Goal: Task Accomplishment & Management: Manage account settings

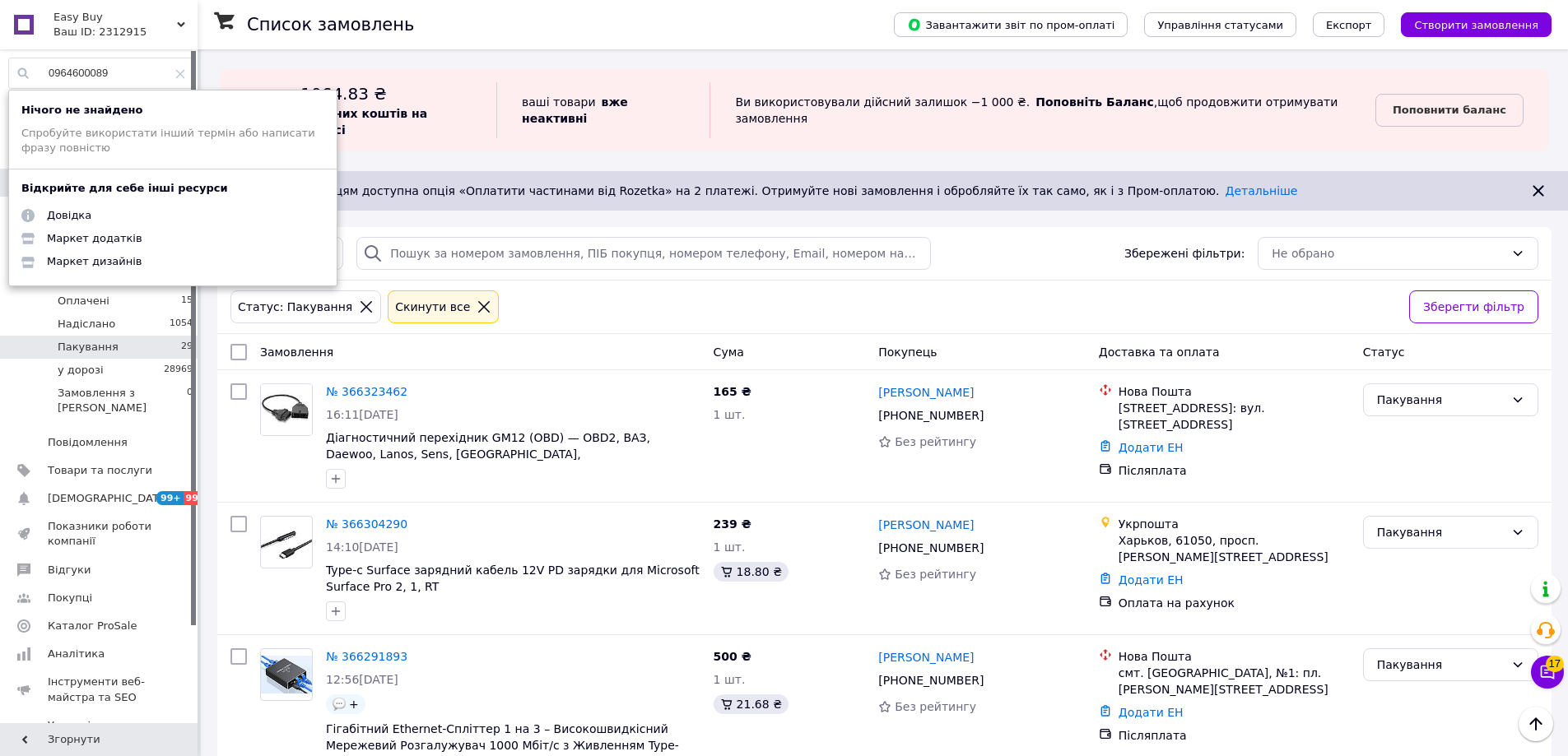
click at [129, 72] on input "0964600089" at bounding box center [101, 73] width 185 height 29
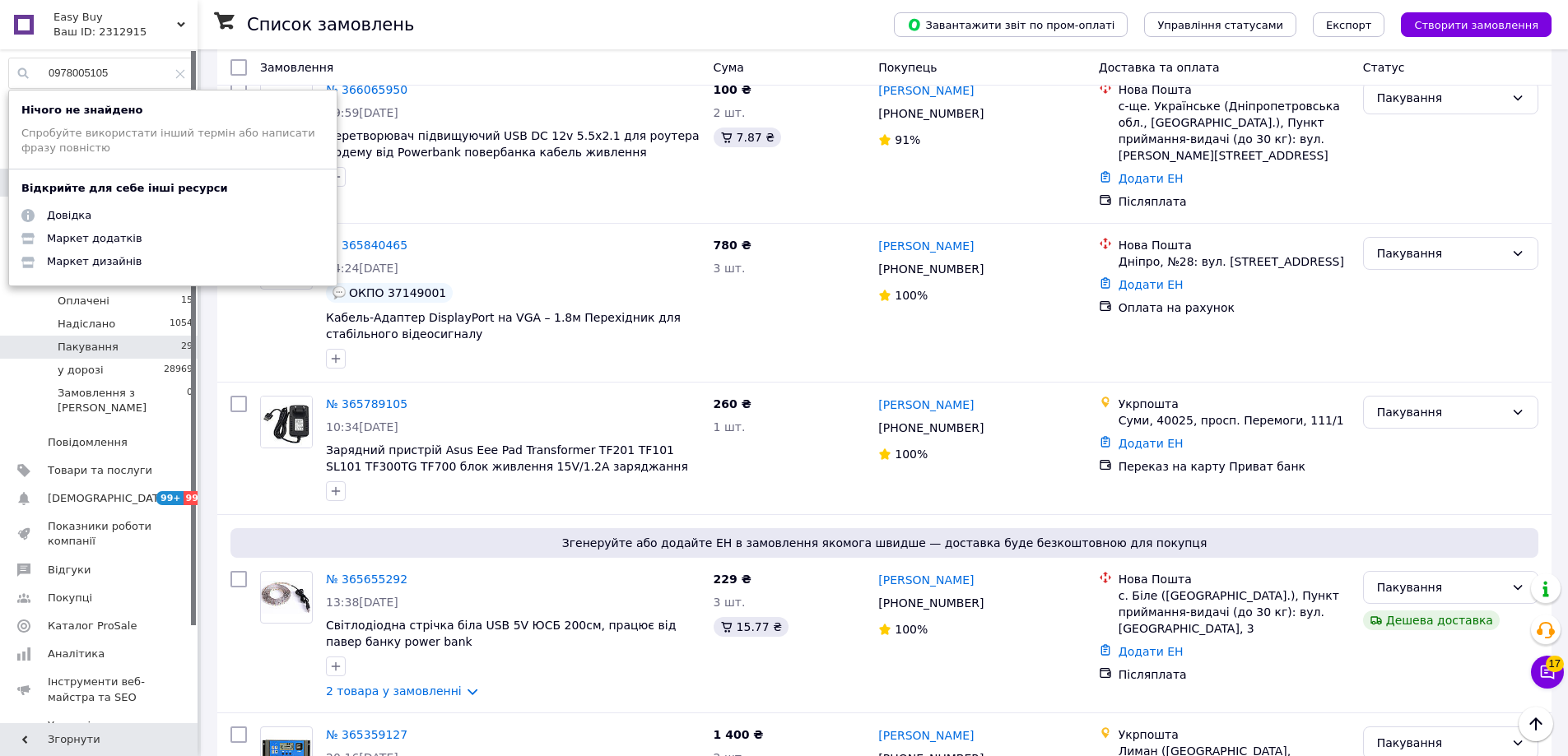
click at [136, 77] on input "0978005105" at bounding box center [101, 73] width 185 height 29
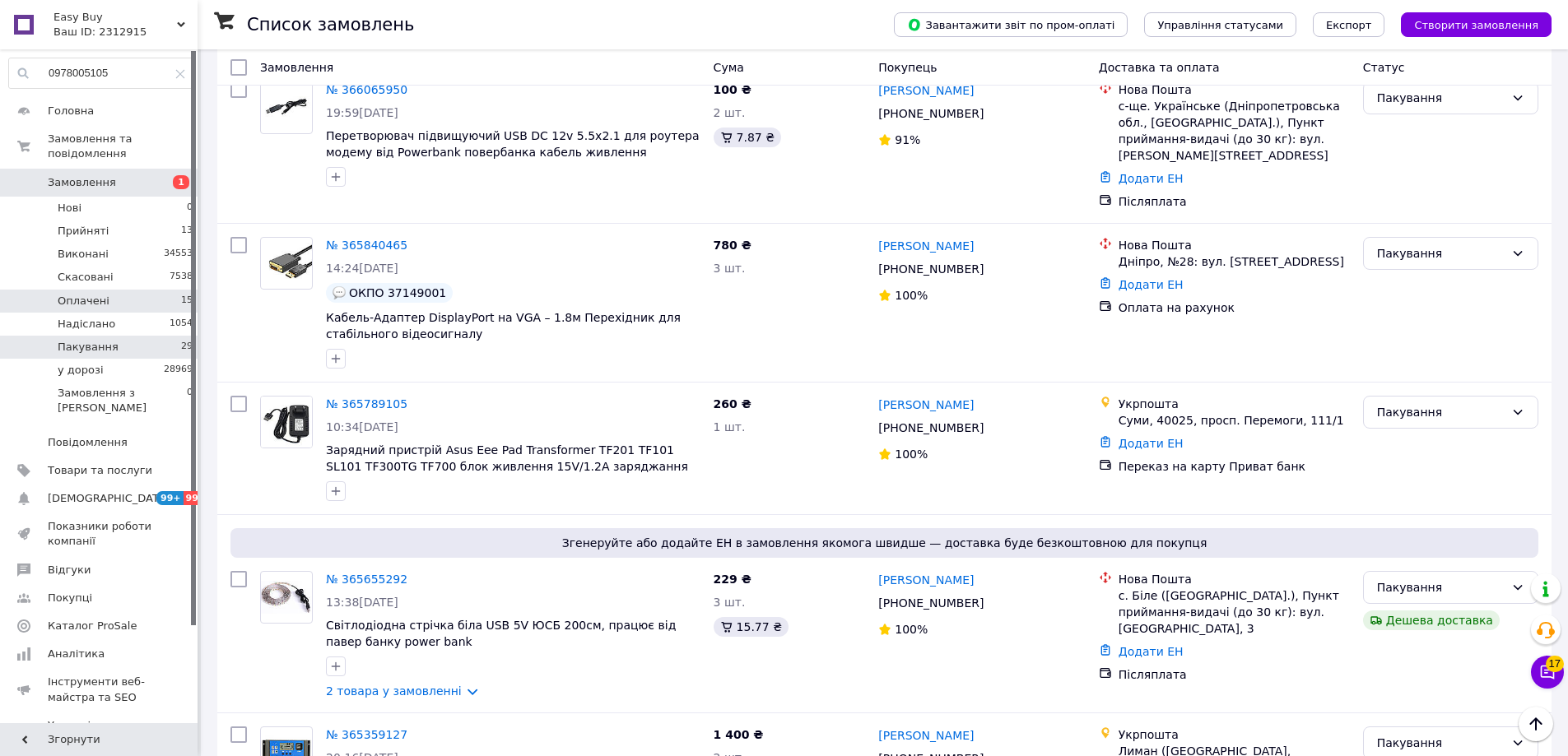
click at [159, 290] on li "Оплачені 15" at bounding box center [101, 302] width 202 height 23
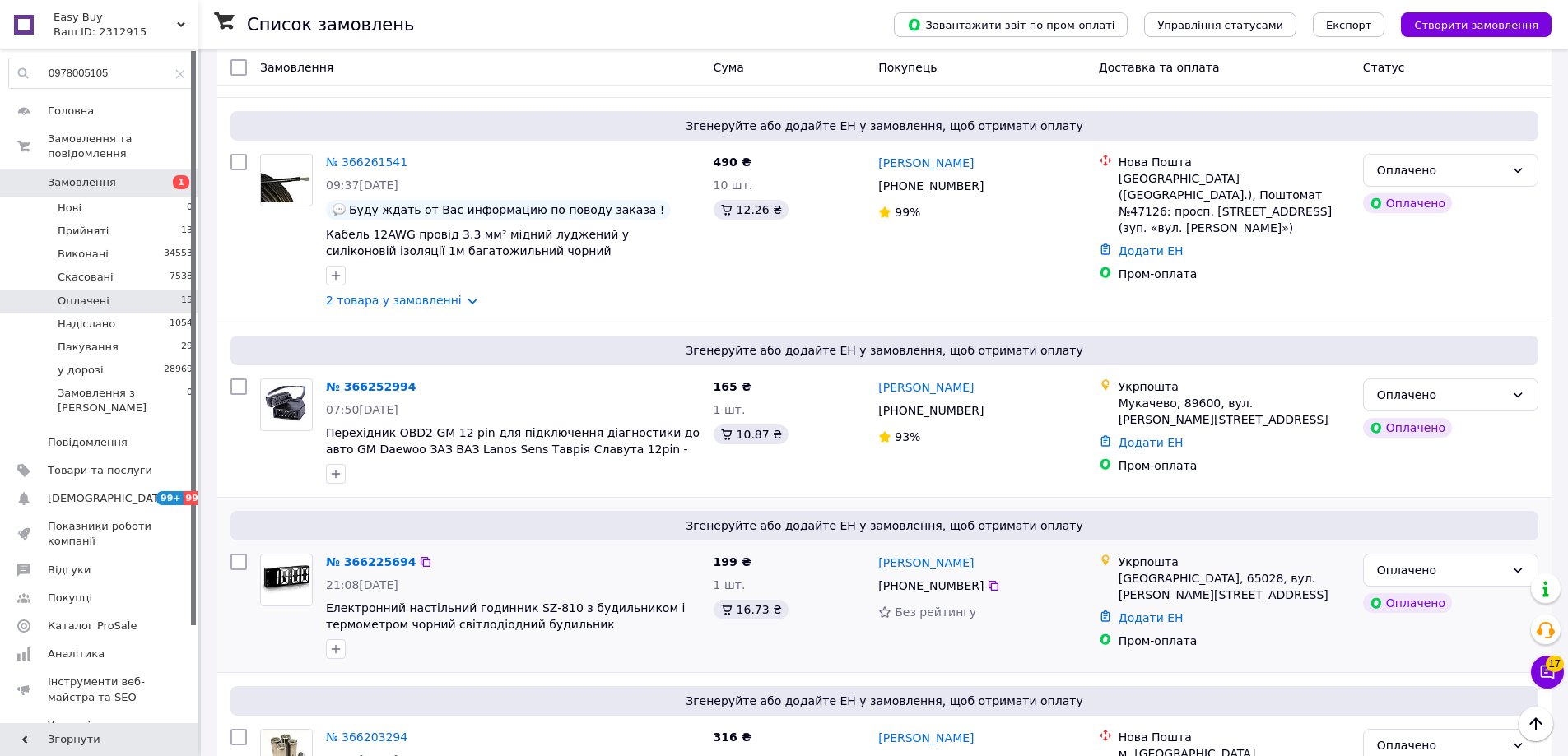
scroll to position [1191, 0]
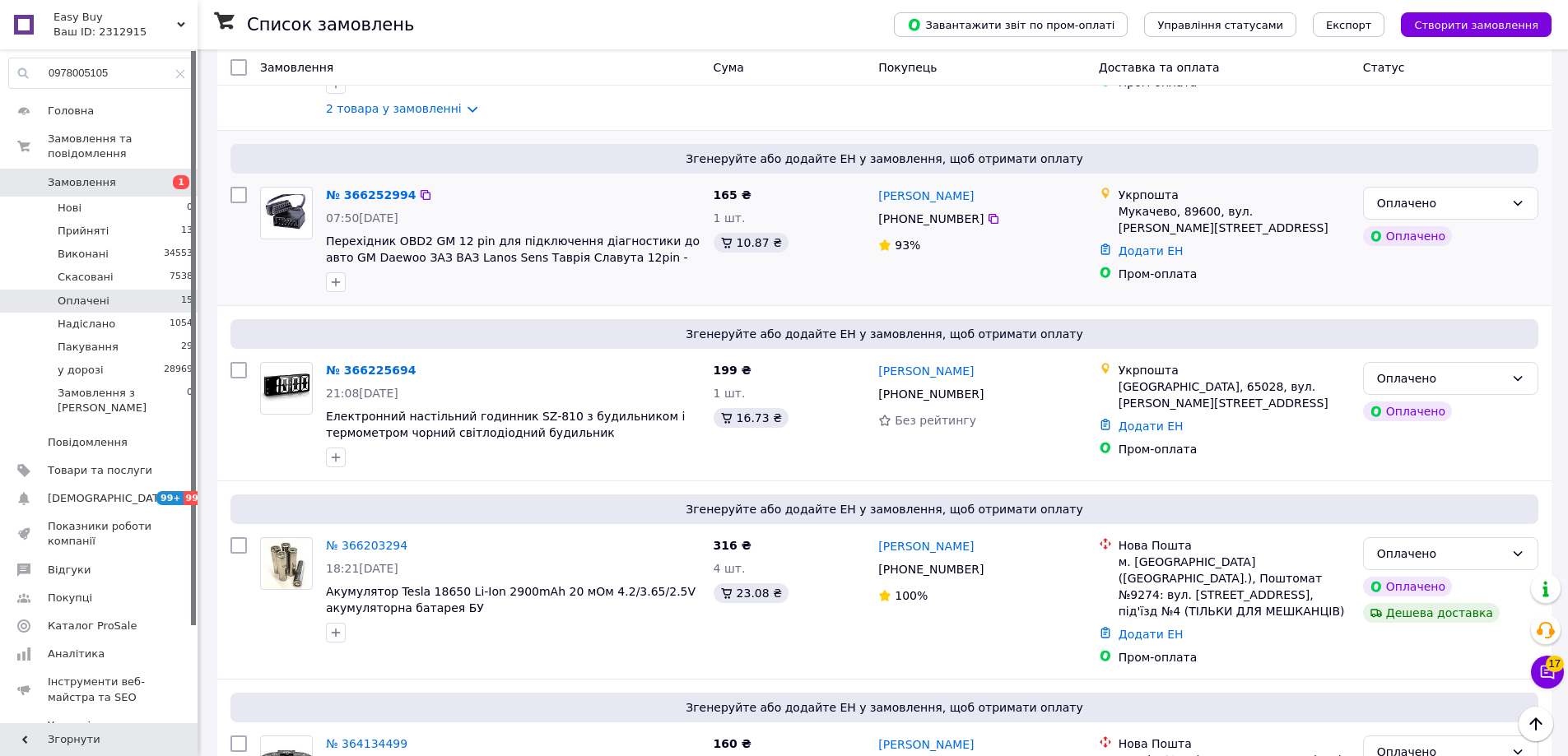
click at [1015, 185] on div "Євген Алмашій" at bounding box center [981, 195] width 210 height 21
click at [110, 78] on input "0978005105" at bounding box center [101, 73] width 185 height 29
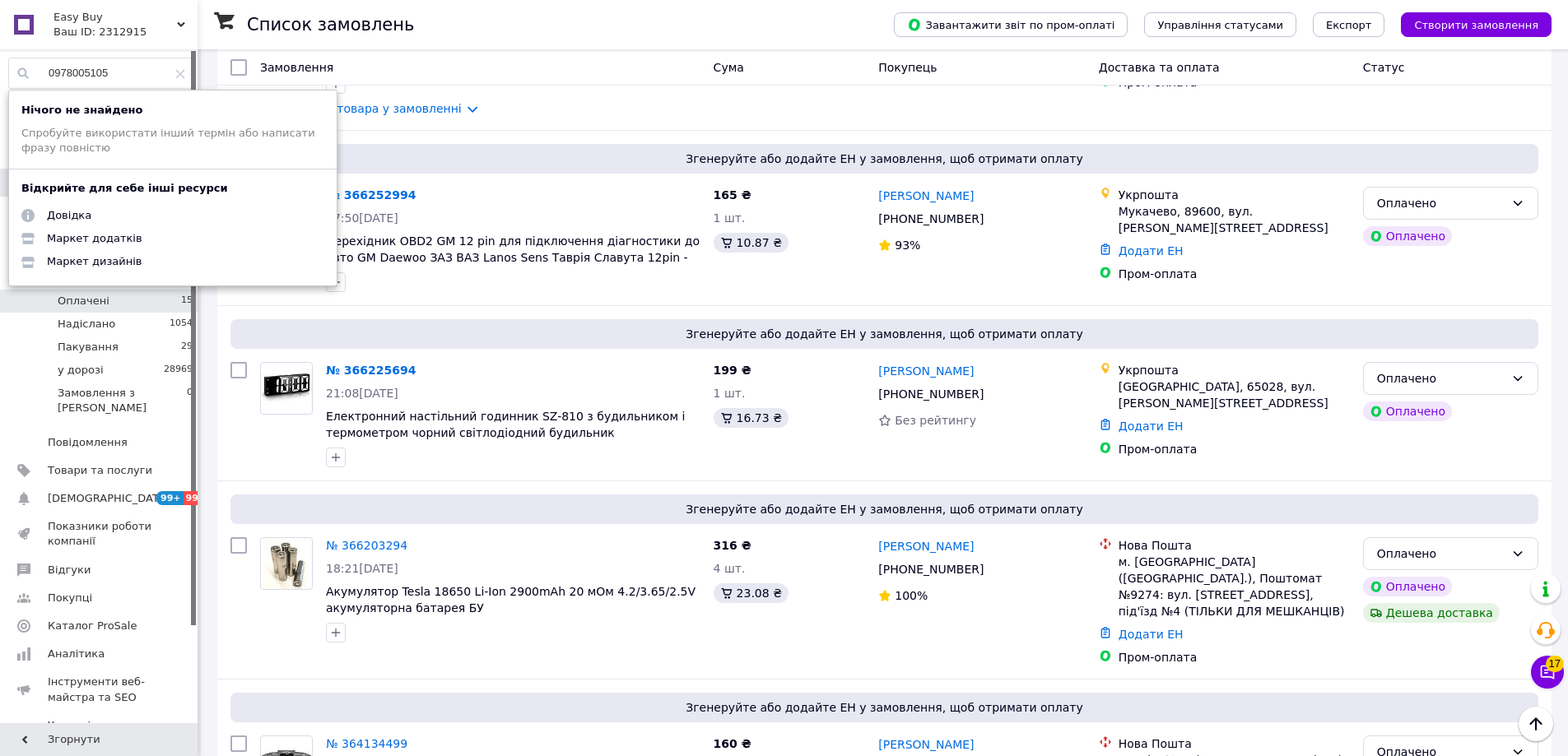
click at [110, 78] on input "0978005105" at bounding box center [101, 73] width 185 height 29
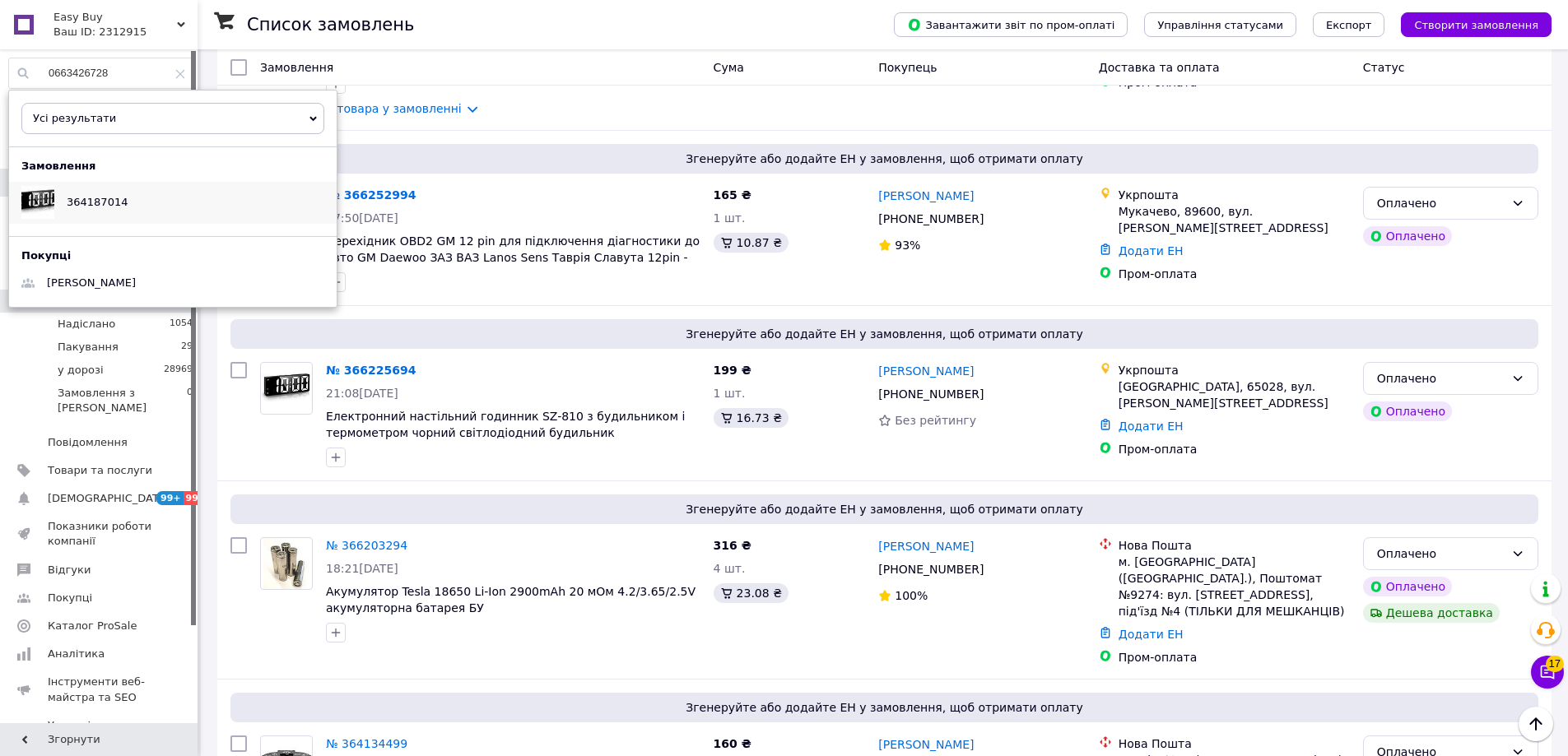
type input "0663426728"
click at [182, 207] on div "364187014" at bounding box center [173, 202] width 328 height 41
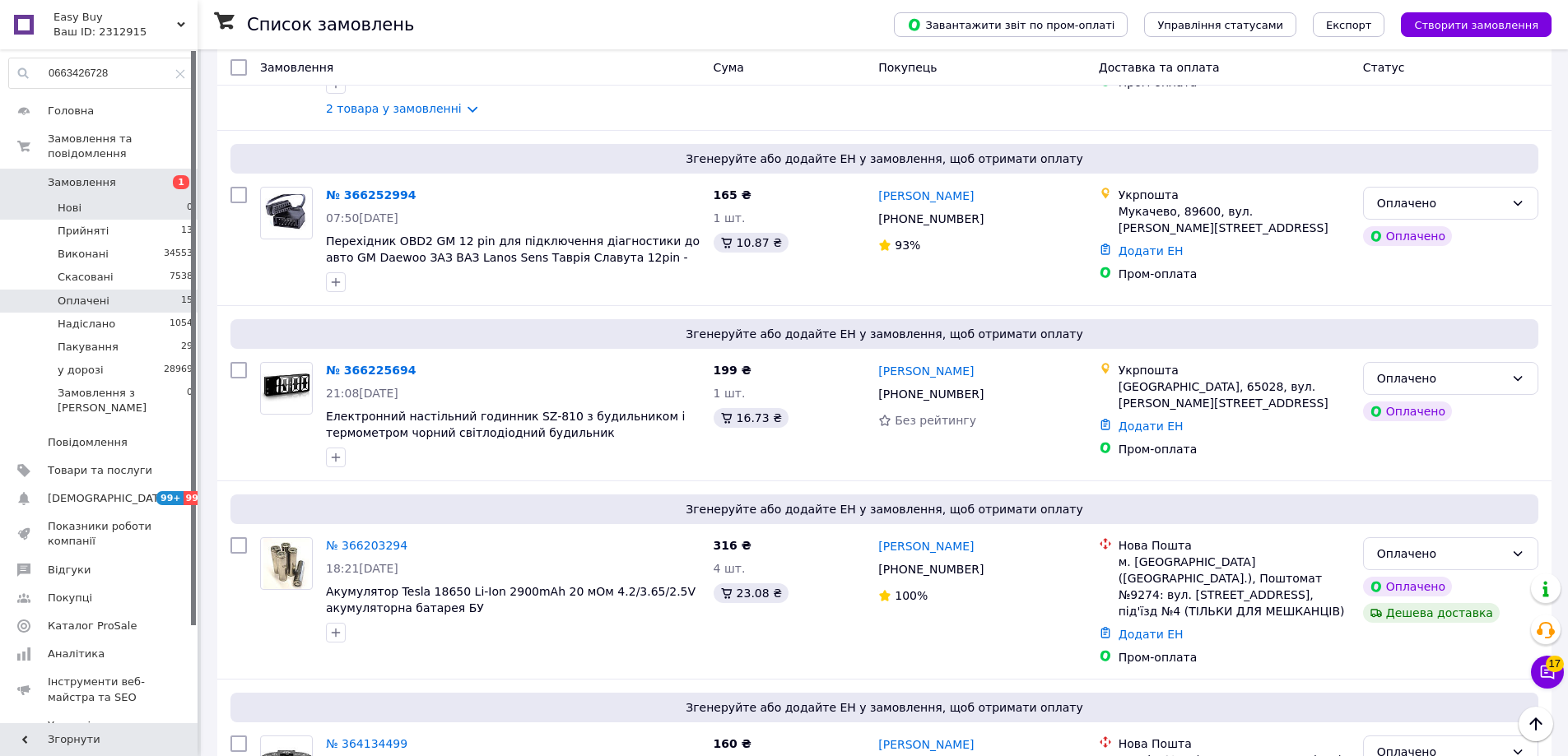
click at [159, 196] on li "Нові 0" at bounding box center [101, 208] width 202 height 23
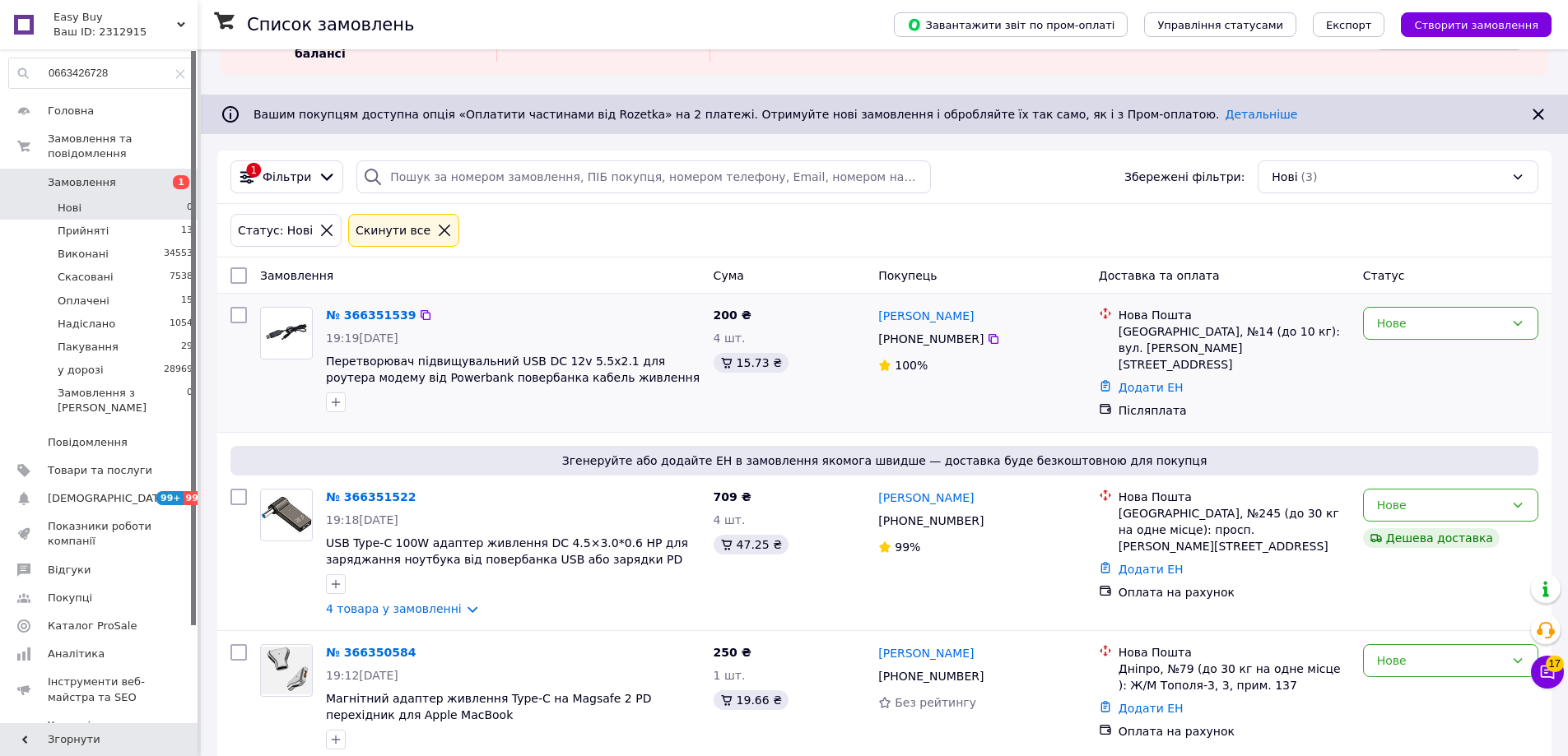
scroll to position [78, 0]
click at [239, 266] on input "checkbox" at bounding box center [239, 275] width 17 height 17
checkbox input "true"
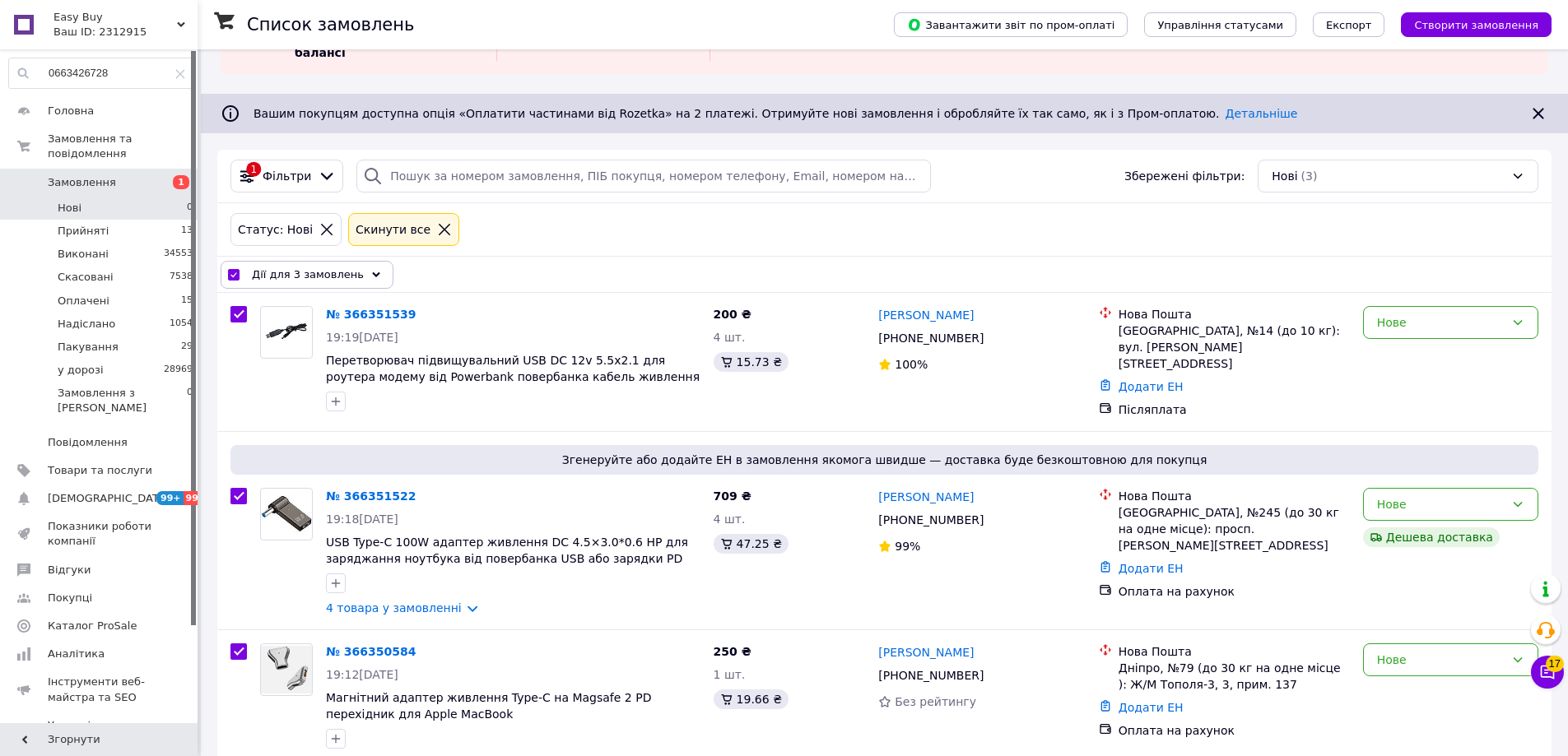
click at [310, 266] on span "Дії для 3 замовлень" at bounding box center [308, 275] width 112 height 17
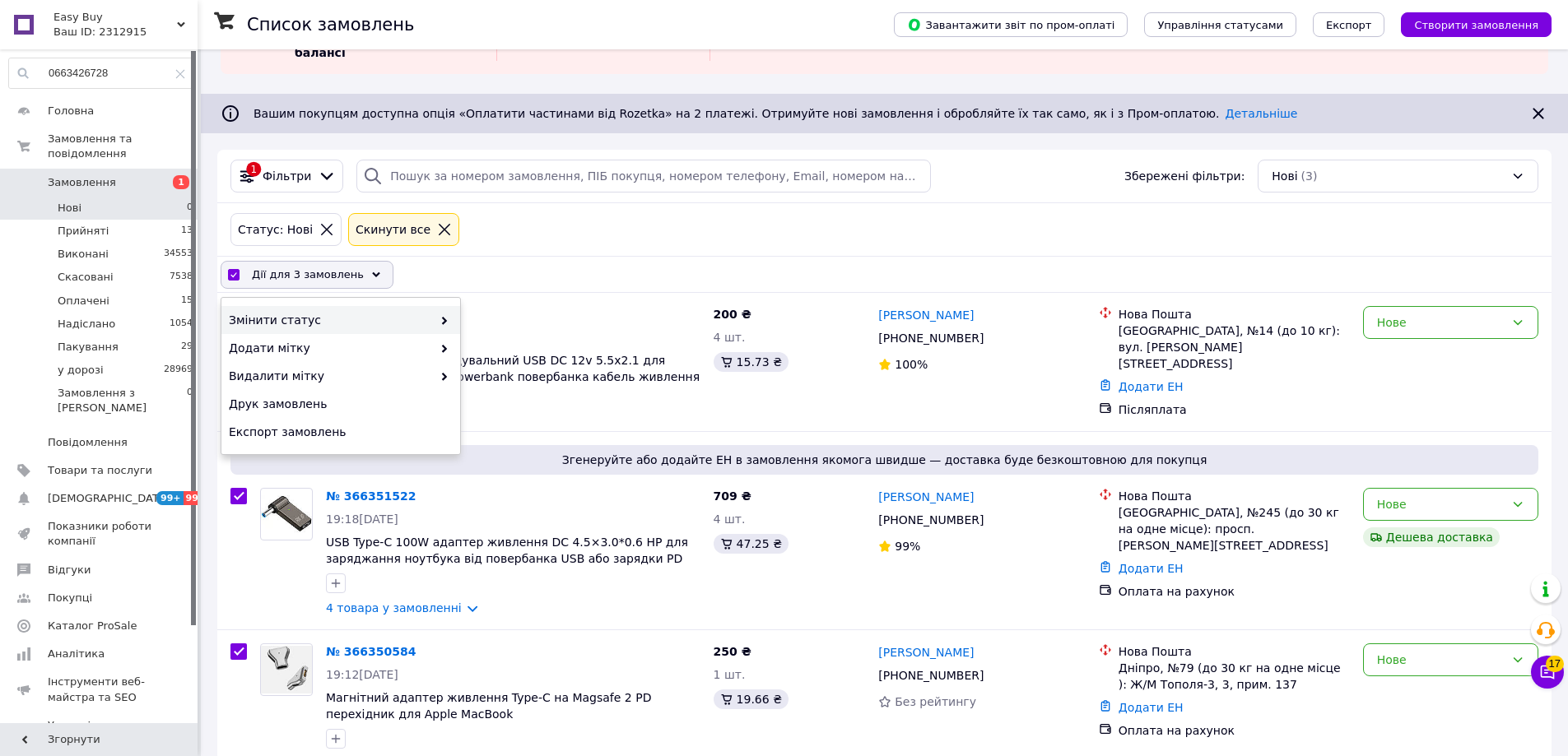
click at [364, 312] on span "Змінити статус" at bounding box center [330, 320] width 203 height 17
click at [423, 312] on span "Змінити статус" at bounding box center [330, 320] width 203 height 17
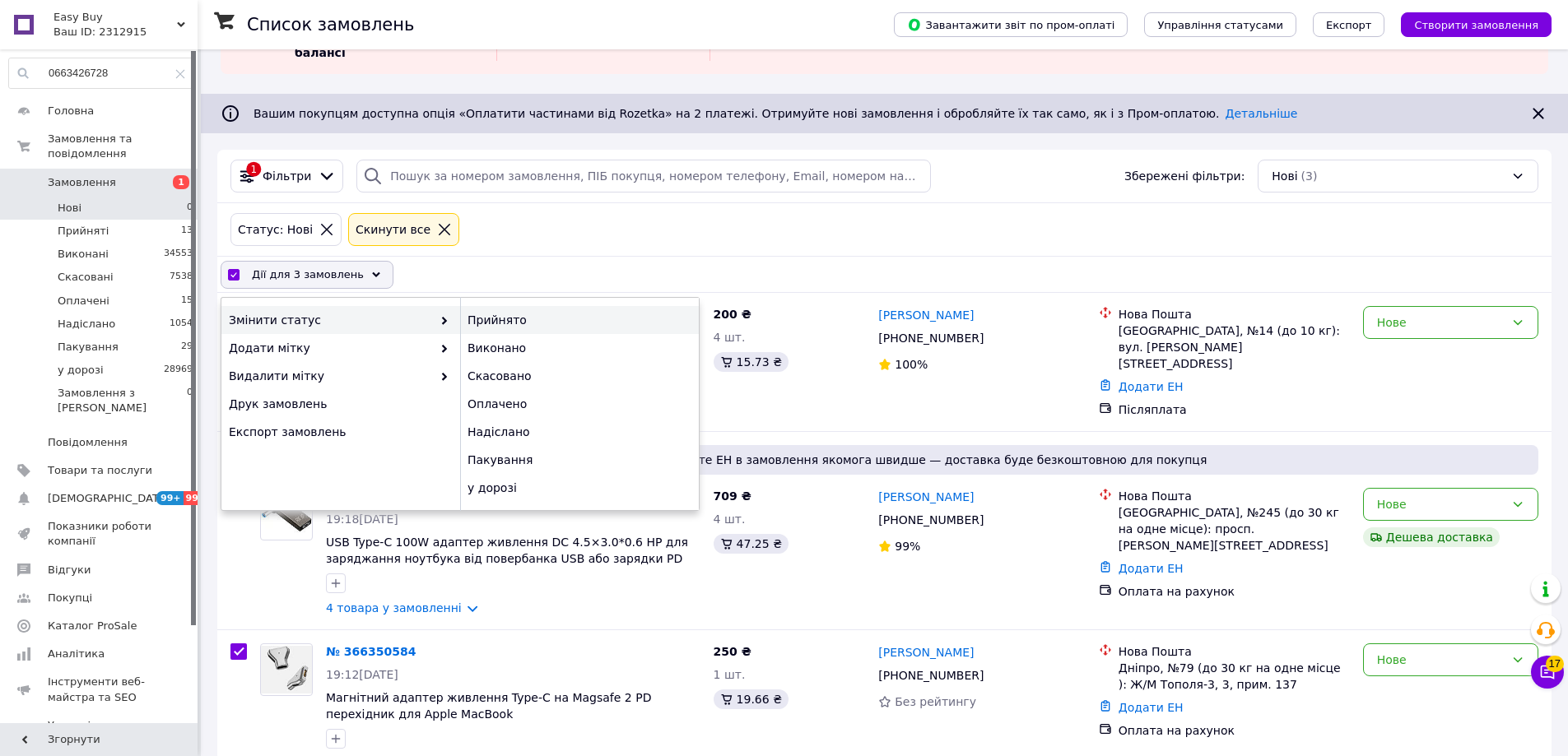
click at [511, 308] on div "Прийнято" at bounding box center [579, 319] width 239 height 28
checkbox input "false"
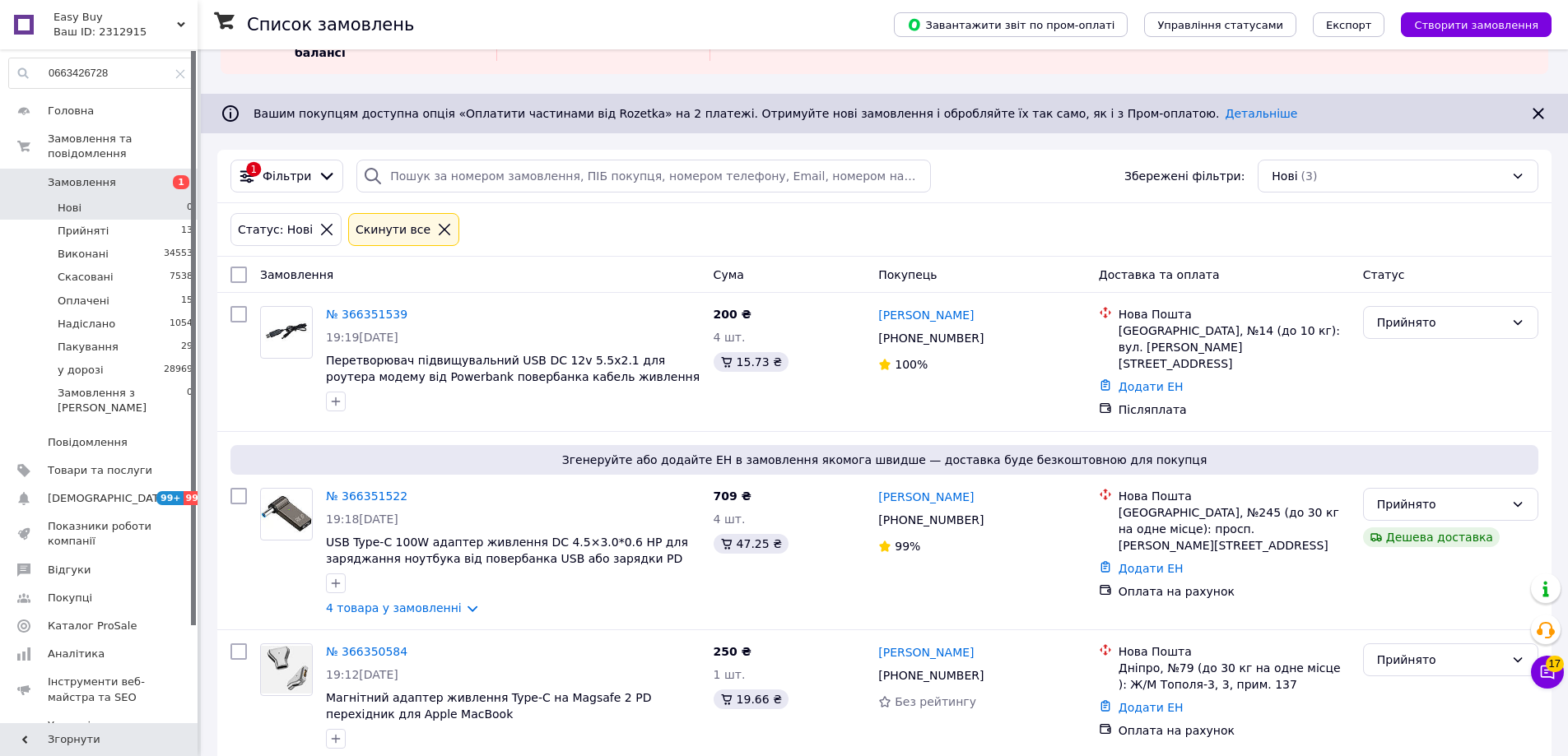
click at [164, 196] on li "Нові 0" at bounding box center [101, 208] width 202 height 23
click at [154, 220] on li "Прийняті 13" at bounding box center [101, 231] width 202 height 23
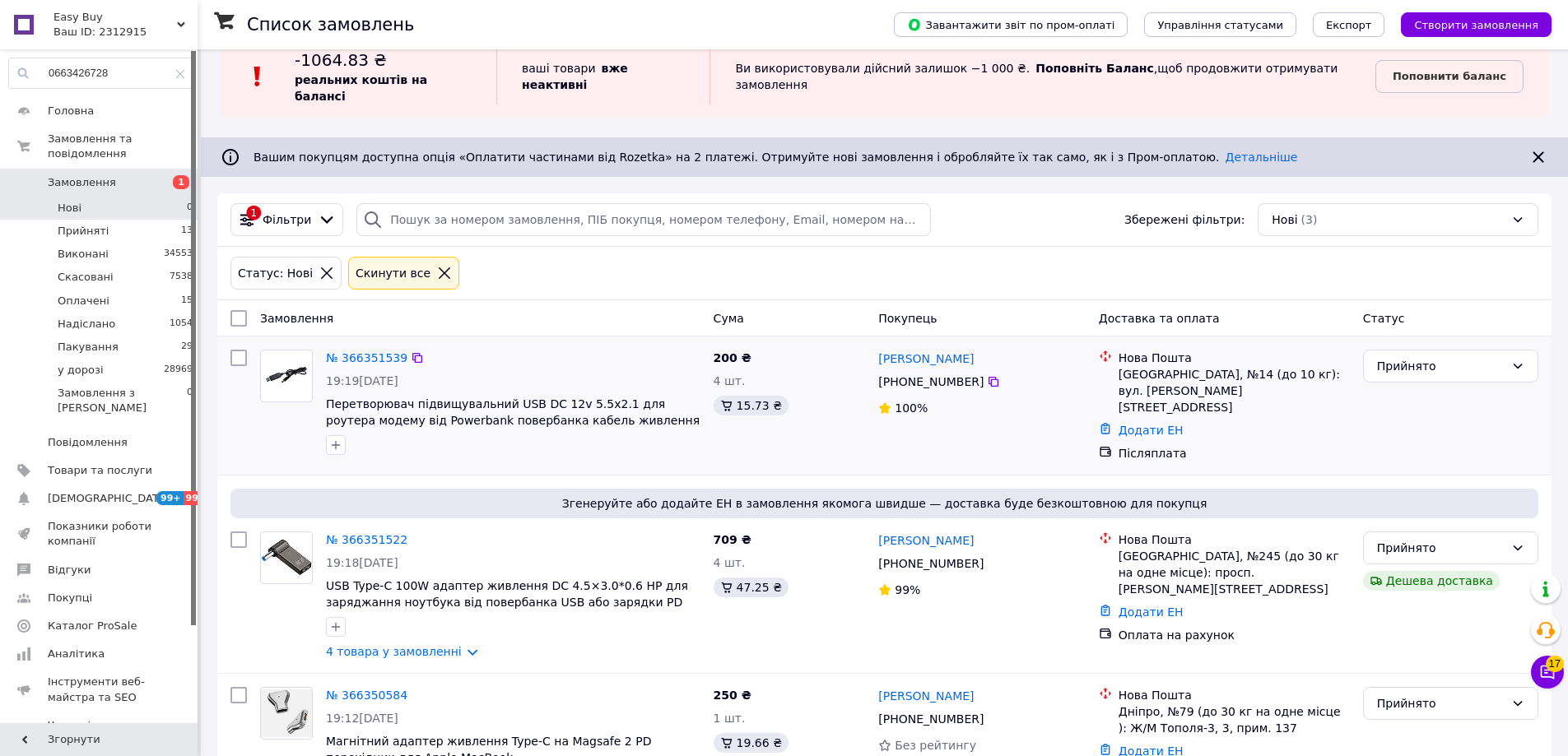
scroll to position [0, 0]
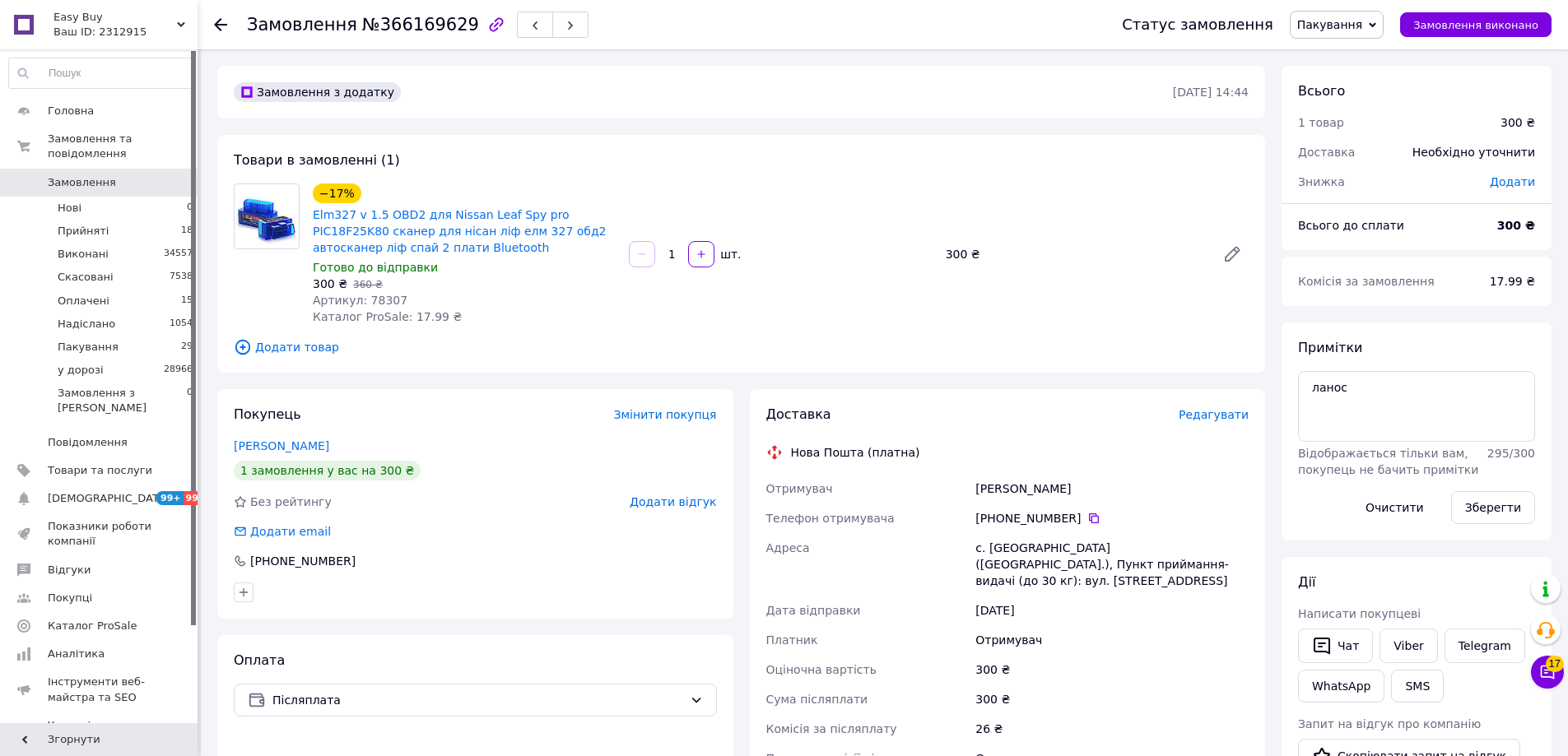
click at [829, 292] on div "−17% Elm327 v 1.5 OBD2 для Nissan Leaf Spy pro PIC18F25K80 сканер для нісан ліф…" at bounding box center [780, 254] width 949 height 148
click at [894, 296] on div "−17% Elm327 v 1.5 OBD2 для Nissan Leaf Spy pro PIC18F25K80 сканер для нісан ліф…" at bounding box center [780, 254] width 949 height 148
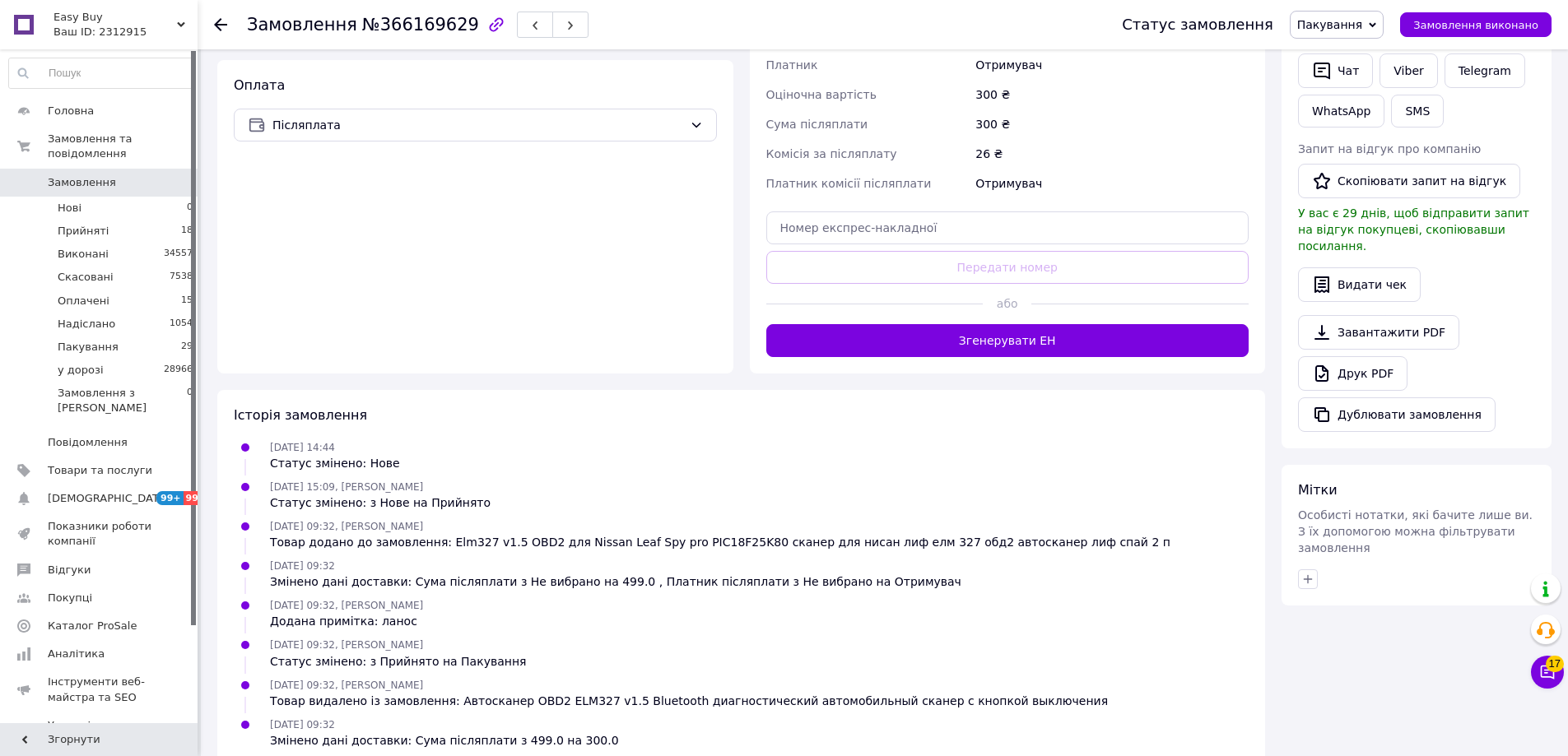
scroll to position [576, 0]
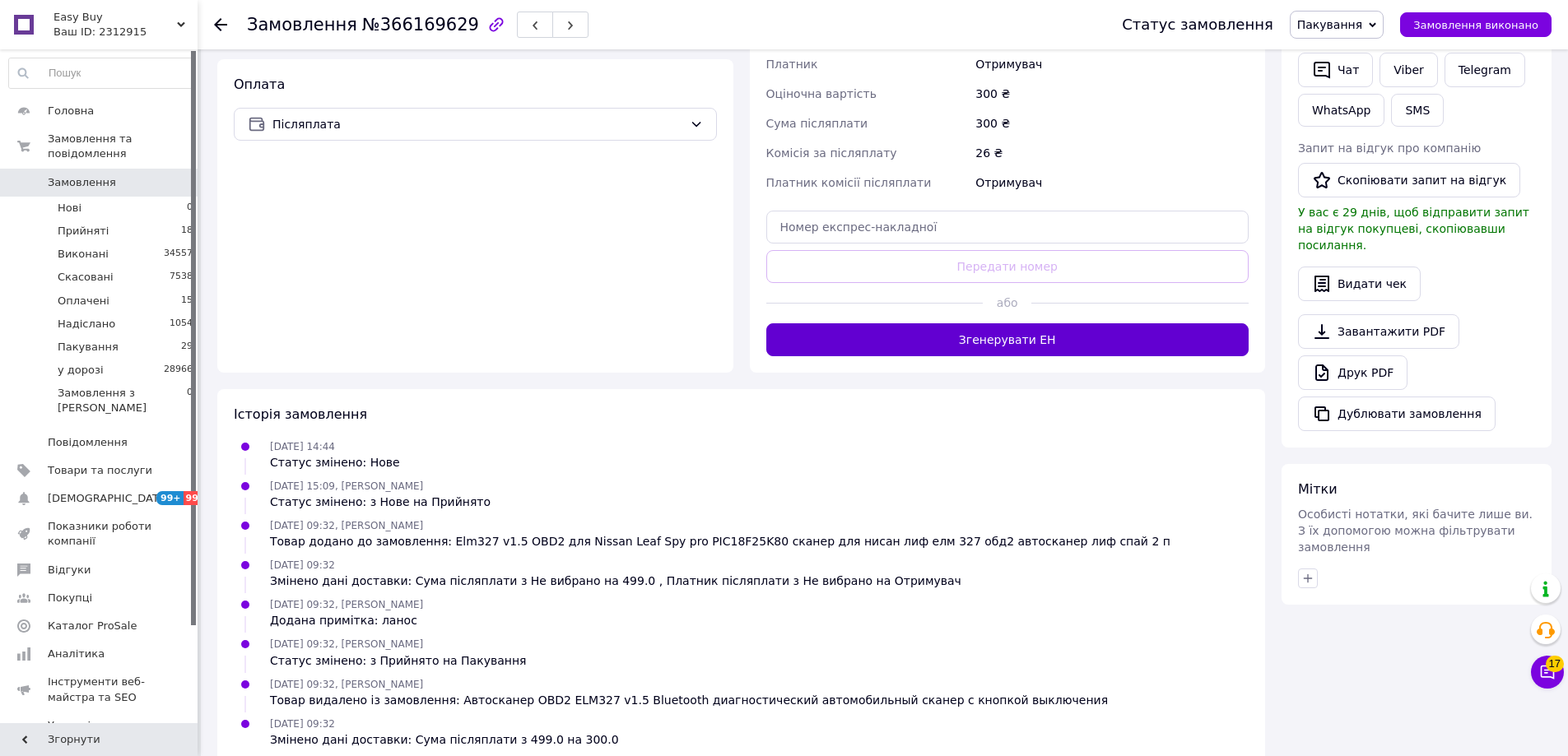
click at [1098, 323] on button "Згенерувати ЕН" at bounding box center [1008, 339] width 483 height 33
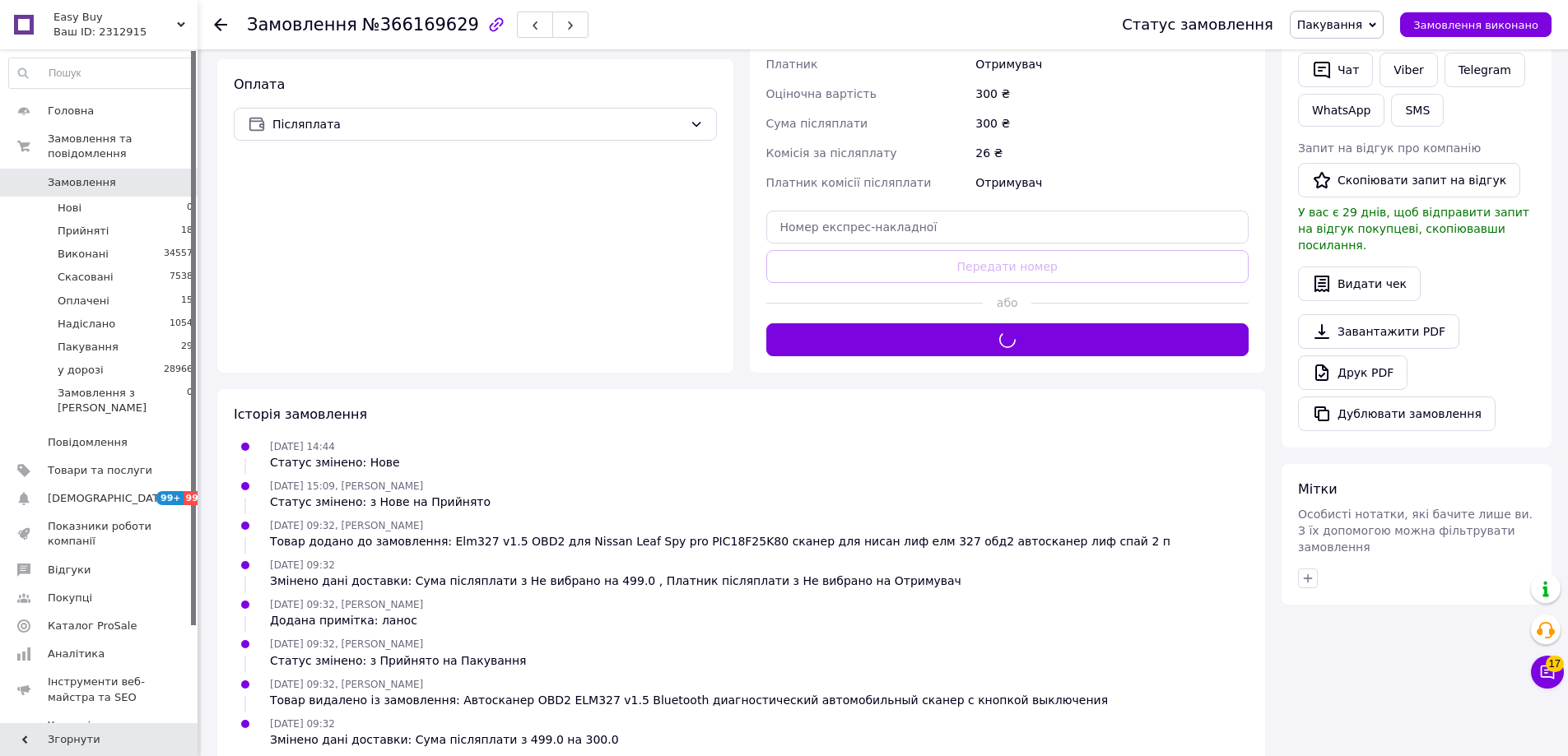
scroll to position [0, 0]
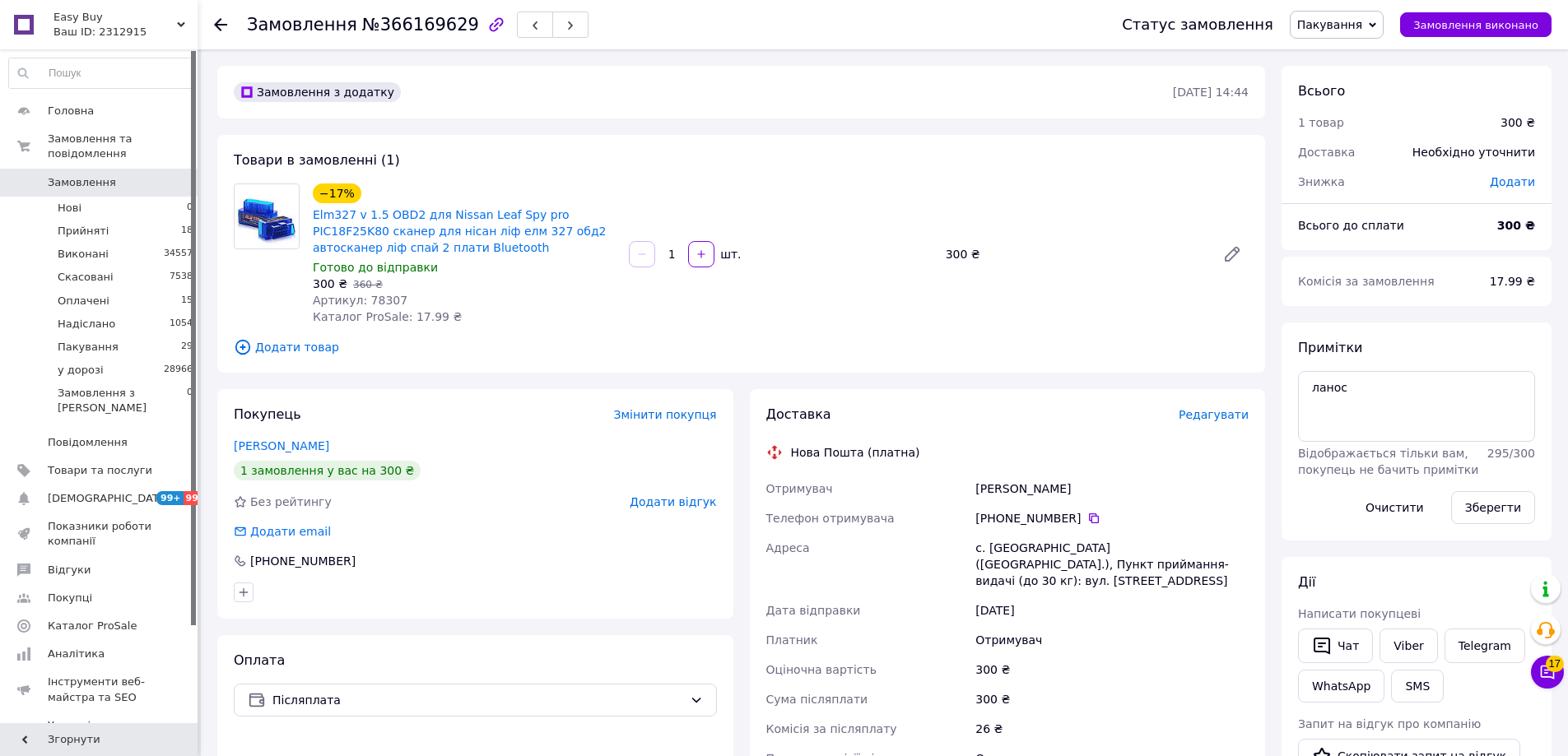
click at [1362, 20] on span "Пакування" at bounding box center [1330, 25] width 65 height 13
click at [1343, 183] on li "у дорозі" at bounding box center [1336, 181] width 92 height 25
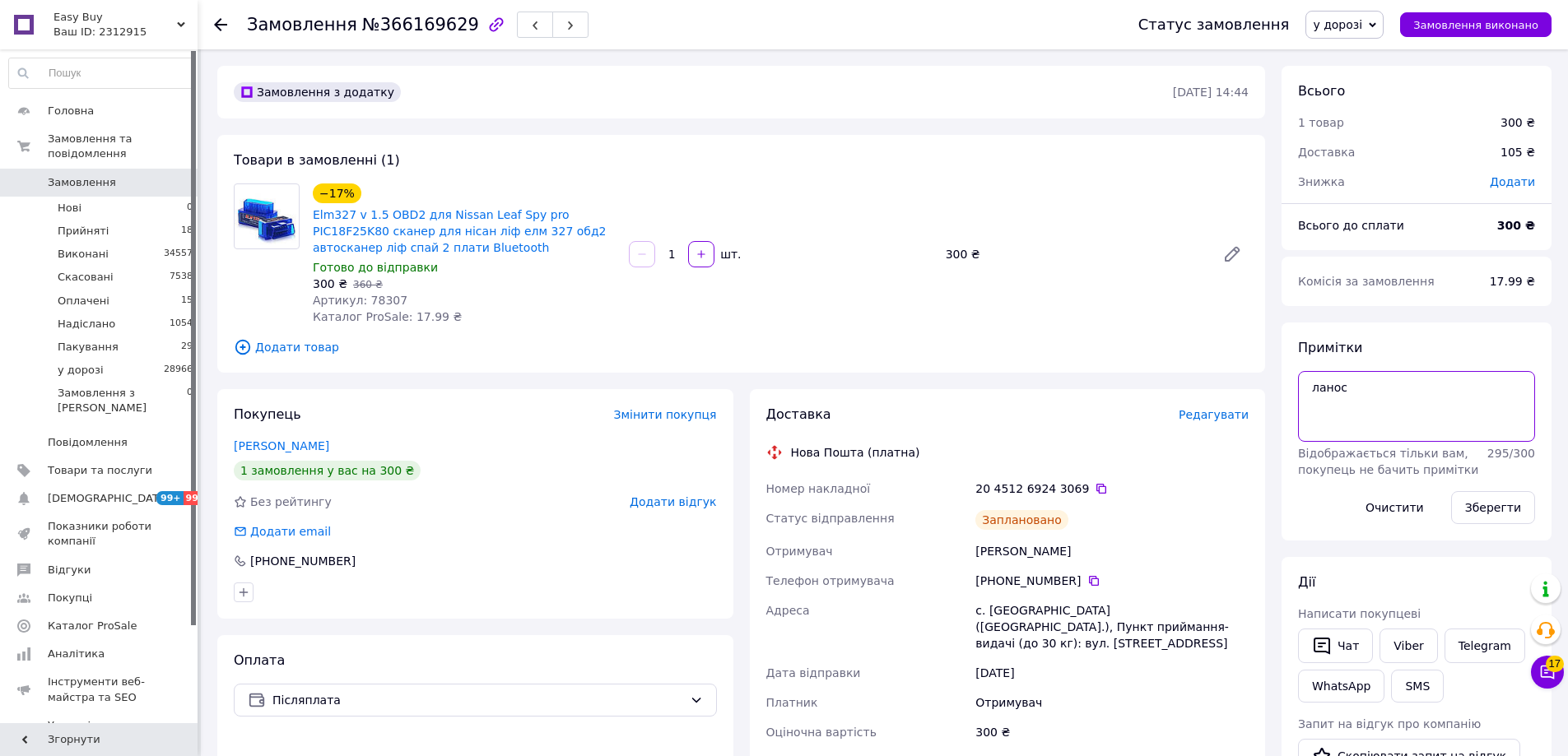
click at [1416, 408] on textarea "ланос" at bounding box center [1417, 406] width 237 height 71
click at [1372, 638] on div "Чат" at bounding box center [1335, 645] width 81 height 41
click at [1360, 647] on button "Чат" at bounding box center [1336, 645] width 75 height 34
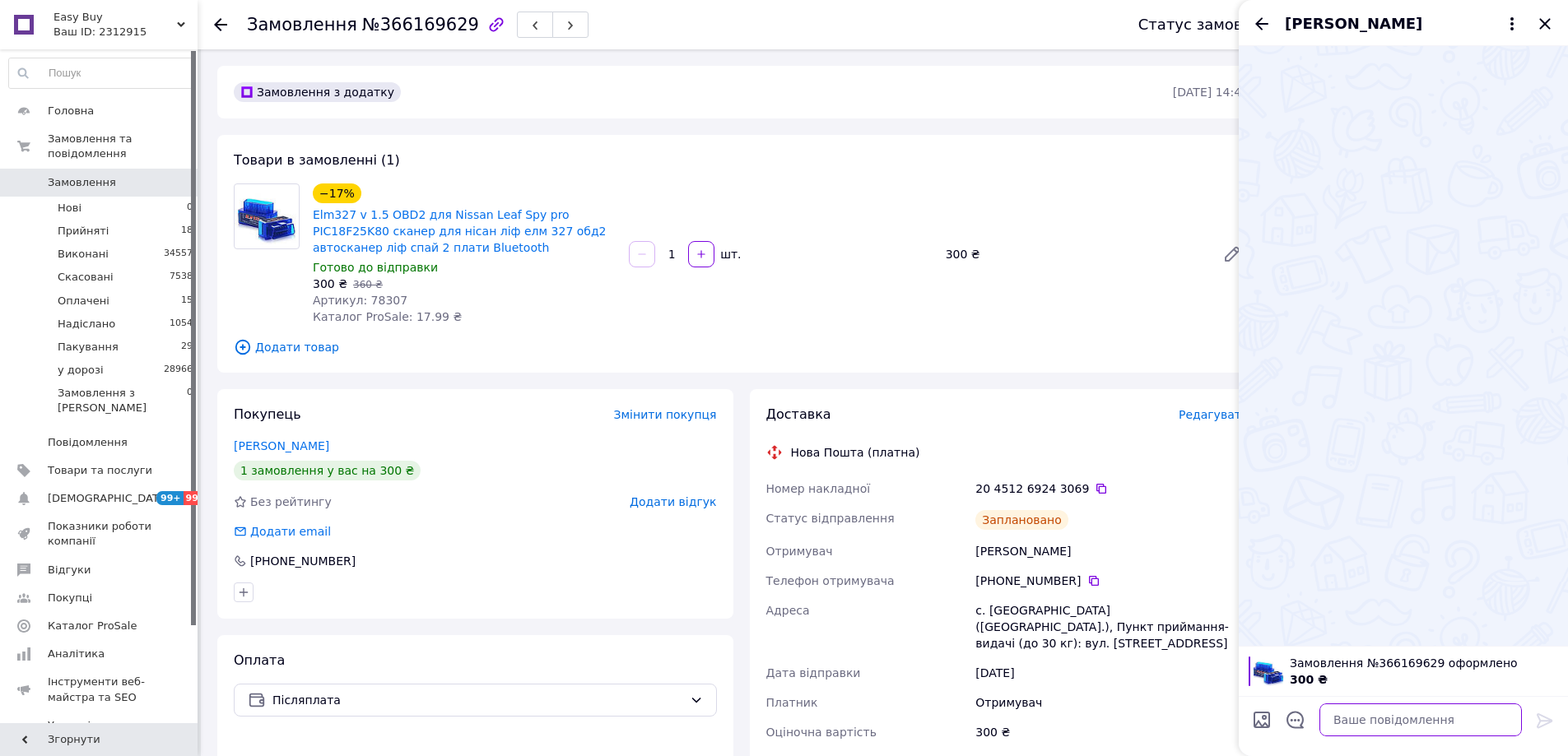
click at [1459, 725] on textarea at bounding box center [1420, 719] width 202 height 33
paste textarea "Відправлення: 20451269243069 Плановий час доставки: 14.10.2025 15:00 Вартість д…"
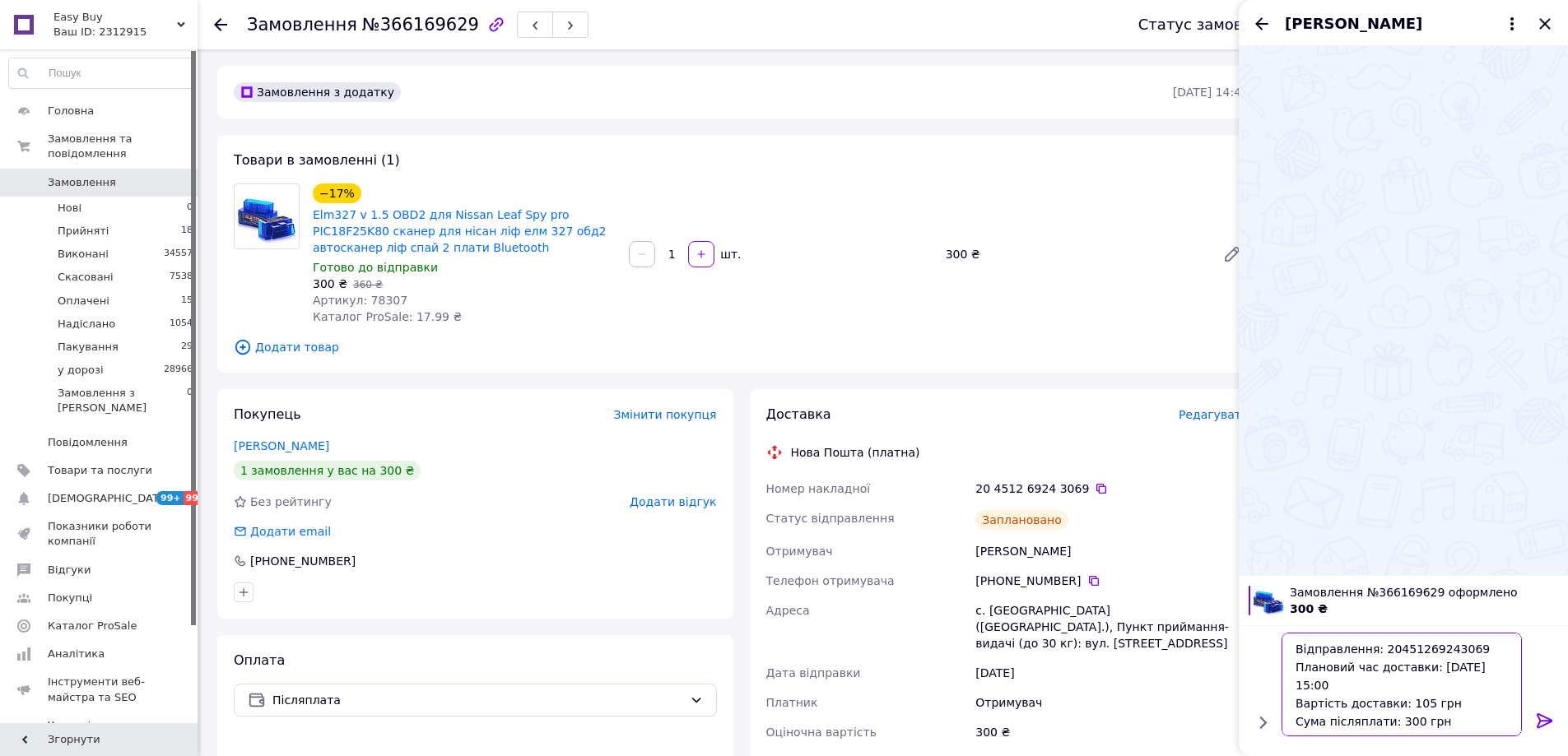
type textarea "Відправлення: 20451269243069 Плановий час доставки: 14.10.2025 15:00 Вартість д…"
click at [1543, 718] on icon at bounding box center [1545, 721] width 20 height 20
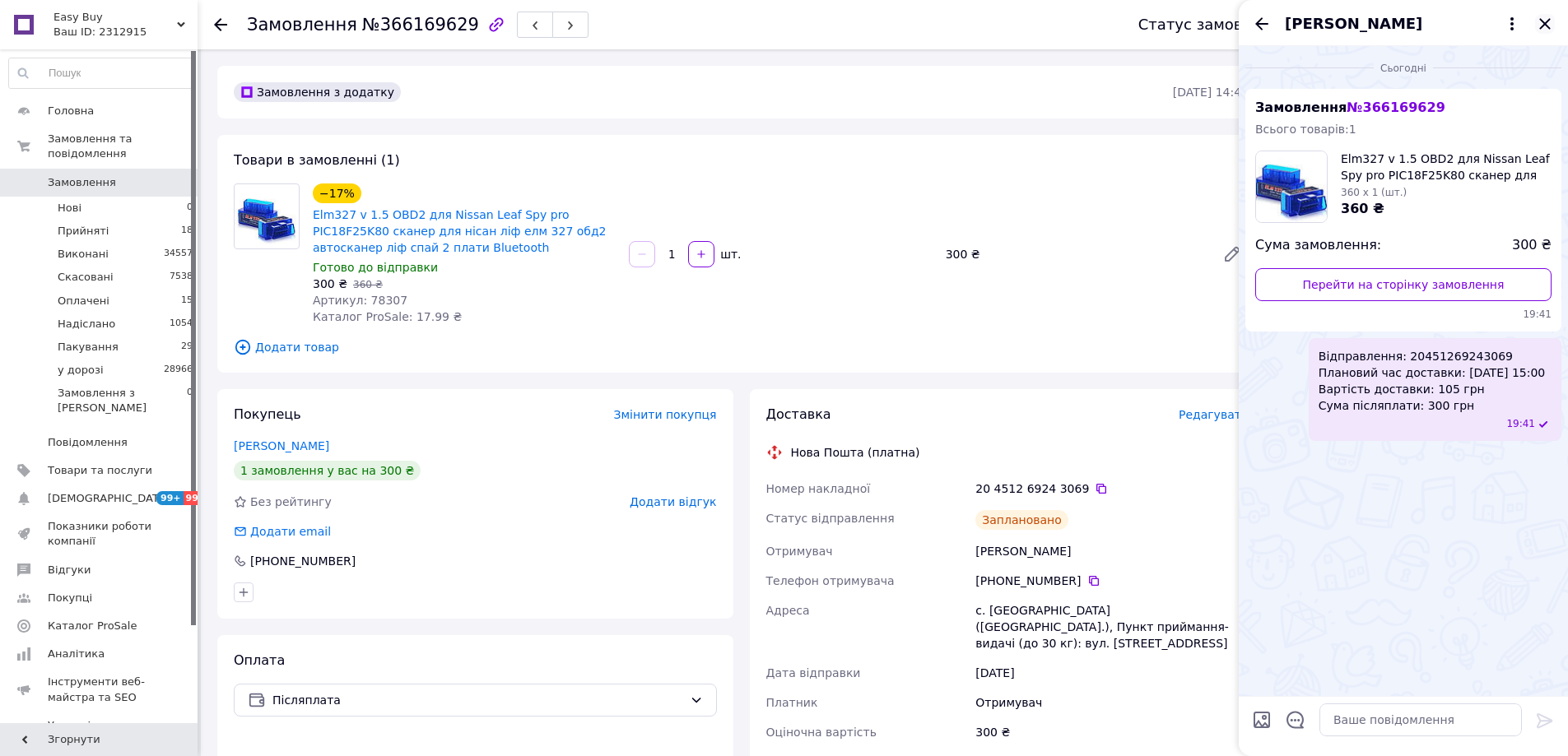
click at [1548, 23] on icon "Закрити" at bounding box center [1545, 24] width 20 height 20
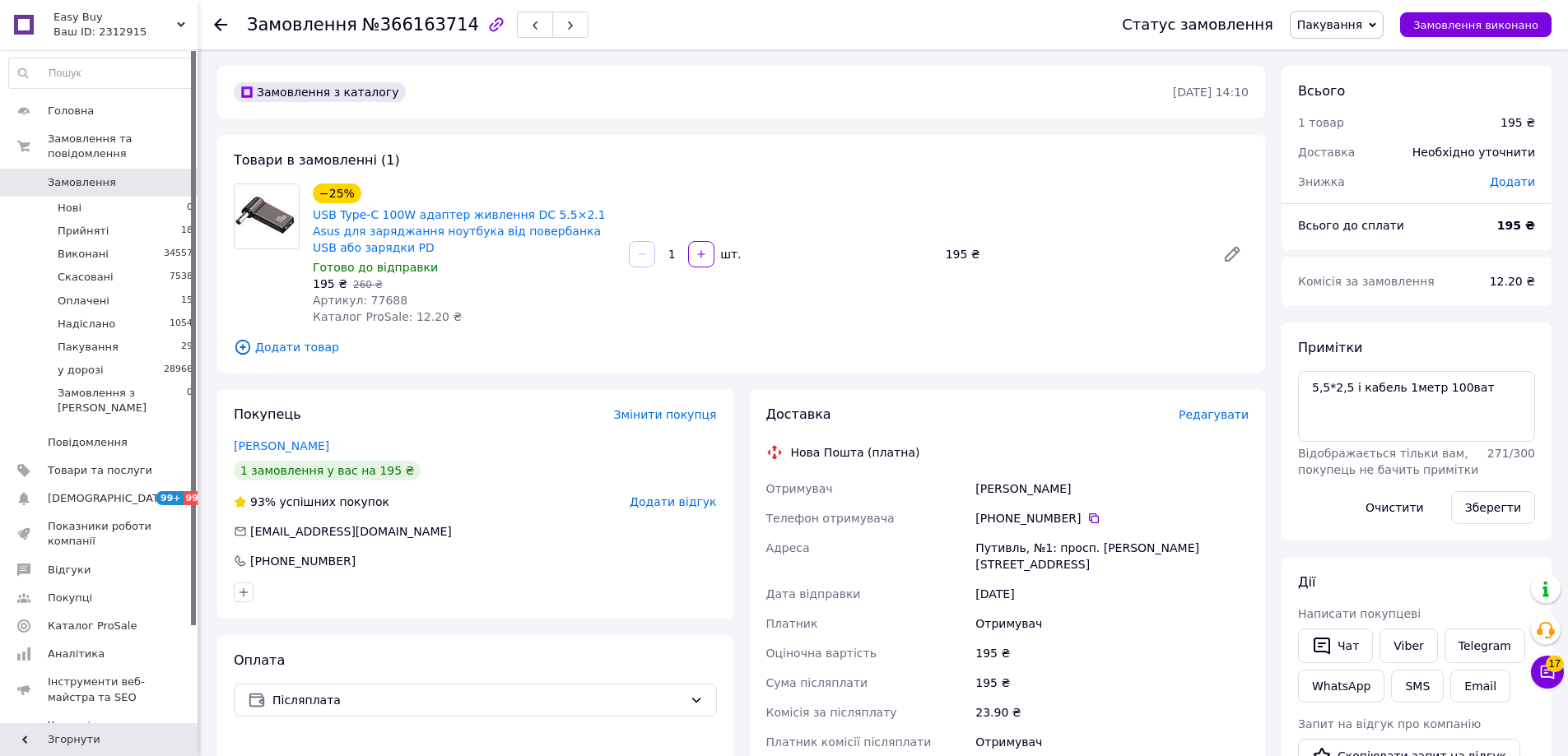
click at [272, 348] on span "Додати товар" at bounding box center [741, 348] width 1015 height 18
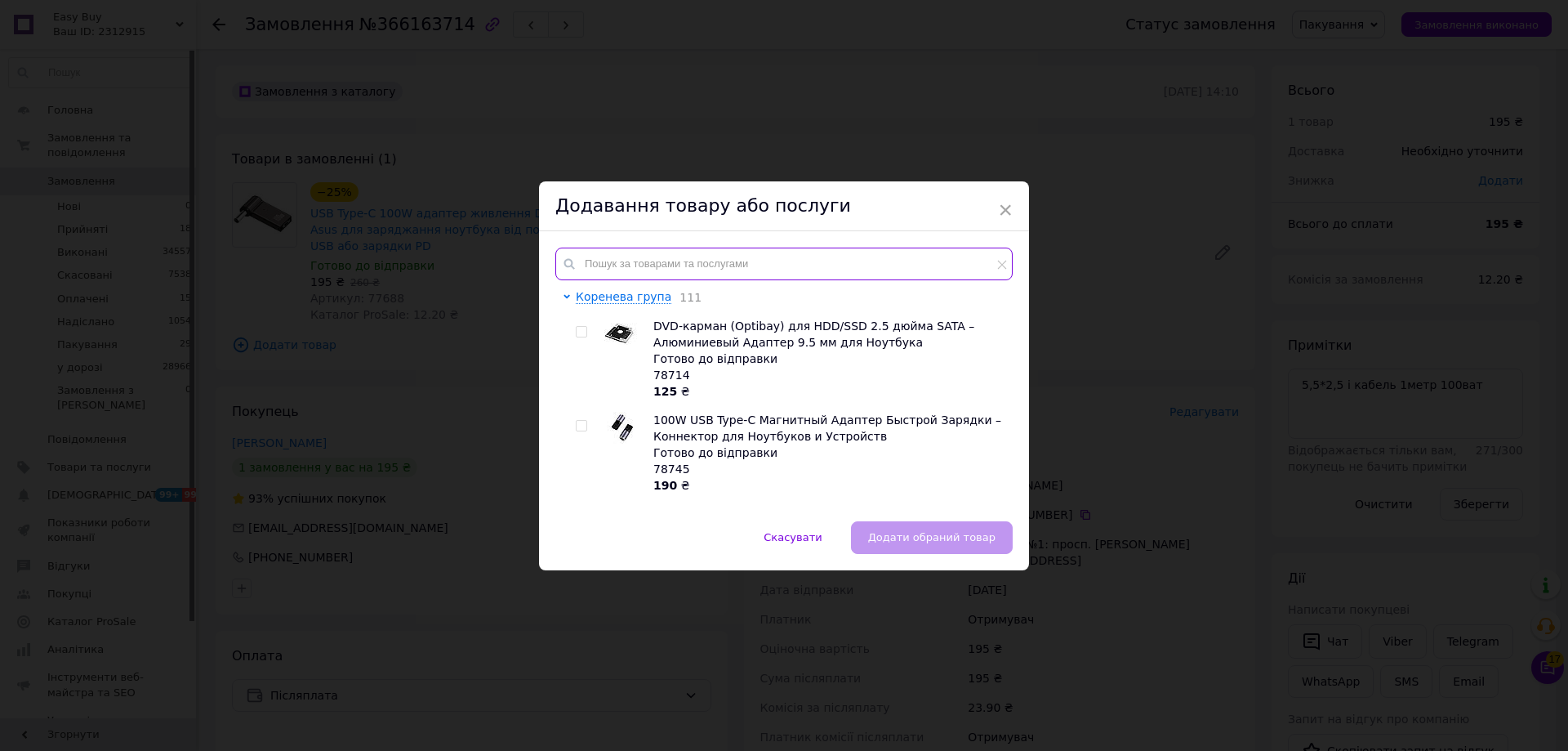
click at [820, 262] on input "text" at bounding box center [784, 263] width 457 height 32
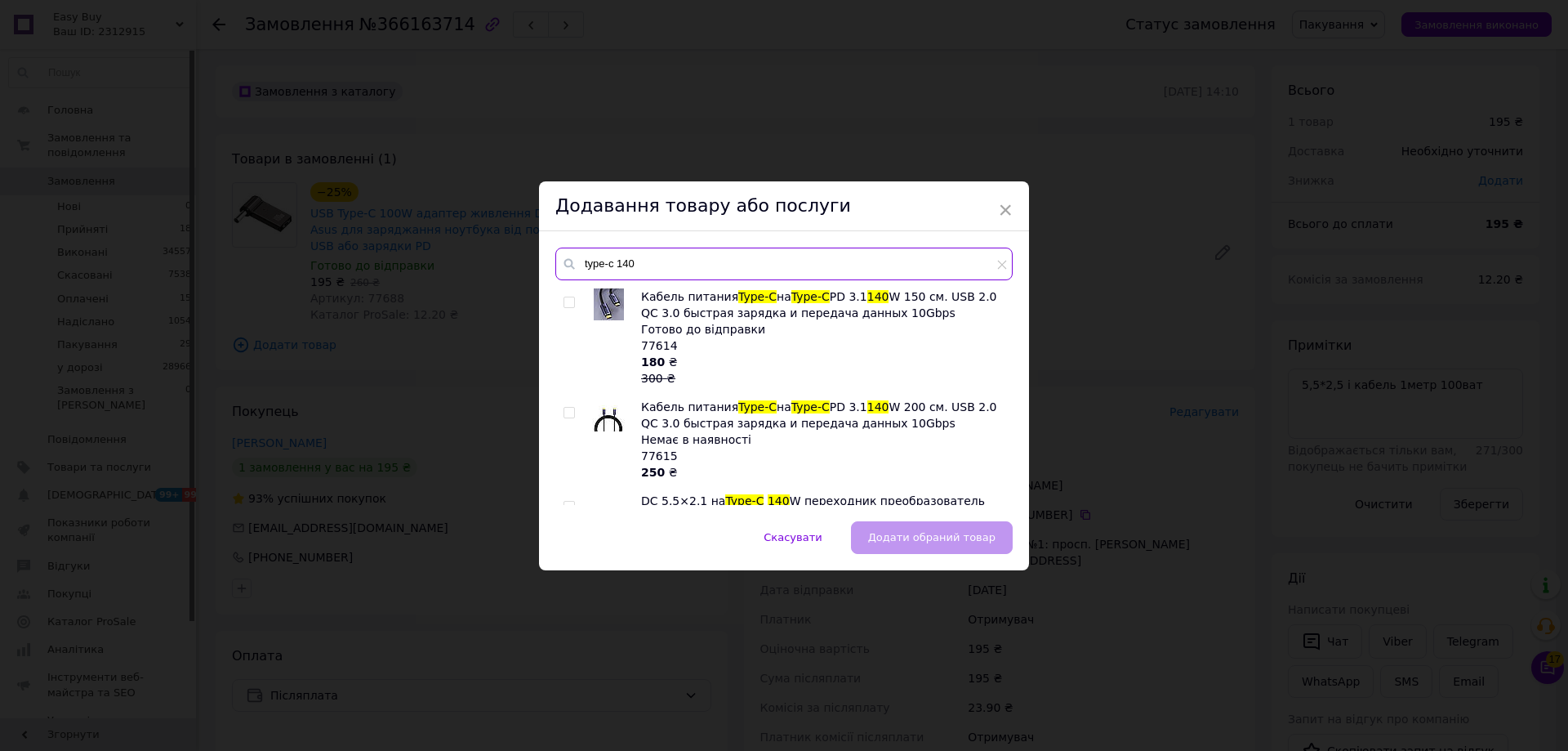
type input "type-c 140"
click at [572, 298] on div at bounding box center [569, 302] width 12 height 12
click at [573, 302] on div at bounding box center [572, 338] width 17 height 98
click at [564, 303] on input "checkbox" at bounding box center [568, 302] width 11 height 11
checkbox input "true"
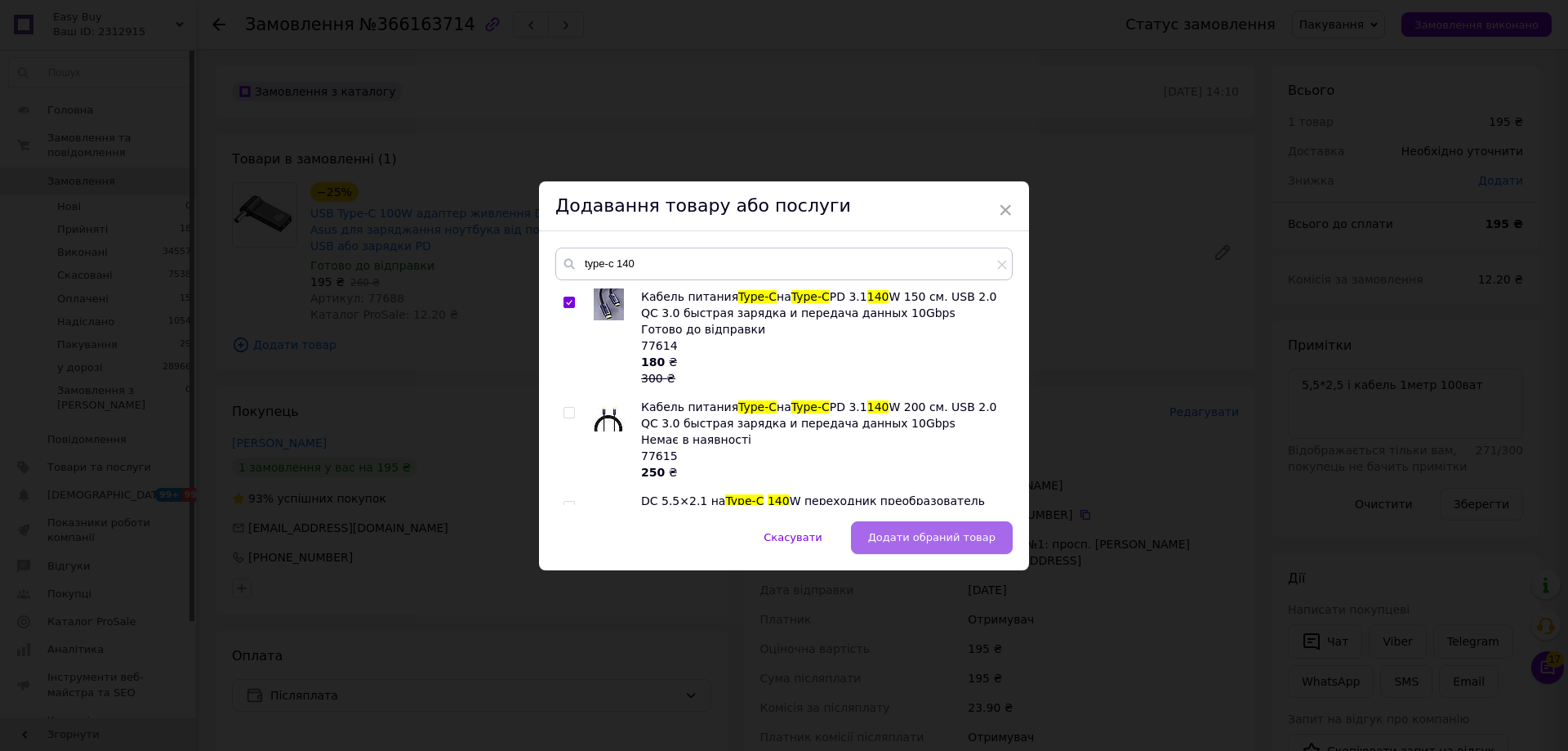
click at [948, 532] on span "Додати обраний товар" at bounding box center [933, 537] width 128 height 12
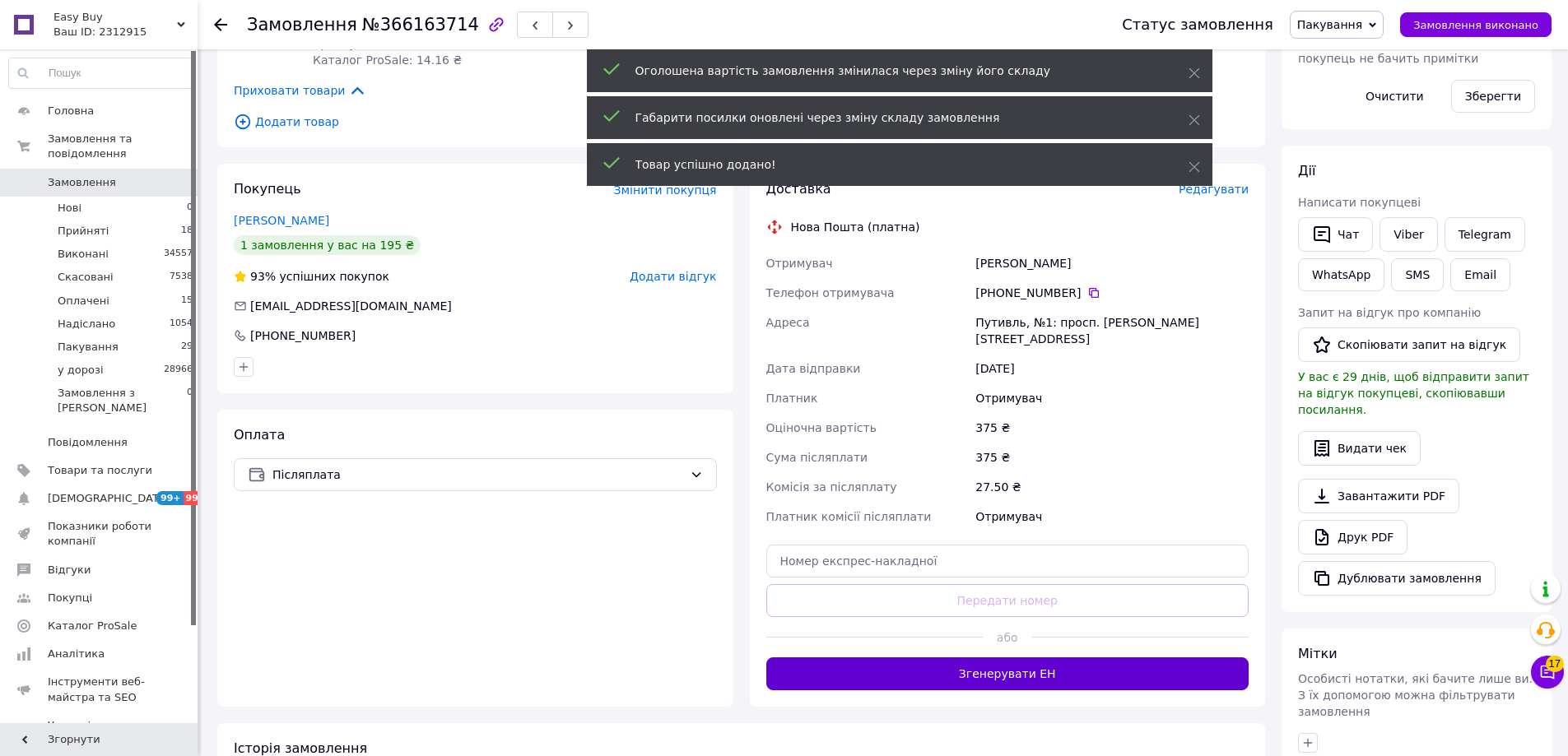
click at [1003, 661] on button "Згенерувати ЕН" at bounding box center [1008, 673] width 483 height 33
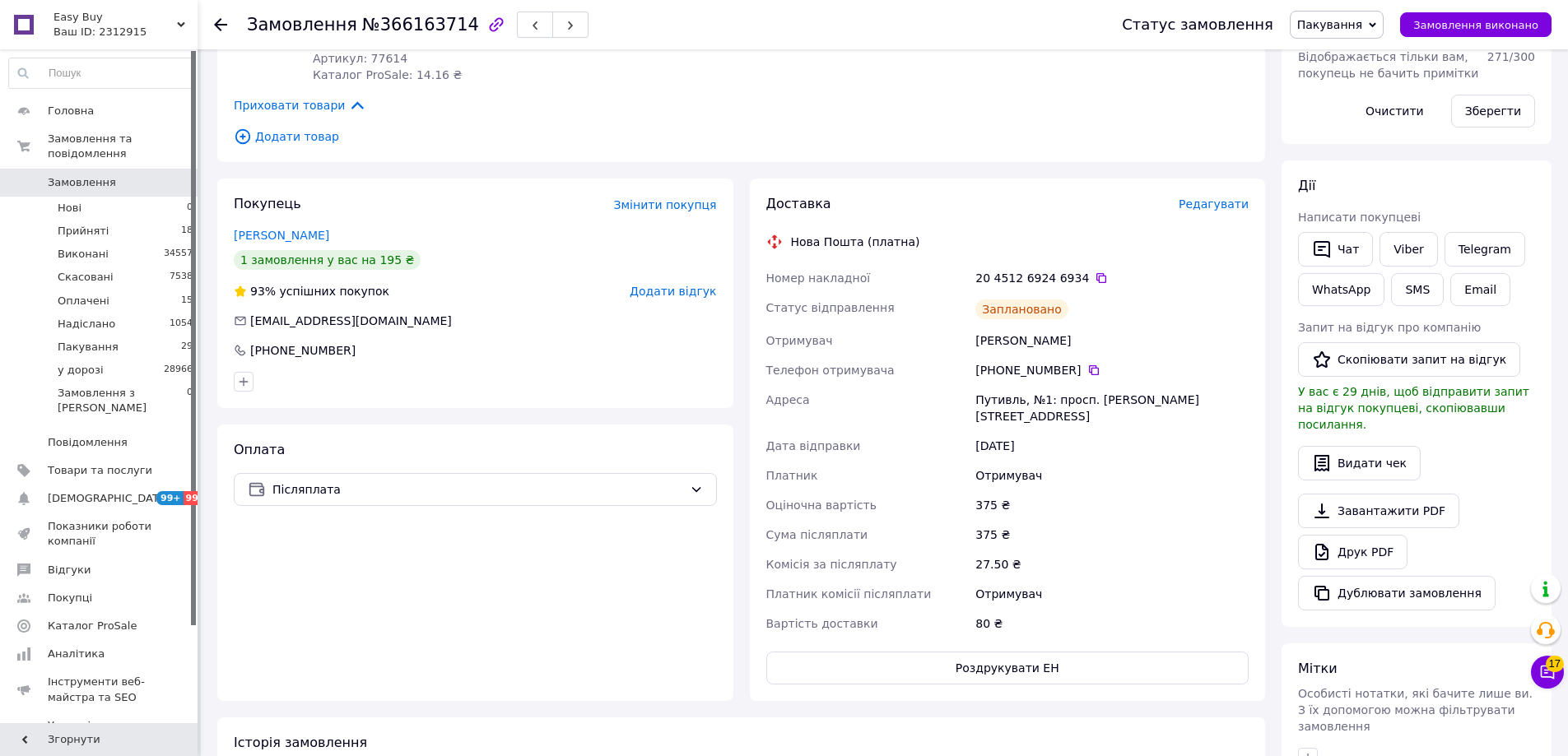
scroll to position [494, 0]
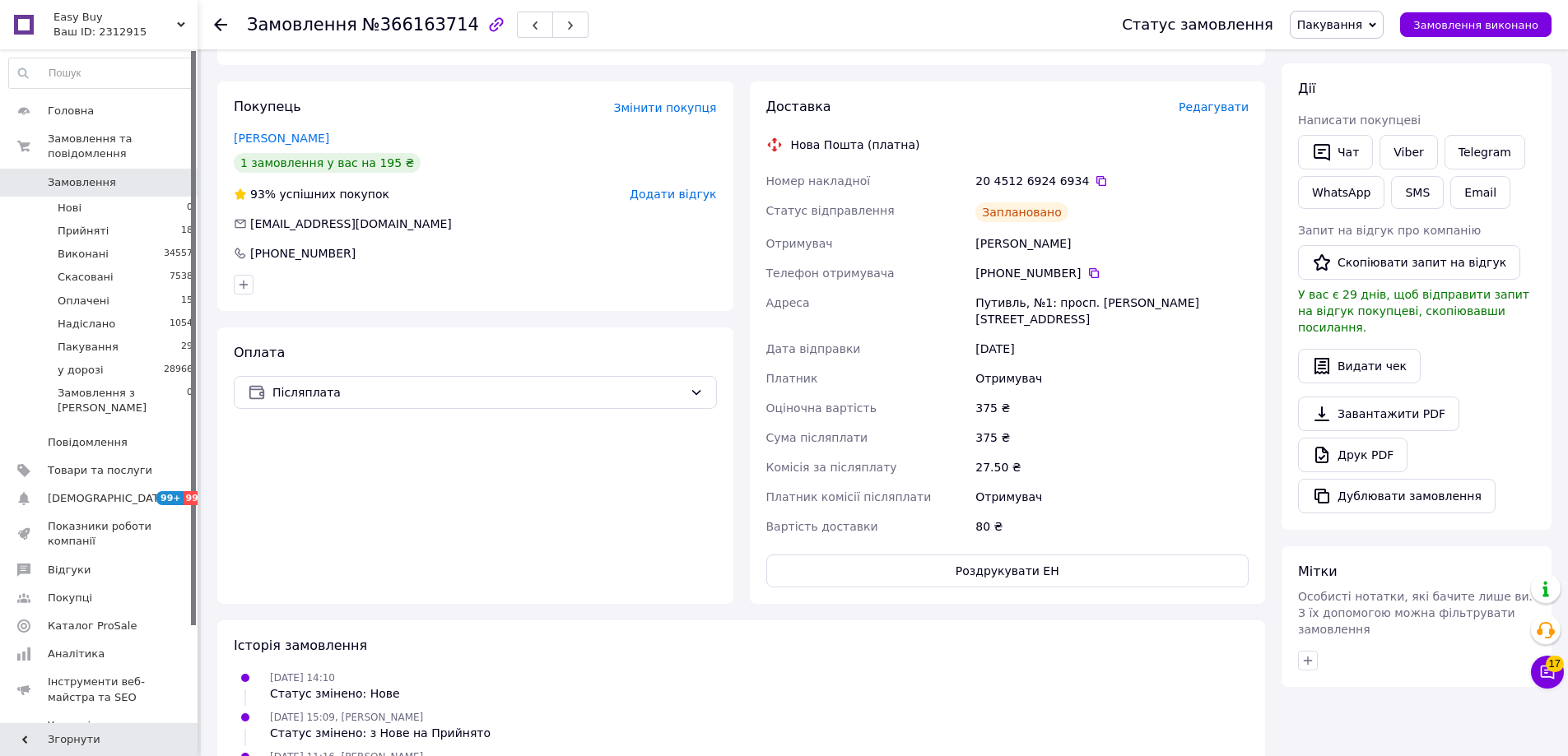
click at [1362, 26] on span "Пакування" at bounding box center [1330, 25] width 65 height 13
click at [1367, 176] on li "у дорозі" at bounding box center [1336, 181] width 92 height 25
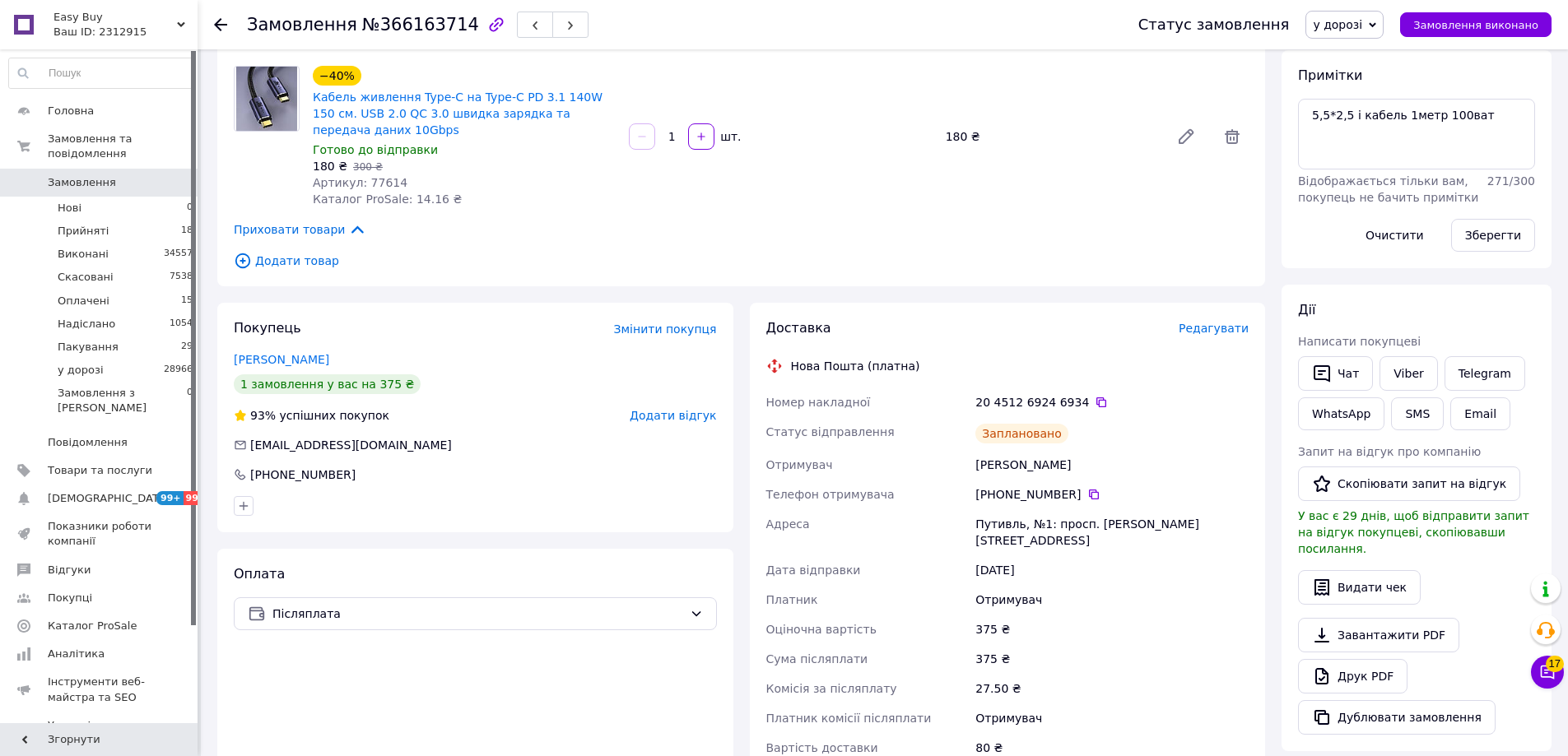
scroll to position [0, 0]
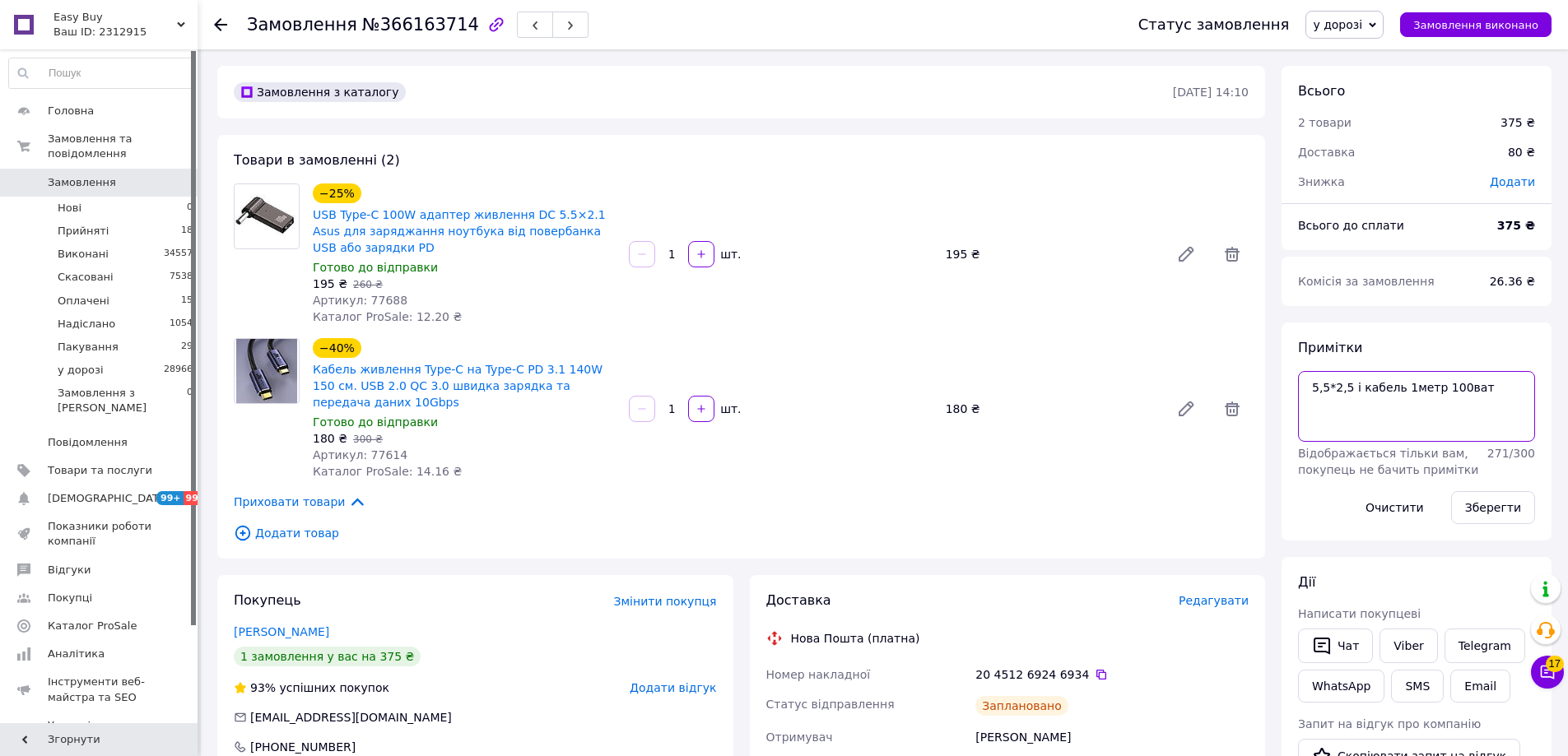
click at [1484, 393] on textarea "5,5*2,5 і кабель 1метр 100ват" at bounding box center [1417, 406] width 237 height 71
paste textarea "Відправлення: 20451269246934 Плановий час доставки: 14.10.2025 18:00 Вартість д…"
type textarea "5,5*2,5 і кабель 1метр 100ват Відправлення: 20451269246934 Плановий час доставк…"
click at [1509, 519] on button "Зберегти" at bounding box center [1493, 507] width 84 height 33
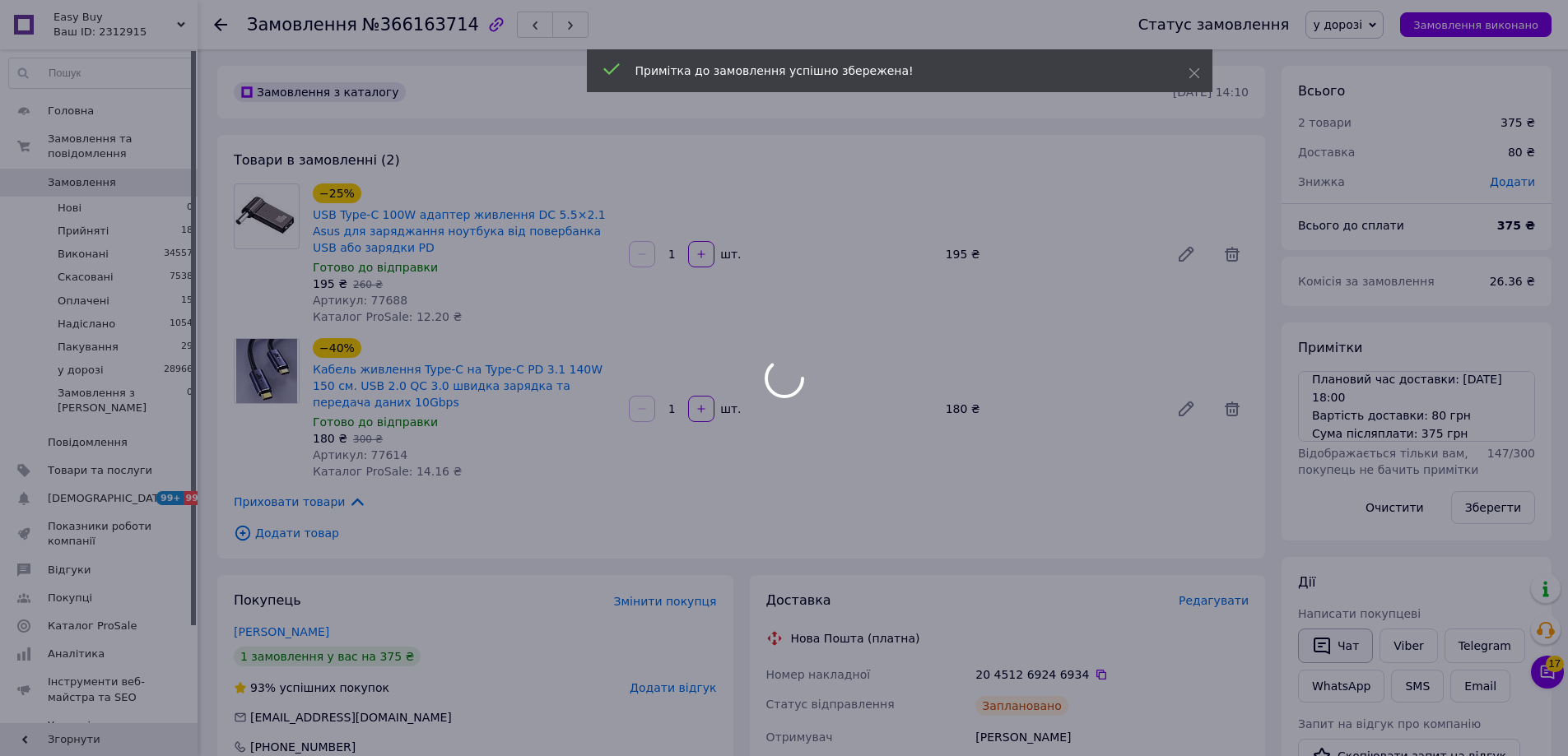
click at [1335, 651] on div at bounding box center [784, 378] width 1568 height 756
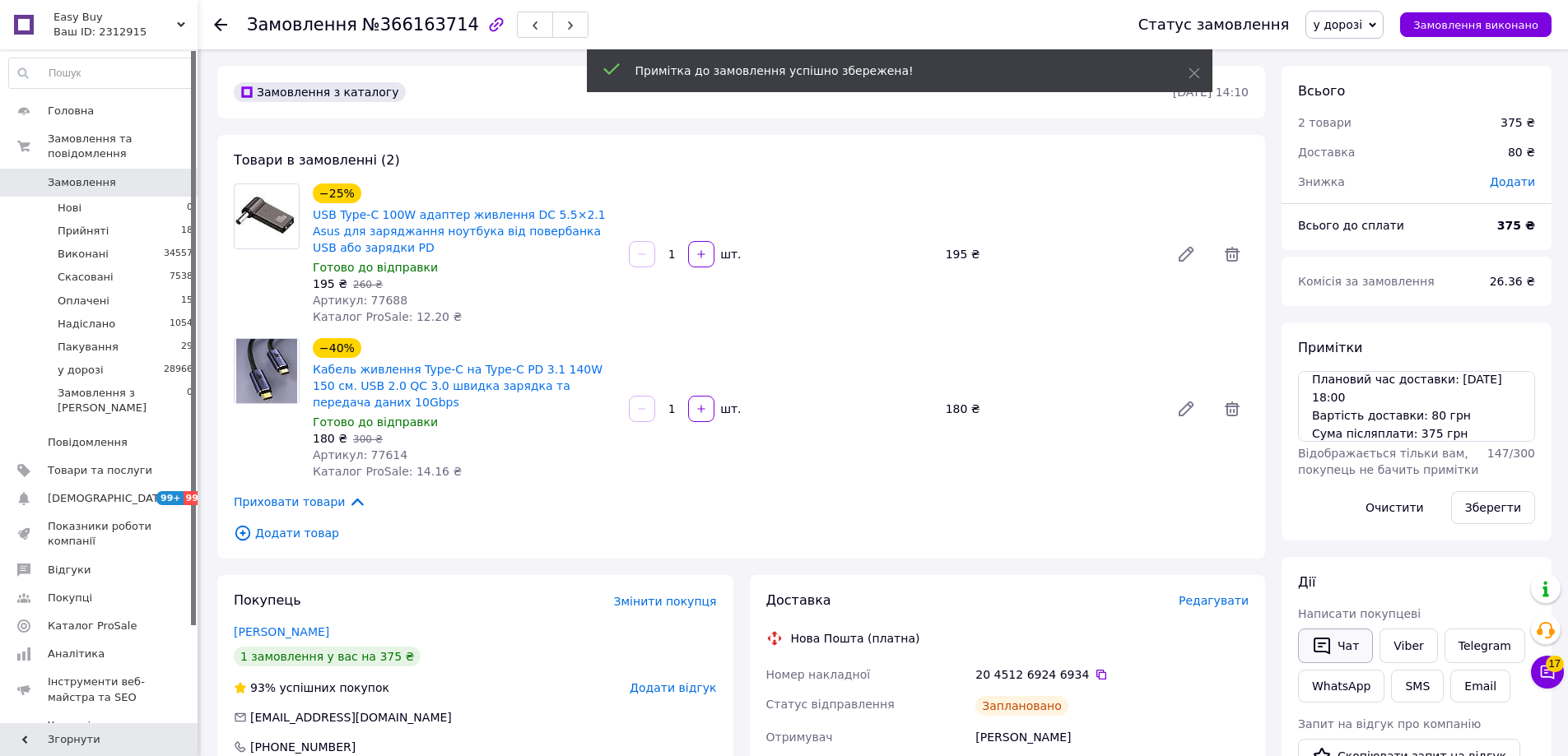
click at [1350, 648] on button "Чат" at bounding box center [1336, 645] width 75 height 34
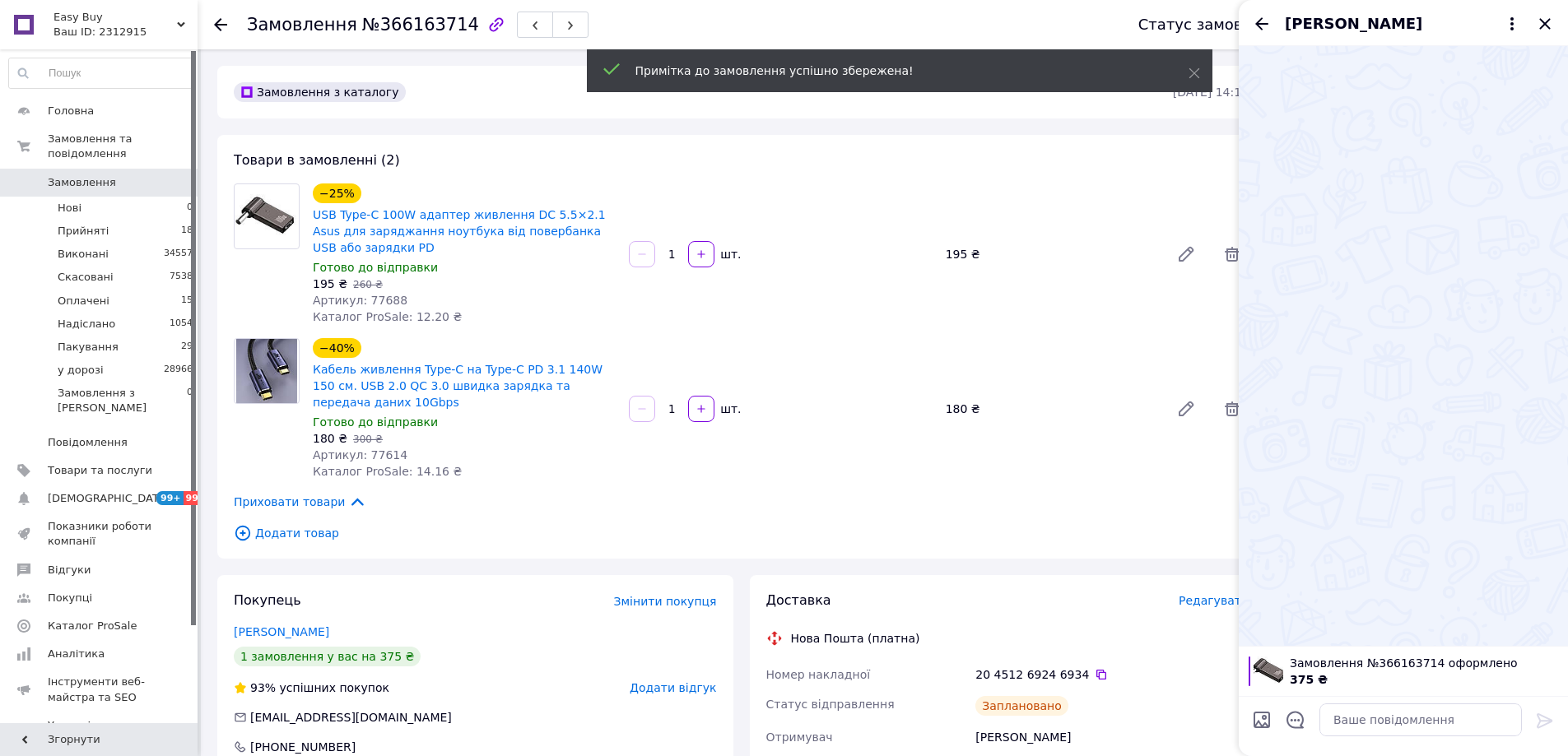
click at [1466, 721] on textarea at bounding box center [1420, 719] width 202 height 33
drag, startPoint x: 1471, startPoint y: 723, endPoint x: 1544, endPoint y: 718, distance: 73.2
click at [1472, 723] on textarea at bounding box center [1420, 719] width 202 height 33
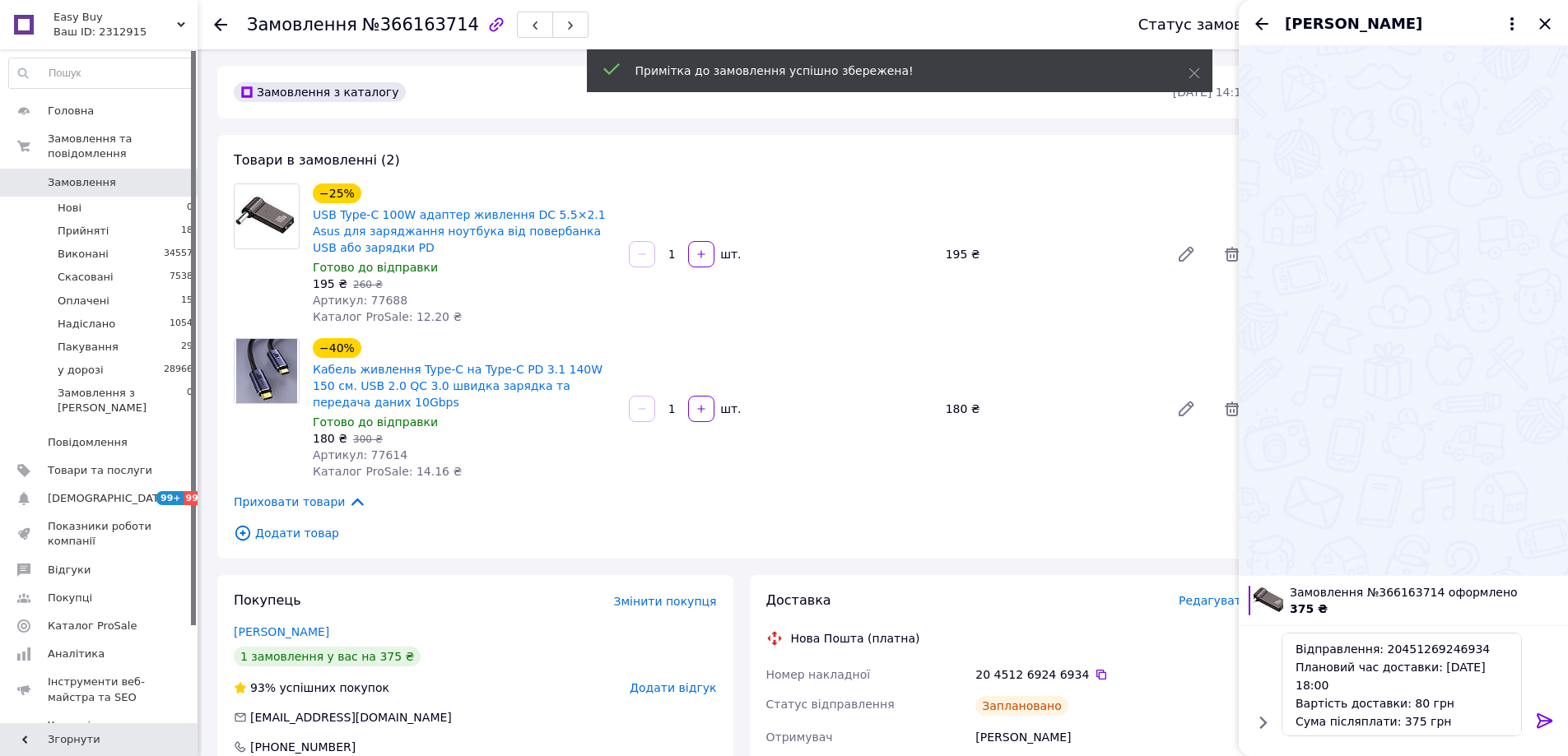
type textarea "Відправлення: 20451269246934 Плановий час доставки: [DATE] 18:00 Вартість доста…"
click at [1545, 717] on icon at bounding box center [1545, 721] width 20 height 20
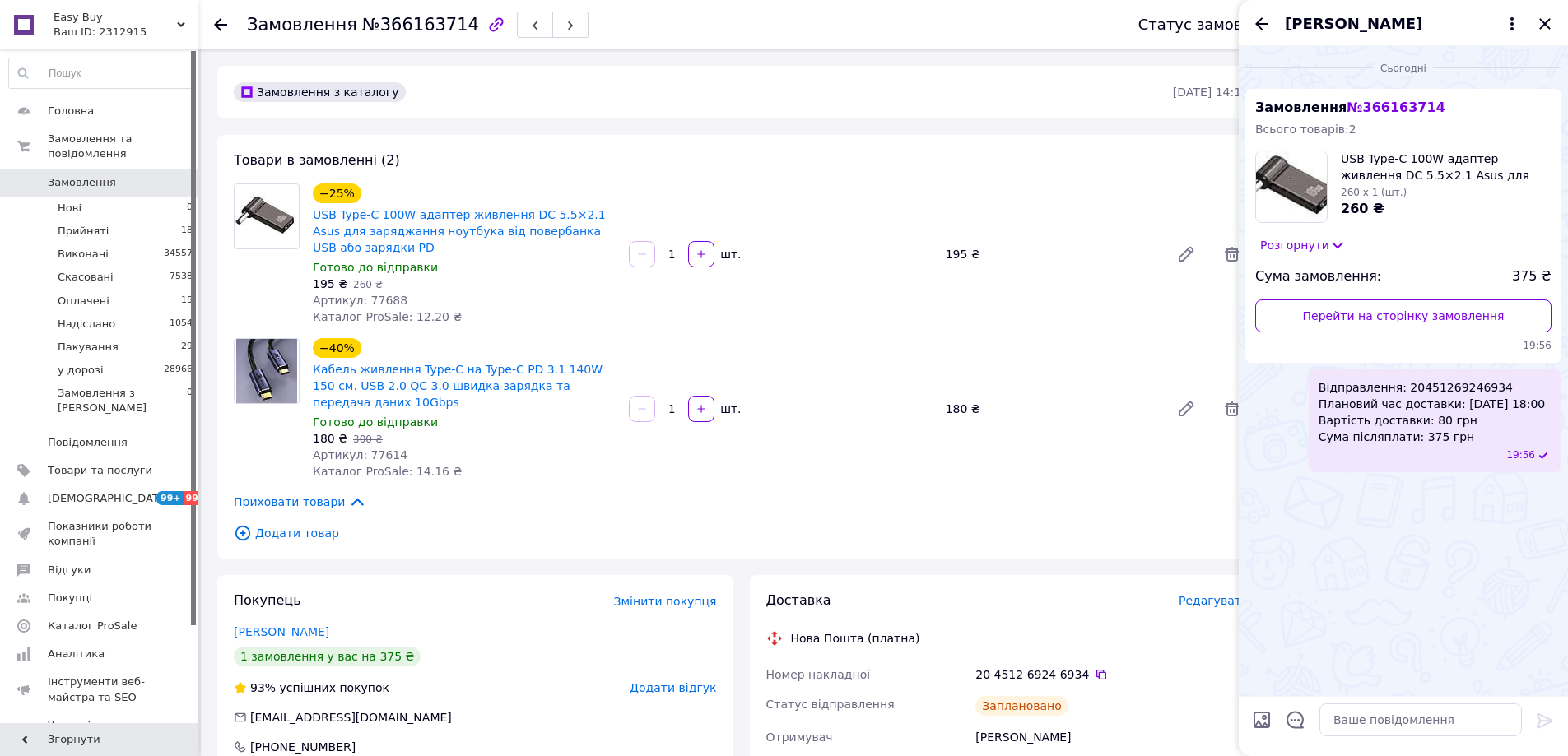
click at [1250, 18] on div "[PERSON_NAME]" at bounding box center [1403, 23] width 329 height 46
click at [1255, 19] on icon "Назад" at bounding box center [1262, 24] width 20 height 20
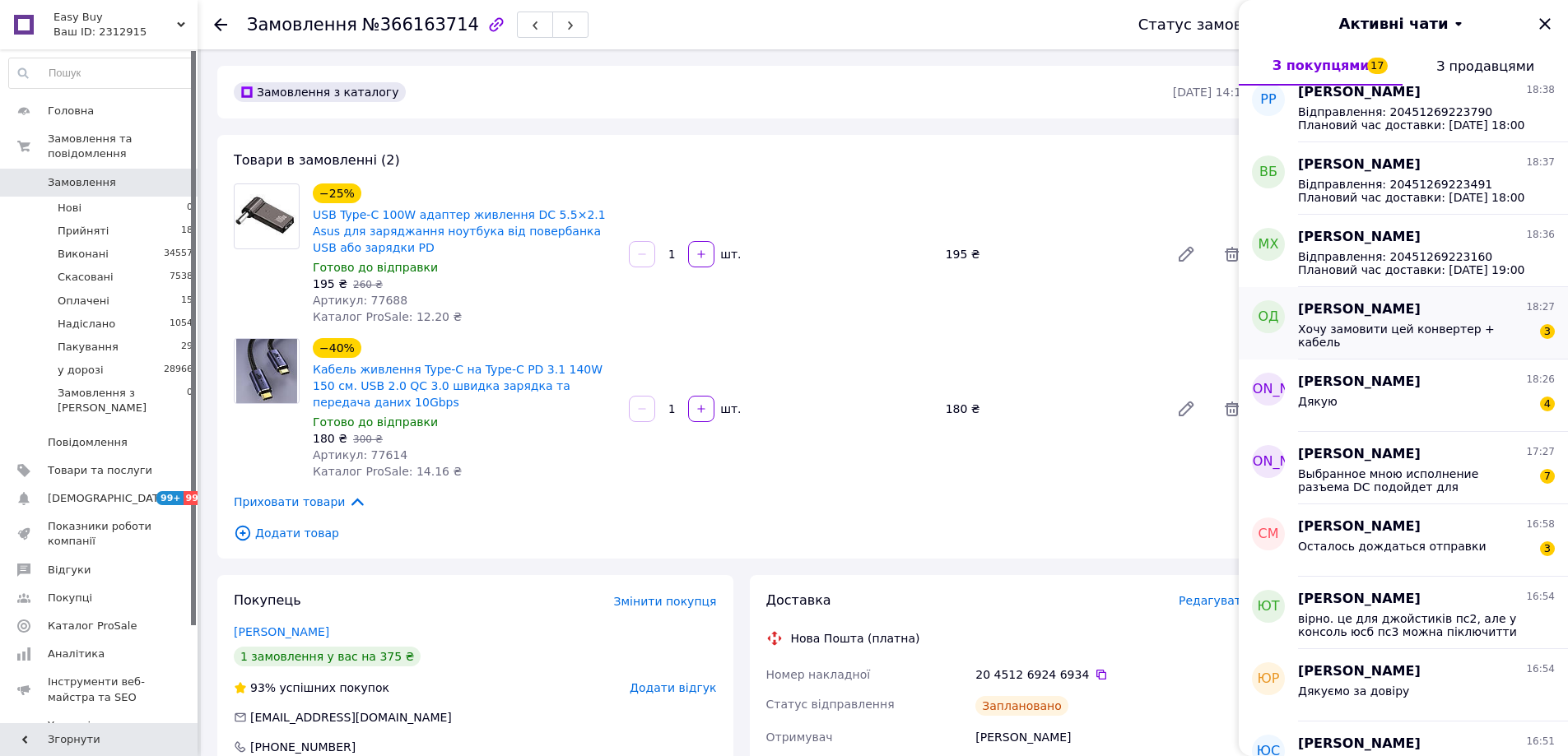
scroll to position [740, 0]
click at [1412, 339] on div "Хочу замовити цей конвертер + кабель" at bounding box center [1415, 335] width 234 height 27
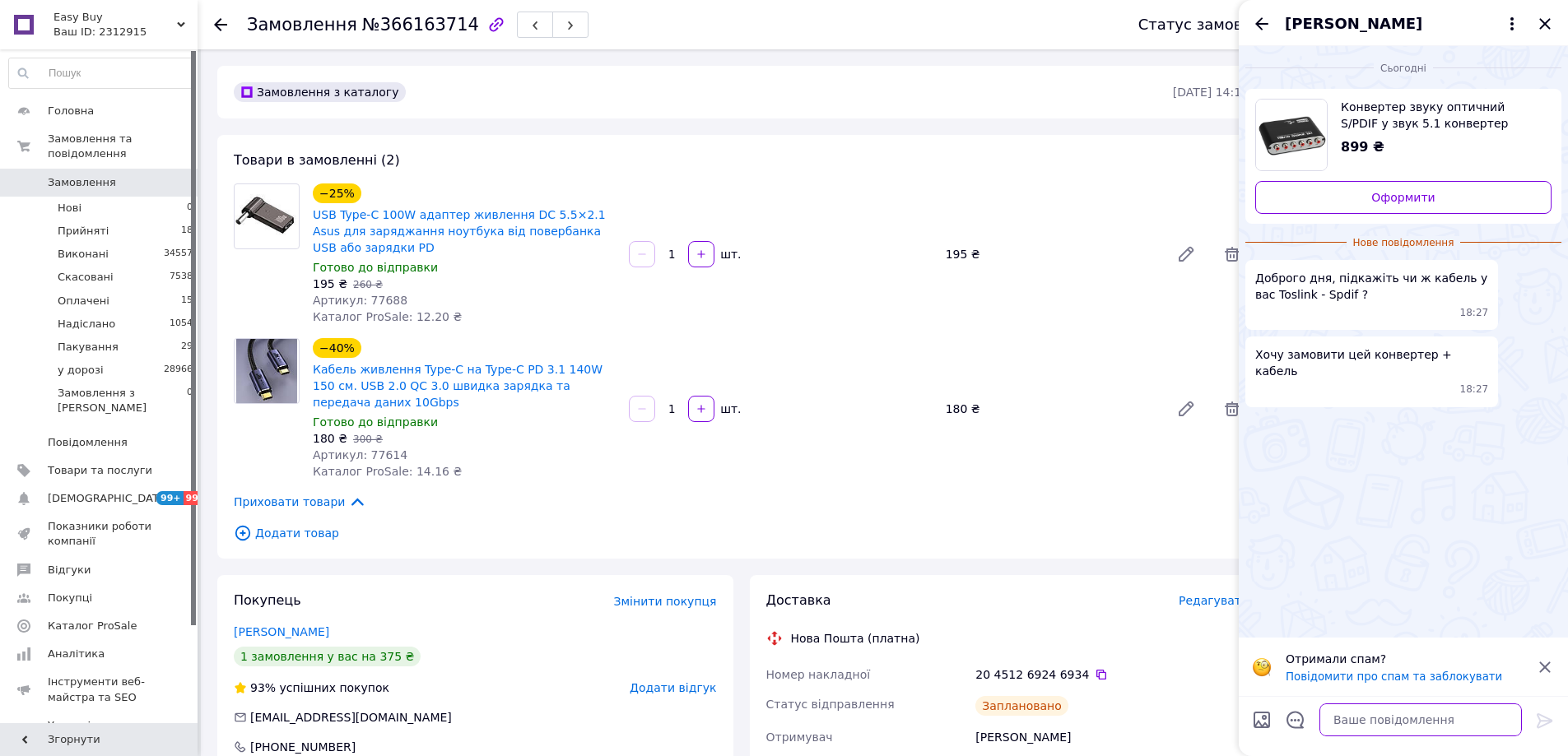
click at [1387, 723] on textarea at bounding box center [1420, 719] width 202 height 33
click at [1277, 294] on span "Доброго дня, підкажіть чи ж кабель у вас Toslink - Spdif ?" at bounding box center [1372, 286] width 233 height 33
copy span "Toslink"
click at [1479, 720] on textarea "кабель у комплекті оптичний." at bounding box center [1404, 719] width 236 height 33
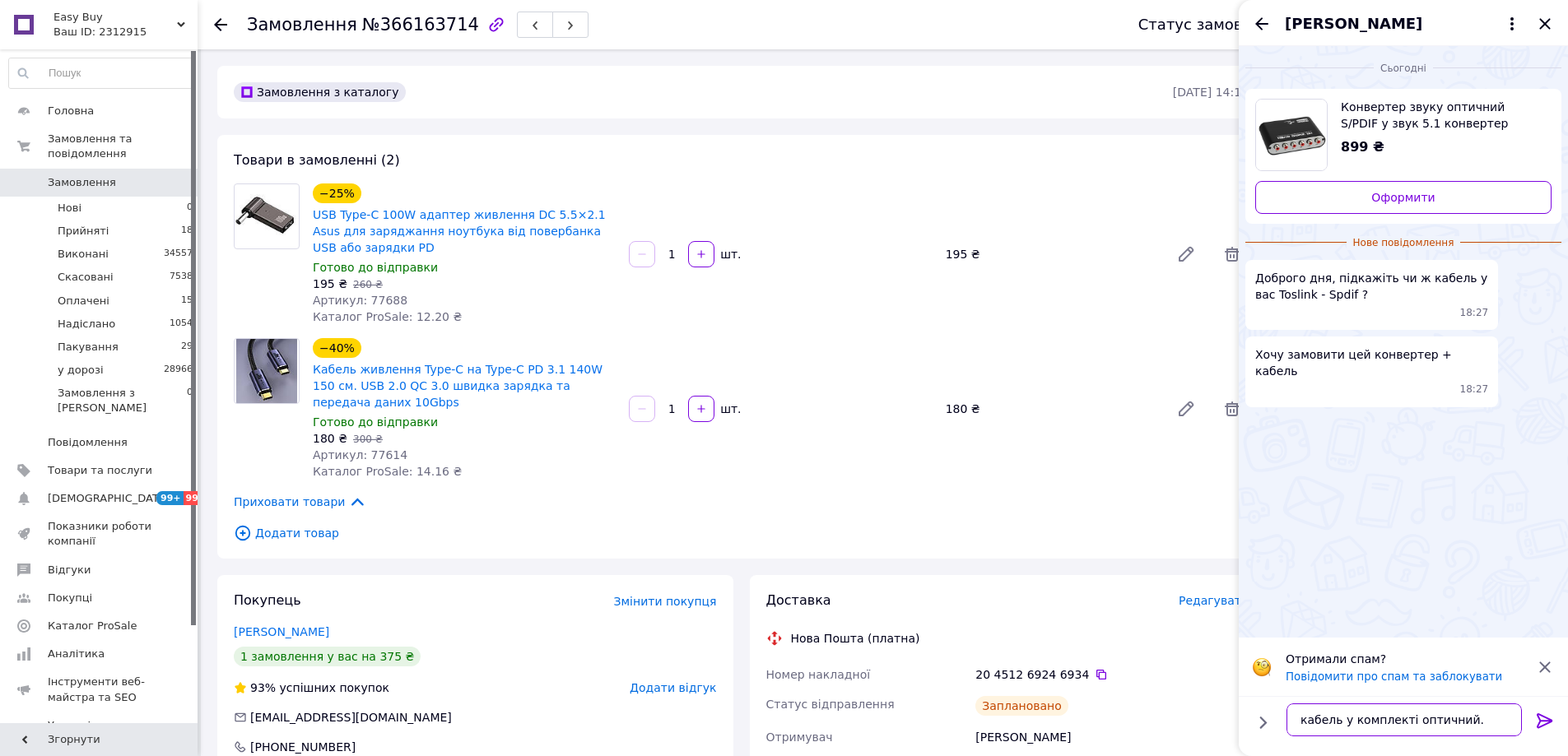
paste textarea "Toslink"
type textarea "кабель у комплекті оптичний. Toslink -Toslink"
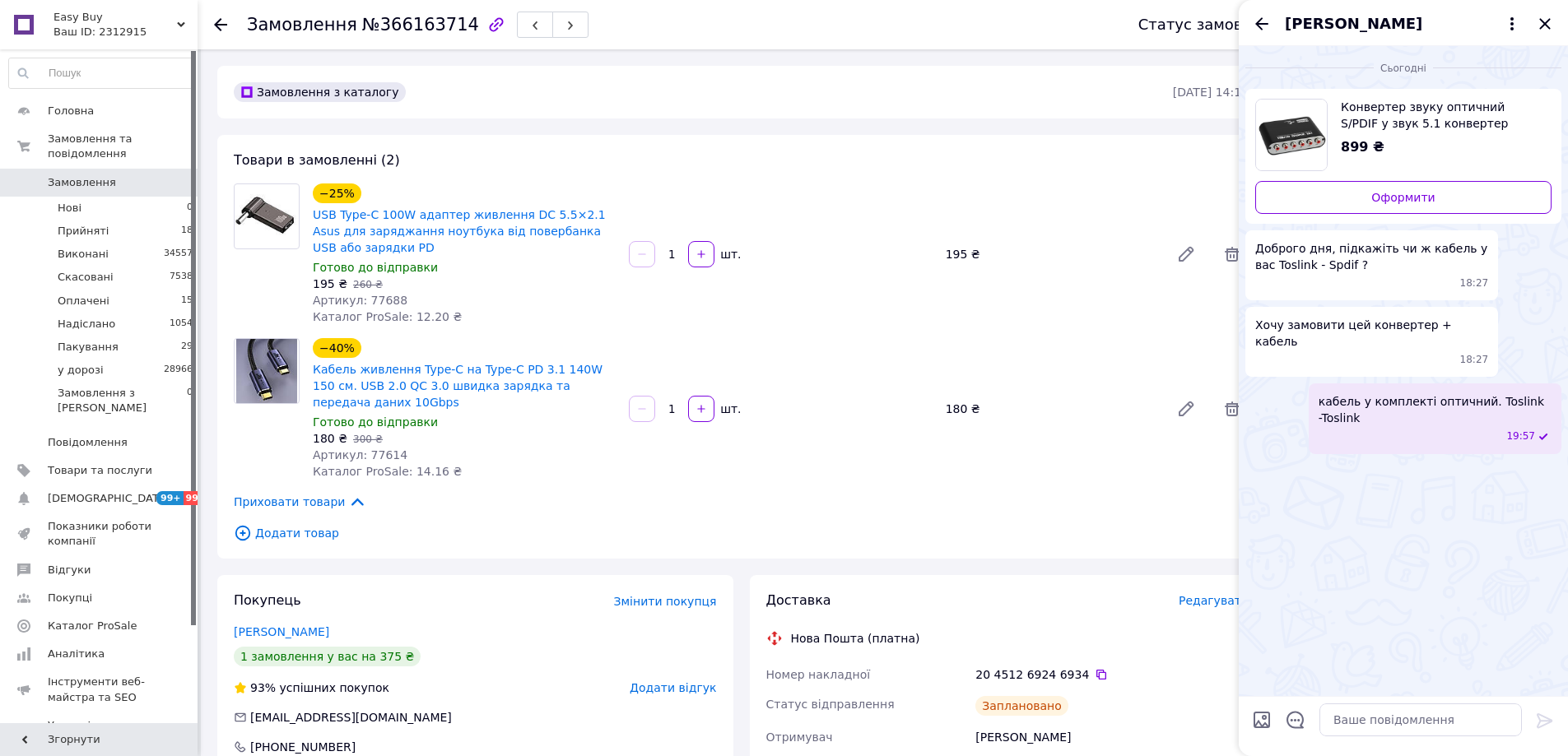
click at [1310, 261] on span "Доброго дня, підкажіть чи ж кабель у вас Toslink - Spdif ?" at bounding box center [1372, 256] width 233 height 33
click at [1260, 23] on icon "Назад" at bounding box center [1262, 23] width 13 height 13
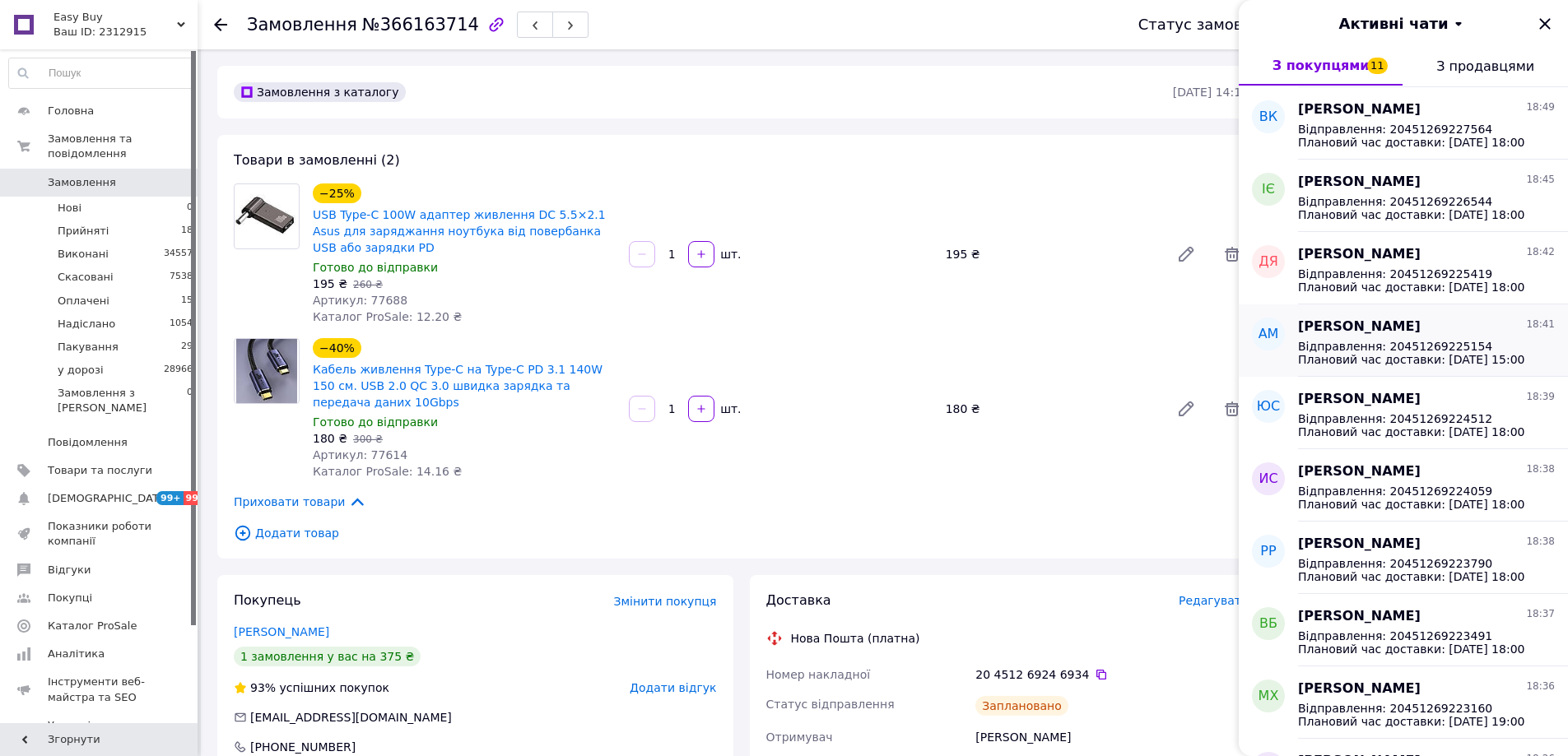
scroll to position [823, 0]
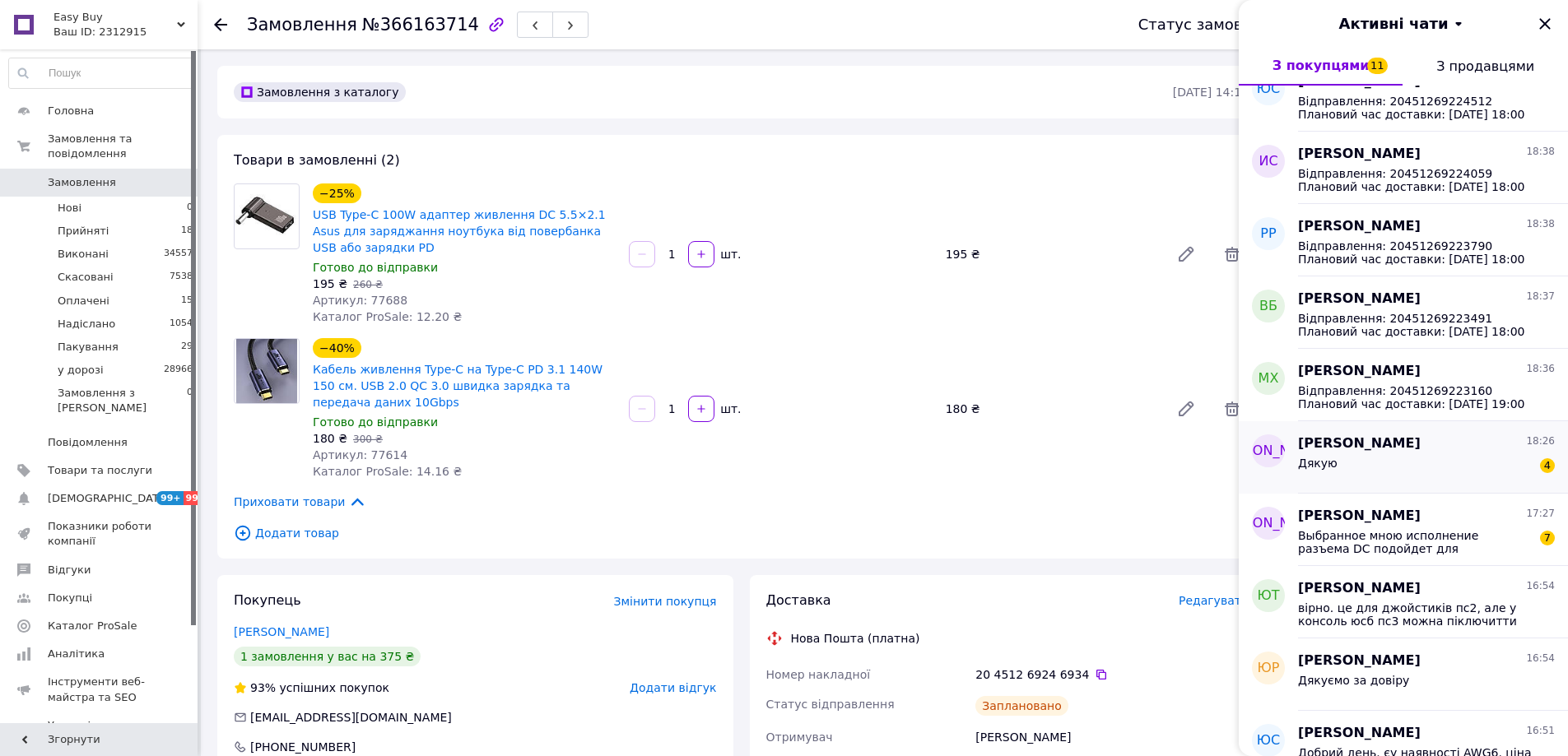
click at [1372, 470] on div "Дякую 4" at bounding box center [1426, 467] width 257 height 27
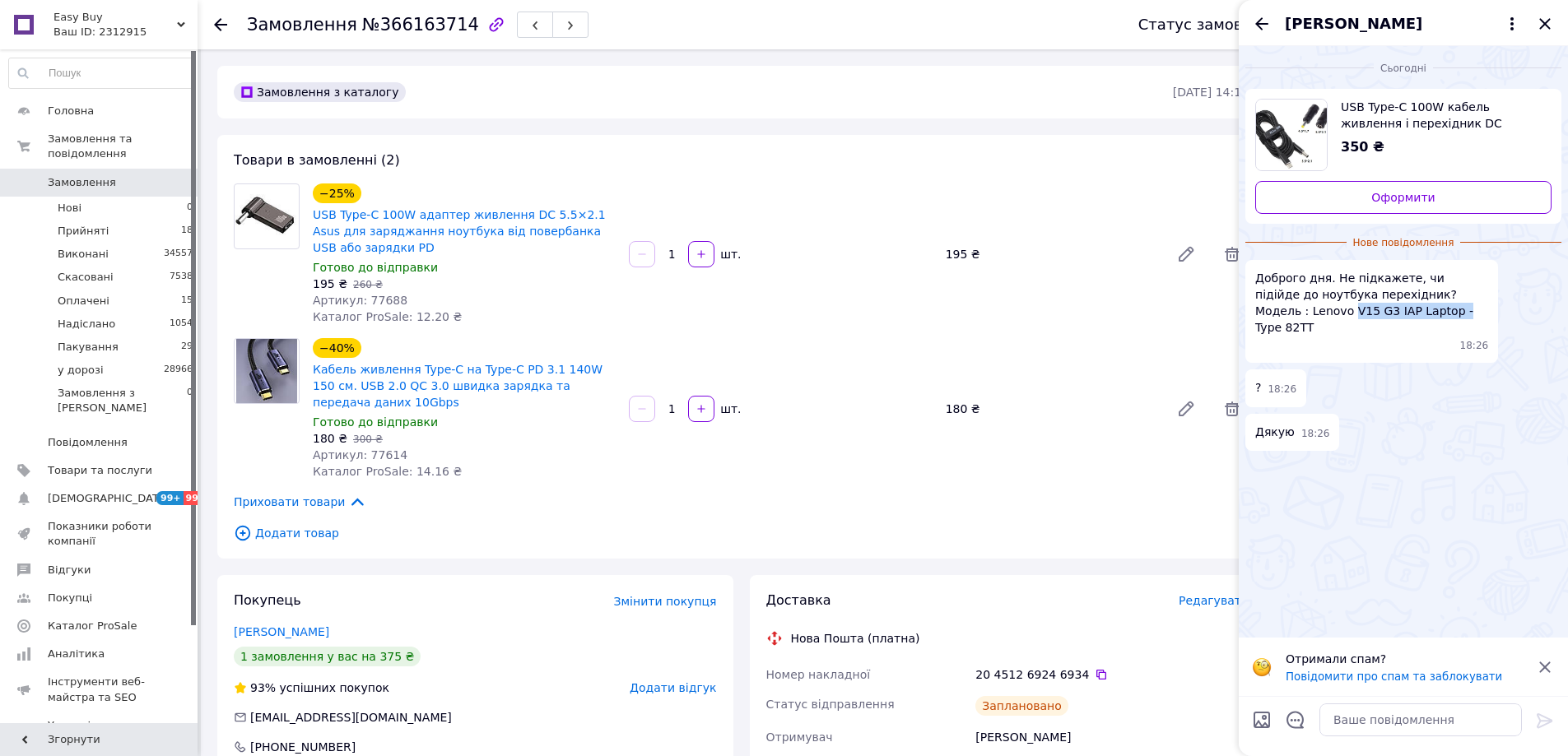
drag, startPoint x: 1334, startPoint y: 311, endPoint x: 1466, endPoint y: 294, distance: 133.1
click at [1466, 294] on span "Доброго дня. Не підкажете, чи підійде до ноутбука перехідник? Модель : Lenovo V…" at bounding box center [1372, 302] width 233 height 66
copy span "V15 G3 IAP Laptop -"
click at [1392, 716] on textarea at bounding box center [1420, 719] width 202 height 33
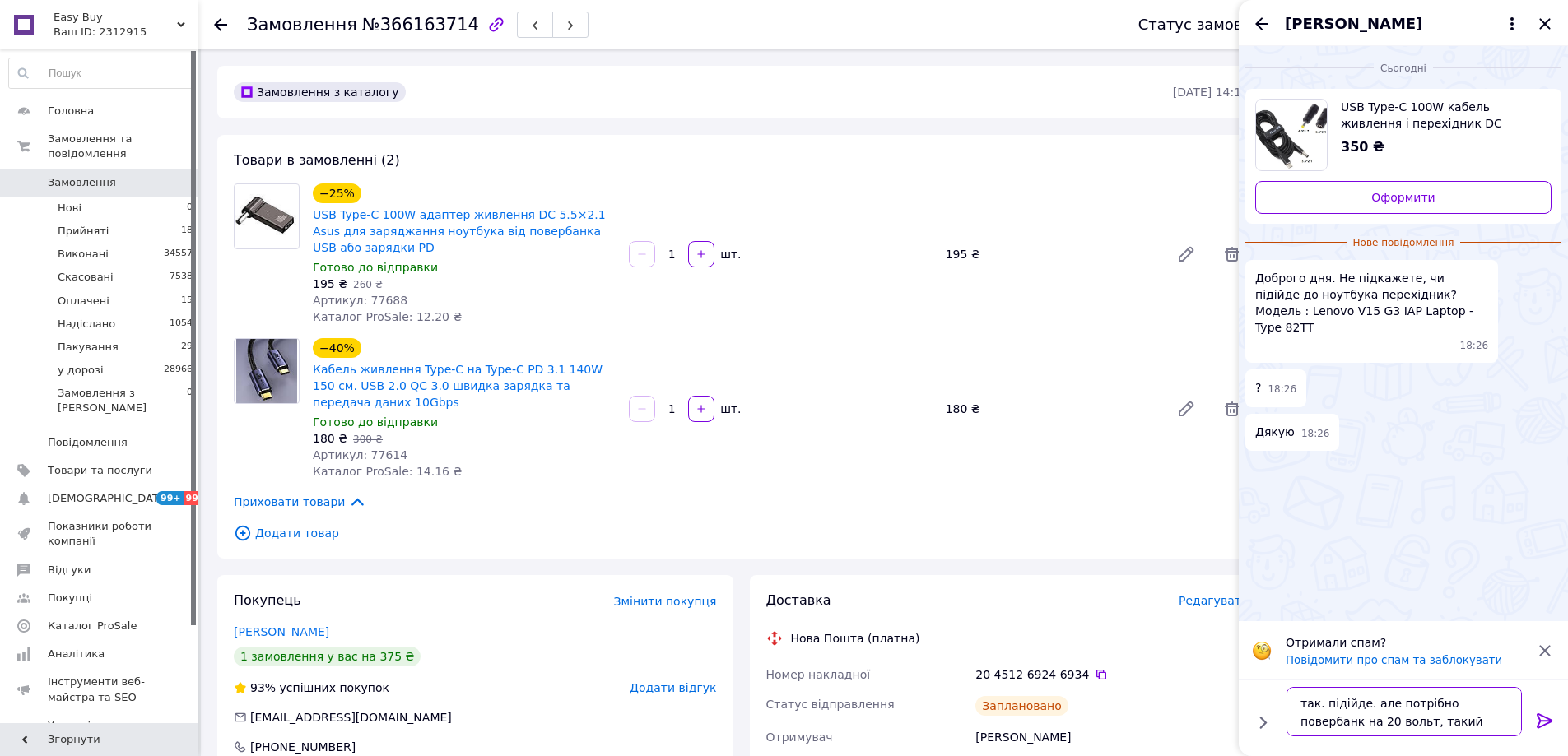
type textarea "так. підійде. але потрібно повербанк на 20 вольт, такий маємо у наявності"
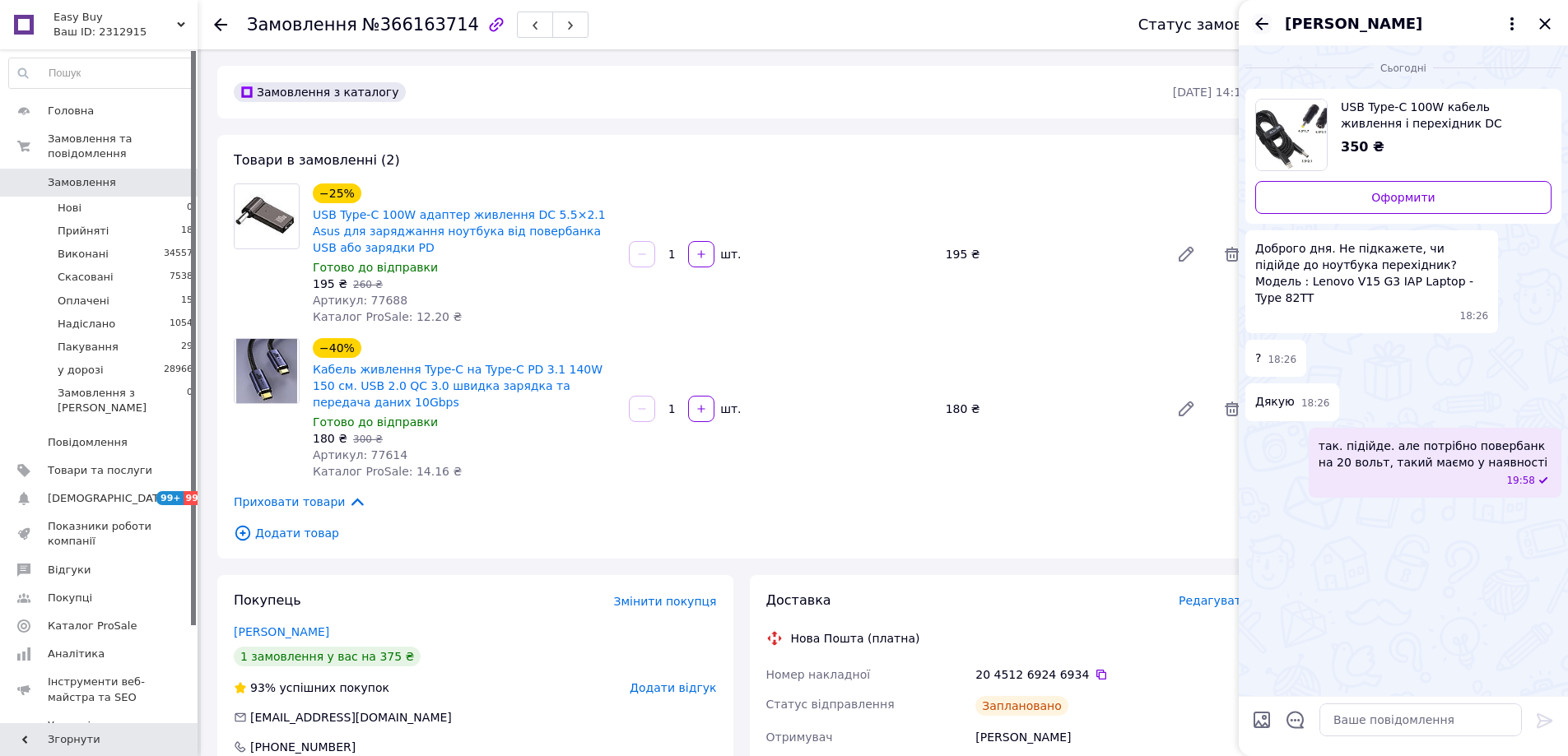
click at [1260, 27] on icon "Назад" at bounding box center [1262, 24] width 20 height 20
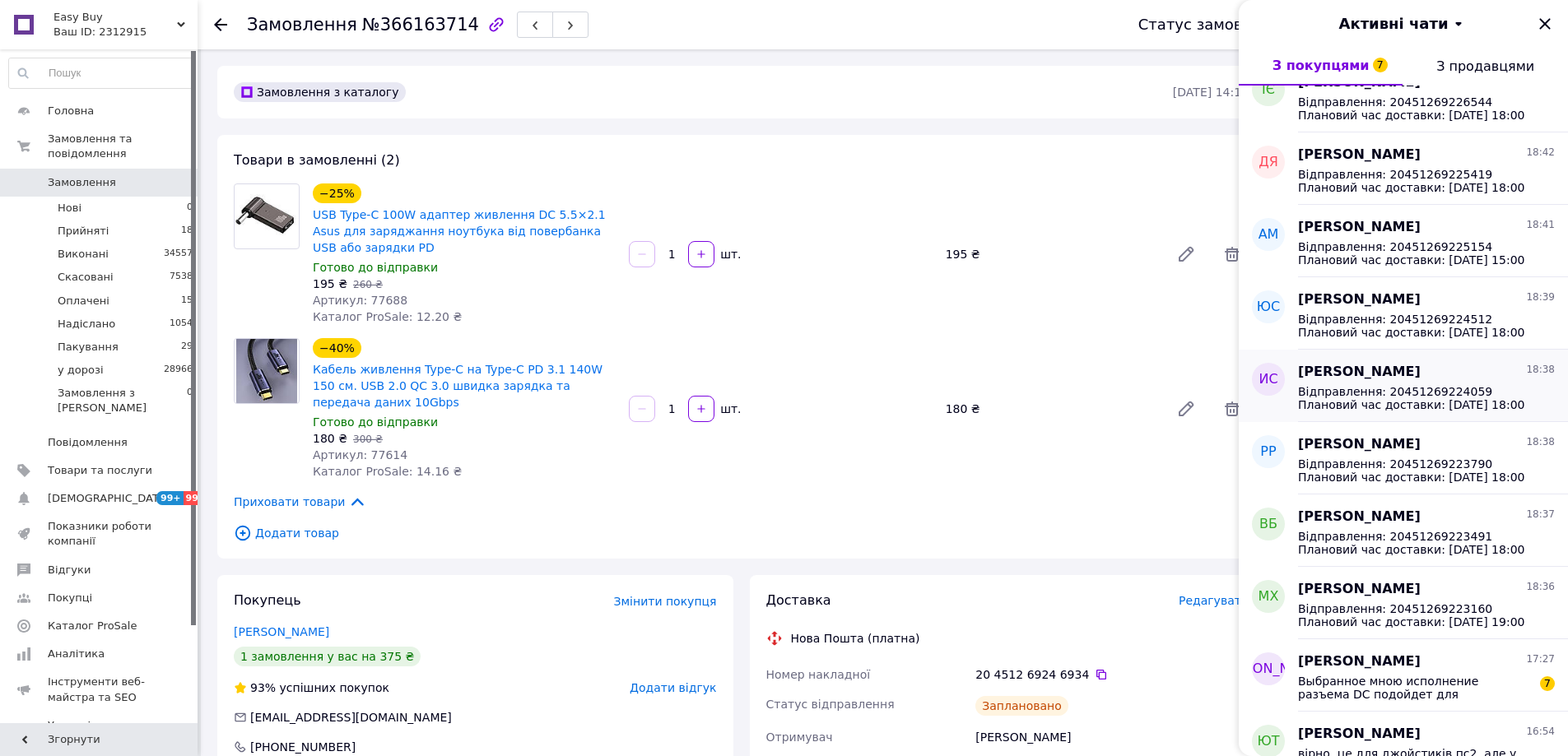
scroll to position [987, 0]
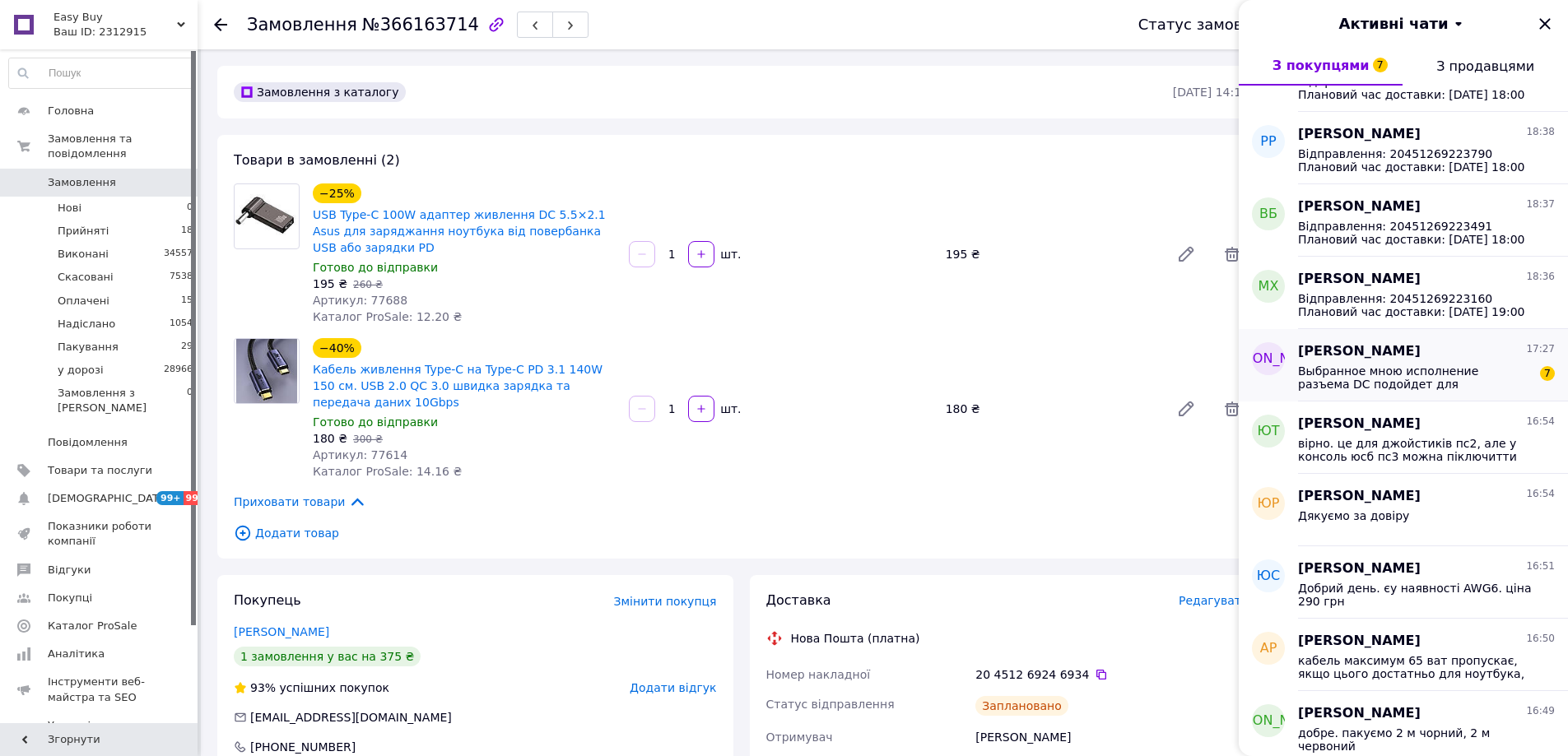
click at [1404, 387] on span "Выбранное мною исполнение разъема DC подойдет для подключения ноутбука HP Lapto…" at bounding box center [1415, 378] width 234 height 27
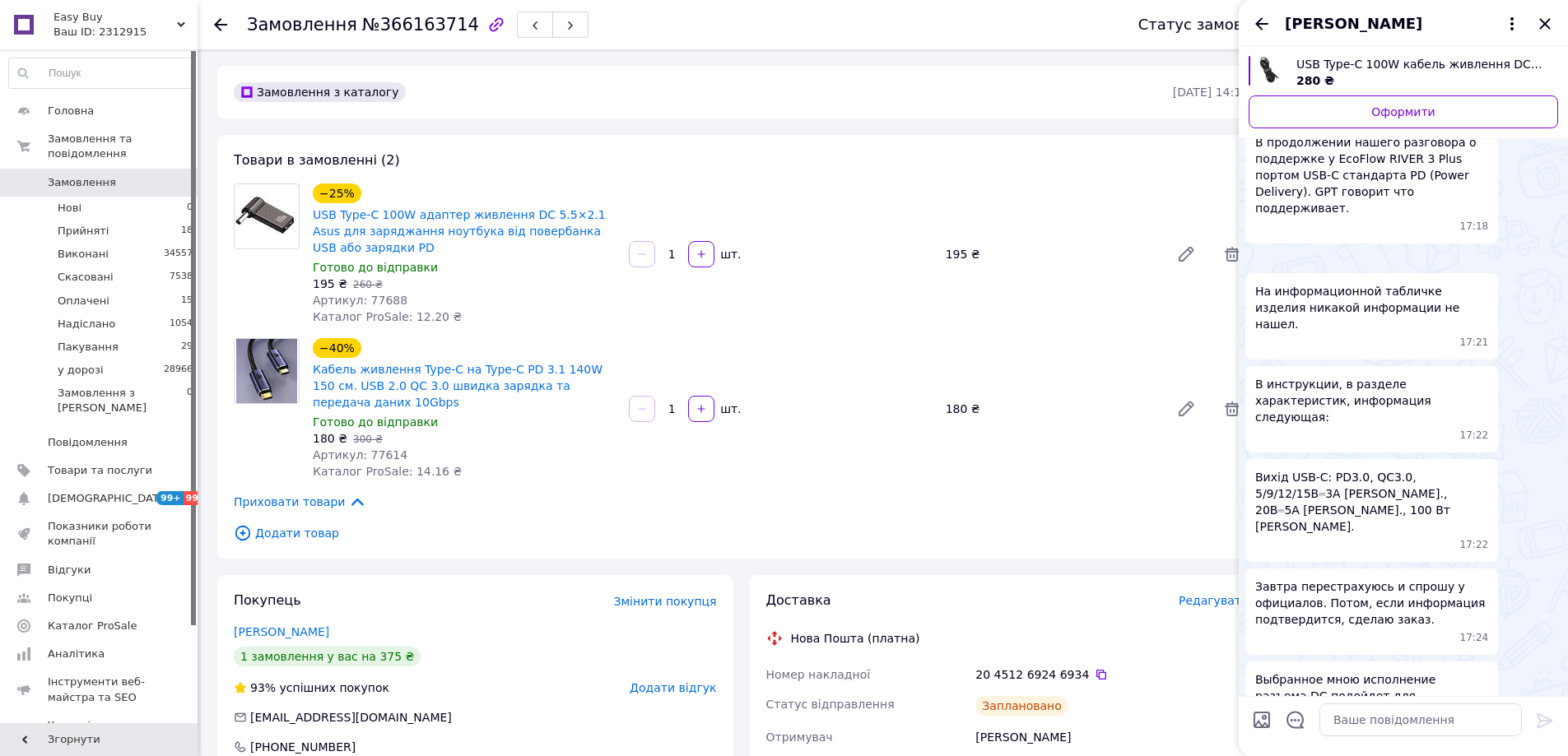
scroll to position [0, 0]
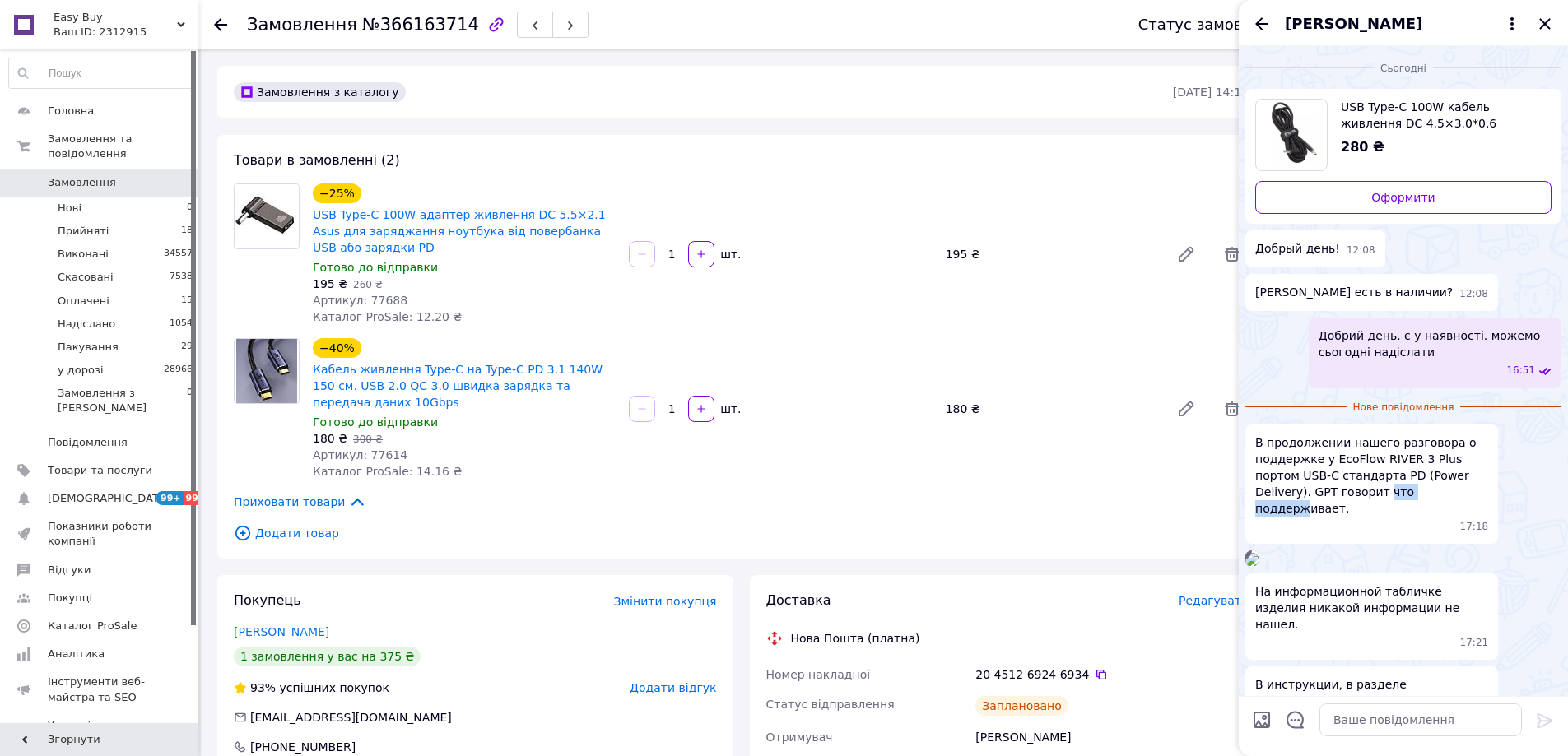
drag, startPoint x: 1301, startPoint y: 491, endPoint x: 1380, endPoint y: 492, distance: 79.0
click at [1377, 492] on span "В продолжении нашего разговора о поддержке у EcoFlow RIVER 3 Plus портом USB-C …" at bounding box center [1372, 475] width 233 height 82
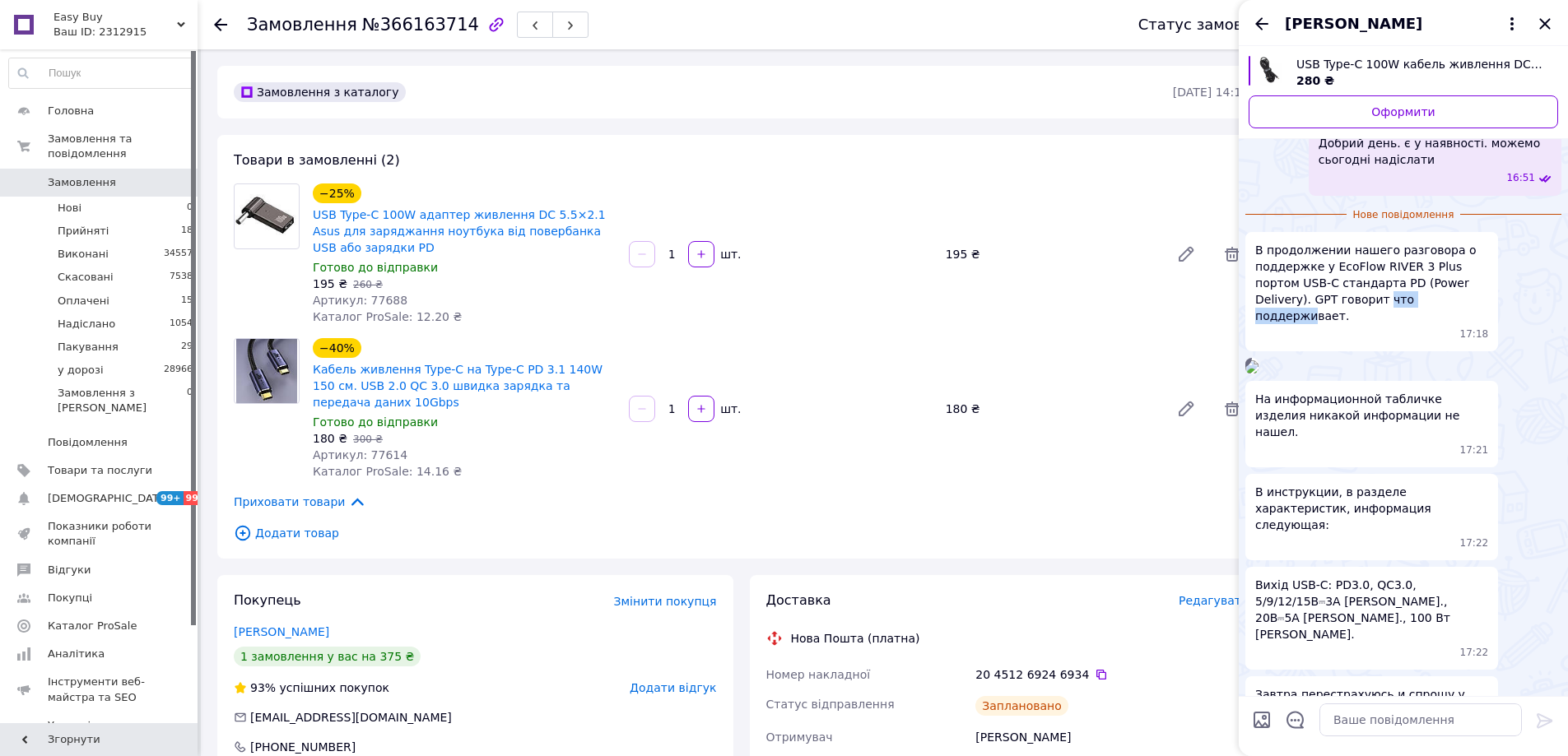
scroll to position [329, 0]
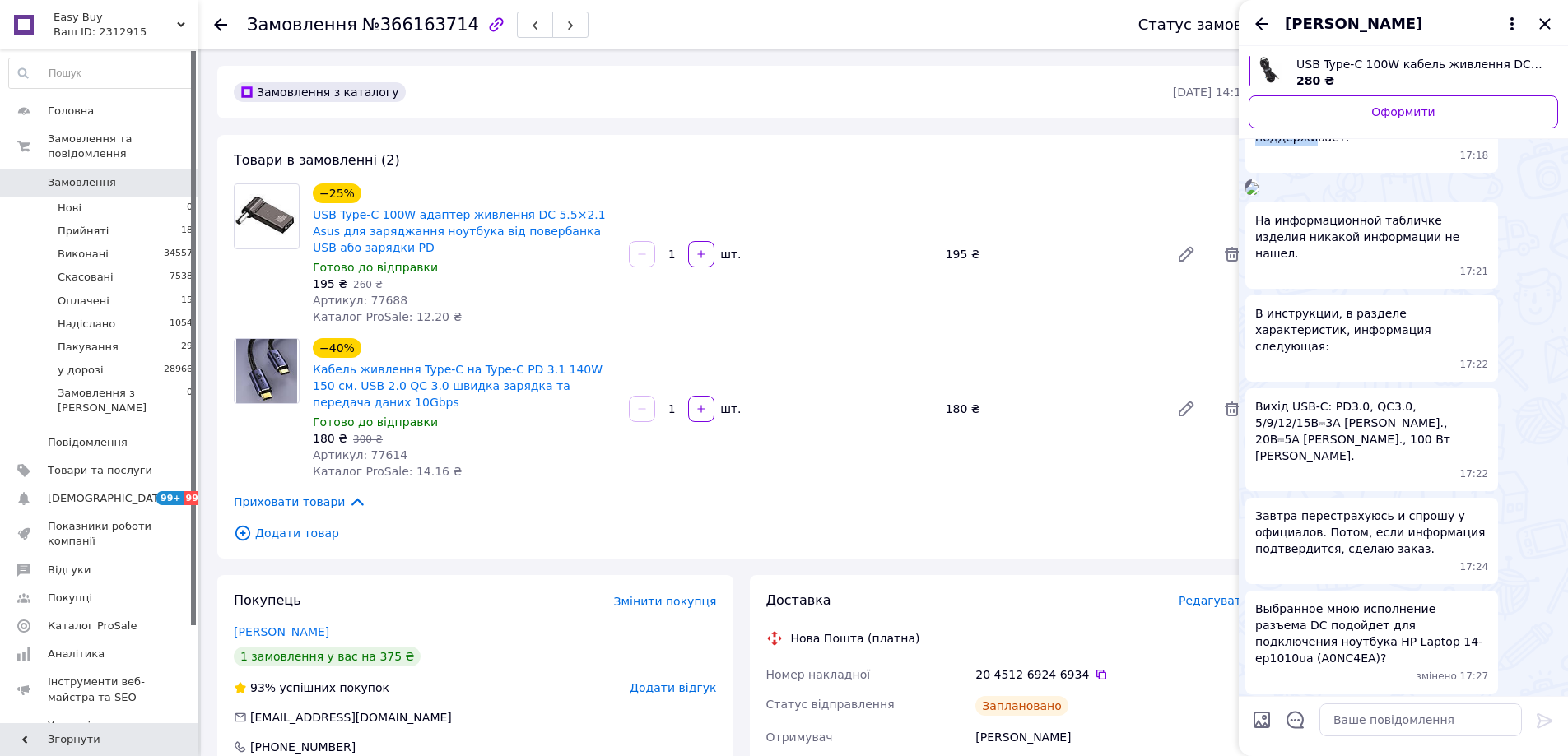
click at [1258, 195] on img at bounding box center [1252, 189] width 13 height 13
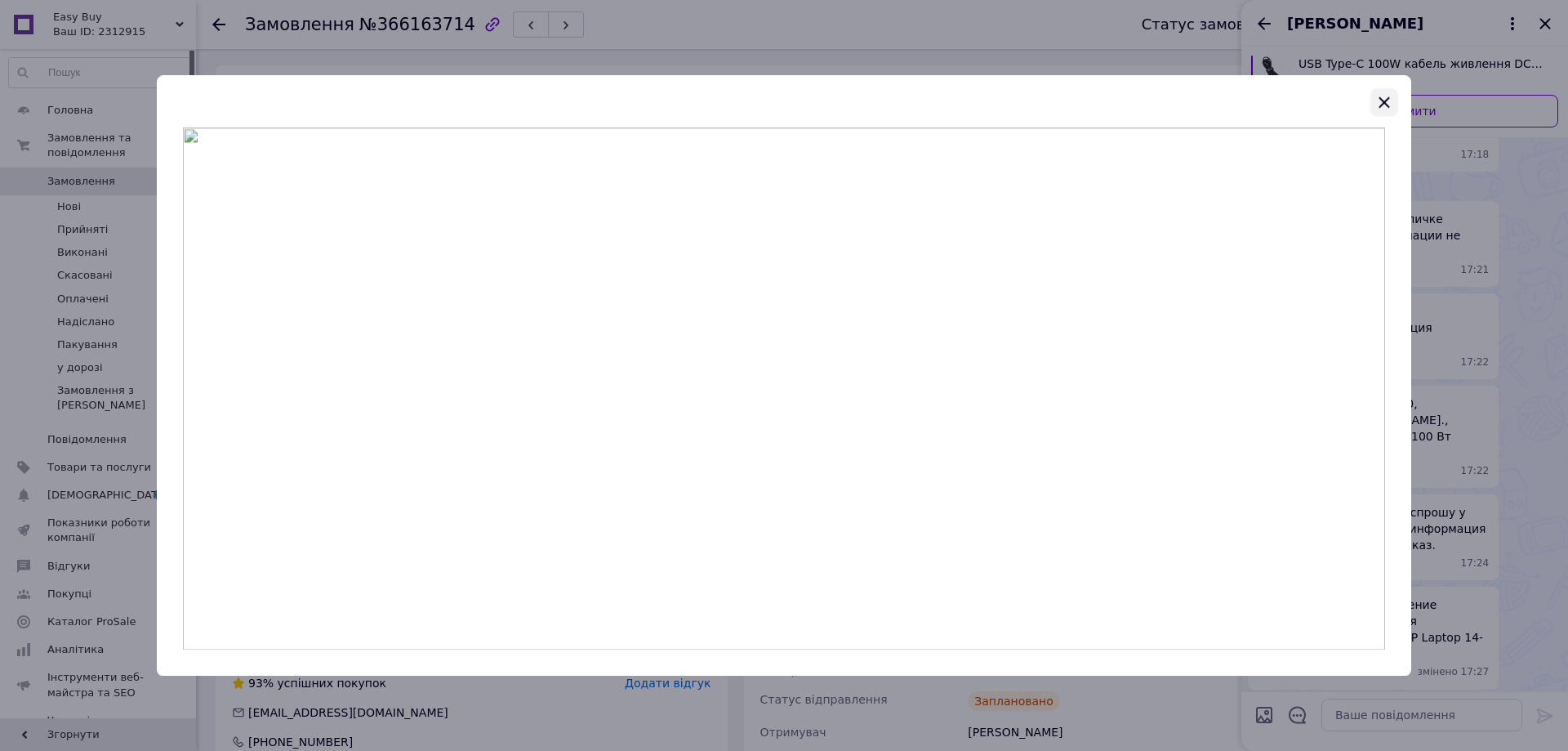
click at [1387, 100] on icon "button" at bounding box center [1384, 101] width 11 height 11
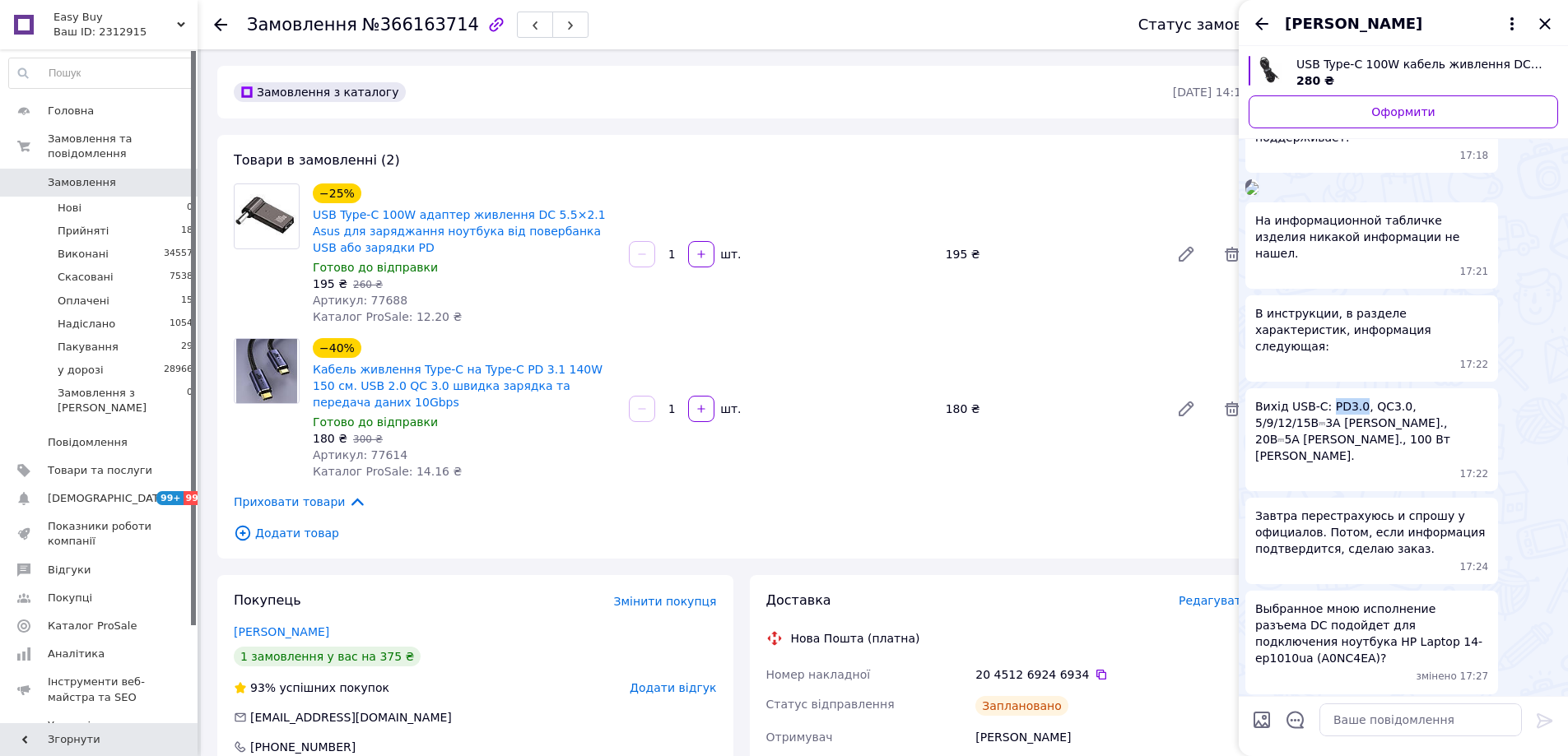
drag, startPoint x: 1354, startPoint y: 530, endPoint x: 1326, endPoint y: 526, distance: 28.3
click at [1326, 464] on span "Вихід USB-C: PD3.0, QC3.0, 5/9/12/15В⎓3А макс., 20В⎓5А макс., 100 Вт макс." at bounding box center [1372, 431] width 233 height 66
drag, startPoint x: 1254, startPoint y: 525, endPoint x: 1438, endPoint y: 549, distance: 185.6
click at [1438, 491] on div "Вихід USB-C: PD3.0, QC3.0, 5/9/12/15В⎓3А макс., 20В⎓5А макс., 100 Вт макс. 17:22" at bounding box center [1372, 439] width 252 height 103
copy span "Вихід USB-C: PD3.0, QC3.0, 5/9/12/15В⎓3А макс., 20В⎓5А макс., 100 Вт макс."
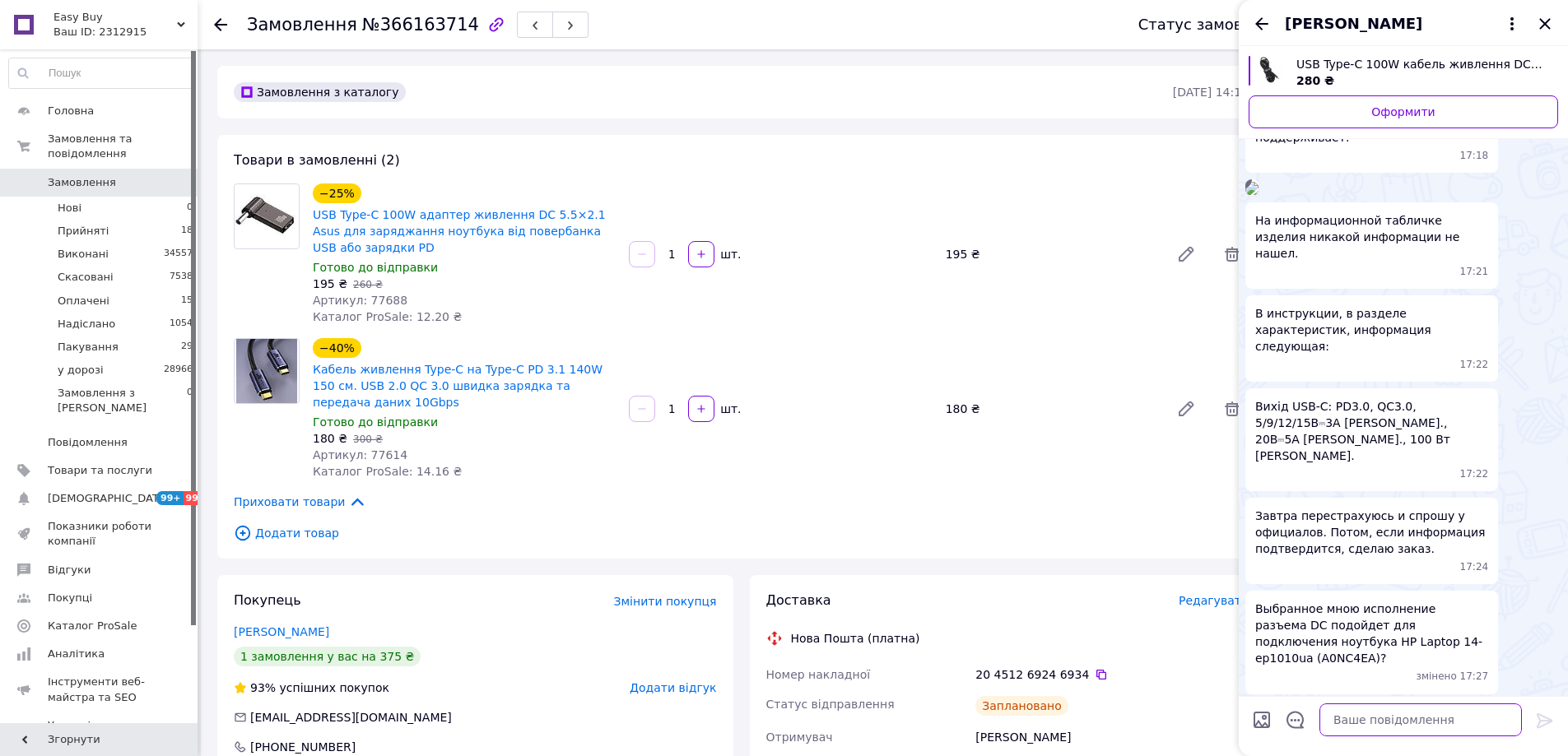
click at [1372, 718] on textarea at bounding box center [1420, 719] width 202 height 33
paste textarea "Вихід USB-C: PD3.0, QC3.0, 5/9/12/15В⎓3А макс., 20В⎓5А макс., 100 Вт макс."
click at [1370, 685] on textarea "Вихід USB-C: PD3.0, QC3.0, 5/9/12/15В⎓3А макс., 20В⎓5А макс., 100 Вт макс." at bounding box center [1404, 702] width 236 height 68
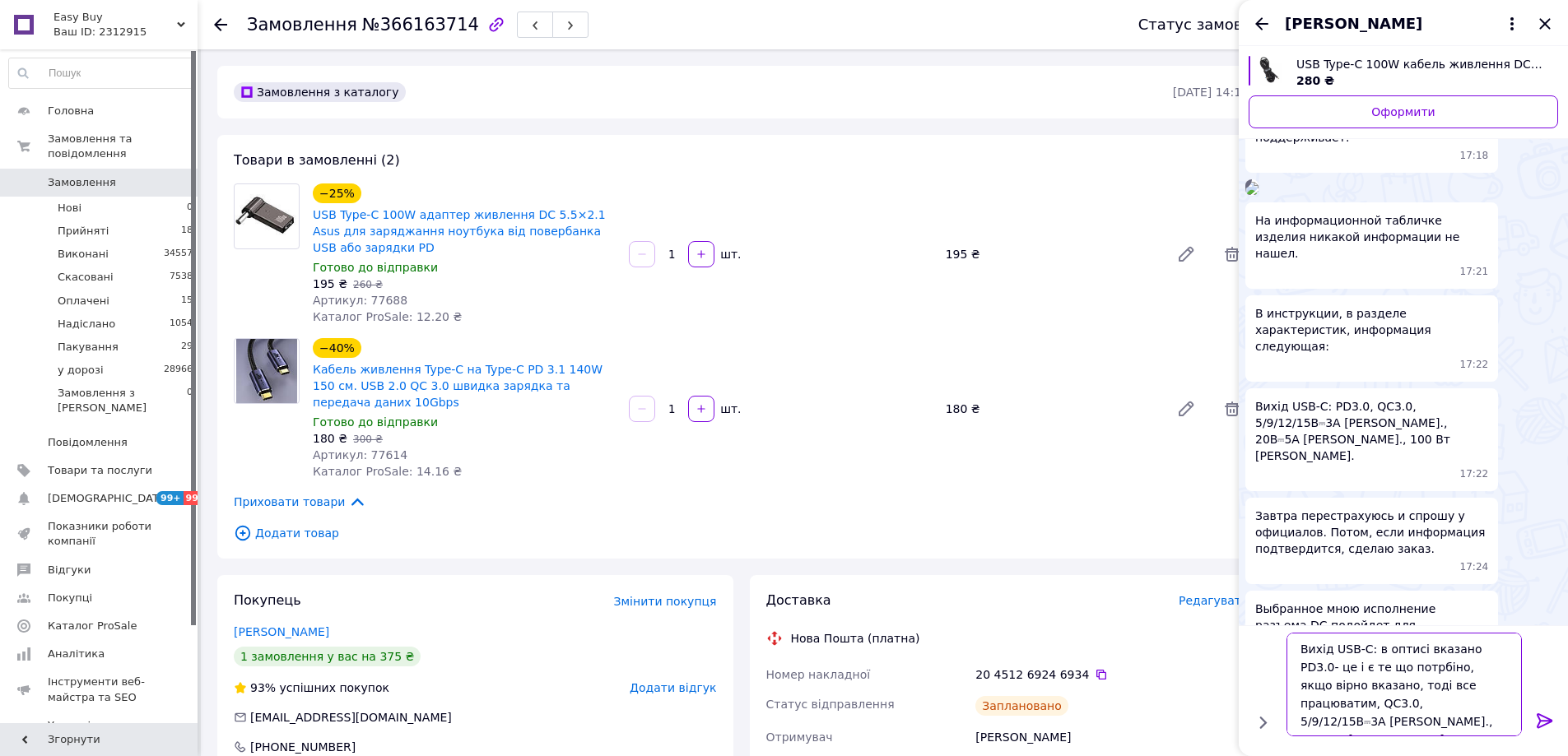
type textarea "Вихід USB-C: в оптисі вказано PD3.0- це і є те що потрбіно, якщо вірно вказано,…"
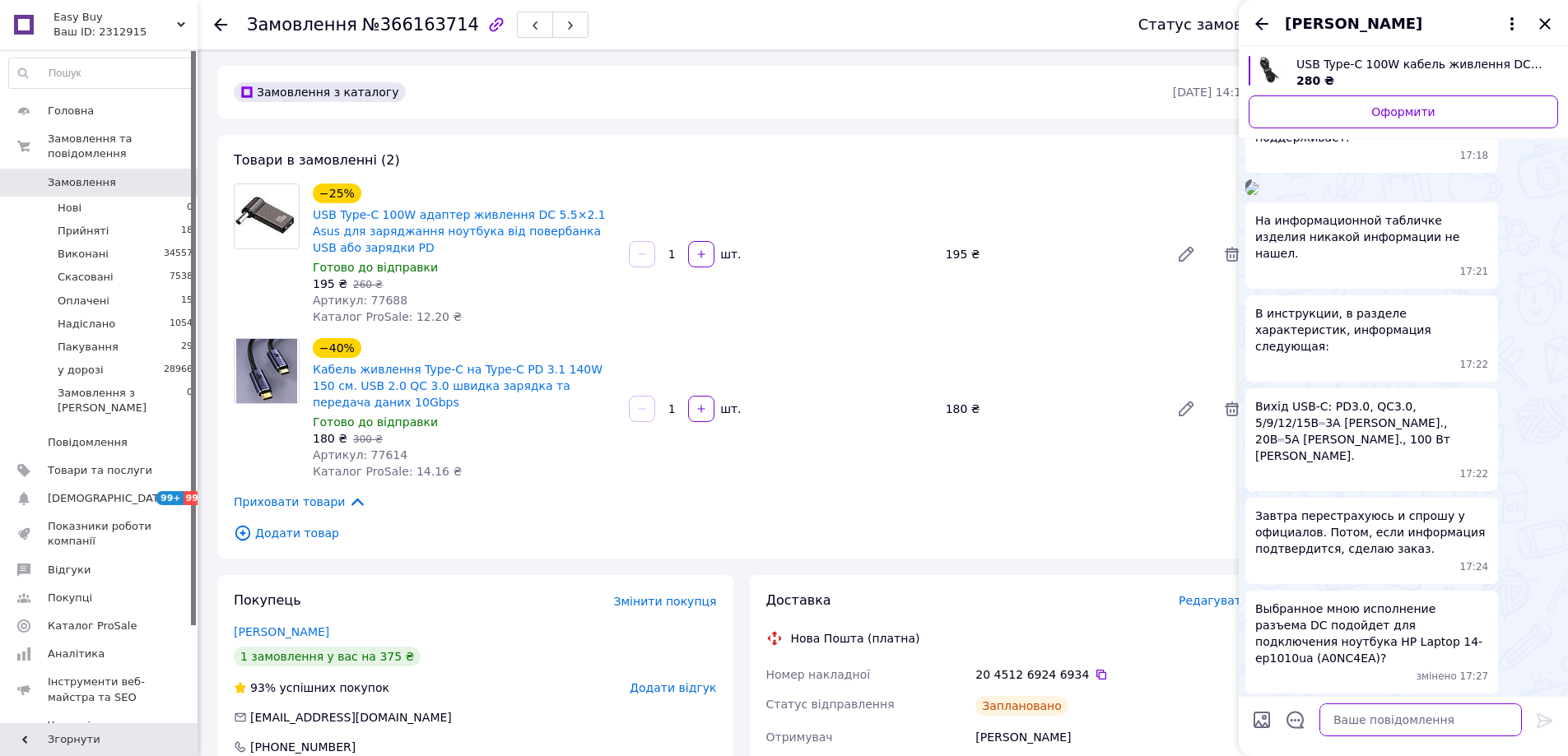
scroll to position [488, 0]
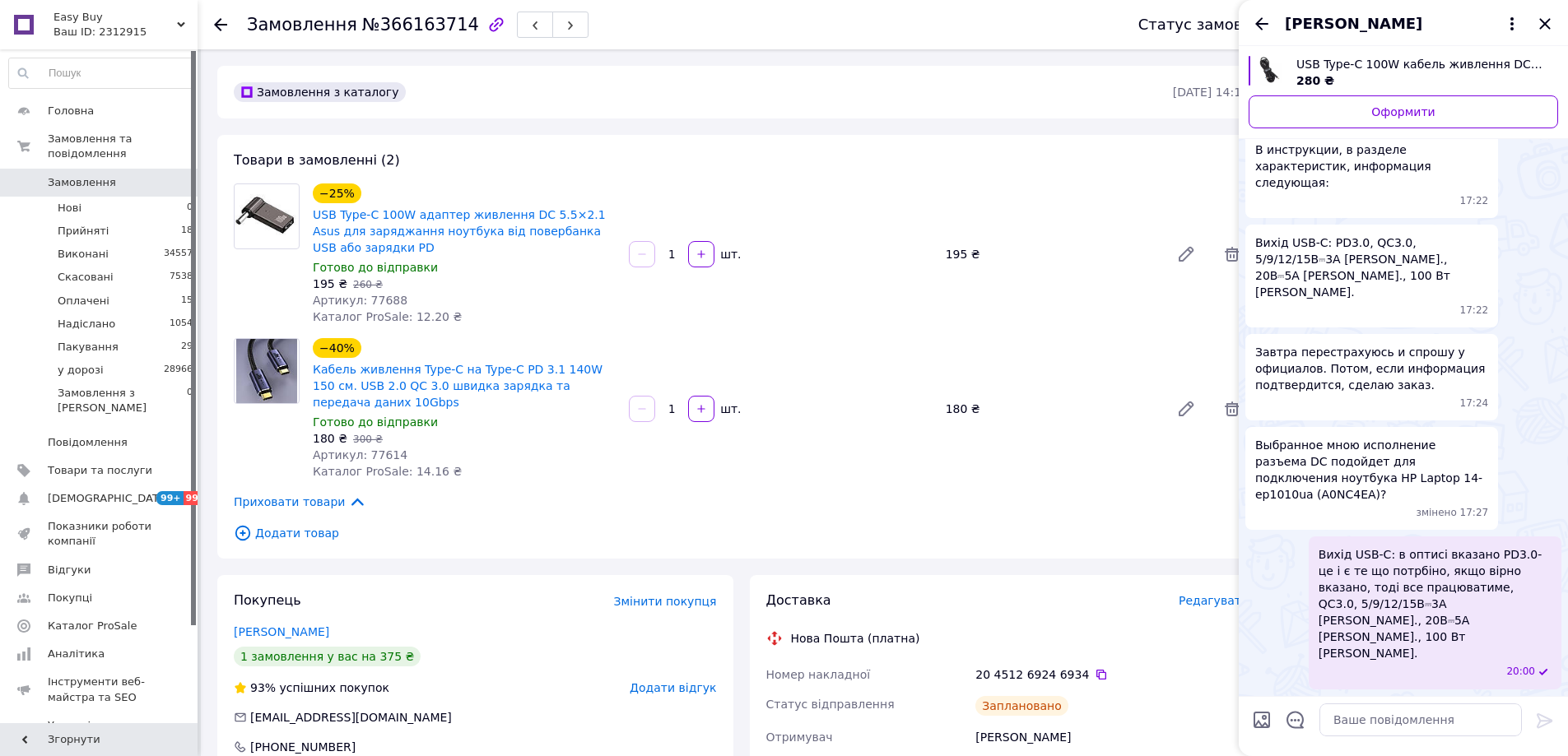
click at [1413, 610] on span "Вихід USB-C: в оптисі вказано PD3.0- це і є те що потрбіно, якщо вірно вказано,…" at bounding box center [1434, 604] width 233 height 115
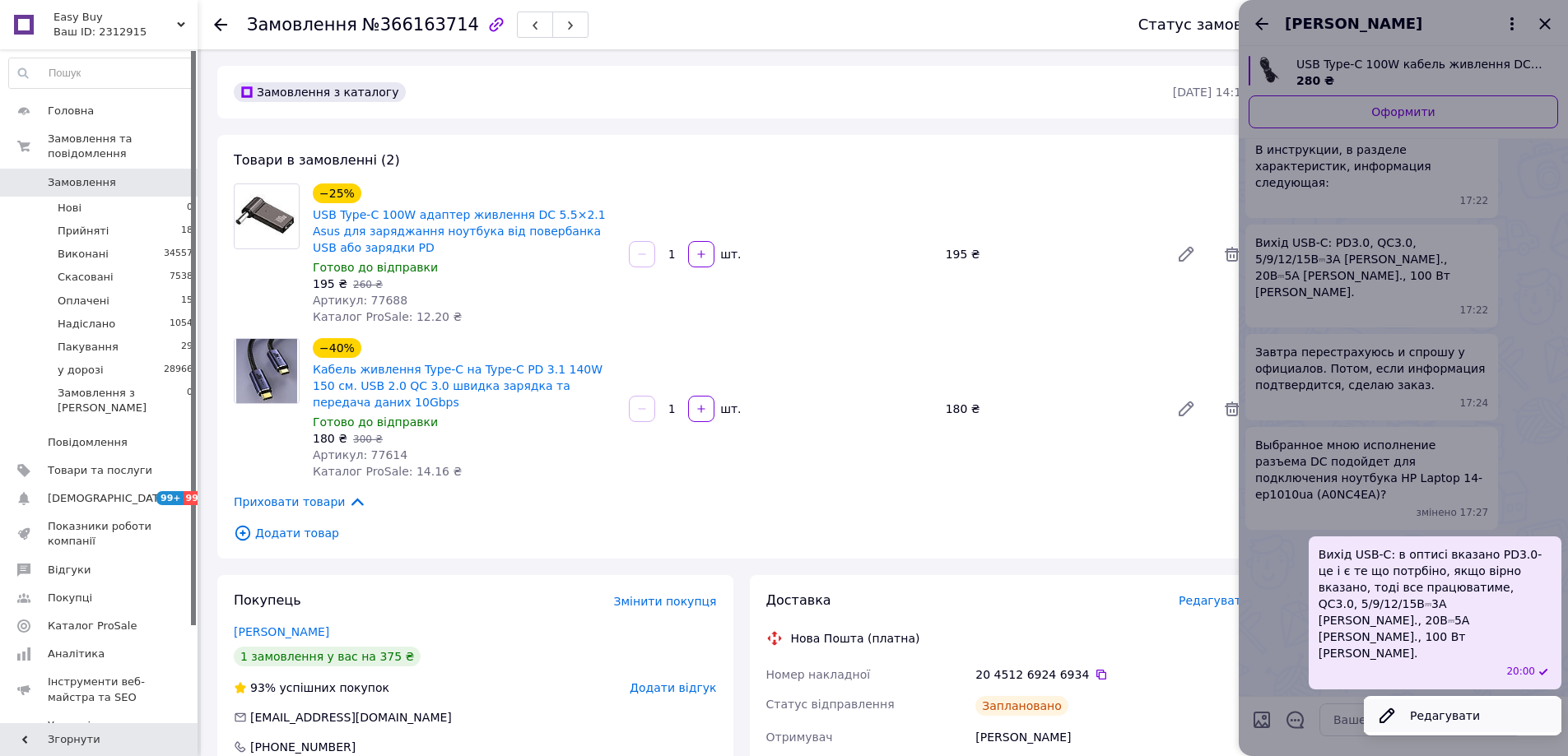
click at [1437, 707] on button "Редагувати" at bounding box center [1463, 715] width 197 height 33
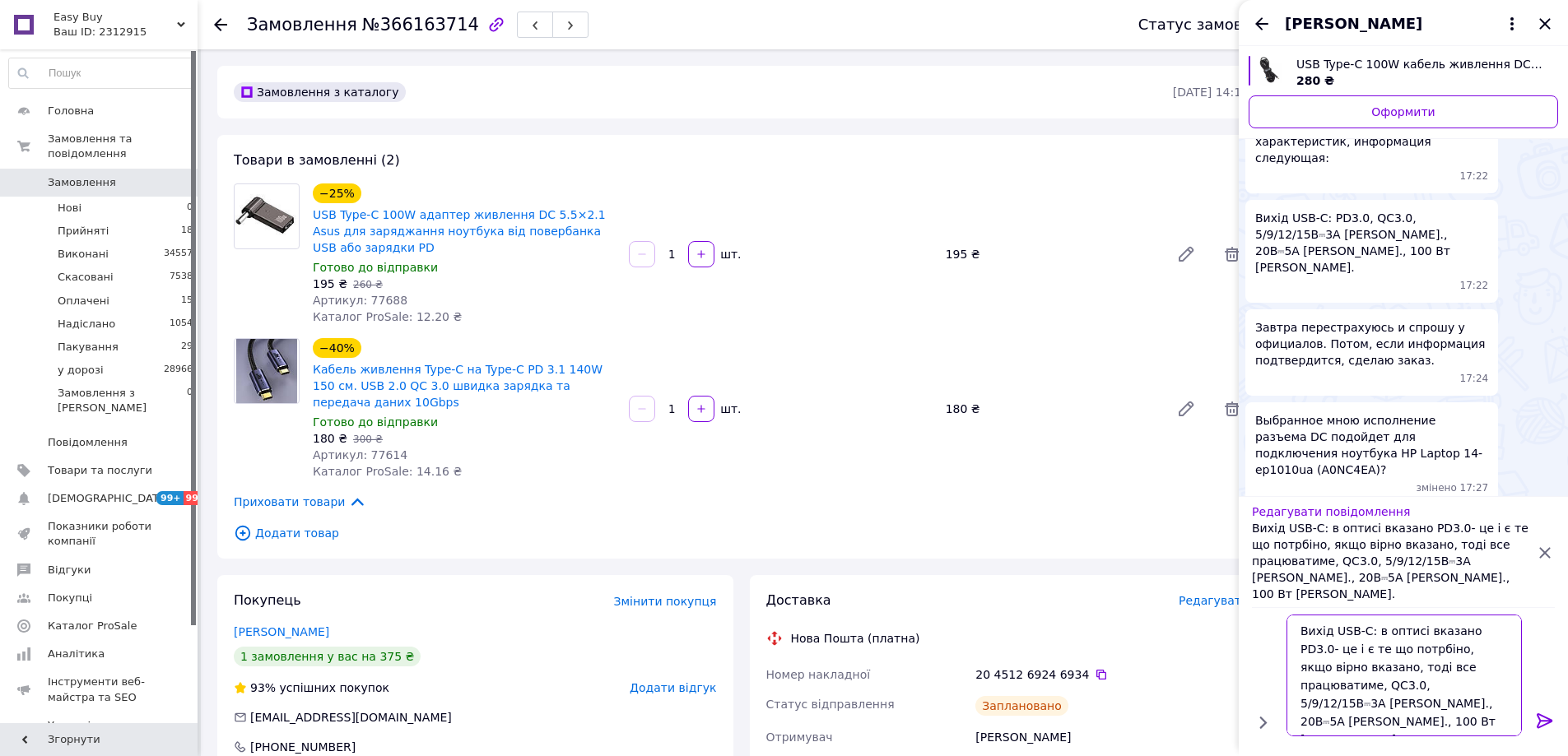
click at [1392, 629] on textarea "Вихід USB-C: в оптисі вказано PD3.0- це і є те що потрбіно, якщо вірно вказано,…" at bounding box center [1404, 676] width 236 height 122
type textarea "Вихід USB-C: в описі вказано PD3.0- це і є те що потрбіно, якщо вірно вказано, …"
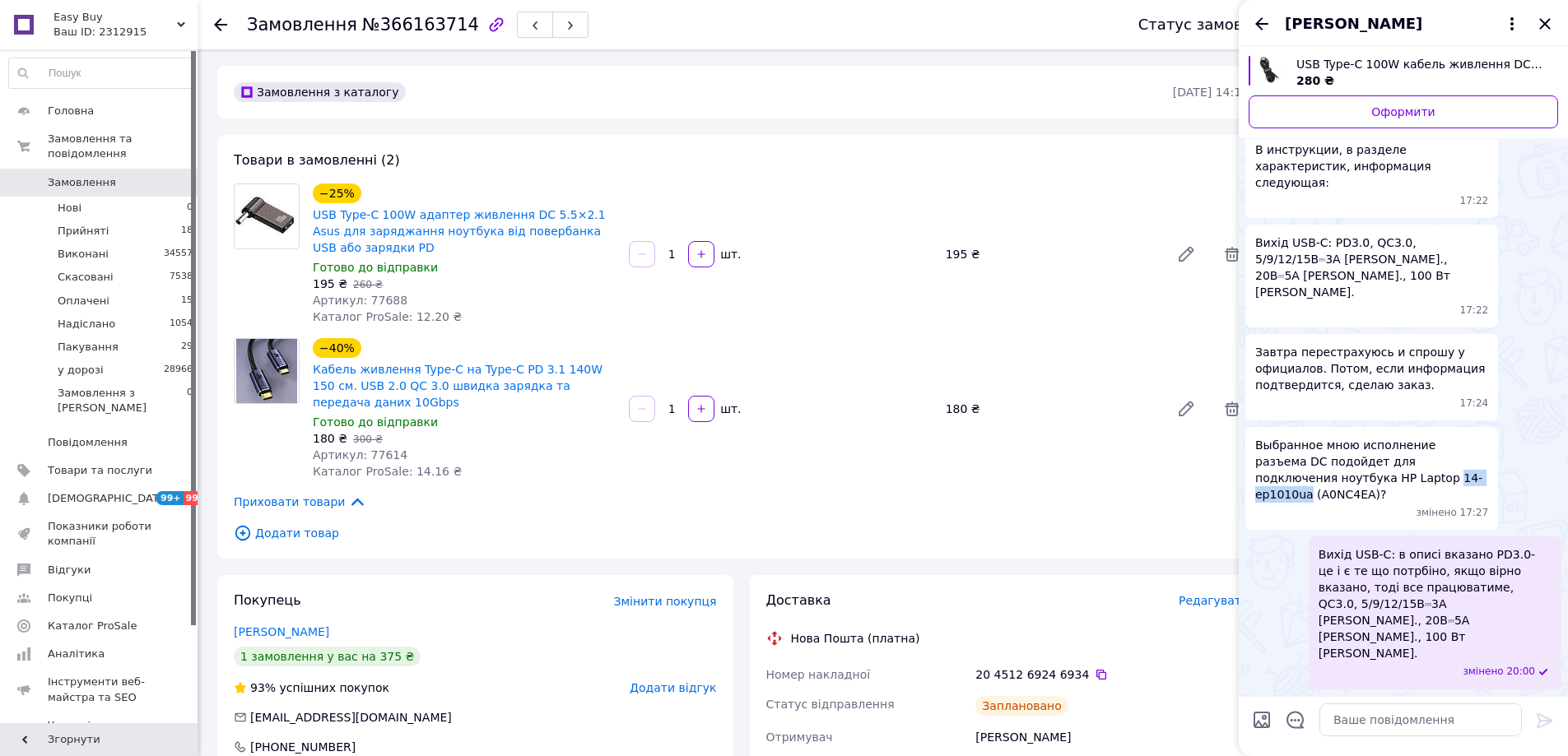
drag, startPoint x: 1296, startPoint y: 542, endPoint x: 1361, endPoint y: 540, distance: 65.0
click at [1361, 503] on span "Выбранное мною исполнение разъема DC подойдет для подключения ноутбука HP Lapto…" at bounding box center [1372, 469] width 233 height 66
copy span "14-ep1010ua"
click at [1372, 503] on span "Выбранное мною исполнение разъема DC подойдет для подключения ноутбука HP Lapto…" at bounding box center [1372, 469] width 233 height 66
drag, startPoint x: 1419, startPoint y: 540, endPoint x: 1250, endPoint y: 546, distance: 169.1
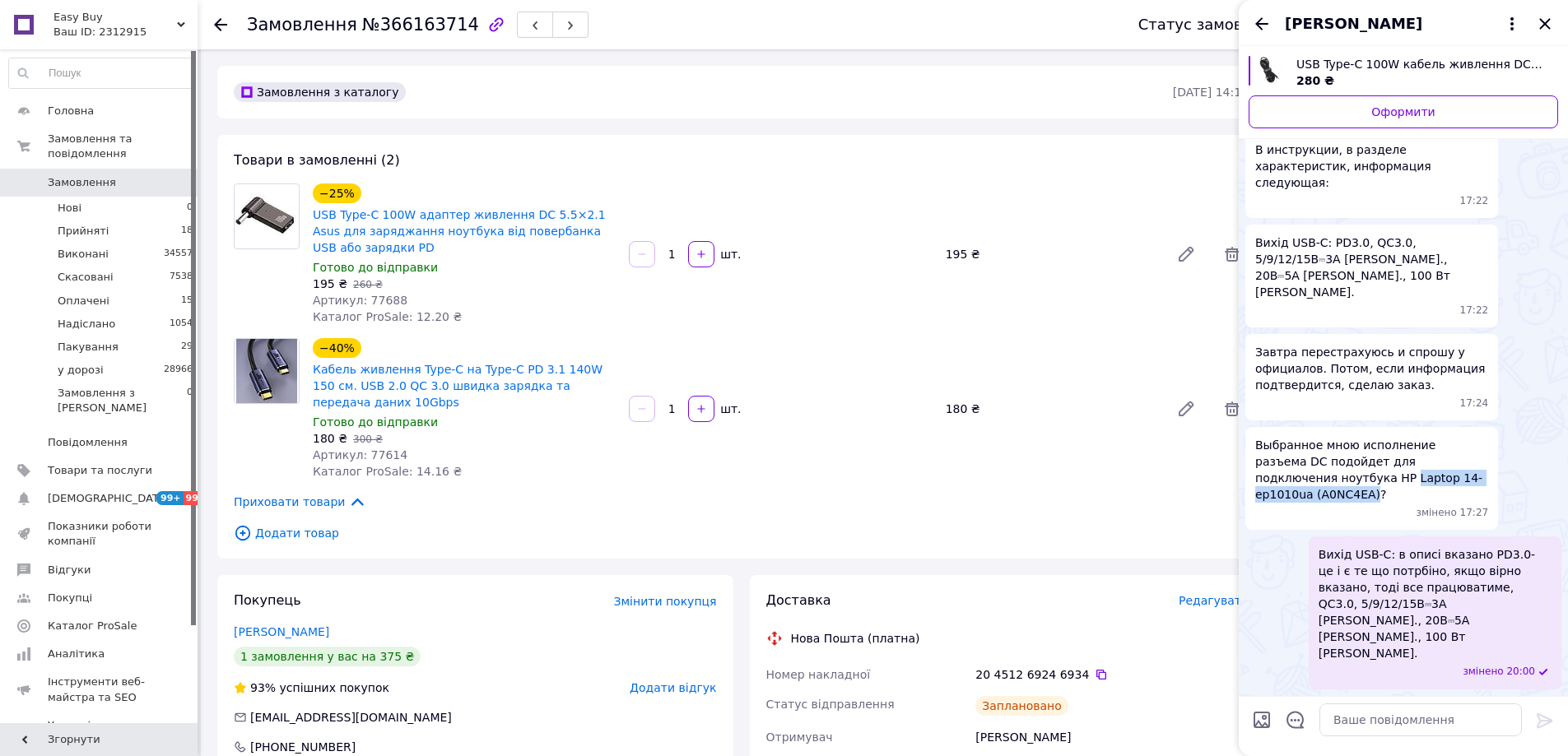
click at [1250, 530] on div "Выбранное мною исполнение разъема DC подойдет для подключения ноутбука HP Lapto…" at bounding box center [1372, 478] width 252 height 103
copy span "Laptop 14-ep1010ua (A0NC4EA)"
click at [1396, 707] on textarea at bounding box center [1420, 719] width 202 height 33
type textarea "ш"
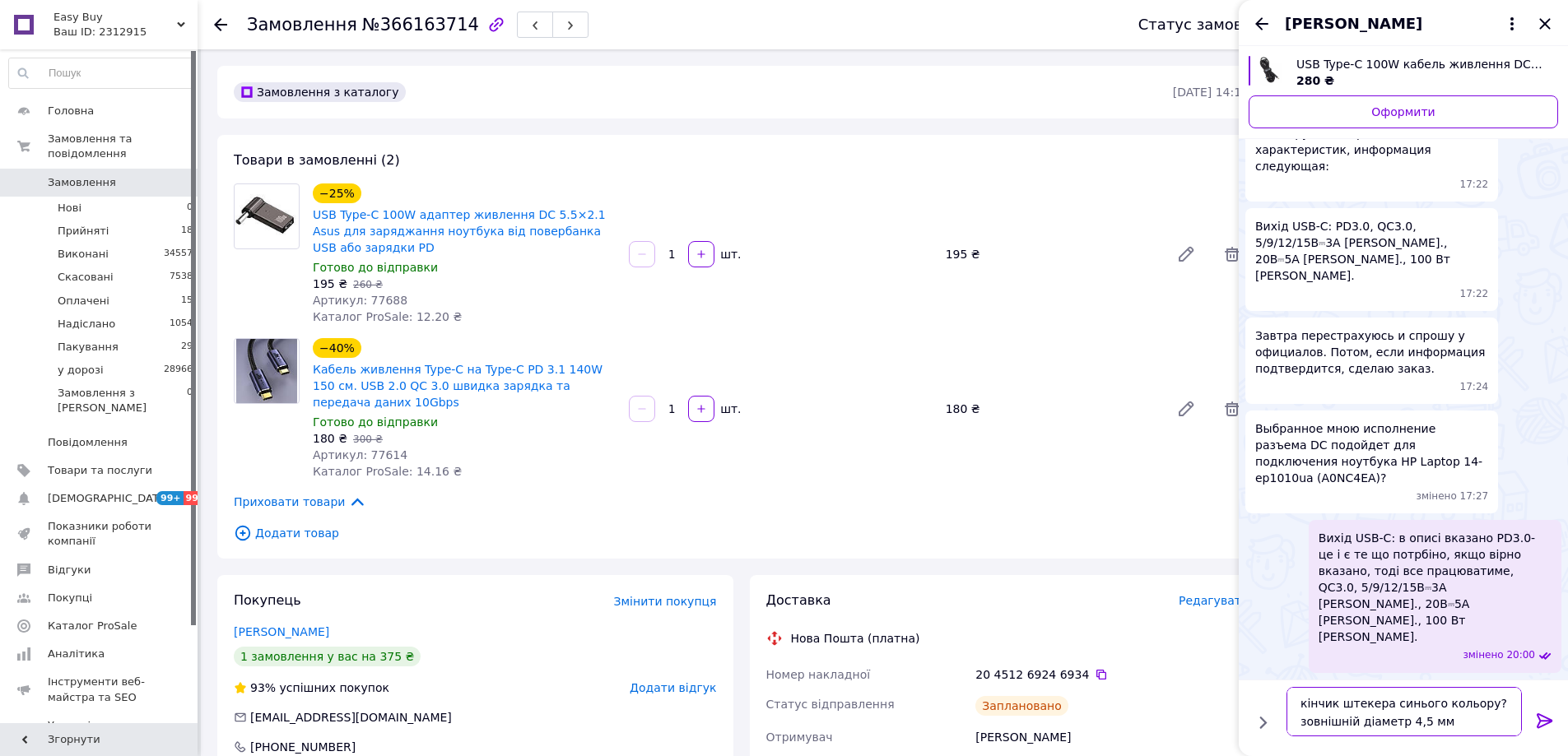
type textarea "кінчик штекера синього кольору? зовнішній діаметр 4,5 мм?"
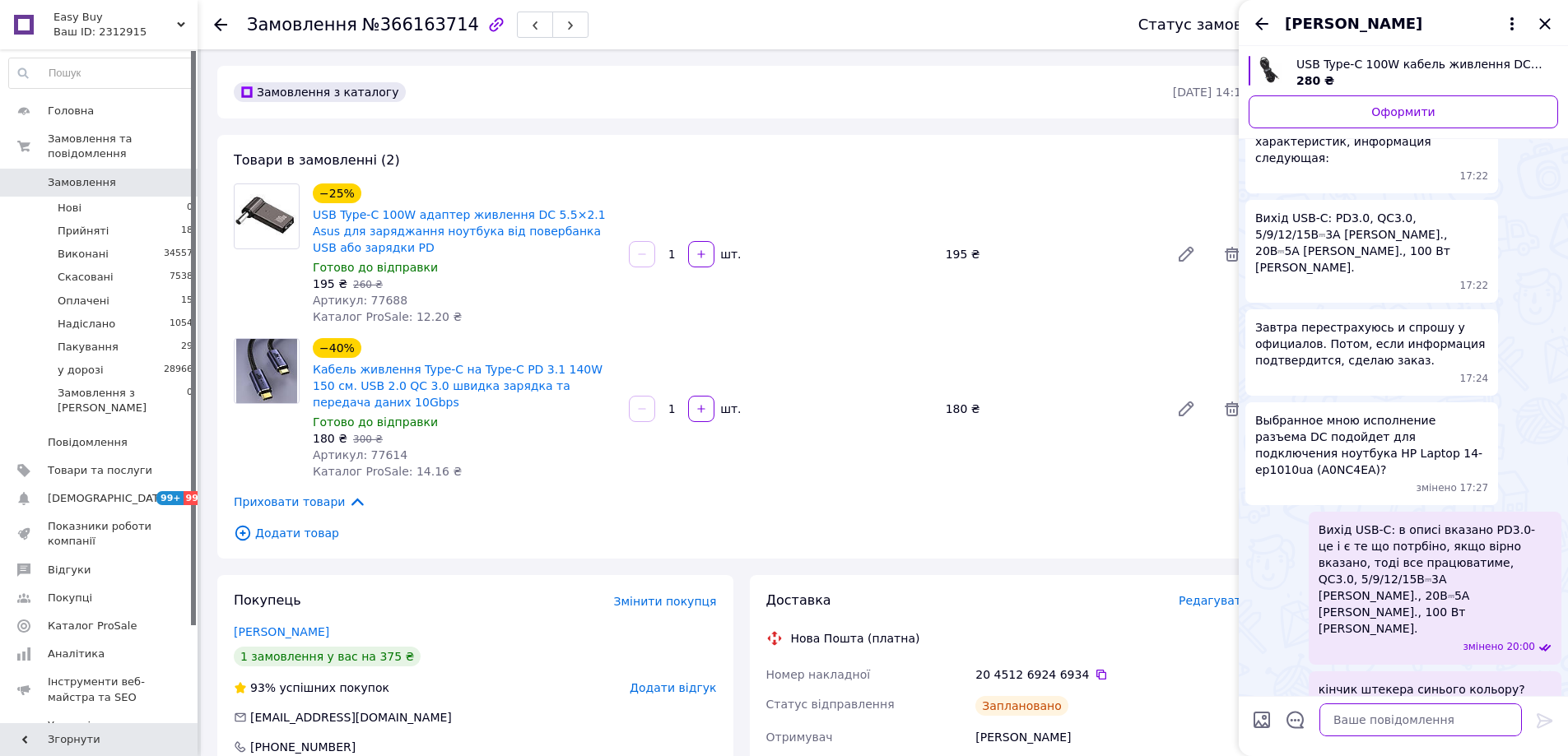
scroll to position [564, 0]
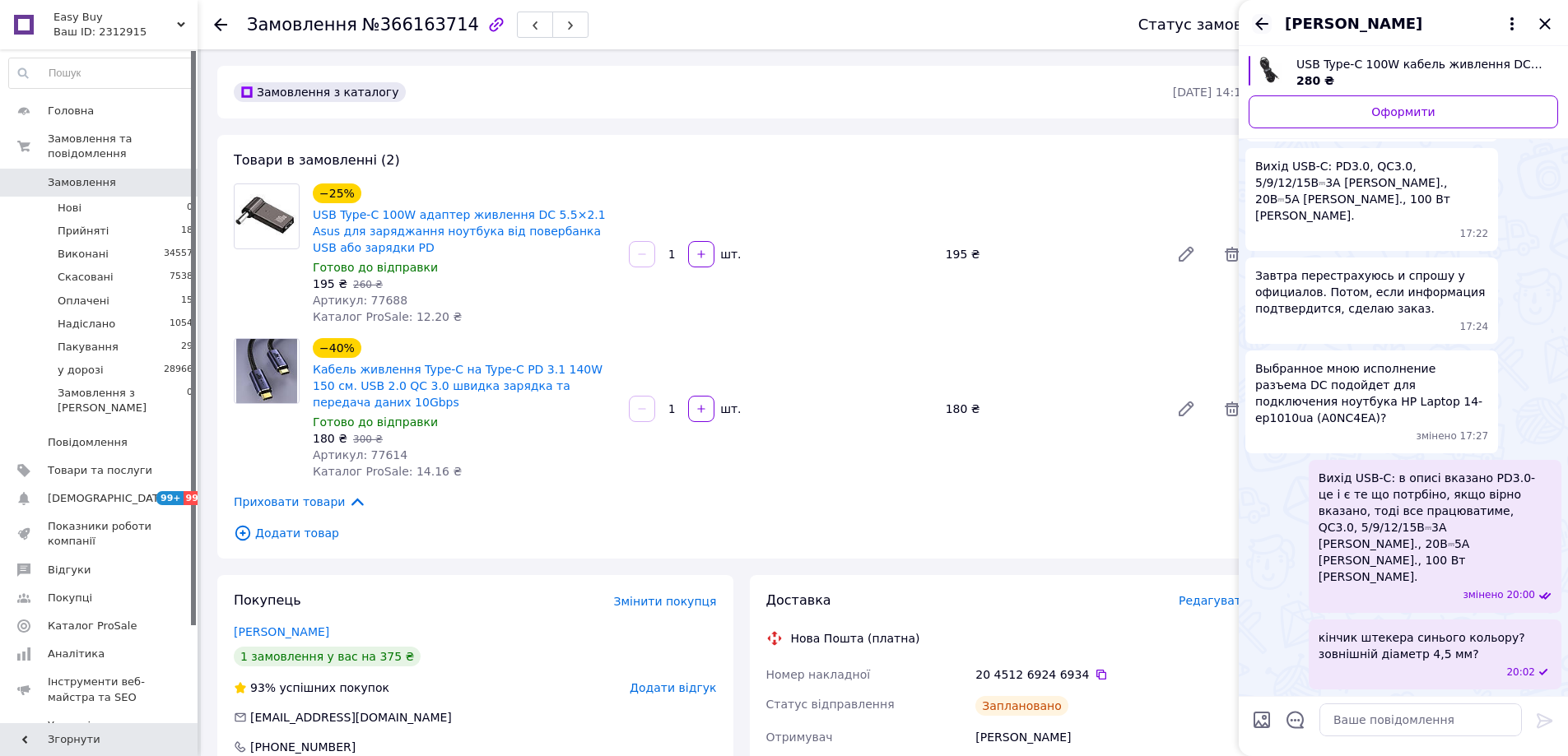
click at [1259, 28] on icon "Назад" at bounding box center [1262, 24] width 20 height 20
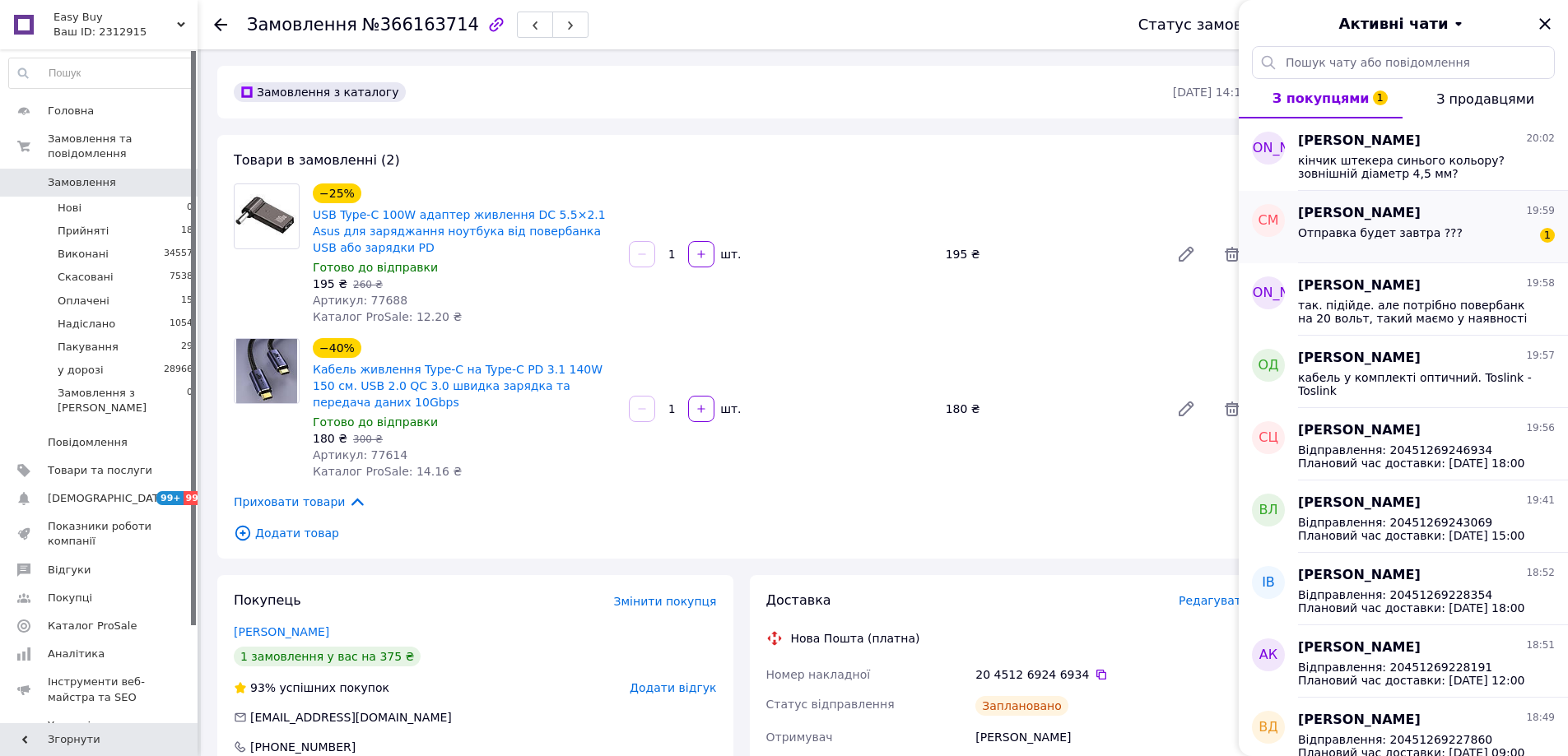
click at [1430, 241] on div "Отправка будет завтра ???" at bounding box center [1380, 238] width 165 height 23
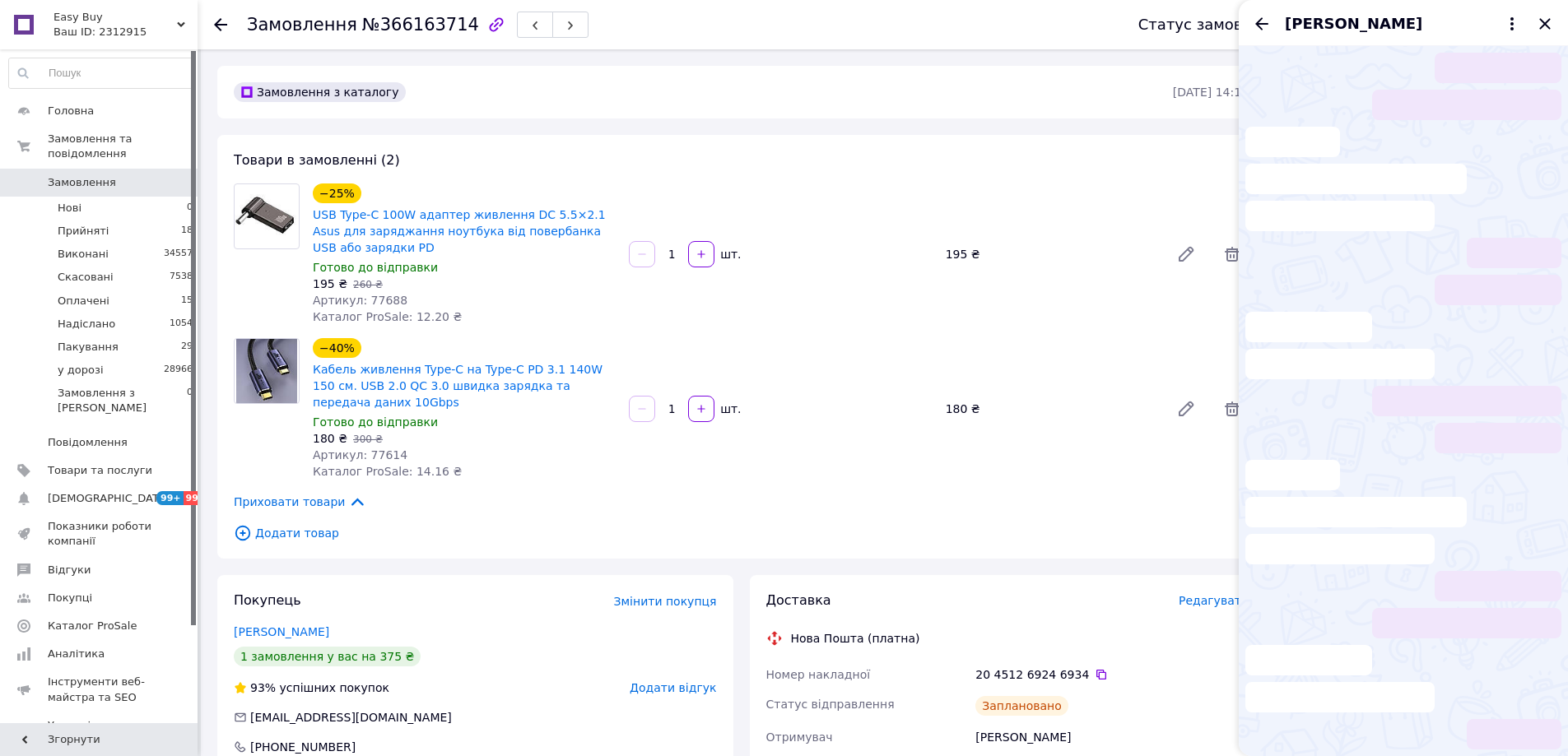
scroll to position [408, 0]
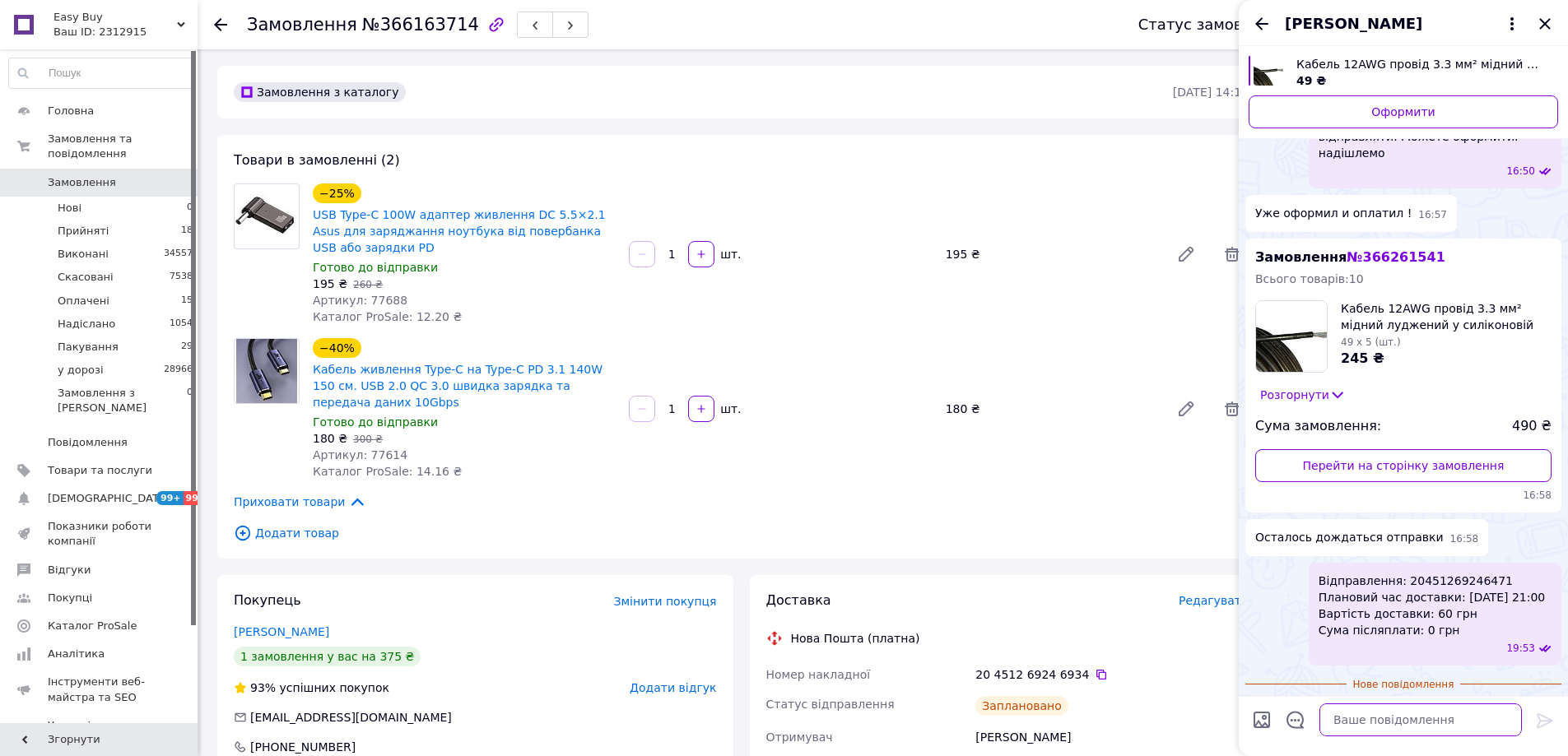
click at [1365, 721] on textarea at bounding box center [1420, 719] width 202 height 33
type textarea "зранку"
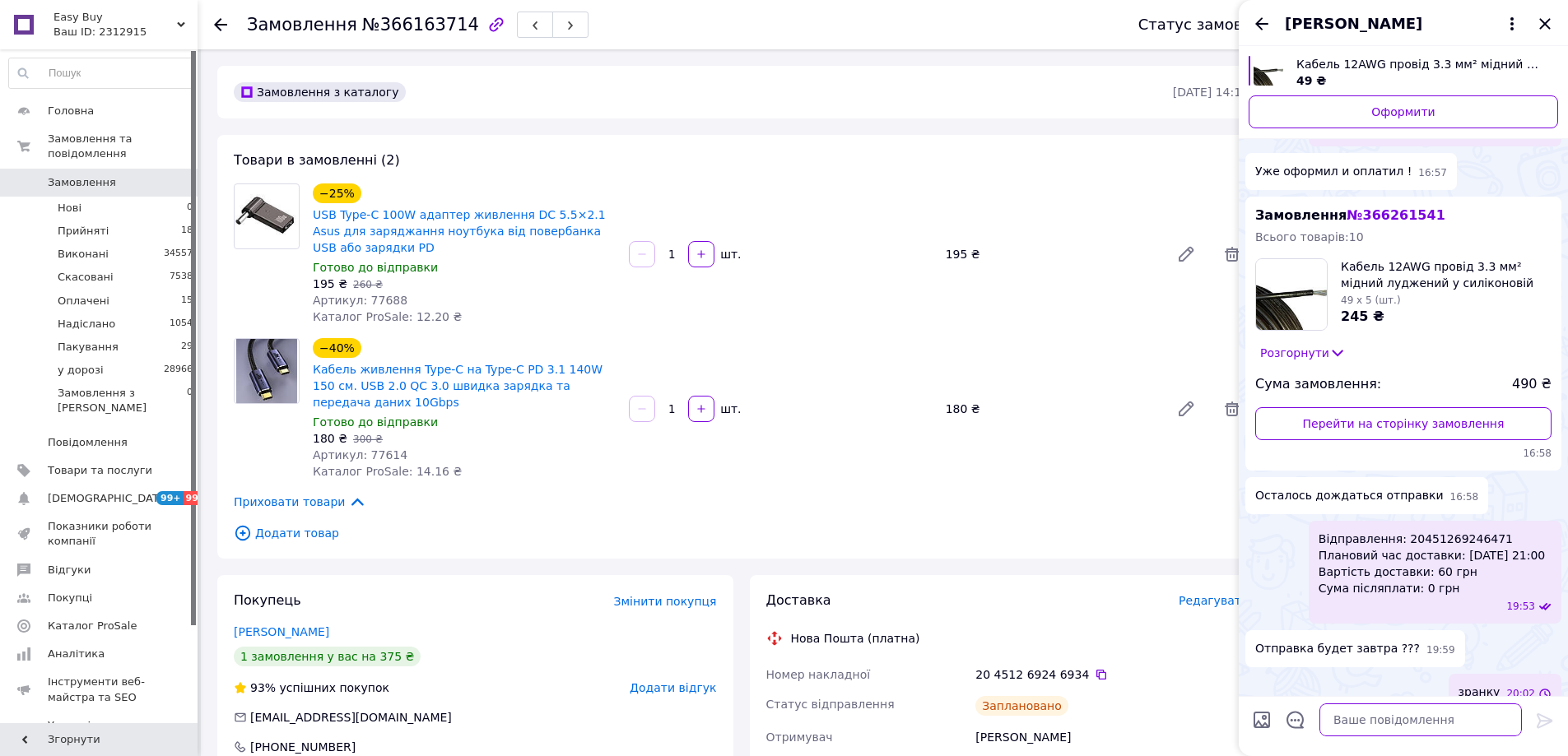
scroll to position [380, 0]
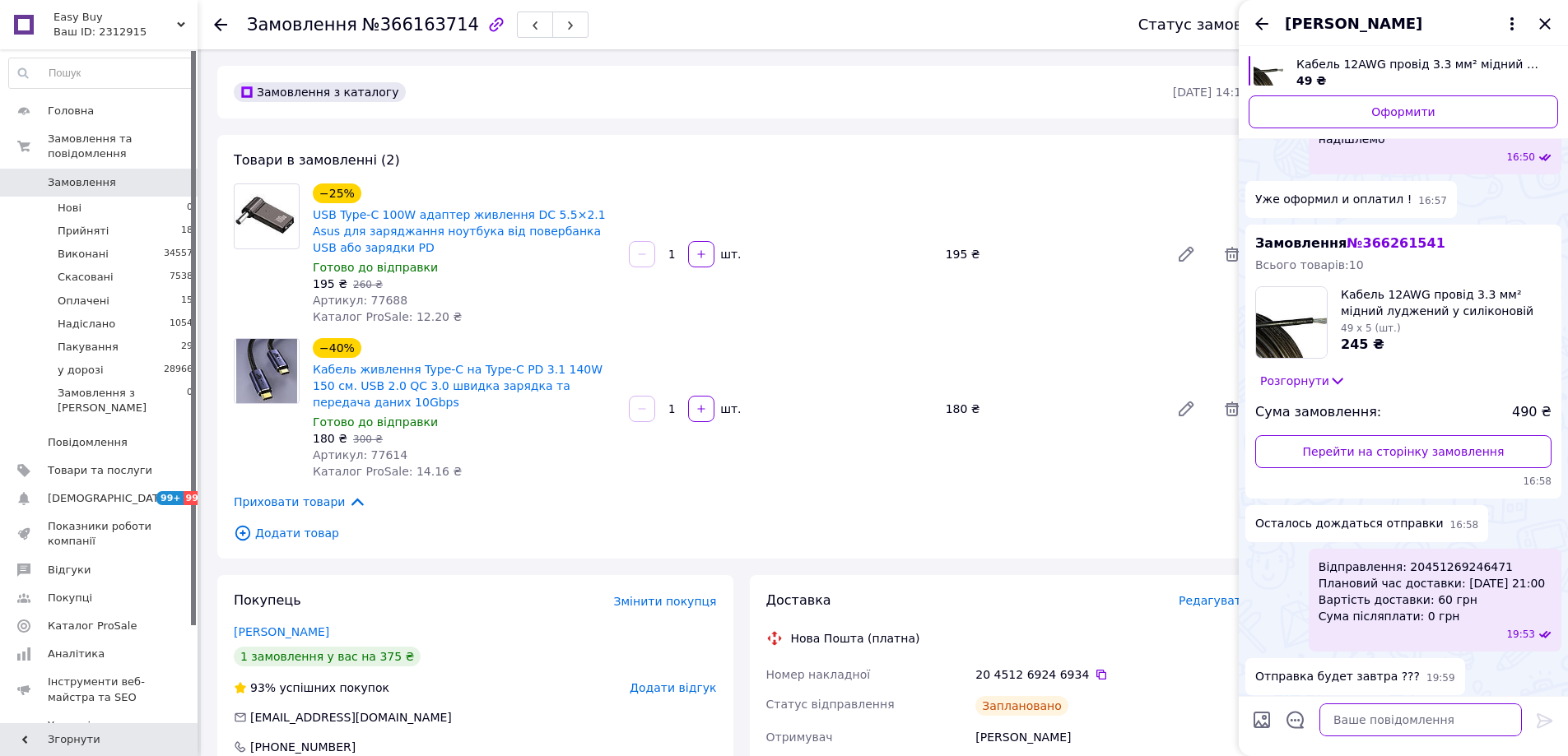
click at [1365, 721] on textarea at bounding box center [1420, 719] width 202 height 33
type textarea "на вечір прибуде"
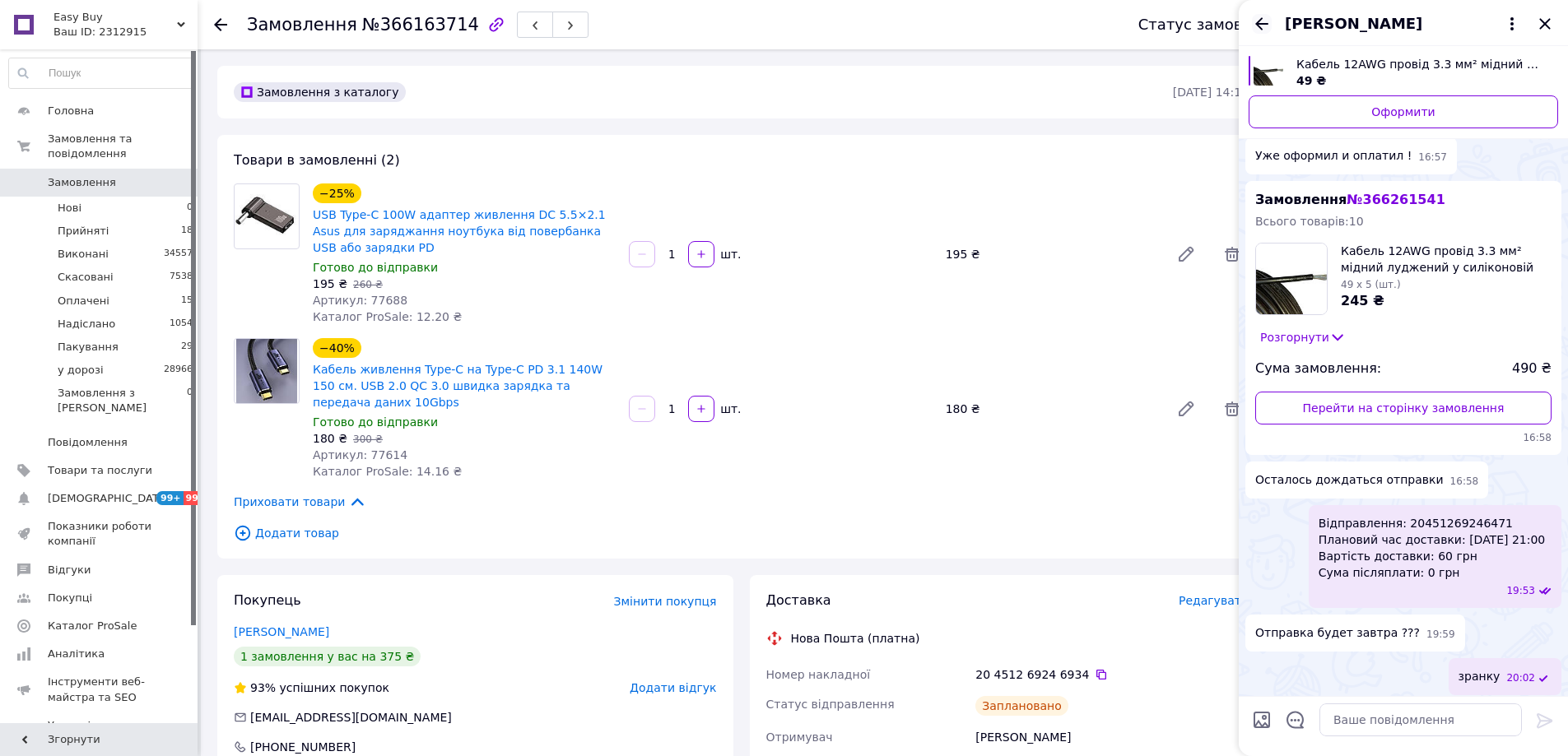
click at [1260, 28] on icon "Назад" at bounding box center [1262, 23] width 13 height 13
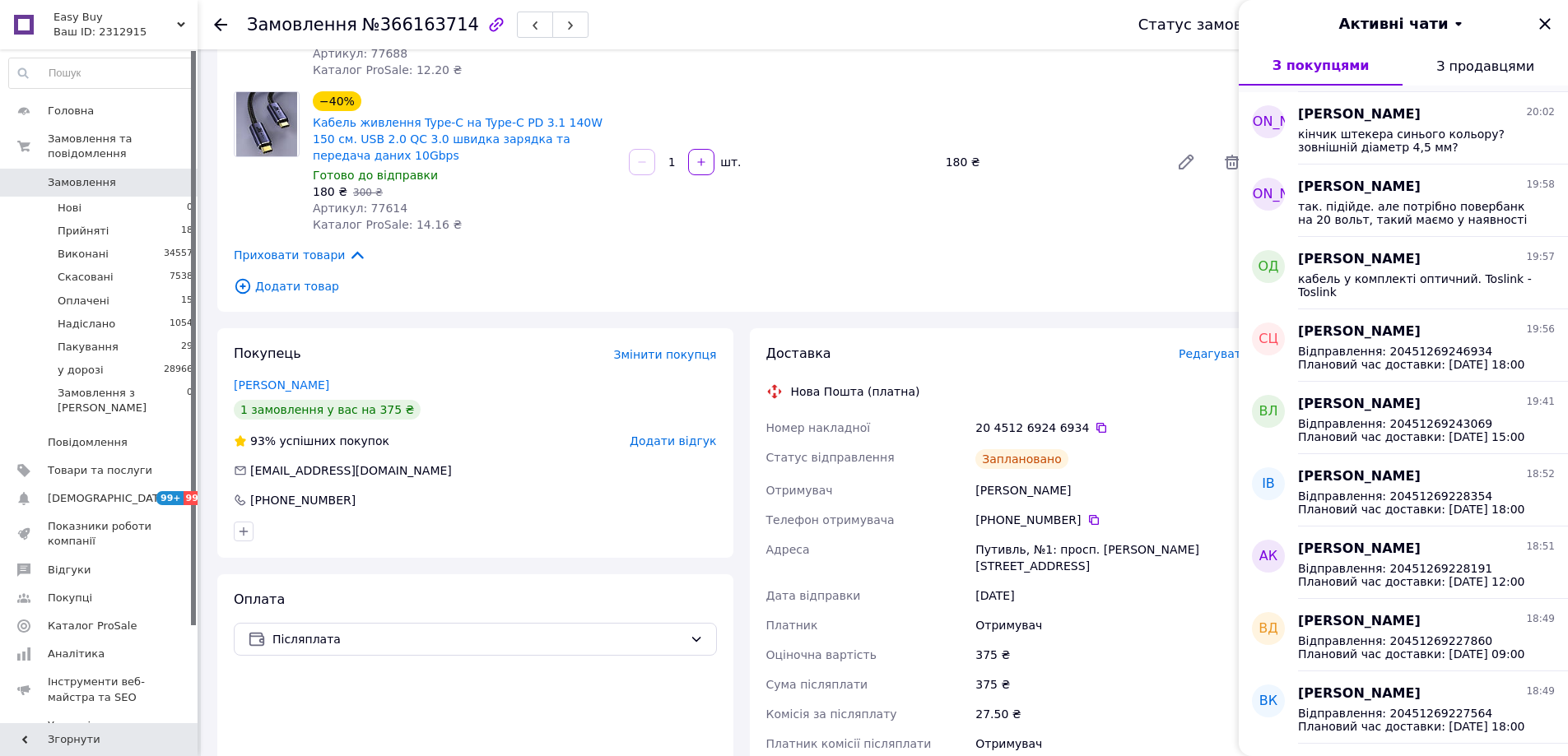
scroll to position [0, 0]
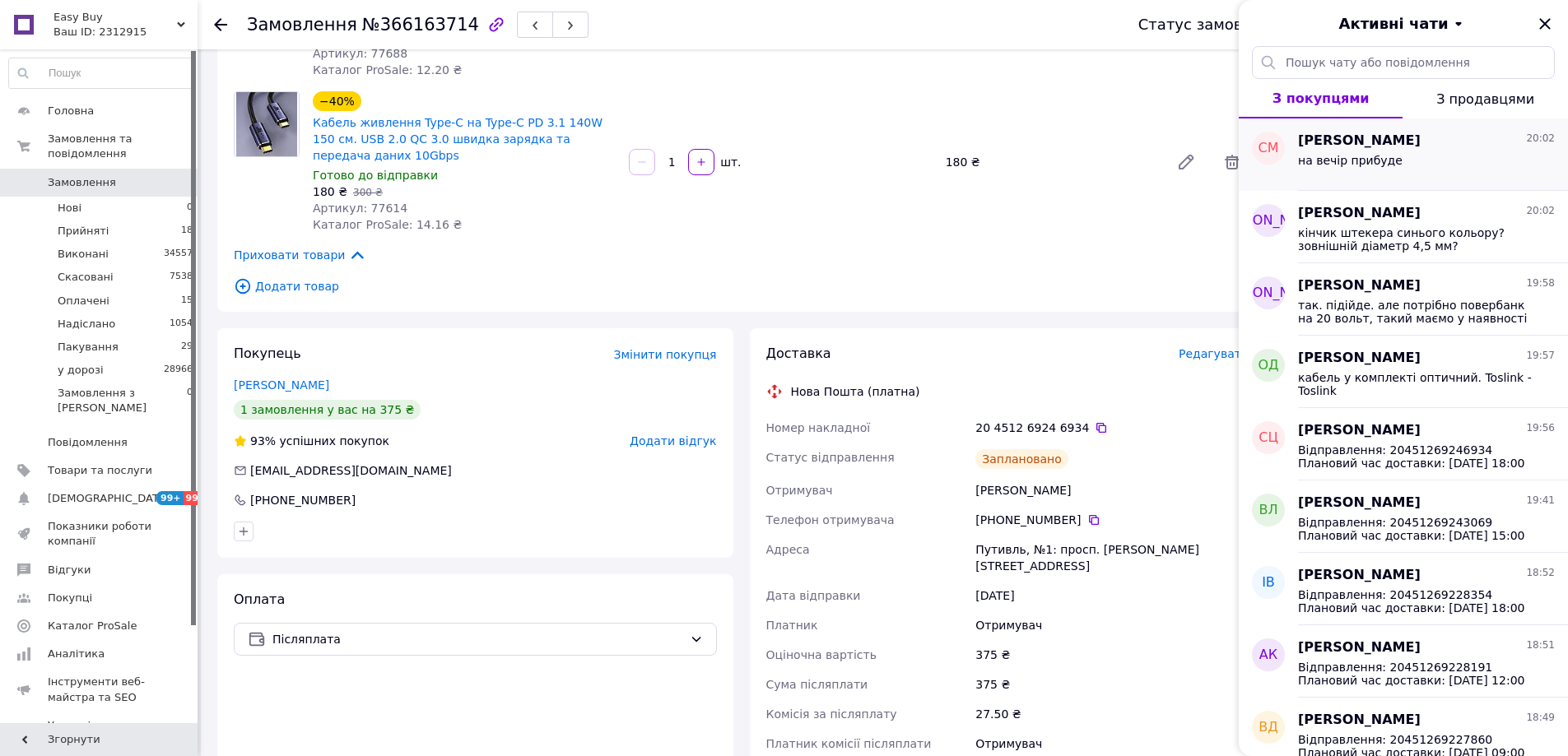
click at [1360, 161] on span "на вечір прибуде" at bounding box center [1350, 160] width 104 height 13
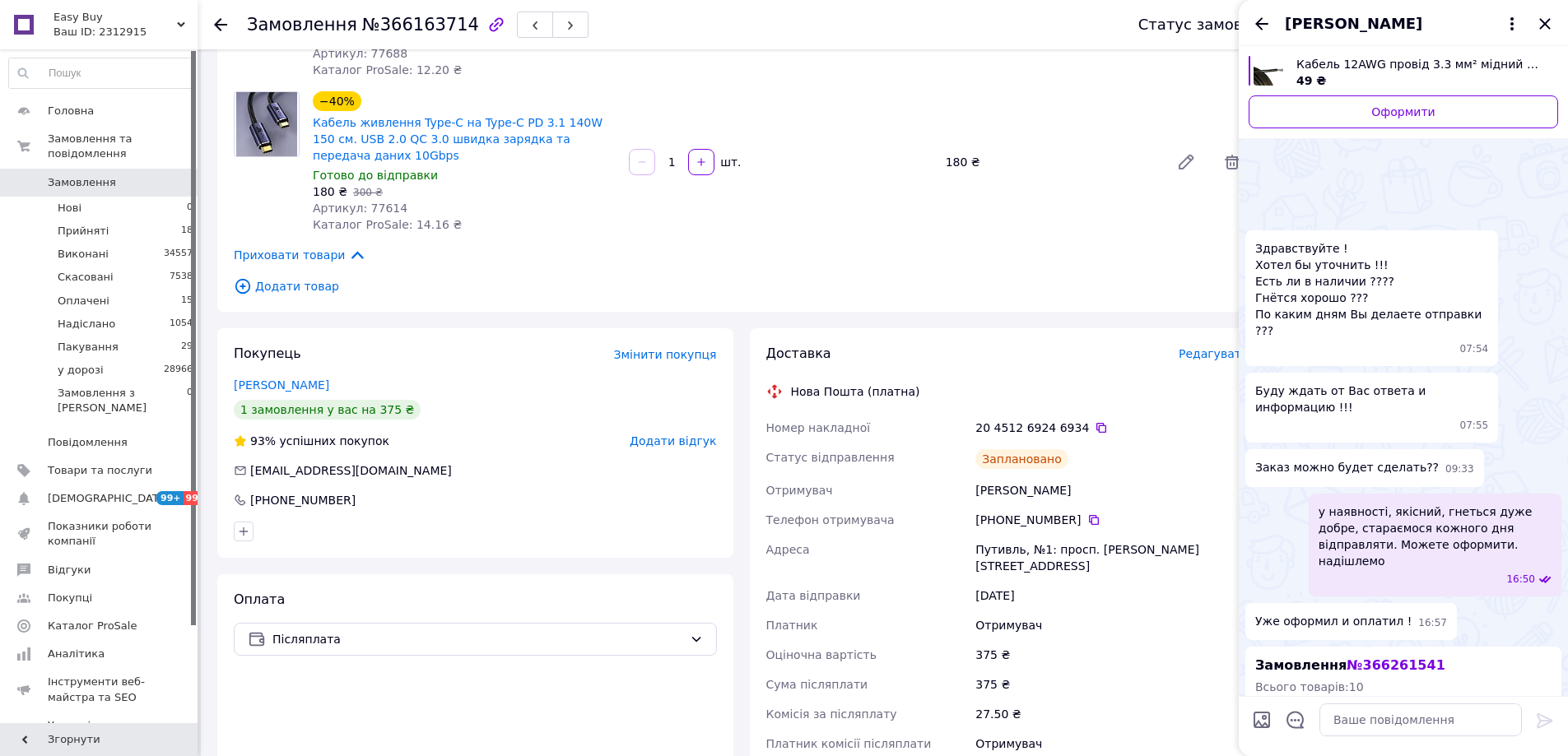
scroll to position [465, 0]
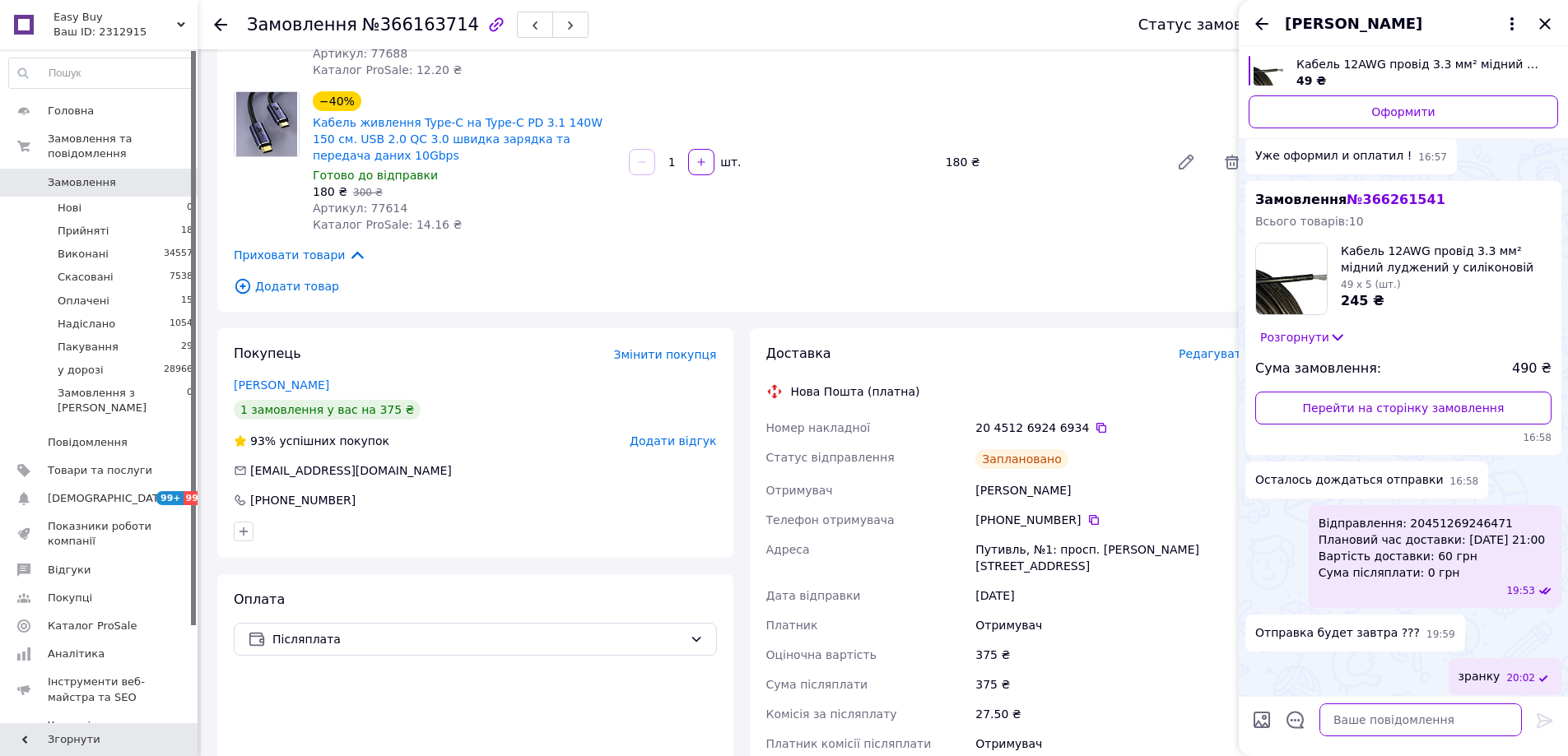
click at [1408, 733] on textarea at bounding box center [1420, 719] width 202 height 33
type textarea "у"
type textarea "це відрізний матеріал, на іншому складі від інших,"
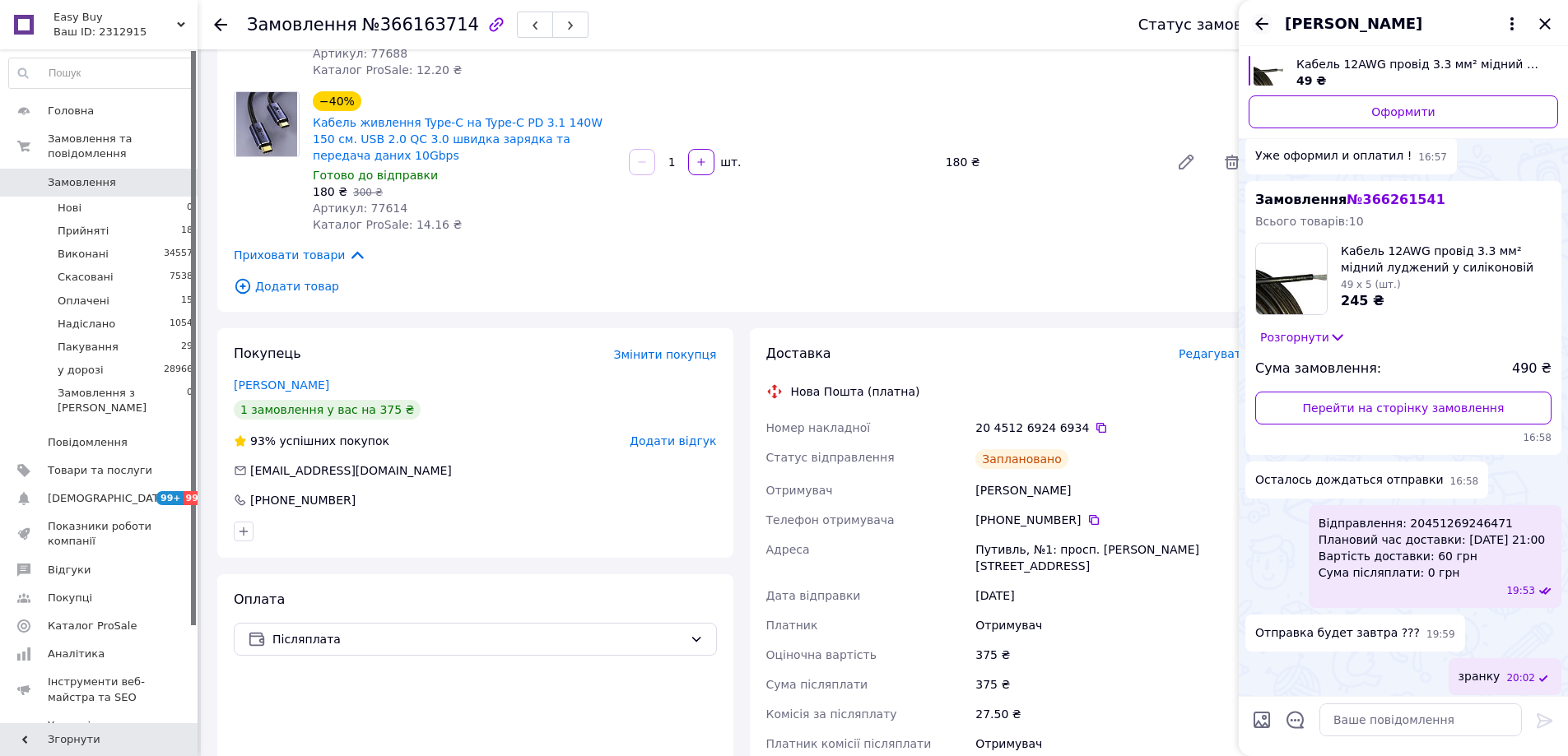
click at [1258, 24] on icon "Назад" at bounding box center [1262, 23] width 13 height 13
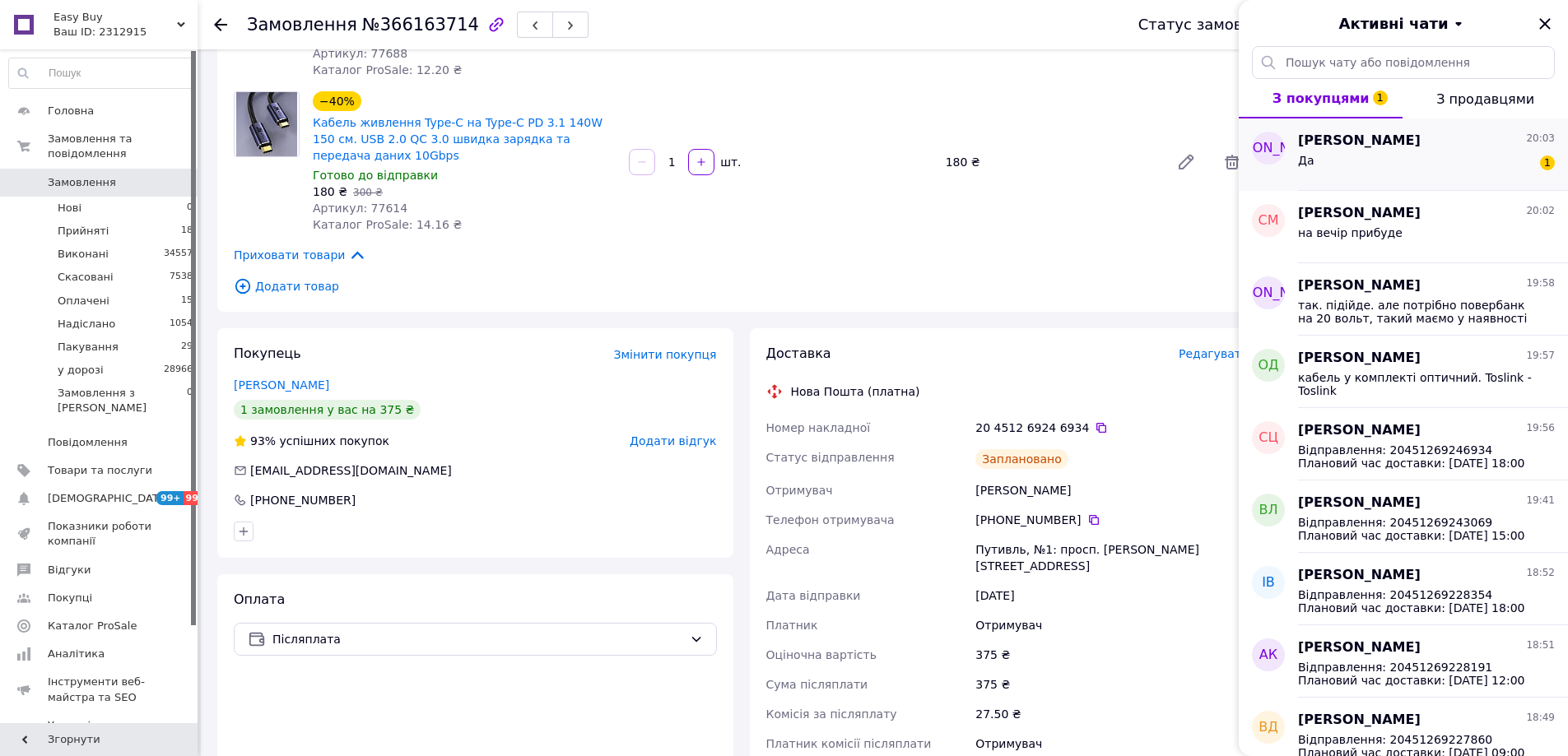
click at [1439, 169] on div "Да 1" at bounding box center [1426, 164] width 257 height 27
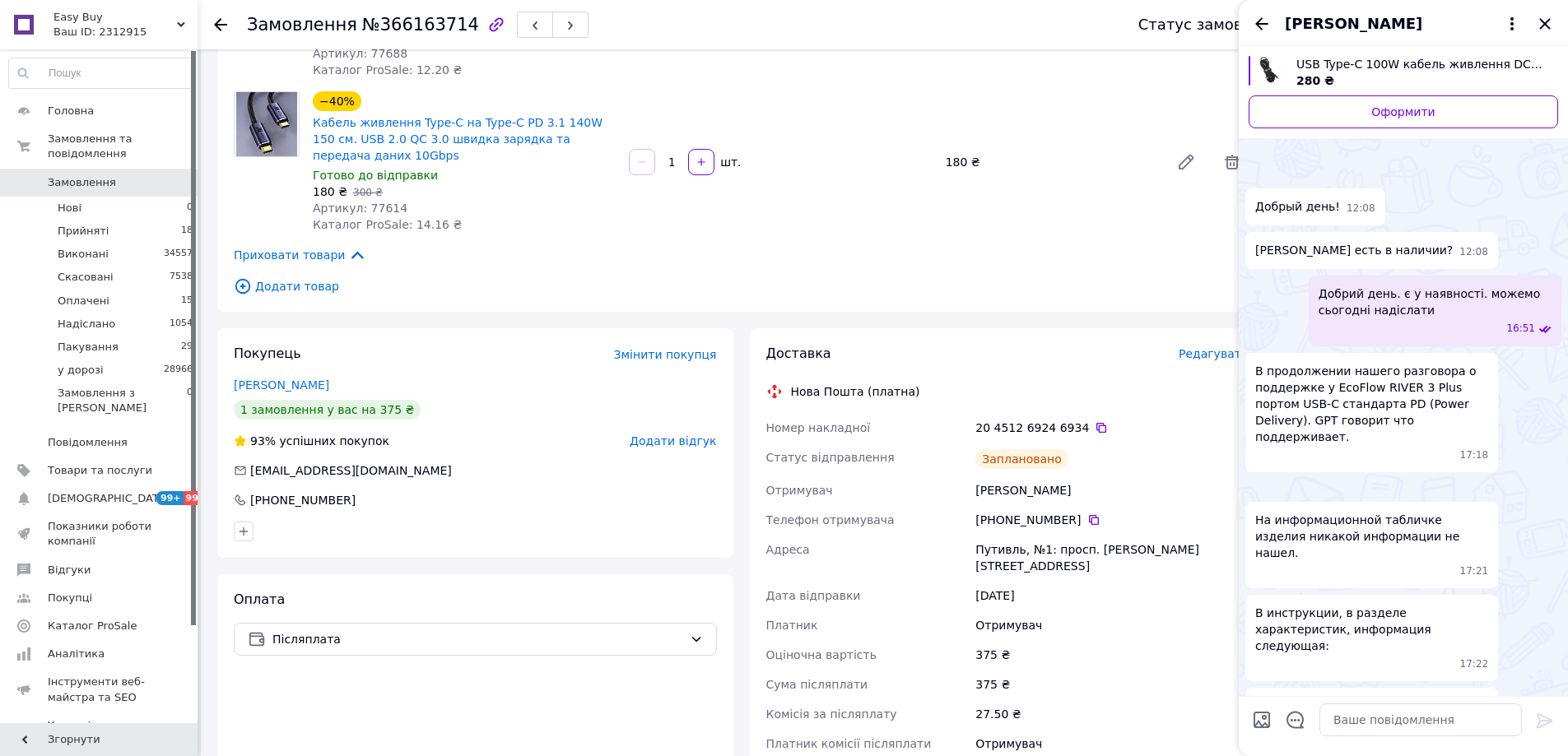
scroll to position [637, 0]
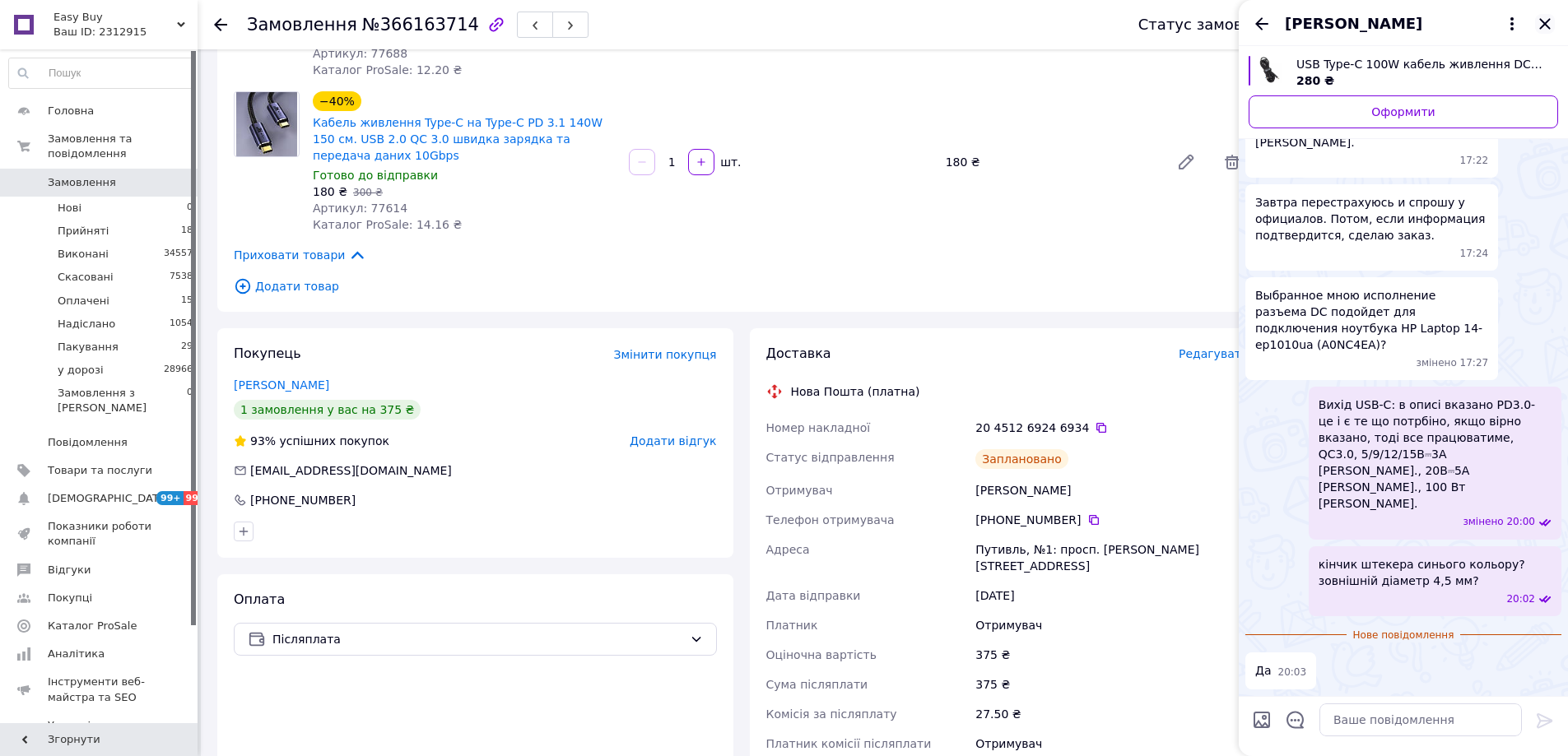
click at [1546, 27] on icon "Закрити" at bounding box center [1545, 24] width 20 height 20
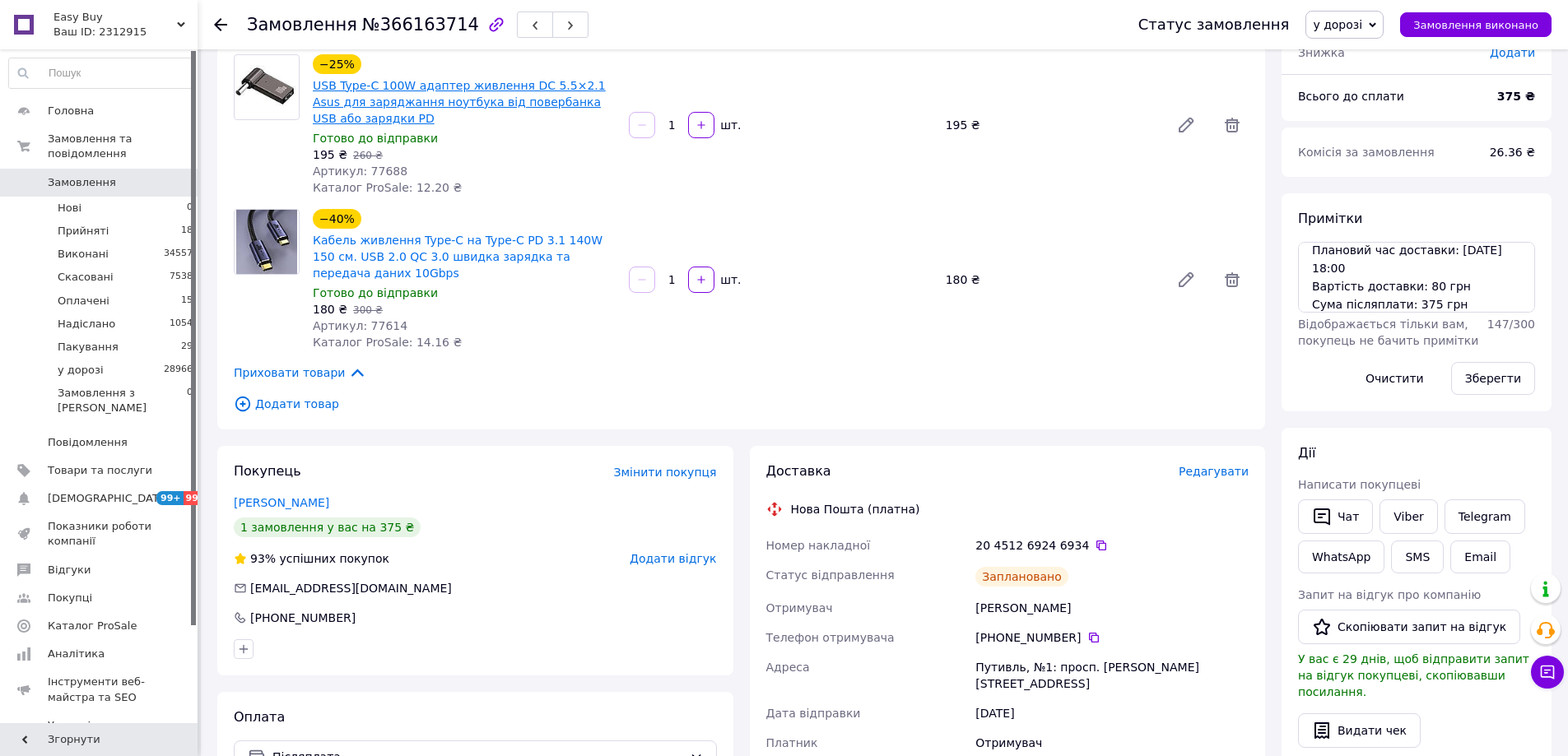
scroll to position [114, 0]
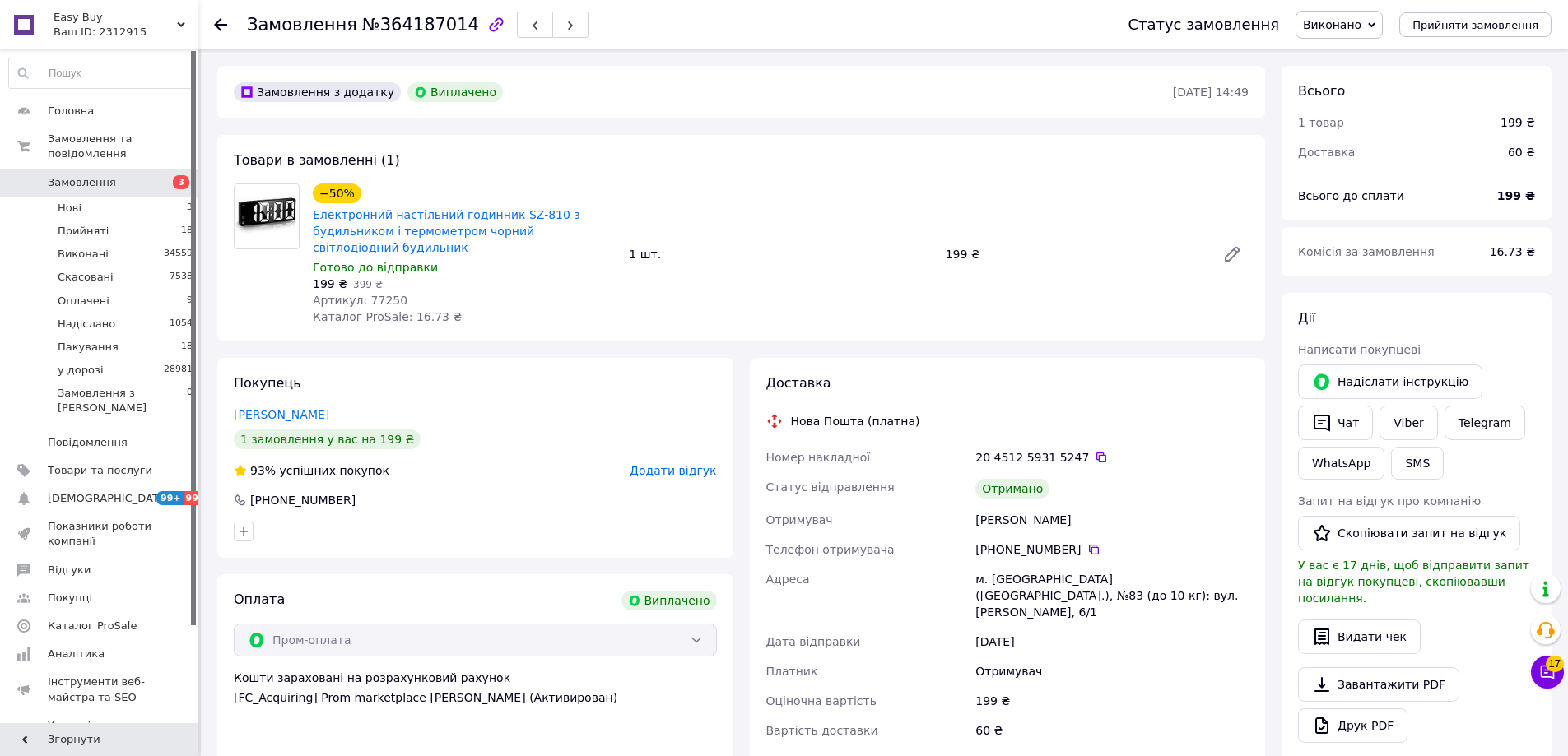
click at [276, 414] on link "Калашникова Ольга" at bounding box center [282, 414] width 95 height 13
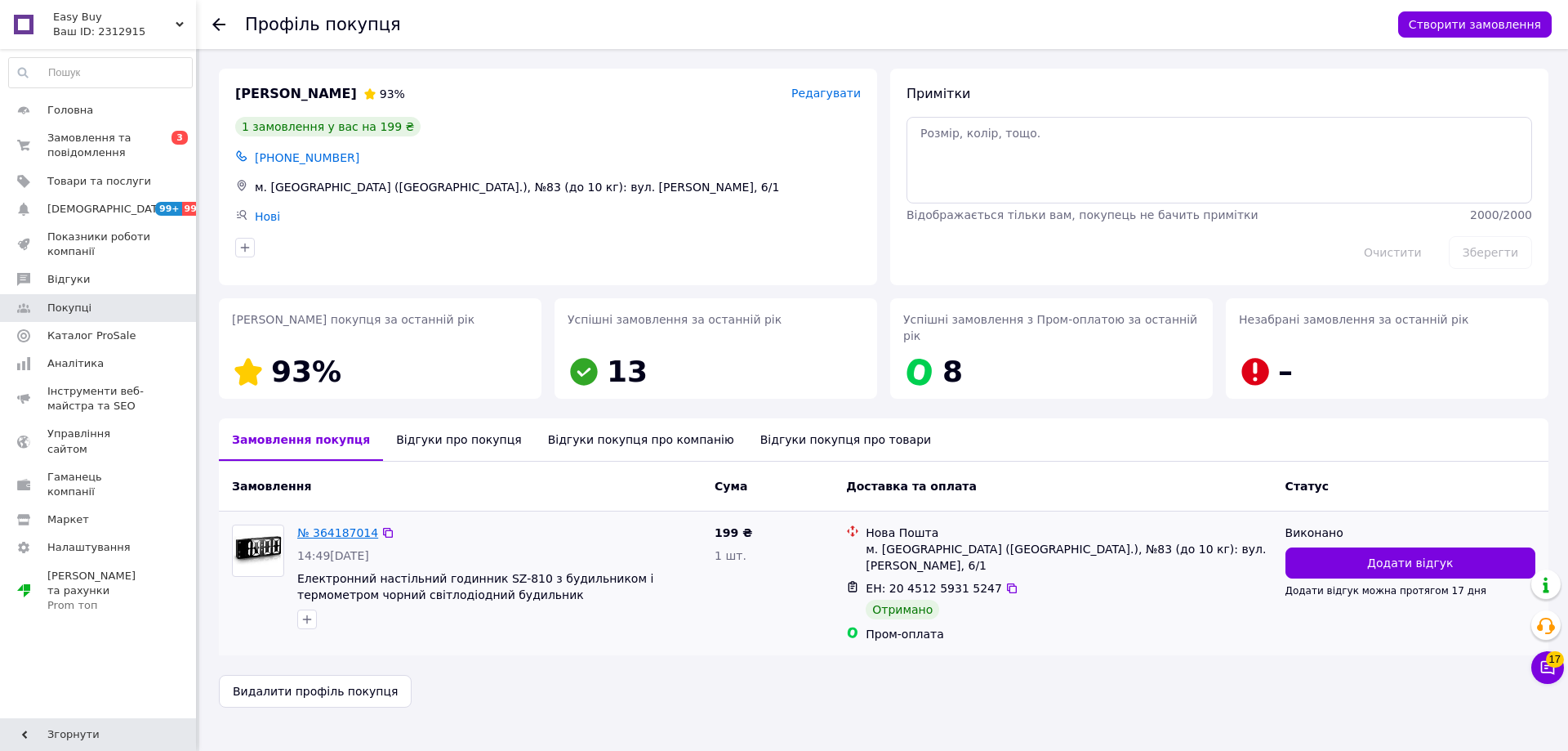
click at [330, 526] on link "№ 364187014" at bounding box center [337, 533] width 80 height 13
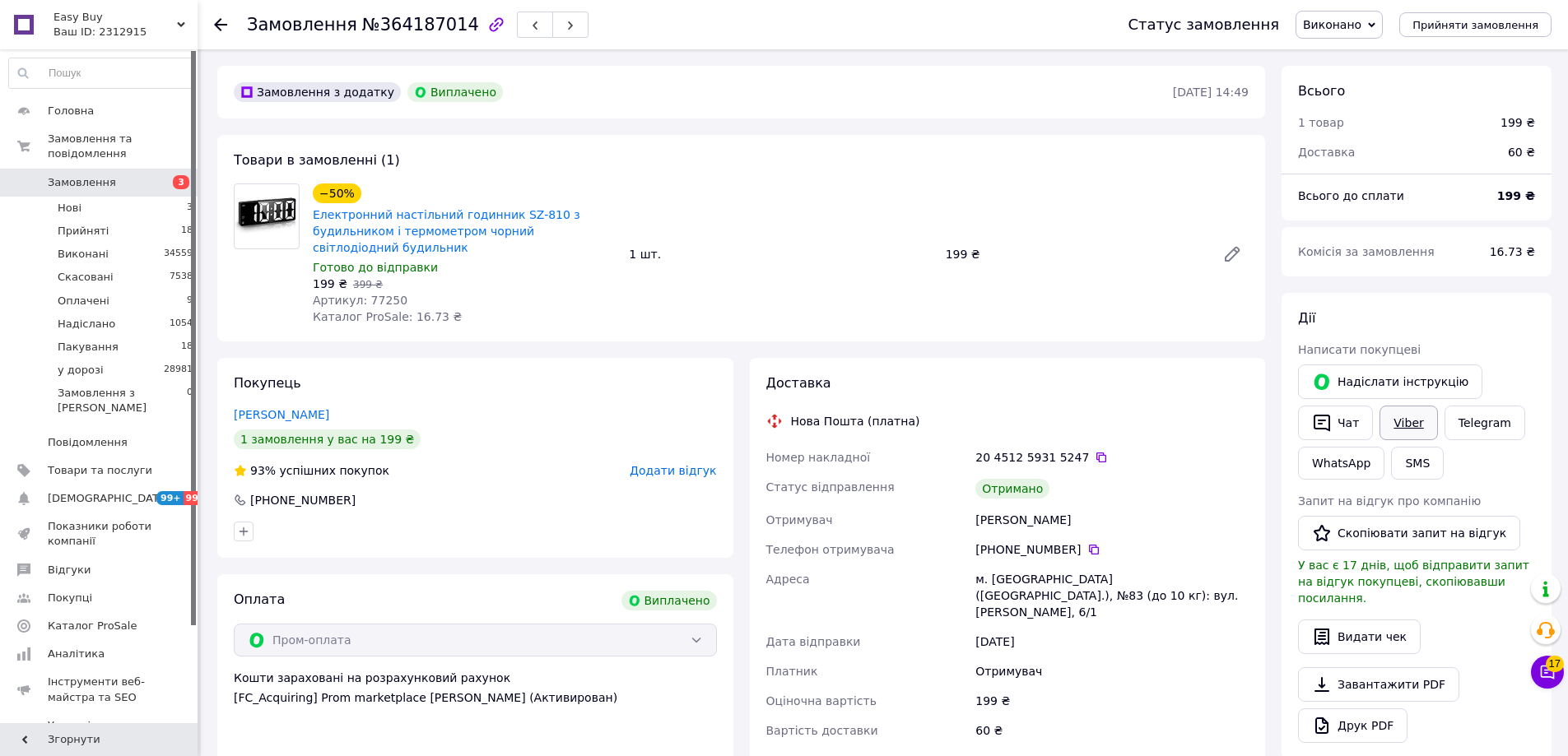
click at [1407, 427] on link "Viber" at bounding box center [1408, 422] width 58 height 34
click at [125, 82] on input at bounding box center [101, 73] width 185 height 29
paste input "0980564534"
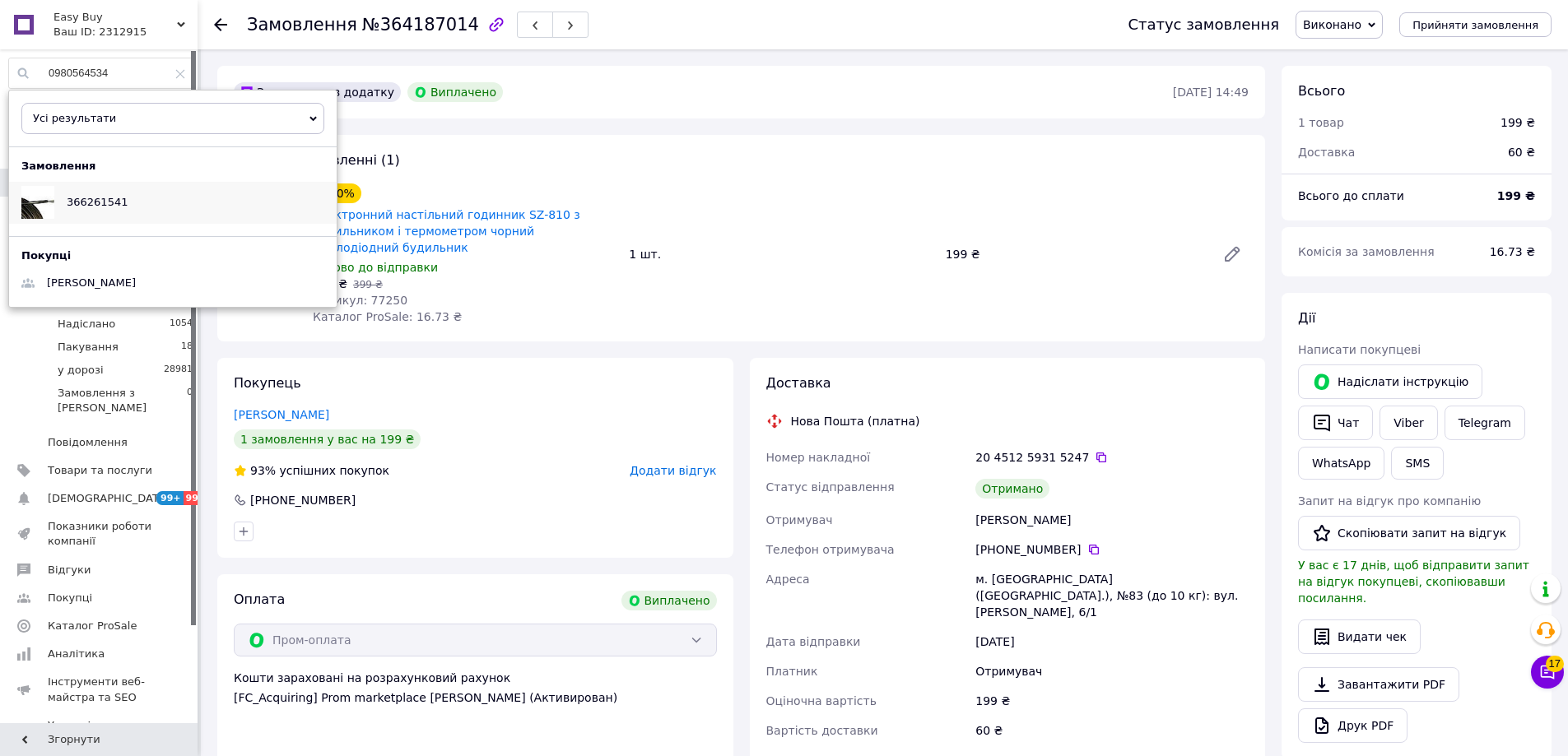
type input "0980564534"
click at [113, 215] on div "366261541" at bounding box center [97, 202] width 85 height 41
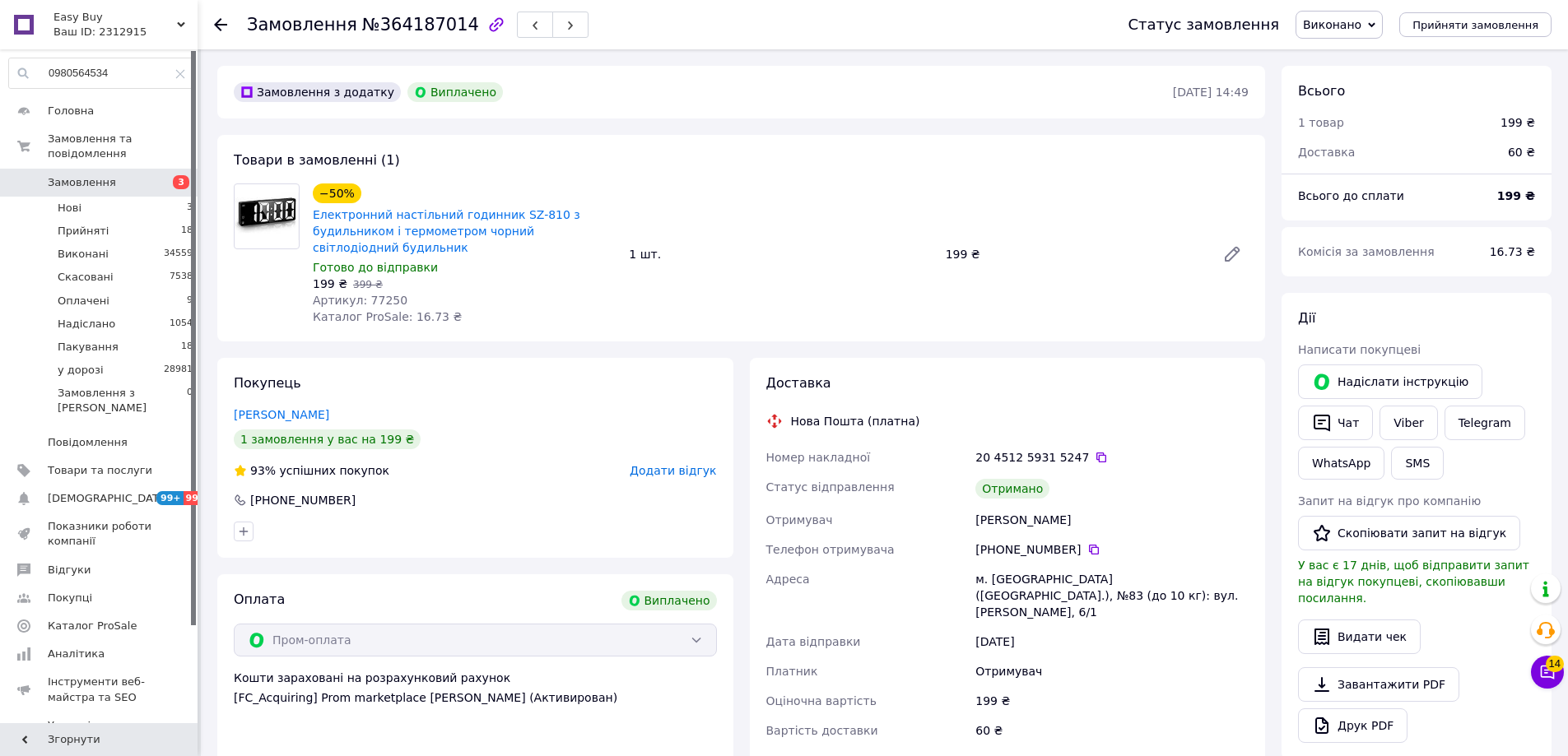
click at [771, 193] on div "−50% Електронний настільний годинник SZ-810 з будильником і термометром чорний …" at bounding box center [780, 254] width 949 height 148
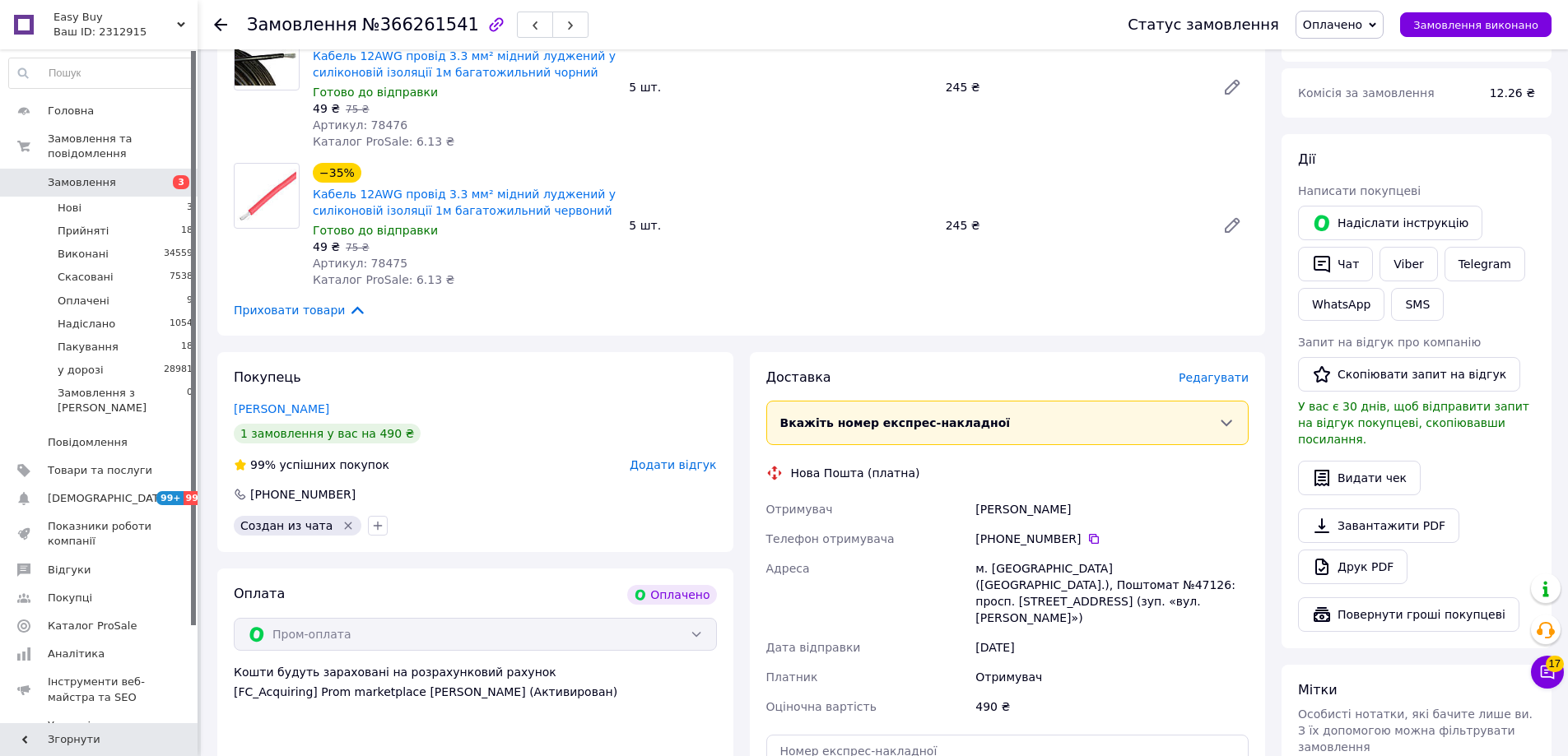
scroll to position [411, 0]
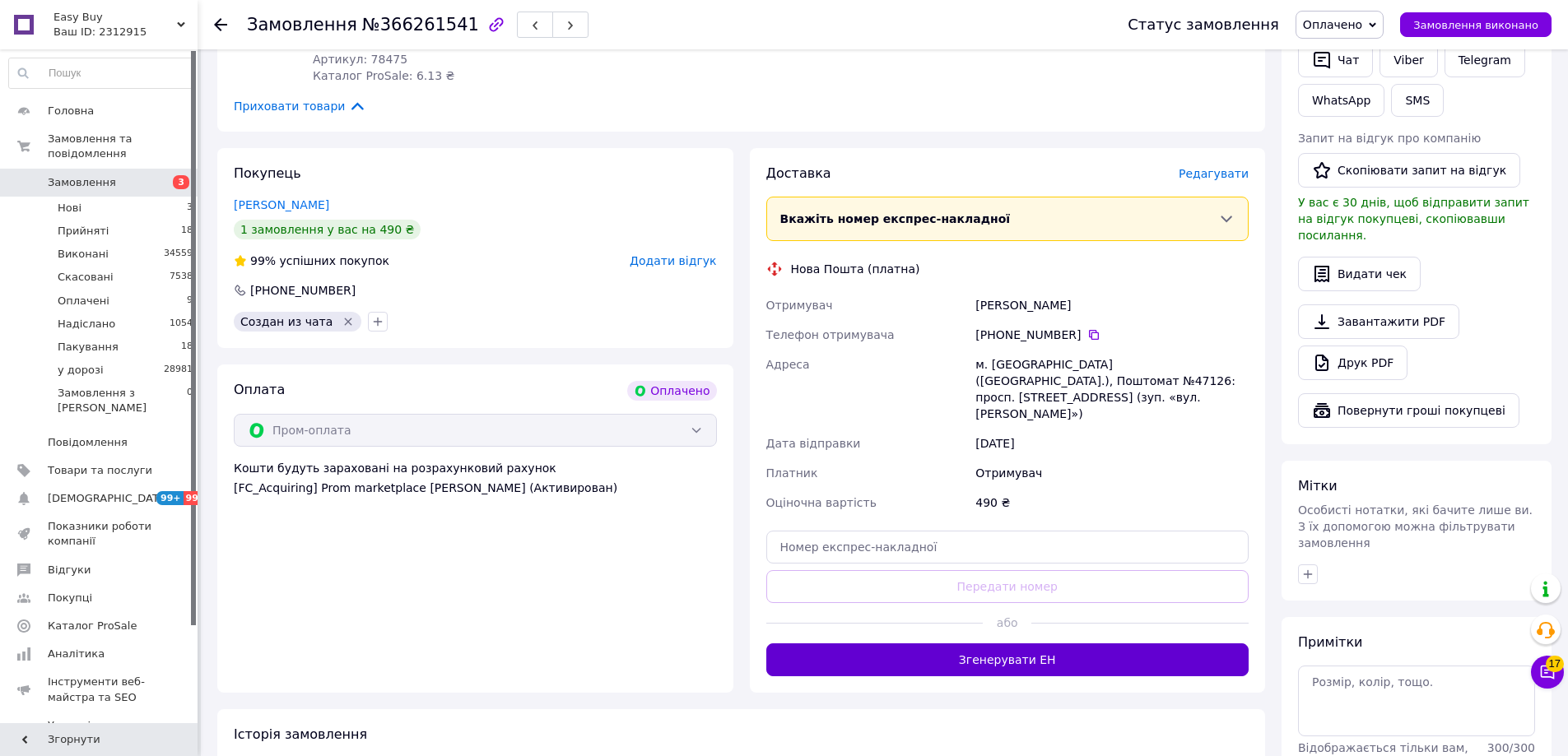
click at [1026, 643] on button "Згенерувати ЕН" at bounding box center [1008, 659] width 483 height 33
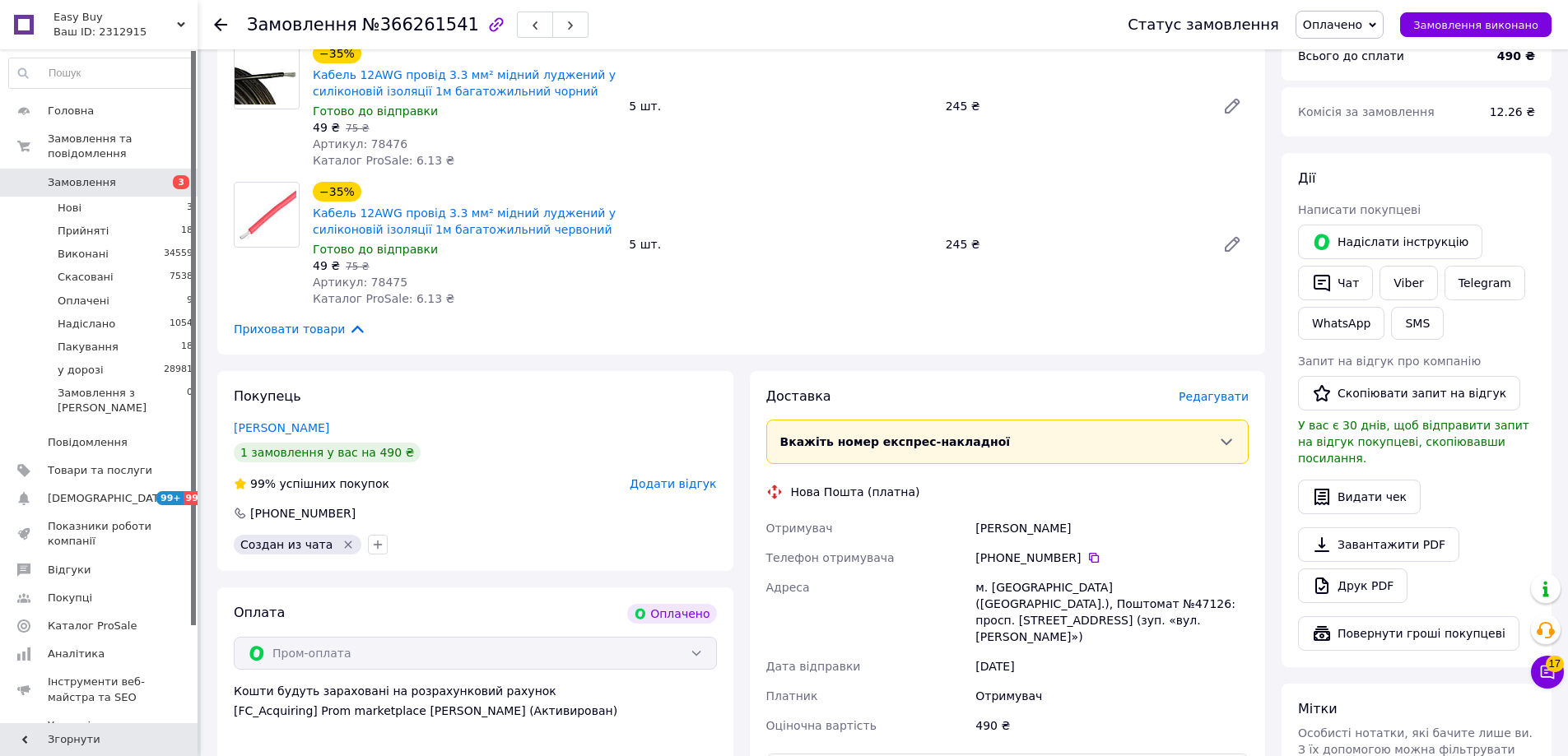
scroll to position [165, 0]
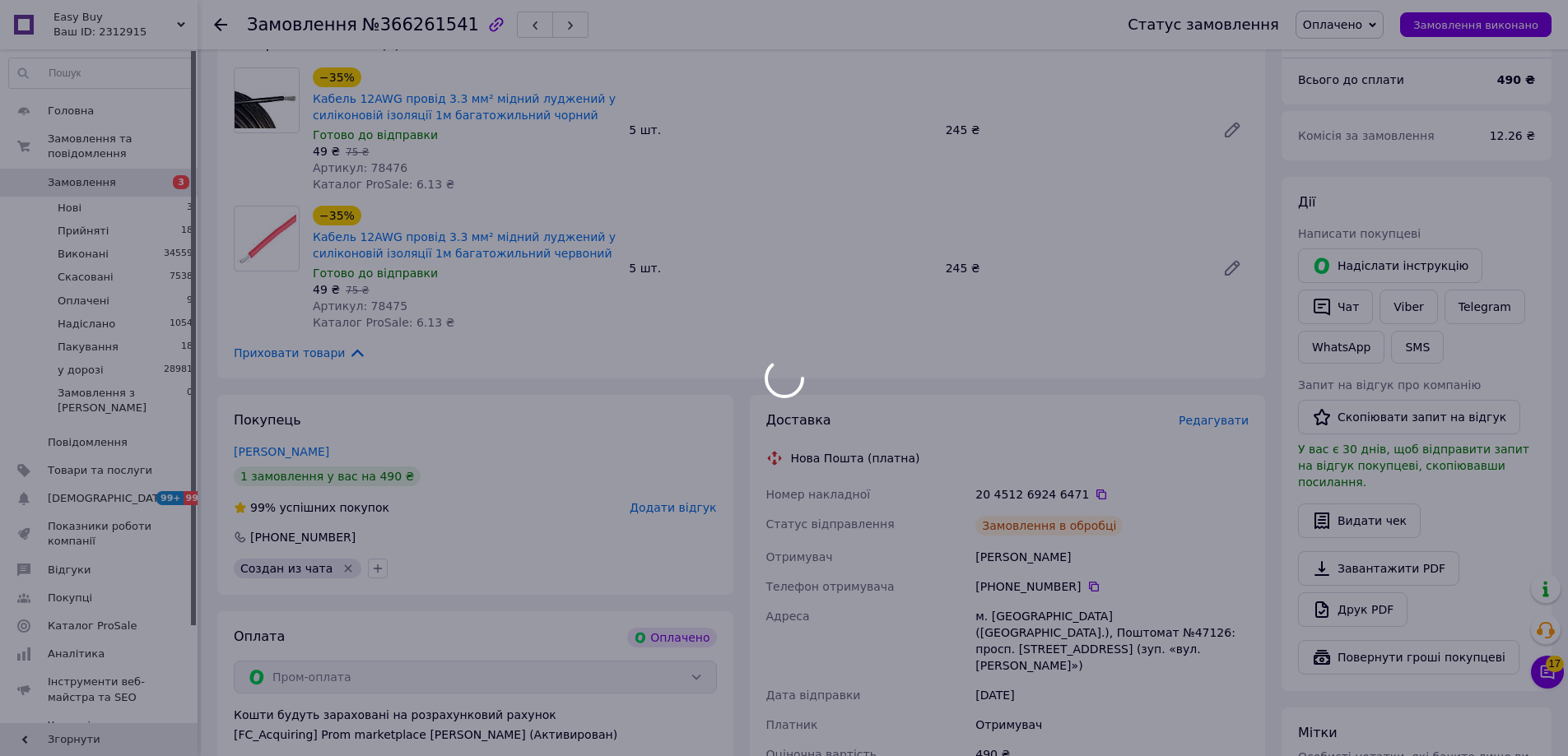
click at [1362, 24] on span "Оплачено" at bounding box center [1332, 25] width 59 height 13
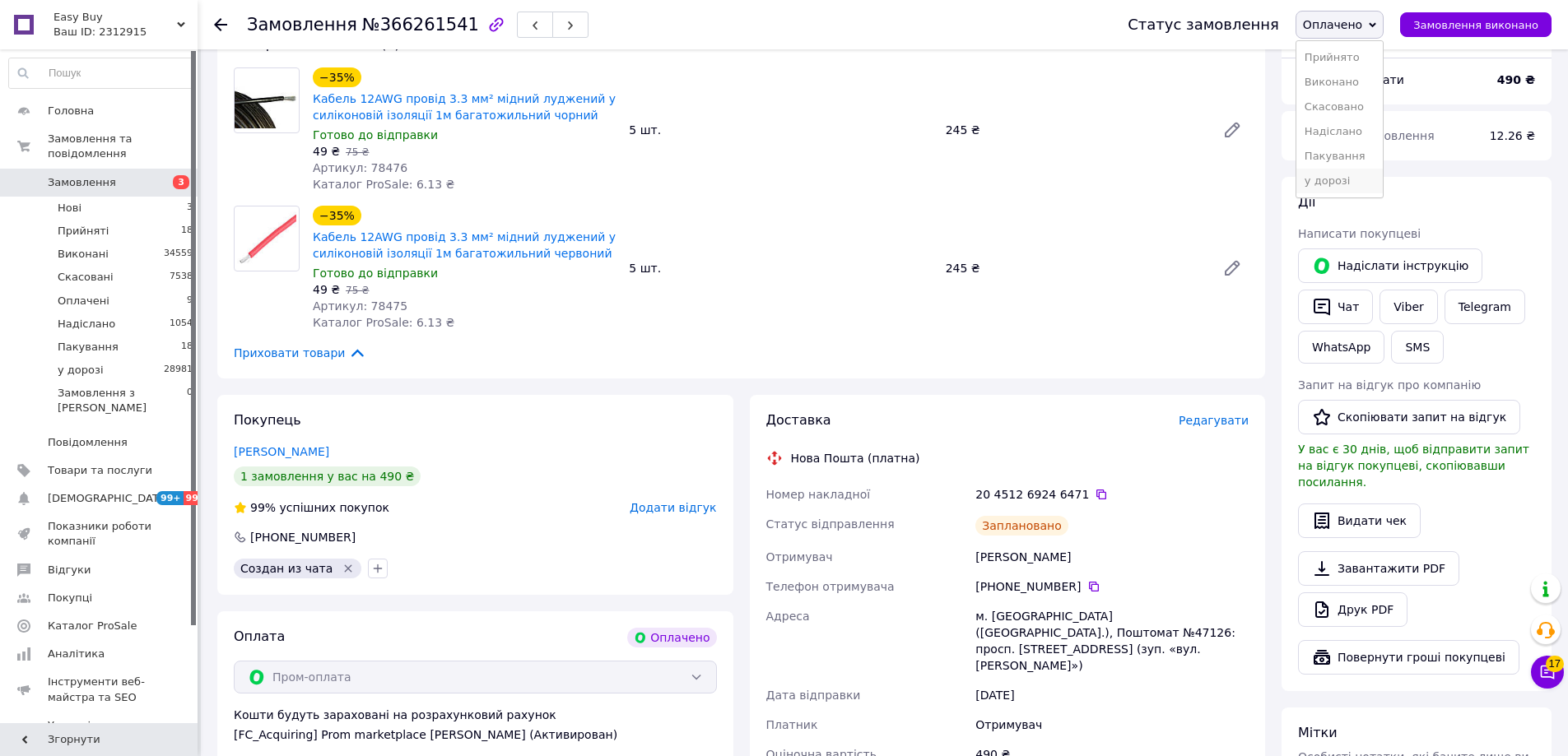
click at [1347, 180] on li "у дорозі" at bounding box center [1339, 181] width 86 height 25
click at [1338, 312] on button "Чат" at bounding box center [1336, 307] width 75 height 34
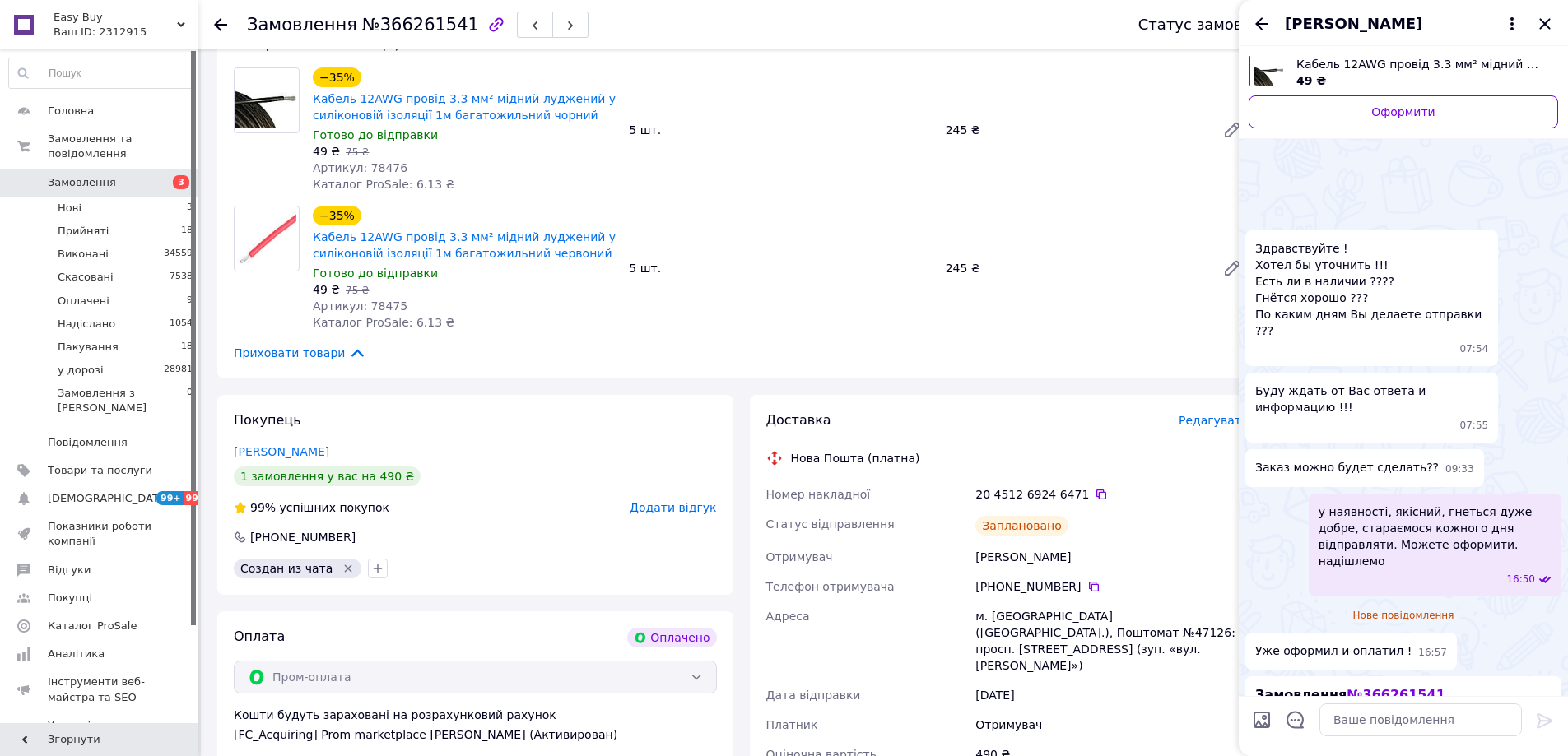
scroll to position [255, 0]
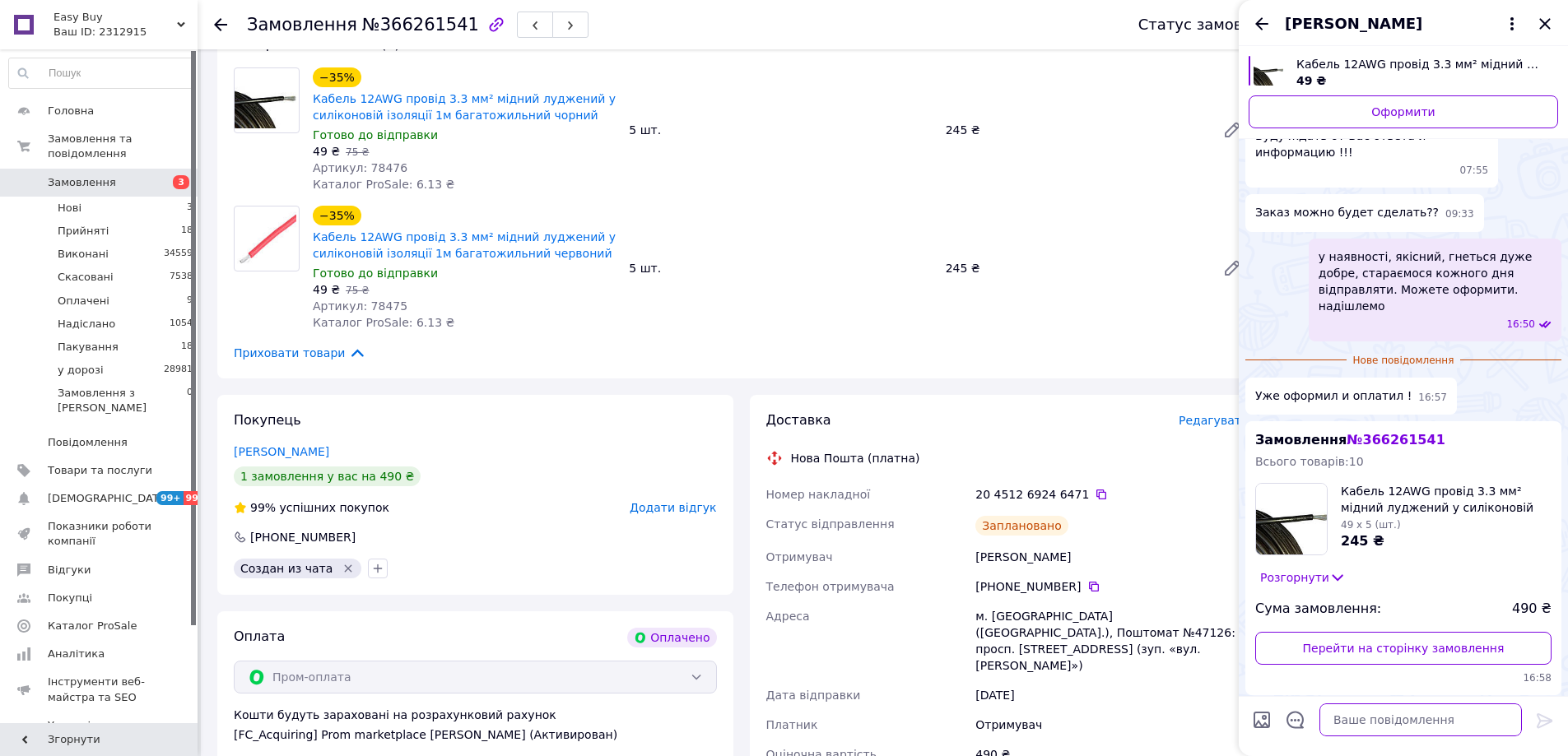
click at [1396, 719] on textarea at bounding box center [1420, 719] width 202 height 33
paste textarea "Відправлення: 20451269246471 Плановий час доставки: [DATE] 21:00 Вартість доста…"
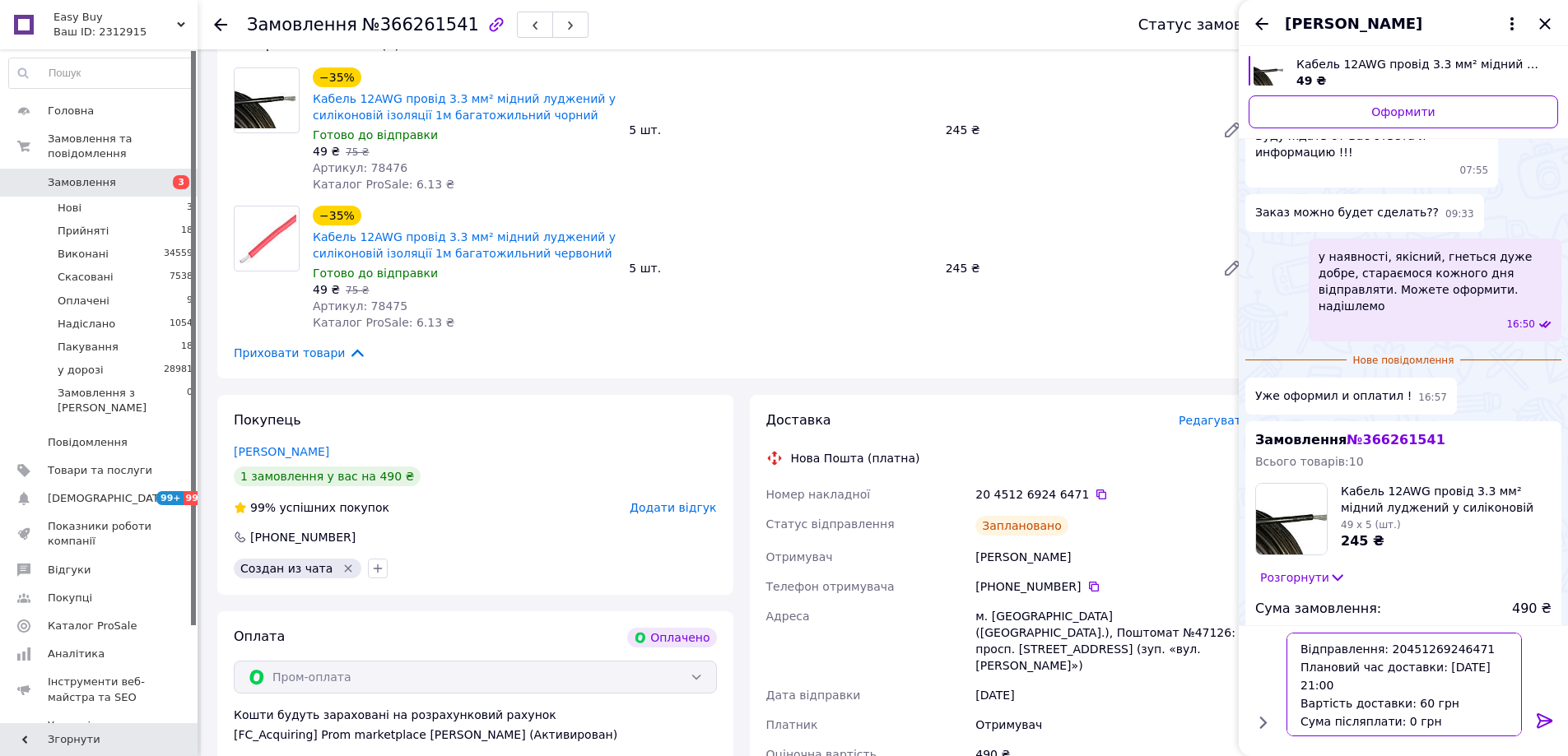
type textarea "Відправлення: 20451269246471 Плановий час доставки: [DATE] 21:00 Вартість доста…"
click at [1545, 713] on icon at bounding box center [1545, 721] width 20 height 20
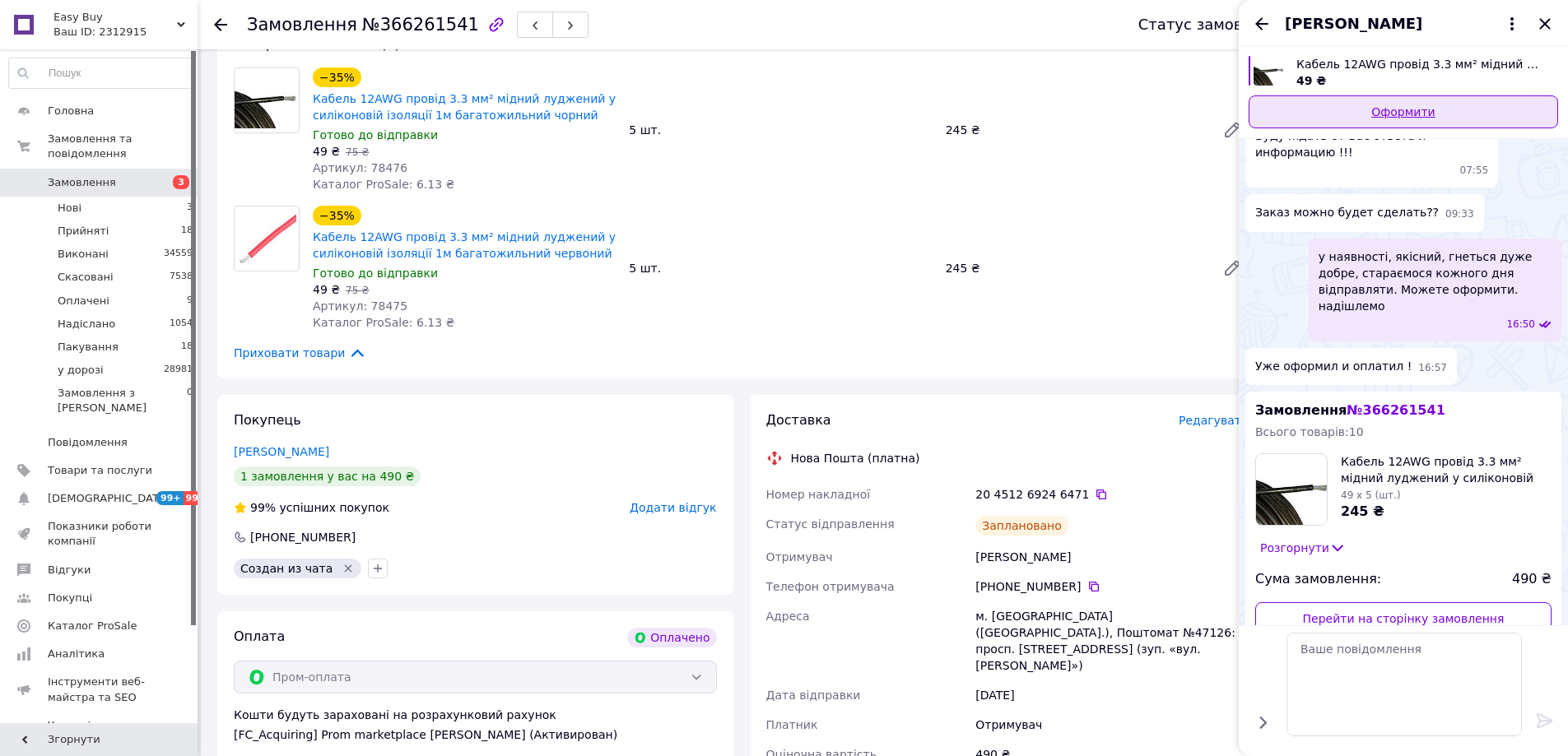
scroll to position [293, 0]
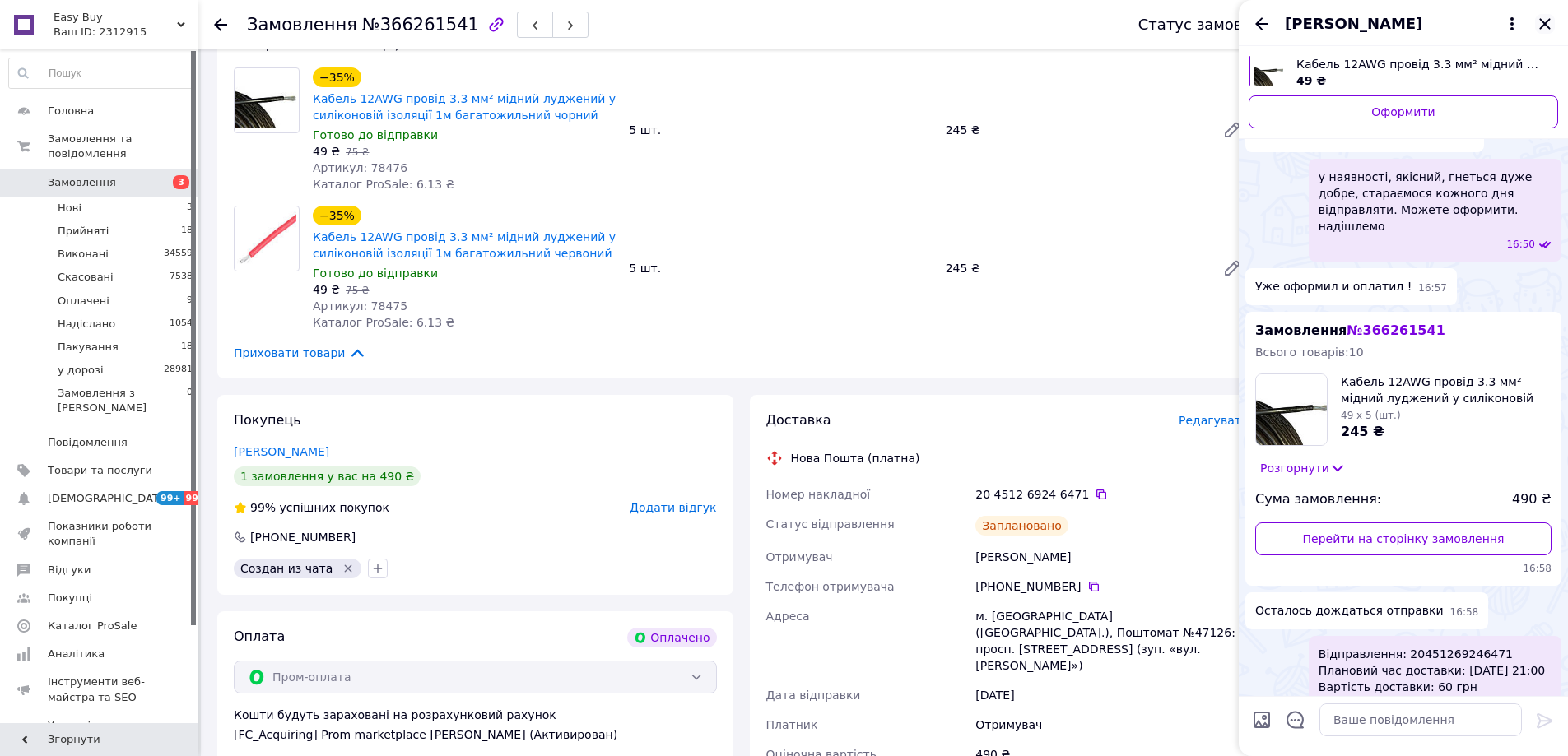
click at [1545, 20] on icon "Закрити" at bounding box center [1545, 24] width 20 height 20
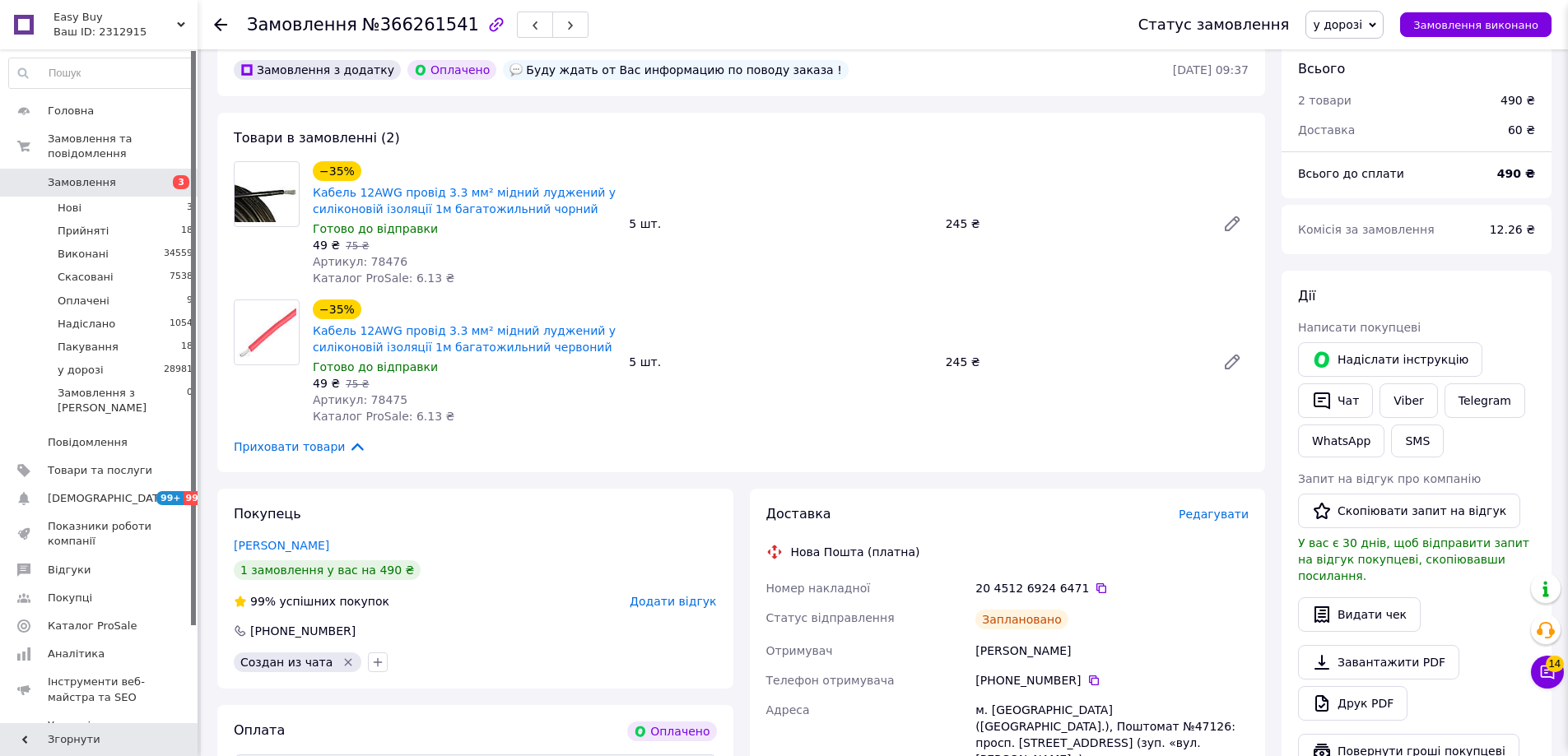
scroll to position [0, 0]
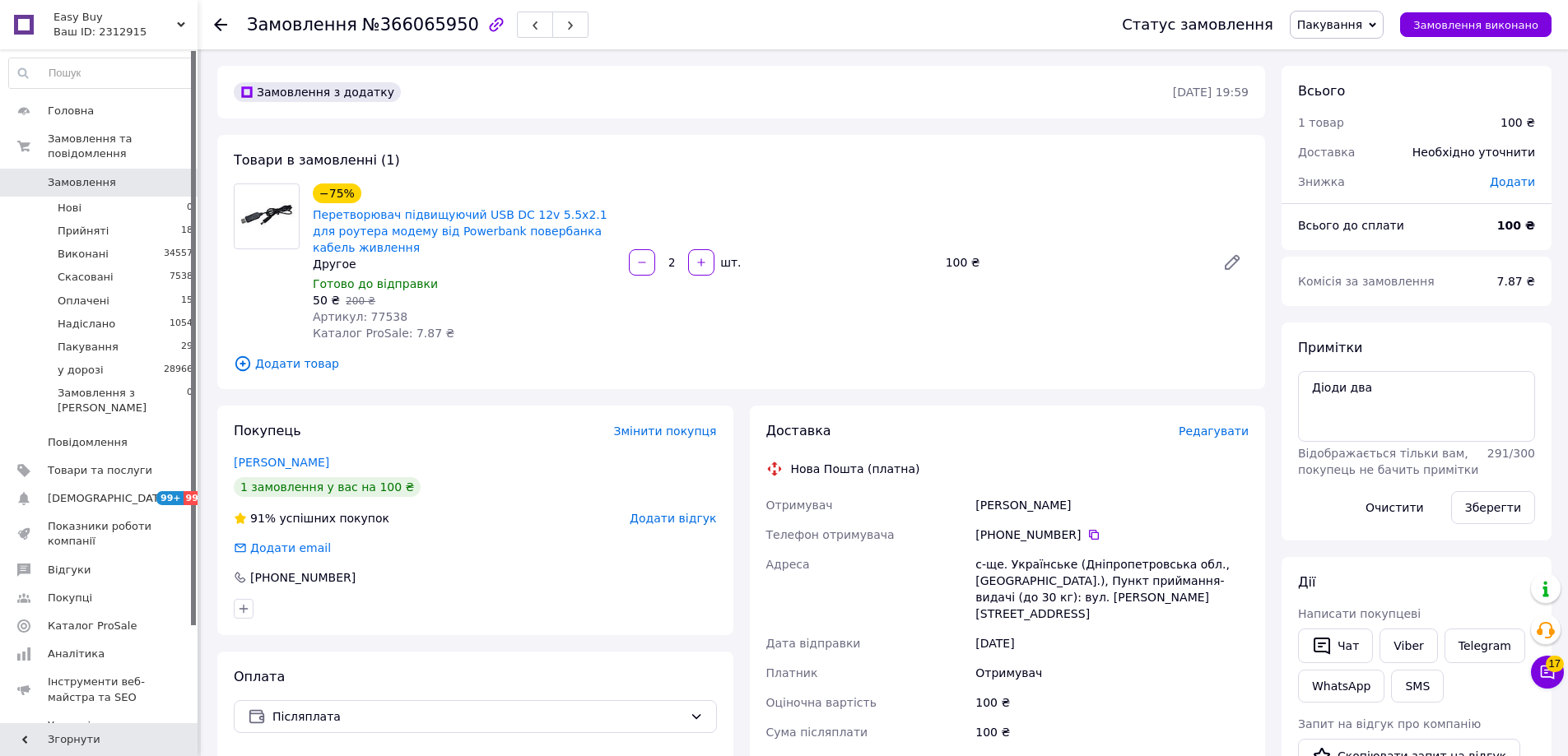
click at [907, 322] on div "−75% Перетворювач підвищуючий USB DC 12v 5.5x2.1 для роутера модему від Powerba…" at bounding box center [780, 262] width 949 height 165
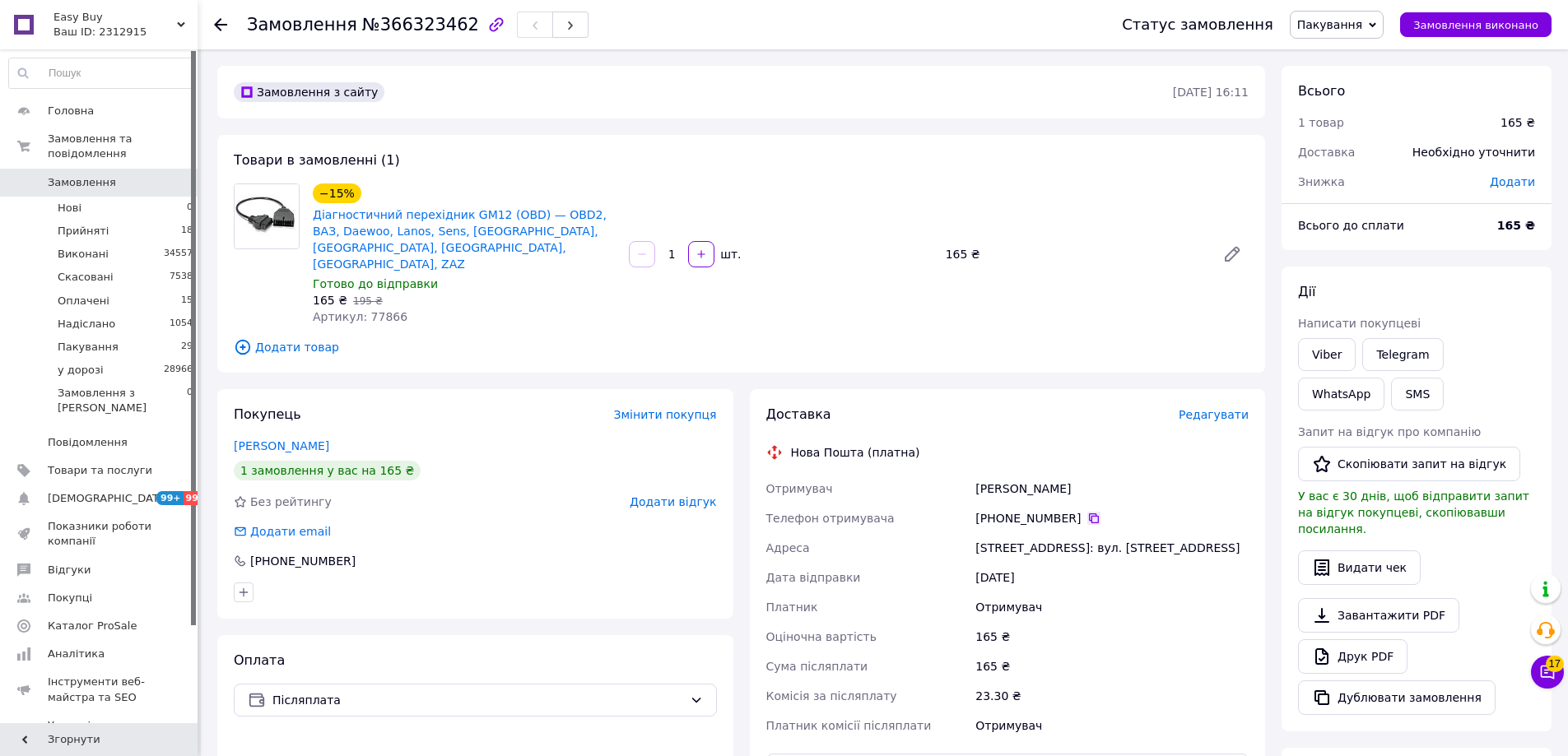
click at [1092, 510] on div "[PHONE_NUMBER]" at bounding box center [1112, 518] width 273 height 17
click at [1089, 513] on icon at bounding box center [1094, 518] width 10 height 10
click at [958, 282] on div "−15% Діагностичний перехідник GM12 (OBD) — OBD2, ВАЗ, Daewoo, Lanos, Sens, [GEO…" at bounding box center [780, 254] width 949 height 148
click at [1298, 346] on link "Viber" at bounding box center [1326, 354] width 58 height 33
click at [1362, 30] on span "Пакування" at bounding box center [1330, 25] width 65 height 13
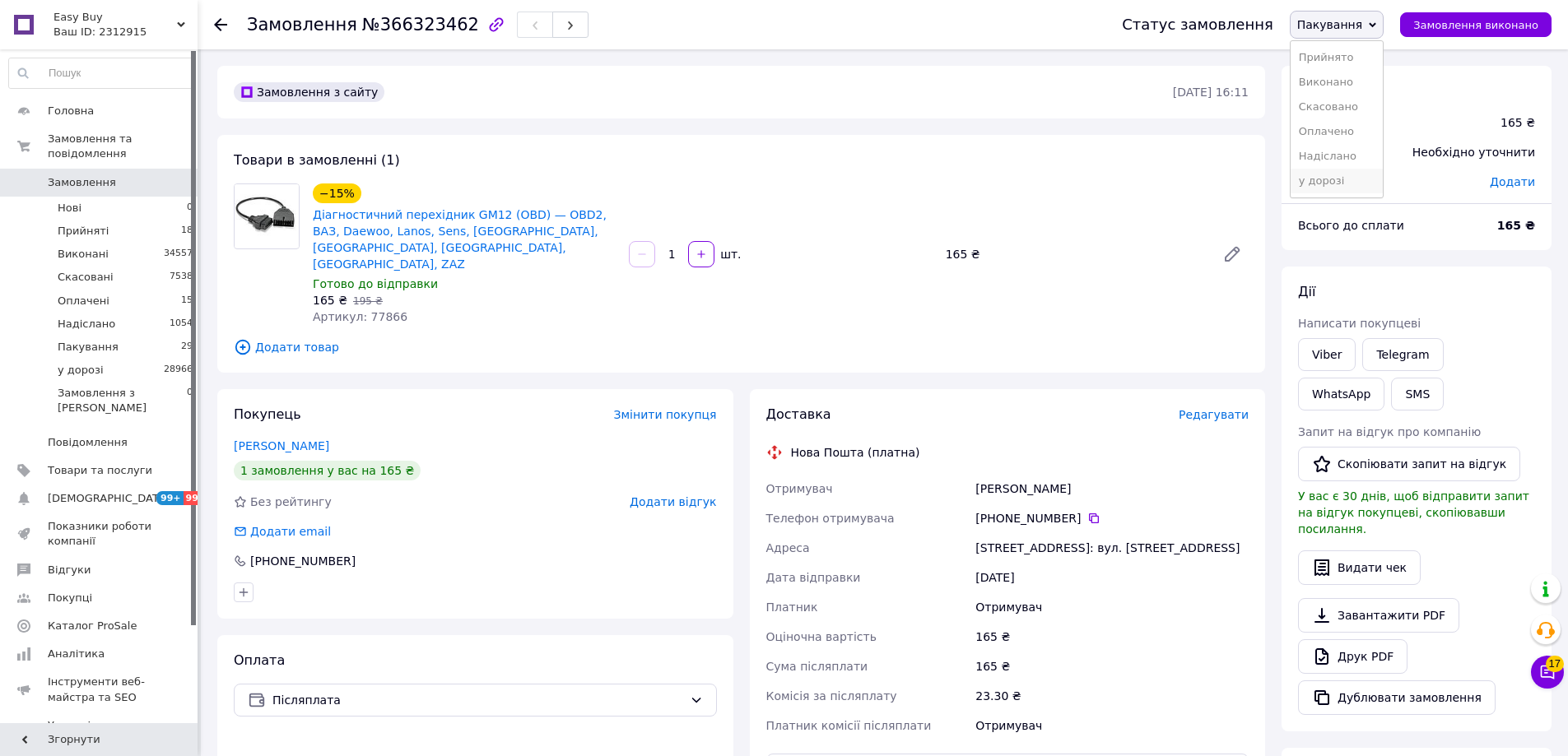
click at [1357, 185] on li "у дорозі" at bounding box center [1336, 181] width 92 height 25
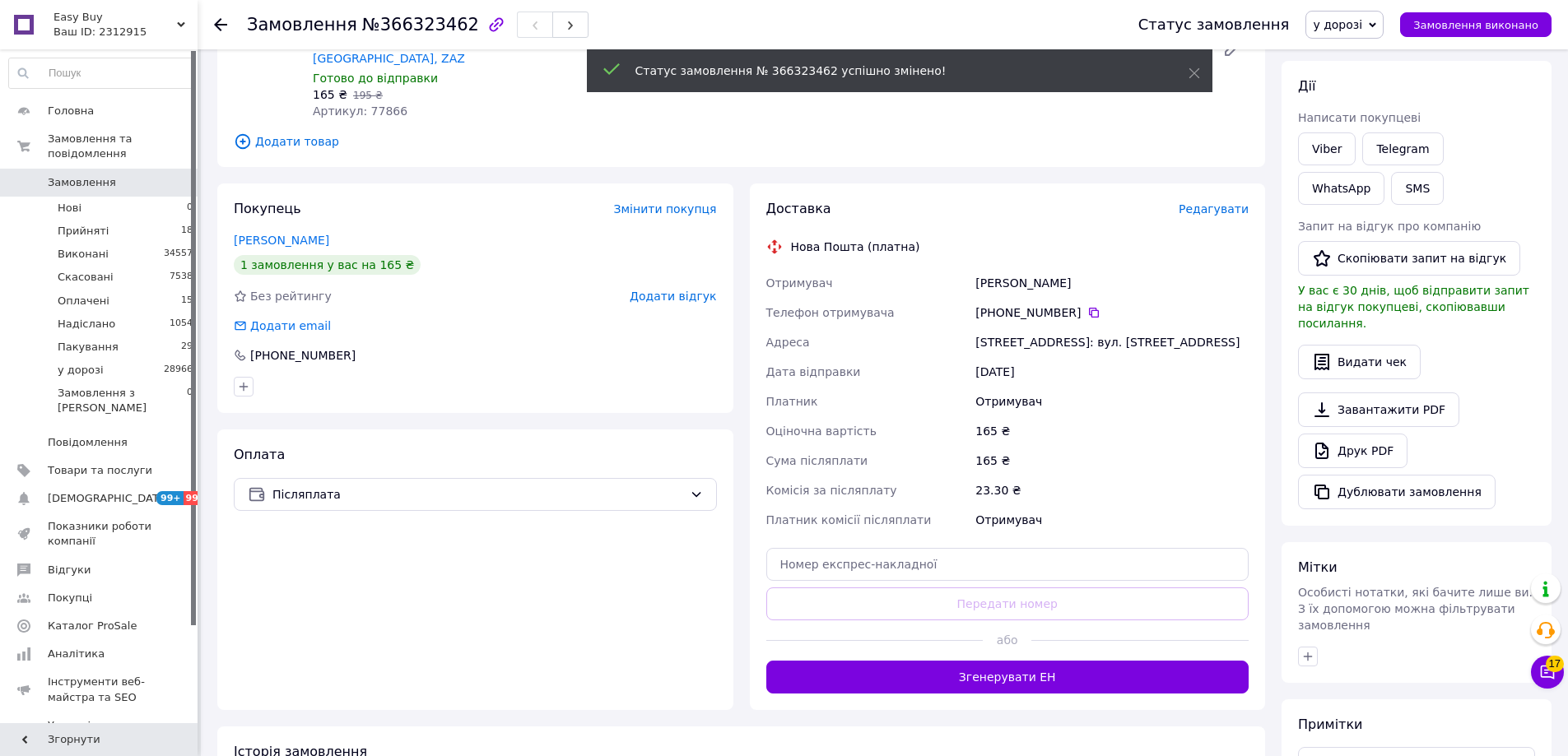
scroll to position [376, 0]
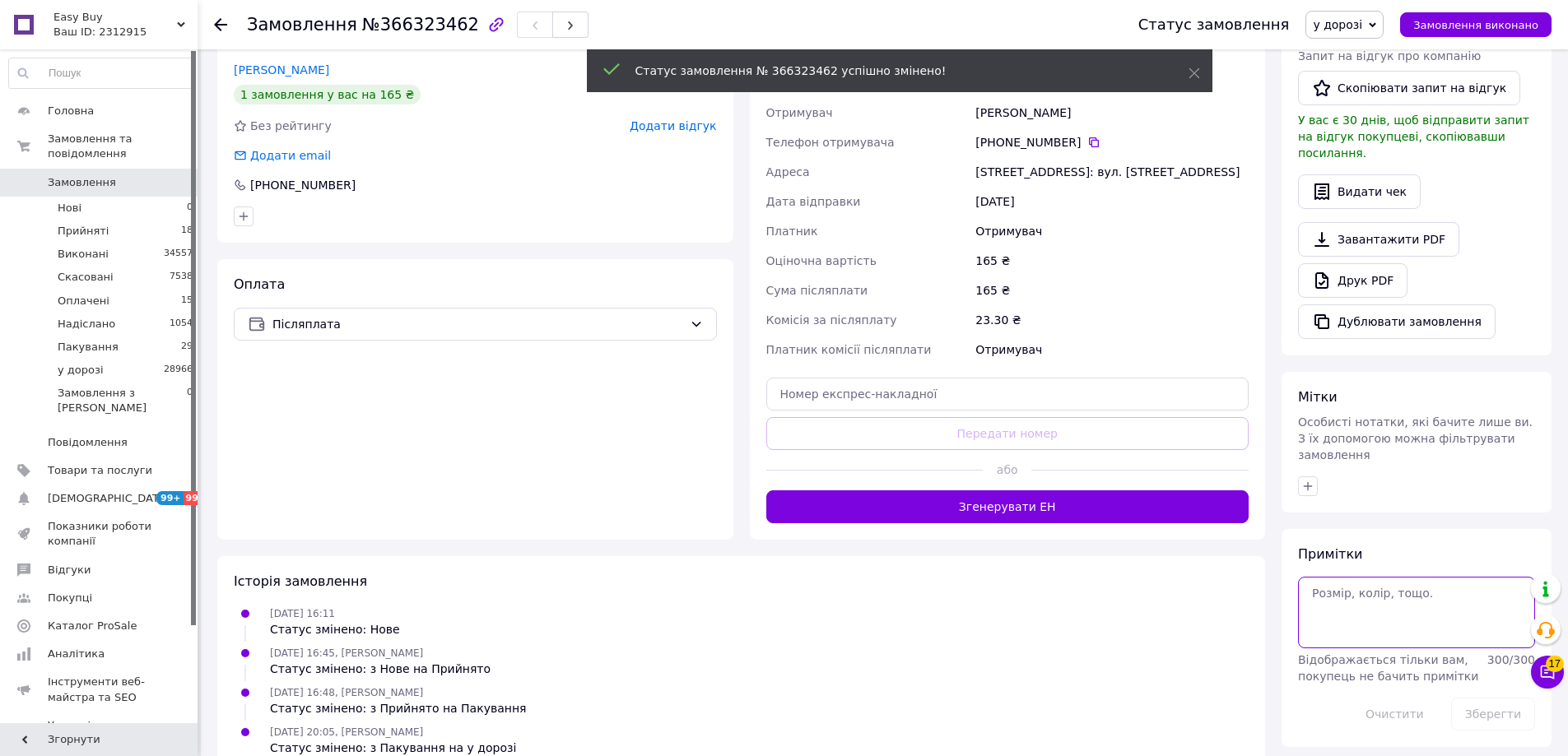
click at [1408, 581] on textarea at bounding box center [1417, 611] width 237 height 71
paste textarea "Відправлення: 20451269250051 Плановий час доставки: 14.10.2025 12:00 Вартість д…"
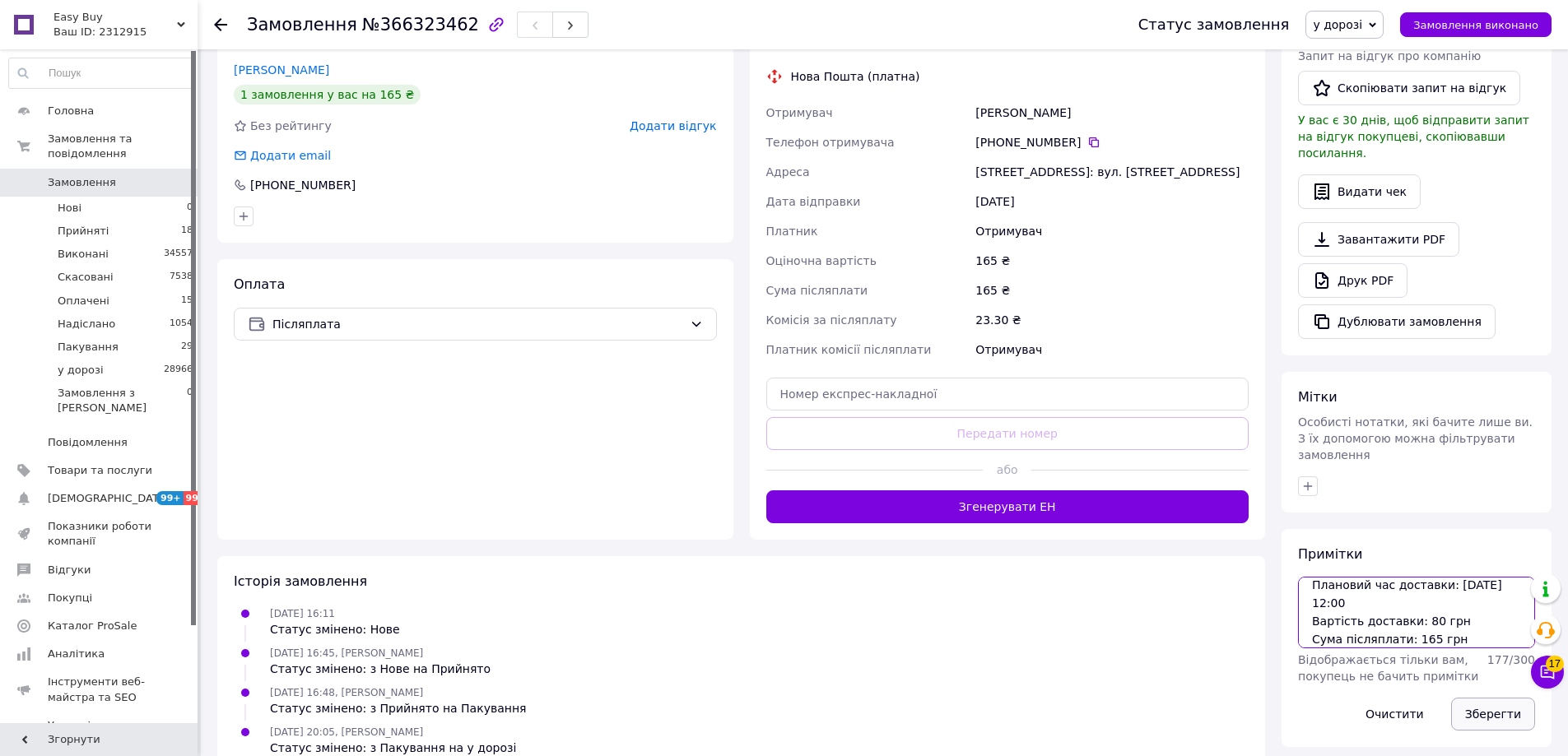
type textarea "Відправлення: 20451269250051 Плановий час доставки: 14.10.2025 12:00 Вартість д…"
click at [1496, 698] on button "Зберегти" at bounding box center [1493, 713] width 84 height 33
click at [1498, 698] on button "Зберегти" at bounding box center [1493, 713] width 84 height 33
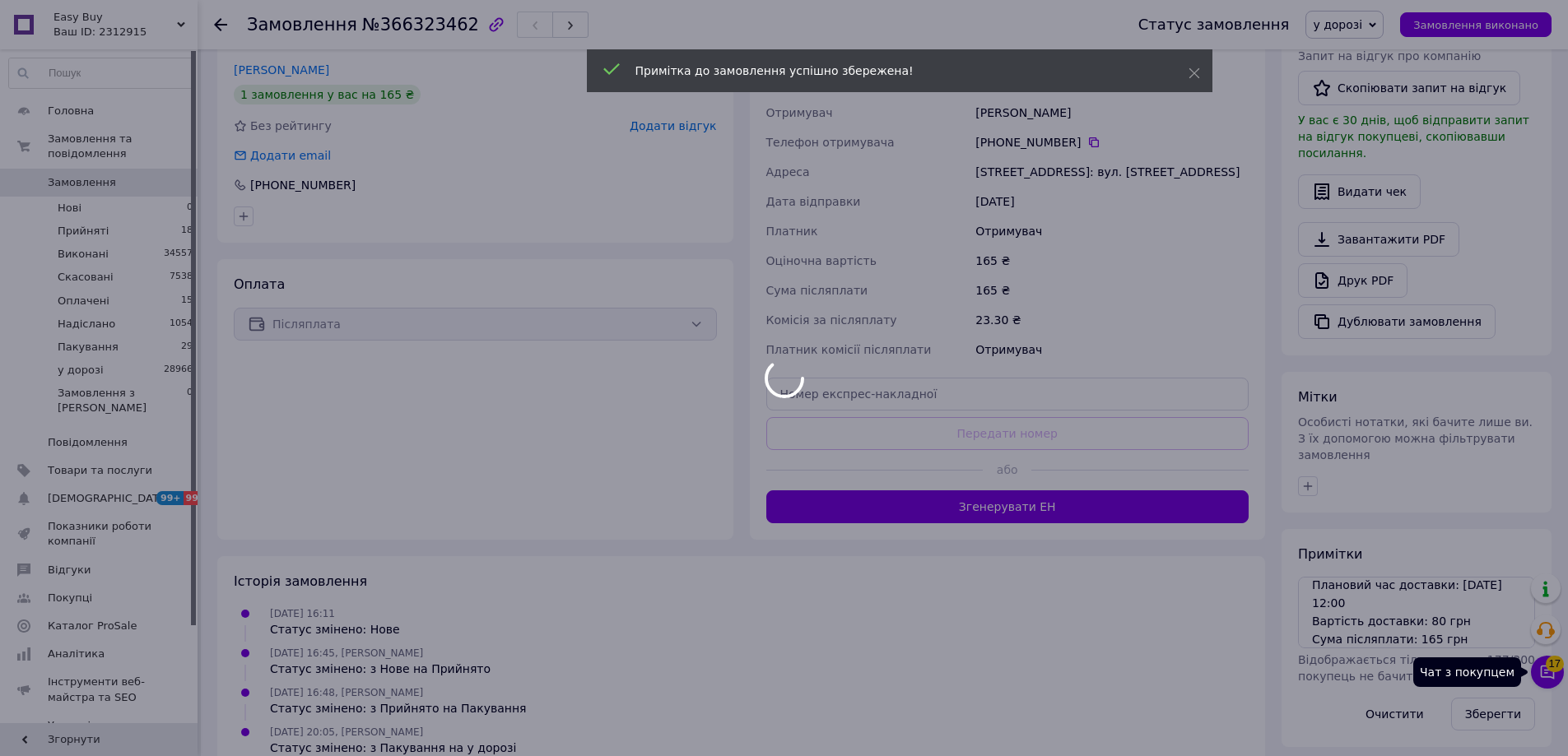
click at [1555, 669] on div at bounding box center [784, 378] width 1568 height 756
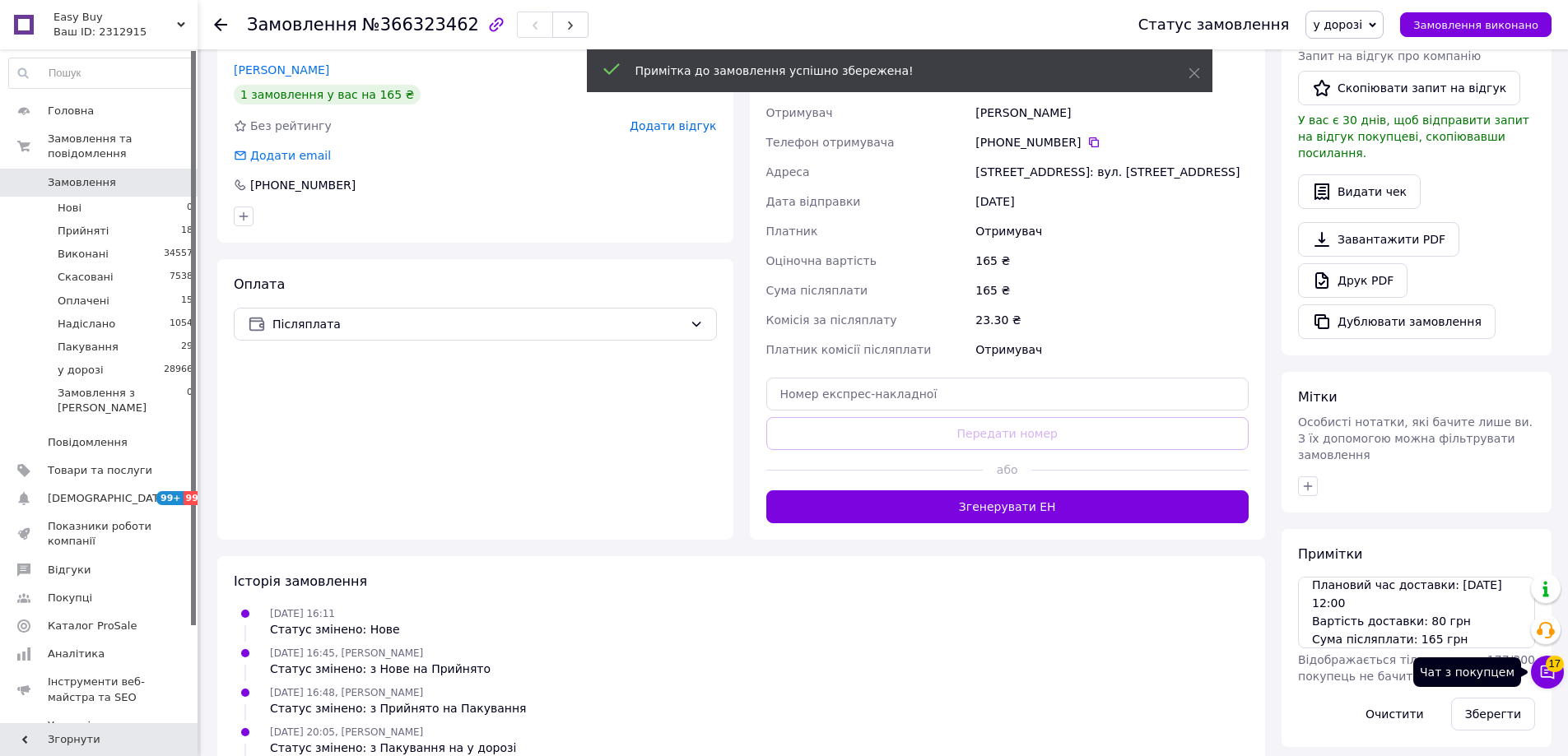
click at [1552, 668] on span "17" at bounding box center [1555, 664] width 18 height 17
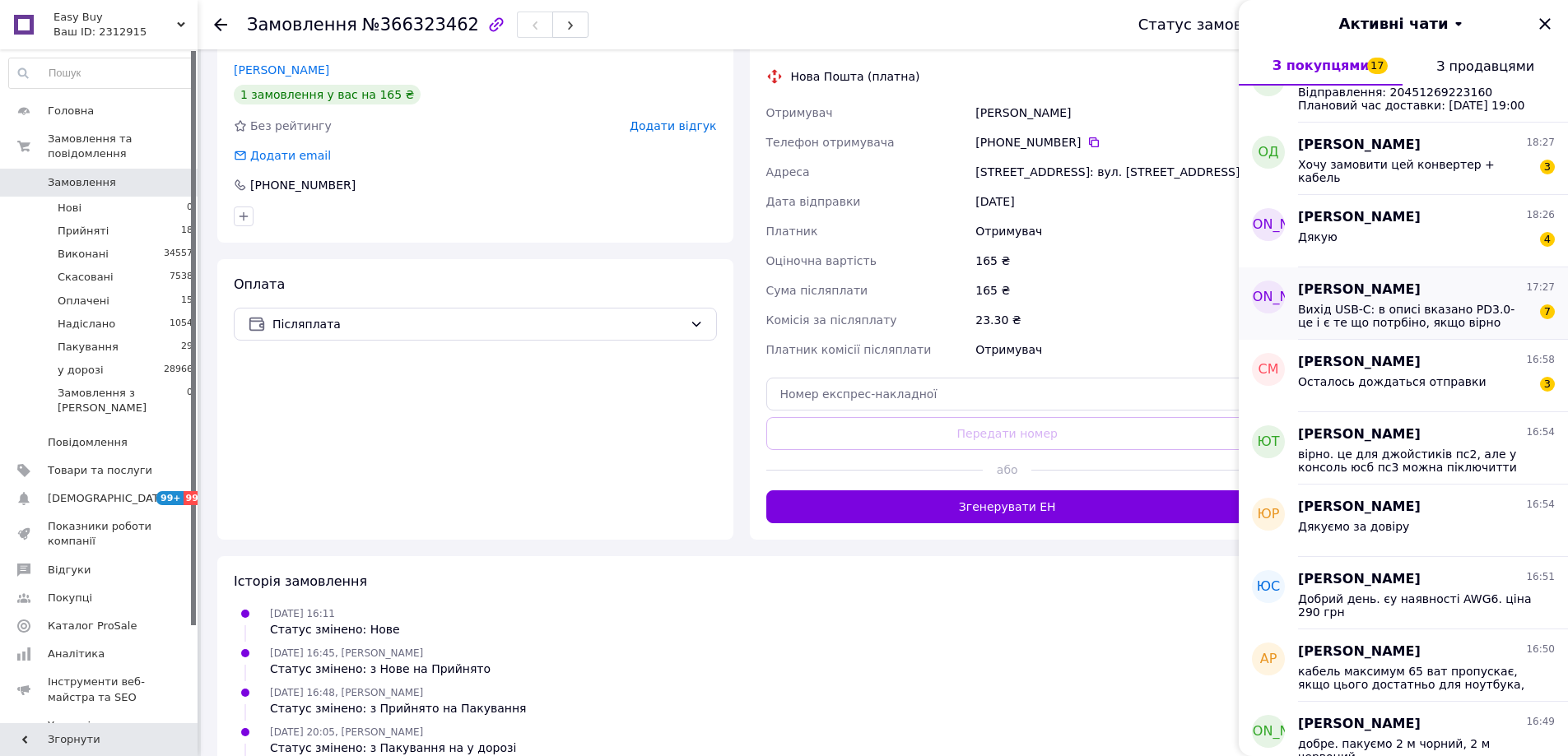
scroll to position [823, 0]
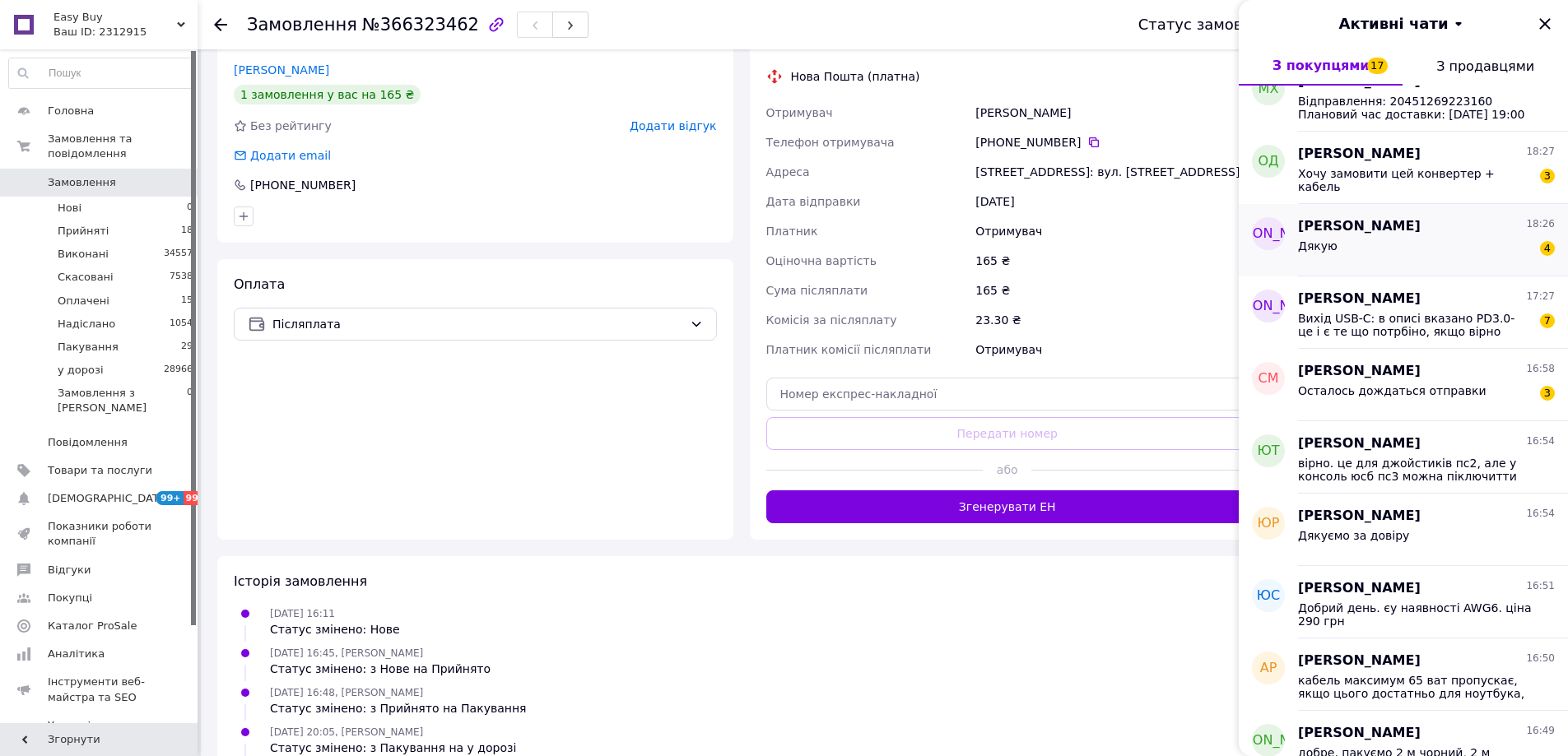
click at [1409, 255] on div "Дякую 4" at bounding box center [1426, 250] width 257 height 27
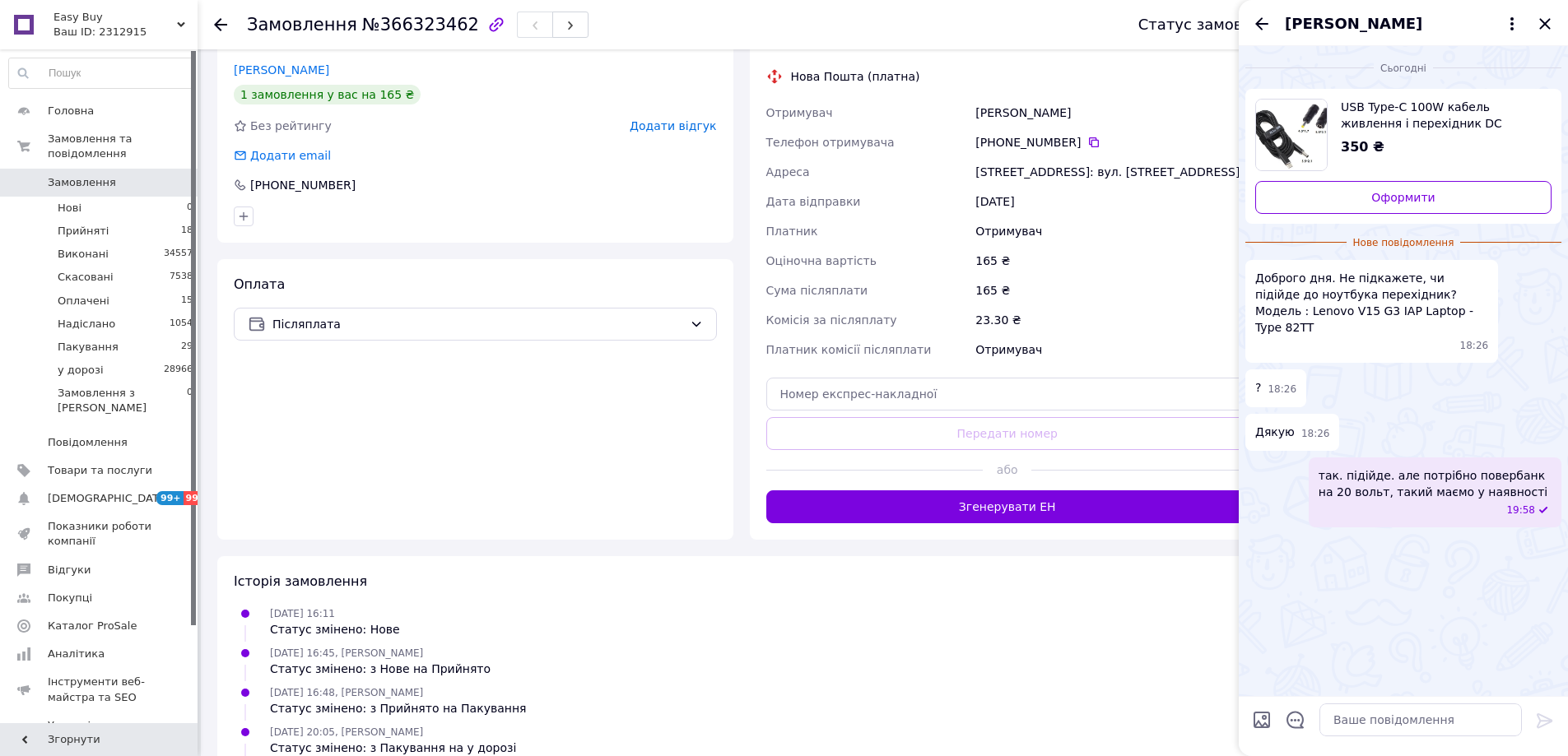
click at [1257, 9] on div "[PERSON_NAME]" at bounding box center [1403, 23] width 329 height 46
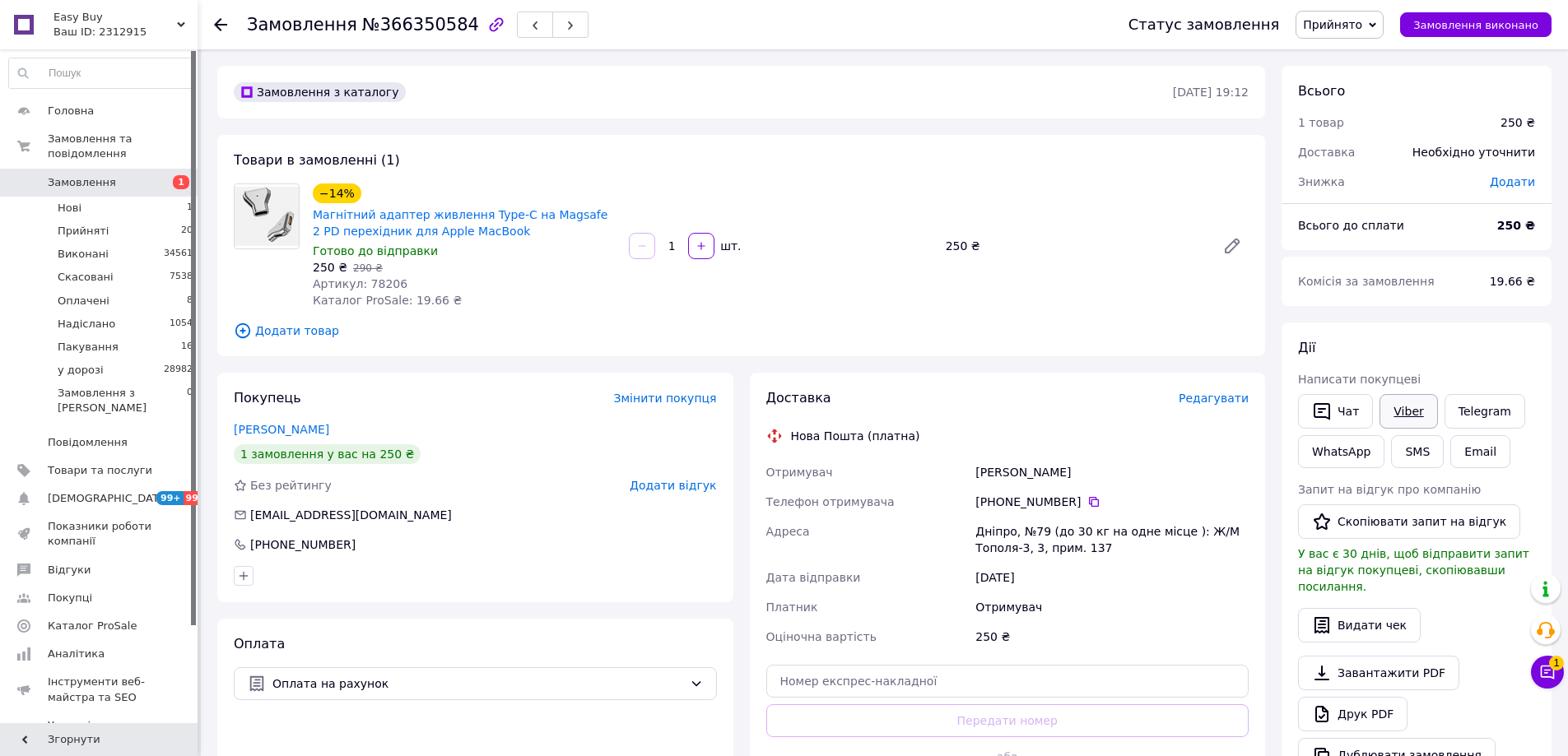
click at [1386, 408] on link "Viber" at bounding box center [1408, 411] width 58 height 34
click at [1362, 23] on span "Прийнято" at bounding box center [1332, 25] width 59 height 13
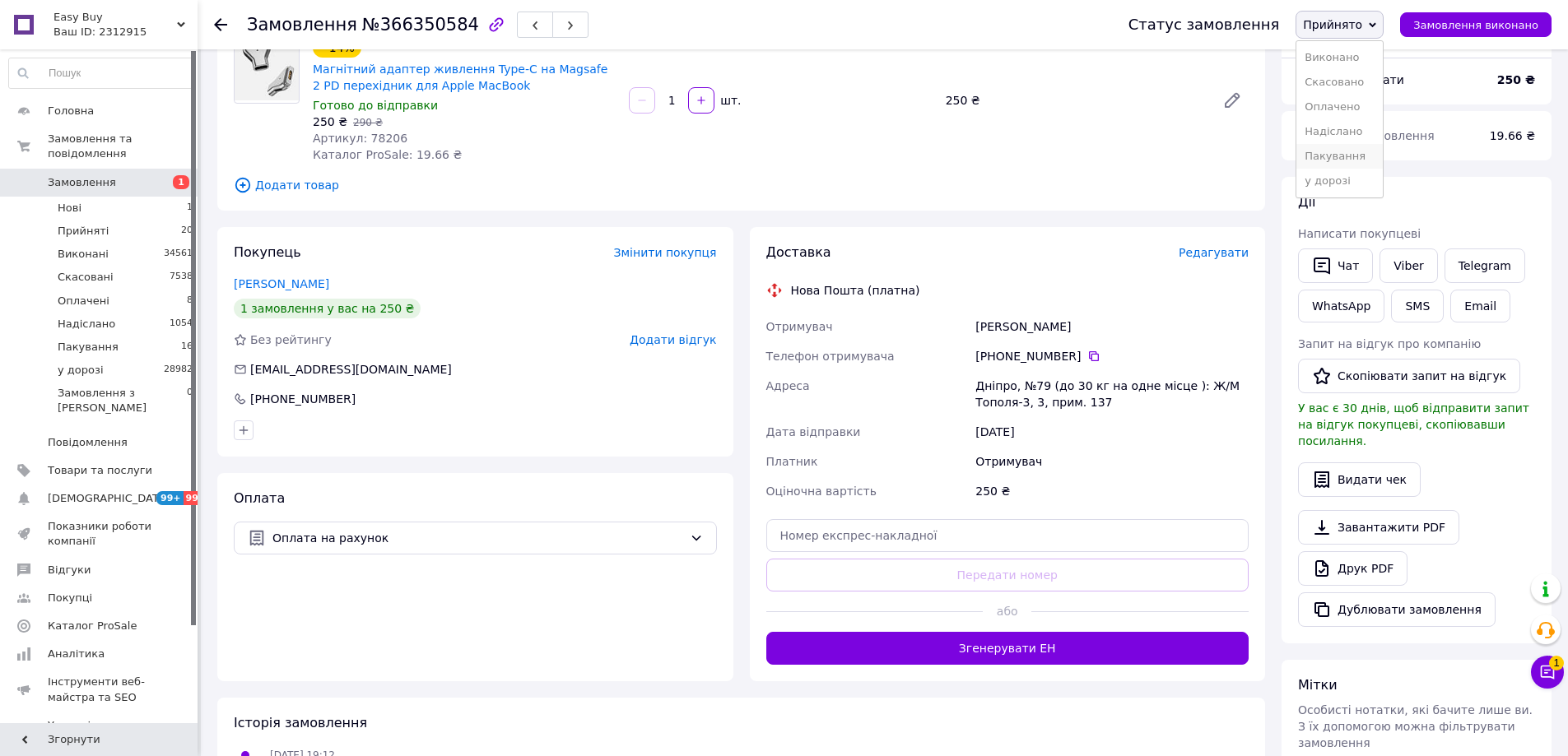
scroll to position [408, 0]
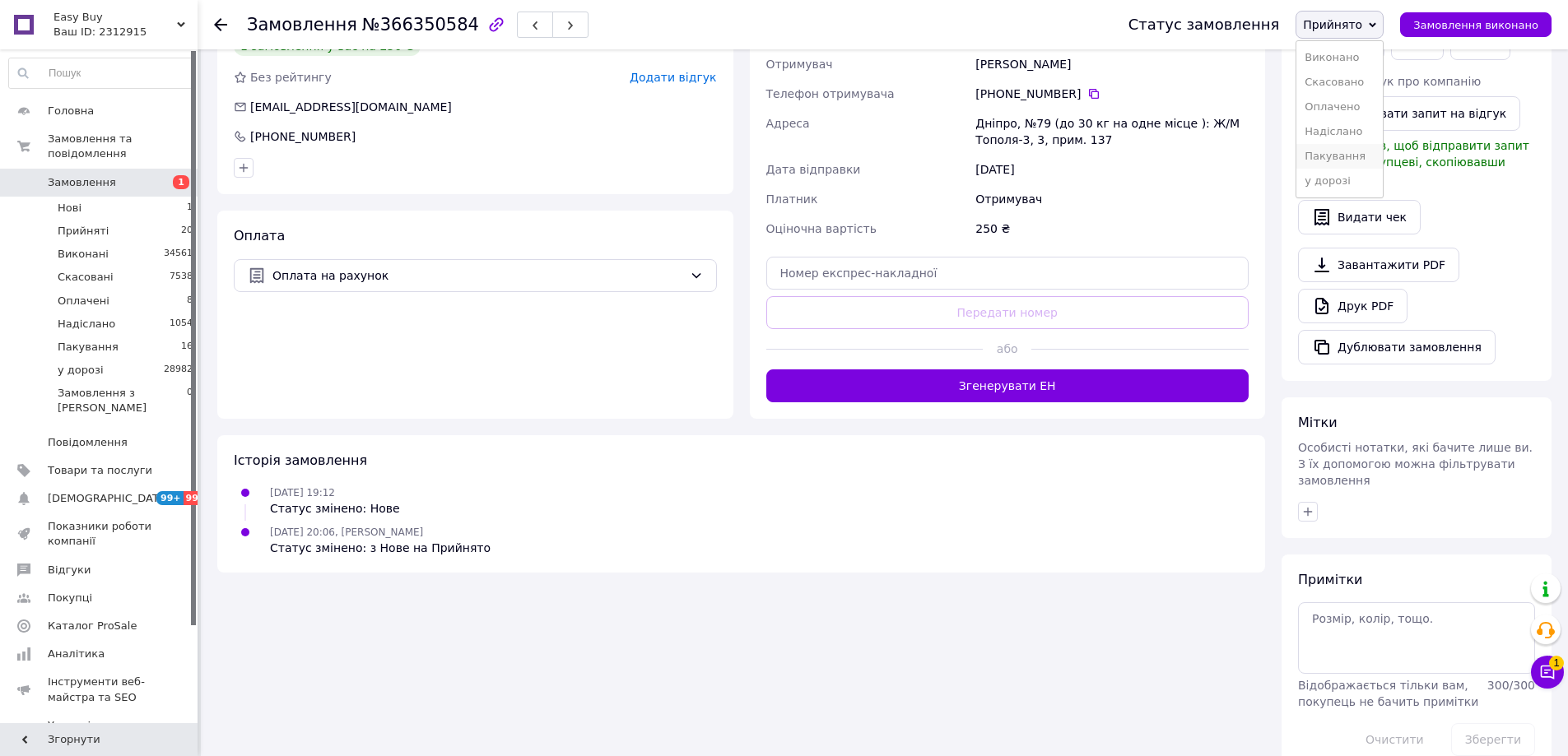
click at [1350, 157] on li "Пакування" at bounding box center [1339, 156] width 86 height 25
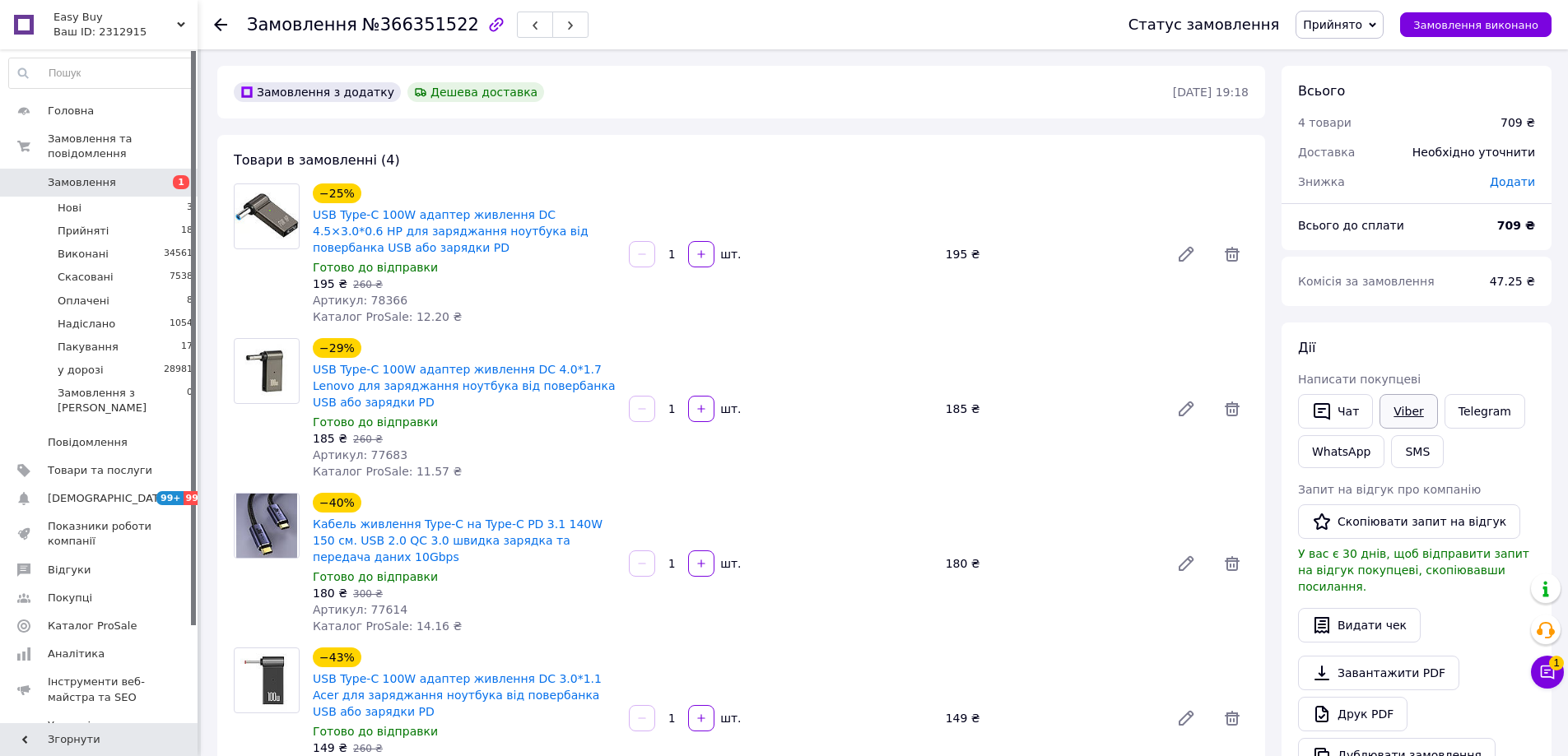
click at [1406, 410] on link "Viber" at bounding box center [1408, 411] width 58 height 34
click at [1362, 27] on span "Прийнято" at bounding box center [1332, 25] width 59 height 13
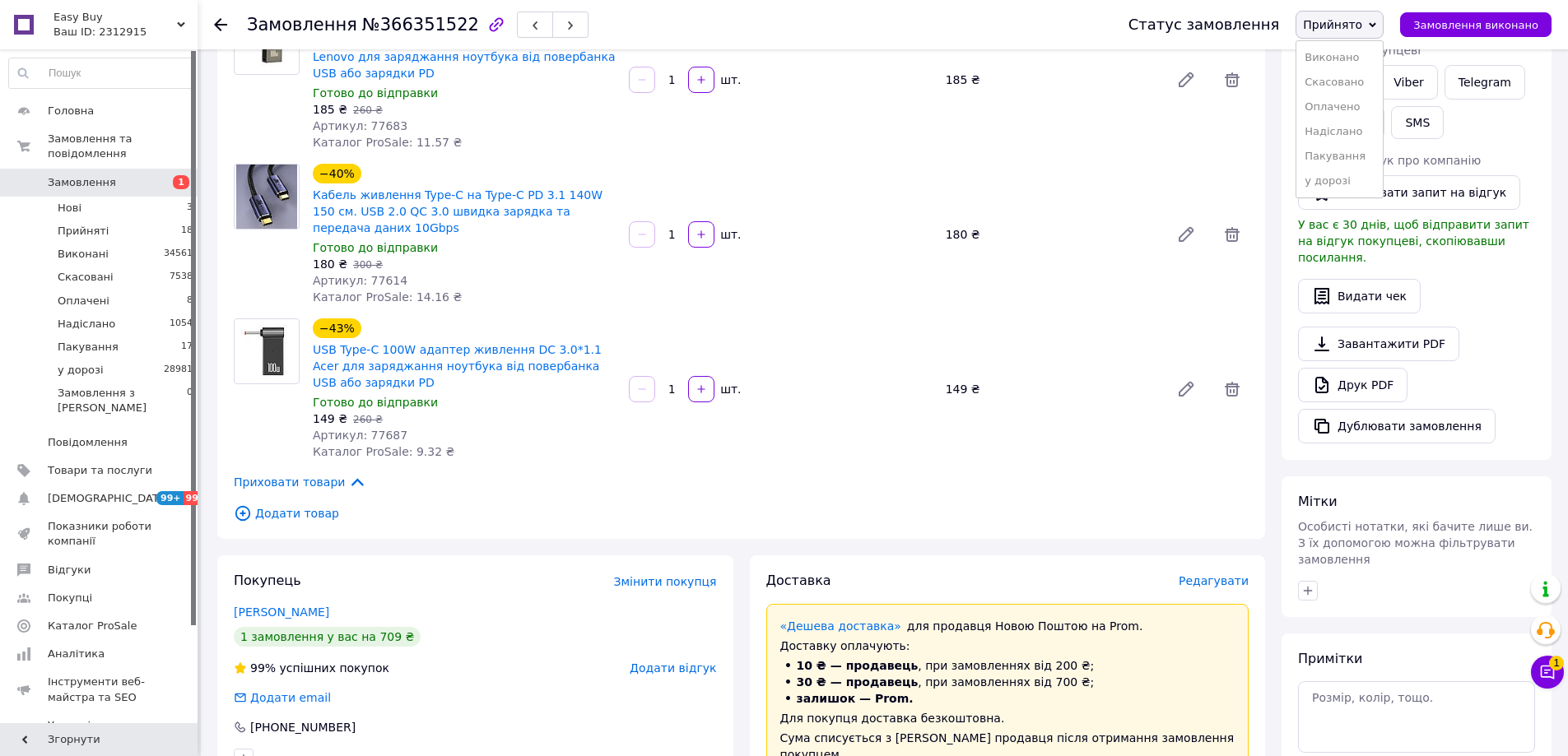
click at [1357, 150] on li "Пакування" at bounding box center [1339, 156] width 86 height 25
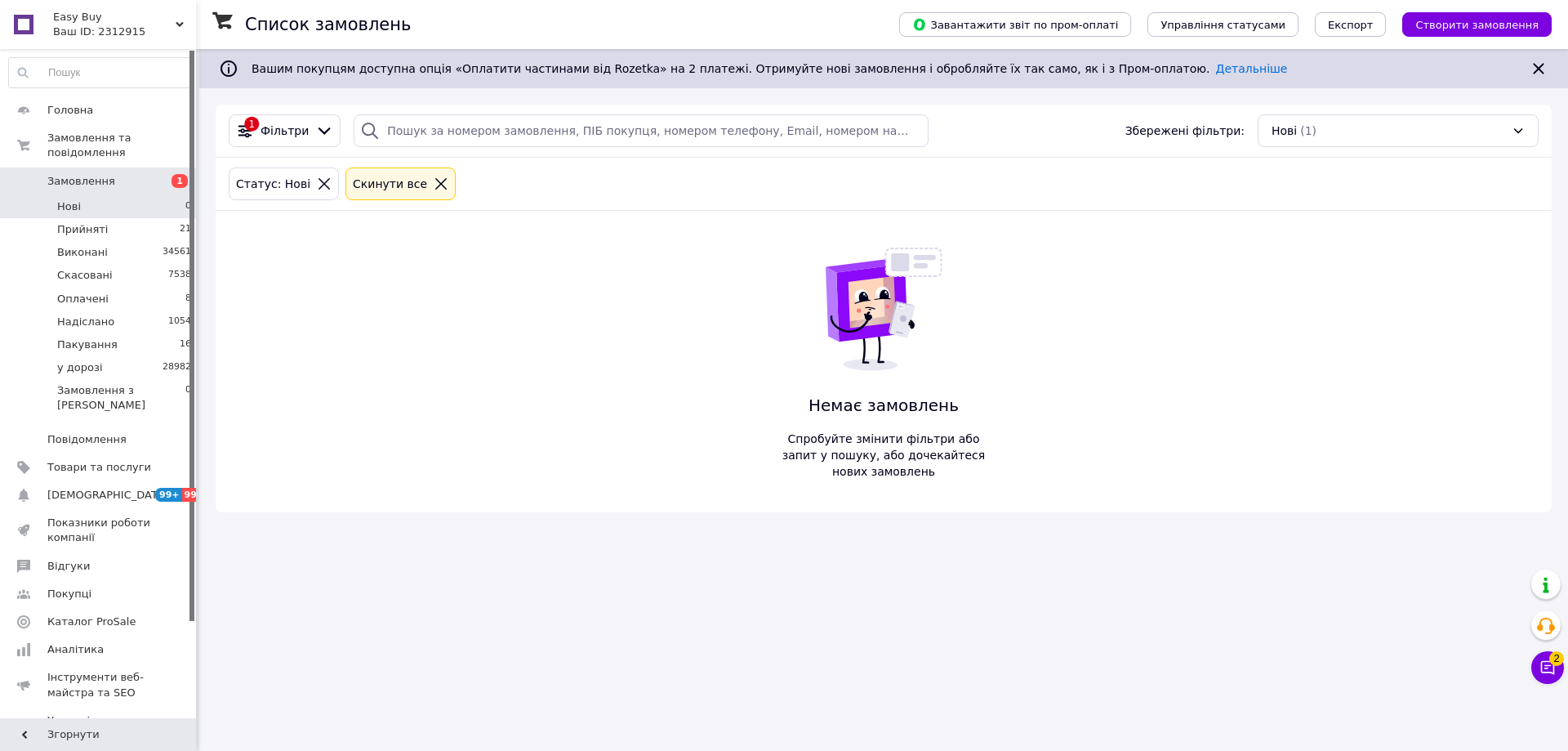
click at [80, 202] on li "Нові 0" at bounding box center [100, 207] width 201 height 23
click at [85, 222] on span "Прийняті" at bounding box center [82, 230] width 51 height 15
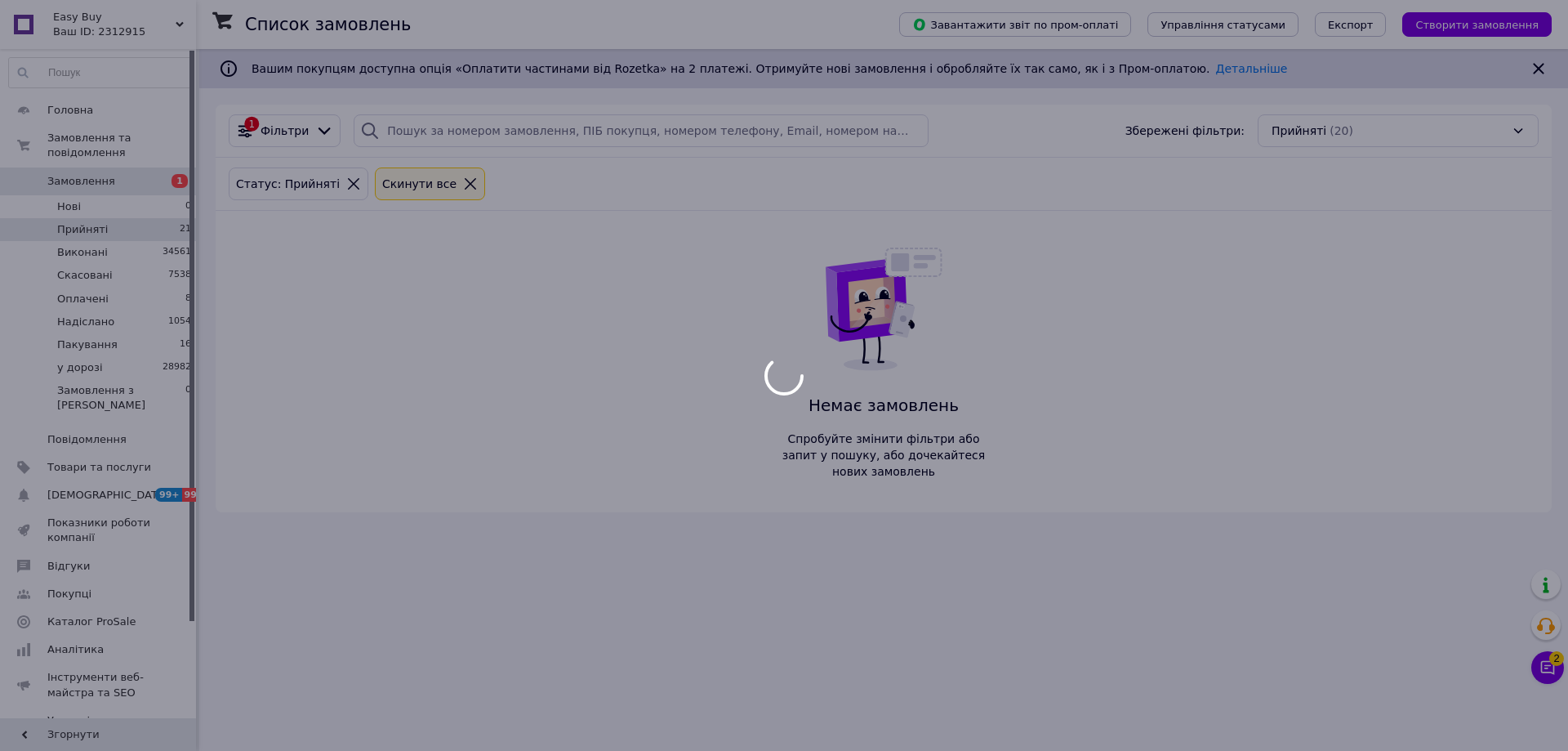
click at [95, 187] on div at bounding box center [784, 375] width 1568 height 751
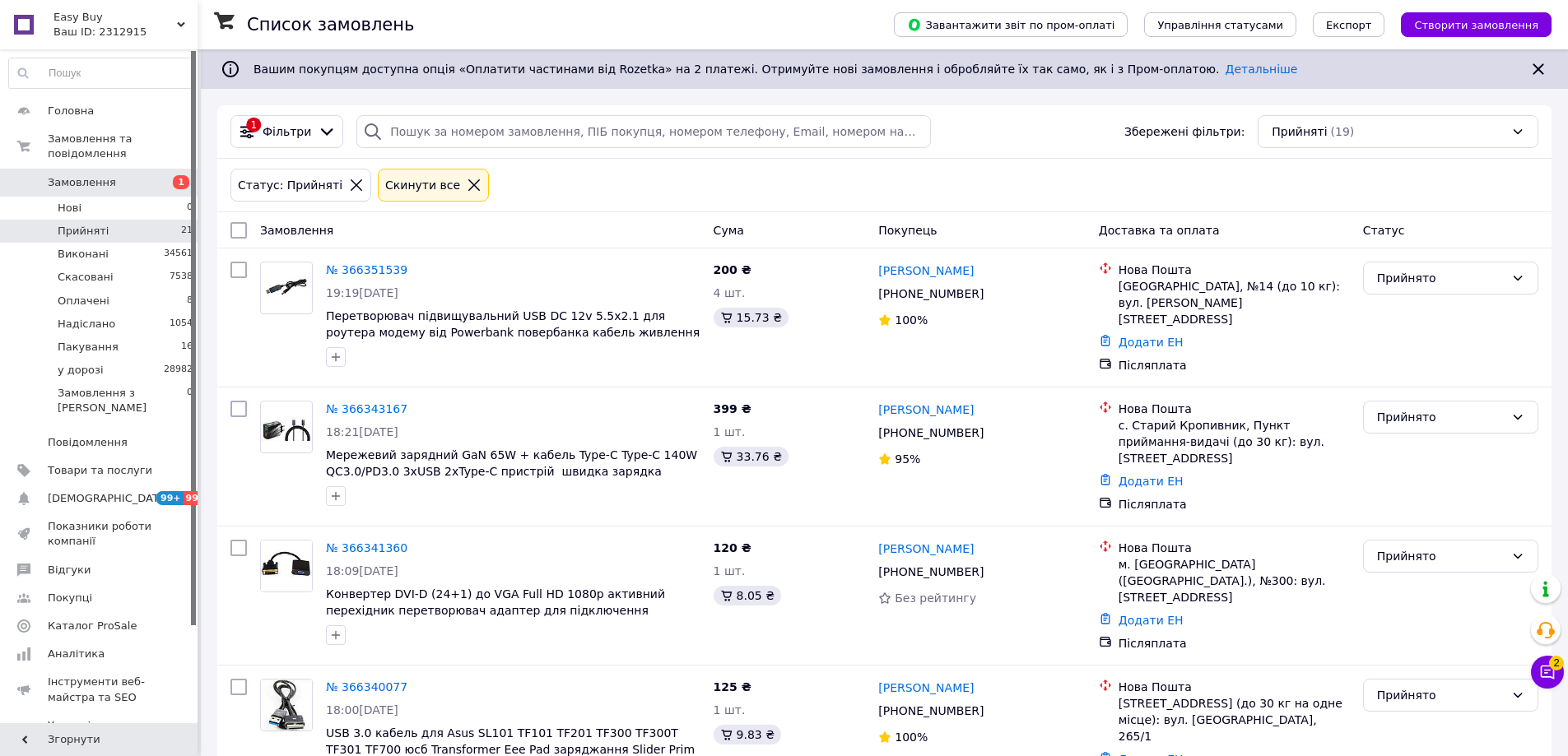
click at [96, 196] on li "Нові 0" at bounding box center [101, 208] width 202 height 23
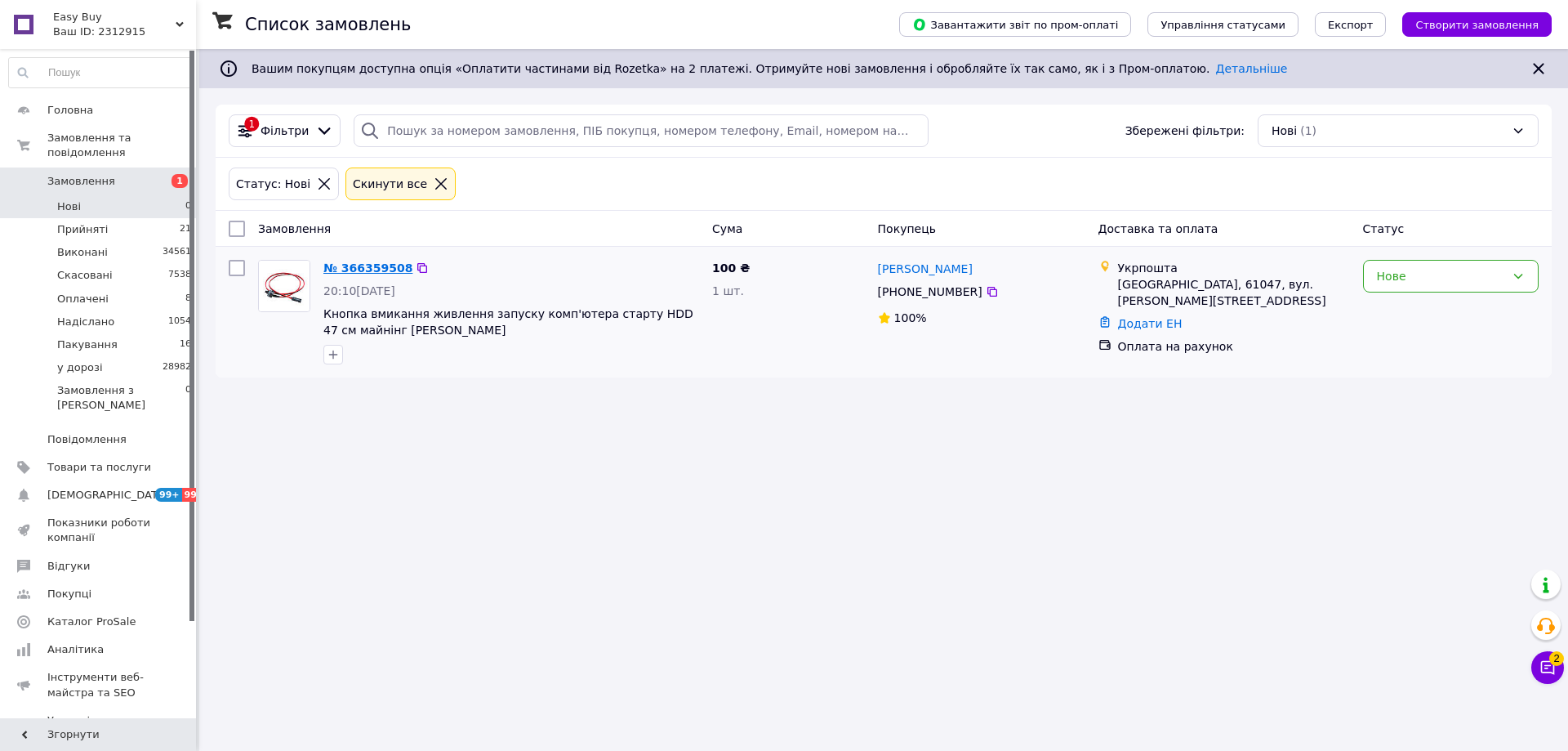
click at [374, 264] on link "№ 366359508" at bounding box center [368, 268] width 89 height 13
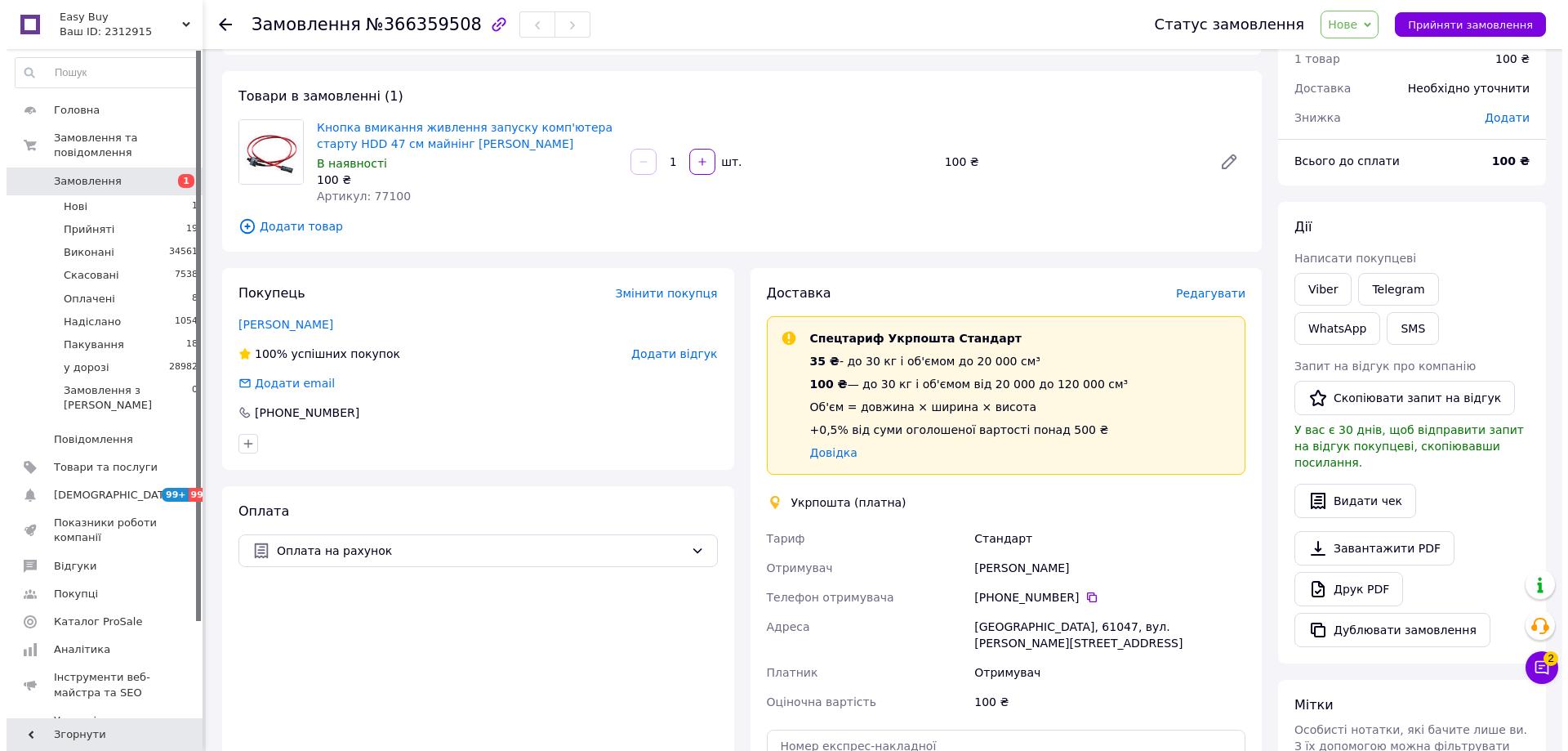
scroll to position [22, 0]
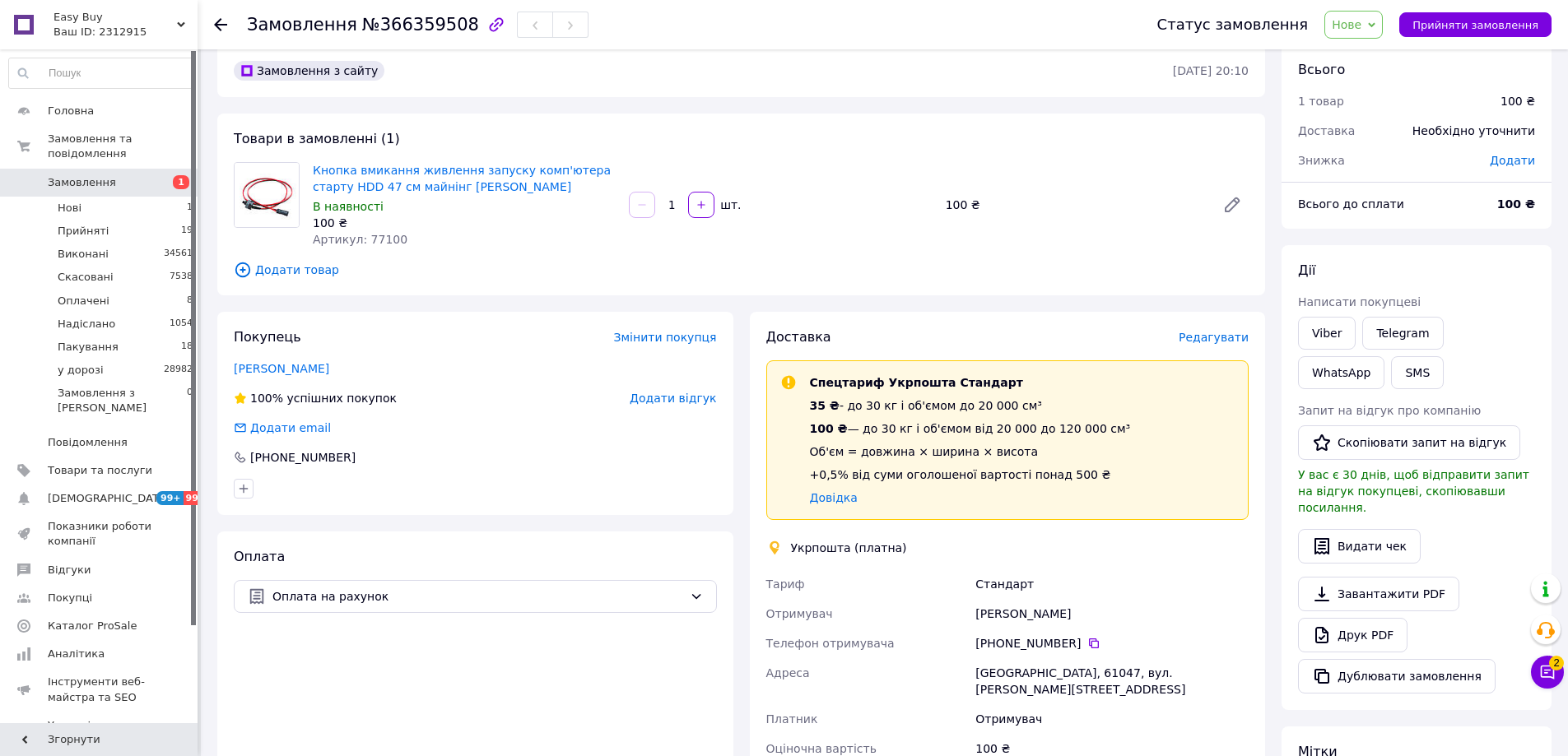
click at [1214, 332] on span "Редагувати" at bounding box center [1214, 337] width 70 height 13
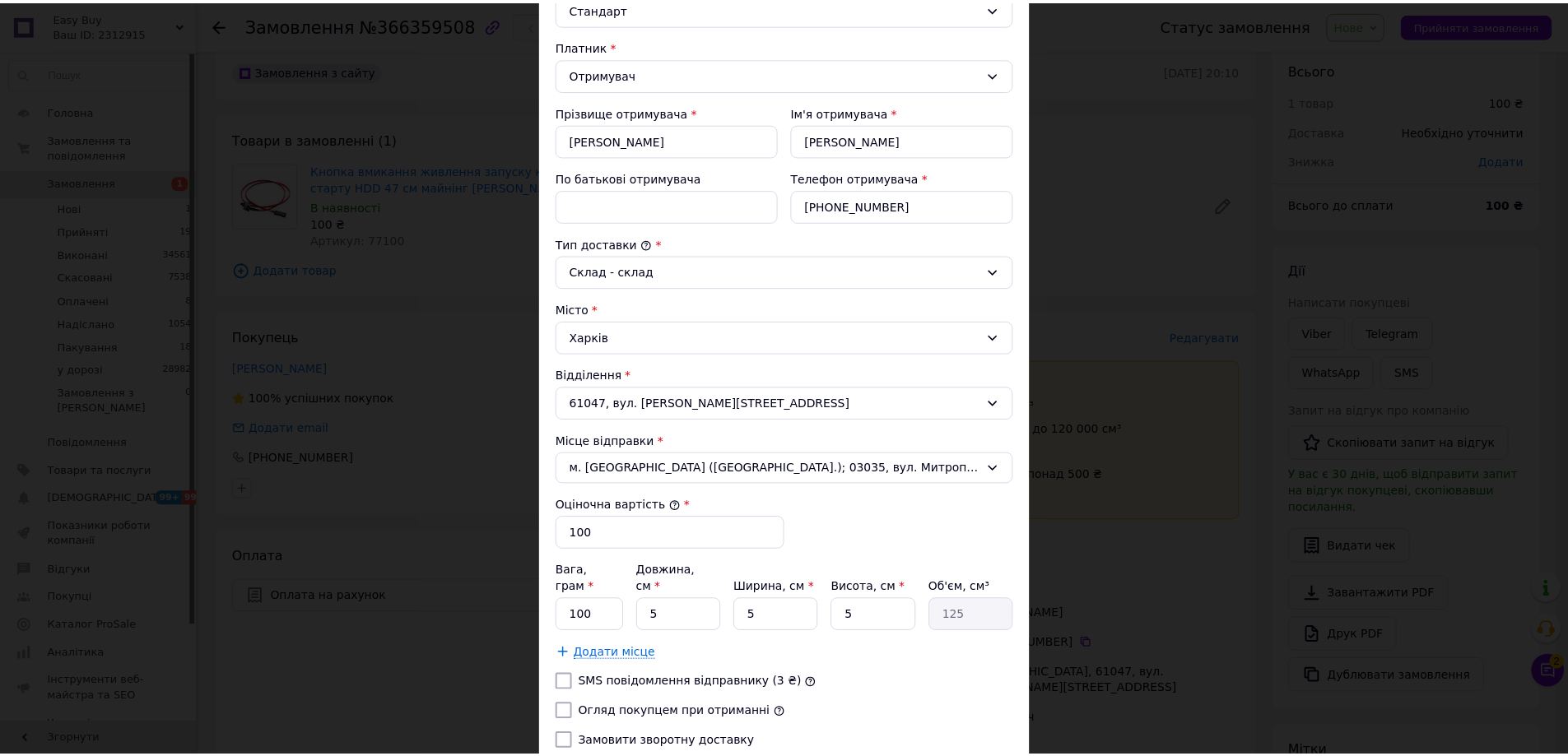
scroll to position [332, 0]
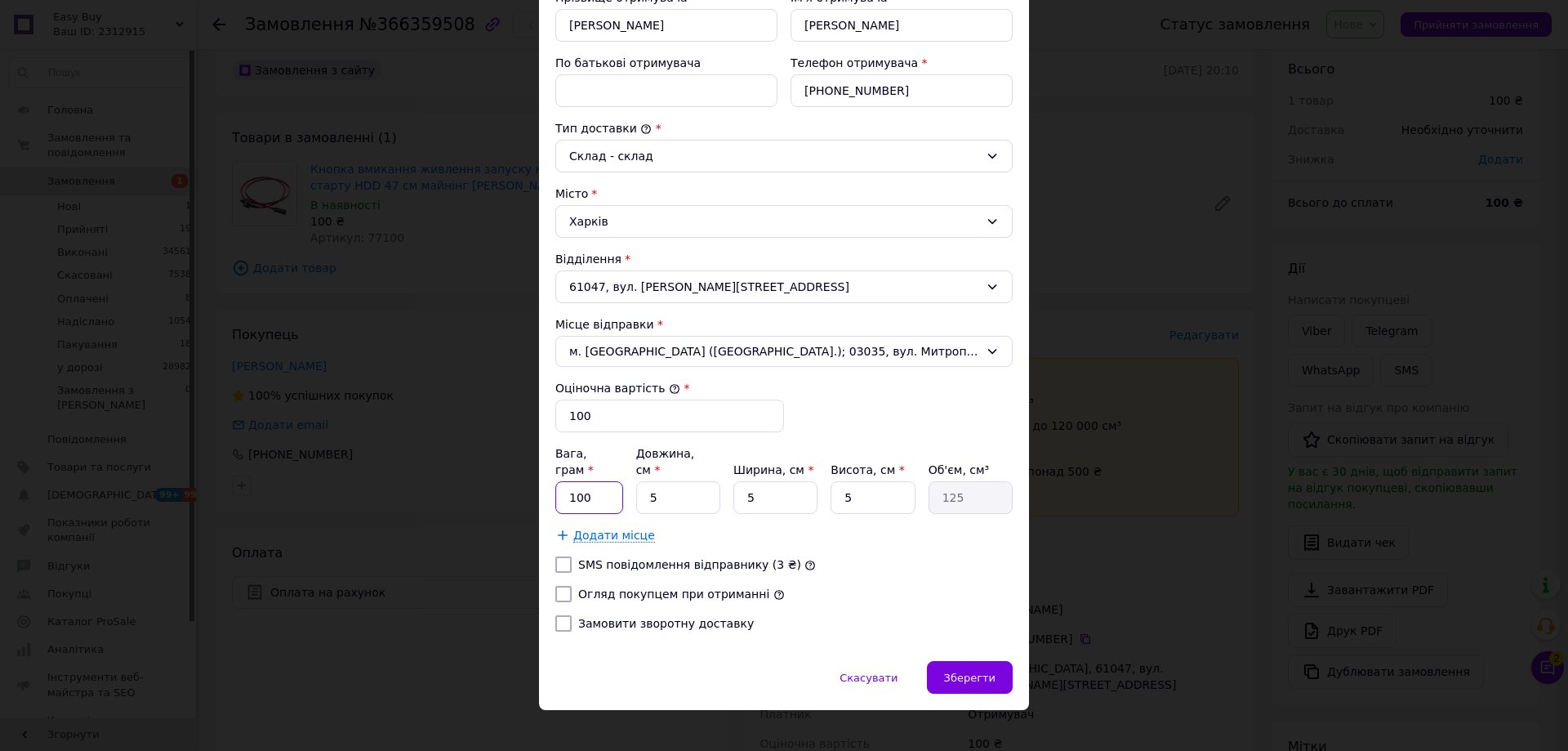
drag, startPoint x: 596, startPoint y: 475, endPoint x: 782, endPoint y: 477, distance: 186.0
click at [596, 481] on input "100" at bounding box center [590, 497] width 68 height 32
type input "20"
type input "1"
type input "25"
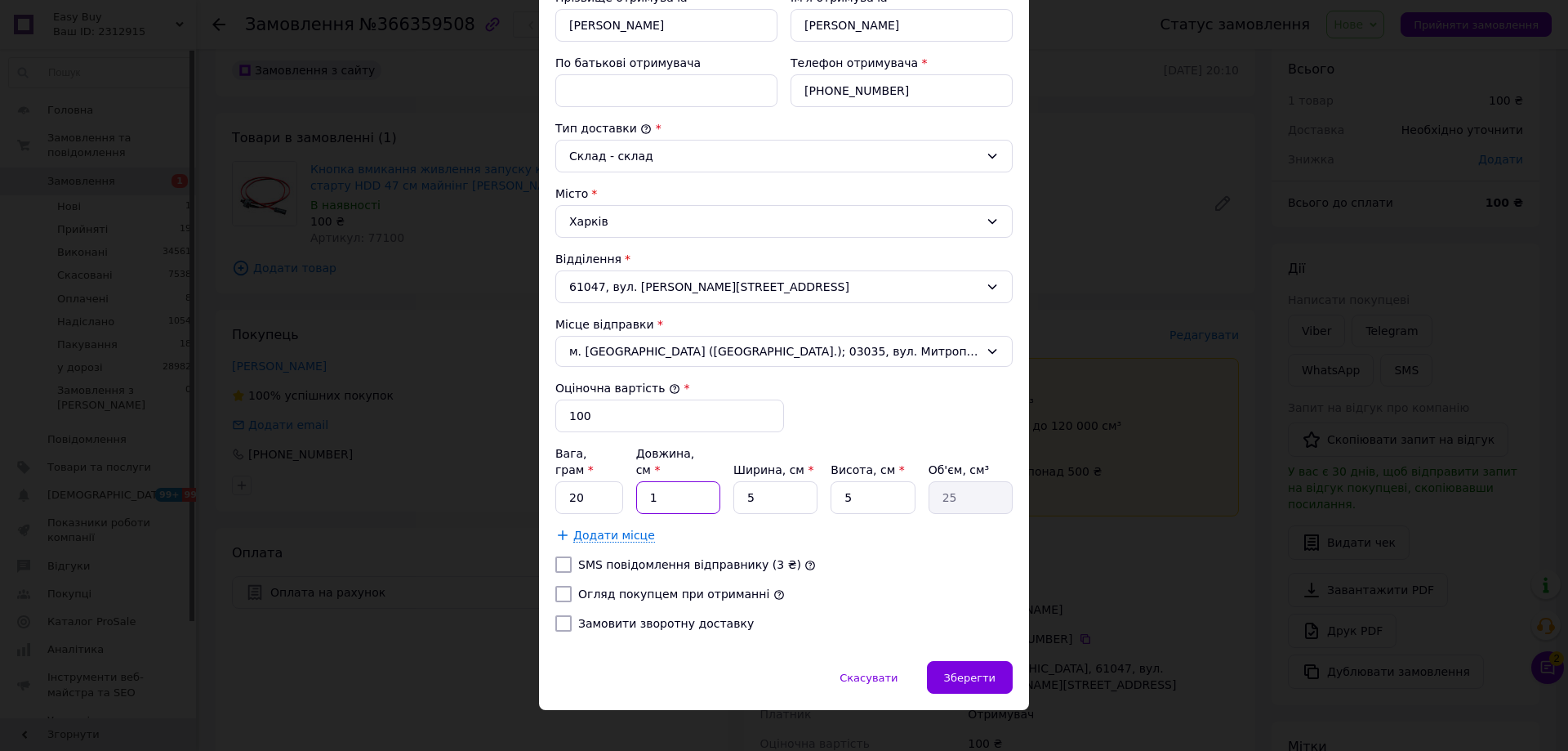
type input "18"
type input "450"
type input "18"
type input "1"
type input "90"
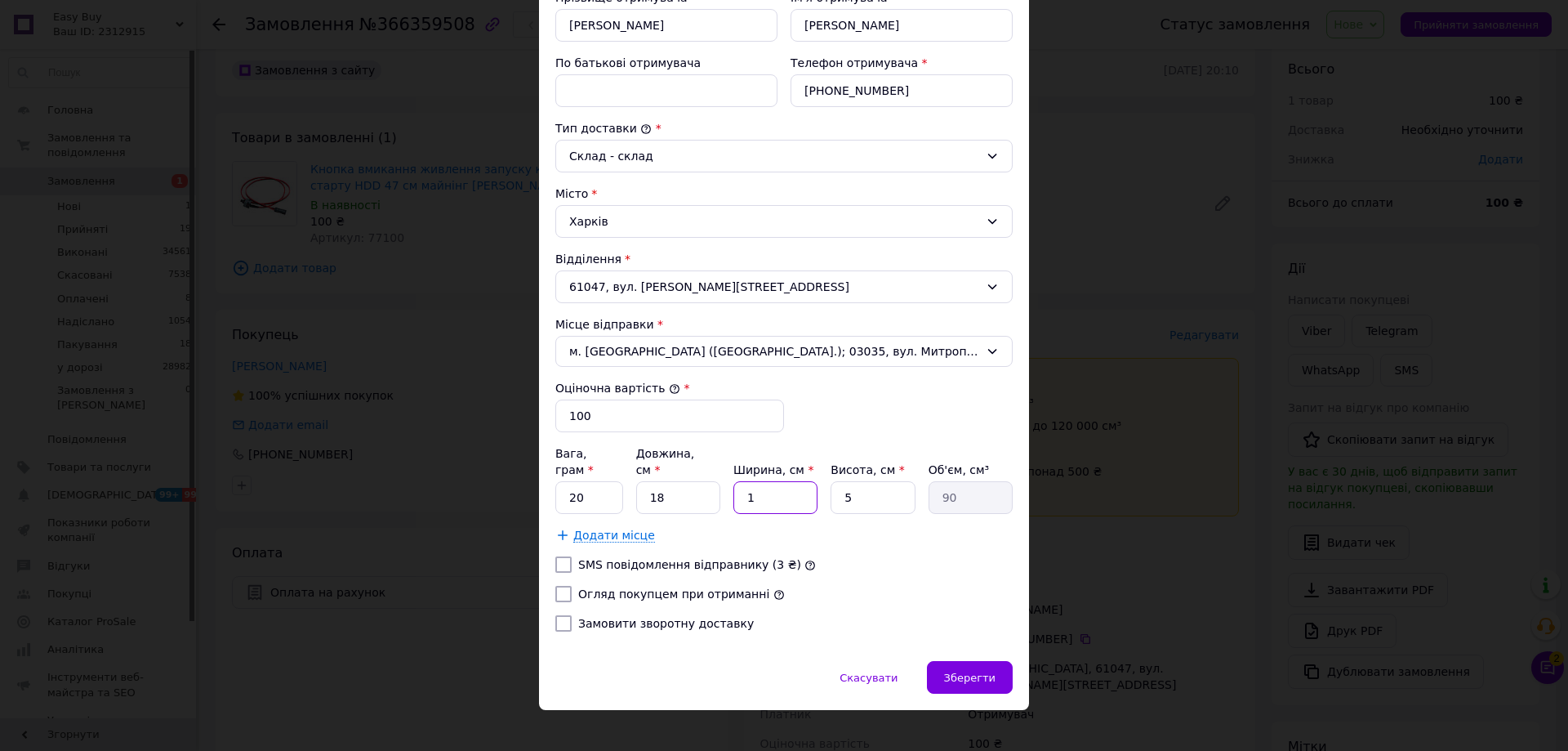
type input "18"
type input "1620"
type input "18"
type input "3"
type input "972"
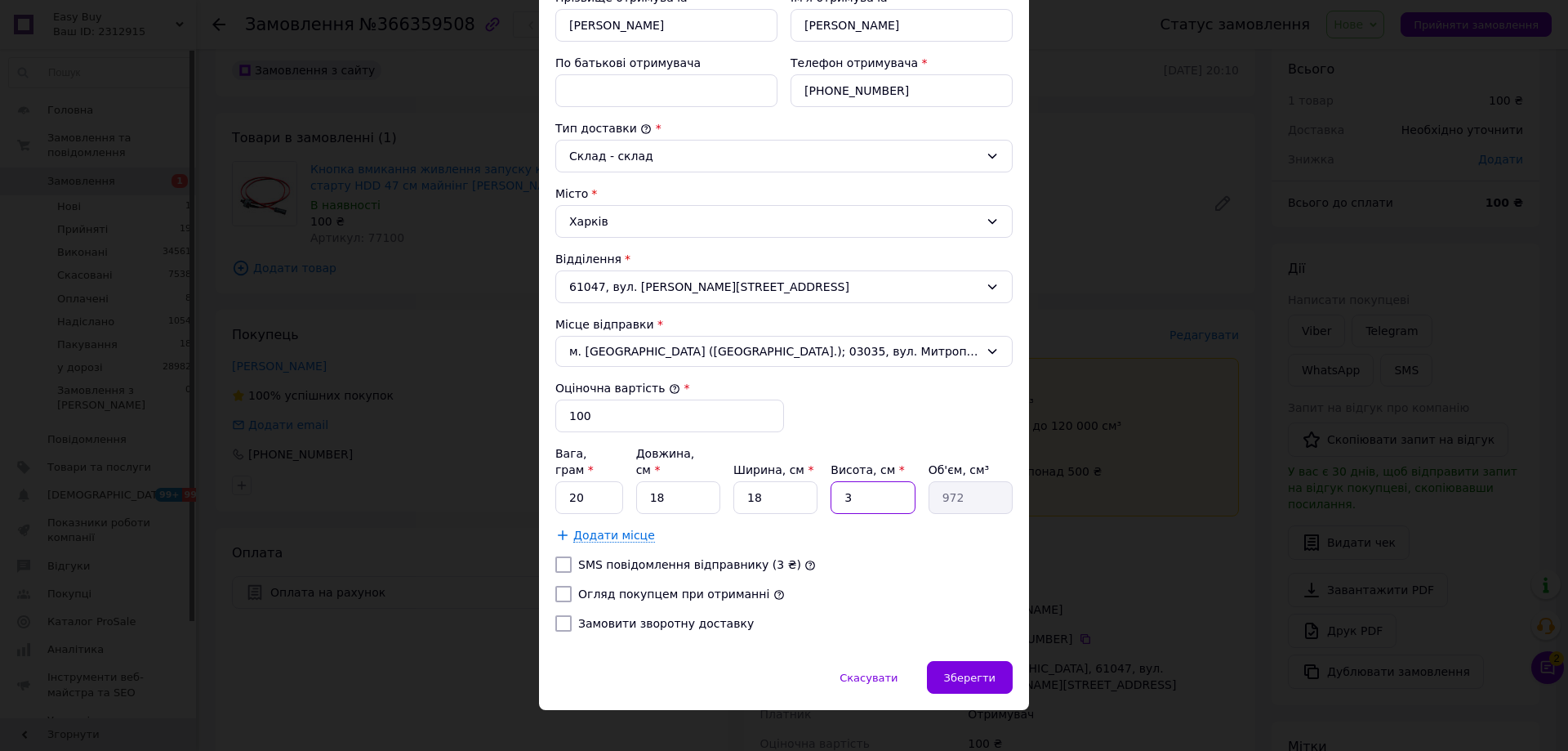
type input "3"
click at [635, 588] on label "Огляд покупцем при отриманні" at bounding box center [674, 594] width 191 height 13
click at [572, 586] on input "Огляд покупцем при отриманні" at bounding box center [564, 594] width 17 height 17
checkbox input "true"
click at [987, 671] on span "Зберегти" at bounding box center [970, 677] width 51 height 12
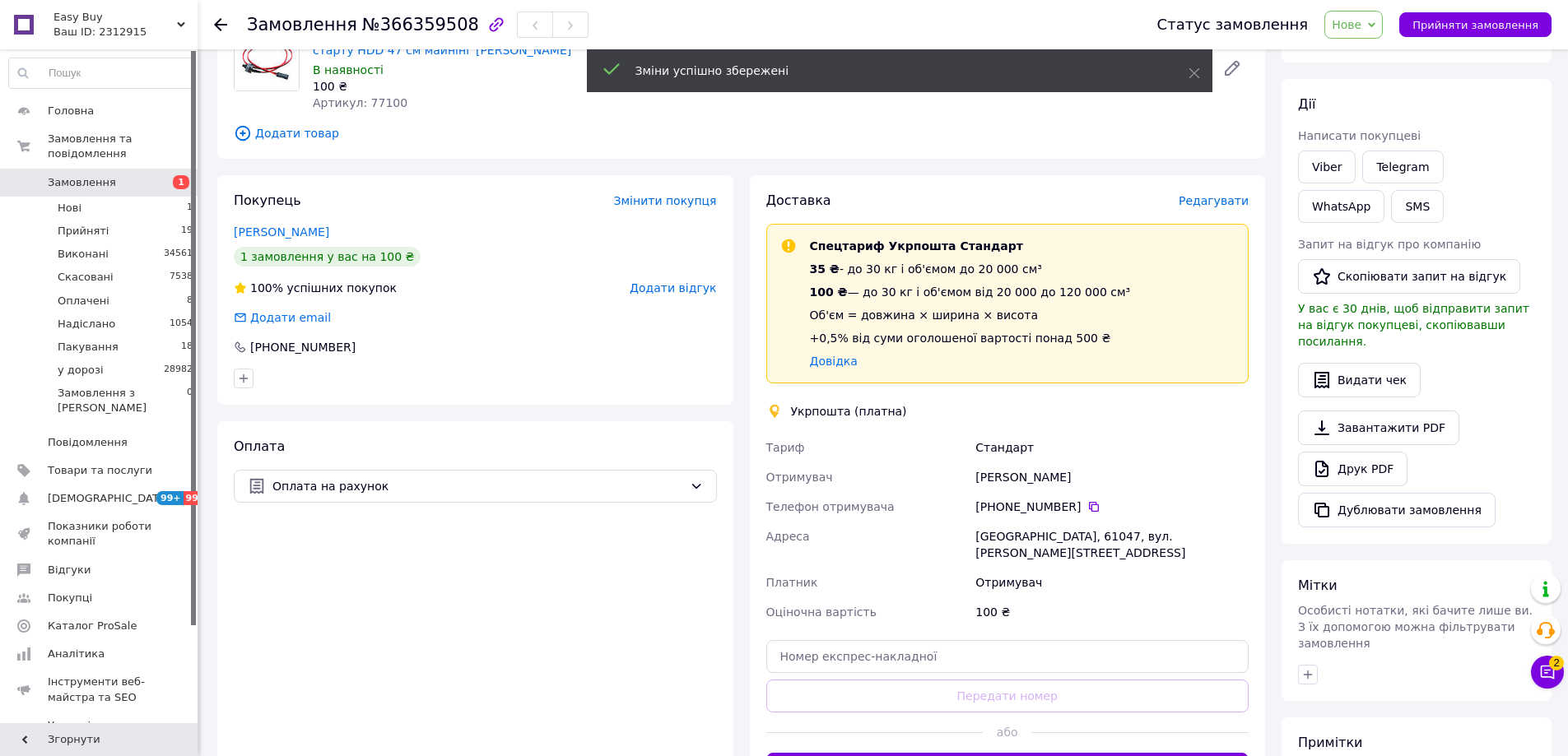
scroll to position [374, 0]
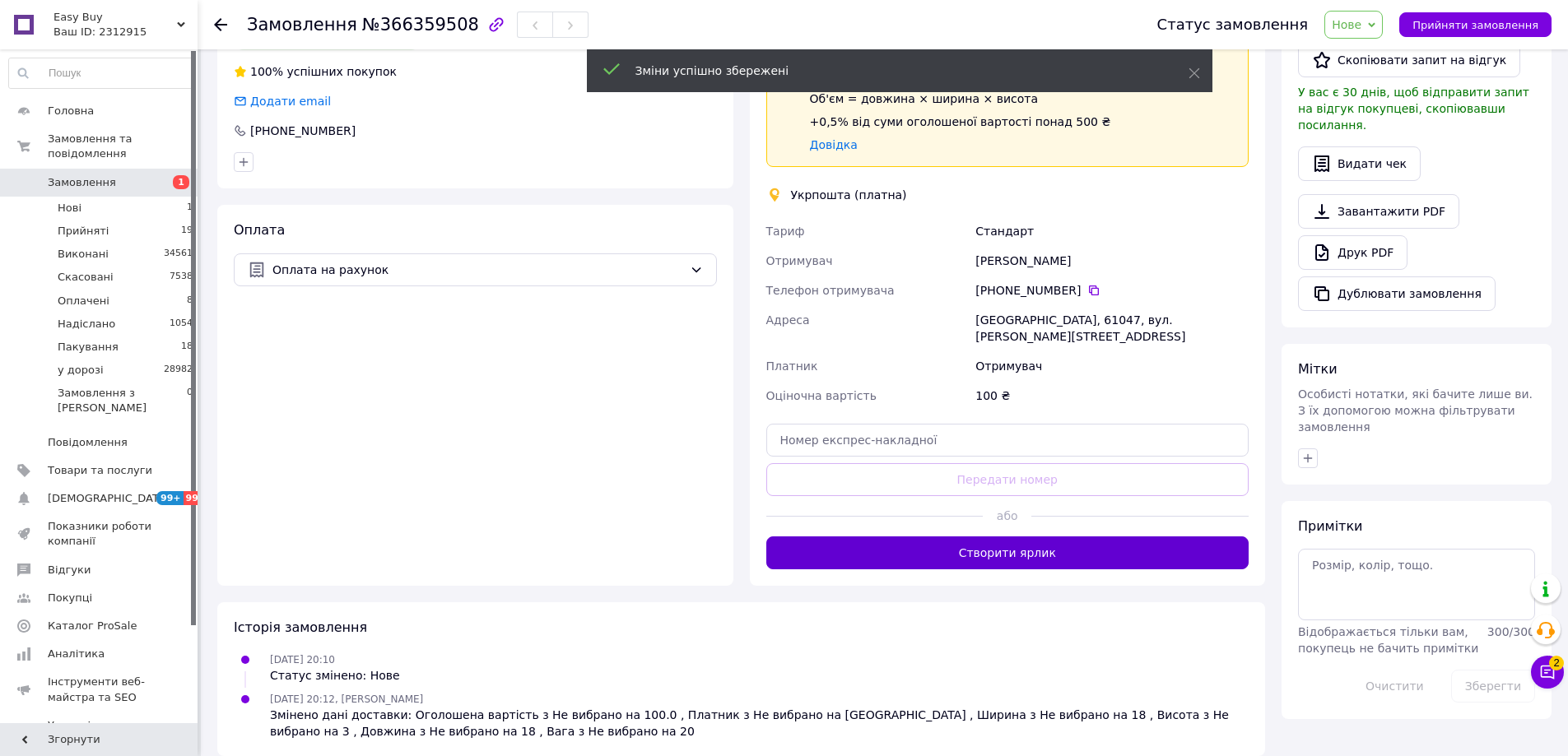
click at [1041, 543] on button "Створити ярлик" at bounding box center [1008, 552] width 483 height 33
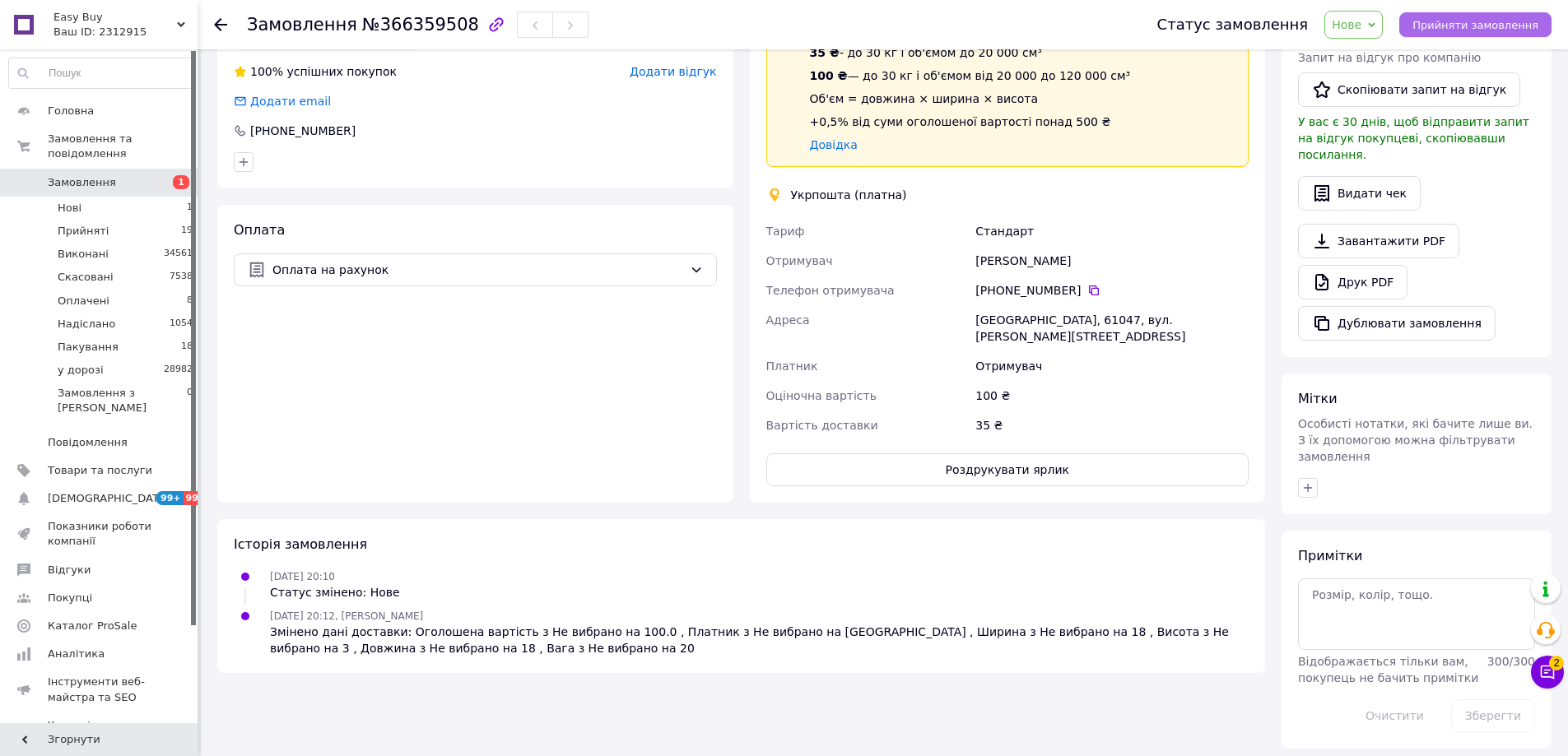
scroll to position [353, 0]
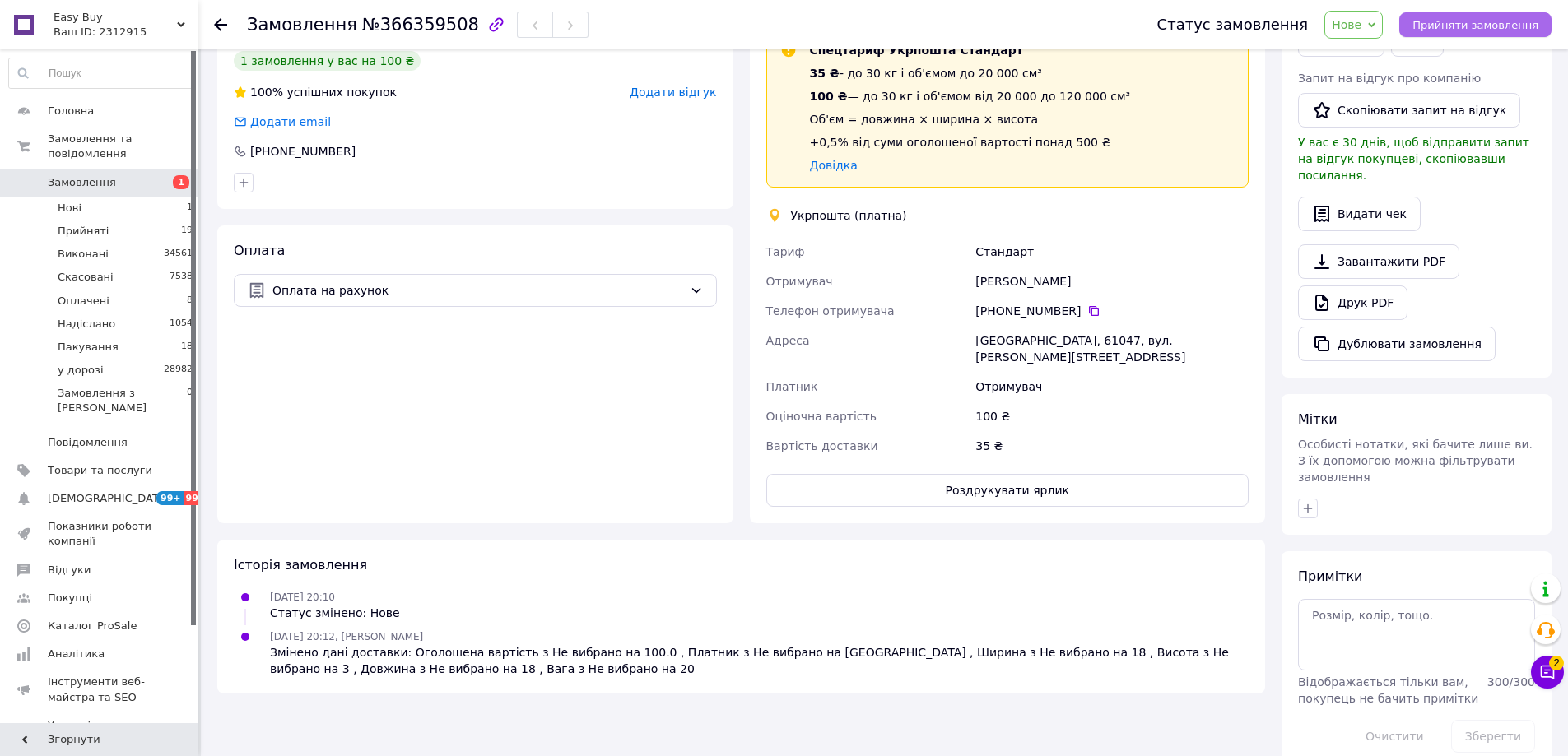
click at [1491, 23] on span "Прийняти замовлення" at bounding box center [1475, 25] width 126 height 13
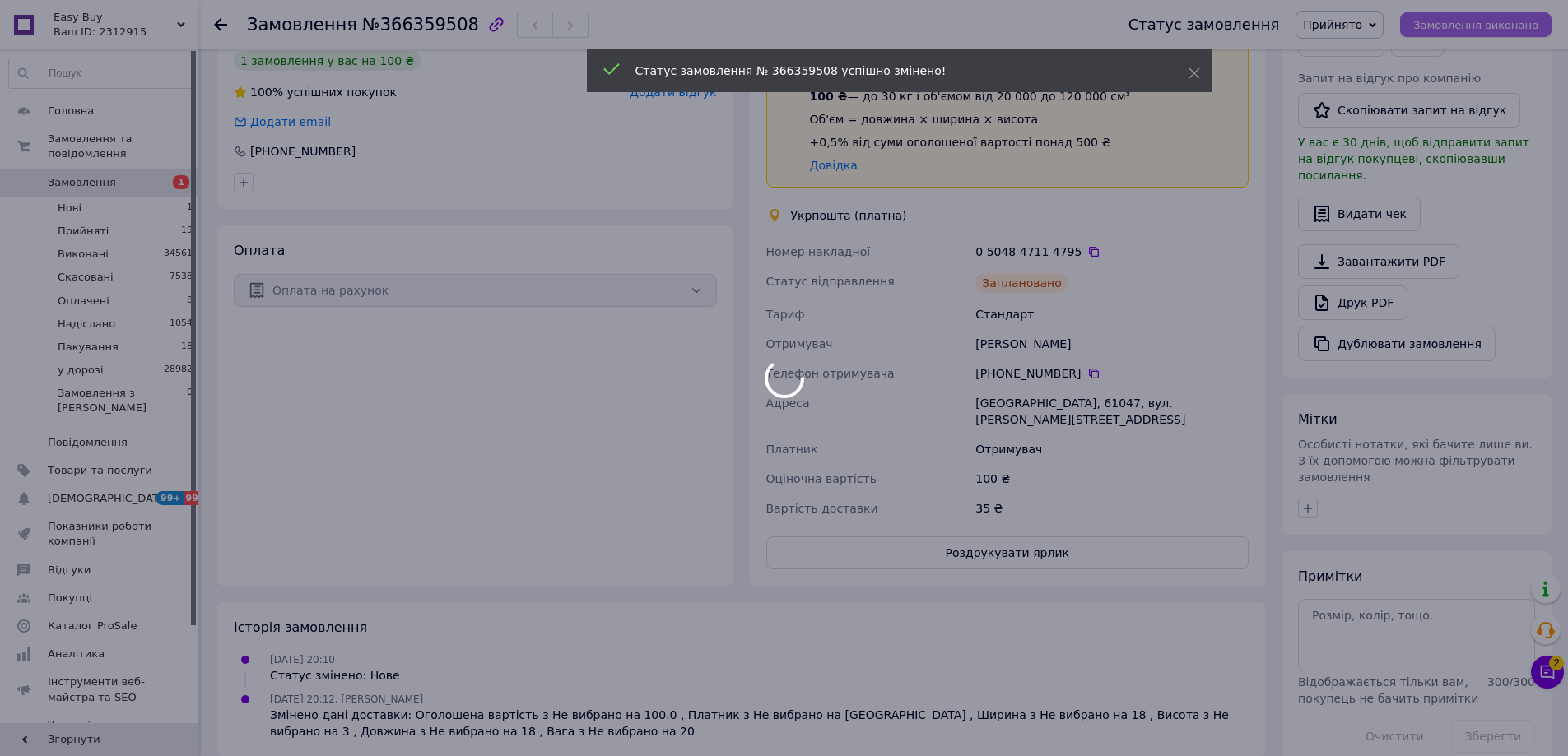
click at [1491, 23] on span "Замовлення виконано" at bounding box center [1476, 25] width 125 height 13
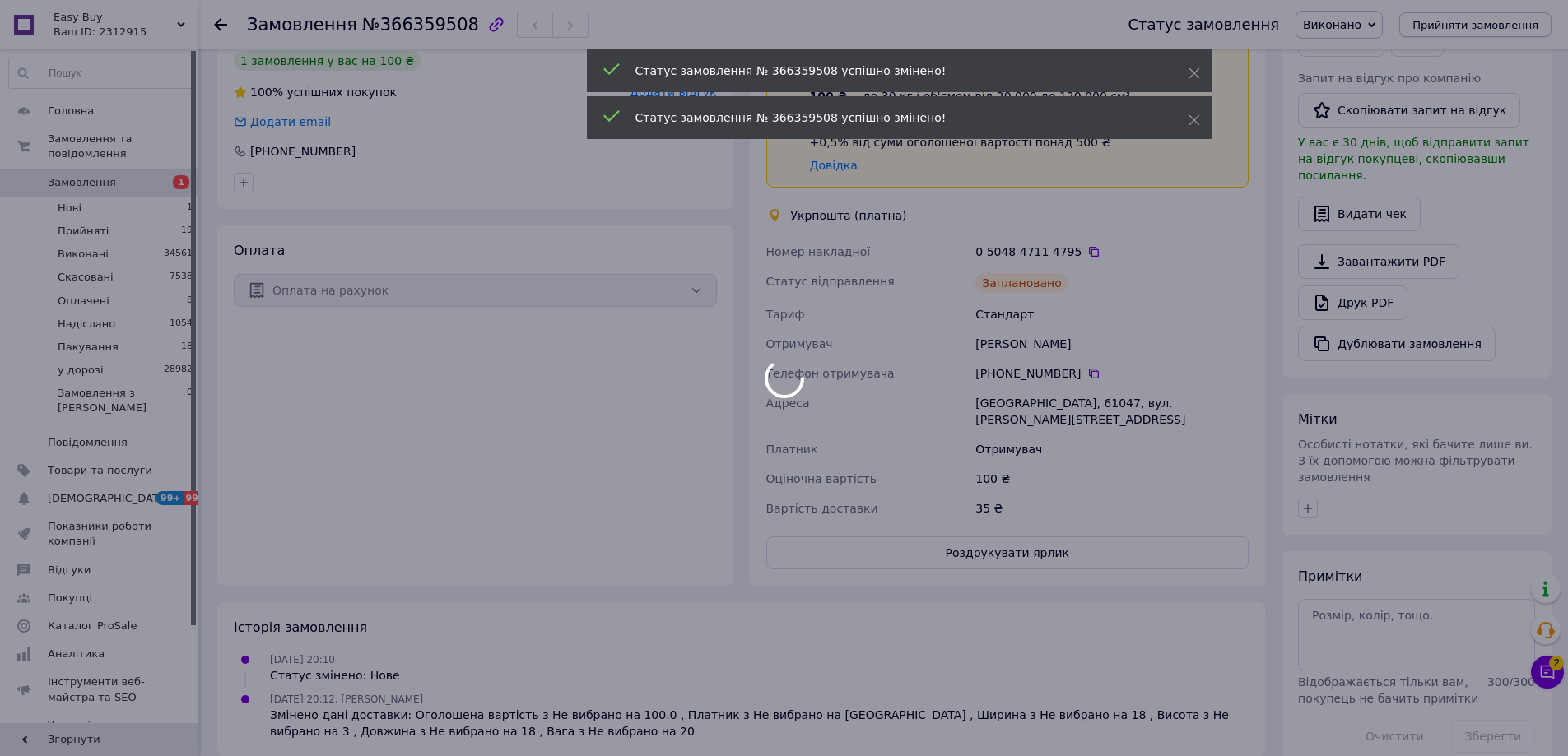
click at [1491, 23] on body "Easy Buy Ваш ID: 2312915 Сайт Easy Buy Кабінет покупця Перевірити стан системи …" at bounding box center [784, 216] width 1568 height 1139
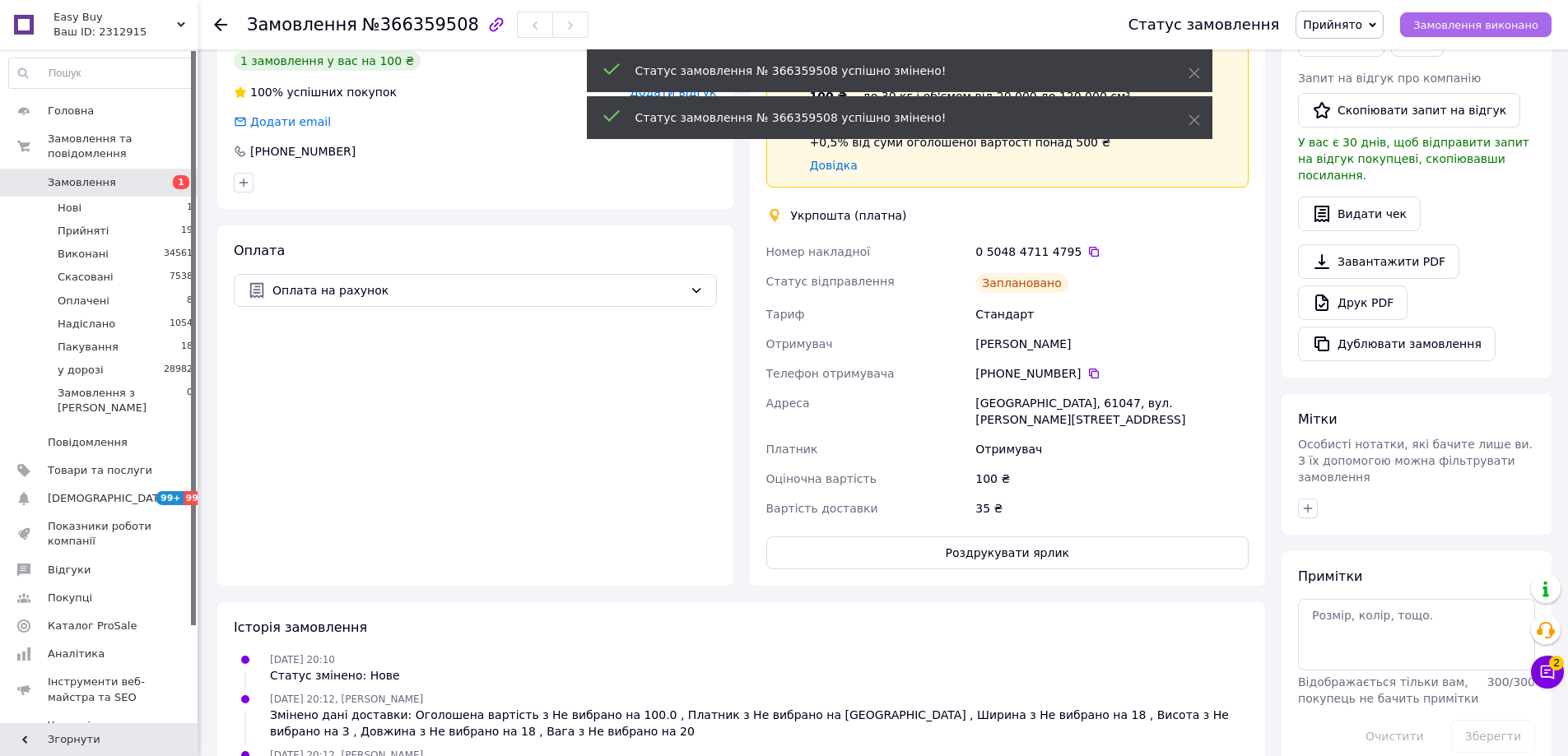
click at [1489, 23] on span "Замовлення виконано" at bounding box center [1476, 25] width 125 height 13
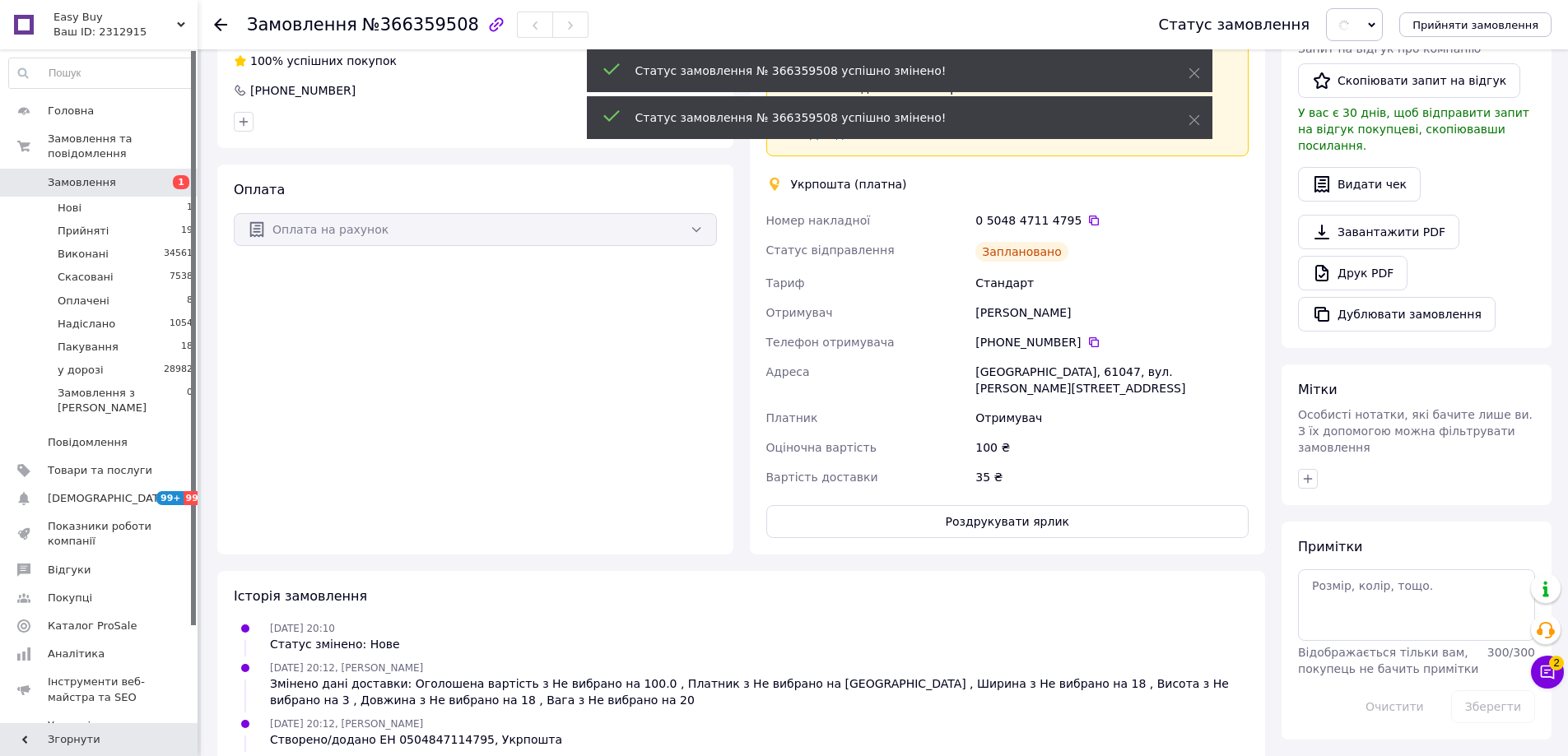
scroll to position [322, 0]
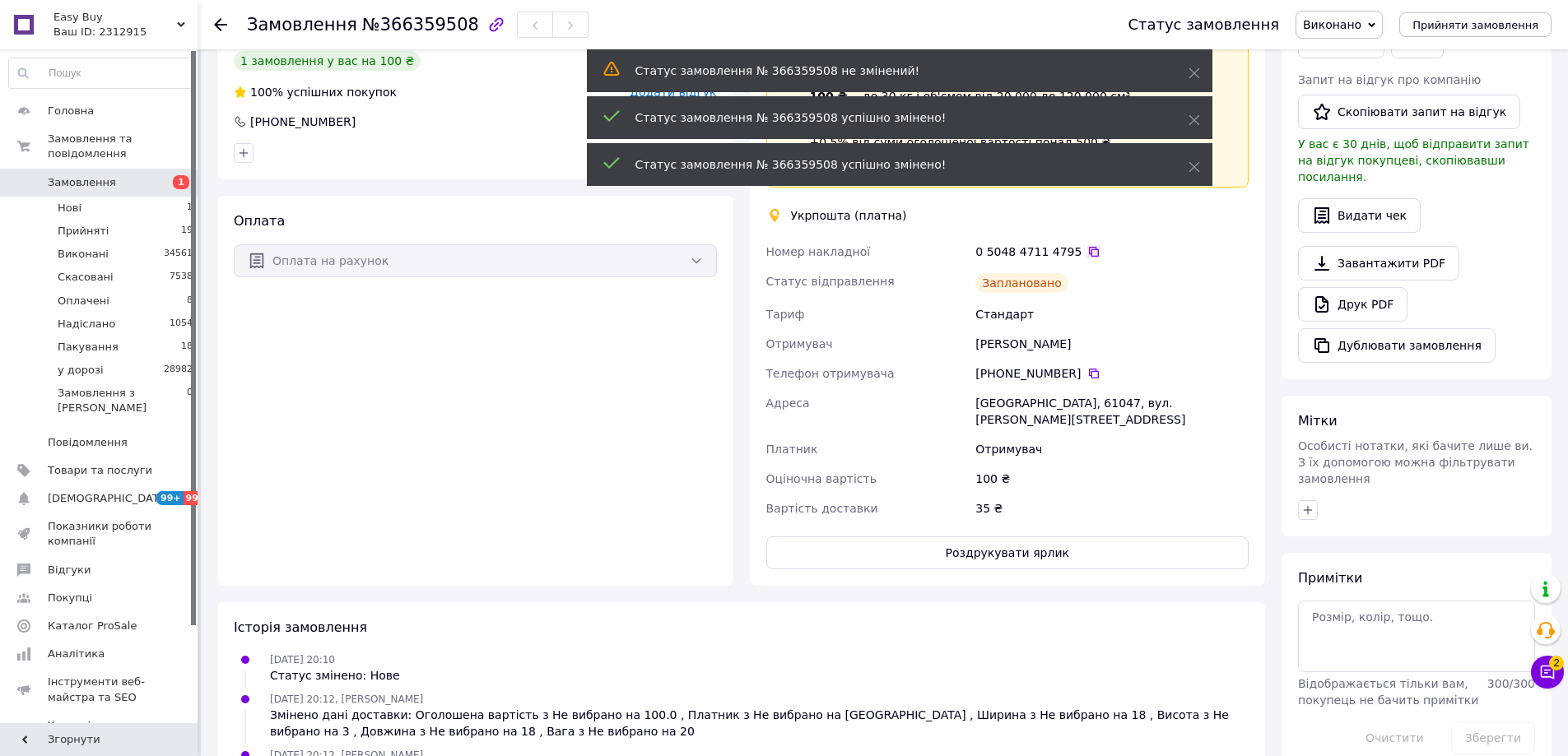
click at [1087, 252] on icon at bounding box center [1094, 251] width 13 height 13
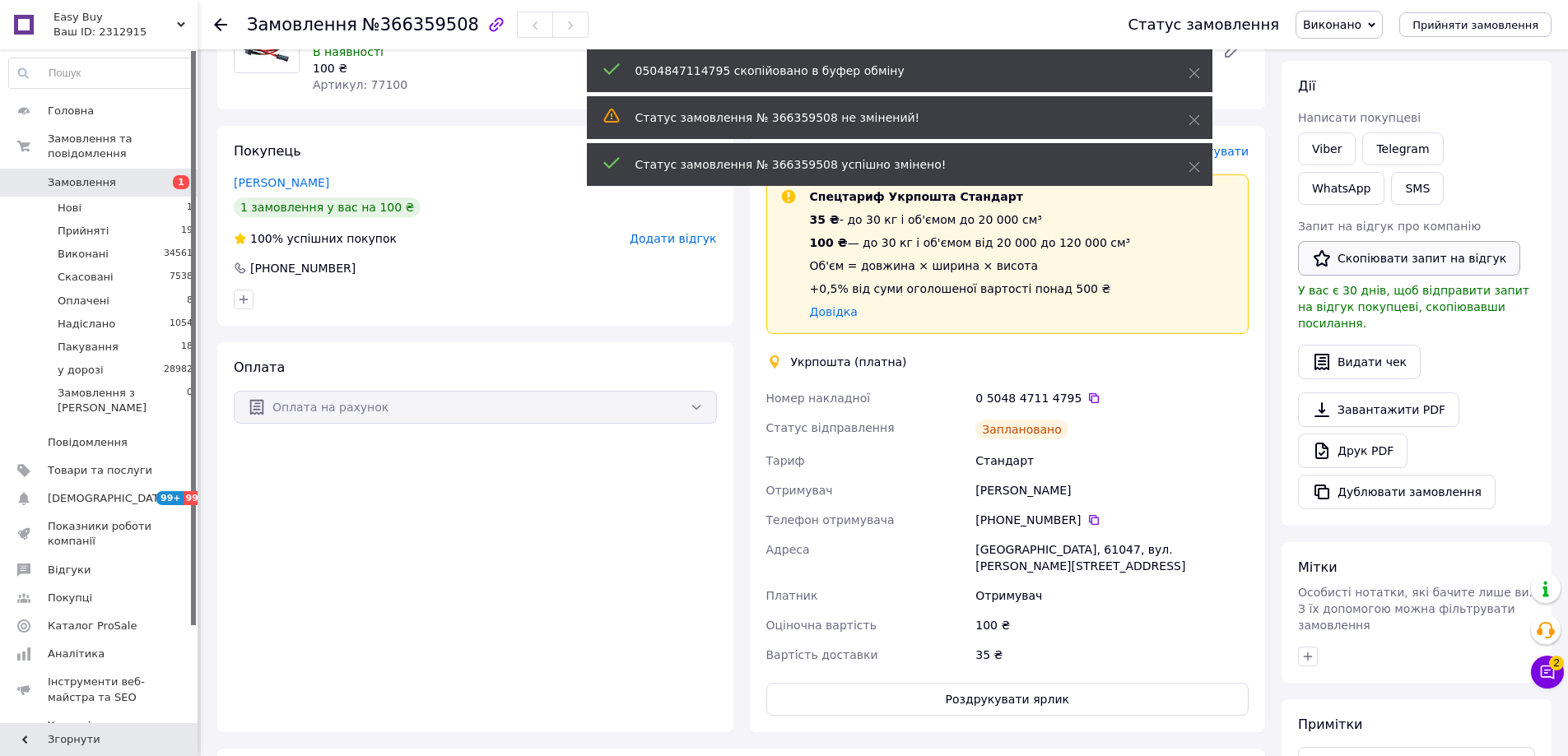
scroll to position [158, 0]
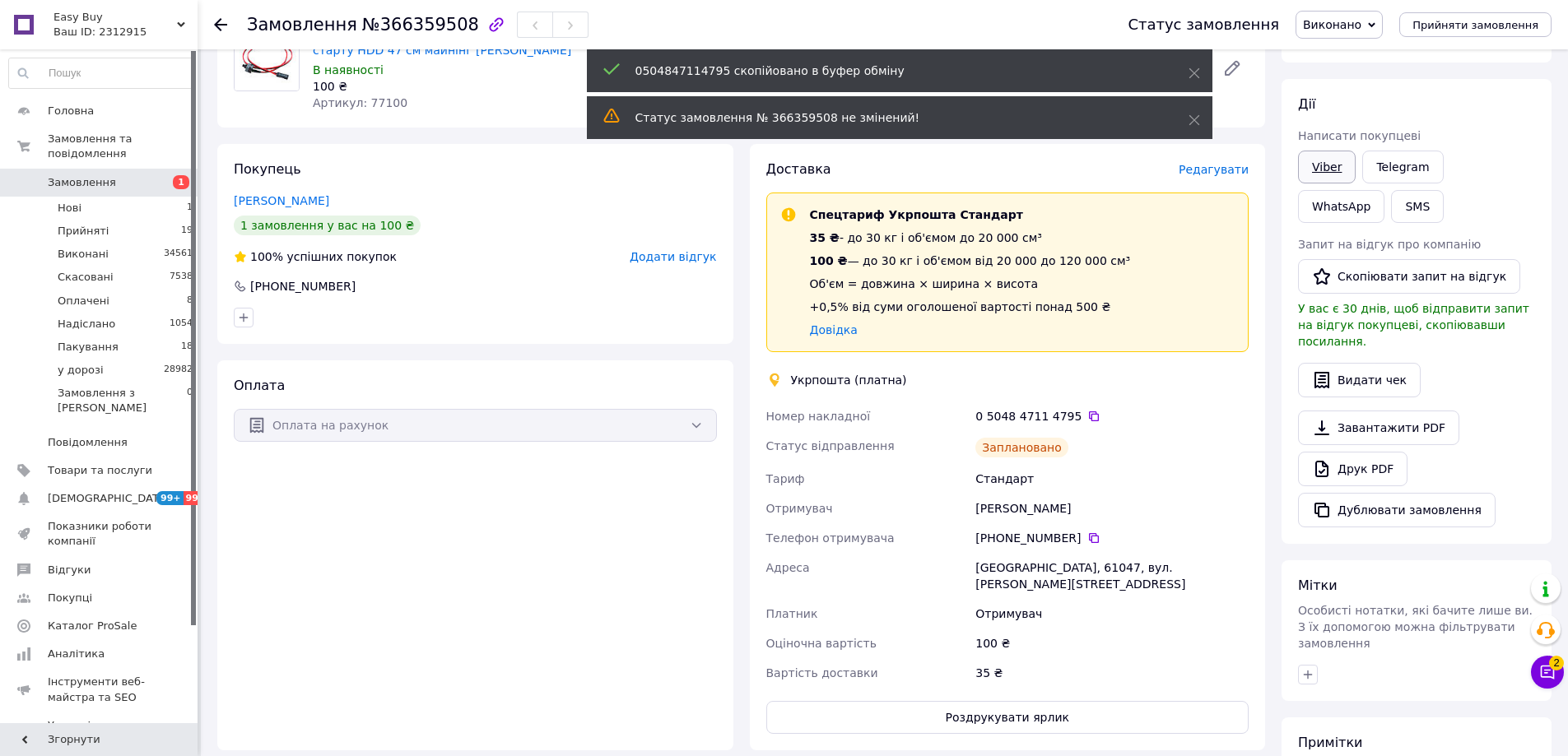
click at [1313, 160] on link "Viber" at bounding box center [1326, 166] width 58 height 33
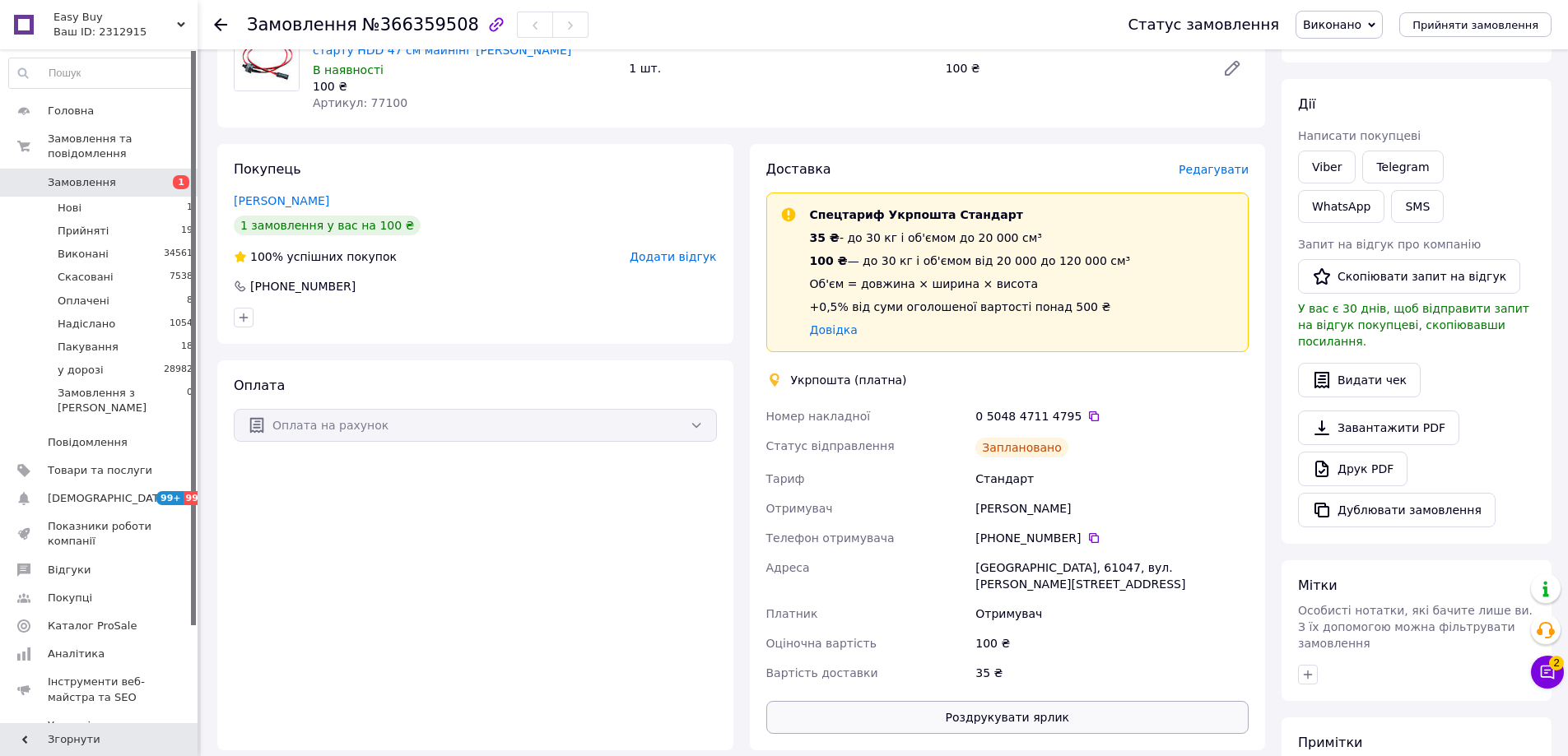
click at [1043, 701] on button "Роздрукувати ярлик" at bounding box center [1008, 717] width 483 height 33
click at [1037, 414] on div "0 5048 4711 4795" at bounding box center [1112, 416] width 273 height 17
click at [1087, 415] on icon at bounding box center [1094, 416] width 13 height 13
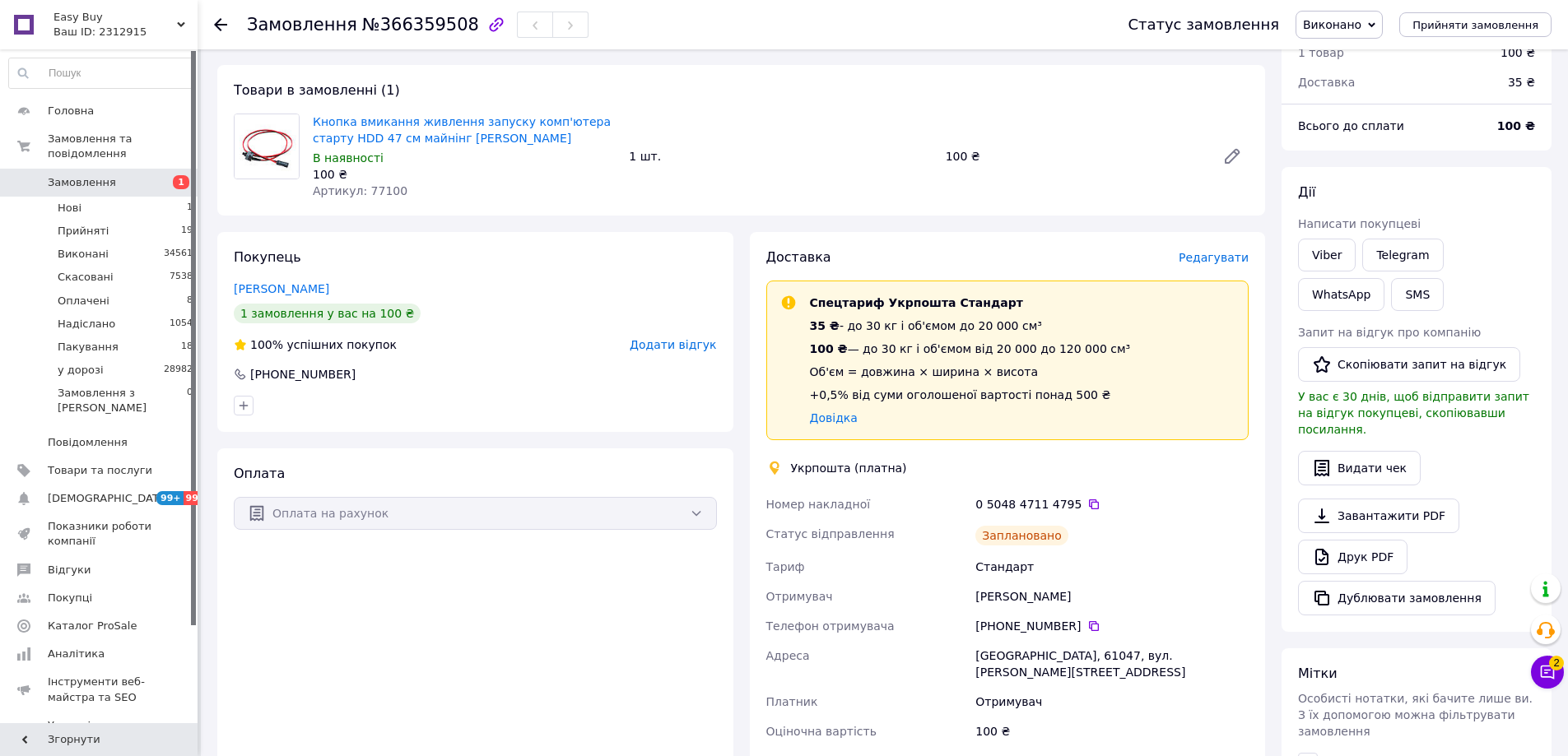
scroll to position [0, 0]
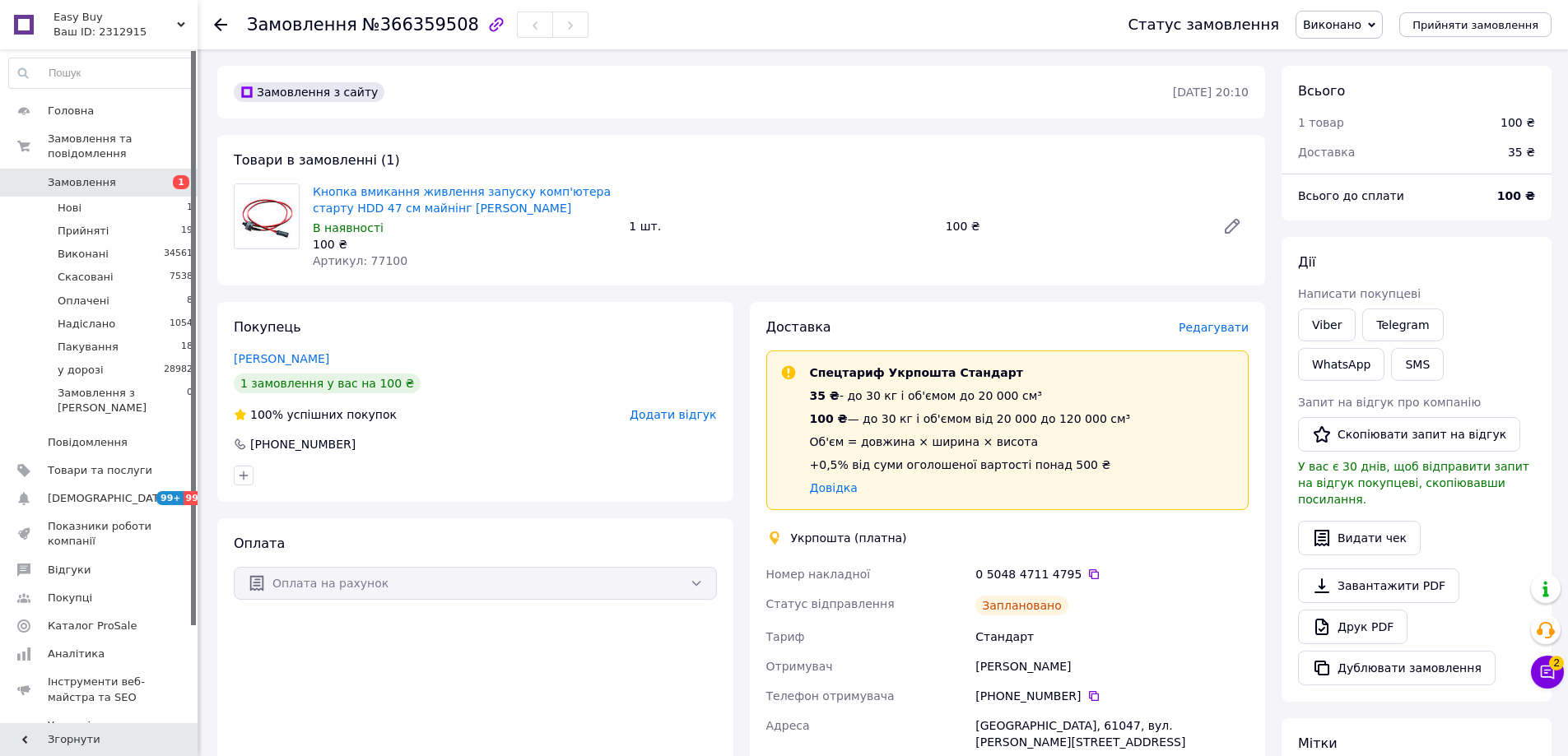
click at [159, 175] on span "1" at bounding box center [175, 183] width 45 height 15
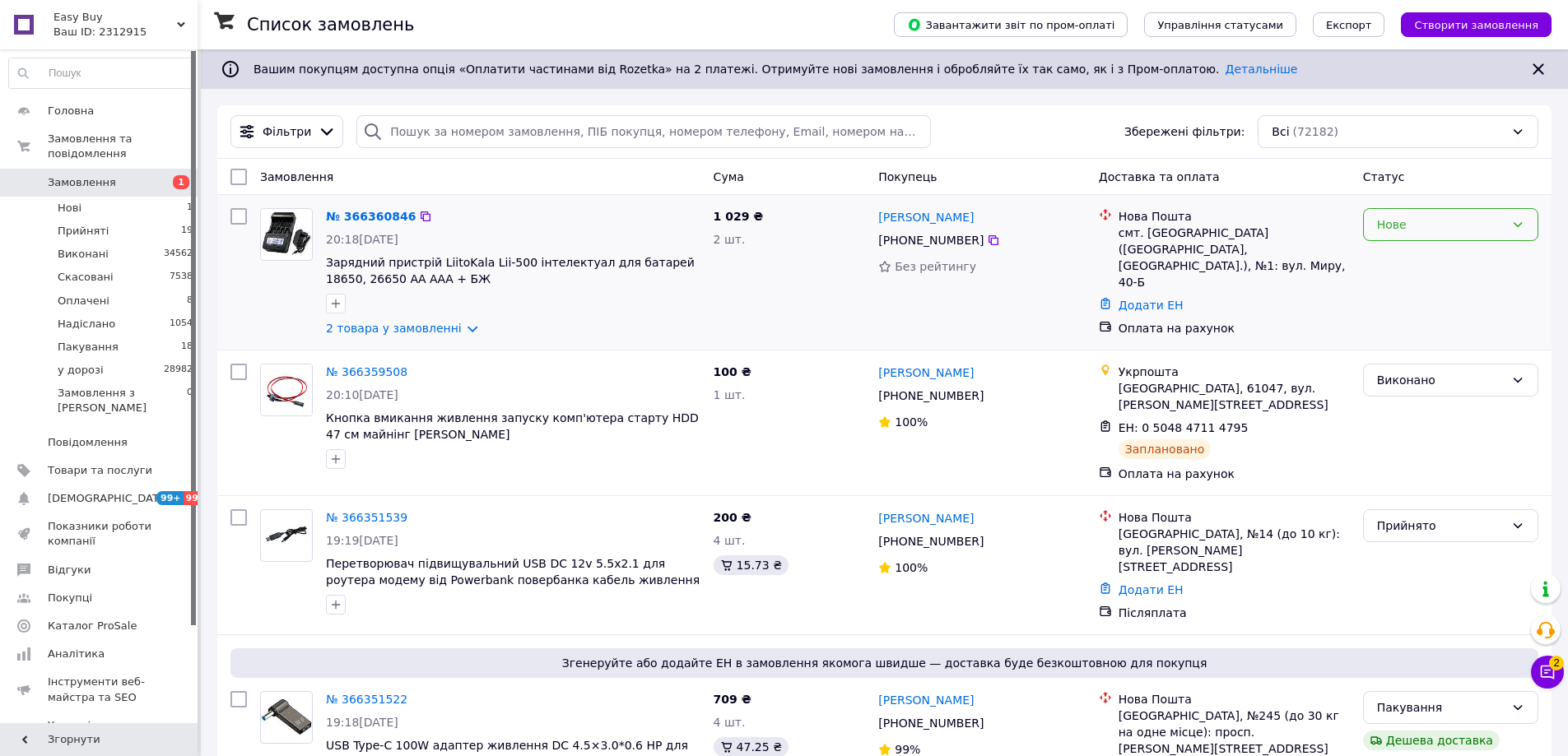
click at [1435, 233] on div "Нове" at bounding box center [1440, 225] width 128 height 18
click at [1418, 265] on li "Прийнято" at bounding box center [1451, 260] width 174 height 29
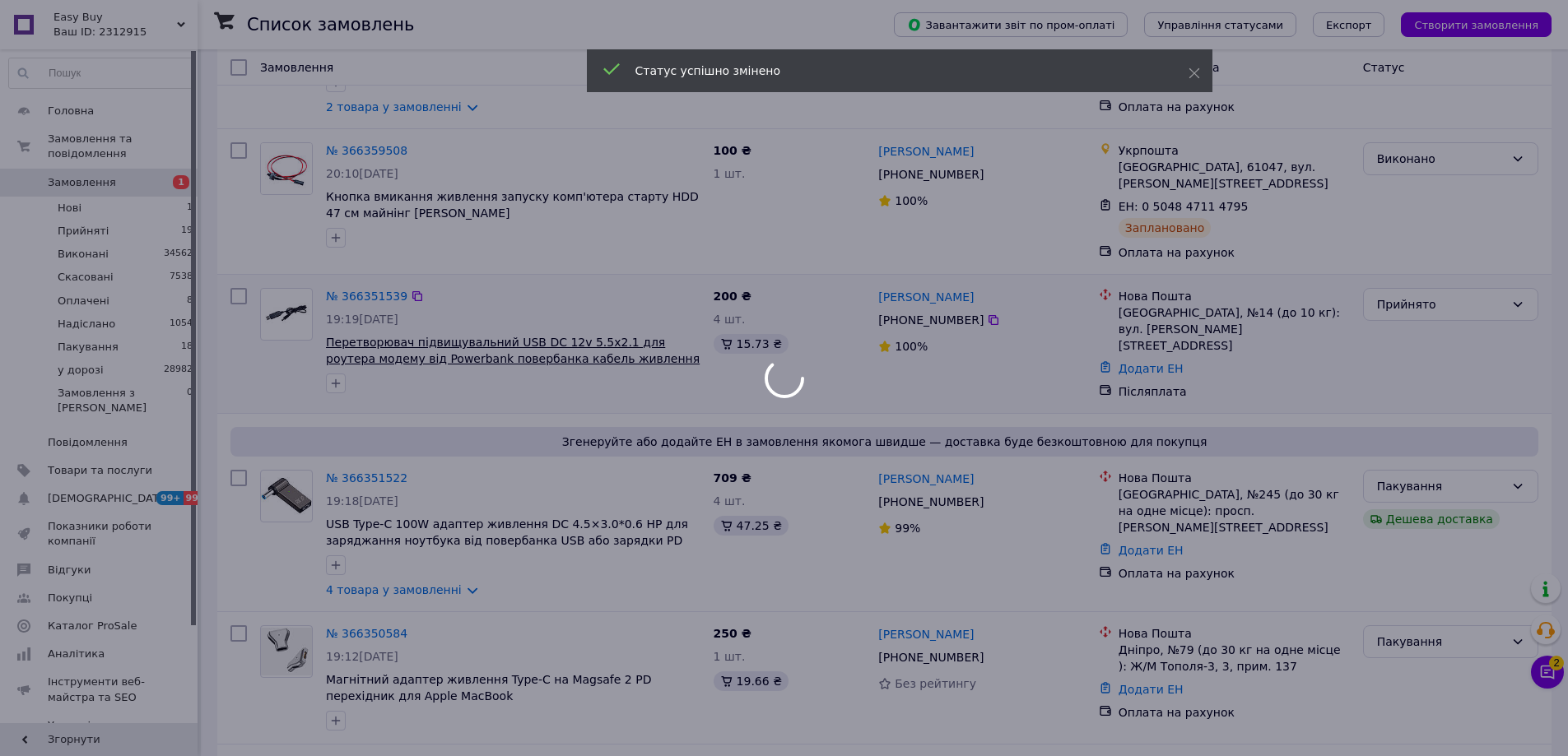
scroll to position [246, 0]
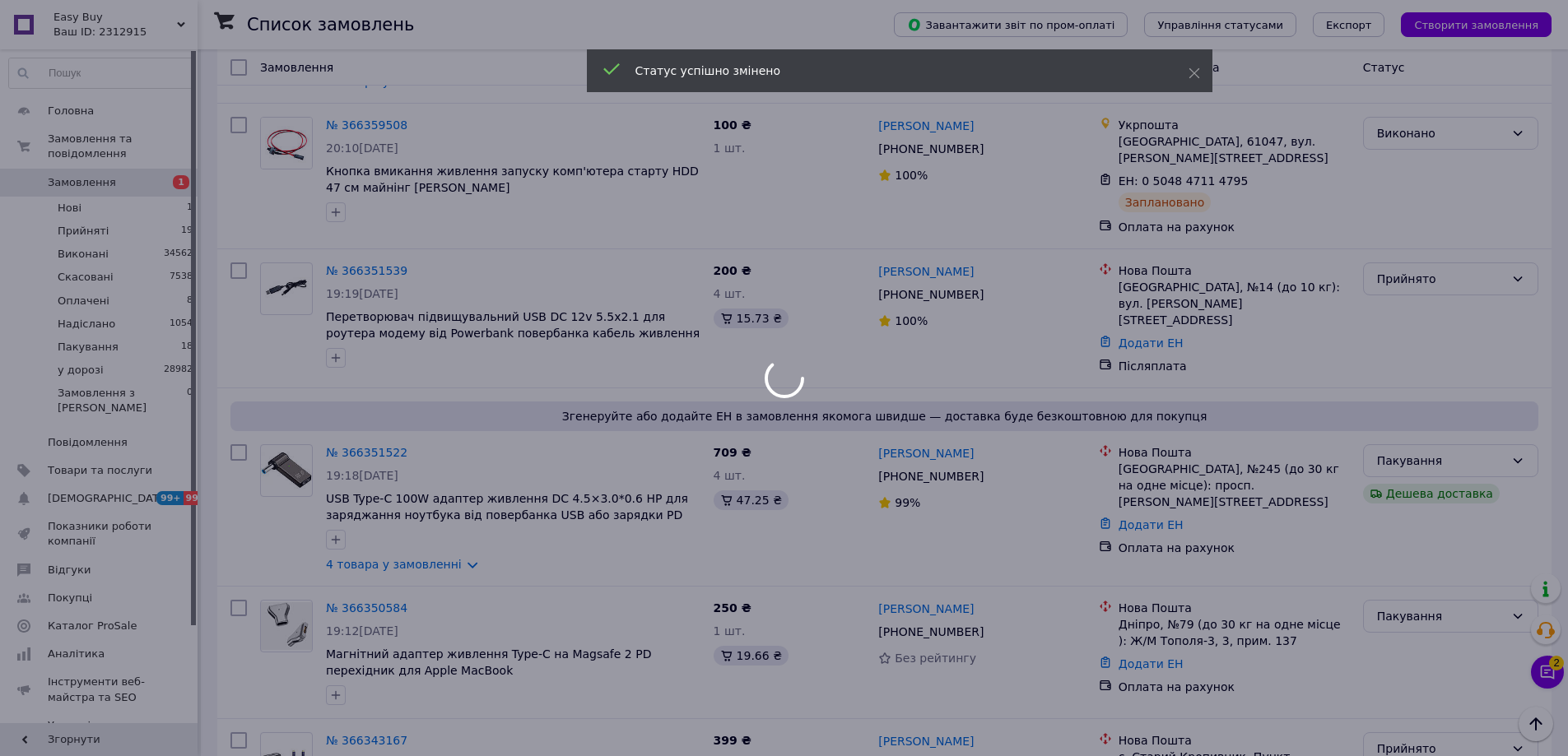
click at [387, 542] on div at bounding box center [784, 378] width 1568 height 756
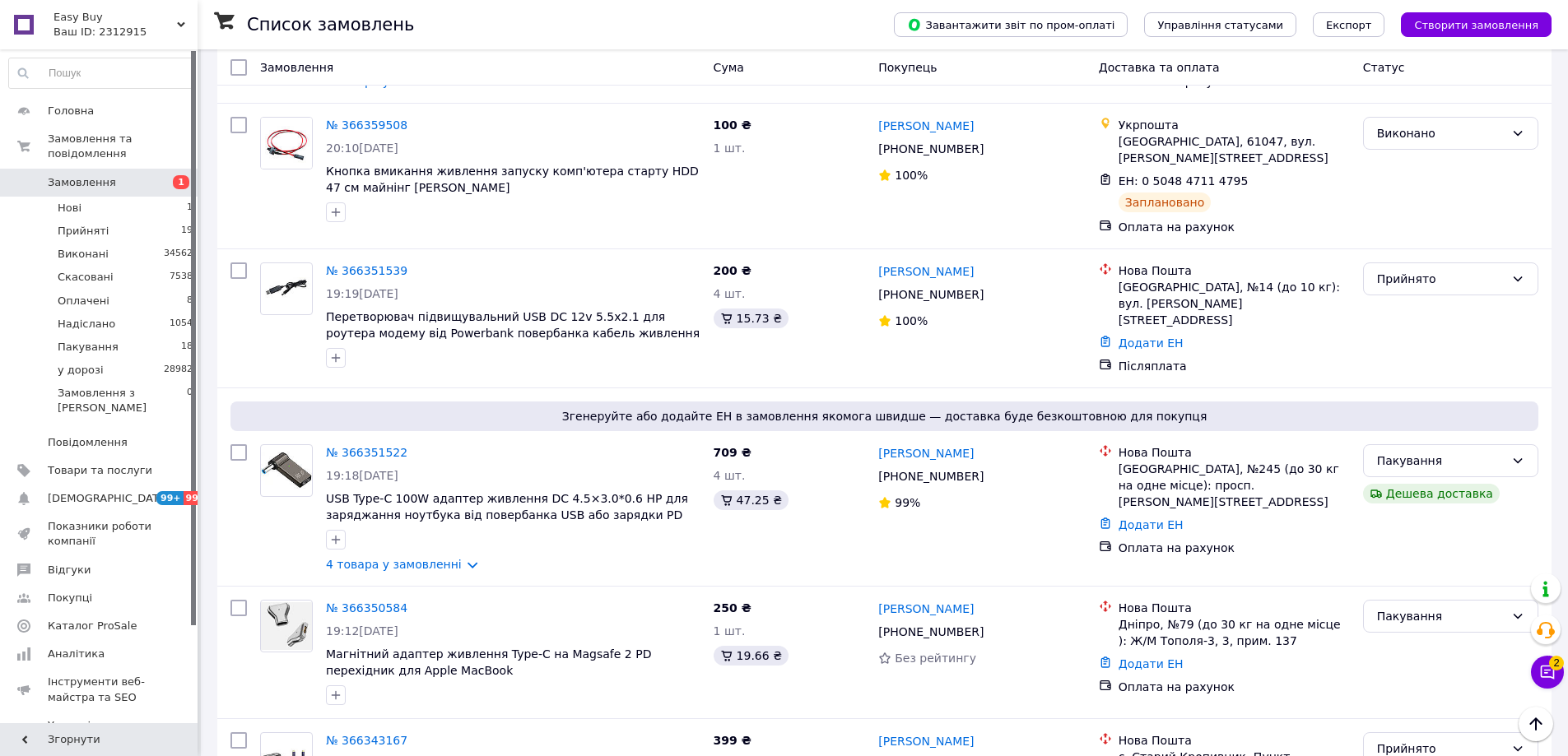
click at [387, 558] on link "4 товара у замовленні" at bounding box center [394, 565] width 135 height 13
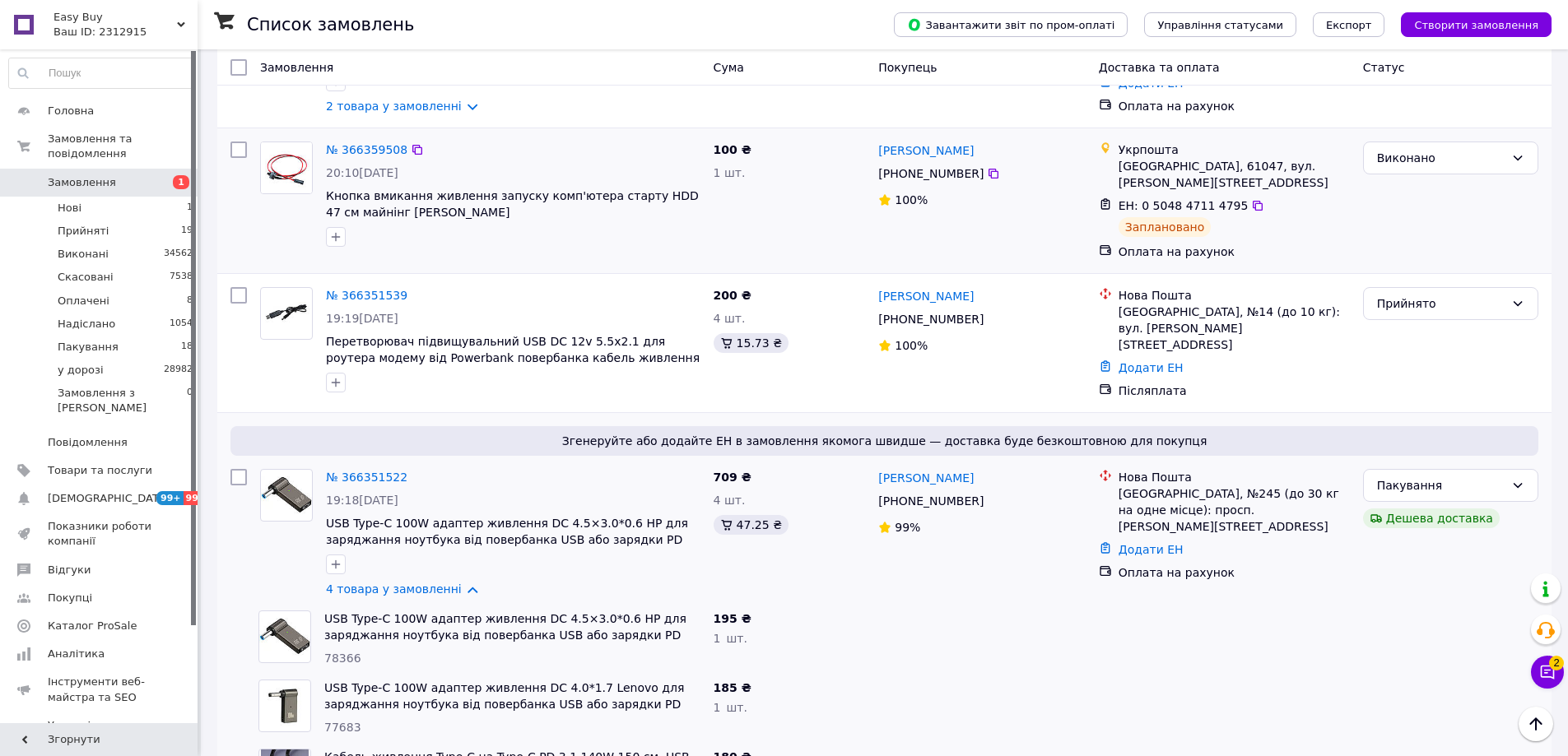
scroll to position [165, 0]
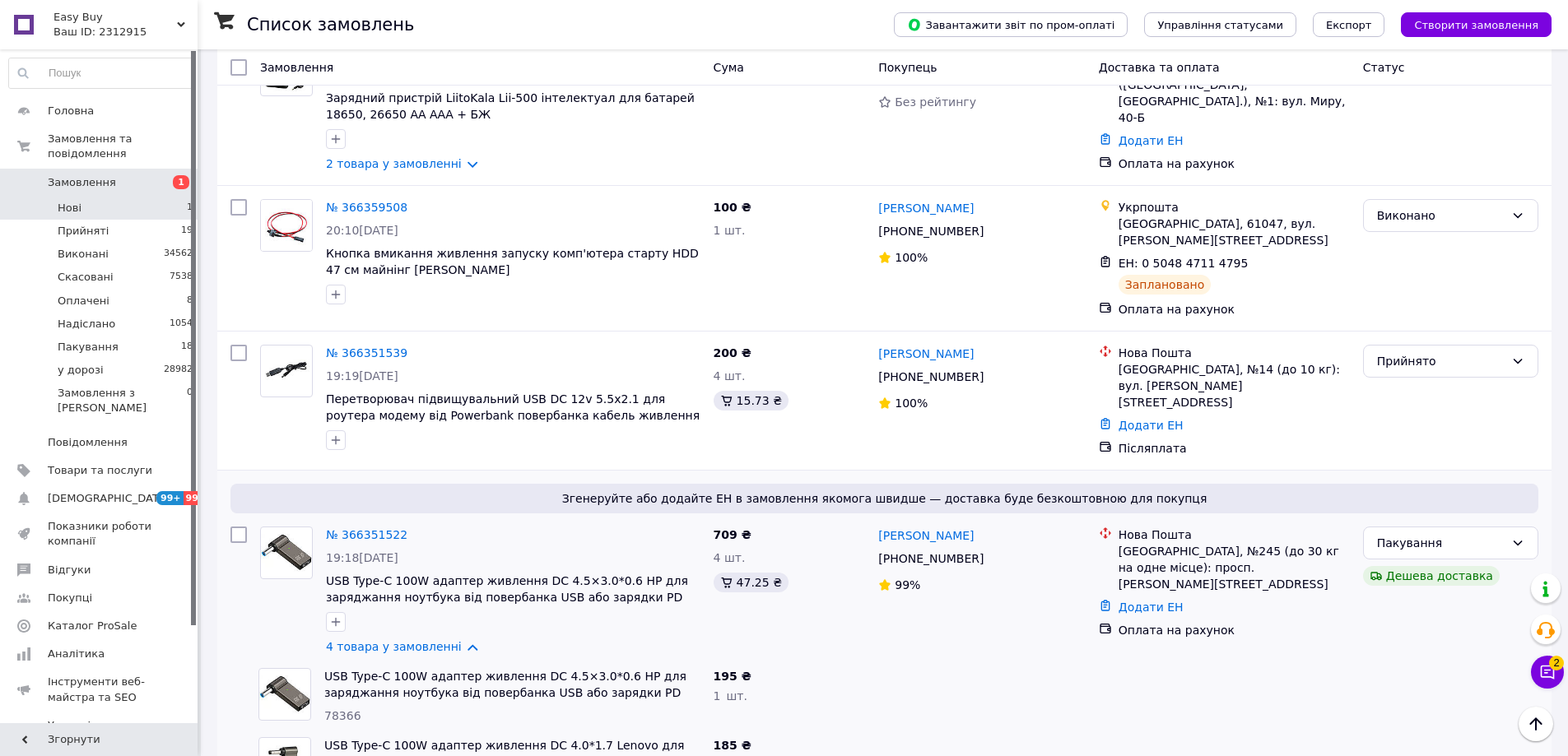
click at [166, 196] on li "Нові 1" at bounding box center [101, 208] width 202 height 23
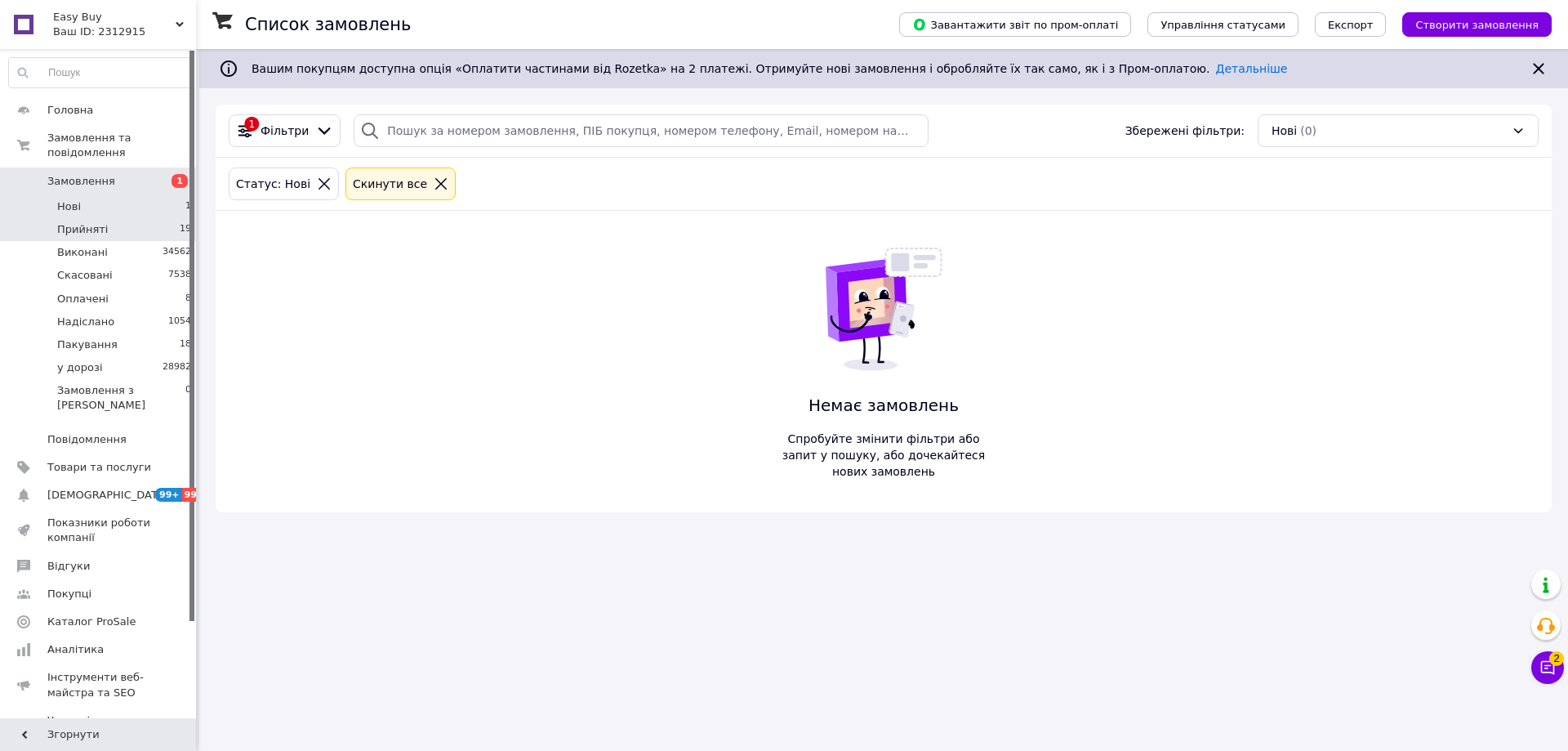
click at [158, 218] on li "Прийняті 19" at bounding box center [100, 230] width 201 height 23
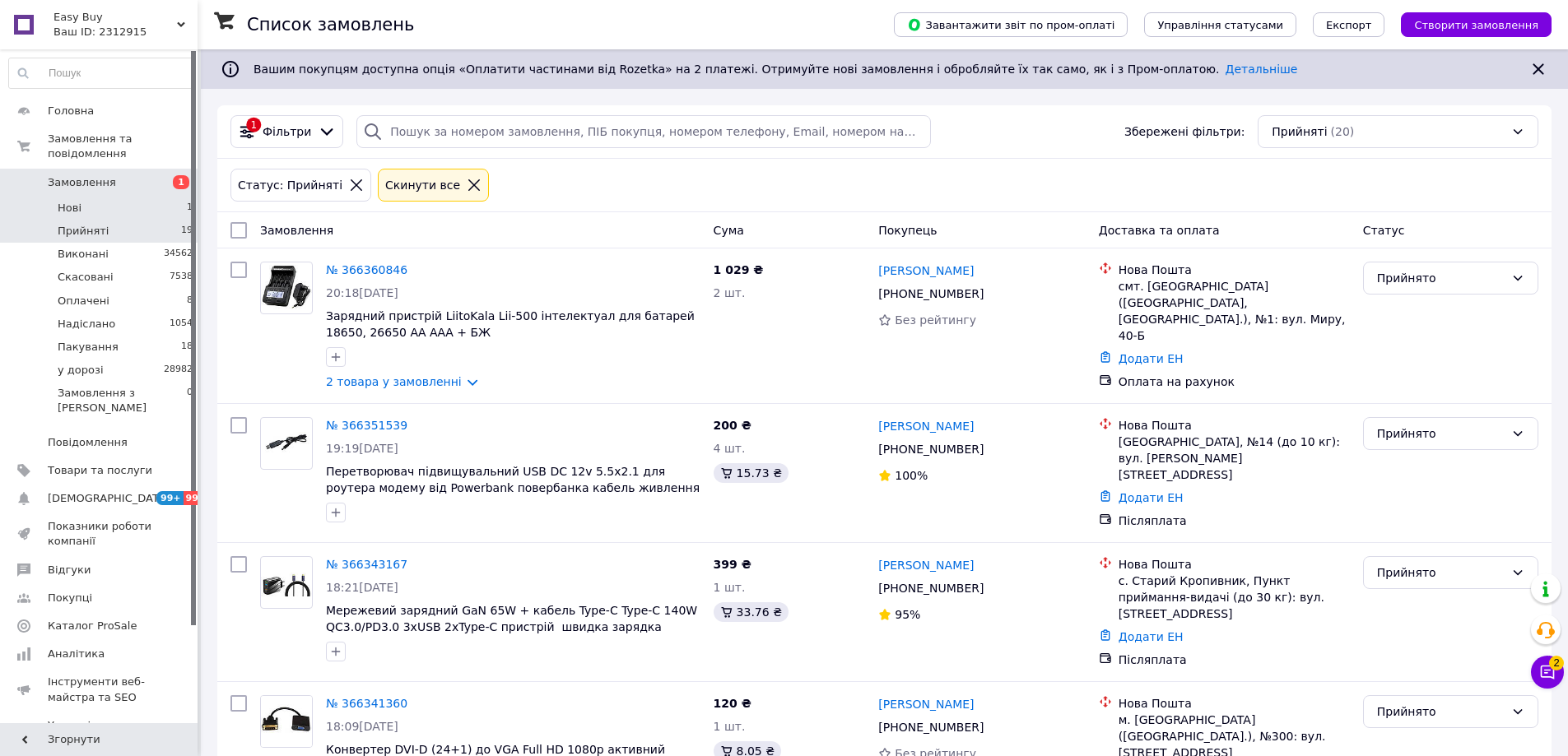
click at [149, 196] on li "Нові 1" at bounding box center [101, 208] width 202 height 23
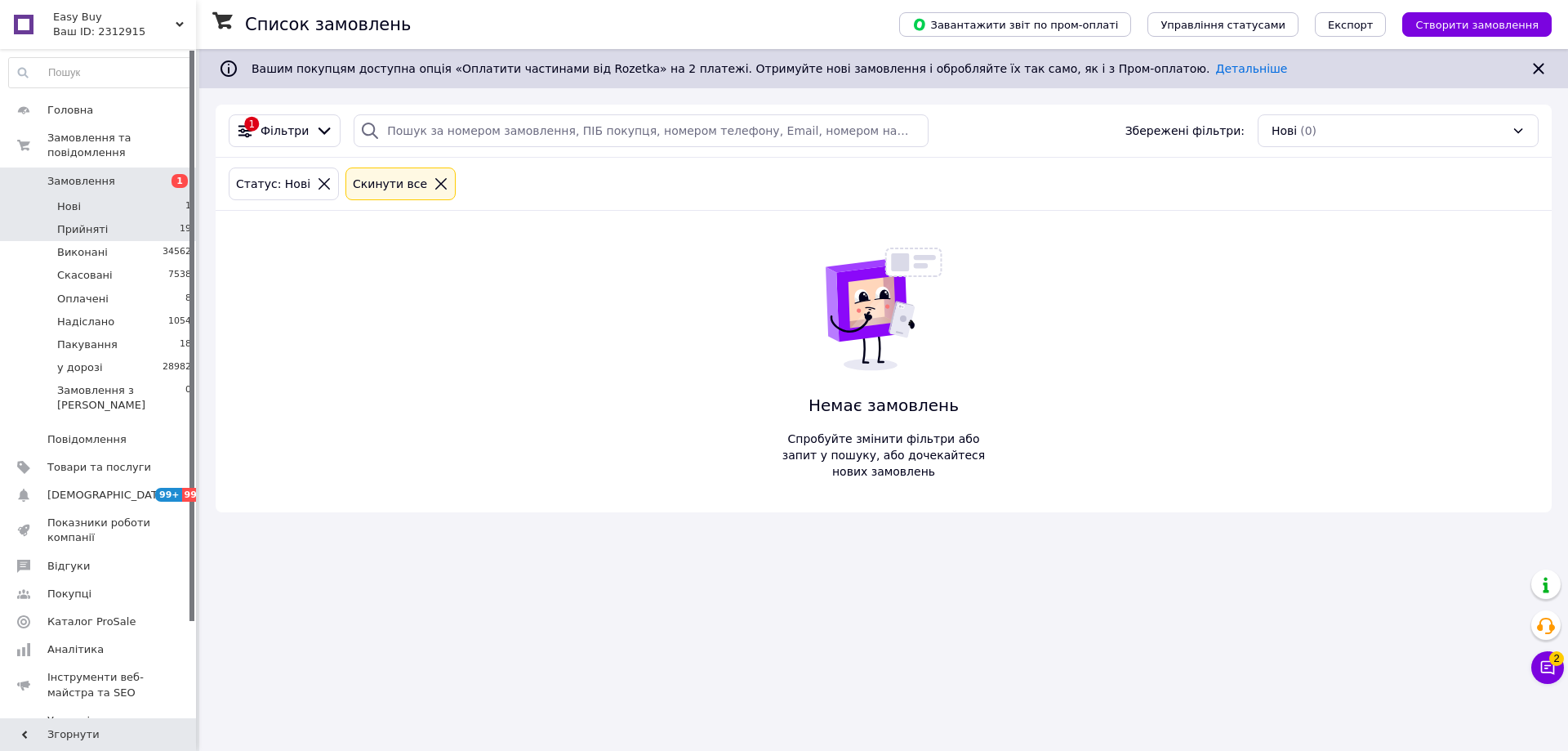
click at [144, 218] on li "Прийняті 19" at bounding box center [100, 230] width 201 height 23
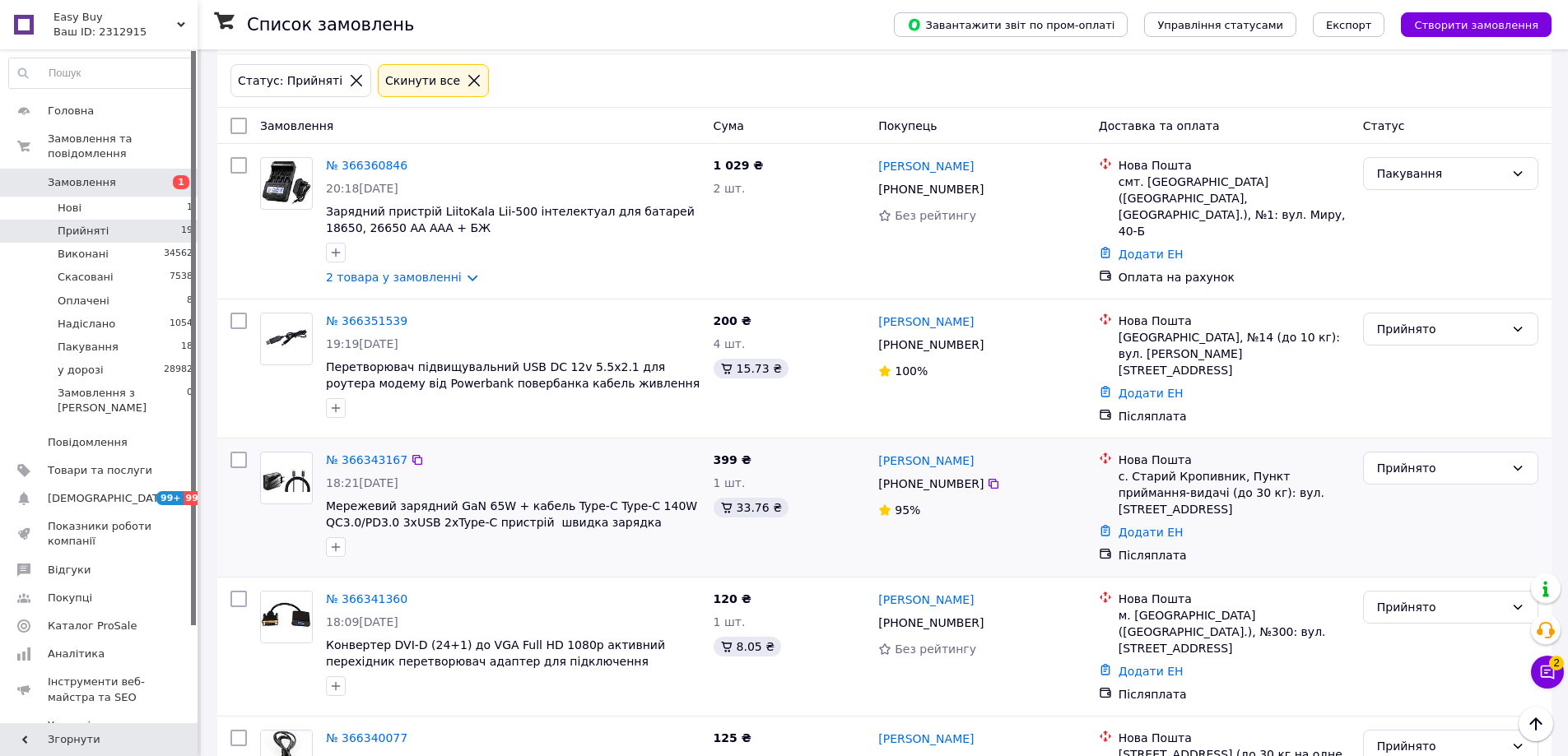
scroll to position [82, 0]
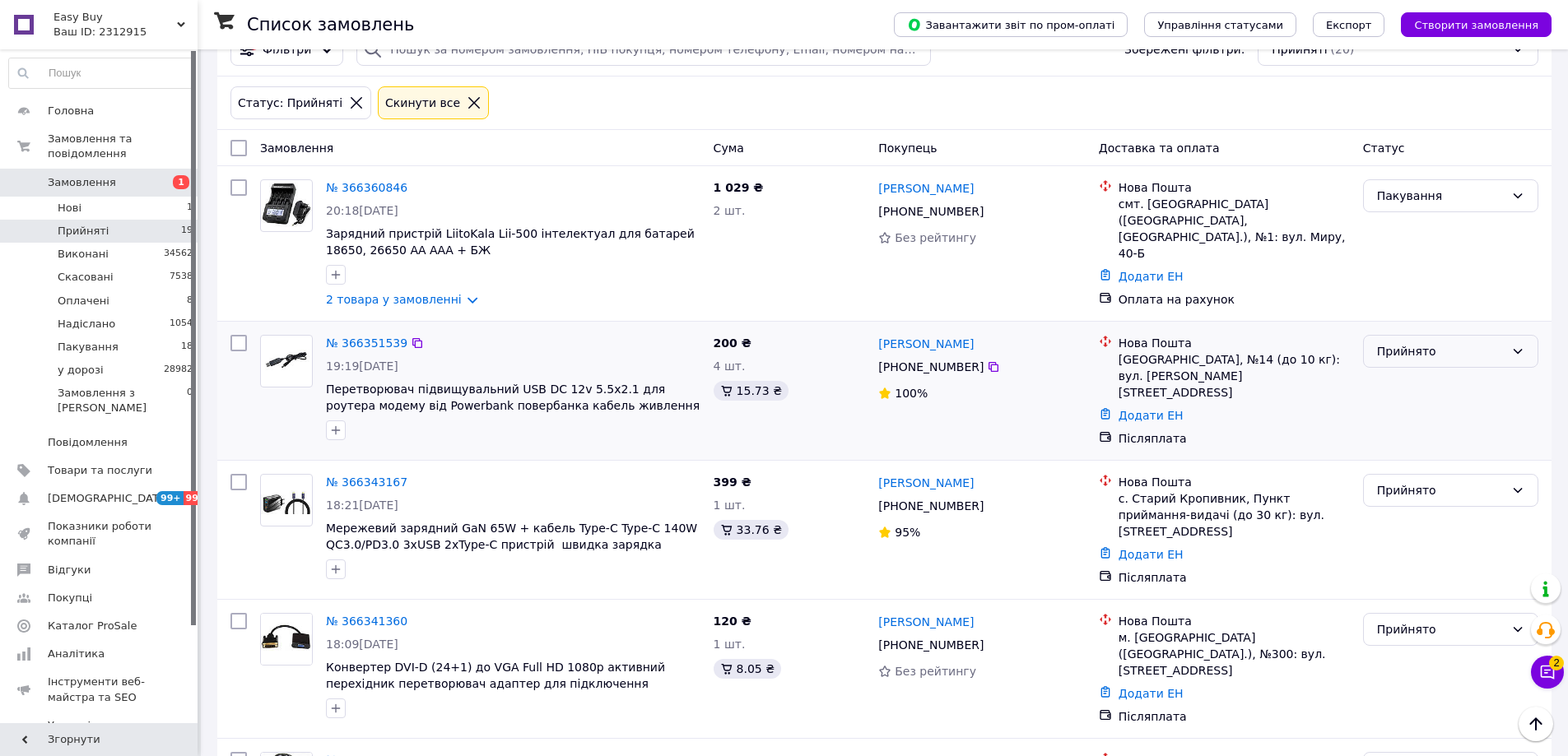
click at [1407, 354] on div "Прийнято" at bounding box center [1440, 352] width 128 height 18
click at [1409, 472] on li "Пакування" at bounding box center [1451, 469] width 174 height 29
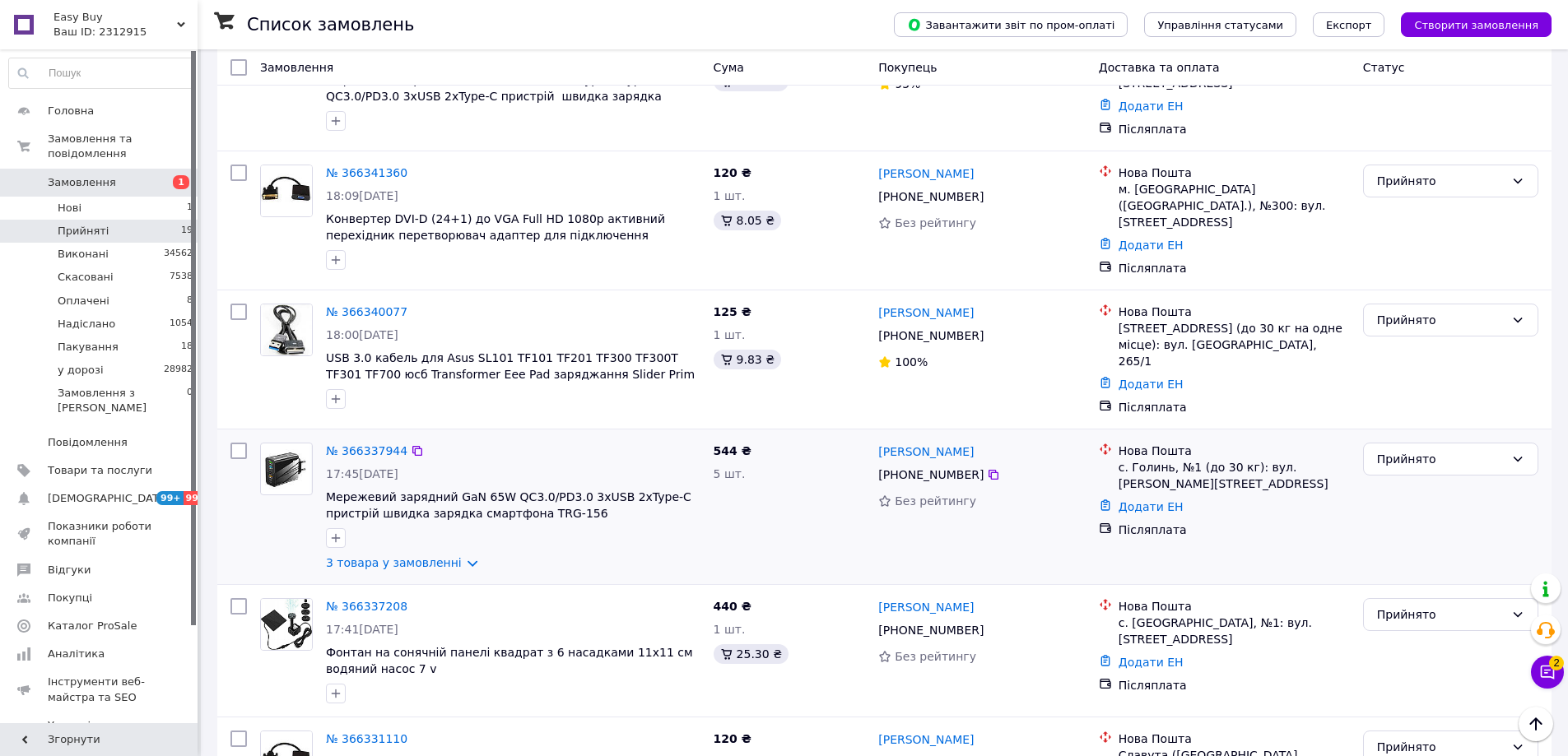
scroll to position [411, 0]
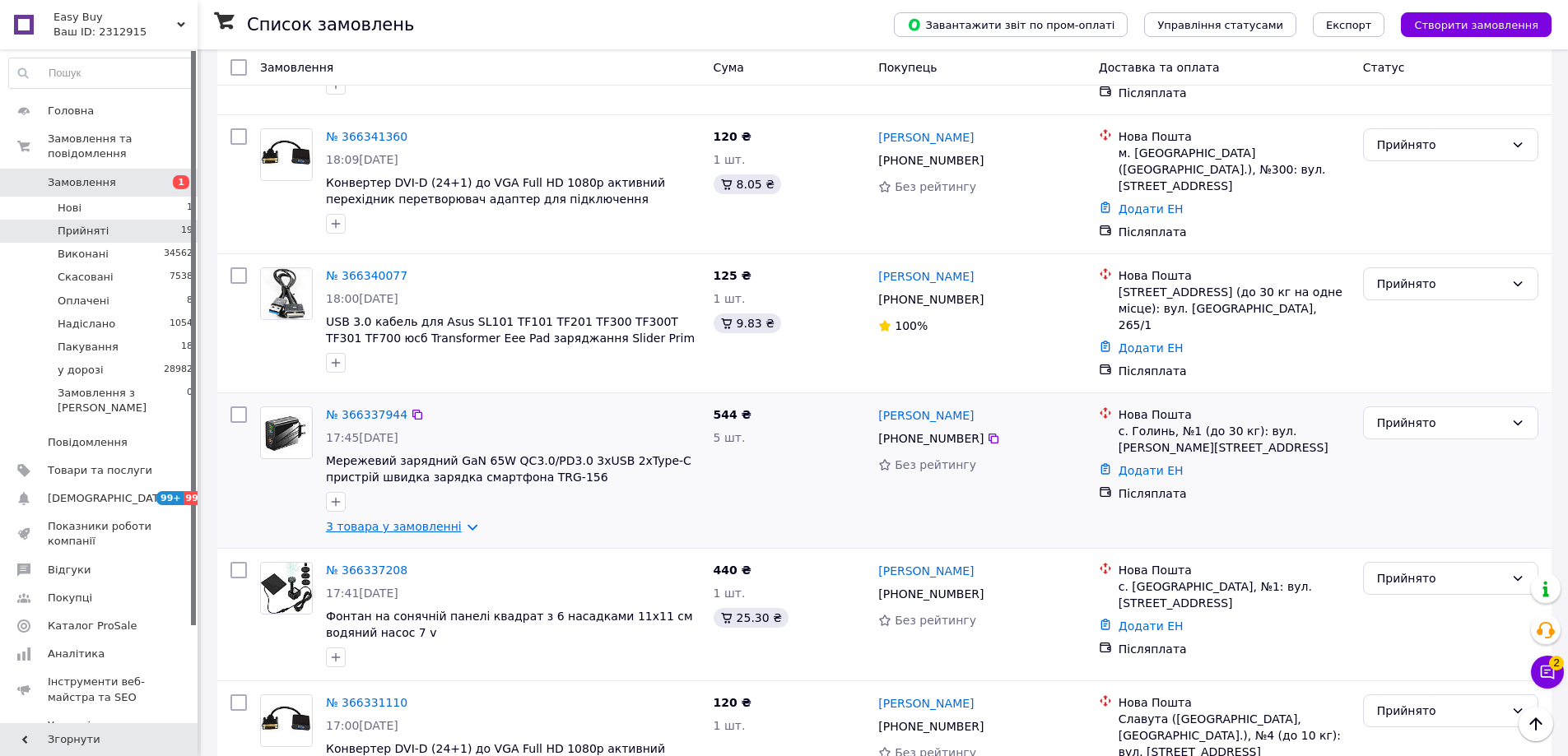
click at [374, 520] on link "3 товара у замовленні" at bounding box center [394, 526] width 135 height 13
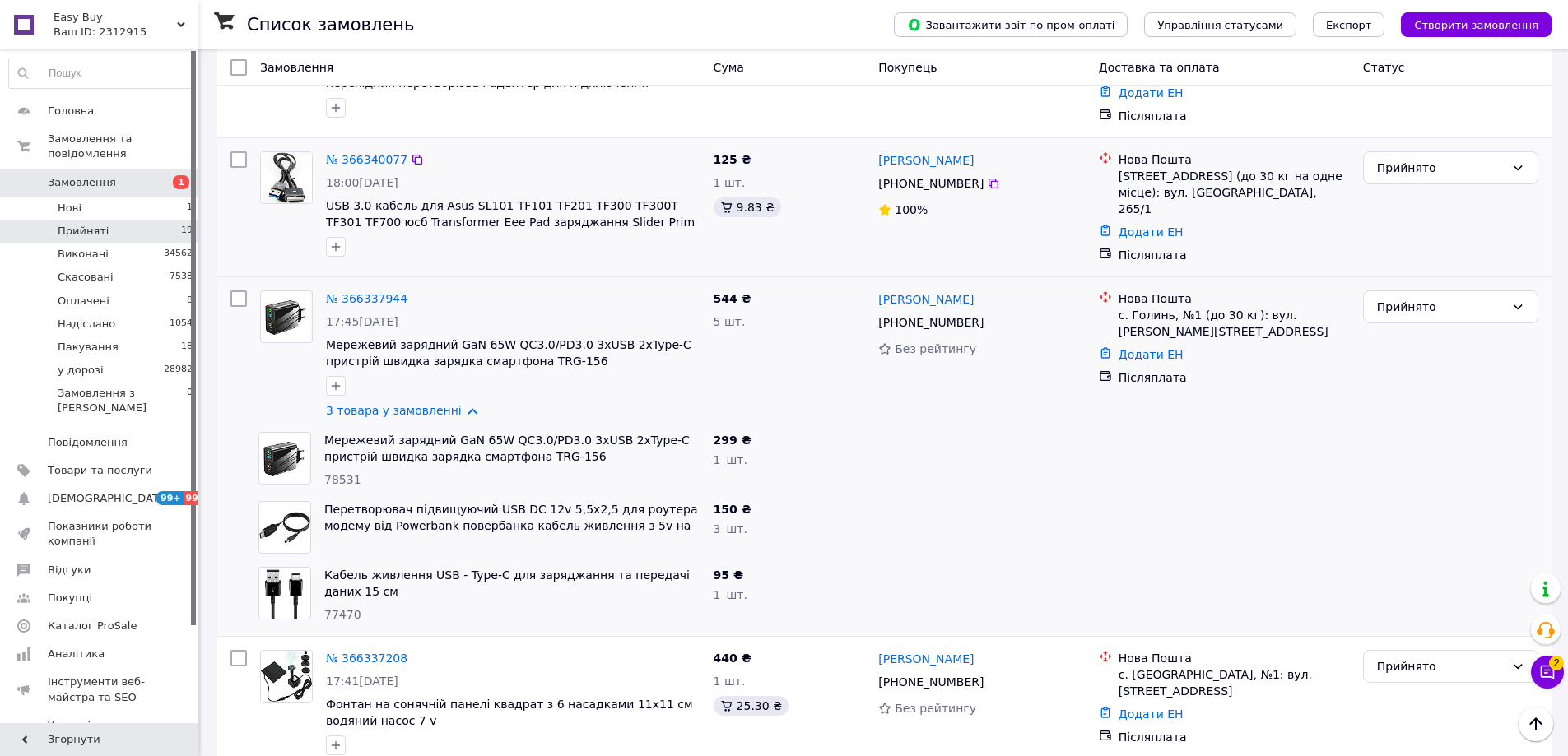
scroll to position [246, 0]
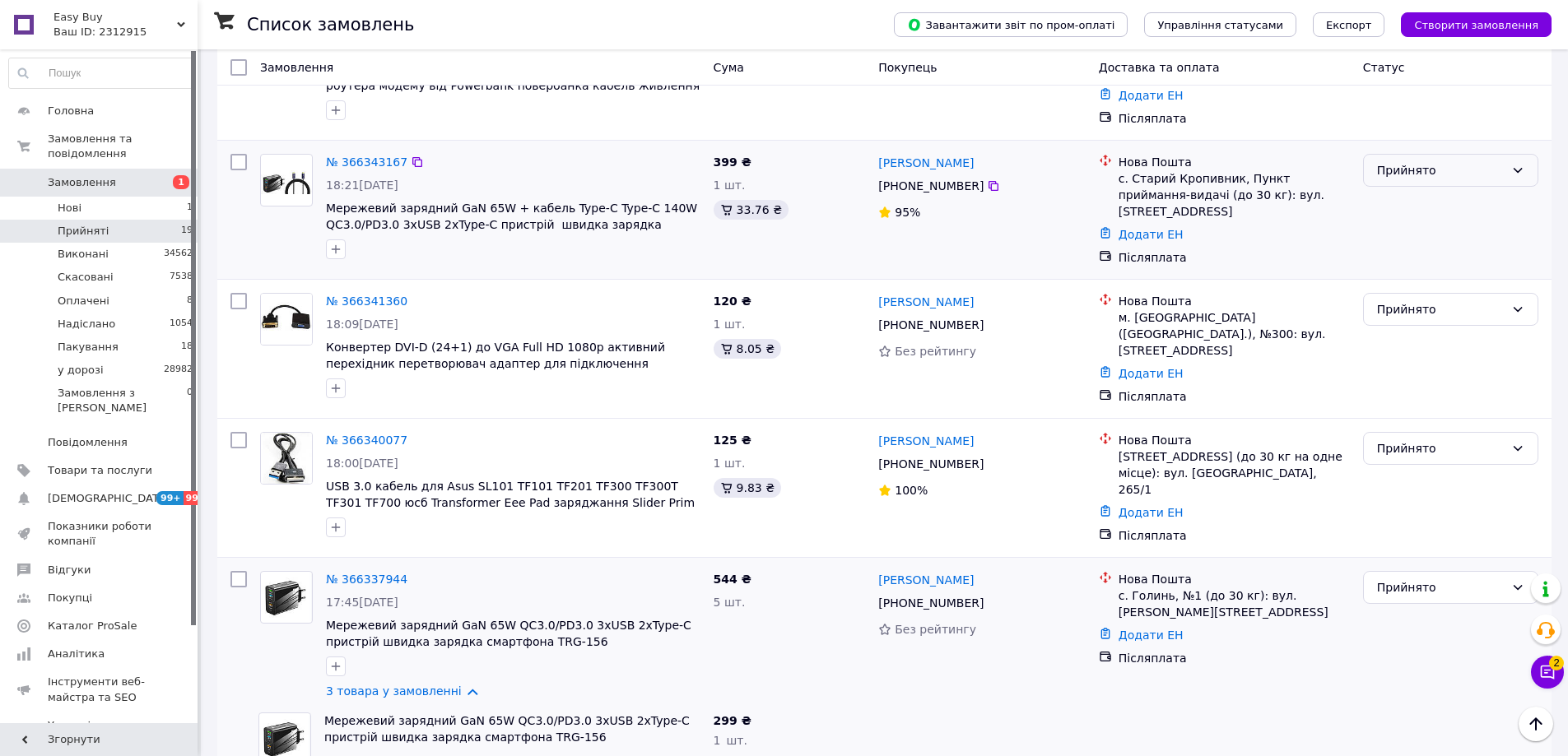
click at [1422, 180] on div "Прийнято" at bounding box center [1451, 170] width 176 height 33
click at [1414, 288] on li "Пакування" at bounding box center [1451, 282] width 174 height 29
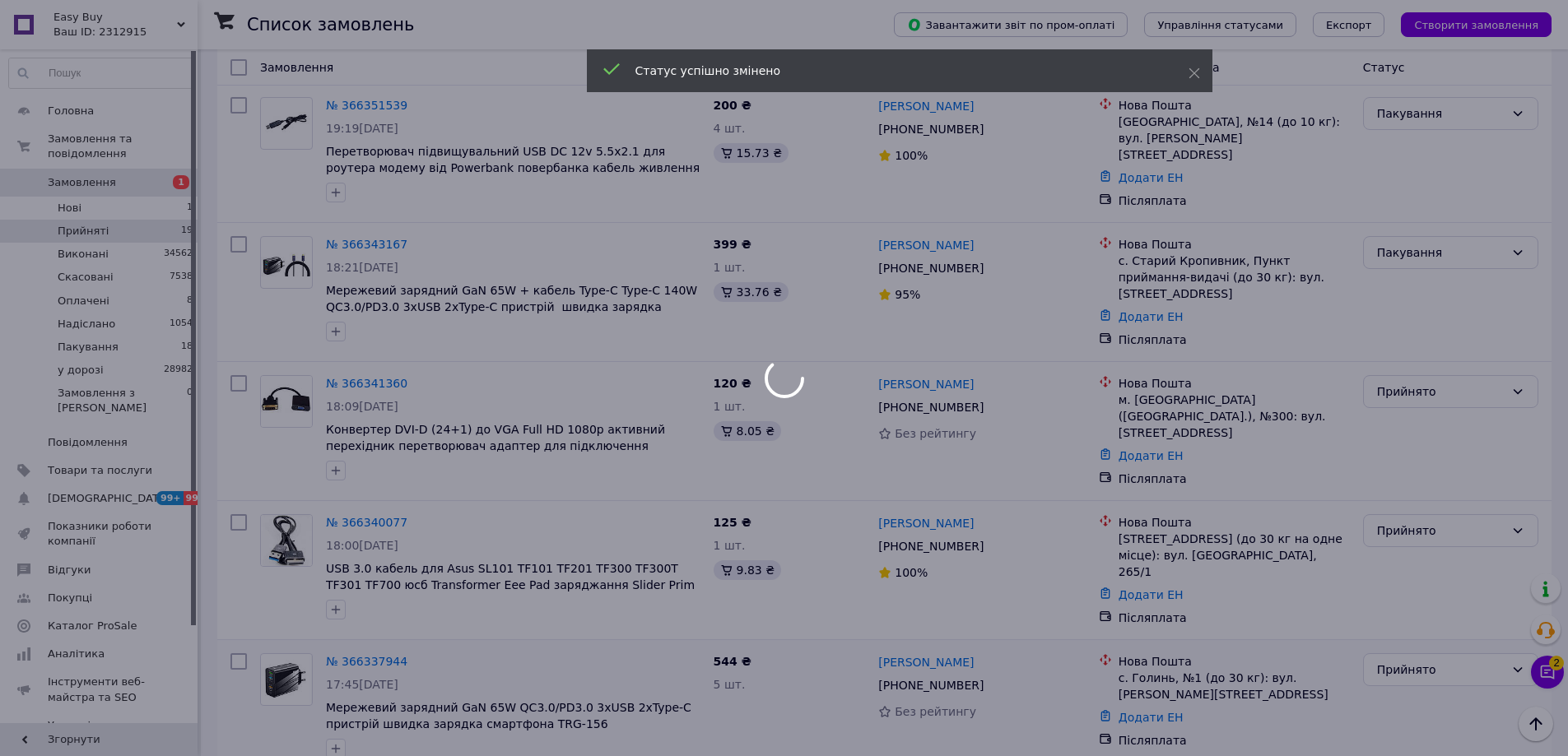
scroll to position [82, 0]
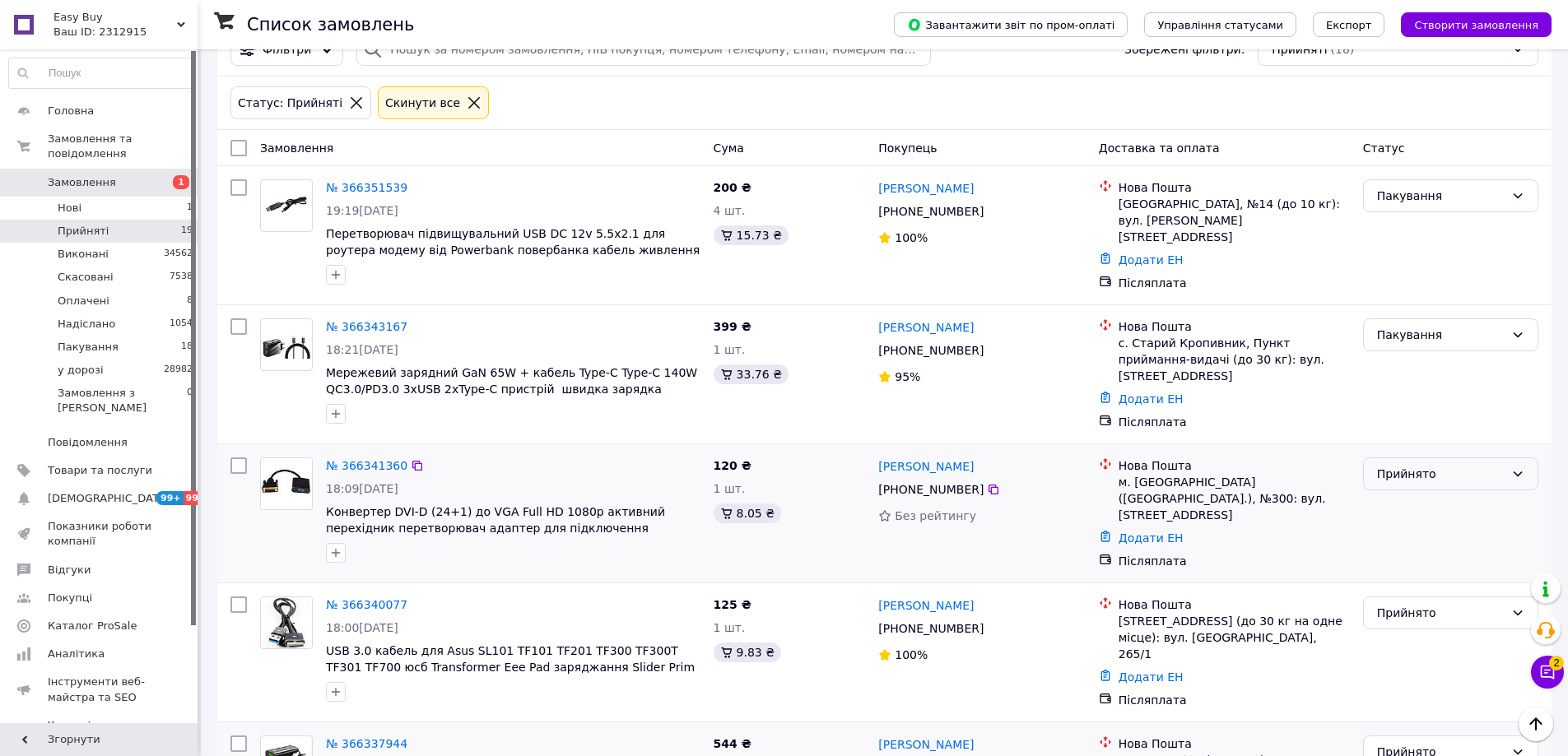
click at [1377, 469] on div "Прийнято" at bounding box center [1440, 474] width 128 height 18
click at [1431, 576] on li "Пакування" at bounding box center [1451, 578] width 174 height 29
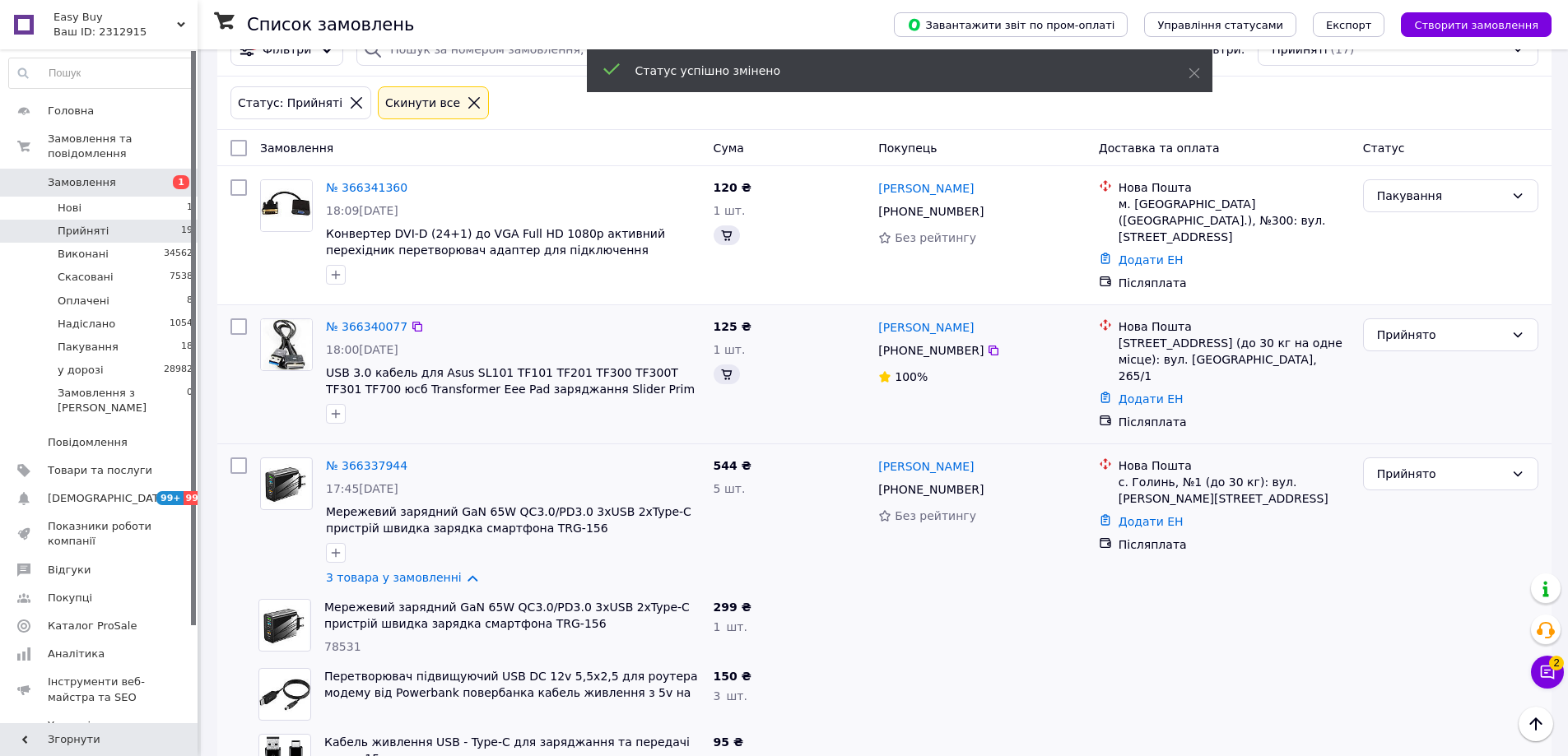
scroll to position [0, 0]
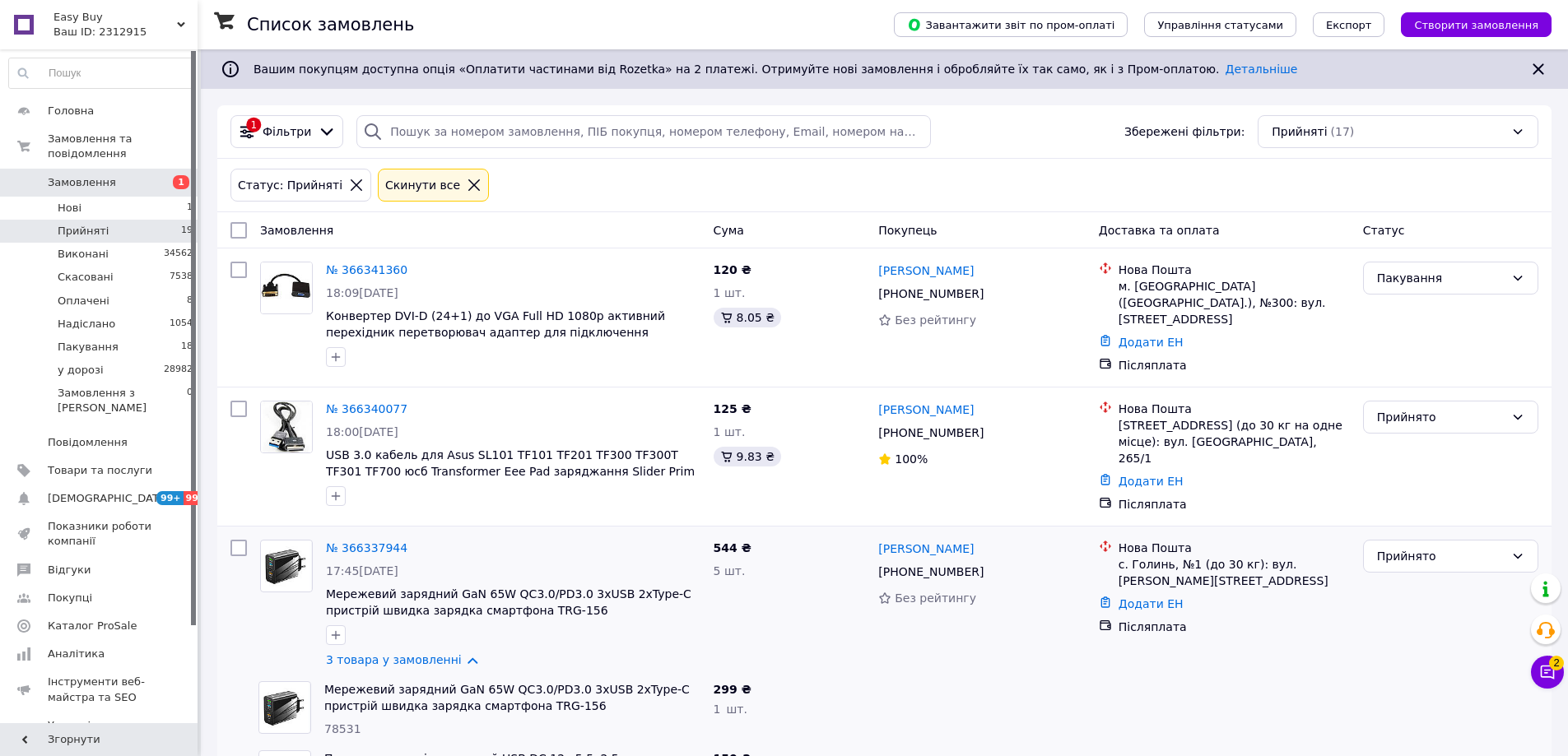
click at [138, 58] on div at bounding box center [101, 73] width 186 height 31
click at [126, 80] on input at bounding box center [101, 73] width 185 height 29
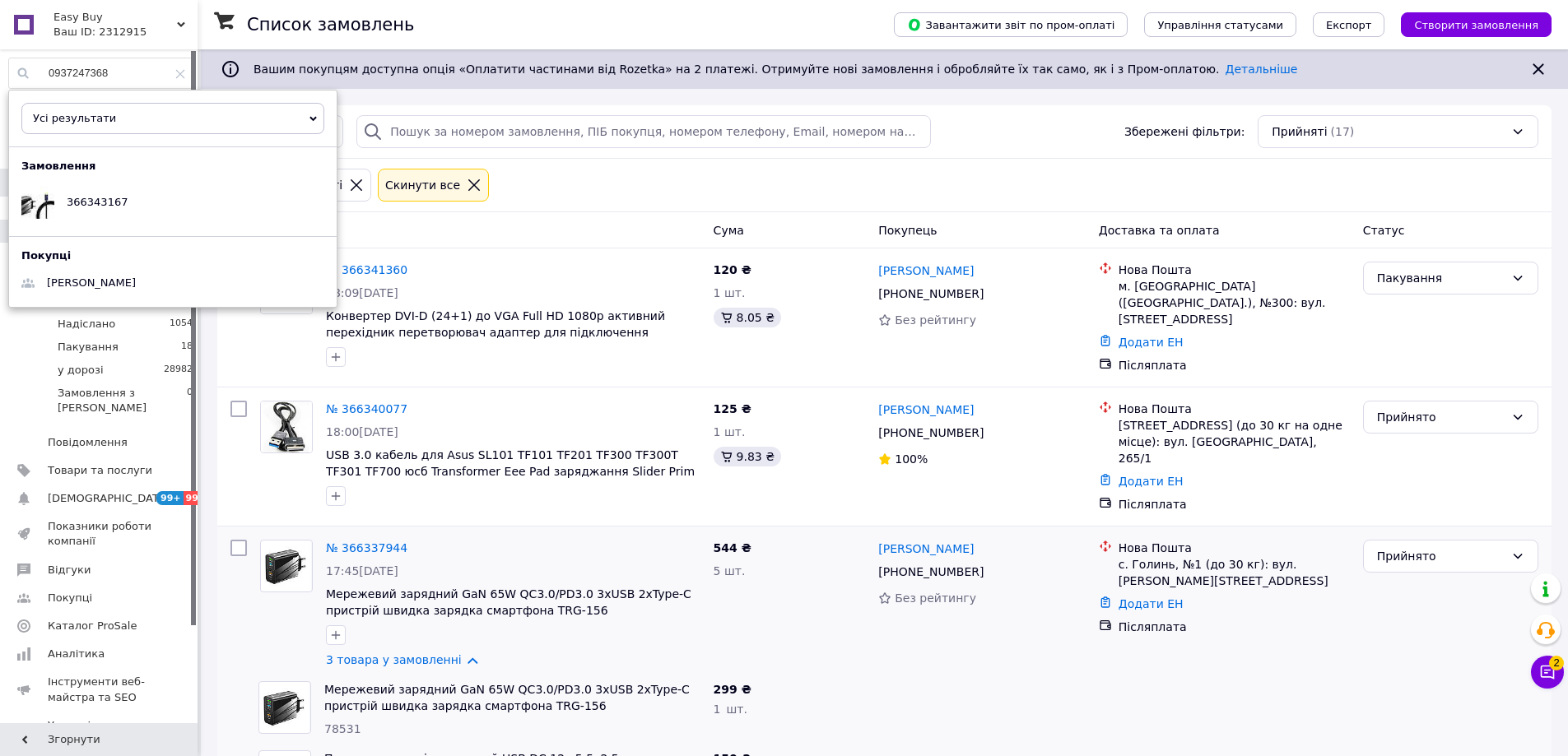
type input "0937247368"
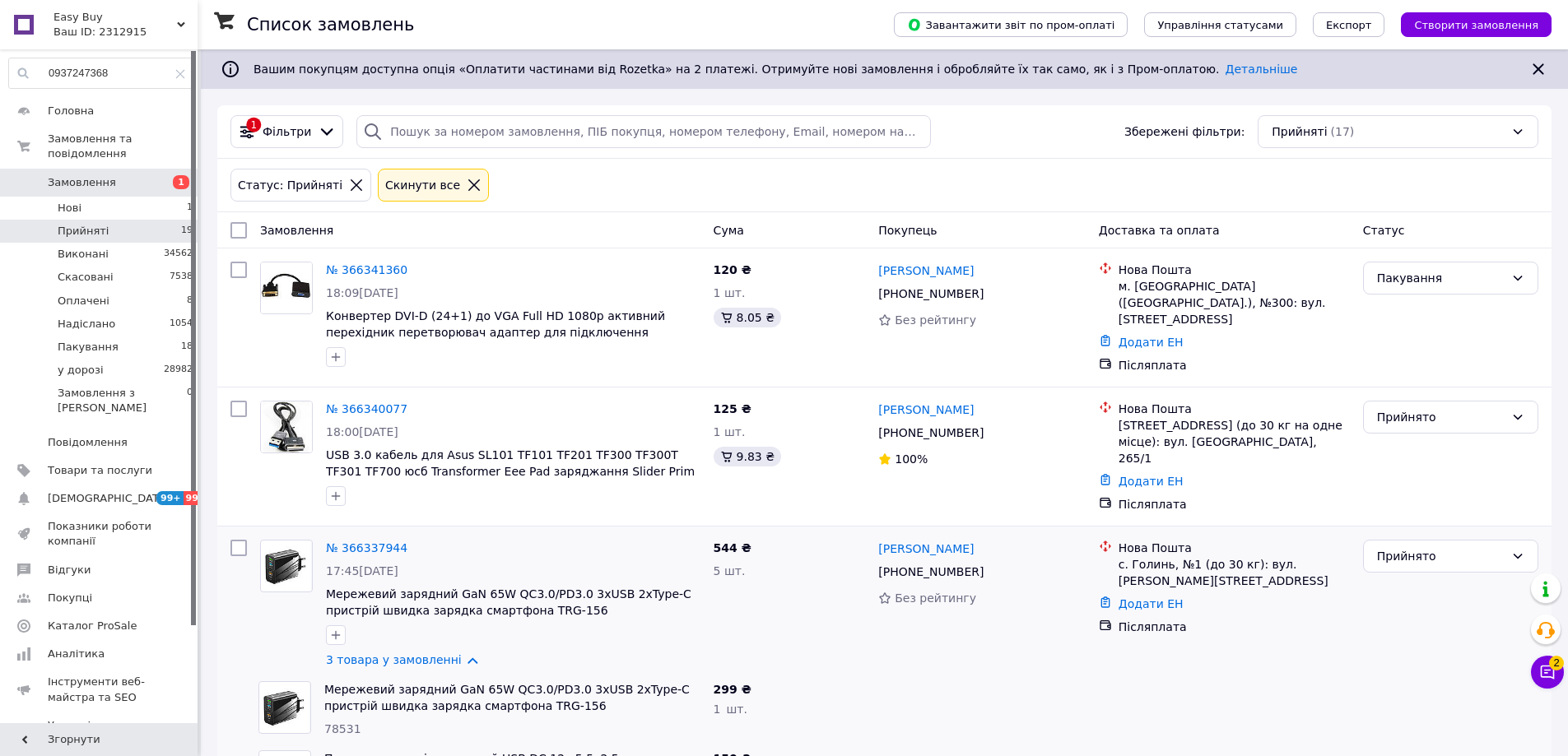
click at [413, 76] on span "Вашим покупцям доступна опція «Оплатити частинами від Rozetka» на 2 платежі. От…" at bounding box center [775, 69] width 1044 height 13
click at [166, 196] on li "Нові 1" at bounding box center [101, 208] width 202 height 23
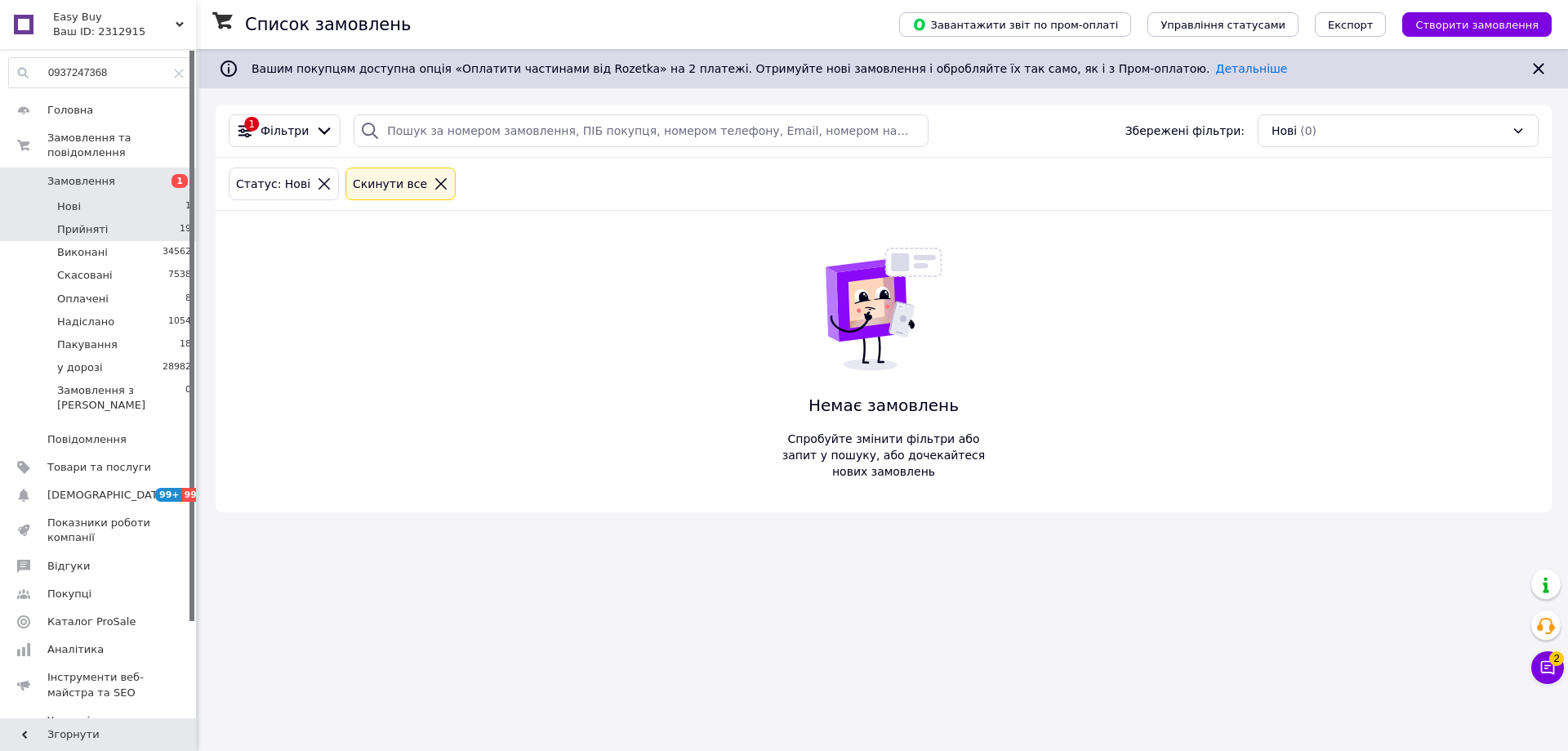
click at [153, 218] on li "Прийняті 19" at bounding box center [100, 230] width 201 height 23
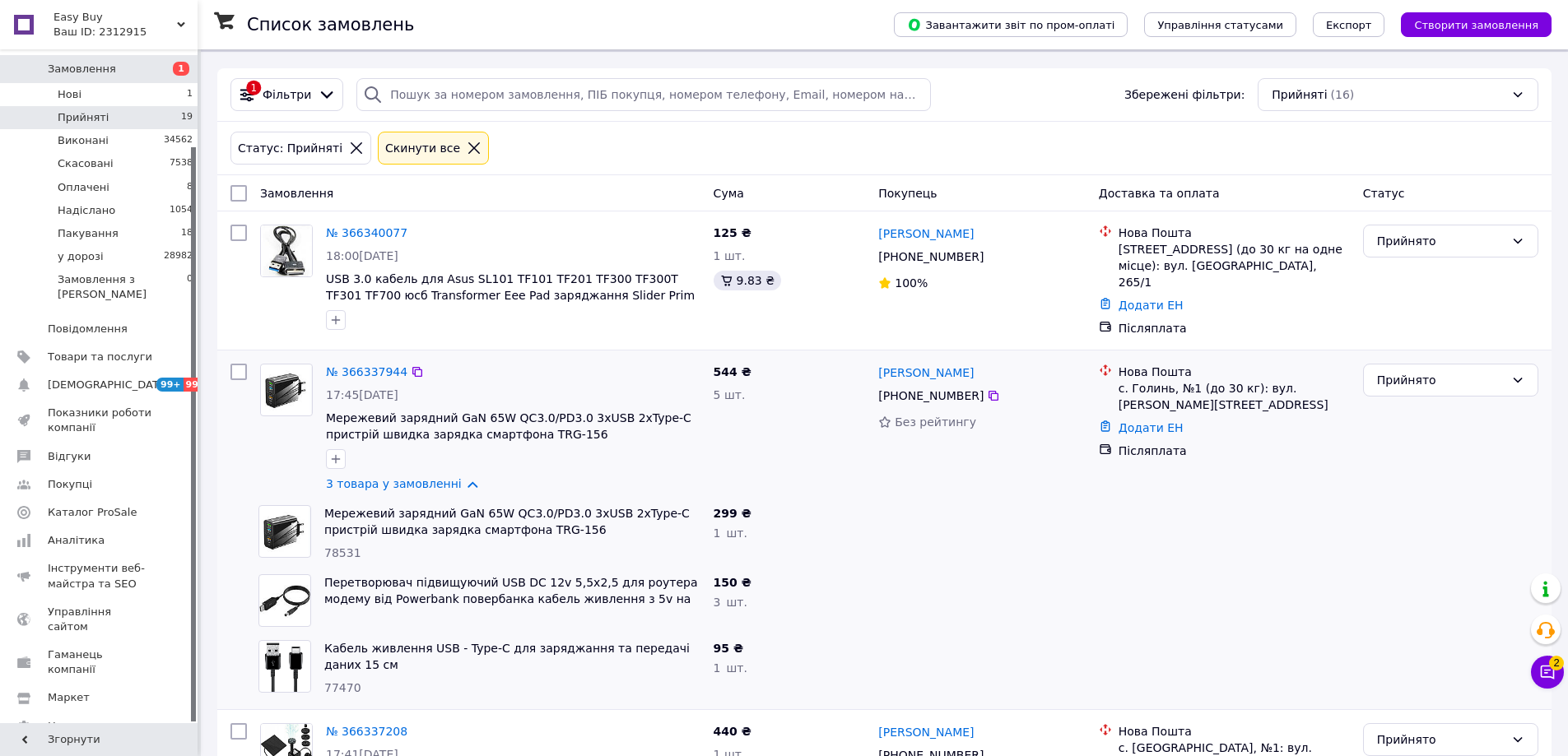
scroll to position [82, 0]
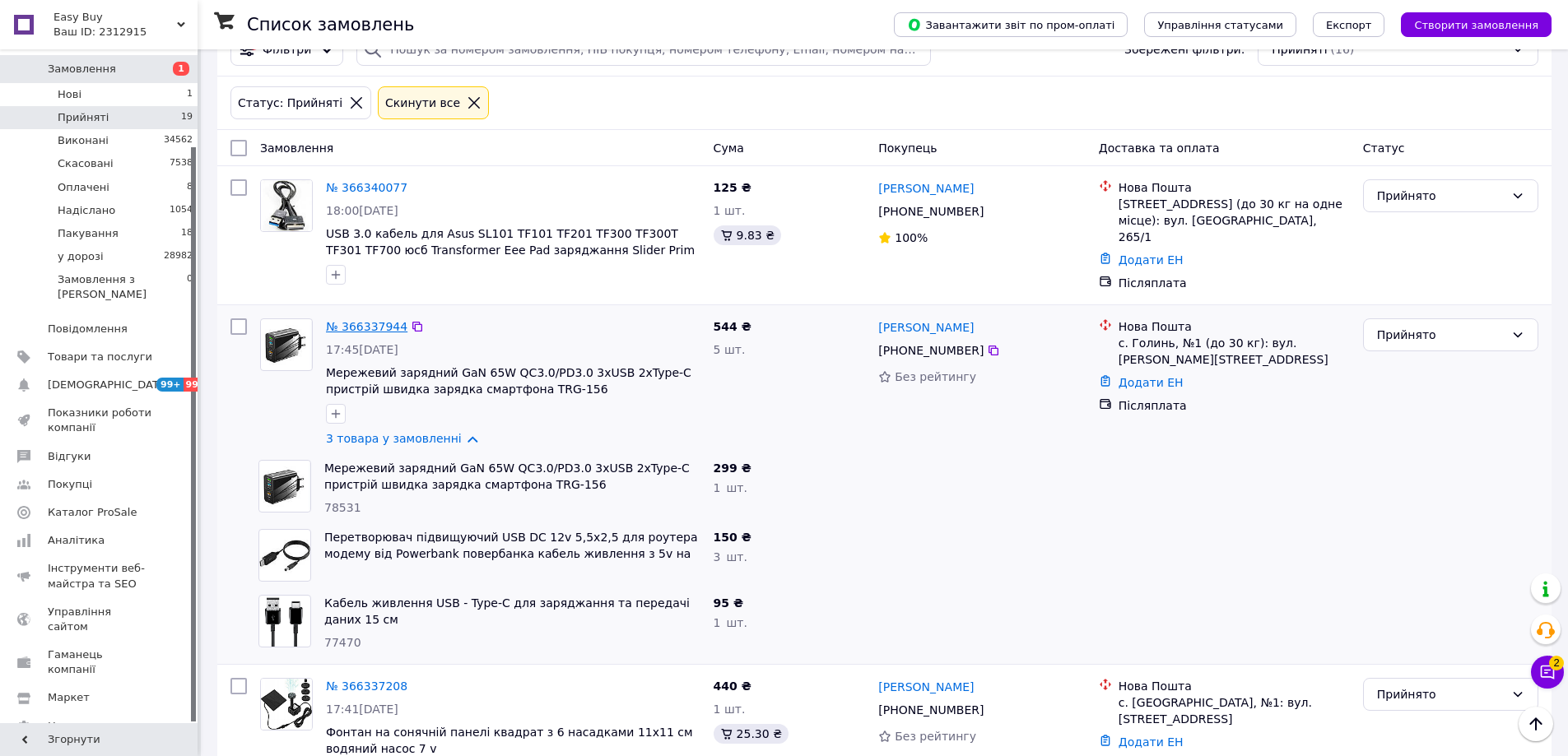
drag, startPoint x: 377, startPoint y: 308, endPoint x: 354, endPoint y: 317, distance: 24.7
click at [155, 176] on li "Оплачені 8" at bounding box center [101, 188] width 202 height 23
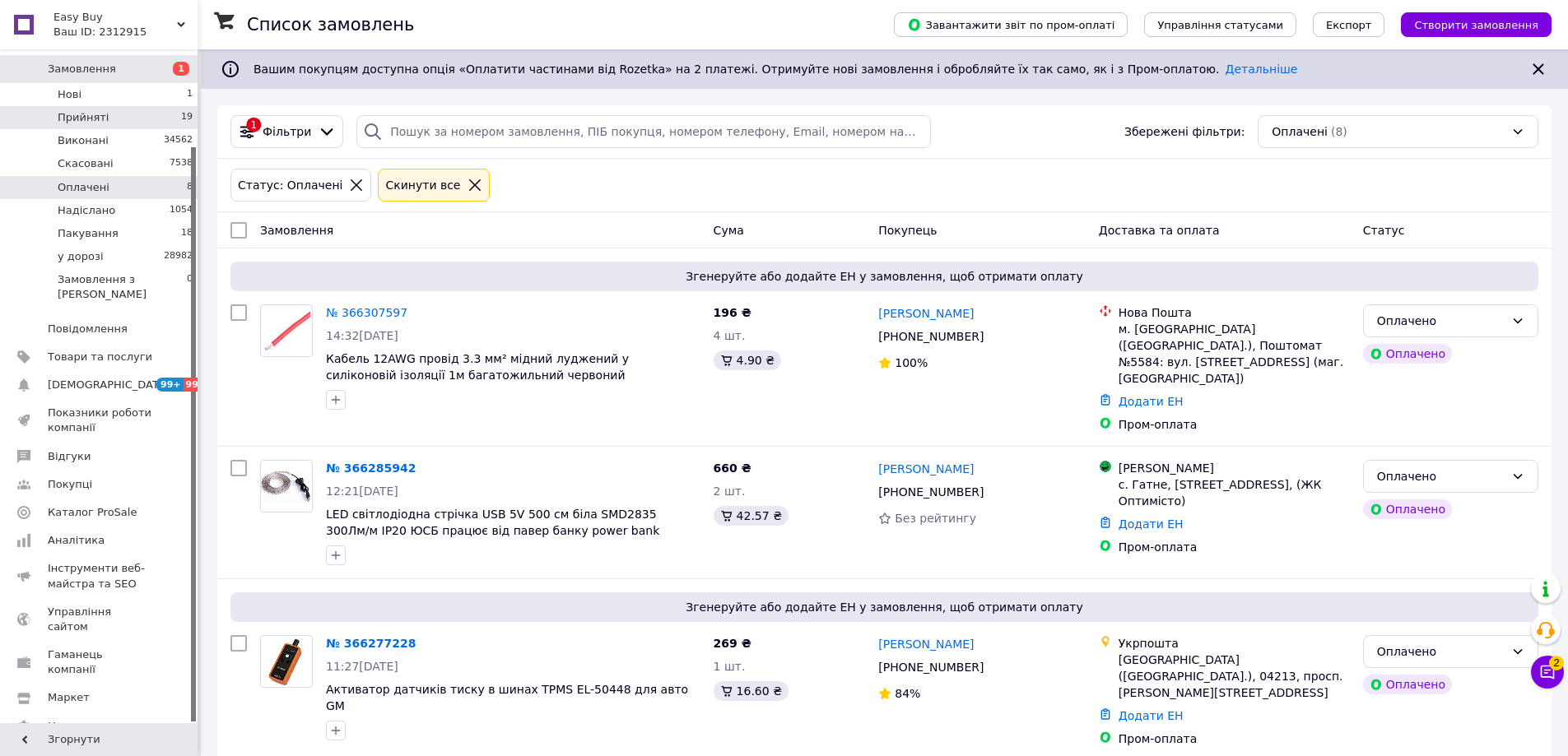
click at [154, 106] on li "Прийняті 19" at bounding box center [101, 118] width 202 height 23
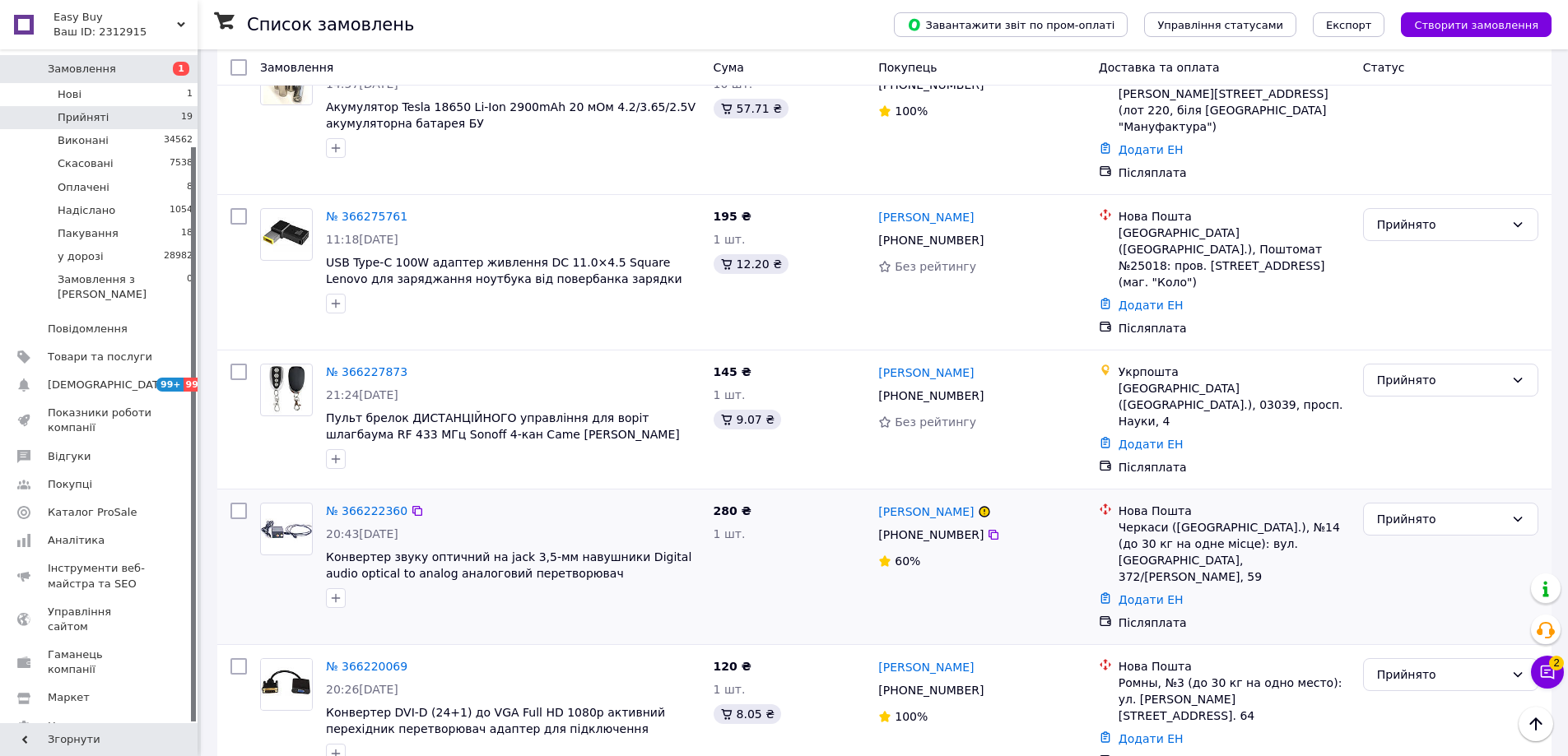
scroll to position [987, 0]
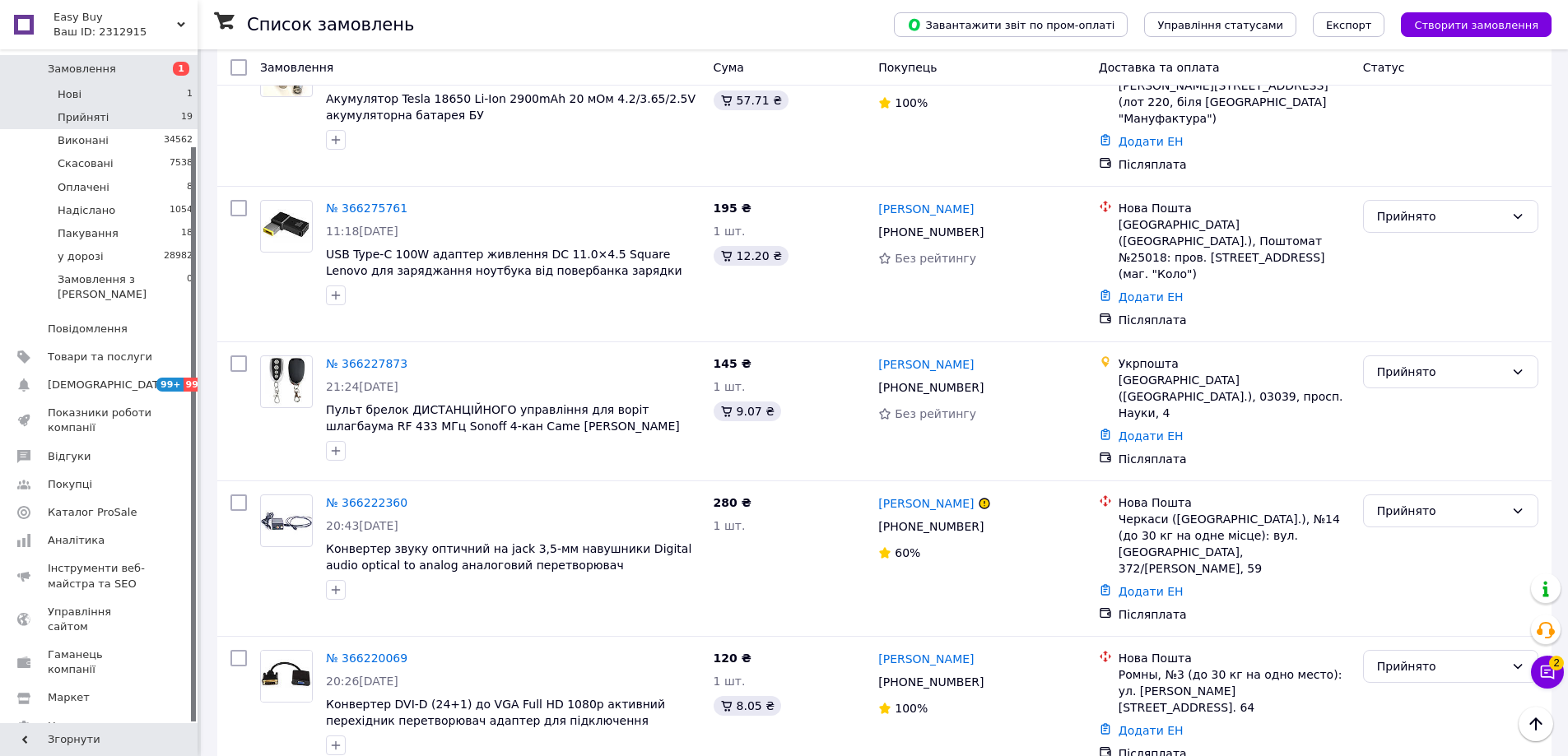
click at [171, 83] on li "Нові 1" at bounding box center [101, 94] width 202 height 23
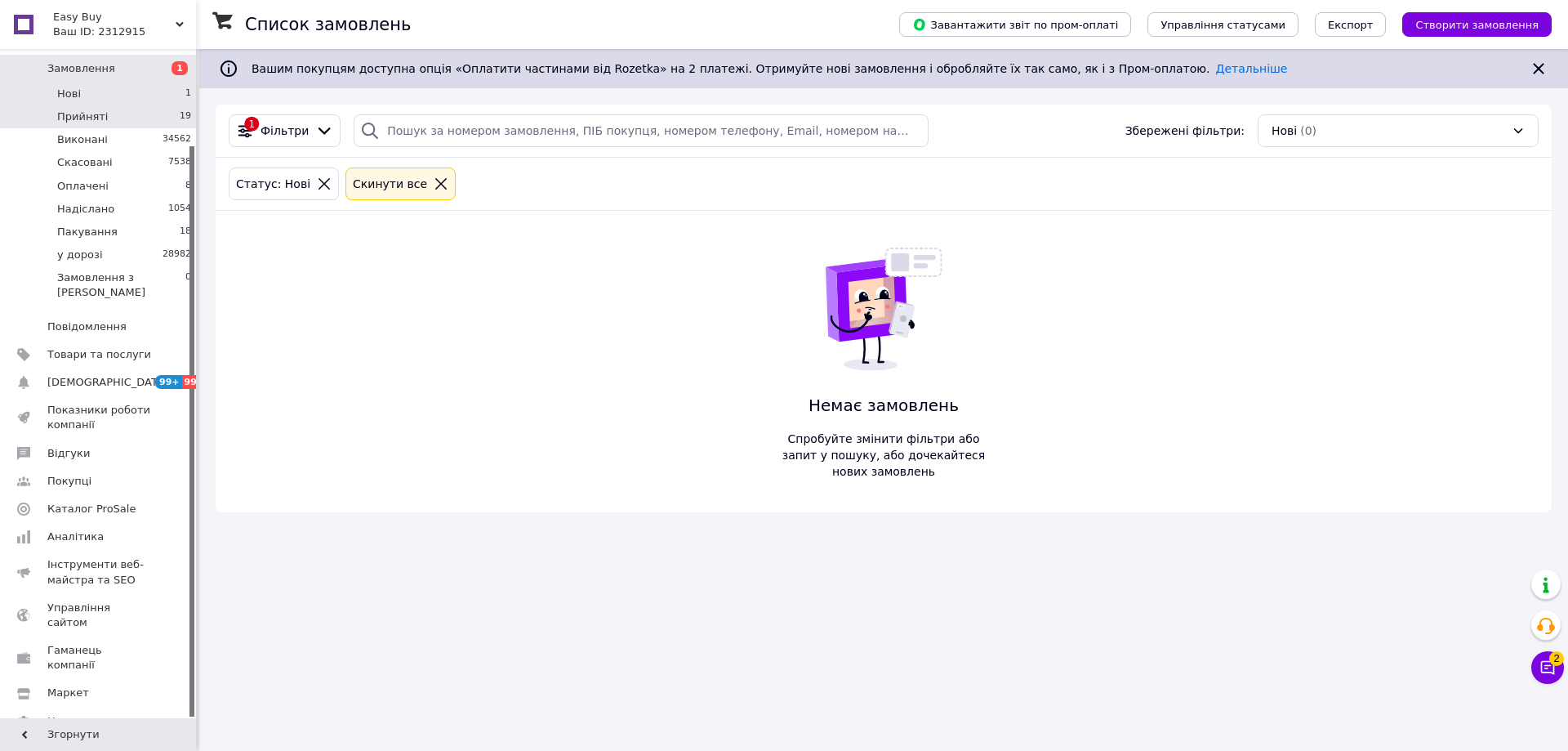
click at [163, 105] on li "Прийняті 19" at bounding box center [100, 117] width 201 height 23
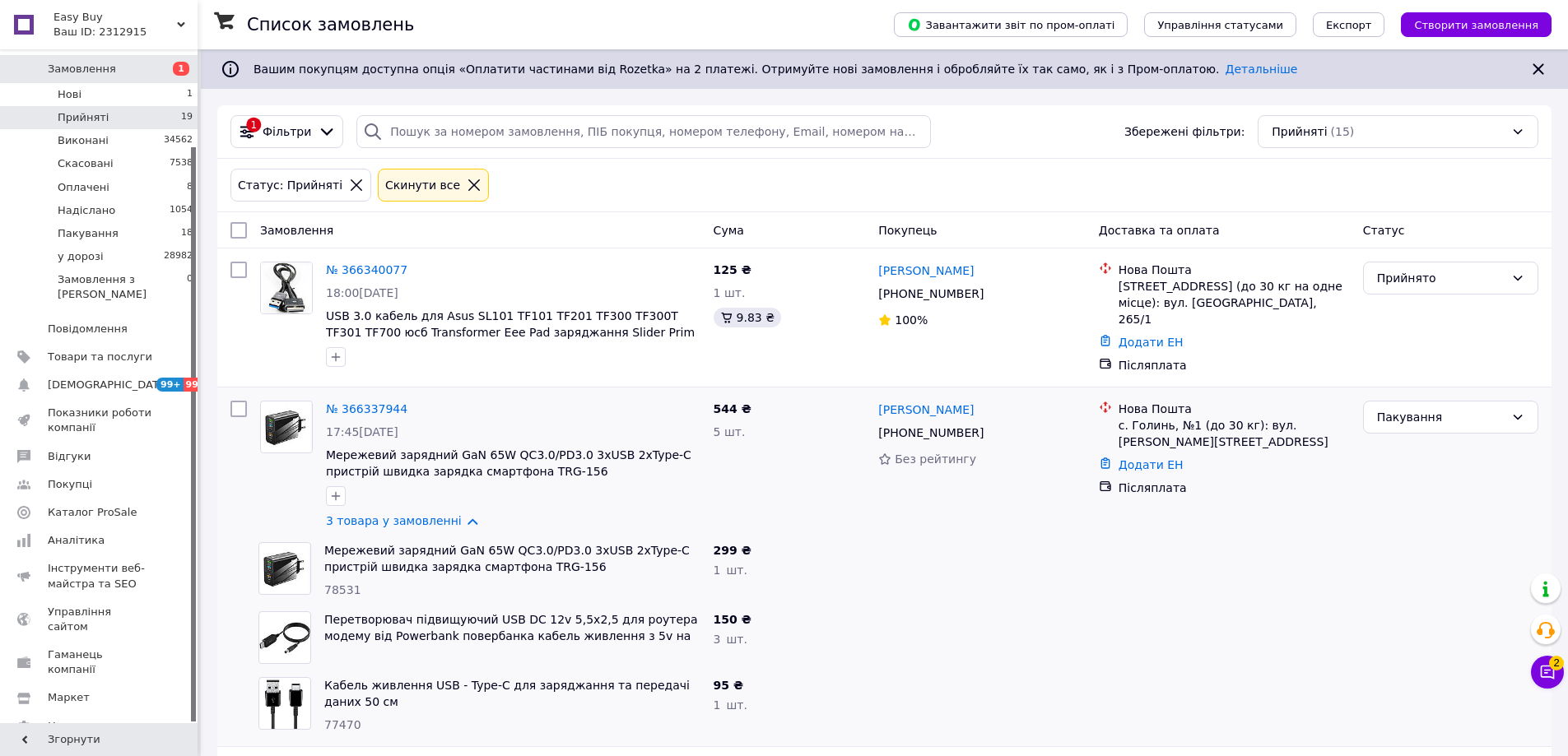
scroll to position [430, 0]
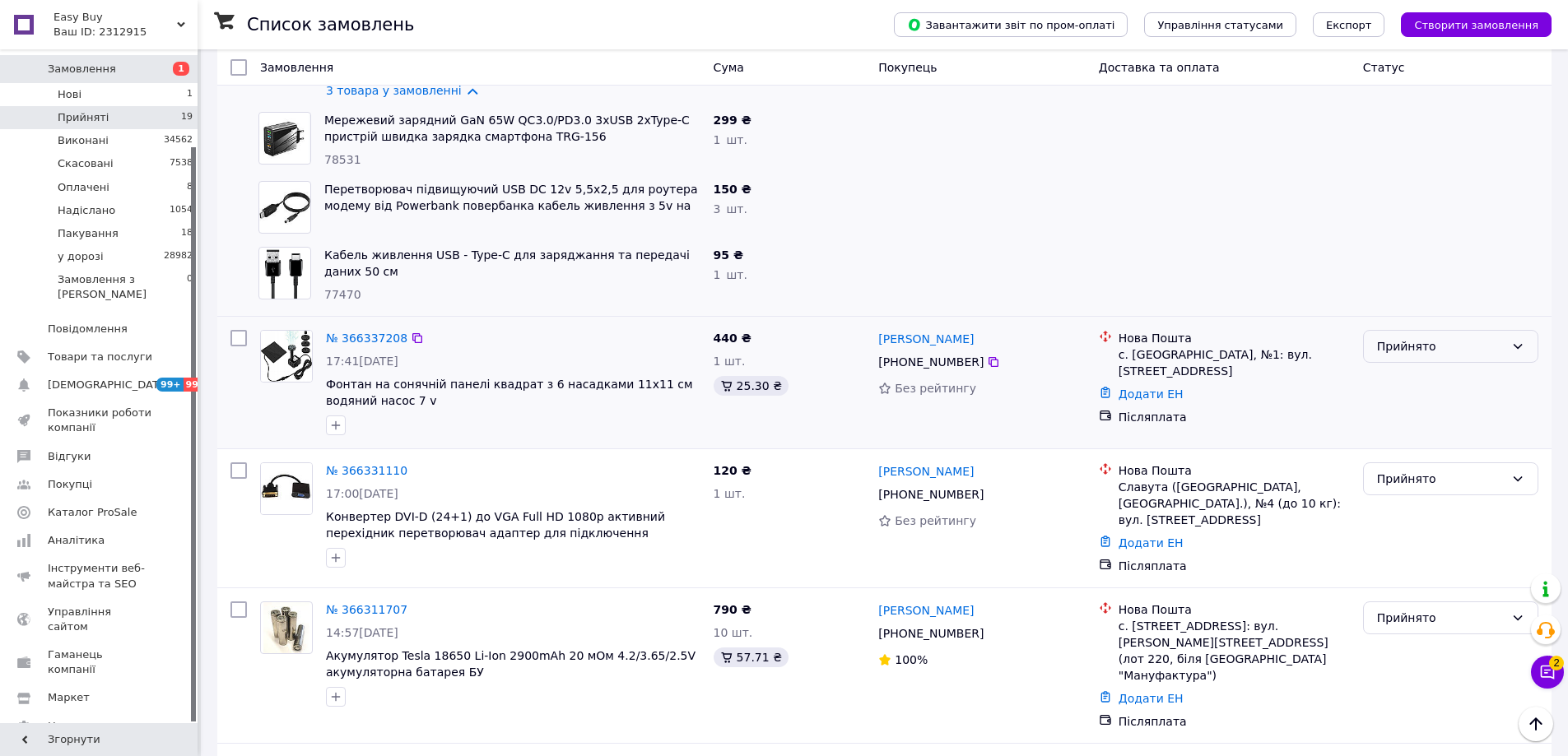
click at [1474, 348] on div "Прийнято" at bounding box center [1440, 347] width 128 height 18
click at [1413, 464] on li "Пакування" at bounding box center [1451, 458] width 174 height 29
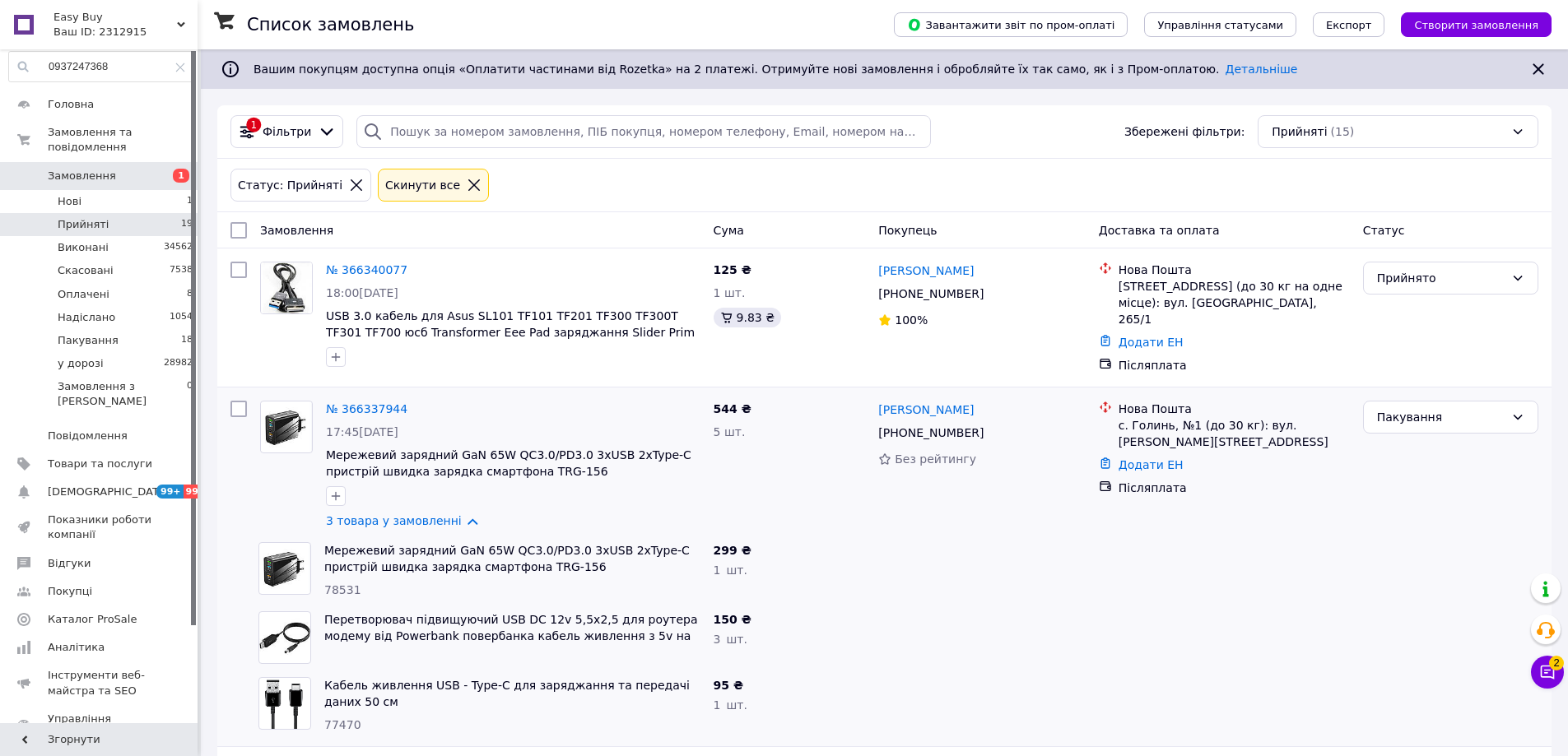
scroll to position [0, 0]
click at [159, 200] on li "Нові 1" at bounding box center [101, 208] width 202 height 23
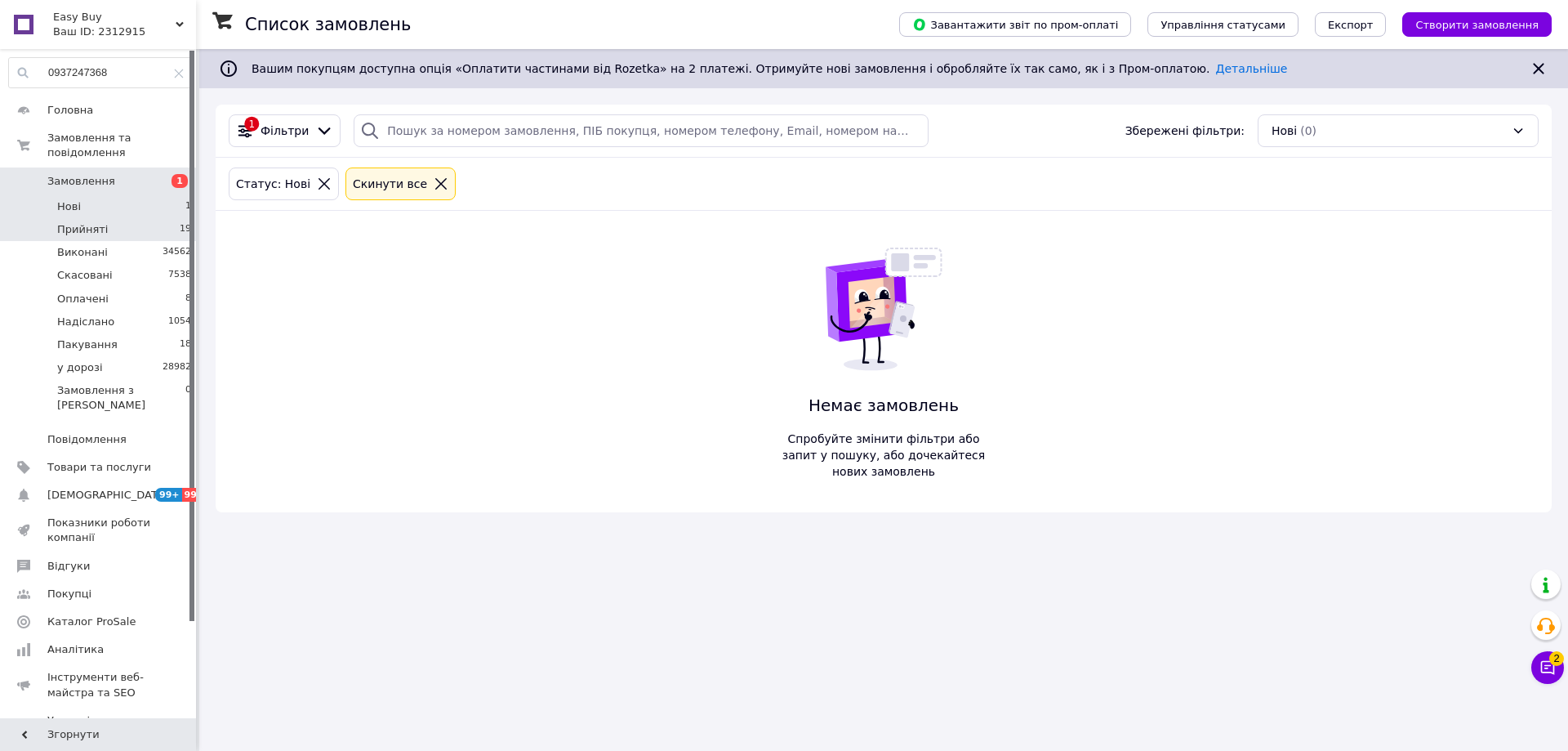
click at [173, 218] on li "Прийняті 19" at bounding box center [100, 230] width 201 height 23
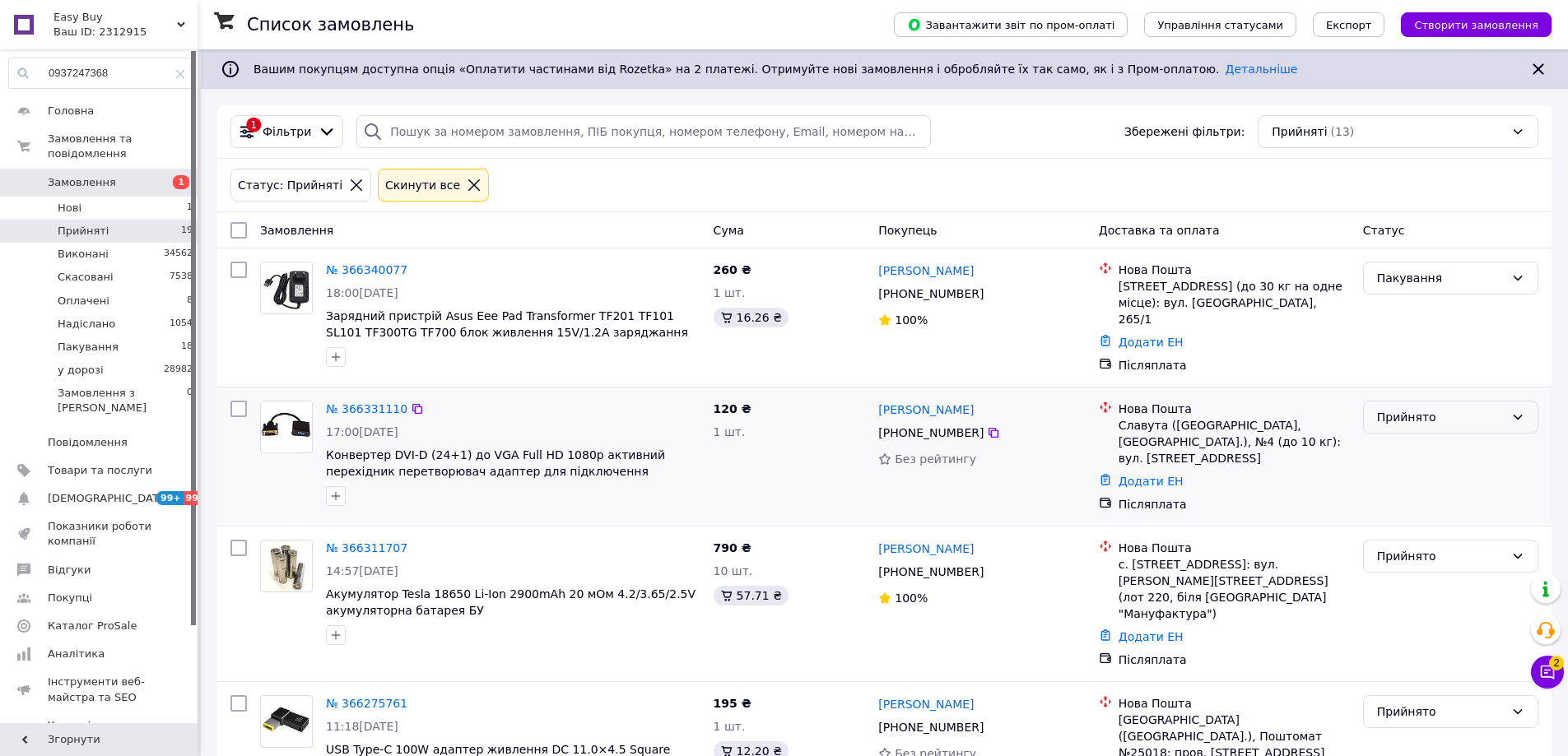
click at [1397, 424] on div "Прийнято" at bounding box center [1451, 417] width 176 height 33
click at [1403, 532] on li "Пакування" at bounding box center [1451, 528] width 174 height 29
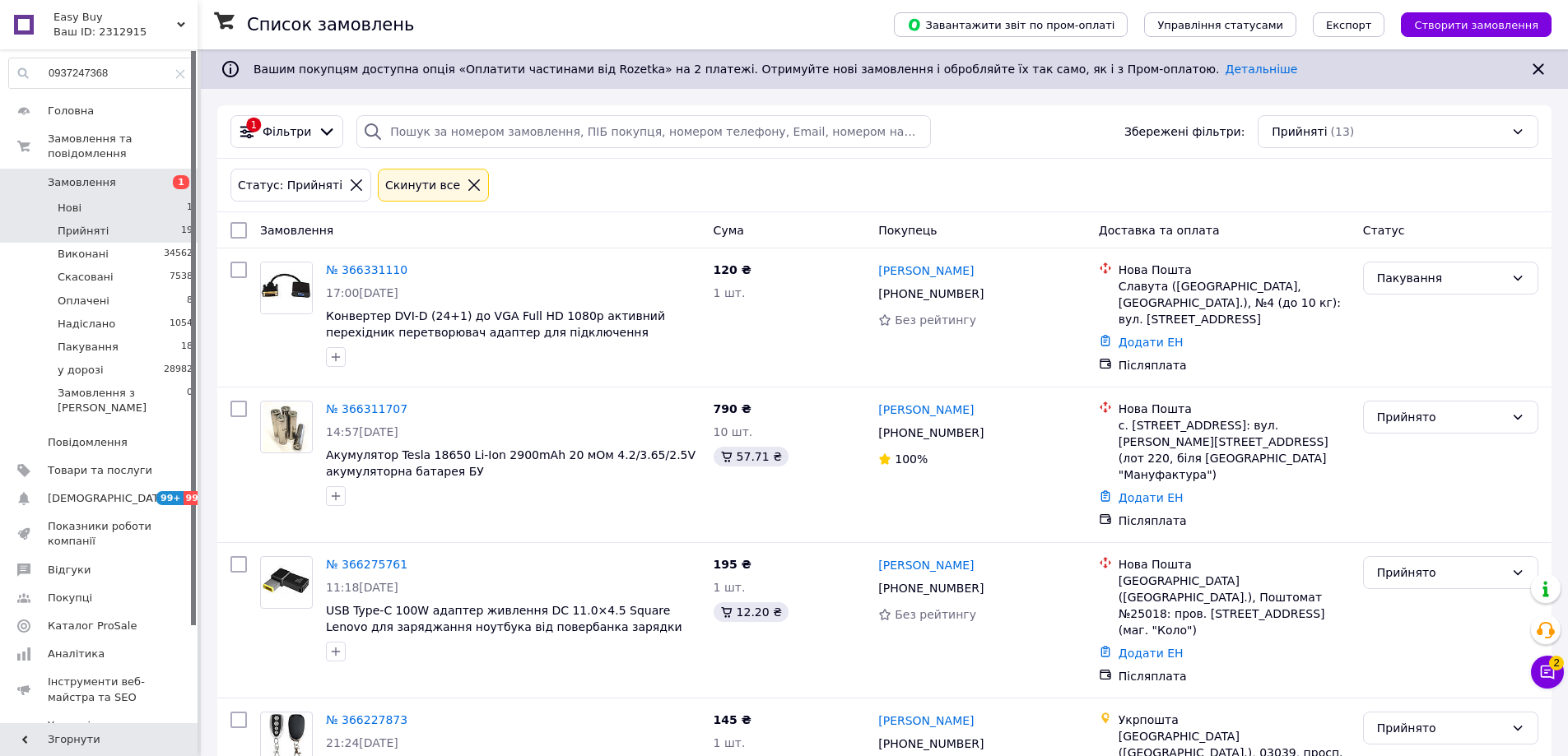
click at [142, 196] on li "Нові 1" at bounding box center [101, 208] width 202 height 23
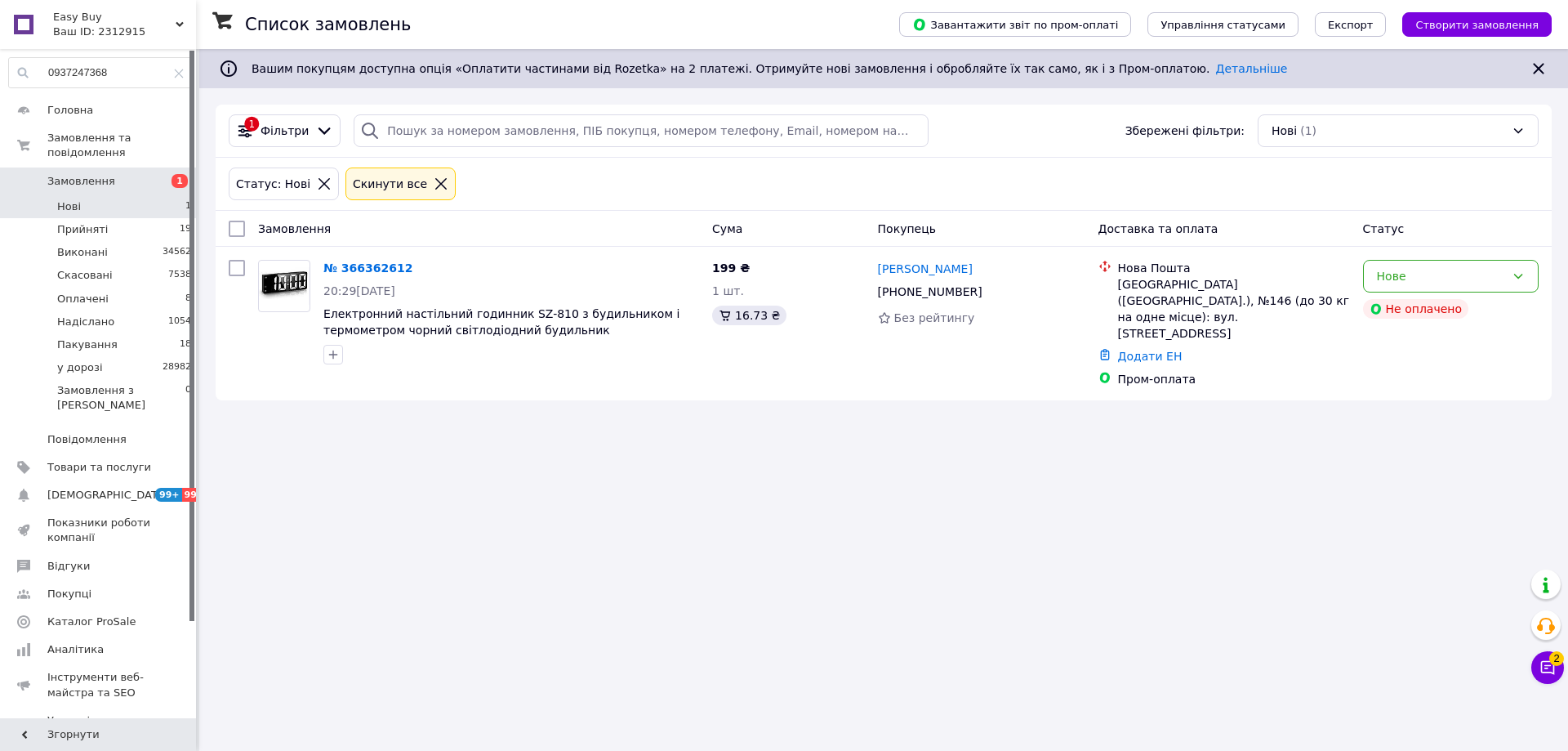
click at [138, 218] on li "Прийняті 19" at bounding box center [100, 230] width 201 height 23
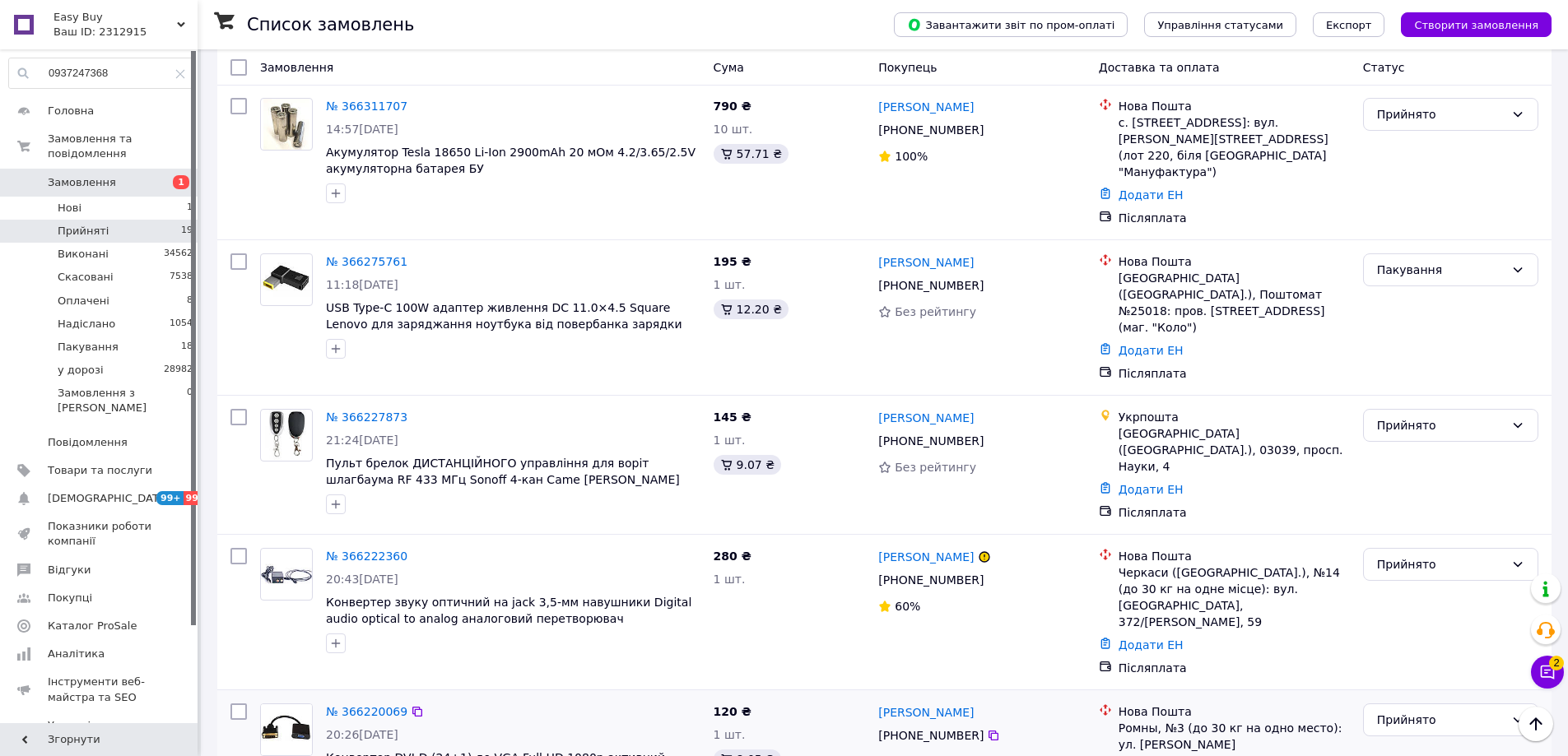
scroll to position [494, 0]
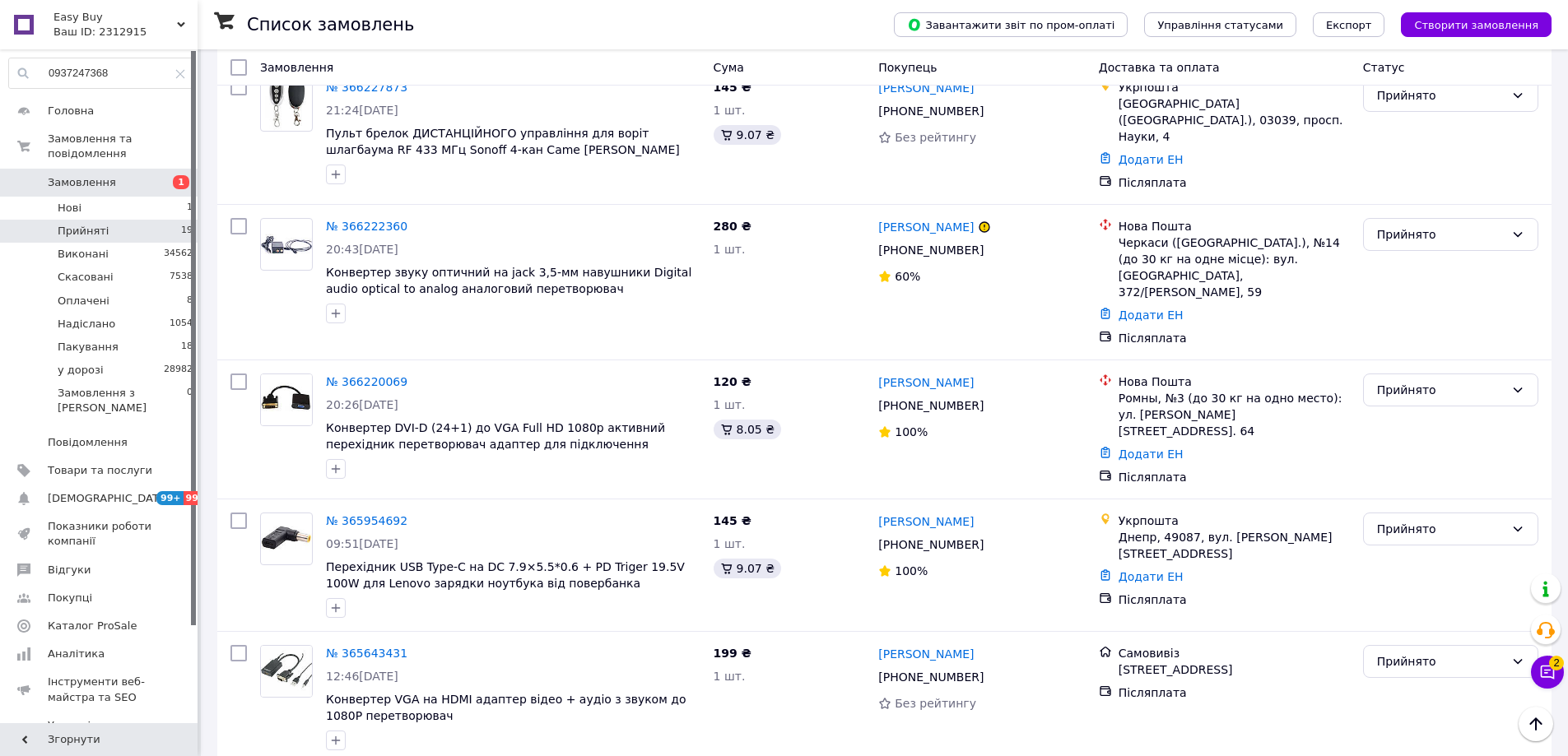
click at [208, 358] on div "Список замовлень Завантажити звіт по пром-оплаті Управління статусами Експорт С…" at bounding box center [883, 545] width 1367 height 1978
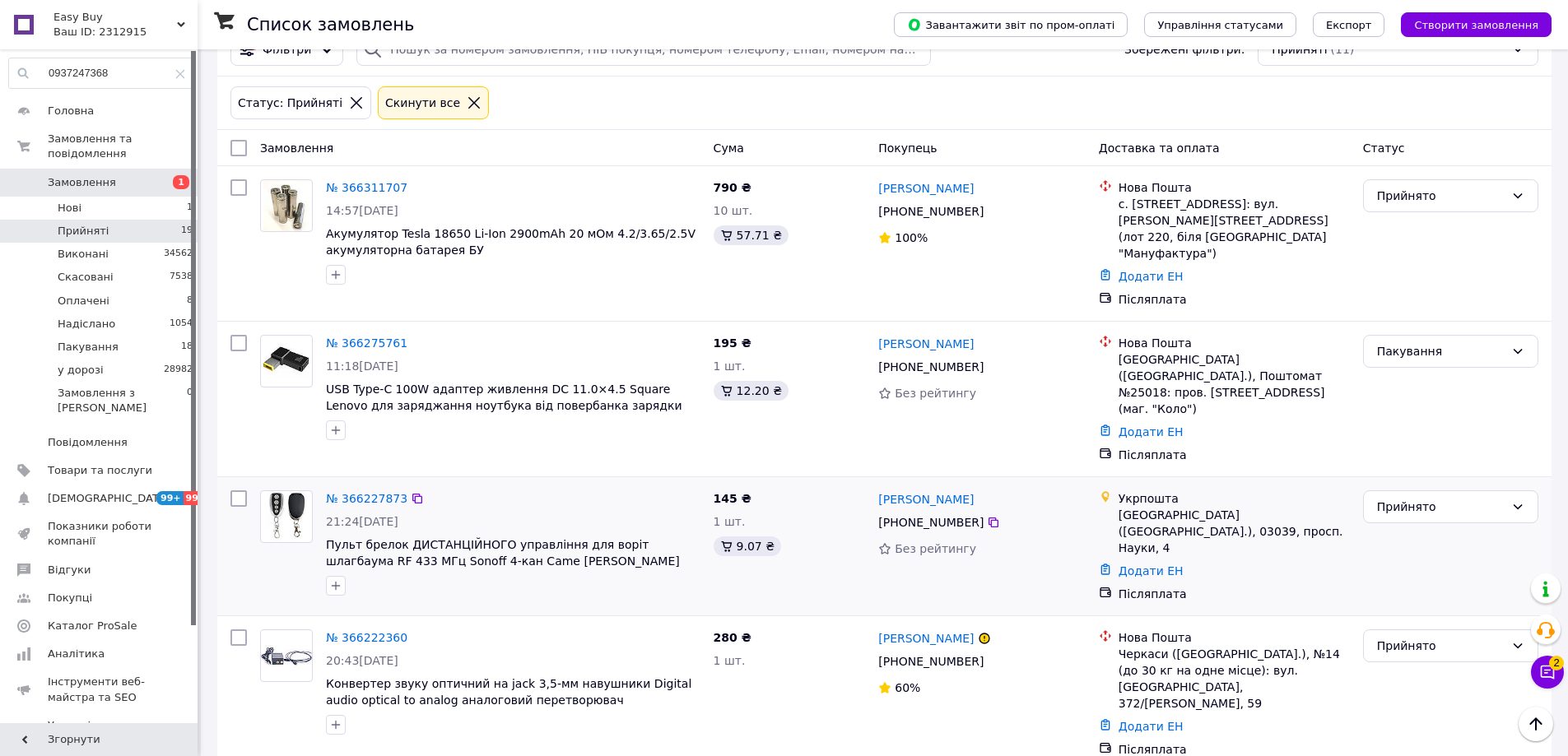
scroll to position [0, 0]
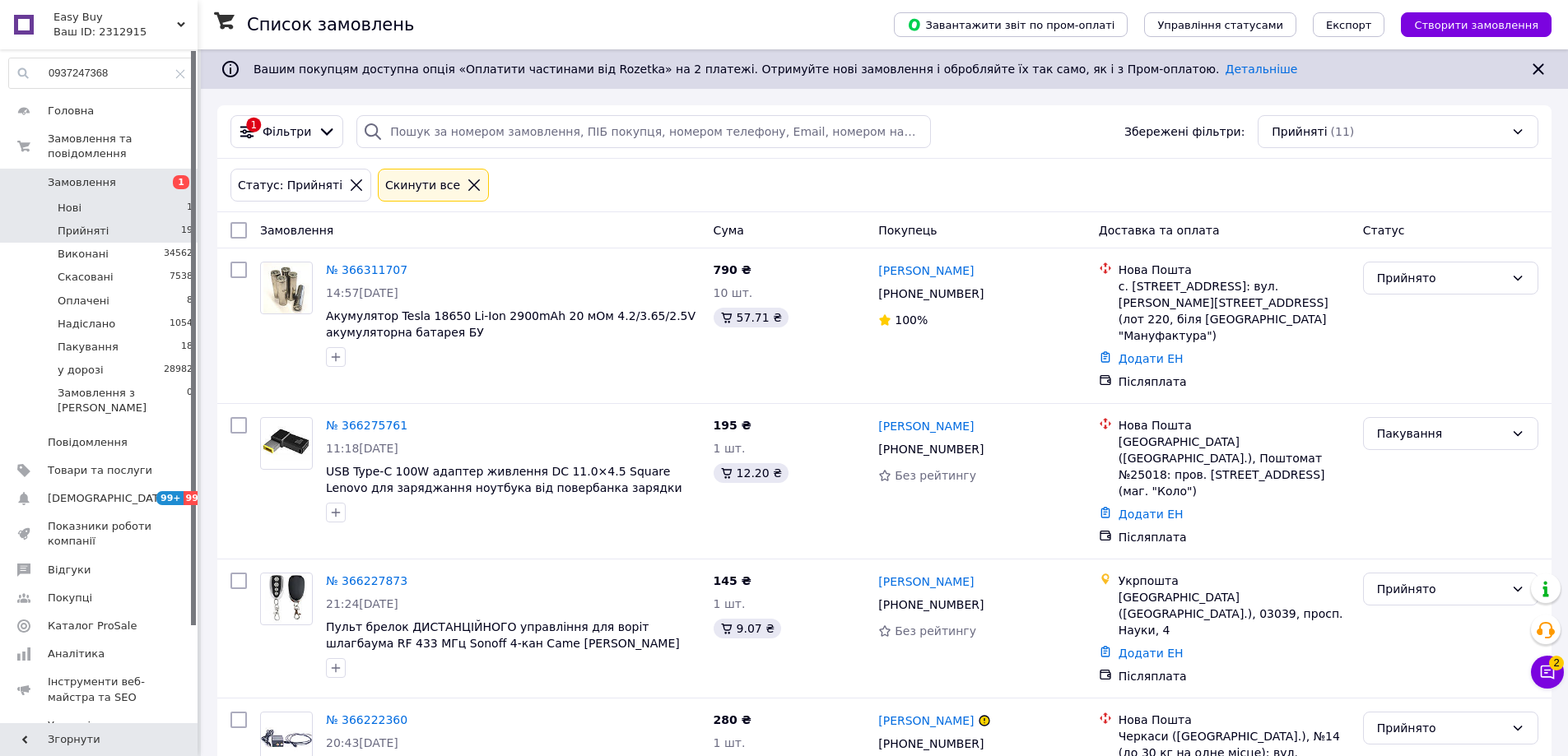
click at [130, 196] on li "Нові 1" at bounding box center [101, 208] width 202 height 23
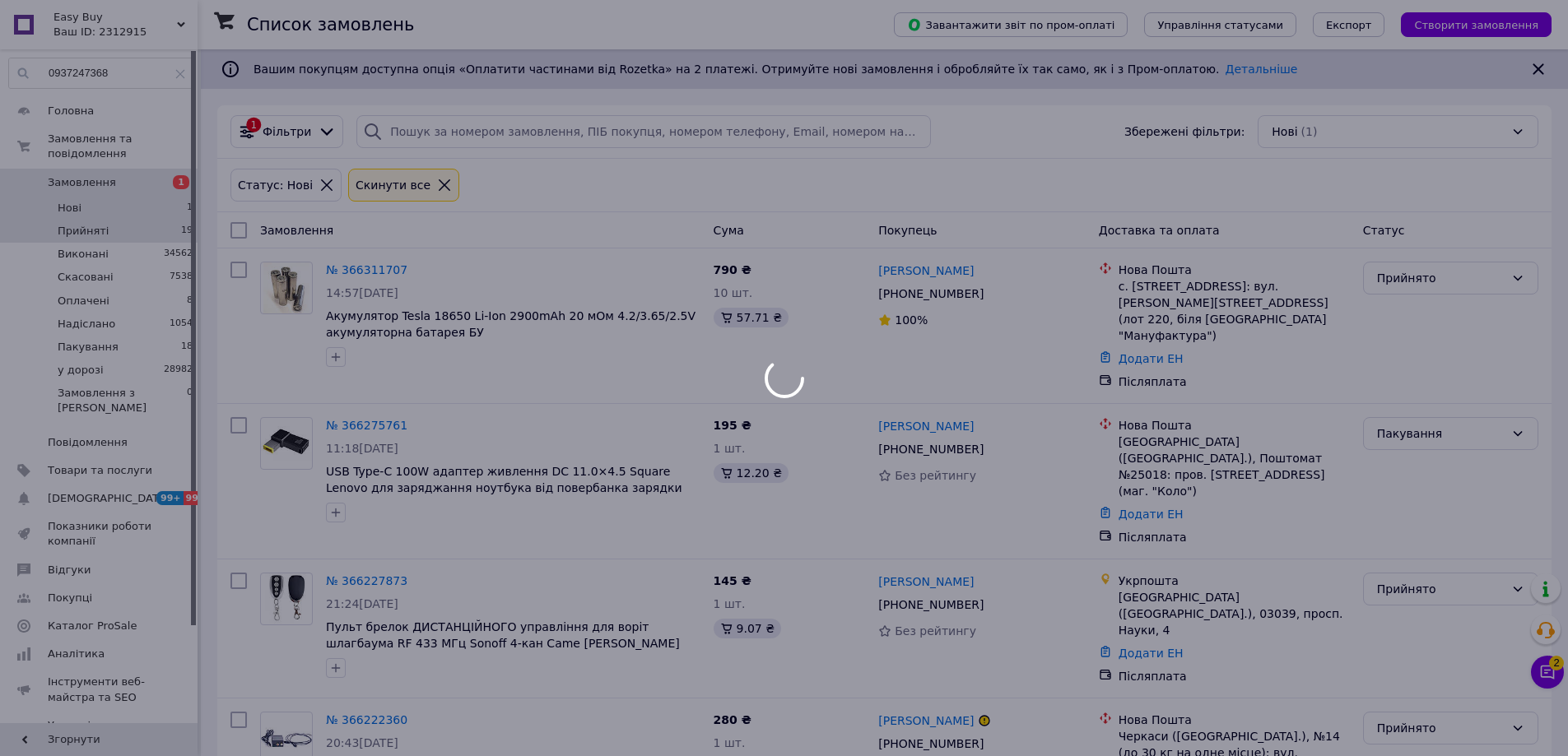
click at [134, 221] on div at bounding box center [784, 378] width 1568 height 756
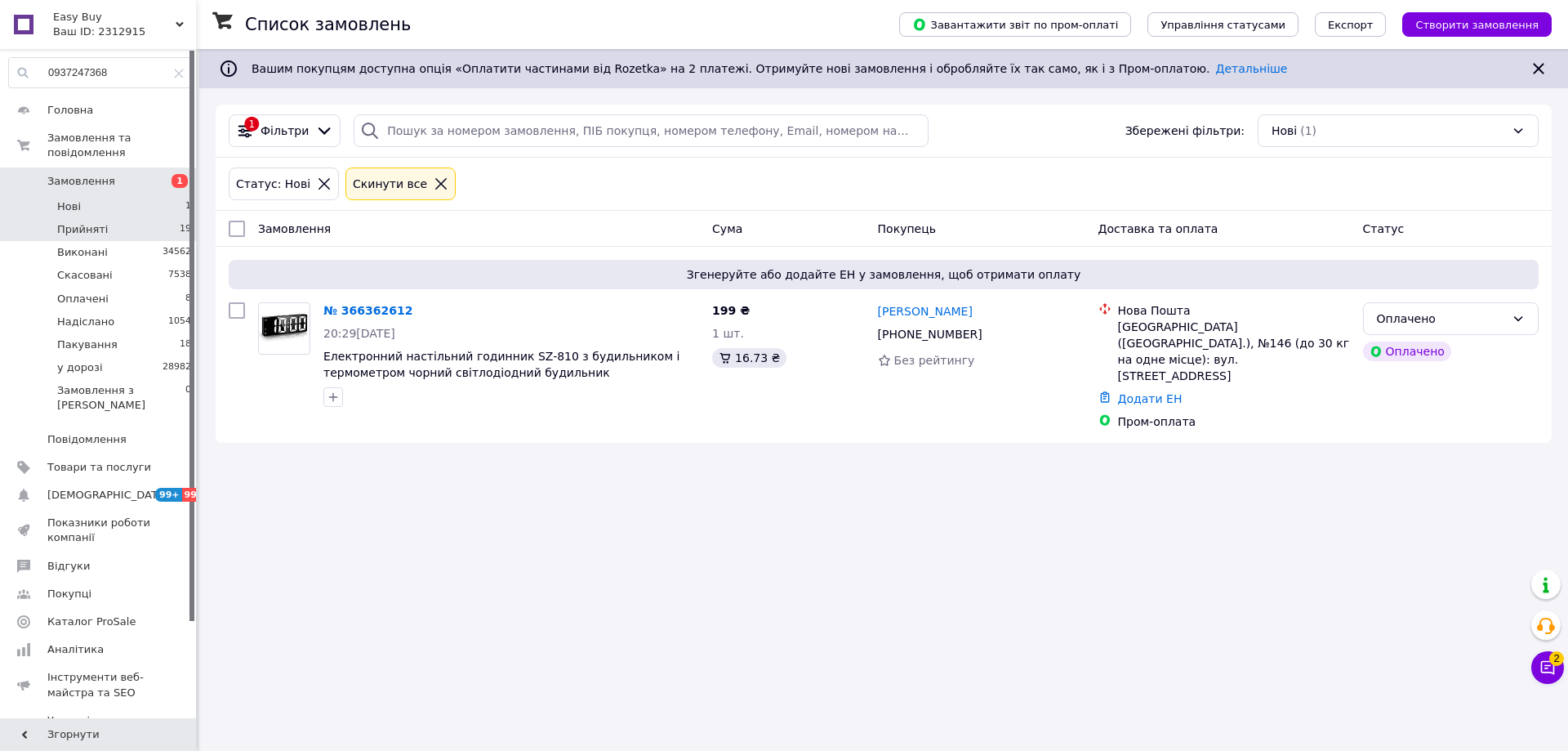
click at [161, 218] on li "Прийняті 19" at bounding box center [100, 230] width 201 height 23
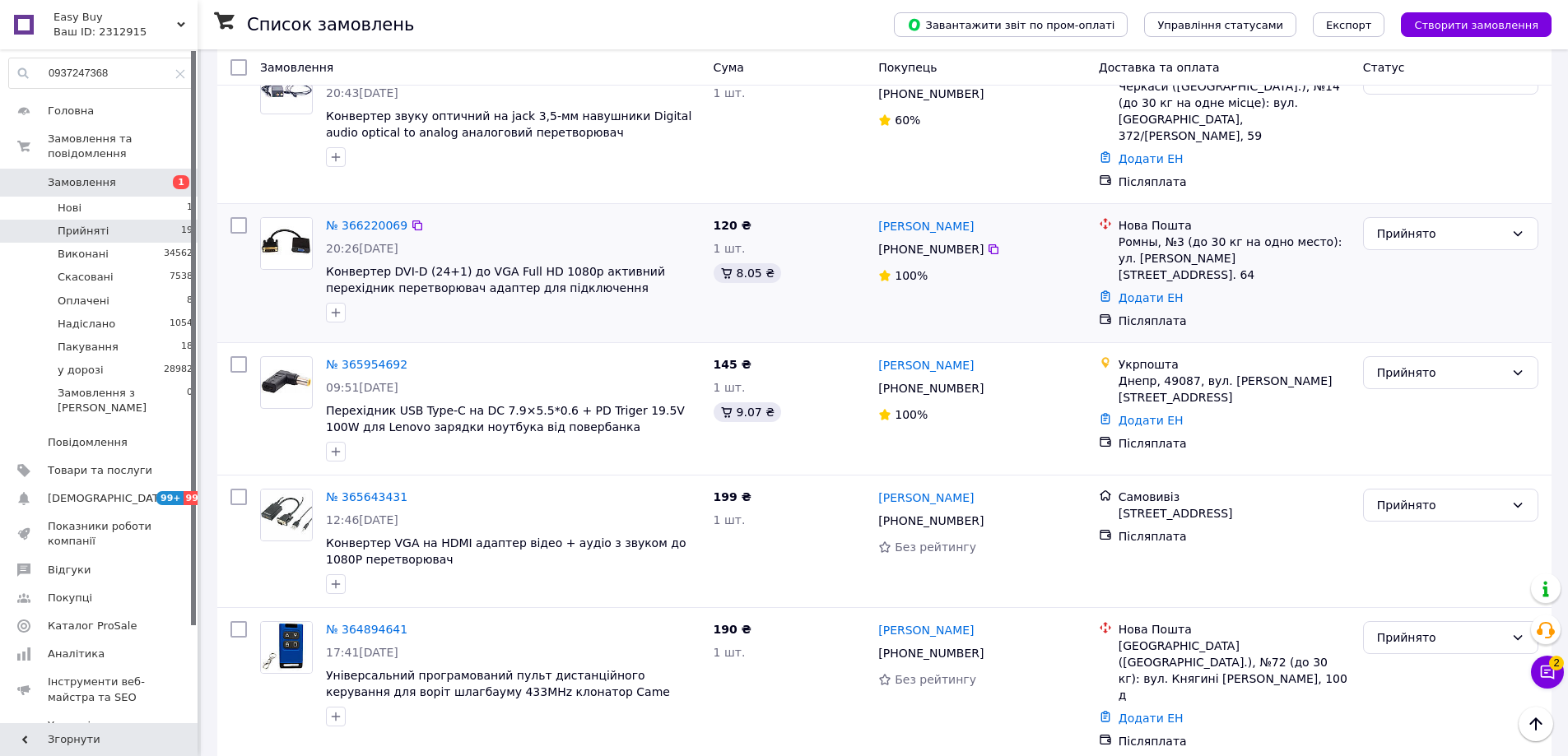
scroll to position [658, 0]
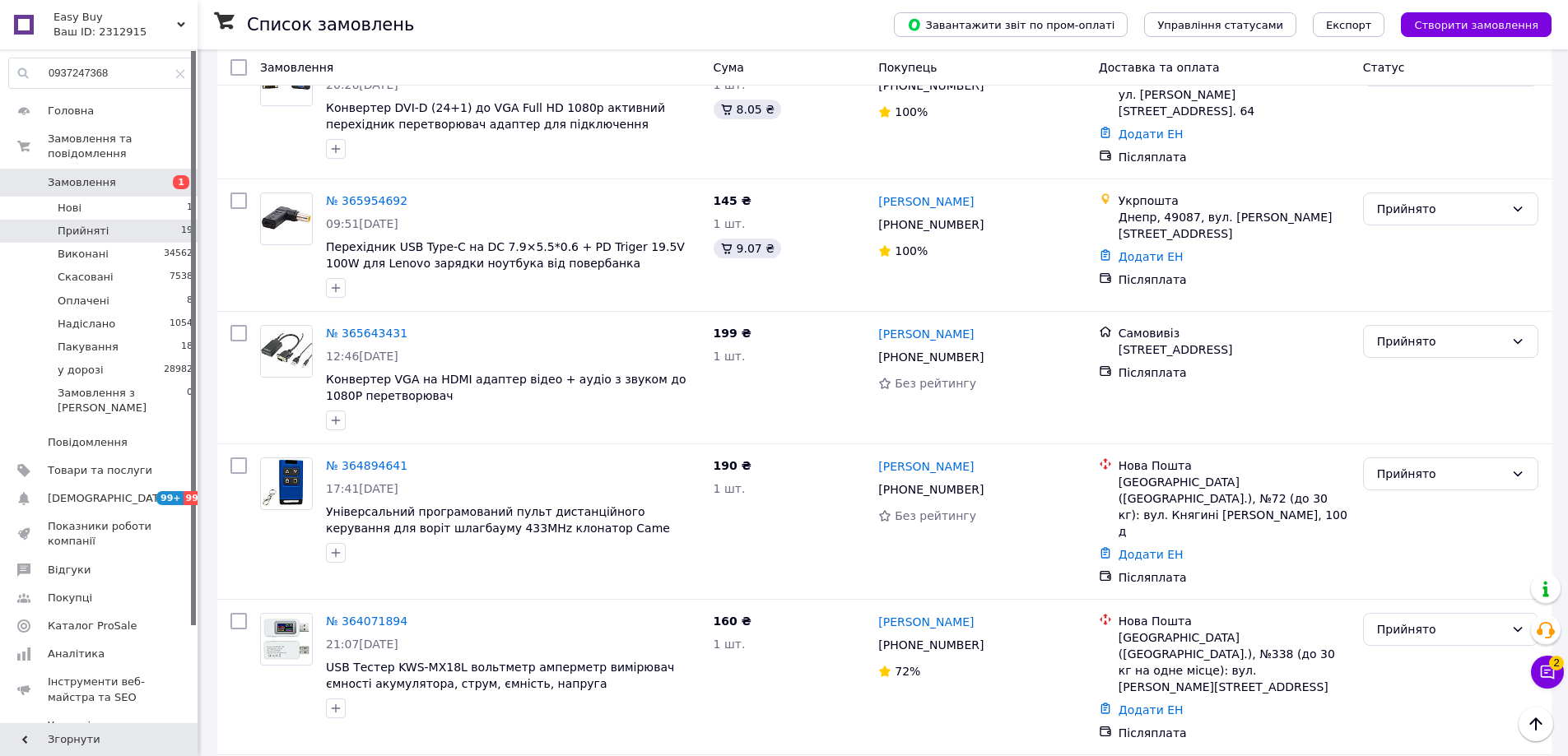
click at [191, 289] on div at bounding box center [193, 337] width 5 height 574
click at [179, 290] on li "Оплачені 8" at bounding box center [101, 302] width 202 height 23
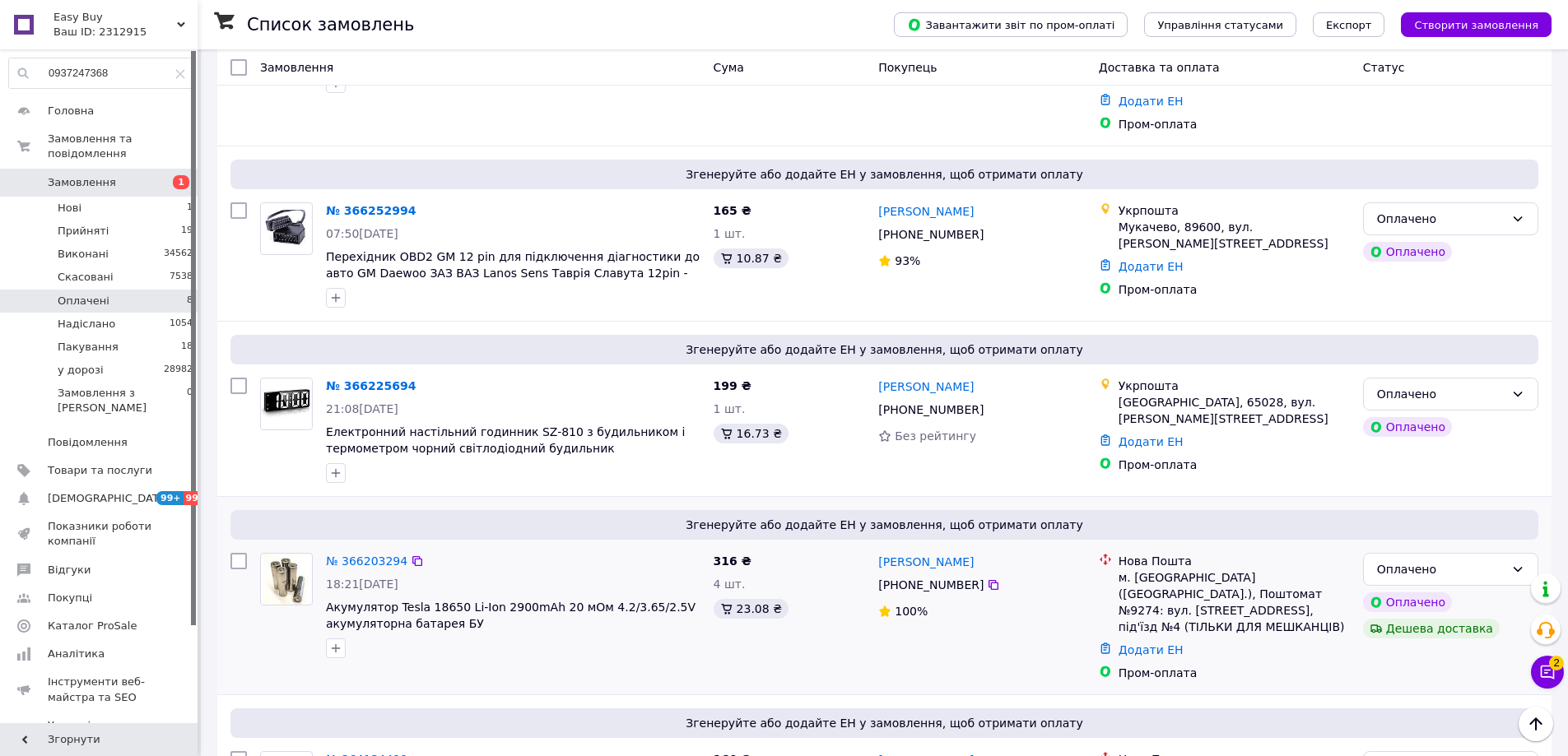
scroll to position [1037, 0]
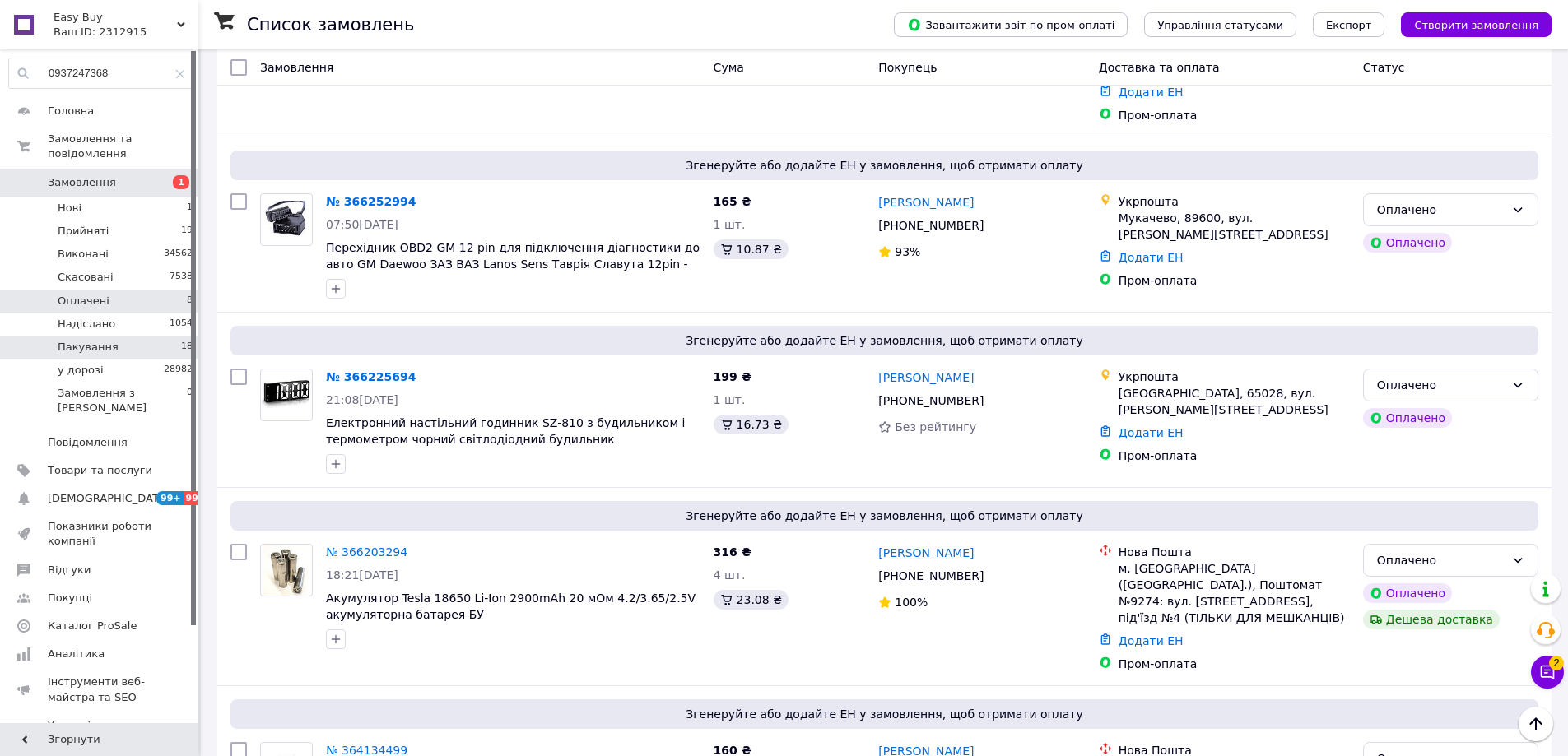
click at [146, 336] on li "Пакування 18" at bounding box center [101, 348] width 202 height 23
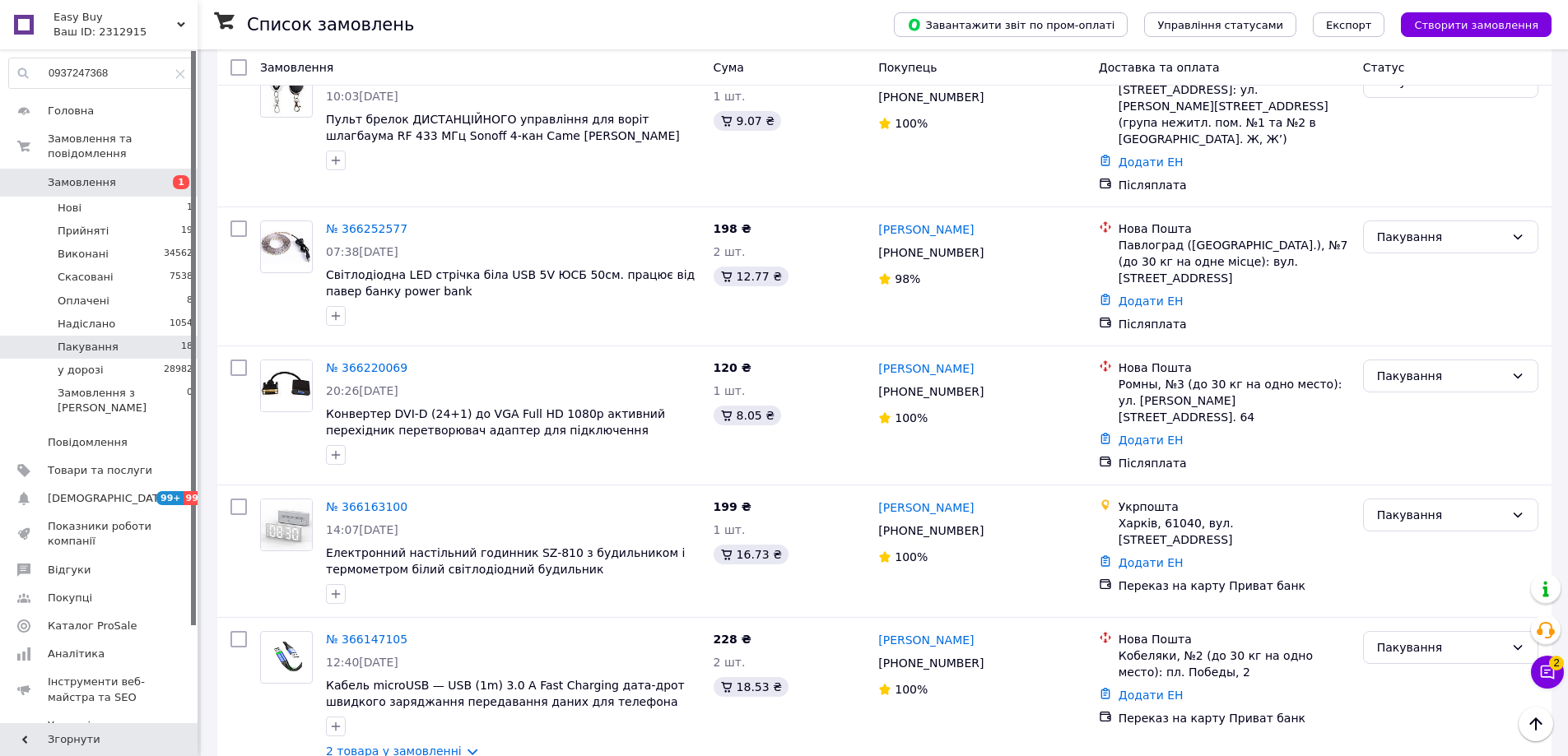
scroll to position [3043, 0]
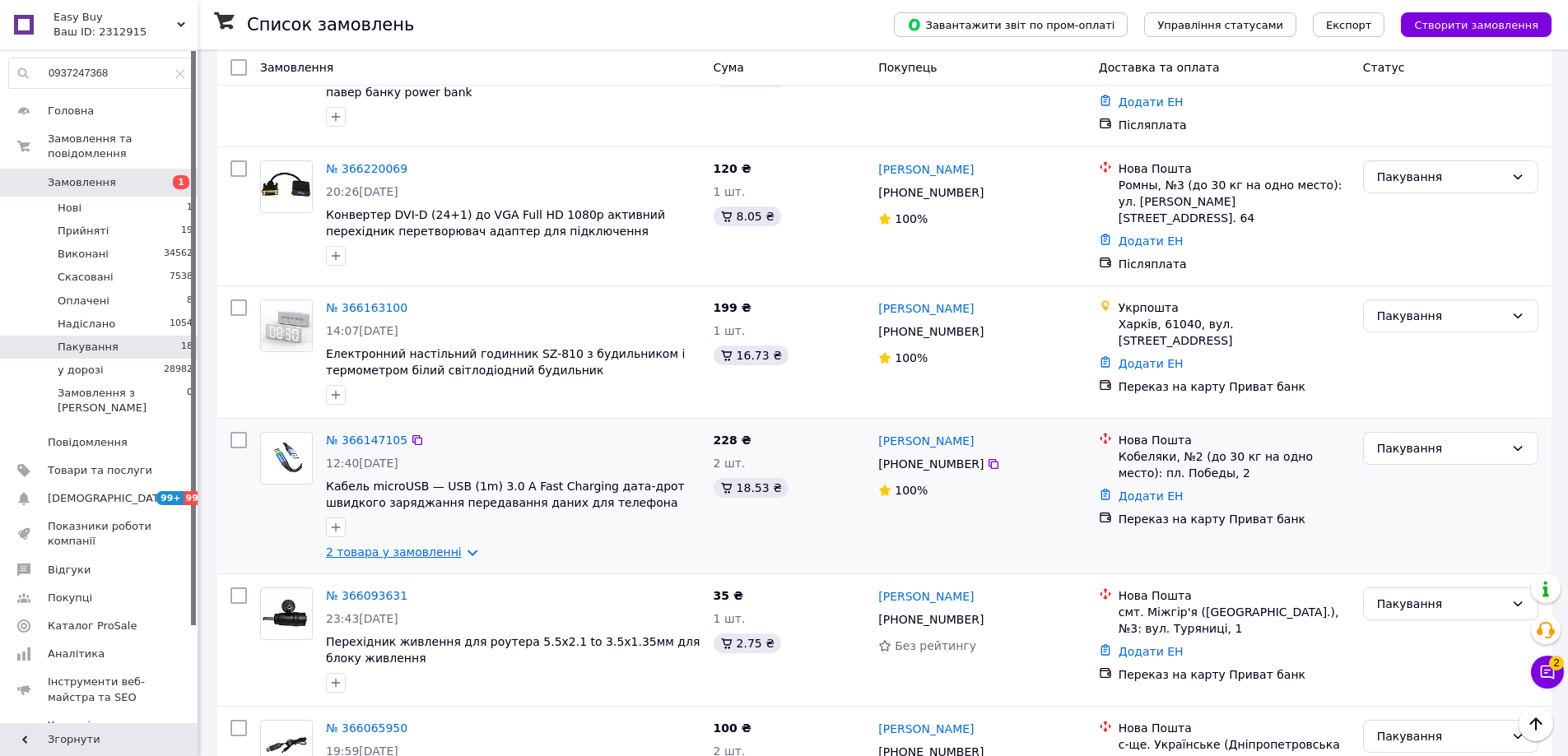
click at [396, 545] on link "2 товара у замовленні" at bounding box center [394, 552] width 135 height 13
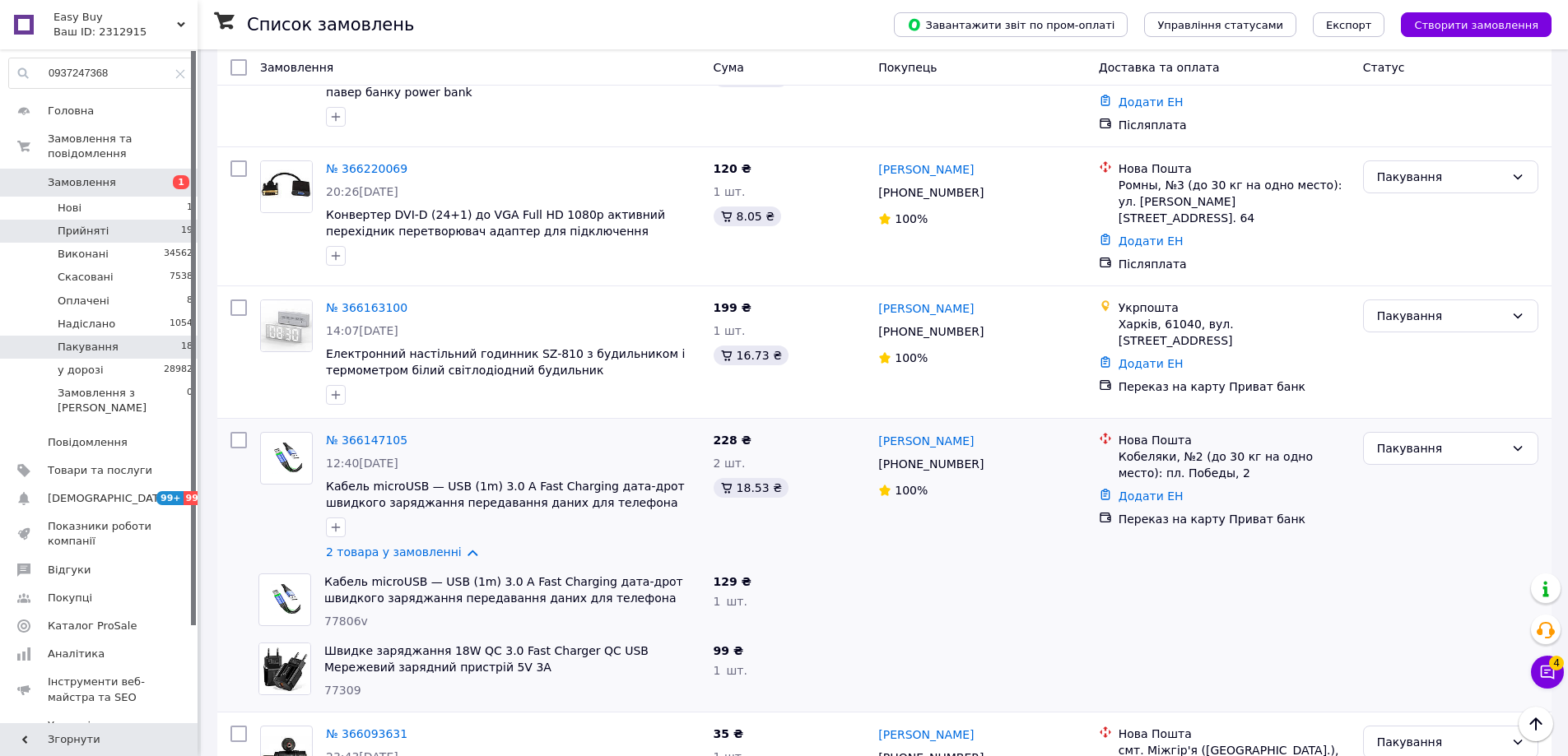
click at [160, 221] on li "Прийняті 19" at bounding box center [101, 231] width 202 height 23
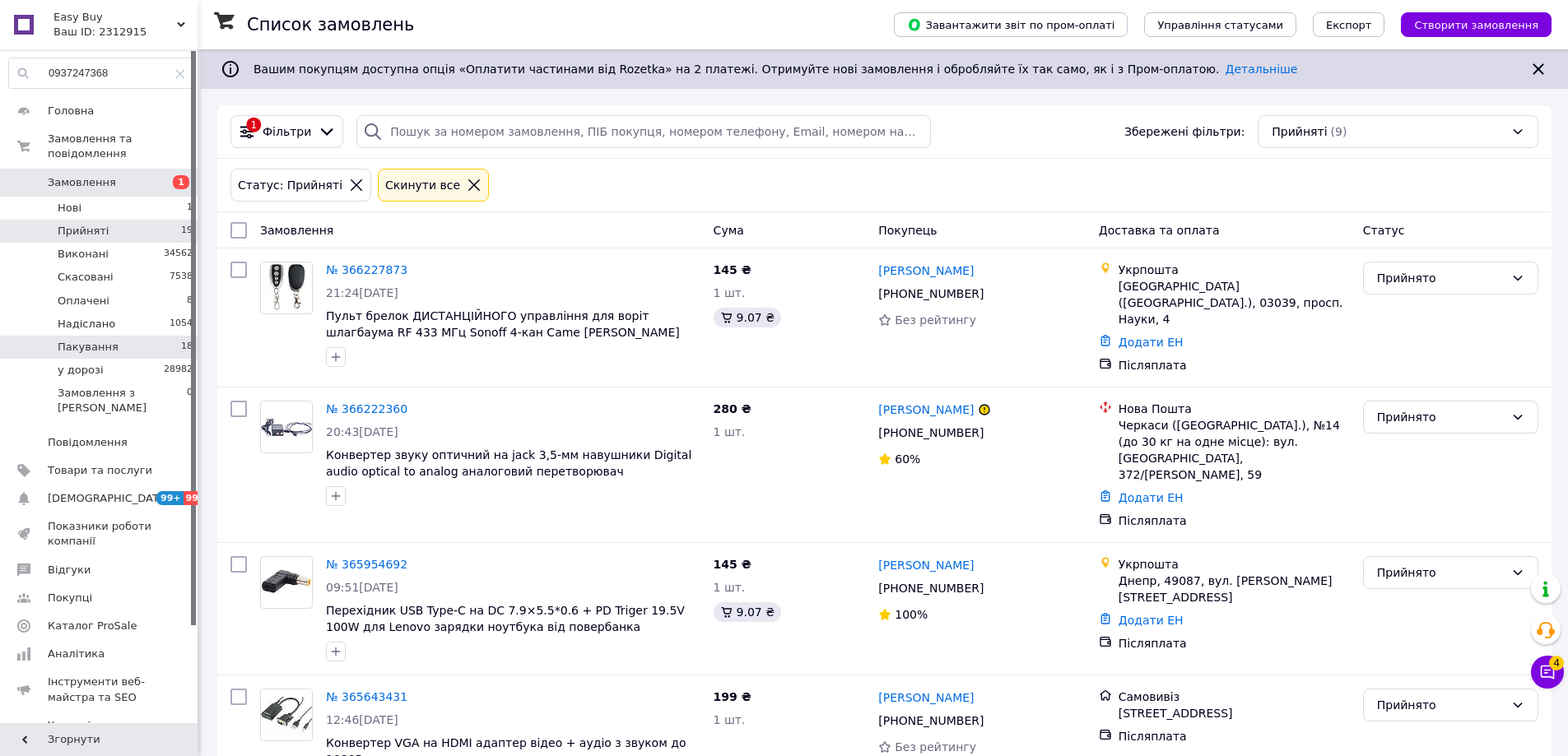
click at [149, 336] on li "Пакування 18" at bounding box center [101, 348] width 202 height 23
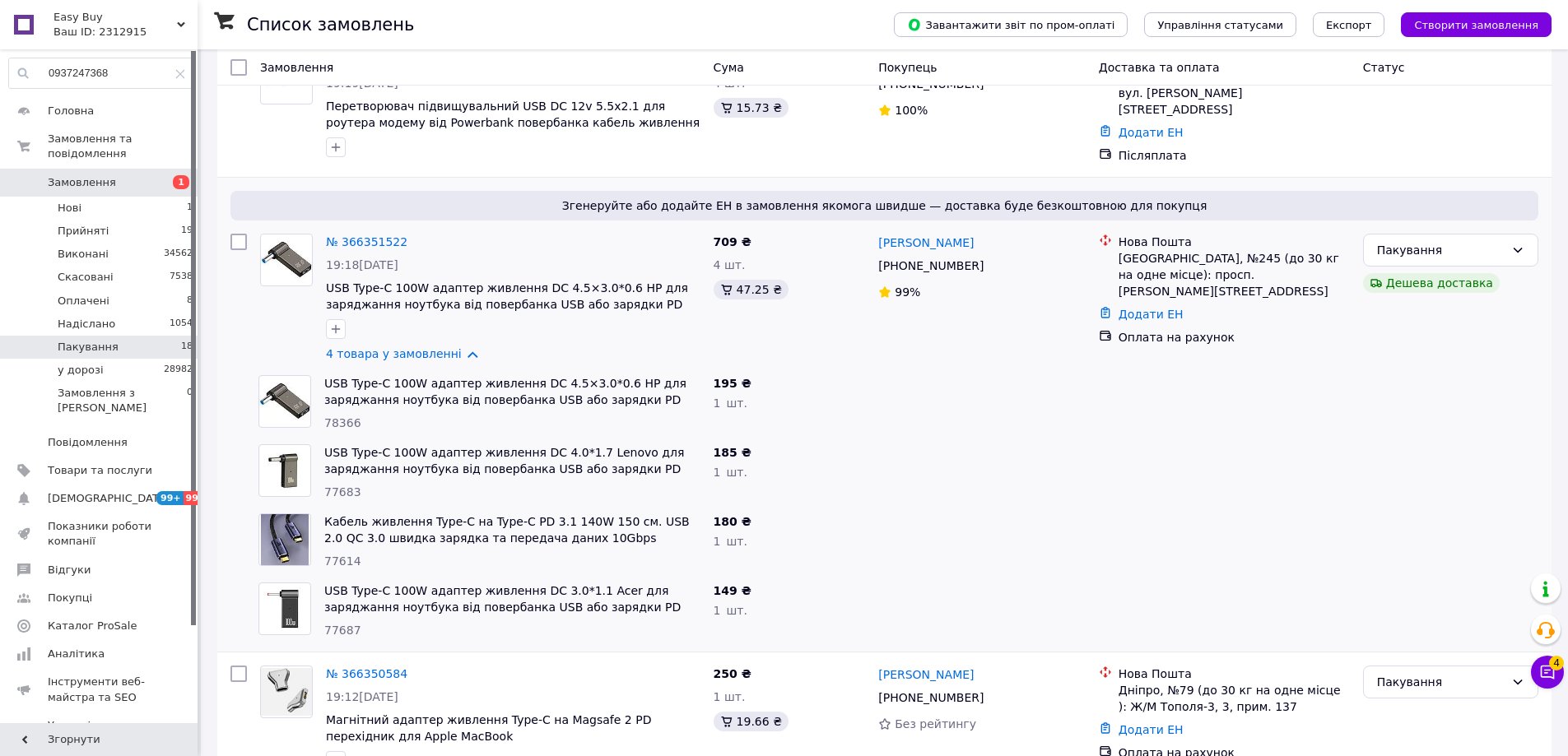
scroll to position [411, 0]
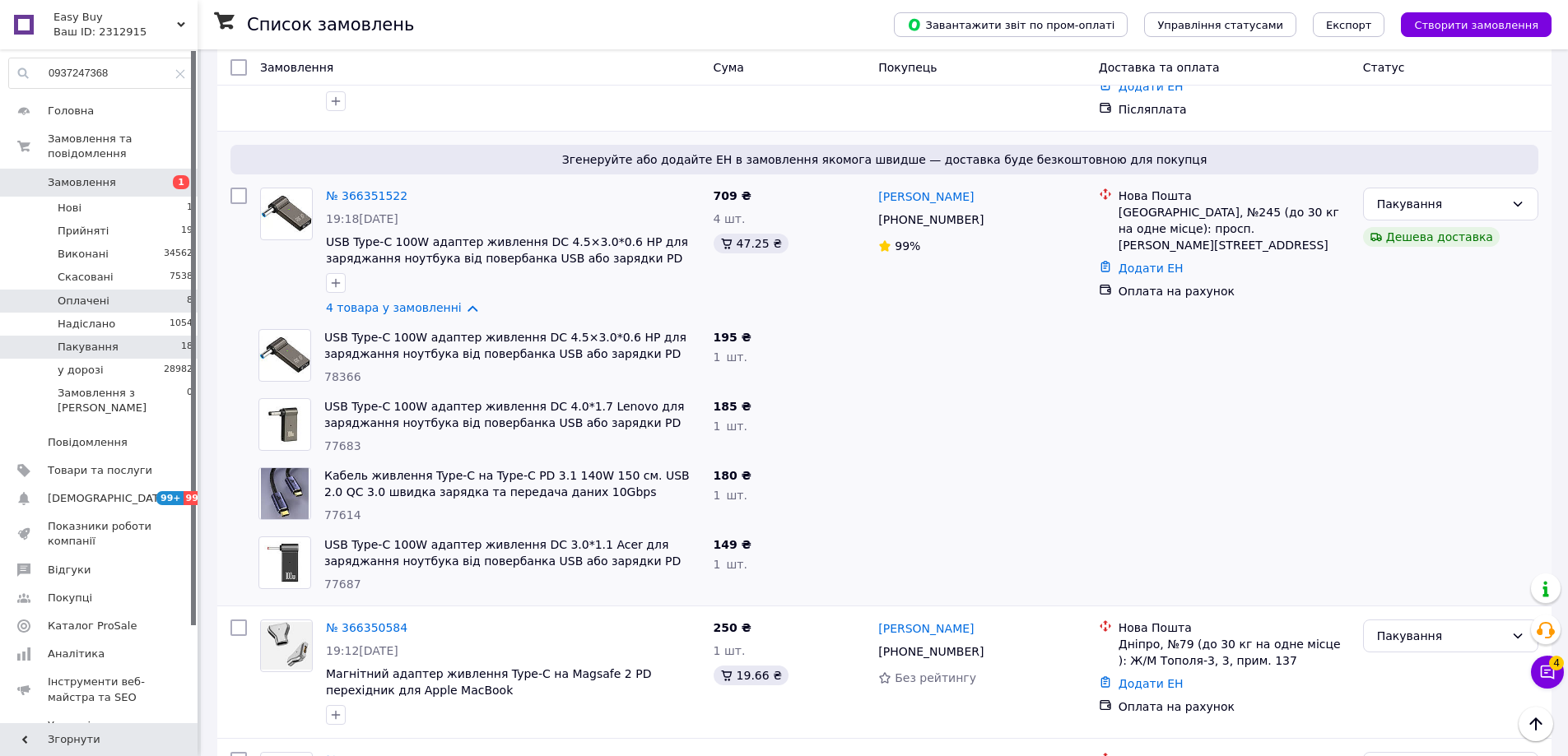
click at [176, 295] on li "Оплачені 8" at bounding box center [101, 302] width 202 height 23
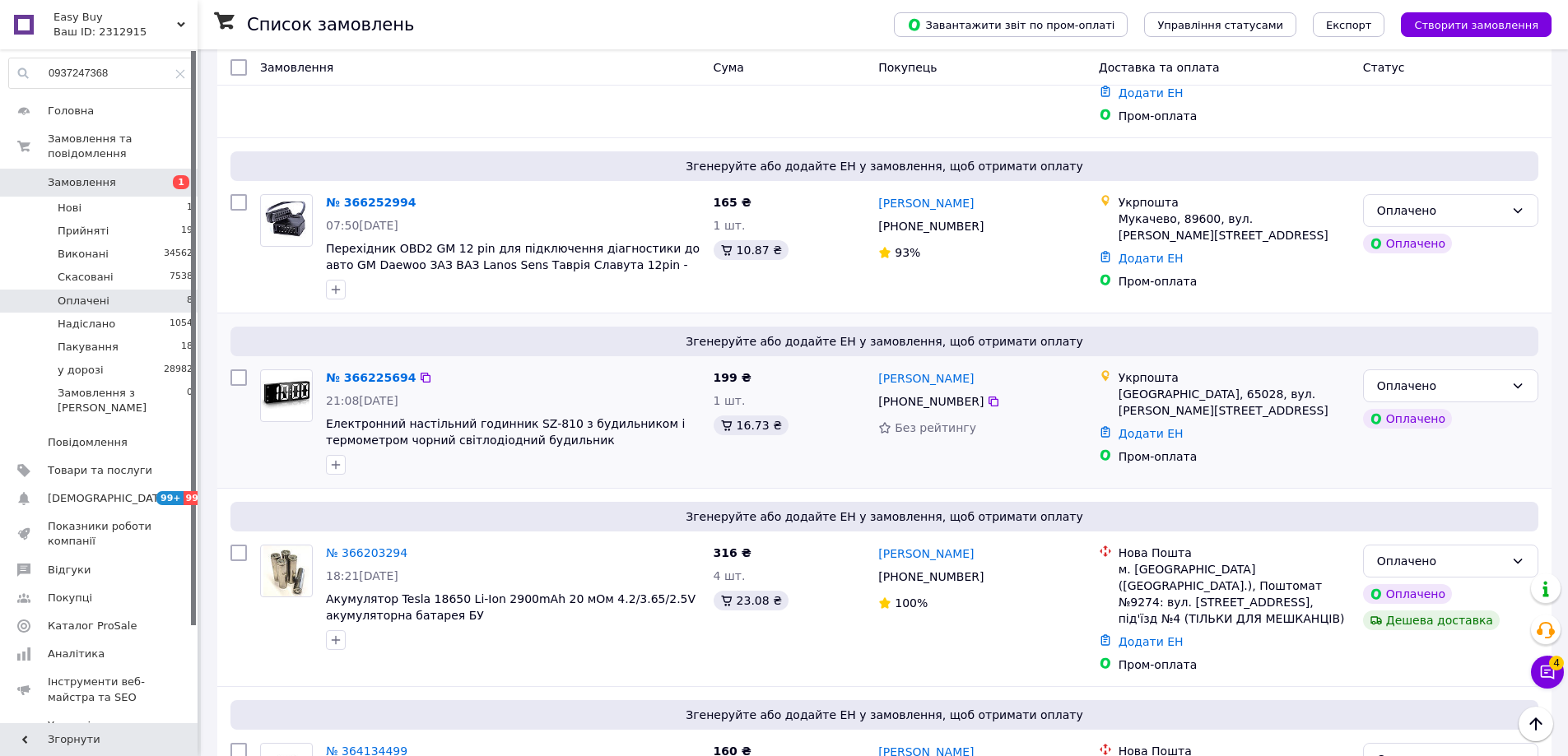
scroll to position [1037, 0]
click at [165, 336] on li "Пакування 18" at bounding box center [101, 348] width 202 height 23
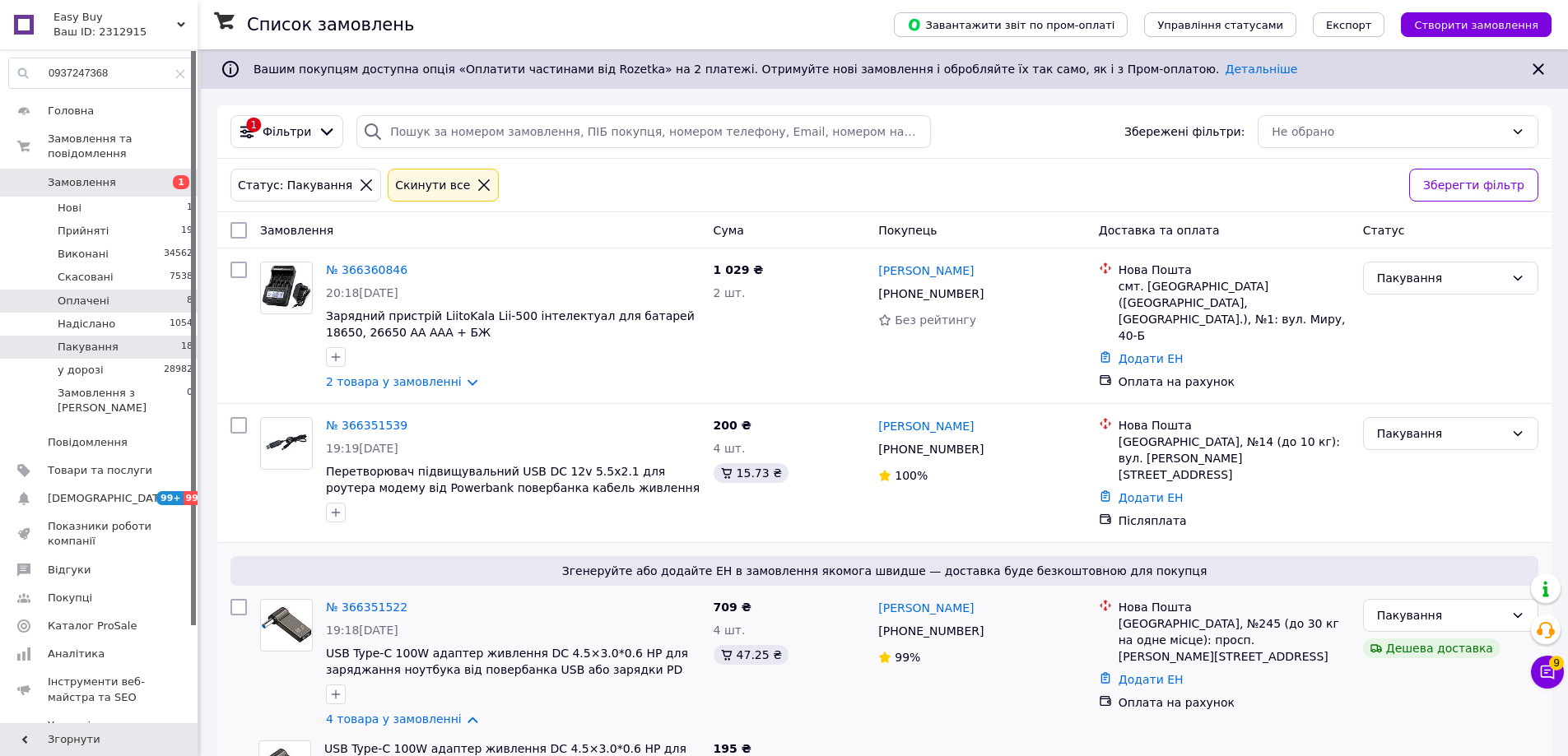
click at [164, 290] on li "Оплачені 8" at bounding box center [101, 302] width 202 height 23
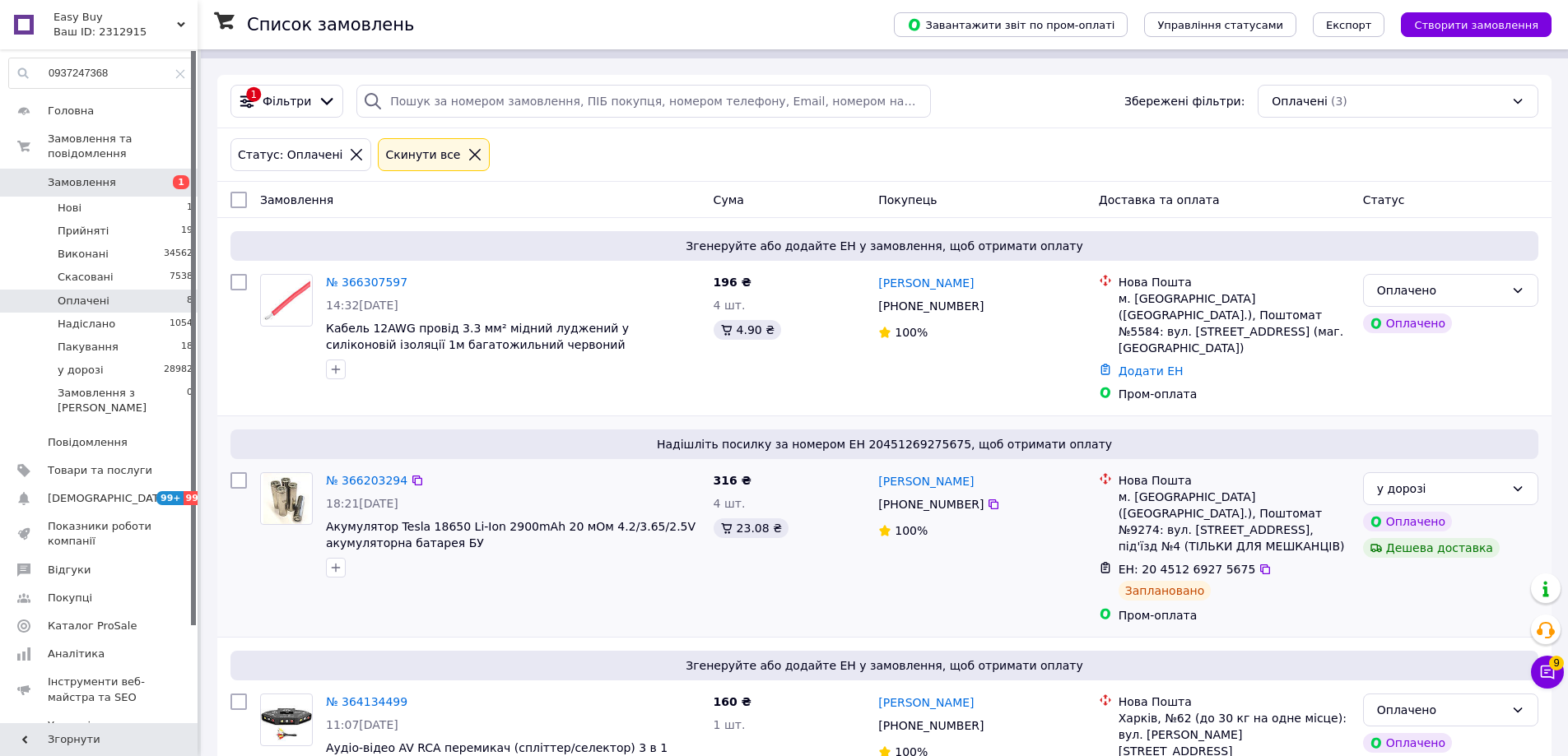
scroll to position [54, 0]
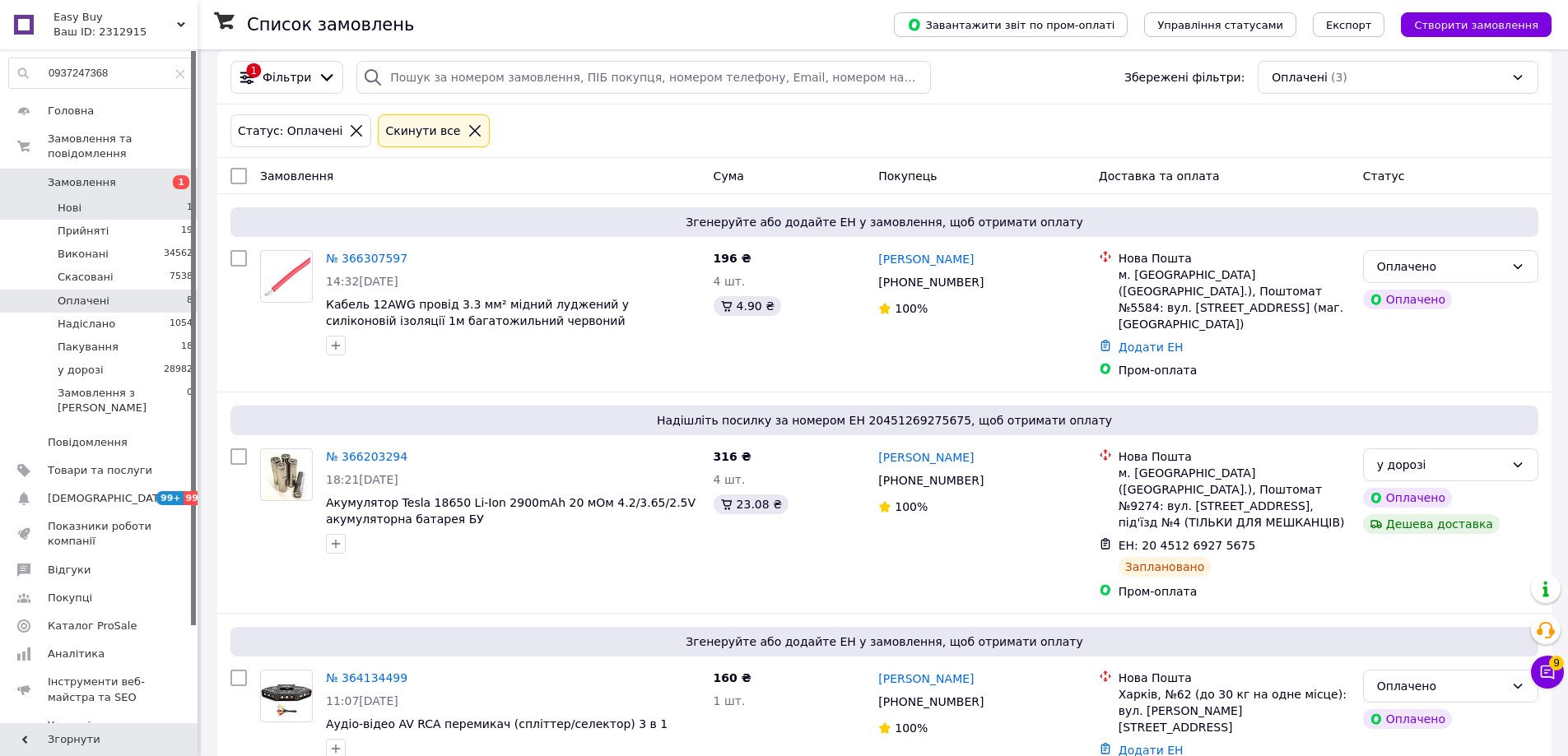
click at [161, 196] on li "Нові 1" at bounding box center [101, 208] width 202 height 23
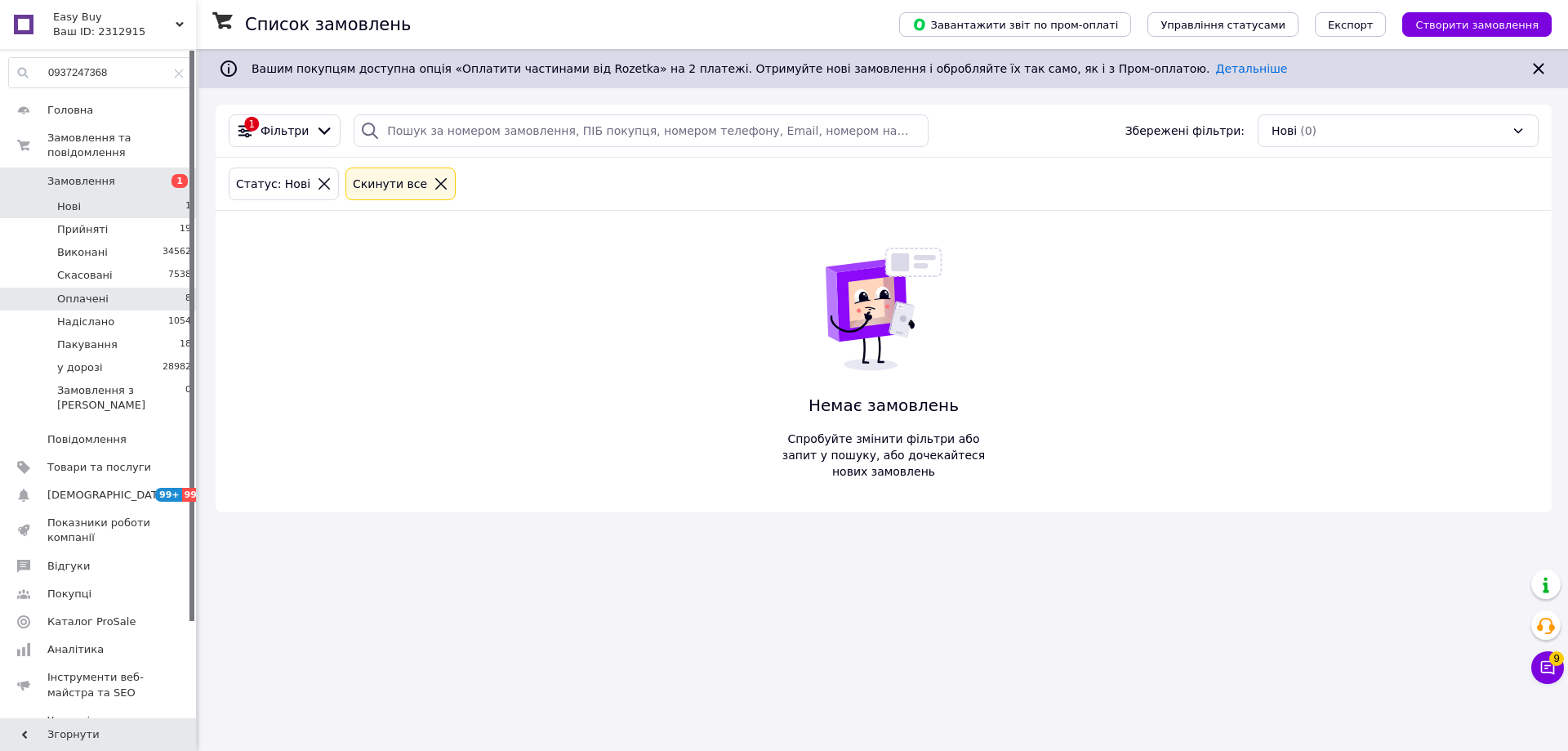
click at [140, 288] on li "Оплачені 8" at bounding box center [100, 300] width 201 height 23
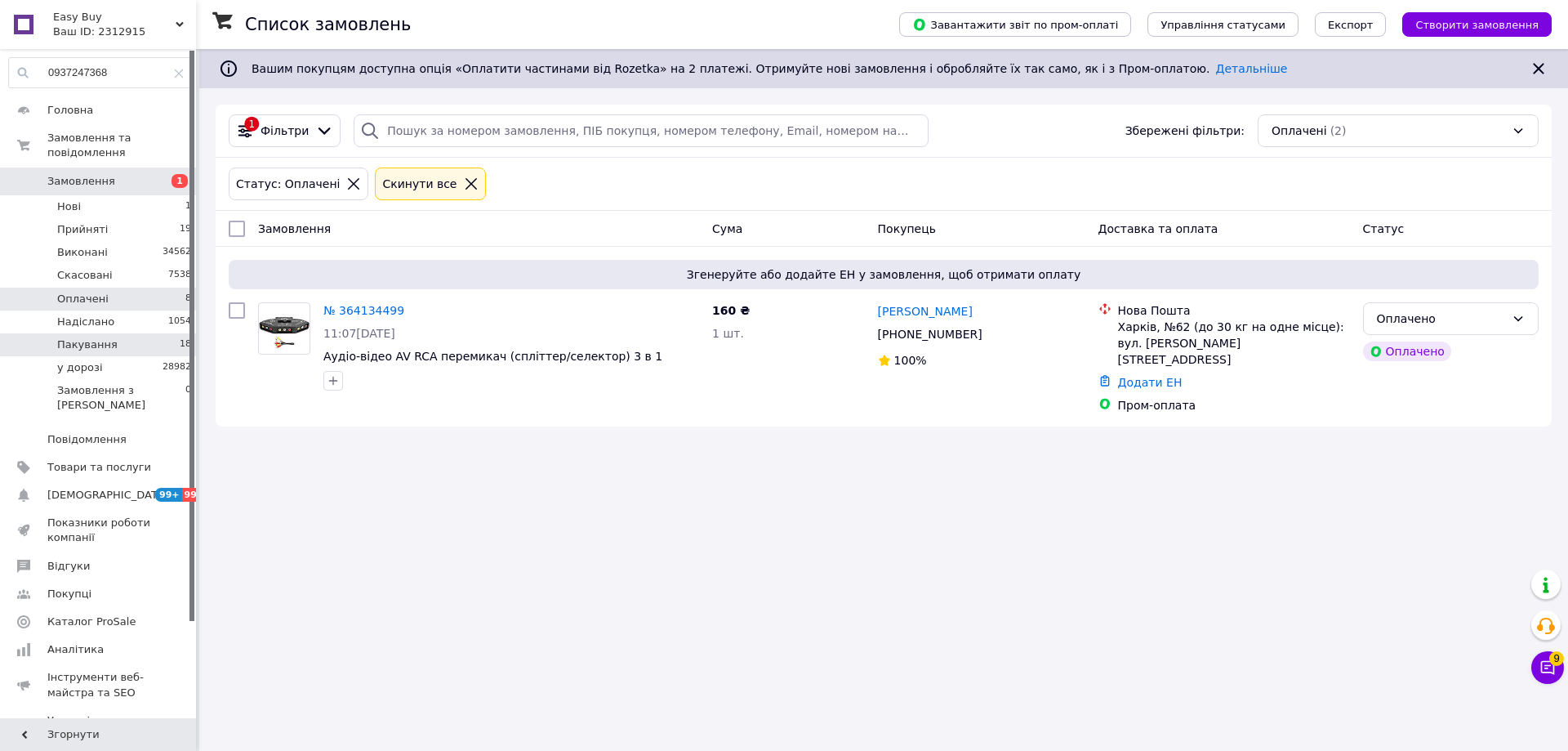
click at [172, 334] on li "Пакування 18" at bounding box center [100, 345] width 201 height 23
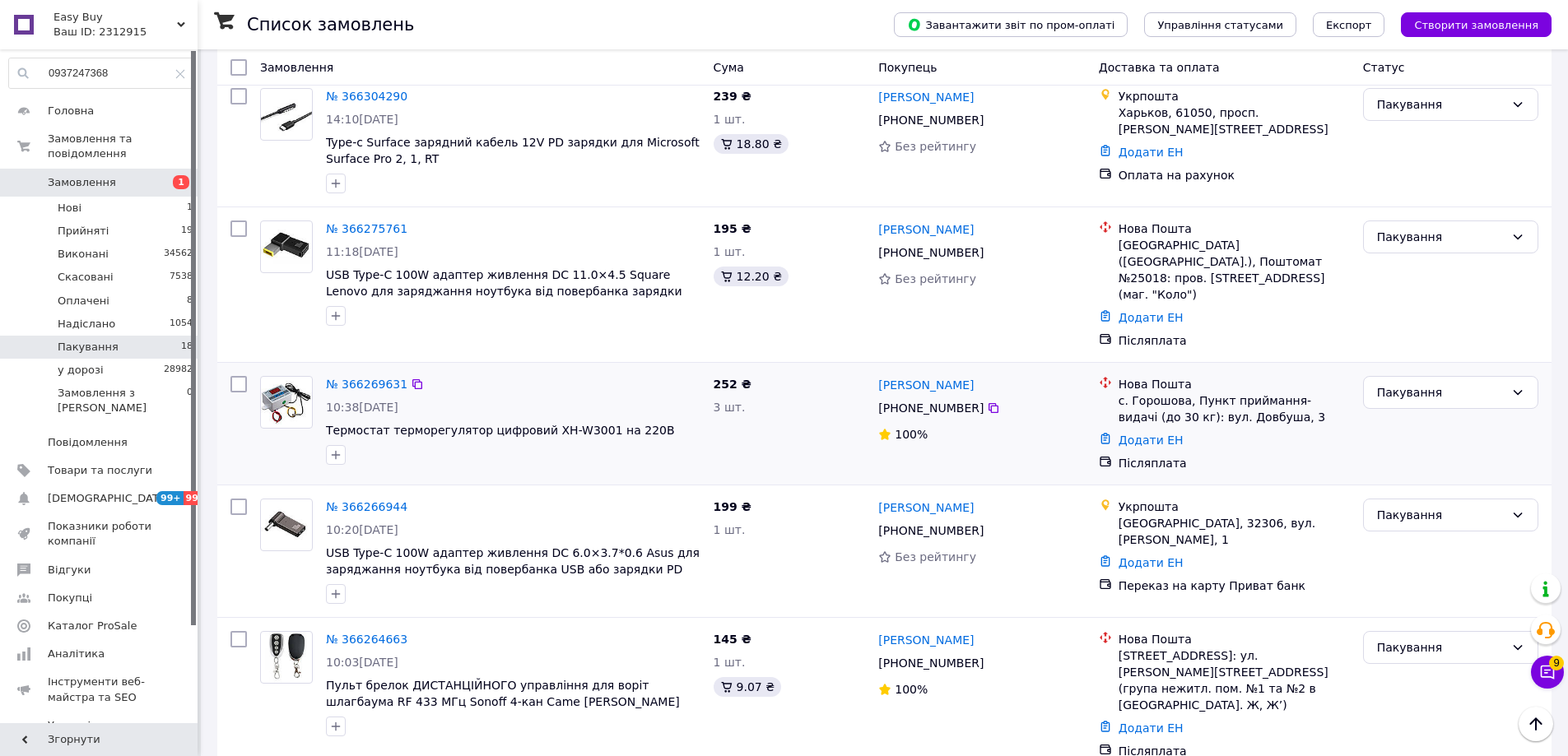
scroll to position [2303, 0]
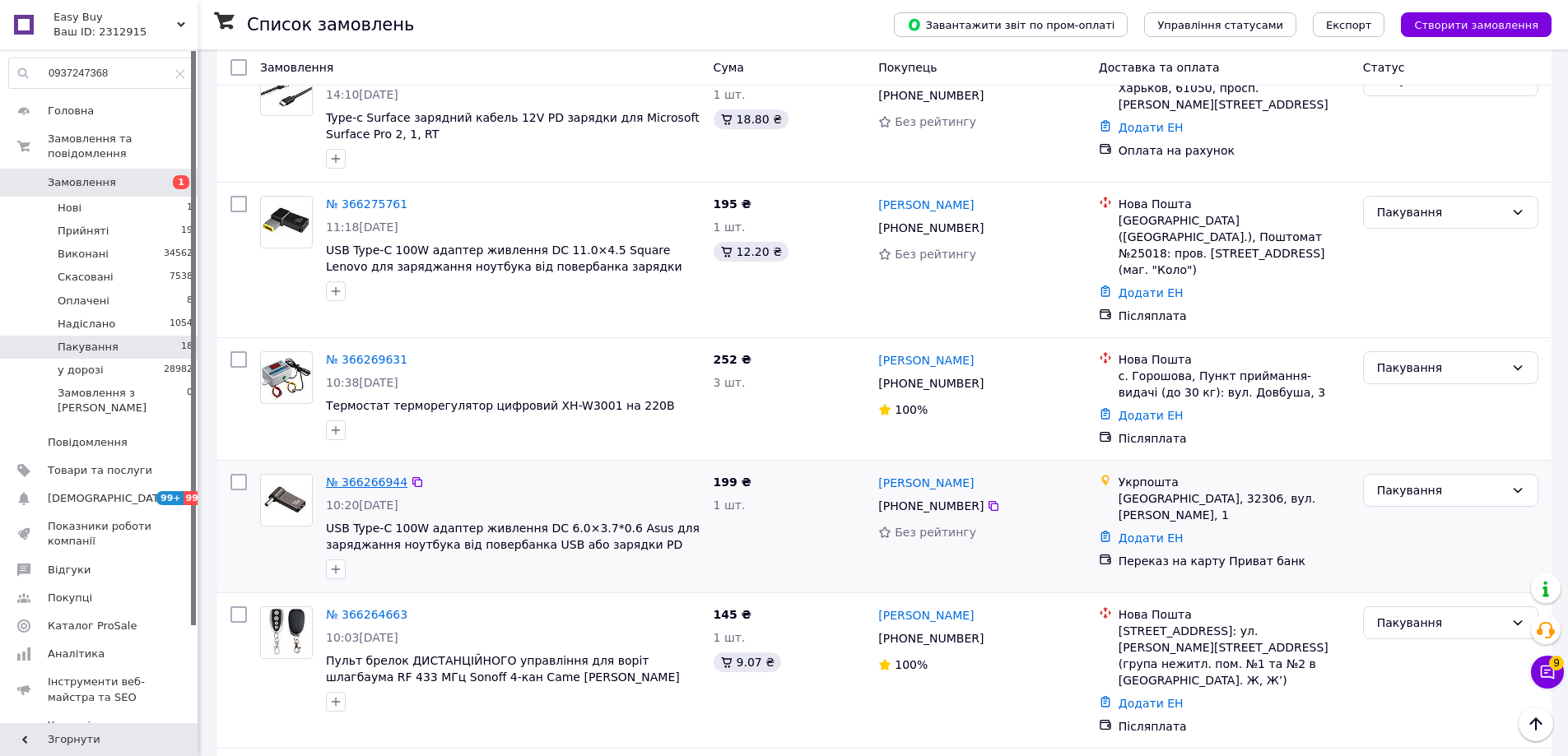
drag, startPoint x: 363, startPoint y: 394, endPoint x: 361, endPoint y: 403, distance: 9.2
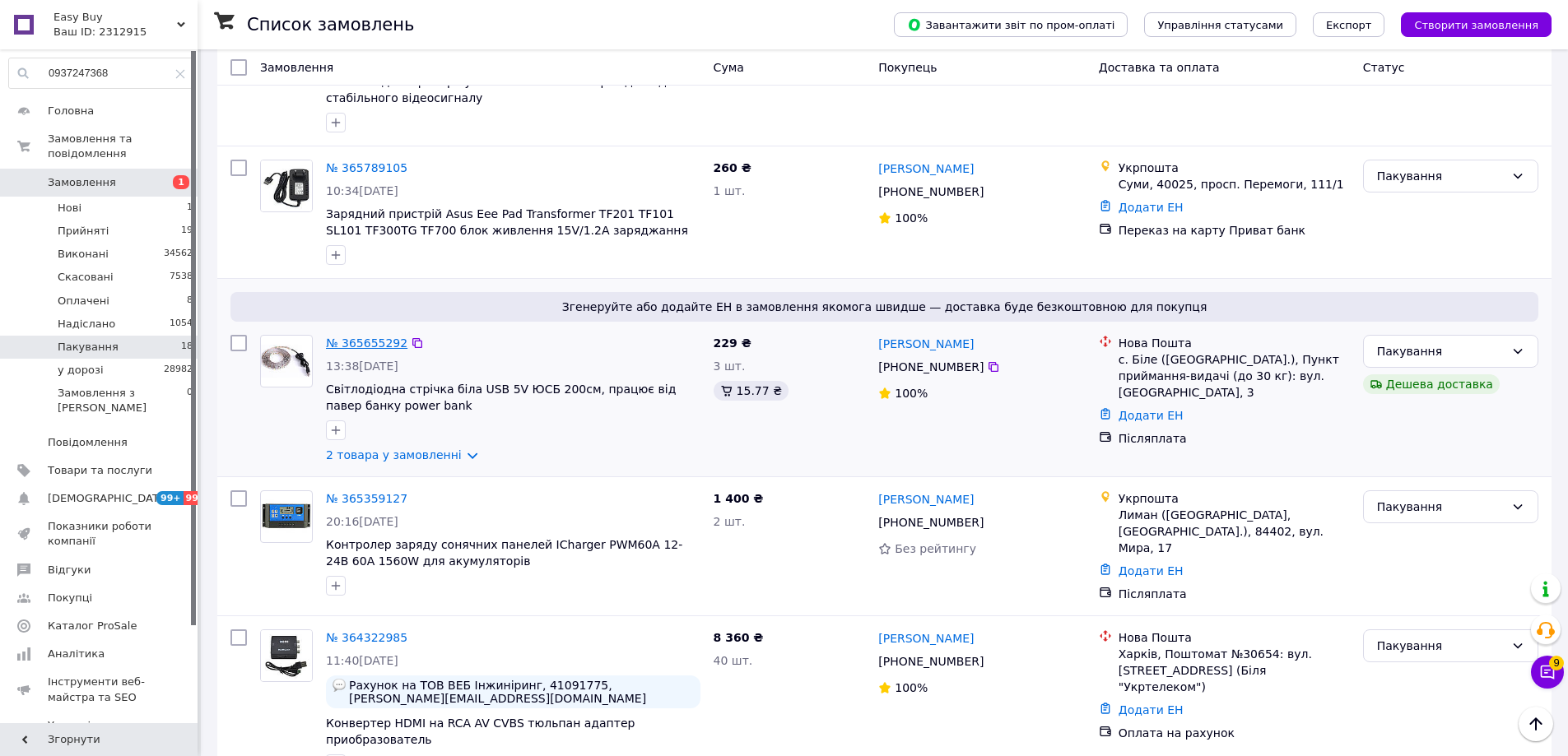
scroll to position [4195, 0]
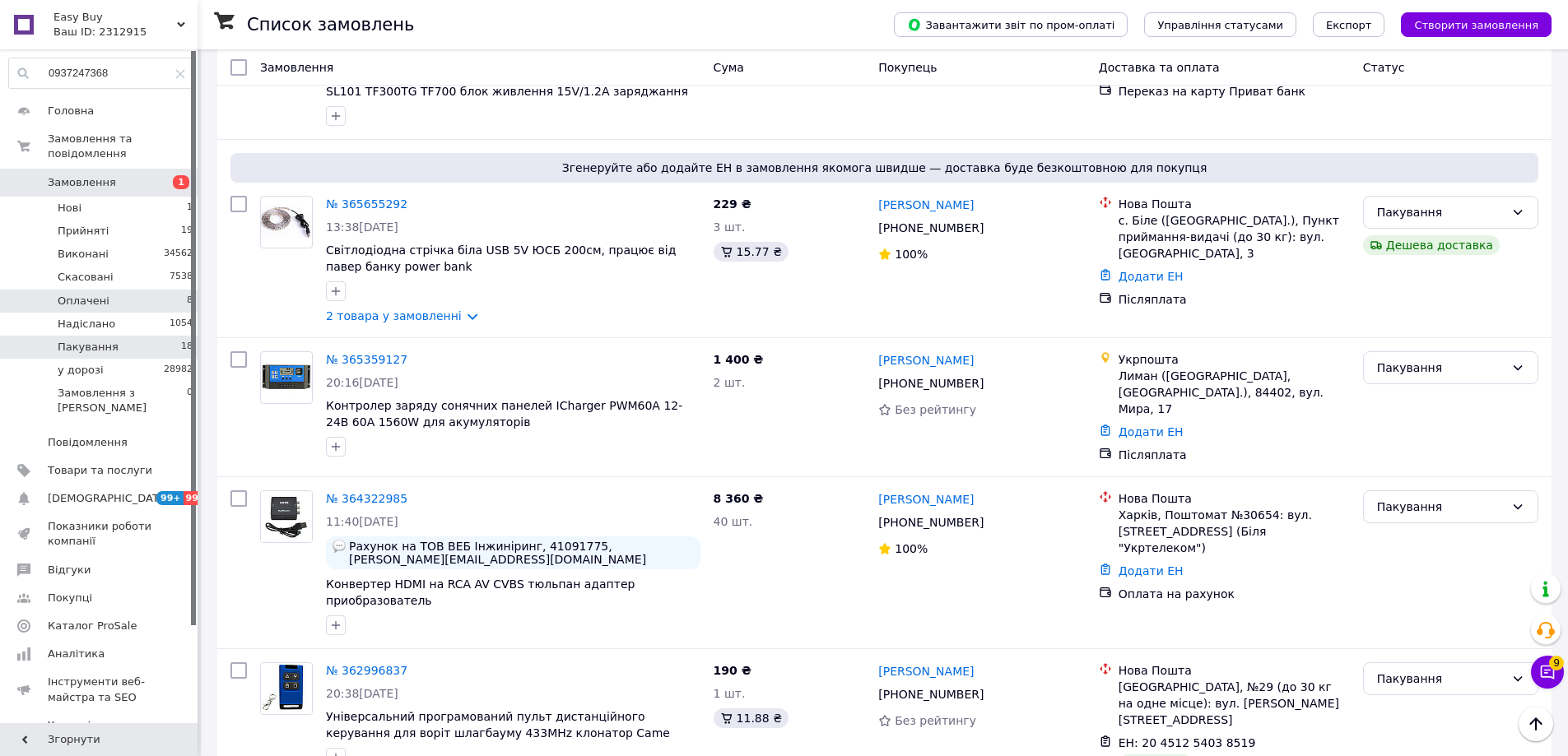
click at [144, 292] on li "Оплачені 8" at bounding box center [101, 302] width 202 height 23
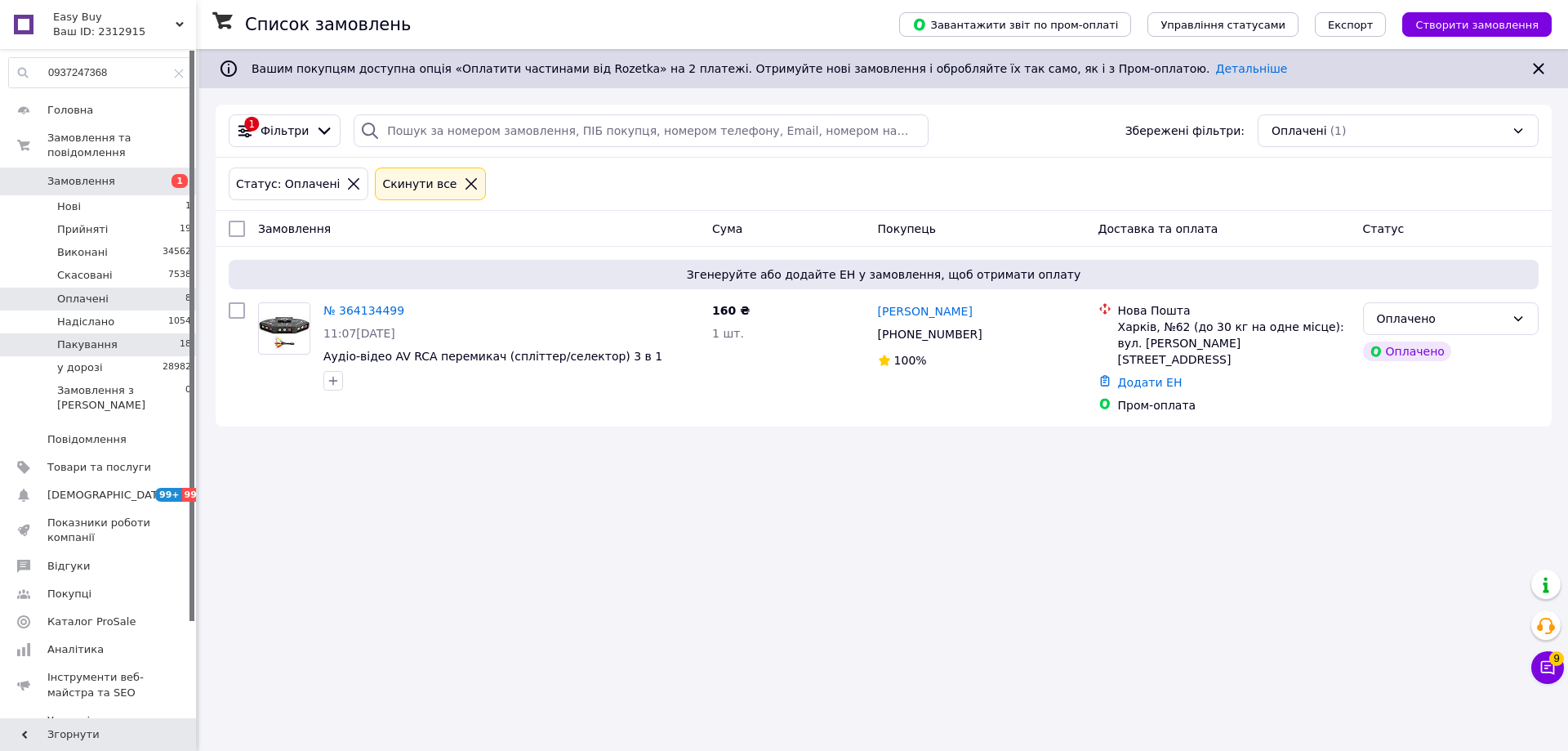
click at [167, 334] on li "Пакування 18" at bounding box center [100, 345] width 201 height 23
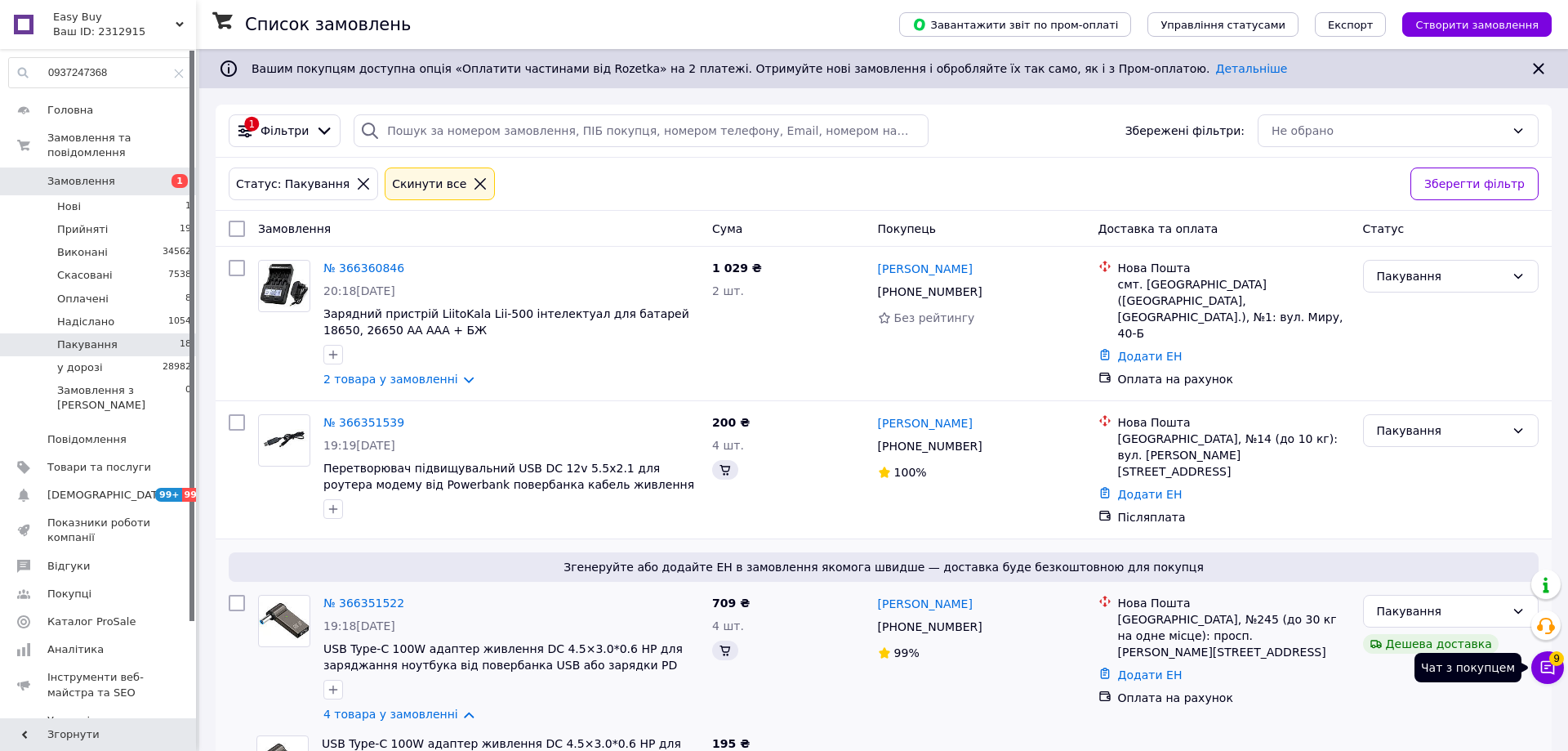
click at [1551, 671] on button "Чат з покупцем 9" at bounding box center [1547, 667] width 32 height 32
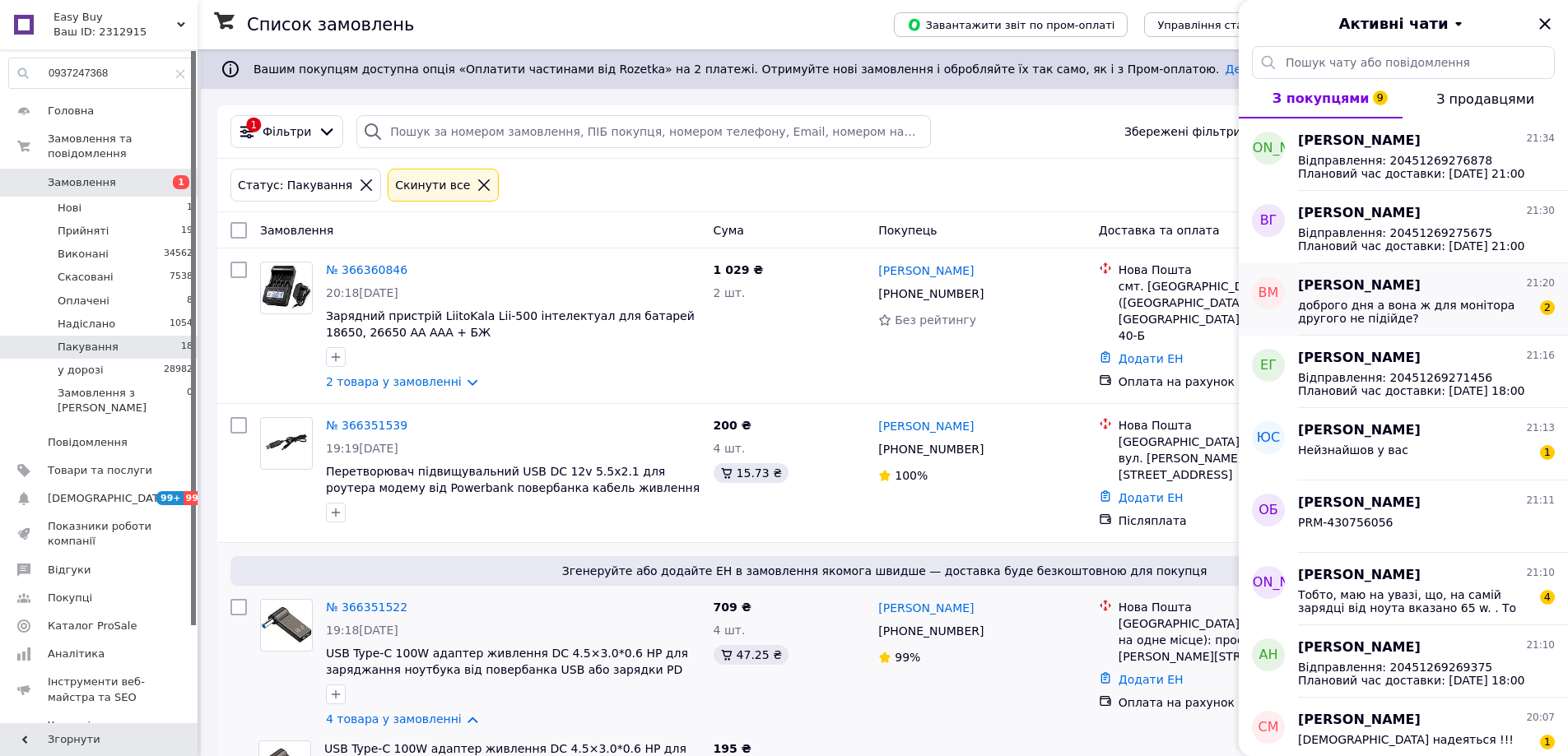
click at [1402, 305] on span "доброго дня а вона ж для монітора другого не підійде?" at bounding box center [1415, 312] width 234 height 27
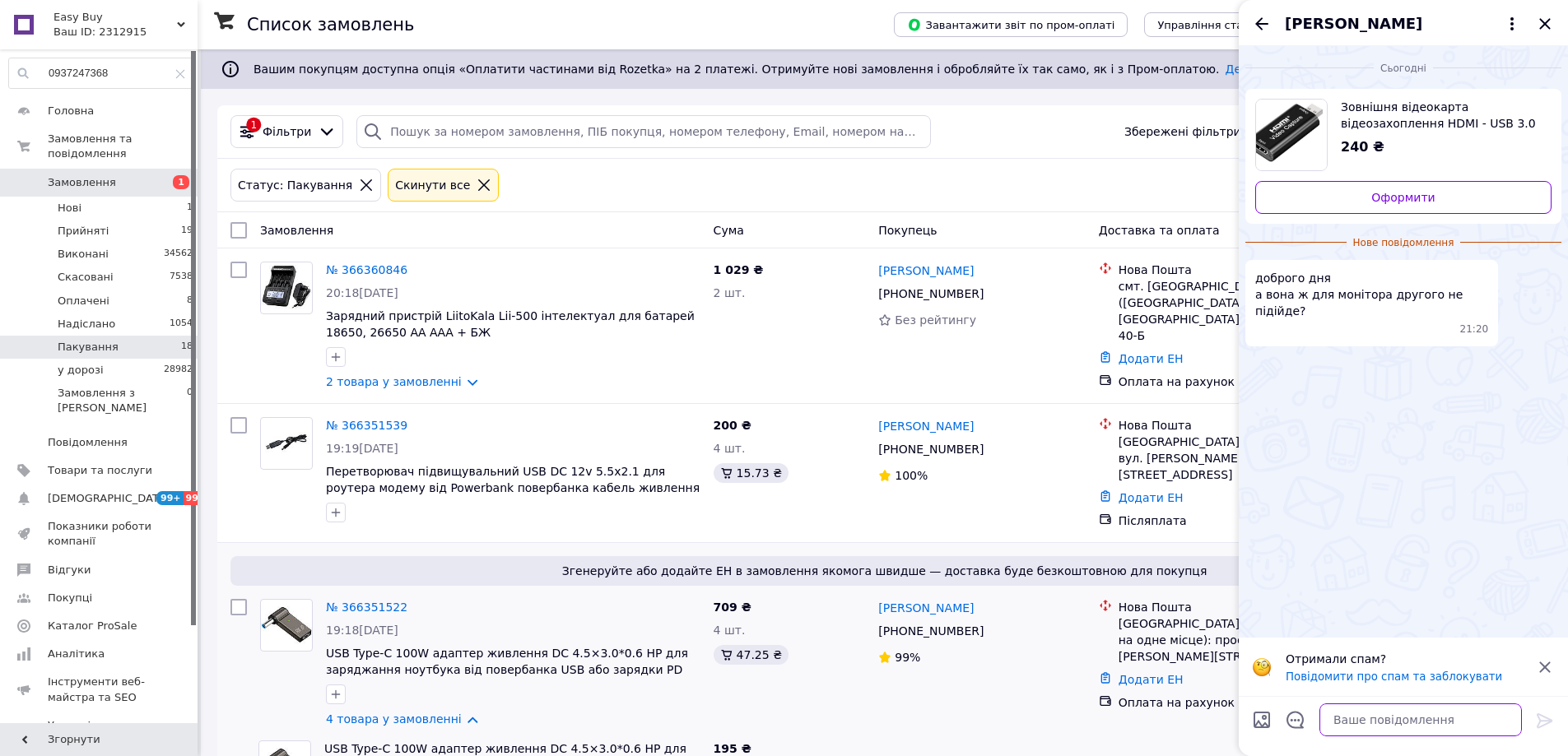
click at [1364, 709] on textarea at bounding box center [1420, 719] width 202 height 33
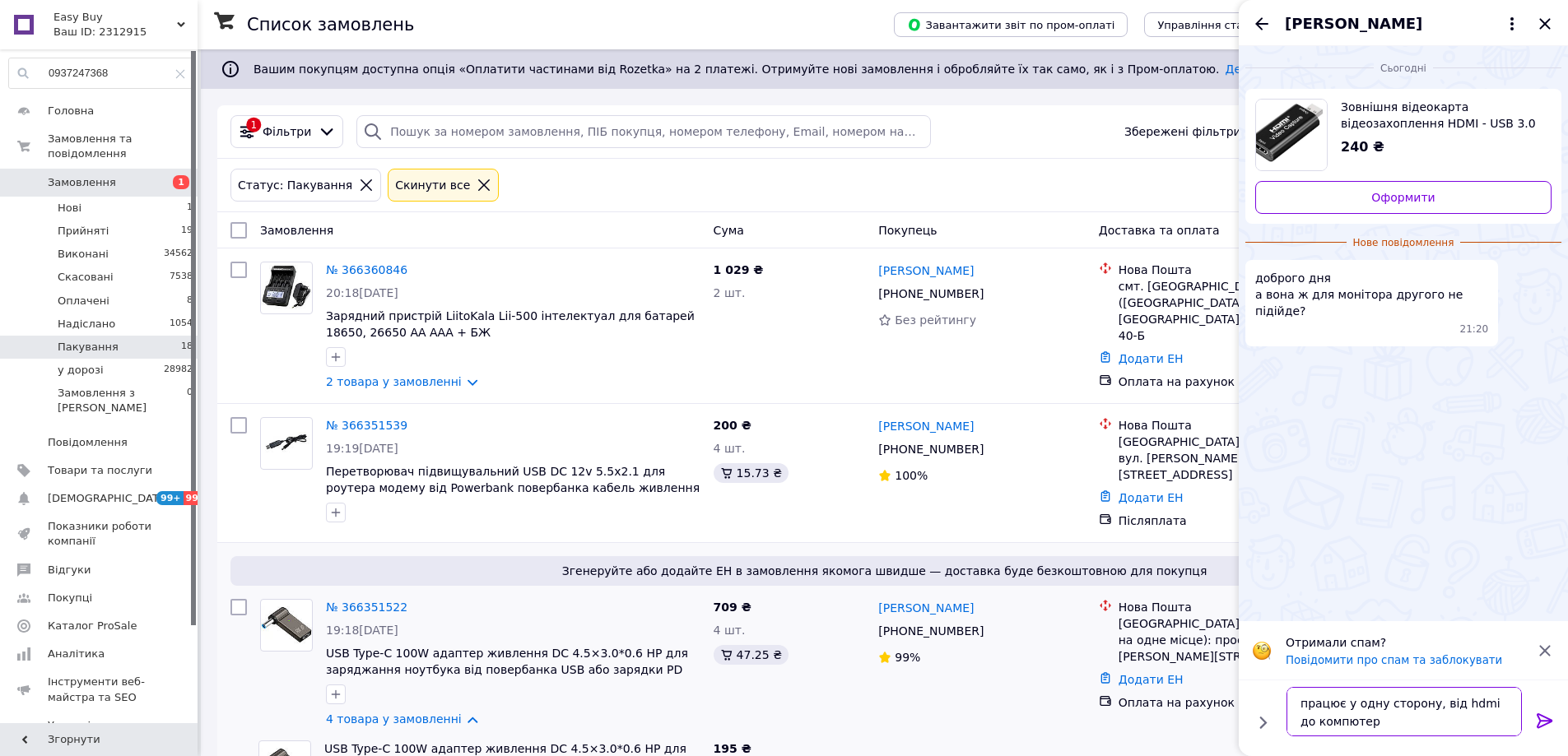
type textarea "працює у одну сторону, від hdmi до компютера"
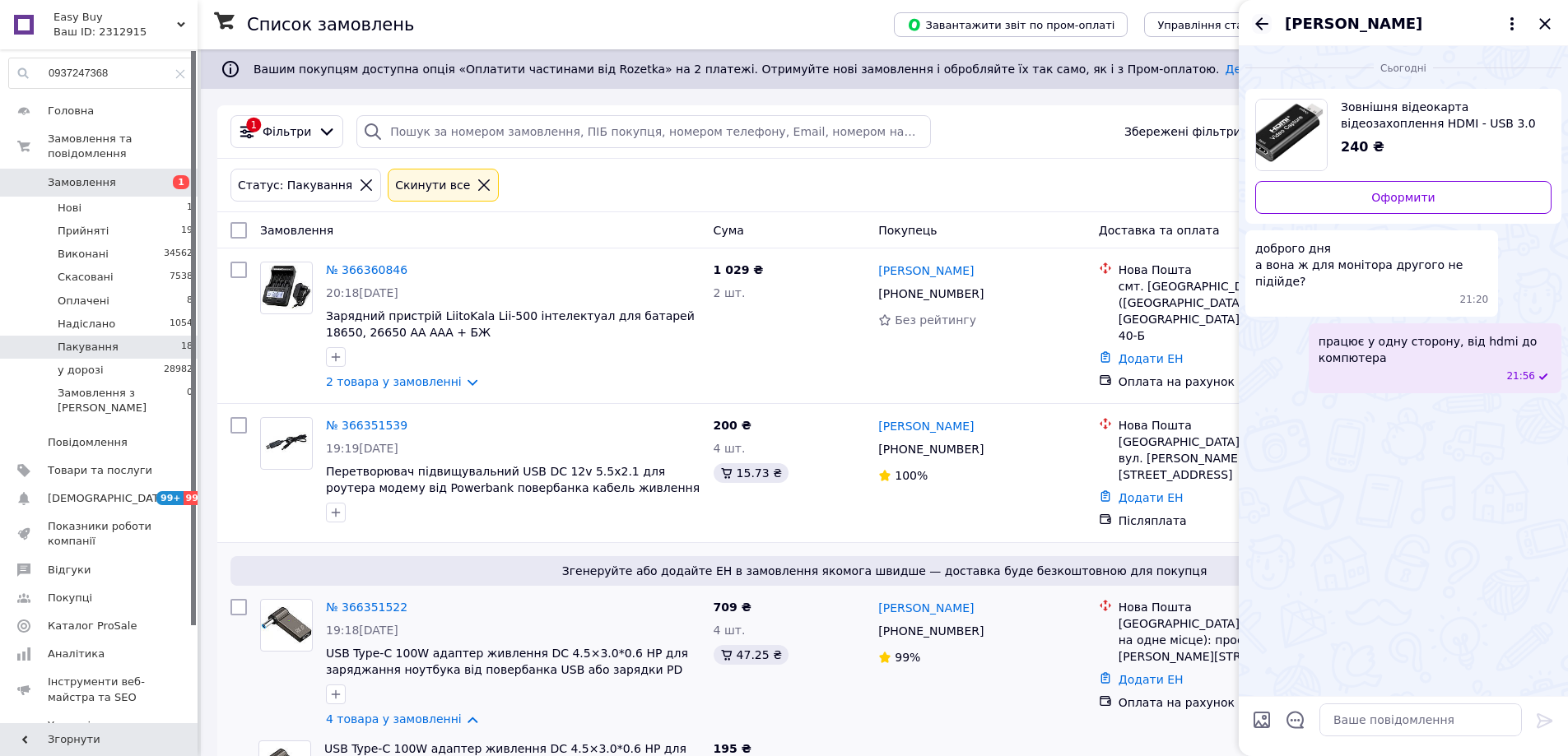
click at [1264, 21] on icon "Назад" at bounding box center [1262, 24] width 20 height 20
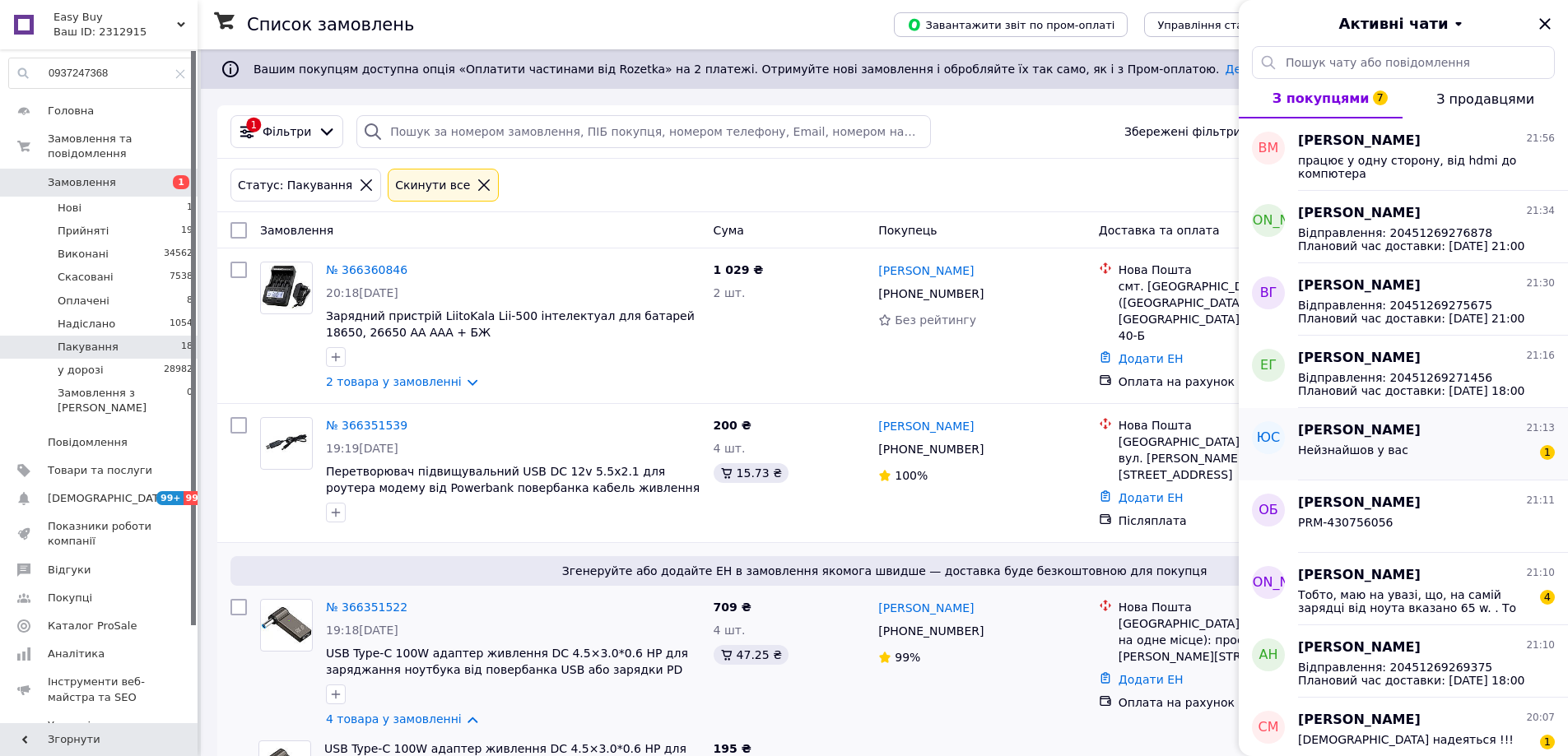
click at [1391, 446] on span "Нейзнайшов у вас" at bounding box center [1353, 450] width 110 height 13
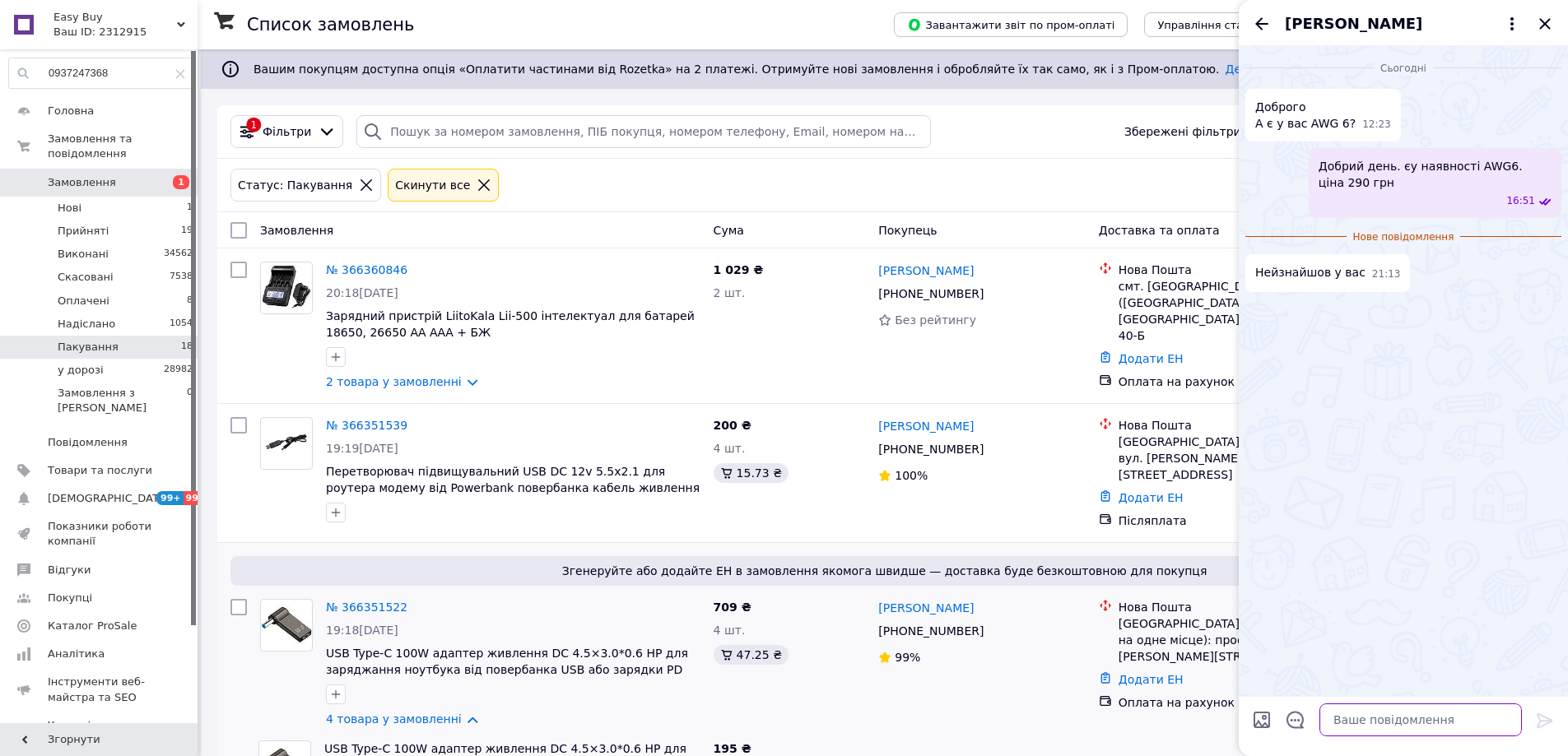
click at [1360, 715] on textarea at bounding box center [1420, 719] width 202 height 33
type textarea "ш"
type textarea "ще не виставили. маємо від 4 до 30 awg"
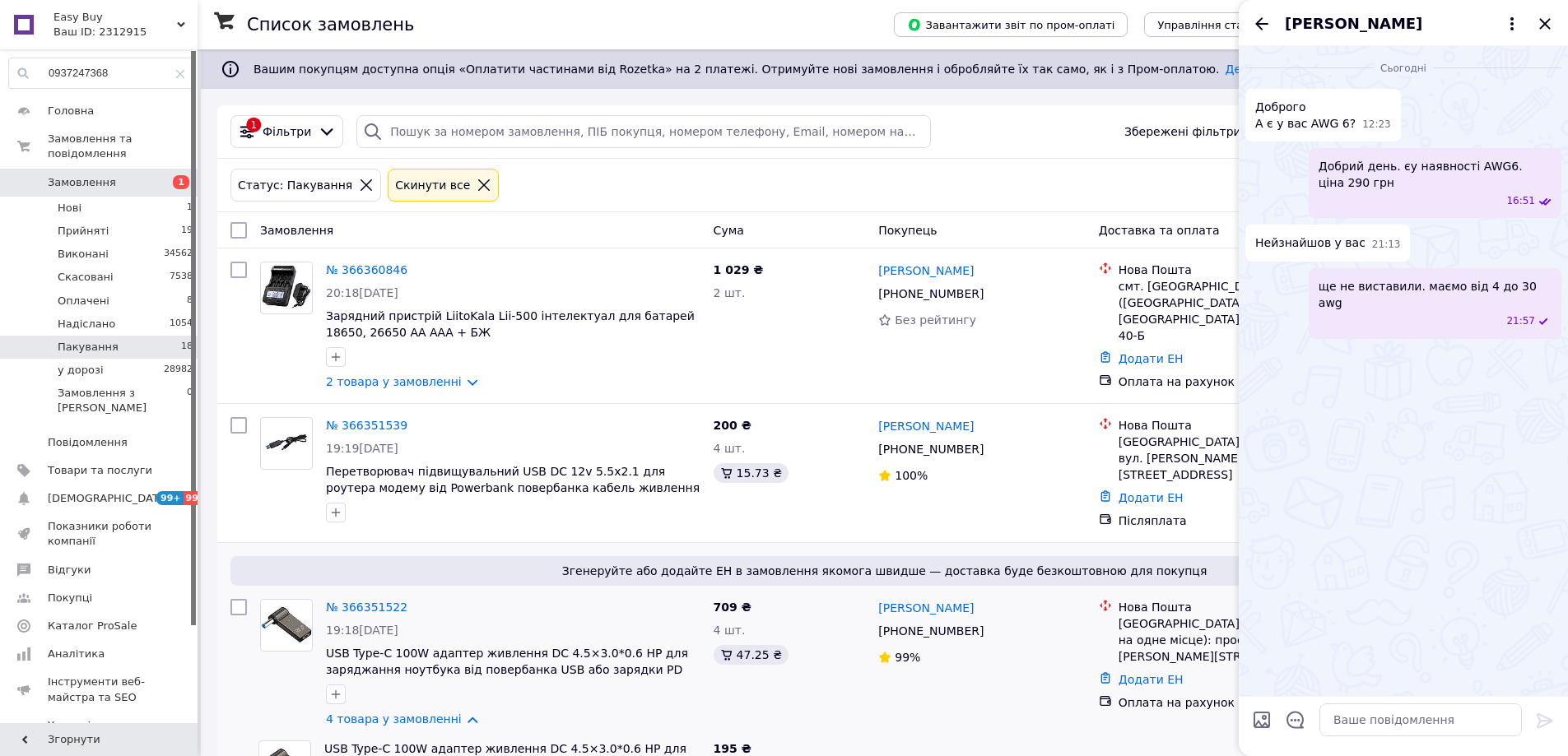
click at [1255, 20] on icon "Назад" at bounding box center [1262, 24] width 20 height 20
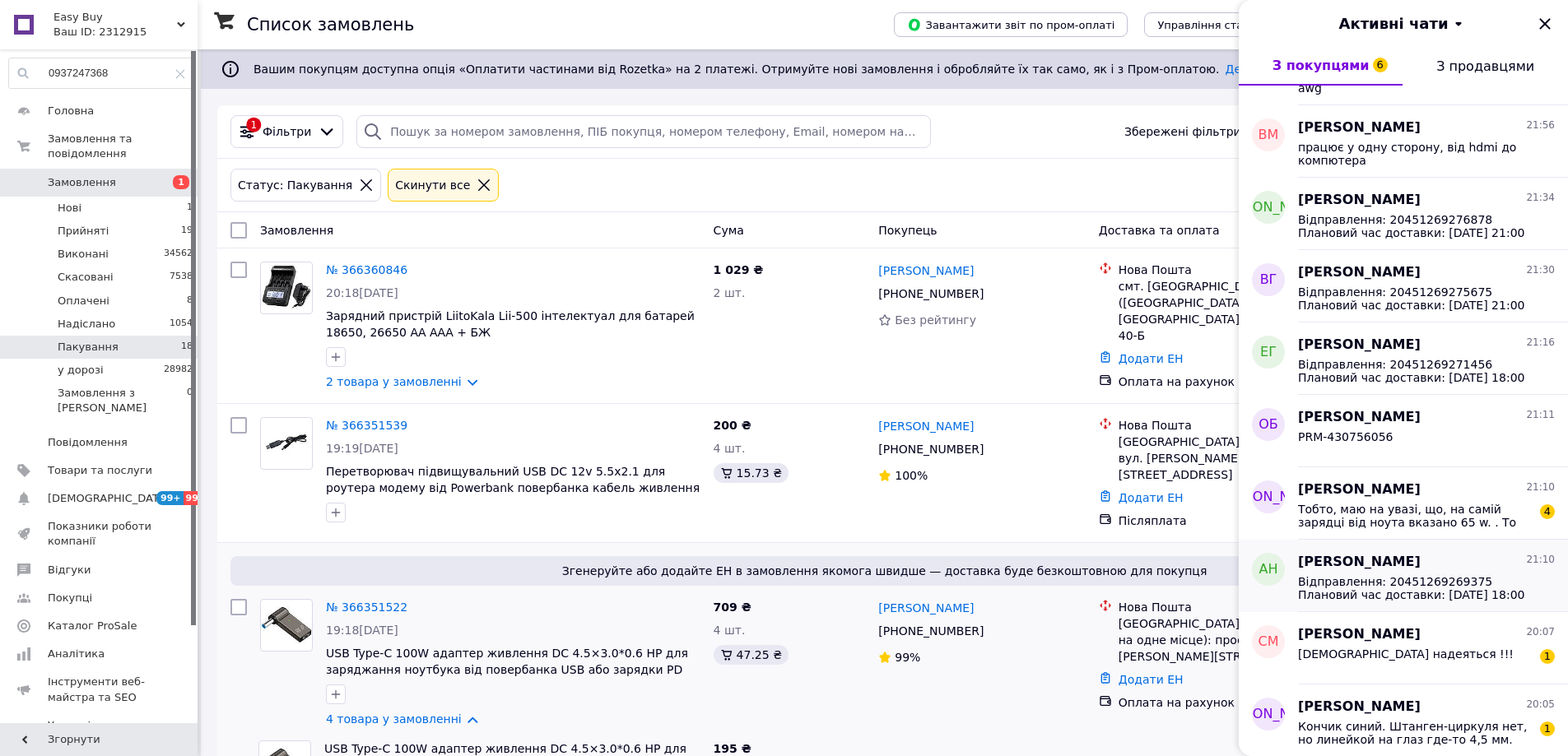
scroll to position [165, 0]
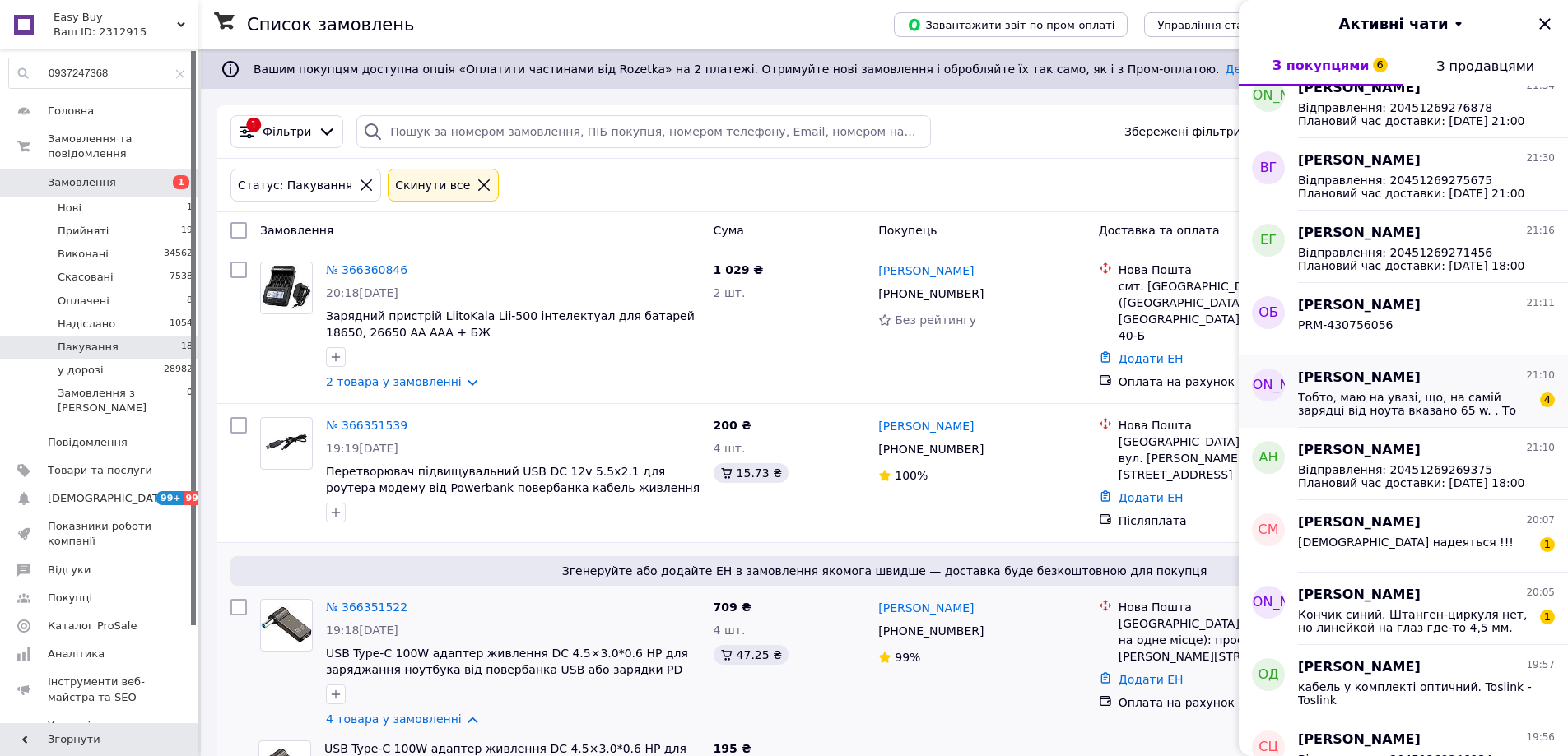
click at [1421, 406] on span "Тобто, маю на увазі, що, на самій зарядці від ноута вказано 65 w. . То який пер…" at bounding box center [1415, 404] width 234 height 27
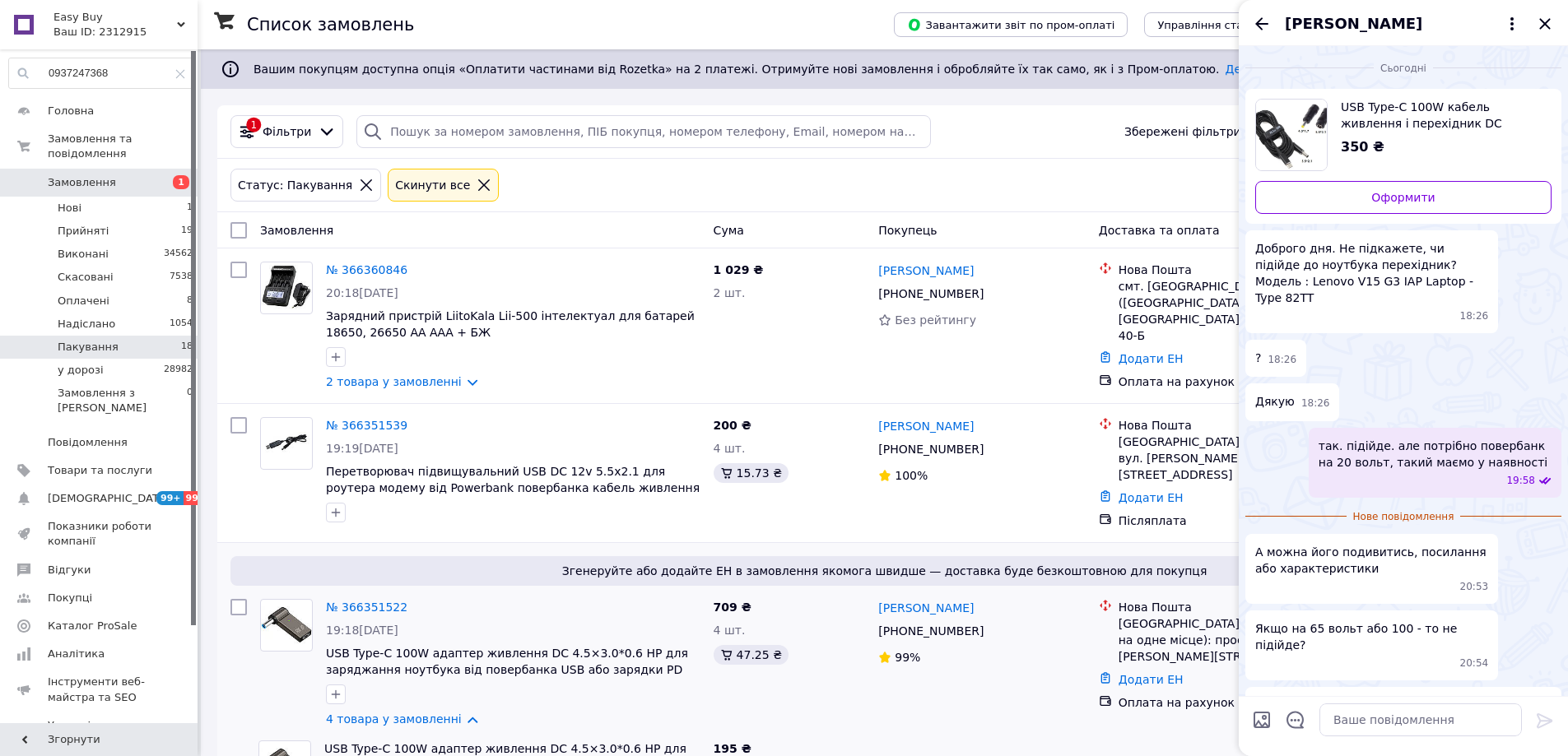
scroll to position [150, 0]
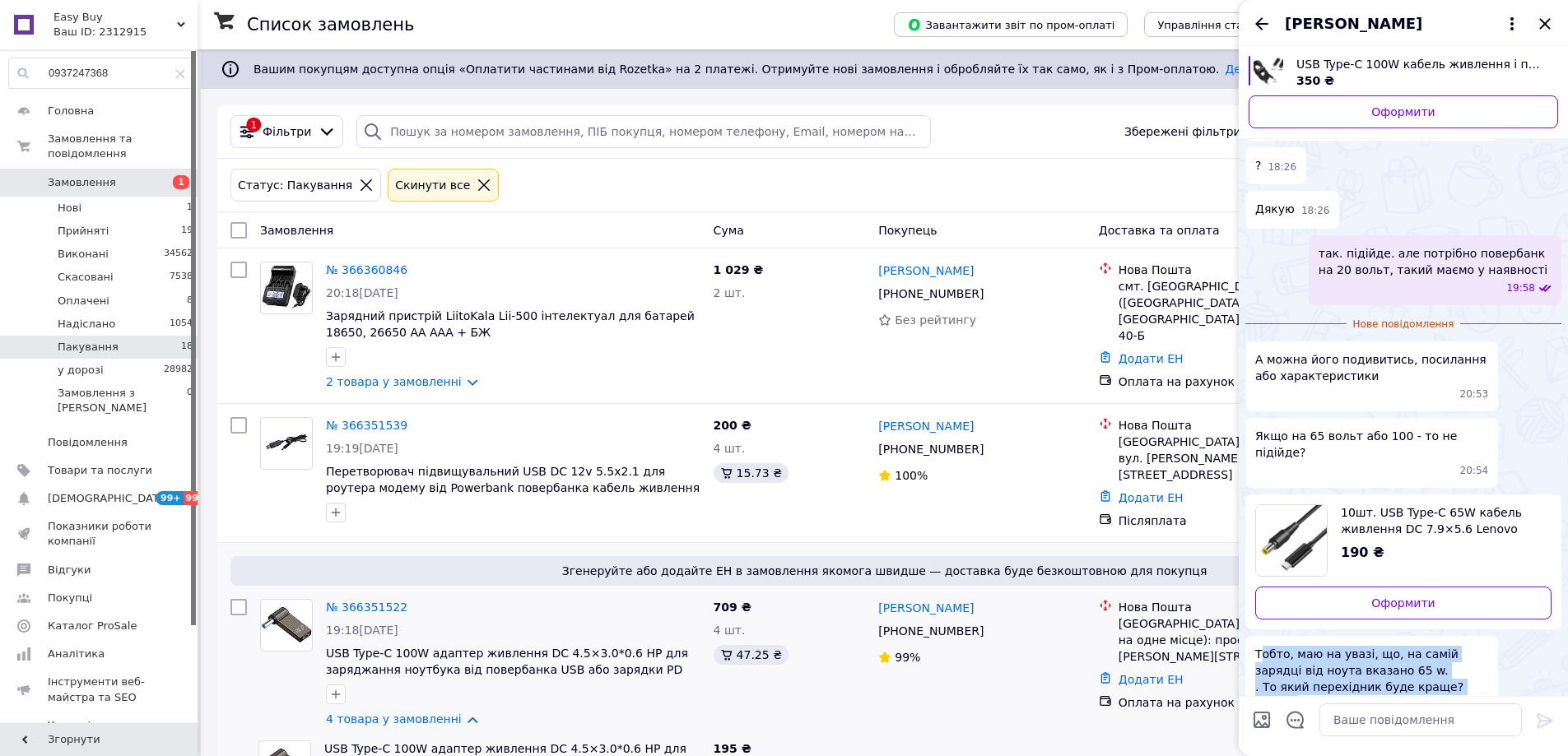
drag, startPoint x: 1260, startPoint y: 622, endPoint x: 1376, endPoint y: 667, distance: 124.4
click at [1376, 667] on div "Тобто, маю на увазі, що, на самій зарядці від ноута вказано 65 w. . То який пер…" at bounding box center [1372, 687] width 252 height 103
click at [1428, 657] on span "Тобто, маю на увазі, що, на самій зарядці від ноута вказано 65 w. . То який пер…" at bounding box center [1372, 678] width 233 height 66
click at [1285, 646] on span "Тобто, маю на увазі, що, на самій зарядці від ноута вказано 65 w. . То який пер…" at bounding box center [1372, 678] width 233 height 66
drag, startPoint x: 1256, startPoint y: 617, endPoint x: 1403, endPoint y: 637, distance: 148.4
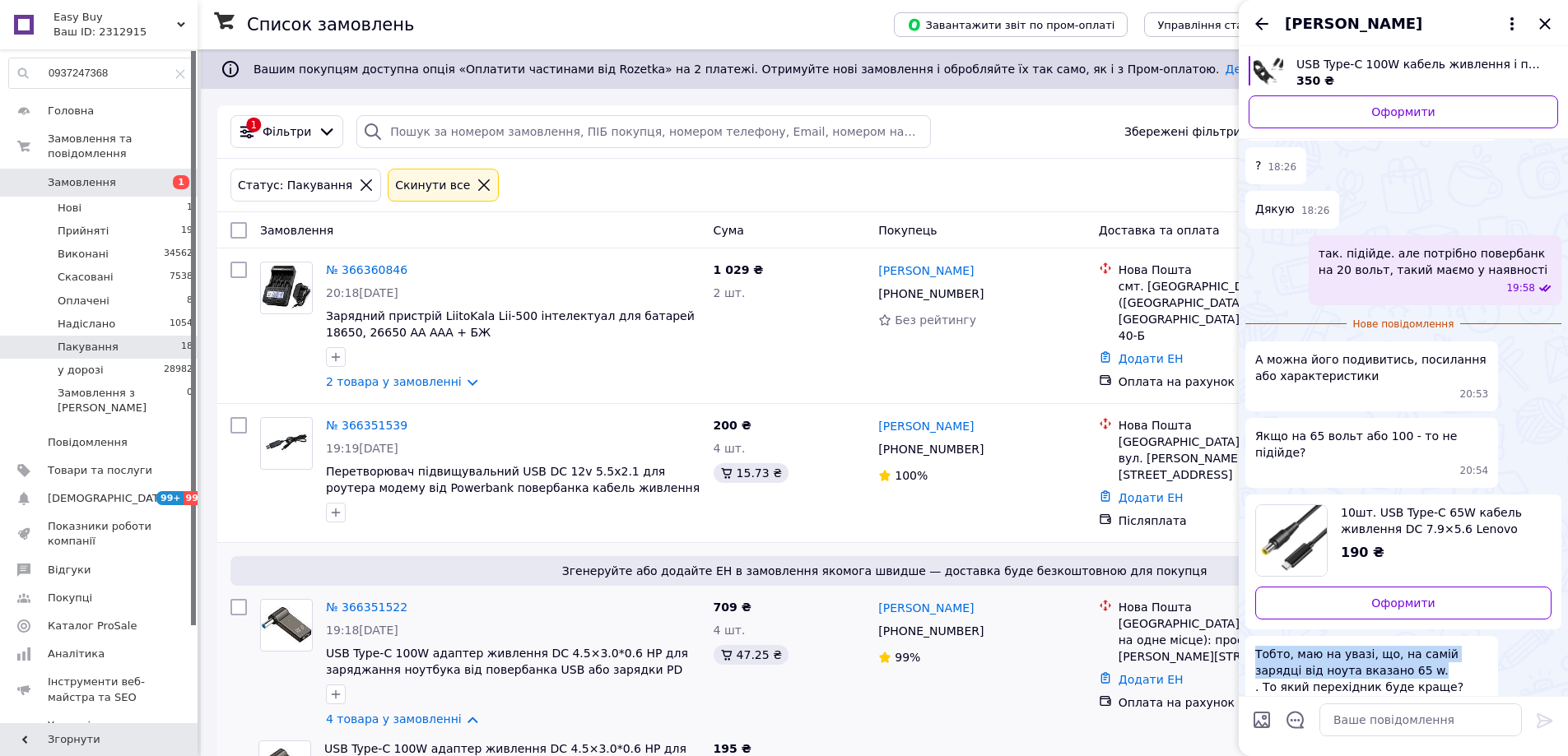
click at [1403, 646] on span "Тобто, маю на увазі, що, на самій зарядці від ноута вказано 65 w. . То який пер…" at bounding box center [1372, 678] width 233 height 66
click at [99, 463] on span "Товари та послуги" at bounding box center [99, 470] width 104 height 15
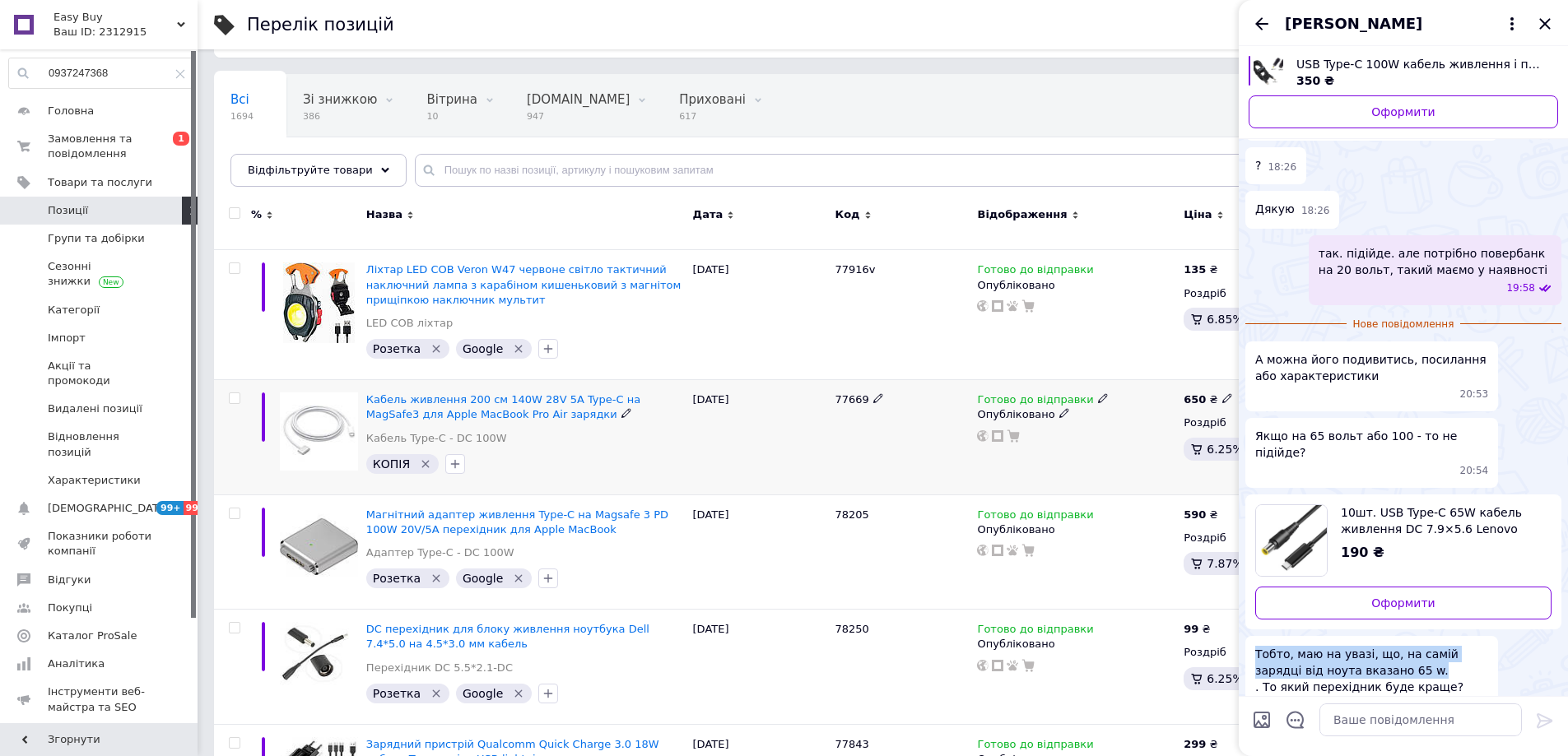
scroll to position [165, 0]
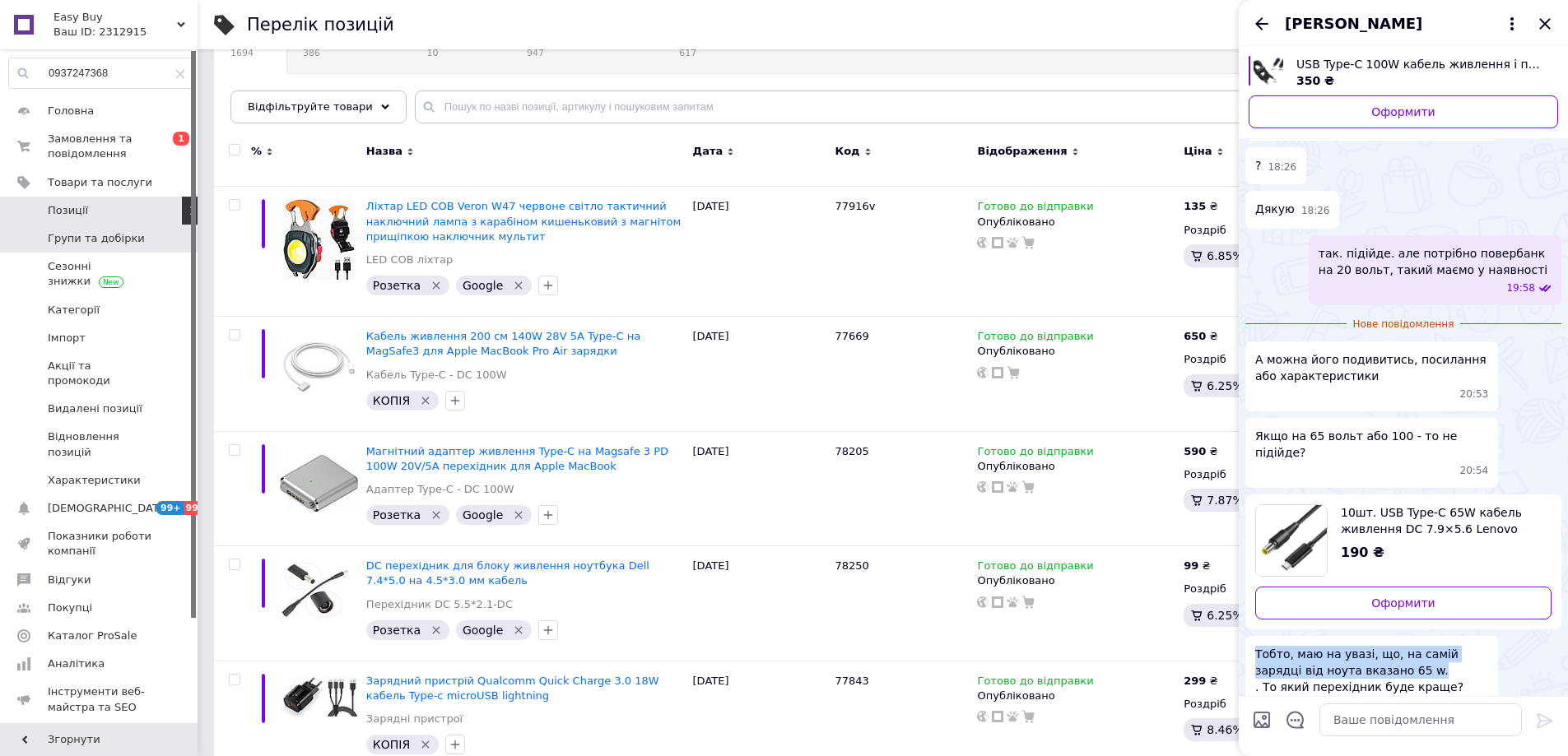
click at [104, 241] on span "Групи та добірки" at bounding box center [96, 239] width 97 height 15
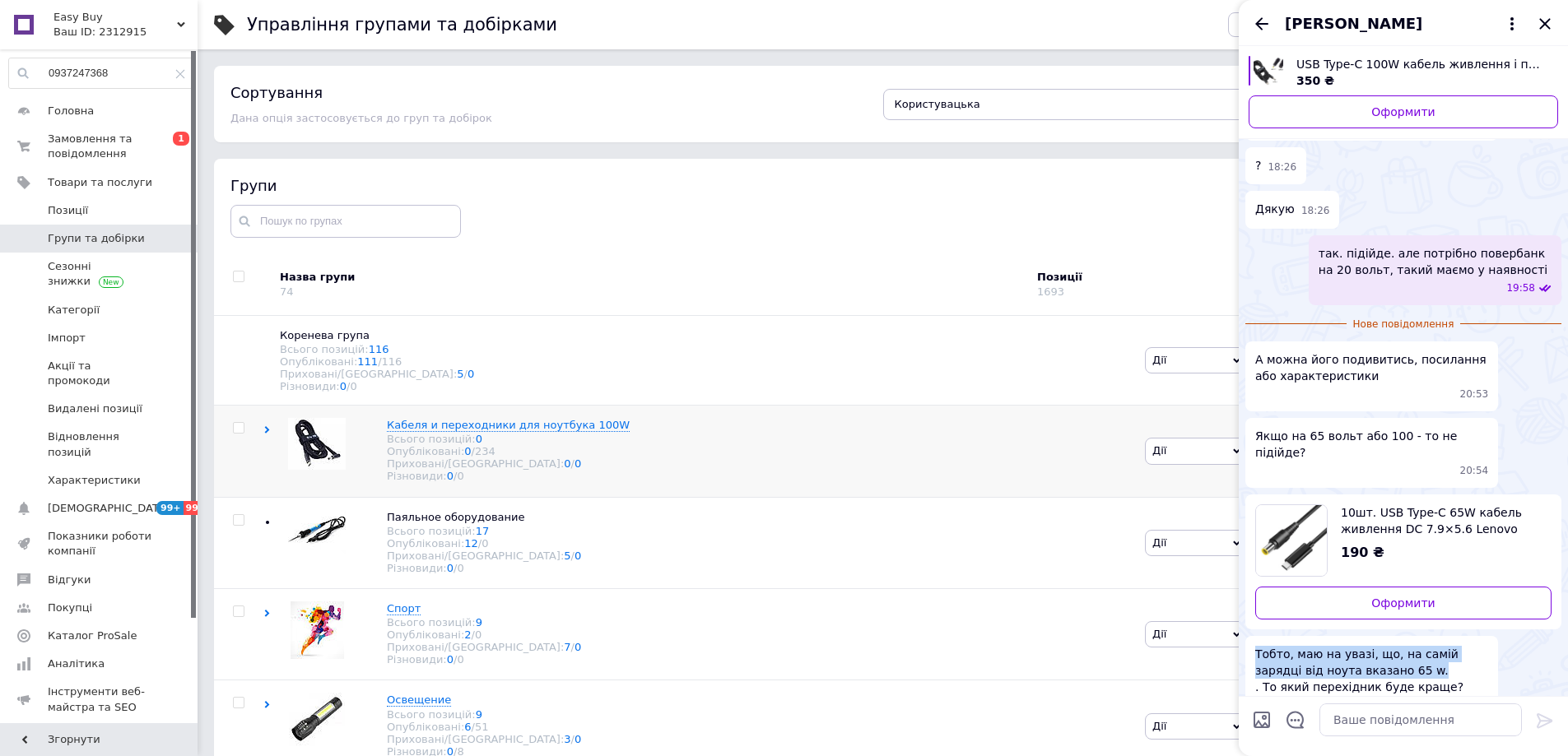
click at [269, 433] on icon at bounding box center [267, 429] width 8 height 8
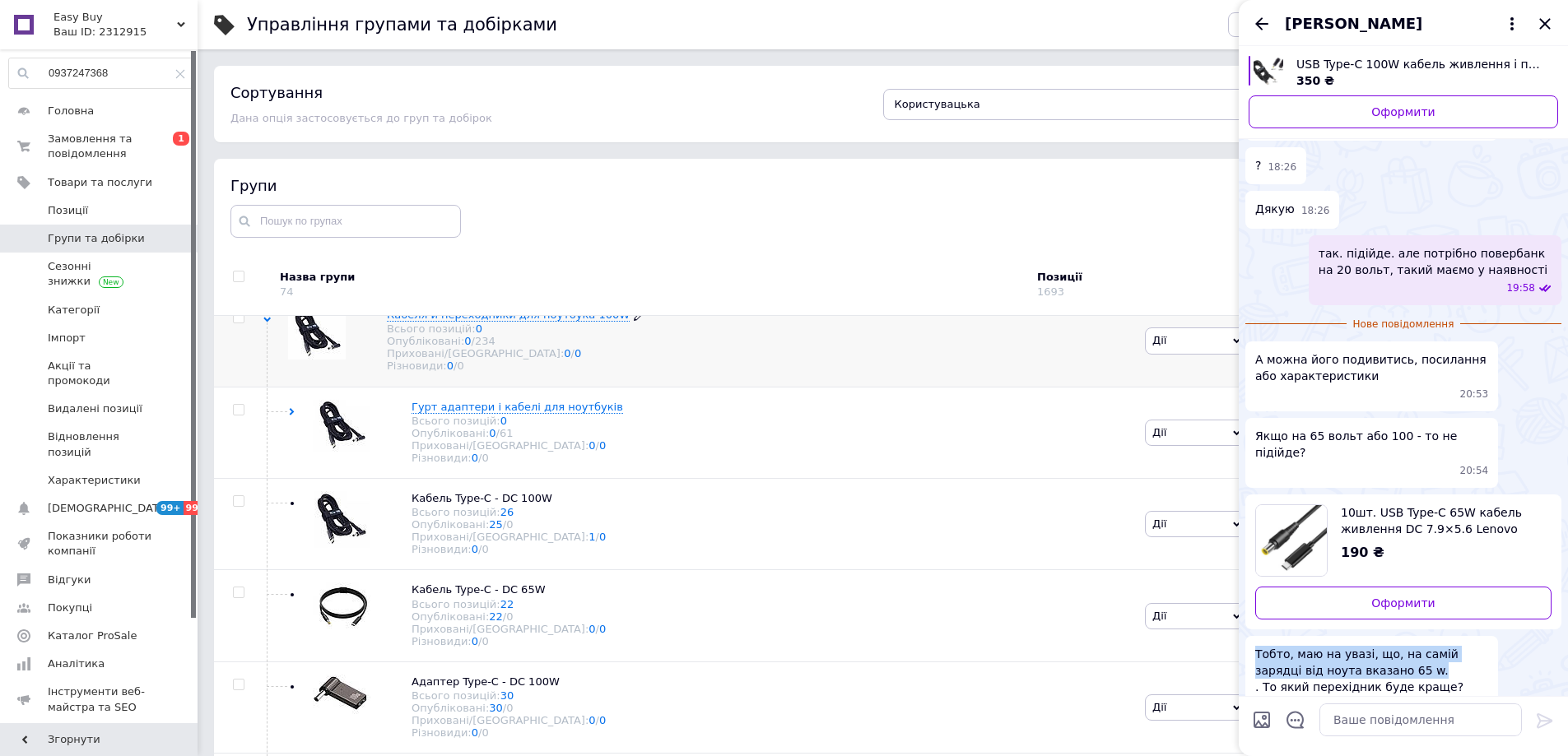
scroll to position [165, 0]
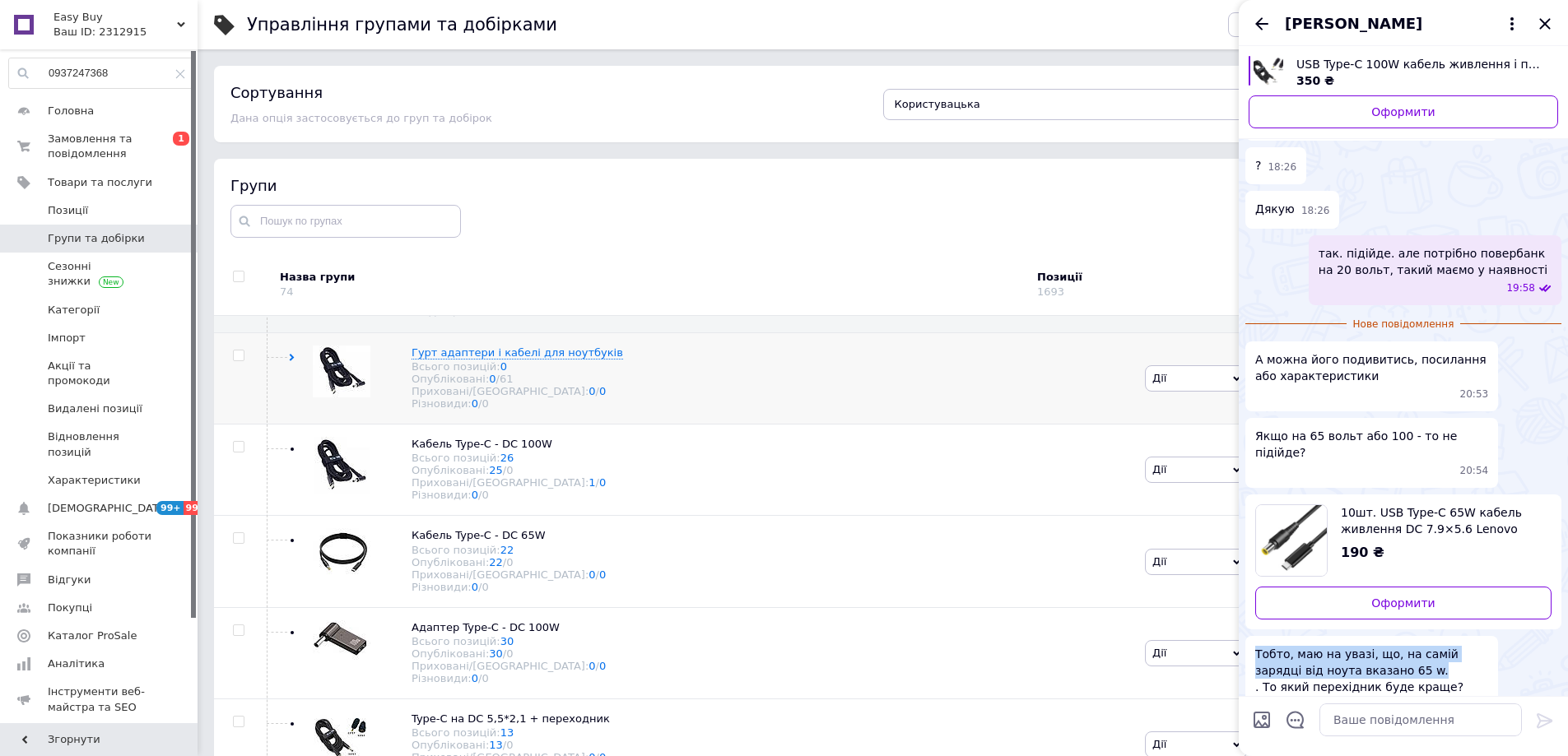
click at [242, 361] on input "checkbox" at bounding box center [238, 355] width 11 height 11
checkbox input "true"
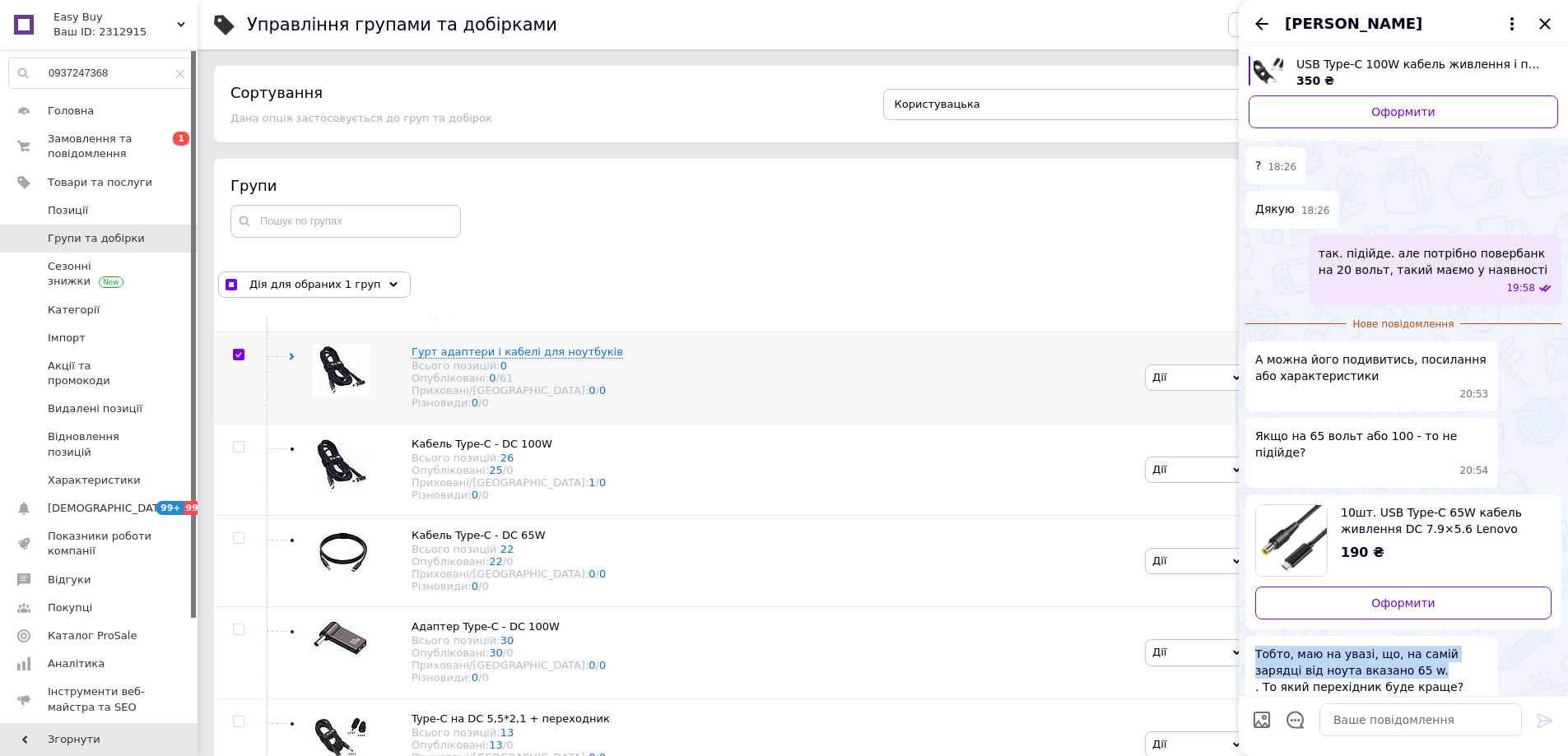
click at [1167, 391] on span "Дії" at bounding box center [1196, 378] width 103 height 27
click at [1183, 430] on li "Приховати групу" at bounding box center [1196, 416] width 101 height 38
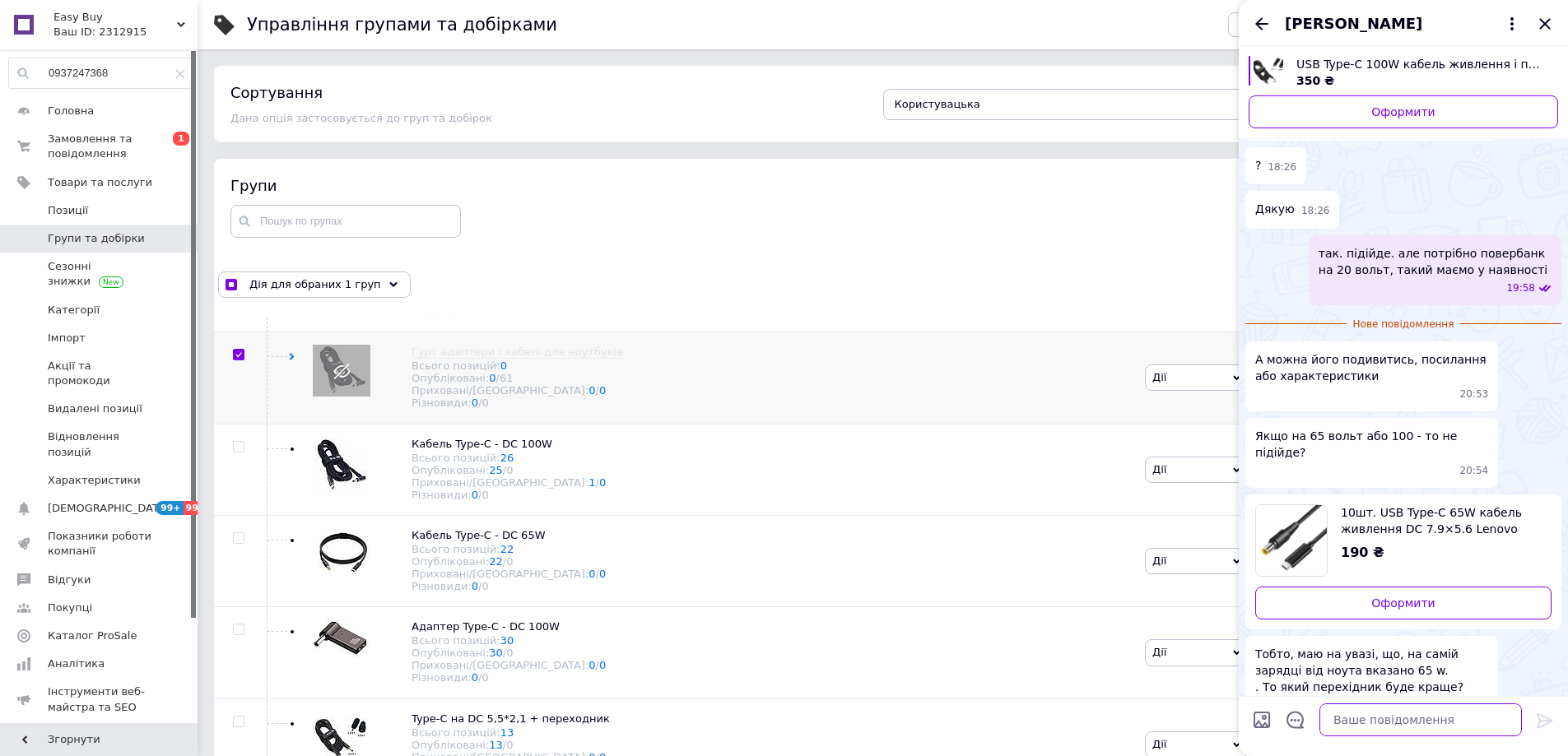
click at [1408, 723] on textarea at bounding box center [1420, 719] width 202 height 33
type textarea "будь який підійде. який сподобається"
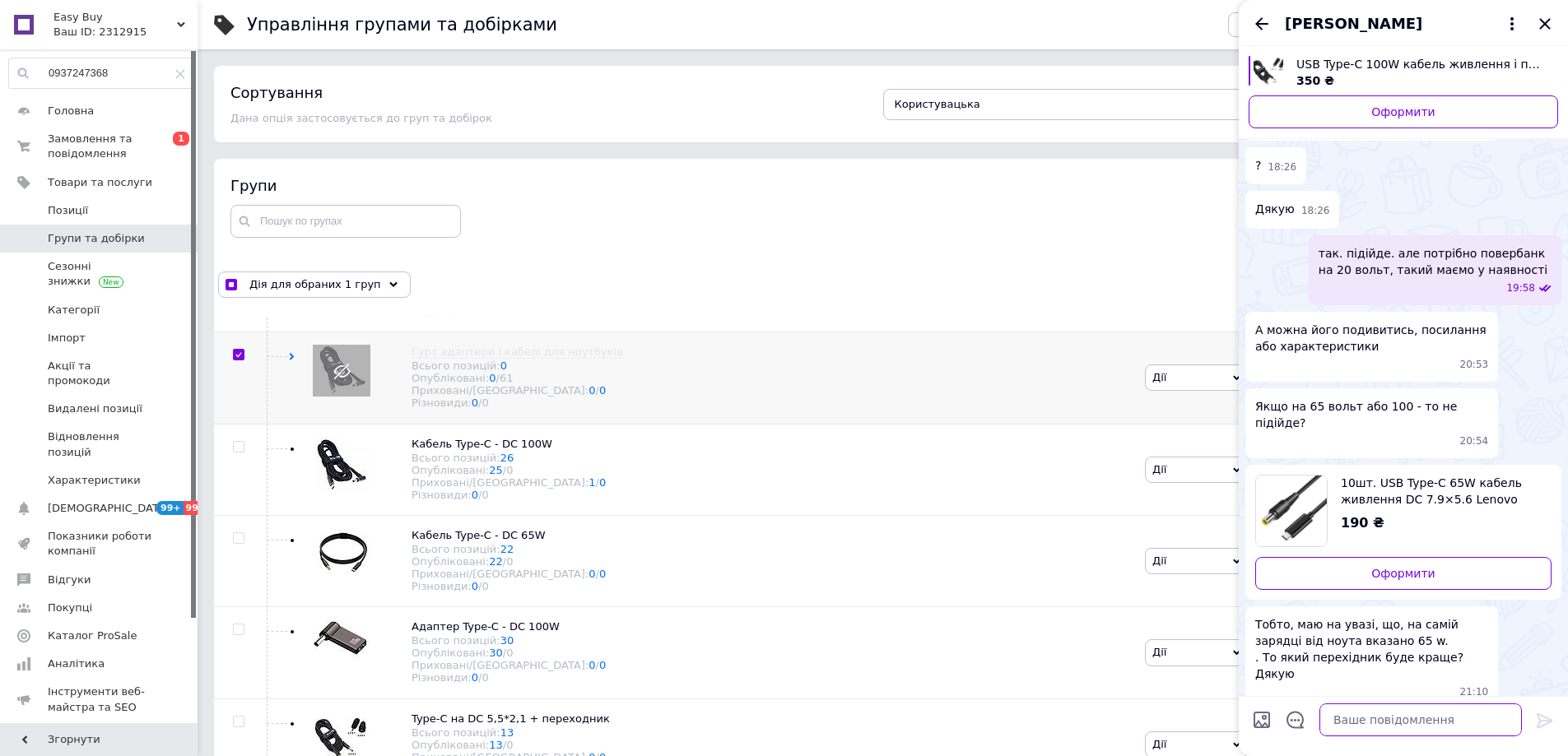
scroll to position [181, 0]
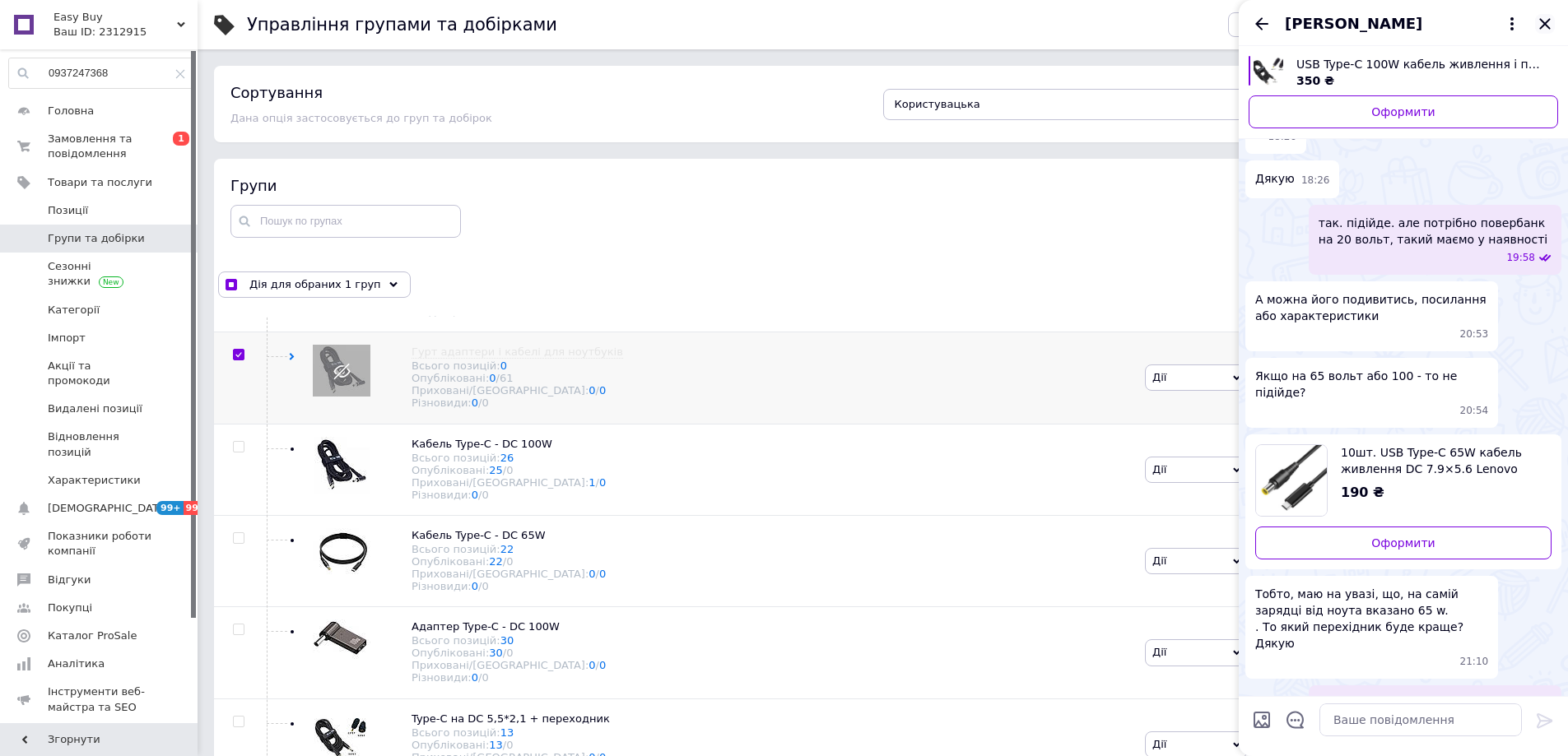
click at [1540, 27] on icon "Закрити" at bounding box center [1545, 24] width 20 height 20
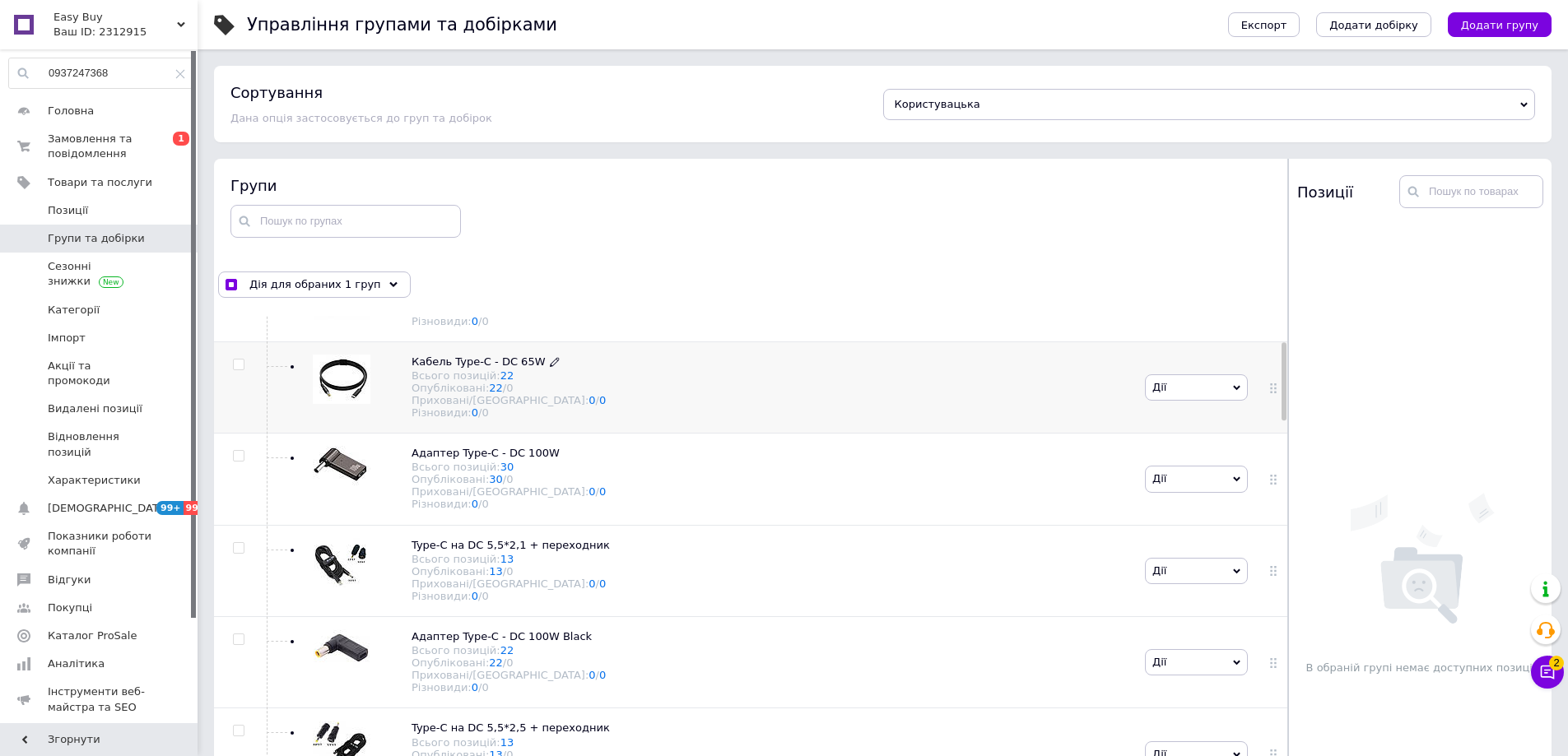
scroll to position [576, 0]
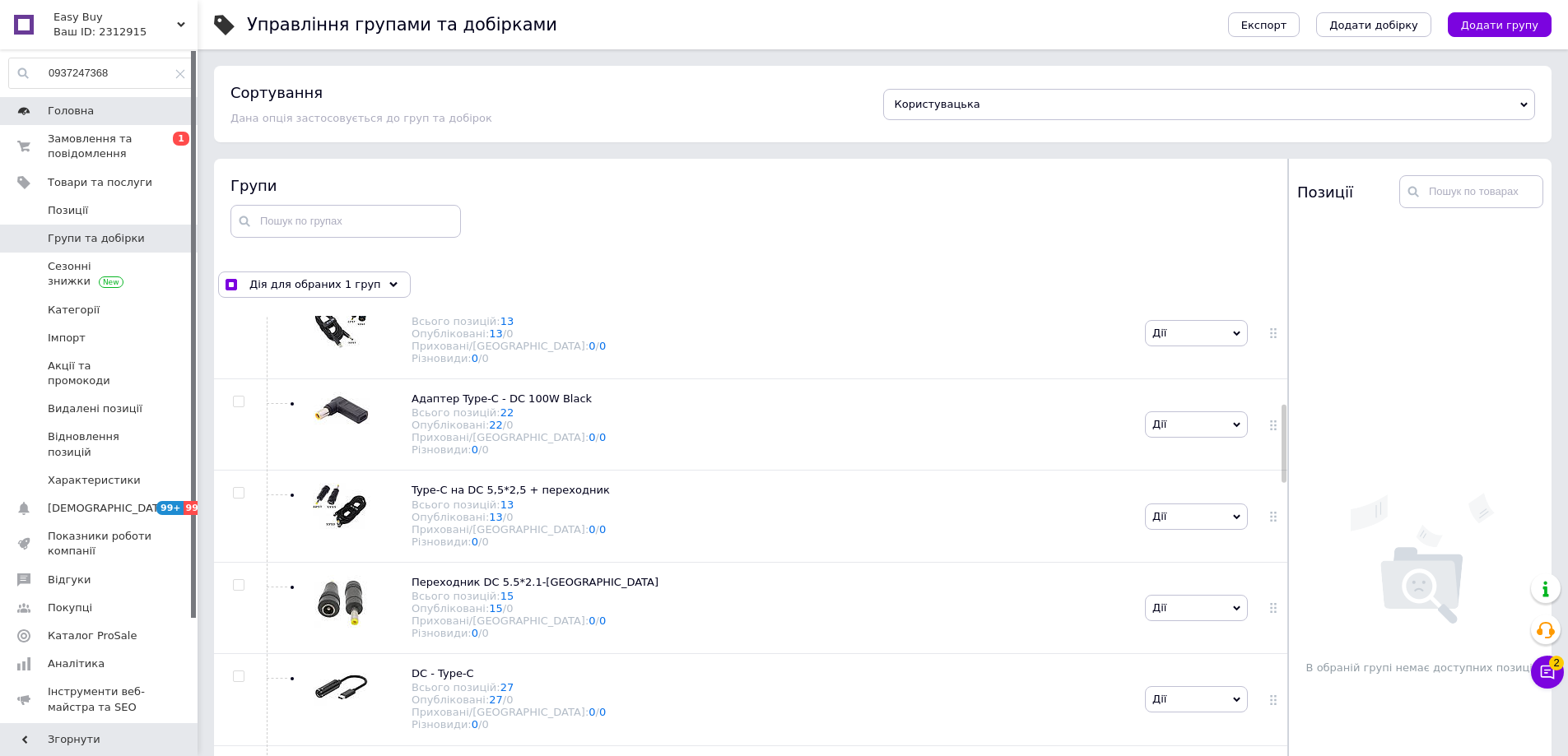
click at [80, 117] on span "Головна" at bounding box center [70, 111] width 46 height 15
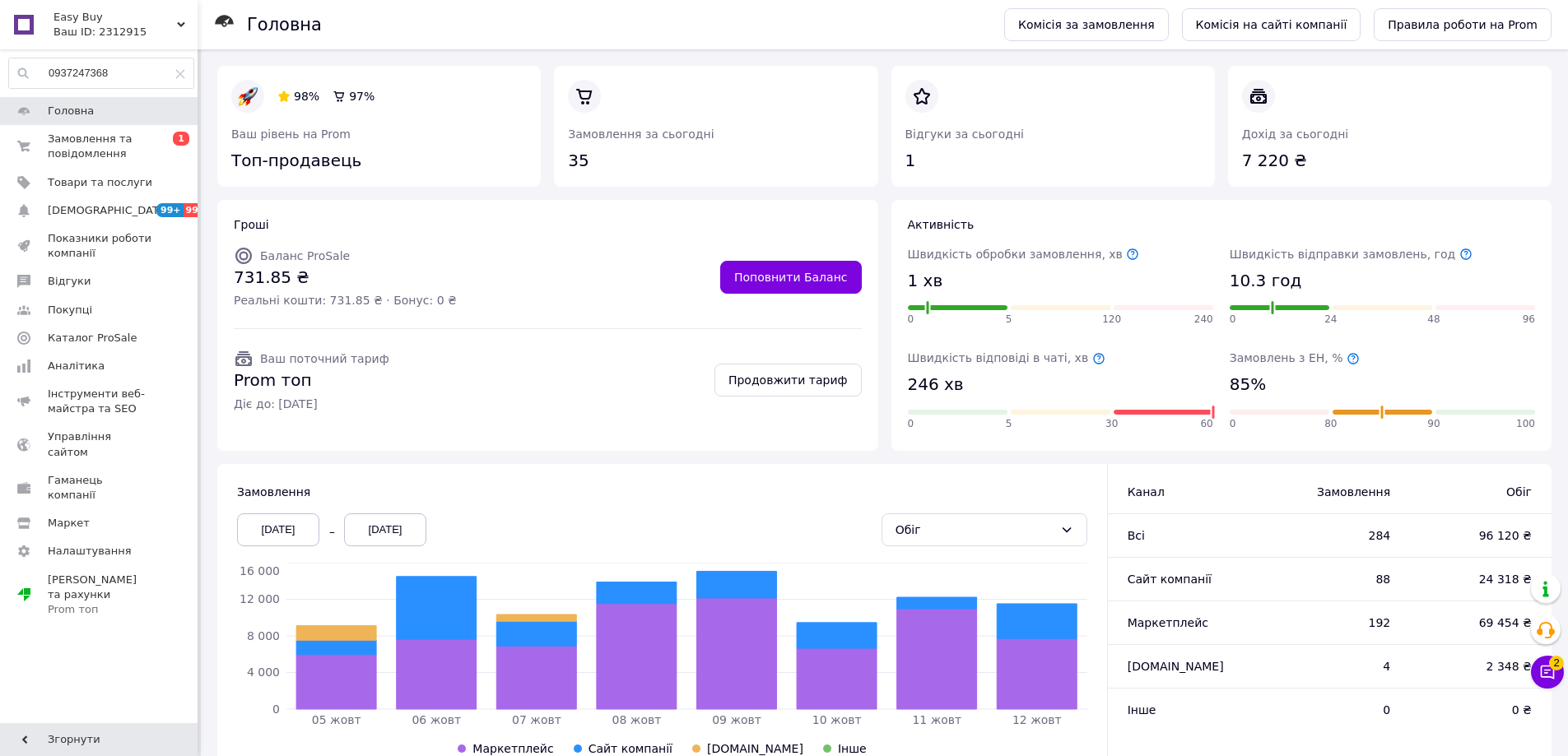
click at [1562, 675] on button "Чат з покупцем 2" at bounding box center [1546, 672] width 33 height 33
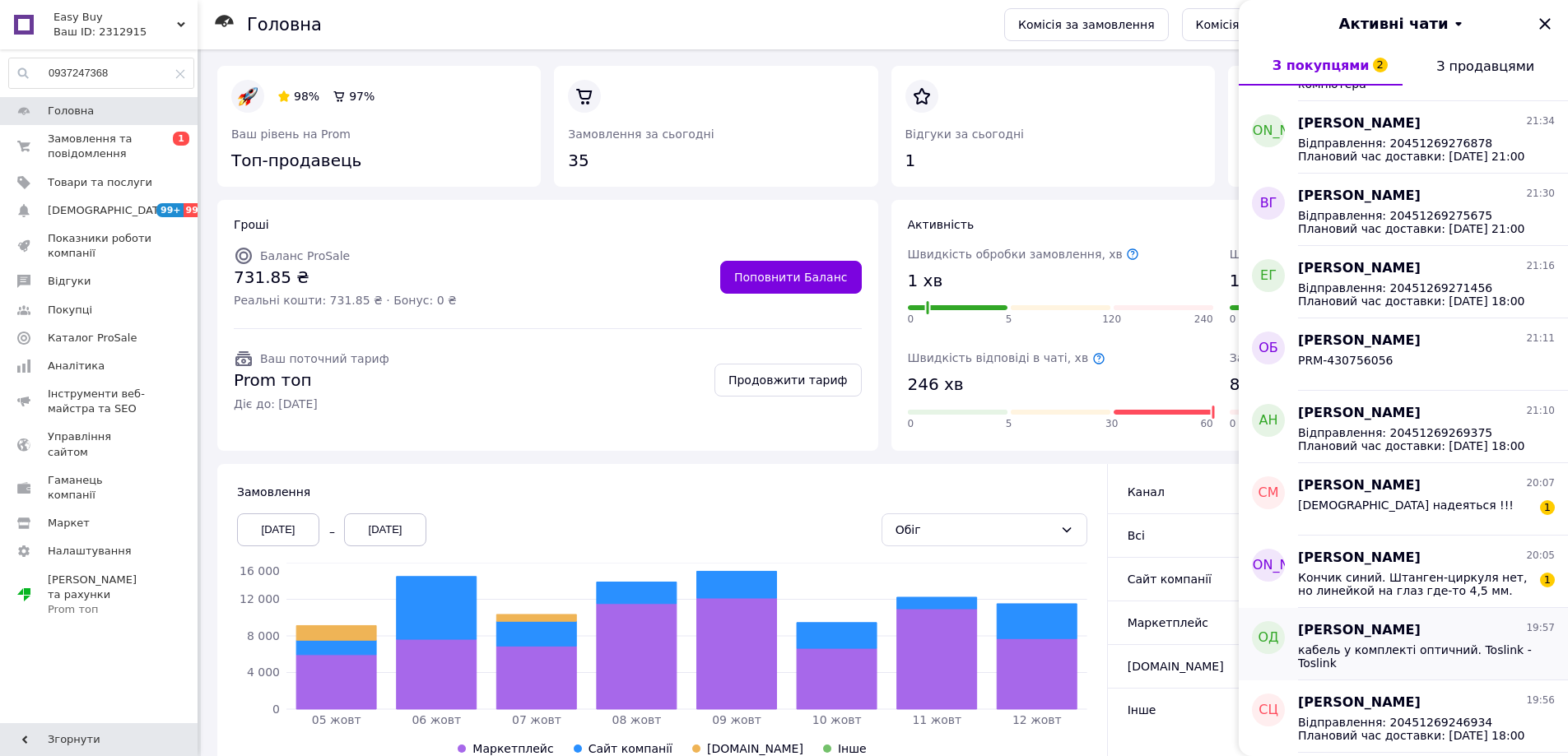
scroll to position [246, 0]
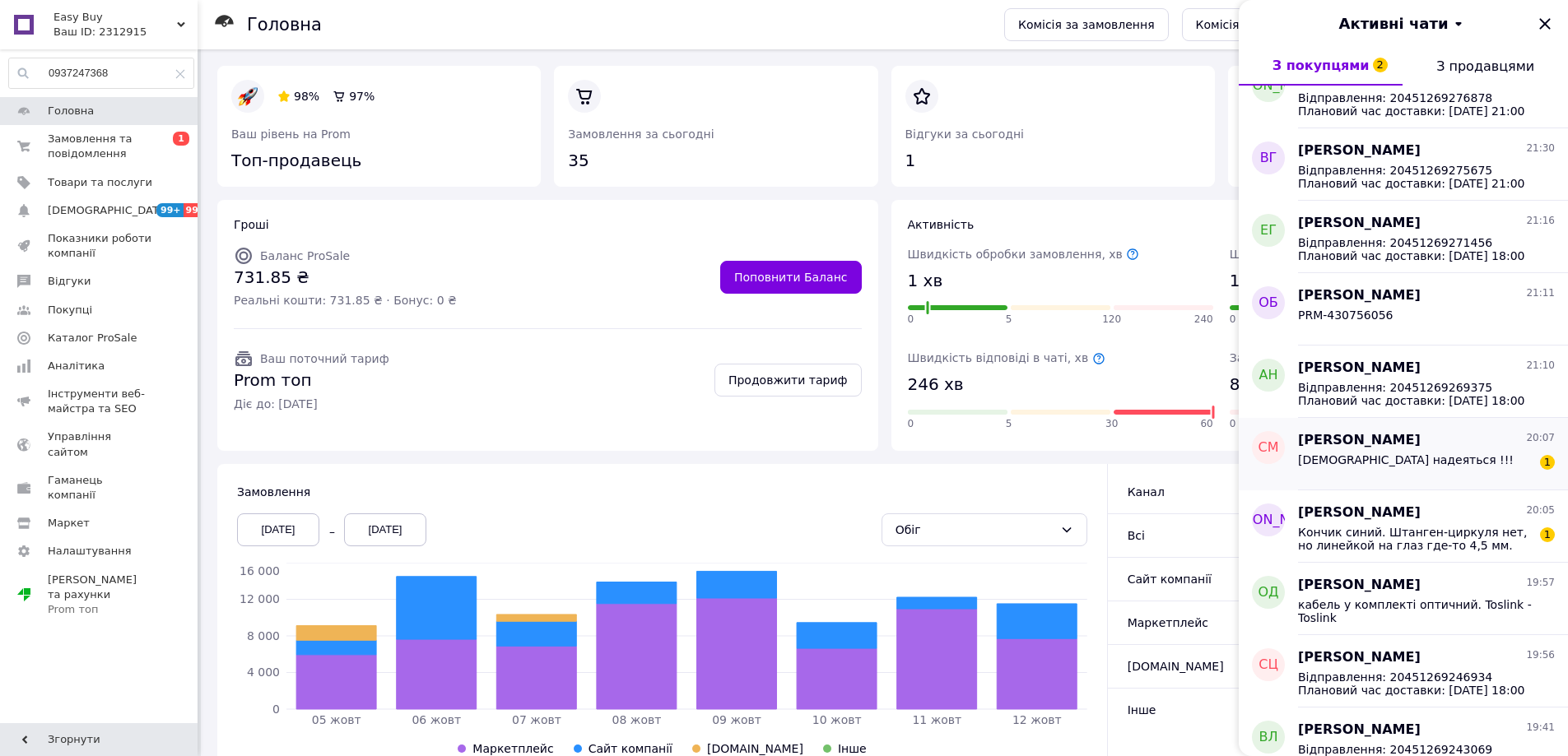
click at [1367, 450] on div "Буду надеяться !!! 1" at bounding box center [1426, 464] width 257 height 27
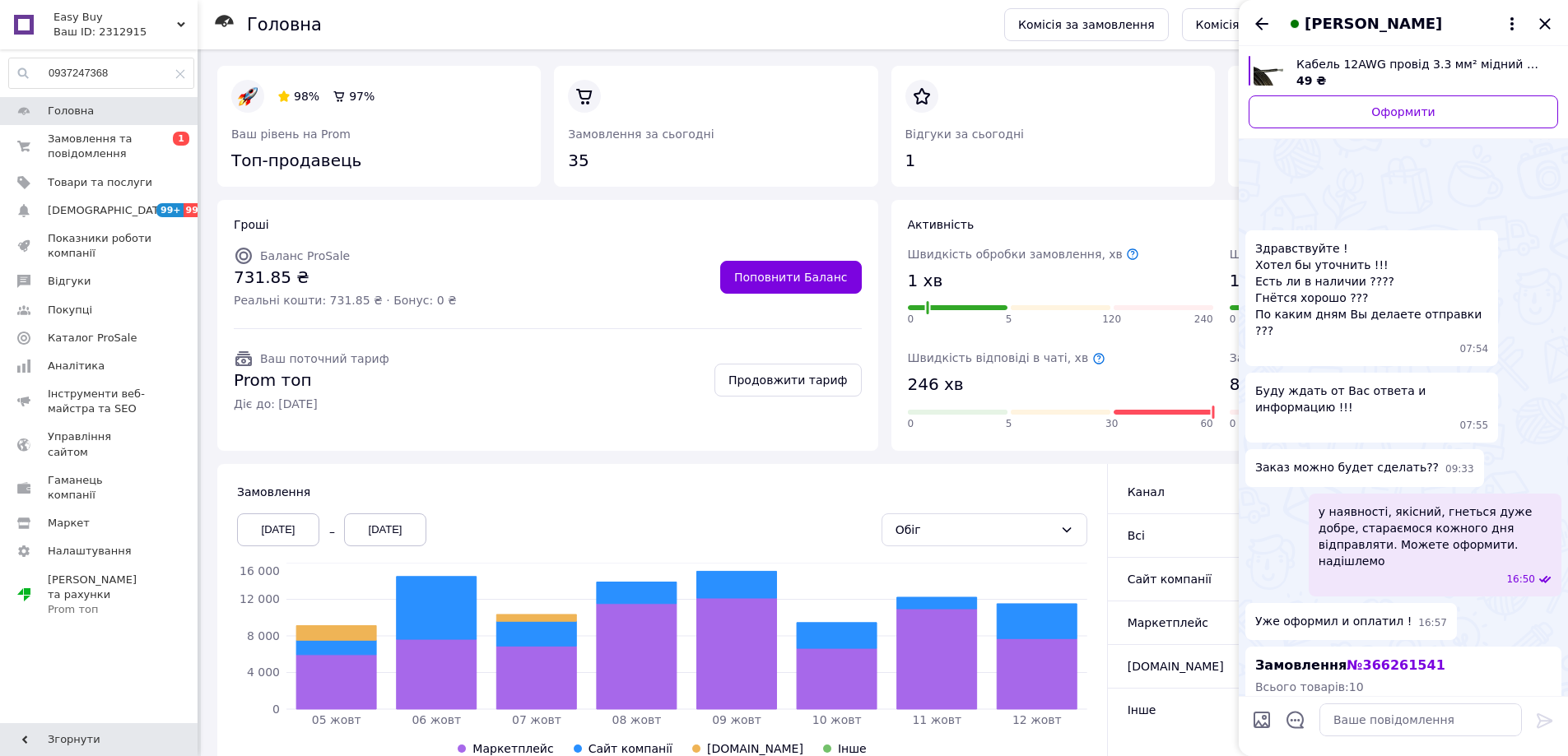
scroll to position [539, 0]
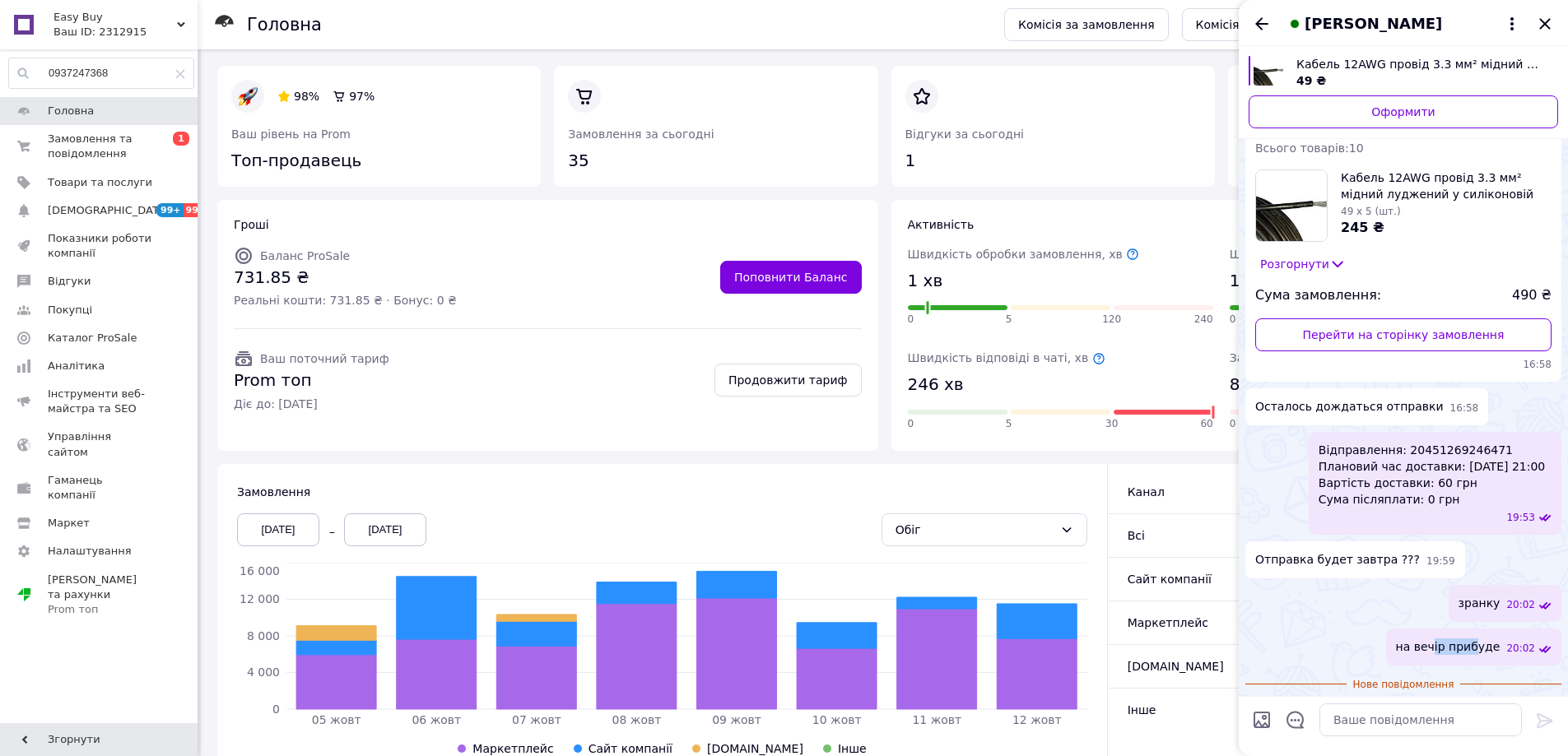
drag, startPoint x: 1445, startPoint y: 597, endPoint x: 1484, endPoint y: 596, distance: 39.0
click at [1484, 638] on span "на вечір прибуде" at bounding box center [1448, 647] width 104 height 18
click at [1265, 26] on icon "Назад" at bounding box center [1262, 24] width 20 height 20
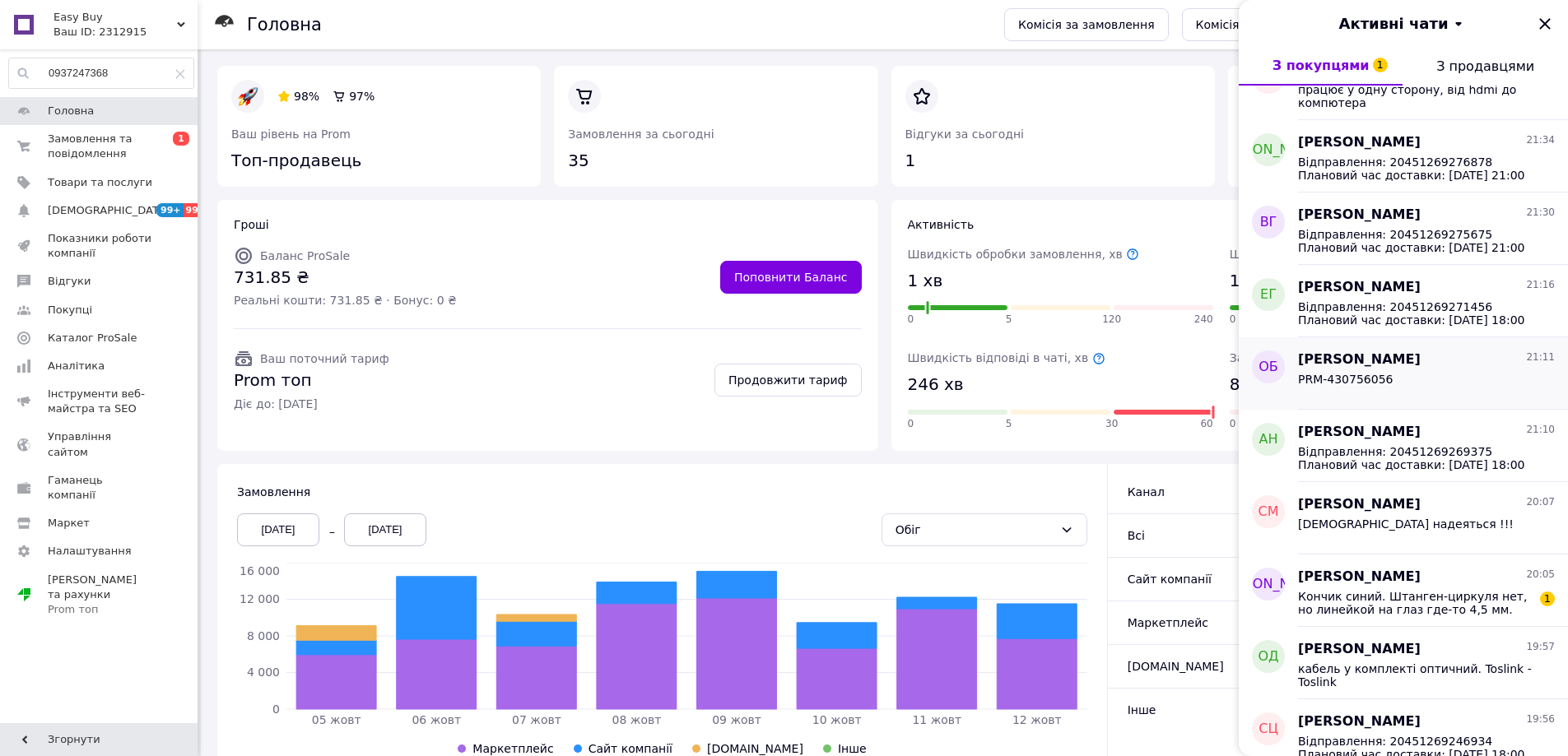
scroll to position [411, 0]
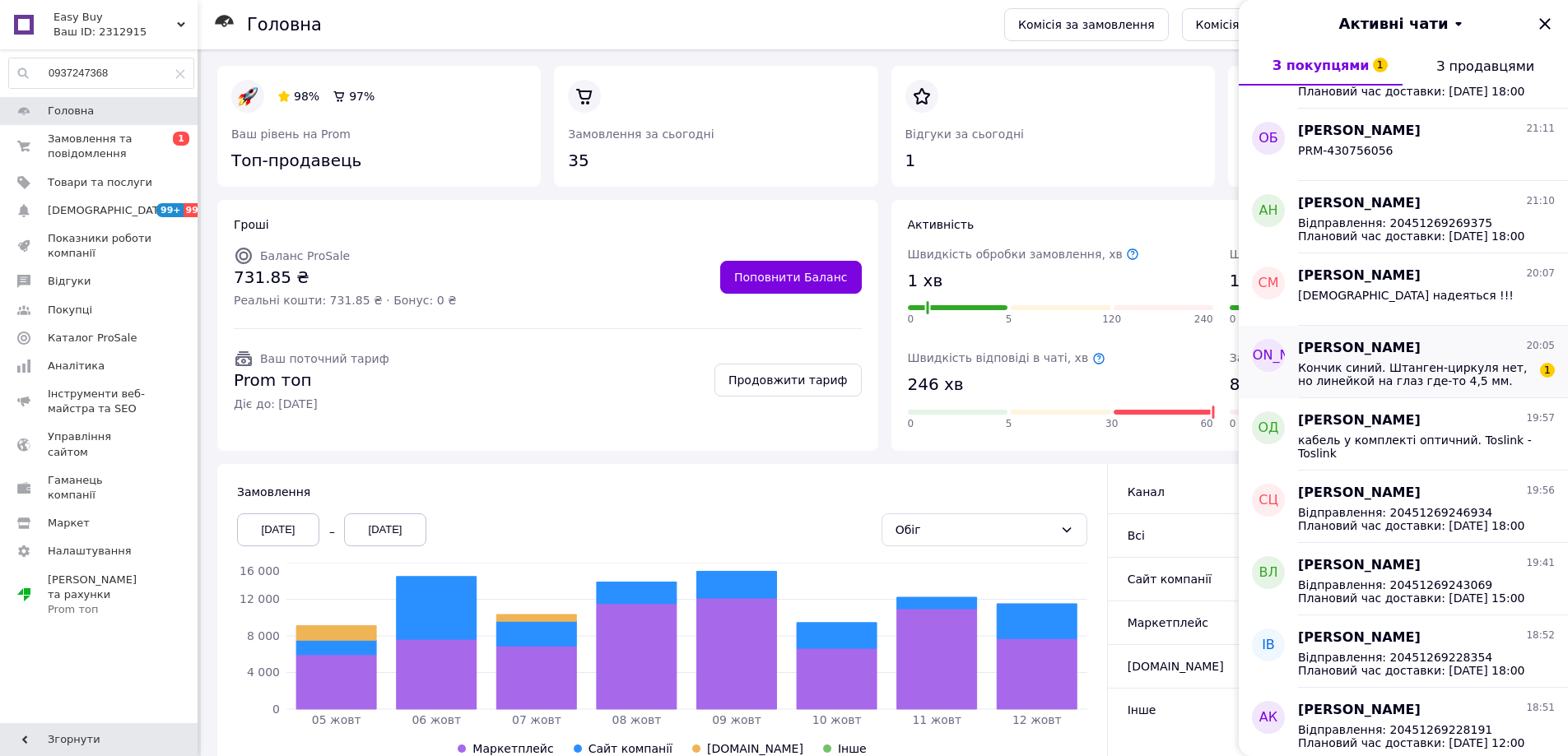
click at [1437, 376] on span "Кончик синий. Штанген-циркуля нет, но линейкой на глаз где-то 4,5 мм." at bounding box center [1415, 374] width 234 height 27
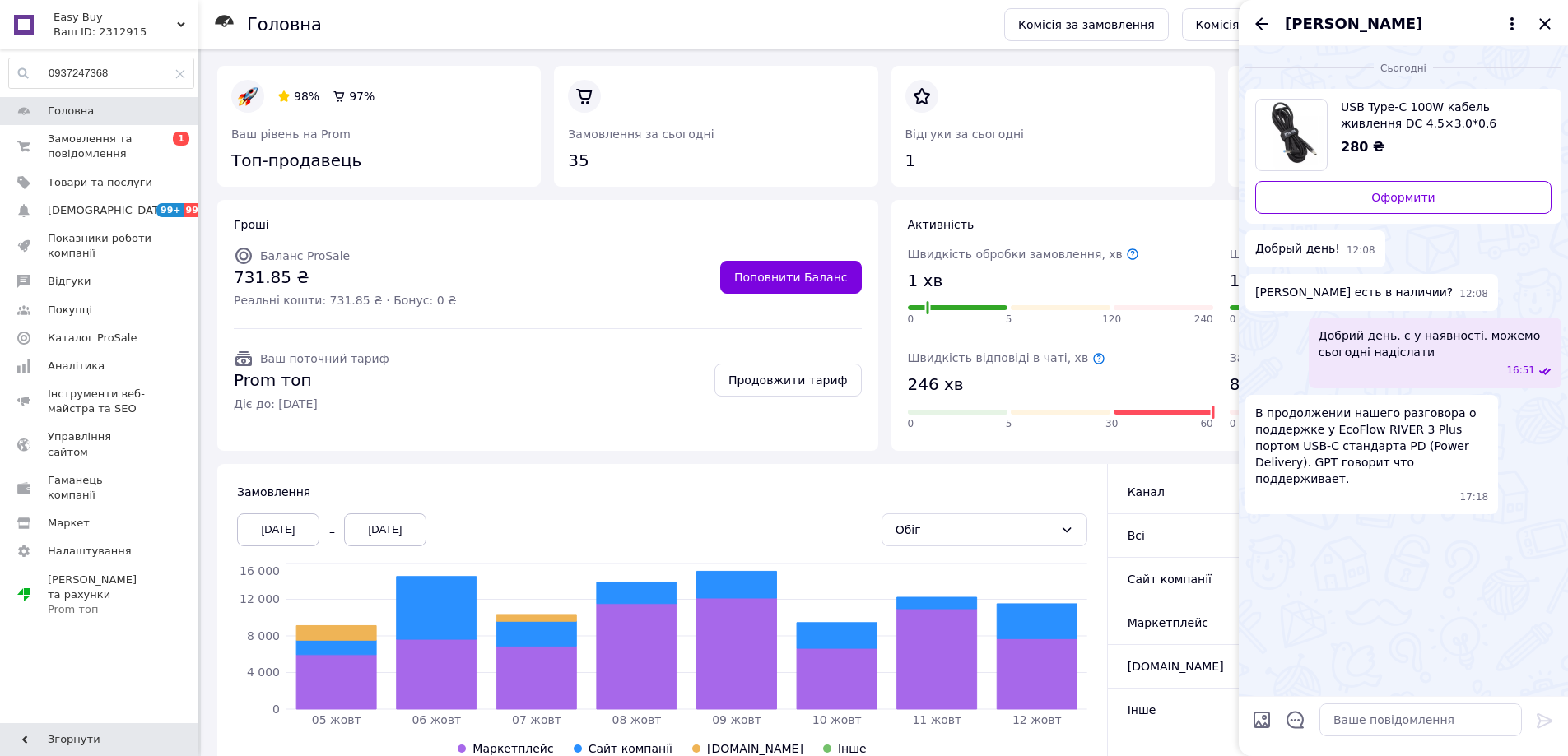
scroll to position [714, 0]
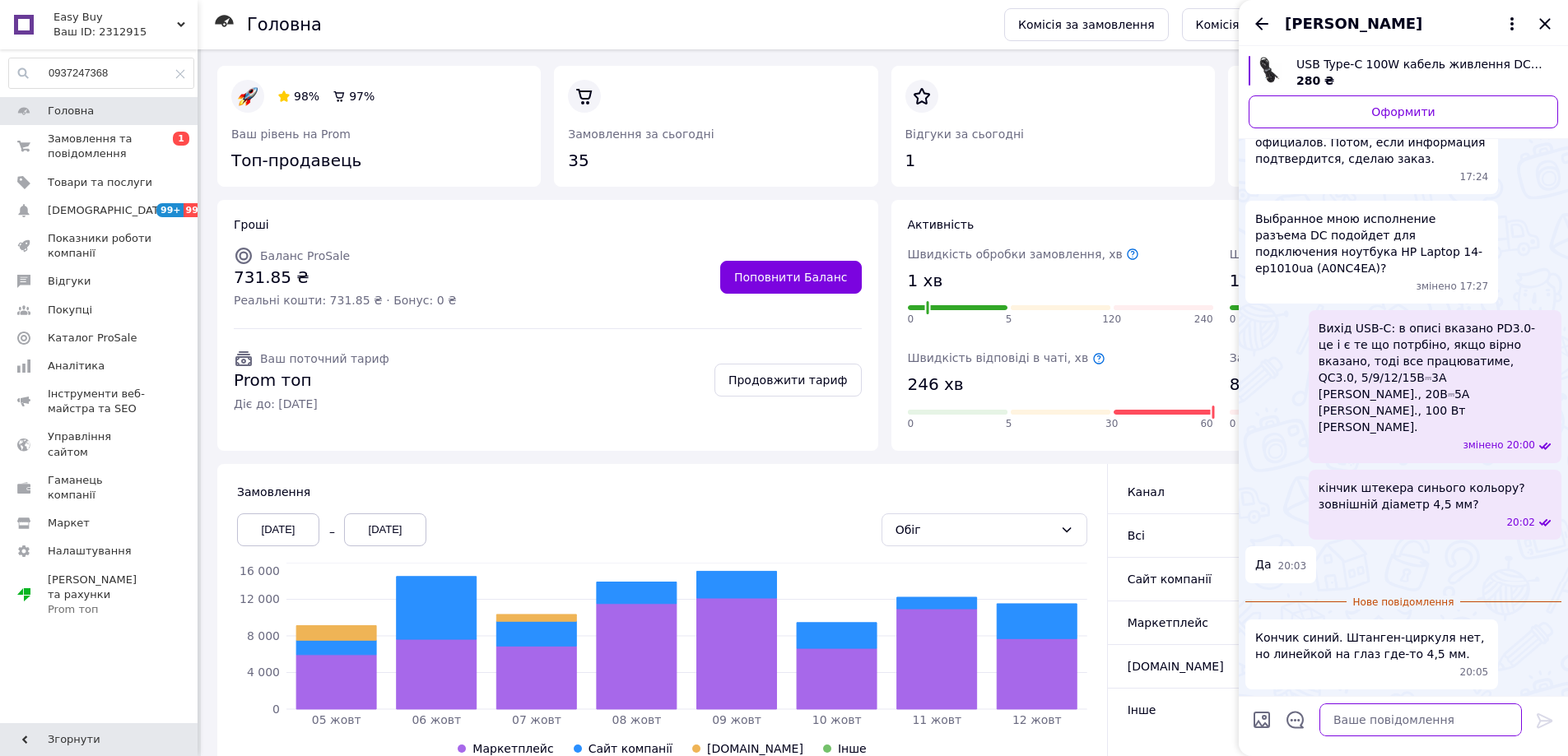
click at [1413, 721] on textarea at bounding box center [1420, 719] width 202 height 33
type textarea "тоді вірно. кабель вірно підібрали"
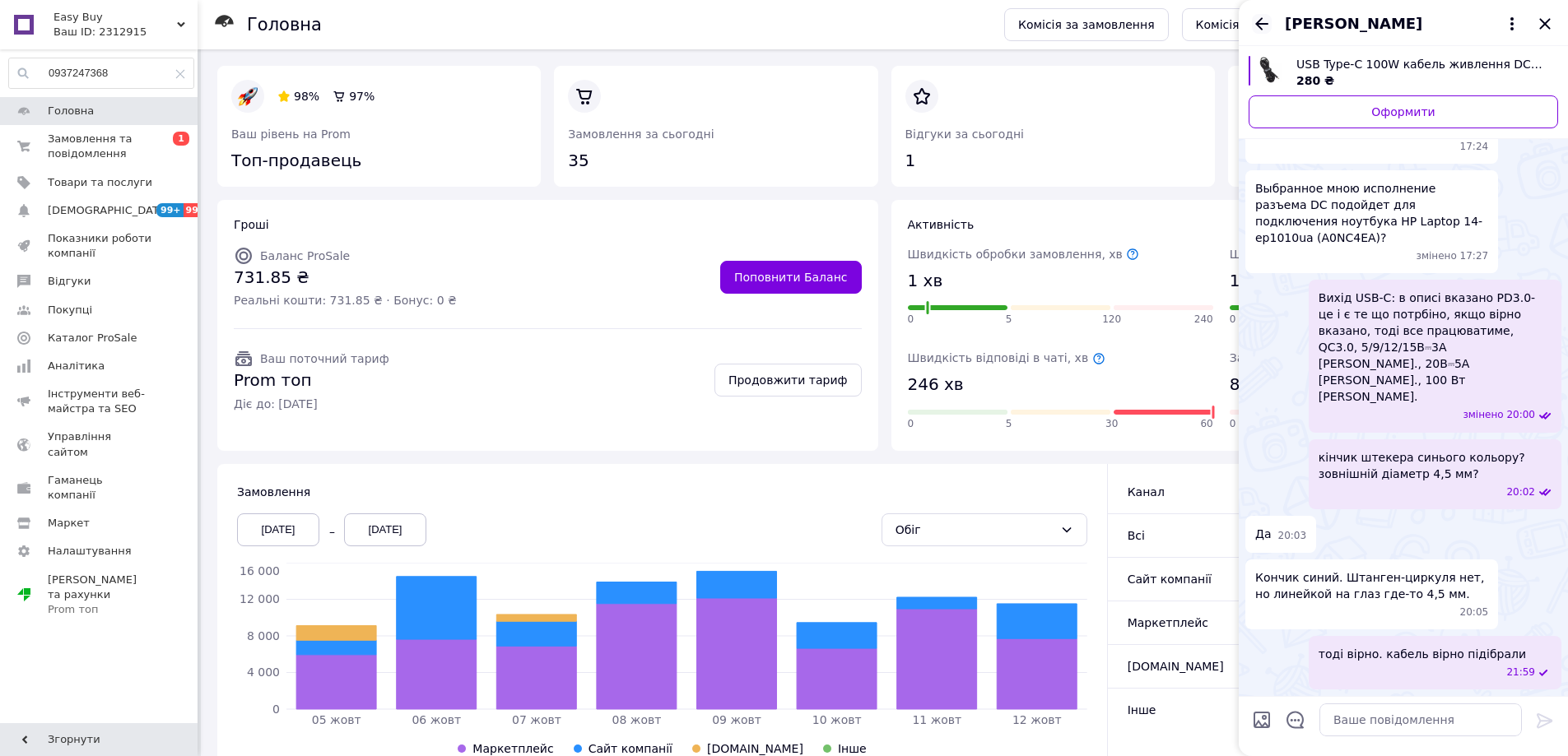
click at [1265, 22] on icon "Назад" at bounding box center [1262, 24] width 20 height 20
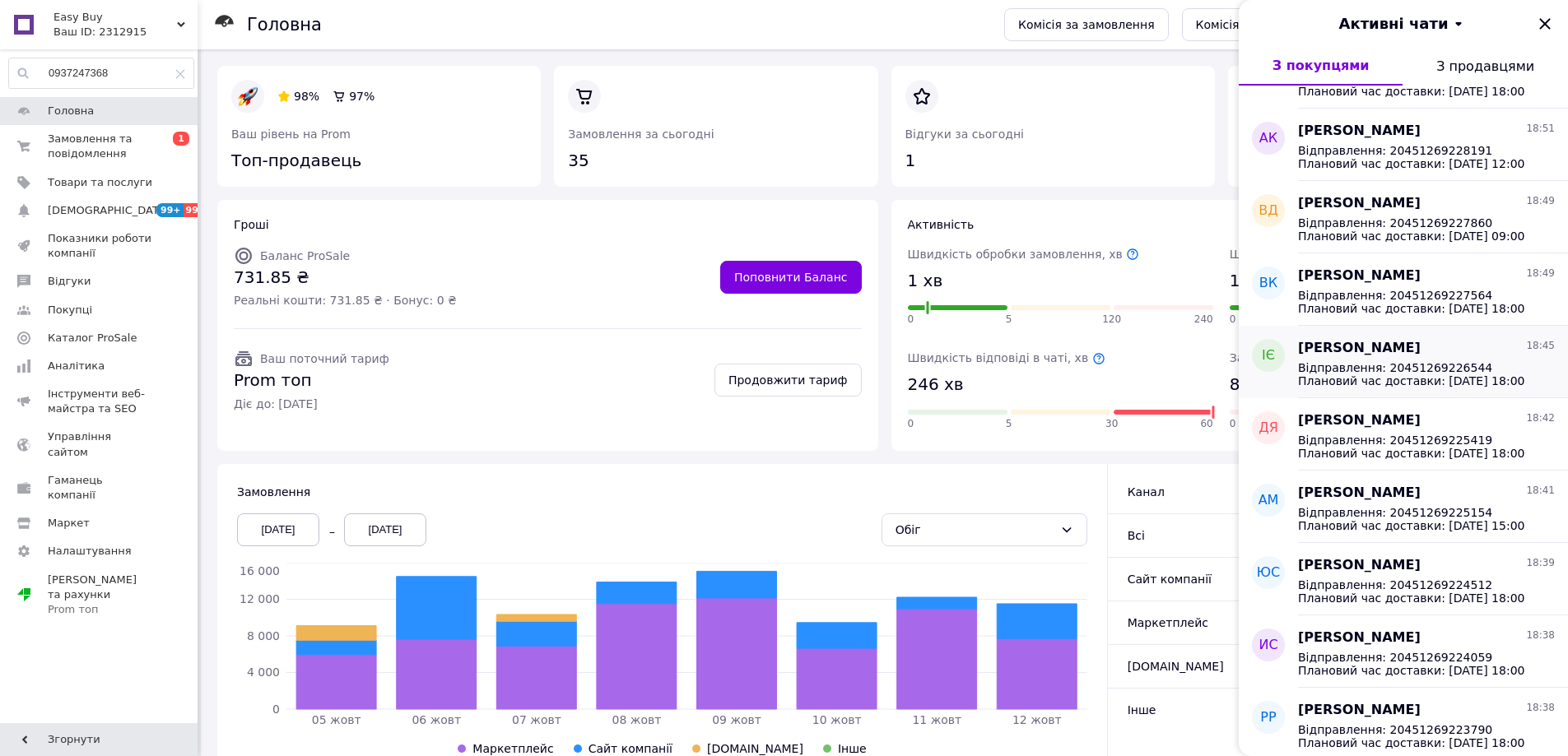
scroll to position [1284, 0]
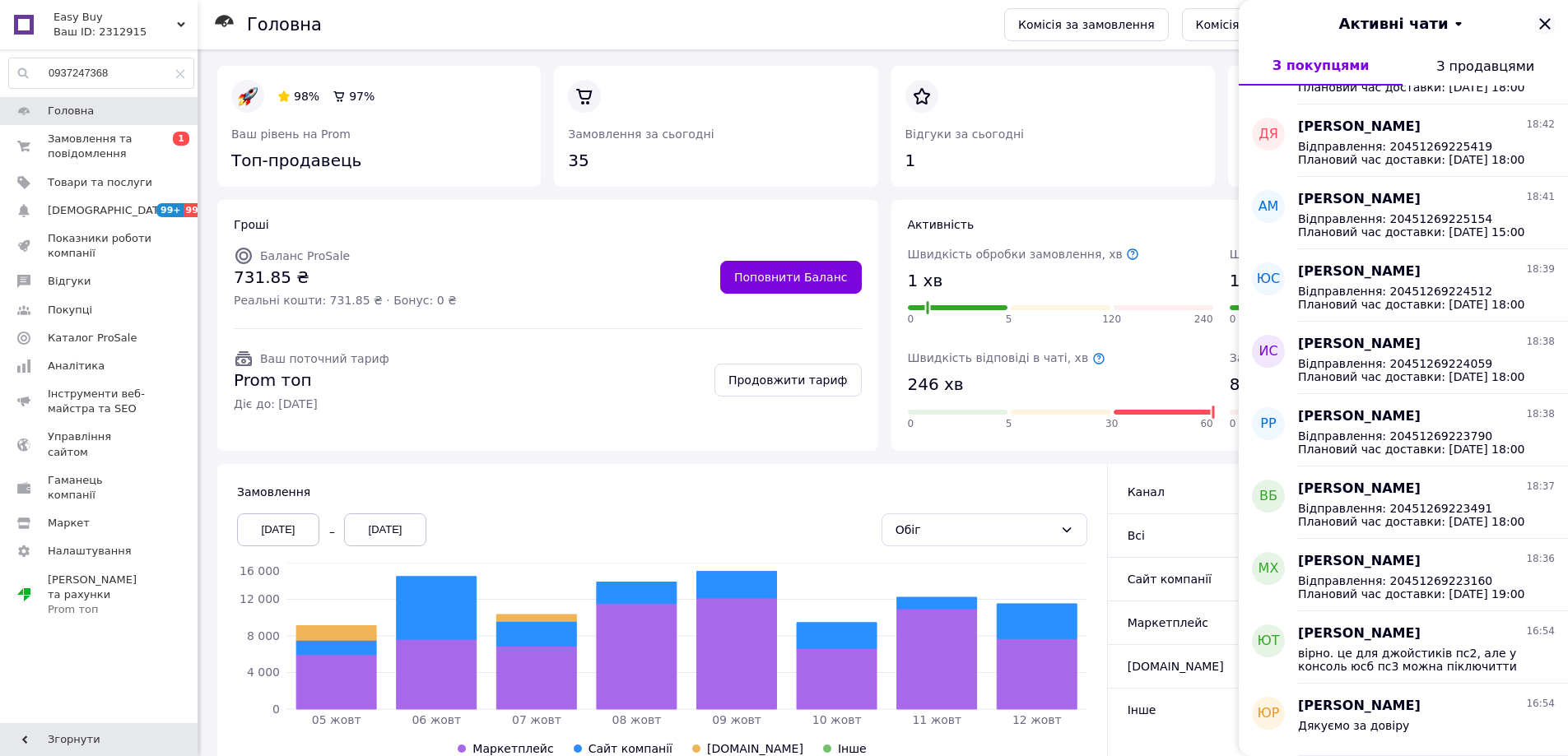
click at [1545, 16] on icon "Закрити" at bounding box center [1545, 24] width 20 height 20
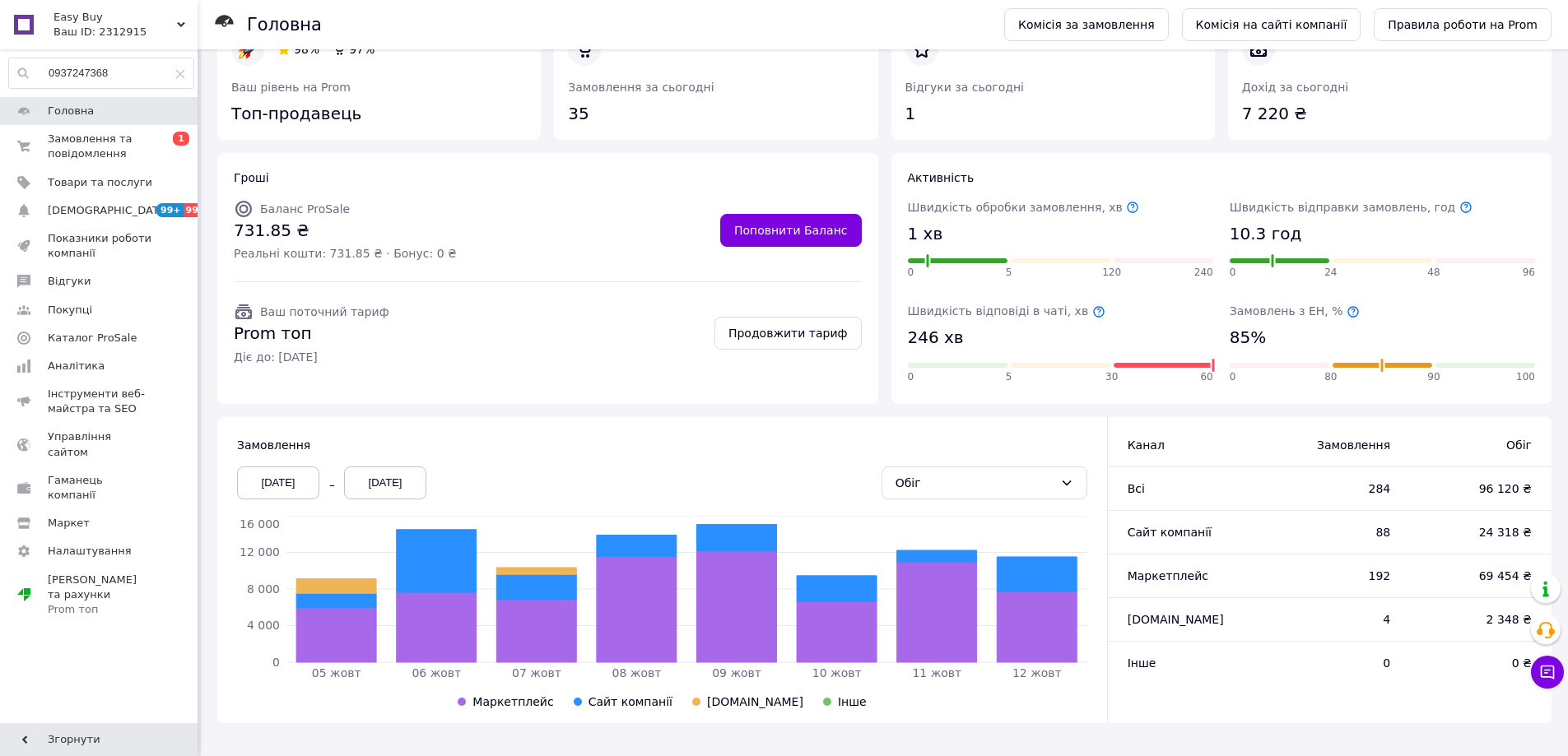
scroll to position [0, 0]
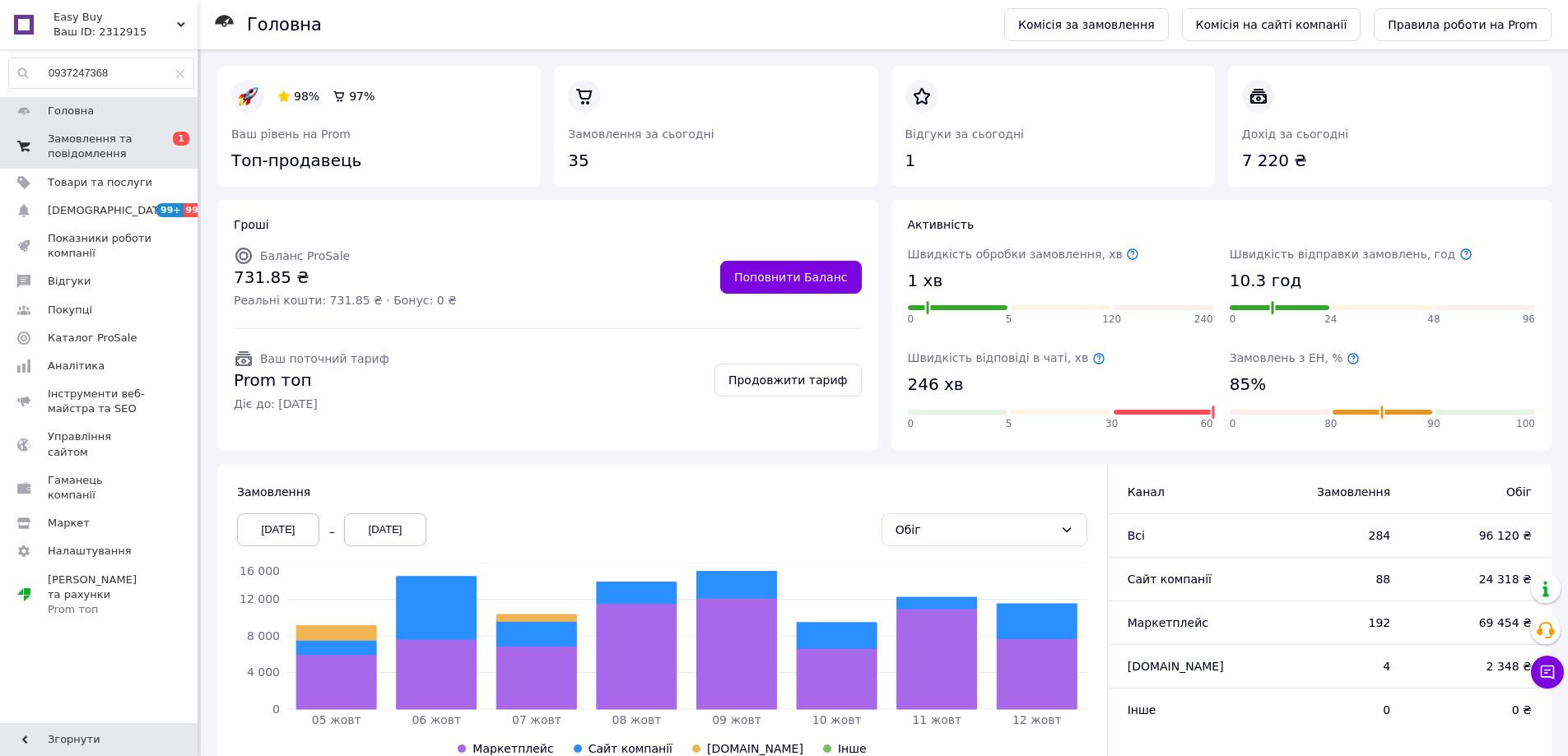
click at [110, 142] on span "Замовлення та повідомлення" at bounding box center [99, 146] width 104 height 29
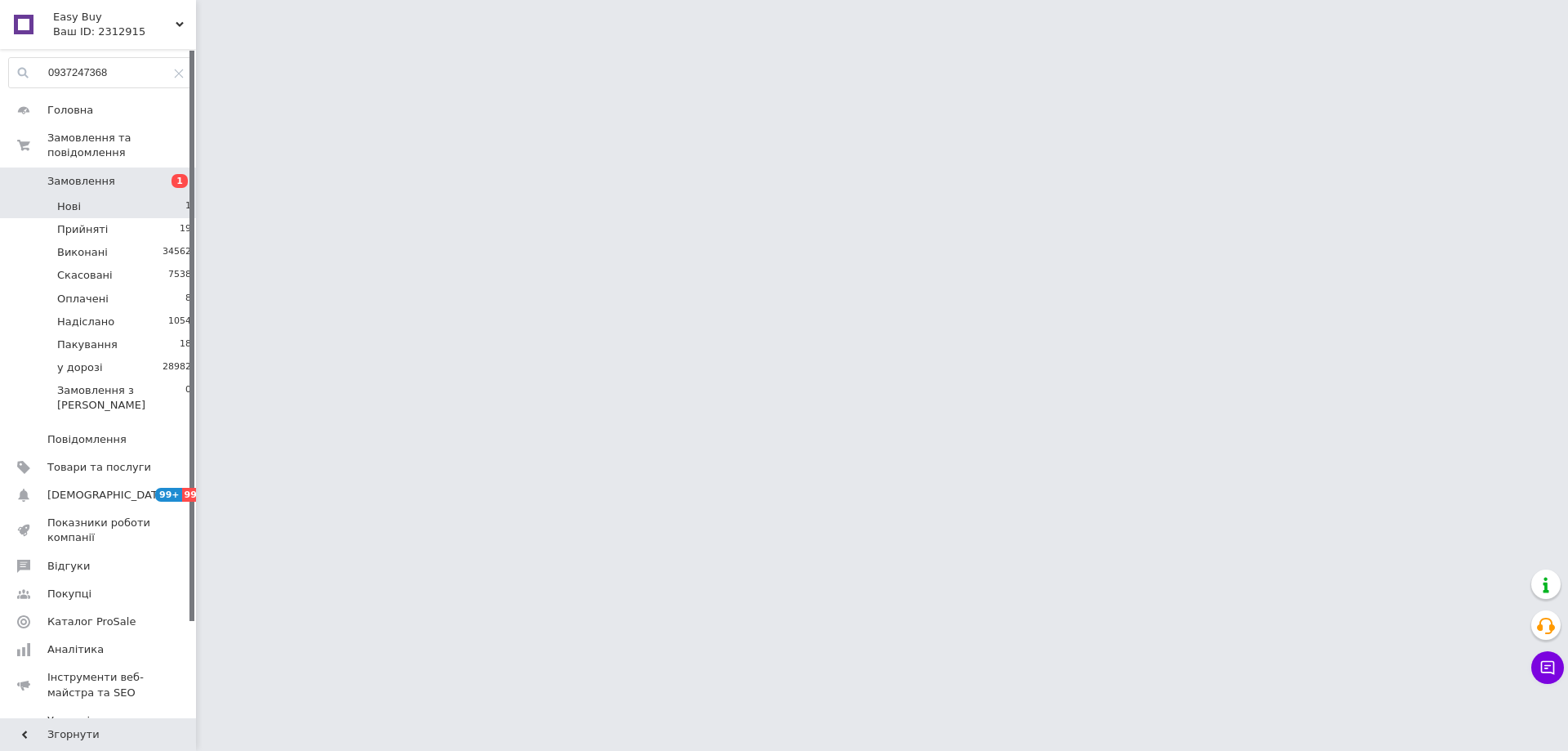
click at [111, 195] on li "Нові 1" at bounding box center [100, 207] width 201 height 23
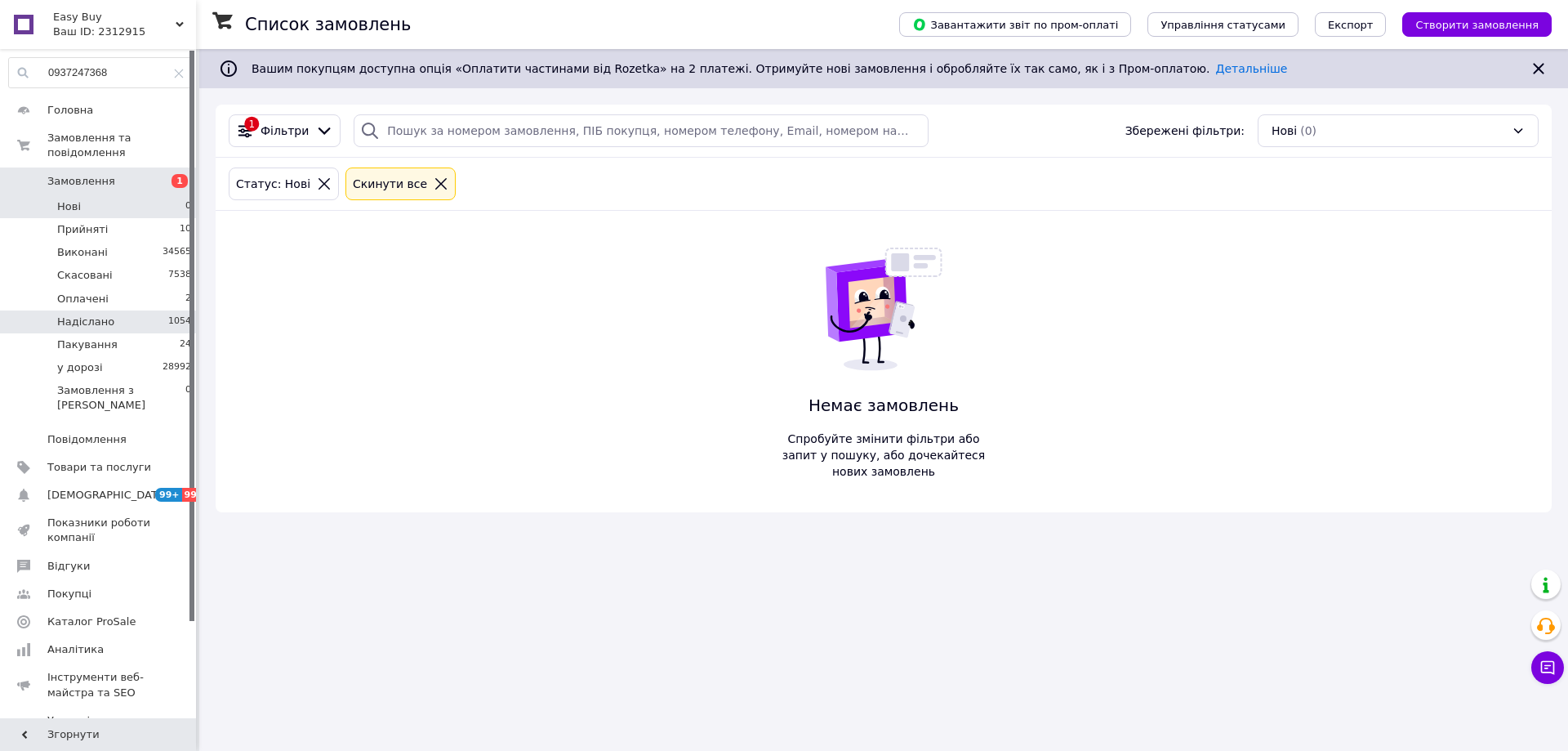
click at [139, 310] on li "Надіслано 1054" at bounding box center [100, 322] width 201 height 23
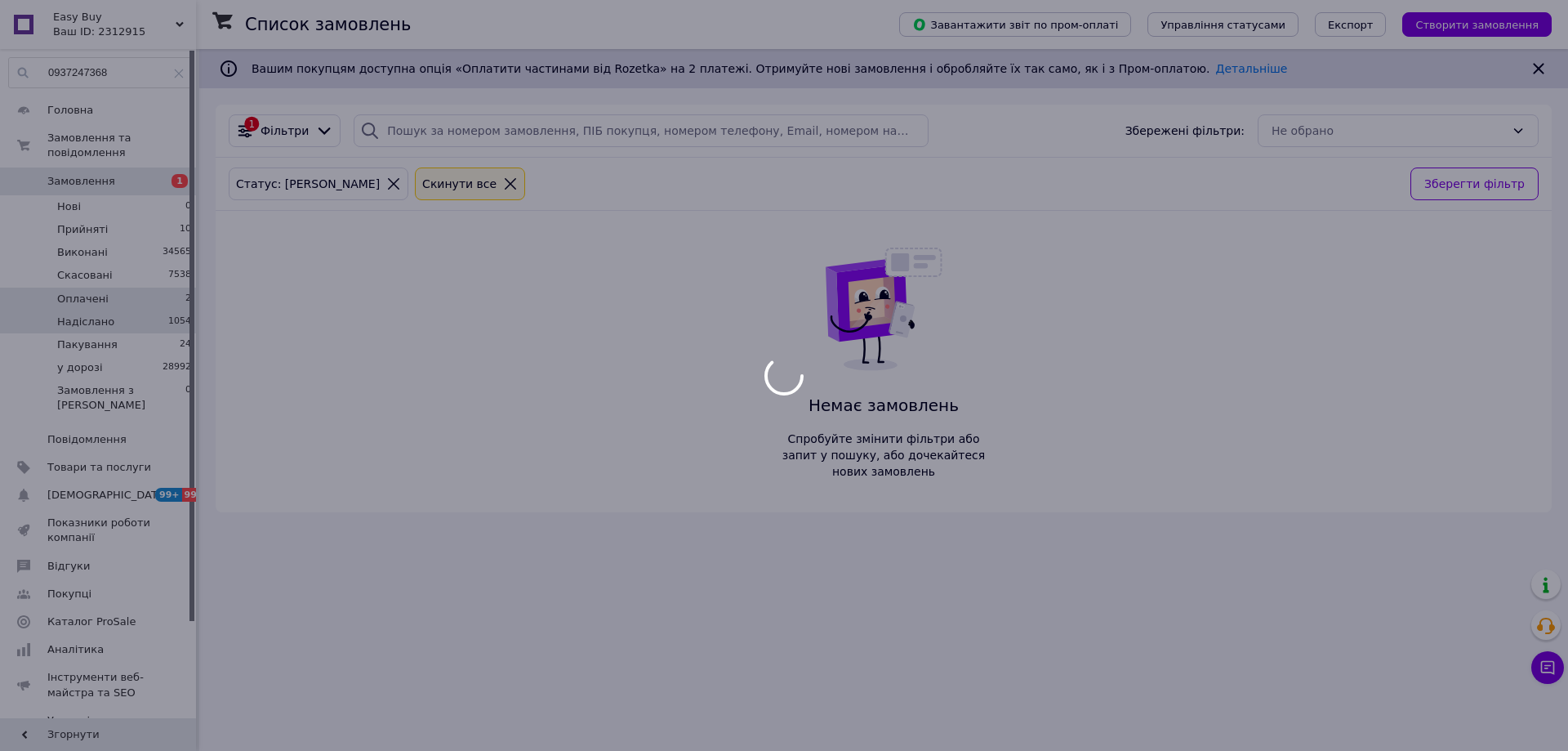
click at [140, 283] on div at bounding box center [784, 375] width 1568 height 751
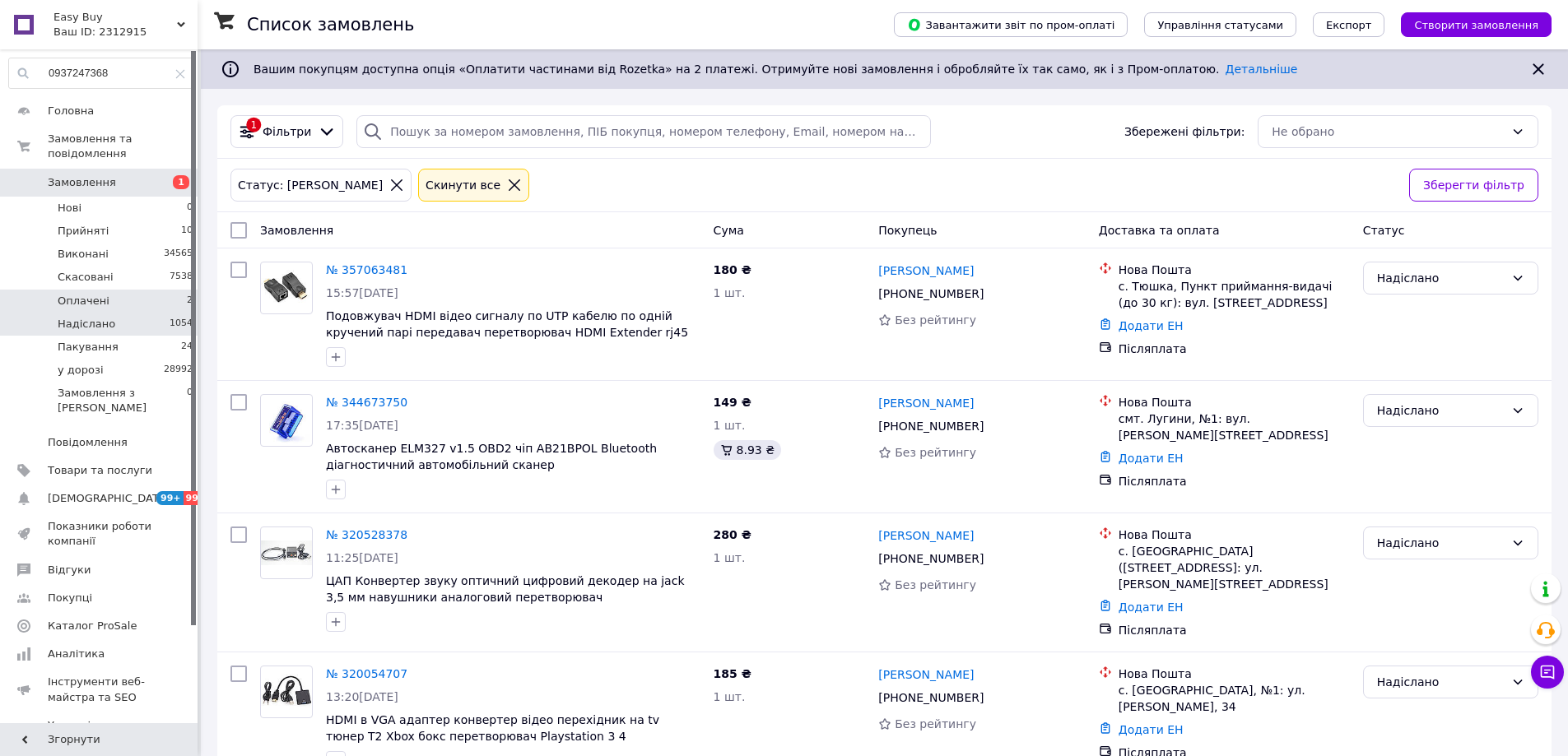
click at [140, 290] on li "Оплачені 2" at bounding box center [101, 302] width 202 height 23
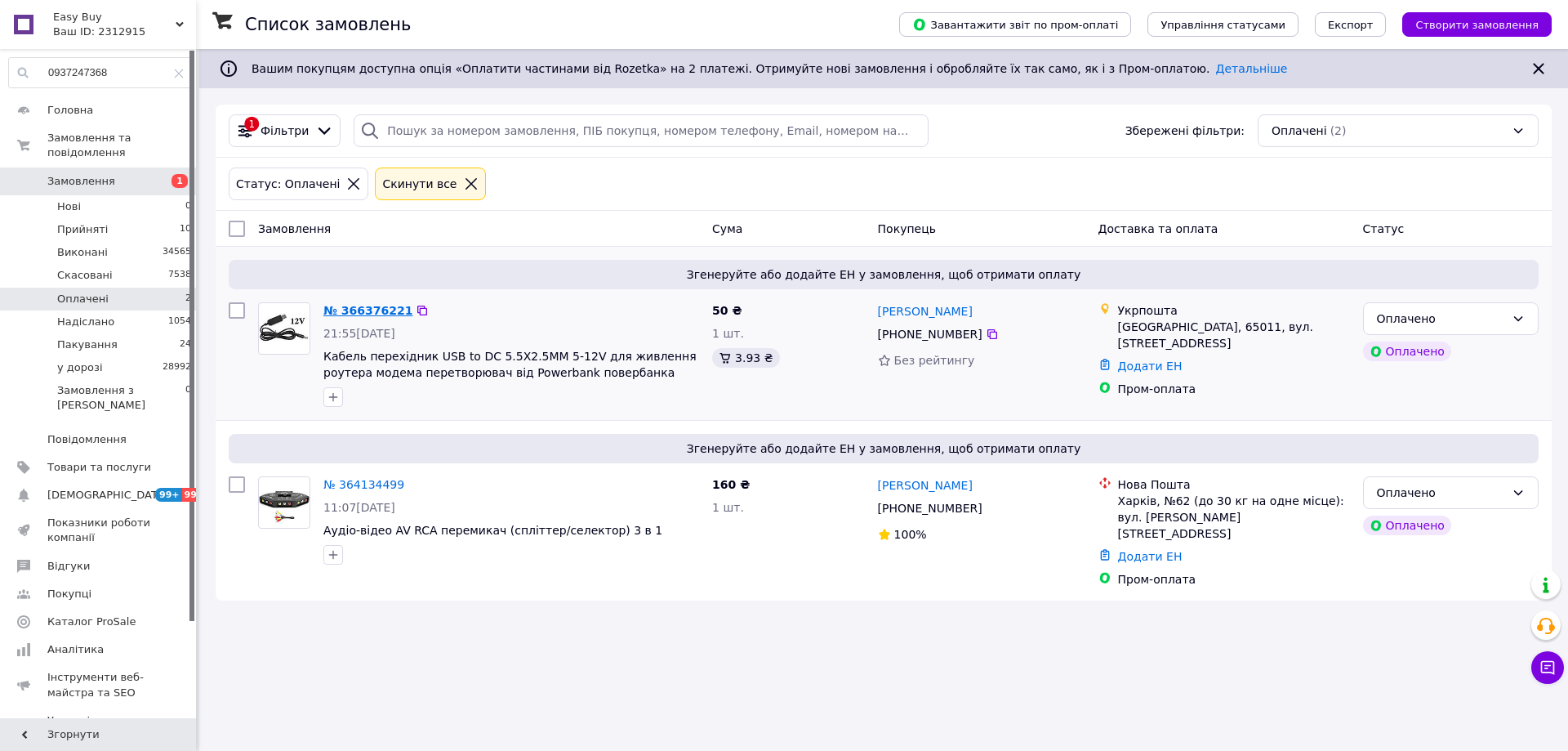
click at [364, 306] on link "№ 366376221" at bounding box center [368, 310] width 89 height 13
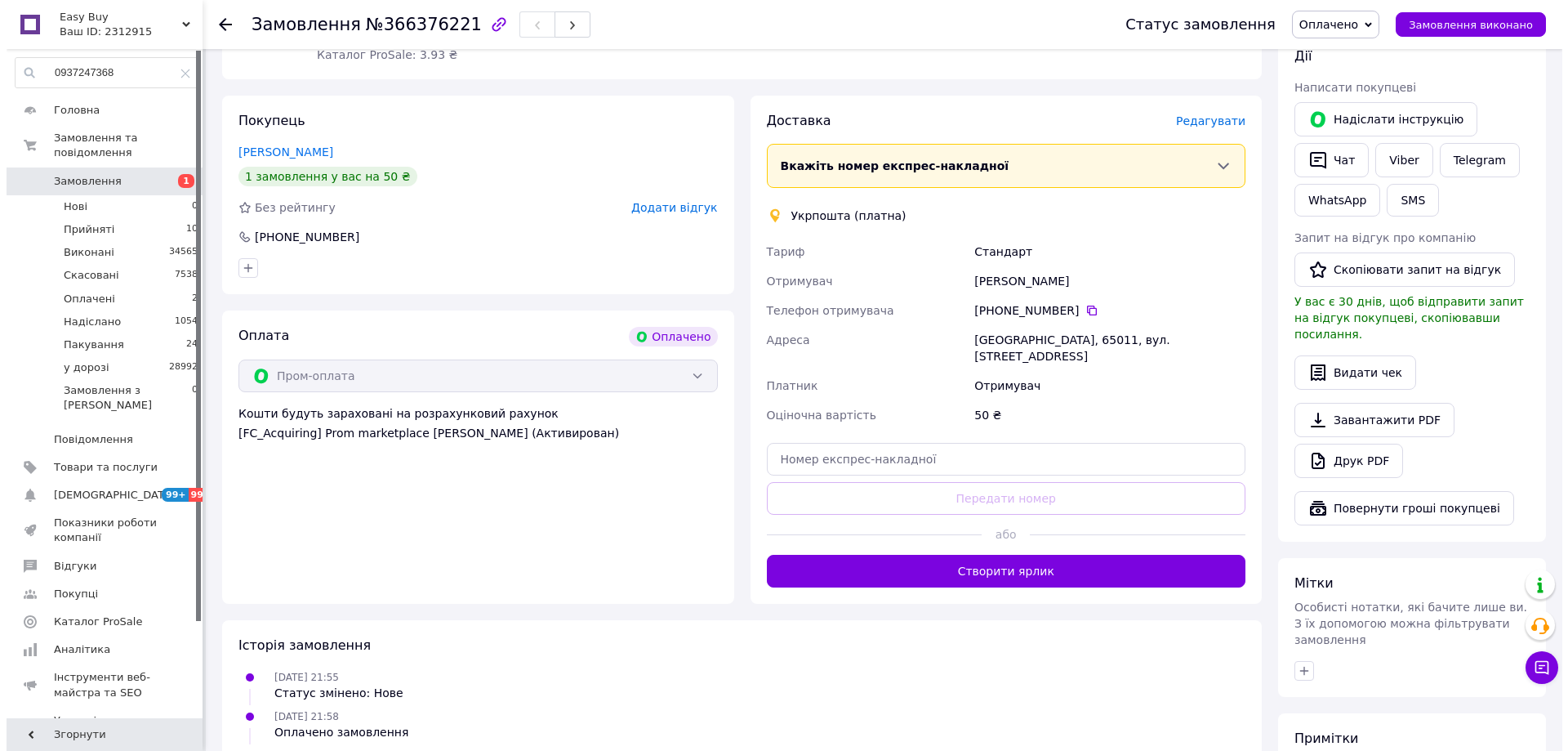
scroll to position [307, 0]
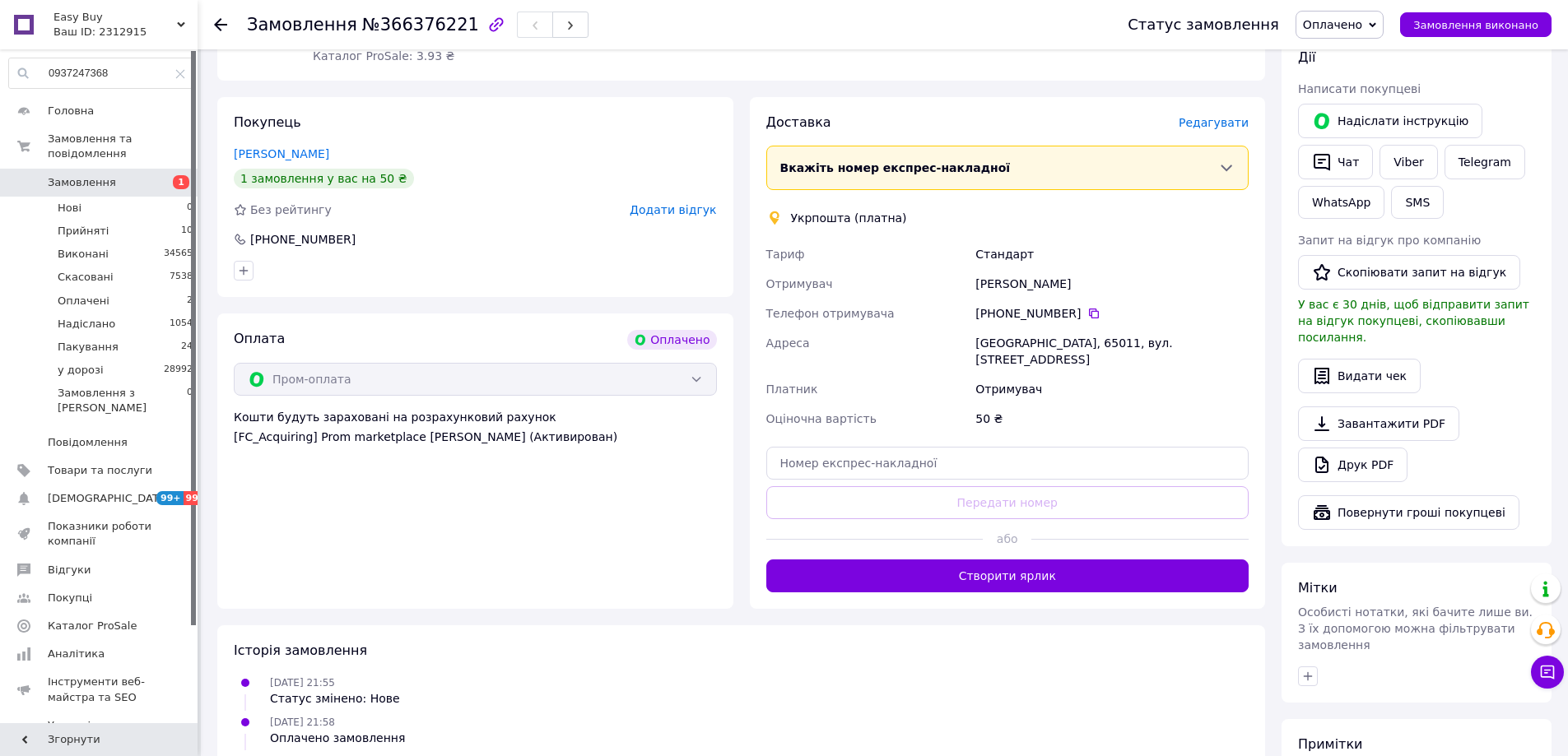
click at [1216, 134] on div "Доставка Редагувати Вкажіть номер експрес-накладної Обов'язково введіть номер е…" at bounding box center [1008, 353] width 483 height 479
click at [1221, 126] on span "Редагувати" at bounding box center [1214, 123] width 70 height 13
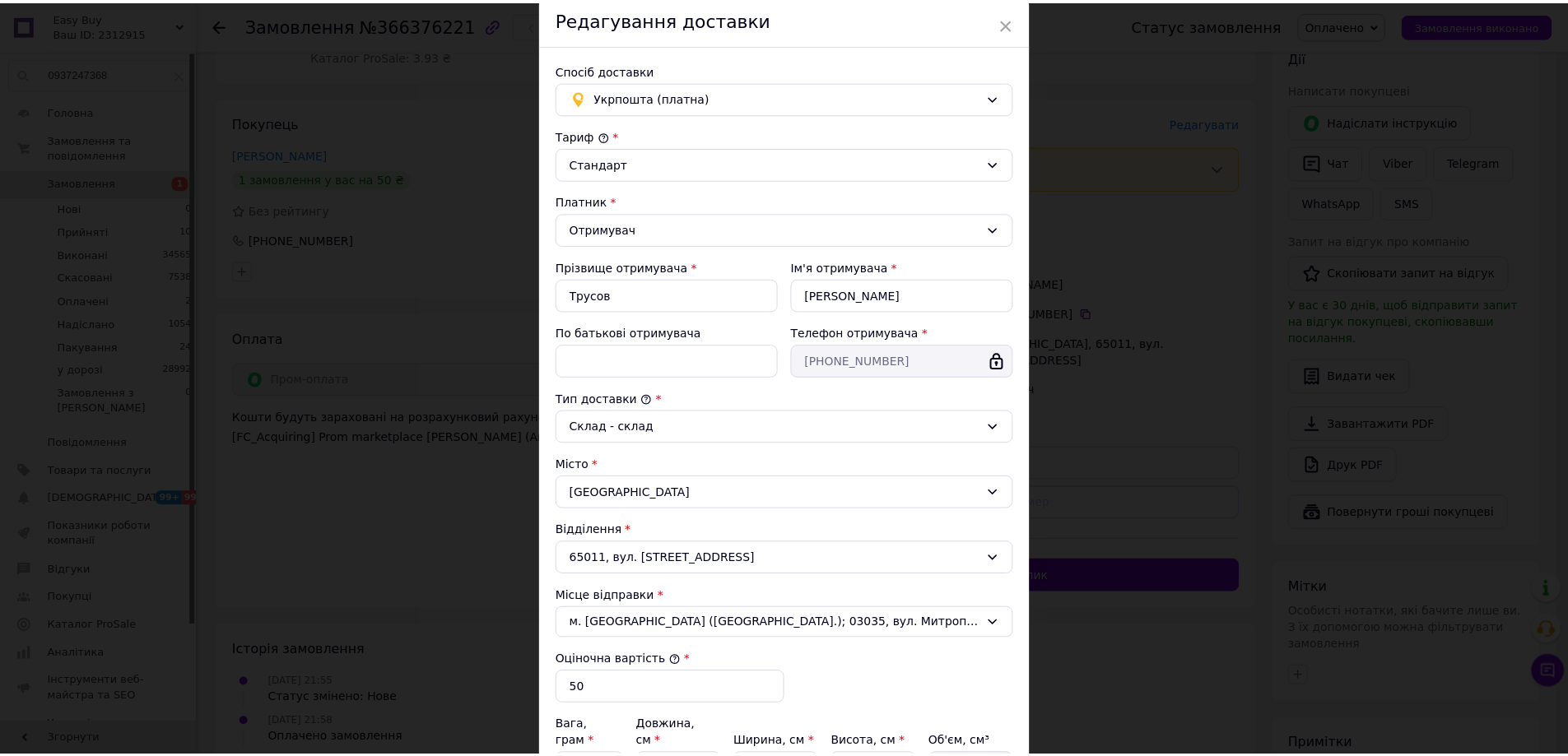
scroll to position [273, 0]
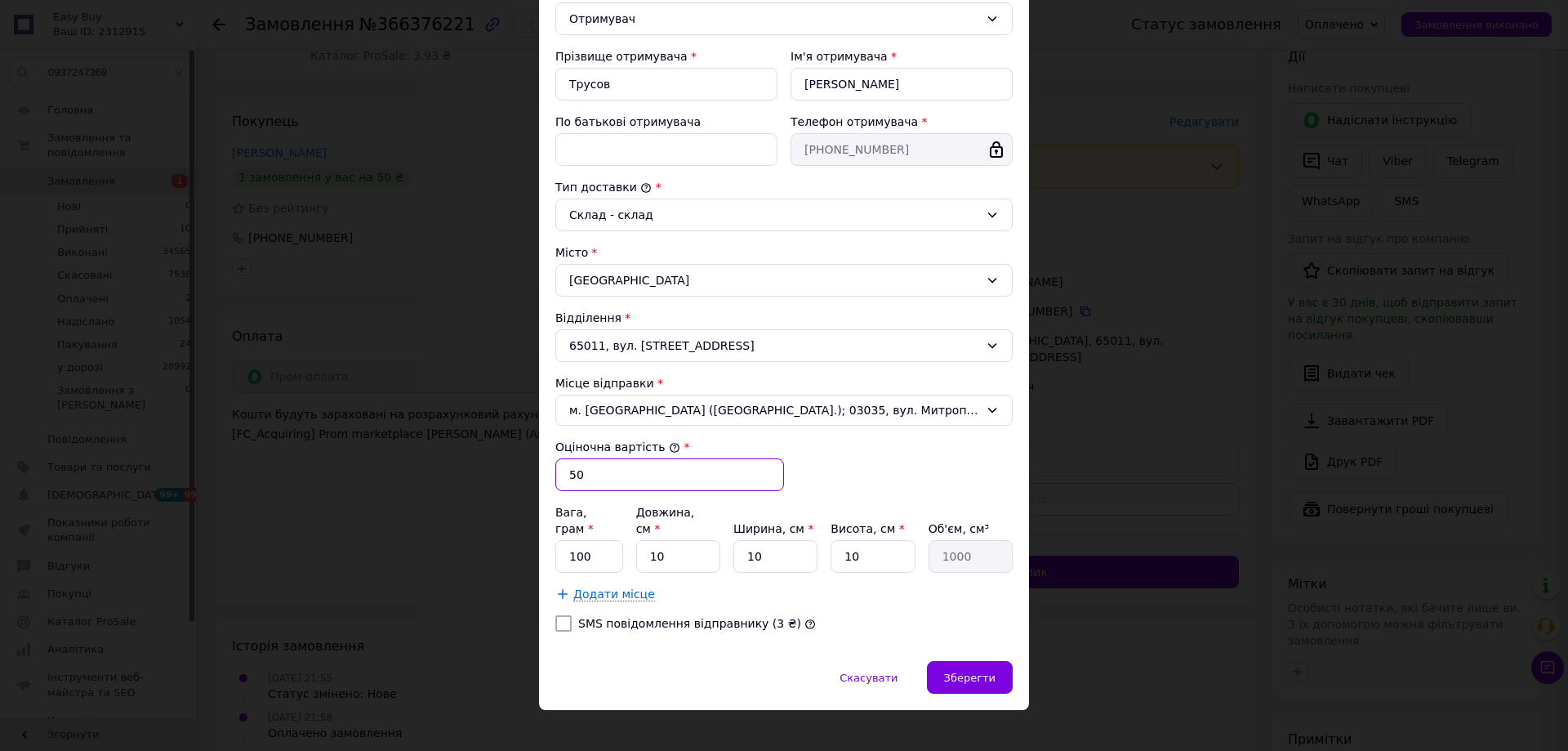
click at [597, 475] on input "50" at bounding box center [670, 474] width 229 height 32
drag, startPoint x: 605, startPoint y: 529, endPoint x: 816, endPoint y: 557, distance: 212.8
click at [605, 540] on input "100" at bounding box center [590, 556] width 68 height 32
type input "50"
type input "1"
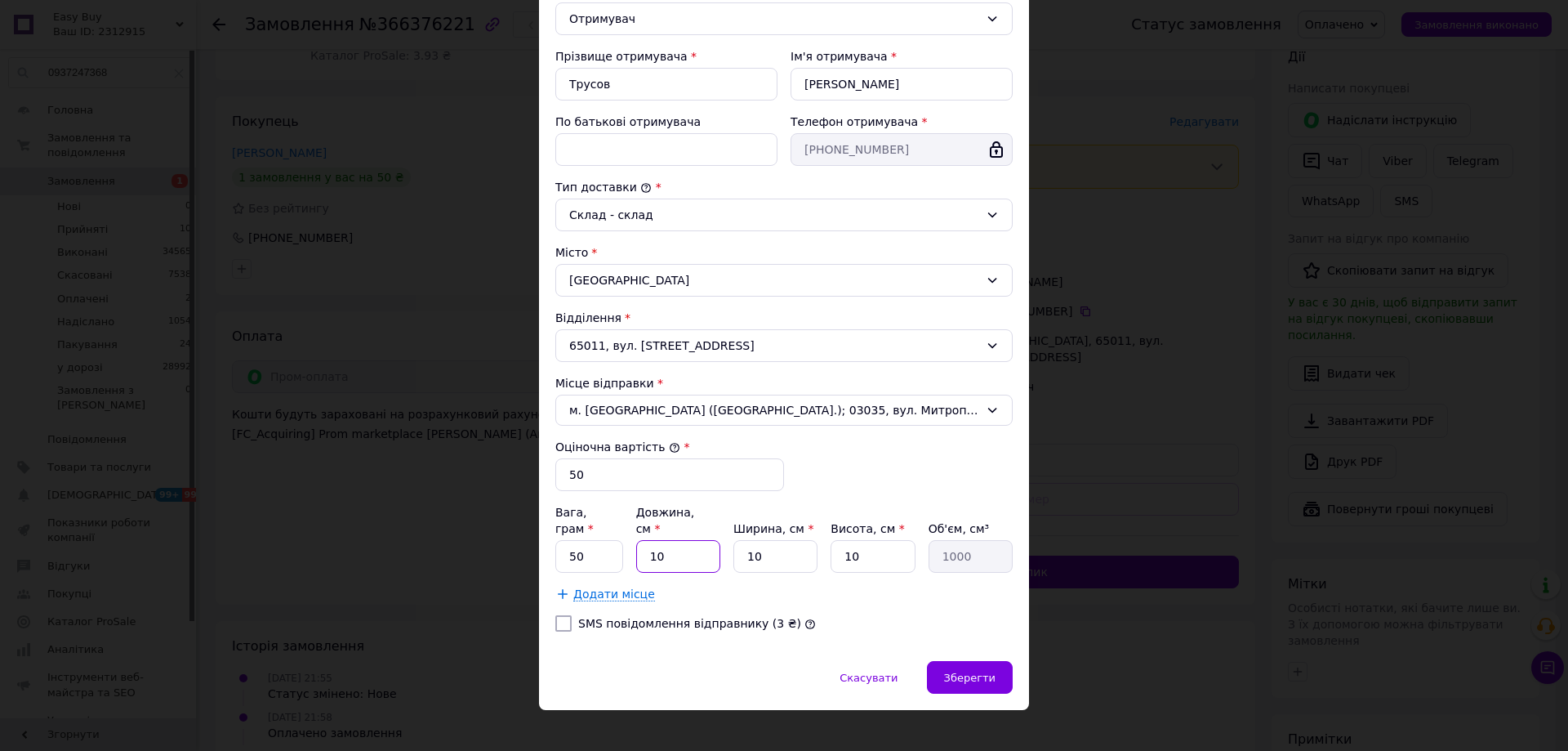
type input "100"
type input "18"
type input "1800"
type input "18"
type input "1"
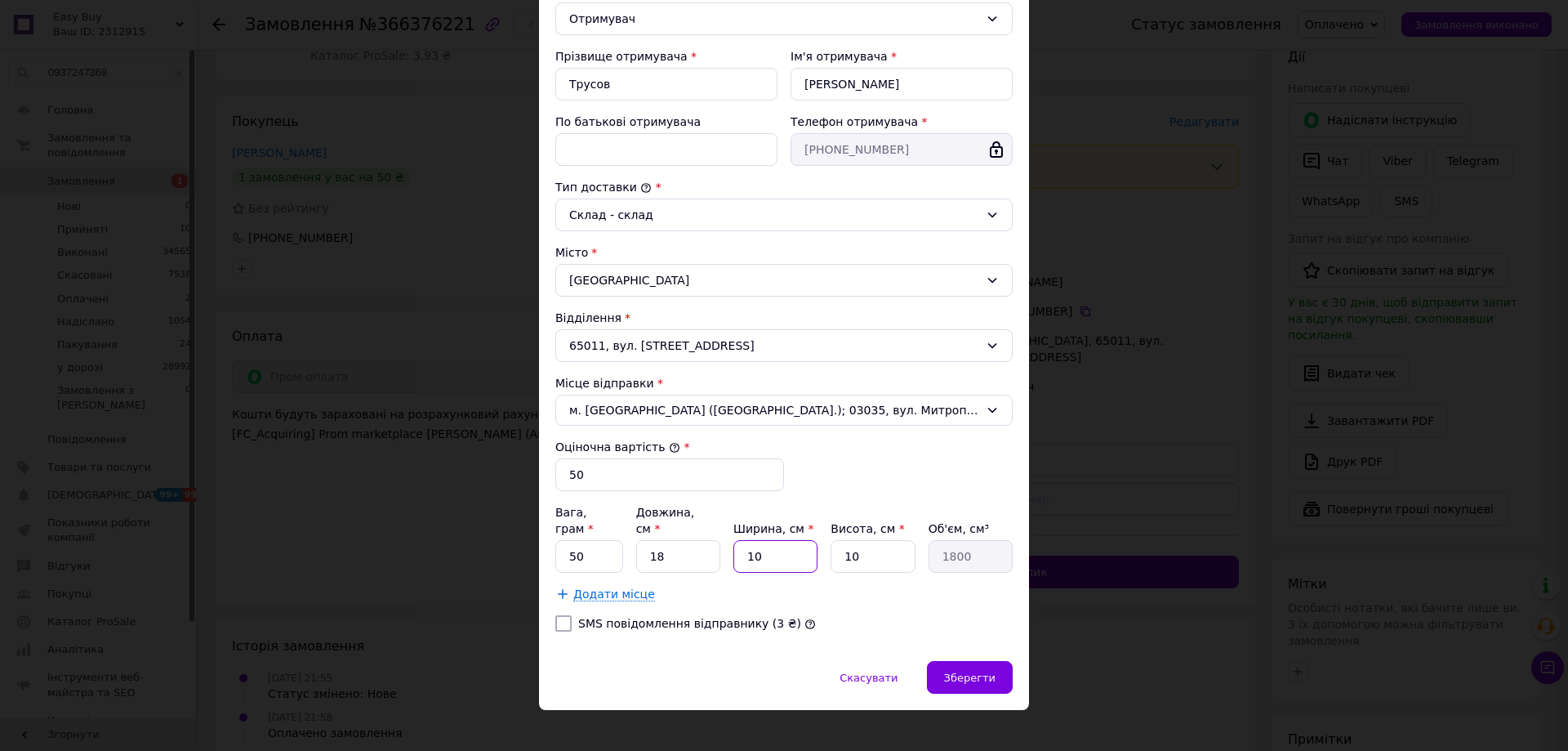
type input "180"
type input "18"
type input "3240"
type input "18"
type input "3"
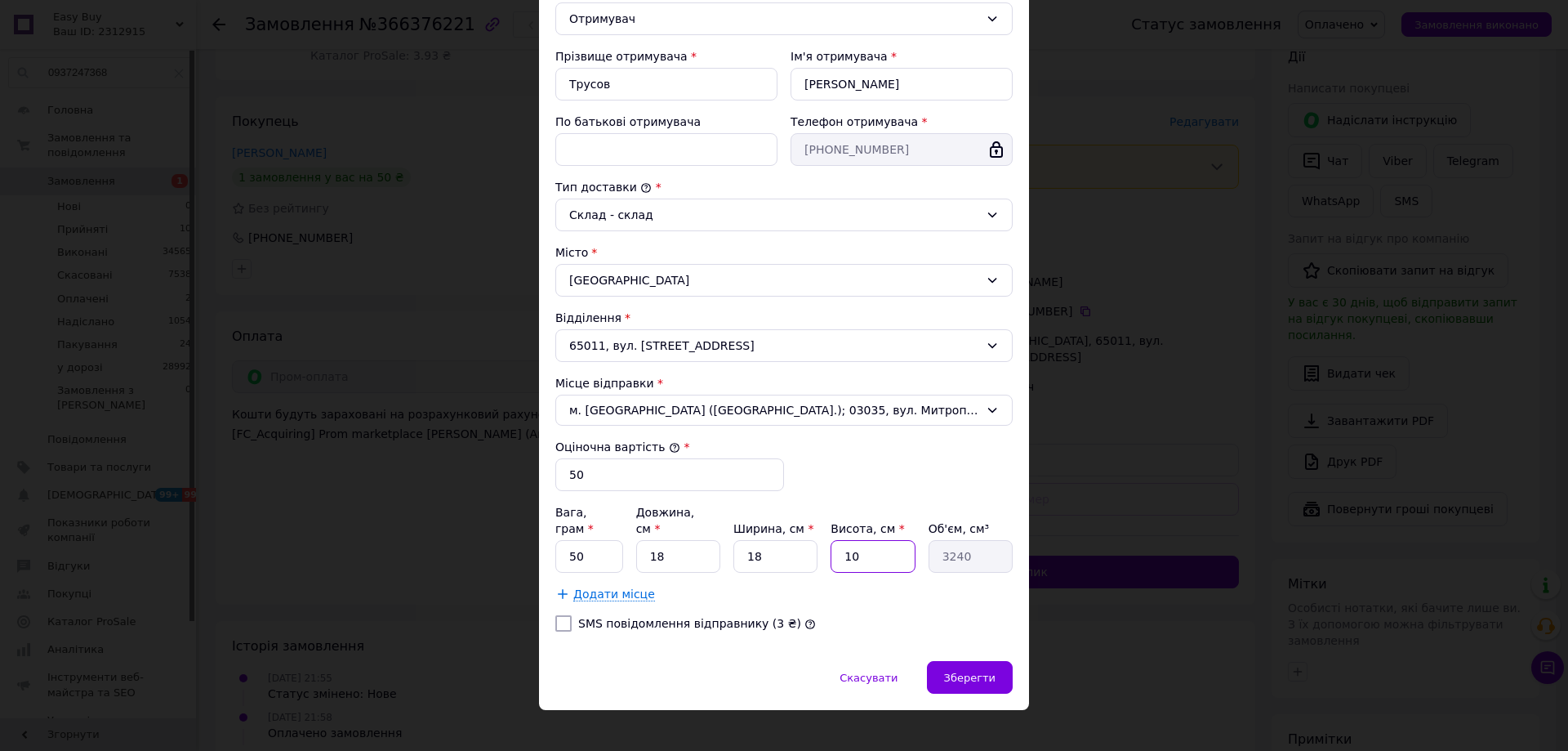
type input "972"
type input "3"
click at [599, 540] on input "50" at bounding box center [590, 556] width 68 height 32
type input "40"
click at [991, 671] on span "Зберегти" at bounding box center [970, 677] width 51 height 12
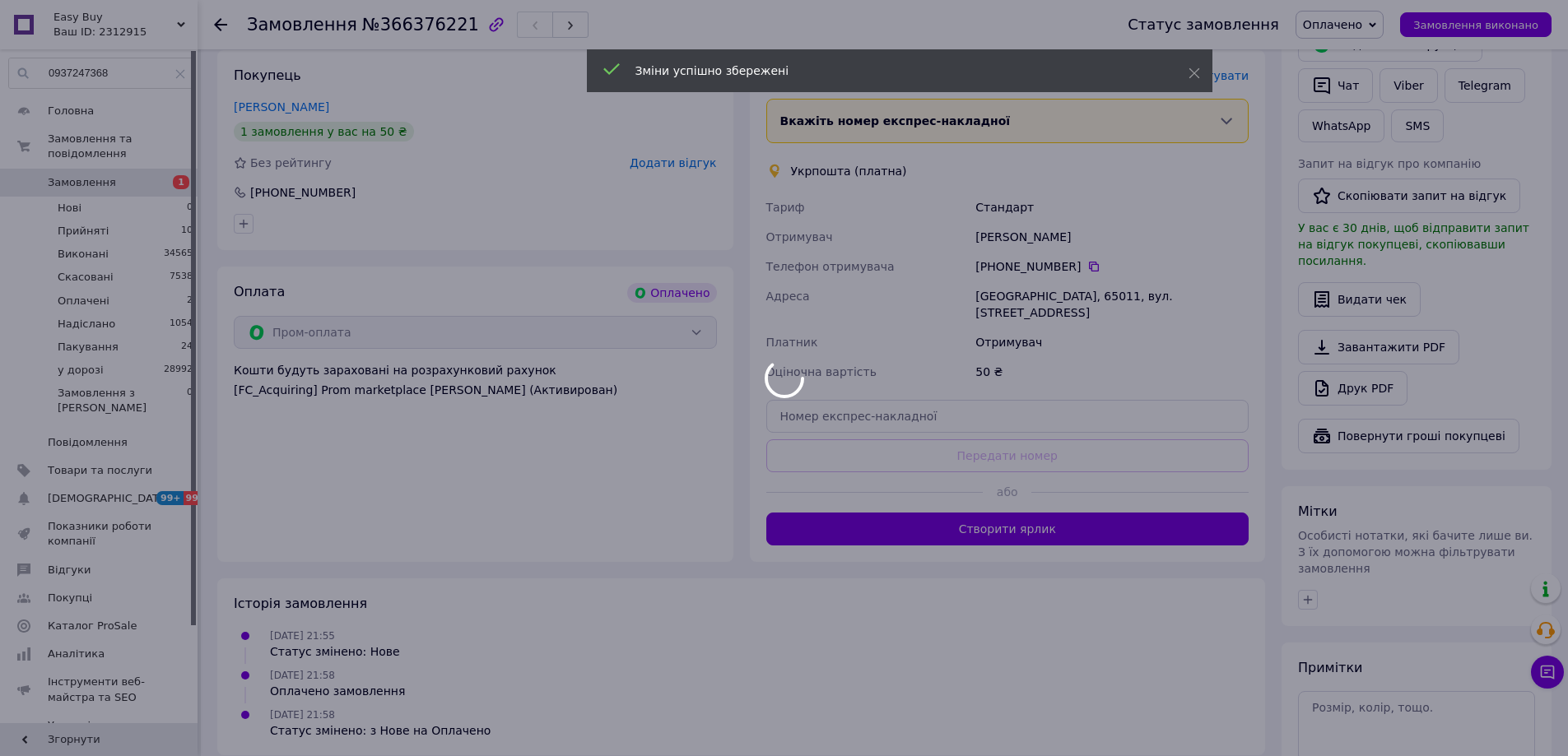
scroll to position [444, 0]
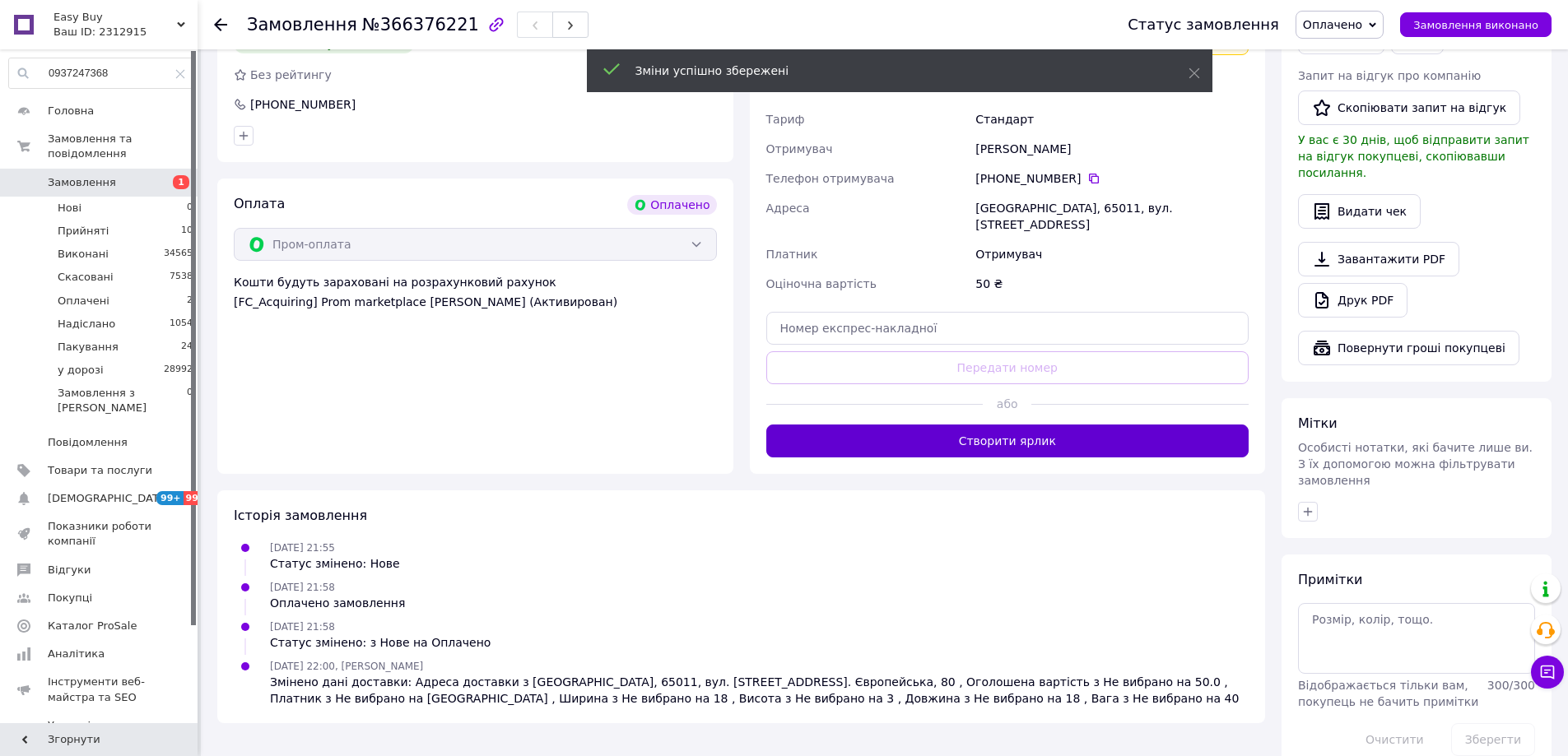
click at [1047, 430] on button "Створити ярлик" at bounding box center [1008, 440] width 483 height 33
click at [1383, 21] on span "Оплачено" at bounding box center [1339, 24] width 88 height 28
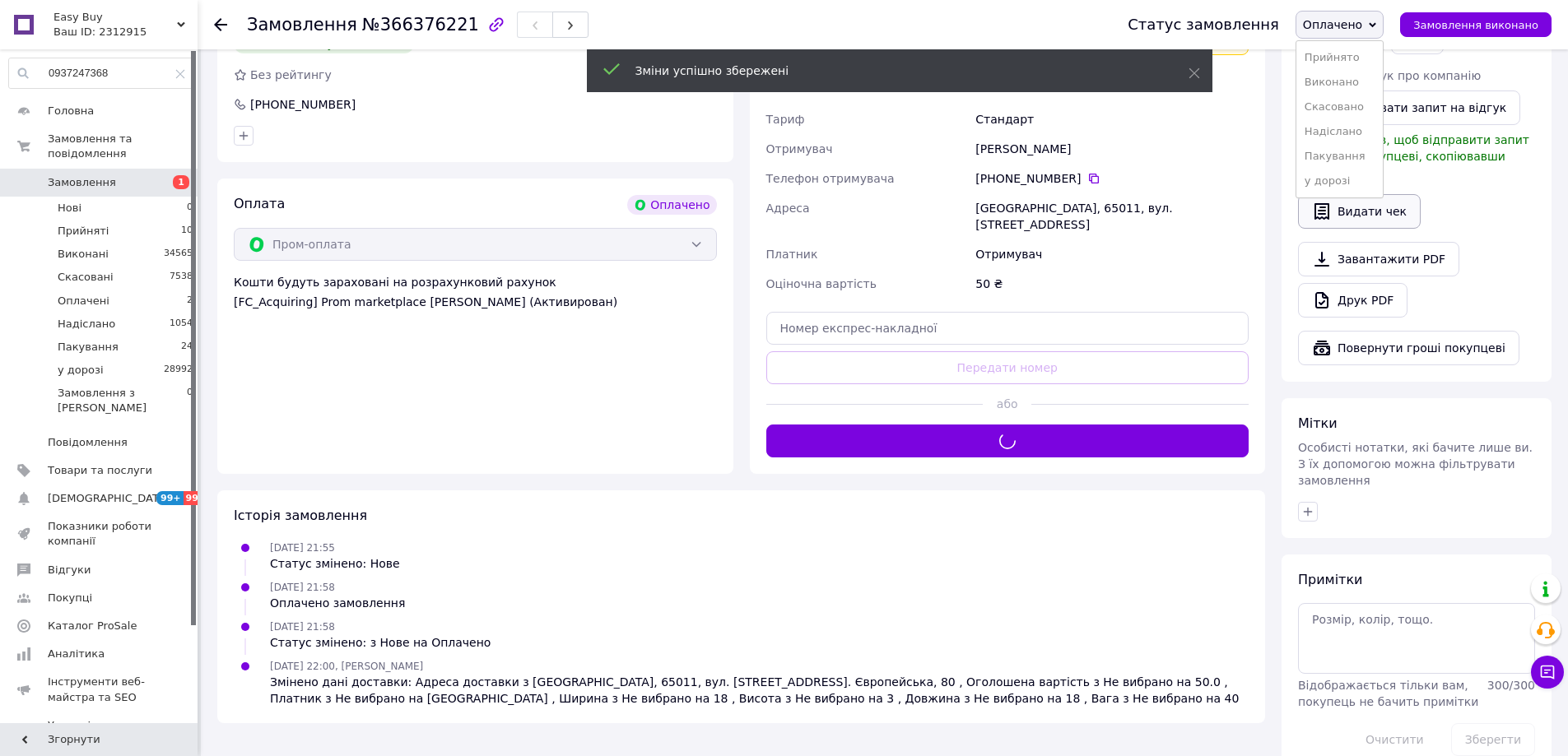
click at [1354, 177] on li "у дорозі" at bounding box center [1339, 181] width 86 height 25
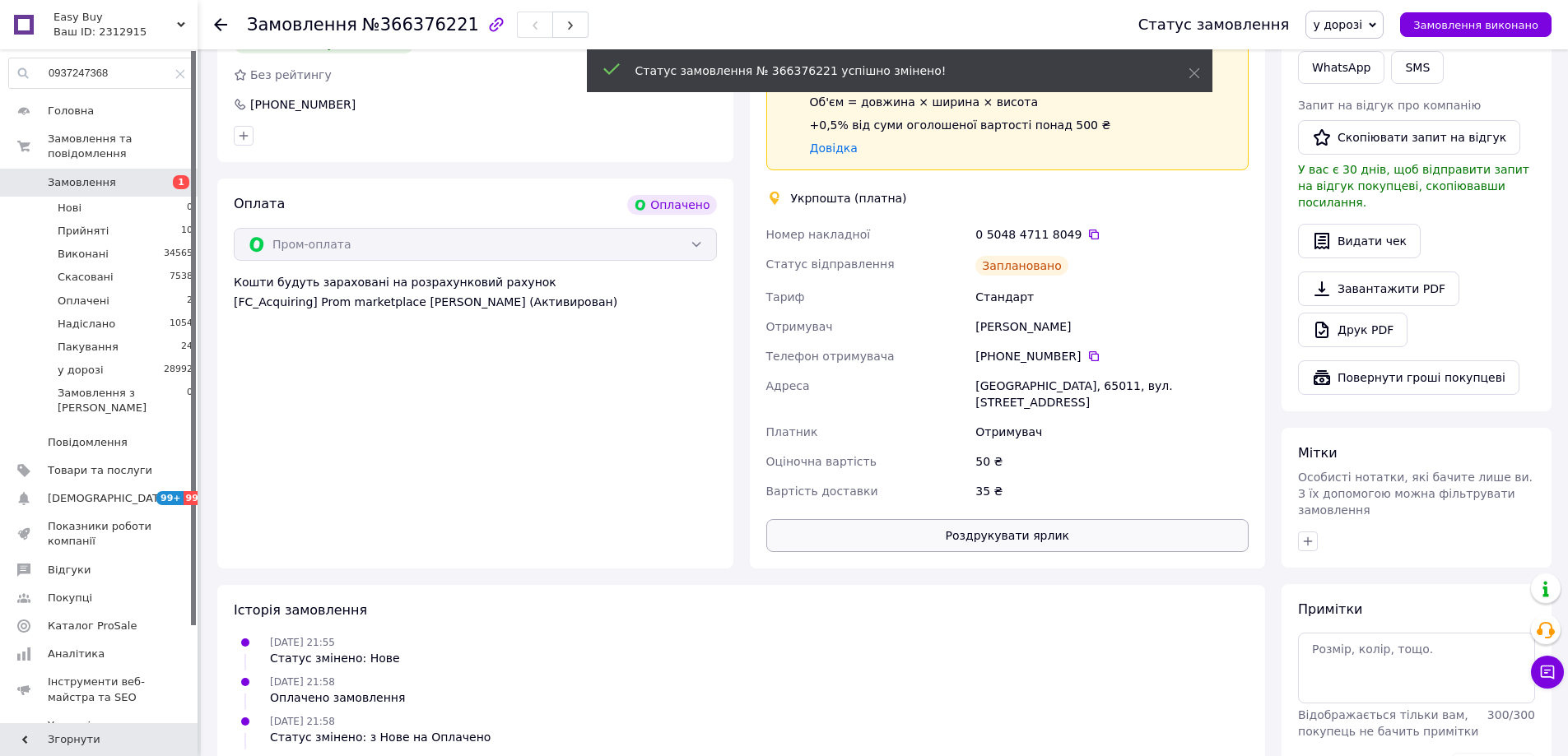
click at [990, 528] on button "Роздрукувати ярлик" at bounding box center [1008, 535] width 483 height 33
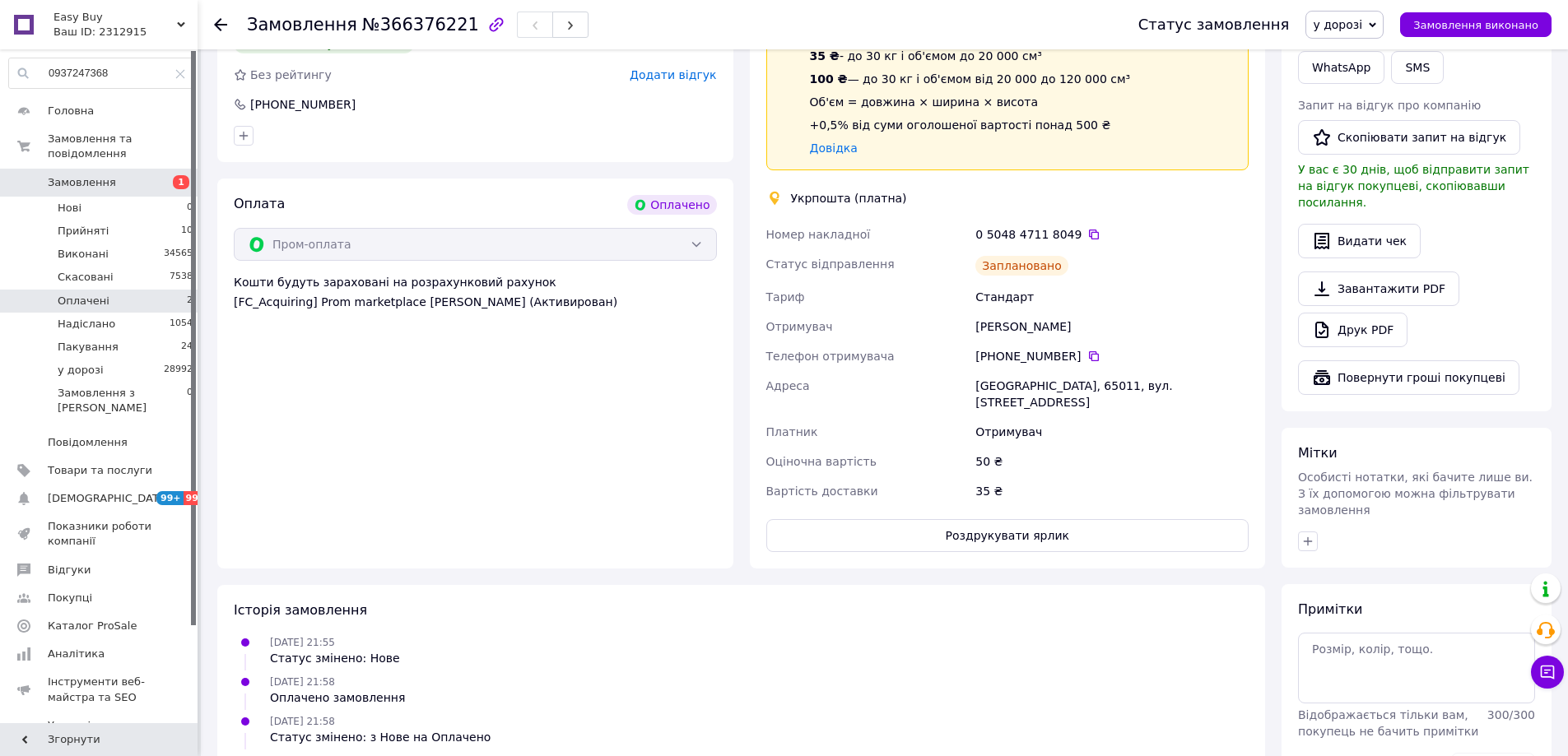
click at [135, 290] on li "Оплачені 2" at bounding box center [101, 302] width 202 height 23
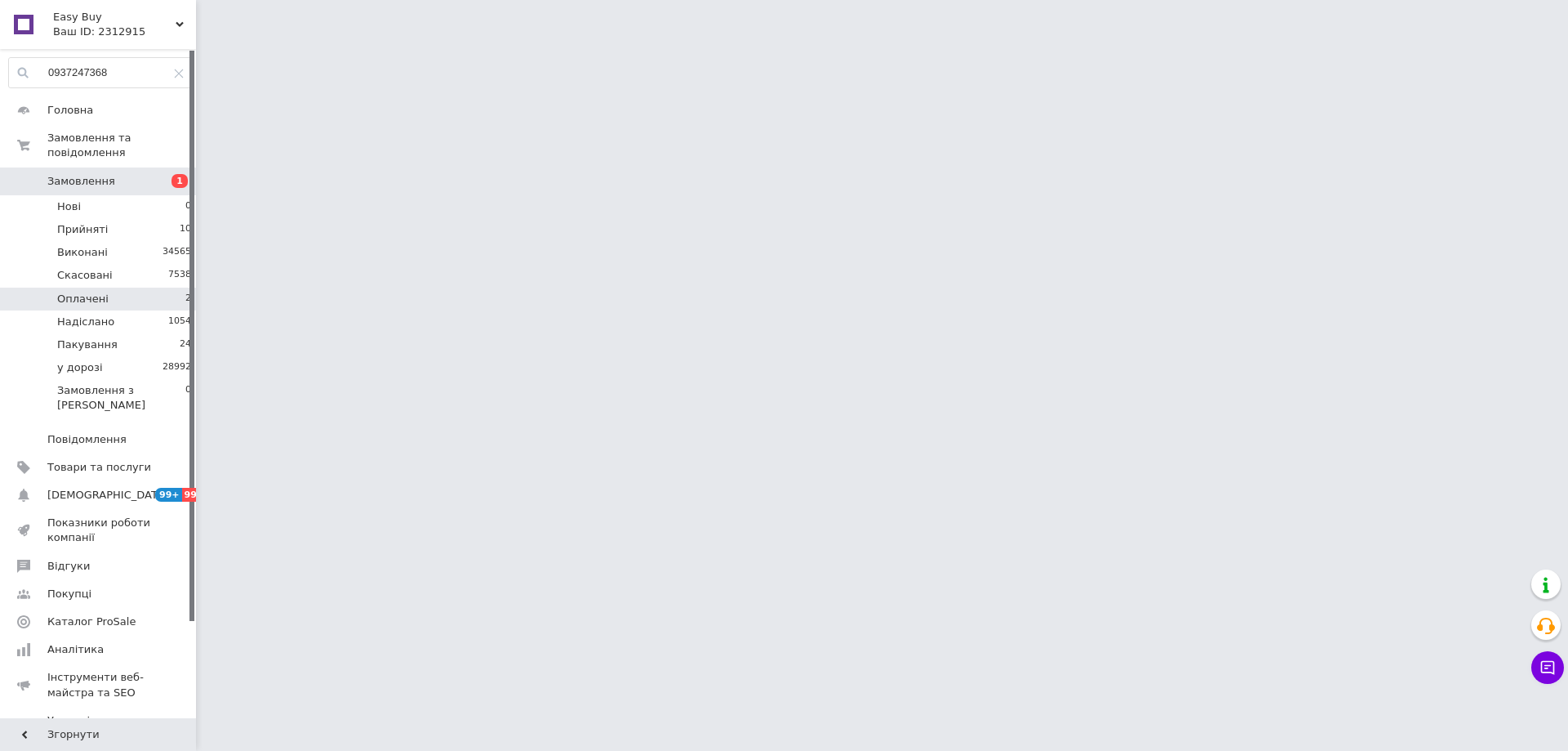
click at [140, 288] on li "Оплачені 2" at bounding box center [100, 300] width 201 height 23
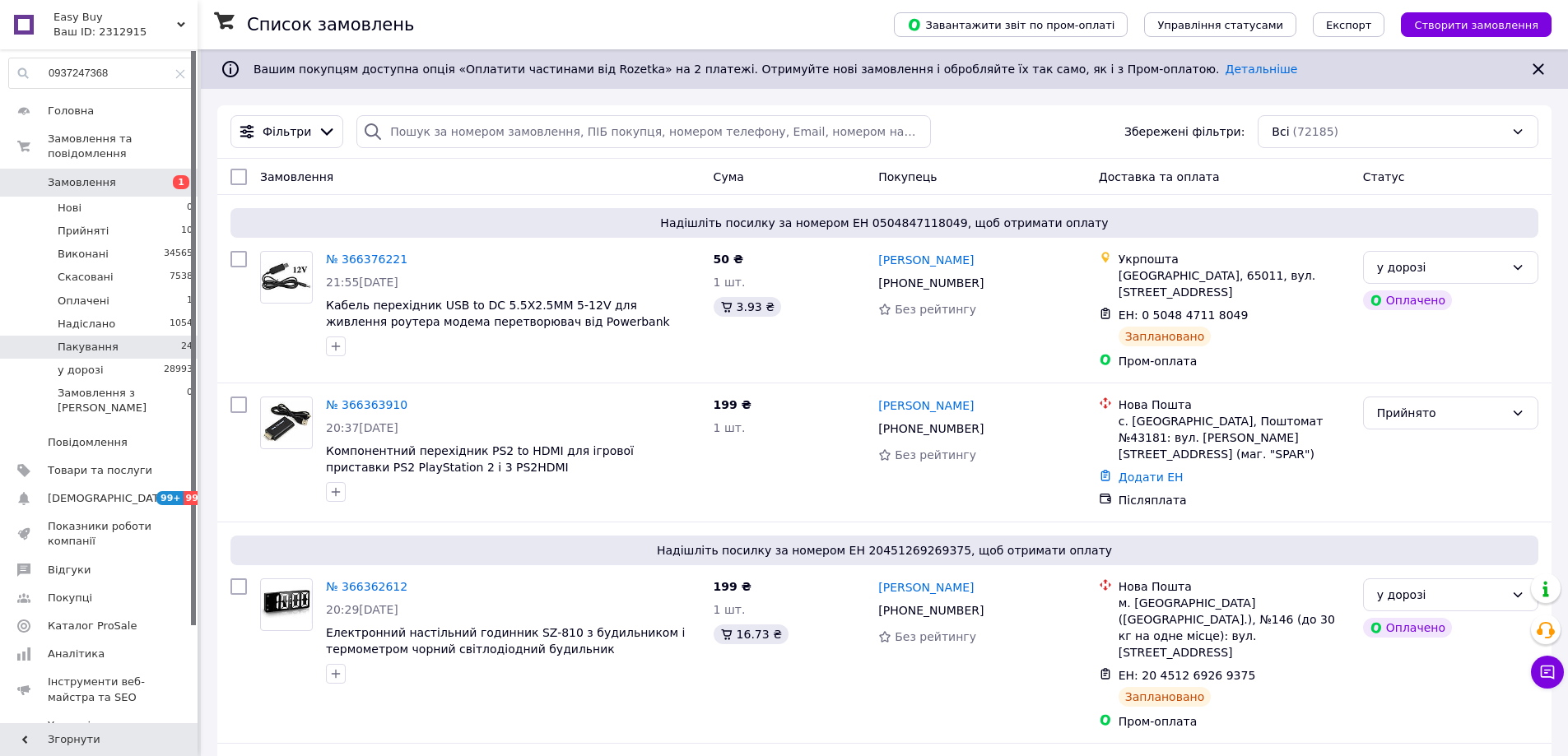
click at [160, 336] on li "Пакування 24" at bounding box center [101, 348] width 202 height 23
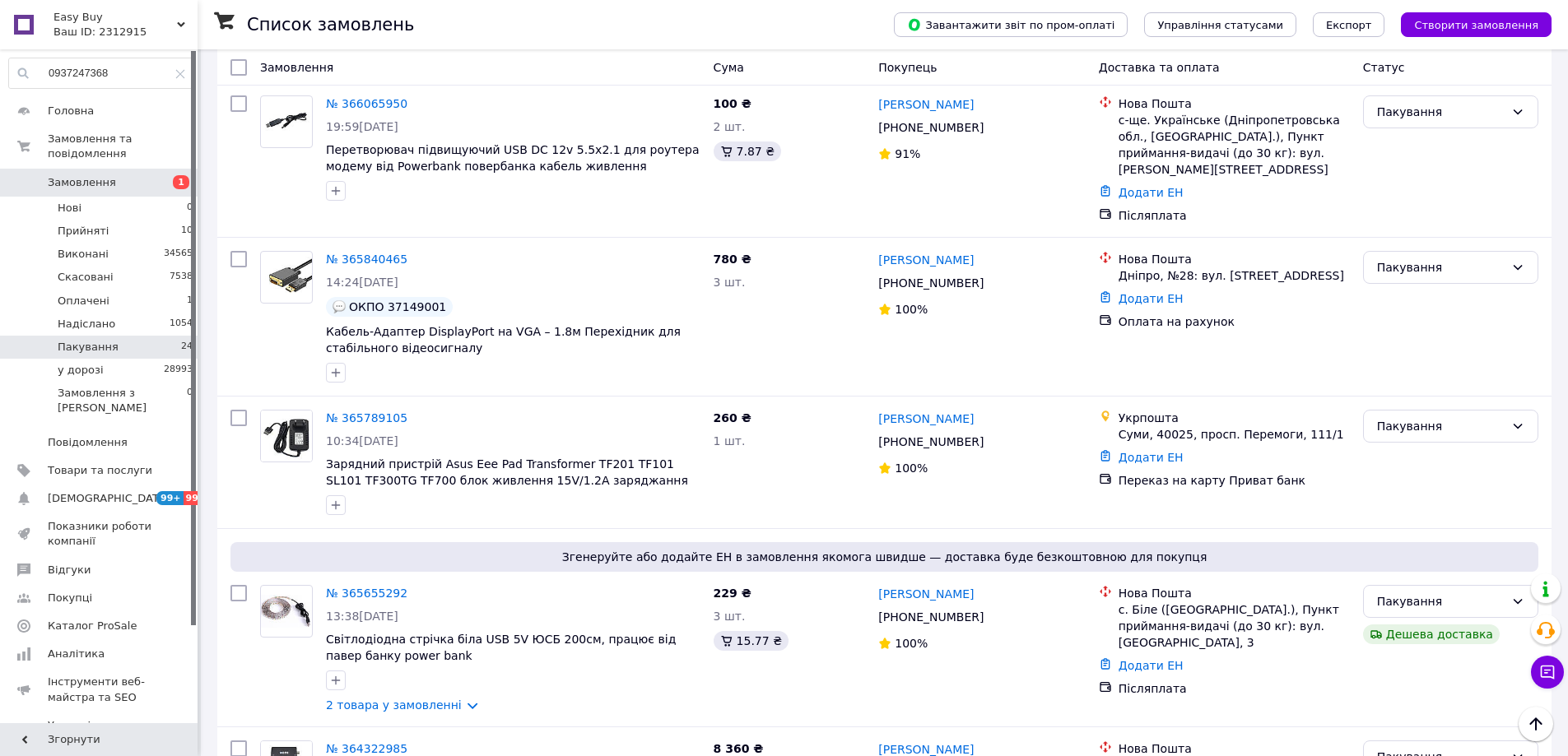
scroll to position [2636, 0]
click at [156, 290] on li "Оплачені 1" at bounding box center [101, 302] width 202 height 23
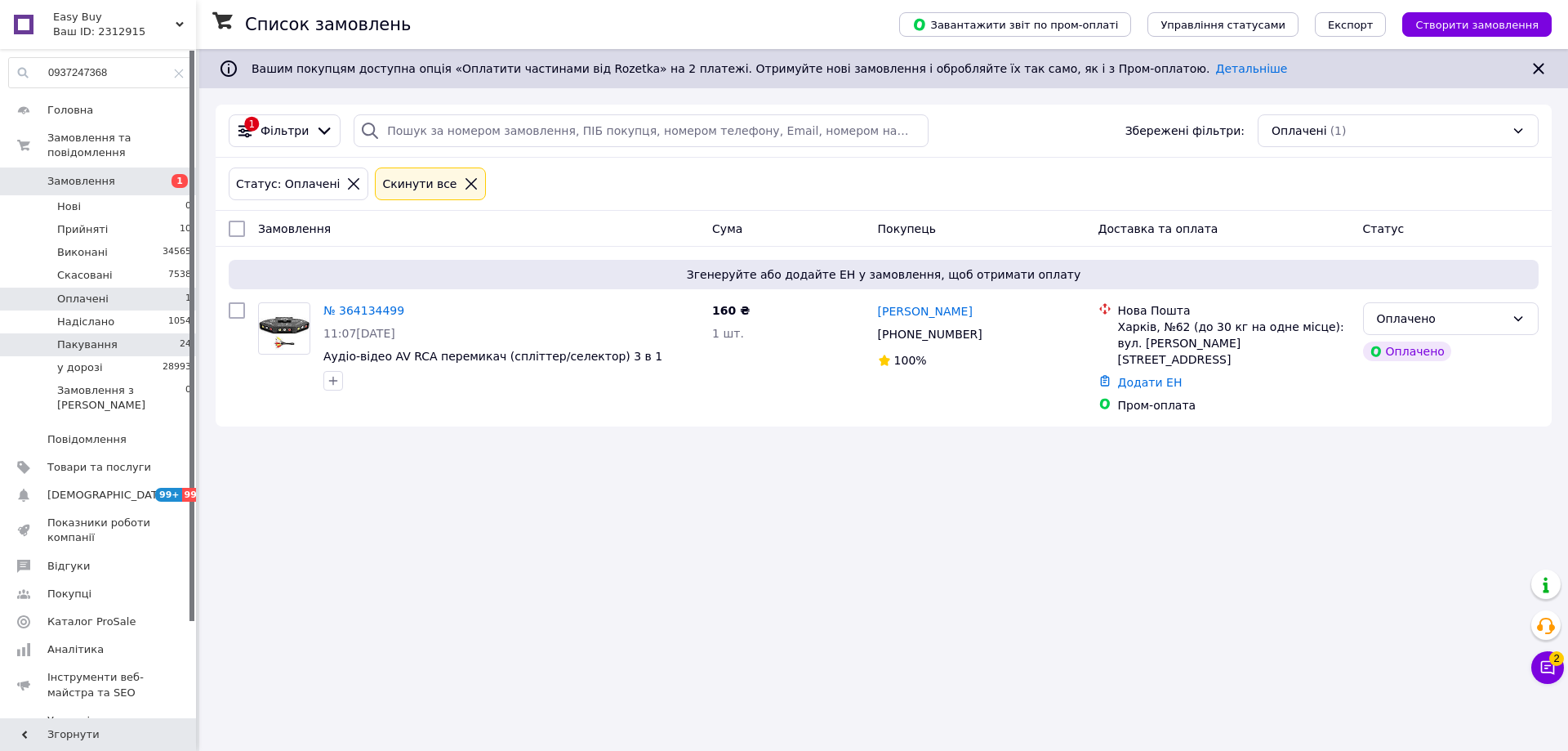
click at [148, 334] on li "Пакування 24" at bounding box center [100, 345] width 201 height 23
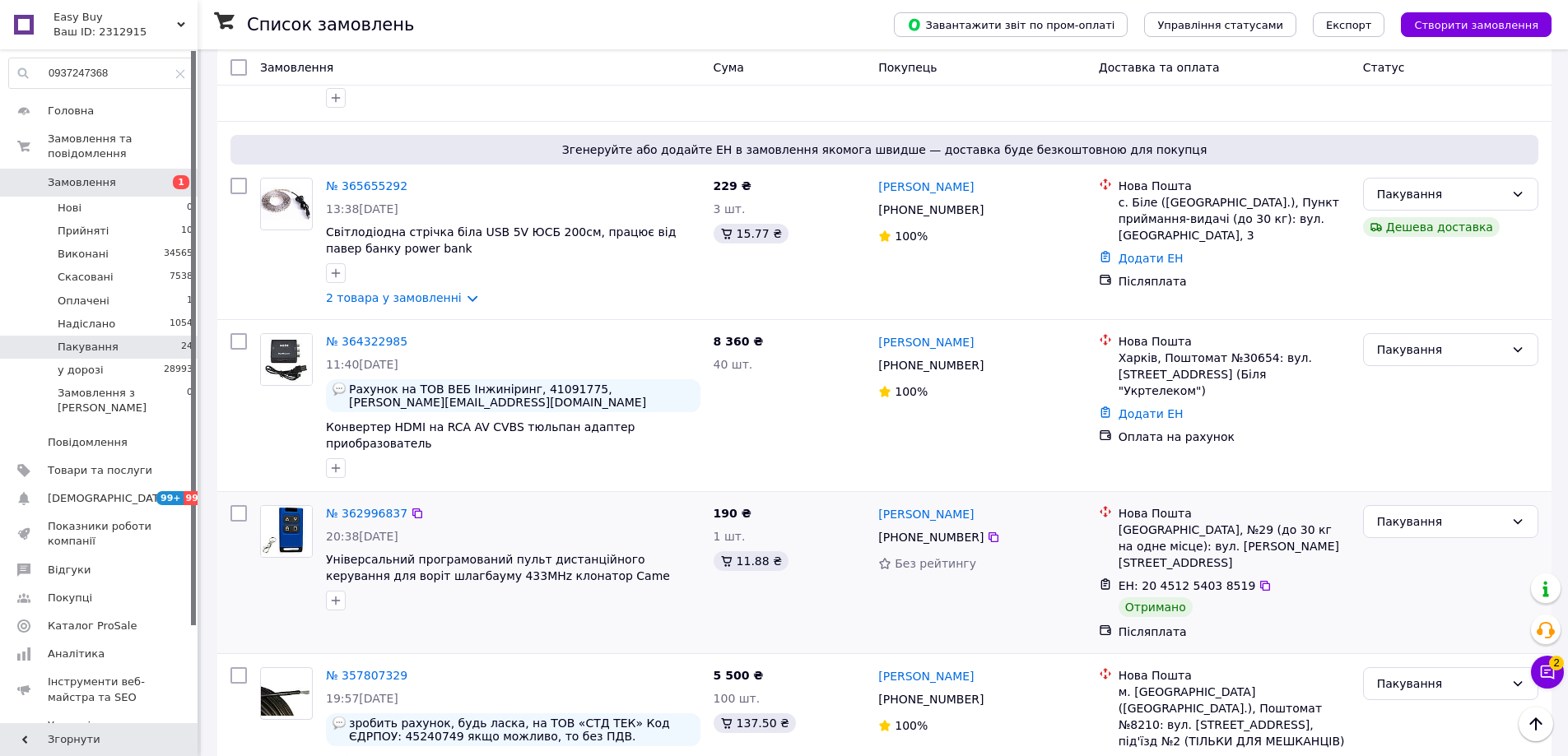
scroll to position [3047, 0]
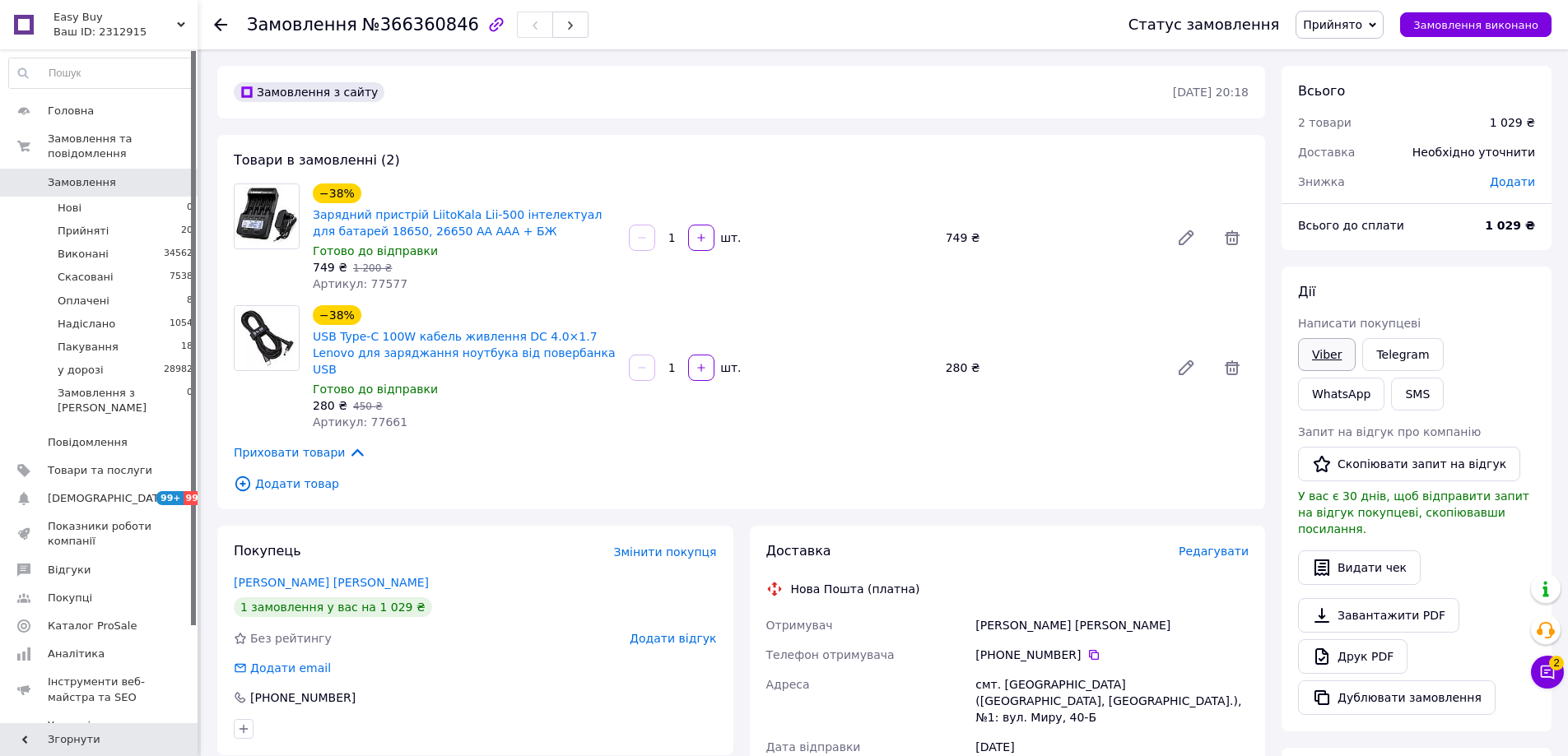
click at [1334, 358] on link "Viber" at bounding box center [1326, 354] width 58 height 33
click at [1362, 27] on span "Прийнято" at bounding box center [1332, 25] width 59 height 13
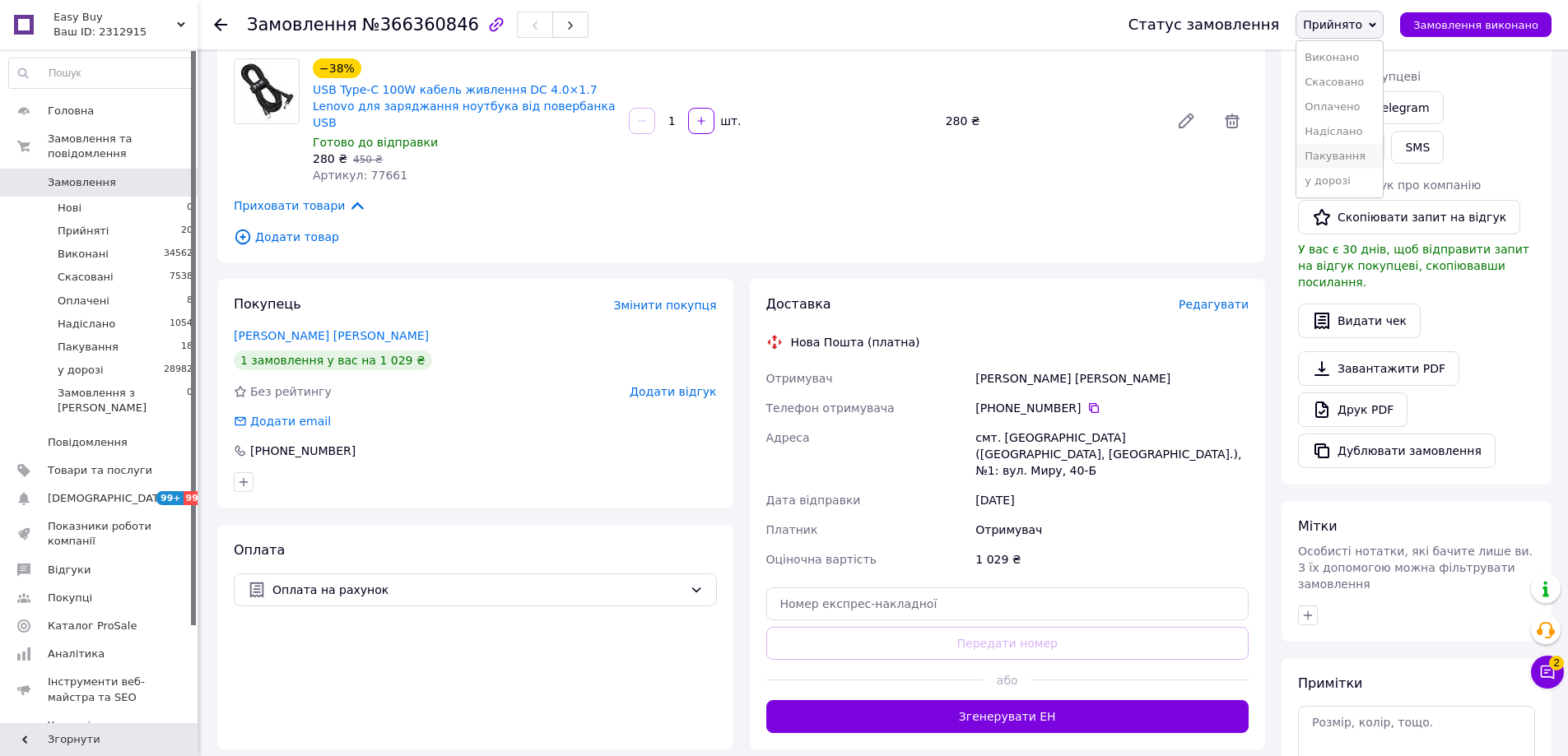
click at [1363, 155] on li "Пакування" at bounding box center [1339, 156] width 86 height 25
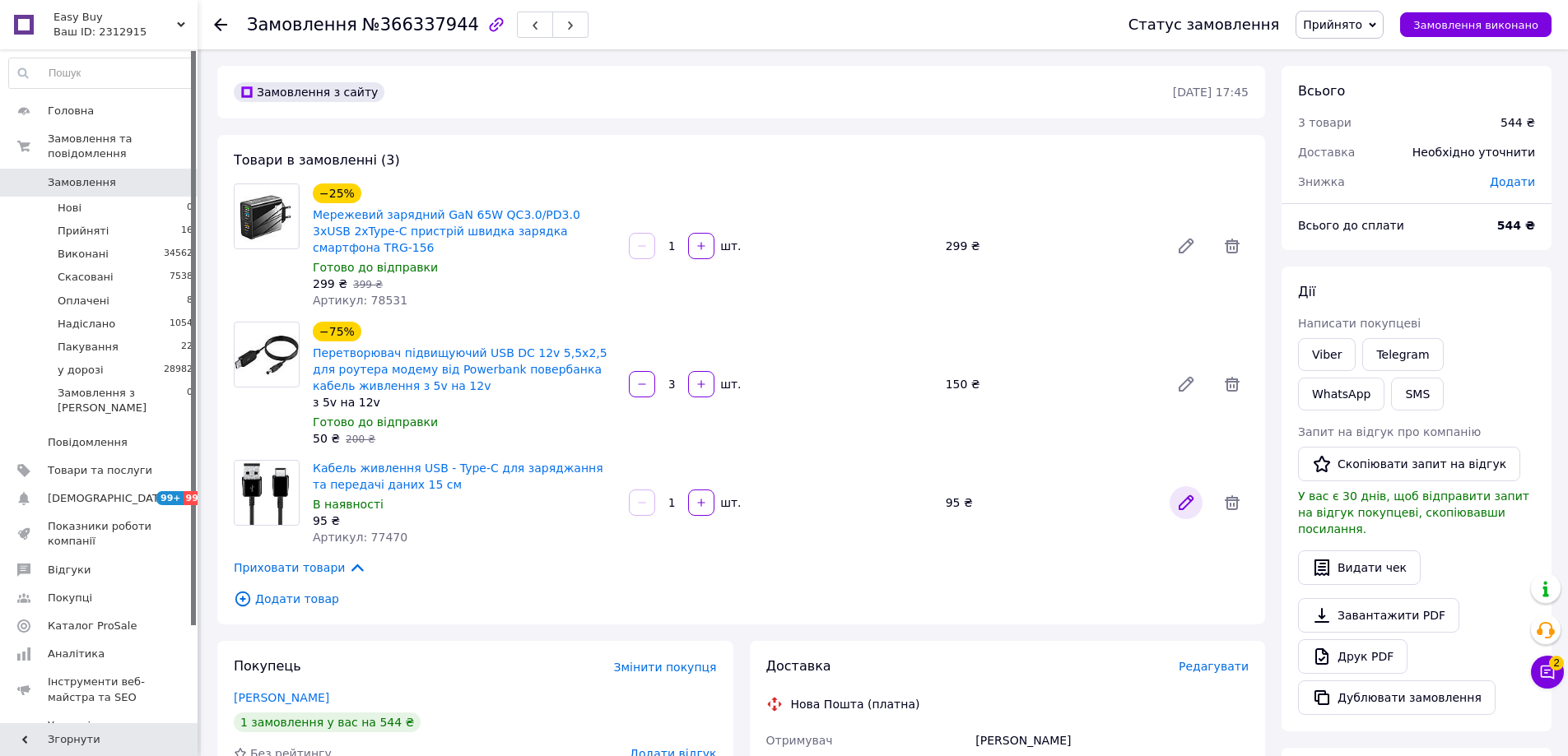
click at [1185, 496] on icon at bounding box center [1186, 503] width 13 height 13
click at [1362, 18] on span "Прийнято" at bounding box center [1332, 25] width 59 height 13
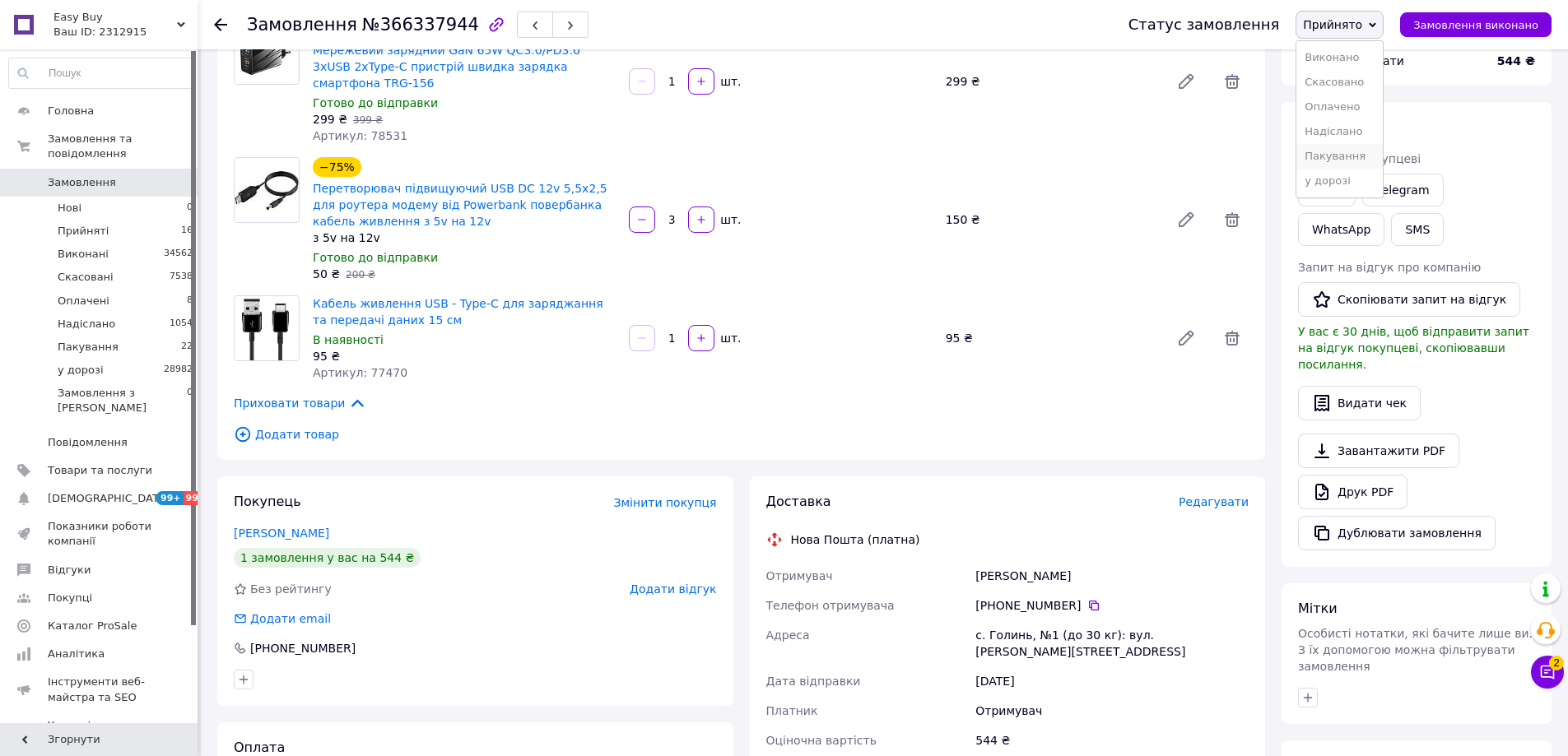
scroll to position [411, 0]
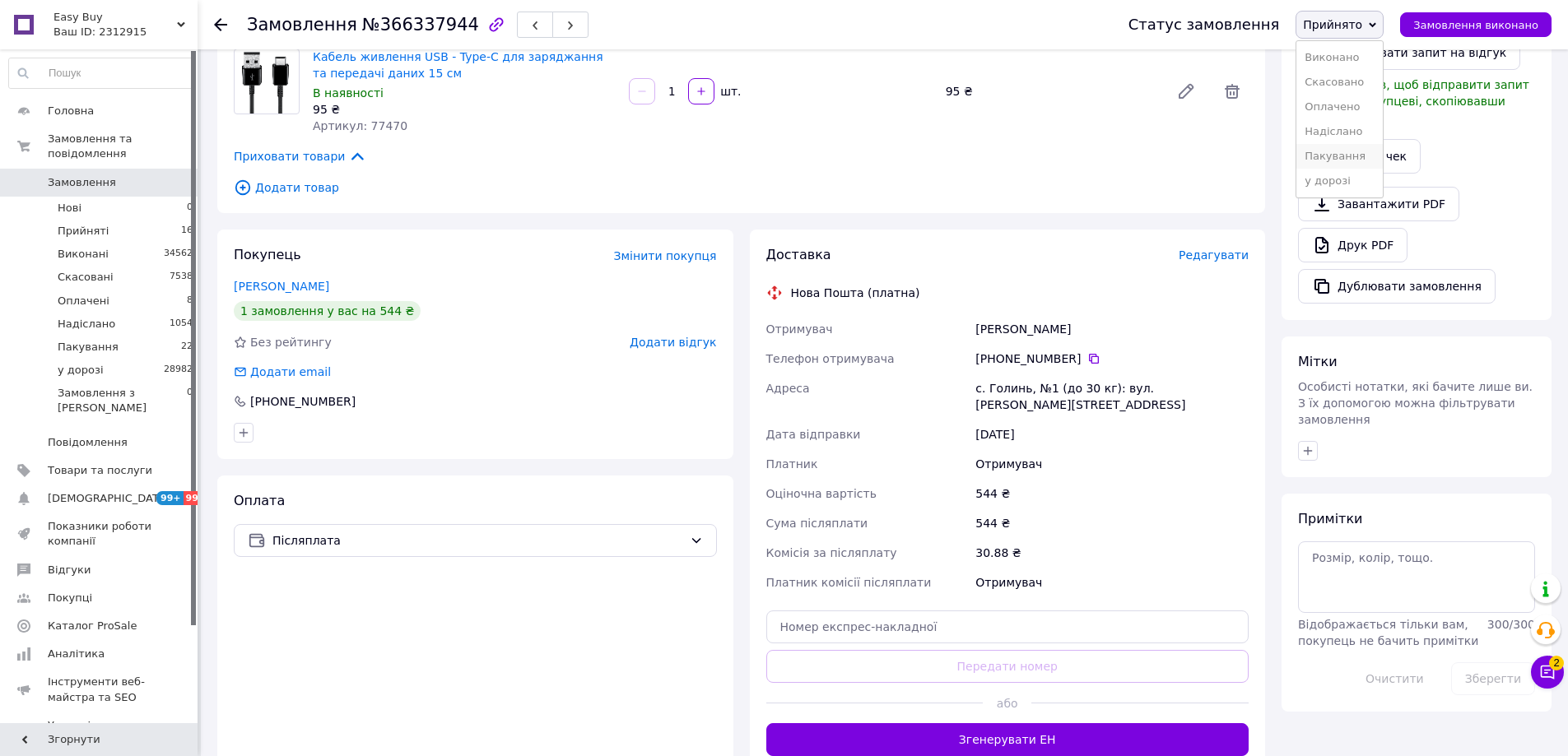
click at [1355, 159] on li "Пакування" at bounding box center [1339, 156] width 86 height 25
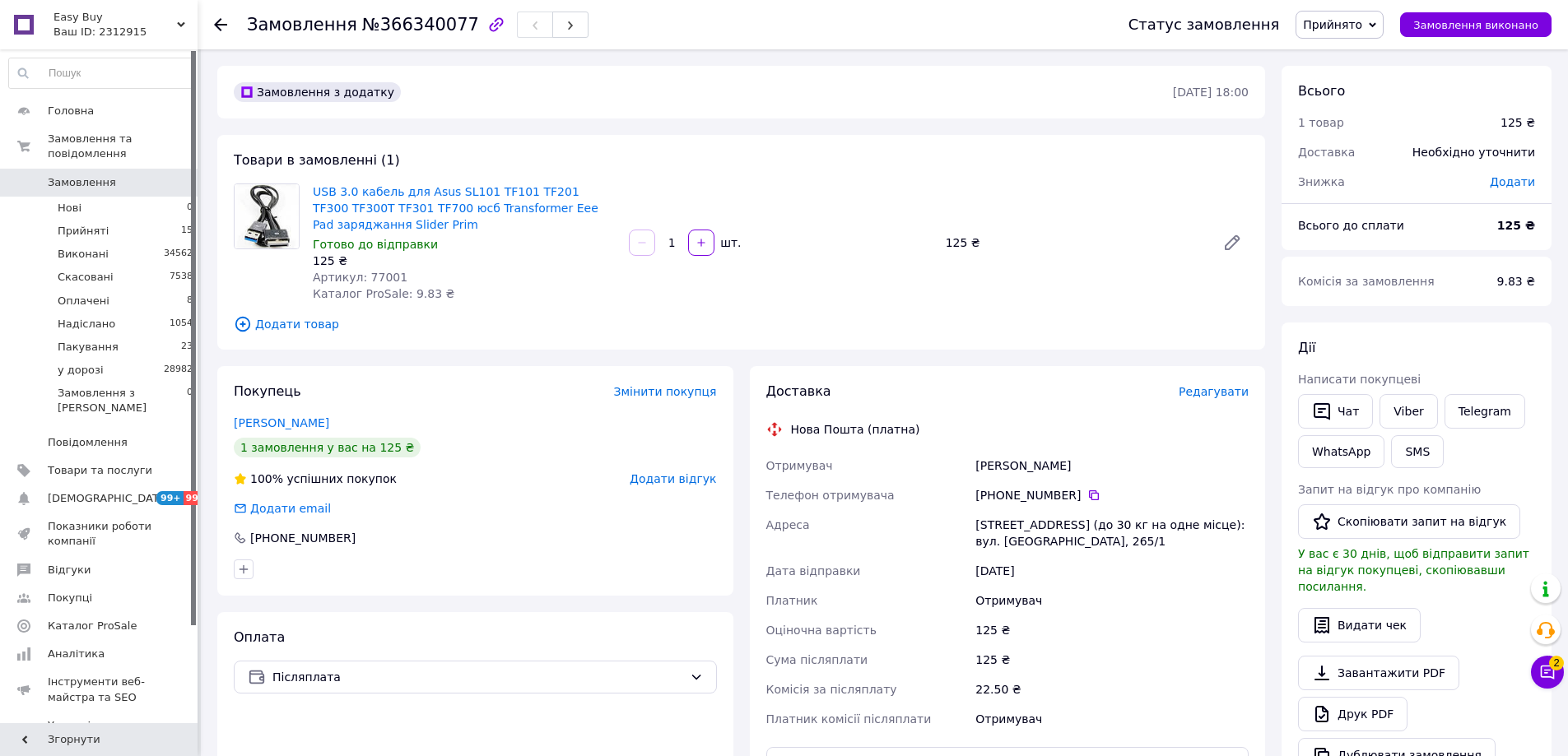
click at [299, 327] on span "Додати товар" at bounding box center [741, 324] width 1015 height 18
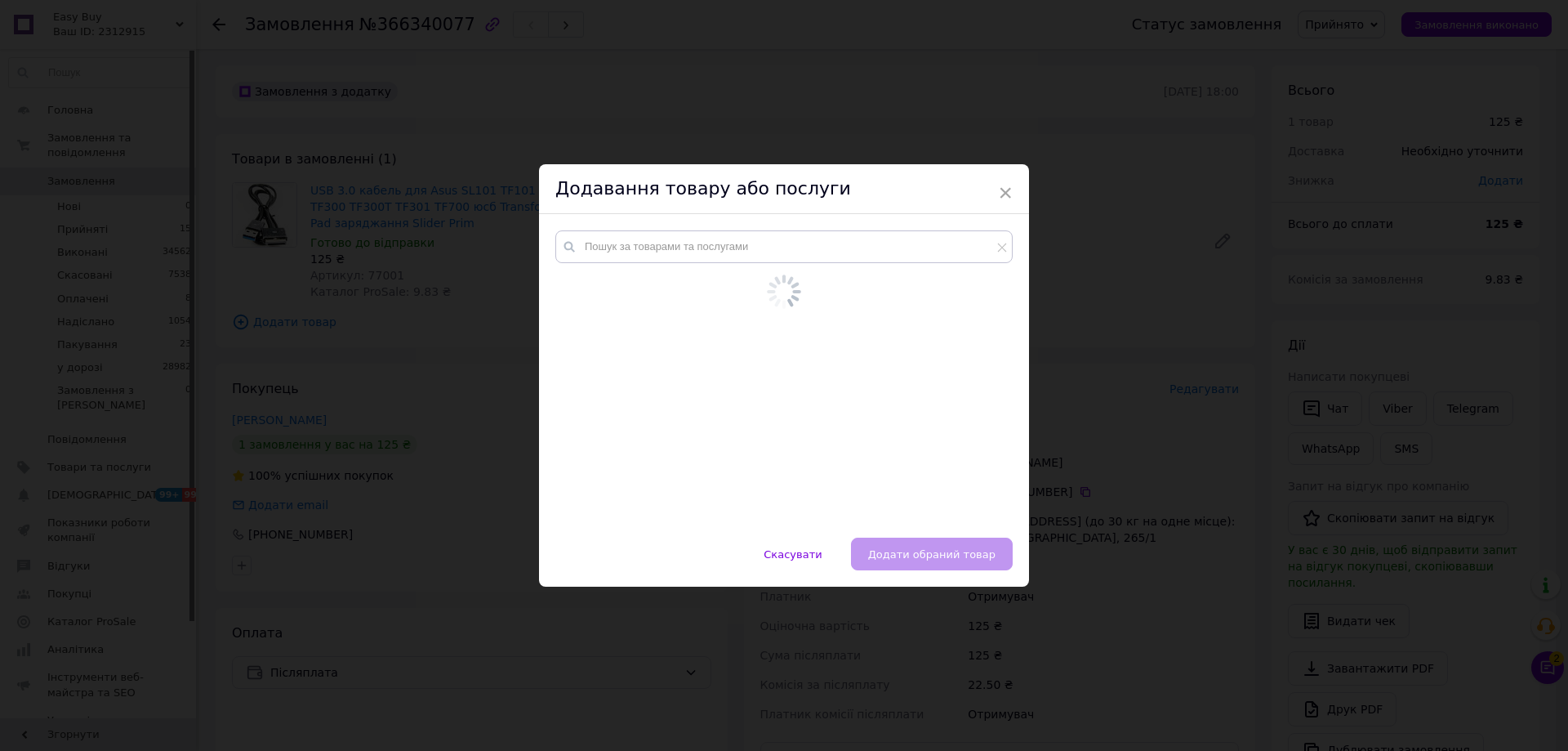
click at [745, 242] on div at bounding box center [784, 376] width 490 height 324
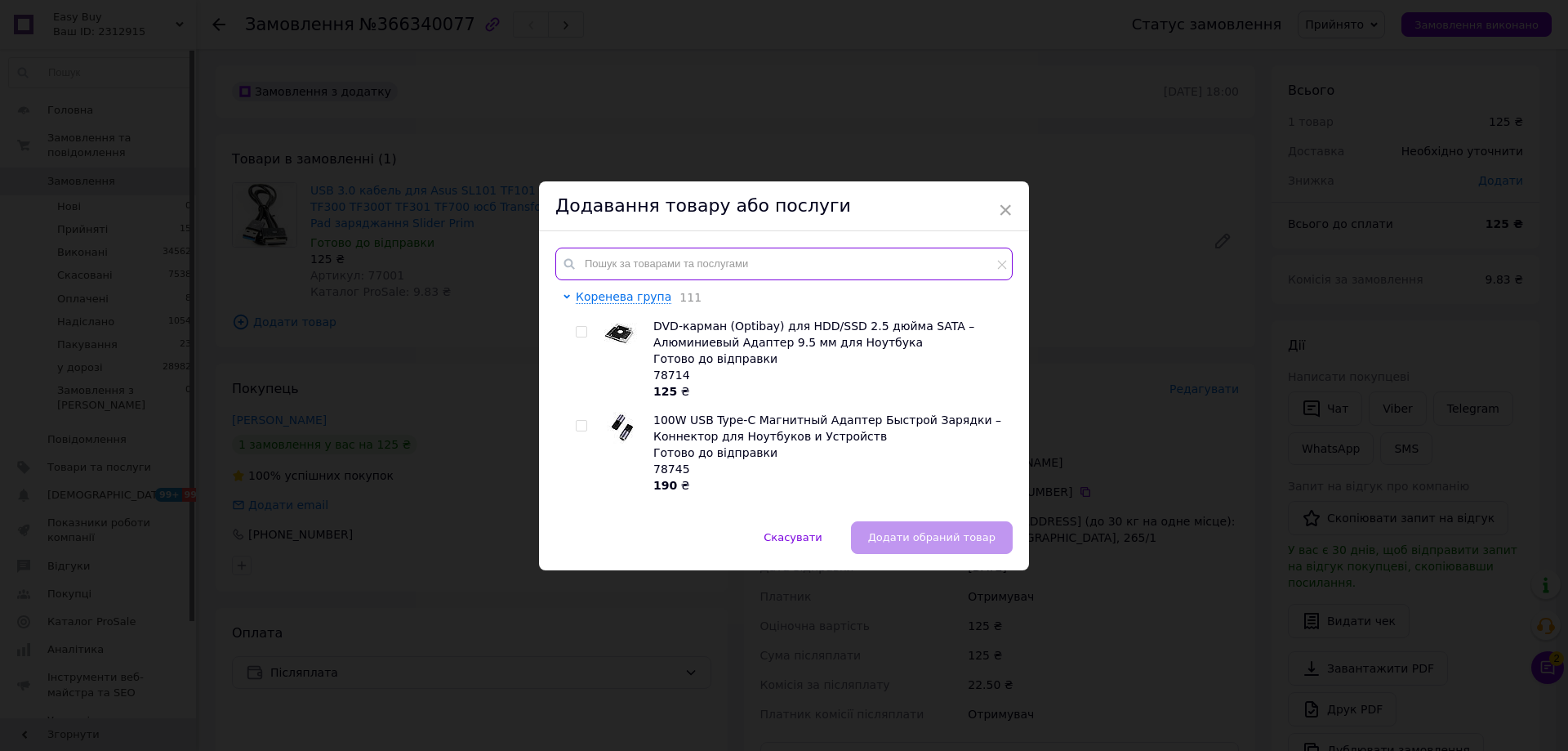
drag, startPoint x: 859, startPoint y: 251, endPoint x: 859, endPoint y: 261, distance: 10.0
click at [859, 252] on input "text" at bounding box center [784, 263] width 457 height 32
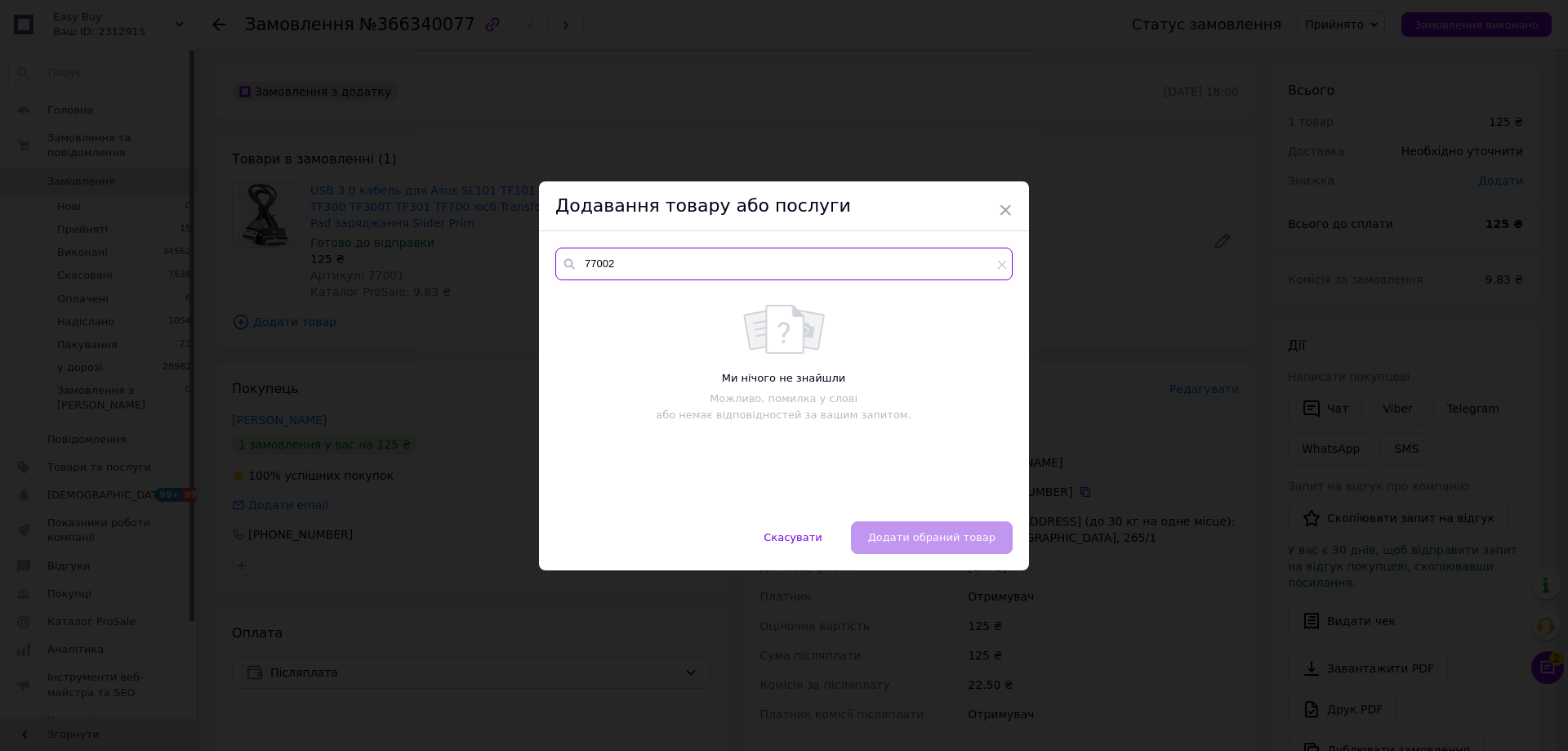
type input "77002"
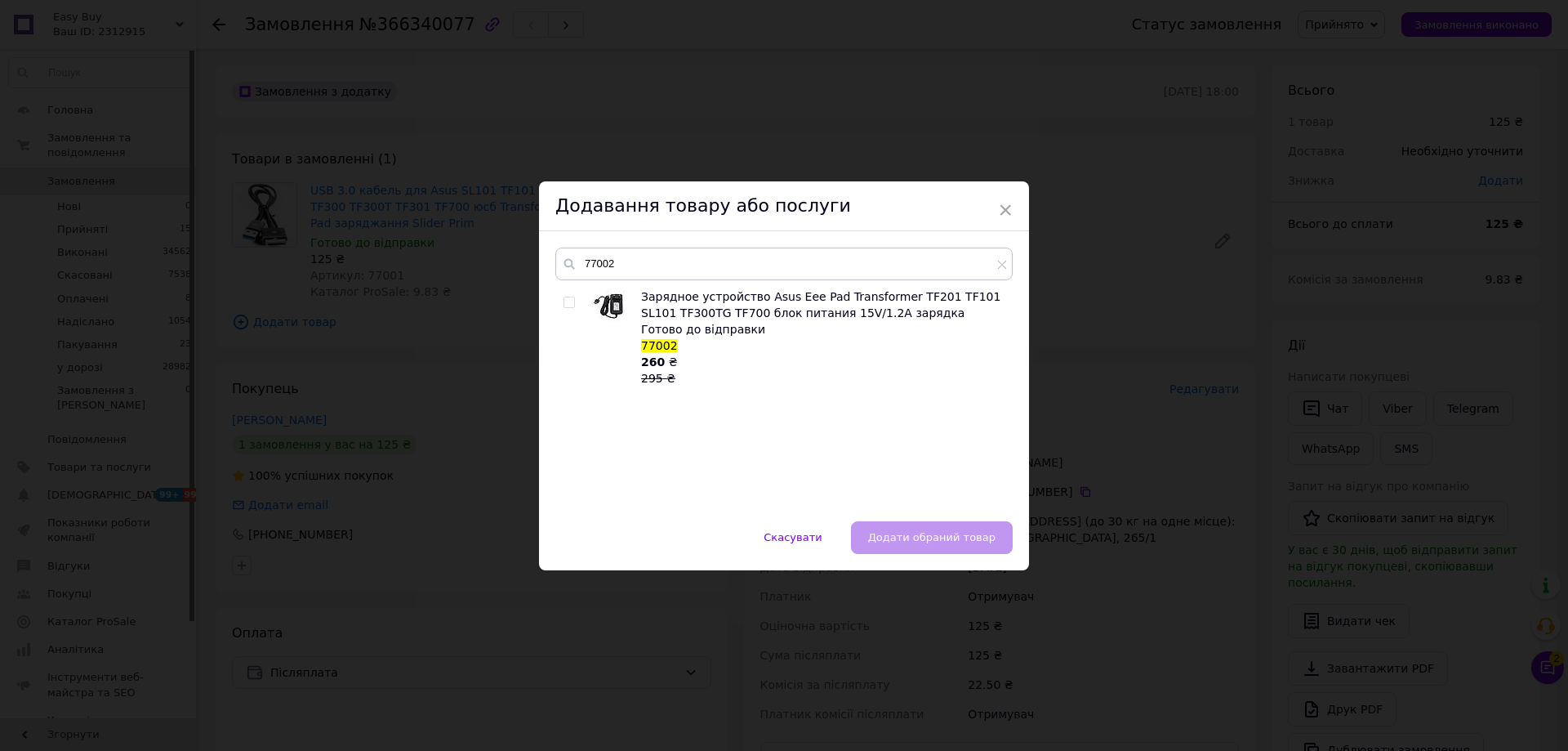
click at [567, 304] on input "checkbox" at bounding box center [568, 302] width 11 height 11
checkbox input "true"
click at [915, 529] on button "Додати обраний товар" at bounding box center [932, 537] width 162 height 32
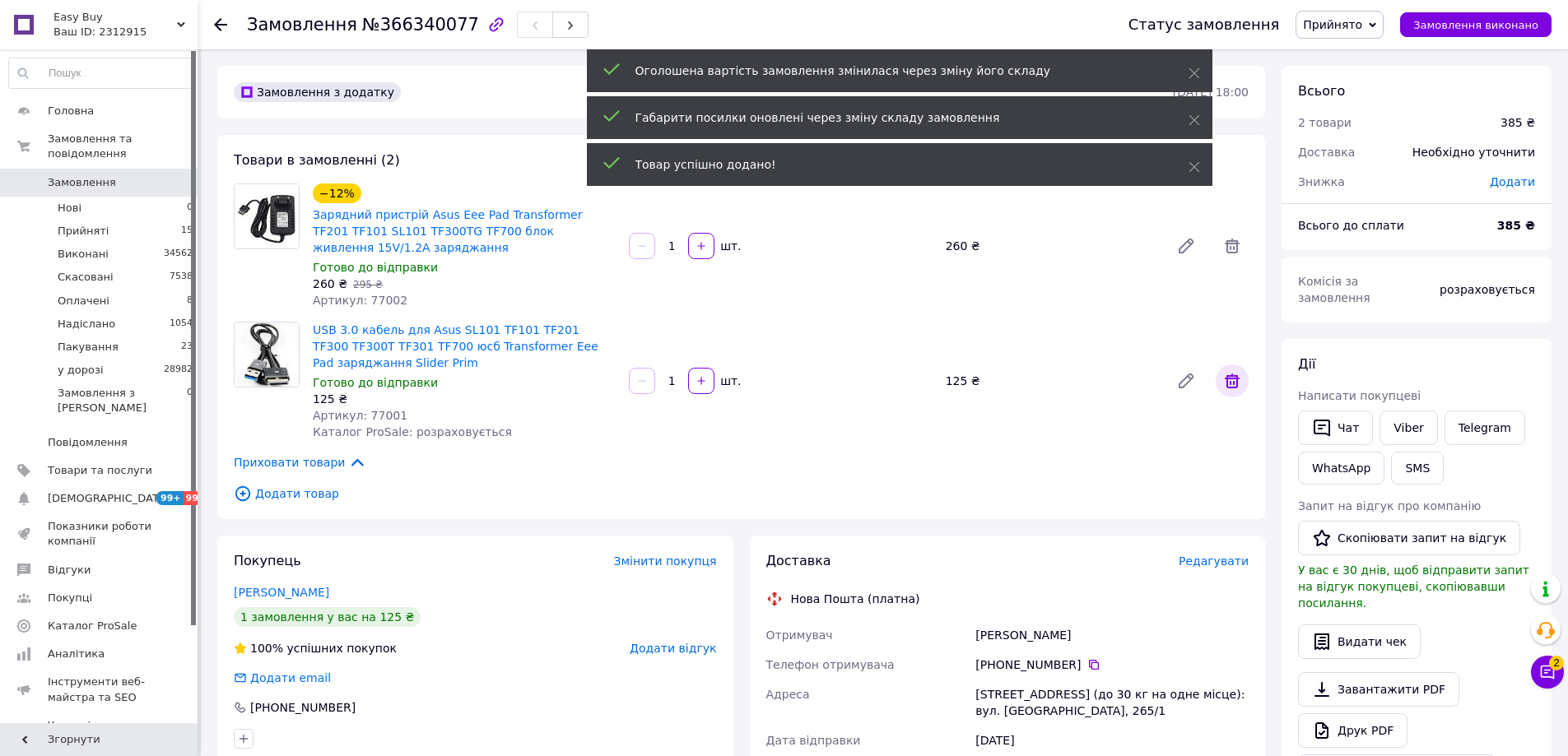
click at [1233, 381] on icon at bounding box center [1232, 381] width 20 height 20
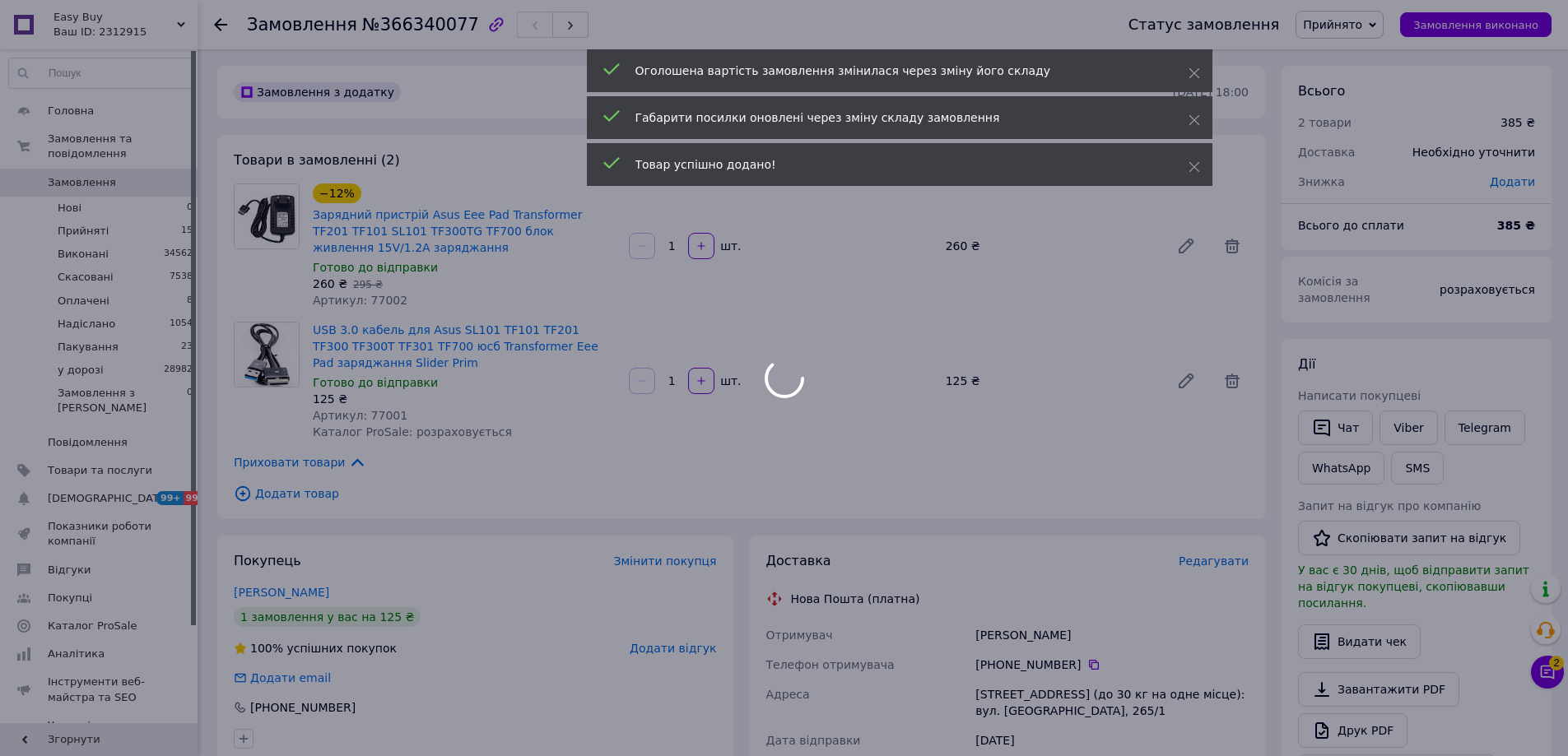
click at [1394, 25] on div at bounding box center [784, 378] width 1568 height 756
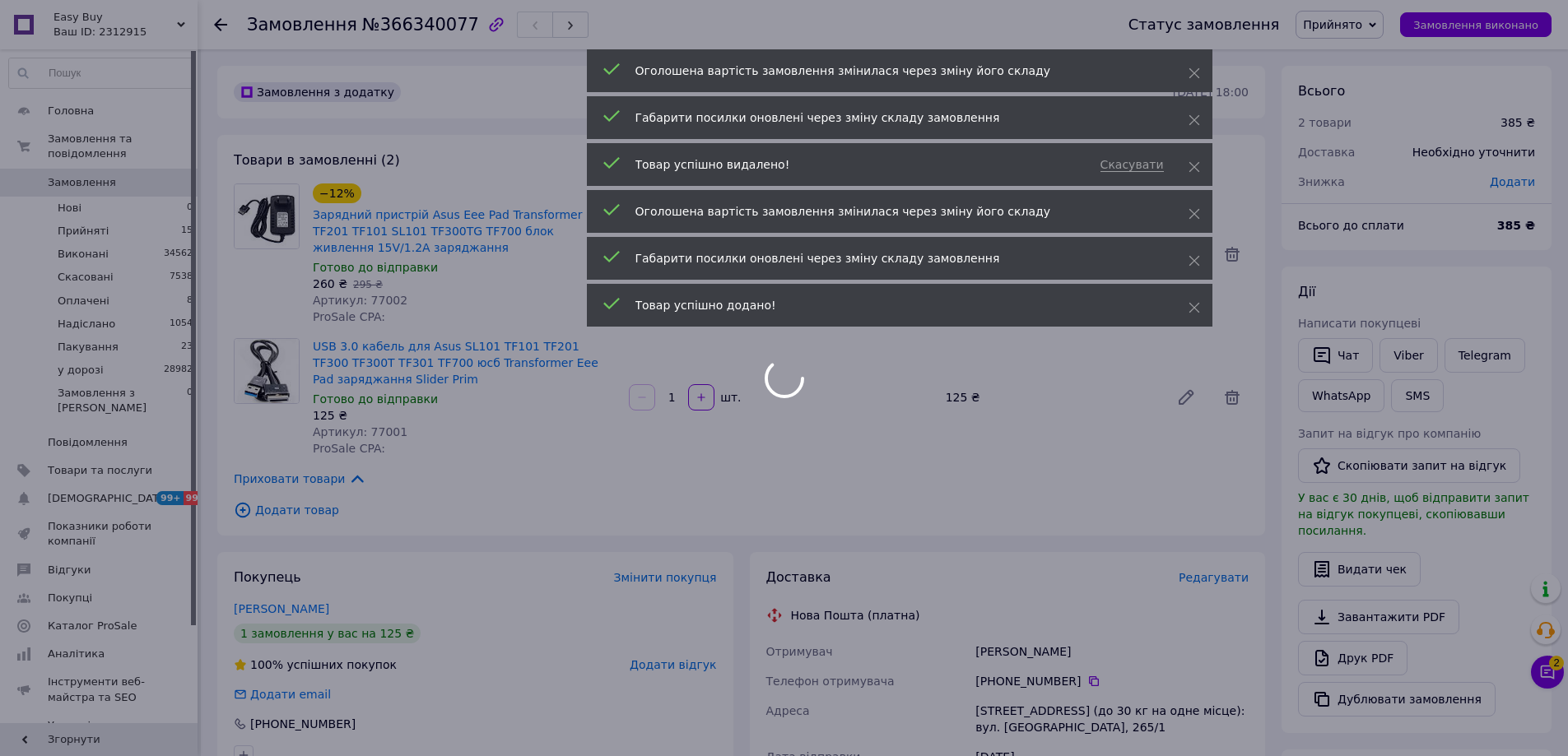
click at [1362, 27] on span "Прийнято" at bounding box center [1332, 25] width 59 height 13
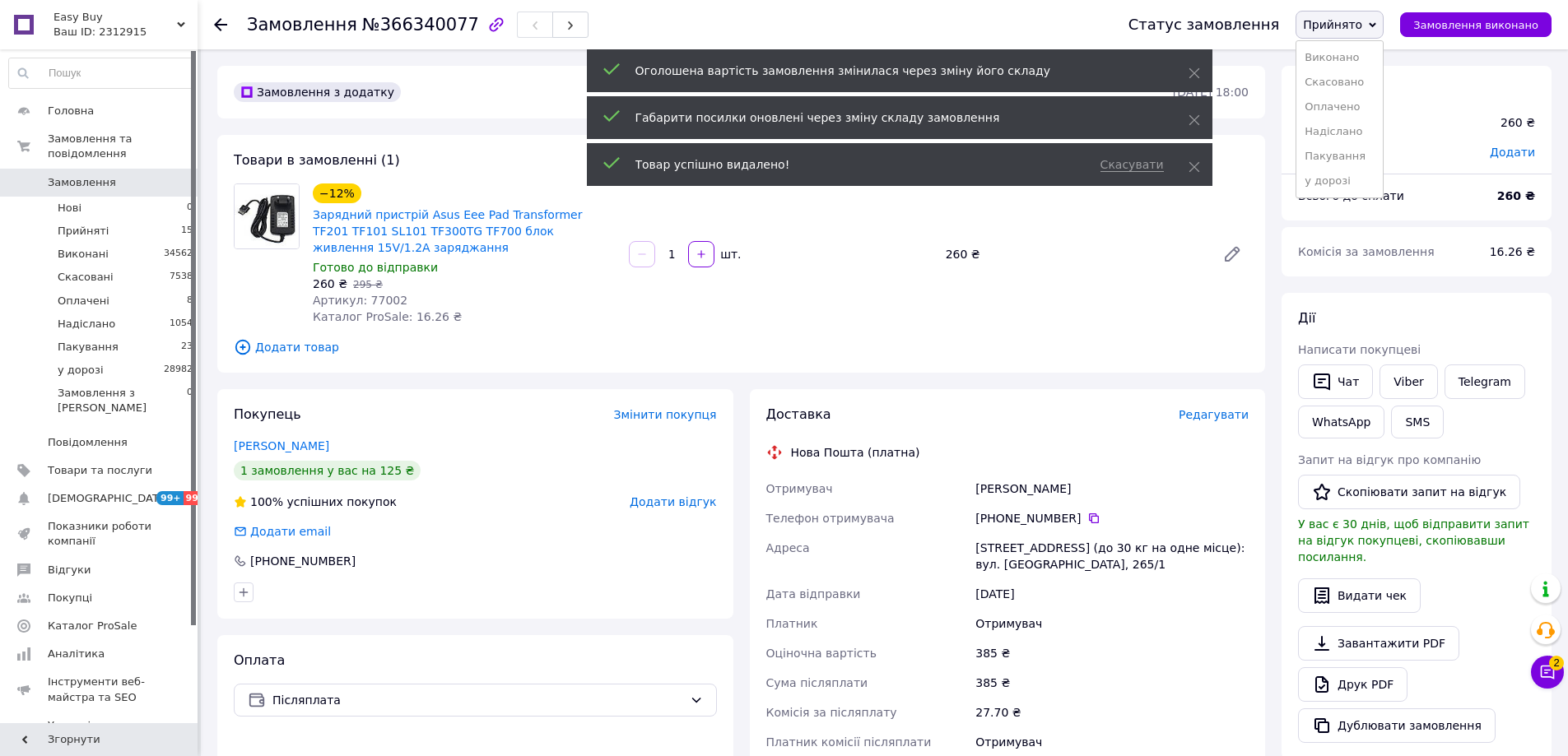
click at [1359, 20] on span "Прийнято" at bounding box center [1332, 25] width 59 height 13
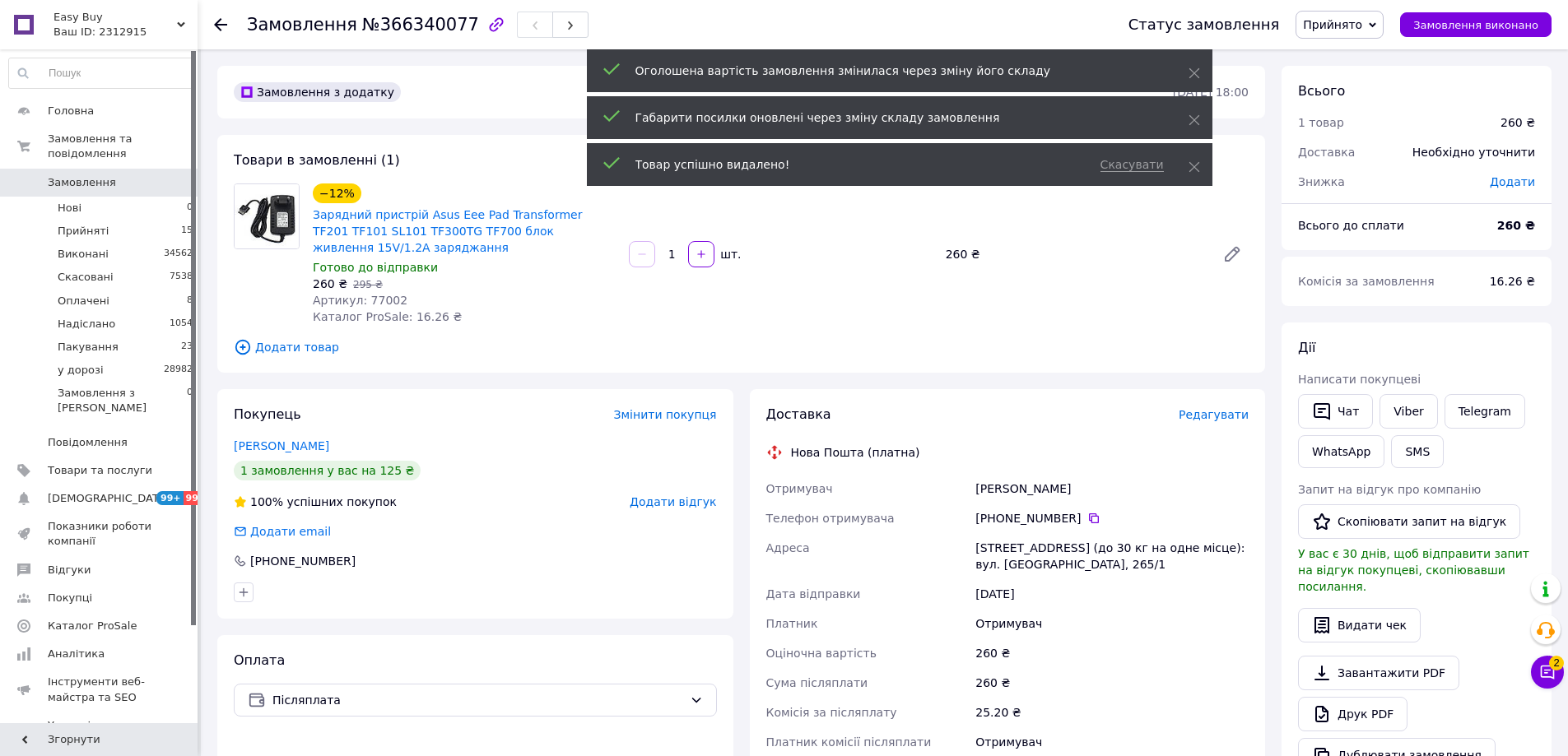
click at [1352, 25] on span "Прийнято" at bounding box center [1332, 25] width 59 height 13
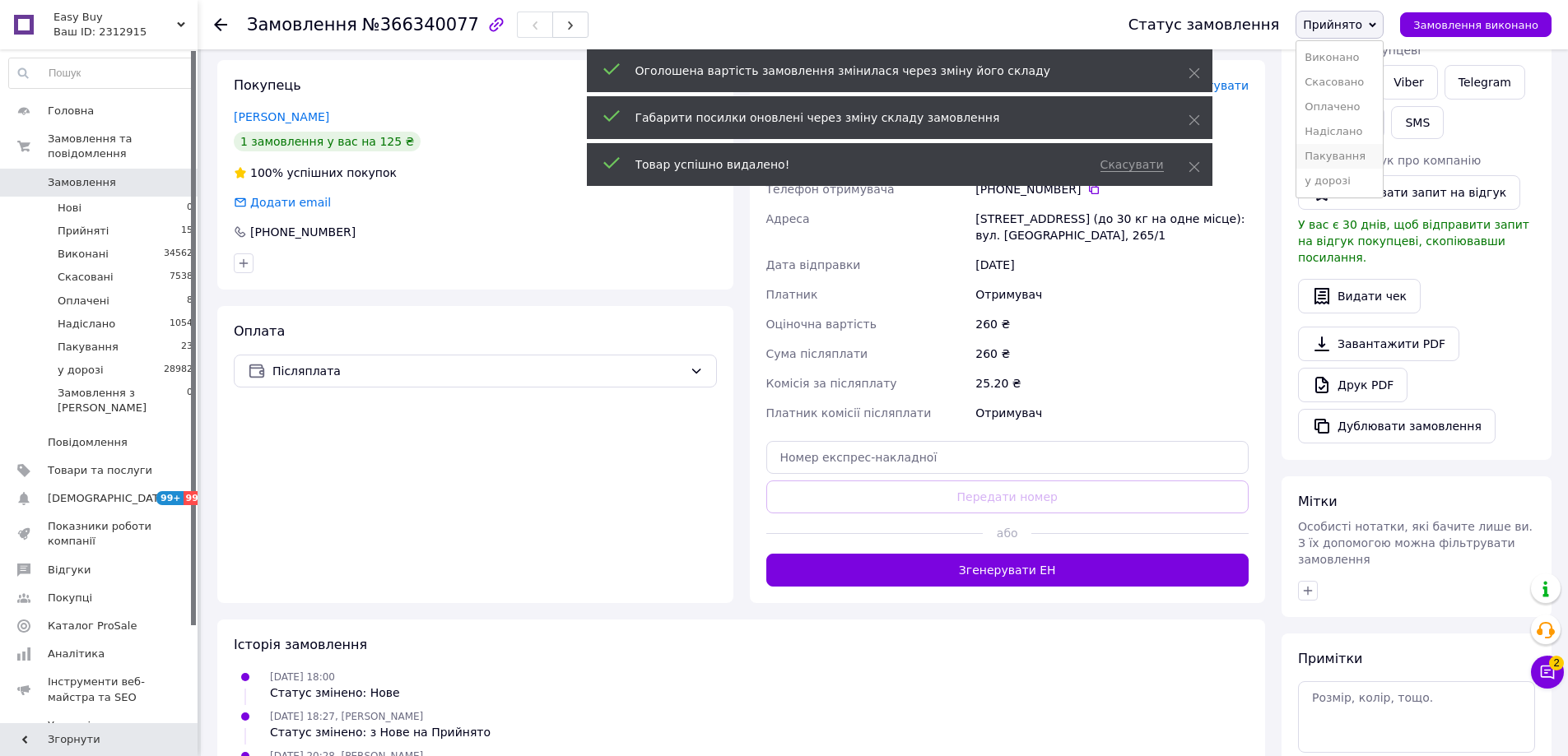
click at [1348, 155] on li "Пакування" at bounding box center [1339, 156] width 86 height 25
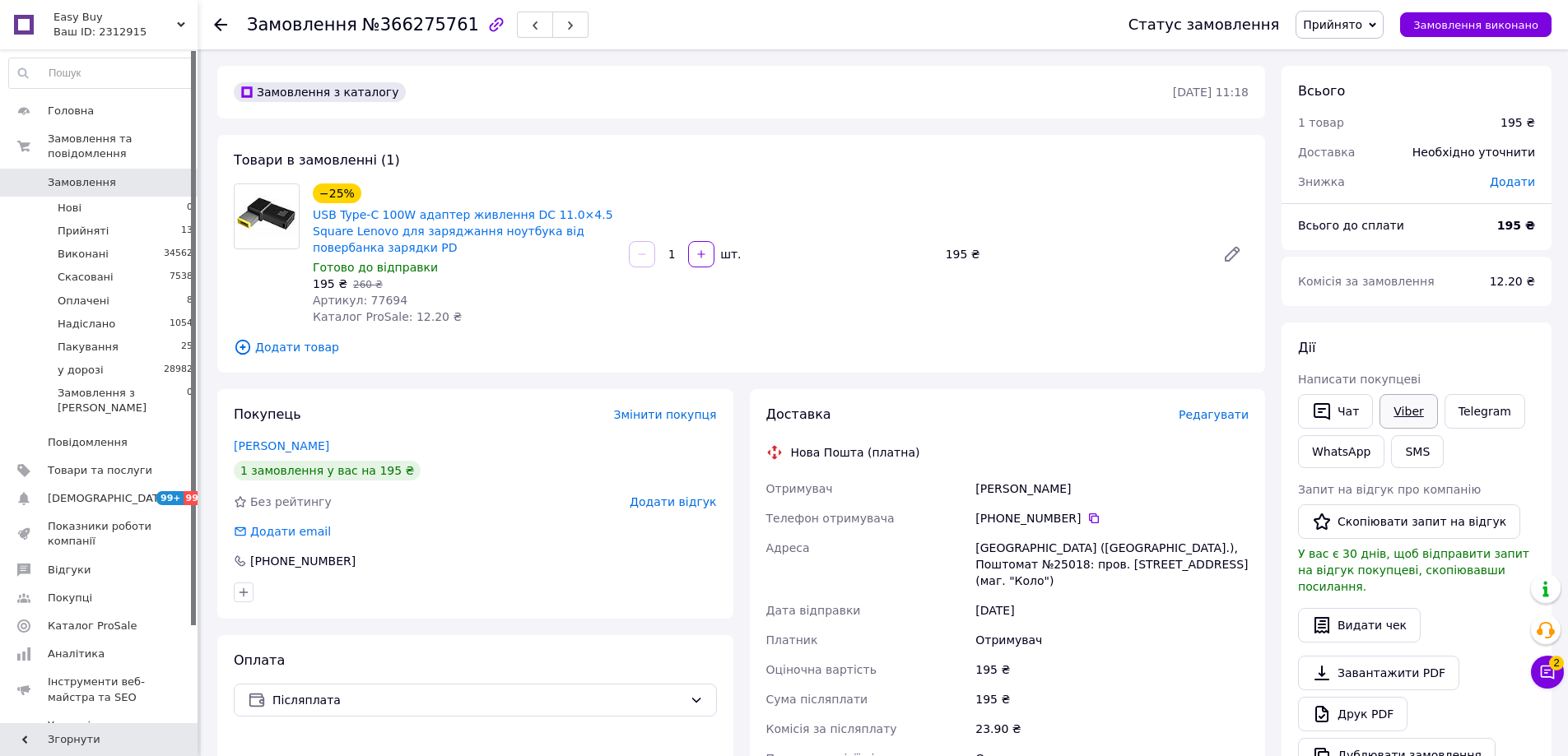
click at [1428, 412] on link "Viber" at bounding box center [1408, 411] width 58 height 34
click at [1357, 25] on span "Прийнято" at bounding box center [1332, 25] width 59 height 13
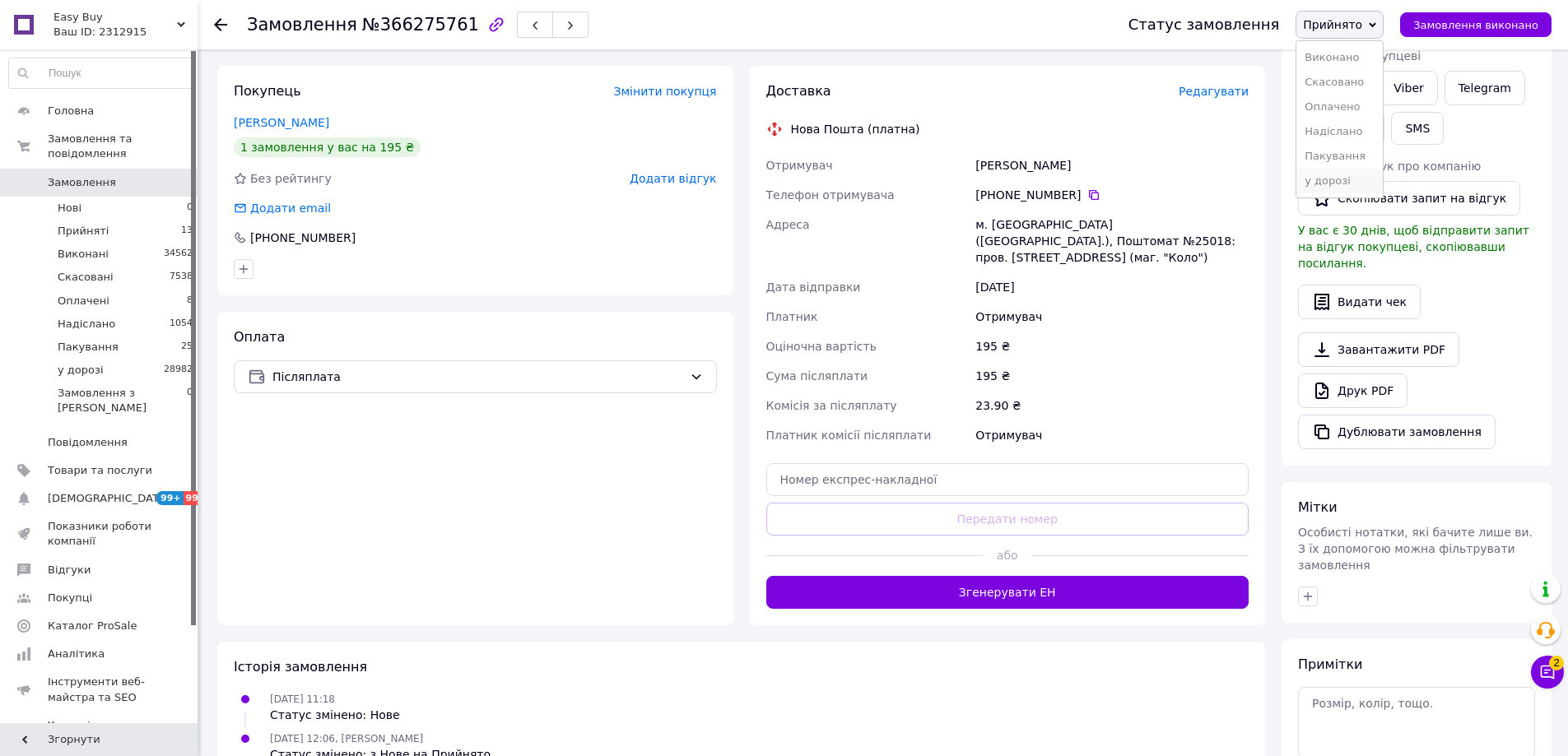
scroll to position [329, 0]
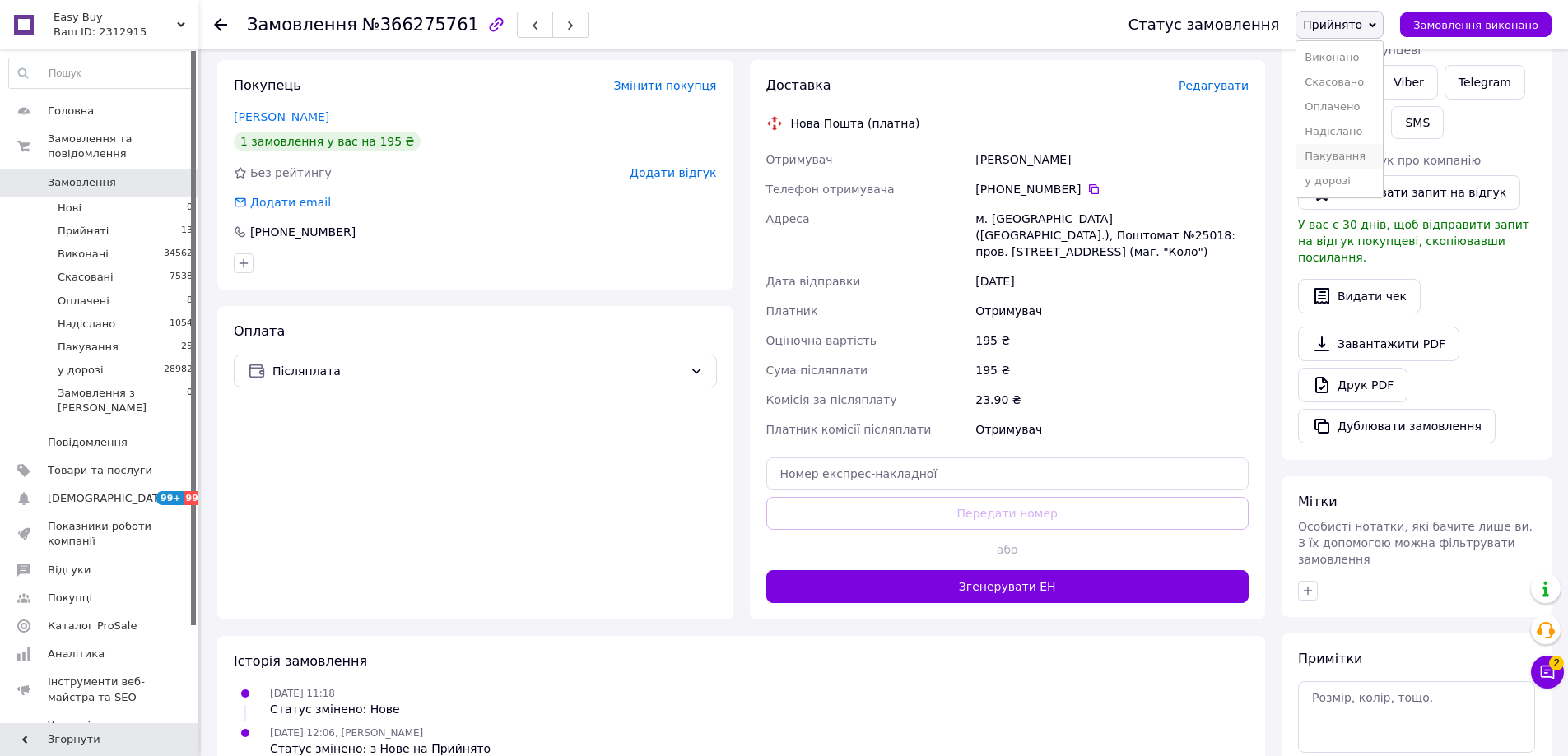
click at [1351, 156] on li "Пакування" at bounding box center [1339, 156] width 86 height 25
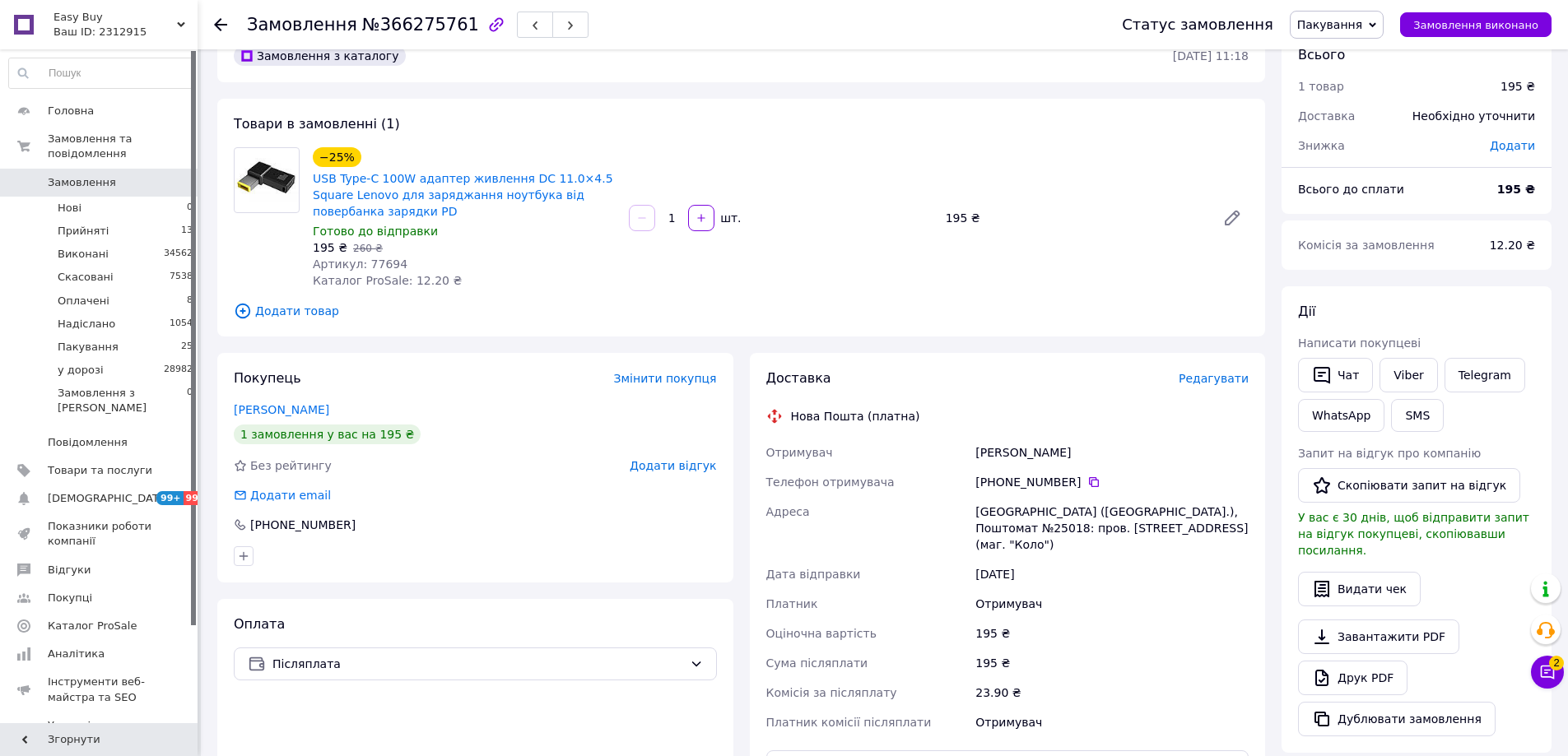
scroll to position [0, 0]
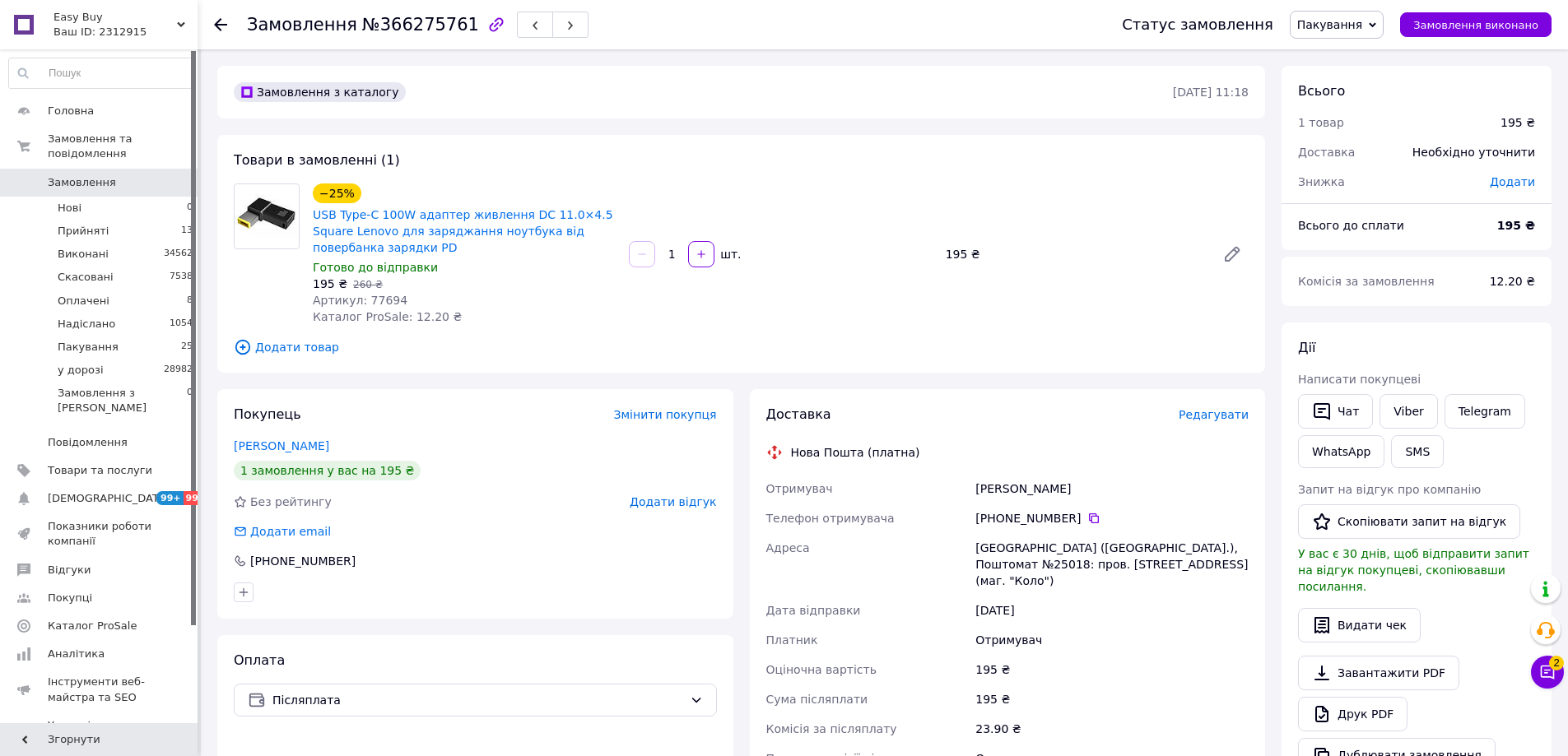
click at [1383, 21] on span "Пакування" at bounding box center [1336, 24] width 94 height 28
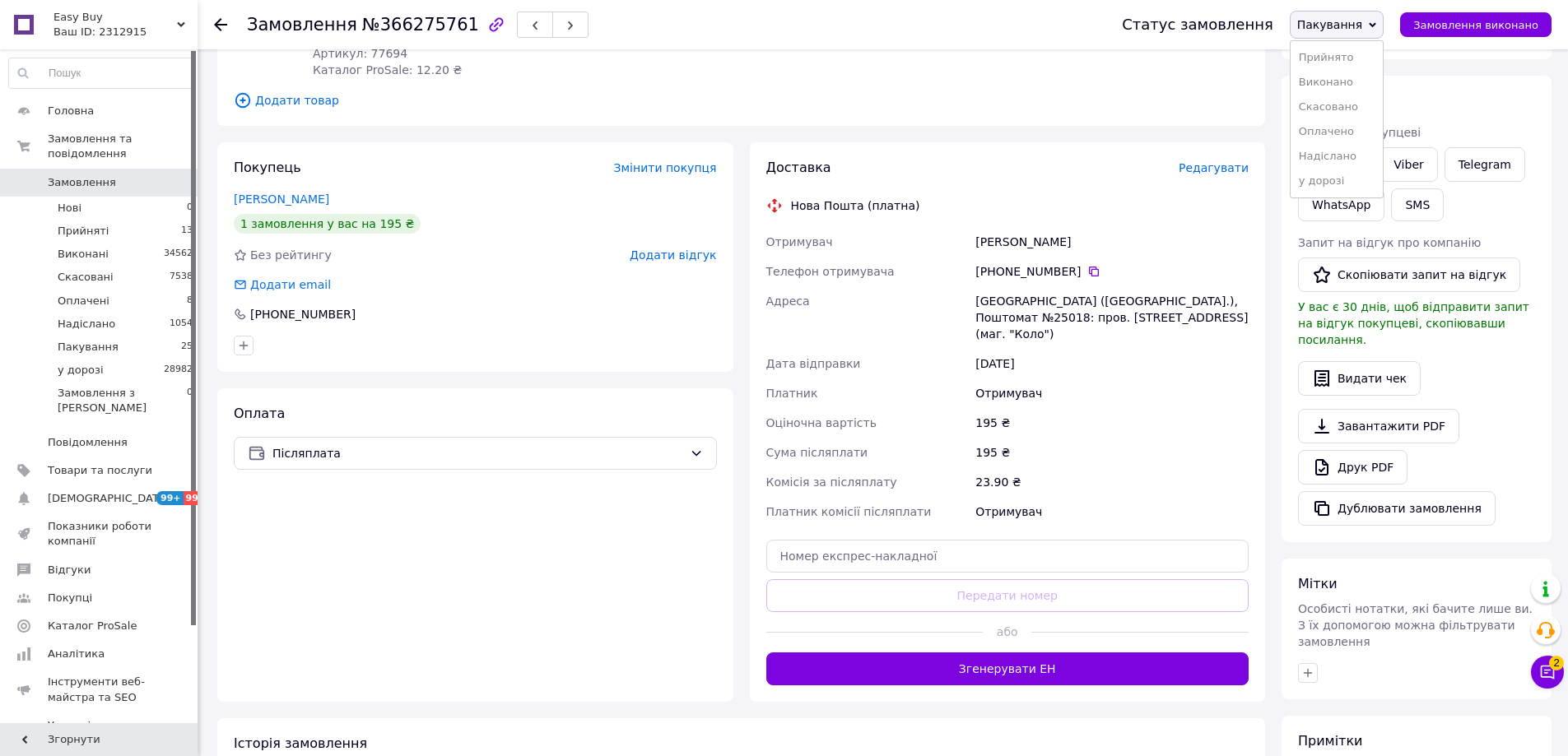
click at [1103, 142] on div "Доставка Редагувати Нова Пошта (платна) Отримувач [PERSON_NAME] Телефон отримув…" at bounding box center [1007, 422] width 516 height 560
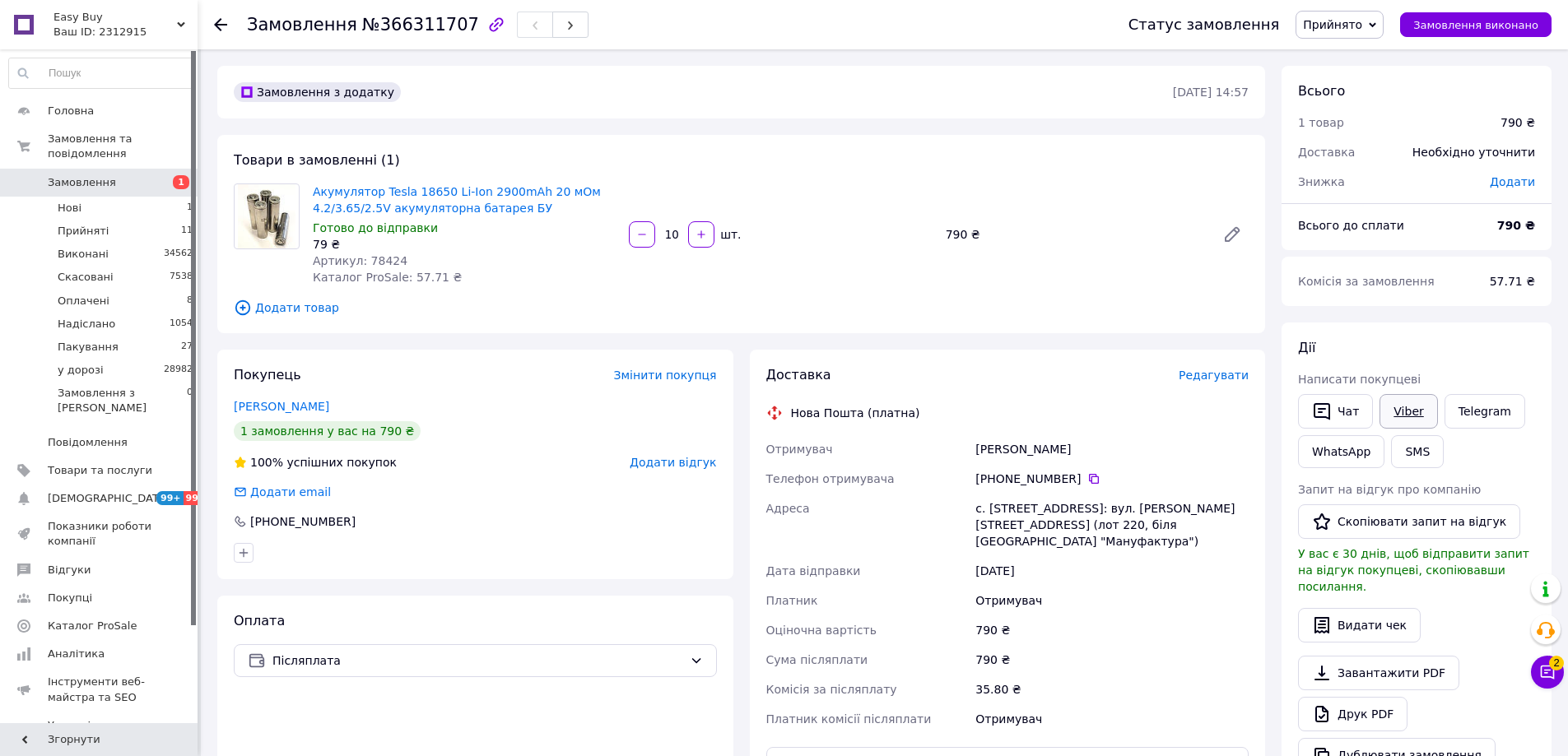
click at [1396, 421] on link "Viber" at bounding box center [1408, 411] width 58 height 34
click at [447, 413] on div "Піддячий Олег" at bounding box center [476, 407] width 483 height 17
click at [1335, 18] on span "Прийнято" at bounding box center [1332, 25] width 59 height 13
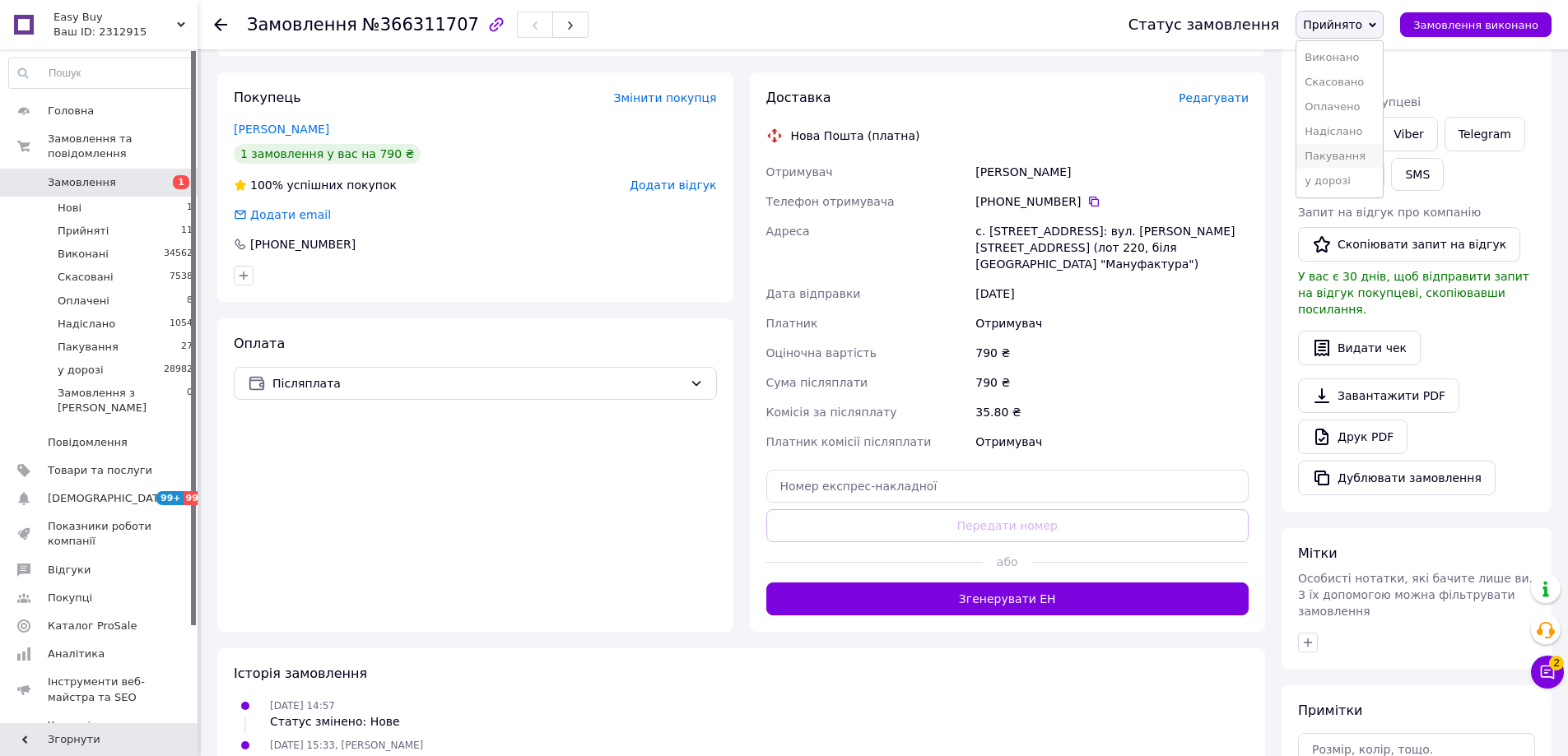
scroll to position [329, 0]
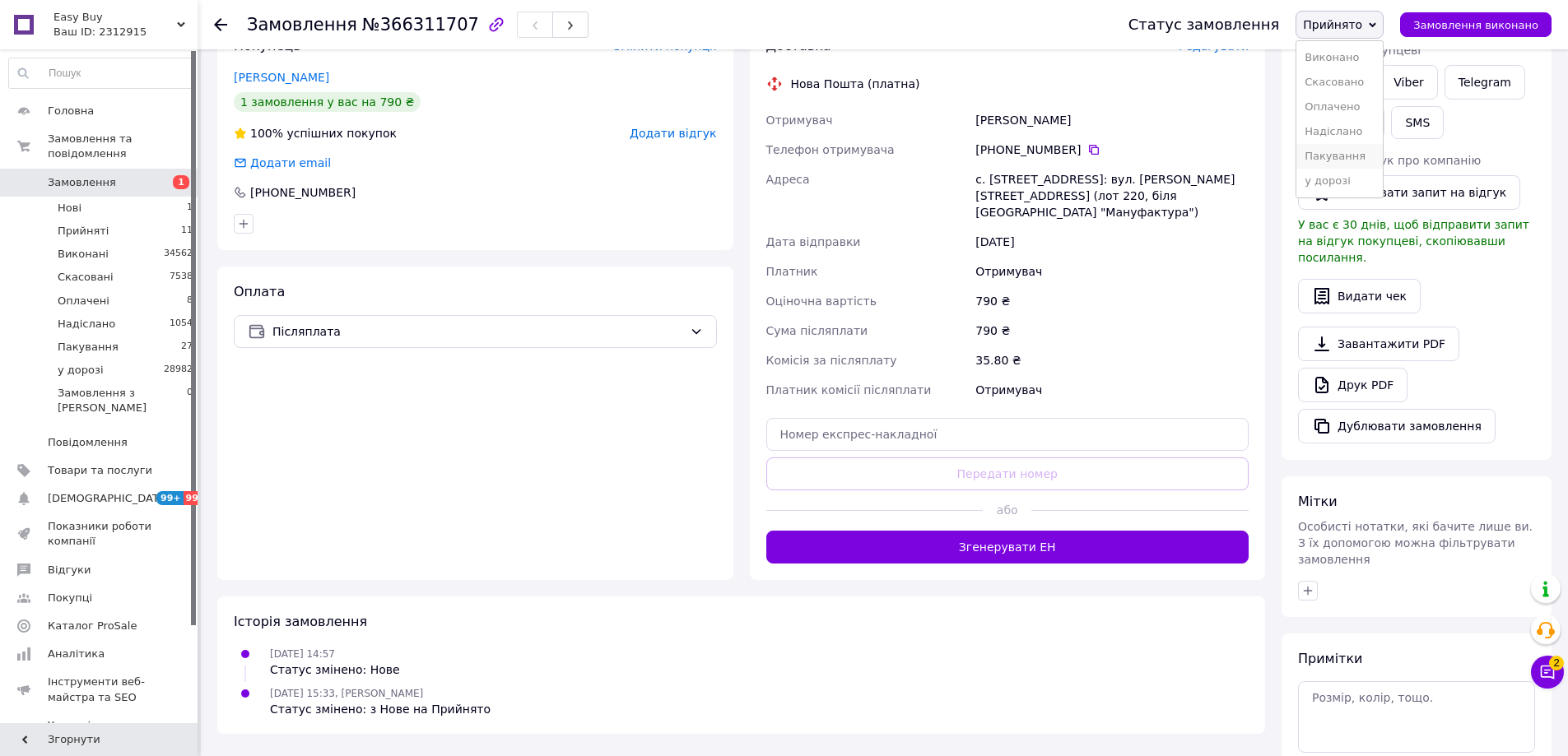
click at [1352, 158] on li "Пакування" at bounding box center [1339, 156] width 86 height 25
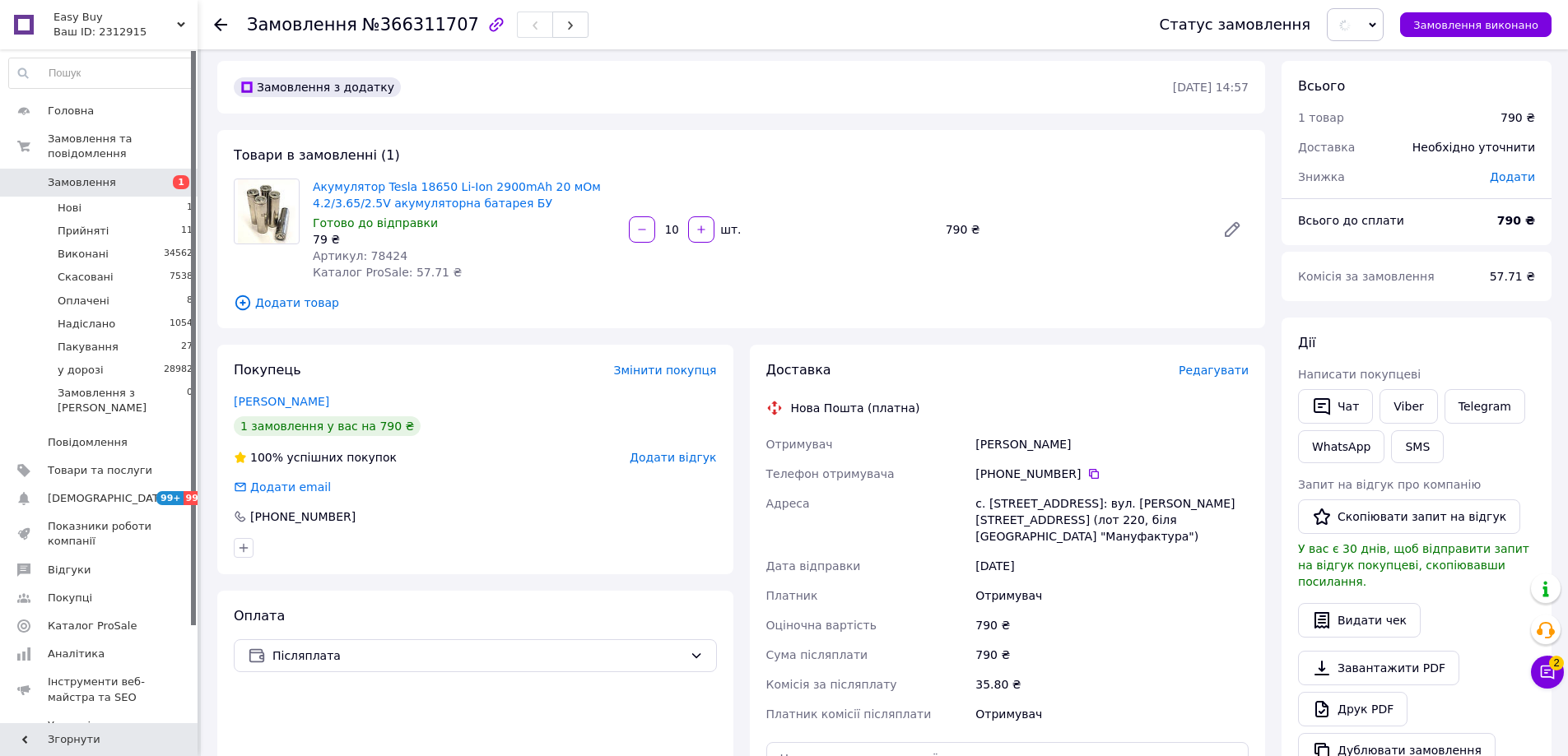
scroll to position [0, 0]
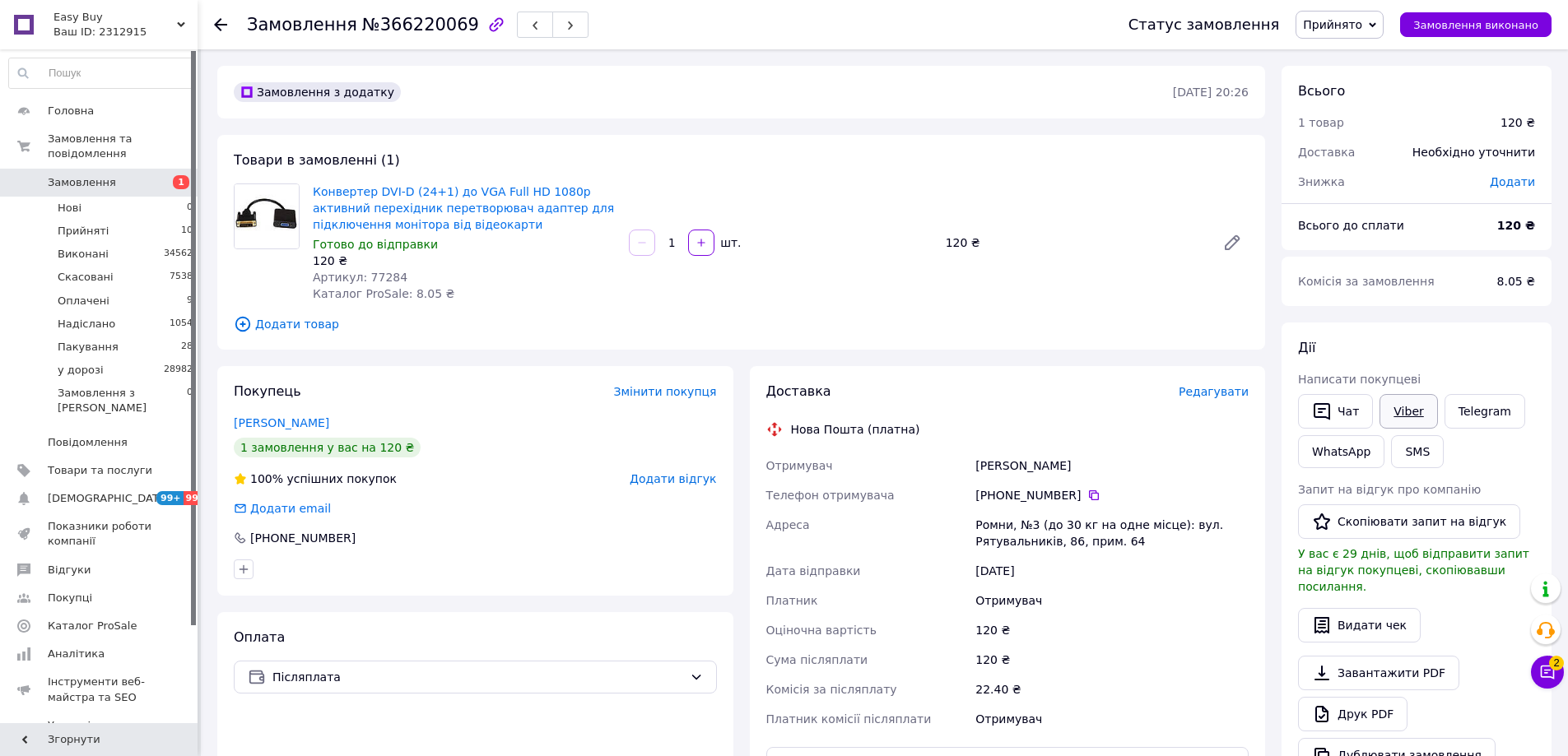
click at [1397, 410] on link "Viber" at bounding box center [1408, 411] width 58 height 34
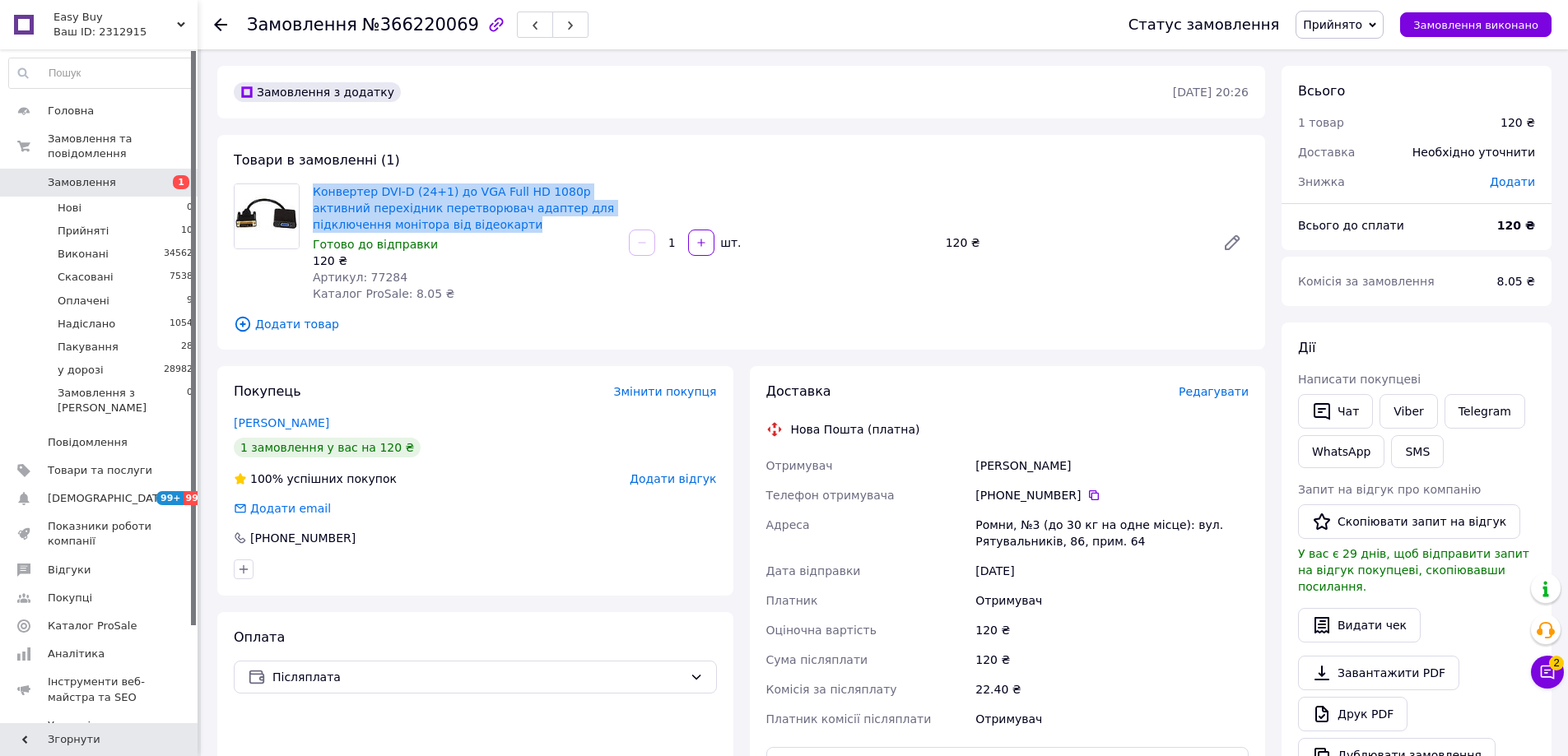
drag, startPoint x: 430, startPoint y: 216, endPoint x: 298, endPoint y: 191, distance: 134.3
click at [298, 191] on div "Конвертер DVI-D (24+1) до VGA Full HD 1080p активний перехідник перетворювач ад…" at bounding box center [741, 243] width 1028 height 119
copy div "Конвертер DVI-D (24+1) до VGA Full HD 1080p активний перехідник перетворювач ад…"
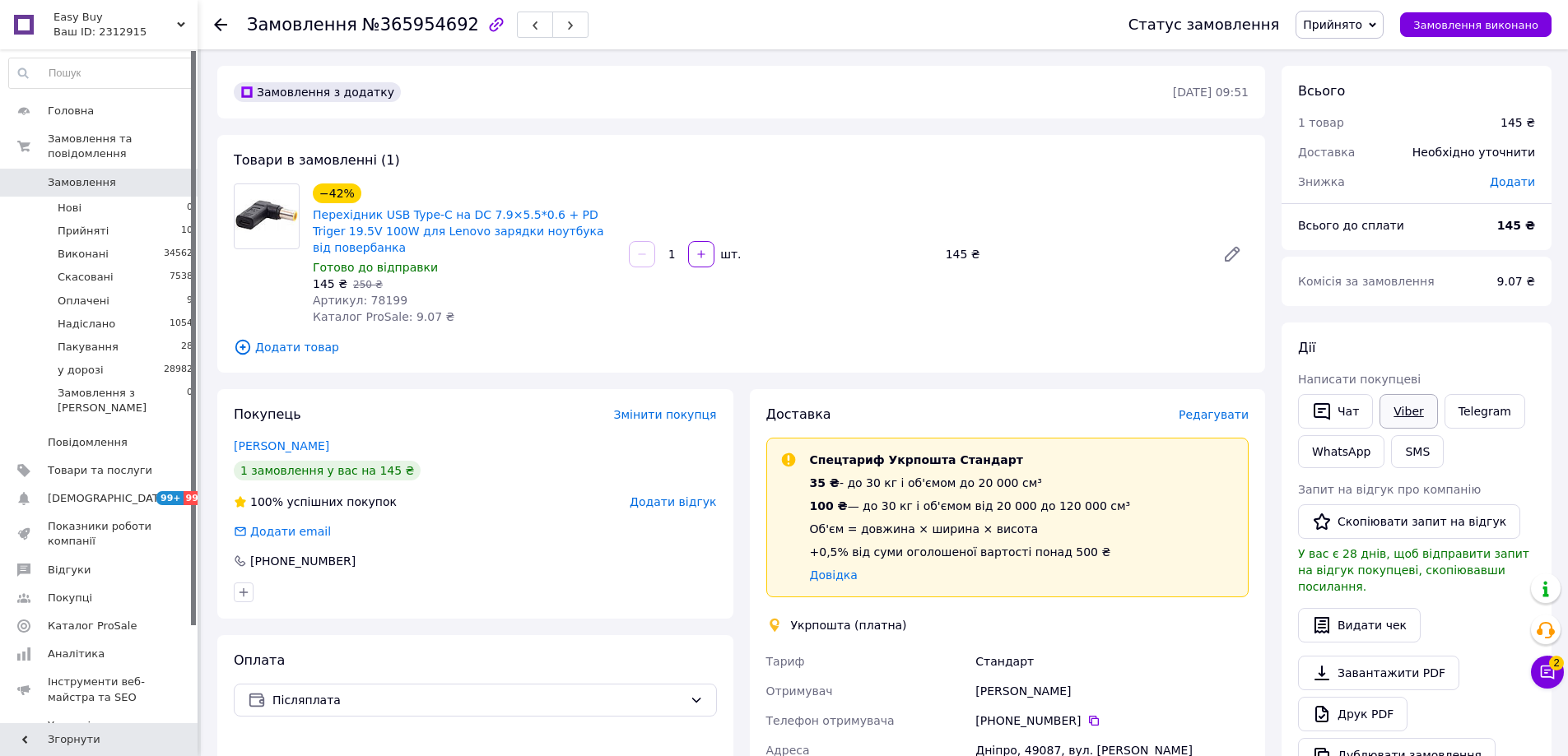
click at [1401, 405] on link "Viber" at bounding box center [1408, 411] width 58 height 34
click at [469, 405] on div "Покупець Змінити покупця" at bounding box center [476, 414] width 483 height 19
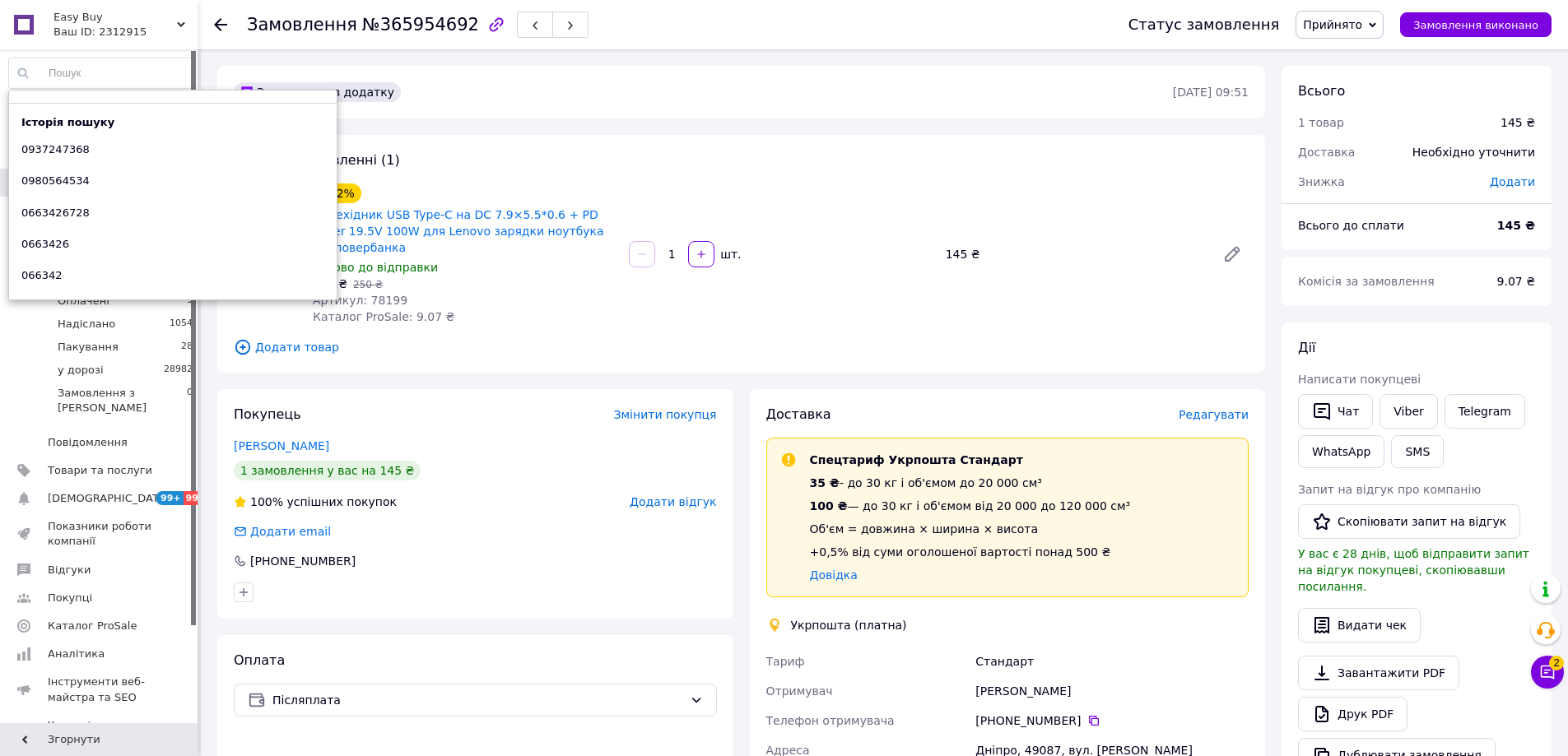
click at [130, 65] on input at bounding box center [101, 73] width 185 height 29
paste input "0978925411"
type input "0978925411"
click at [142, 193] on div "366220069" at bounding box center [173, 202] width 328 height 41
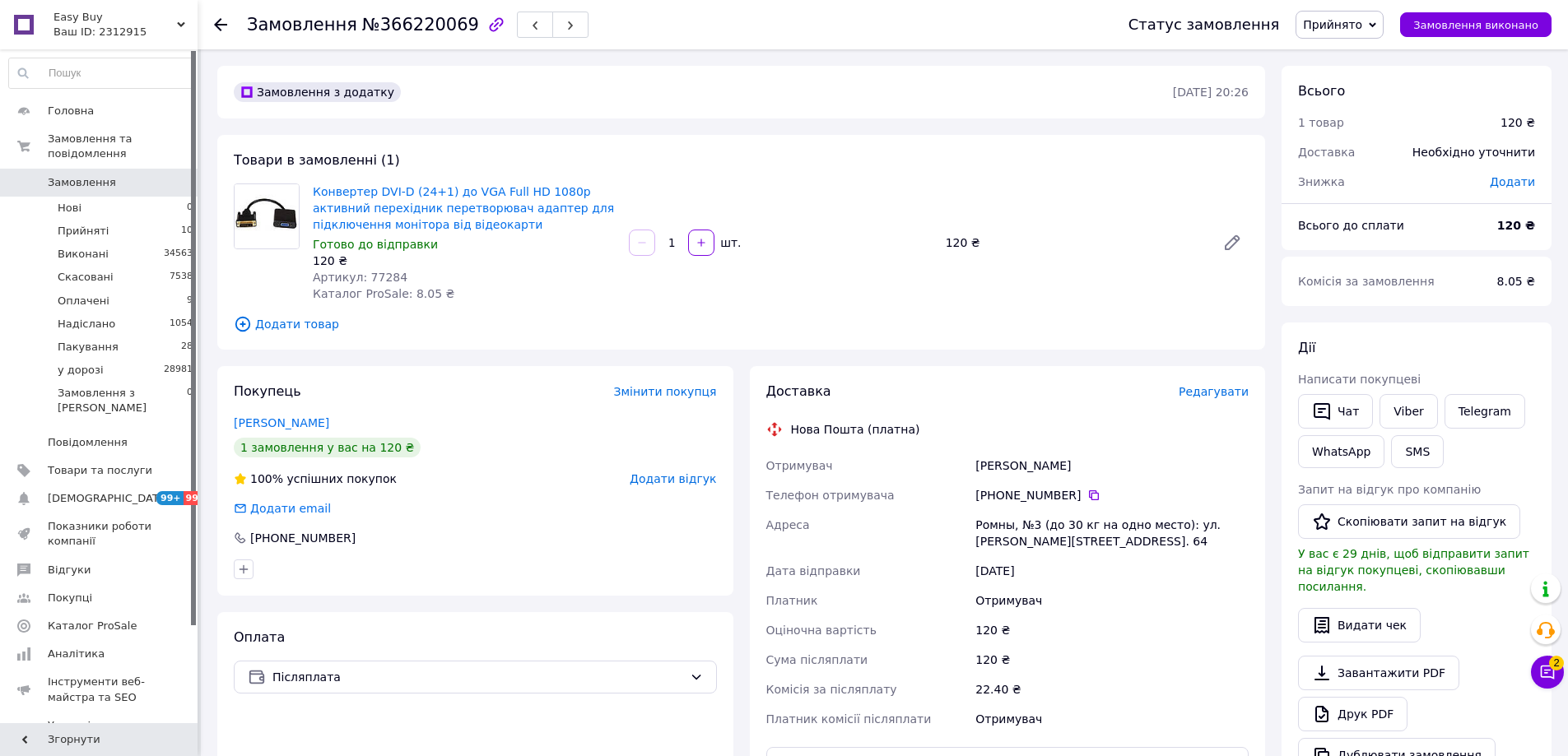
click at [1362, 26] on span "Прийнято" at bounding box center [1332, 25] width 59 height 13
click at [1348, 159] on li "Пакування" at bounding box center [1339, 156] width 86 height 25
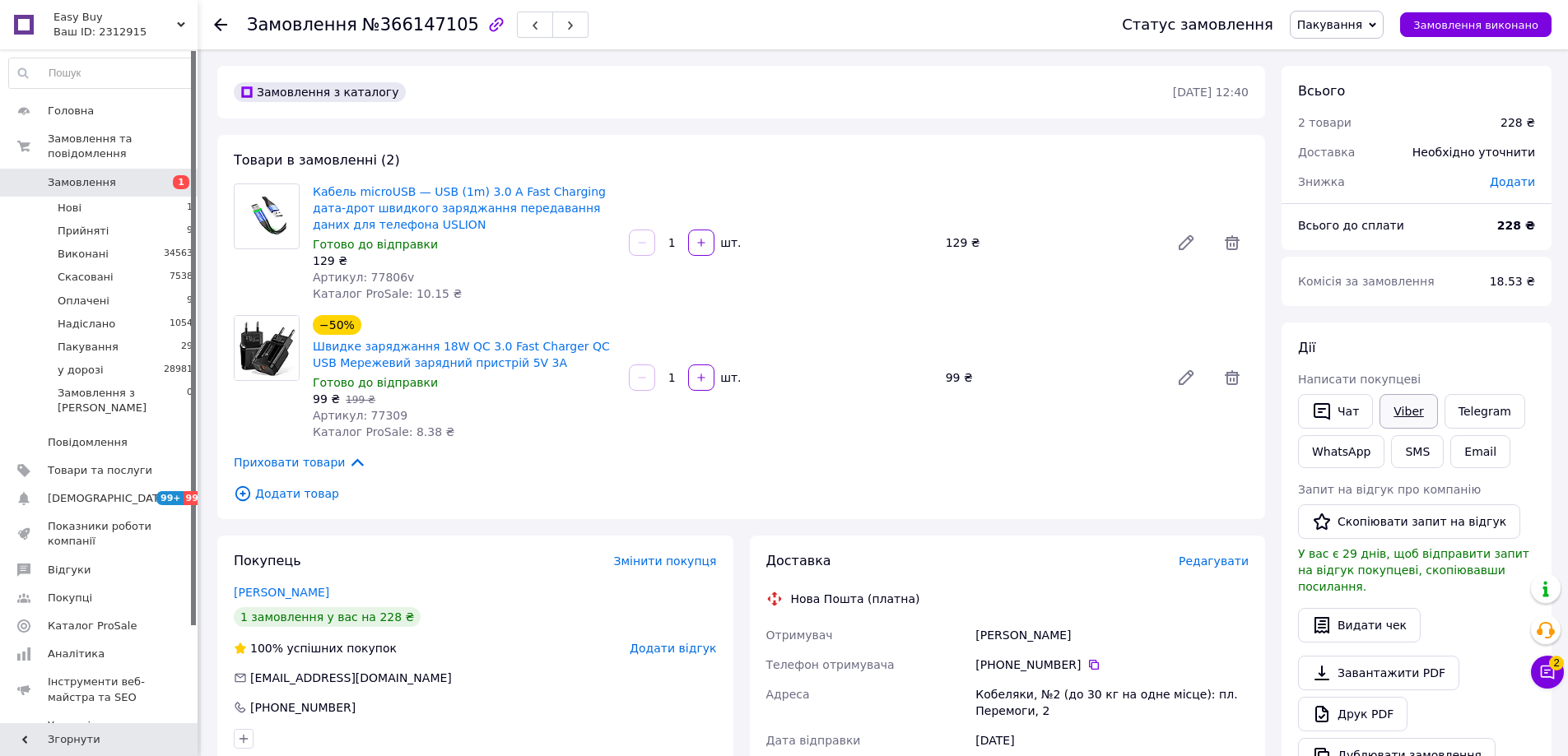
click at [1403, 414] on link "Viber" at bounding box center [1408, 411] width 58 height 34
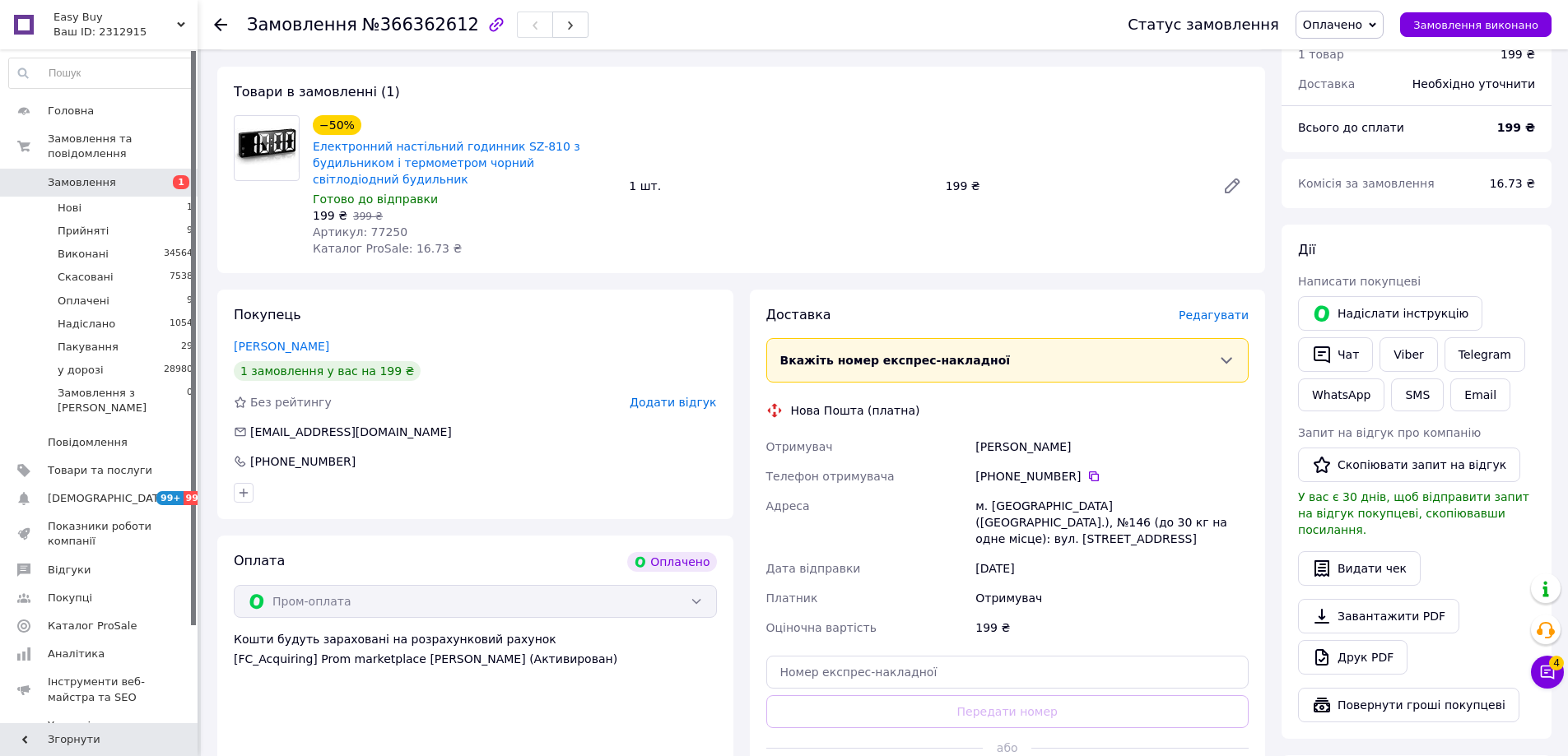
scroll to position [411, 0]
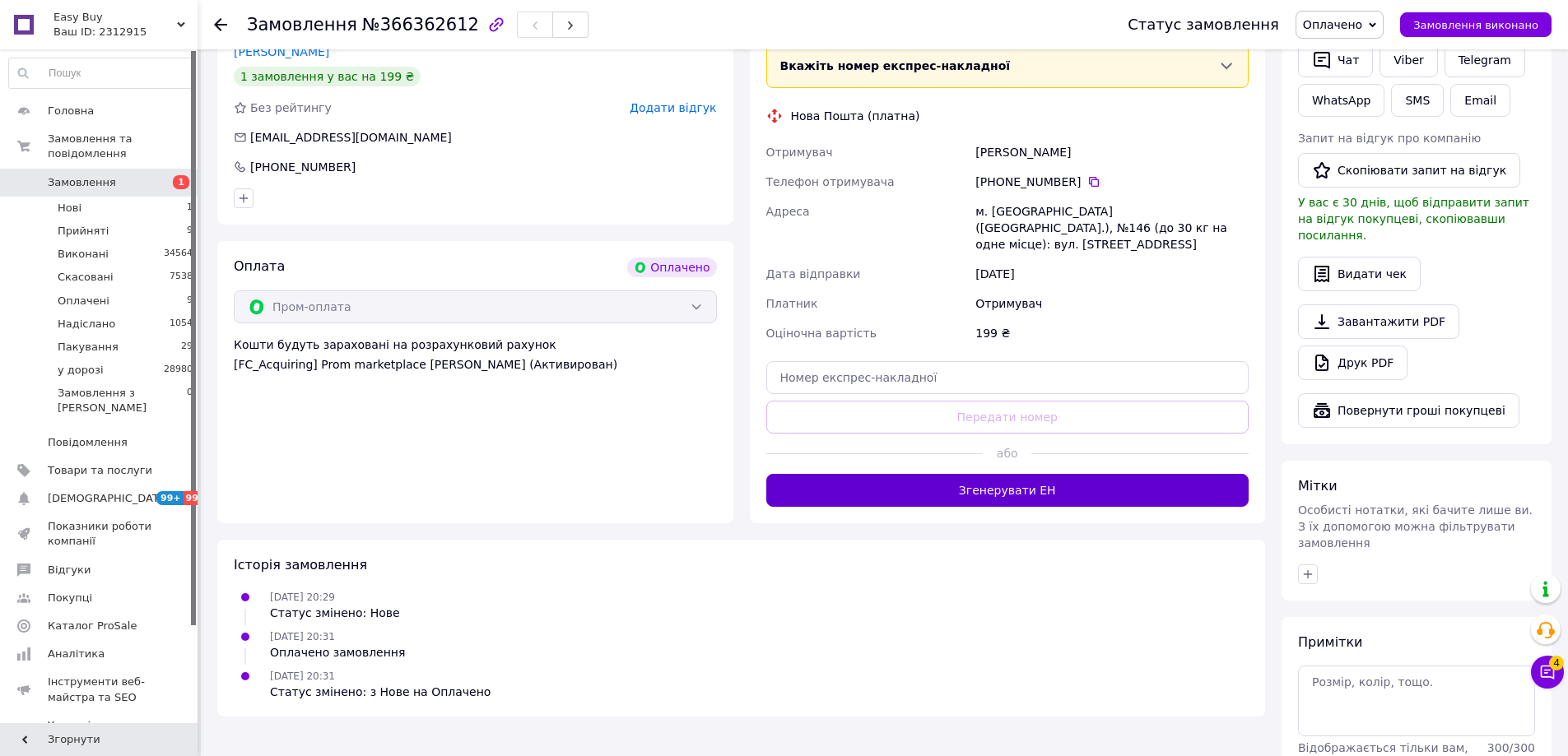
click at [1019, 476] on button "Згенерувати ЕН" at bounding box center [1008, 490] width 483 height 33
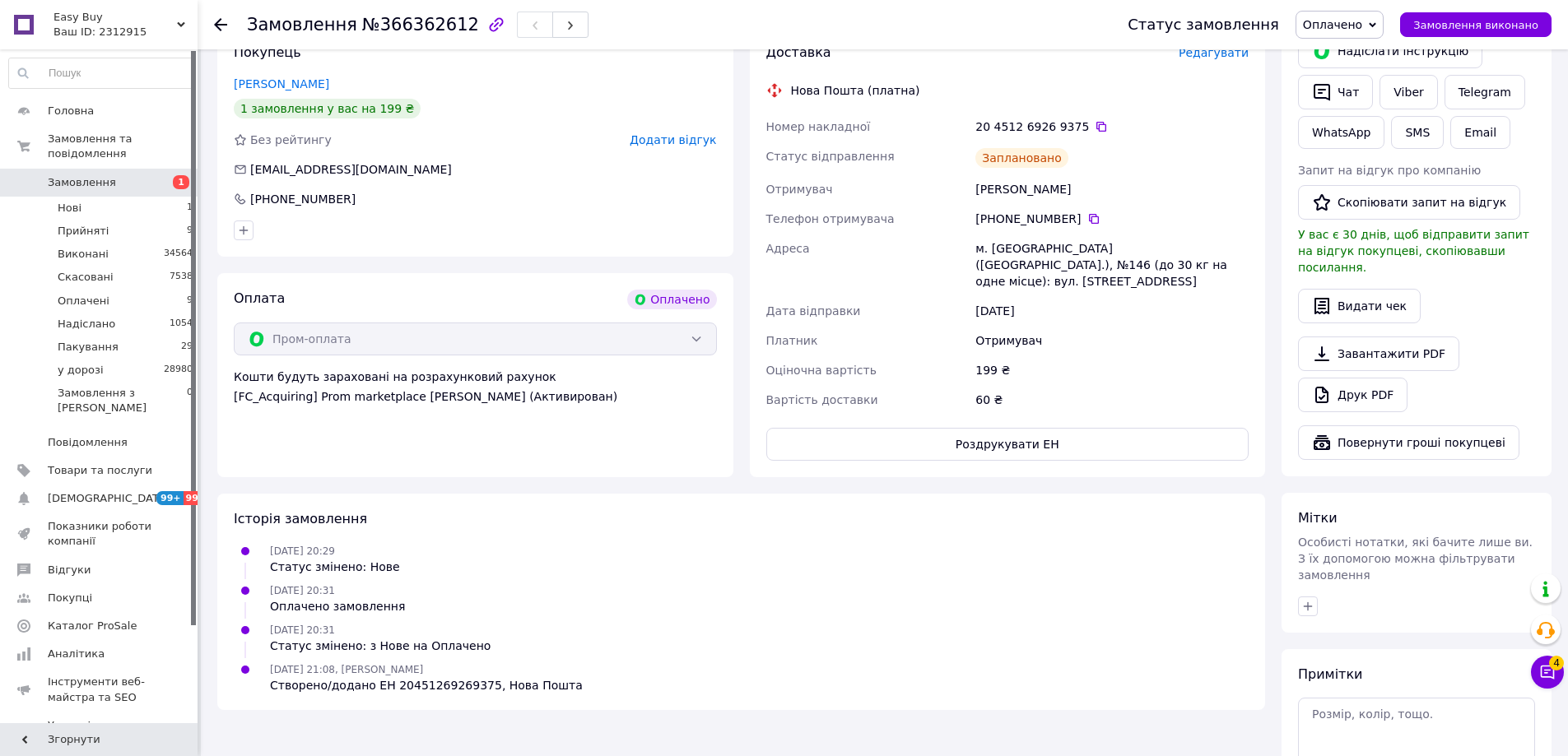
scroll to position [145, 0]
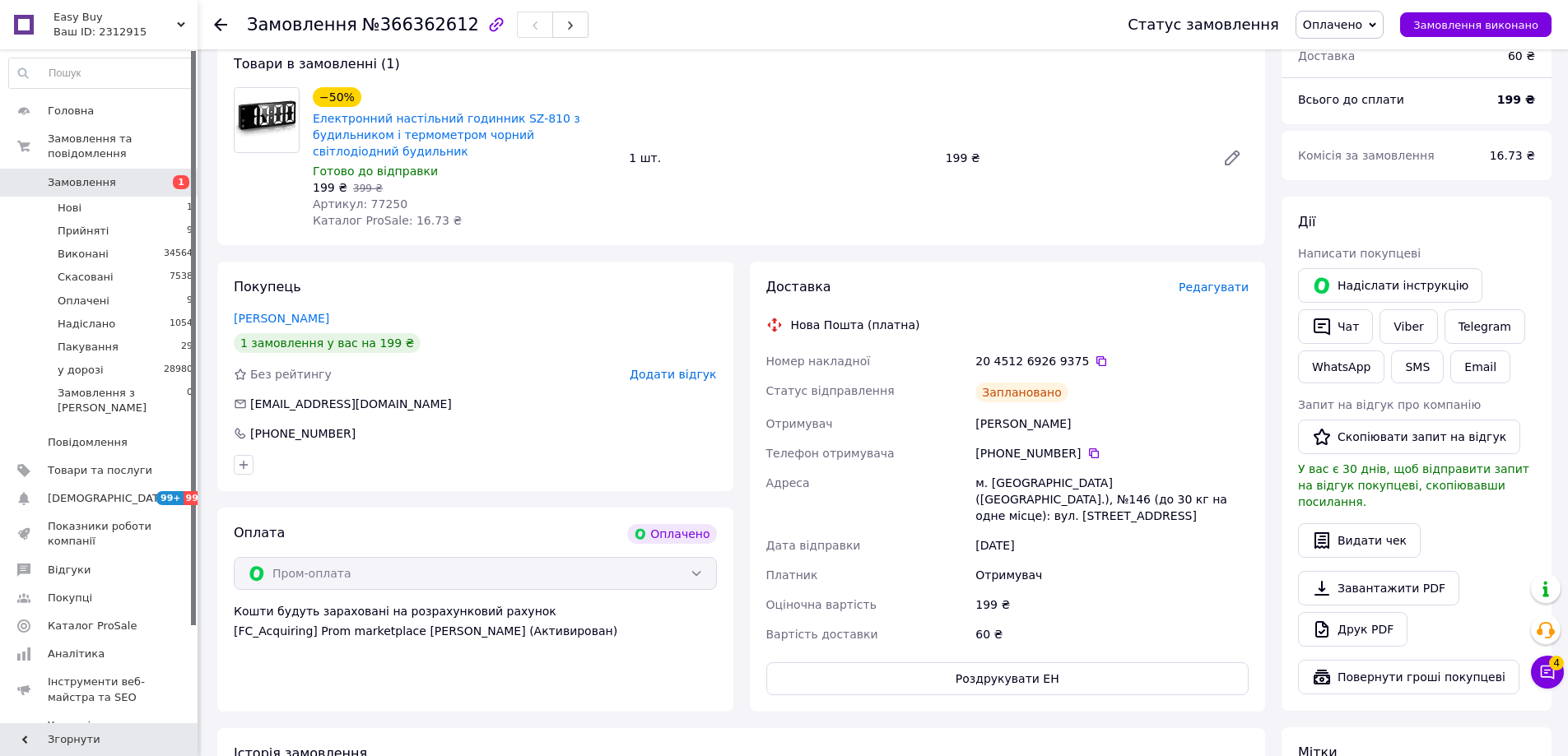
click at [1367, 32] on span "Оплачено" at bounding box center [1339, 24] width 88 height 28
click at [1346, 171] on li "у дорозі" at bounding box center [1339, 181] width 86 height 25
click at [1026, 271] on div "Доставка Редагувати Нова Пошта (платна) Номер накладної 20 4512 6926 9375   Ста…" at bounding box center [1007, 486] width 516 height 450
click at [1351, 327] on button "Чат" at bounding box center [1336, 326] width 75 height 34
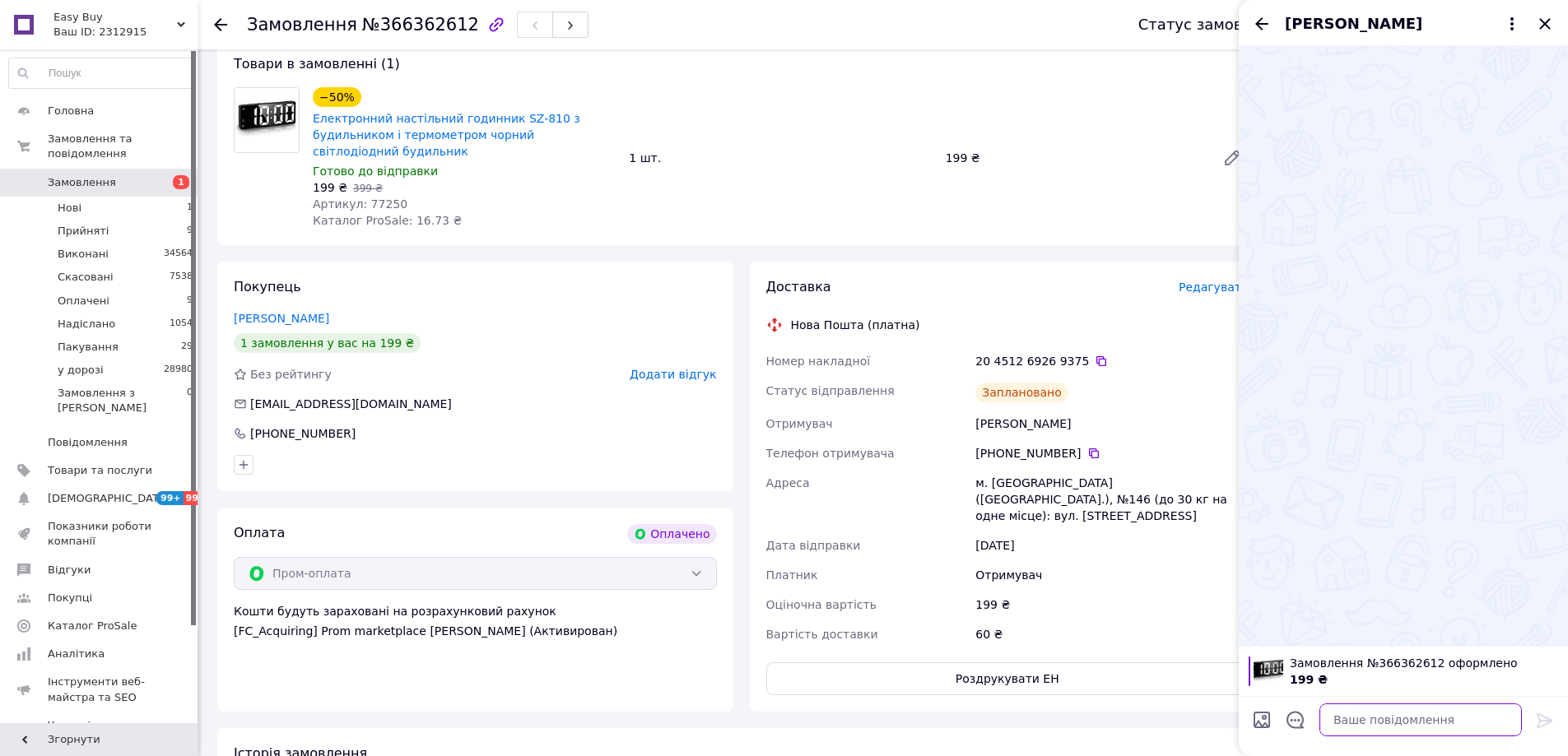
click at [1474, 719] on textarea at bounding box center [1420, 719] width 202 height 33
paste textarea "Відправлення: 20451269269375 Плановий час доставки: 13.10.2025 18:00 Вартість д…"
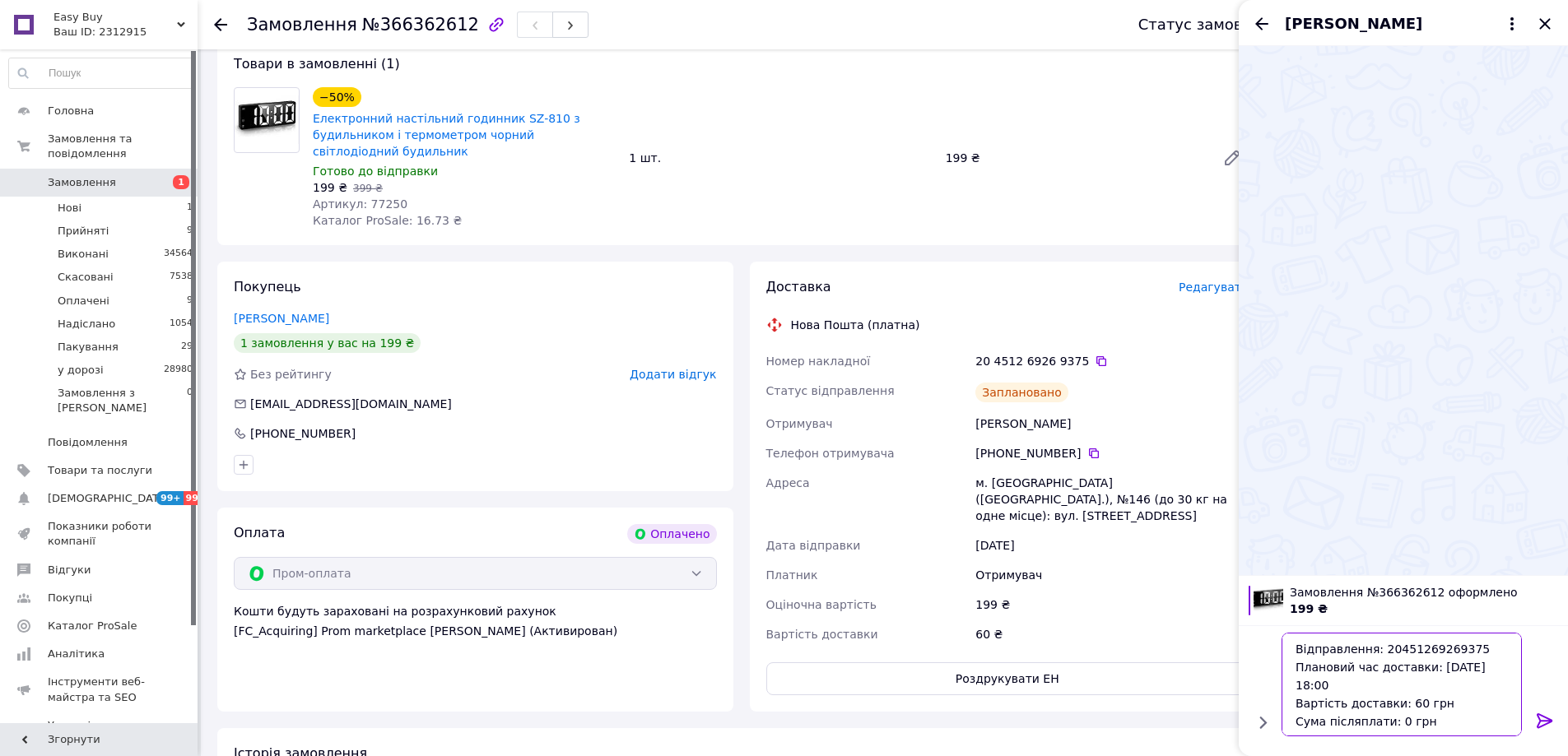
type textarea "Відправлення: 20451269269375 Плановий час доставки: 13.10.2025 18:00 Вартість д…"
click at [1549, 717] on icon at bounding box center [1545, 721] width 20 height 20
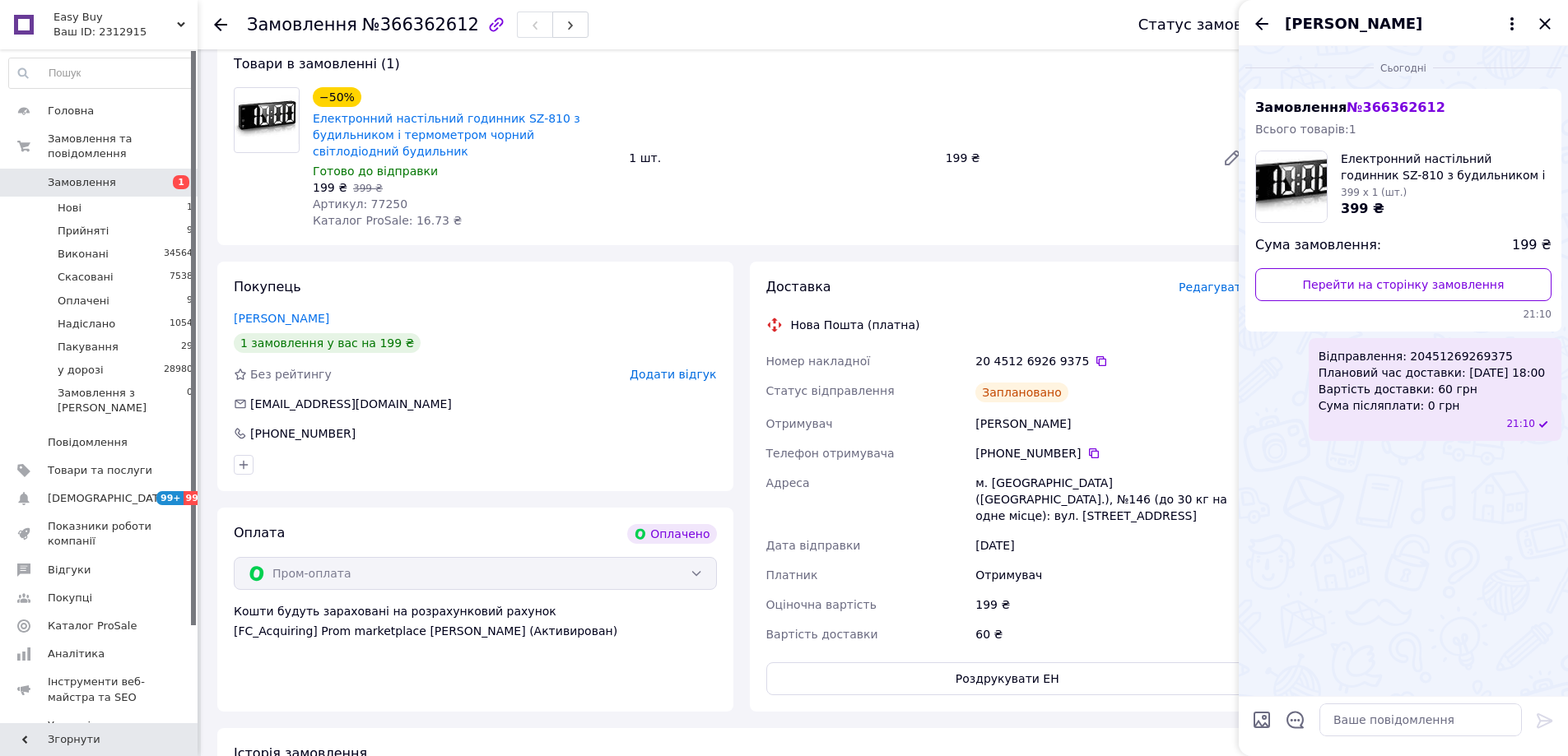
scroll to position [0, 0]
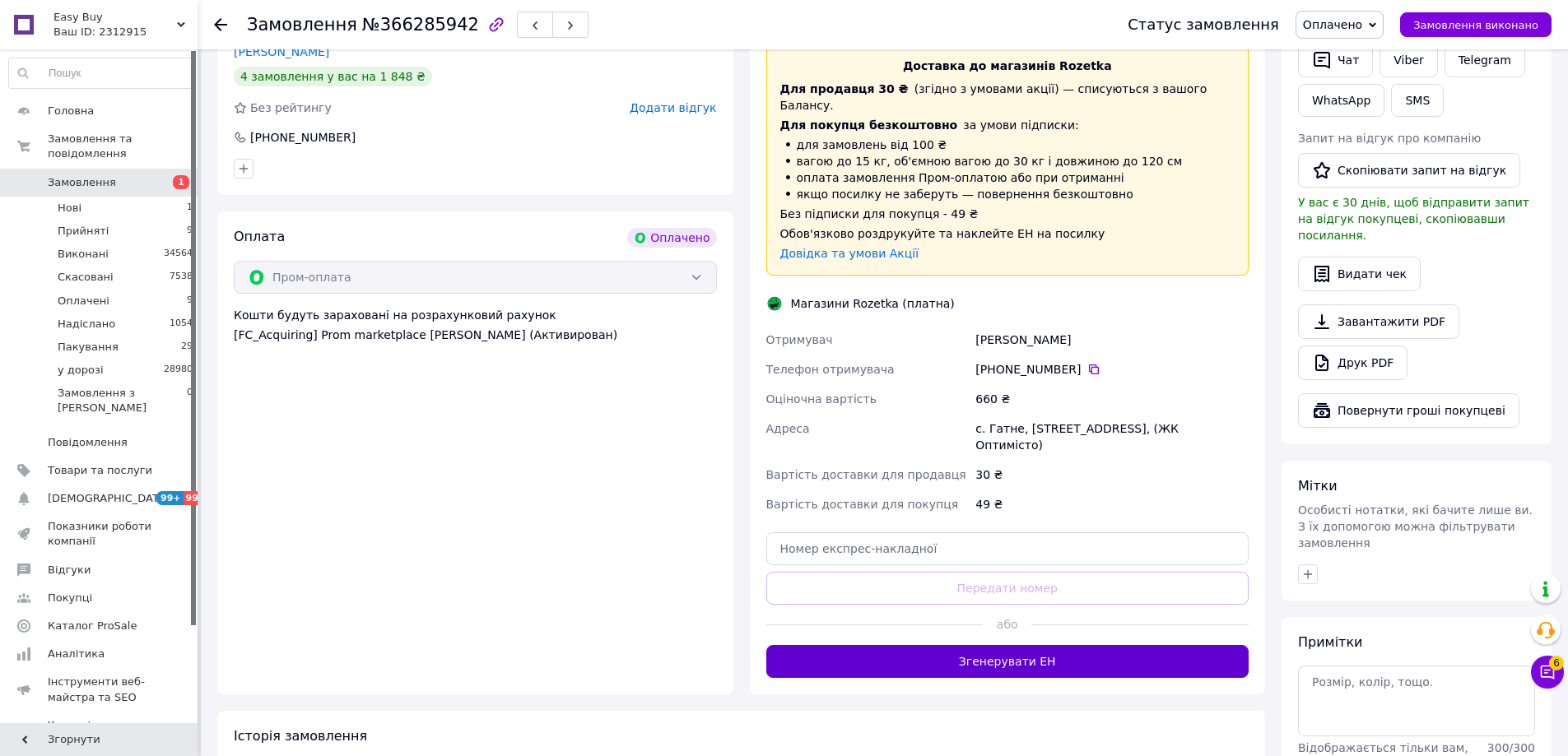
click at [1049, 645] on button "Згенерувати ЕН" at bounding box center [1008, 661] width 483 height 33
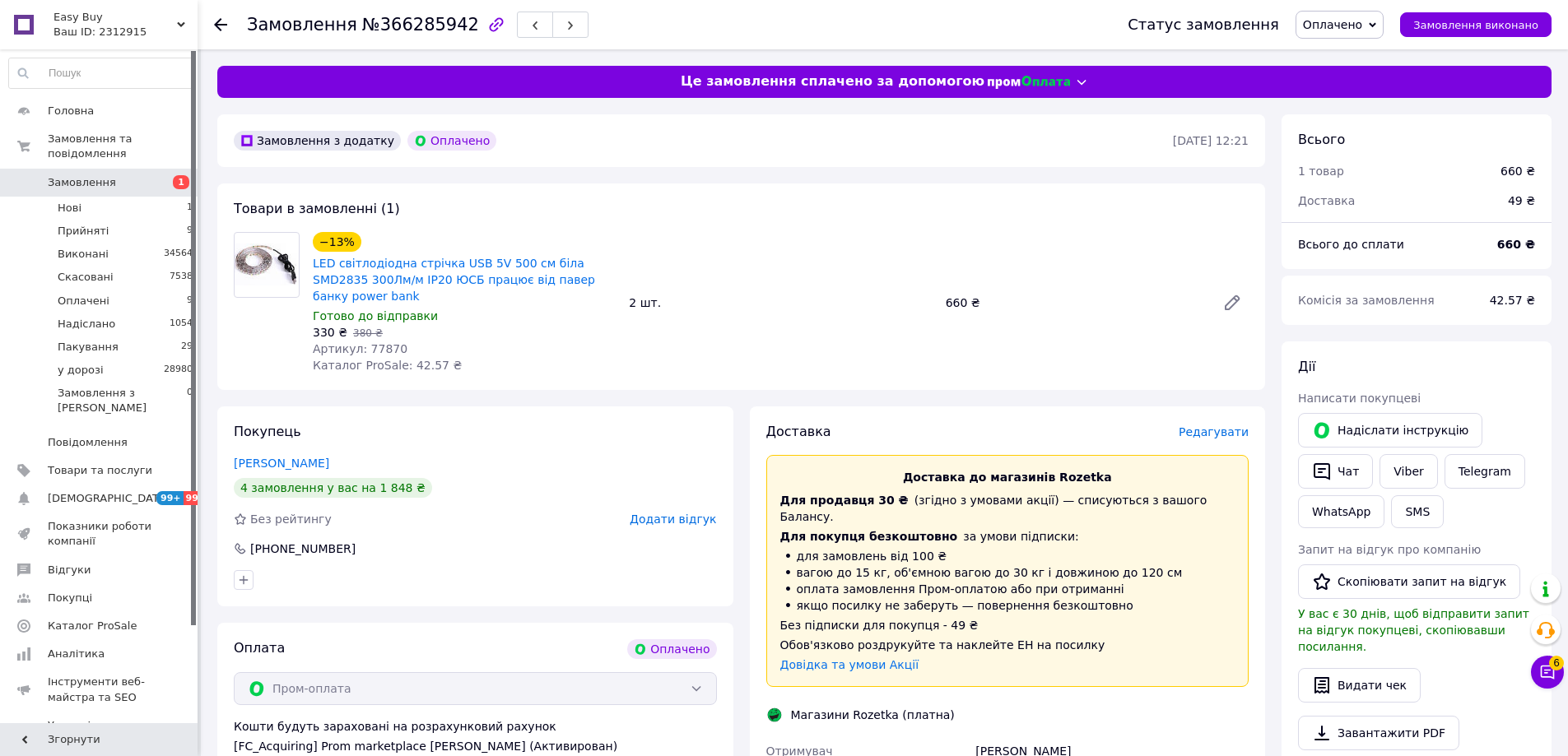
click at [1376, 16] on span "Оплачено" at bounding box center [1339, 24] width 88 height 28
click at [1347, 177] on li "у дорозі" at bounding box center [1339, 181] width 86 height 25
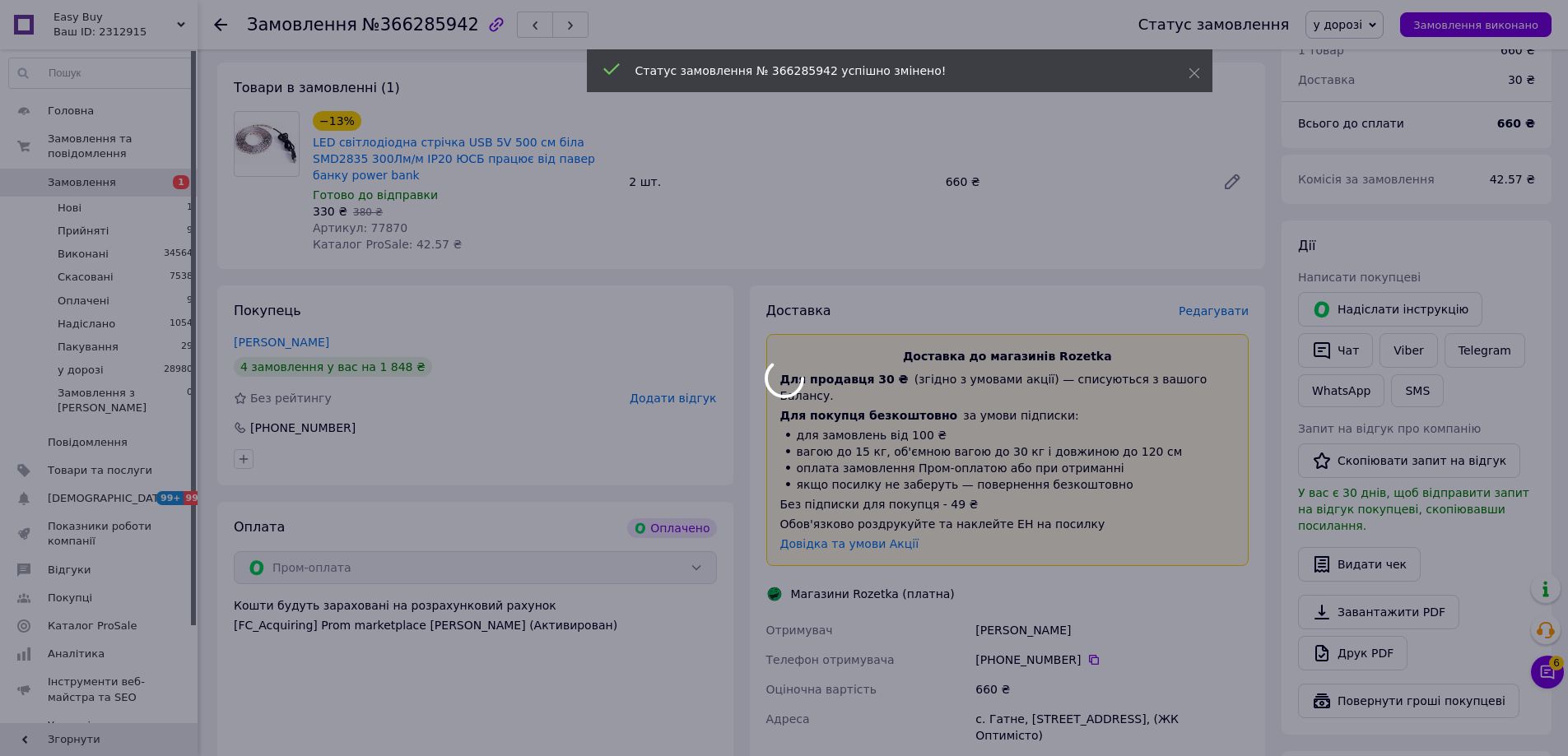
scroll to position [411, 0]
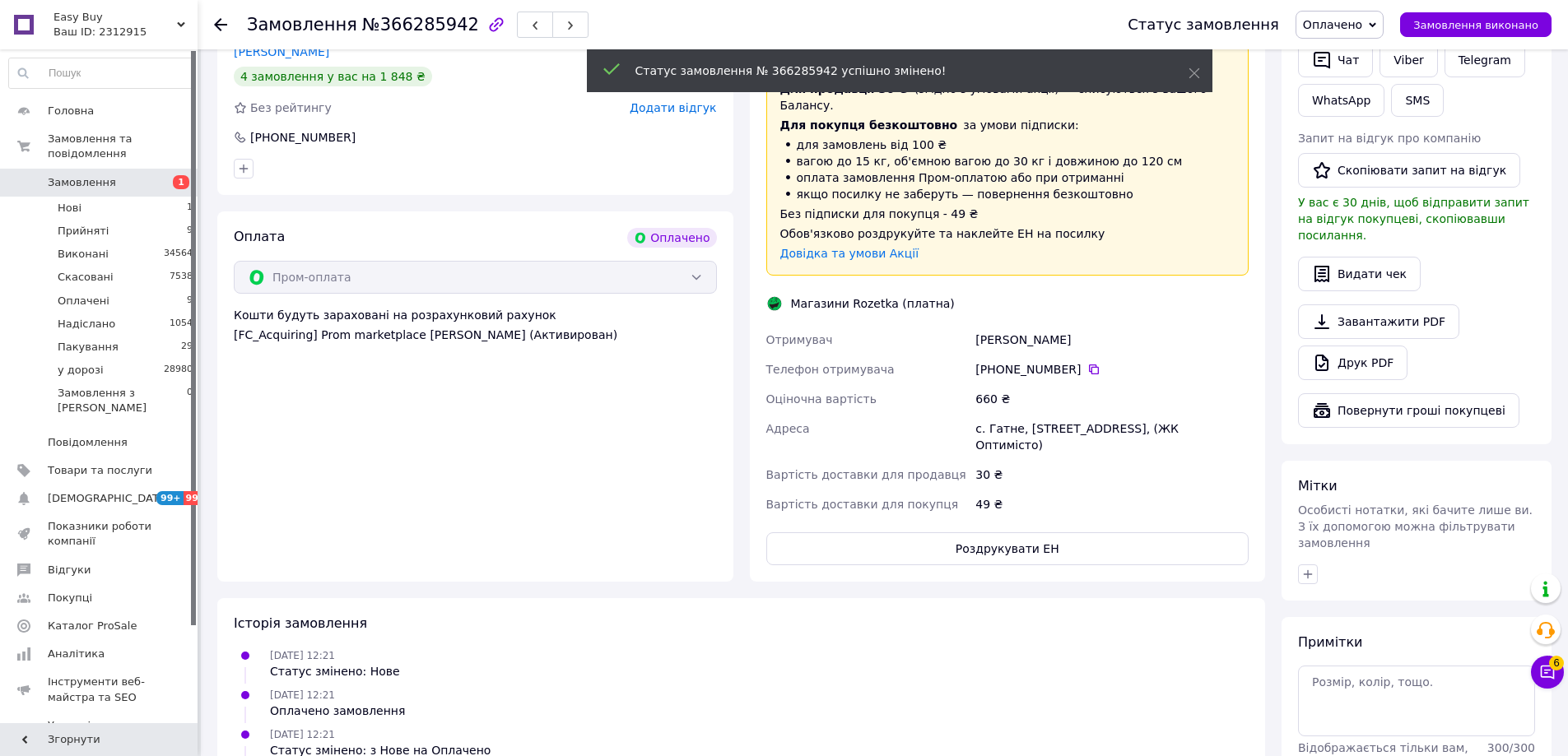
click at [1032, 490] on div "30 ₴" at bounding box center [1112, 474] width 280 height 29
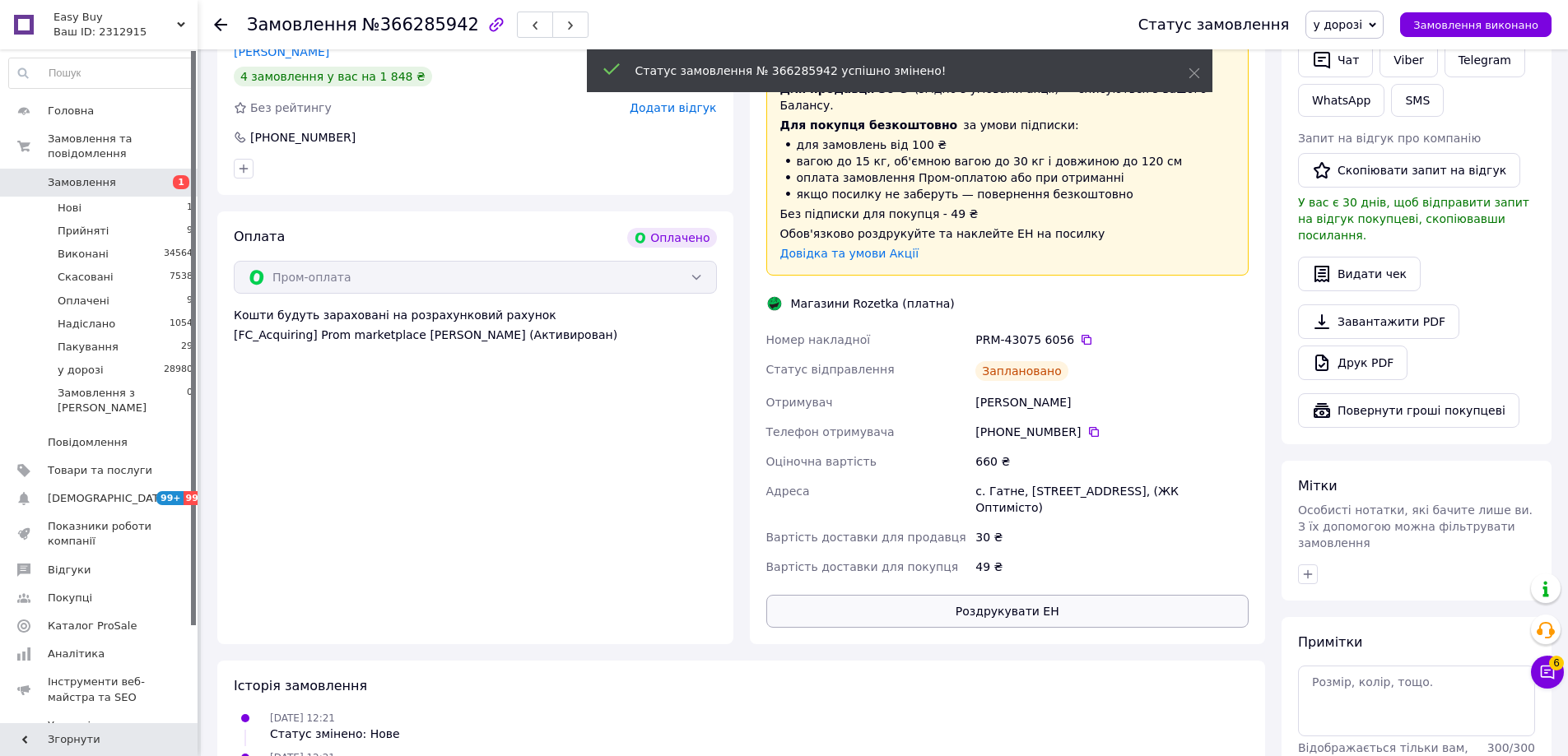
drag, startPoint x: 1022, startPoint y: 544, endPoint x: 1026, endPoint y: 561, distance: 17.5
click at [1022, 545] on div "Доставка Редагувати Доставка до магазинів Rozetka Для продавця 30 ₴   (згідно з…" at bounding box center [1008, 319] width 483 height 616
click at [1026, 595] on button "Роздрукувати ЕН" at bounding box center [1008, 611] width 483 height 33
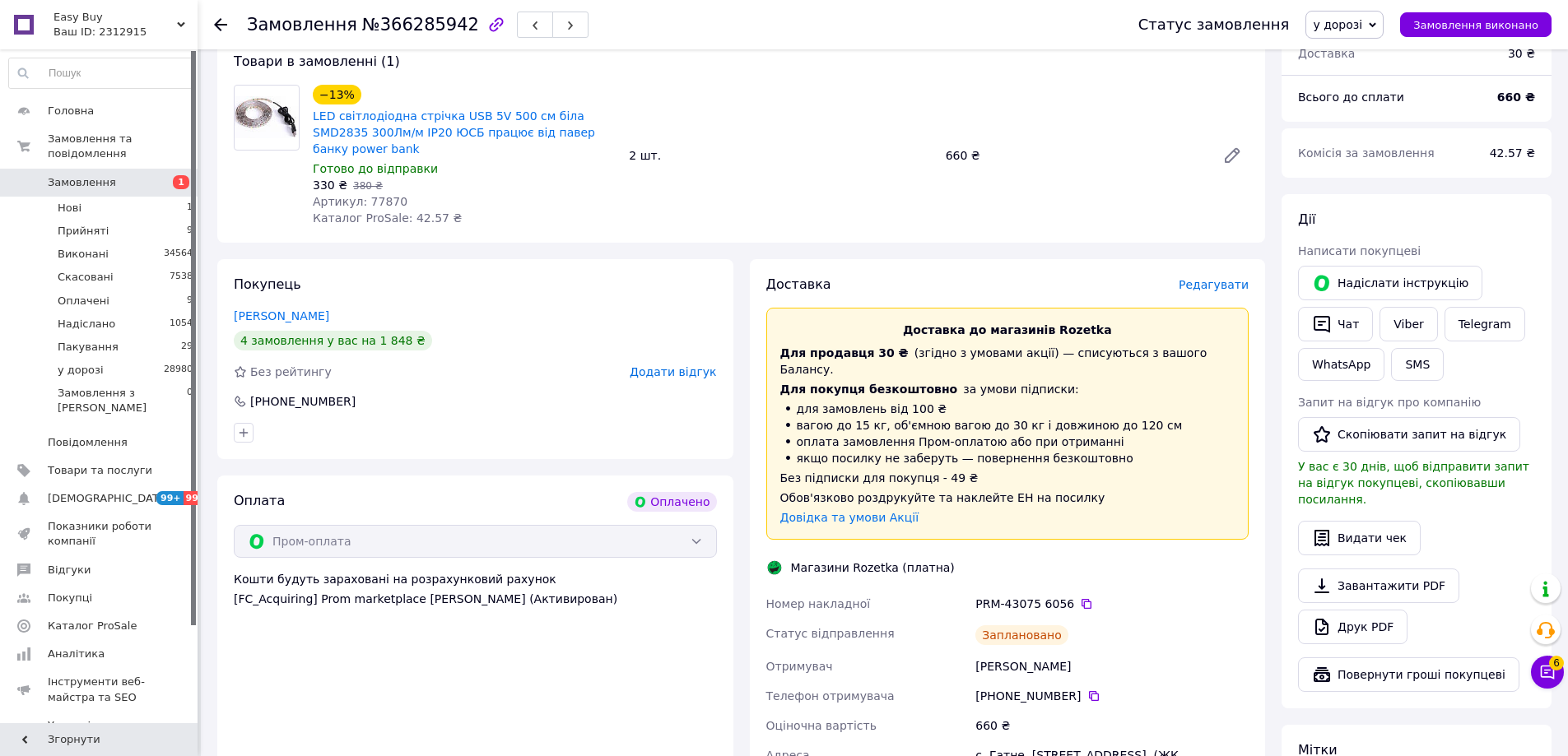
scroll to position [165, 0]
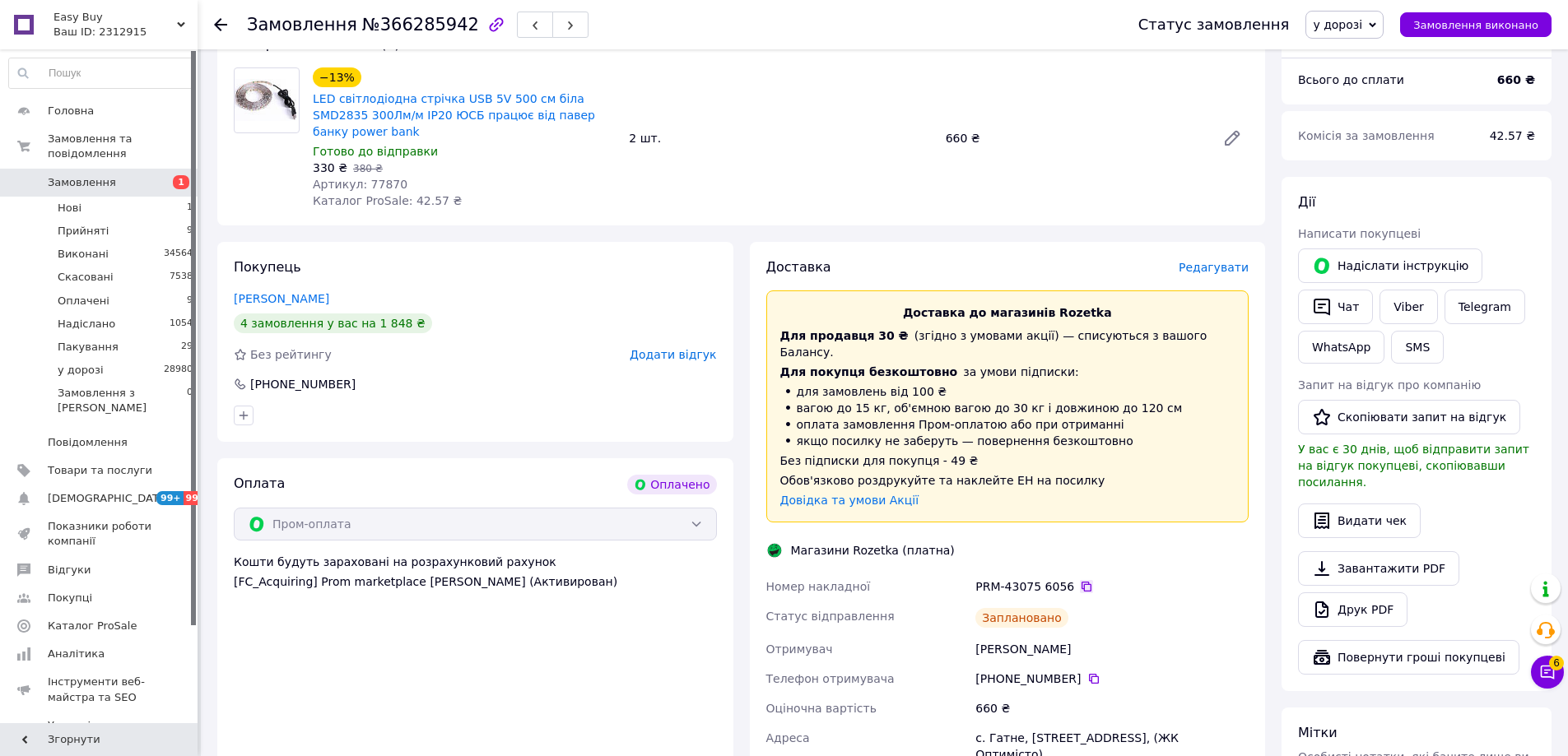
click at [1080, 580] on icon at bounding box center [1087, 586] width 13 height 13
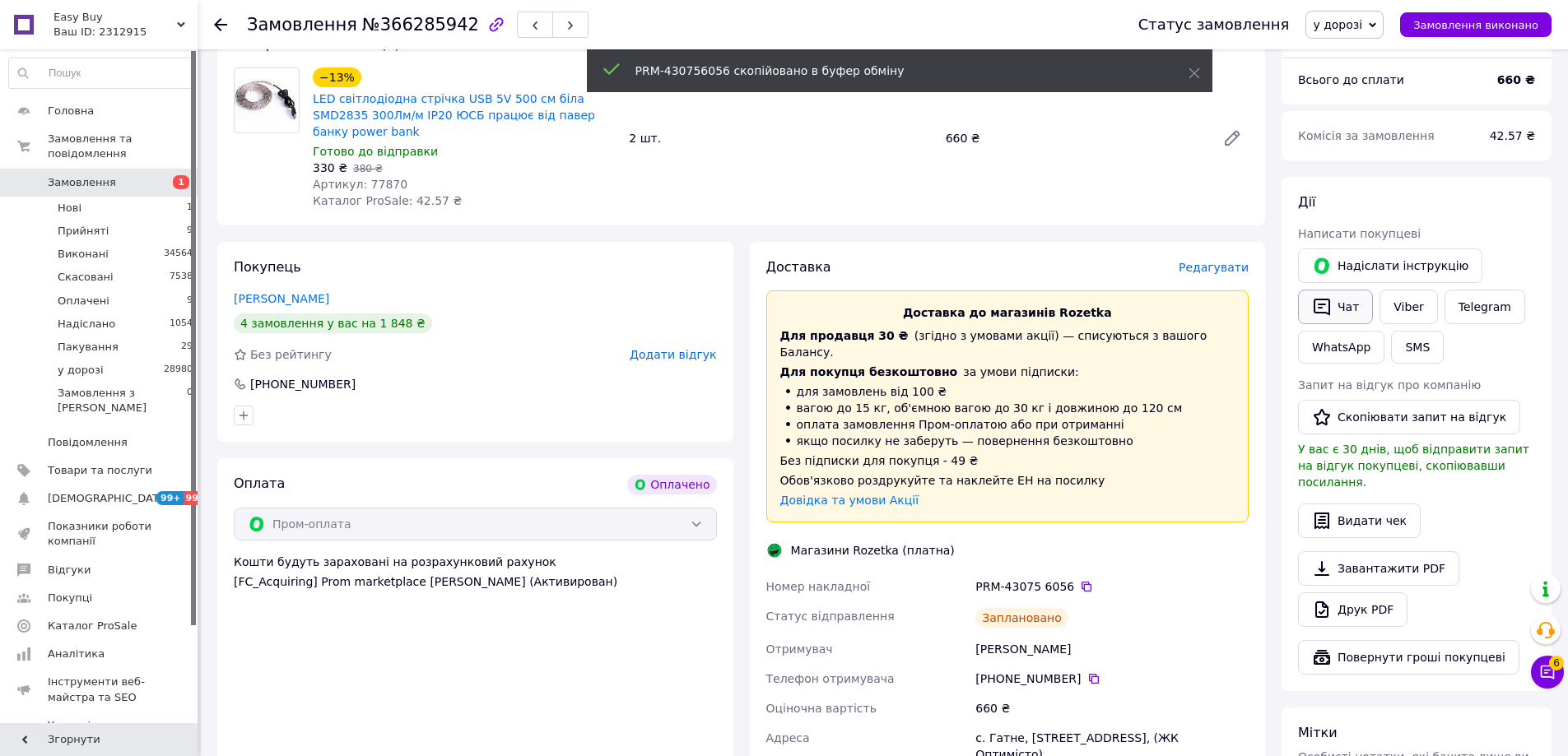
click at [1335, 305] on button "Чат" at bounding box center [1336, 307] width 75 height 34
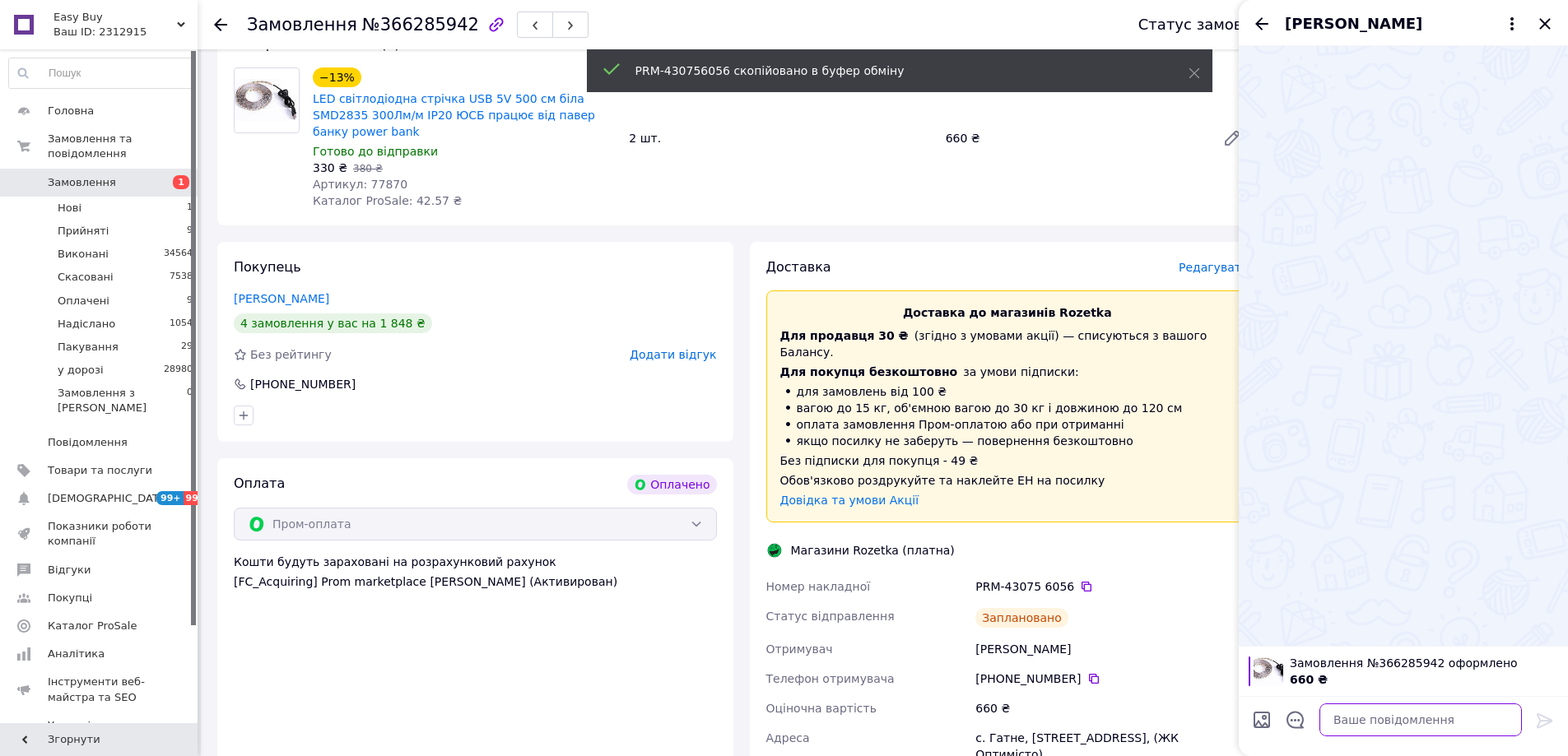
click at [1457, 720] on textarea at bounding box center [1420, 719] width 202 height 33
paste textarea "PRM-430756056"
type textarea "PRM-430756056"
click at [1542, 717] on icon at bounding box center [1545, 721] width 20 height 20
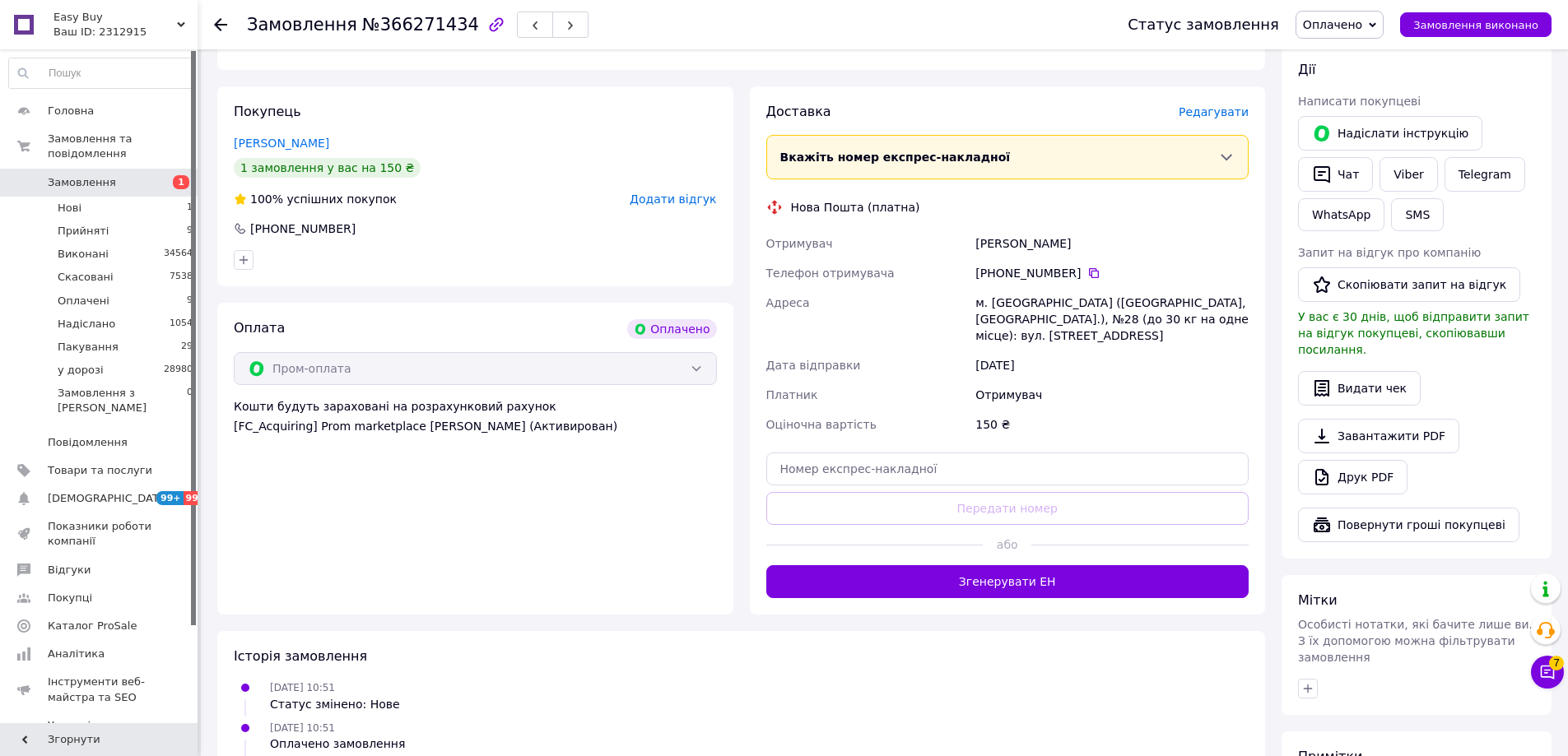
scroll to position [329, 0]
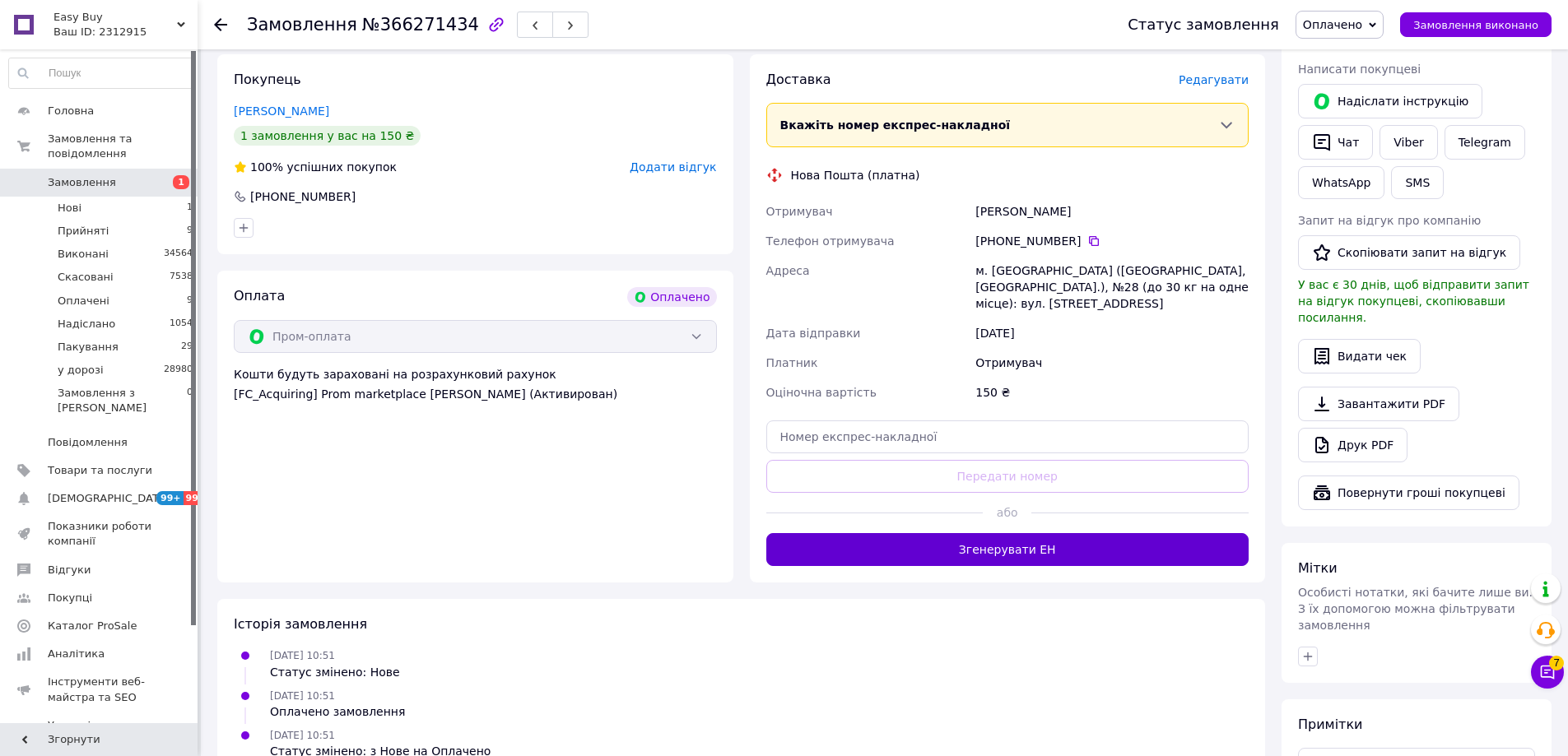
click at [1005, 533] on button "Згенерувати ЕН" at bounding box center [1008, 549] width 483 height 33
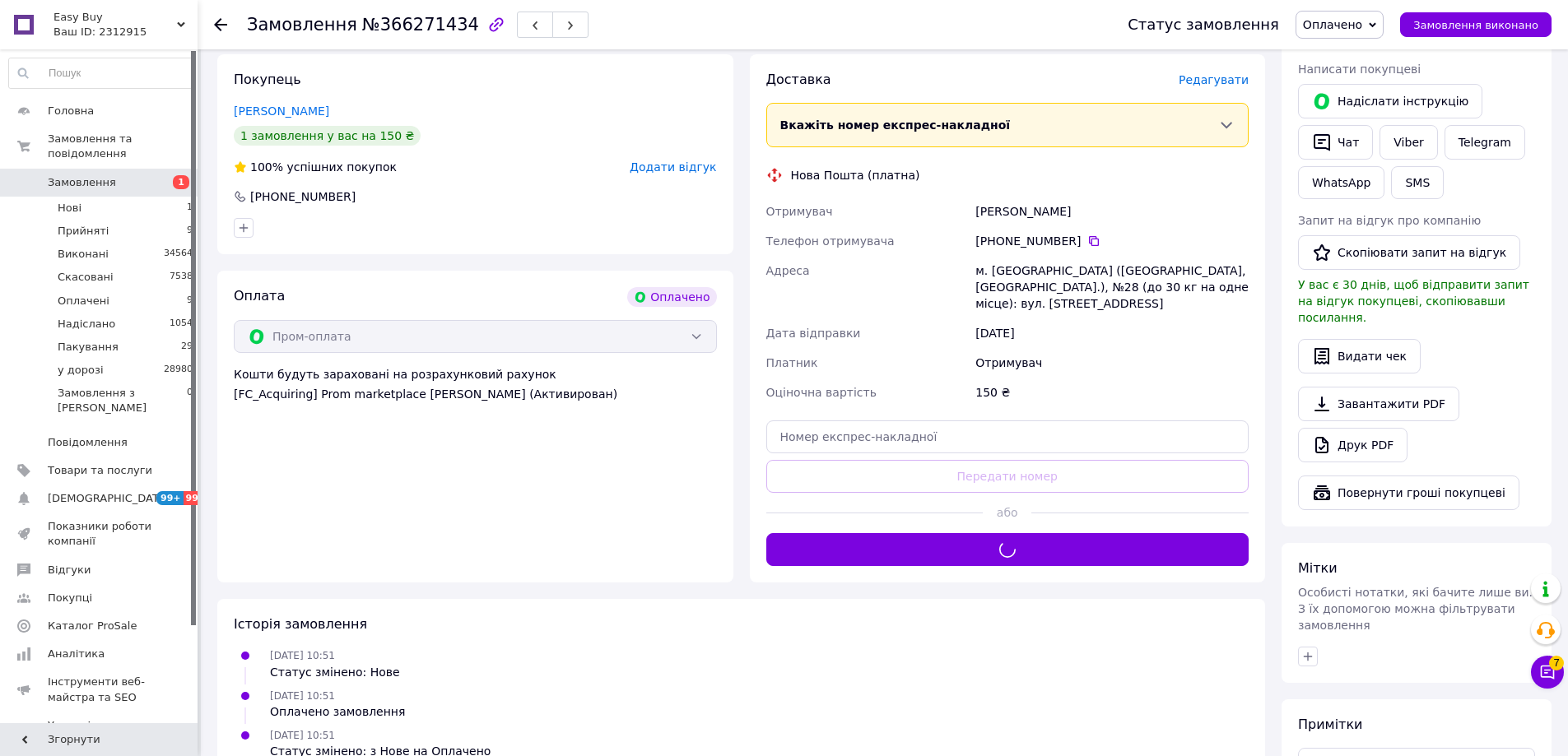
click at [1352, 27] on span "Оплачено" at bounding box center [1332, 25] width 59 height 13
click at [1356, 182] on li "у дорозі" at bounding box center [1339, 181] width 86 height 25
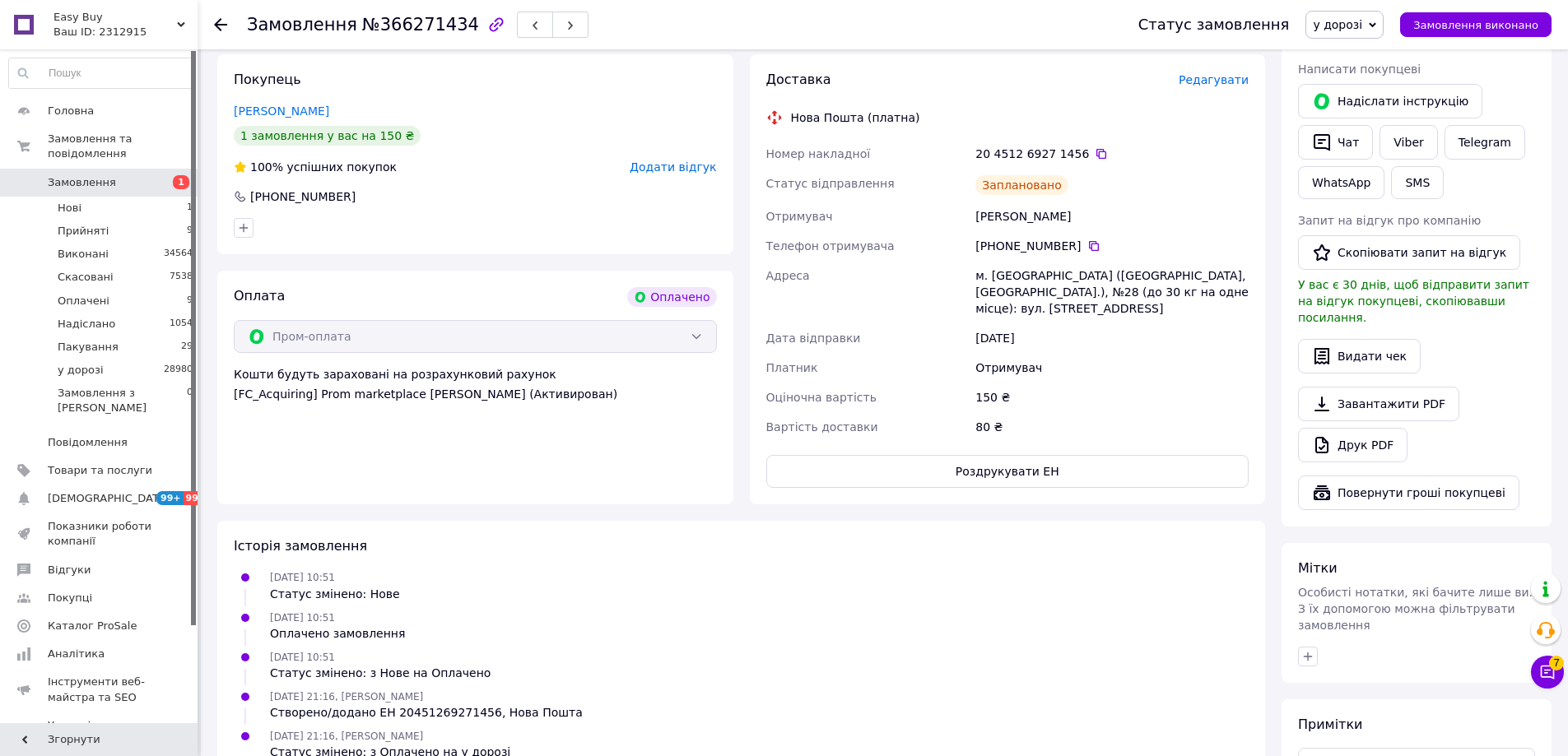
drag, startPoint x: 1137, startPoint y: 309, endPoint x: 1148, endPoint y: 311, distance: 11.2
click at [1138, 323] on div "[DATE]" at bounding box center [1112, 337] width 280 height 29
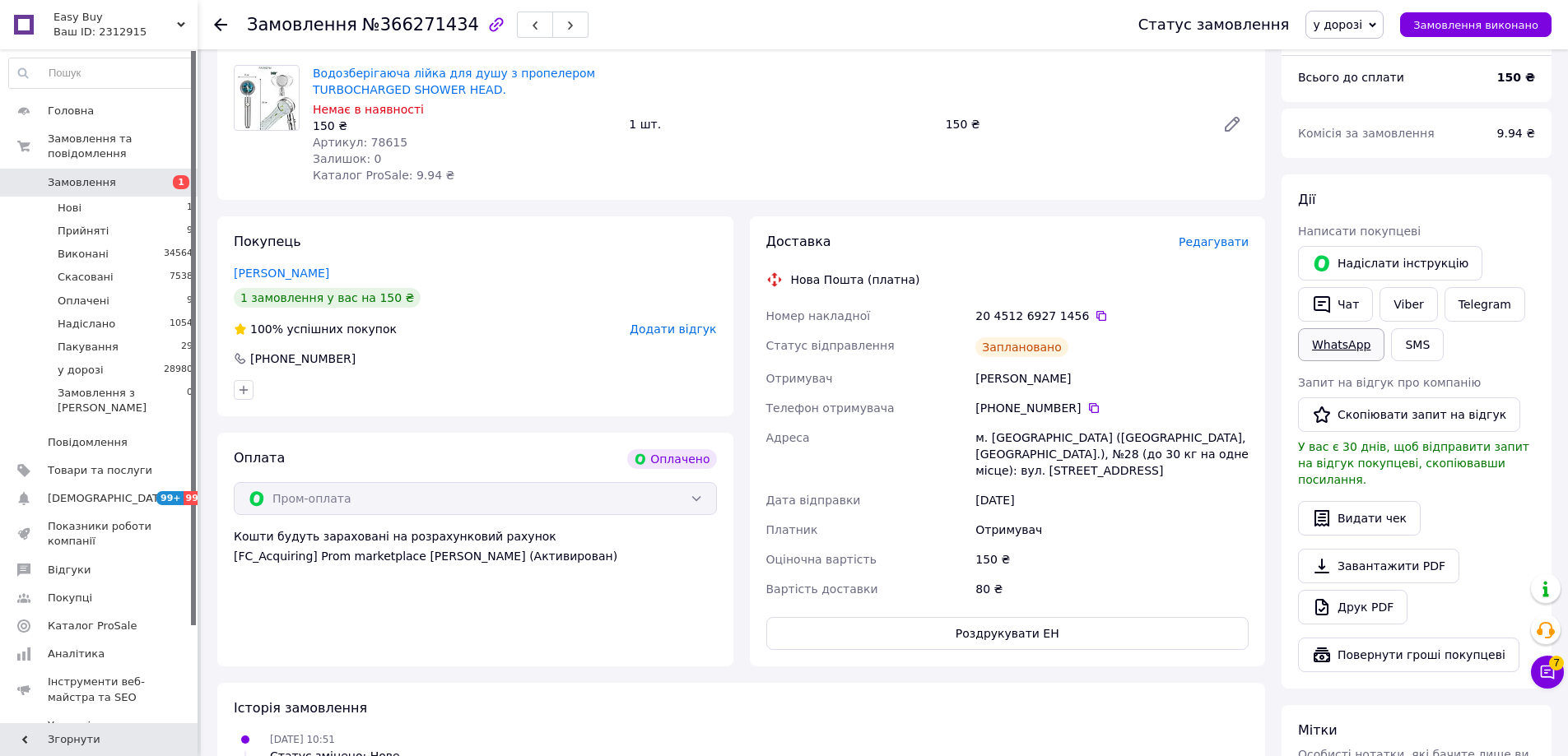
scroll to position [165, 0]
click at [1327, 313] on icon "button" at bounding box center [1321, 307] width 17 height 18
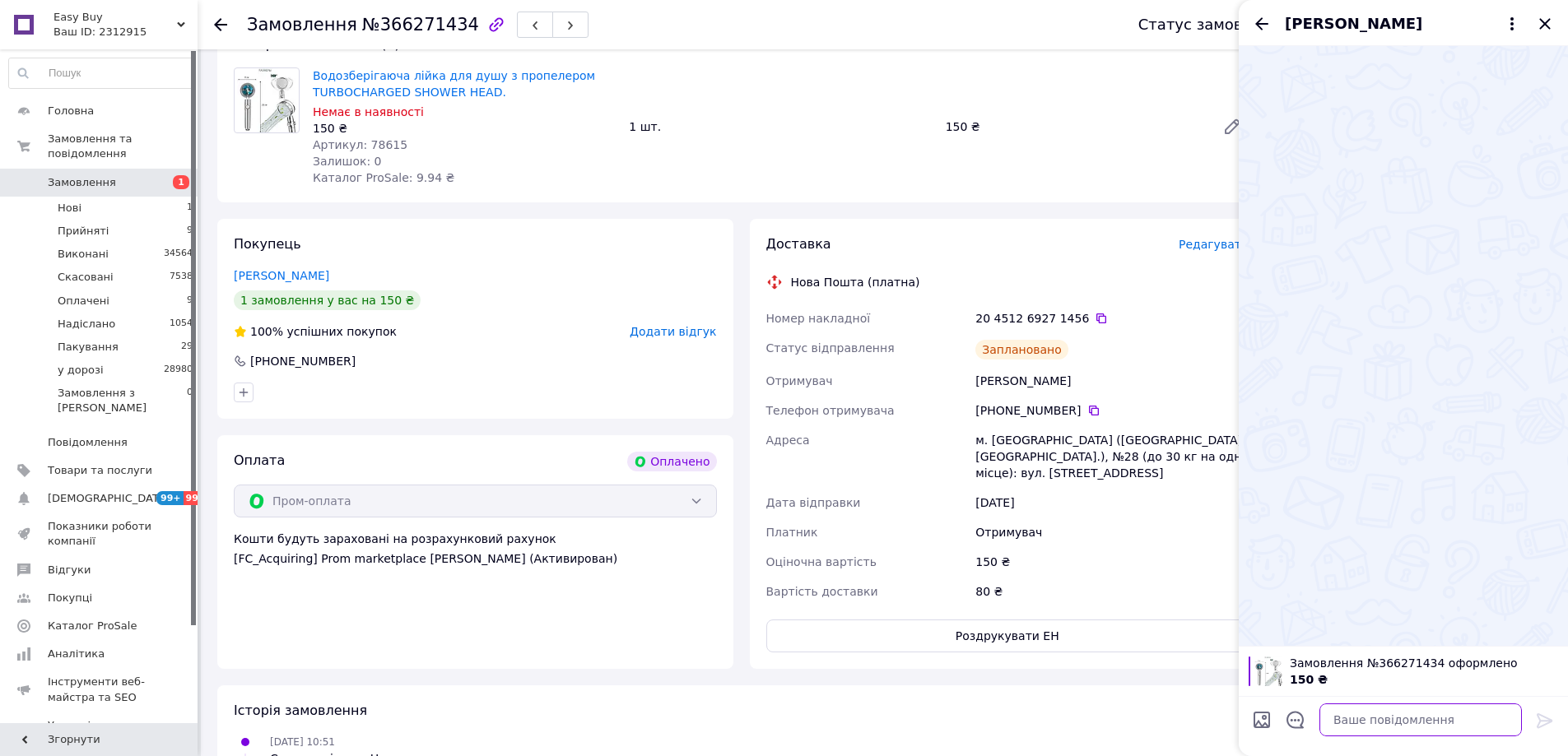
click at [1459, 721] on textarea at bounding box center [1420, 719] width 202 height 33
paste textarea "Відправлення: 20451269271456 Плановий час доставки: [DATE] 18:00 Вартість доста…"
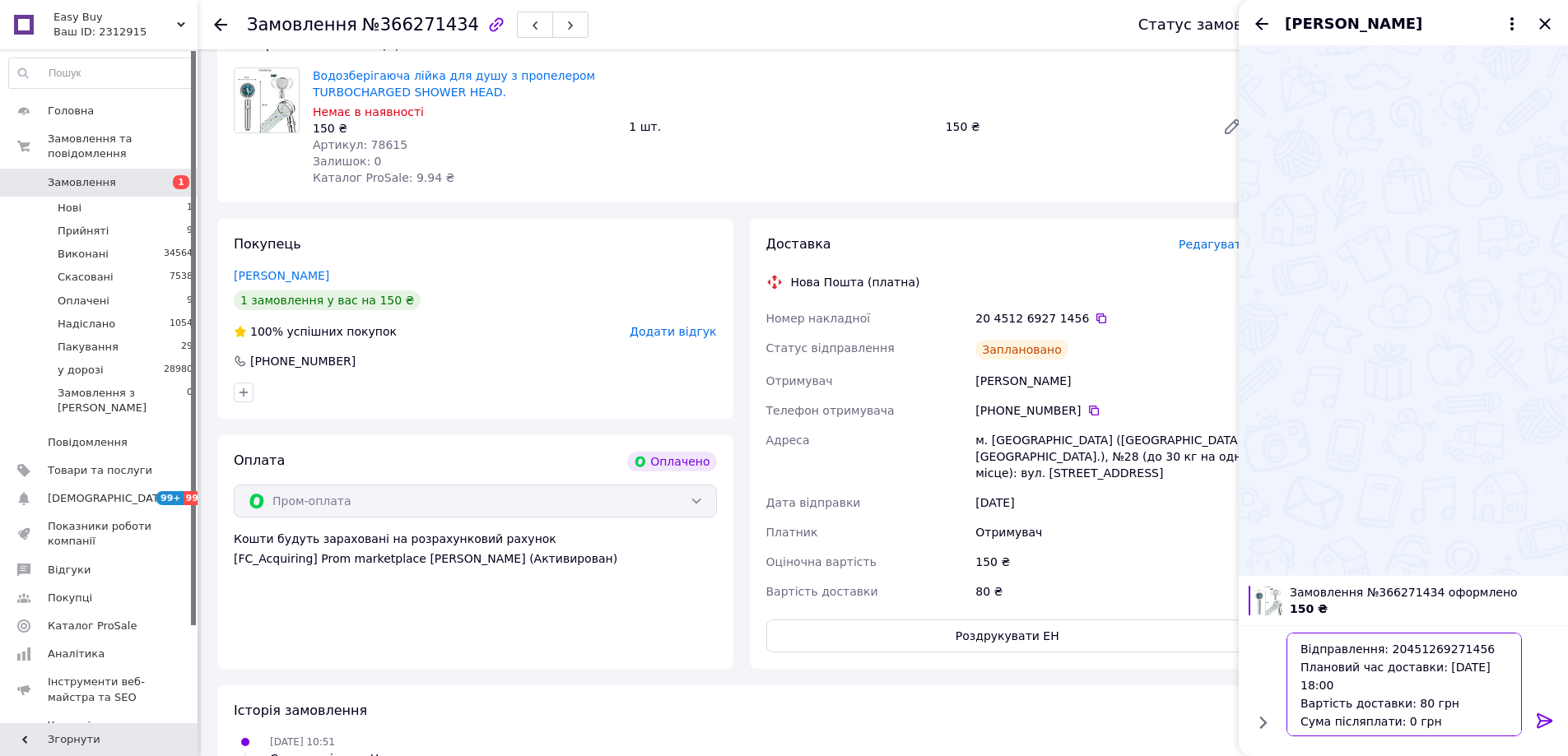
type textarea "Відправлення: 20451269271456 Плановий час доставки: [DATE] 18:00 Вартість доста…"
click at [1548, 718] on icon at bounding box center [1544, 721] width 16 height 15
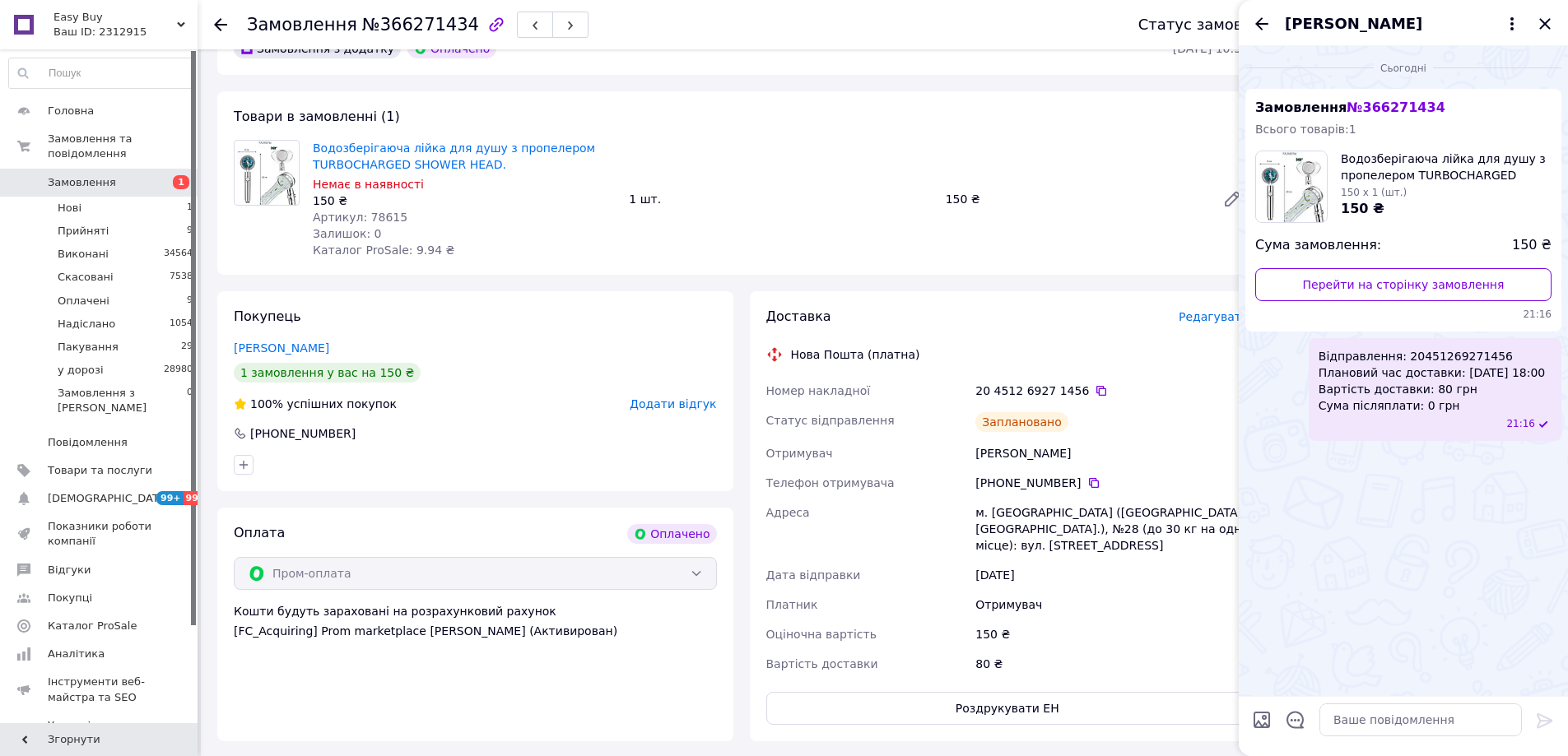
scroll to position [0, 0]
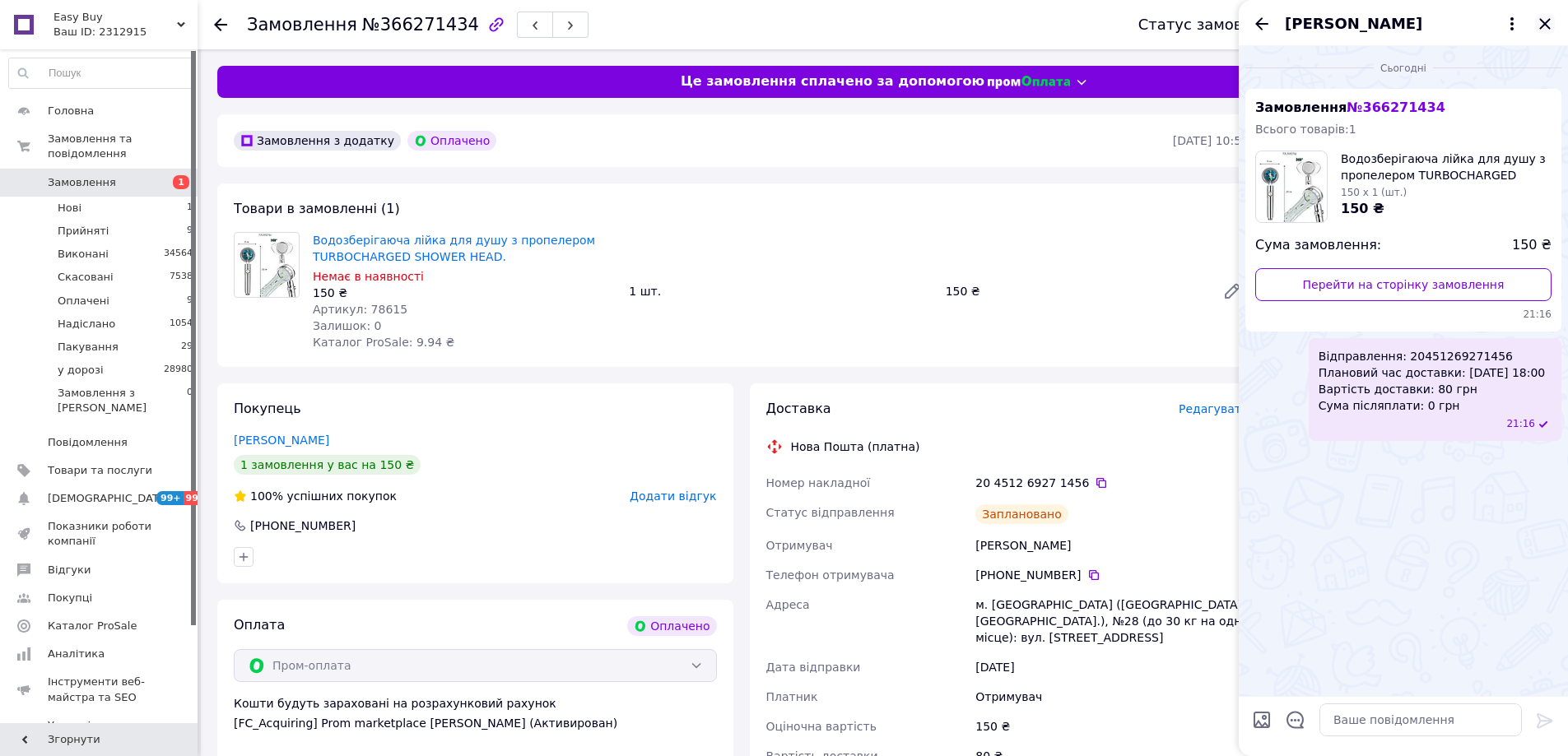
click at [1551, 21] on icon "Закрити" at bounding box center [1545, 24] width 20 height 20
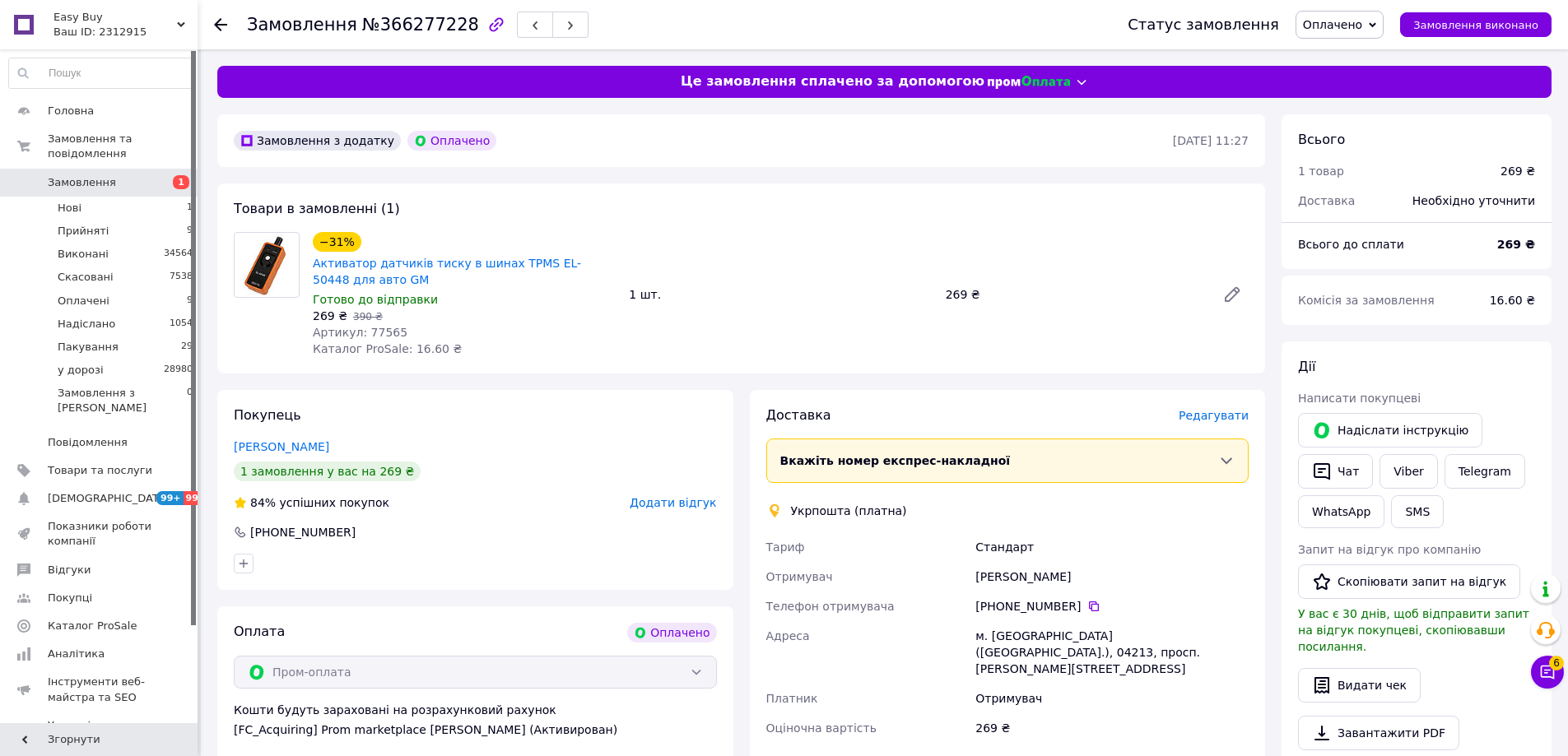
click at [1221, 414] on span "Редагувати" at bounding box center [1214, 415] width 70 height 13
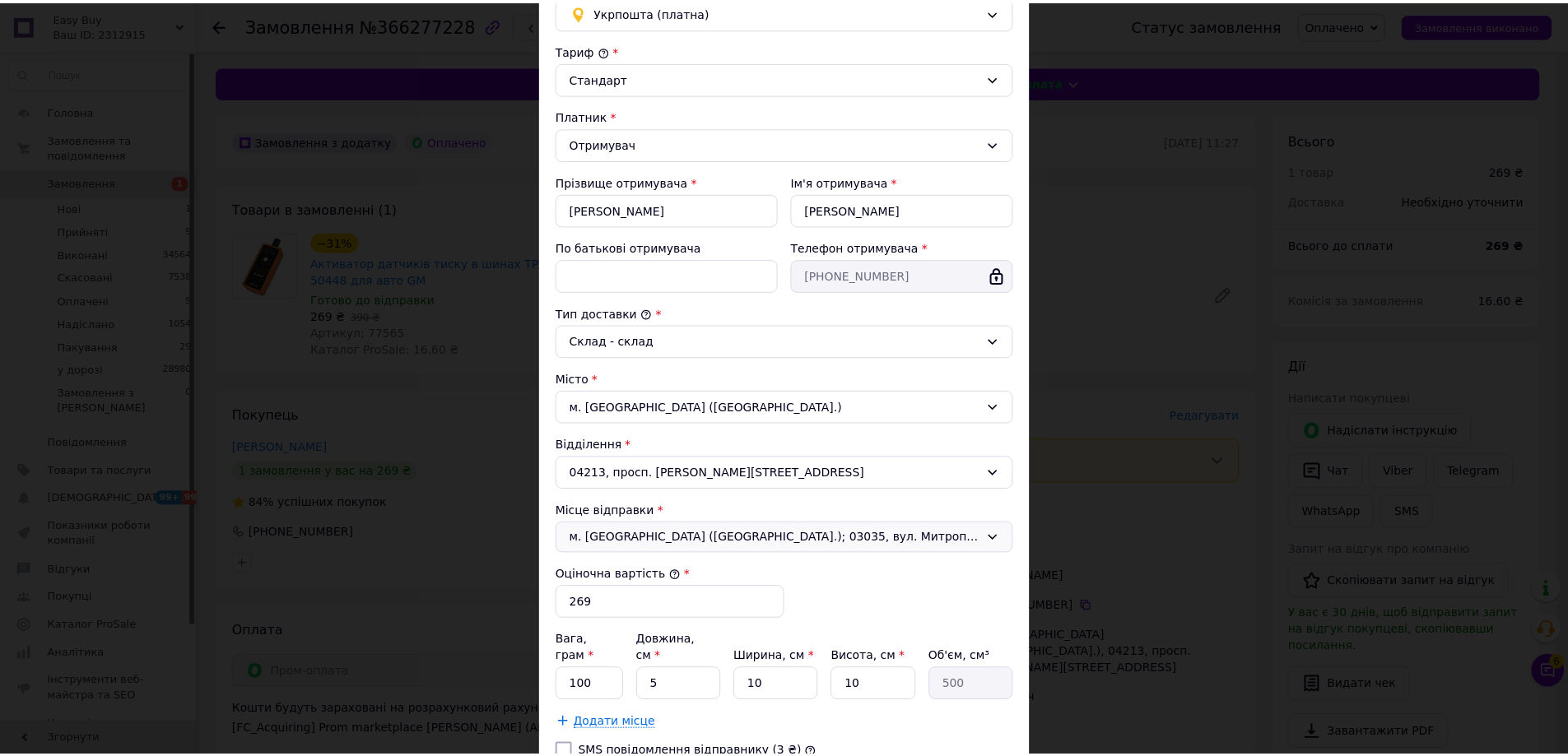
scroll to position [273, 0]
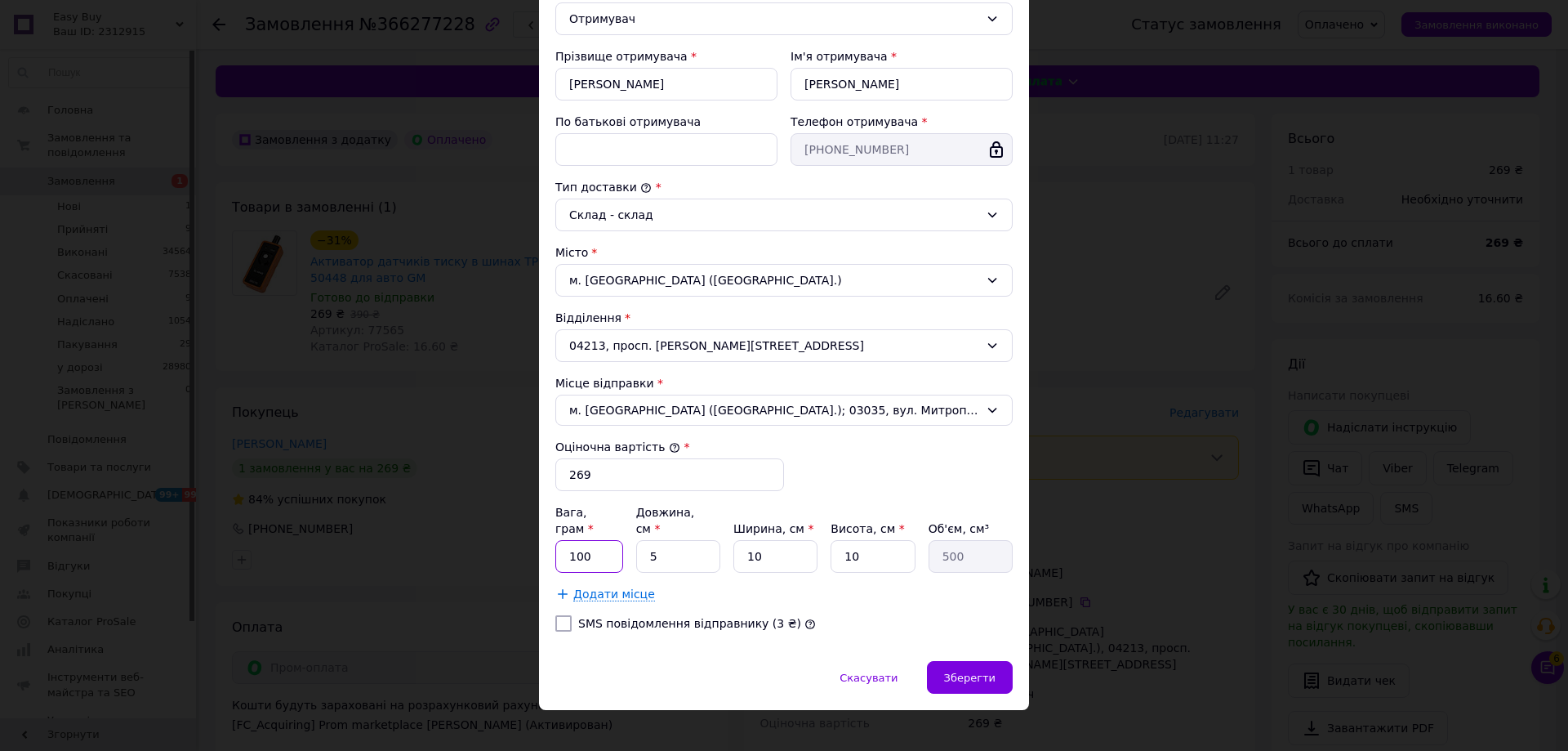
click at [597, 540] on input "100" at bounding box center [590, 556] width 68 height 32
type input "110"
type input "2"
type input "200"
type input "20"
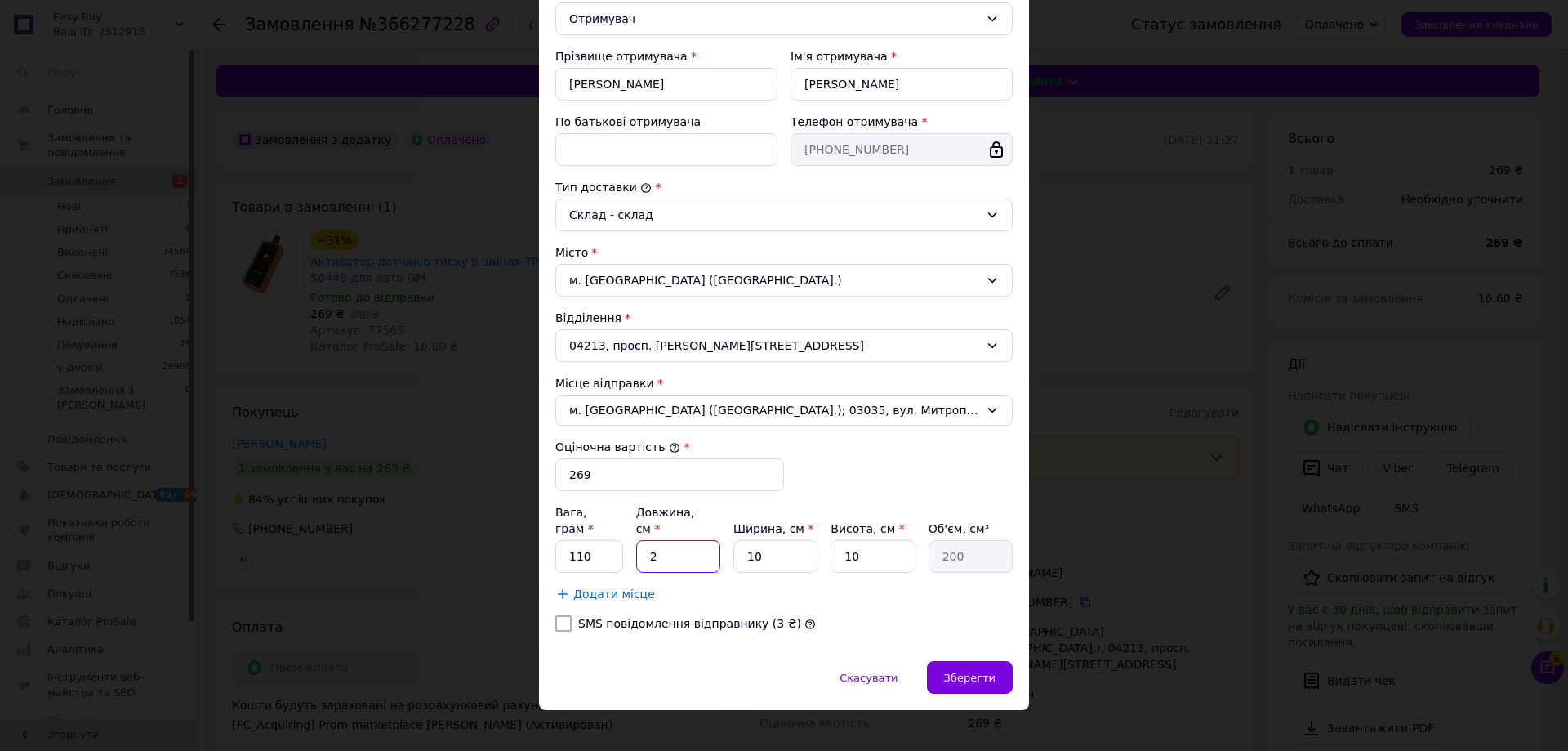
type input "2000"
type input "20"
type input "2"
type input "400"
type input "20"
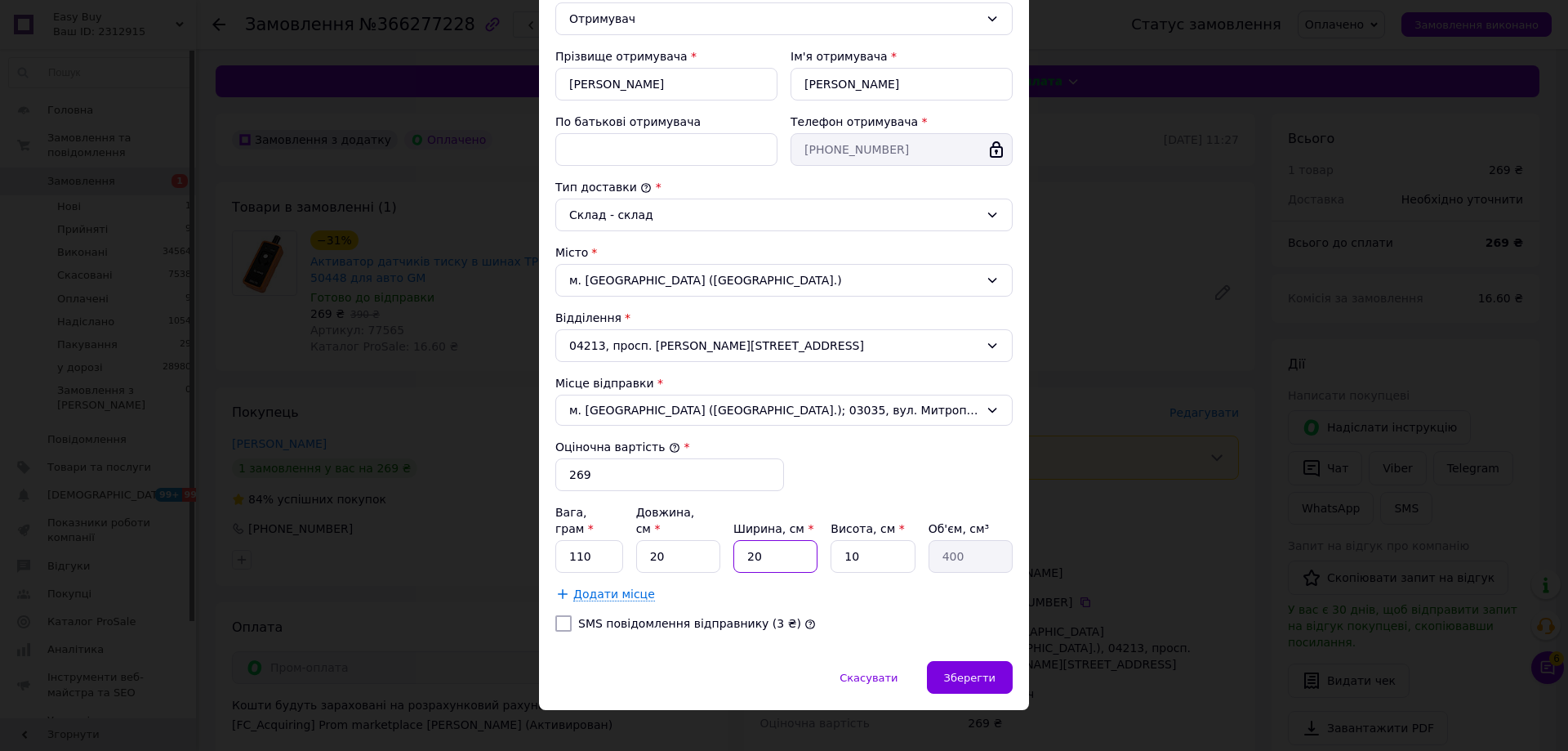
type input "4000"
type input "20"
type input "7"
type input "2800"
type input "7"
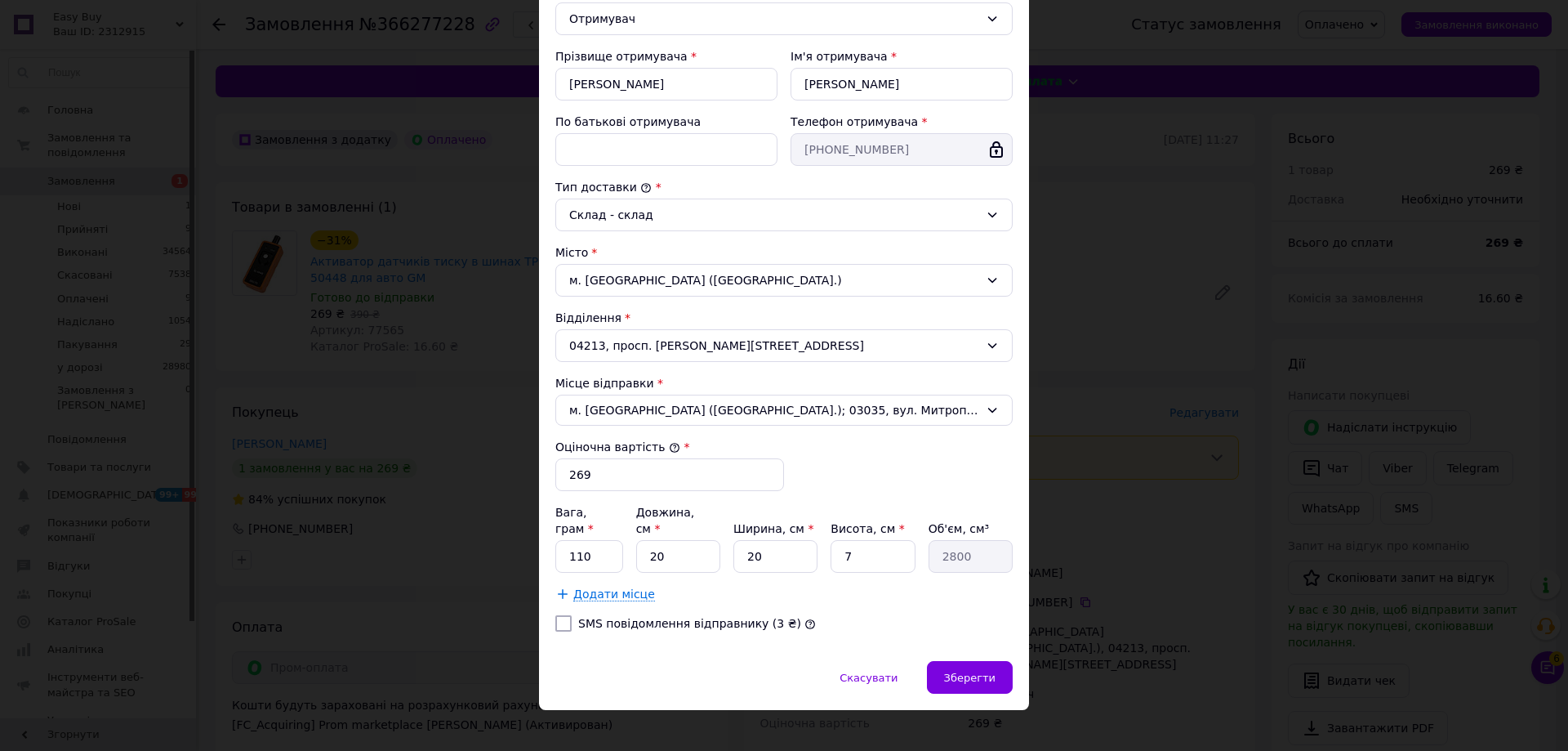
click at [944, 683] on div "Скасувати   Зберегти" at bounding box center [784, 685] width 490 height 49
click at [949, 672] on div "Зберегти" at bounding box center [970, 677] width 85 height 32
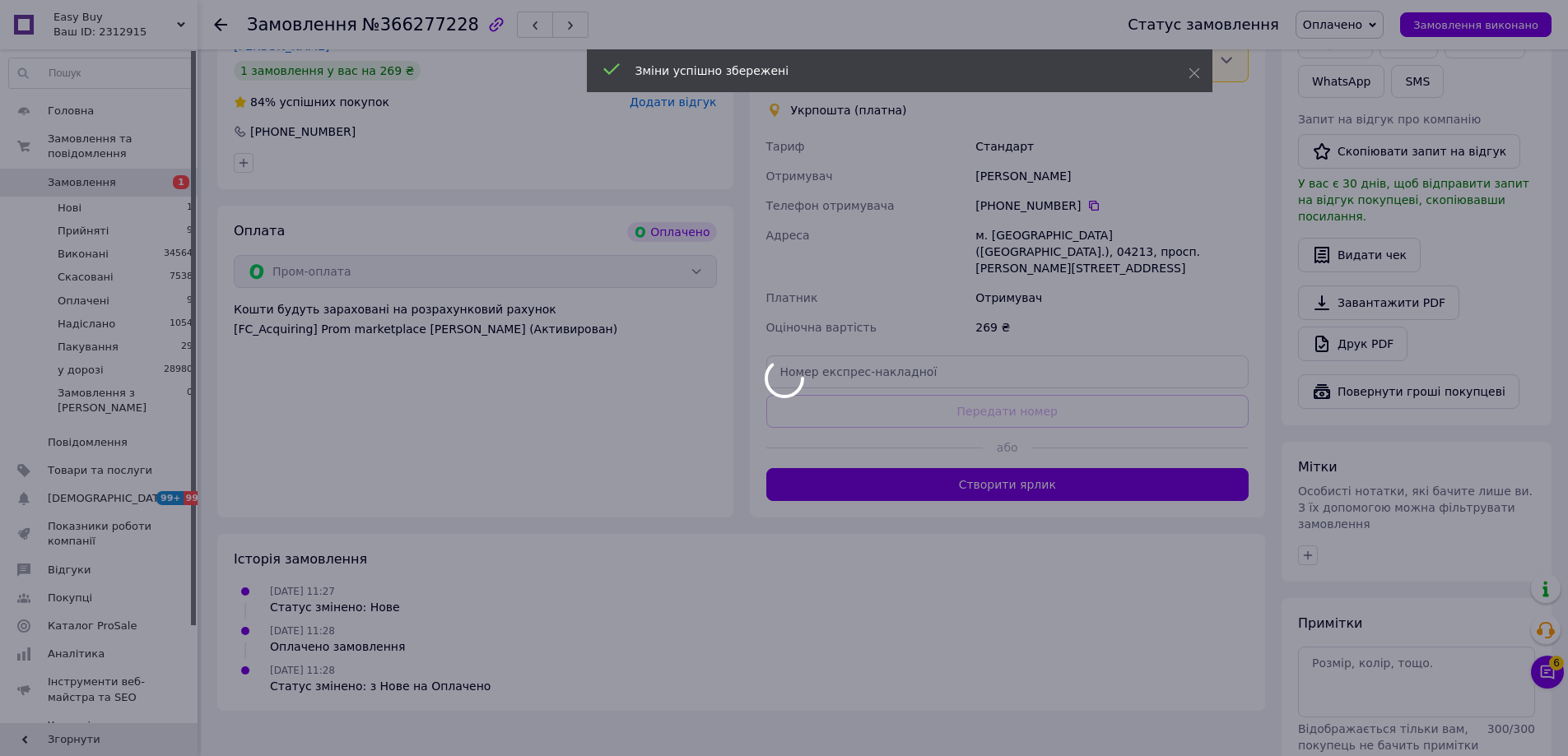
scroll to position [444, 0]
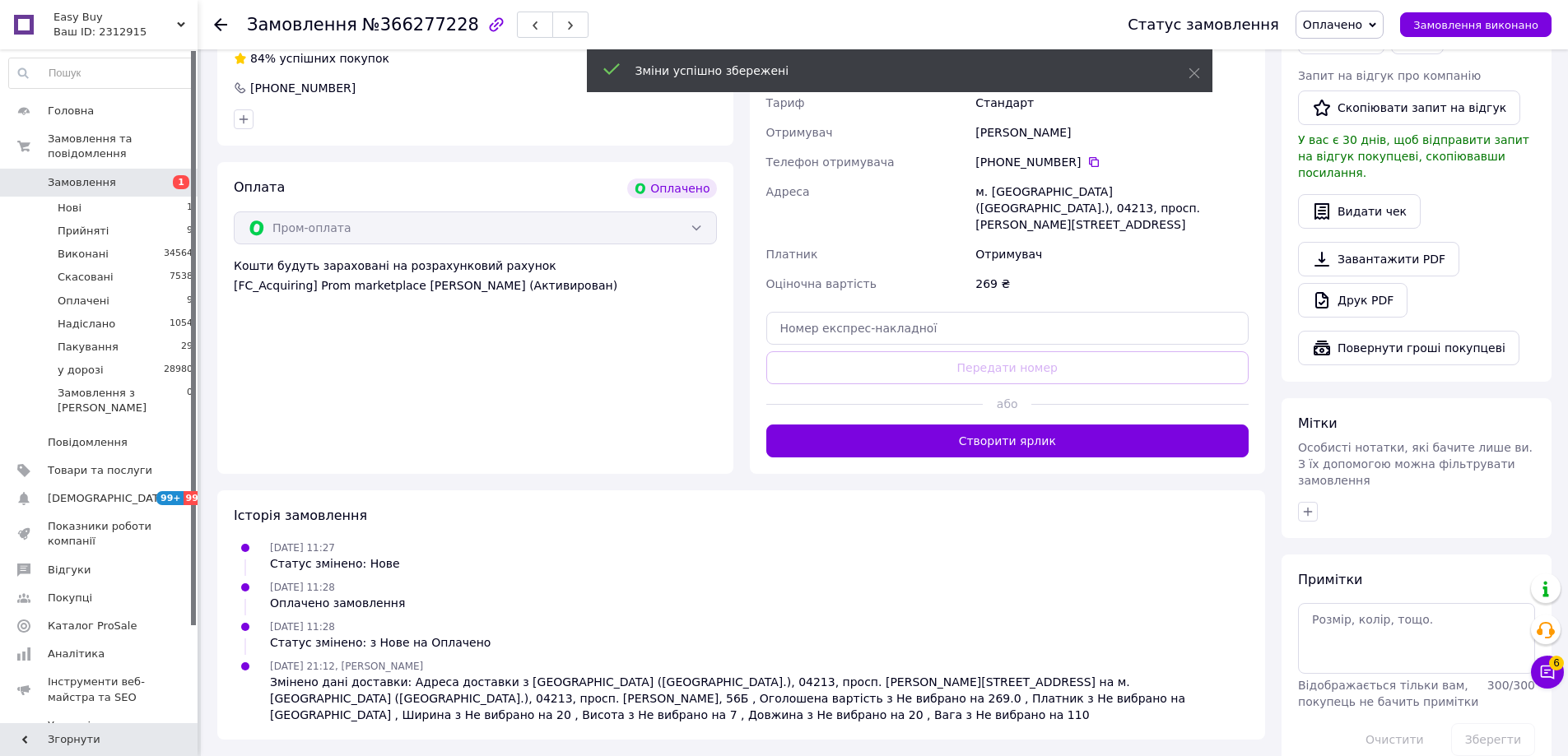
click at [1087, 428] on button "Створити ярлик" at bounding box center [1008, 440] width 483 height 33
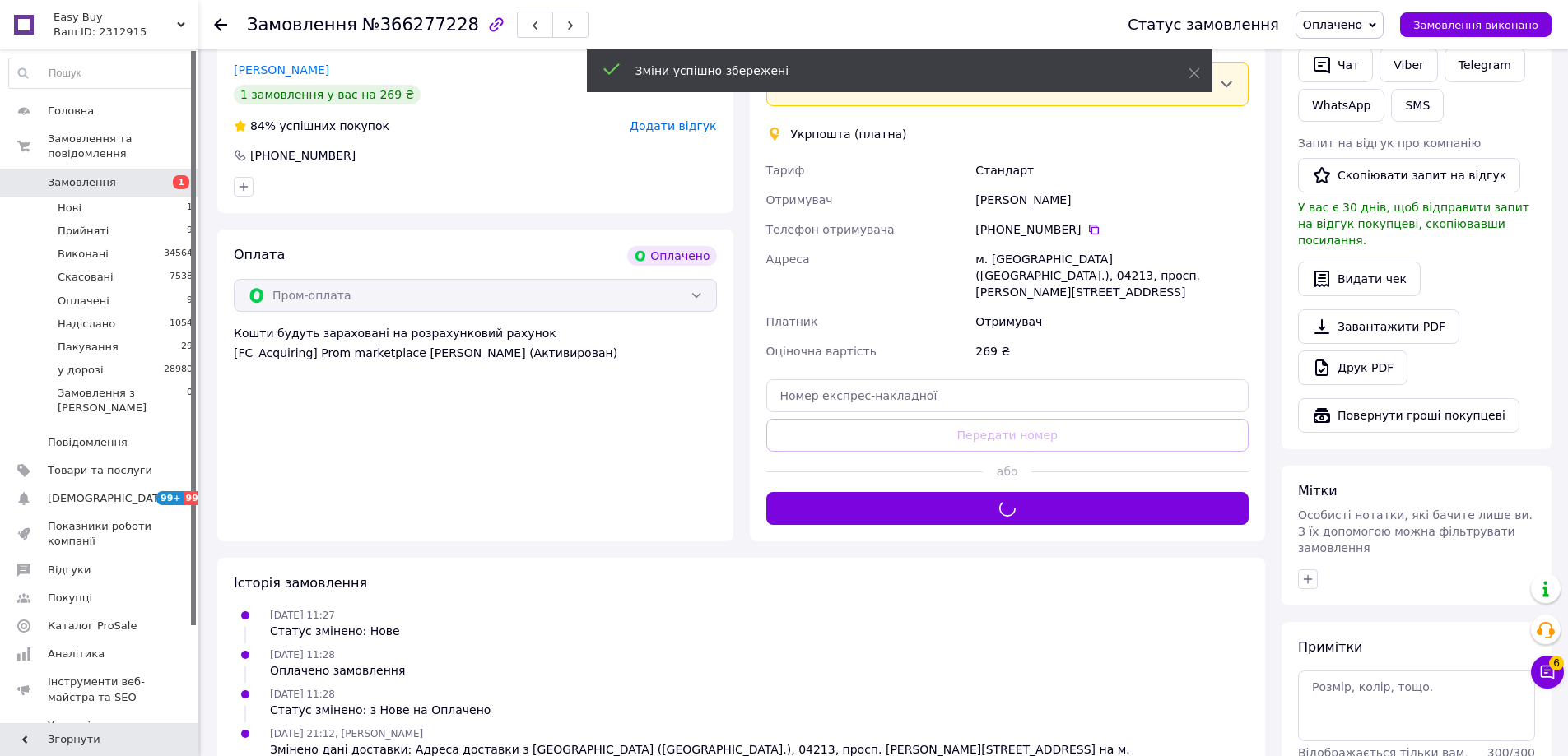
scroll to position [197, 0]
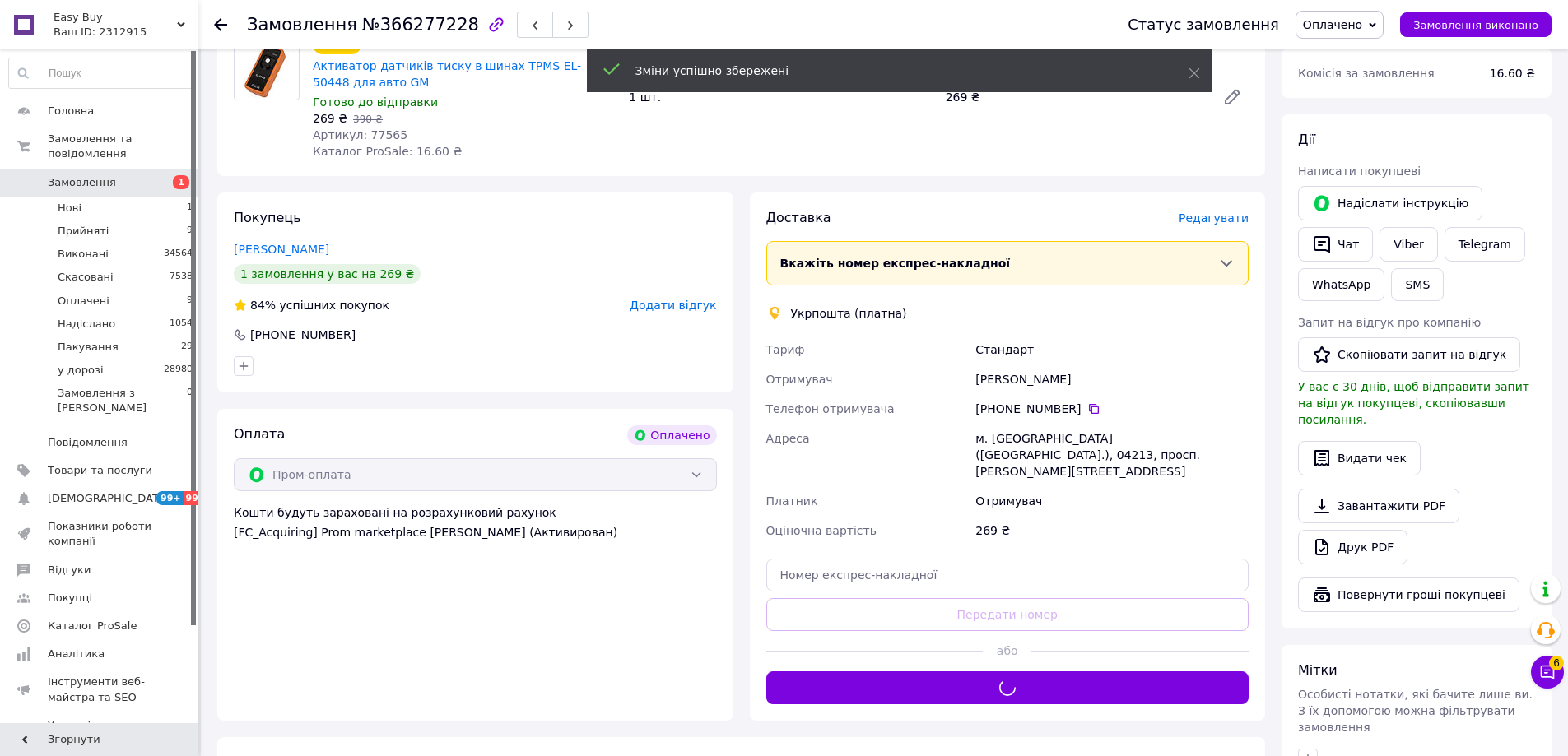
click at [1362, 27] on span "Оплачено" at bounding box center [1332, 25] width 59 height 13
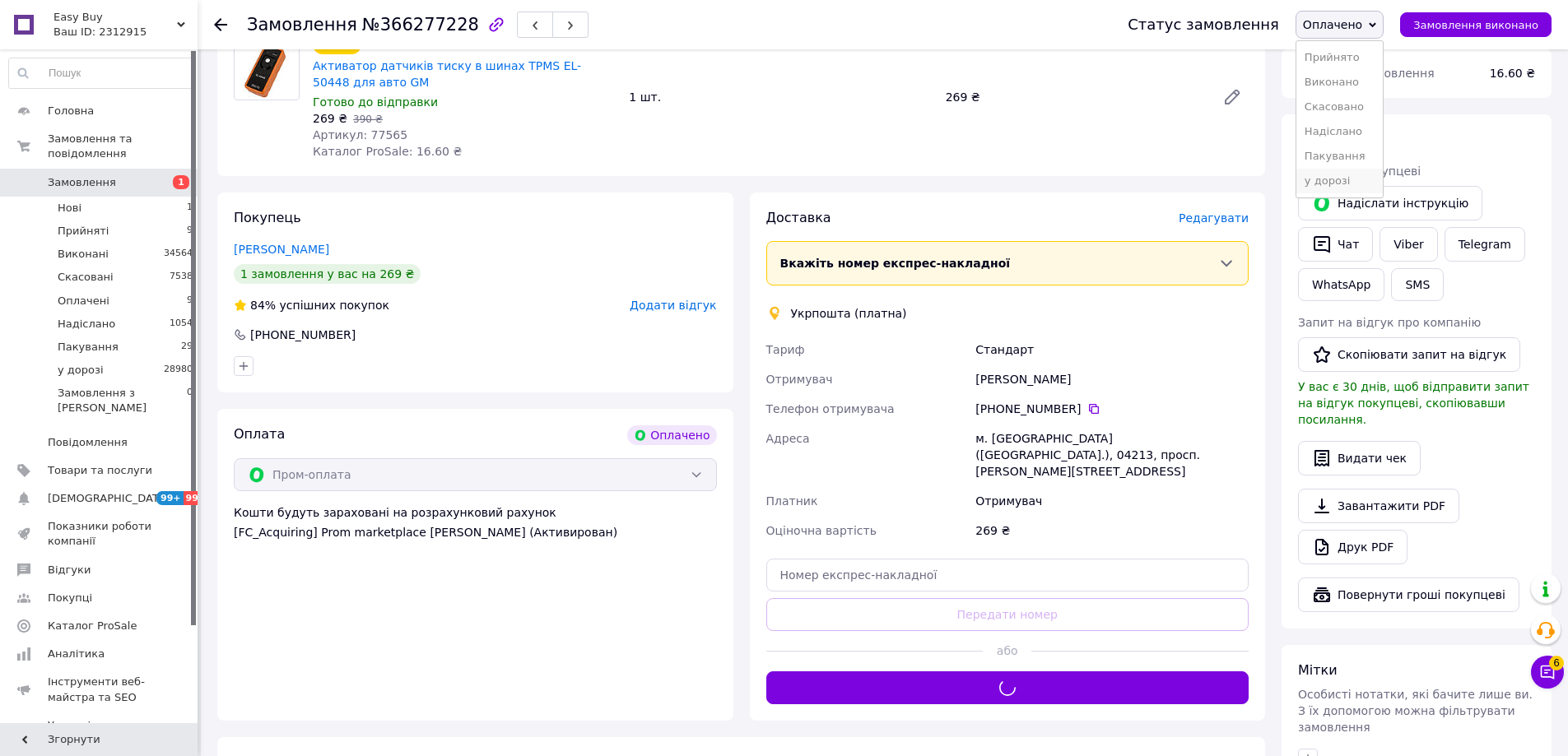
click at [1365, 181] on li "у дорозі" at bounding box center [1339, 181] width 86 height 25
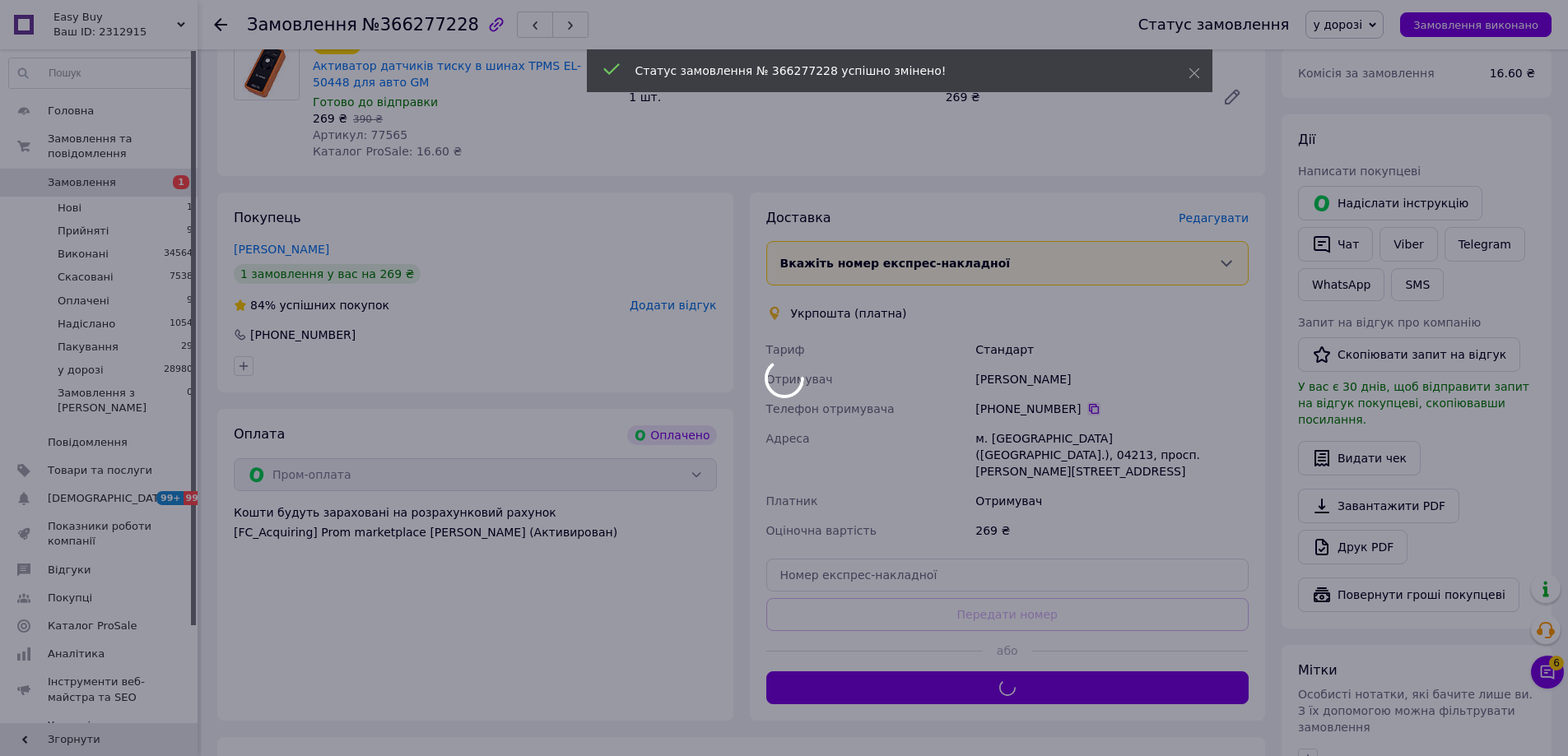
click at [1087, 406] on div at bounding box center [784, 378] width 1568 height 756
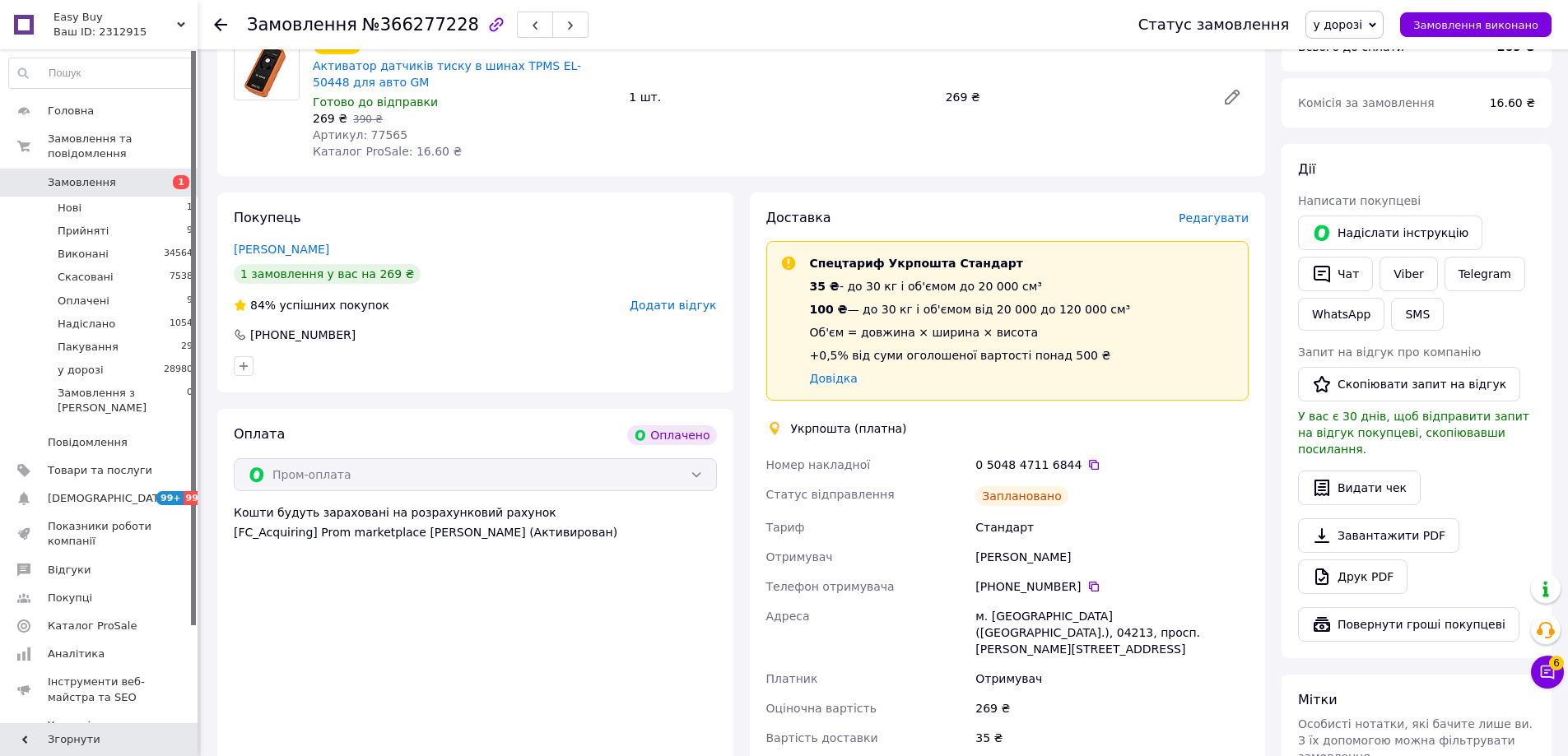
click at [1081, 594] on div "+380 63 801 62 38" at bounding box center [1112, 586] width 273 height 17
click at [1087, 590] on icon at bounding box center [1094, 586] width 13 height 13
click at [1416, 312] on button "SMS" at bounding box center [1417, 313] width 53 height 33
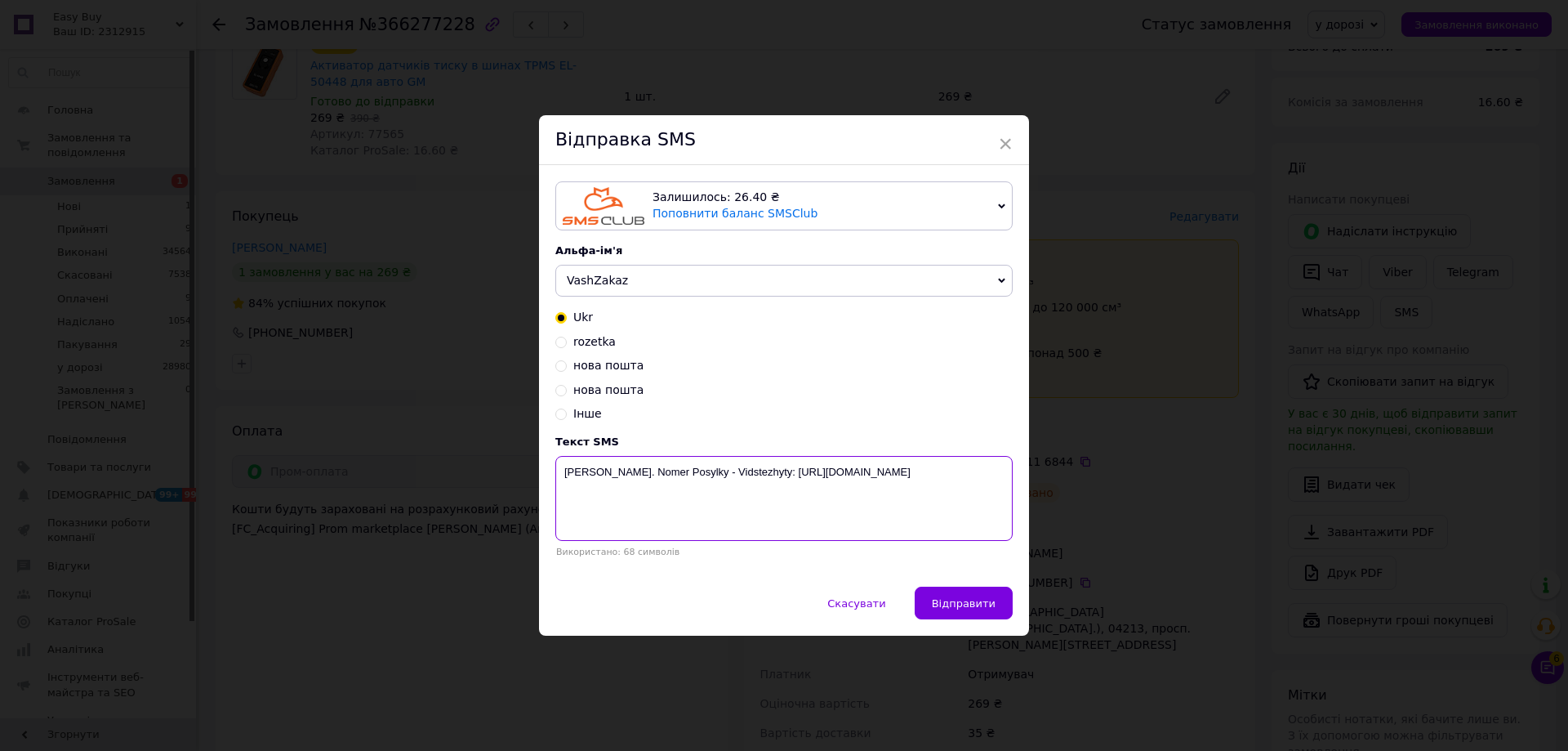
click at [765, 497] on textarea "[PERSON_NAME]. Nomer Posylky - Vidstezhyty: [URL][DOMAIN_NAME]" at bounding box center [784, 498] width 457 height 85
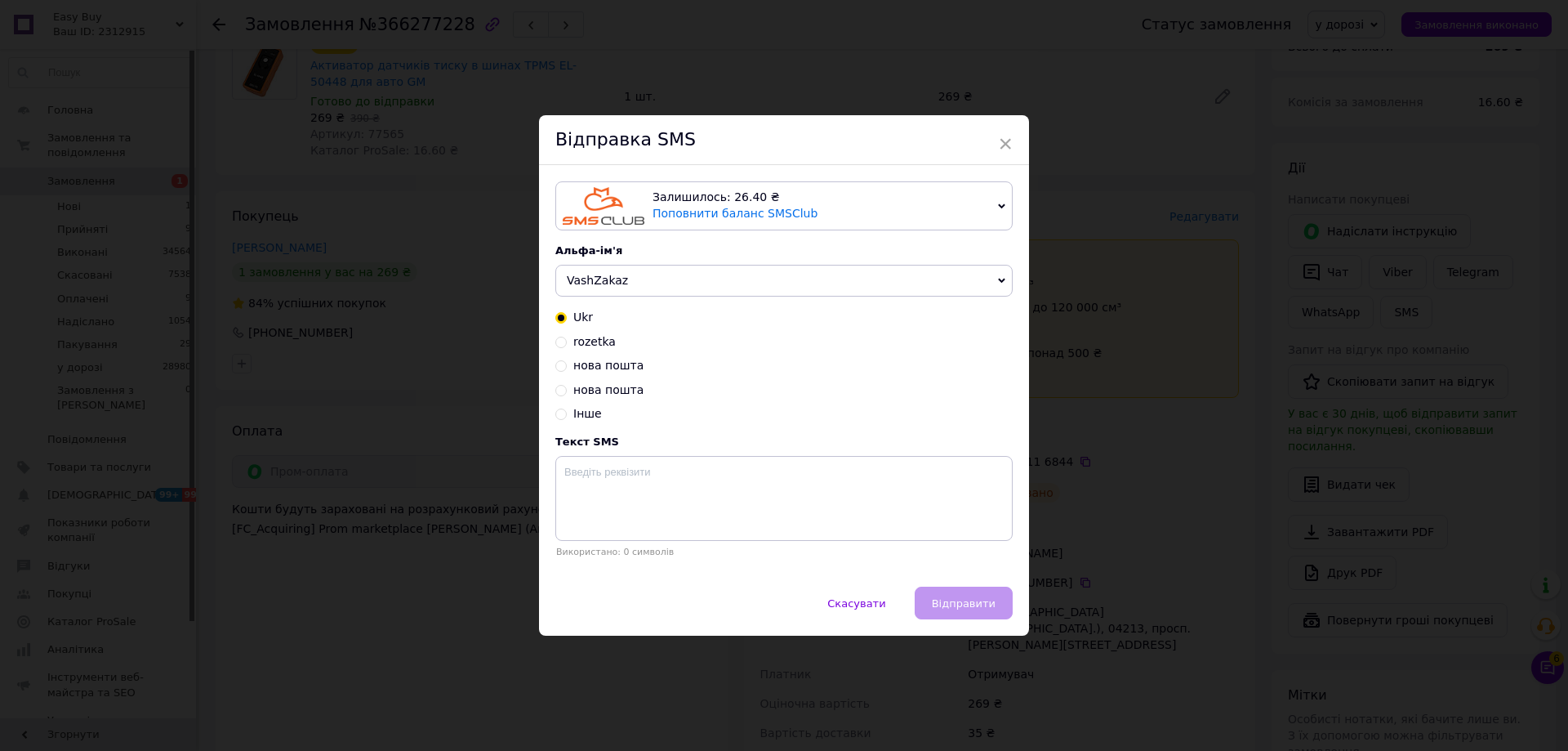
click at [1108, 303] on div "× Відправка SMS Залишилось: 26.40 ₴ Поповнити баланс SMSClub Підключити LetsAds…" at bounding box center [784, 375] width 1568 height 751
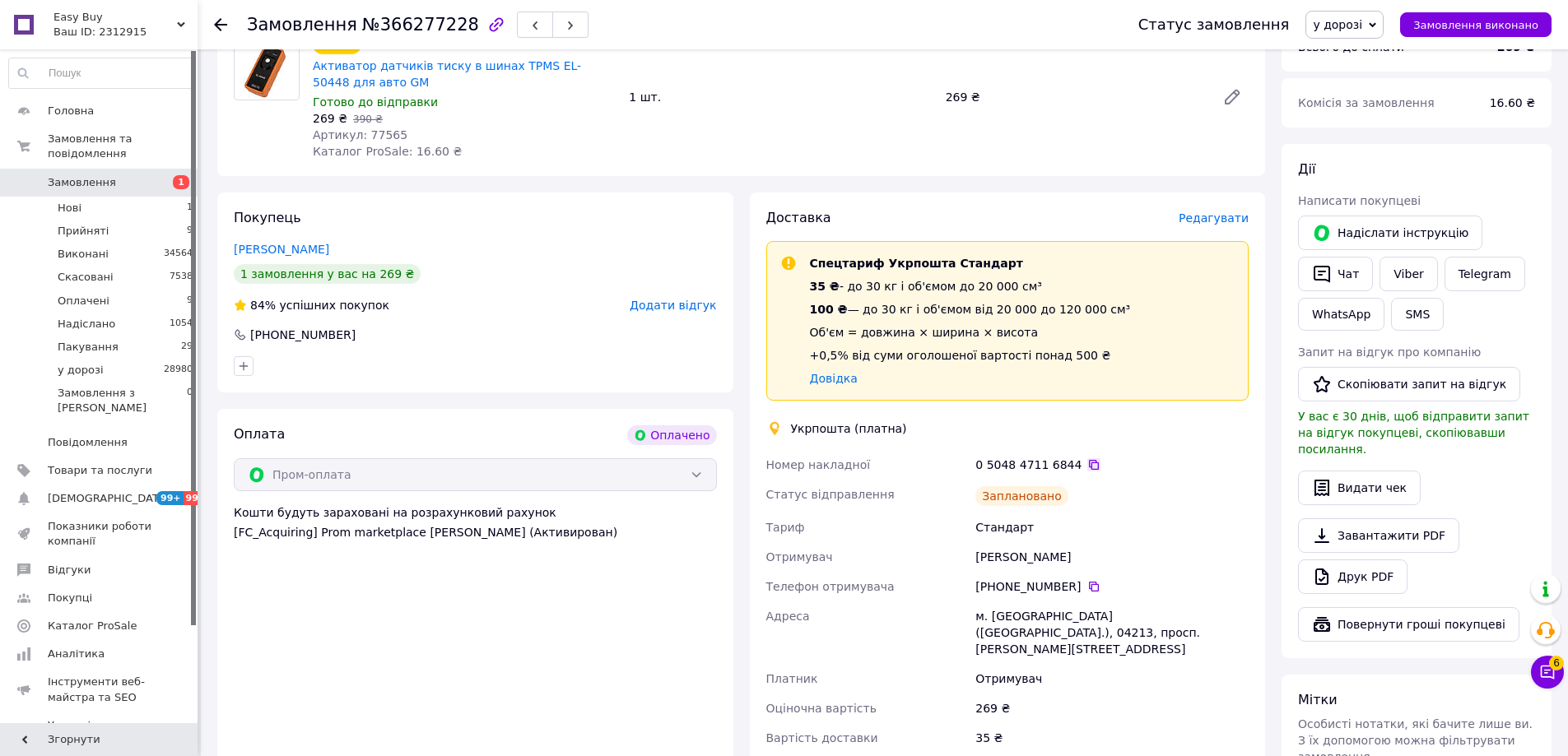
click at [1087, 465] on icon at bounding box center [1094, 464] width 13 height 13
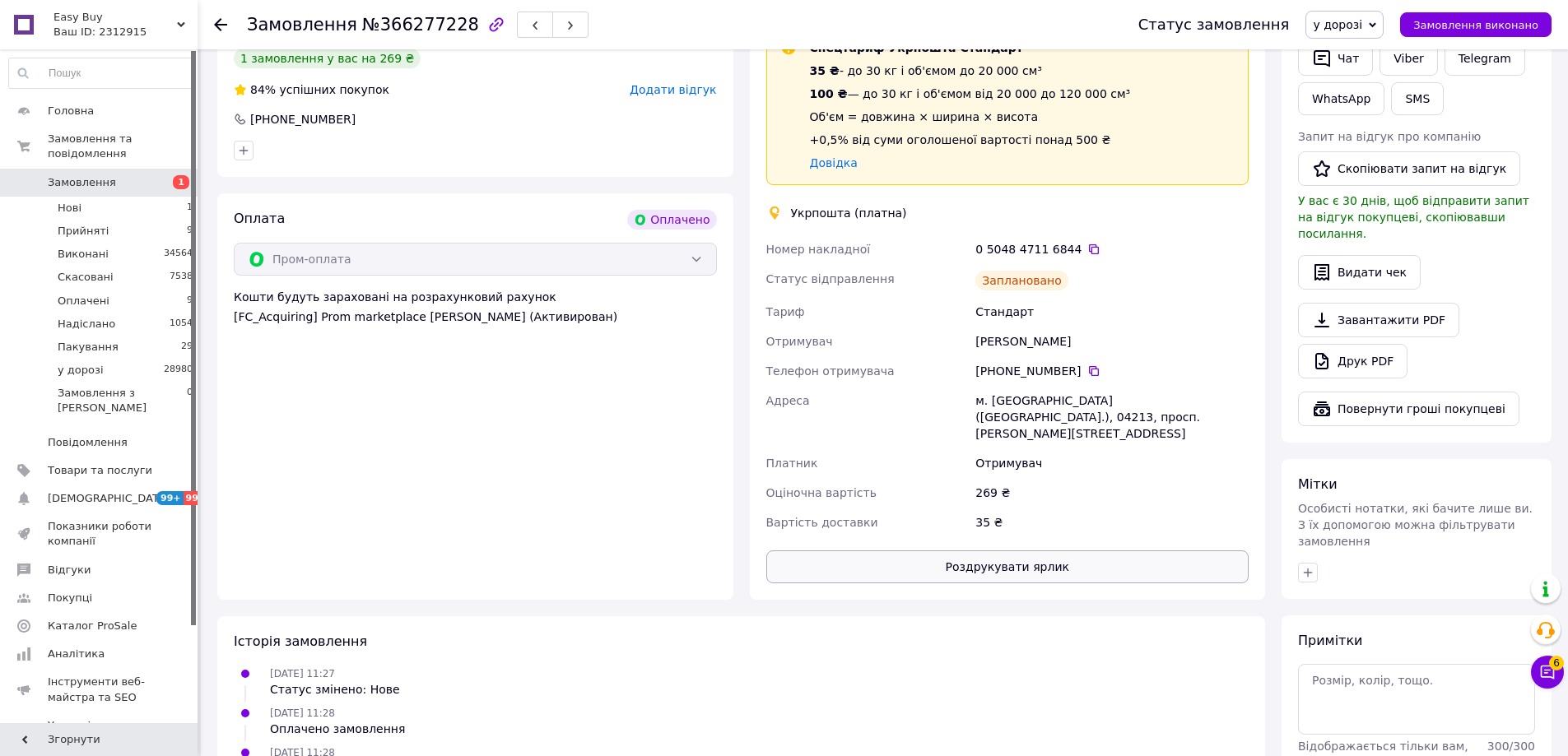
scroll to position [545, 0]
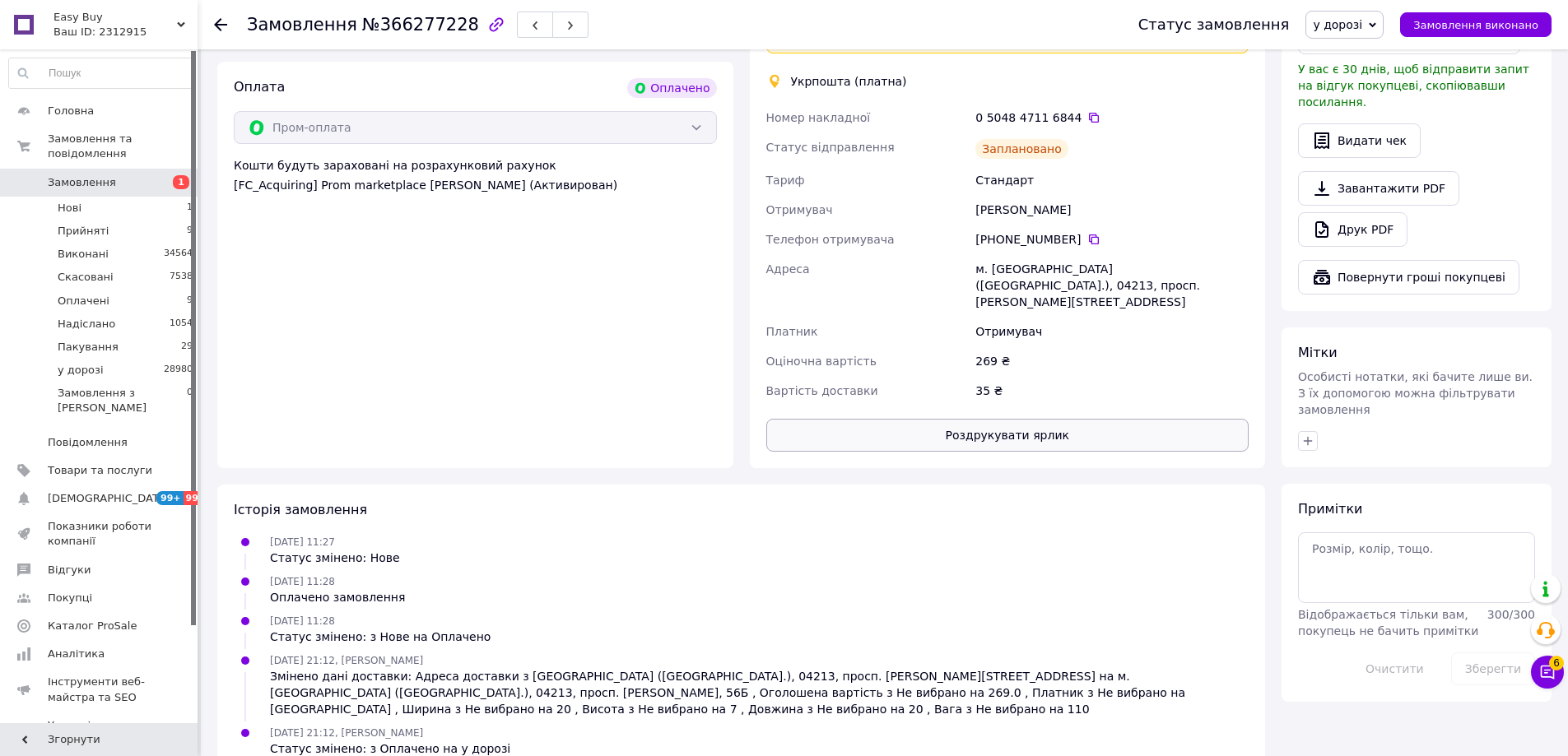
click at [1072, 419] on button "Роздрукувати ярлик" at bounding box center [1008, 434] width 483 height 33
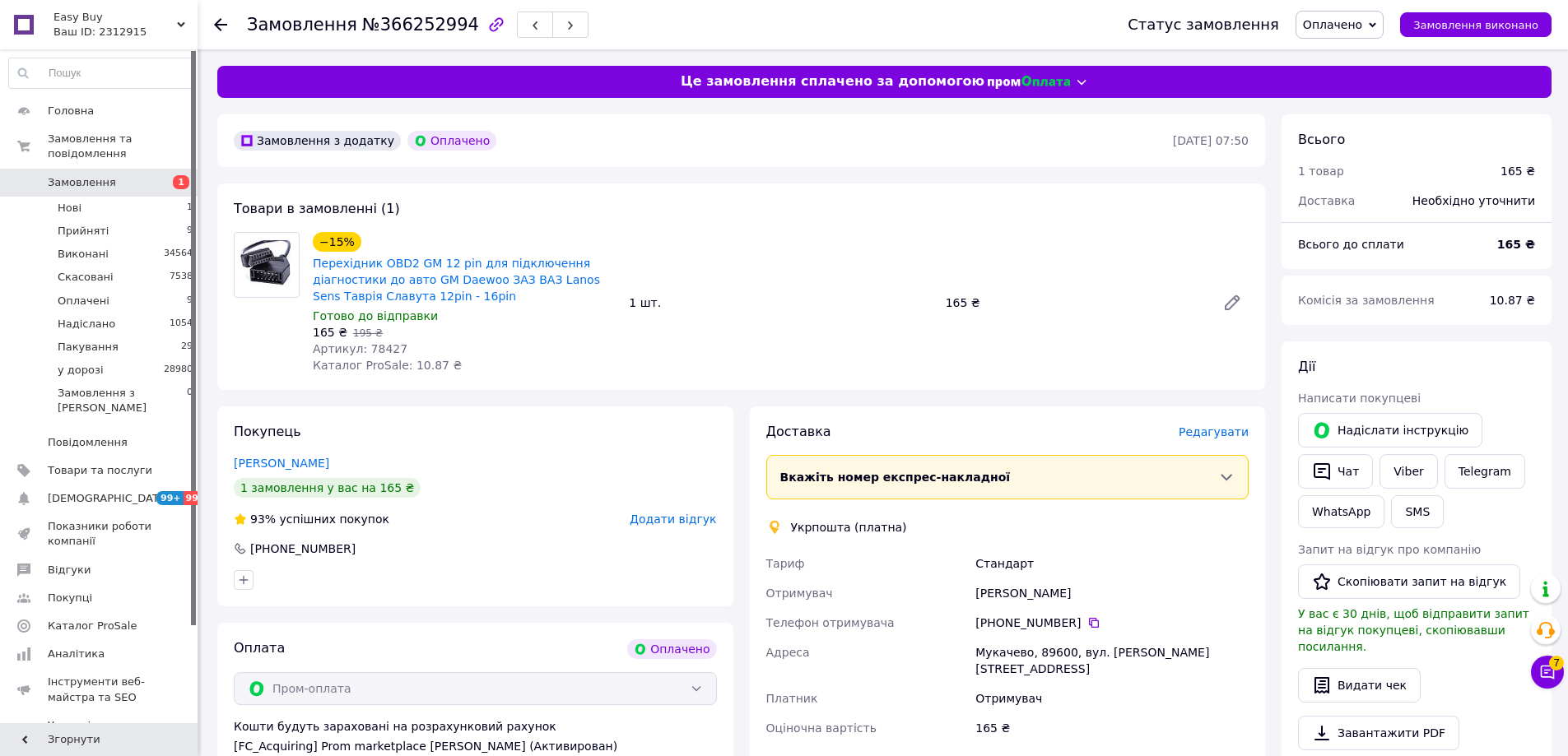
click at [1220, 429] on span "Редагувати" at bounding box center [1214, 432] width 70 height 13
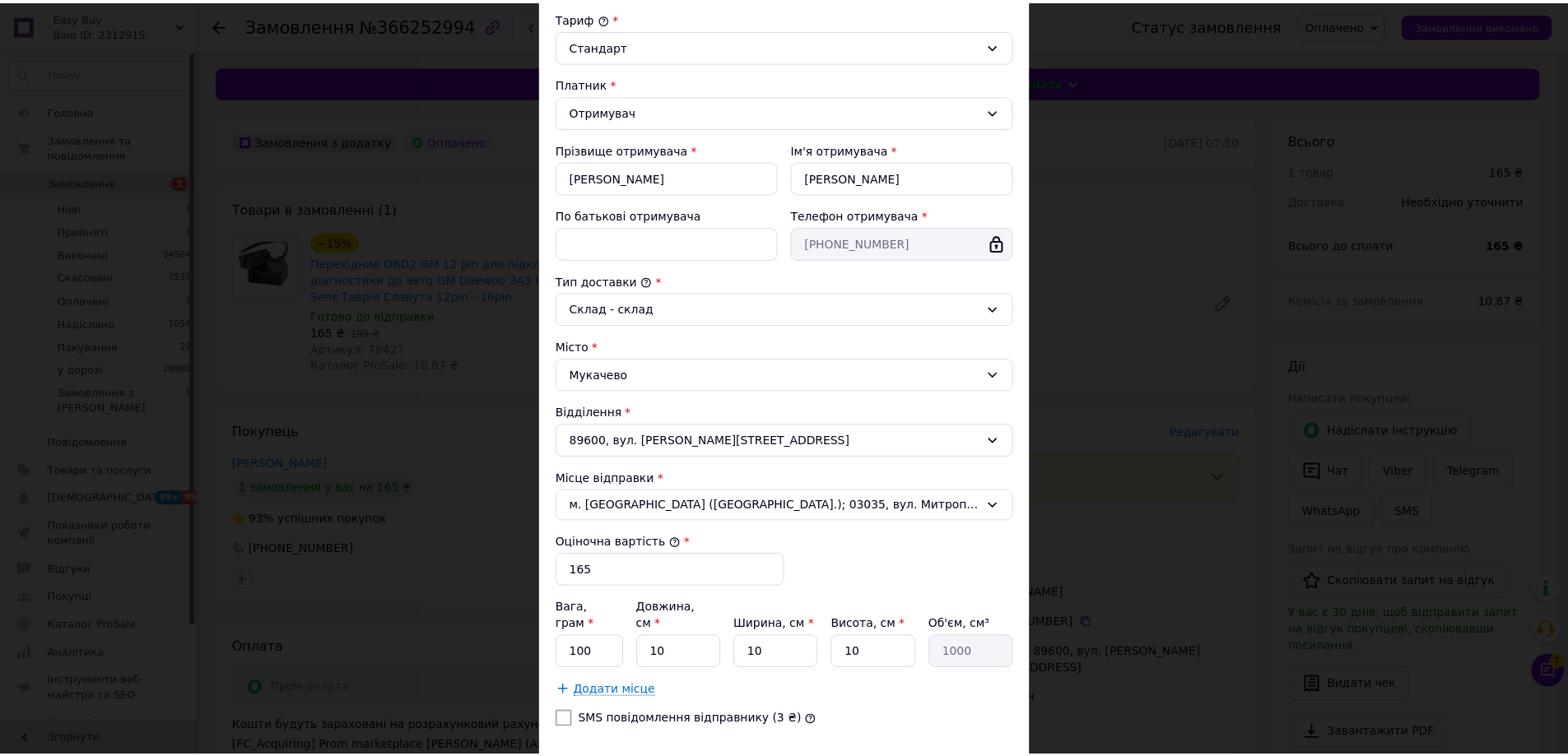
scroll to position [273, 0]
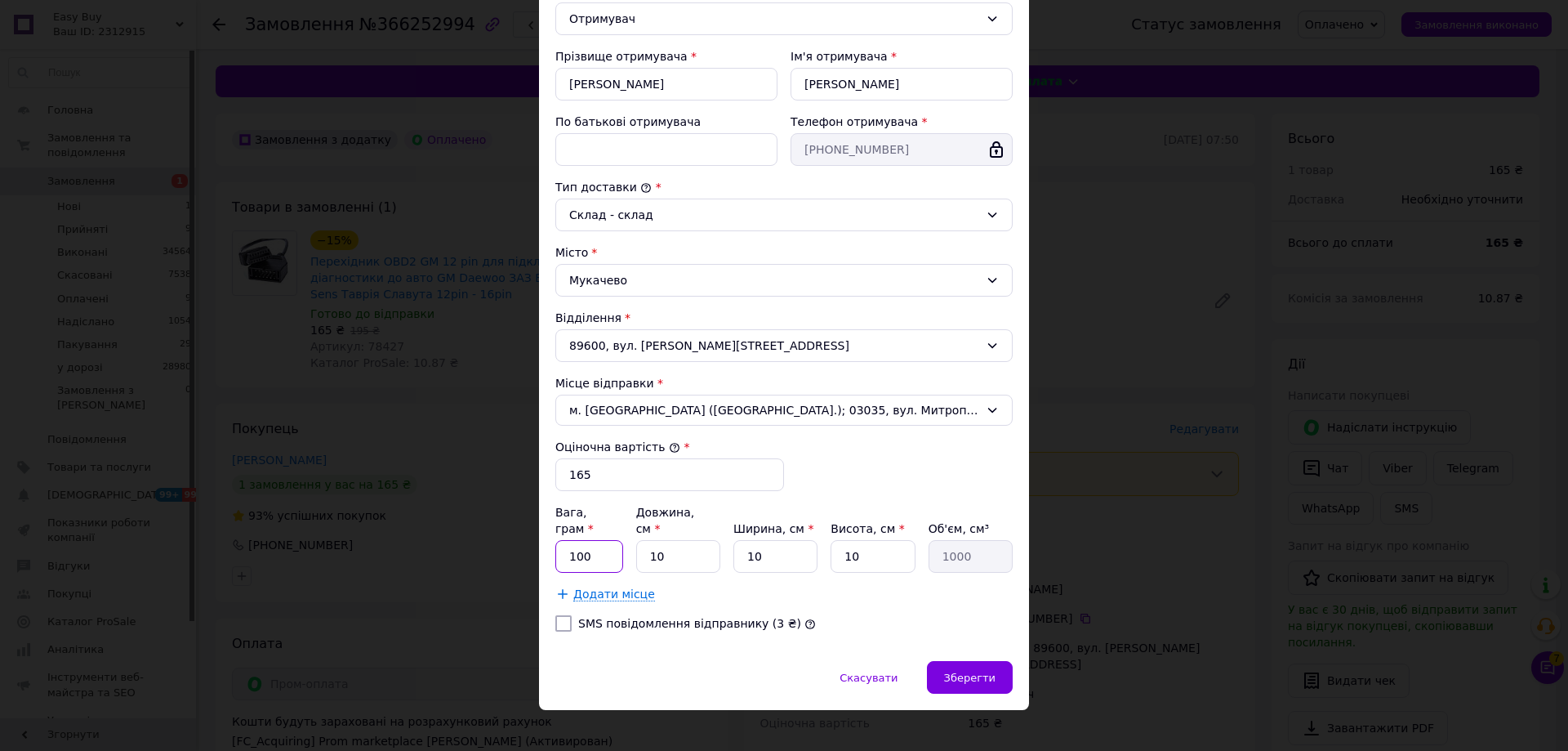
drag, startPoint x: 588, startPoint y: 540, endPoint x: 670, endPoint y: 555, distance: 83.4
click at [588, 540] on input "100" at bounding box center [590, 556] width 68 height 32
click at [674, 544] on input "10" at bounding box center [678, 556] width 84 height 32
type input "1"
type input "100"
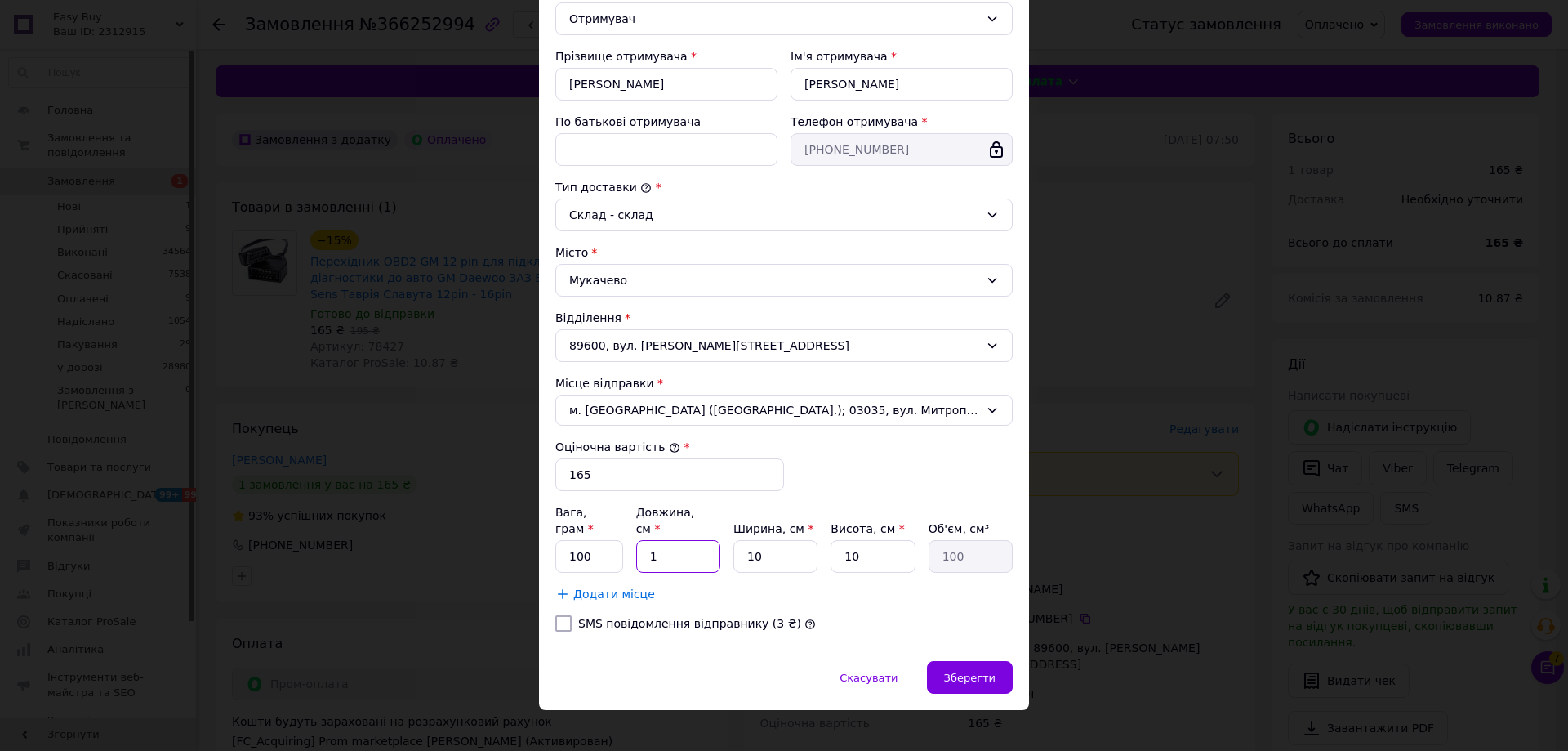
type input "15"
type input "1500"
type input "15"
type input "1"
type input "150"
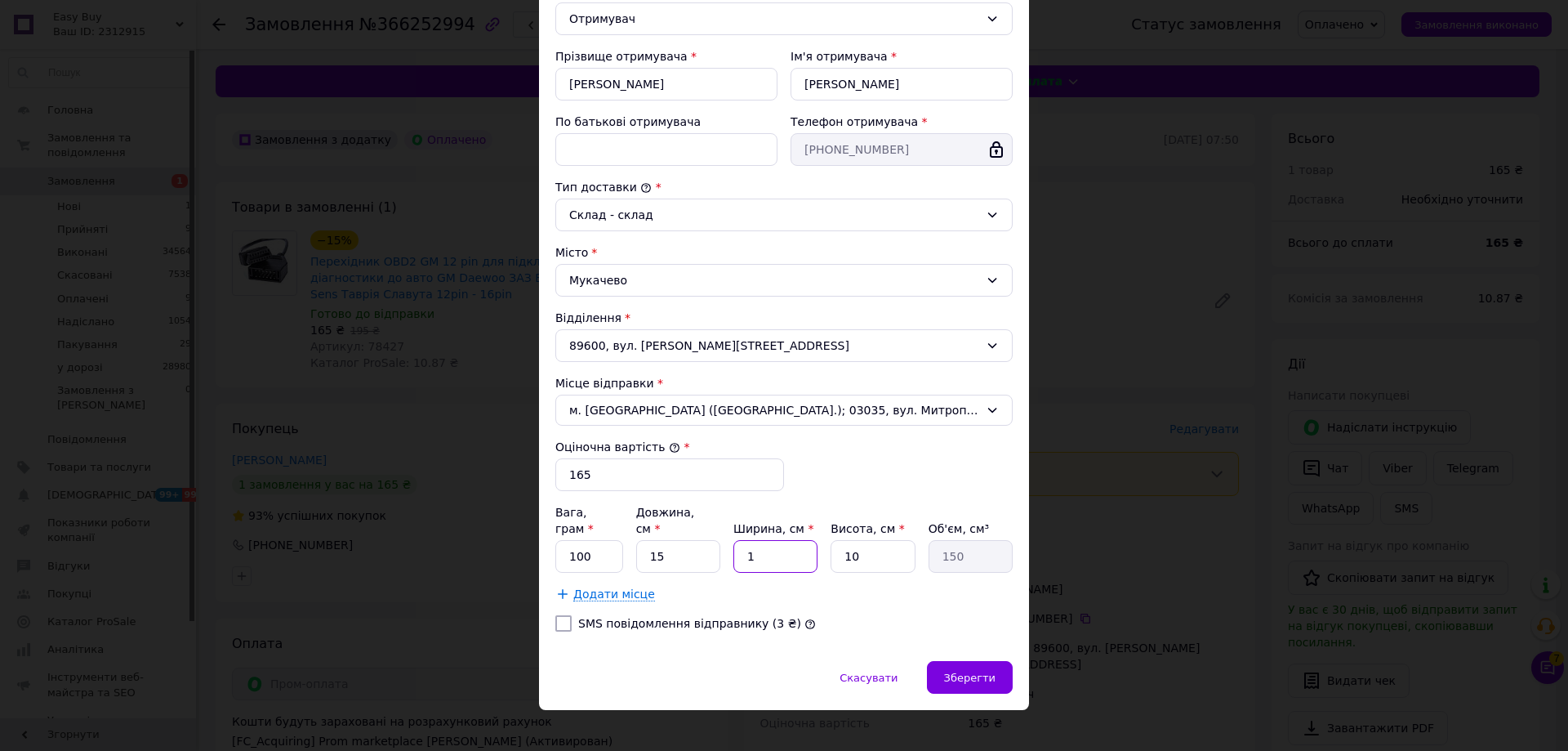
type input "15"
type input "2250"
type input "15"
type input "3"
type input "675"
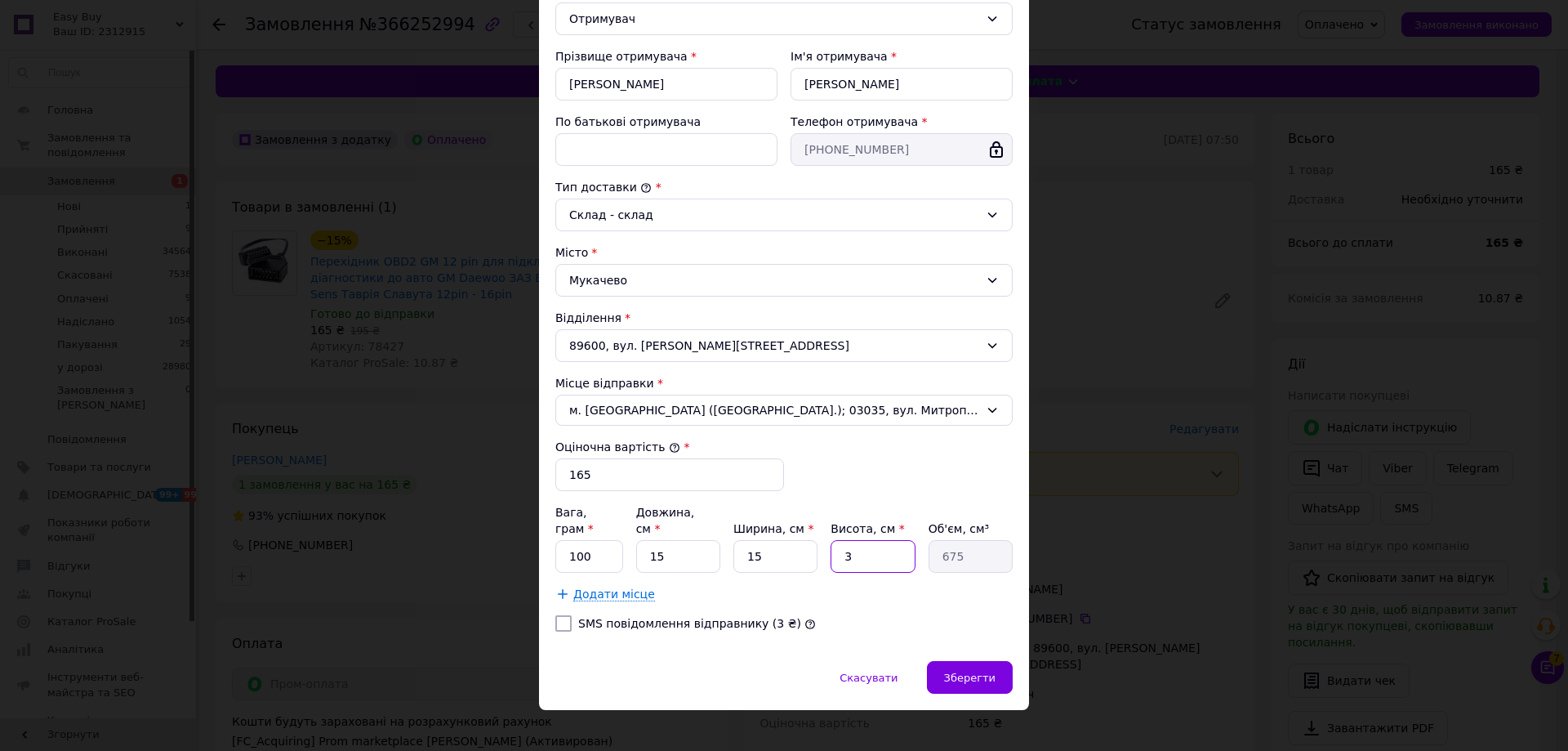
type input "3"
click at [971, 671] on span "Зберегти" at bounding box center [970, 677] width 51 height 12
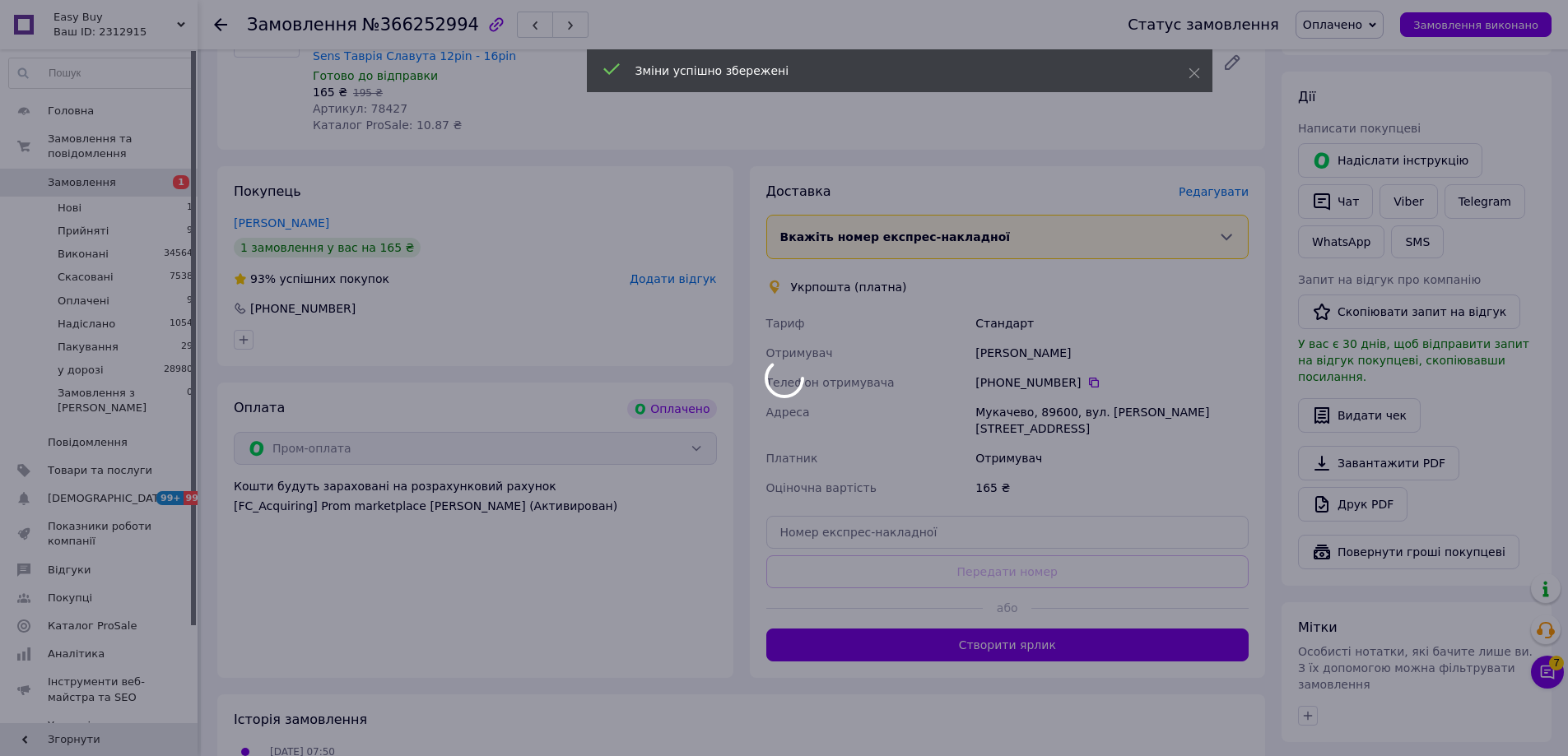
scroll to position [444, 0]
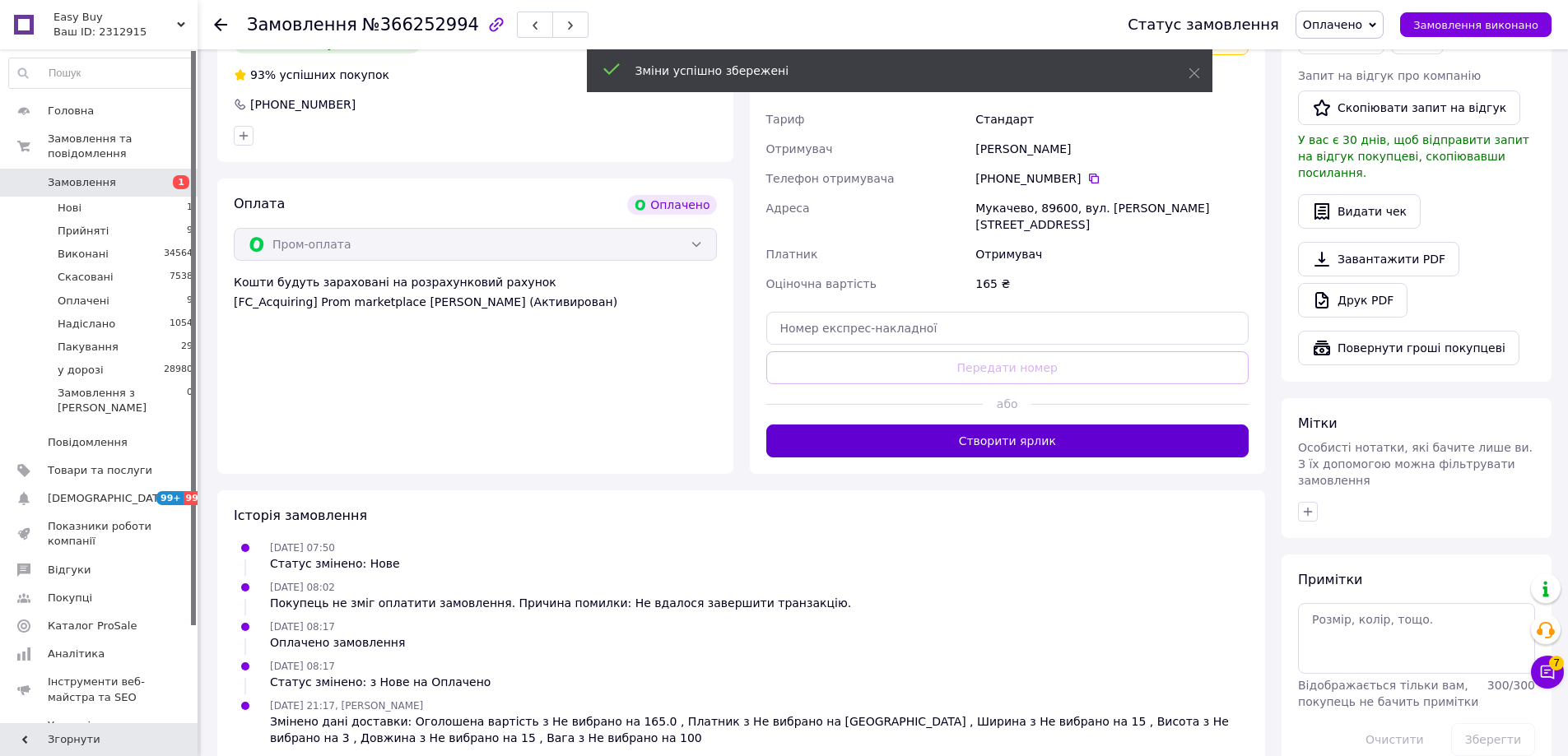
click at [1059, 427] on button "Створити ярлик" at bounding box center [1008, 440] width 483 height 33
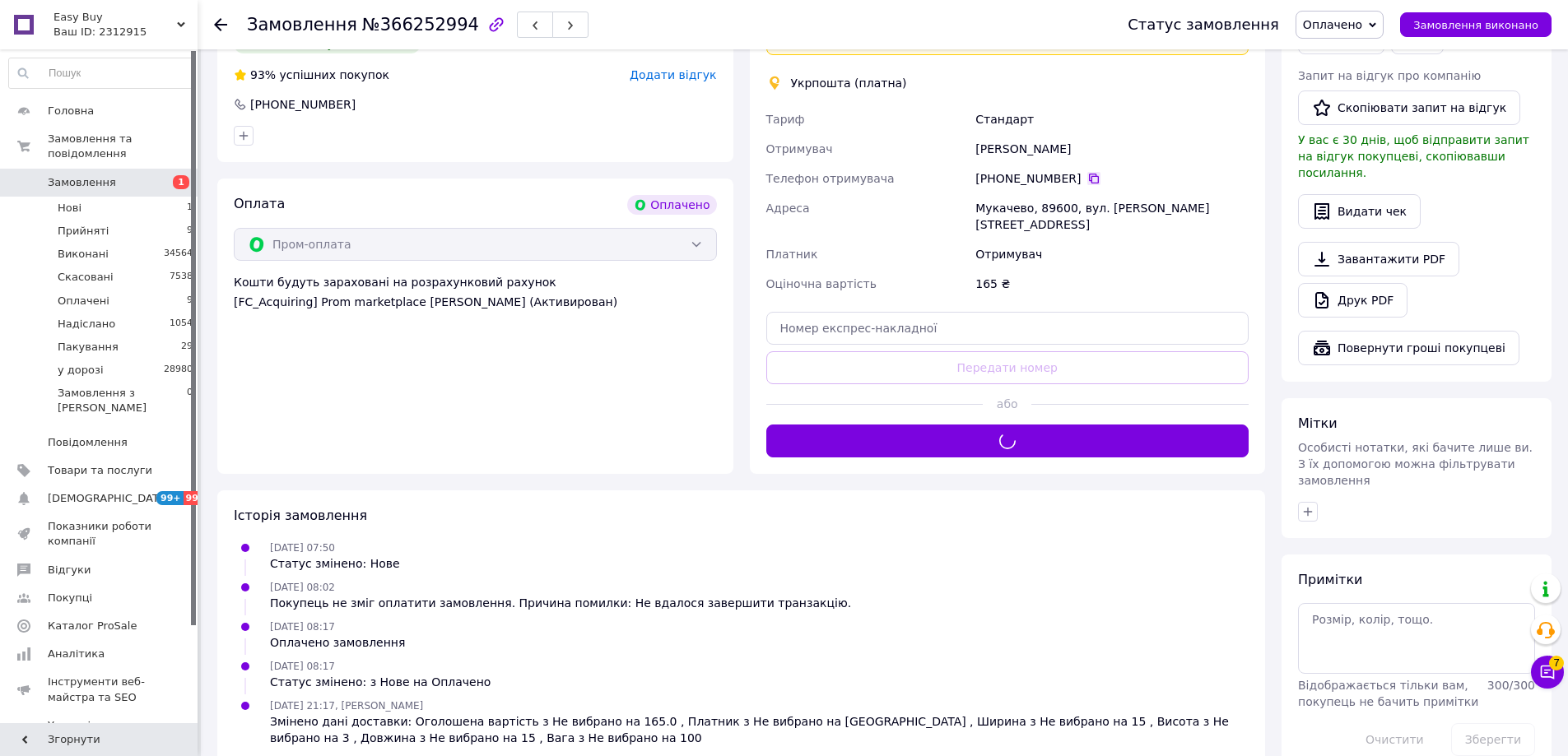
click at [1088, 174] on icon at bounding box center [1094, 179] width 13 height 13
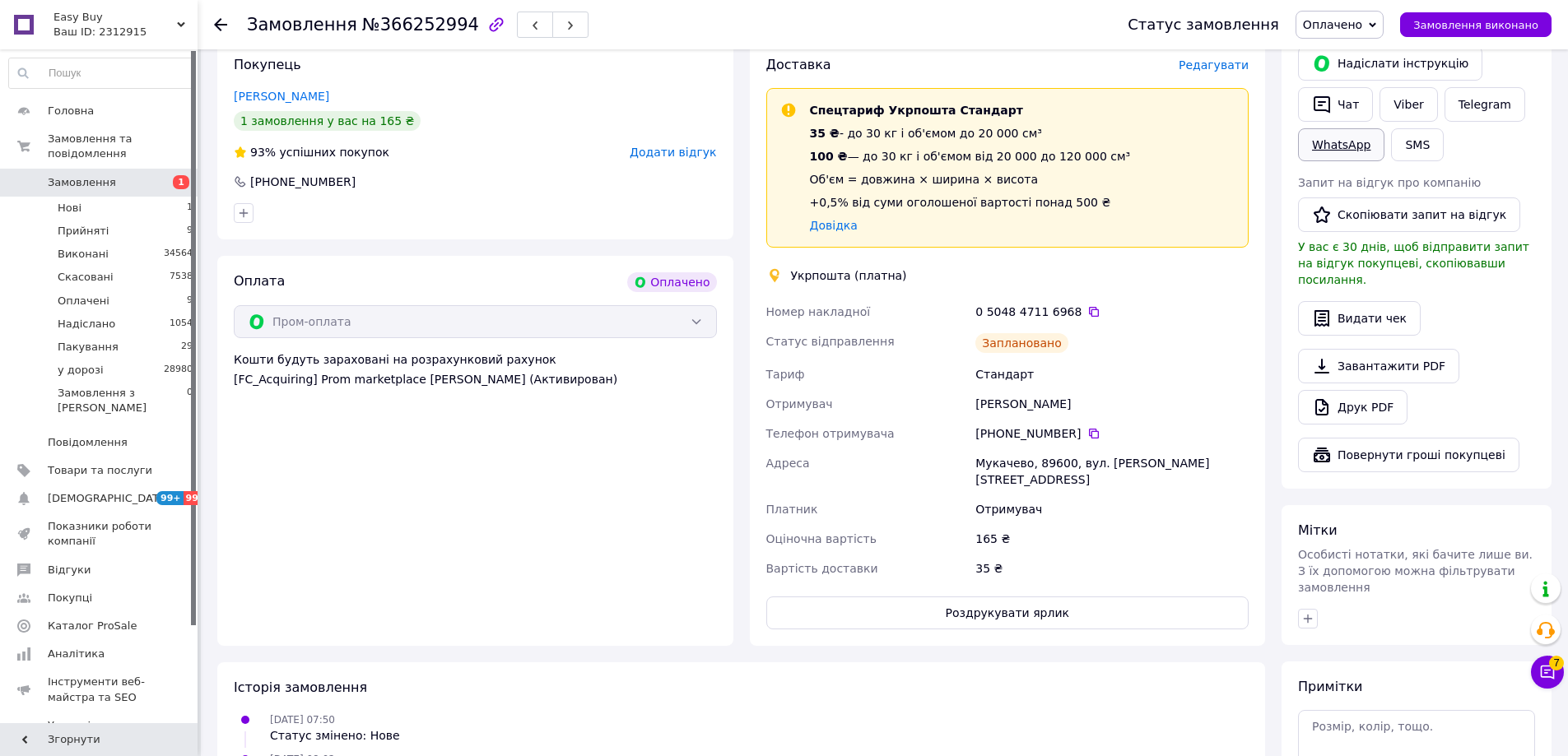
scroll to position [197, 0]
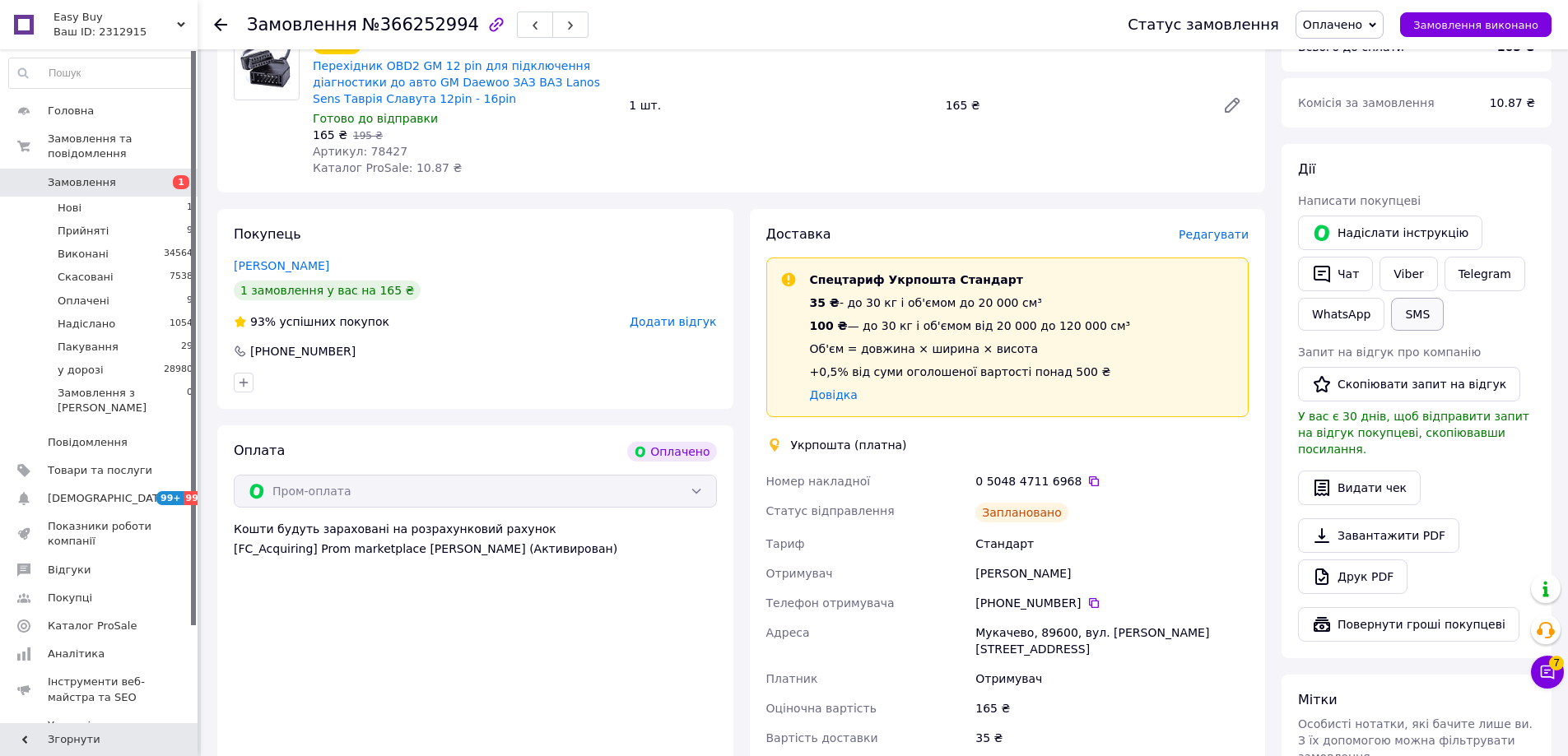
click at [1408, 312] on button "SMS" at bounding box center [1417, 313] width 53 height 33
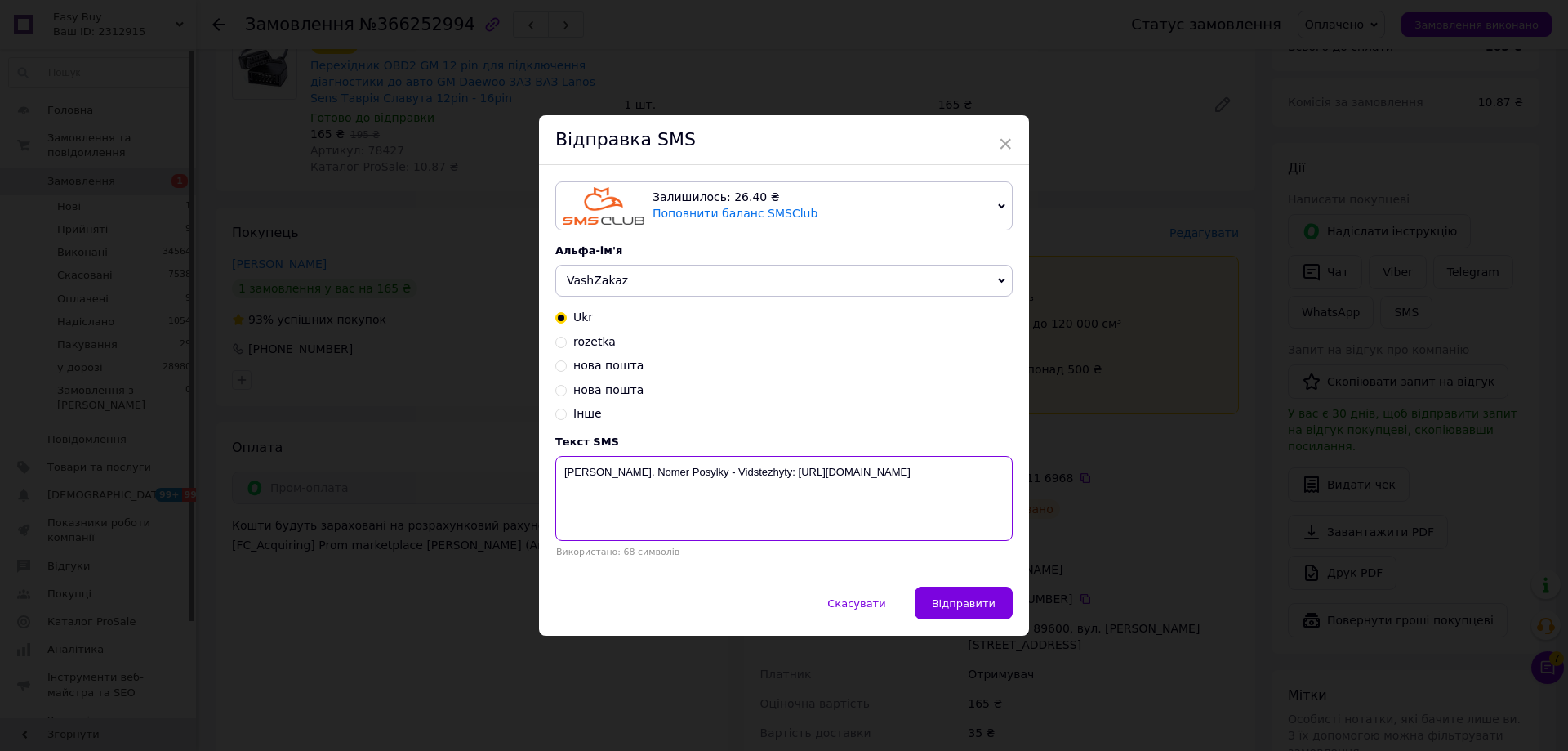
click at [645, 506] on textarea "[PERSON_NAME]. Nomer Posylky - Vidstezhyty: [URL][DOMAIN_NAME]" at bounding box center [784, 498] width 457 height 85
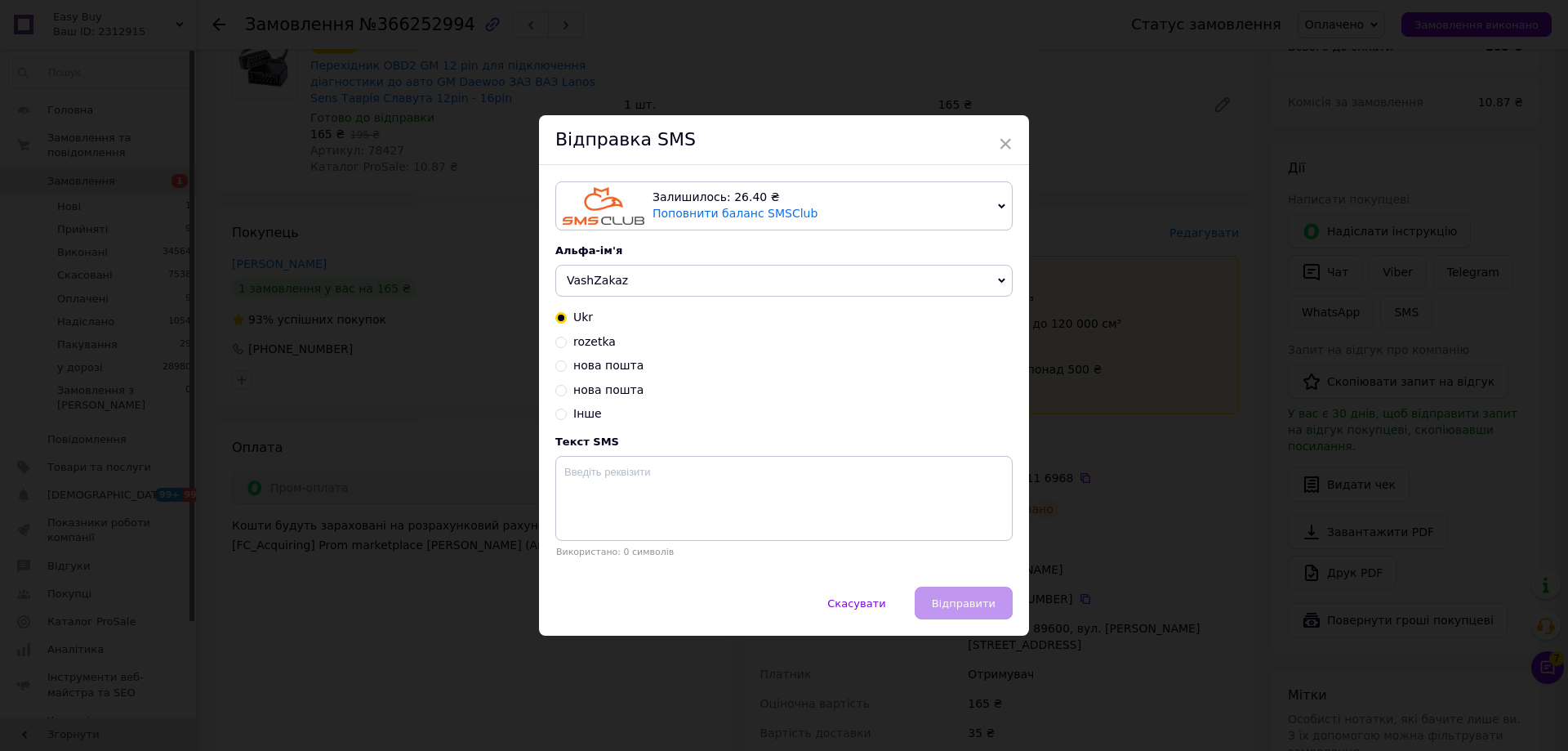
click at [1109, 382] on div "× Відправка SMS Залишилось: 26.40 ₴ Поповнити баланс SMSClub Підключити LetsAds…" at bounding box center [784, 375] width 1568 height 751
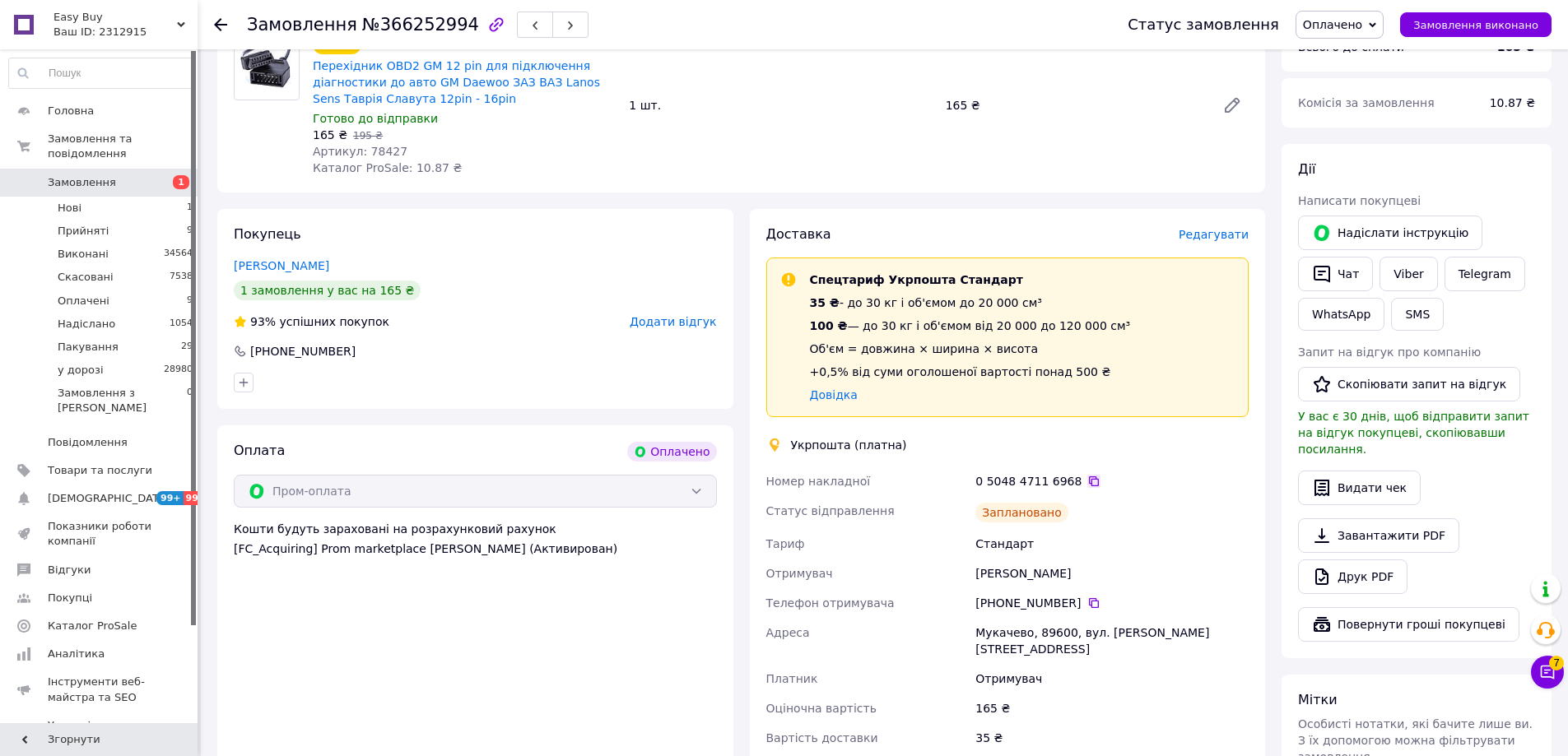
click at [1087, 474] on icon at bounding box center [1094, 481] width 13 height 13
click at [1339, 19] on span "Оплачено" at bounding box center [1332, 25] width 59 height 13
click at [1345, 192] on li "у дорозі" at bounding box center [1339, 181] width 86 height 25
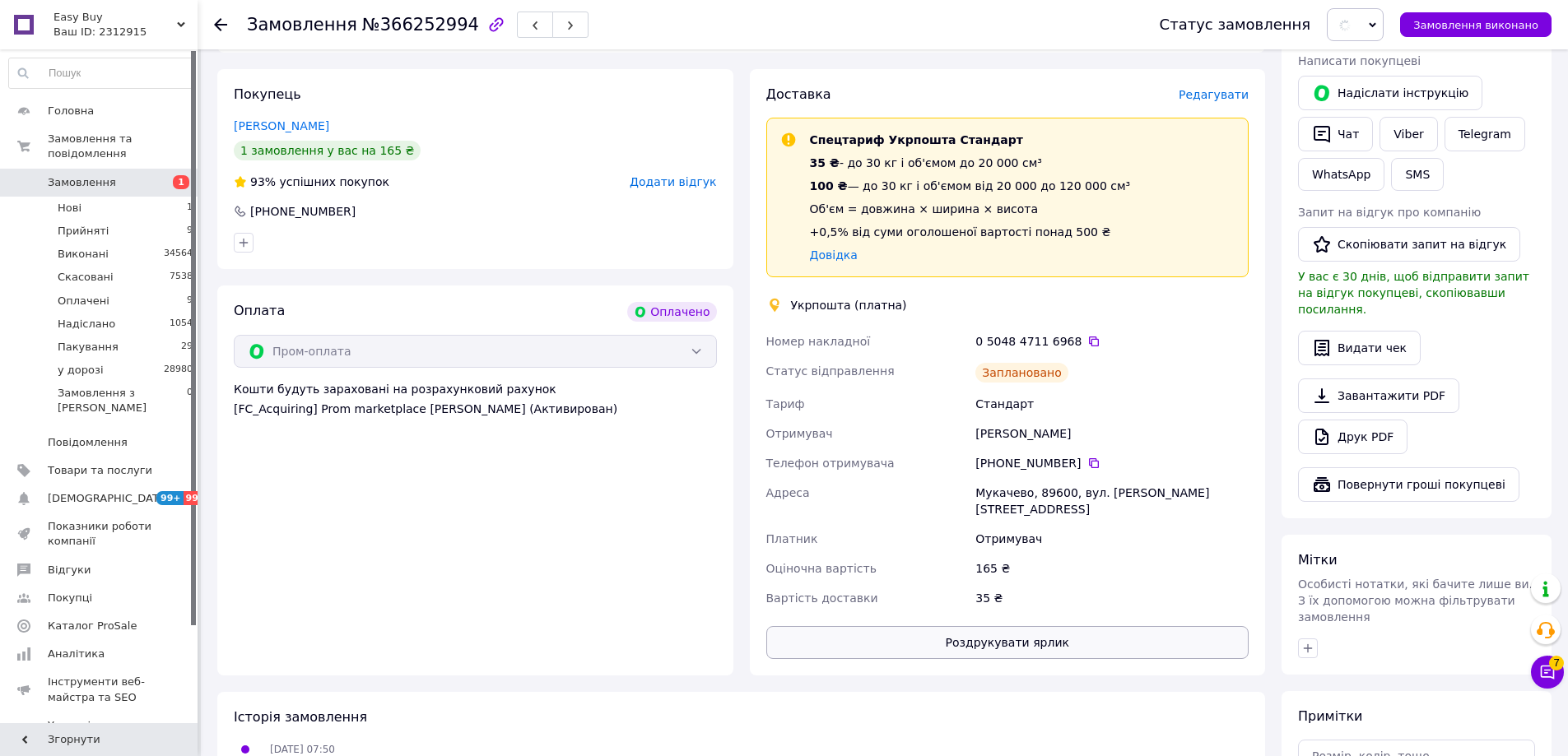
scroll to position [545, 0]
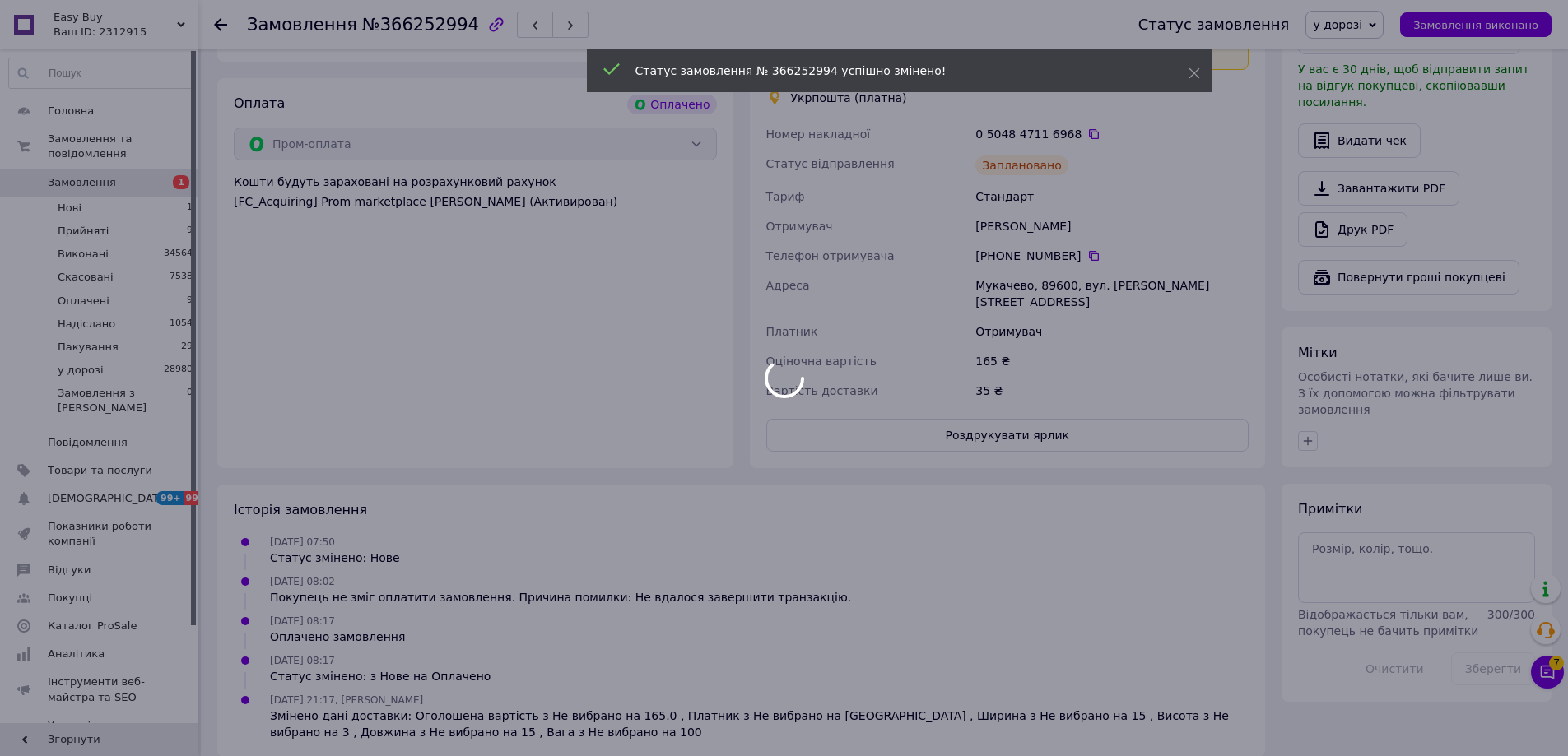
click at [1012, 397] on div at bounding box center [784, 378] width 1568 height 756
click at [1013, 415] on div at bounding box center [784, 378] width 1568 height 756
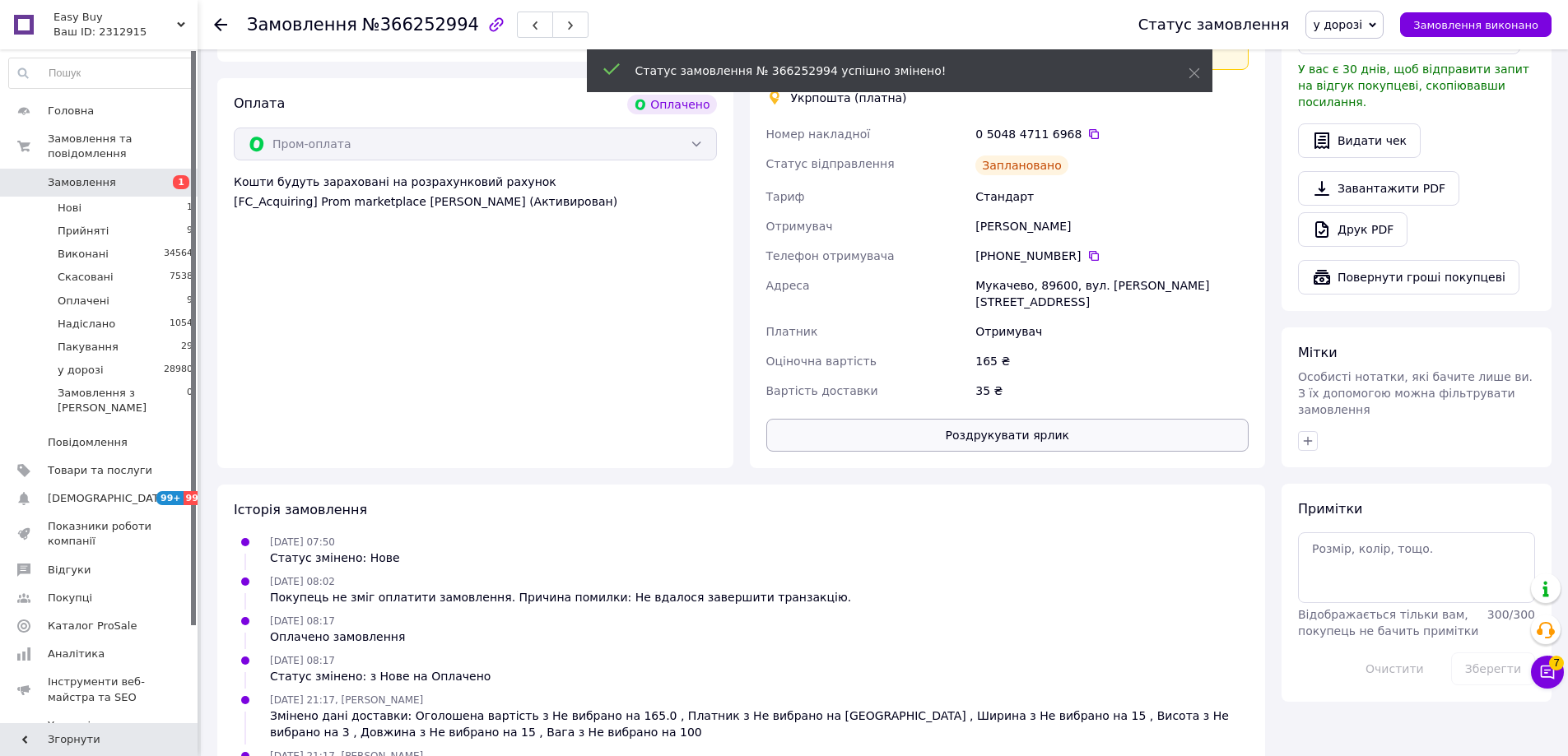
click at [1011, 422] on button "Роздрукувати ярлик" at bounding box center [1008, 434] width 483 height 33
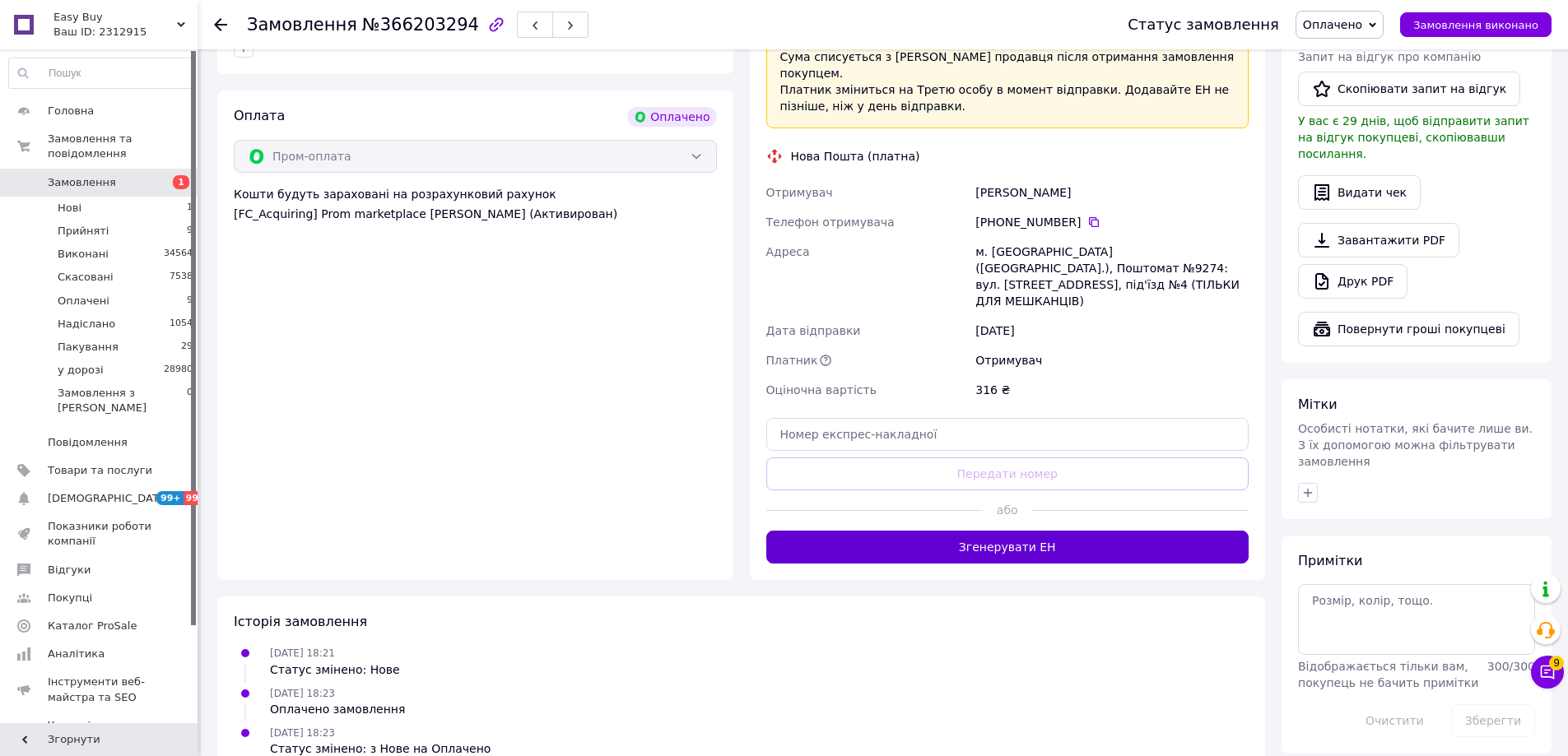
click at [1038, 530] on button "Згенерувати ЕН" at bounding box center [1008, 546] width 483 height 33
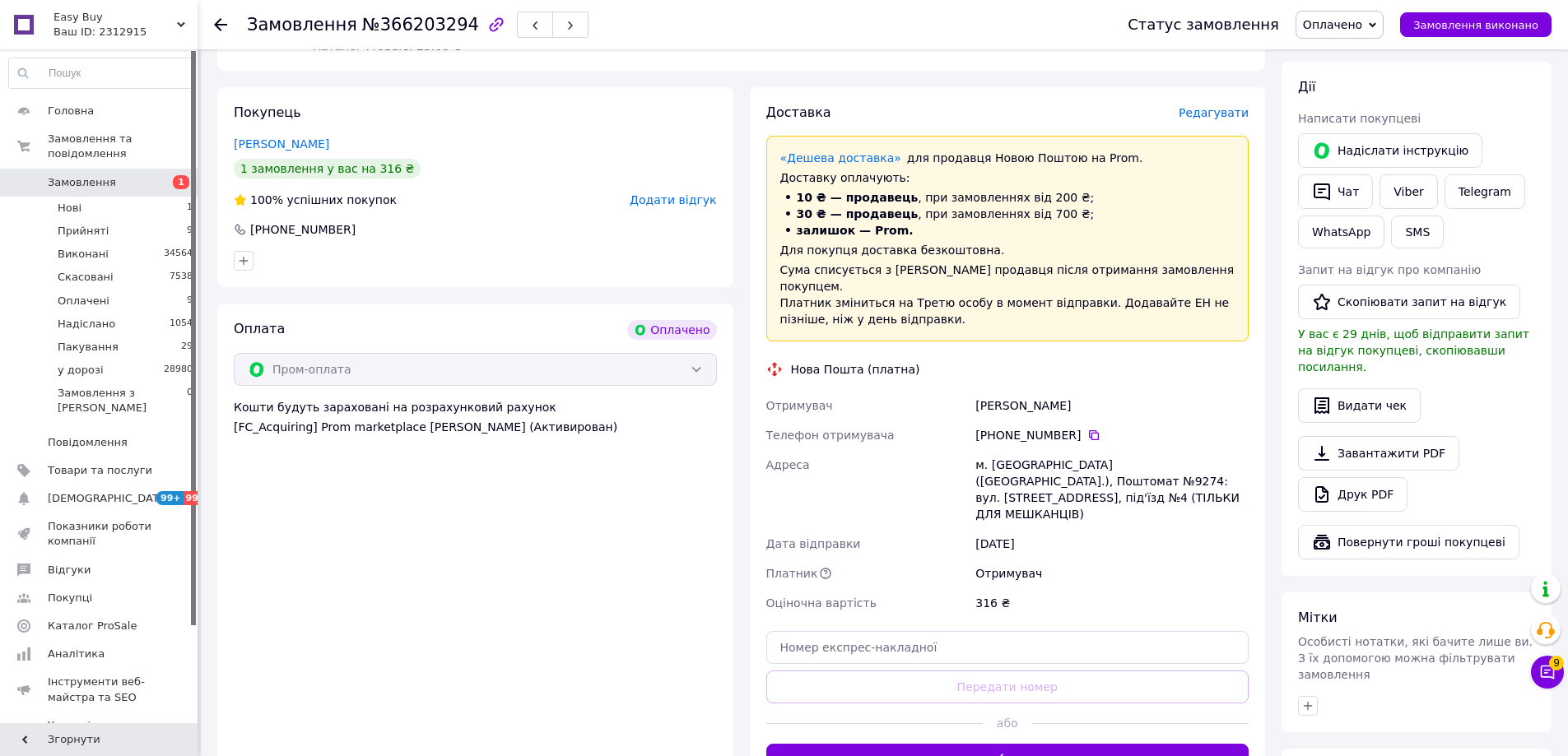
scroll to position [81, 0]
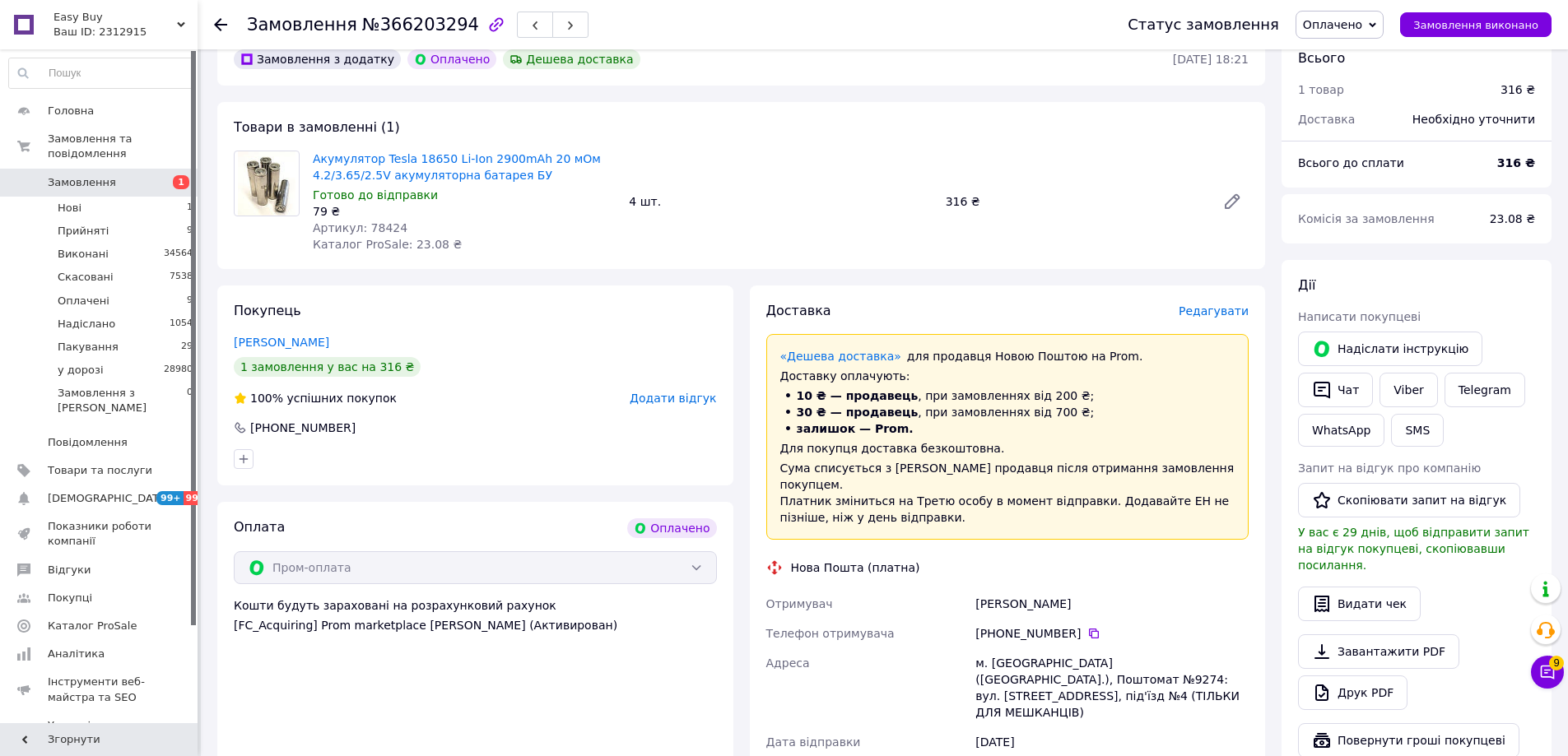
click at [1357, 19] on span "Оплачено" at bounding box center [1332, 25] width 59 height 13
click at [1354, 187] on li "у дорозі" at bounding box center [1339, 181] width 86 height 25
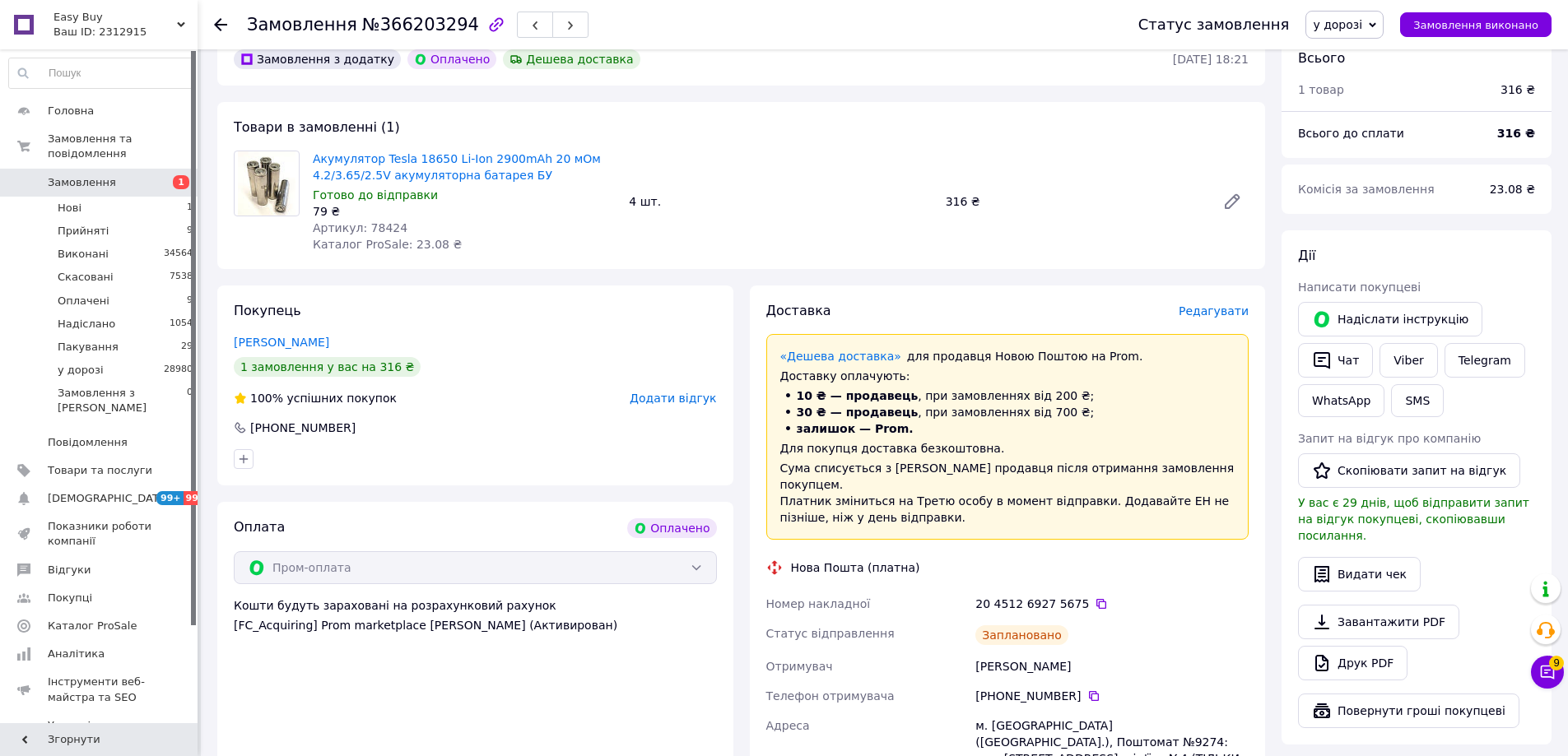
drag, startPoint x: 1082, startPoint y: 264, endPoint x: 1171, endPoint y: 290, distance: 92.7
click at [1083, 264] on div "Товари в замовленні (1) Акумулятор Tesla 18650 Li-Ion 2900mAh 20 мОм 4.2/3.65/2…" at bounding box center [741, 185] width 1047 height 167
click at [1355, 363] on button "Чат" at bounding box center [1336, 360] width 75 height 34
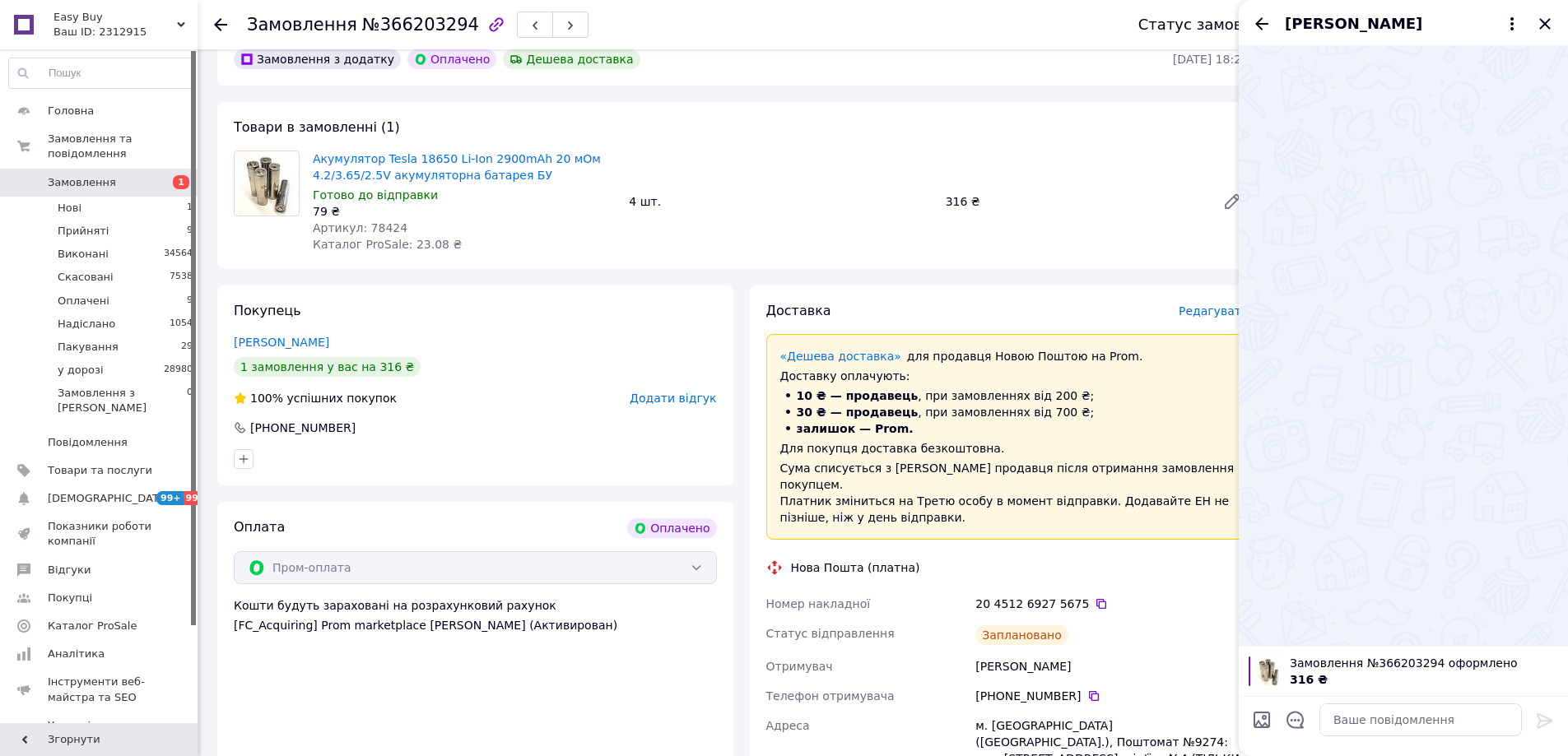
click at [1456, 739] on div at bounding box center [1420, 719] width 216 height 46
click at [1500, 723] on textarea at bounding box center [1420, 719] width 202 height 33
paste textarea "Відправлення: 20451269275675 Плановий час доставки: [DATE] 21:00 Вартість доста…"
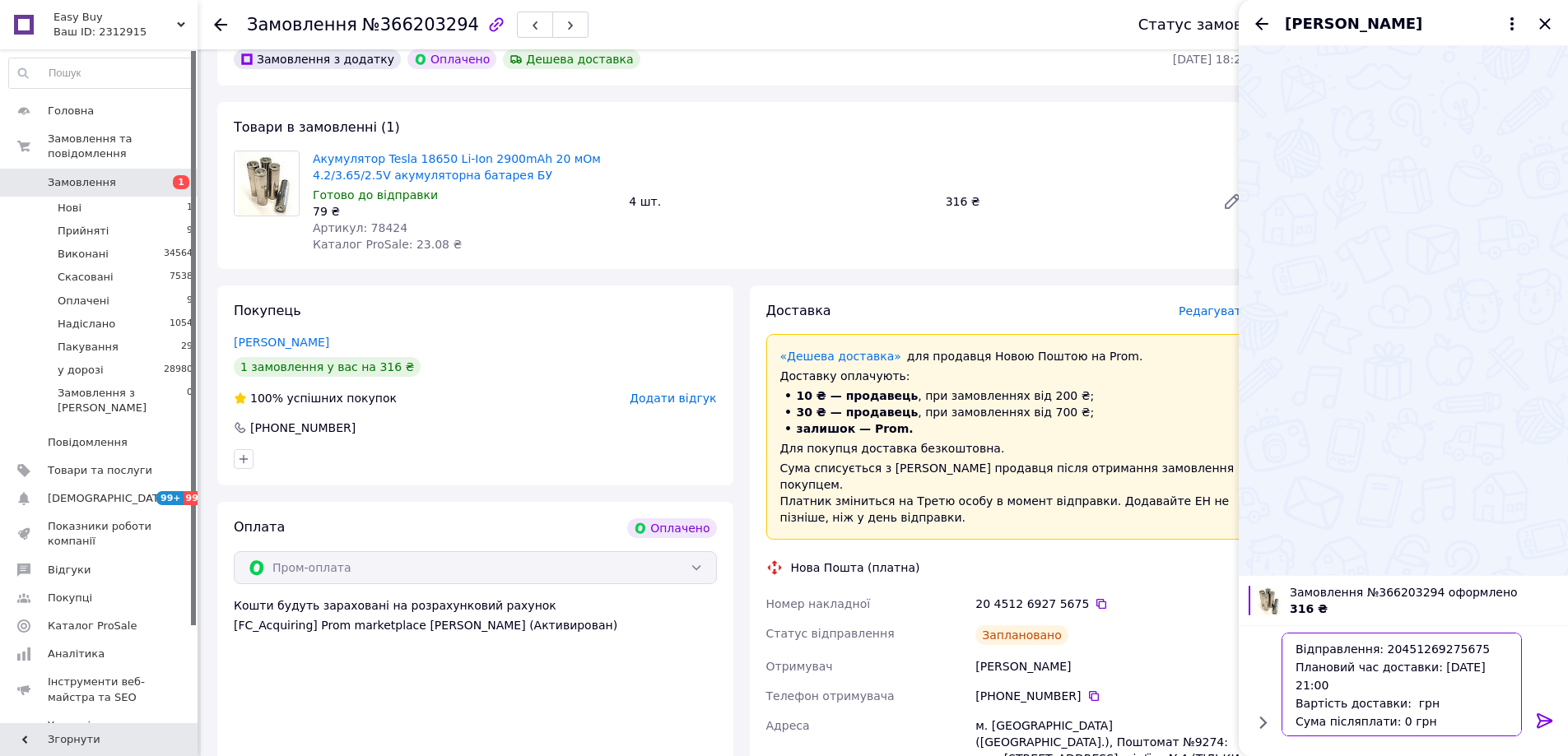
type textarea "Відправлення: 20451269275675 Плановий час доставки: [DATE] 21:00 Вартість доста…"
click at [1535, 719] on icon at bounding box center [1545, 721] width 20 height 20
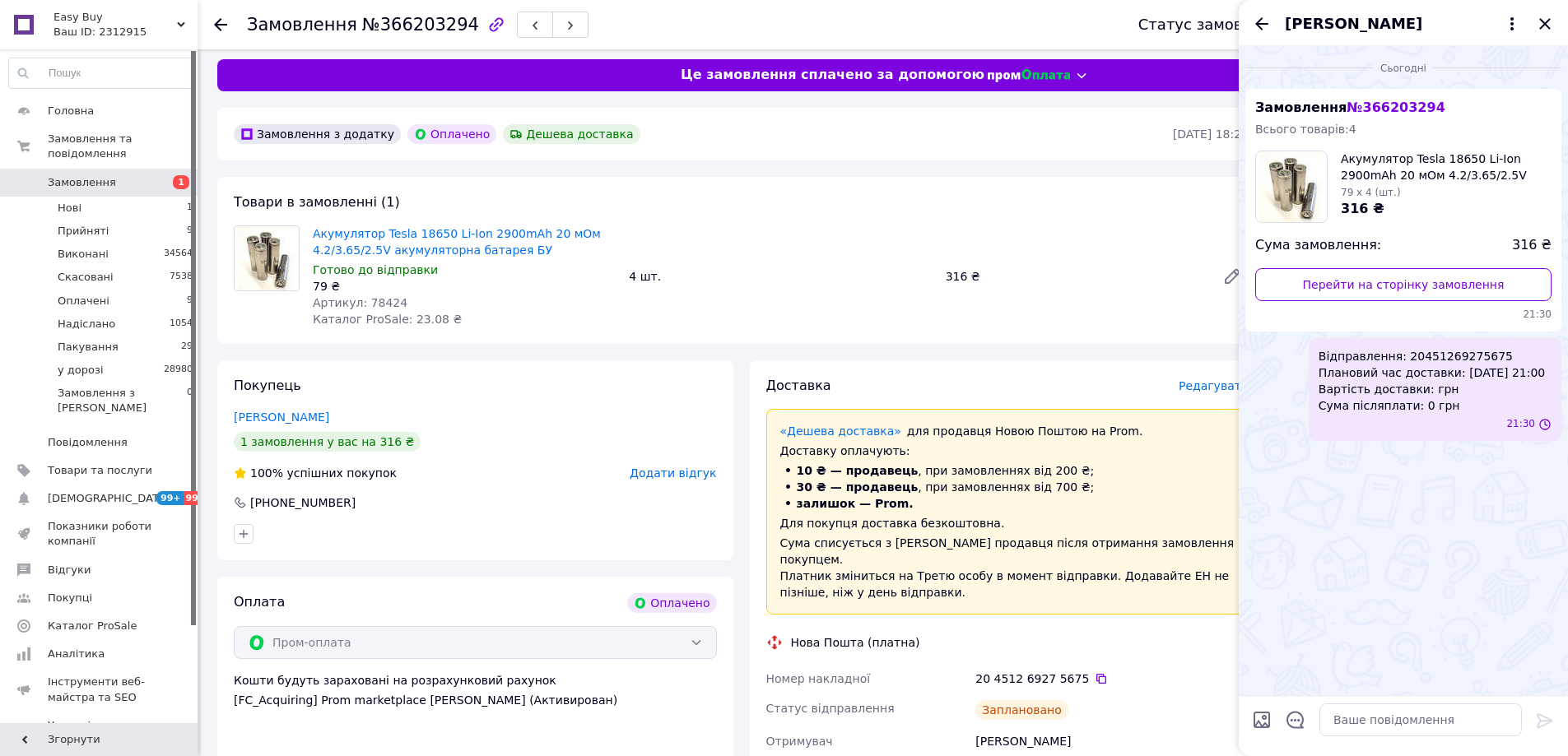
scroll to position [0, 0]
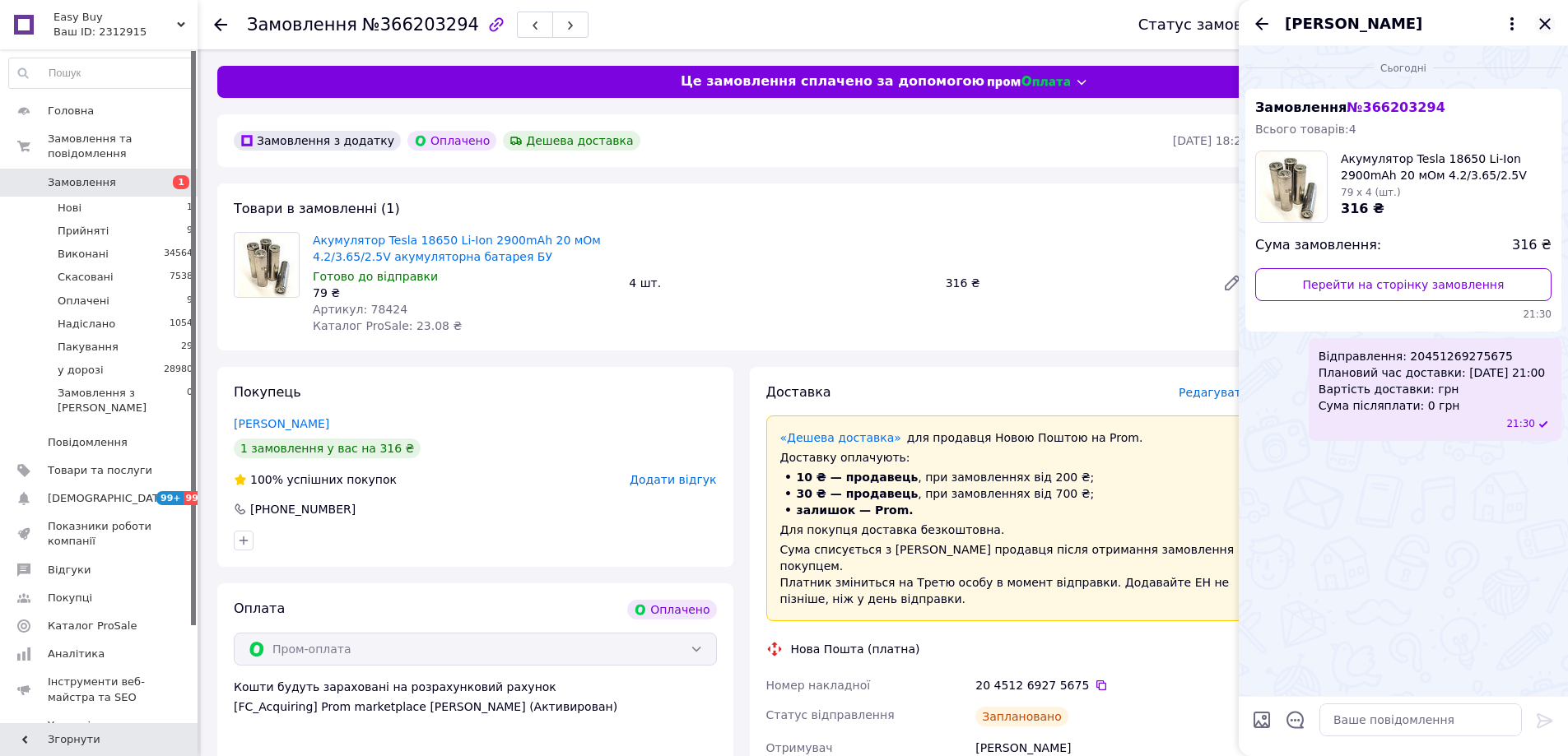
click at [1541, 19] on icon "Закрити" at bounding box center [1545, 24] width 20 height 20
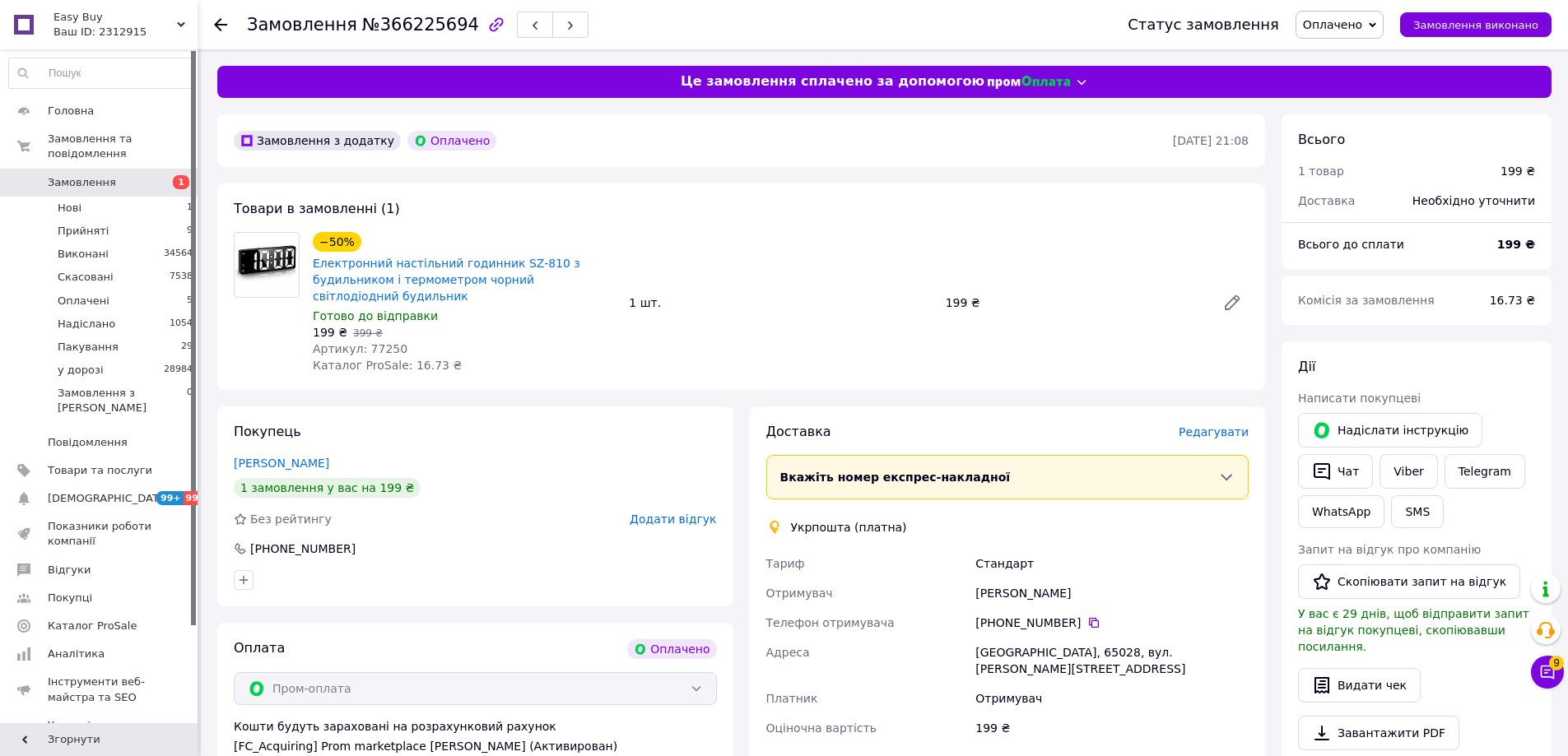
click at [1219, 419] on div "Доставка [PERSON_NAME] Вкажіть номер експрес-накладної Обов'язково введіть номе…" at bounding box center [1007, 662] width 516 height 511
click at [1216, 425] on span "Редагувати" at bounding box center [1214, 432] width 70 height 13
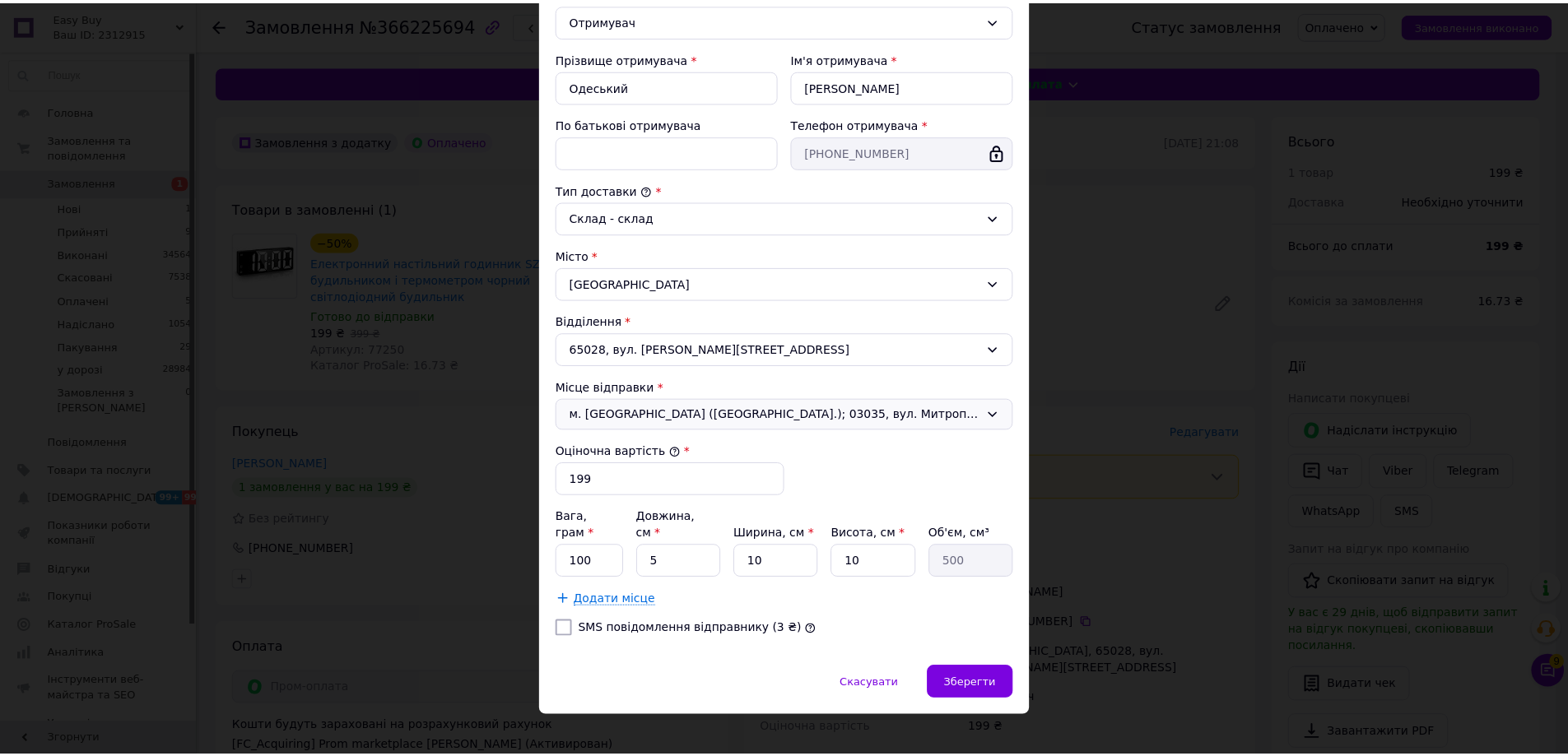
scroll to position [273, 0]
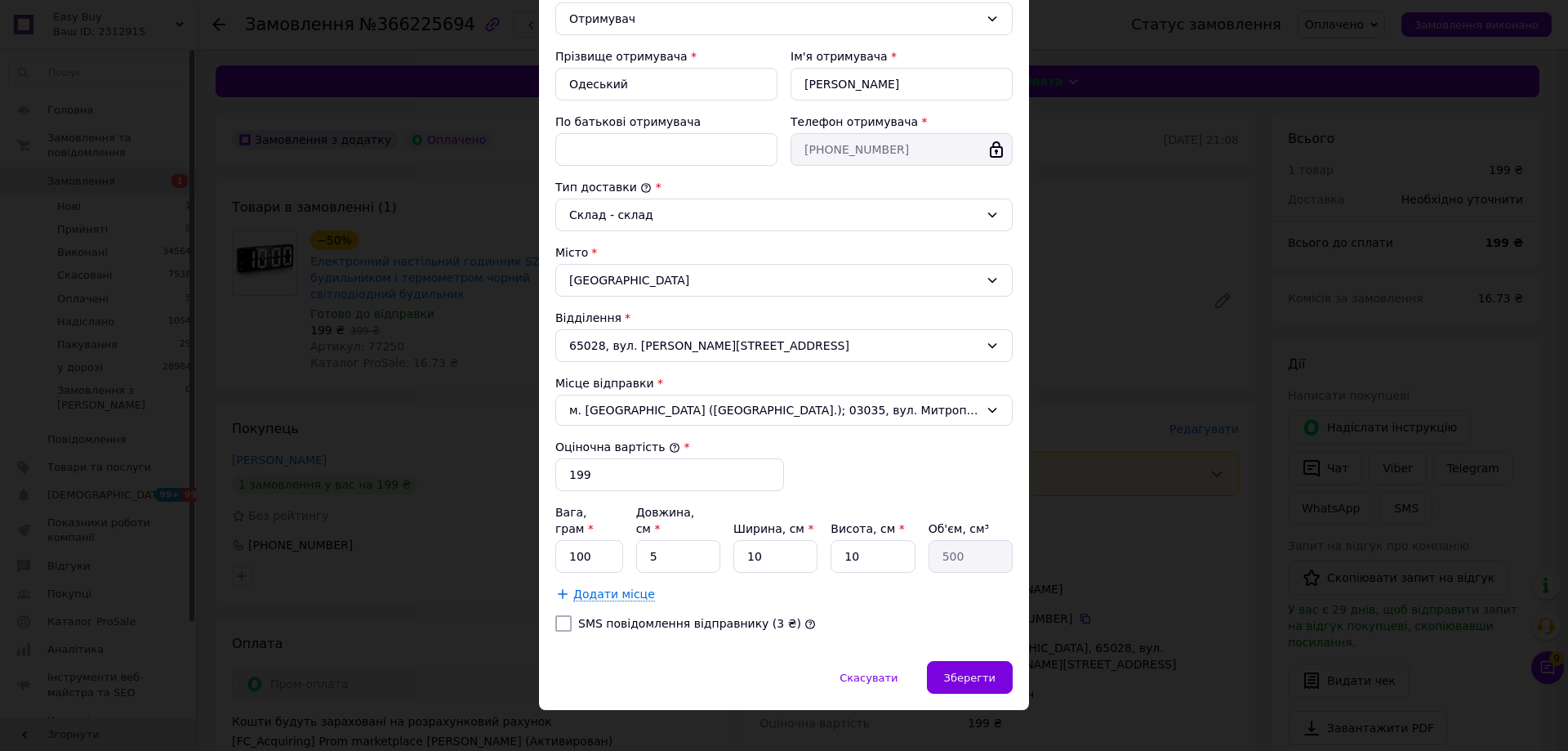
drag, startPoint x: 601, startPoint y: 514, endPoint x: 604, endPoint y: 529, distance: 15.3
click at [594, 518] on label "Вага, грам *" at bounding box center [575, 519] width 38 height 29
click at [601, 540] on input "100" at bounding box center [590, 556] width 68 height 32
click at [607, 540] on input "100" at bounding box center [590, 556] width 68 height 32
type input "120"
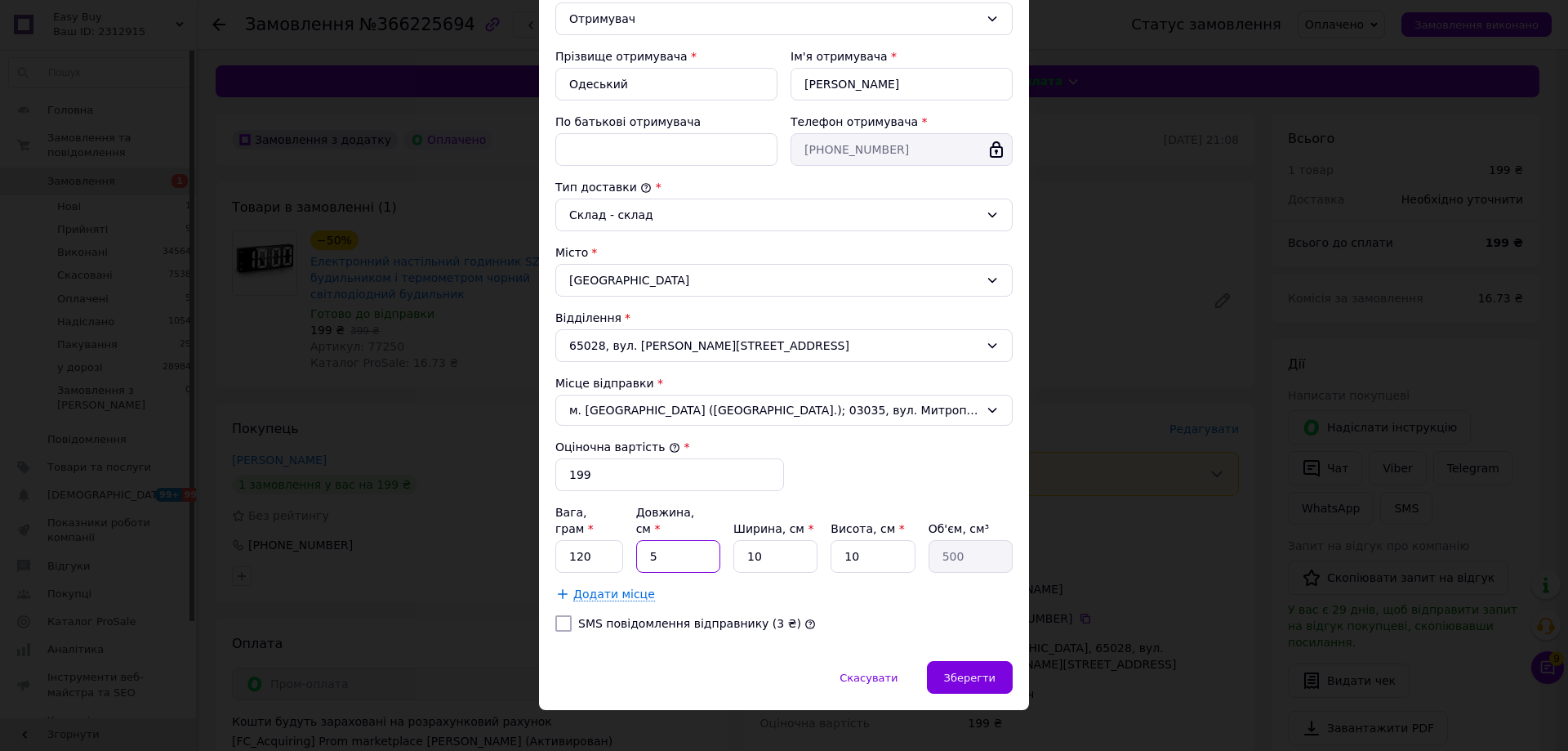
type input "1"
type input "100"
type input "18"
type input "1800"
type input "18"
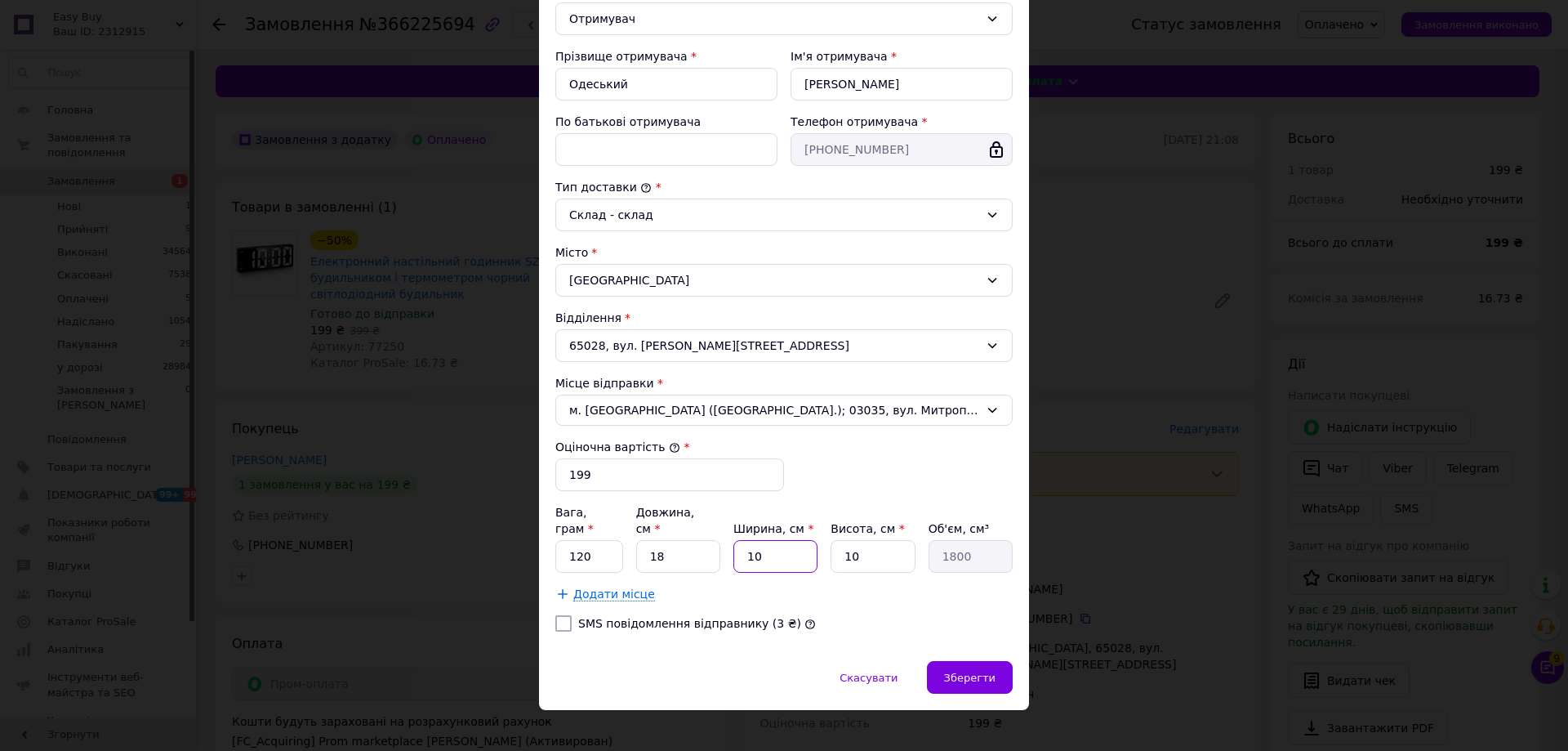
type input "1"
type input "180"
type input "18"
type input "3240"
type input "18"
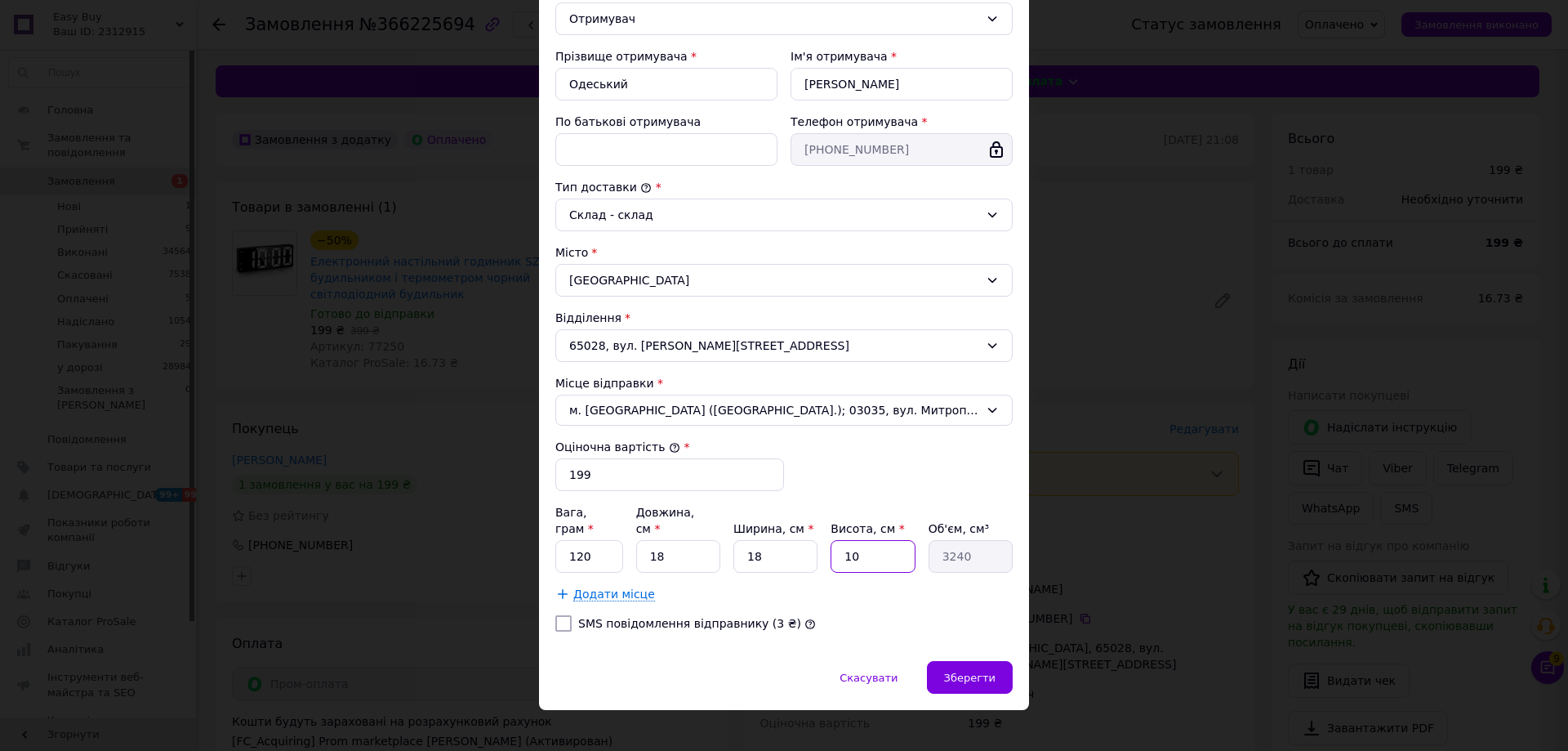
type input "3"
type input "972"
click at [866, 540] on input "3" at bounding box center [872, 556] width 84 height 32
type input "5"
type input "1620"
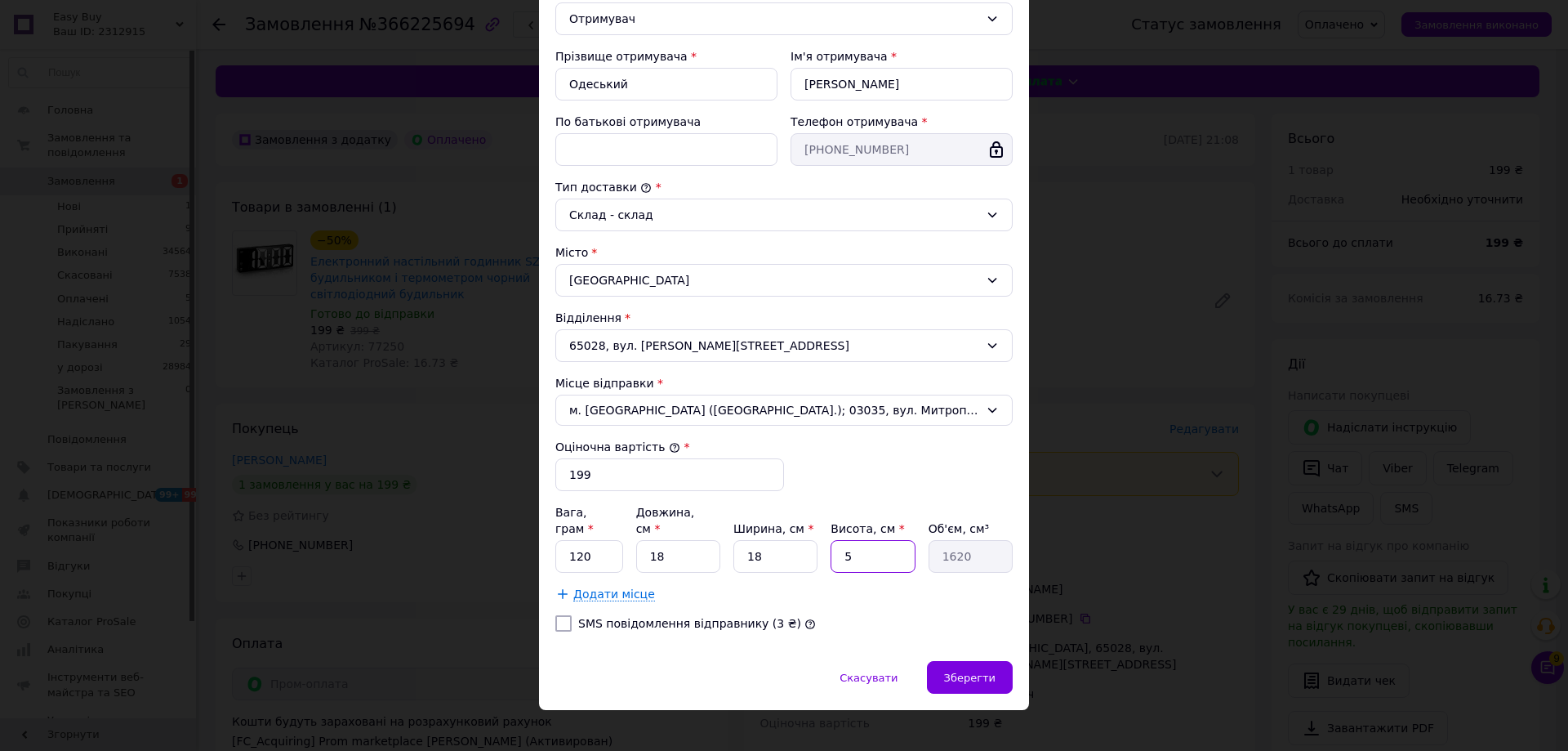
type input "5"
click at [985, 671] on span "Зберегти" at bounding box center [970, 677] width 51 height 12
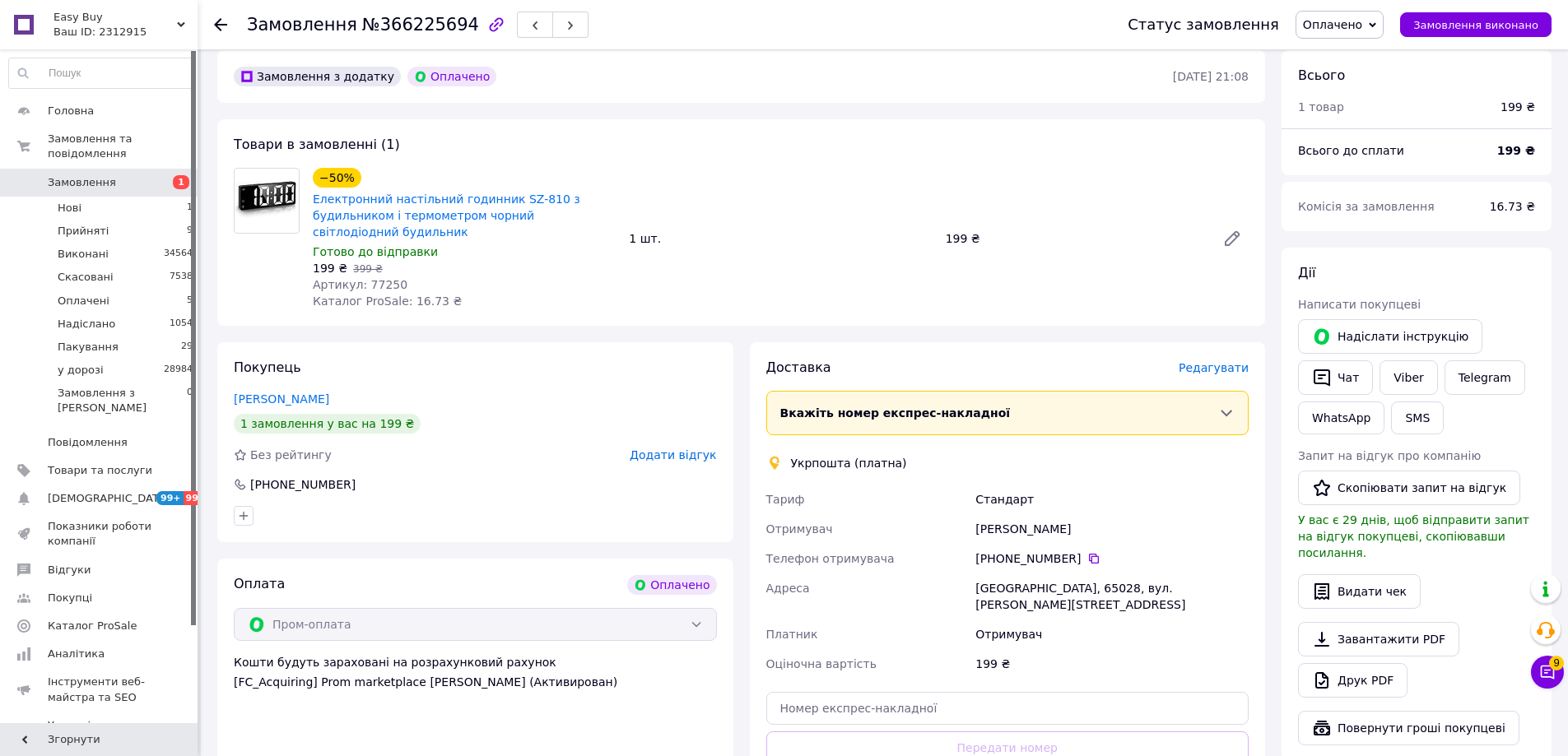
scroll to position [165, 0]
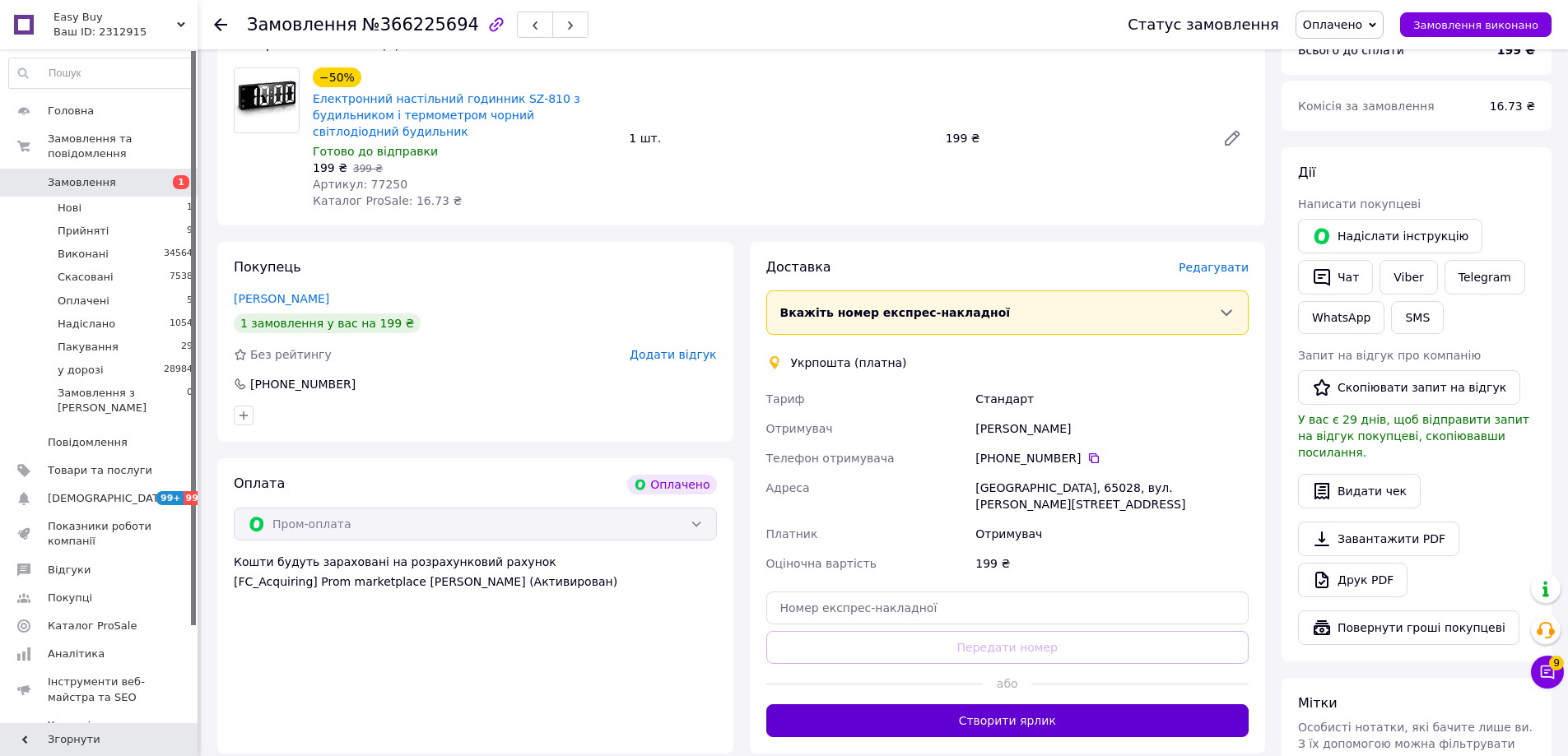
click at [1020, 704] on button "Створити ярлик" at bounding box center [1008, 720] width 483 height 33
click at [1362, 27] on span "Оплачено" at bounding box center [1332, 25] width 59 height 13
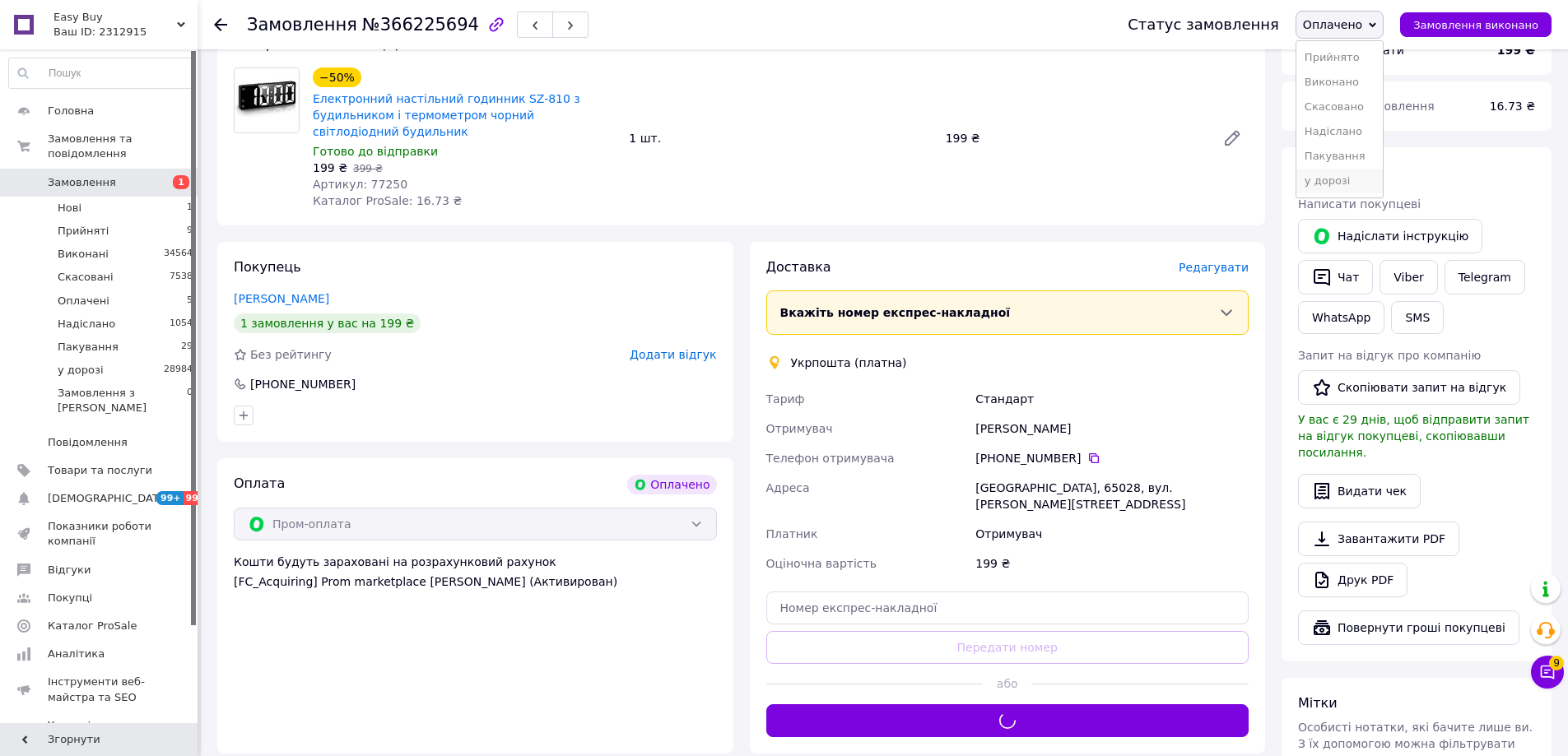
click at [1339, 179] on li "у дорозі" at bounding box center [1339, 181] width 86 height 25
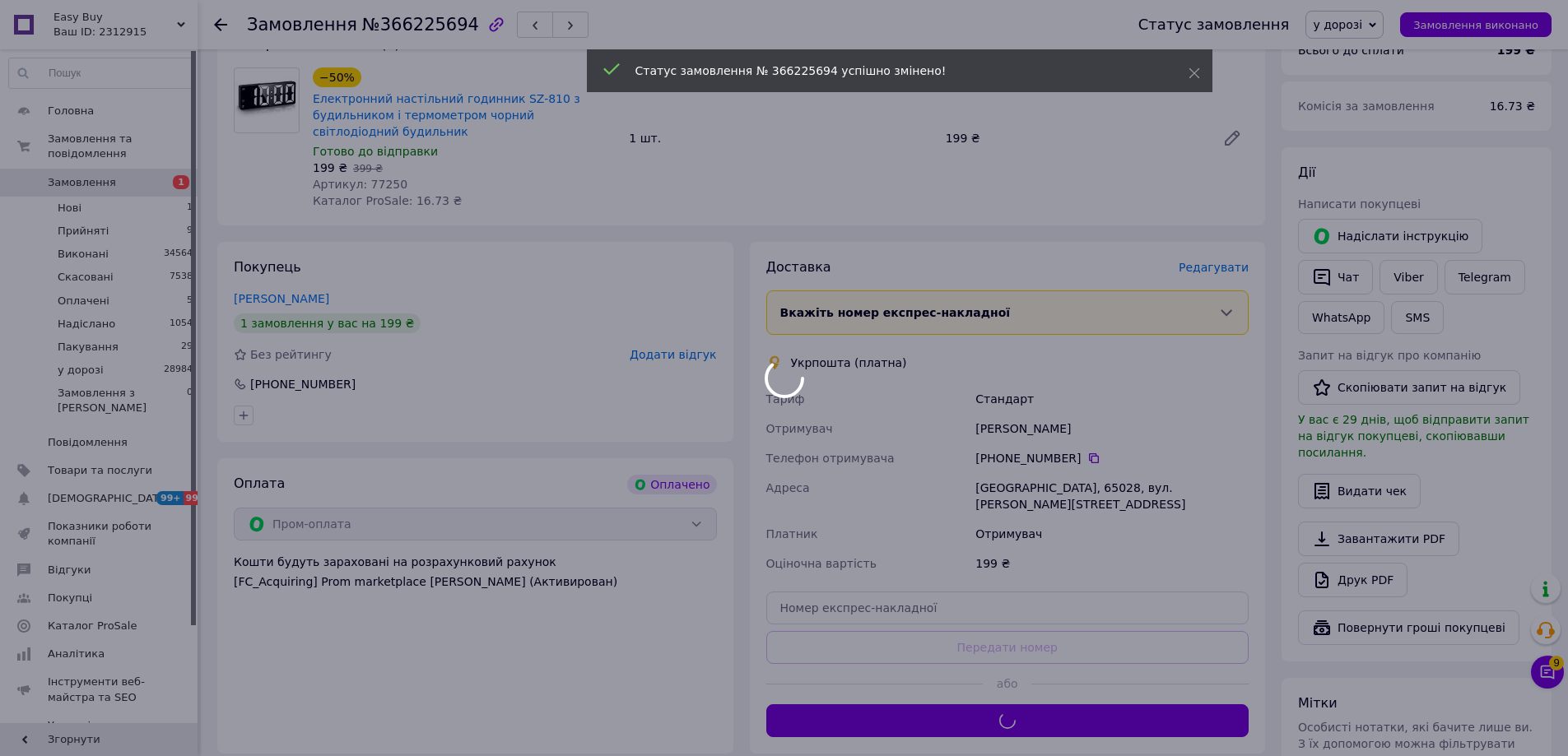
click at [1087, 461] on div at bounding box center [784, 378] width 1568 height 756
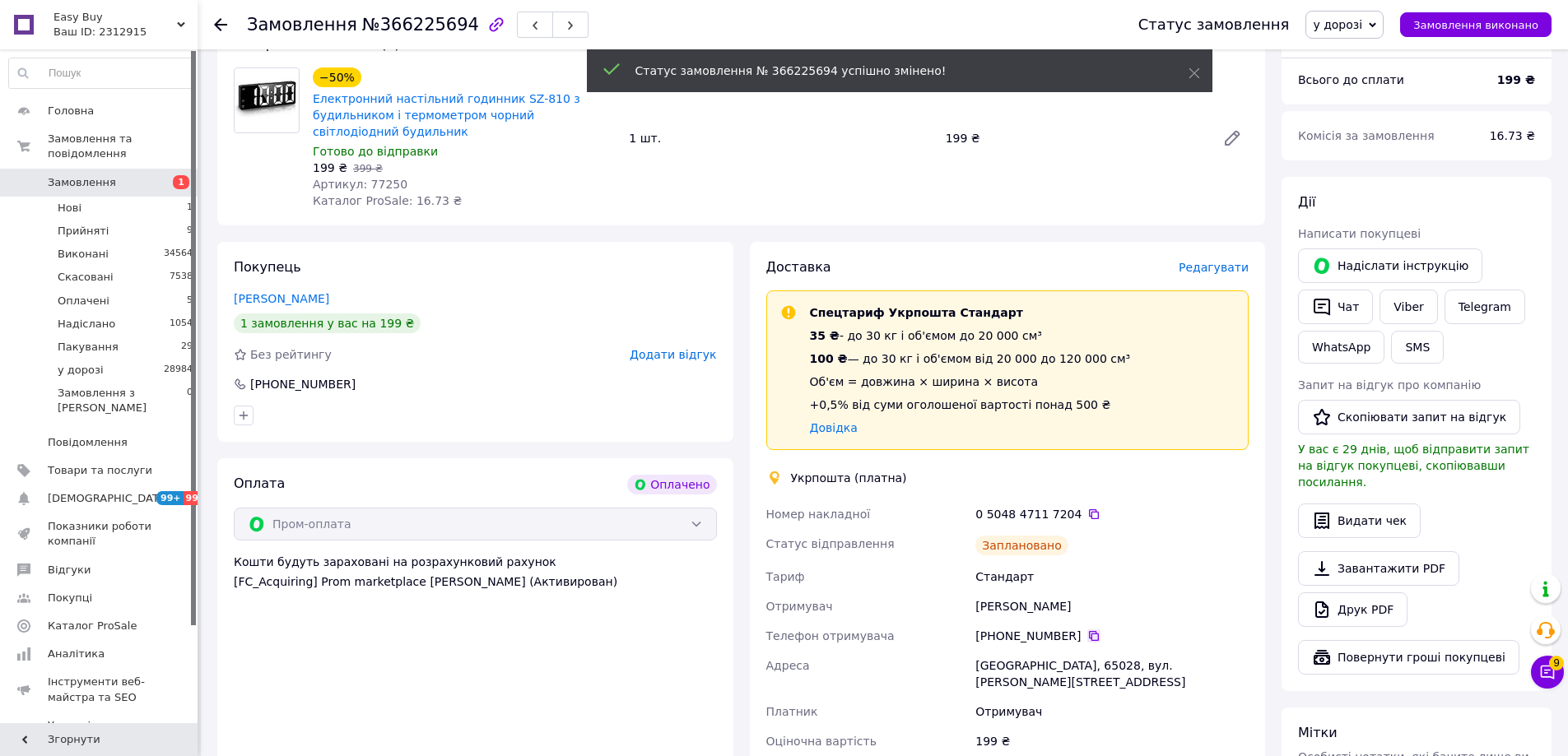
click at [1089, 633] on icon at bounding box center [1094, 636] width 10 height 10
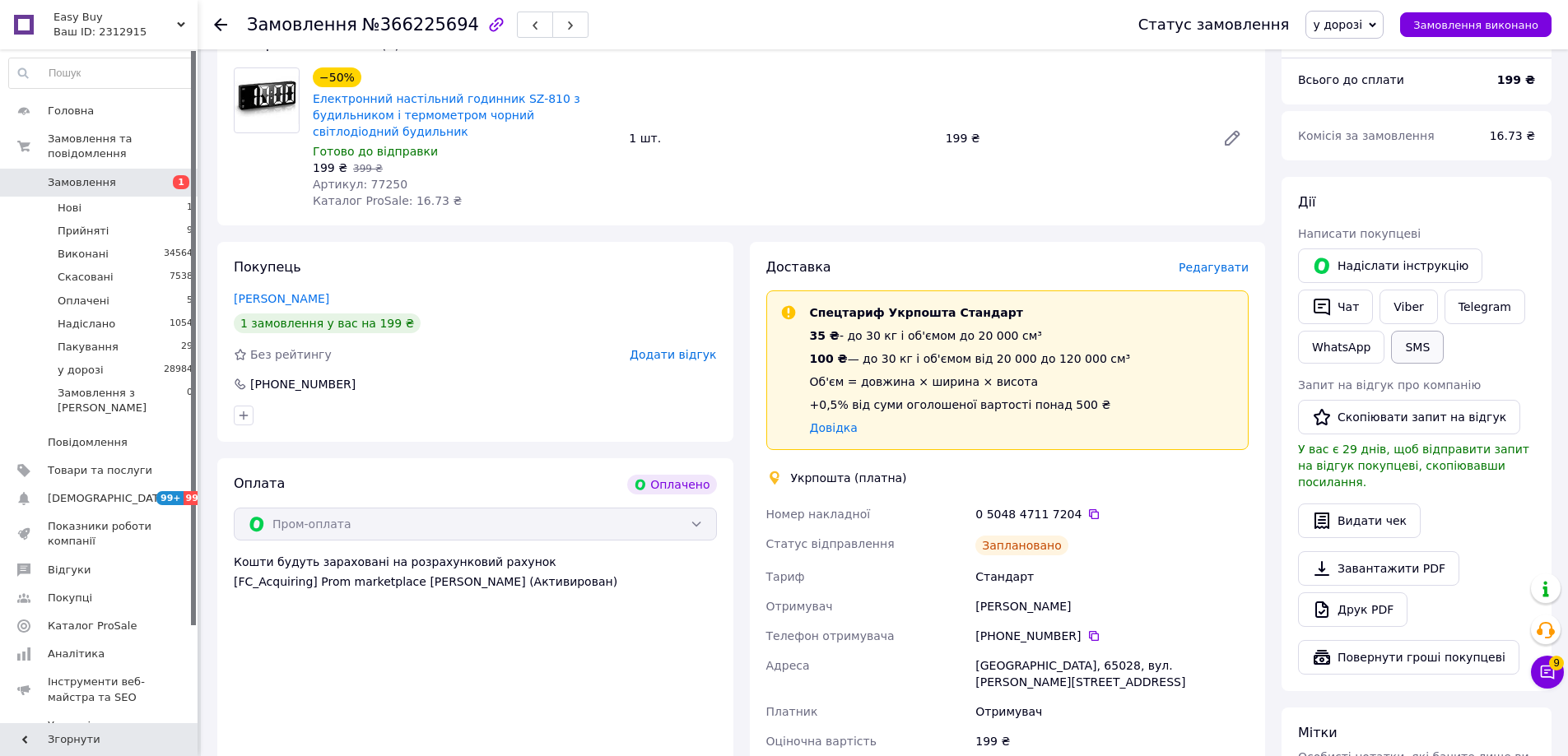
click at [1397, 348] on button "SMS" at bounding box center [1417, 347] width 53 height 33
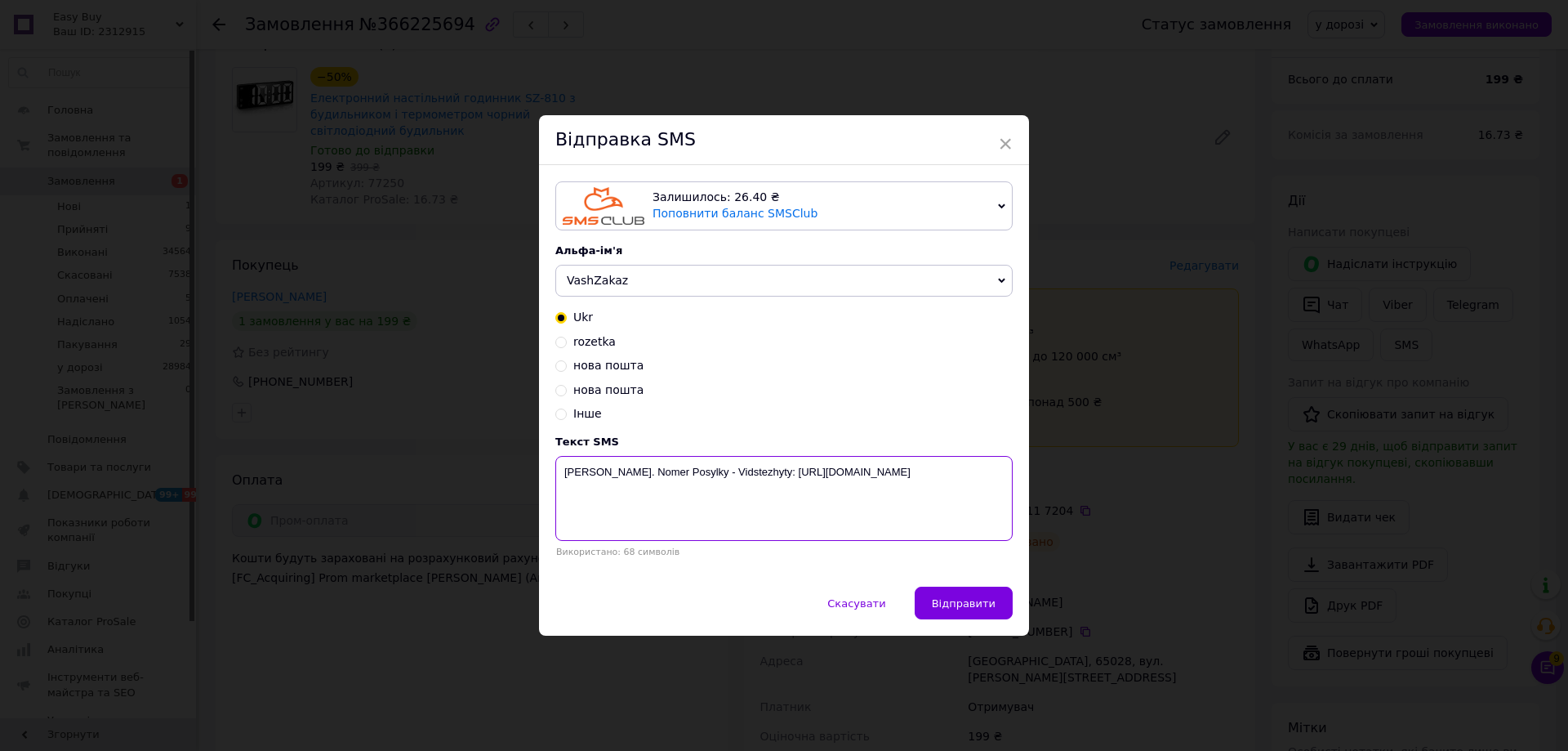
click at [675, 480] on textarea "Ukr Poshta. Nomer Posylky - Vidstezhyty: https://track.ukrposhta.ua/" at bounding box center [784, 498] width 457 height 85
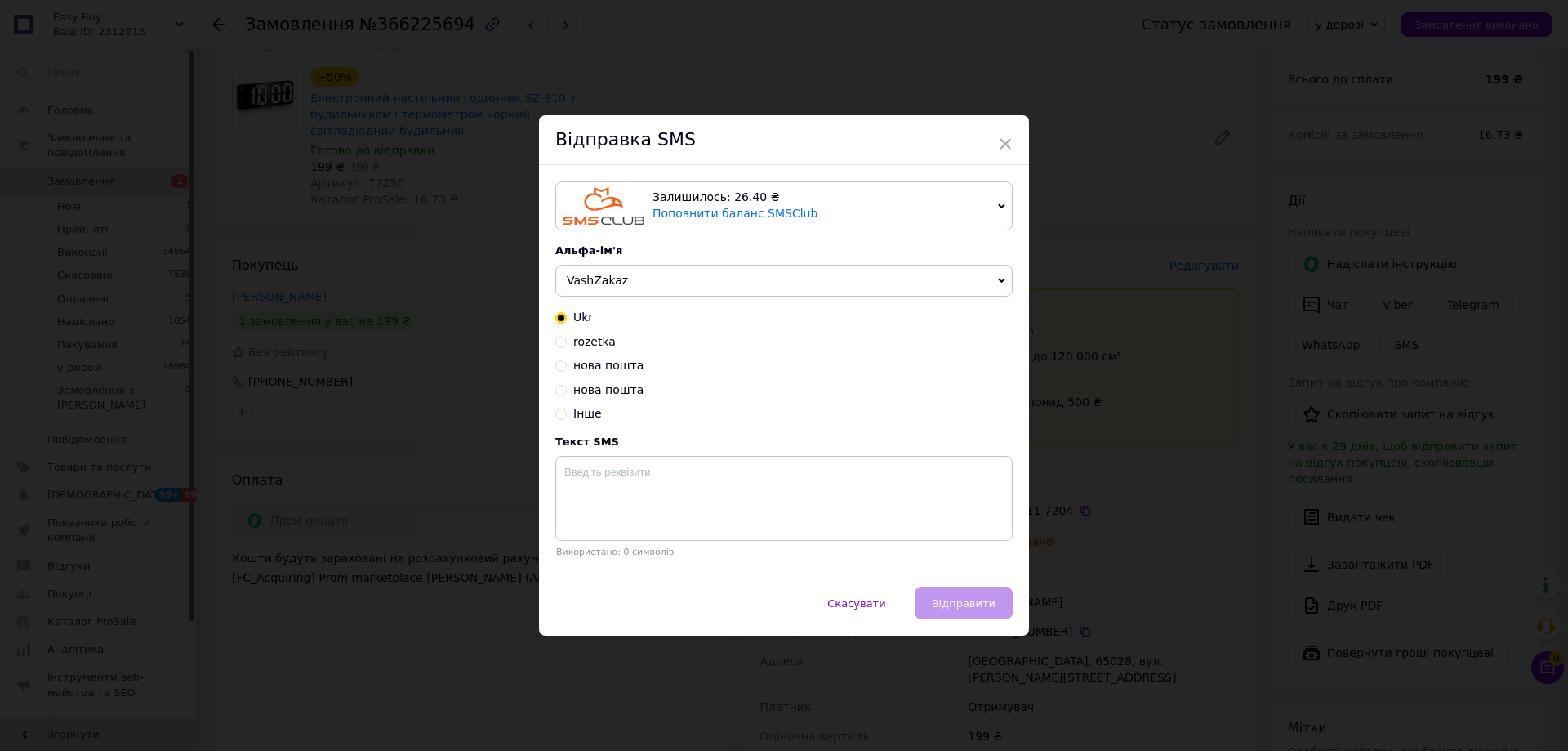
click at [1103, 381] on div "× Відправка SMS Залишилось: 26.40 ₴ Поповнити баланс SMSClub Підключити LetsAds…" at bounding box center [784, 375] width 1568 height 751
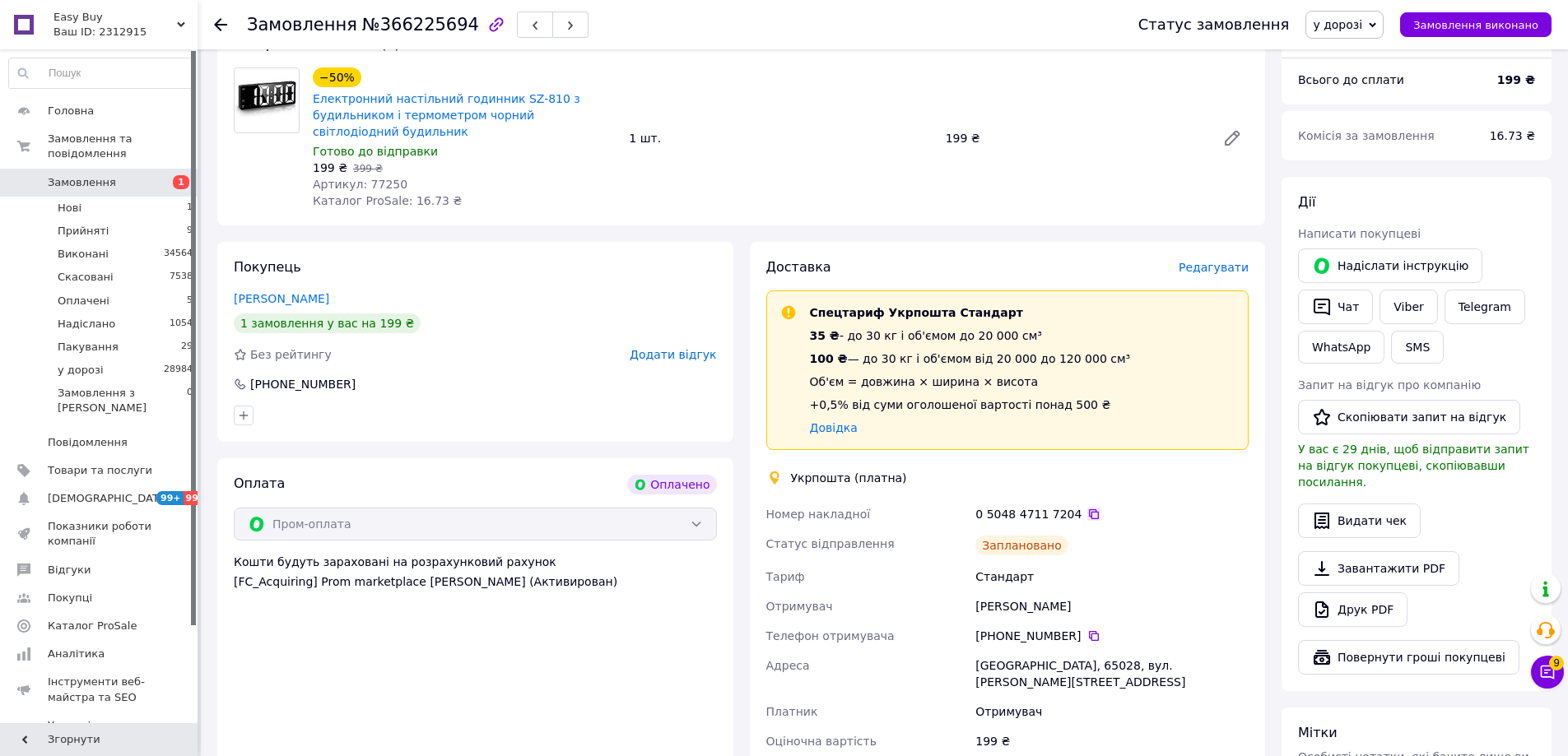
click at [1087, 514] on icon at bounding box center [1094, 515] width 13 height 13
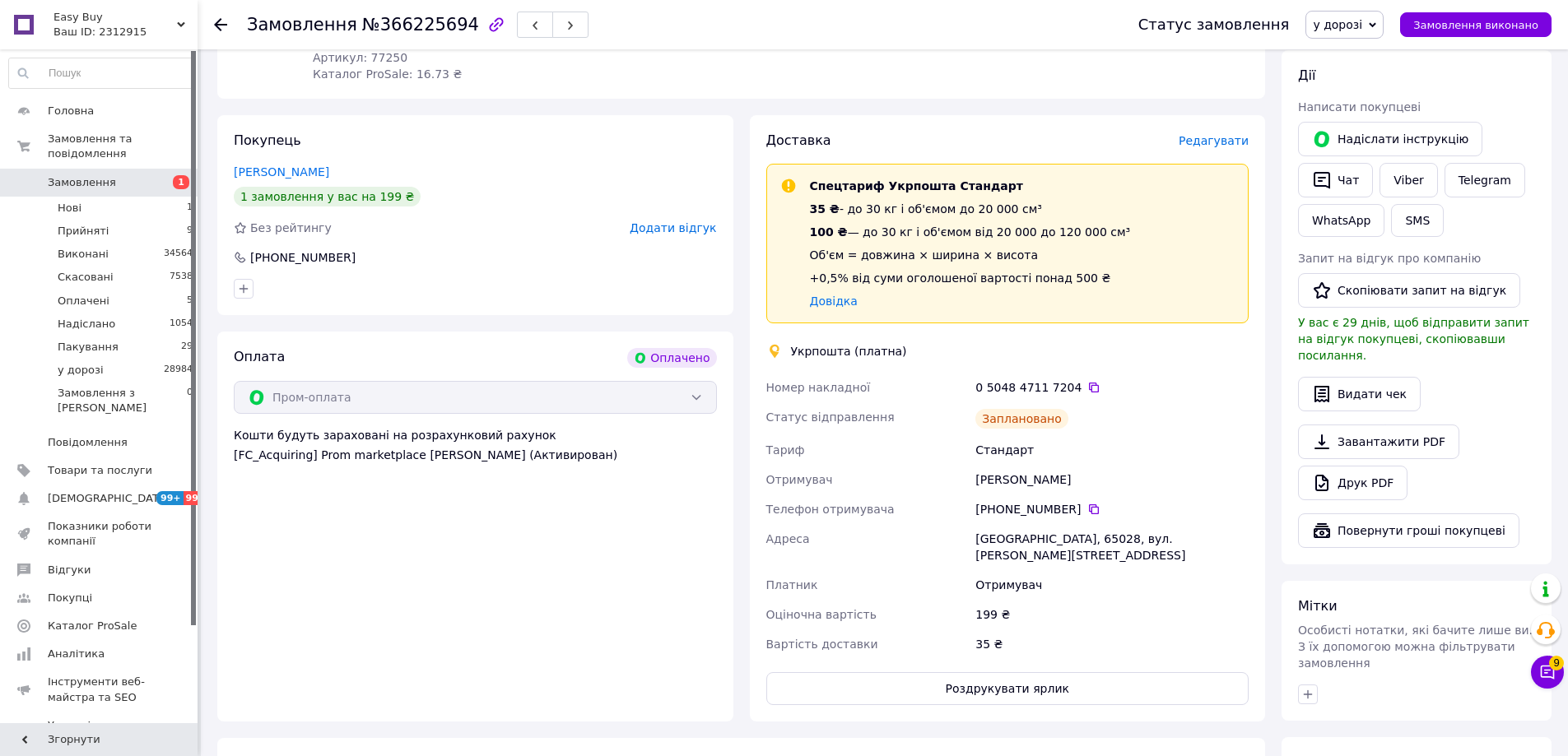
scroll to position [545, 0]
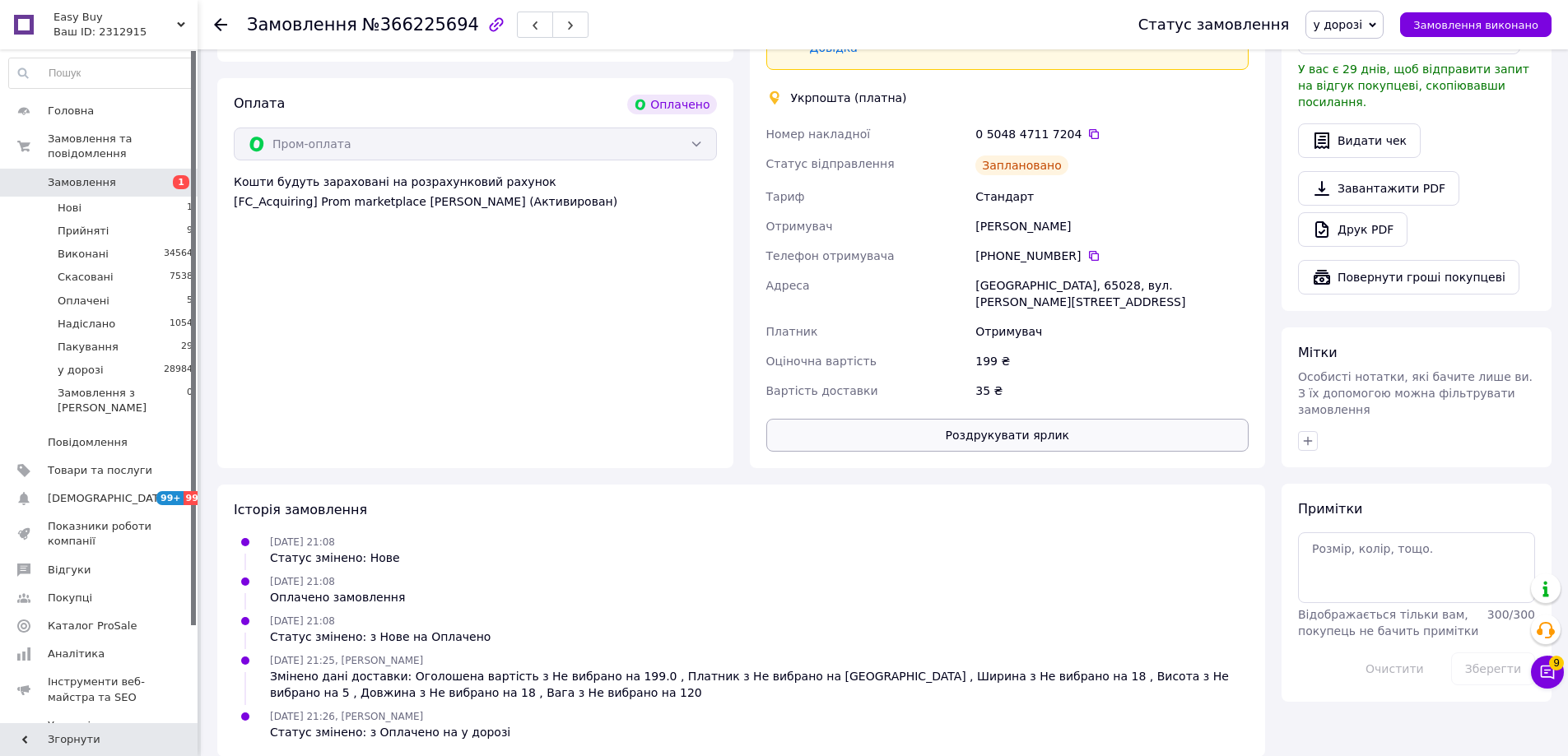
click at [1038, 424] on button "Роздрукувати ярлик" at bounding box center [1008, 434] width 483 height 33
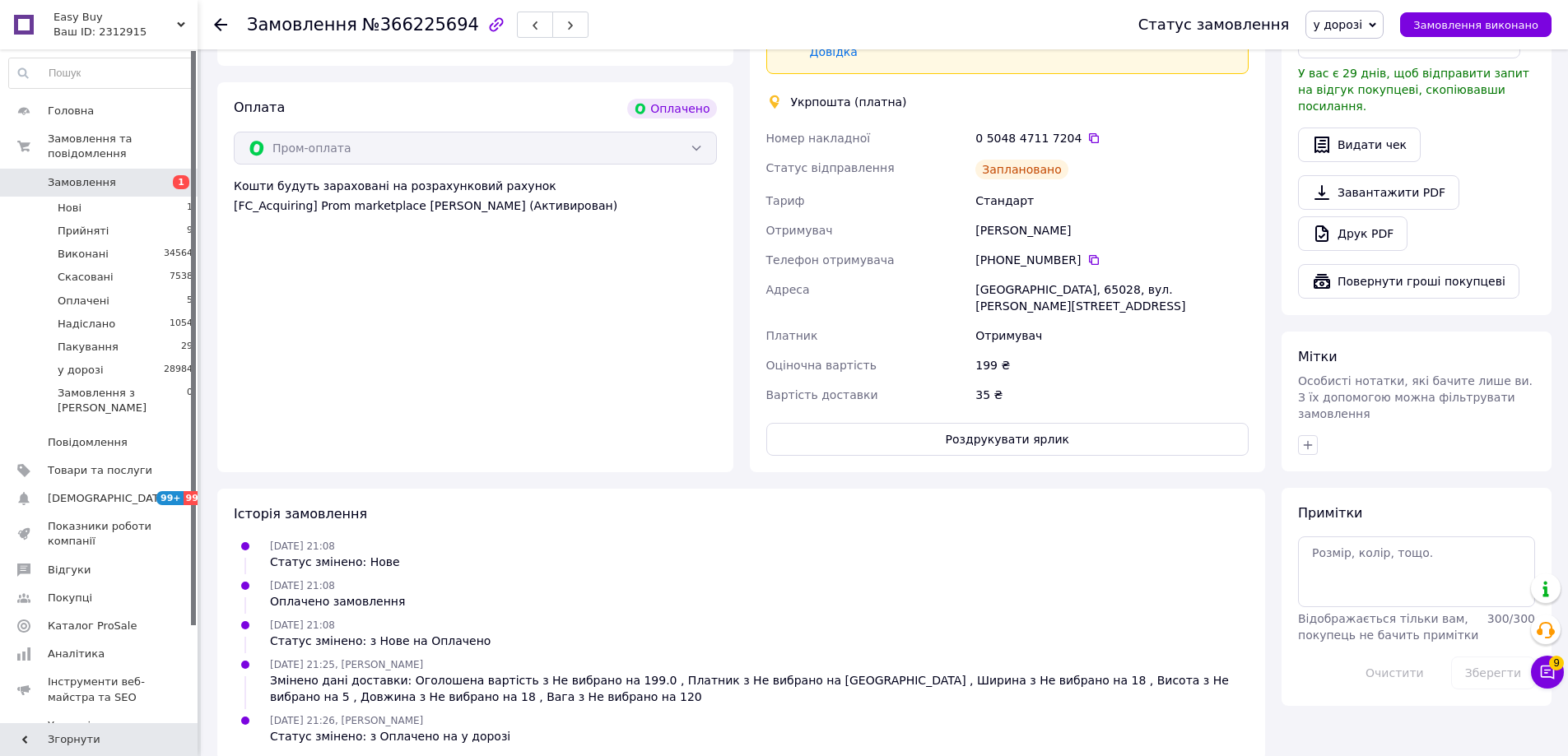
scroll to position [0, 0]
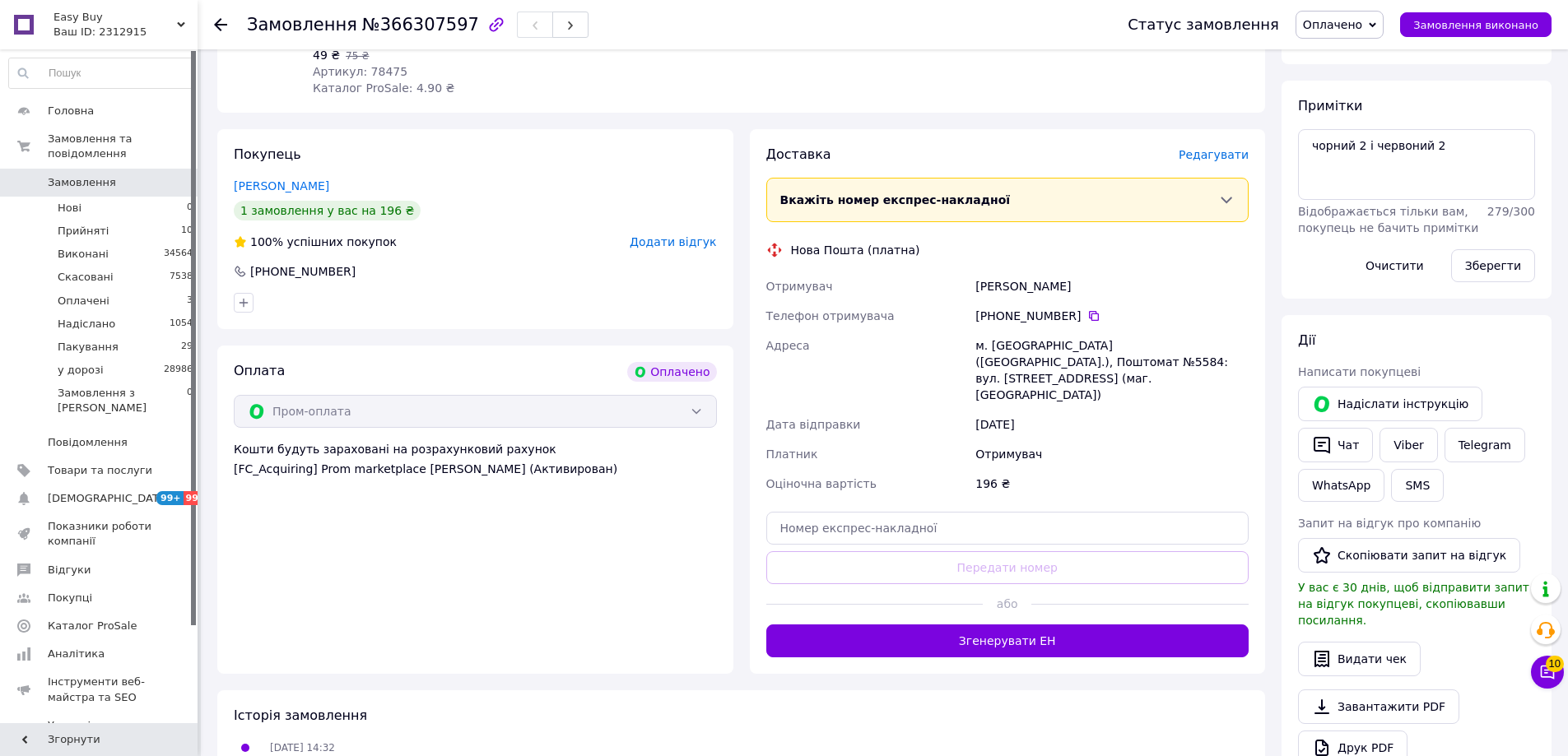
scroll to position [329, 0]
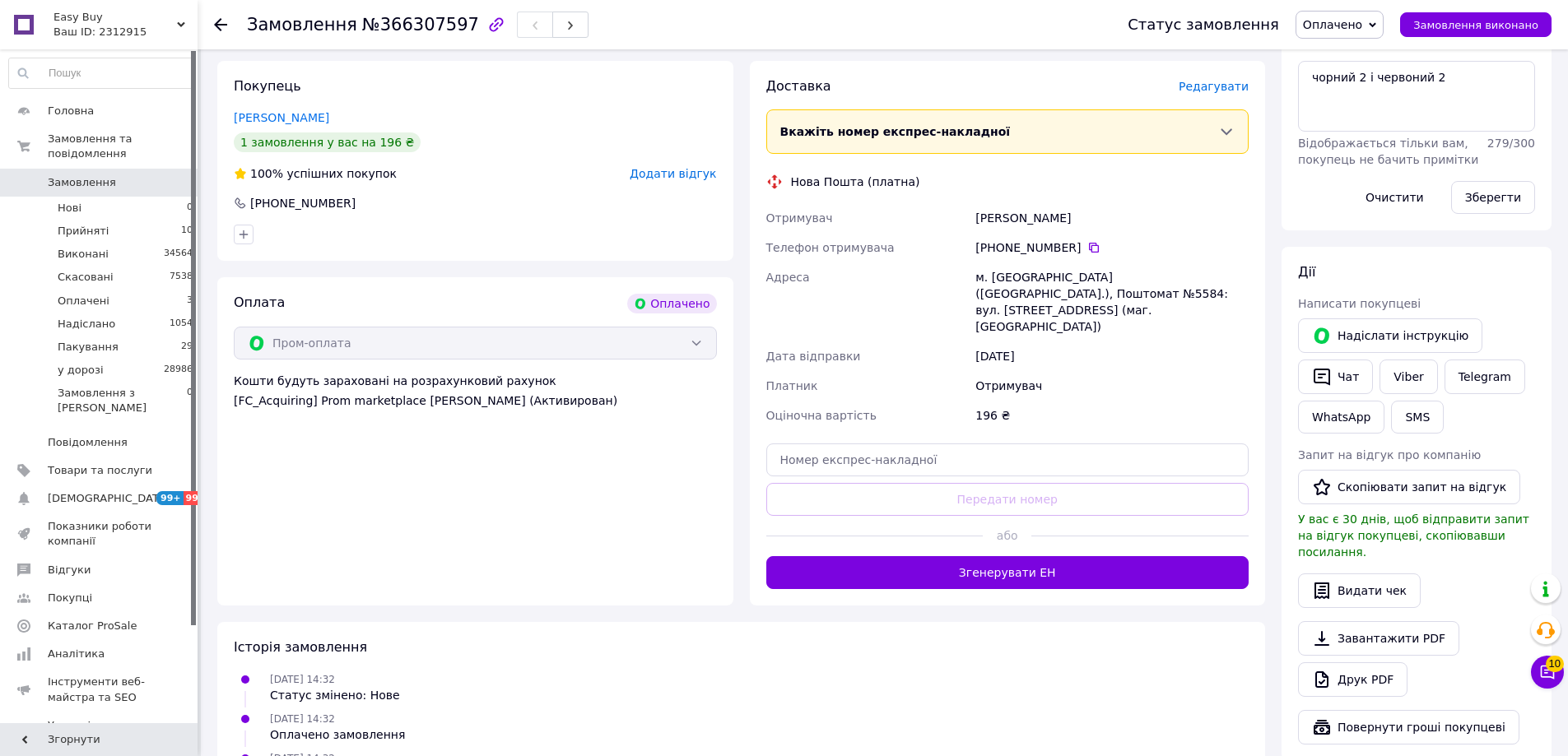
click at [1112, 556] on button "Згенерувати ЕН" at bounding box center [1008, 572] width 483 height 33
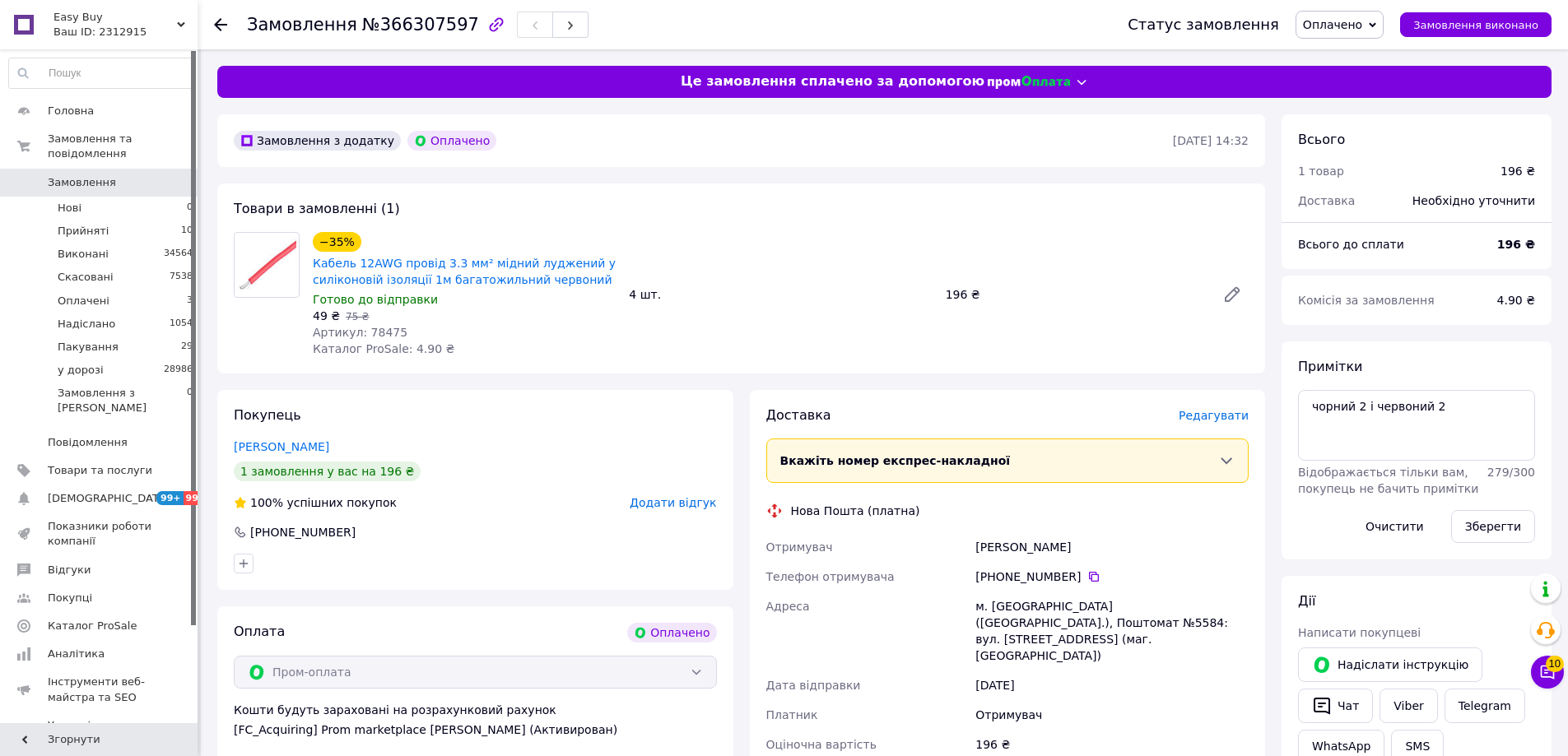
click at [1362, 23] on span "Оплачено" at bounding box center [1332, 25] width 59 height 13
click at [1357, 191] on li "у дорозі" at bounding box center [1339, 181] width 86 height 25
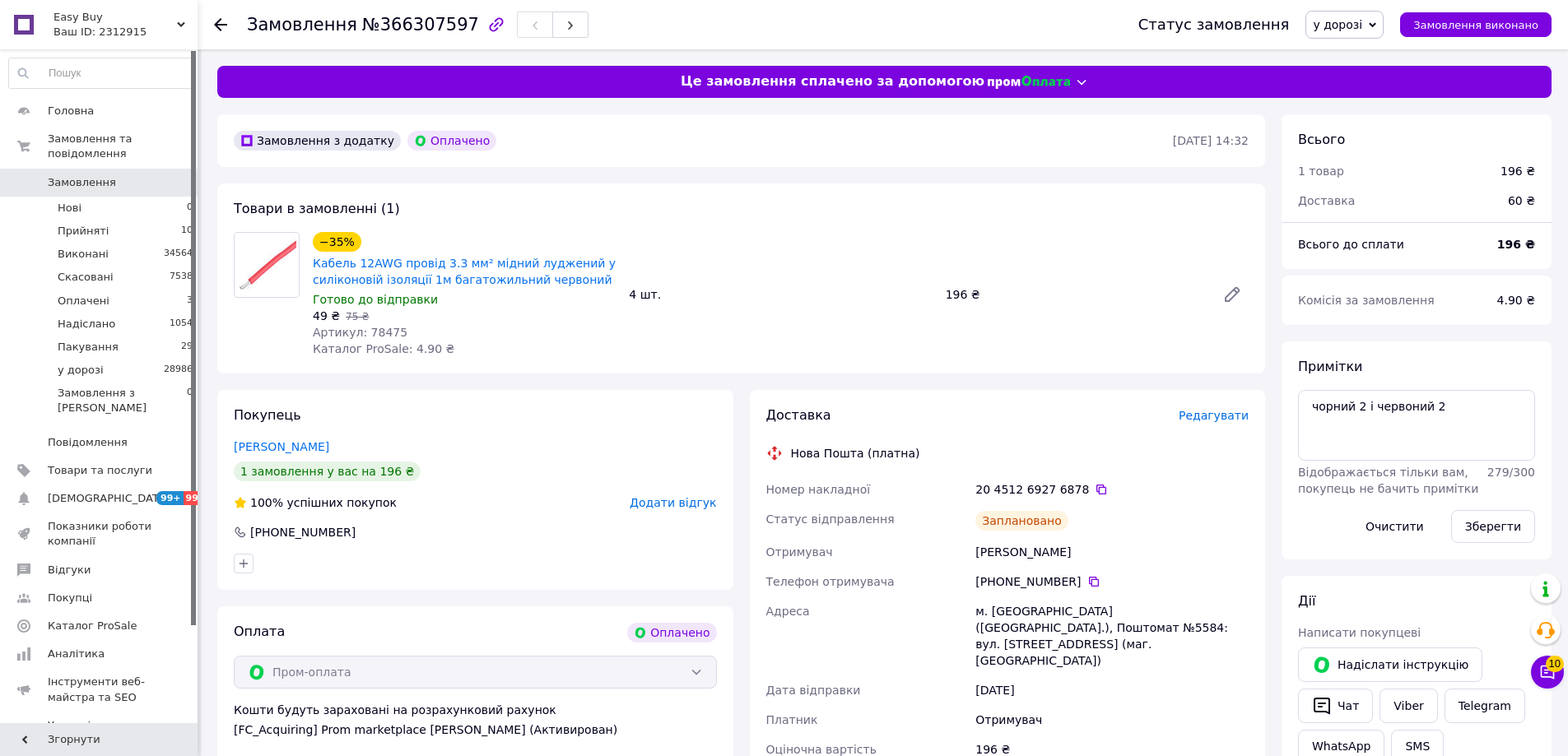
click at [1075, 283] on div "196 ₴" at bounding box center [1073, 295] width 270 height 23
click at [1345, 706] on button "Чат" at bounding box center [1336, 705] width 75 height 34
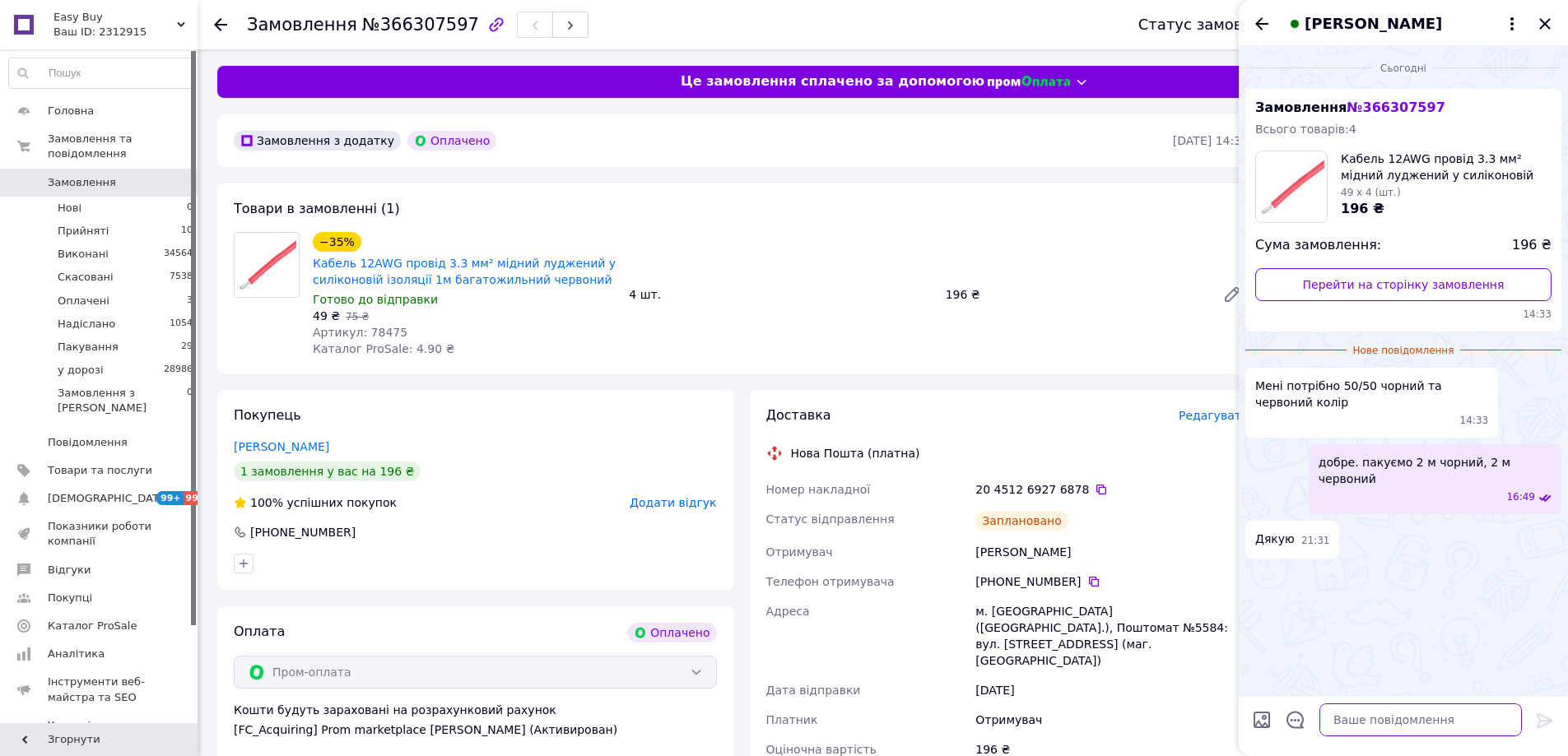
click at [1425, 714] on textarea at bounding box center [1420, 719] width 202 height 33
paste textarea "Відправлення: 20451269276878 Плановий час доставки: 13.10.2025 21:00 Вартість д…"
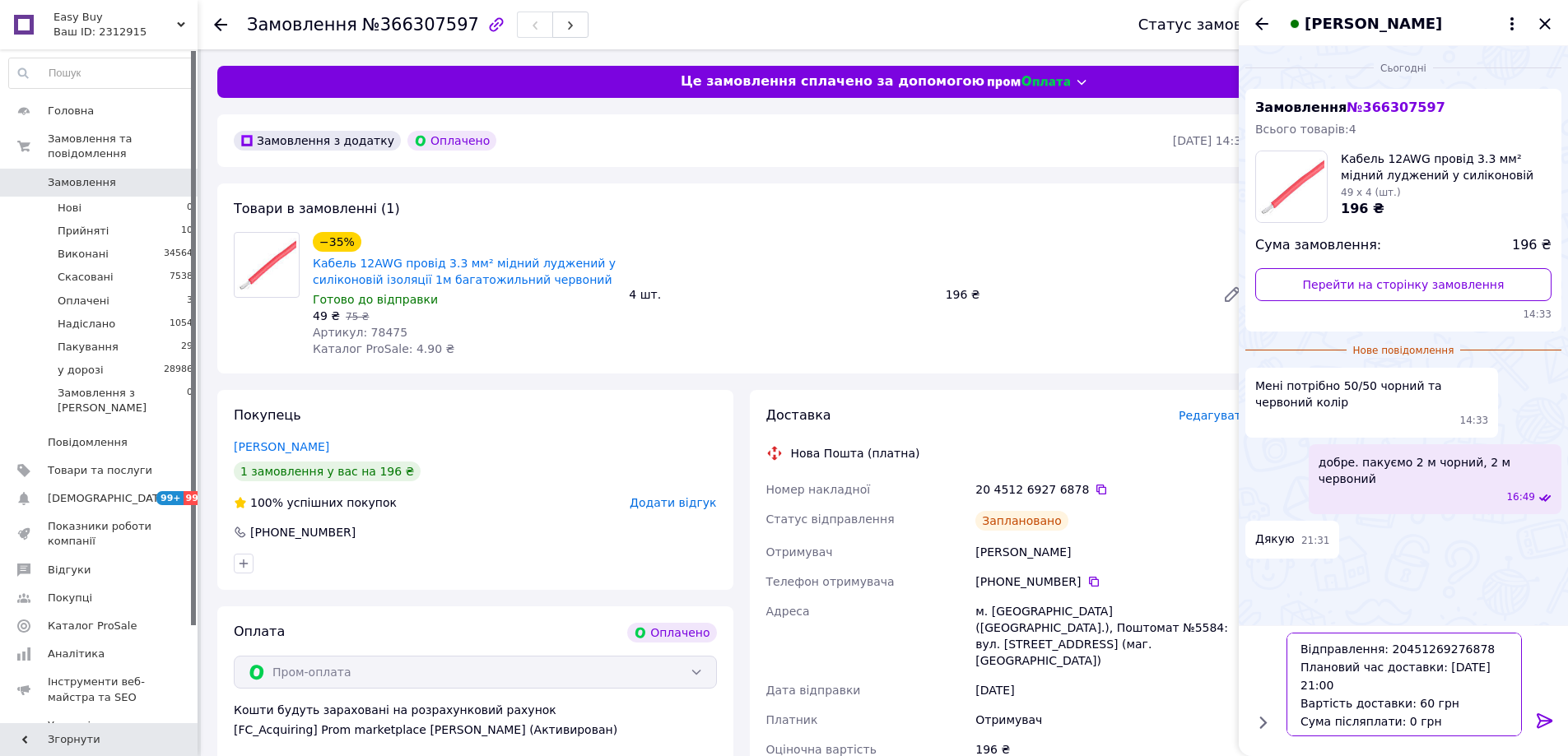
type textarea "Відправлення: 20451269276878 Плановий час доставки: 13.10.2025 21:00 Вартість д…"
click at [1549, 717] on icon at bounding box center [1545, 721] width 20 height 20
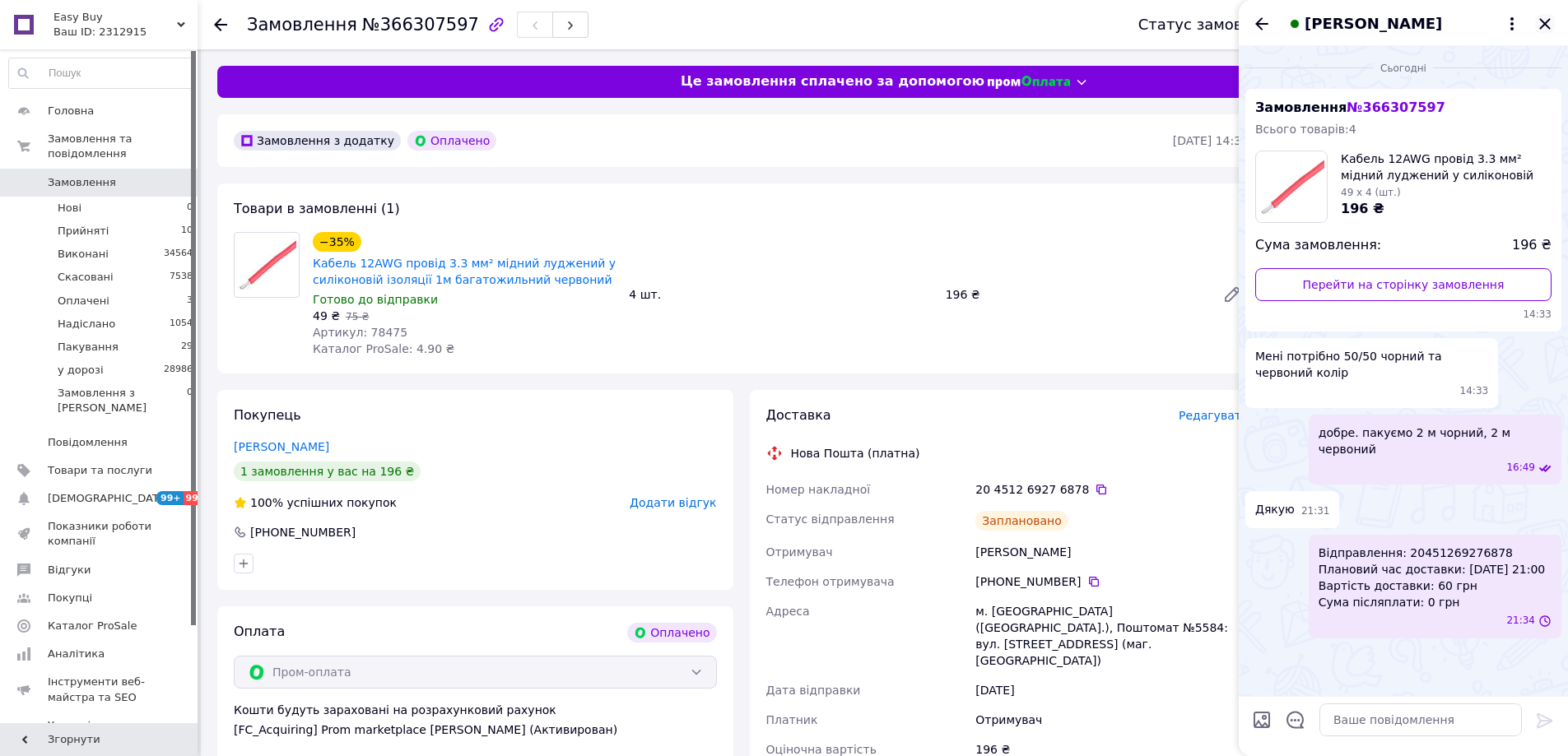
click at [1545, 22] on icon "Закрити" at bounding box center [1545, 24] width 20 height 20
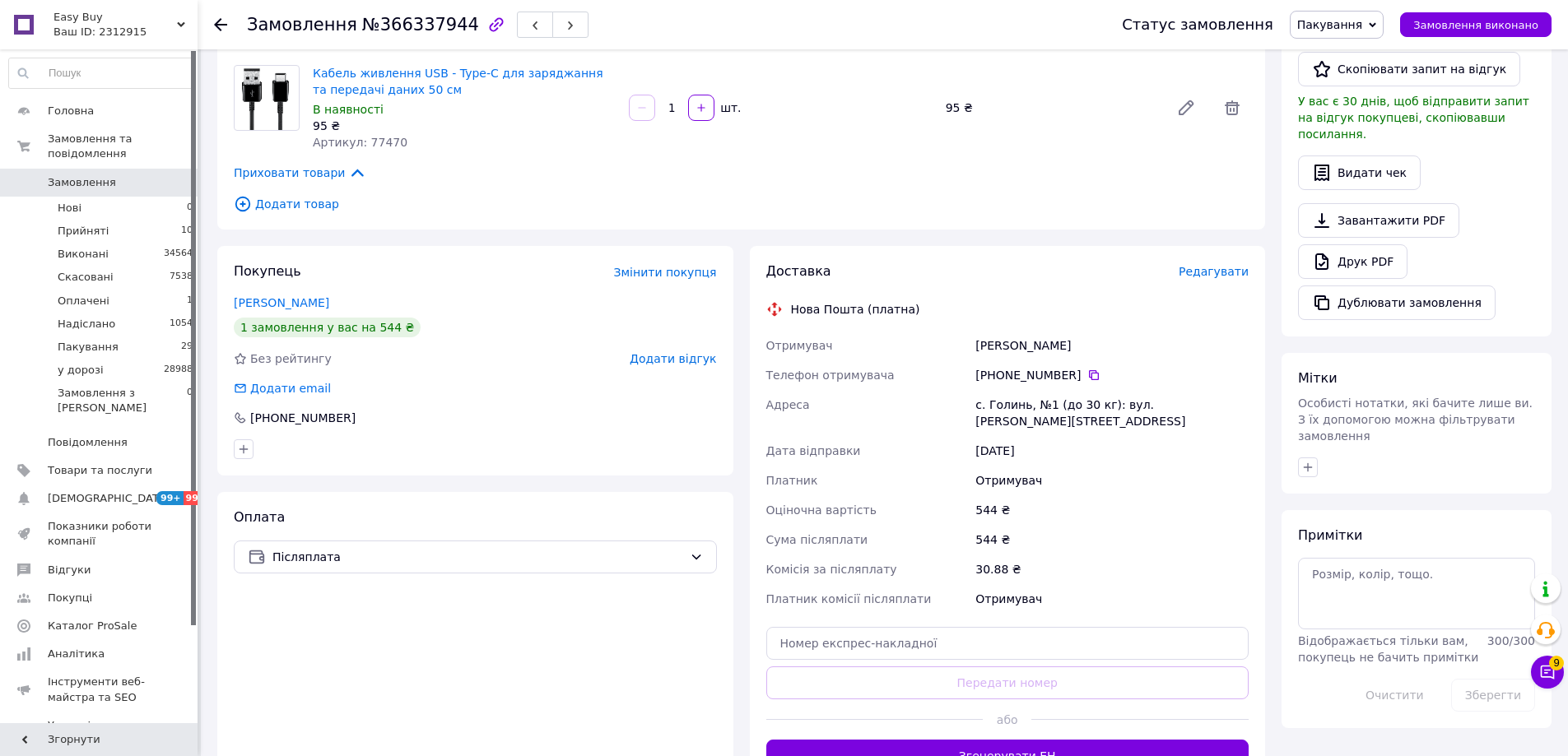
scroll to position [411, 0]
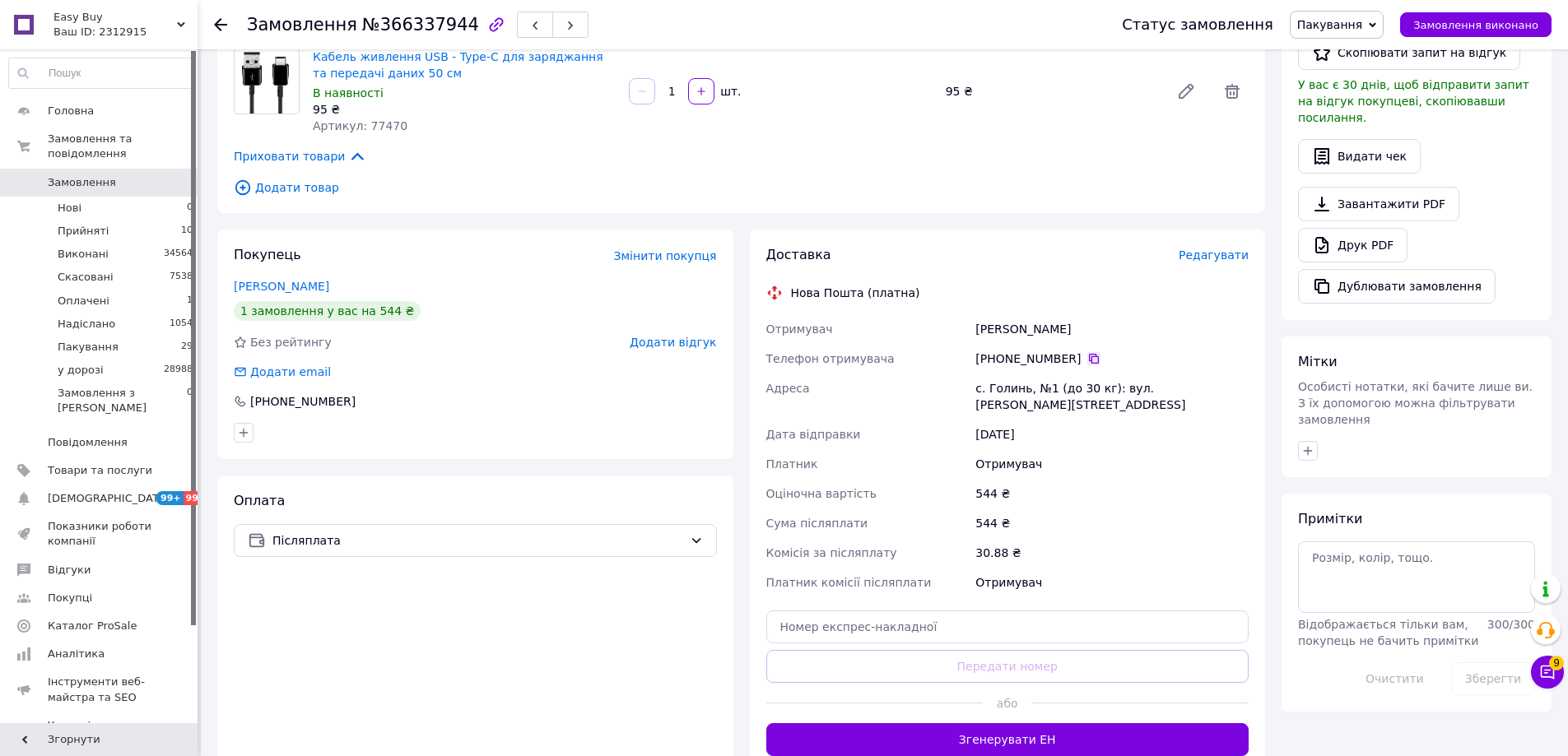
click at [1087, 352] on icon at bounding box center [1094, 358] width 13 height 13
click at [1375, 549] on textarea at bounding box center [1417, 576] width 237 height 71
paste textarea "Відправлення: 20451269280148 Плановий час доставки: 14.10.2025 18:00 Вартість д…"
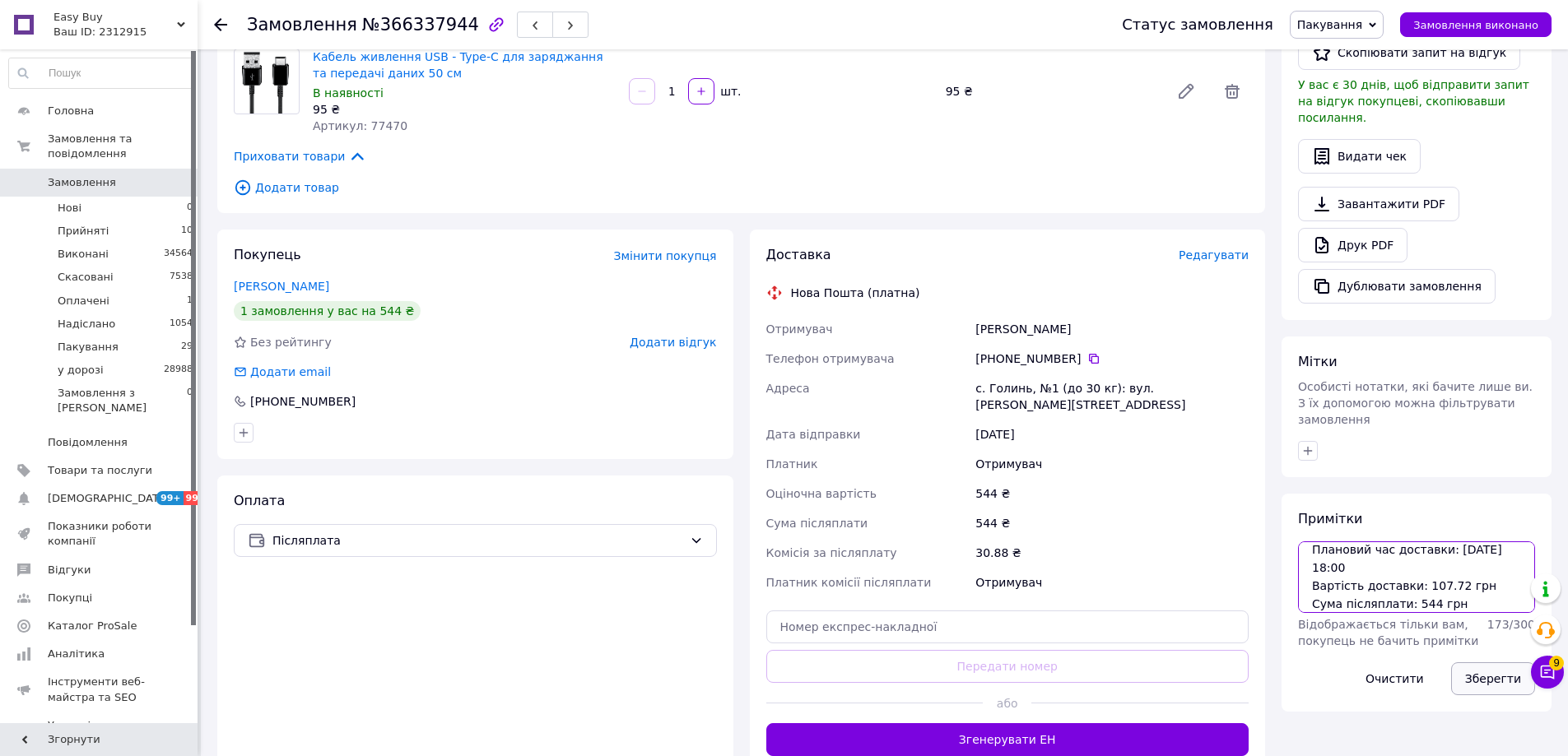
type textarea "Відправлення: 20451269280148 Плановий час доставки: 14.10.2025 18:00 Вартість д…"
click at [1498, 662] on button "Зберегти" at bounding box center [1493, 678] width 84 height 33
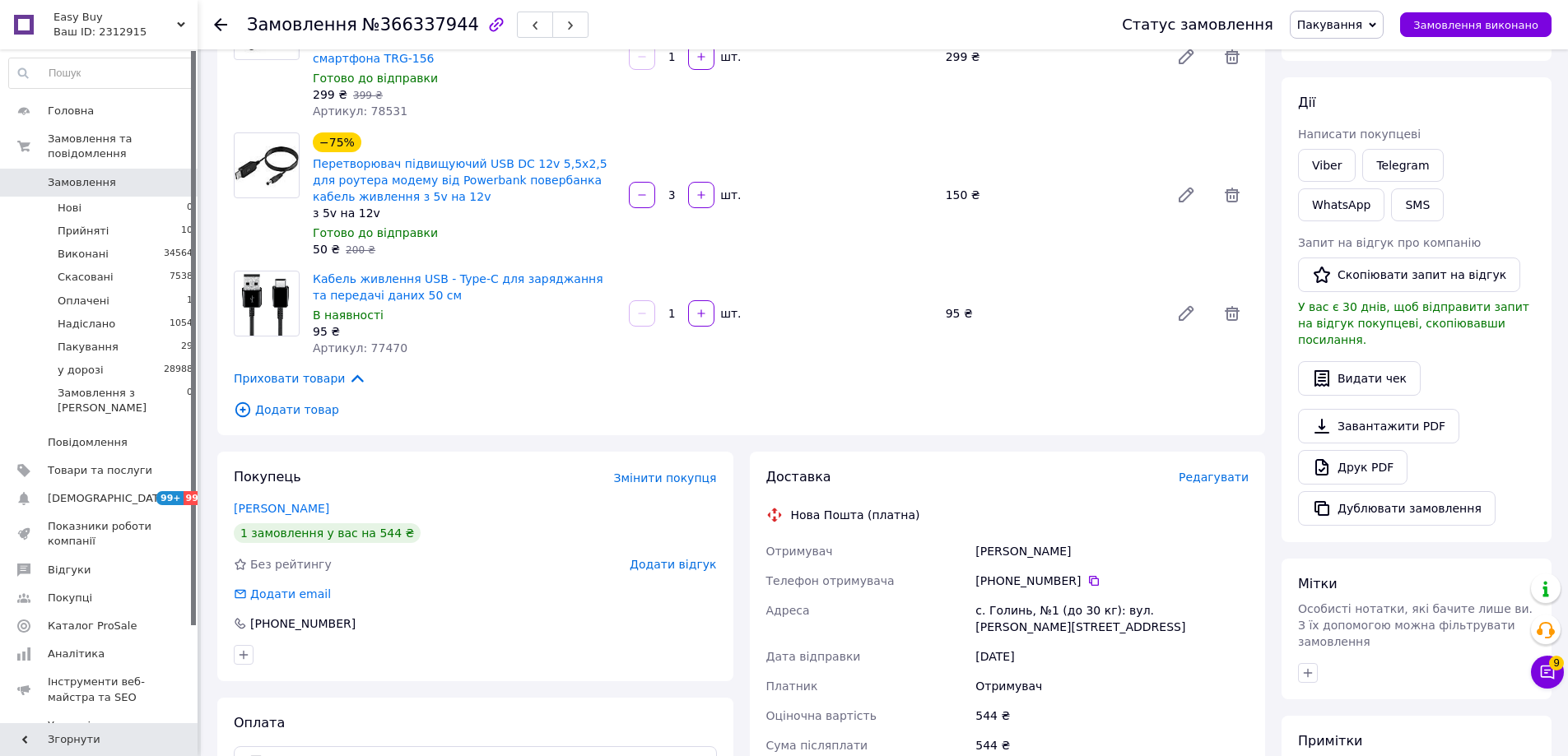
scroll to position [0, 0]
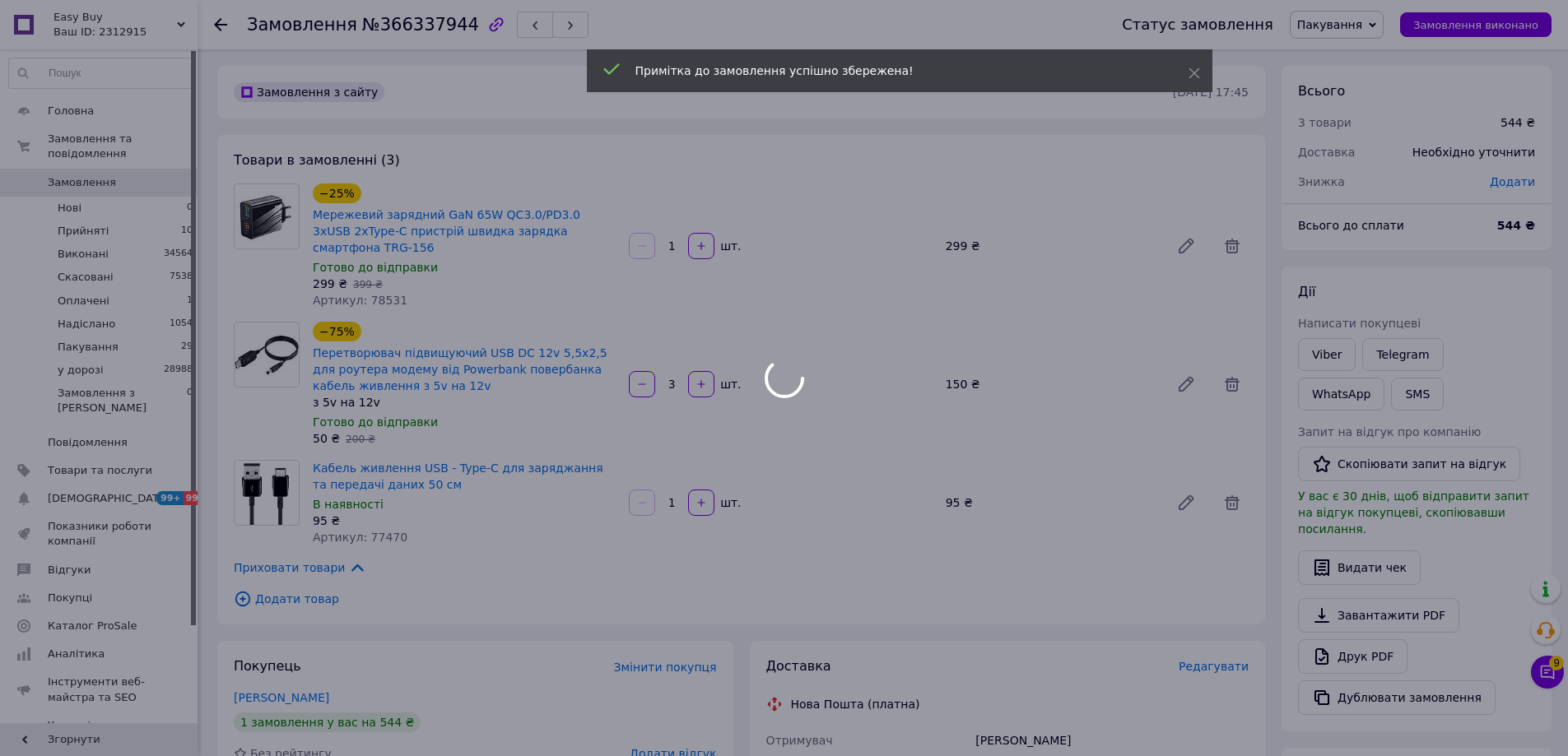
click at [1348, 347] on div at bounding box center [784, 378] width 1568 height 756
click at [1328, 353] on body "Easy Buy Ваш ID: 2312915 Сайт Easy Buy Кабінет покупця Перевірити стан системи …" at bounding box center [784, 697] width 1568 height 1393
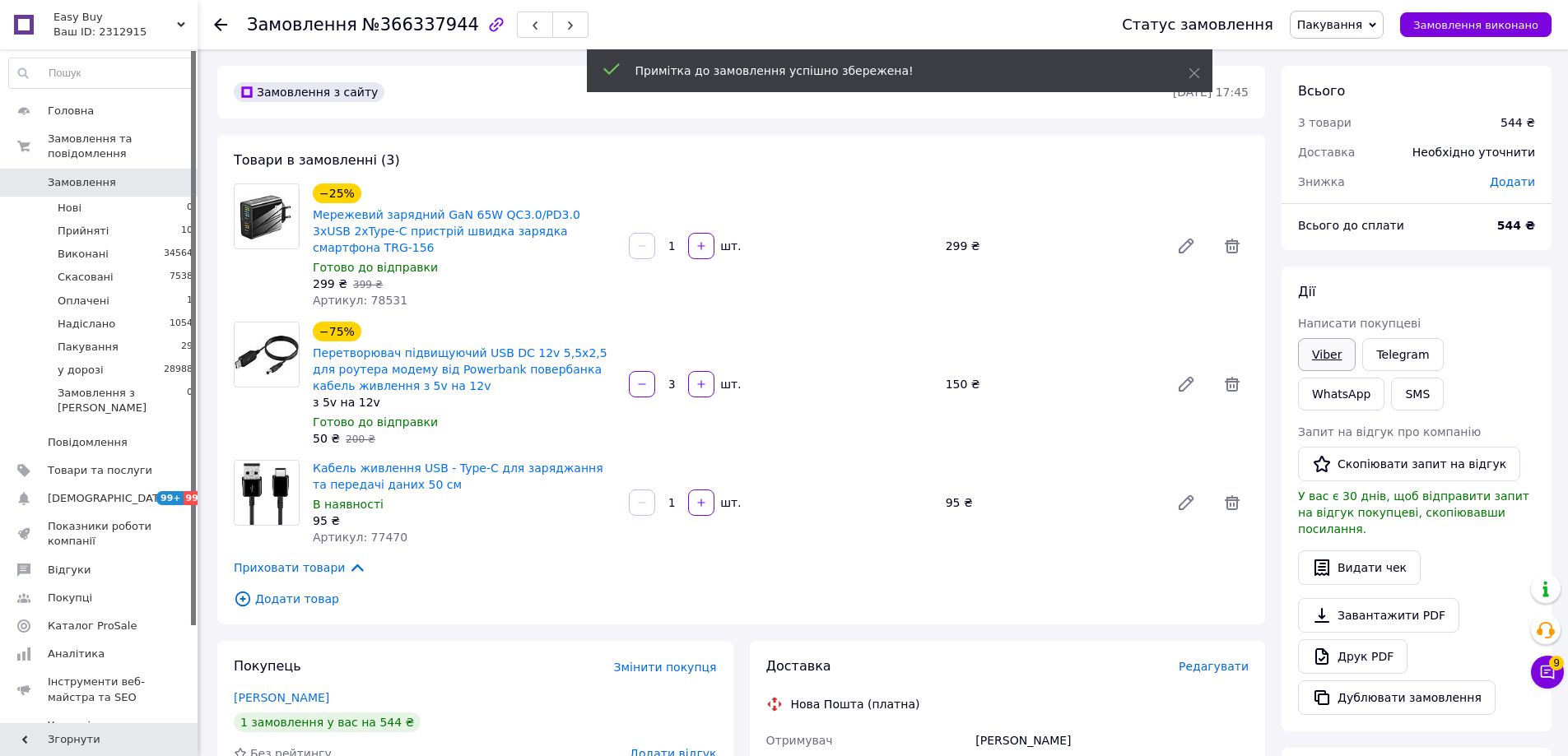
click at [1325, 351] on link "Viber" at bounding box center [1326, 354] width 58 height 33
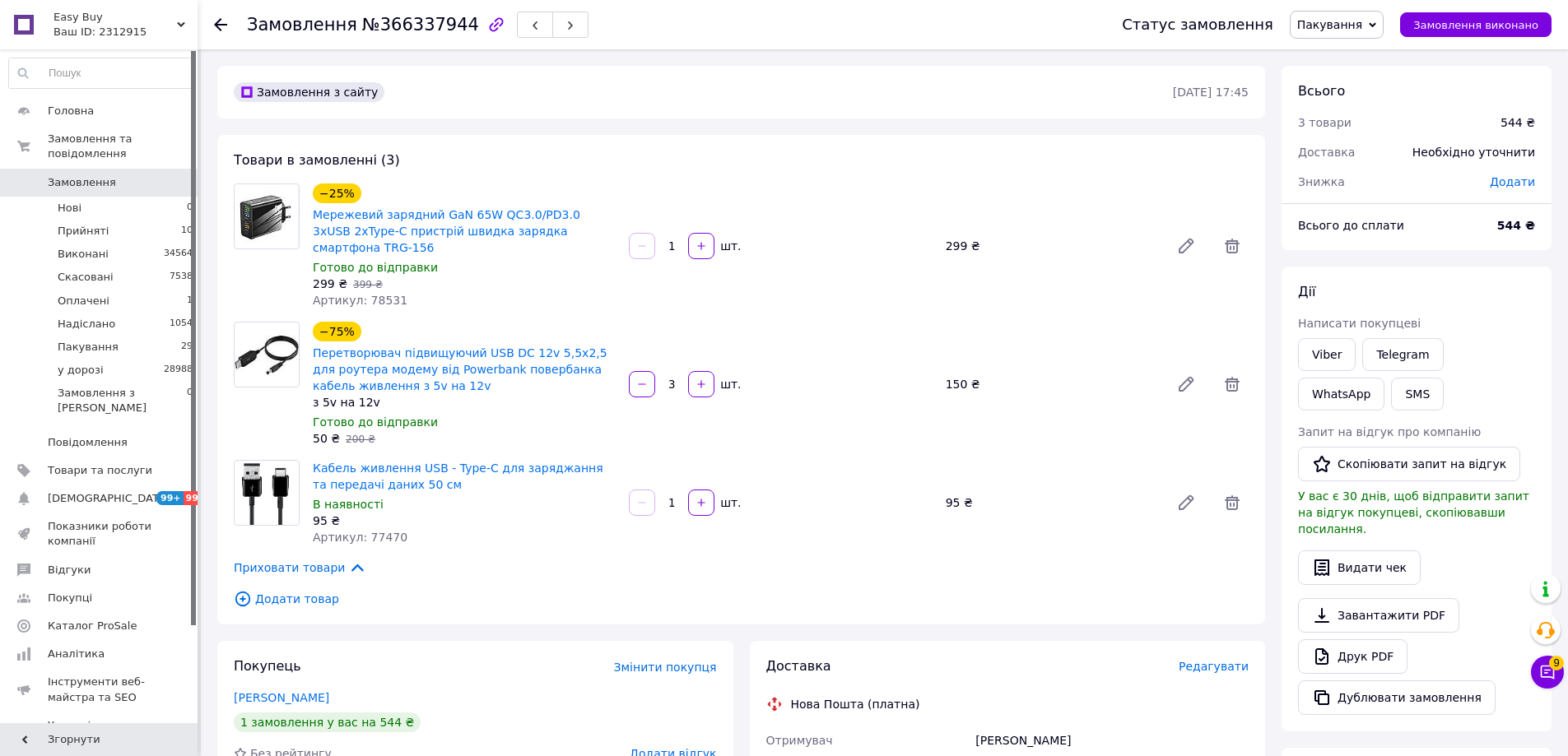
click at [1360, 33] on span "Пакування" at bounding box center [1336, 24] width 94 height 28
click at [1342, 180] on li "у дорозі" at bounding box center [1336, 181] width 92 height 25
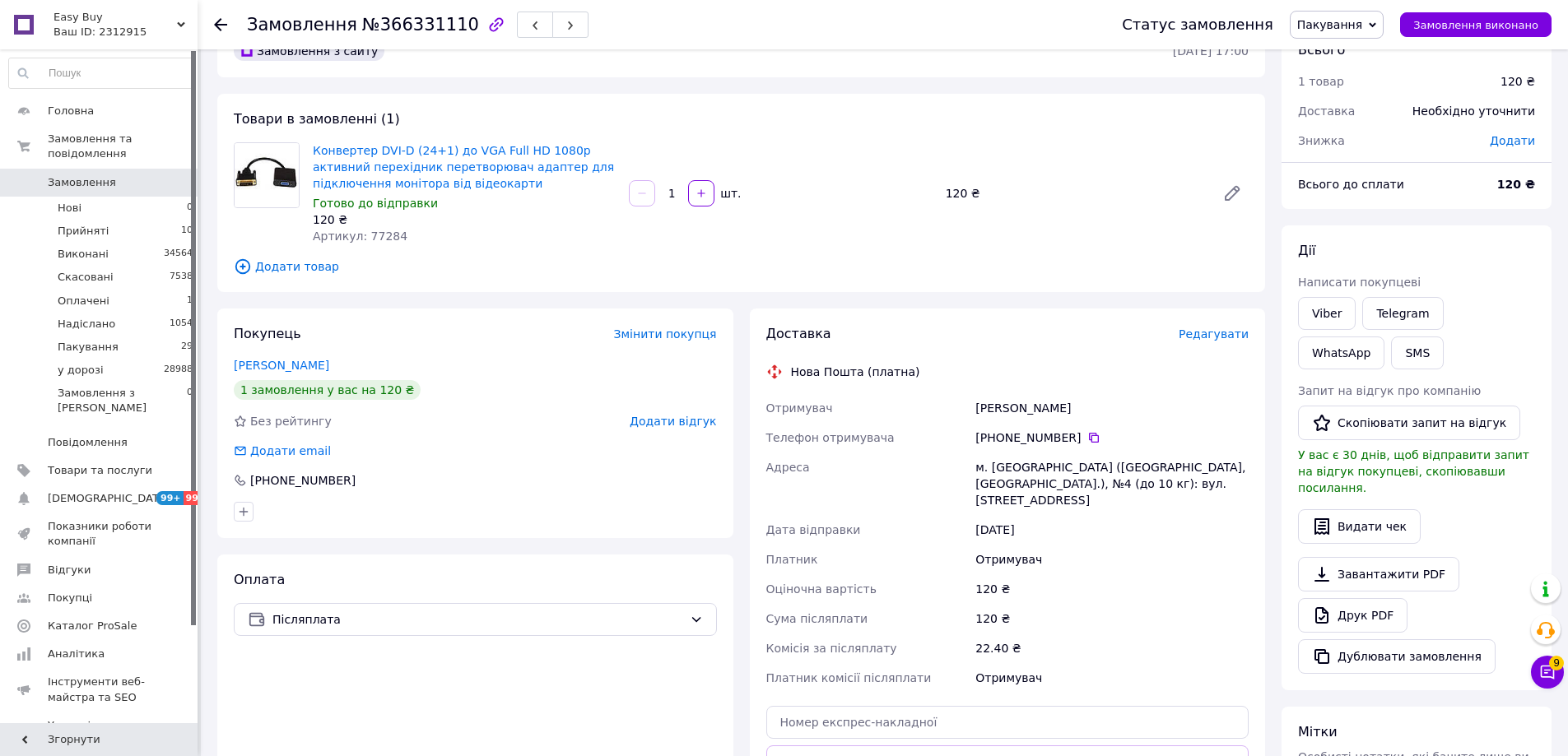
scroll to position [165, 0]
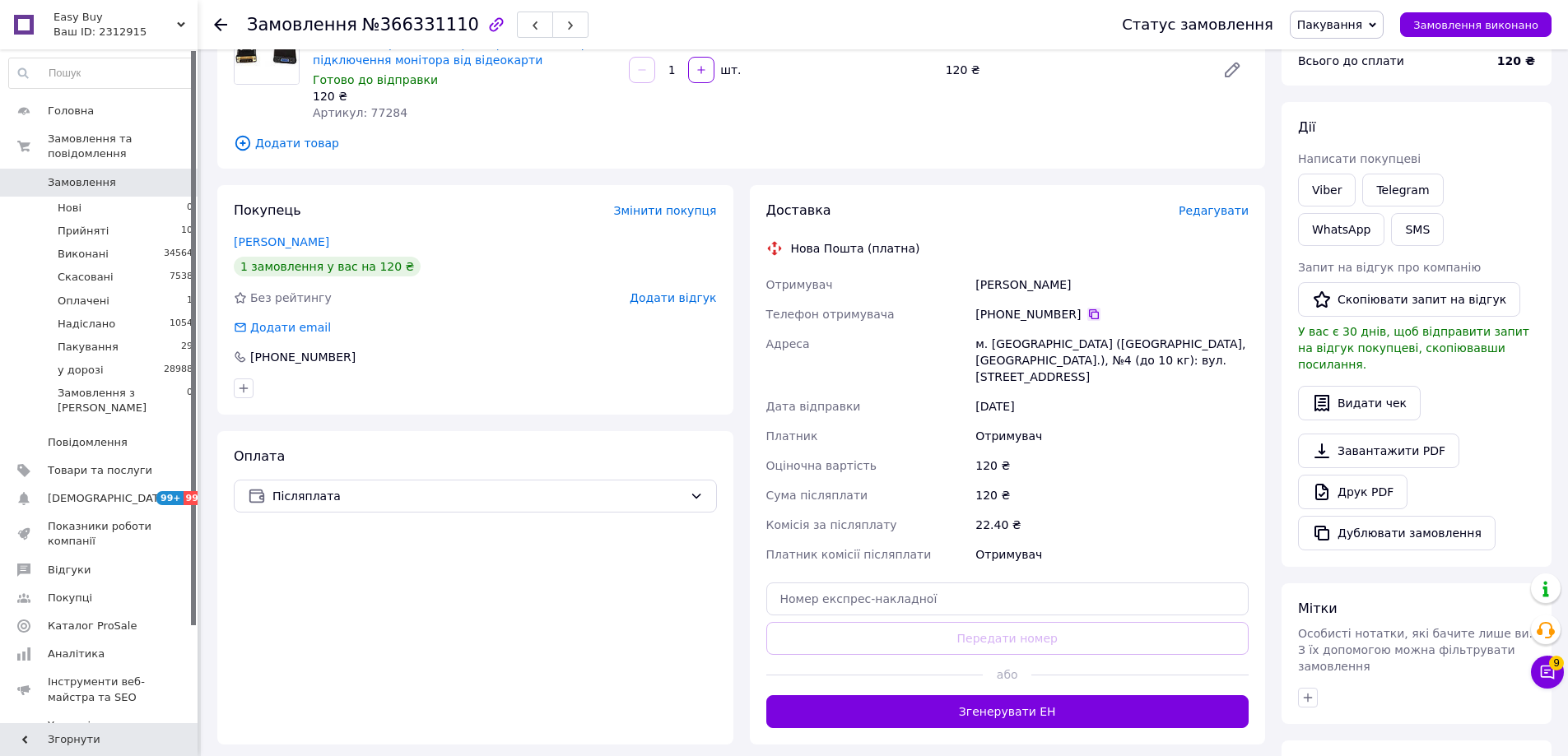
click at [1087, 315] on icon at bounding box center [1094, 314] width 13 height 13
drag, startPoint x: 1142, startPoint y: 274, endPoint x: 1214, endPoint y: 270, distance: 72.1
click at [1142, 274] on div "[PERSON_NAME]" at bounding box center [1112, 284] width 280 height 29
click at [1335, 193] on link "Viber" at bounding box center [1326, 190] width 58 height 33
drag, startPoint x: 1355, startPoint y: 38, endPoint x: 1362, endPoint y: 43, distance: 8.6
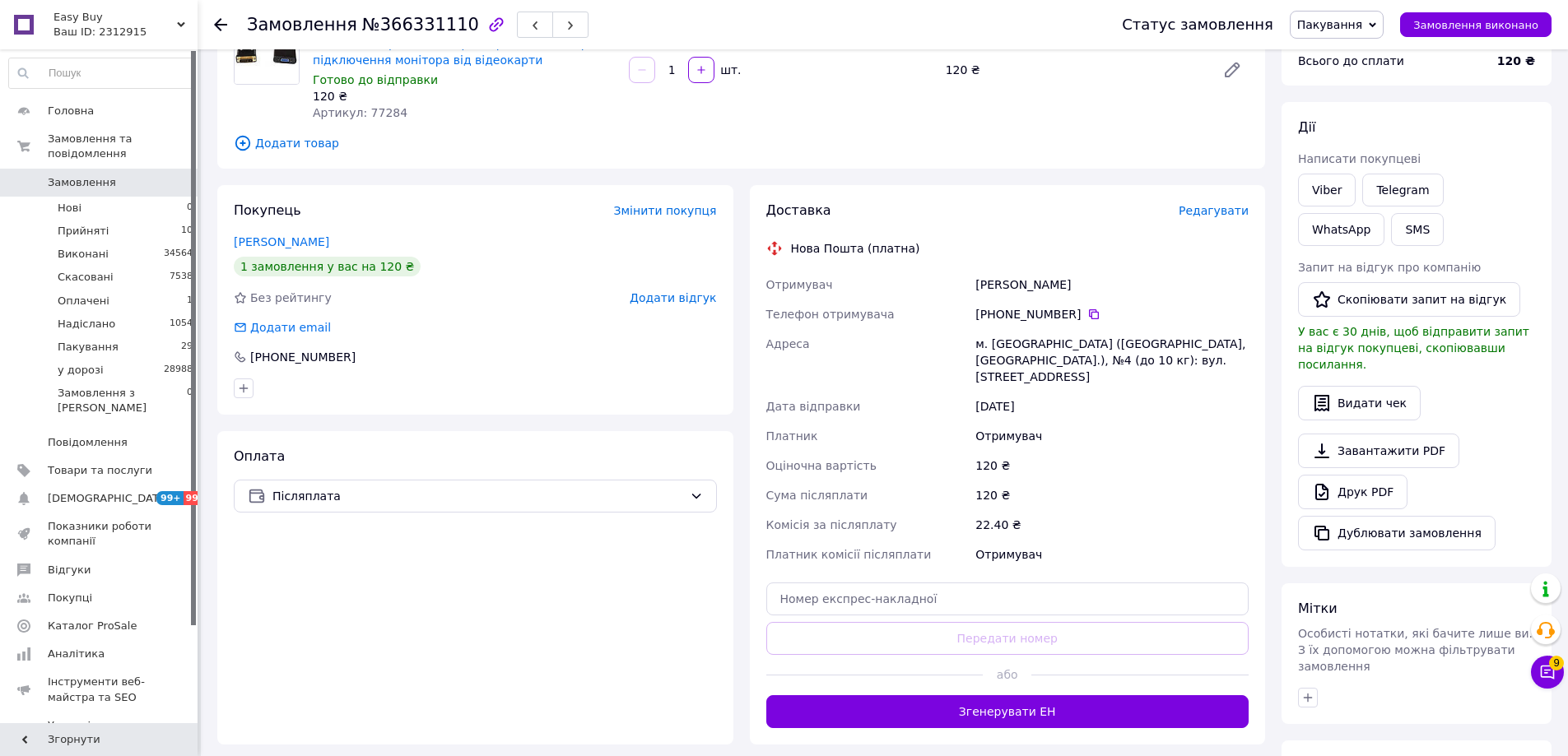
click at [1356, 38] on span "Пакування" at bounding box center [1336, 24] width 94 height 28
click at [1361, 174] on li "у дорозі" at bounding box center [1336, 181] width 92 height 25
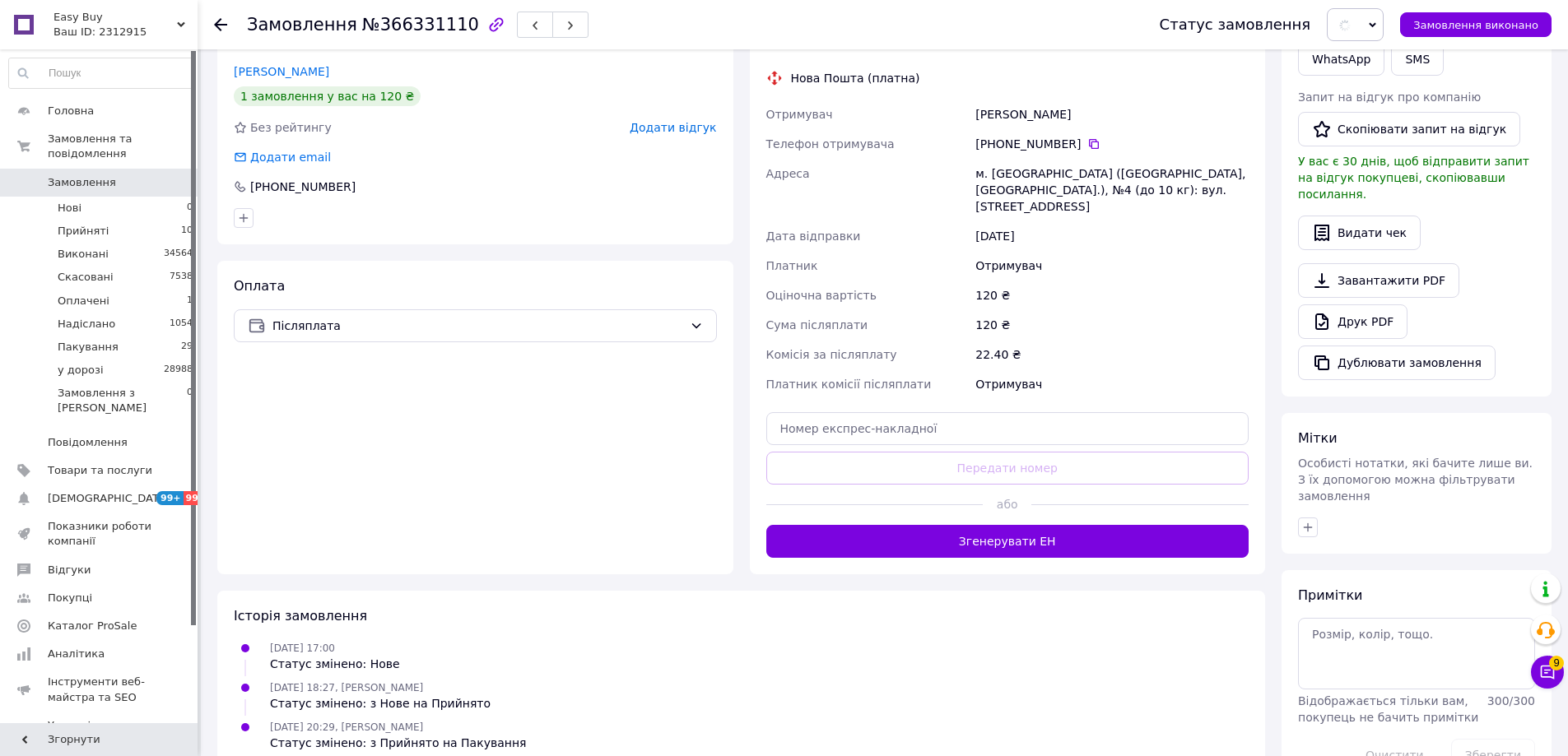
scroll to position [350, 0]
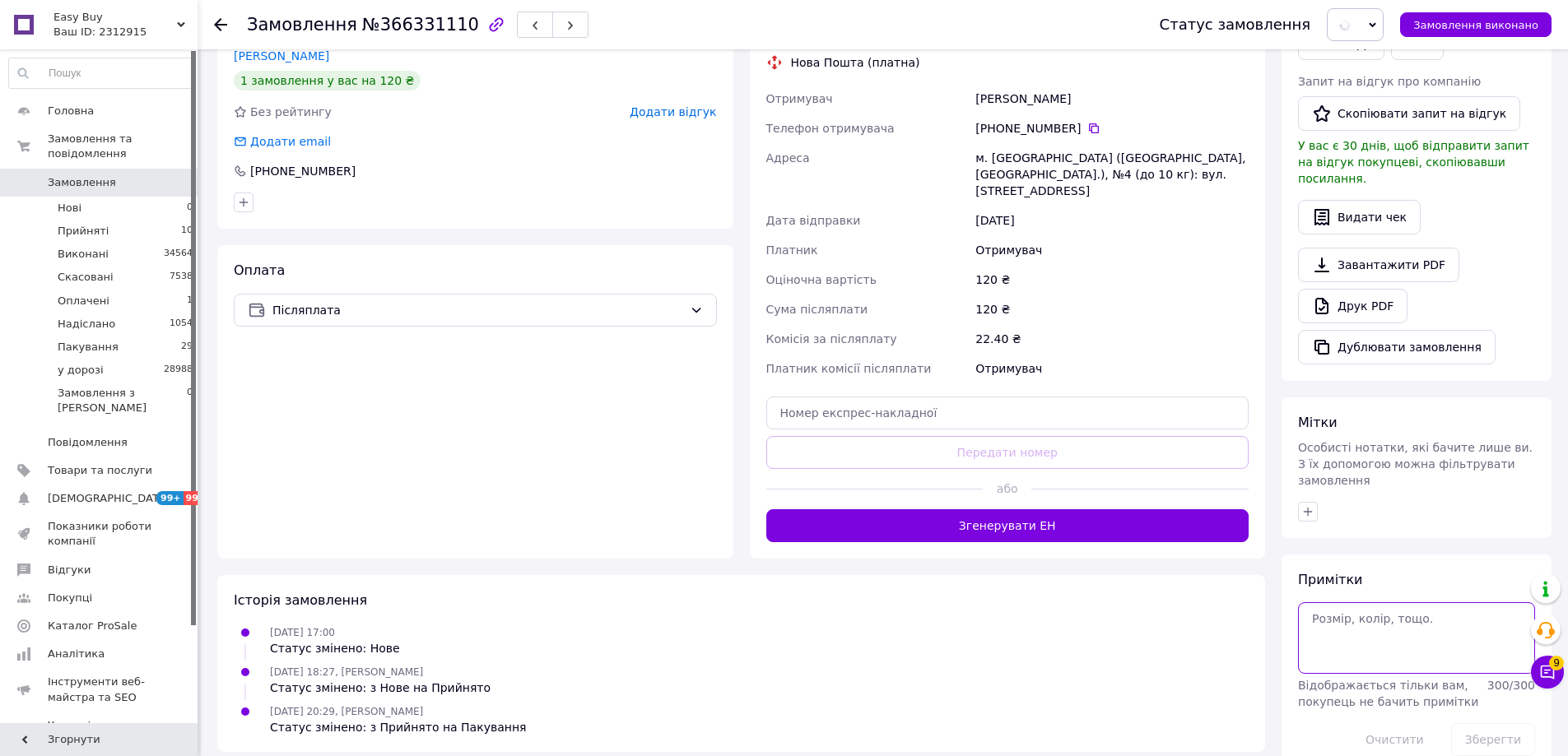
click at [1400, 616] on textarea at bounding box center [1417, 637] width 237 height 71
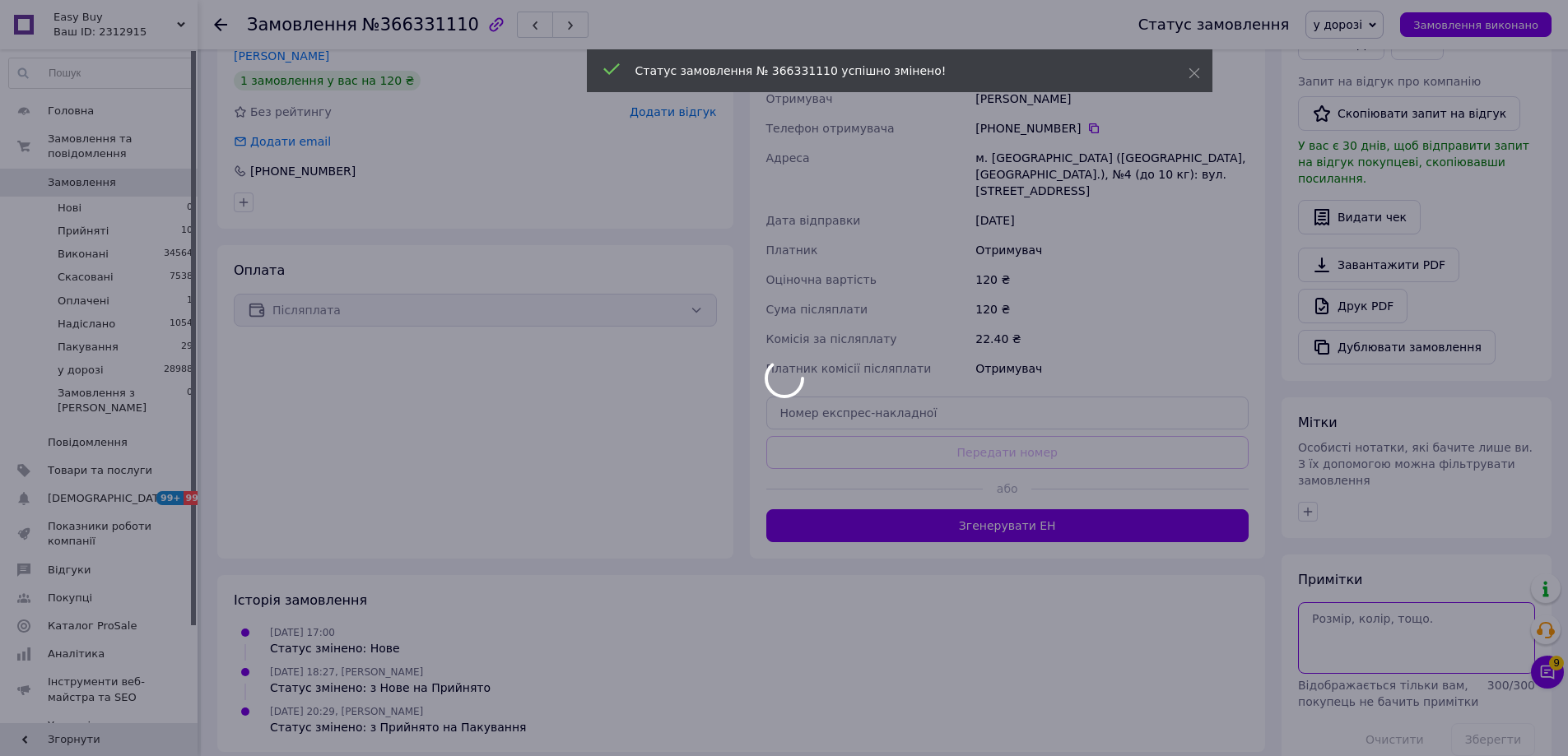
paste textarea "Відправлення: 20451269280635 Плановий час доставки: [DATE] 18:00 Вартість доста…"
type textarea "Відправлення: 20451269280635 Плановий час доставки: [DATE] 18:00 Вартість доста…"
click at [1515, 707] on div at bounding box center [784, 378] width 1568 height 756
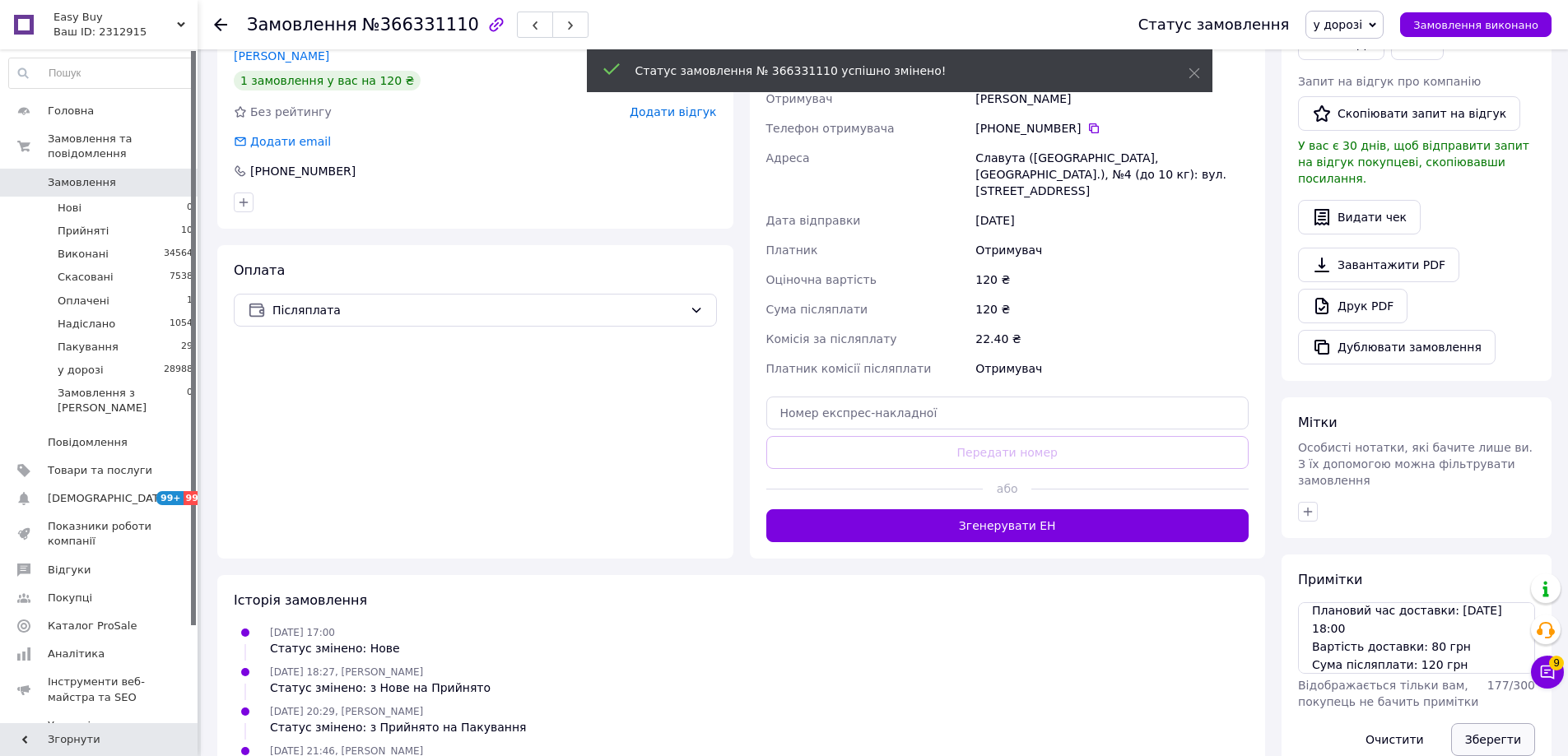
drag, startPoint x: 1497, startPoint y: 692, endPoint x: 1495, endPoint y: 703, distance: 11.2
click at [1497, 723] on button "Зберегти" at bounding box center [1493, 738] width 84 height 33
click at [1495, 723] on button "Зберегти" at bounding box center [1493, 738] width 84 height 33
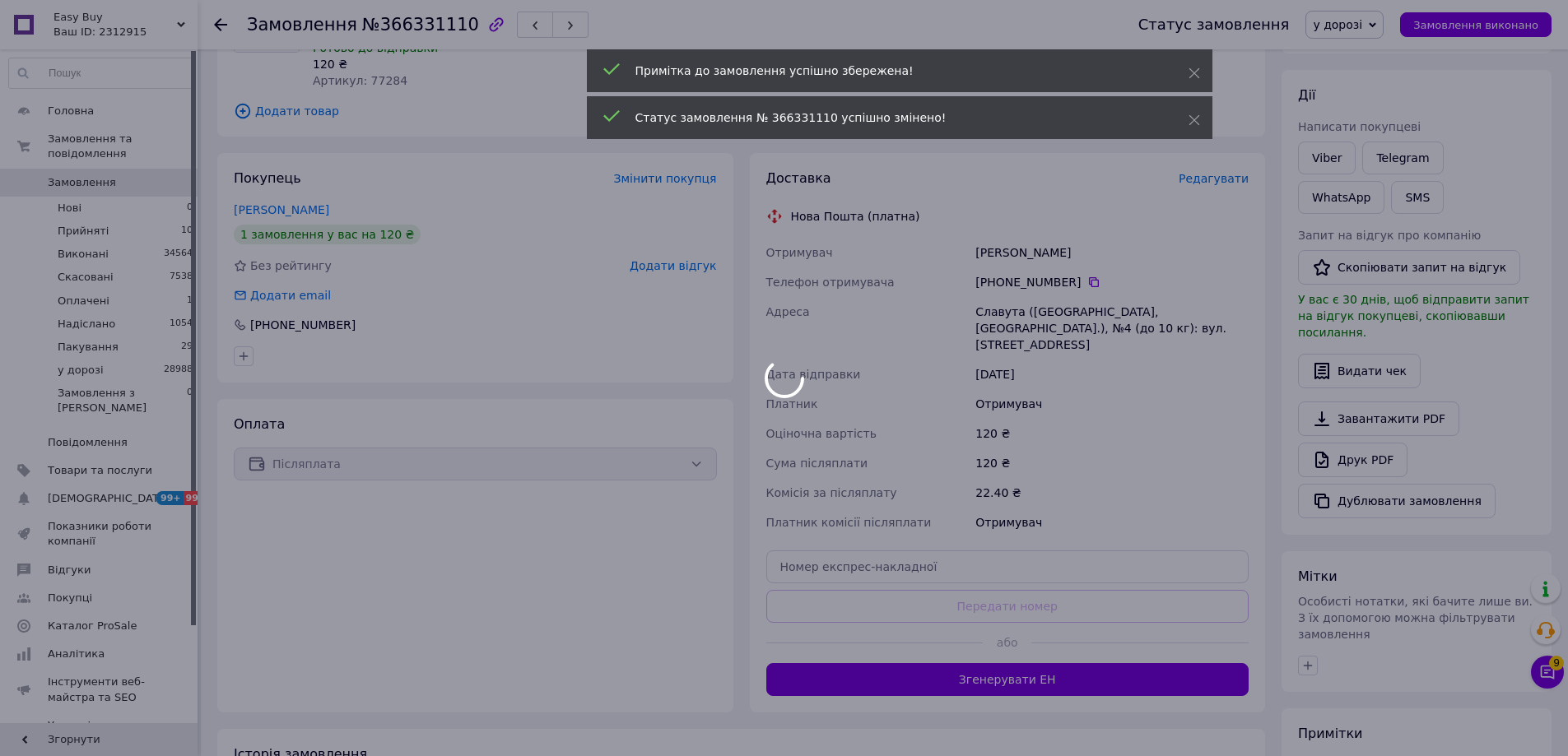
scroll to position [0, 0]
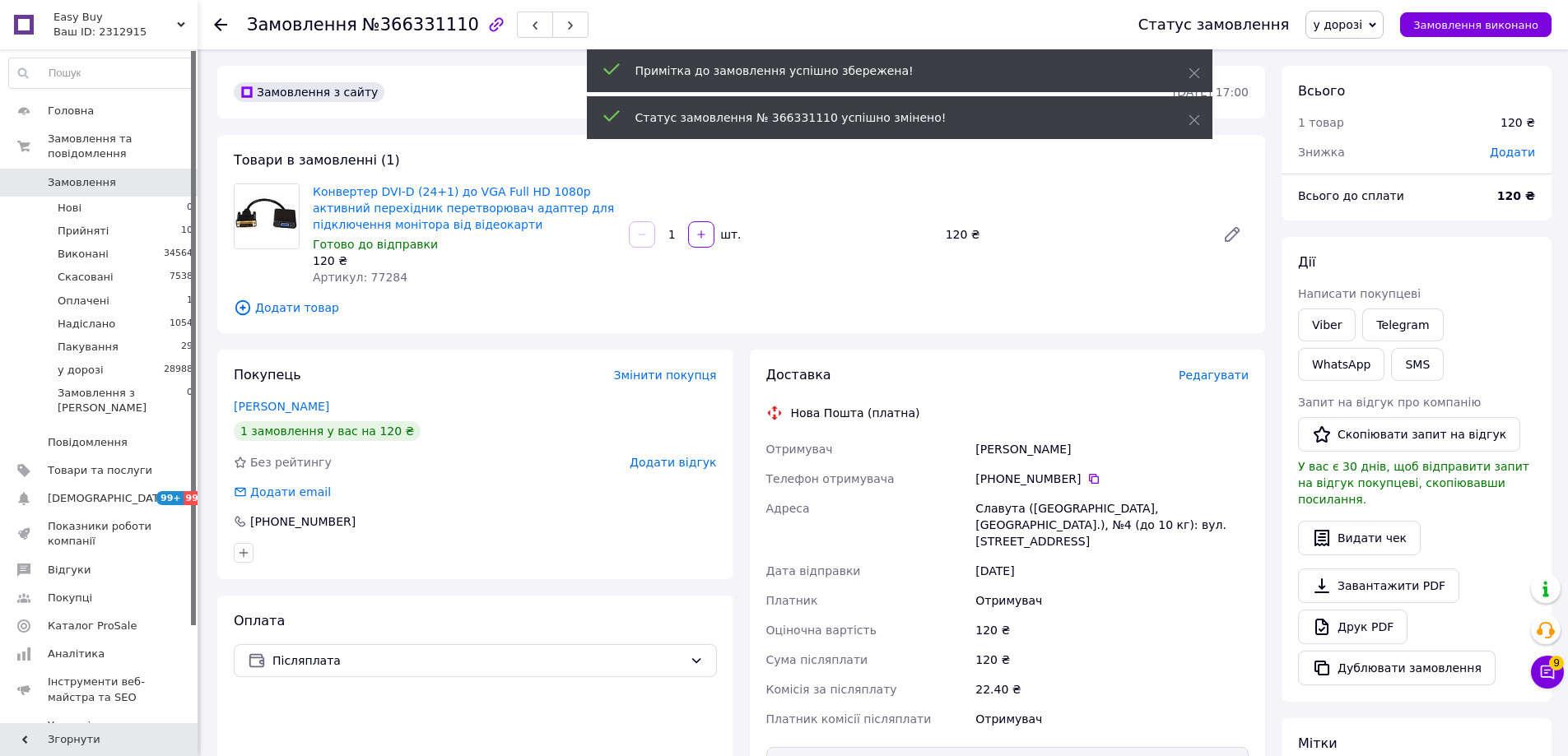
click at [1311, 300] on span "Написати покупцеві" at bounding box center [1359, 294] width 123 height 13
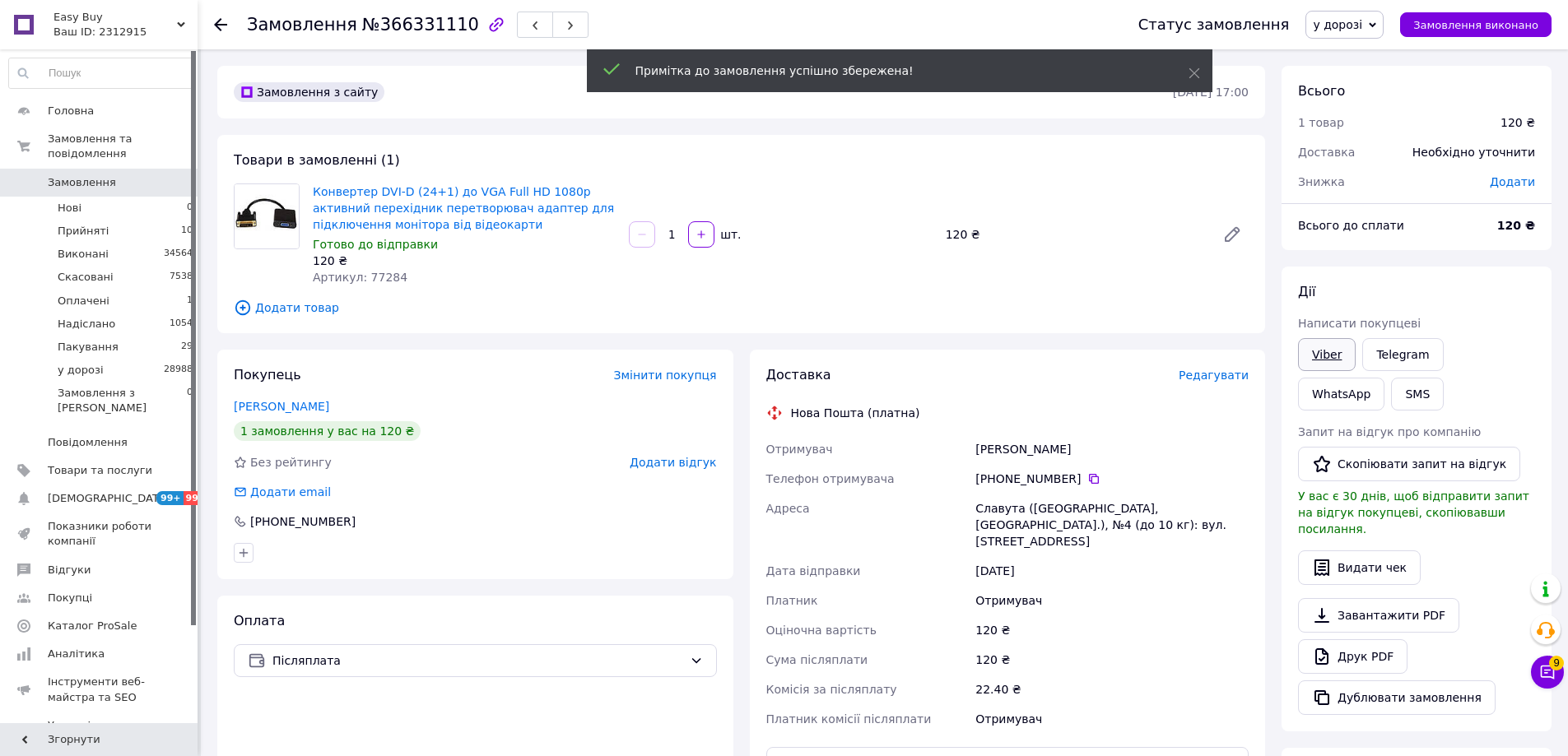
click at [1331, 348] on link "Viber" at bounding box center [1326, 354] width 58 height 33
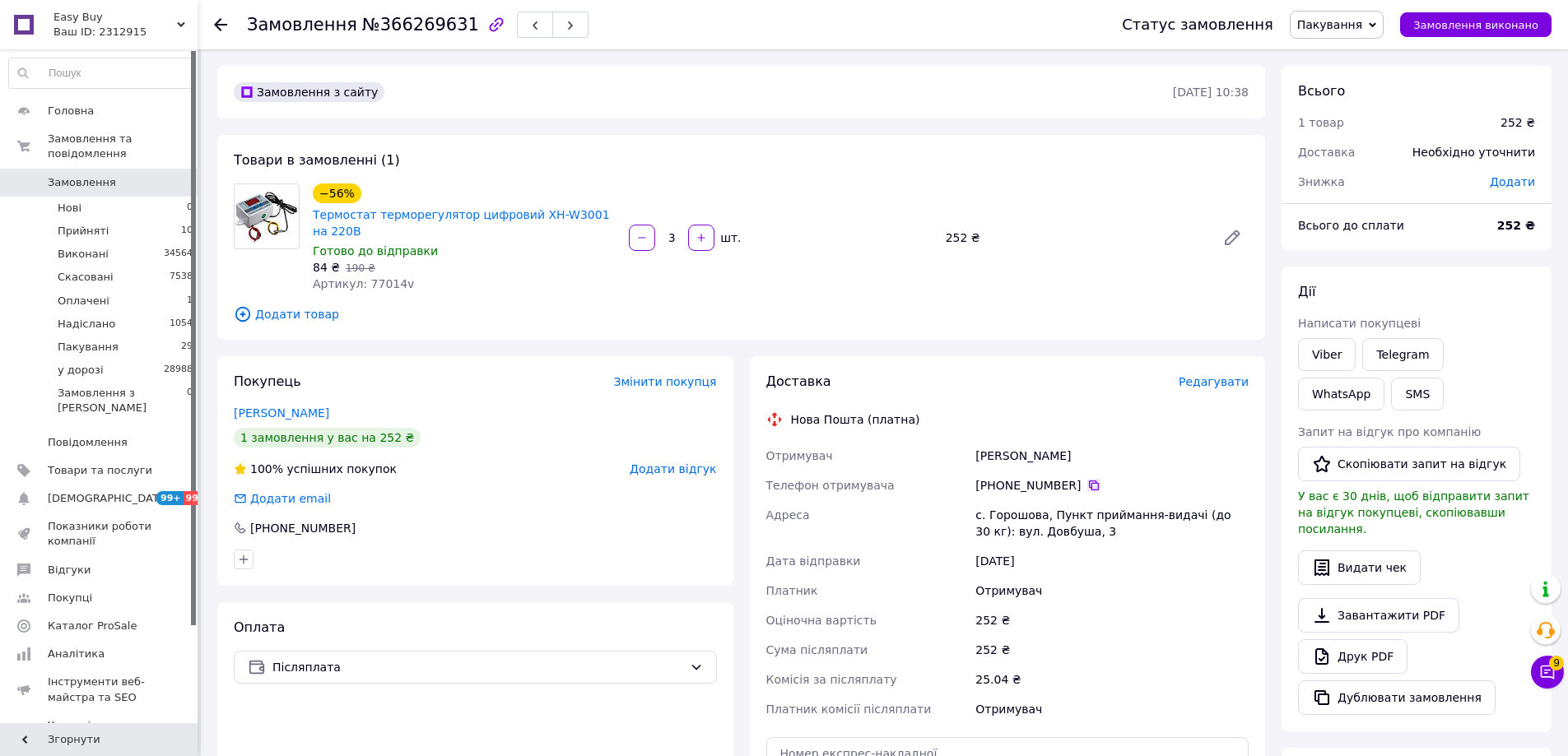
click at [1089, 479] on icon at bounding box center [1094, 485] width 13 height 13
drag, startPoint x: 975, startPoint y: 329, endPoint x: 1231, endPoint y: 362, distance: 258.1
click at [995, 333] on div "Замовлення з сайту 12.10.2025 • 10:38 Товари в замовленні (1) −56% Термостат те…" at bounding box center [741, 618] width 1064 height 1105
click at [1330, 353] on link "Viber" at bounding box center [1326, 354] width 58 height 33
click at [1353, 20] on span "Пакування" at bounding box center [1330, 25] width 65 height 13
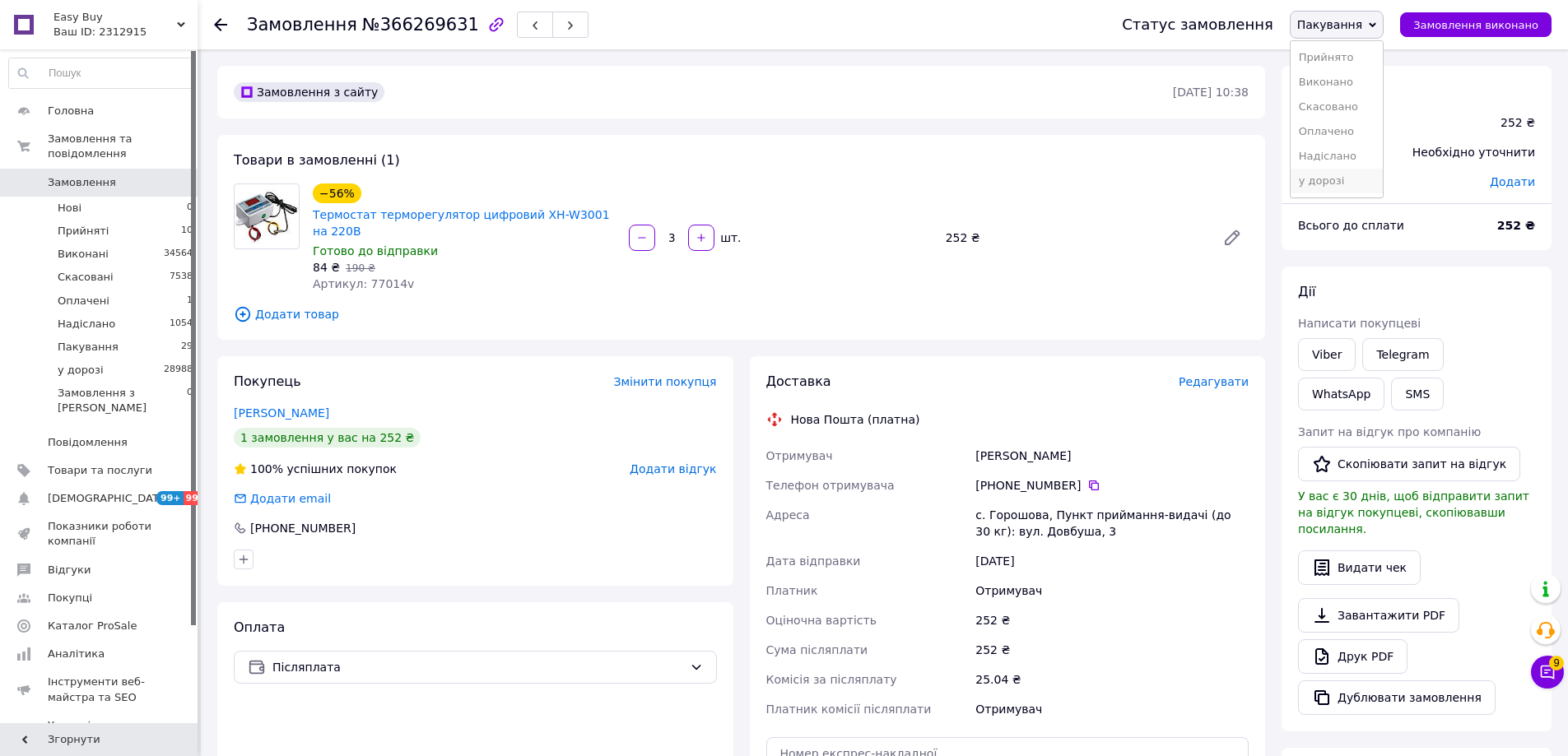
click at [1331, 189] on li "у дорозі" at bounding box center [1336, 181] width 92 height 25
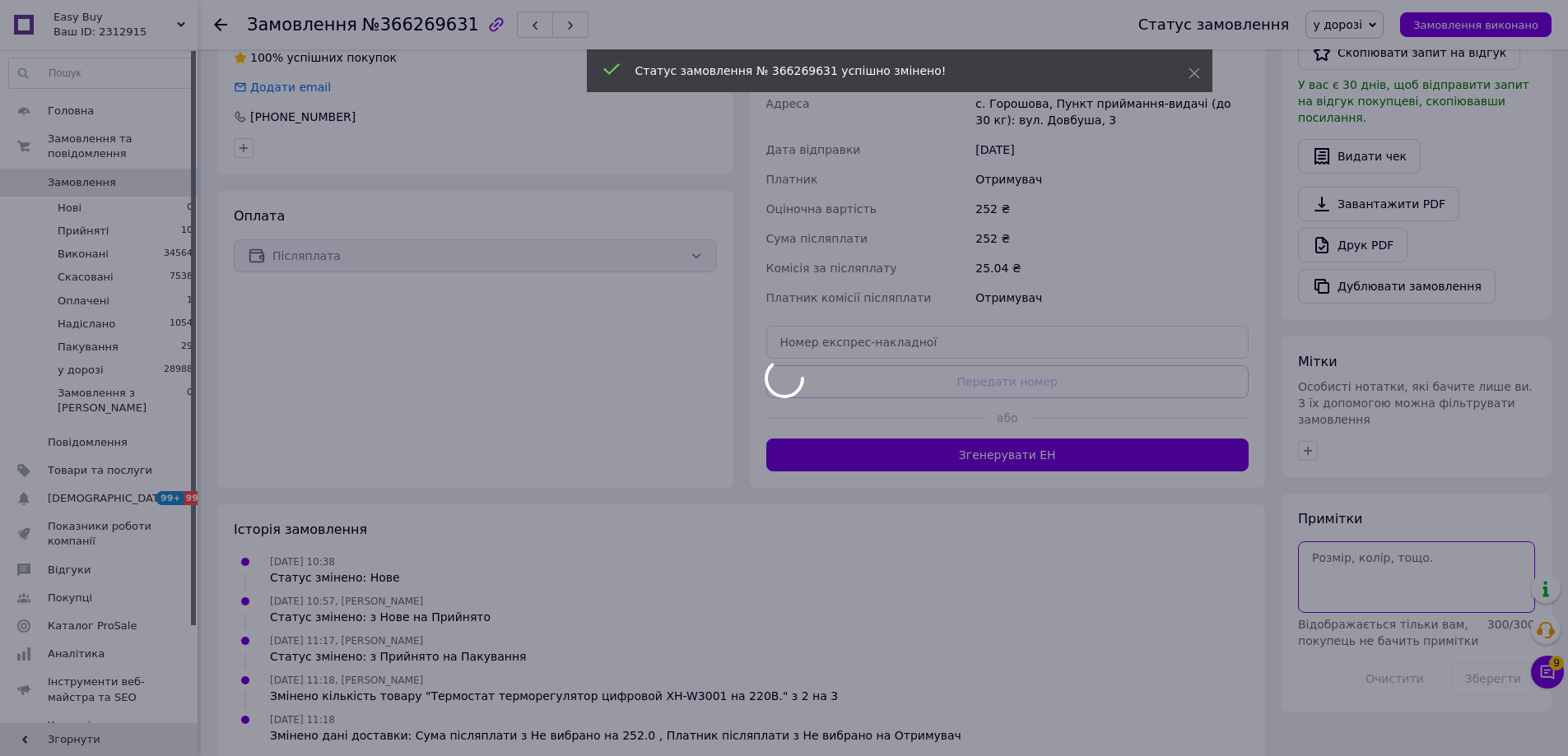
click at [1415, 563] on body "Easy Buy Ваш ID: 2312915 Сайт Easy Buy Кабінет покупця Перевірити стан системи …" at bounding box center [784, 183] width 1568 height 1188
paste textarea "Відправлення: 20451269281512 Плановий час доставки: 14.10.2025 19:00 Вартість д…"
type textarea "Відправлення: 20451269281512 Плановий час доставки: 14.10.2025 19:00 Вартість д…"
click at [1494, 634] on div at bounding box center [784, 378] width 1568 height 756
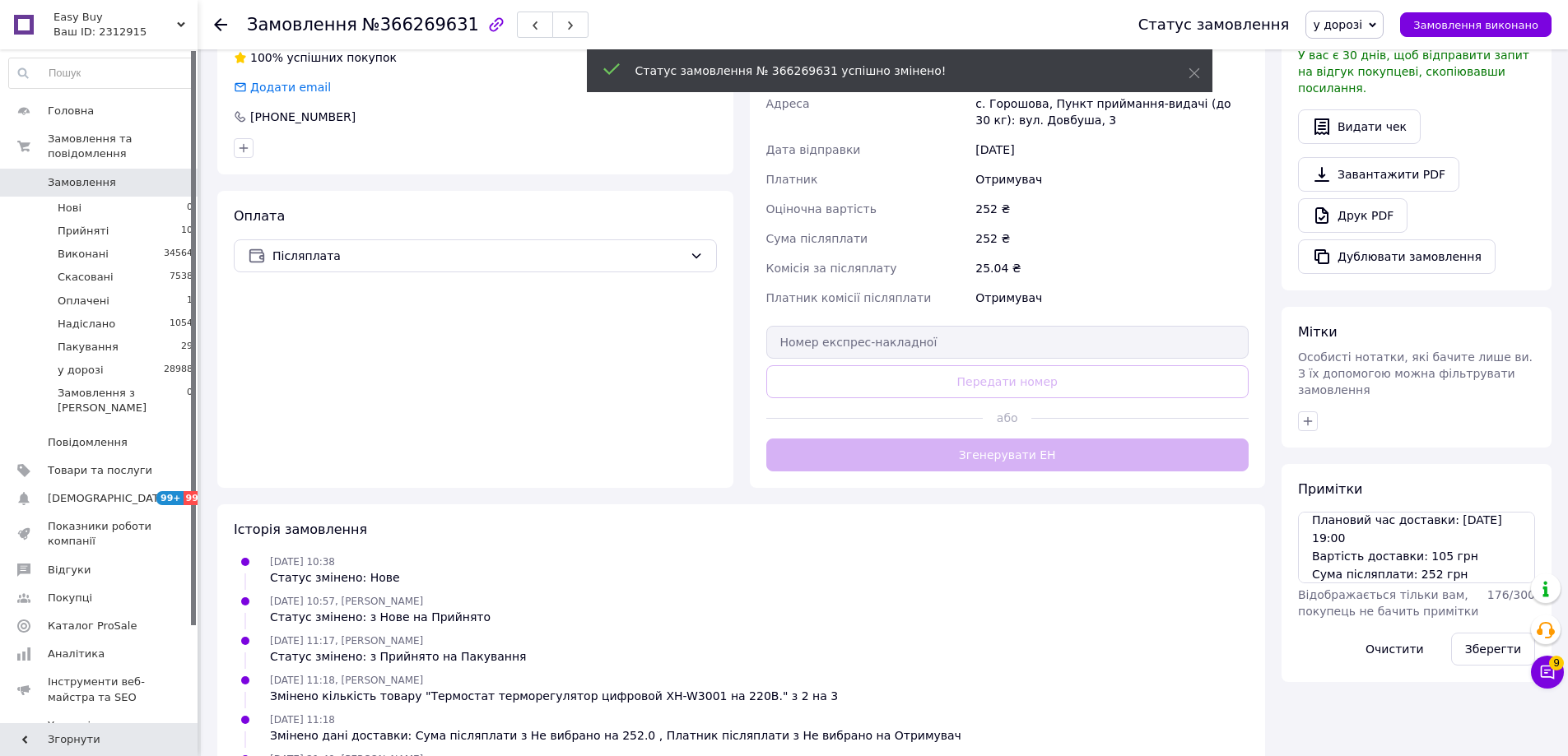
click at [1497, 647] on div "Примітки Відправлення: 20451269281512 Плановий час доставки: 14.10.2025 19:00 В…" at bounding box center [1416, 572] width 270 height 218
click at [1497, 626] on div "Зберегти" at bounding box center [1493, 648] width 97 height 46
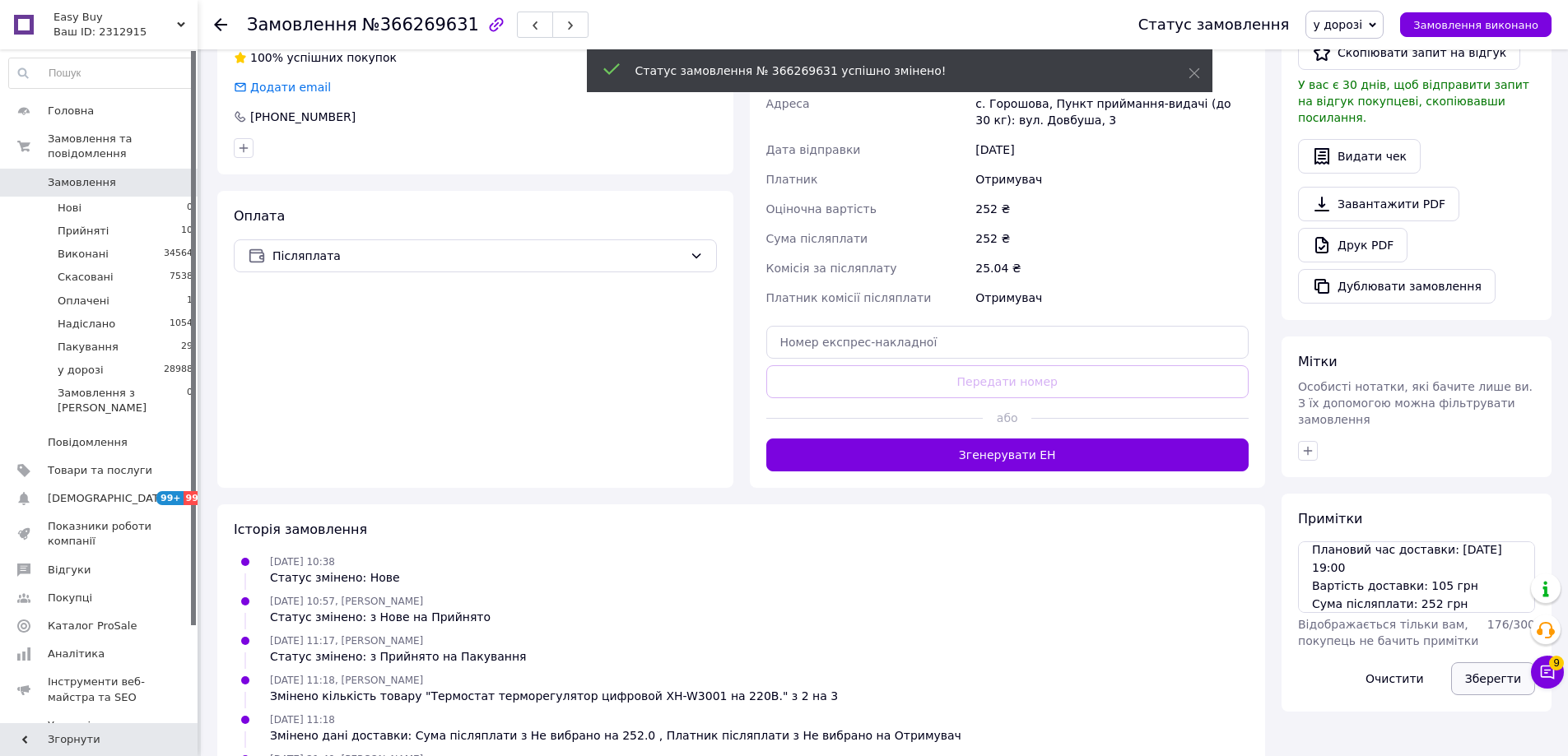
click at [1493, 662] on button "Зберегти" at bounding box center [1493, 678] width 84 height 33
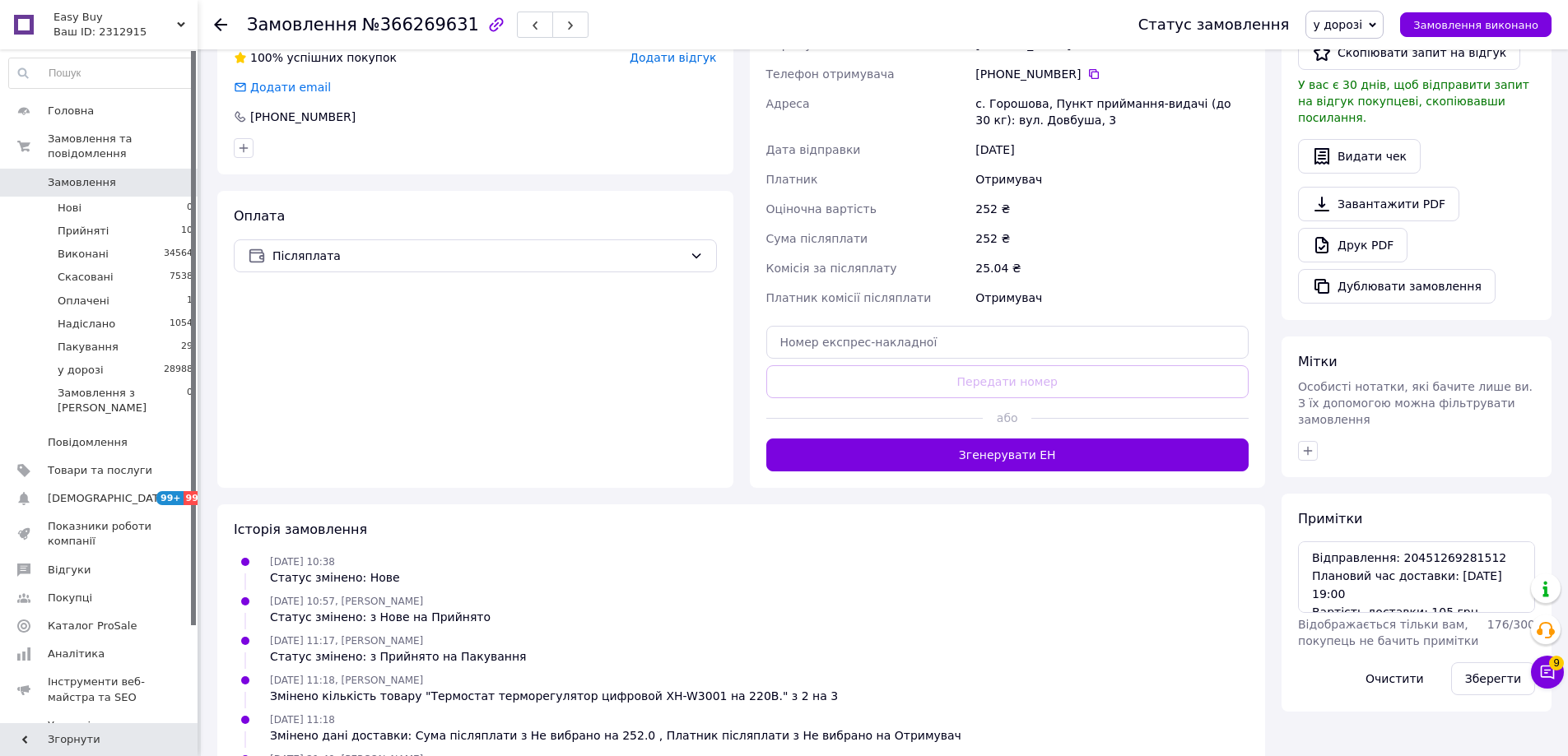
scroll to position [0, 0]
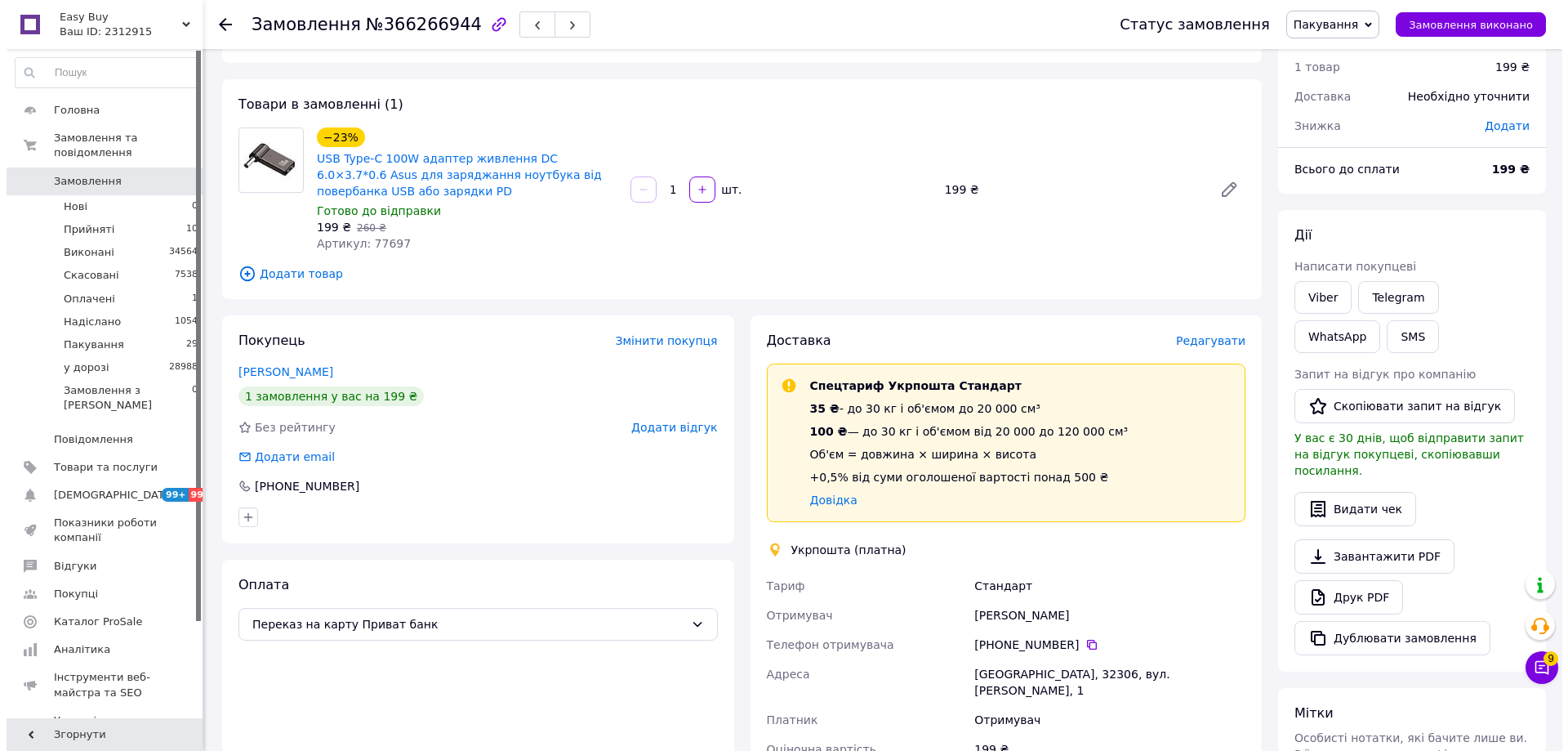
scroll to position [163, 0]
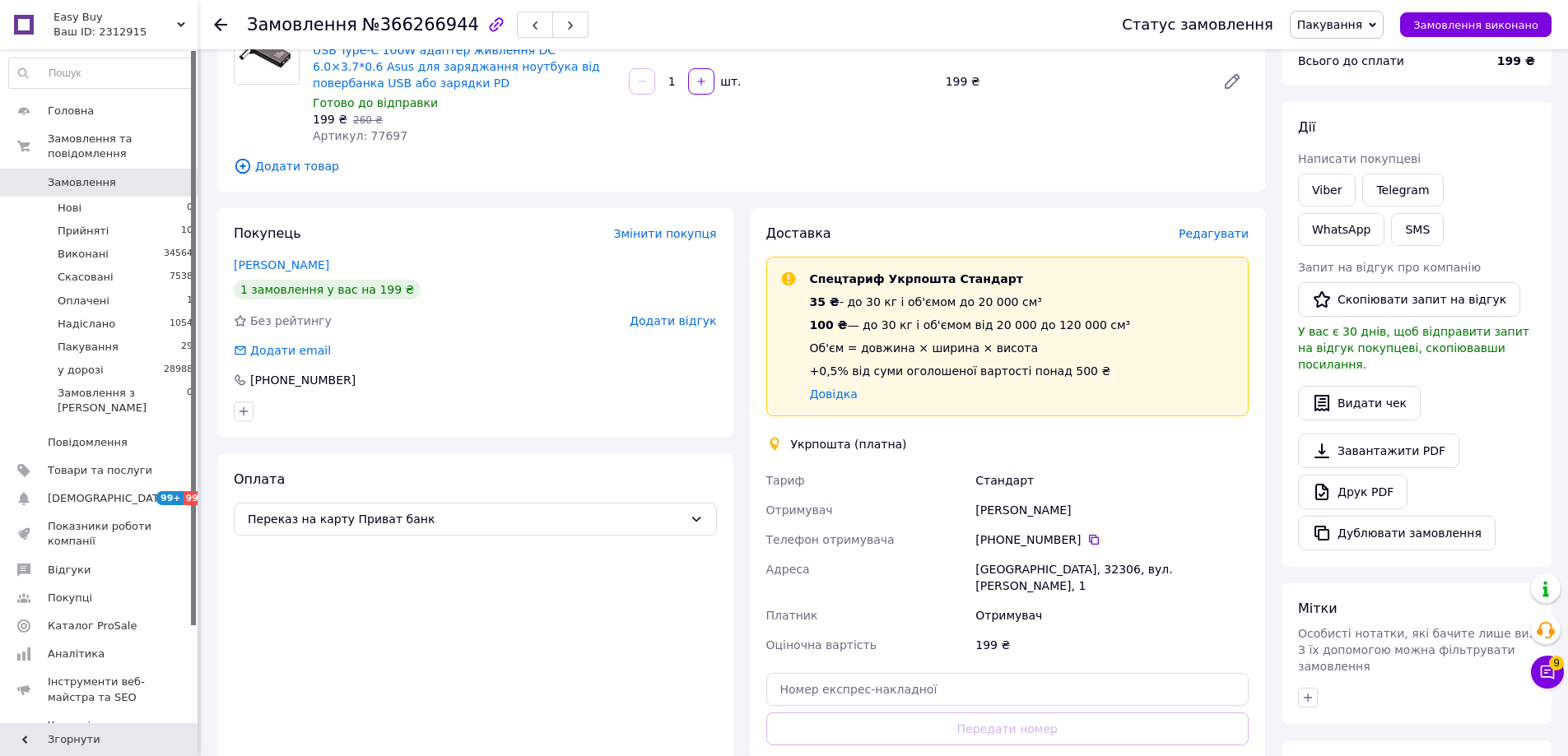
click at [1214, 231] on span "Редагувати" at bounding box center [1214, 234] width 70 height 13
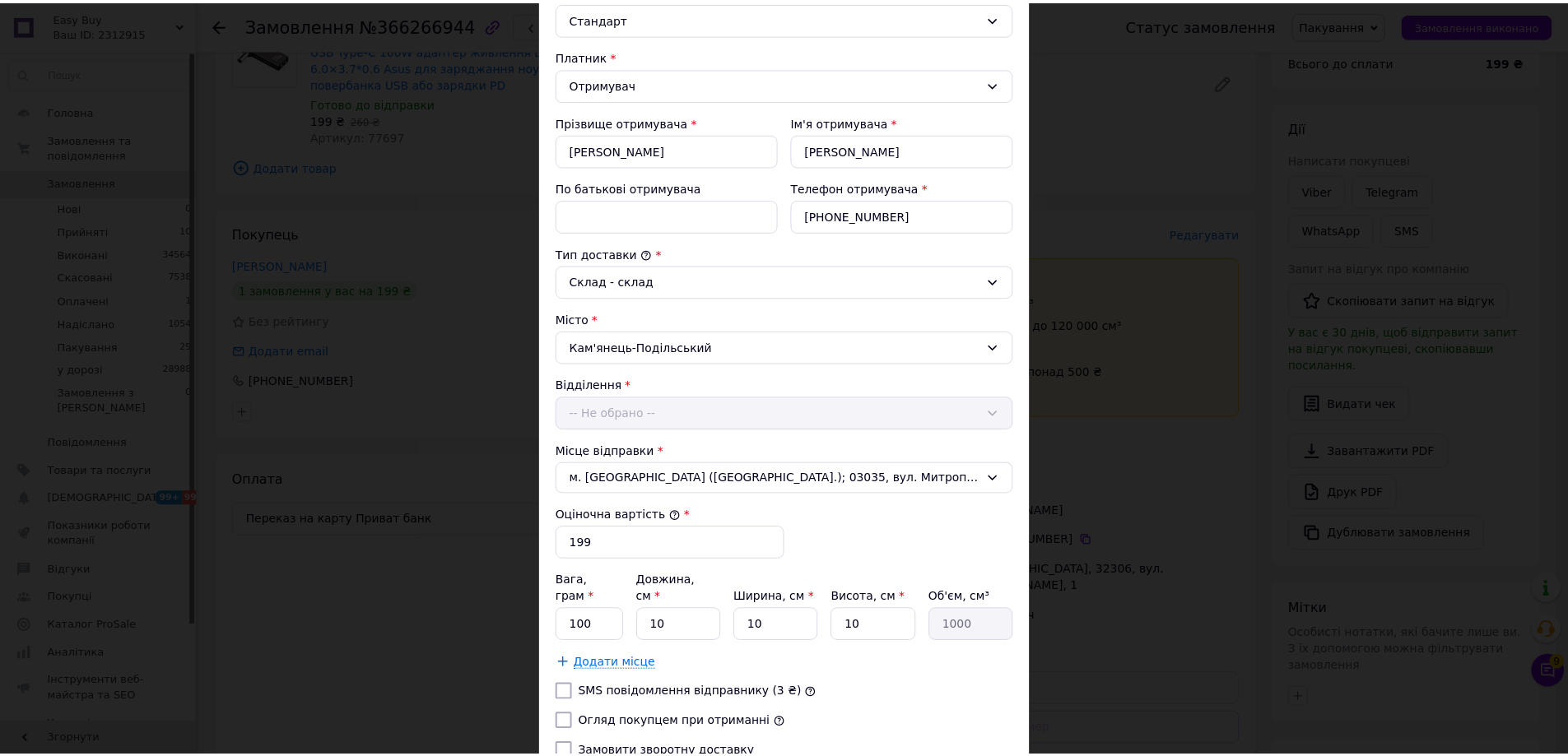
scroll to position [332, 0]
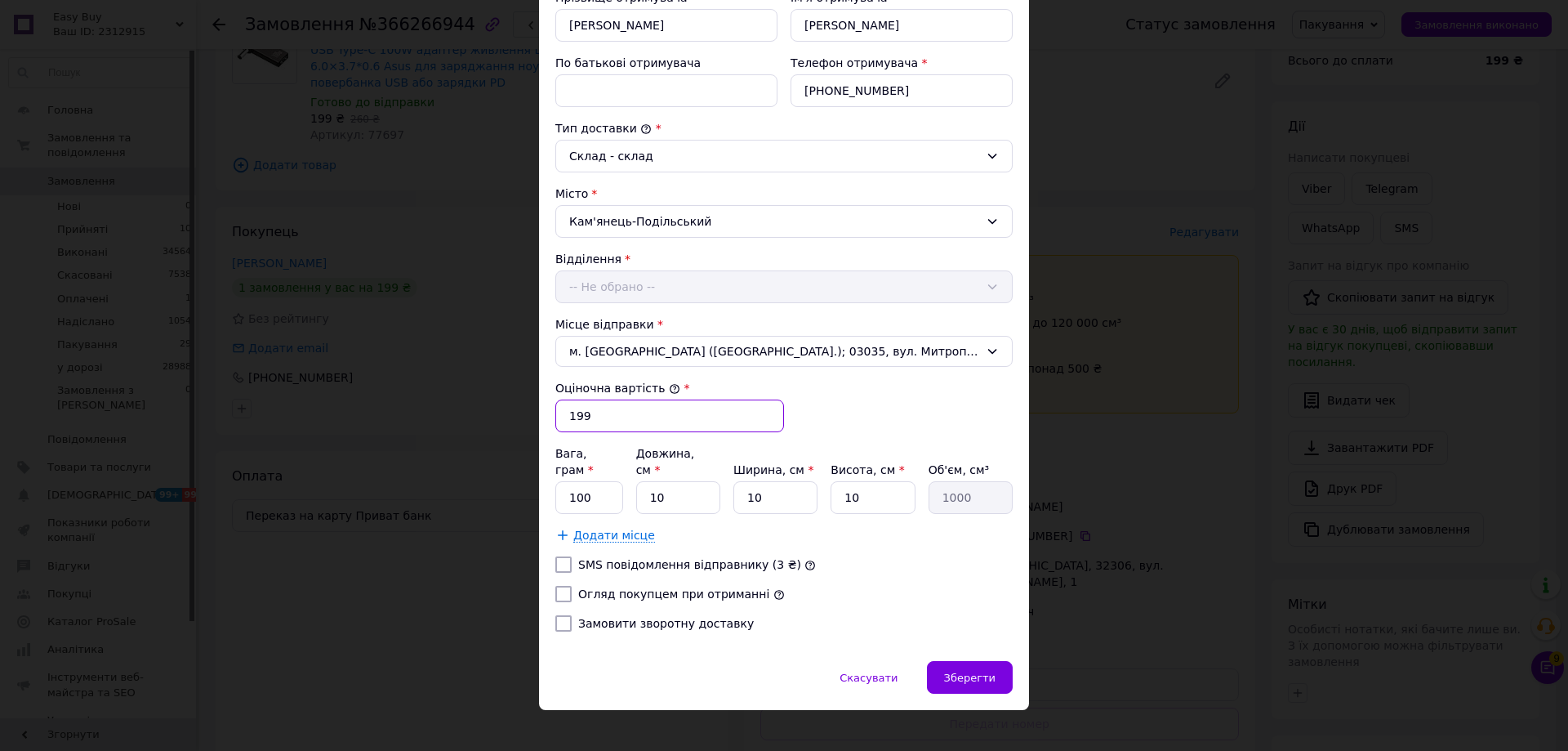
click at [626, 419] on input "199" at bounding box center [670, 415] width 229 height 32
click at [604, 481] on input "100" at bounding box center [590, 497] width 68 height 32
type input "20"
type input "1"
type input "100"
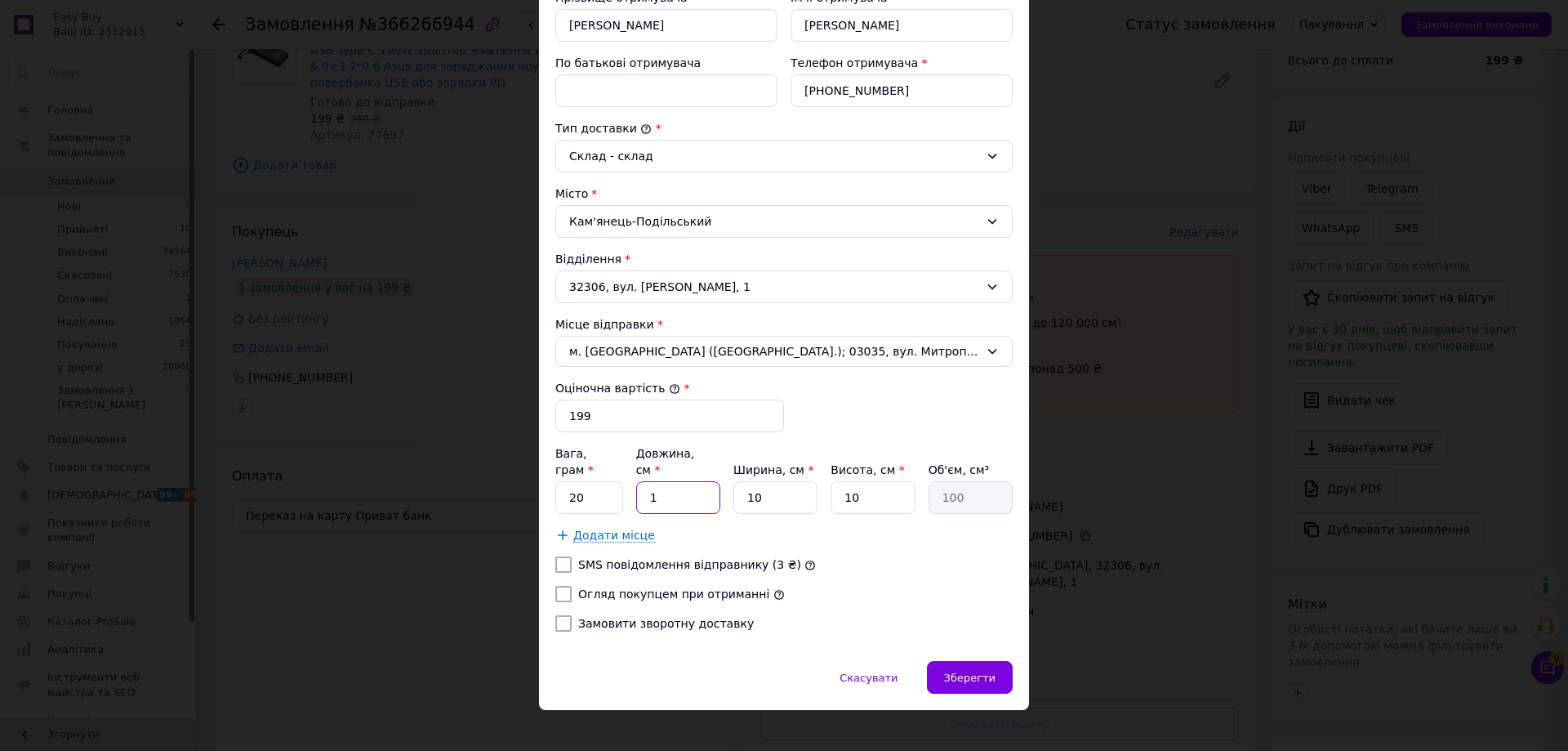
type input "18"
type input "1800"
type input "18"
type input "1"
type input "180"
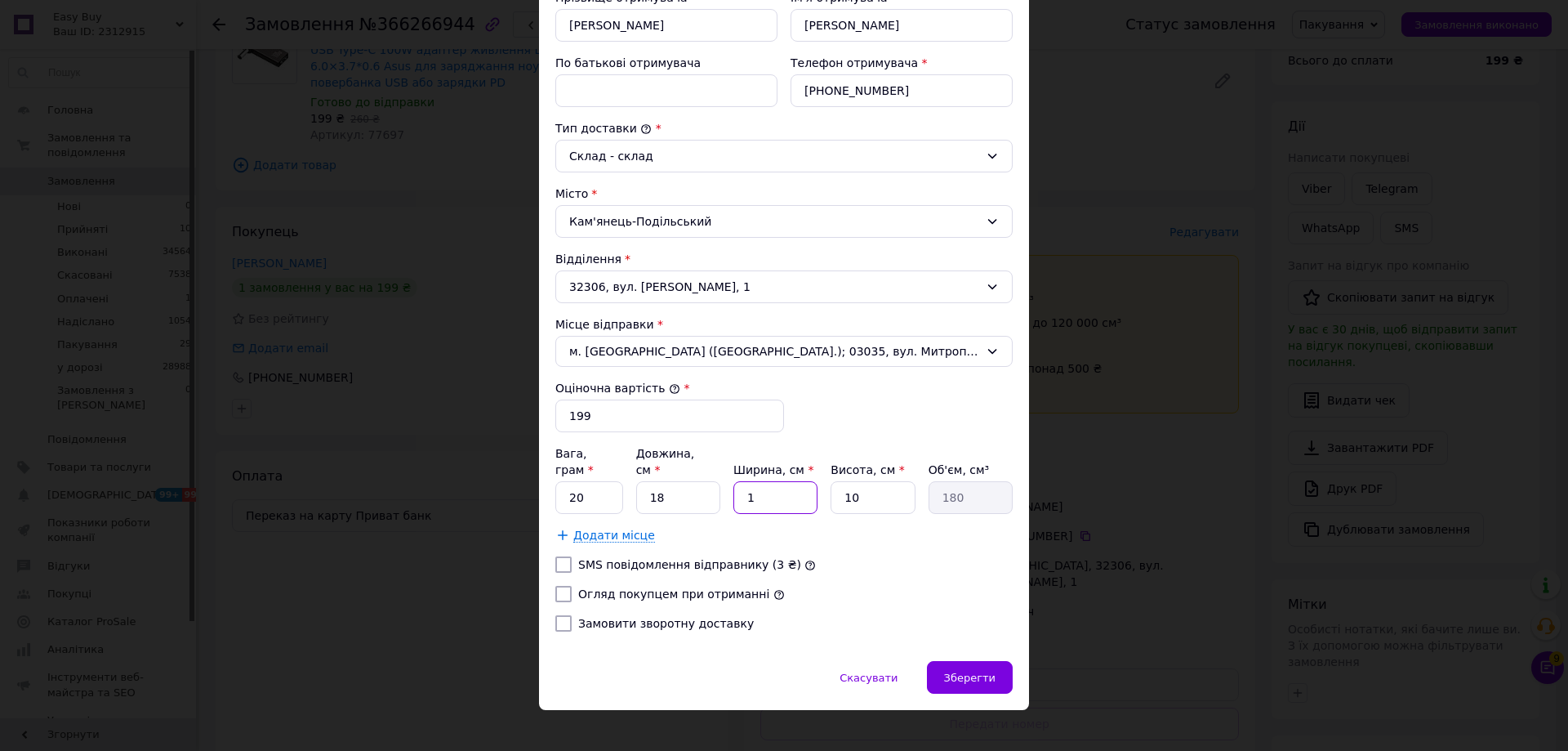
type input "18"
type input "3240"
type input "18"
type input "3"
type input "972"
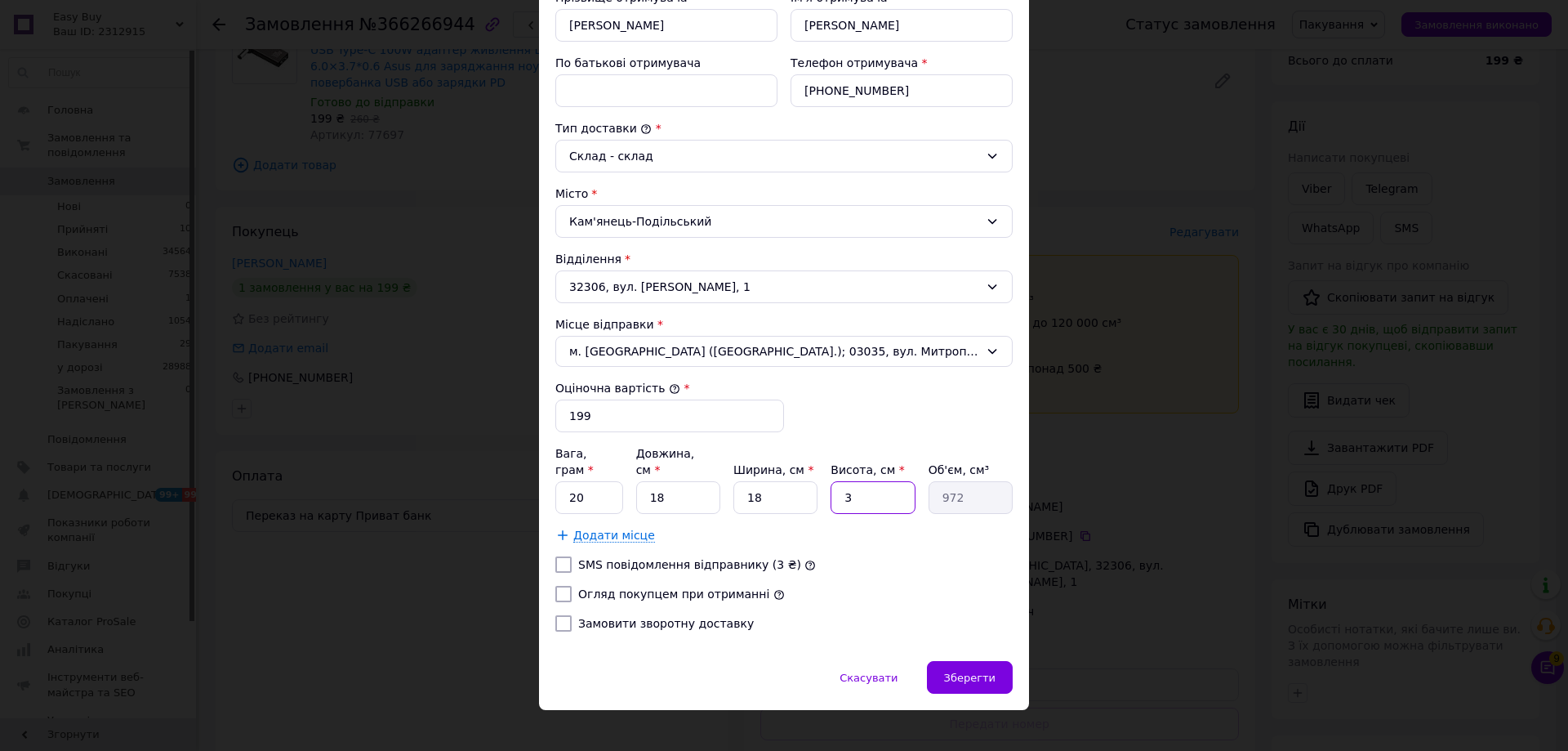
type input "3"
click at [578, 588] on label "Огляд покупцем при отриманні" at bounding box center [674, 594] width 191 height 13
click at [572, 586] on input "Огляд покупцем при отриманні" at bounding box center [564, 594] width 17 height 17
checkbox input "true"
click at [976, 661] on div "Зберегти" at bounding box center [970, 677] width 85 height 32
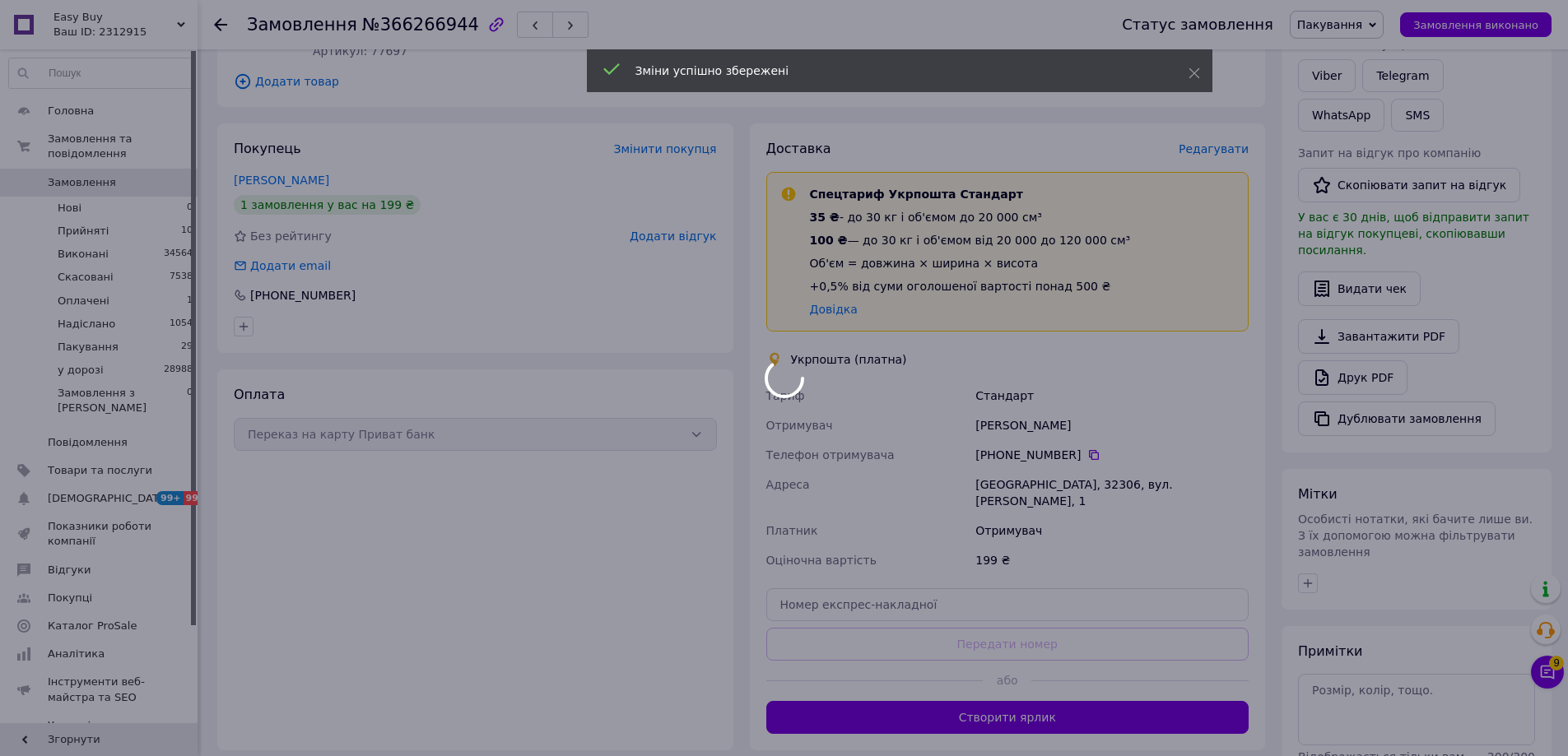
scroll to position [437, 0]
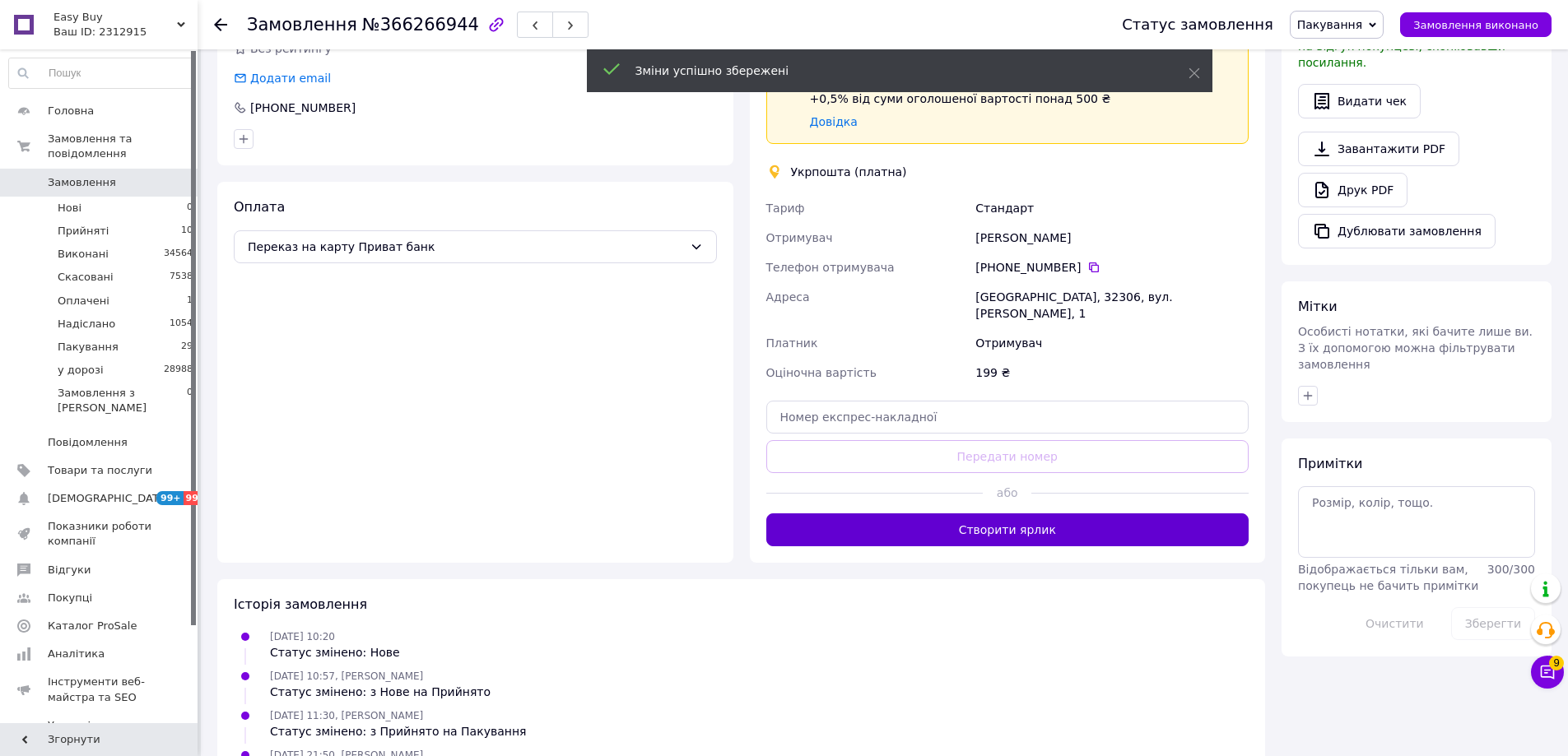
click at [1060, 513] on button "Створити ярлик" at bounding box center [1008, 529] width 483 height 33
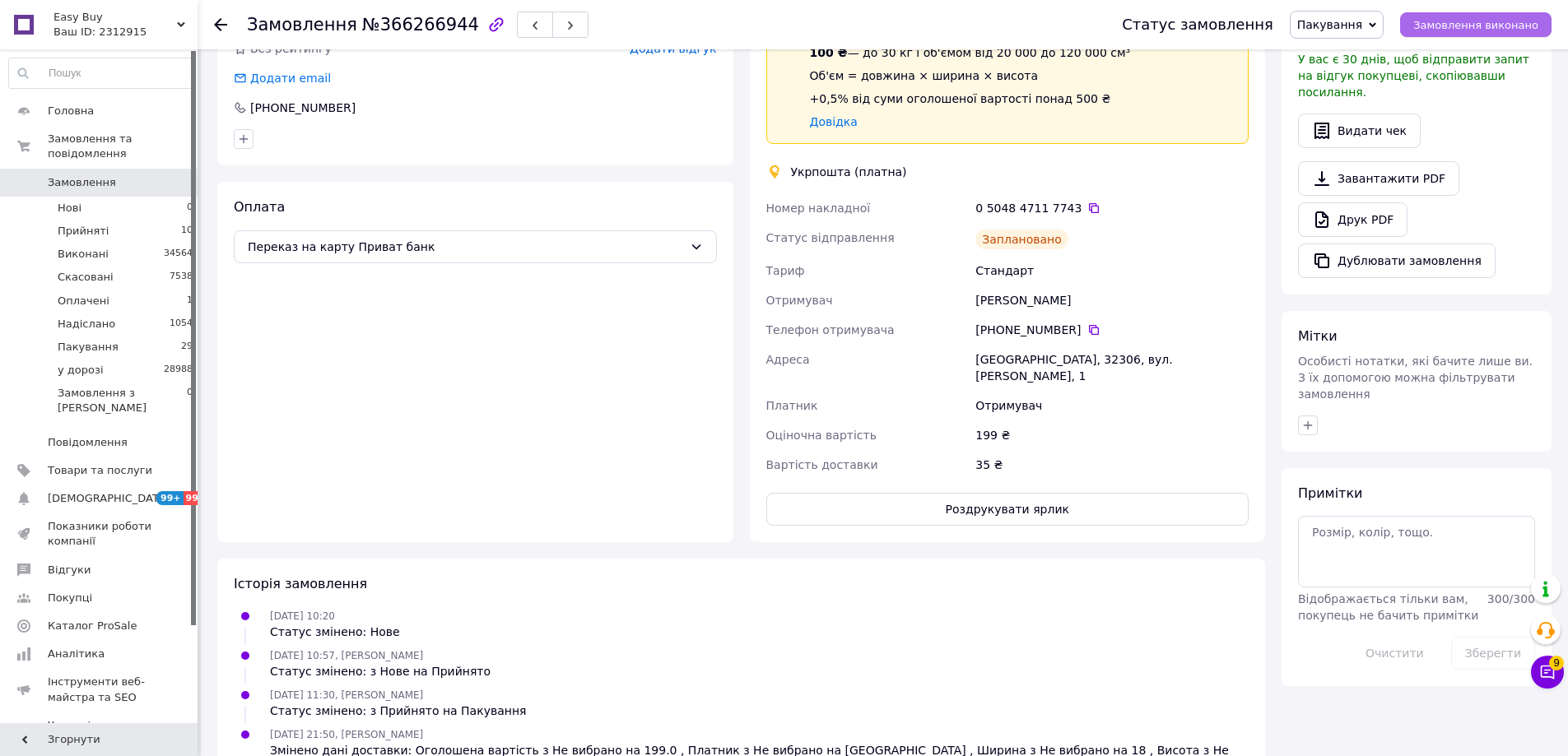
click at [1443, 28] on span "Замовлення виконано" at bounding box center [1476, 25] width 125 height 13
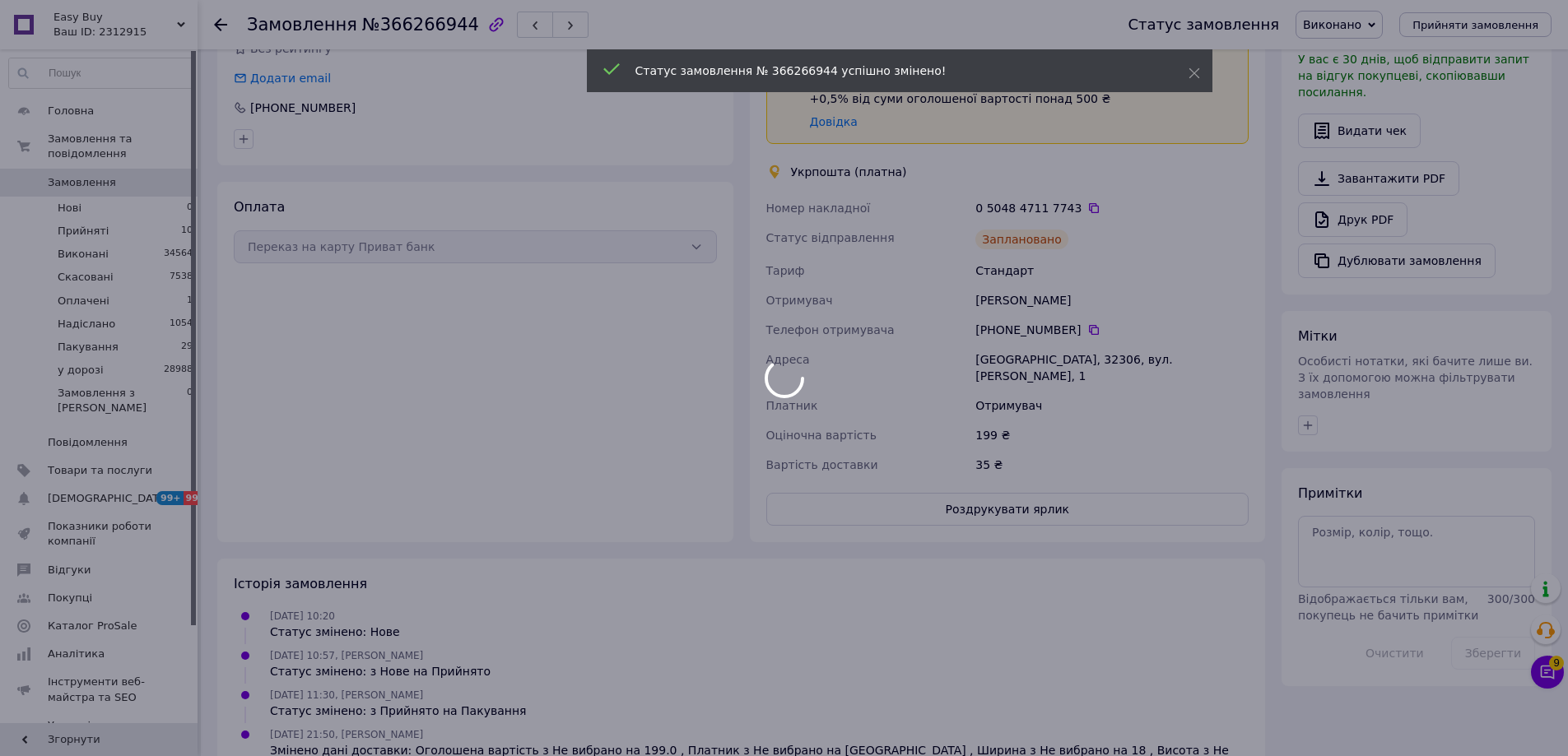
click at [1088, 215] on body "Easy Buy Ваш ID: 2312915 Сайт Easy Buy Кабінет покупця Перевірити стан системи …" at bounding box center [784, 185] width 1568 height 1245
click at [1078, 209] on body "Easy Buy Ваш ID: 2312915 Сайт Easy Buy Кабінет покупця Перевірити стан системи …" at bounding box center [784, 185] width 1568 height 1245
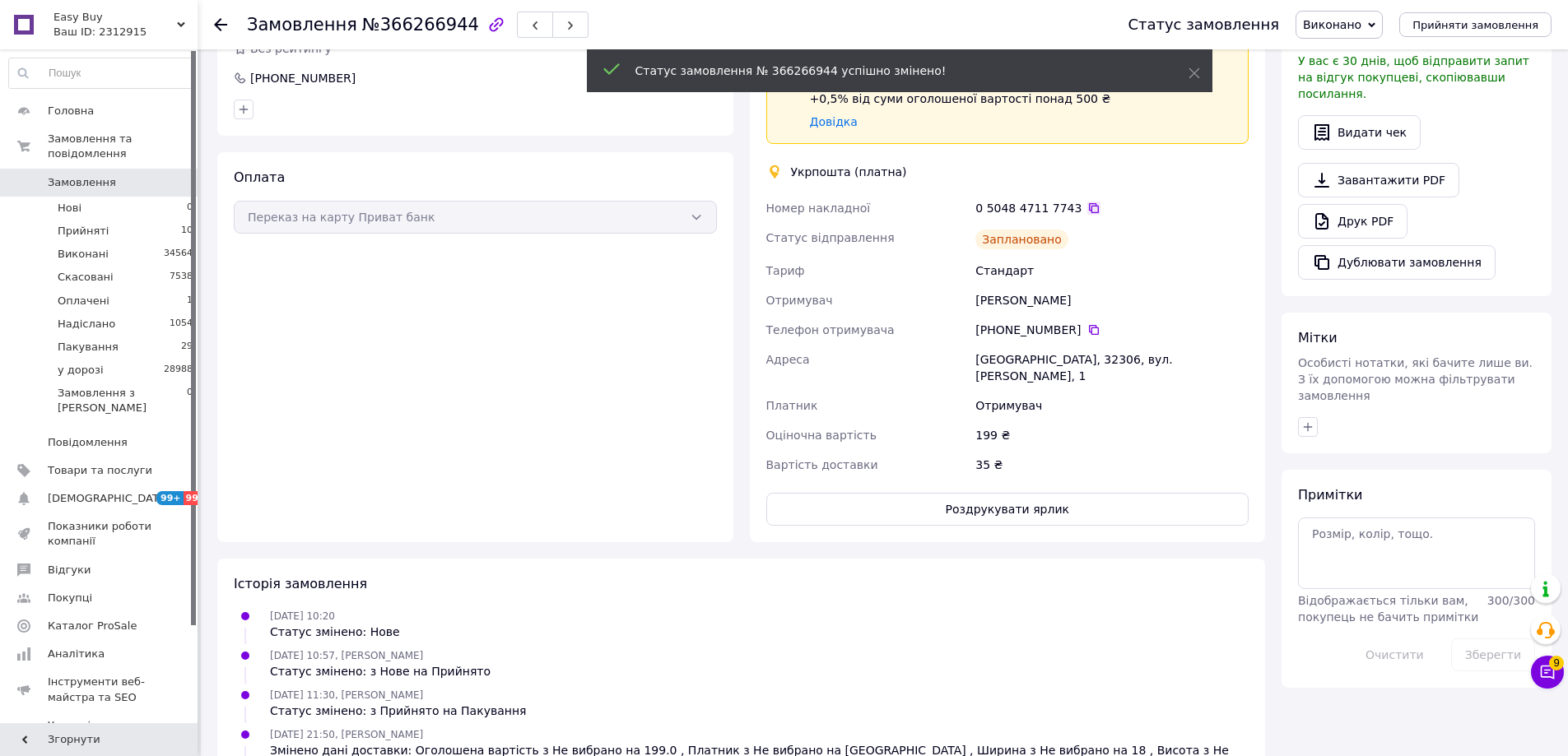
click at [1087, 207] on icon at bounding box center [1094, 208] width 13 height 13
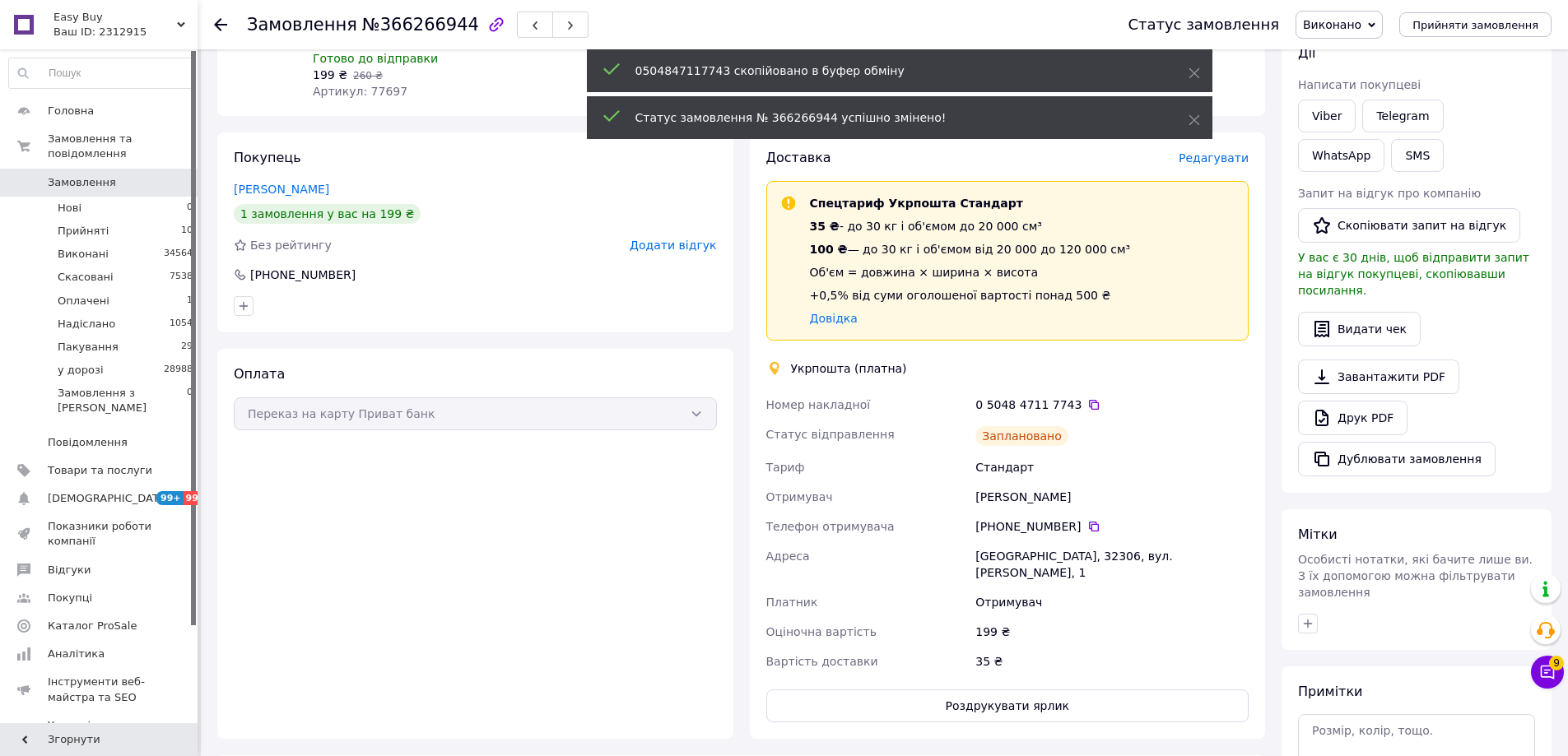
scroll to position [0, 0]
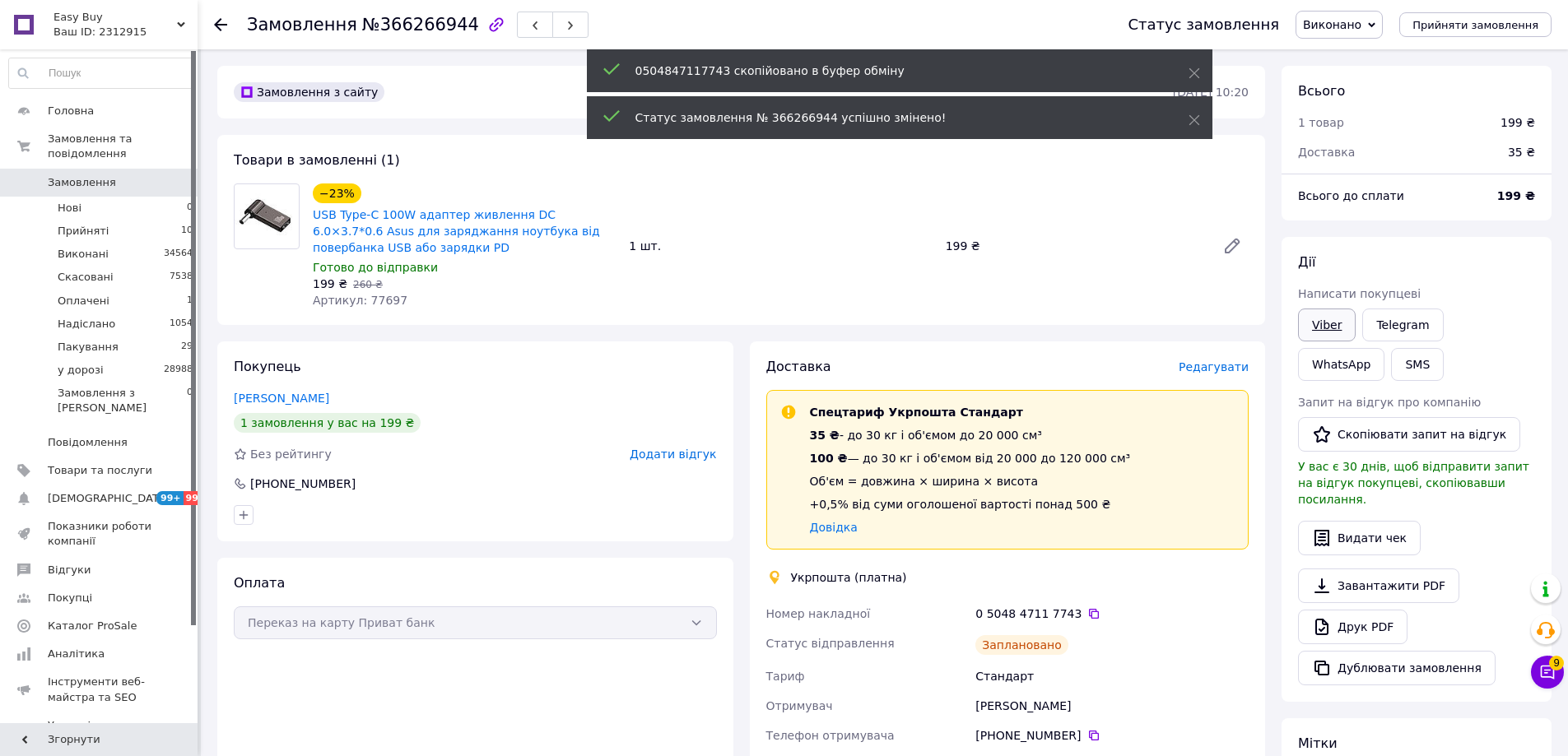
click at [1311, 317] on link "Viber" at bounding box center [1326, 324] width 58 height 33
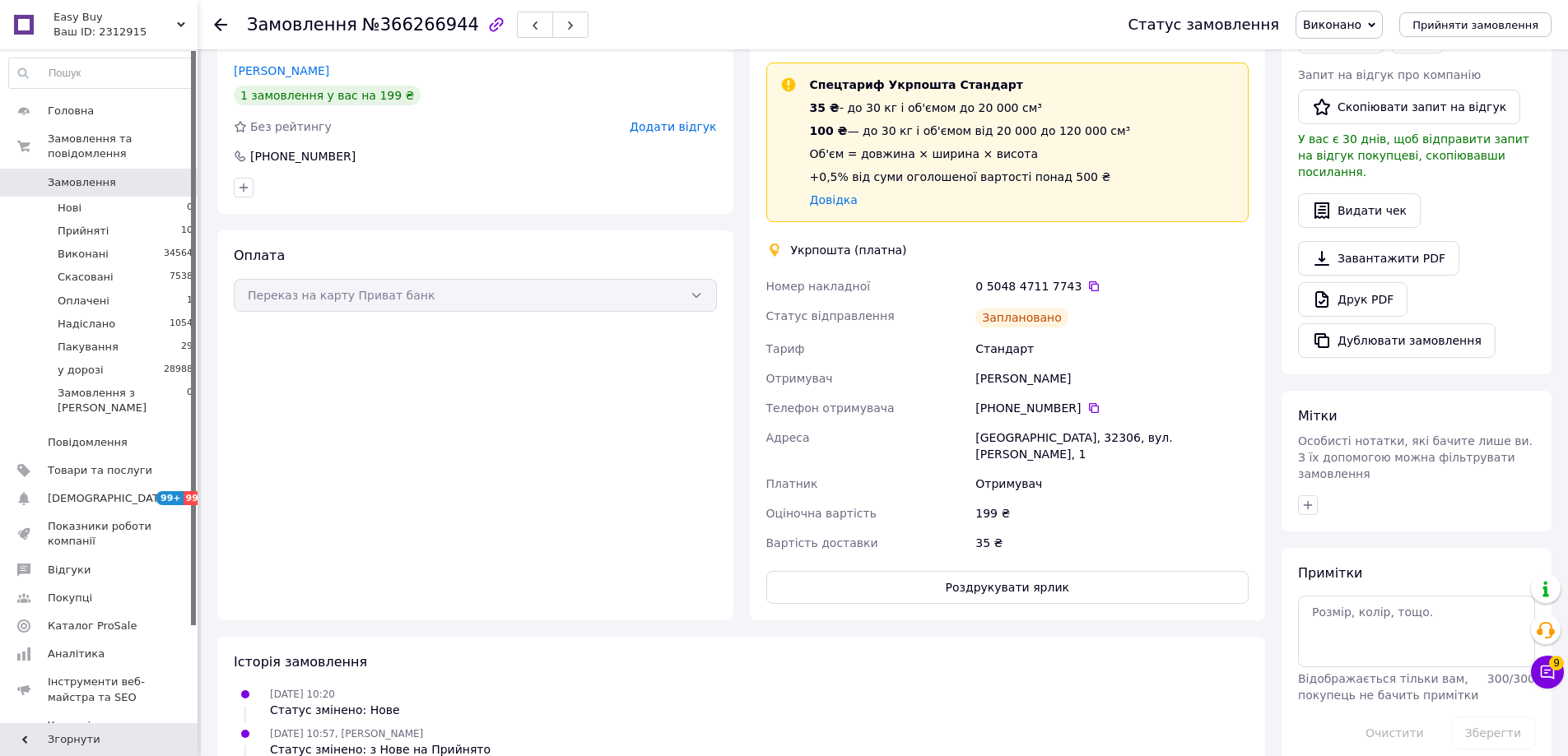
scroll to position [329, 0]
click at [1016, 569] on button "Роздрукувати ярлик" at bounding box center [1008, 585] width 483 height 33
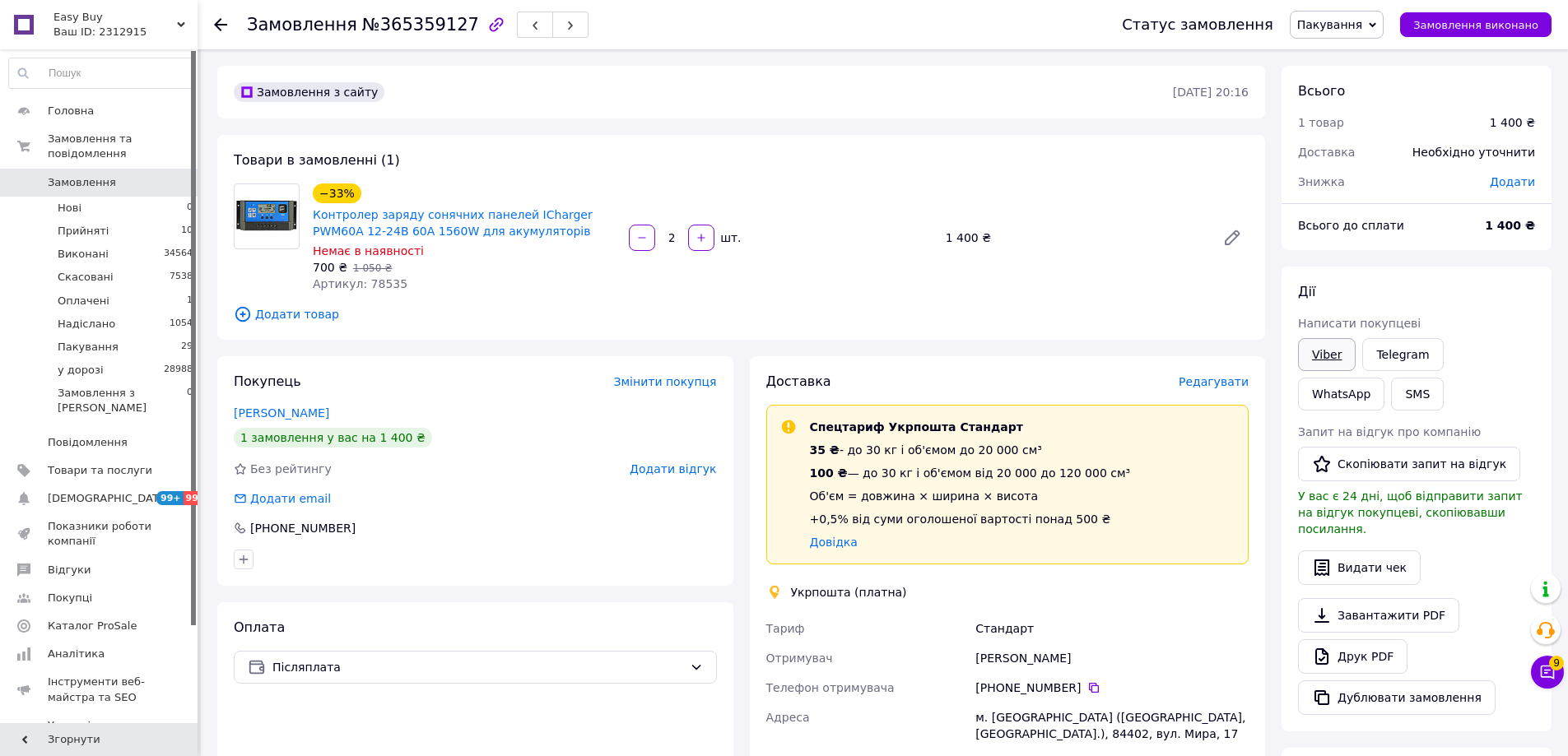
click at [1343, 349] on link "Viber" at bounding box center [1326, 354] width 58 height 33
click at [462, 411] on div "Параца Яна" at bounding box center [476, 413] width 483 height 17
click at [1229, 382] on span "Редагувати" at bounding box center [1214, 382] width 70 height 13
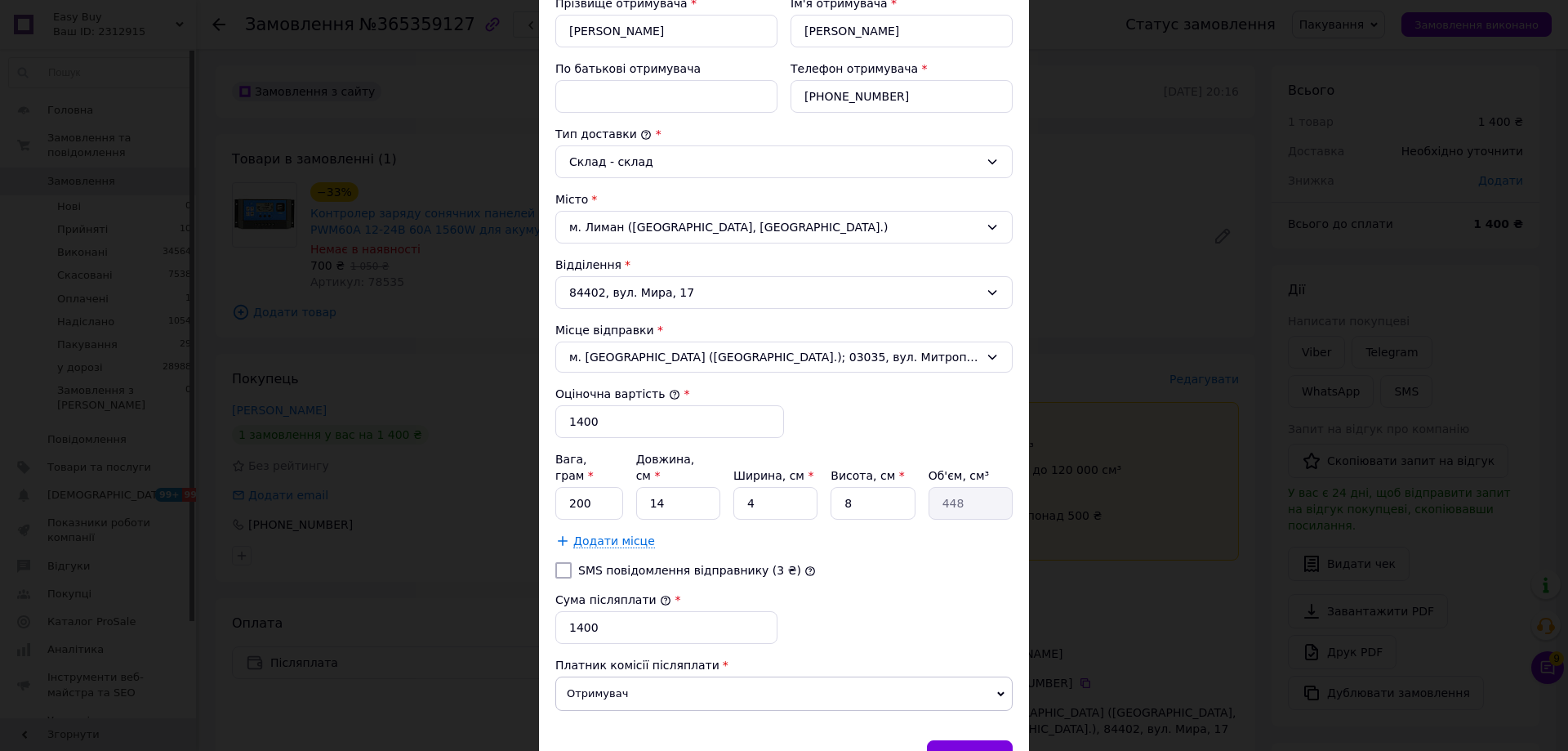
scroll to position [403, 0]
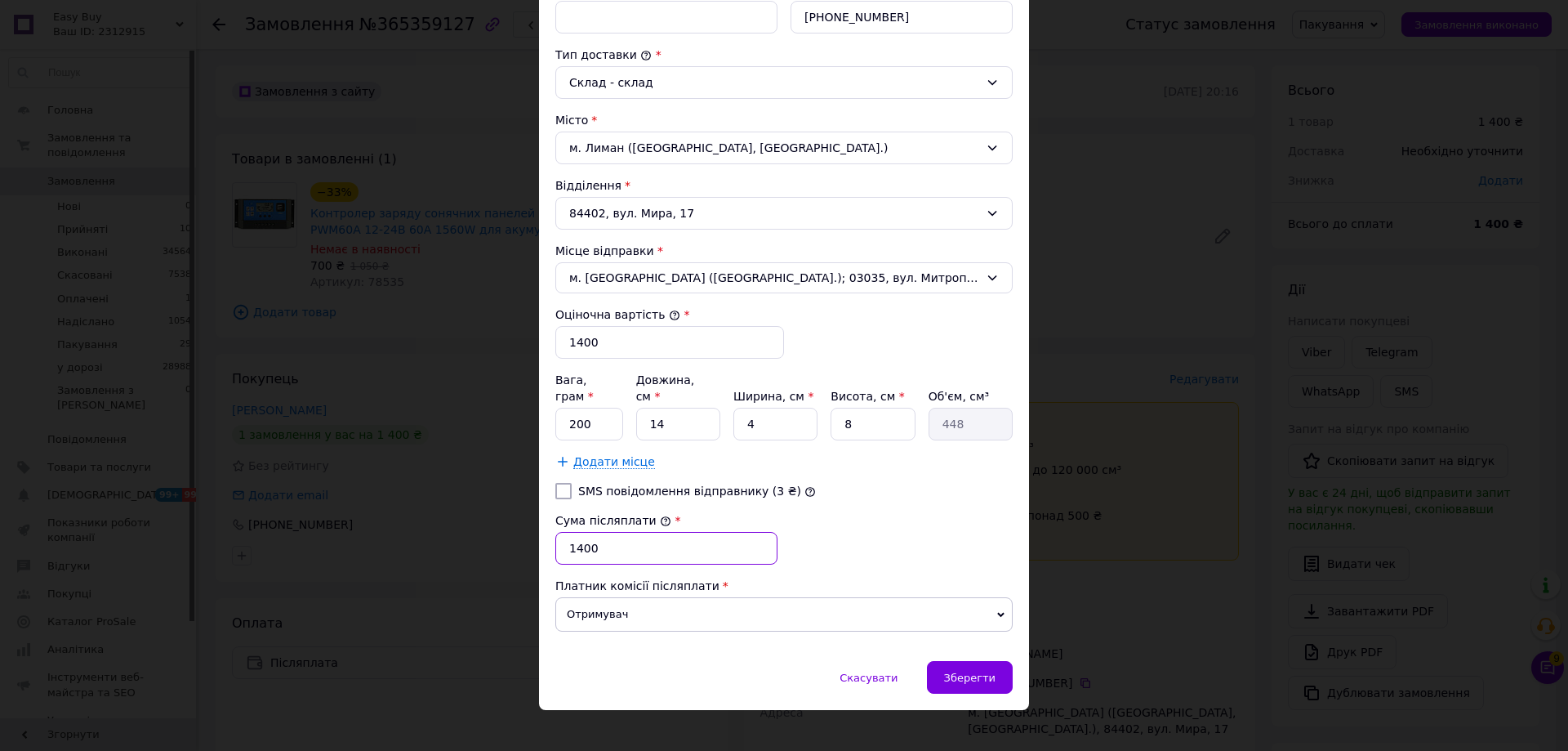
drag, startPoint x: 626, startPoint y: 532, endPoint x: 660, endPoint y: 539, distance: 34.7
click at [628, 534] on input "1400" at bounding box center [667, 548] width 222 height 32
type input "1300"
click at [599, 412] on input "200" at bounding box center [590, 423] width 68 height 32
type input "650"
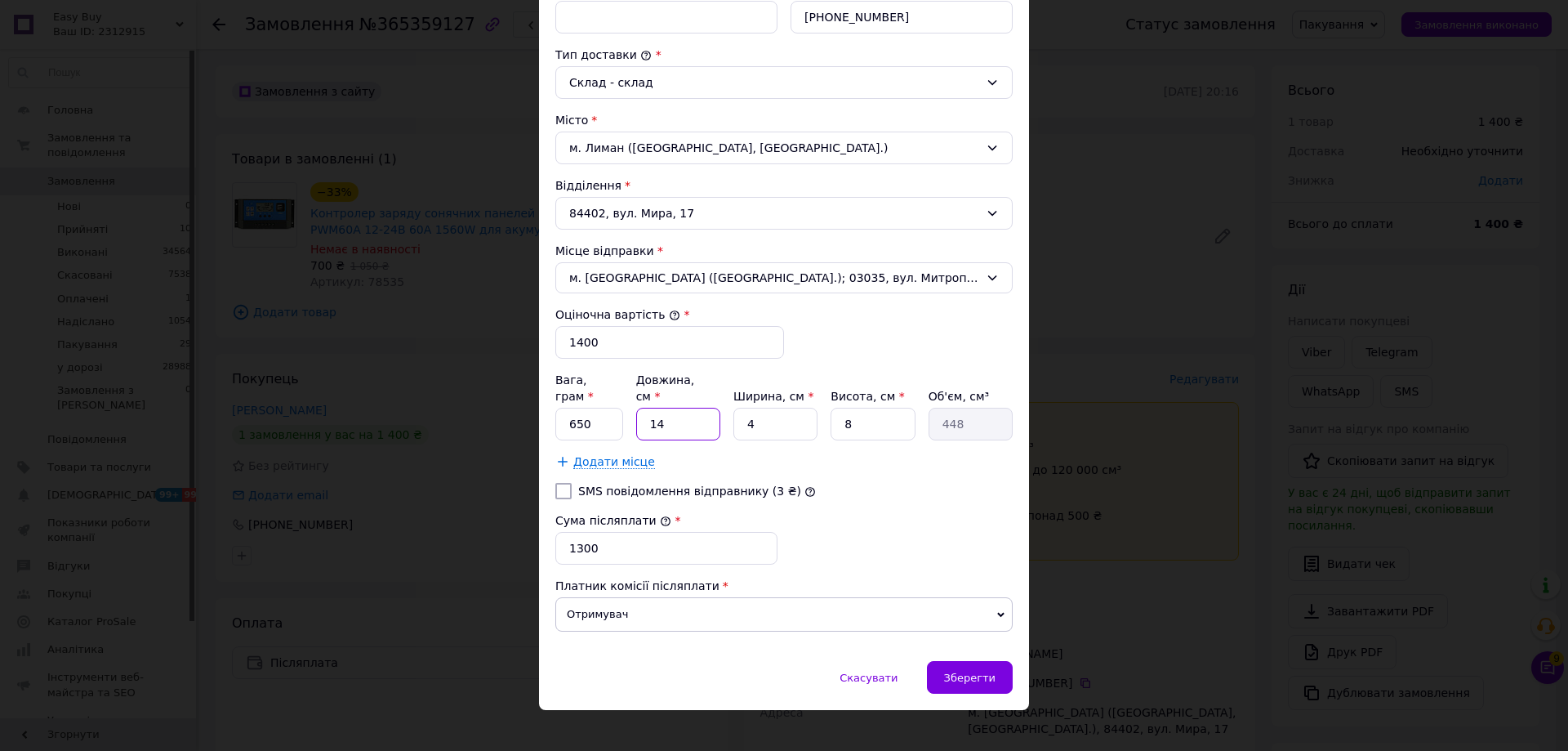
type input "2"
type input "64"
type input "25"
type input "800"
type input "25"
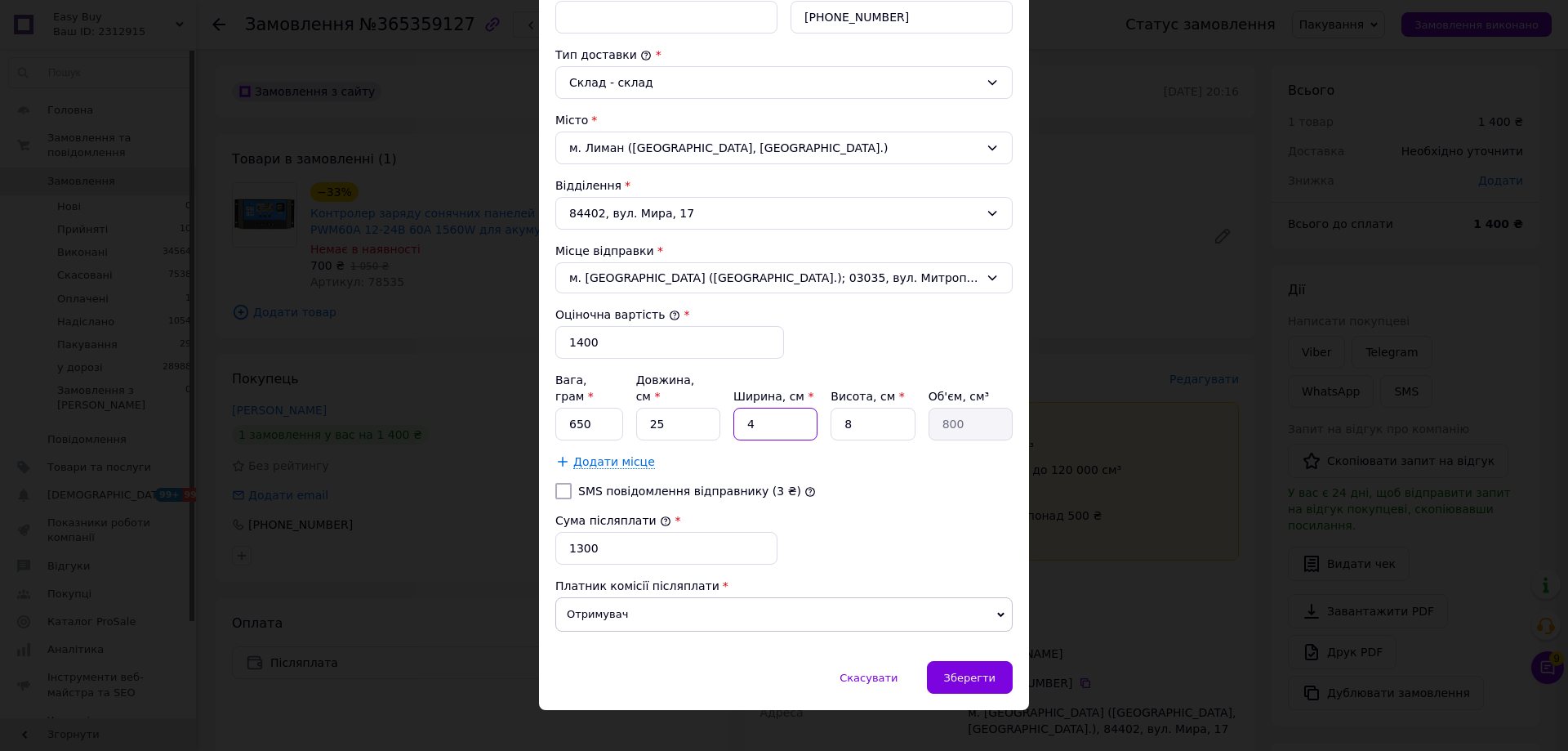
type input "2"
type input "400"
type input "20"
type input "4000"
type input "20"
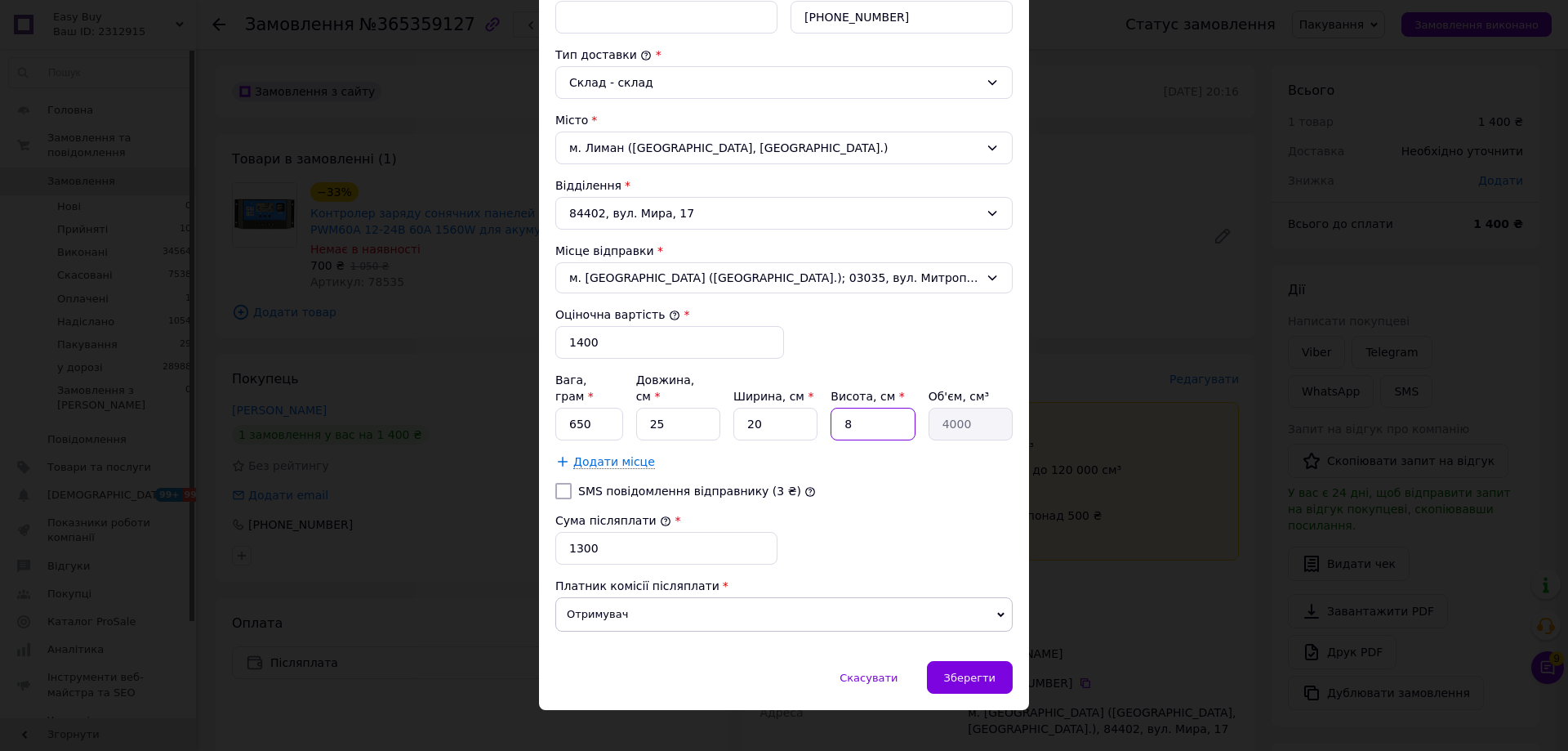
type input "1"
type input "500"
type input "12"
type input "6000"
type input "12"
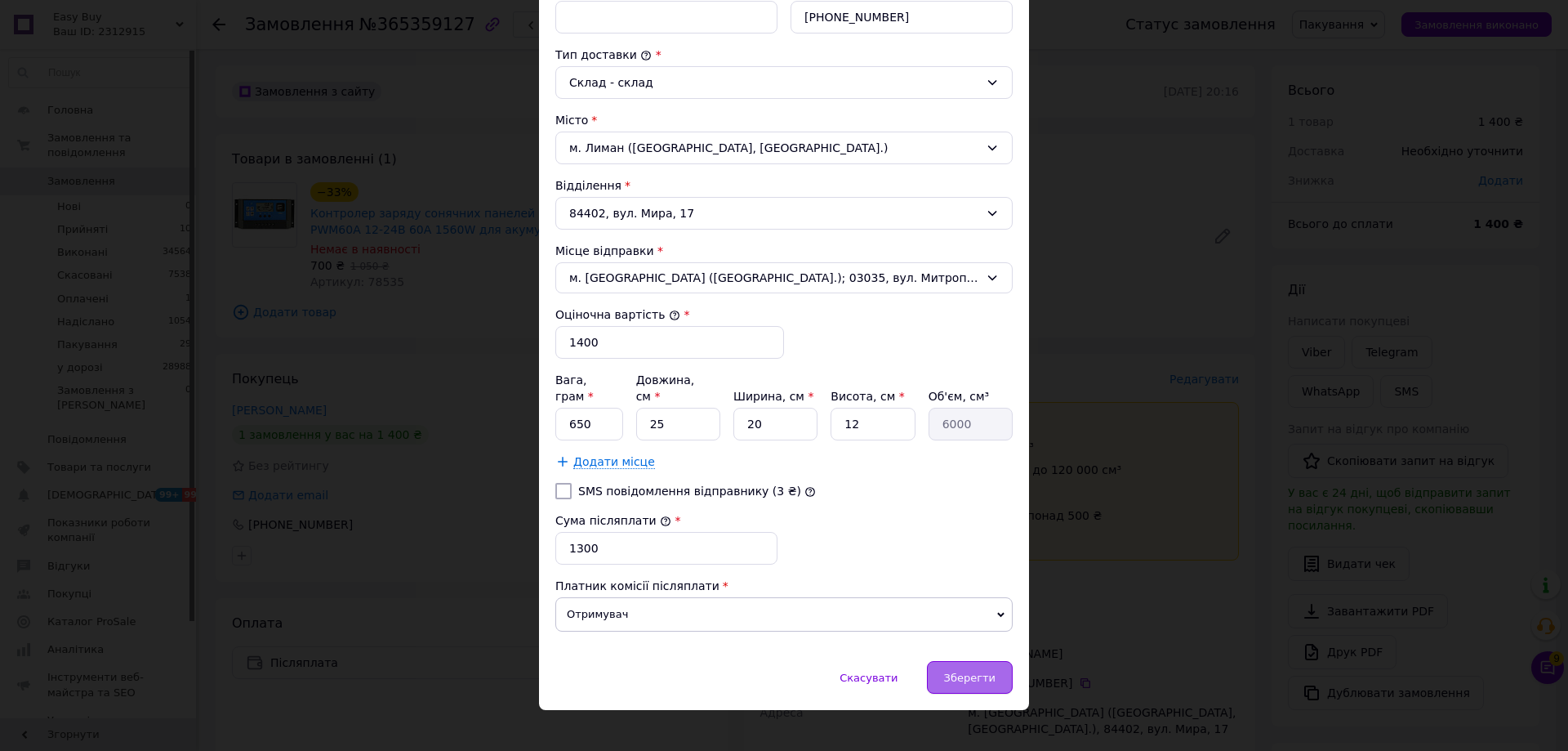
click at [964, 671] on span "Зберегти" at bounding box center [970, 677] width 51 height 12
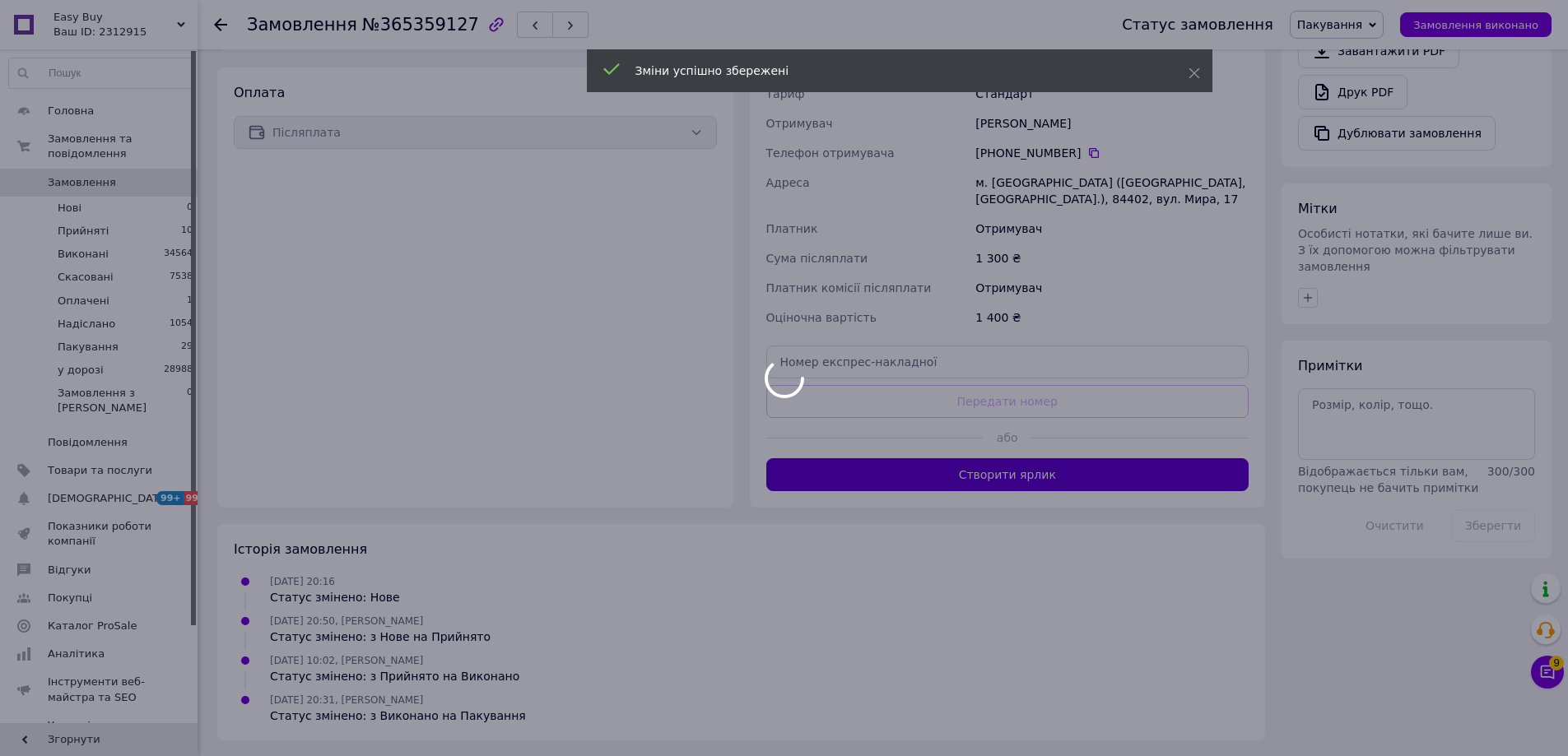
scroll to position [535, 0]
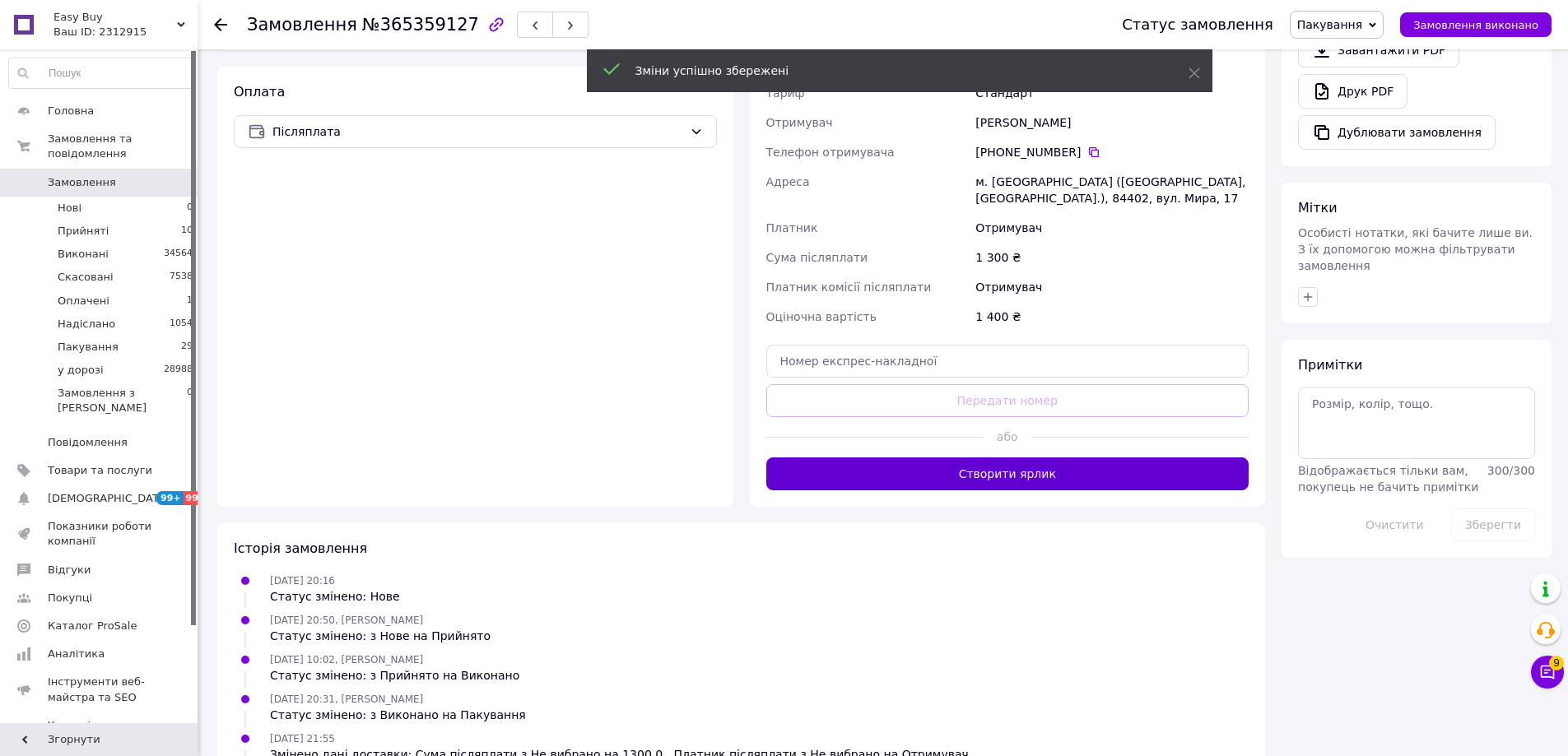
click at [1033, 478] on button "Створити ярлик" at bounding box center [1008, 473] width 483 height 33
click at [1362, 19] on span "Пакування" at bounding box center [1330, 25] width 65 height 13
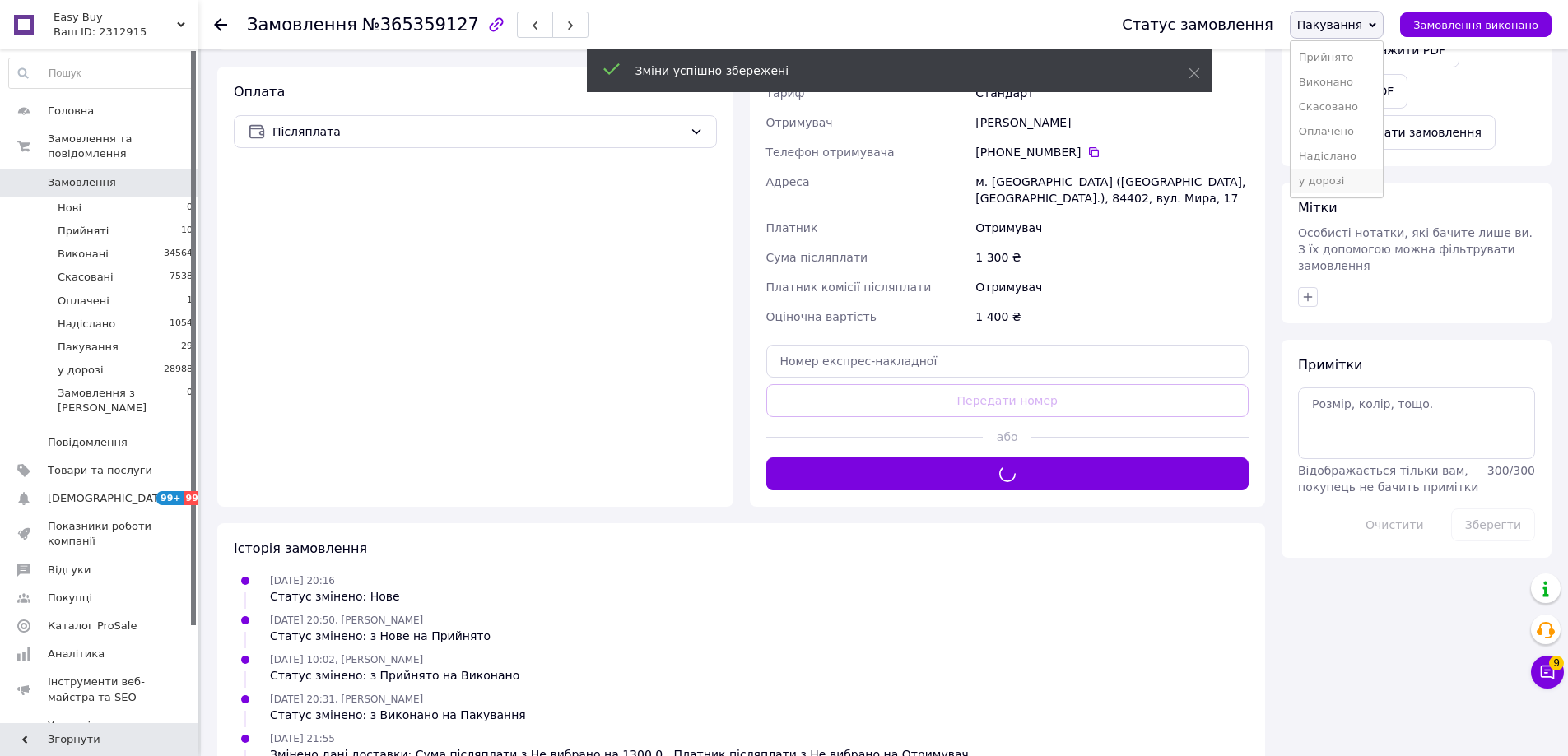
click at [1347, 179] on li "у дорозі" at bounding box center [1336, 181] width 92 height 25
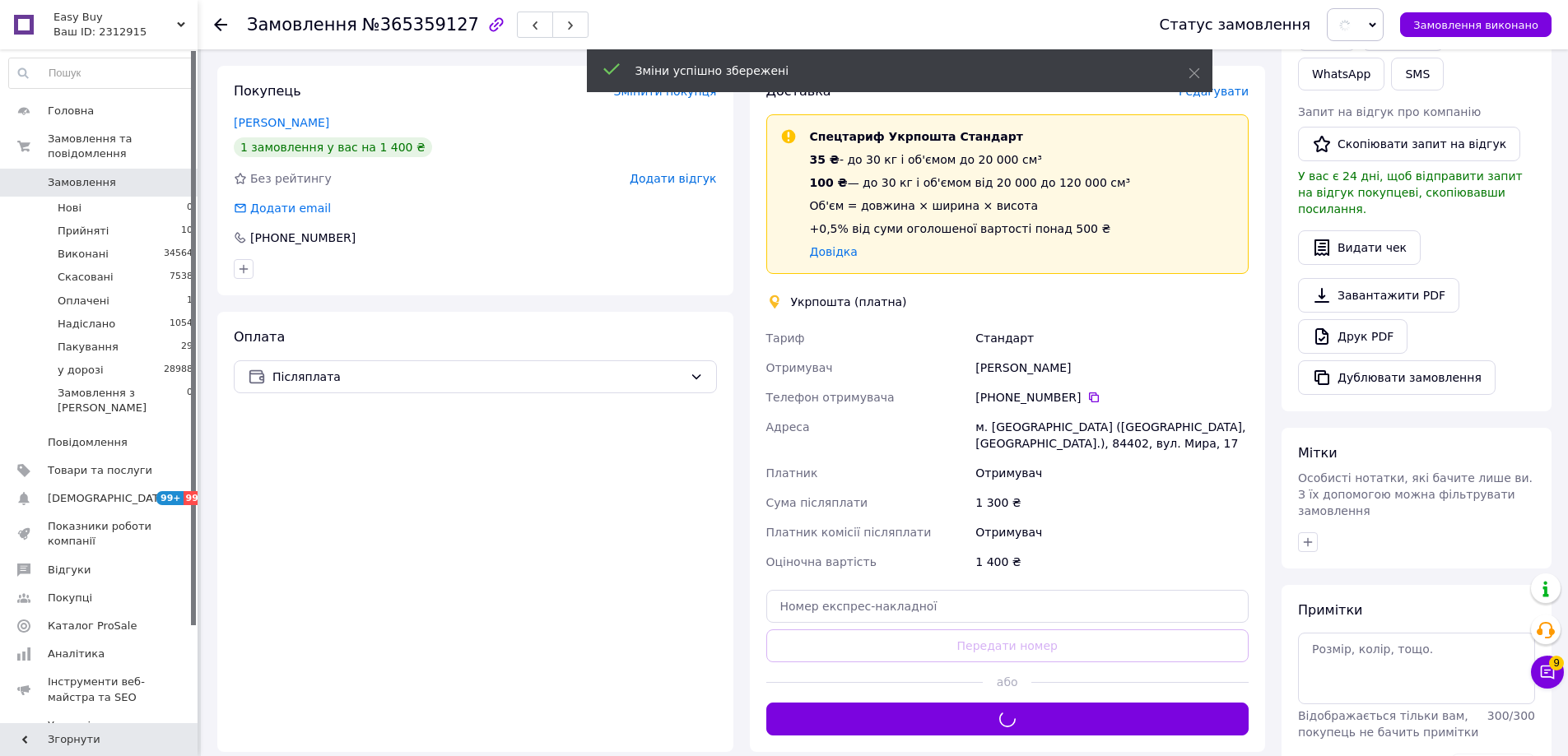
scroll to position [206, 0]
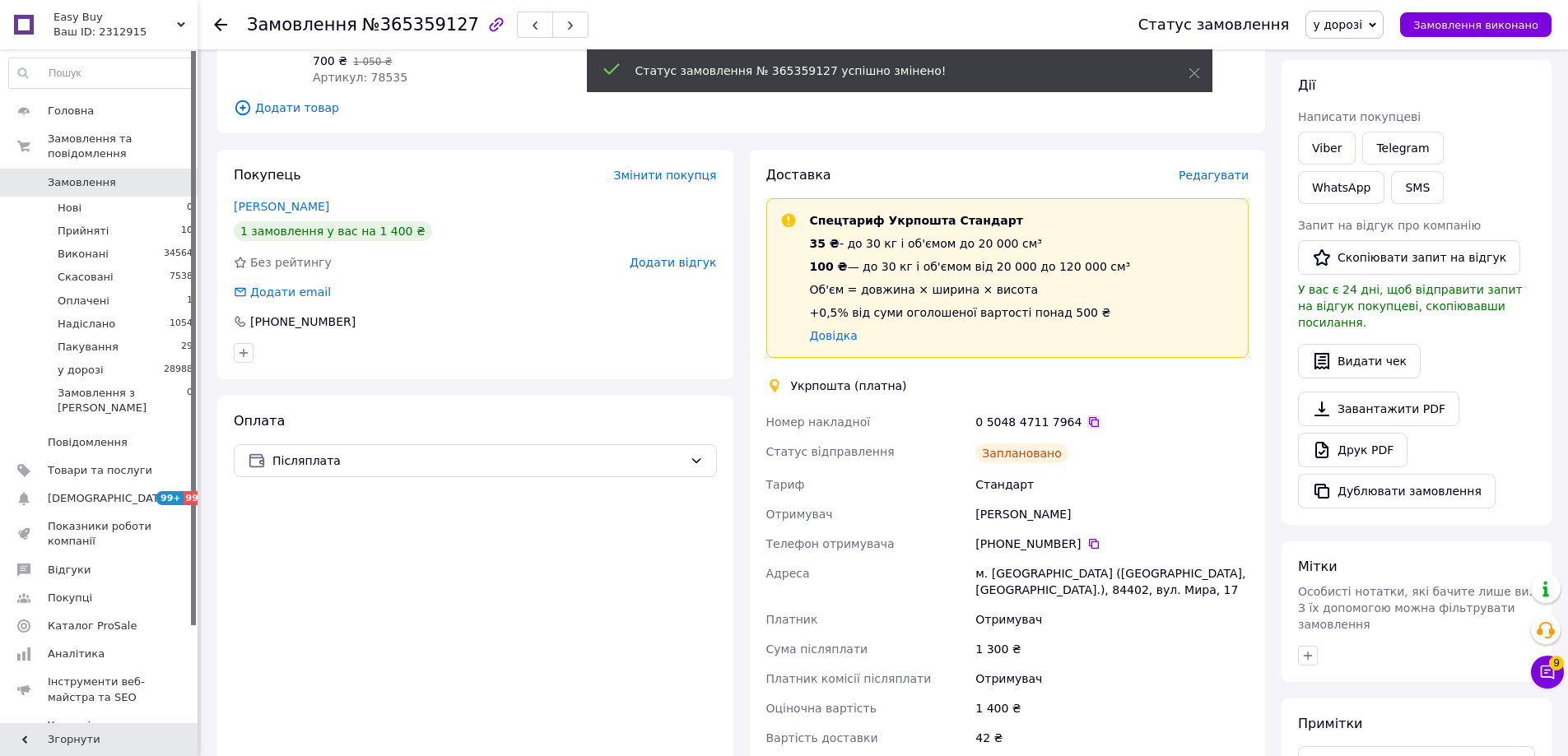
click at [1087, 420] on icon at bounding box center [1094, 422] width 13 height 13
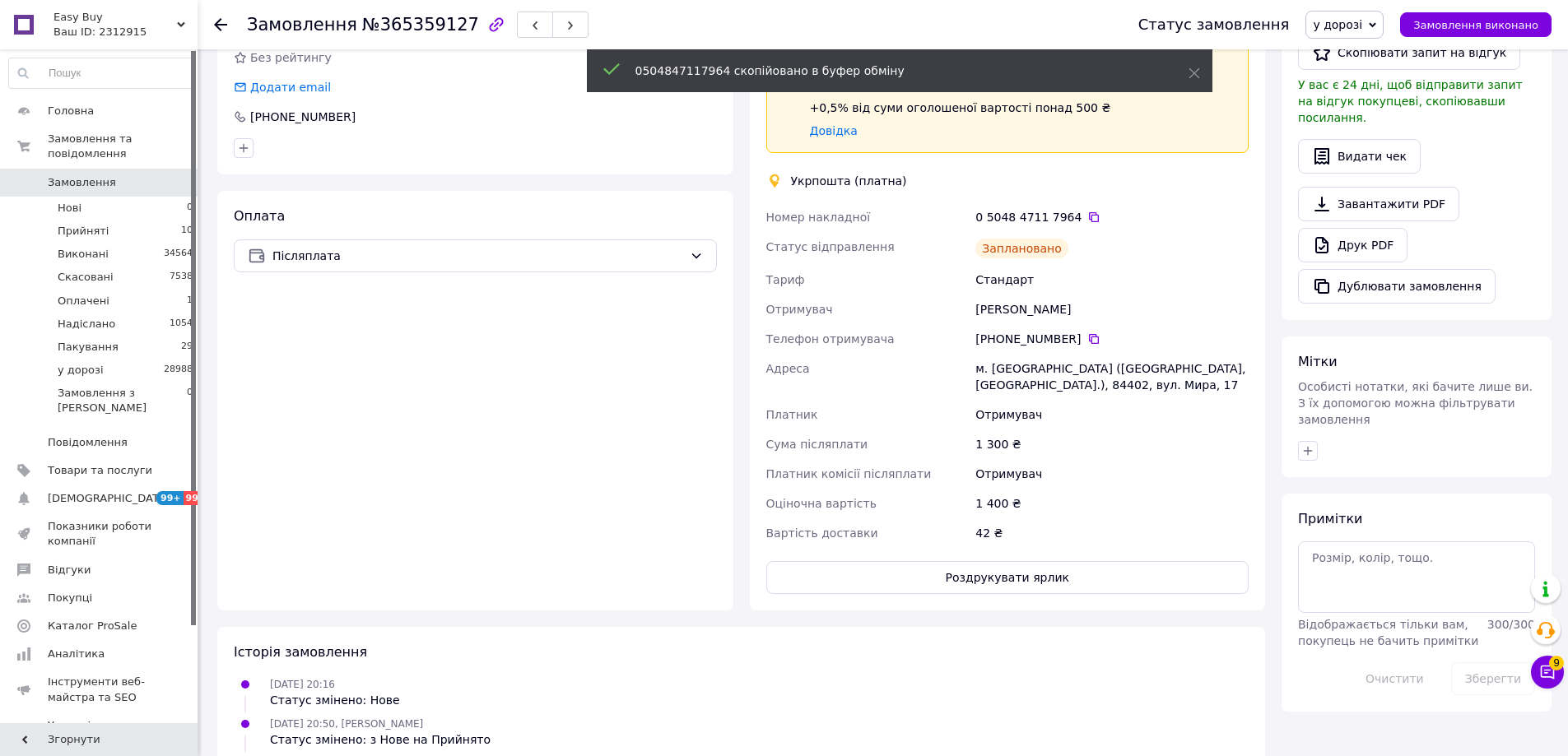
scroll to position [667, 0]
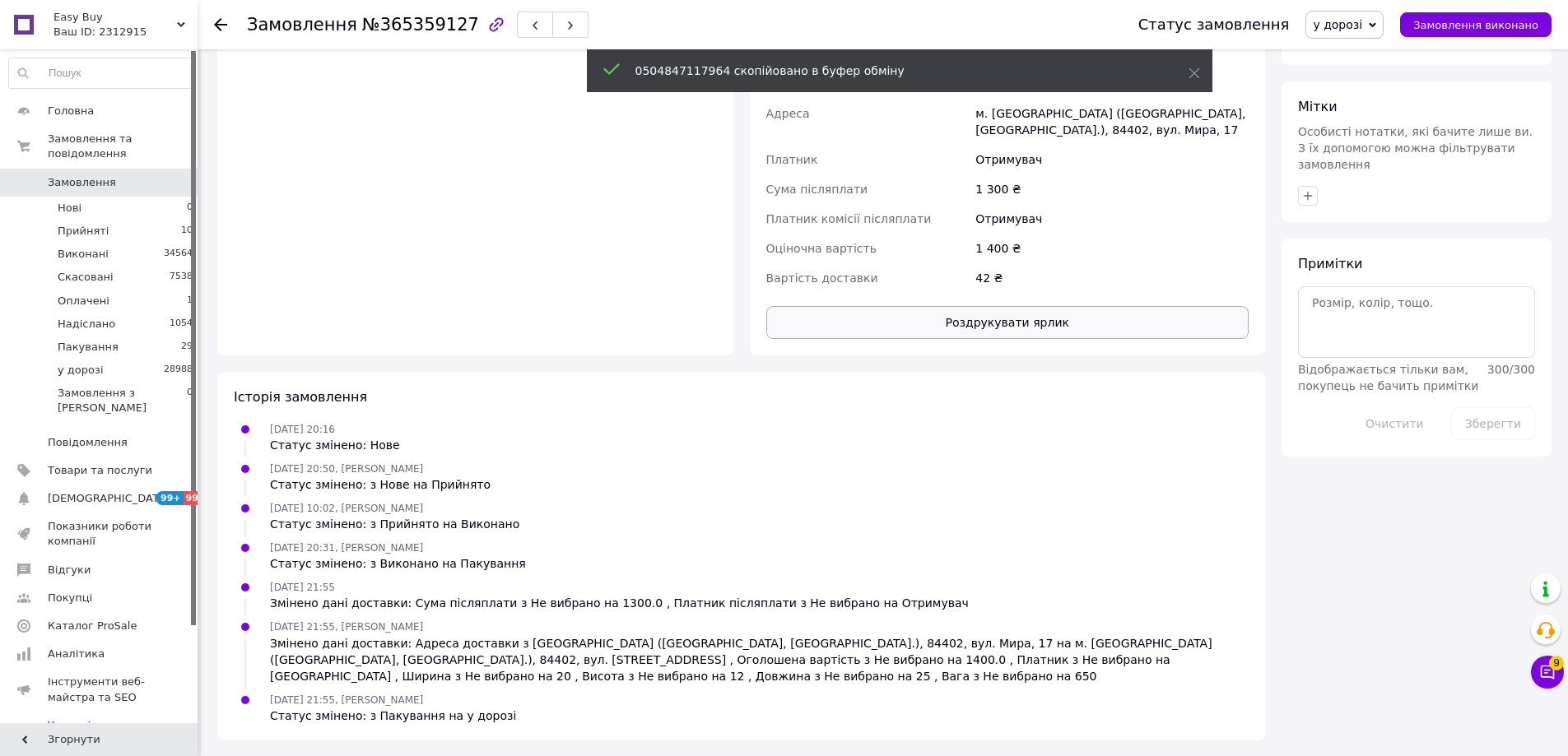
click at [1037, 323] on button "Роздрукувати ярлик" at bounding box center [1008, 322] width 483 height 33
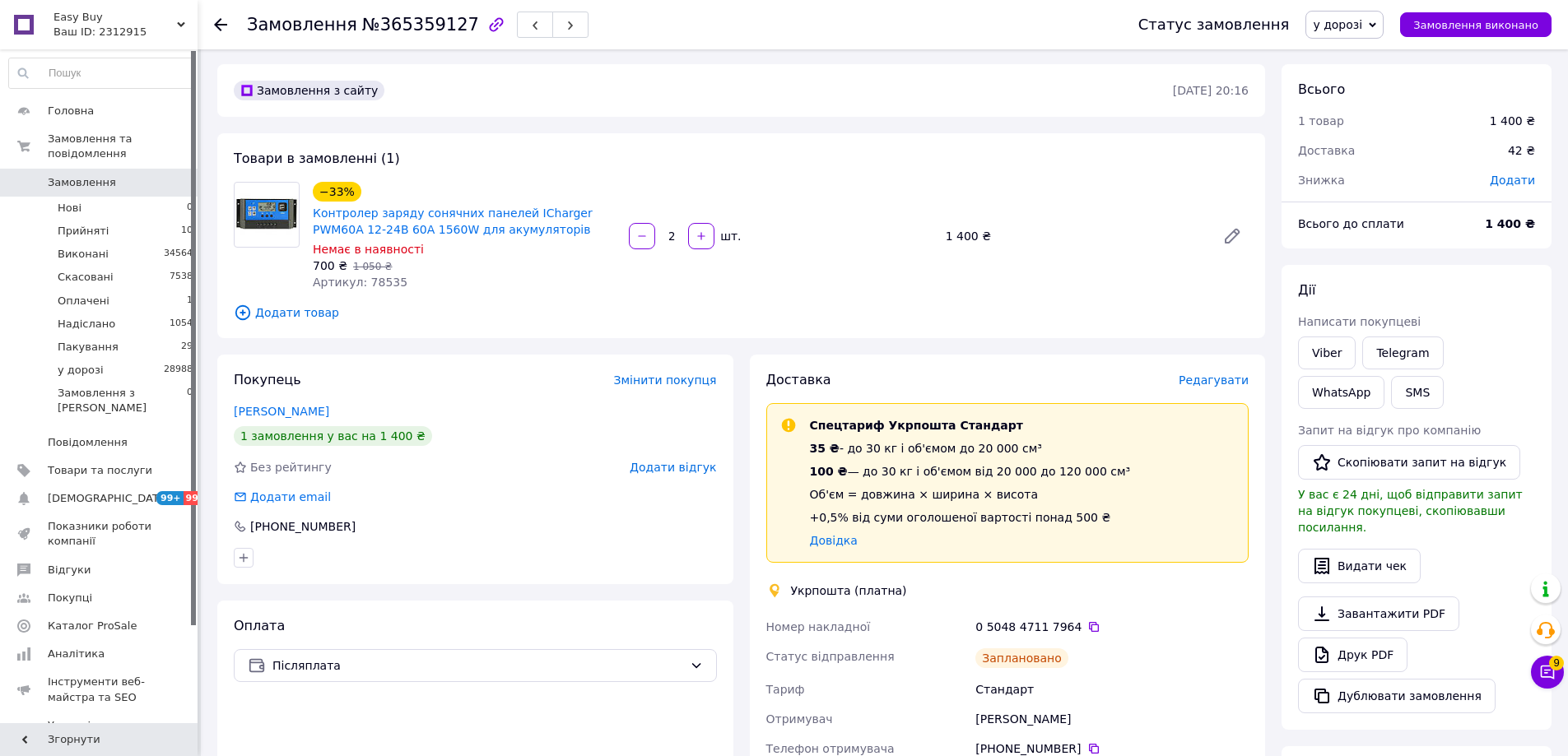
scroll to position [0, 0]
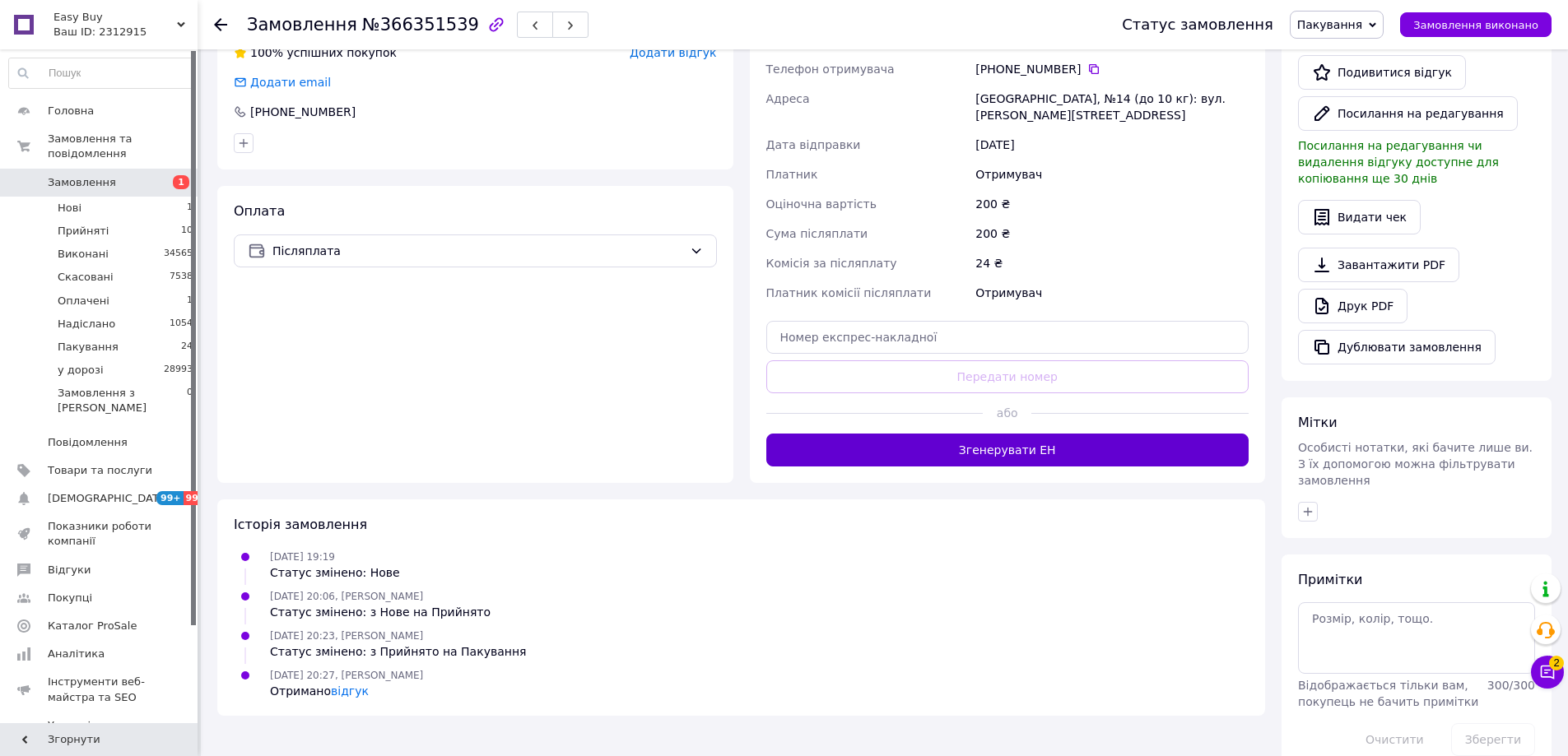
click at [1008, 454] on button "Згенерувати ЕН" at bounding box center [1008, 449] width 483 height 33
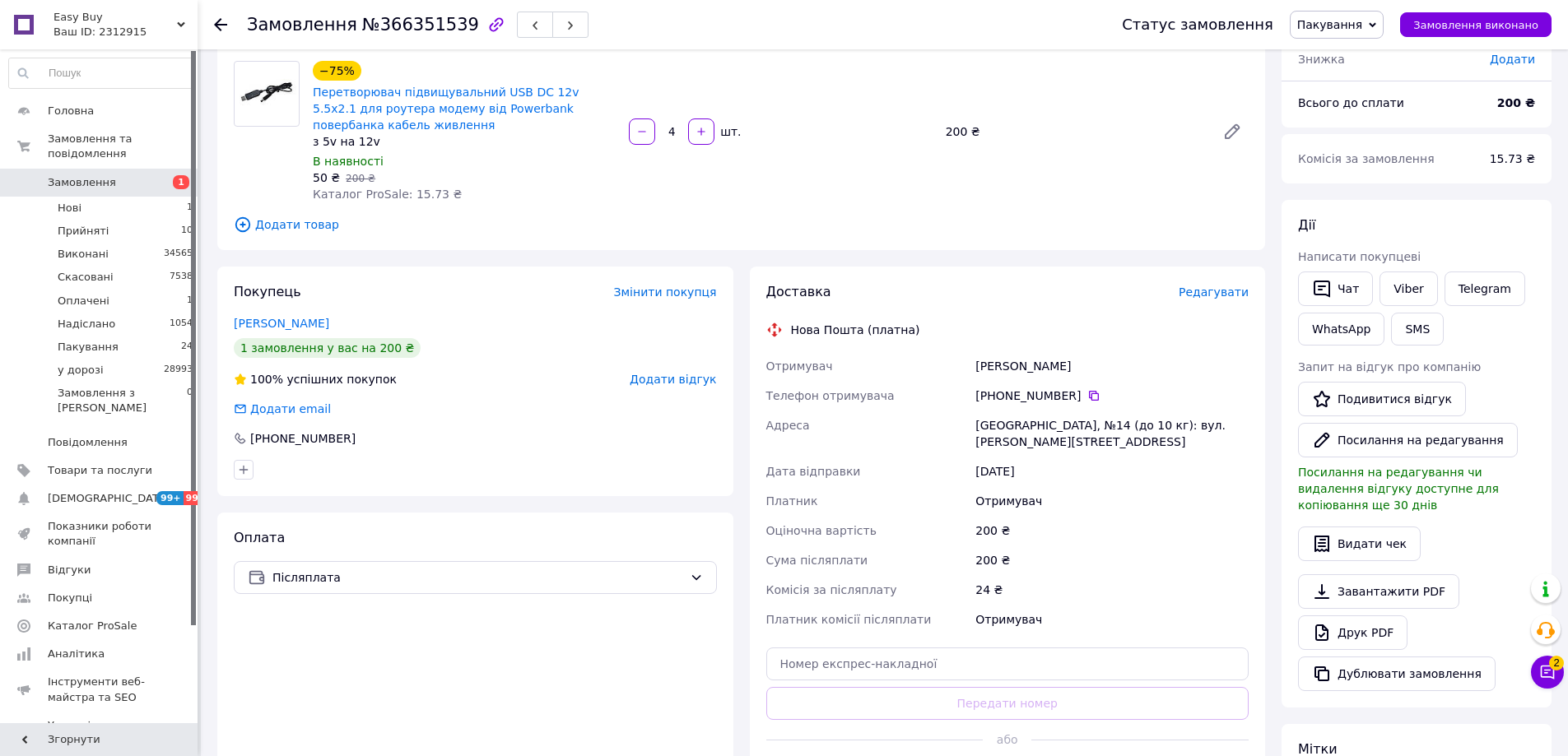
scroll to position [120, 0]
click at [1376, 24] on icon at bounding box center [1372, 25] width 8 height 5
click at [1352, 182] on li "у дорозі" at bounding box center [1336, 181] width 92 height 25
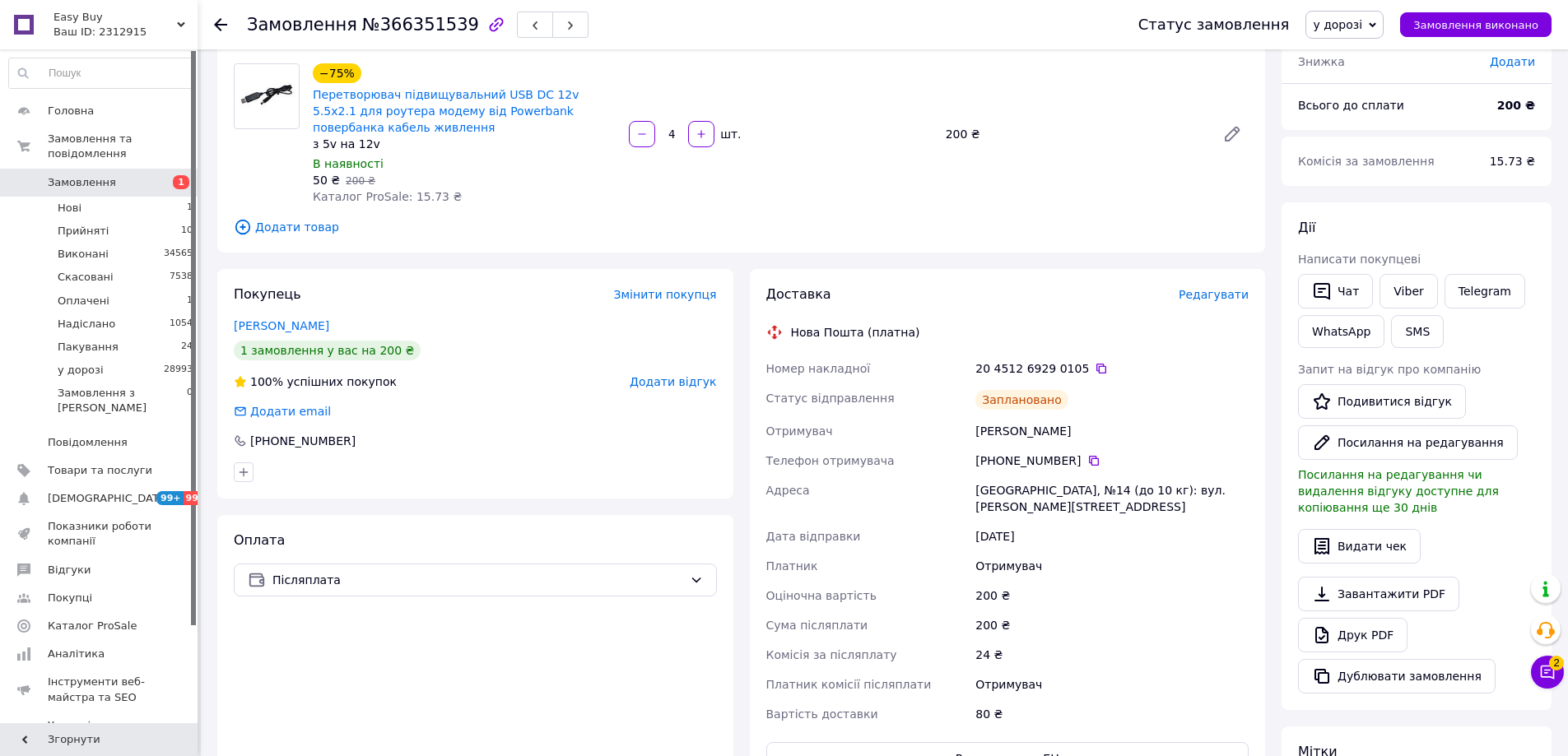
drag, startPoint x: 1027, startPoint y: 292, endPoint x: 1078, endPoint y: 307, distance: 53.2
click at [1027, 292] on div "Доставка" at bounding box center [972, 295] width 412 height 19
click at [1348, 277] on button "Чат" at bounding box center [1336, 291] width 75 height 34
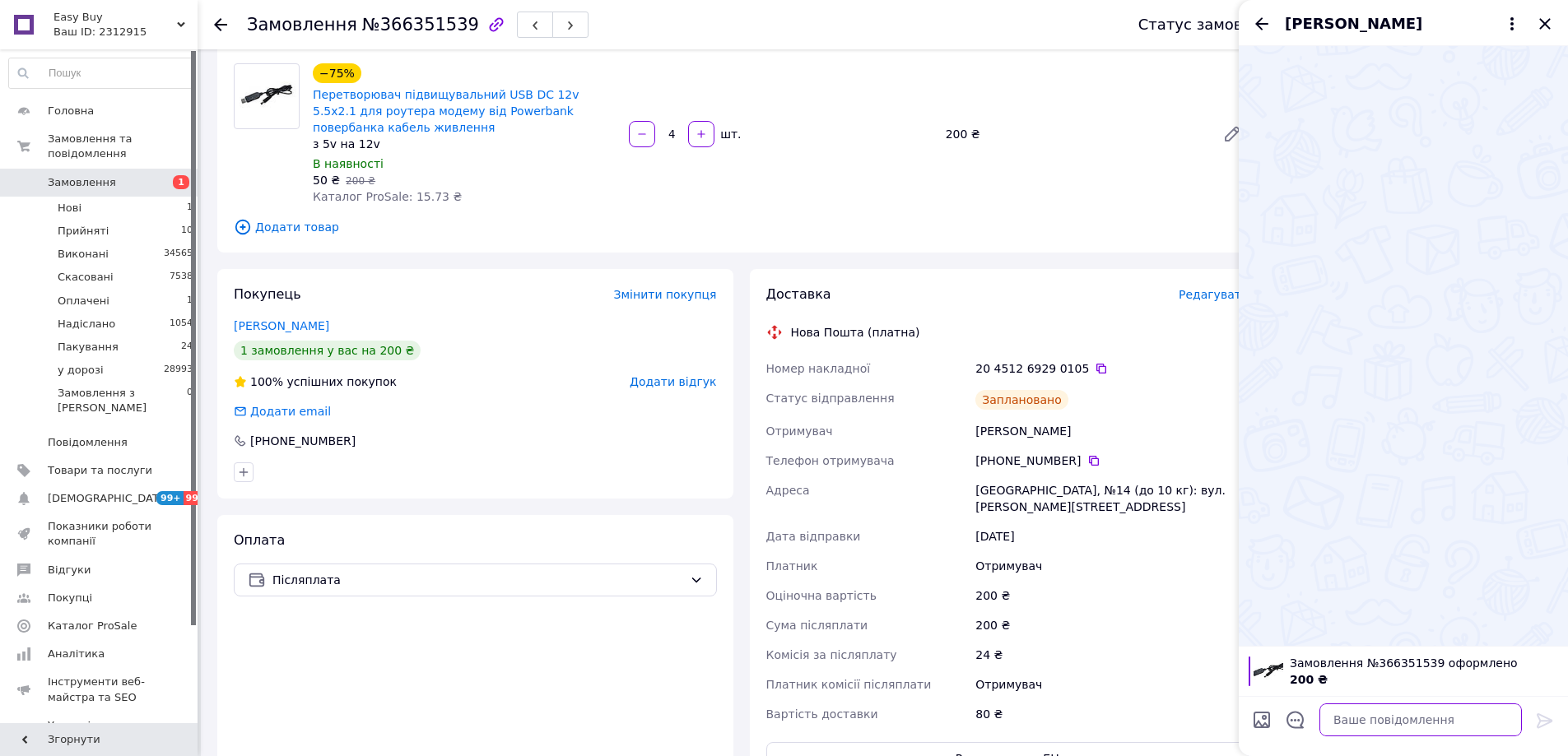
drag, startPoint x: 1442, startPoint y: 723, endPoint x: 1507, endPoint y: 717, distance: 65.3
click at [1443, 723] on textarea at bounding box center [1420, 719] width 202 height 33
paste textarea "Відправлення: 20451269290105 Плановий час доставки: [DATE] 12:00 Вартість доста…"
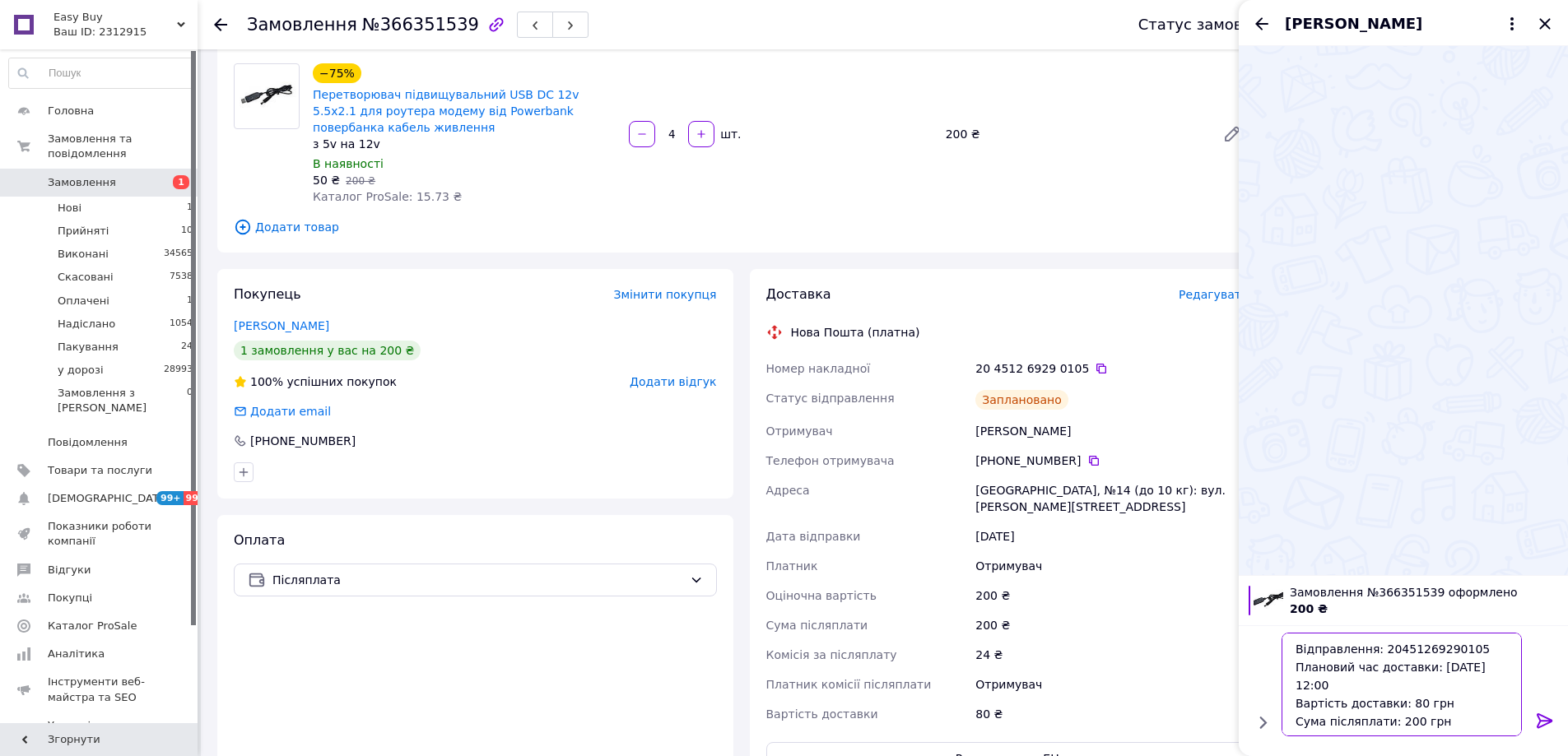
type textarea "Відправлення: 20451269290105 Плановий час доставки: 14.10.2025 12:00 Вартість д…"
click at [1545, 717] on icon at bounding box center [1544, 721] width 16 height 15
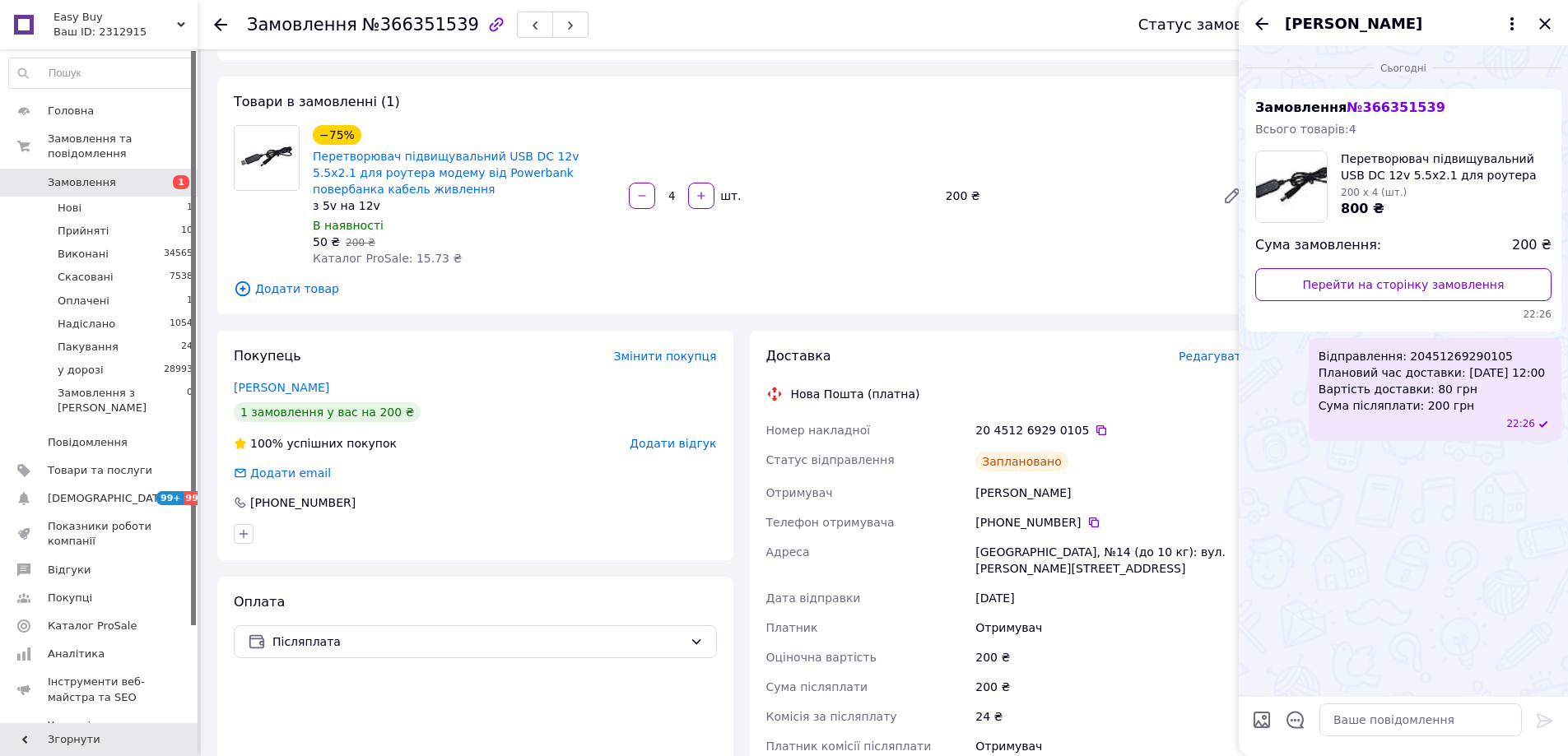
scroll to position [0, 0]
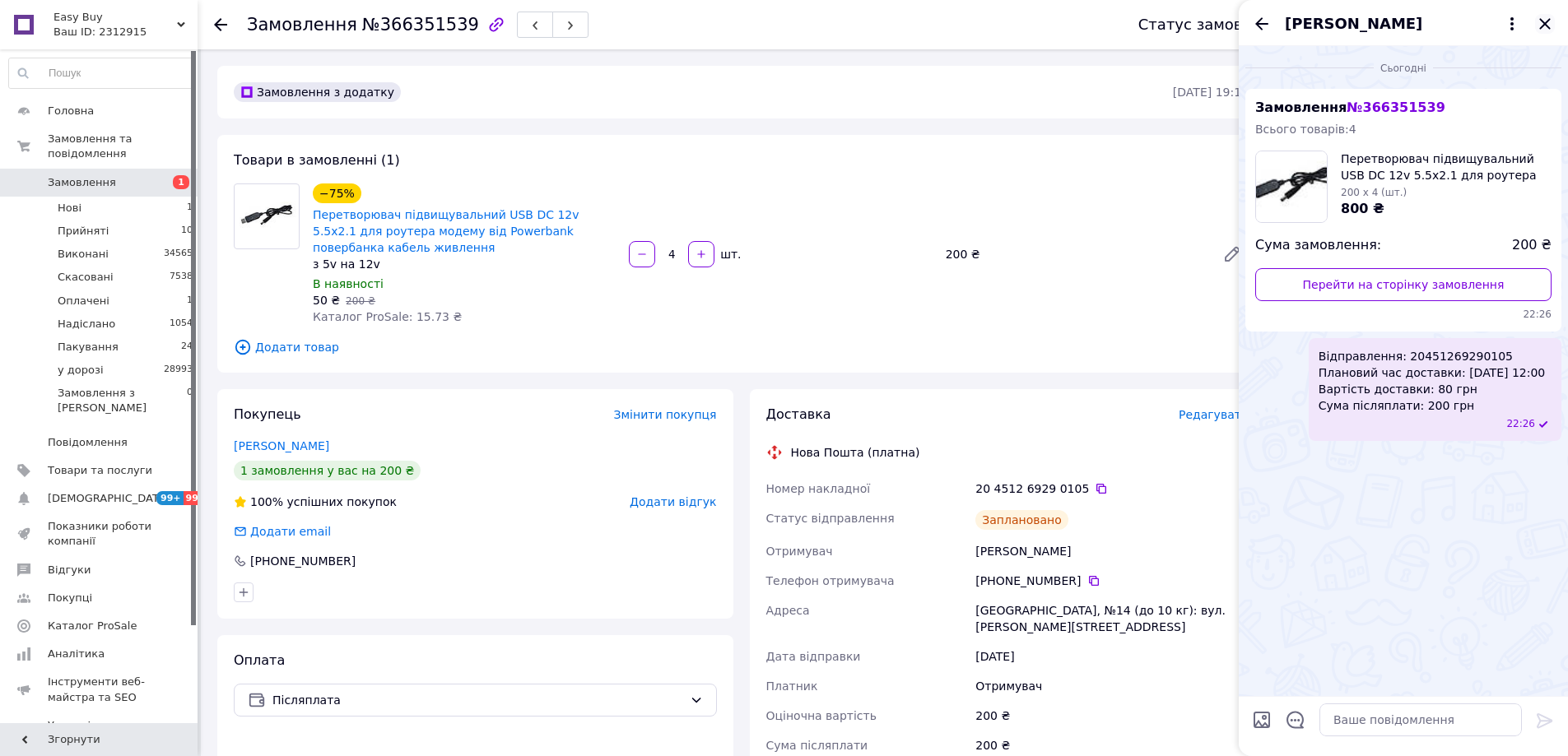
click at [1545, 23] on icon "Закрити" at bounding box center [1545, 24] width 20 height 20
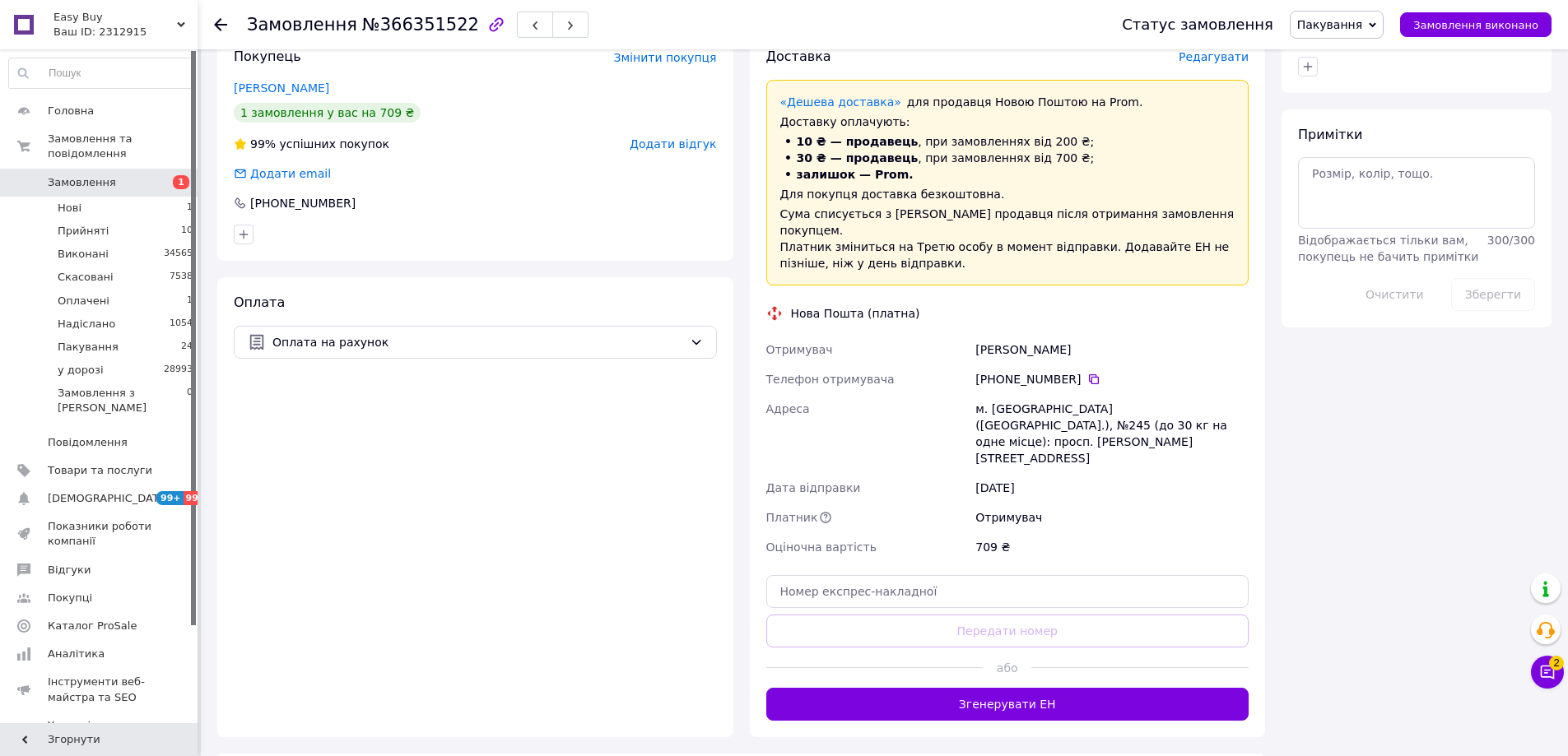
scroll to position [994, 0]
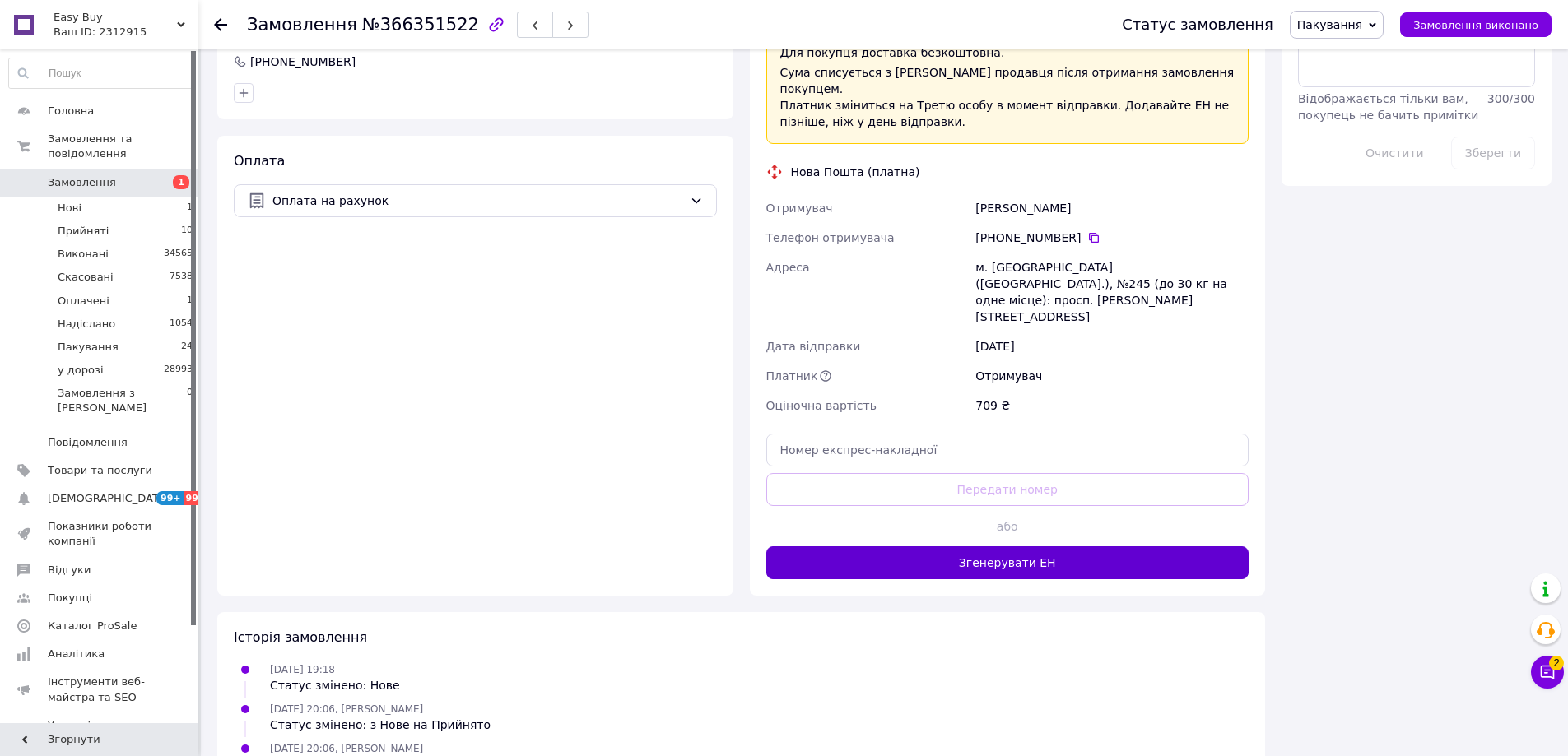
click at [1046, 546] on button "Згенерувати ЕН" at bounding box center [1008, 562] width 483 height 33
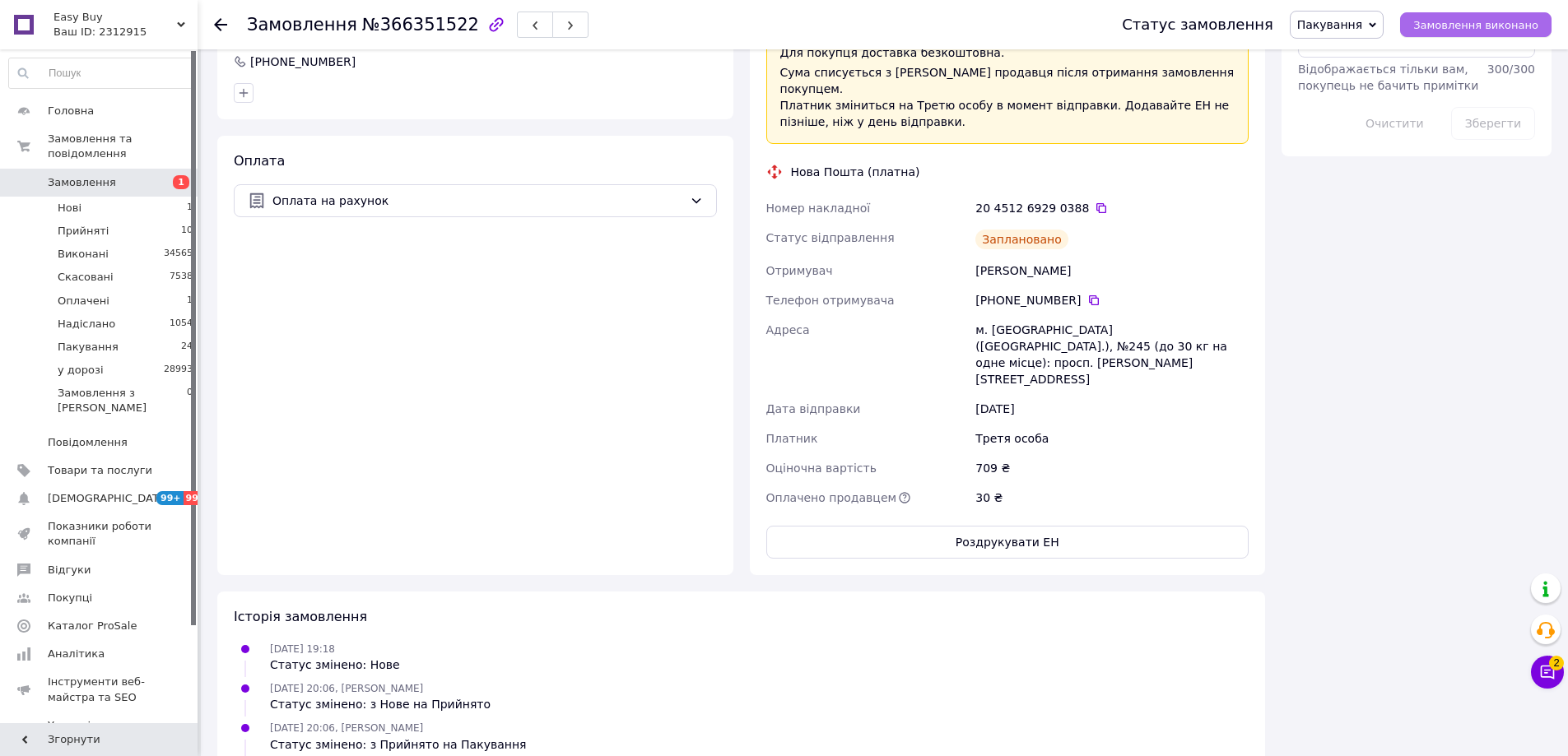
click at [1462, 27] on span "Замовлення виконано" at bounding box center [1476, 25] width 125 height 13
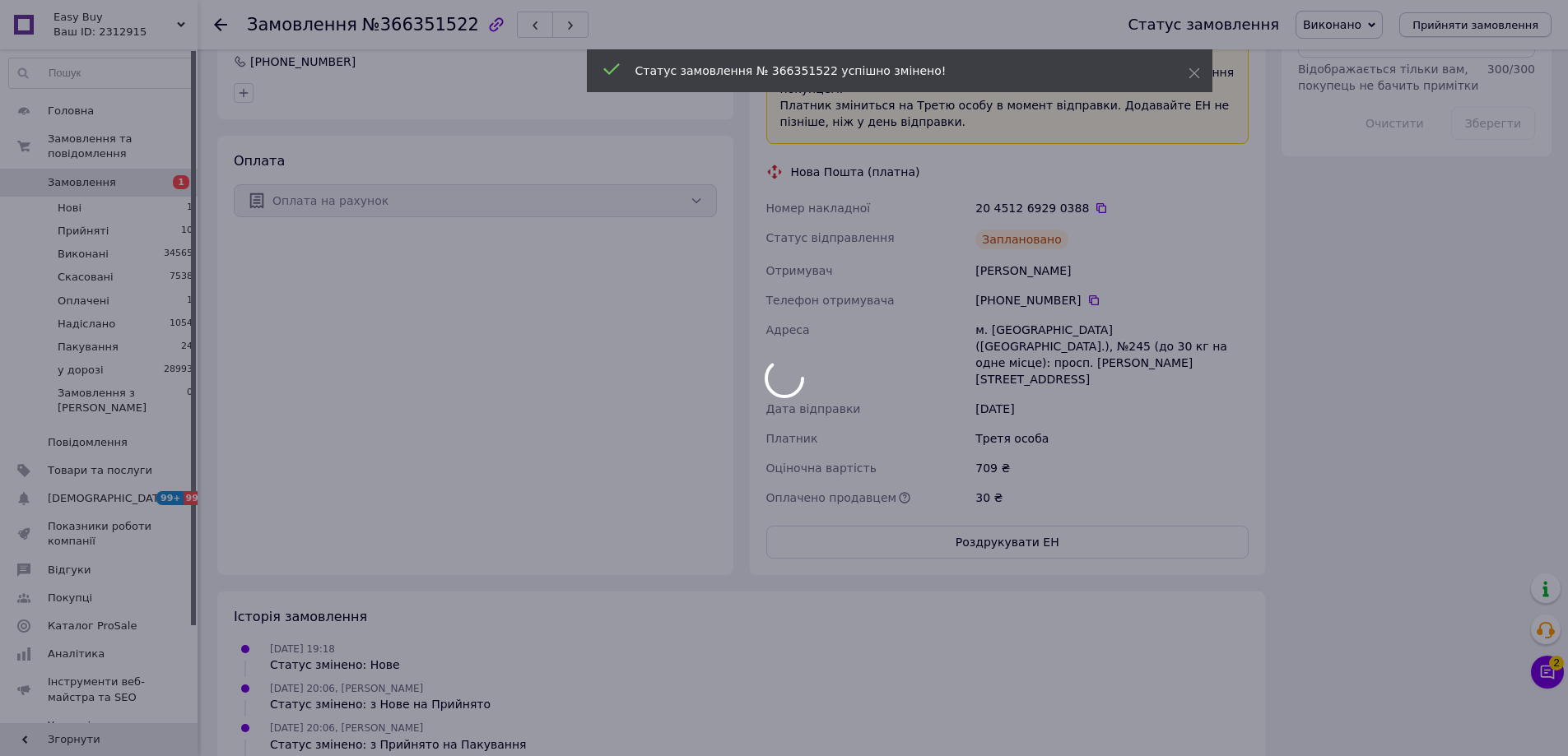
scroll to position [963, 0]
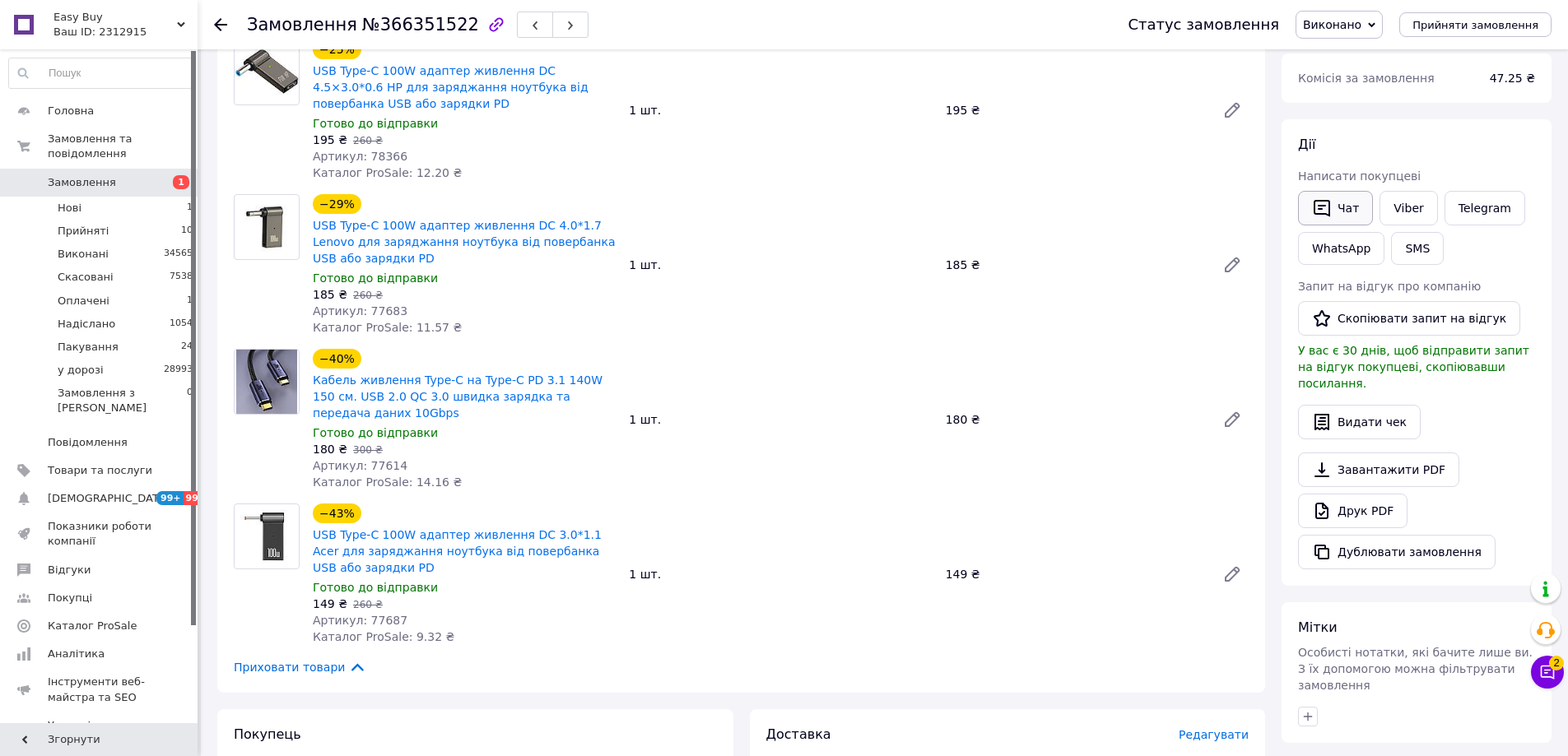
scroll to position [140, 0]
click at [1349, 207] on button "Чат" at bounding box center [1336, 211] width 75 height 34
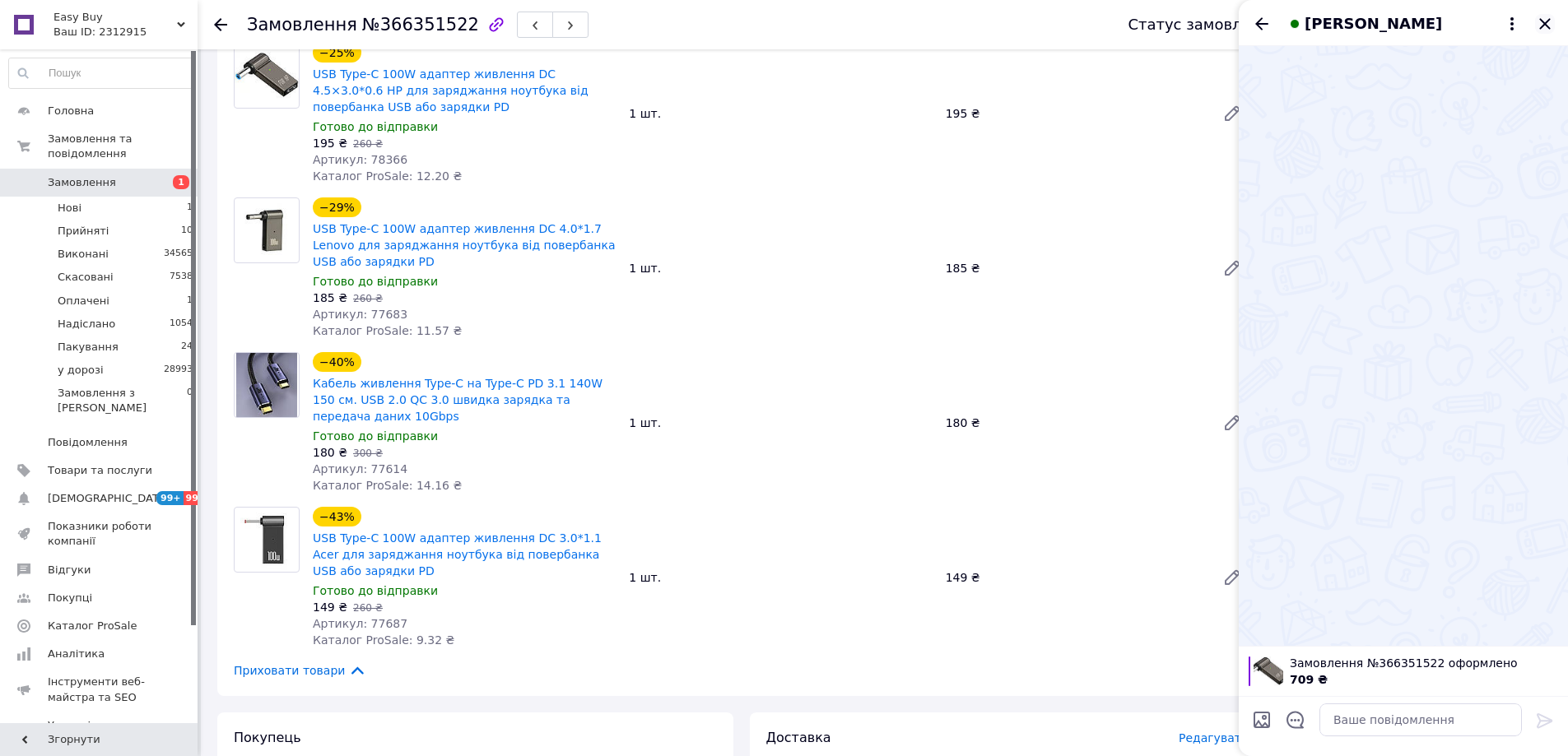
click at [1542, 27] on icon "Закрити" at bounding box center [1544, 23] width 11 height 11
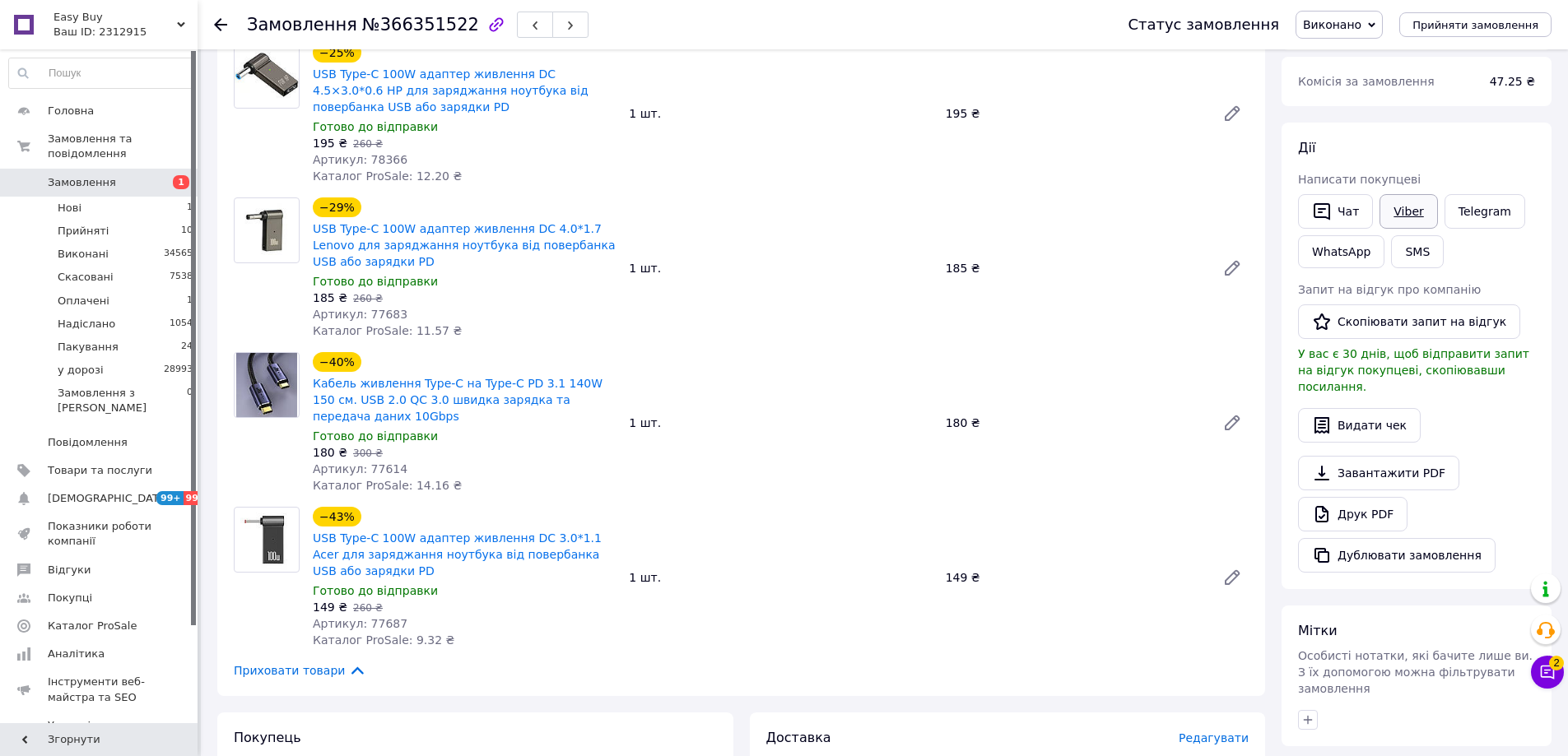
click at [1403, 208] on link "Viber" at bounding box center [1408, 211] width 58 height 34
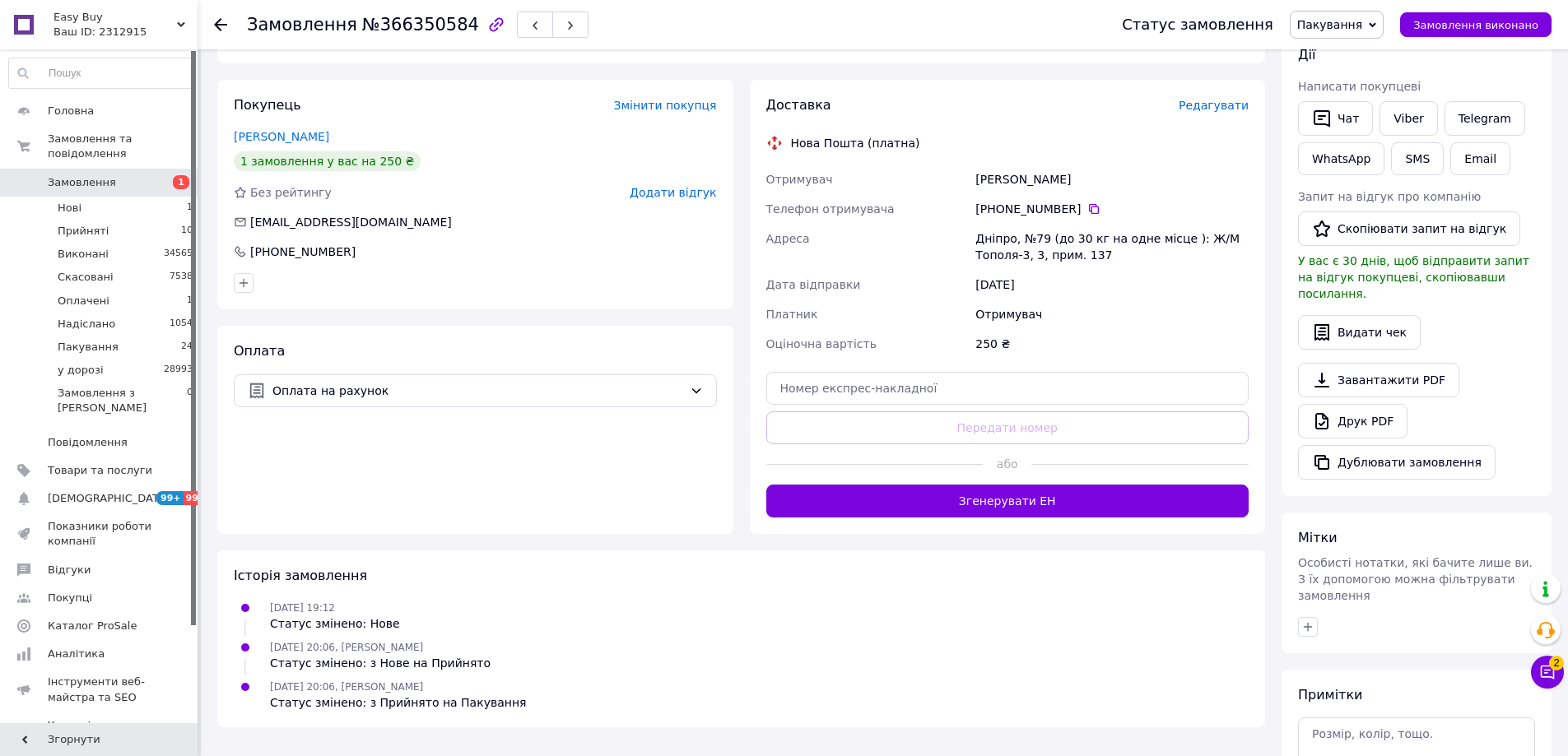
scroll to position [329, 0]
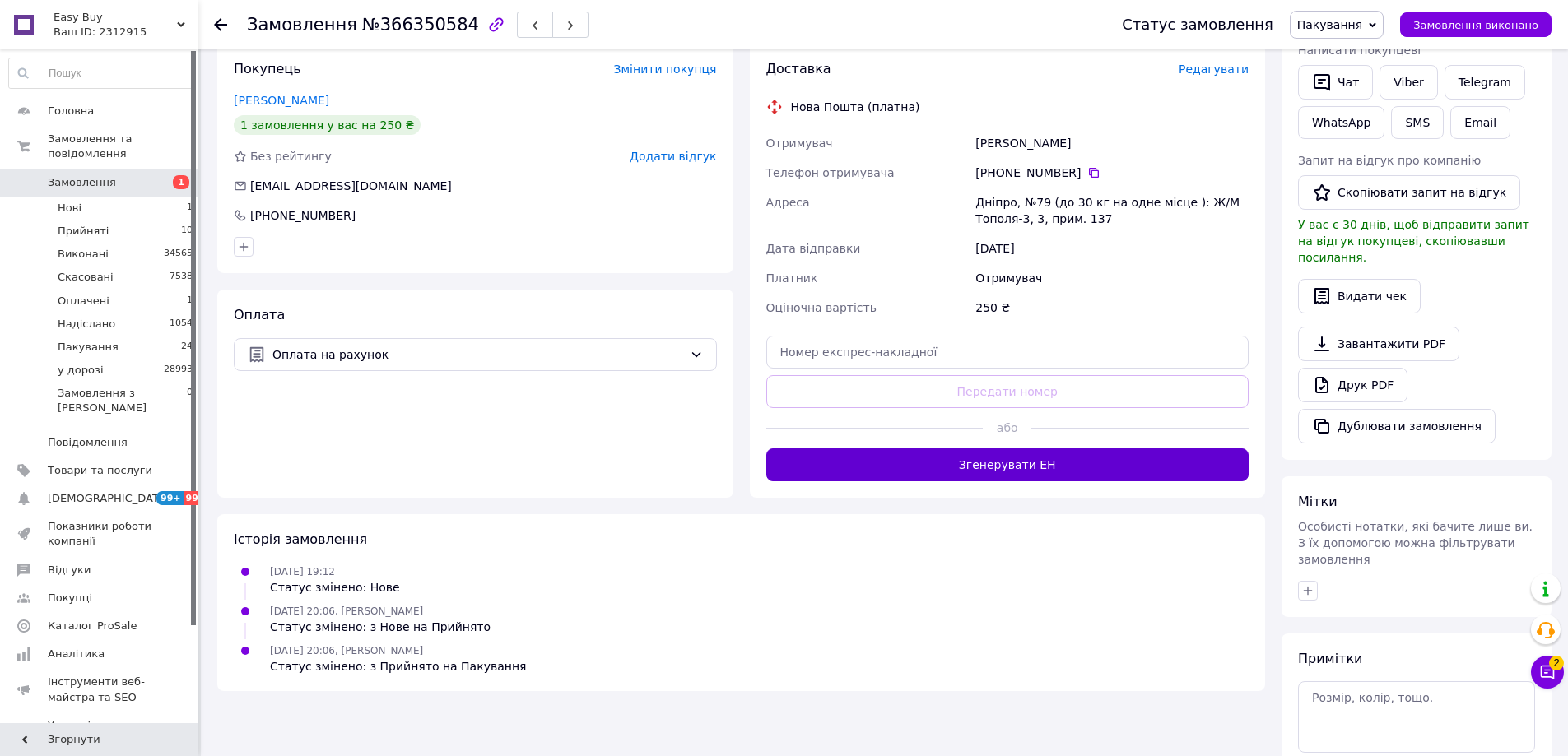
click at [1044, 474] on button "Згенерувати ЕН" at bounding box center [1008, 464] width 483 height 33
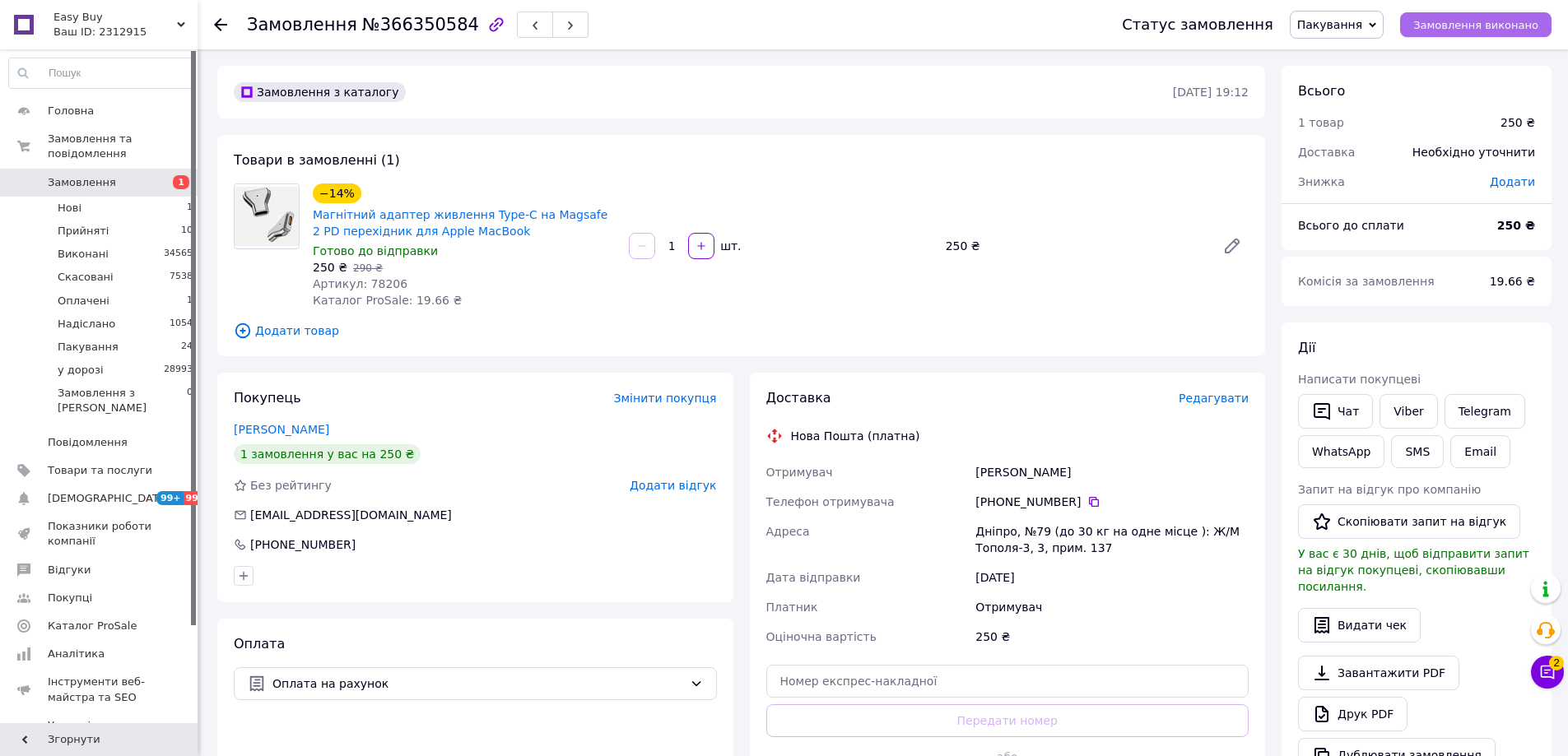
click at [1465, 24] on span "Замовлення виконано" at bounding box center [1476, 25] width 125 height 13
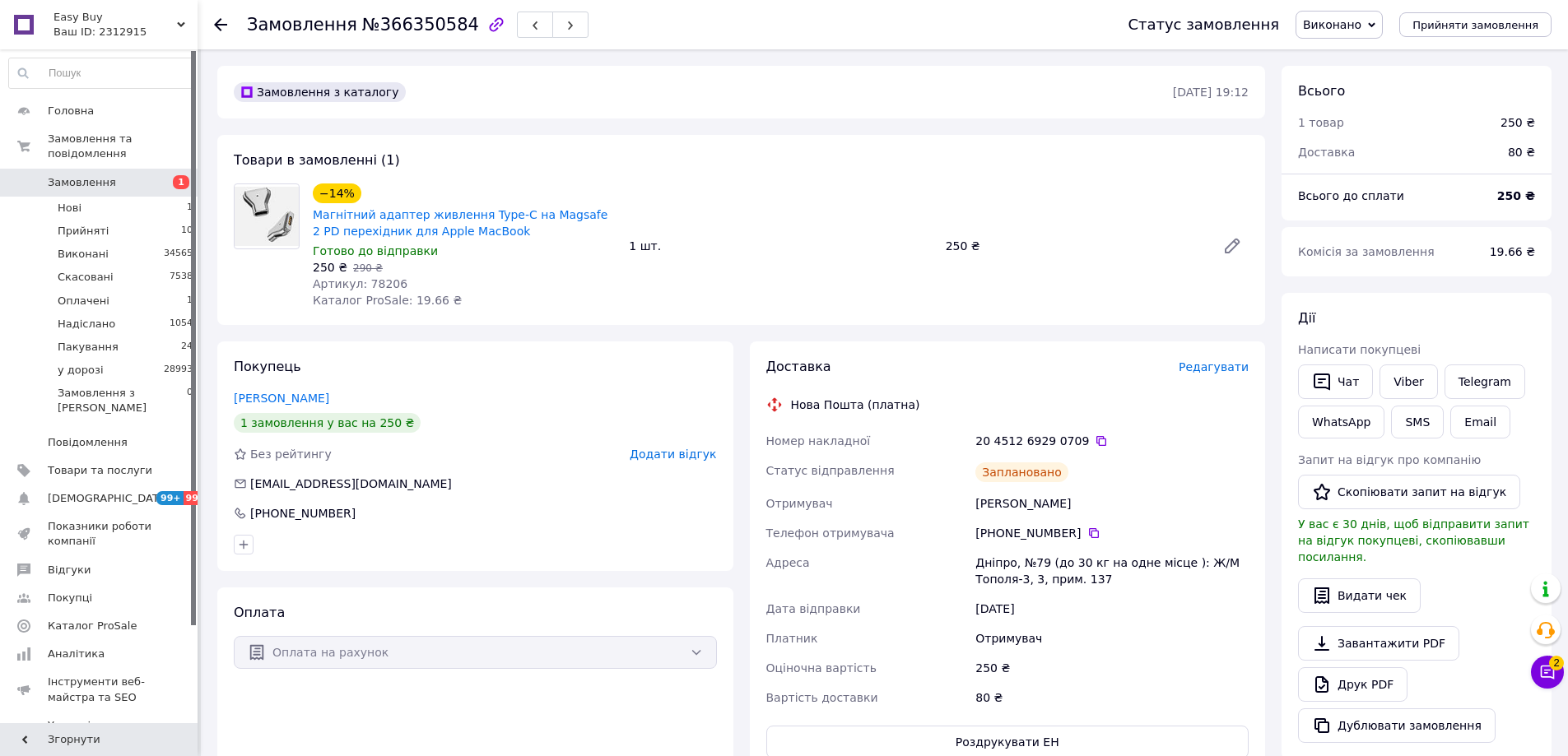
drag, startPoint x: 1030, startPoint y: 309, endPoint x: 1133, endPoint y: 321, distance: 103.7
click at [1031, 309] on div "−14% Магнітний адаптер живлення Type-C на Magsafe 2 PD перехідник для Apple Mac…" at bounding box center [780, 246] width 949 height 132
click at [1357, 378] on button "Чат" at bounding box center [1336, 381] width 75 height 34
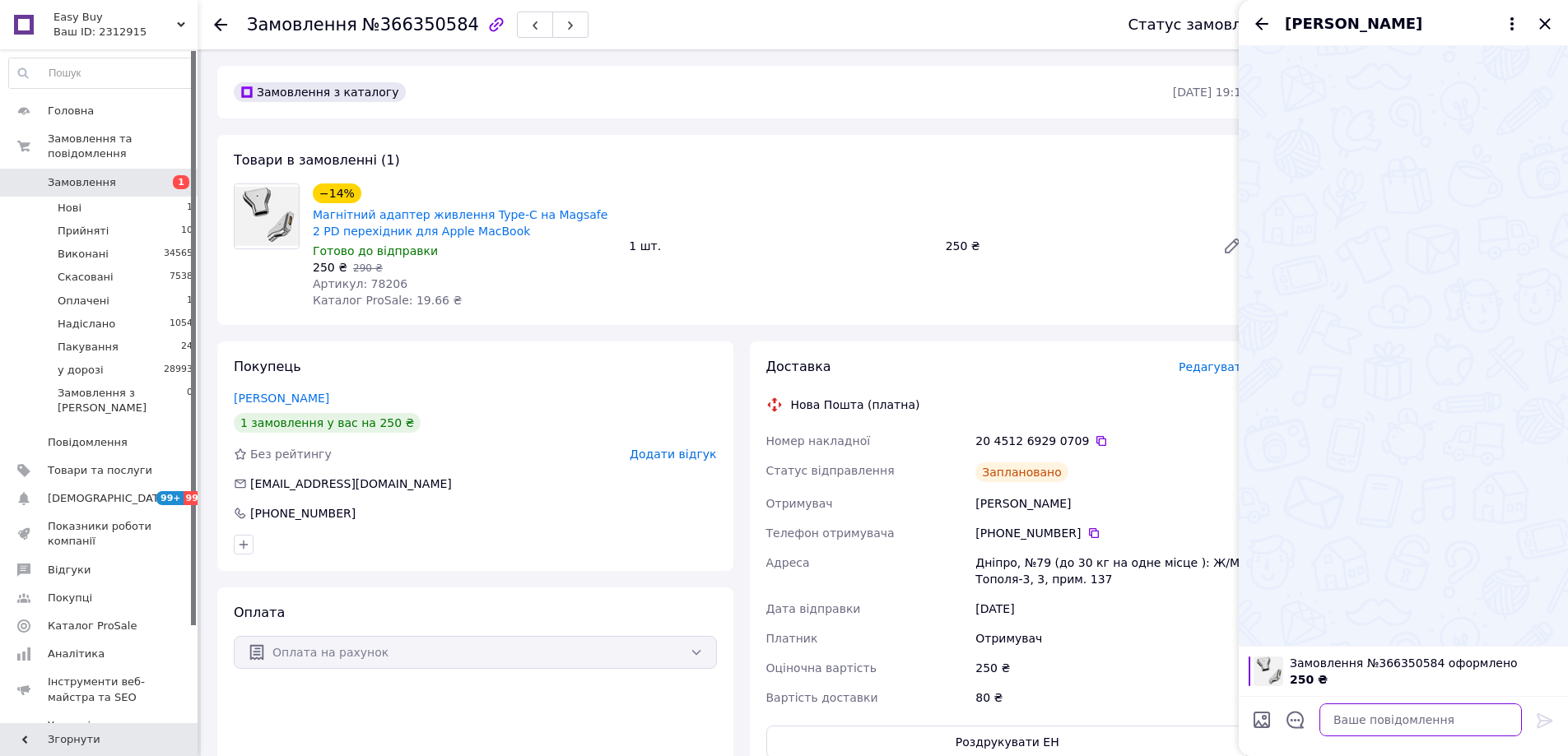
click at [1464, 726] on textarea at bounding box center [1420, 719] width 202 height 33
paste textarea "Відправлення: 20451269290709 Плановий час доставки: 14.10.2025 09:00 Вартість д…"
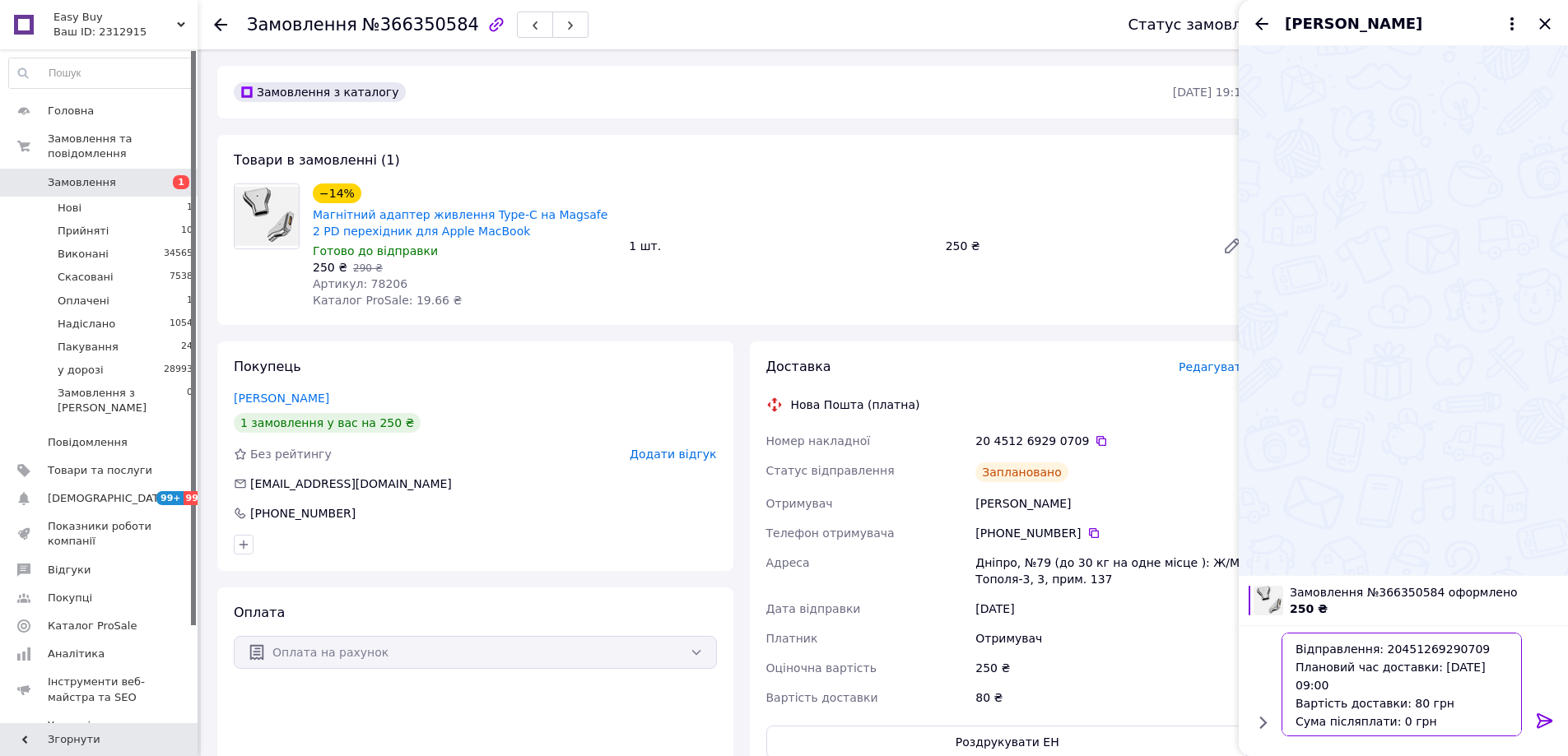
type textarea "Відправлення: 20451269290709 Плановий час доставки: 14.10.2025 09:00 Вартість д…"
drag, startPoint x: 1545, startPoint y: 714, endPoint x: 1579, endPoint y: 98, distance: 616.9
click at [1545, 709] on div at bounding box center [1544, 723] width 33 height 38
click at [1549, 18] on icon "Закрити" at bounding box center [1545, 24] width 20 height 20
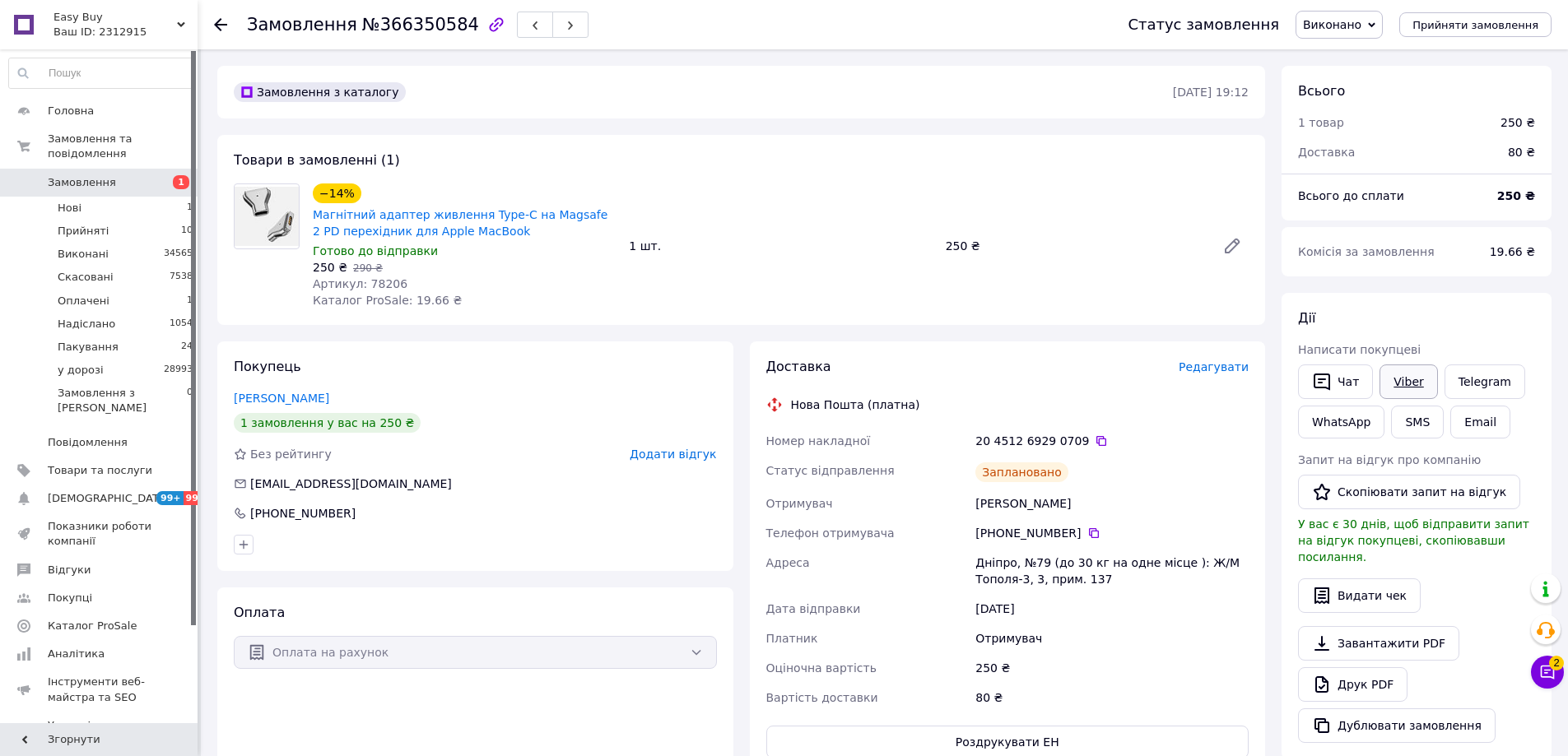
click at [1417, 377] on link "Viber" at bounding box center [1408, 381] width 58 height 34
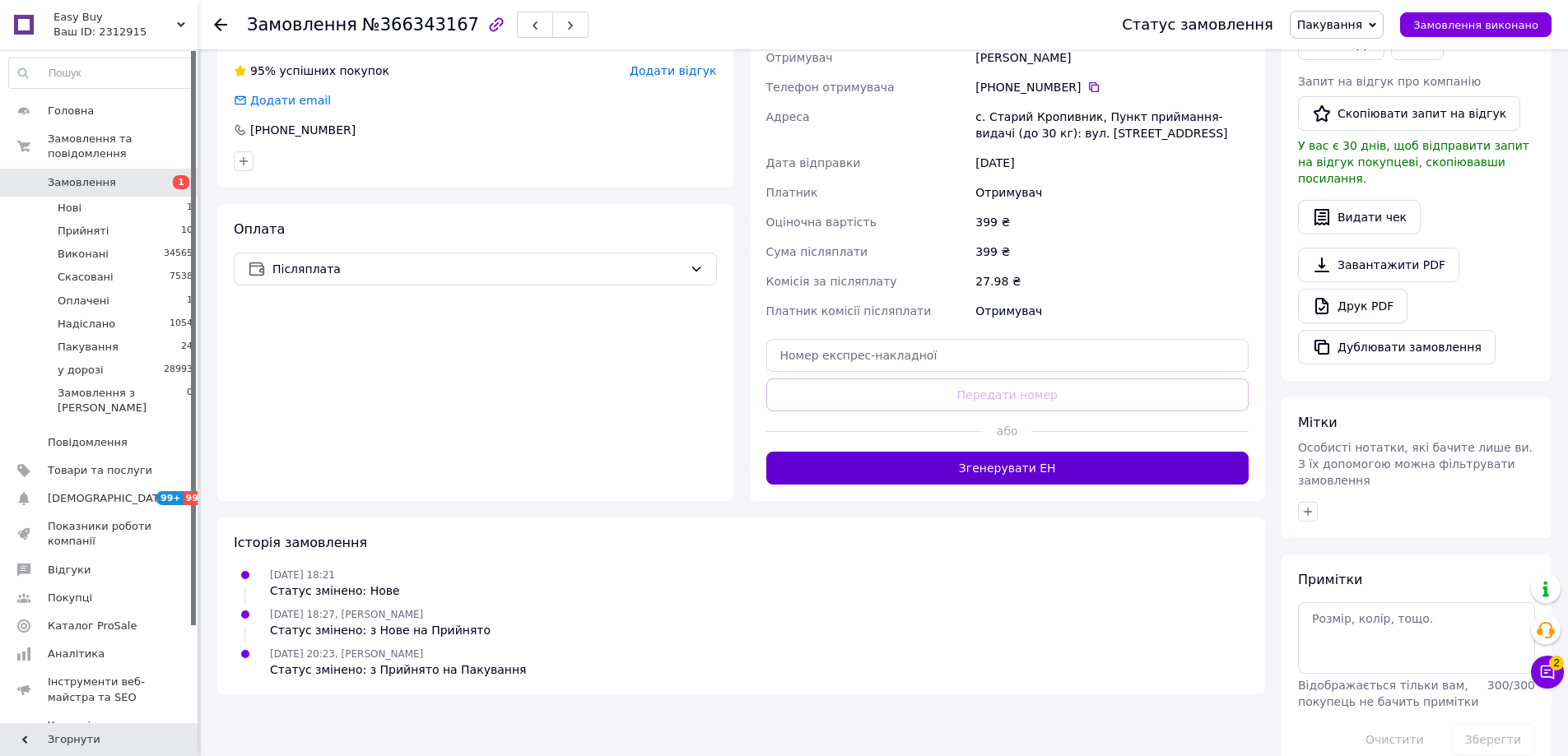
click at [1022, 466] on button "Згенерувати ЕН" at bounding box center [1008, 468] width 483 height 33
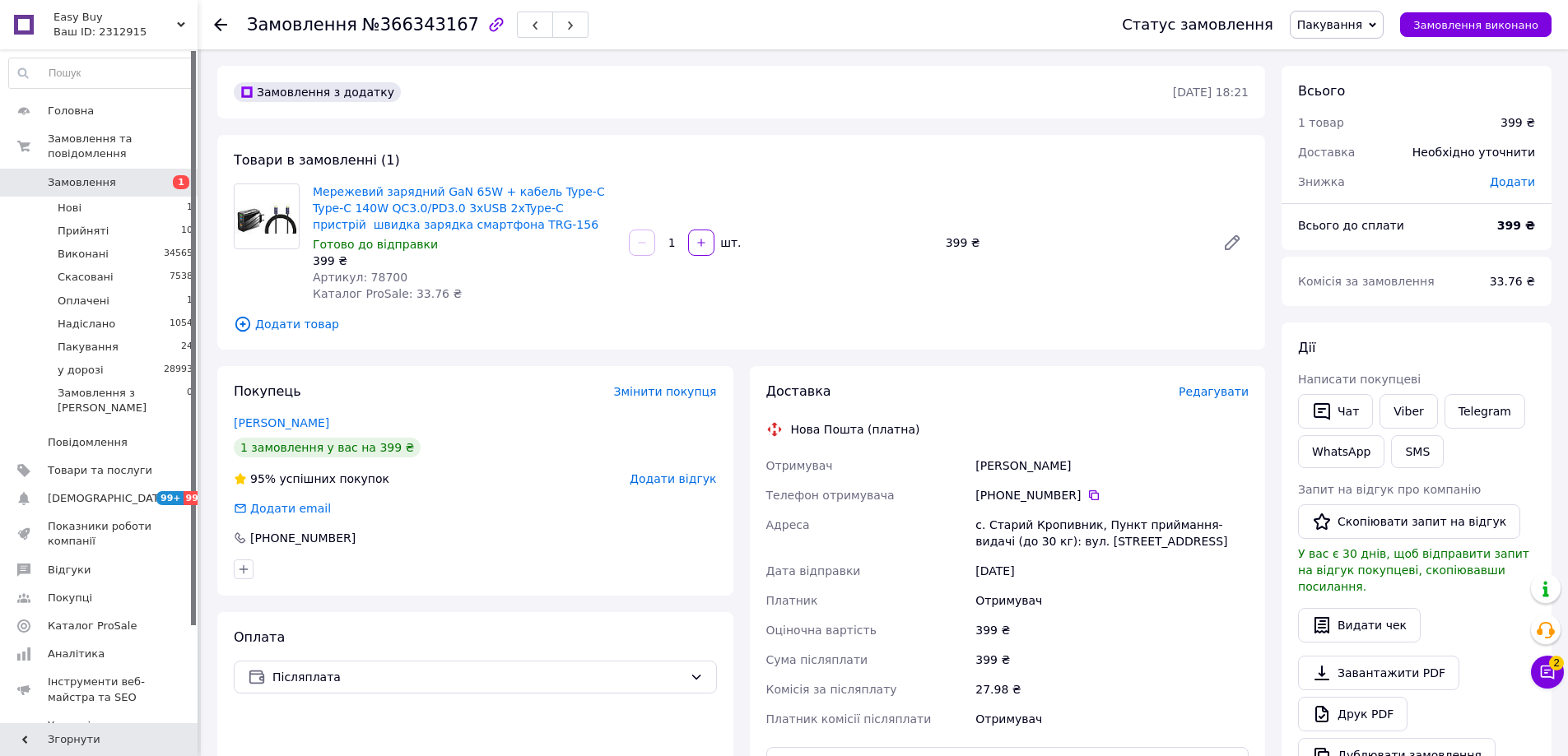
click at [1362, 23] on span "Пакування" at bounding box center [1330, 25] width 65 height 13
click at [1343, 184] on li "у дорозі" at bounding box center [1336, 181] width 92 height 25
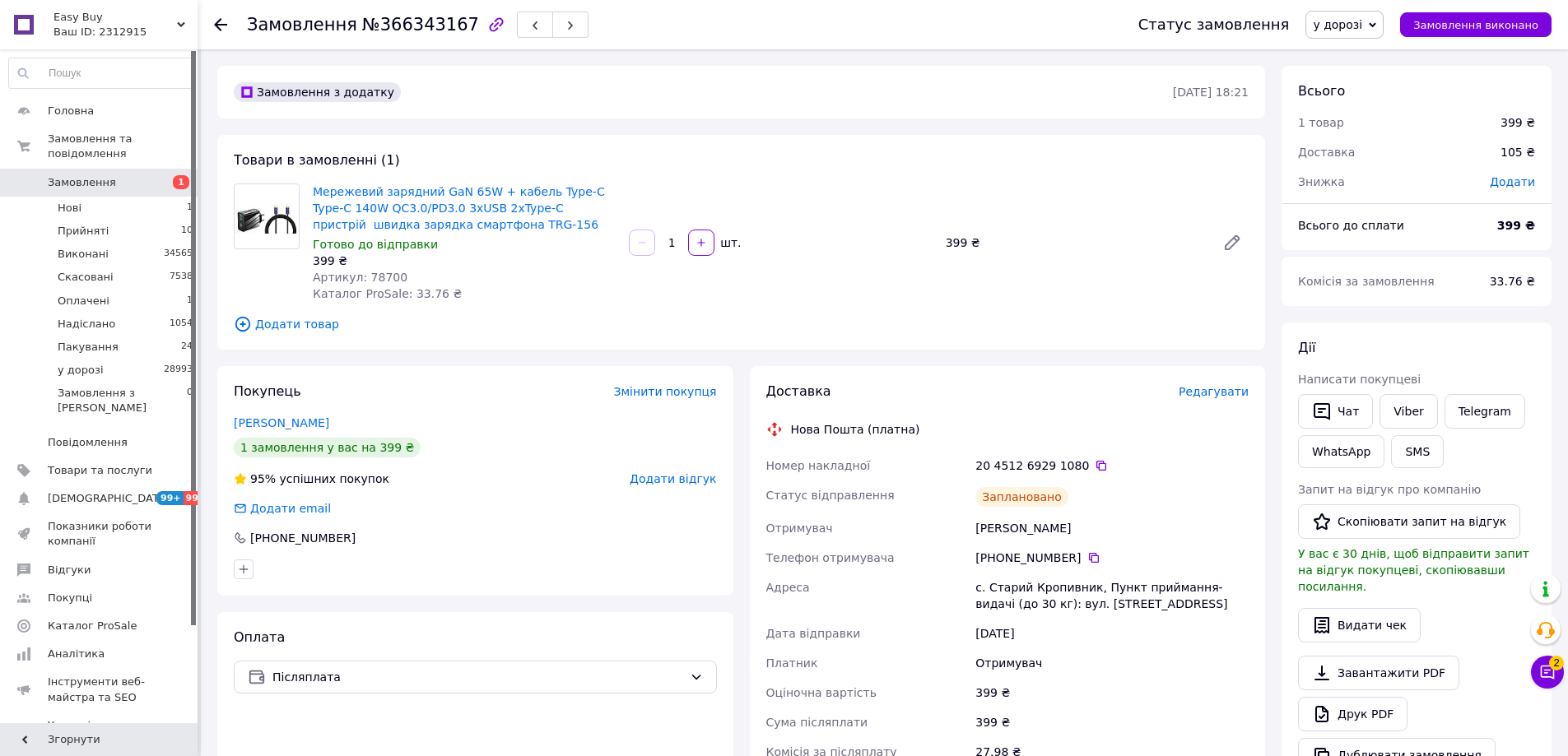
drag, startPoint x: 956, startPoint y: 289, endPoint x: 1111, endPoint y: 307, distance: 156.0
click at [958, 289] on div "Мережевий зарядний GaN 65W + кабель Type-C Type-C 140W QC3.0/PD3.0 3xUSB 2xType…" at bounding box center [780, 243] width 949 height 125
click at [1348, 421] on button "Чат" at bounding box center [1336, 411] width 75 height 34
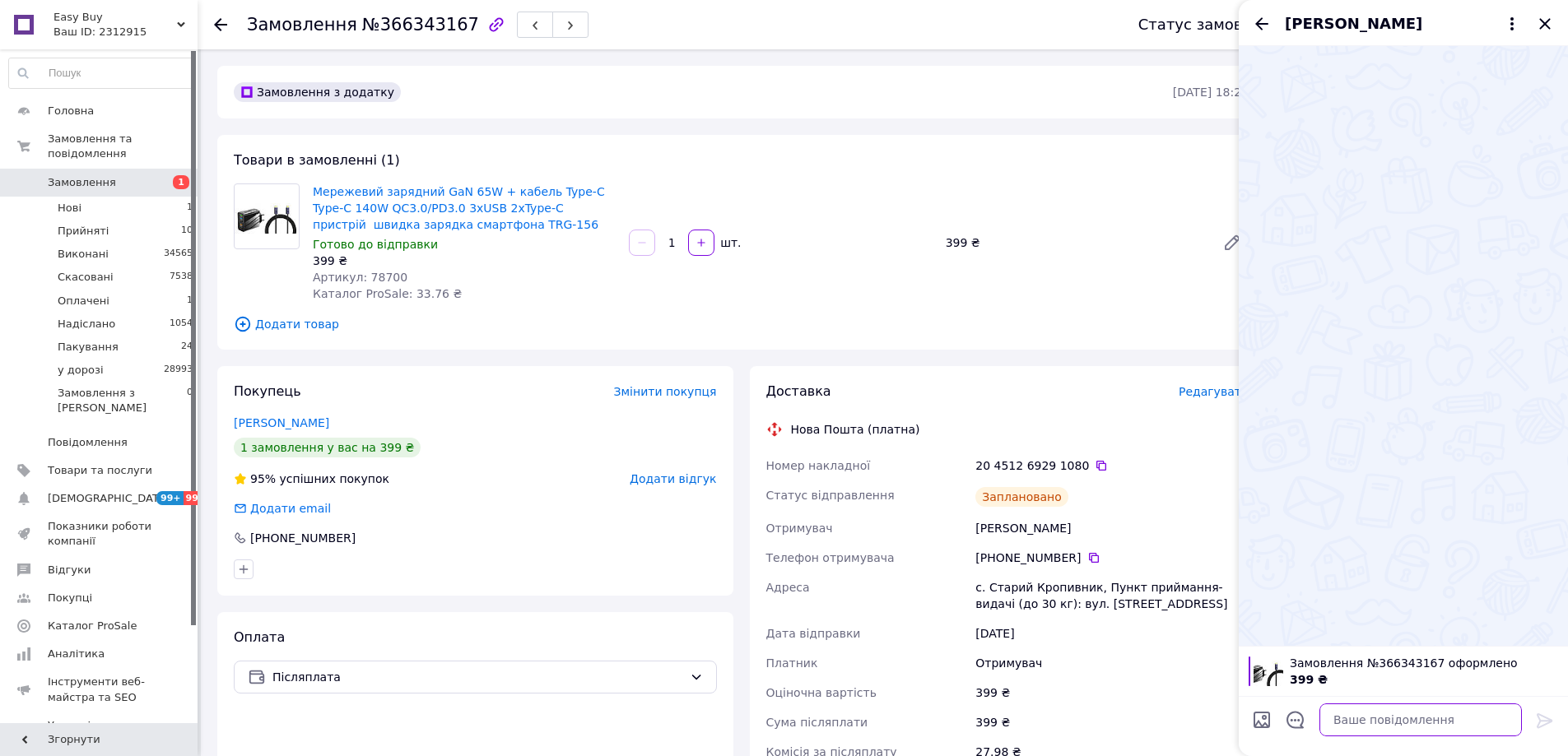
click at [1481, 714] on textarea at bounding box center [1420, 719] width 202 height 33
paste textarea "Відправлення: 20451269291080 Плановий час доставки: 14.10.2025 18:00 Вартість д…"
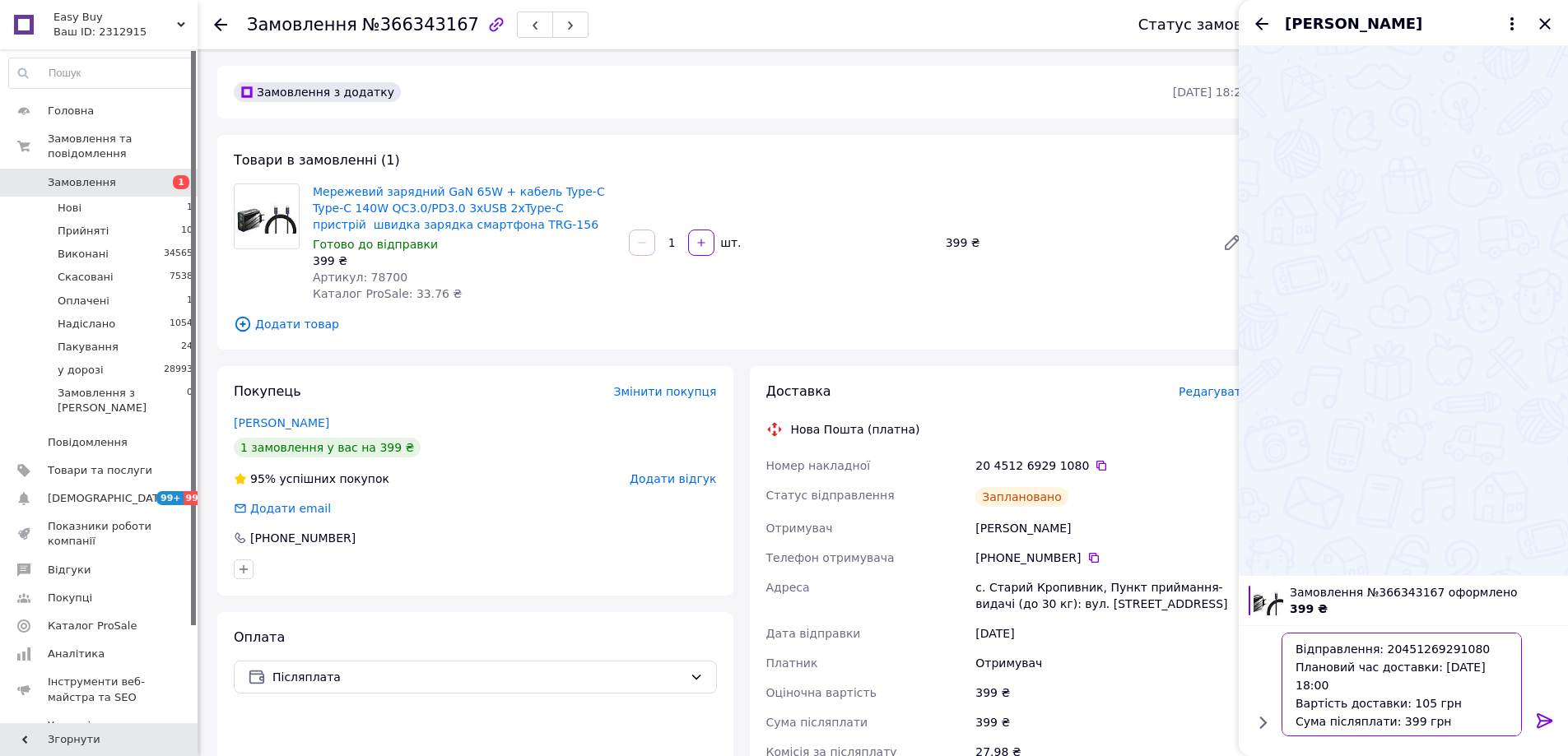
type textarea "Відправлення: 20451269291080 Плановий час доставки: 14.10.2025 18:00 Вартість д…"
click at [1550, 716] on icon at bounding box center [1545, 721] width 20 height 20
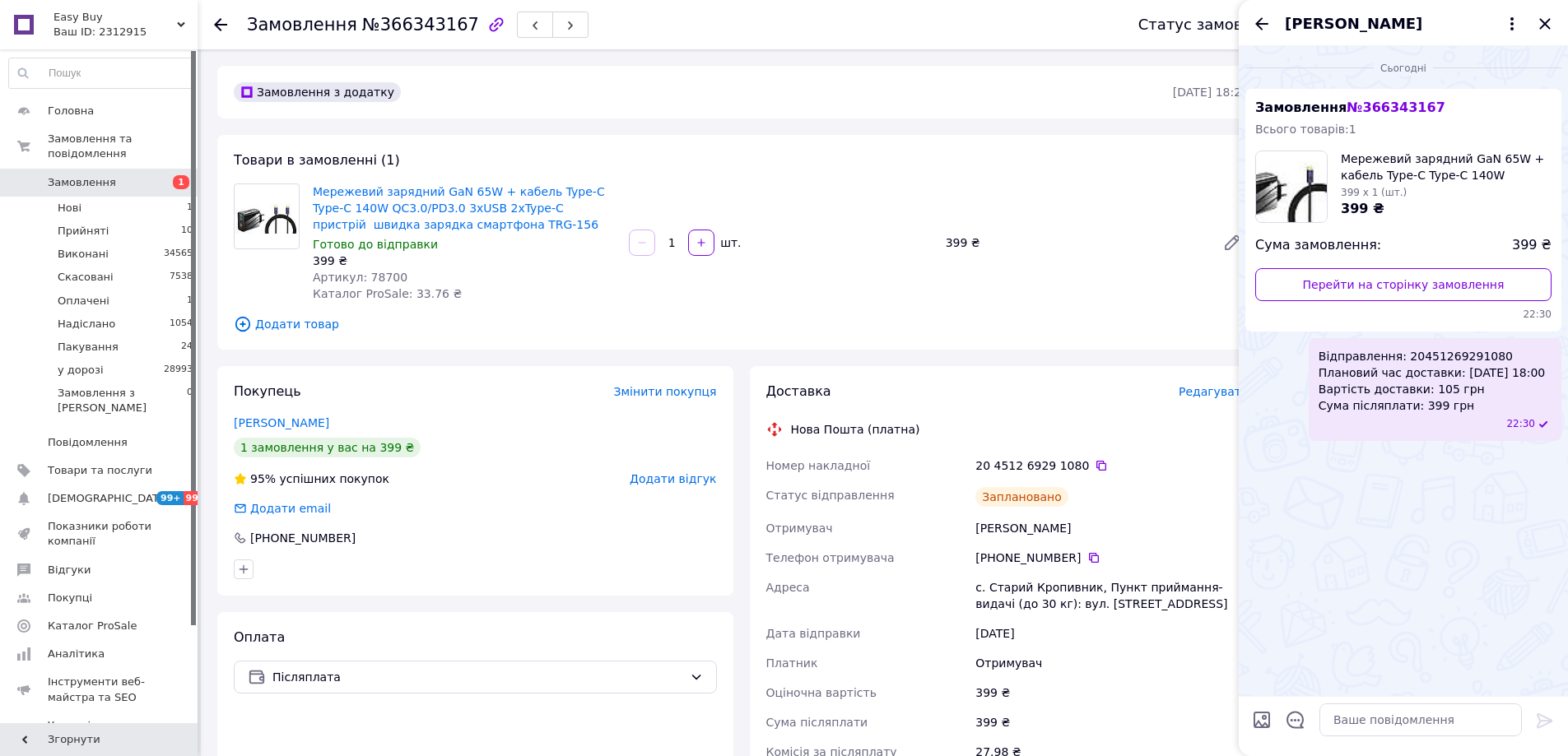
click at [1540, 12] on div "Степан Денюшин" at bounding box center [1403, 23] width 329 height 46
click at [1540, 27] on icon "Закрити" at bounding box center [1545, 24] width 20 height 20
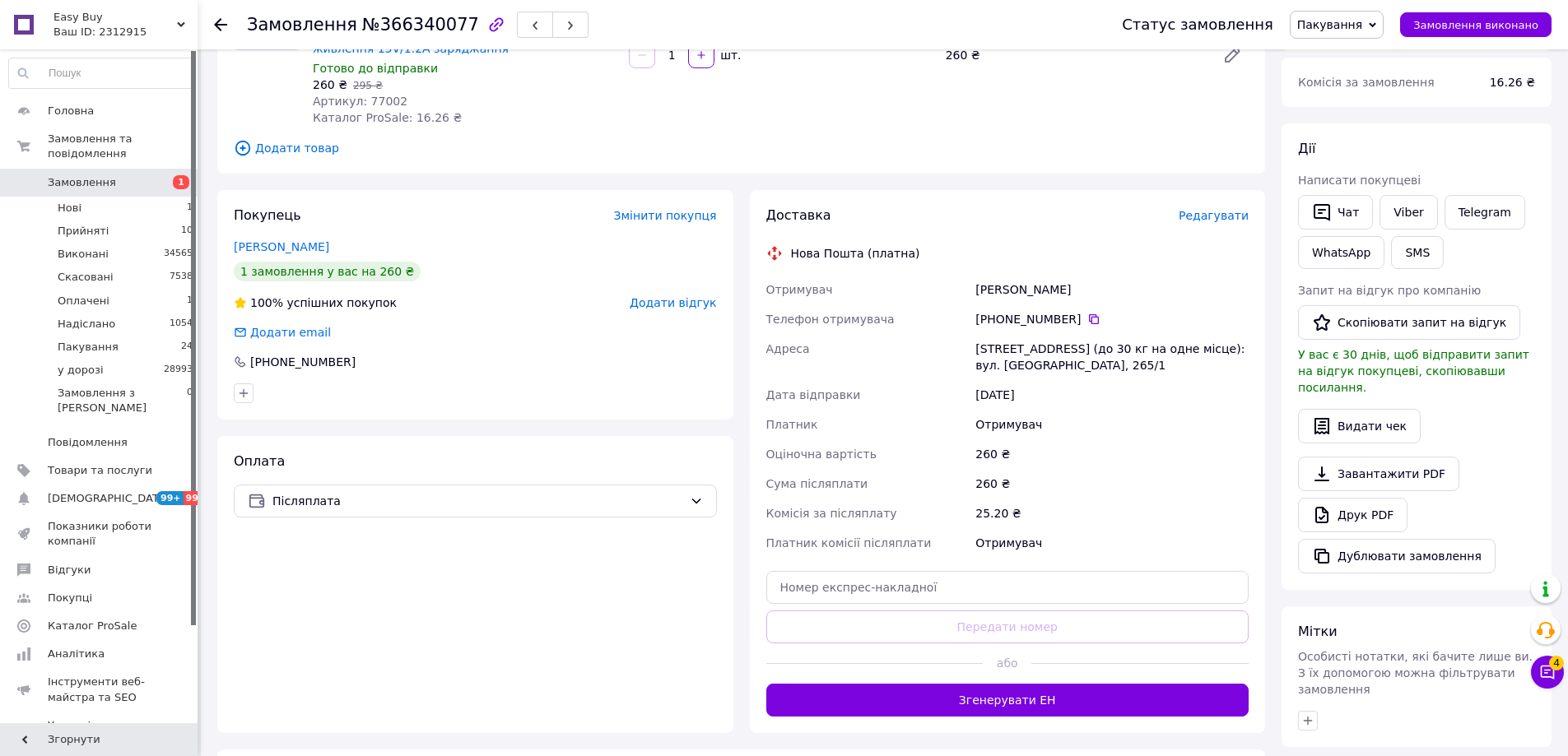
scroll to position [544, 0]
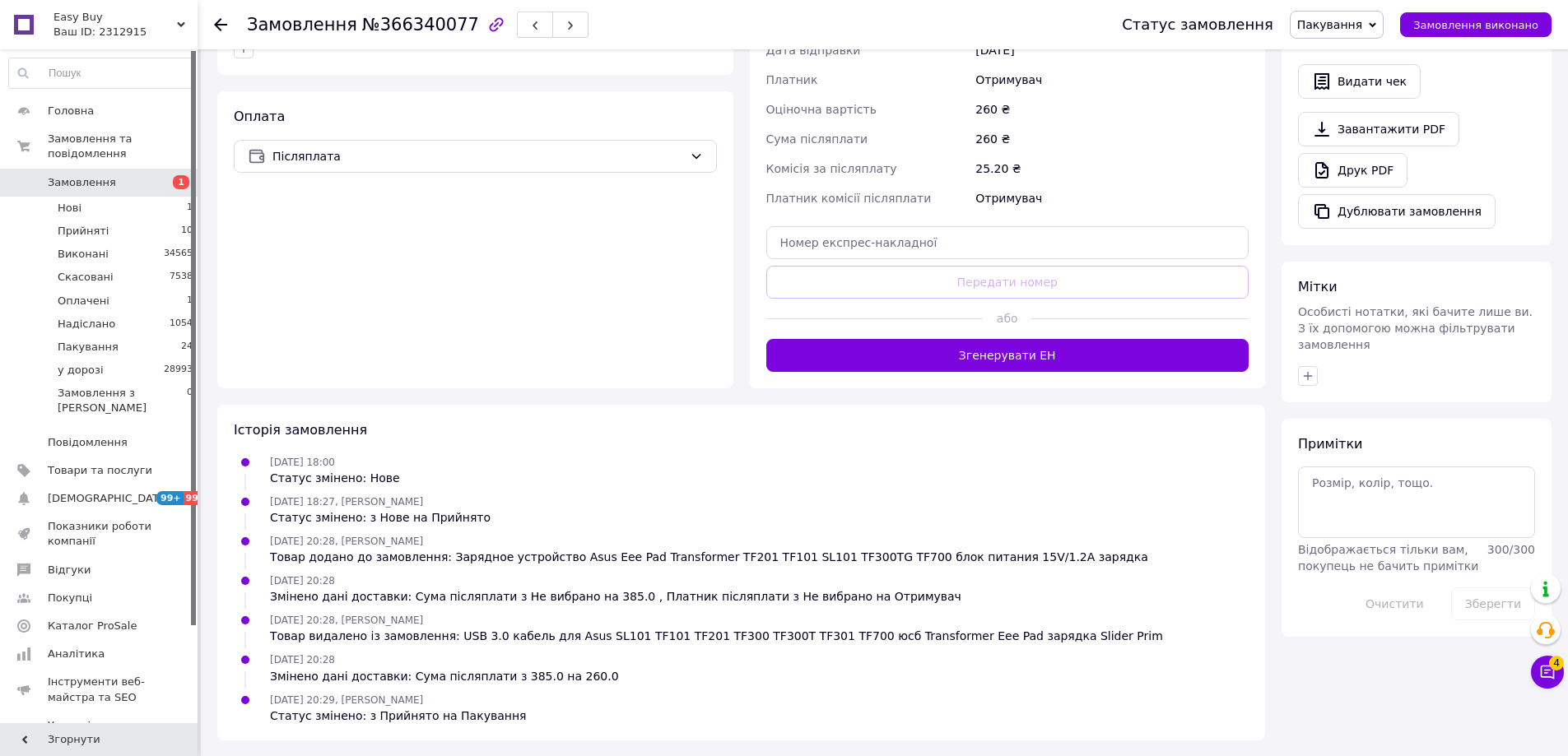
click at [1051, 331] on div at bounding box center [1140, 318] width 217 height 40
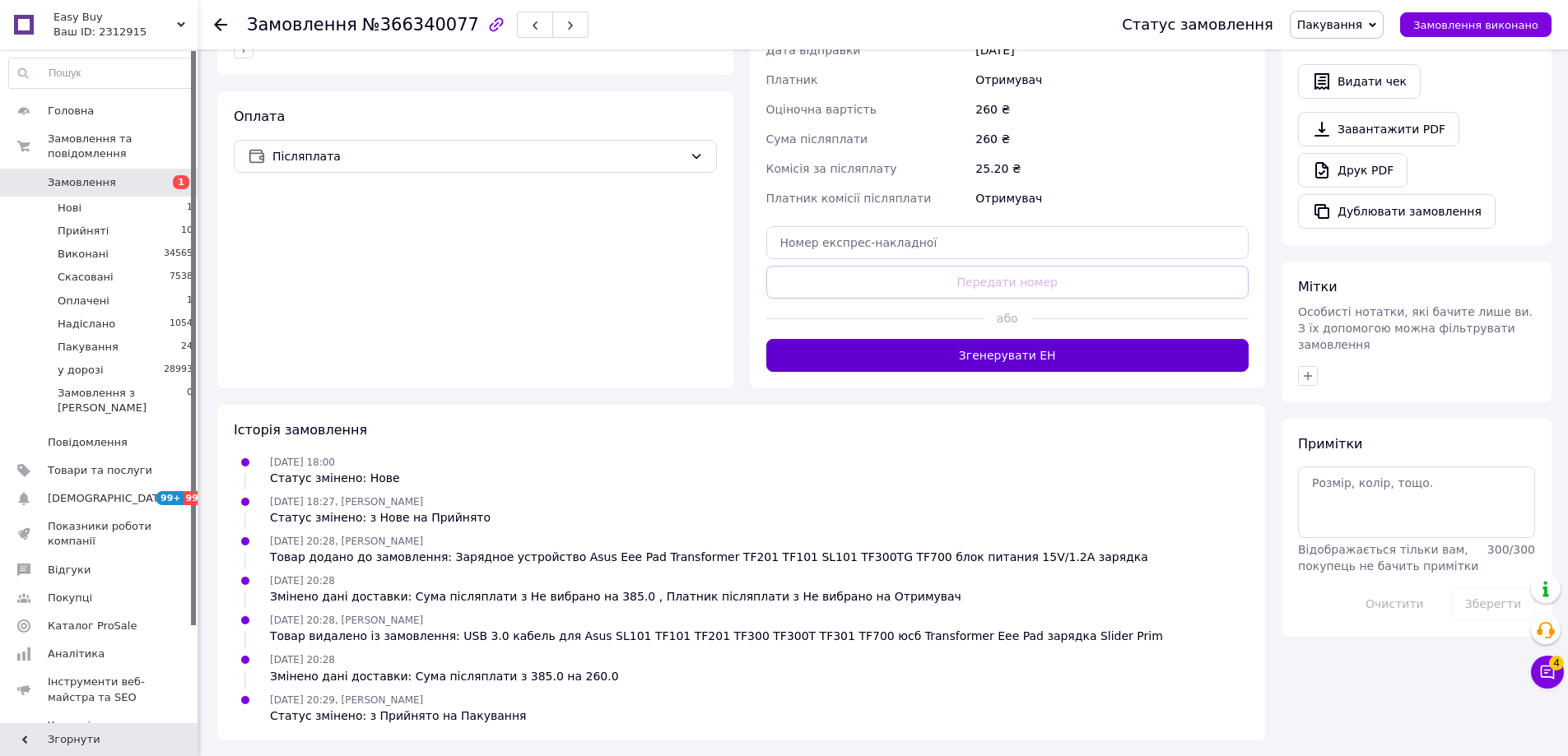
click at [1060, 352] on button "Згенерувати ЕН" at bounding box center [1008, 355] width 483 height 33
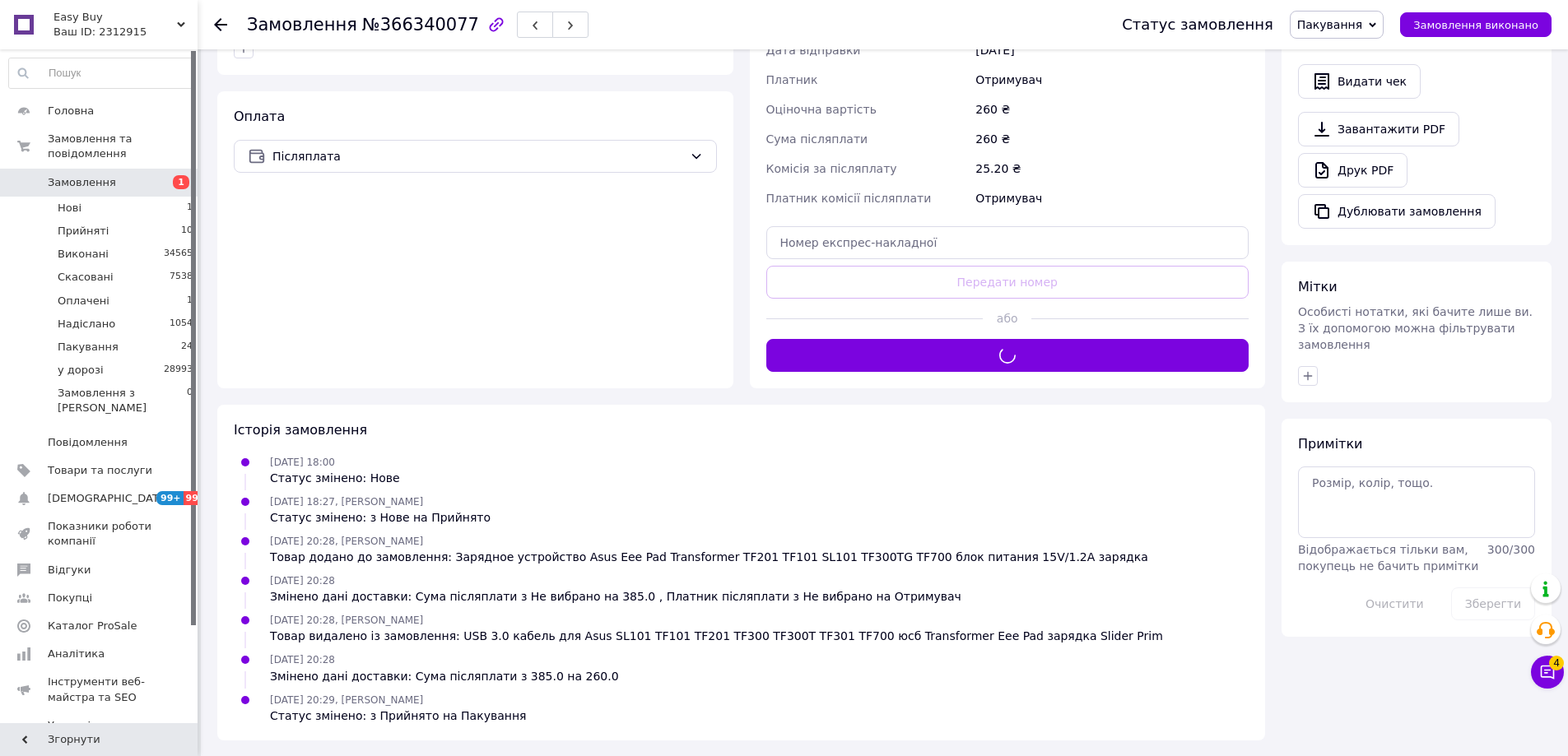
scroll to position [50, 0]
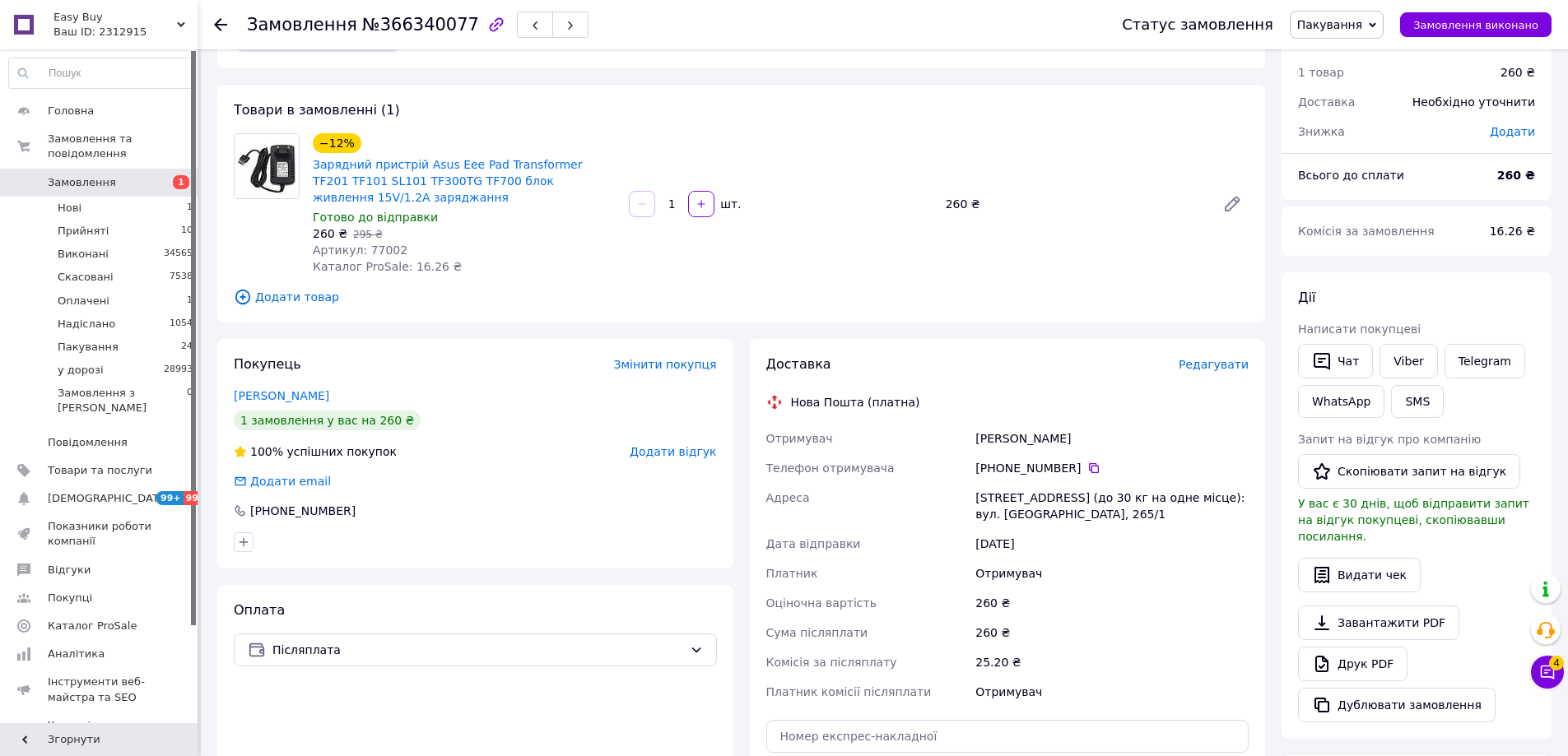
click at [1376, 23] on icon at bounding box center [1372, 25] width 8 height 8
click at [1365, 180] on li "у дорозі" at bounding box center [1336, 181] width 92 height 25
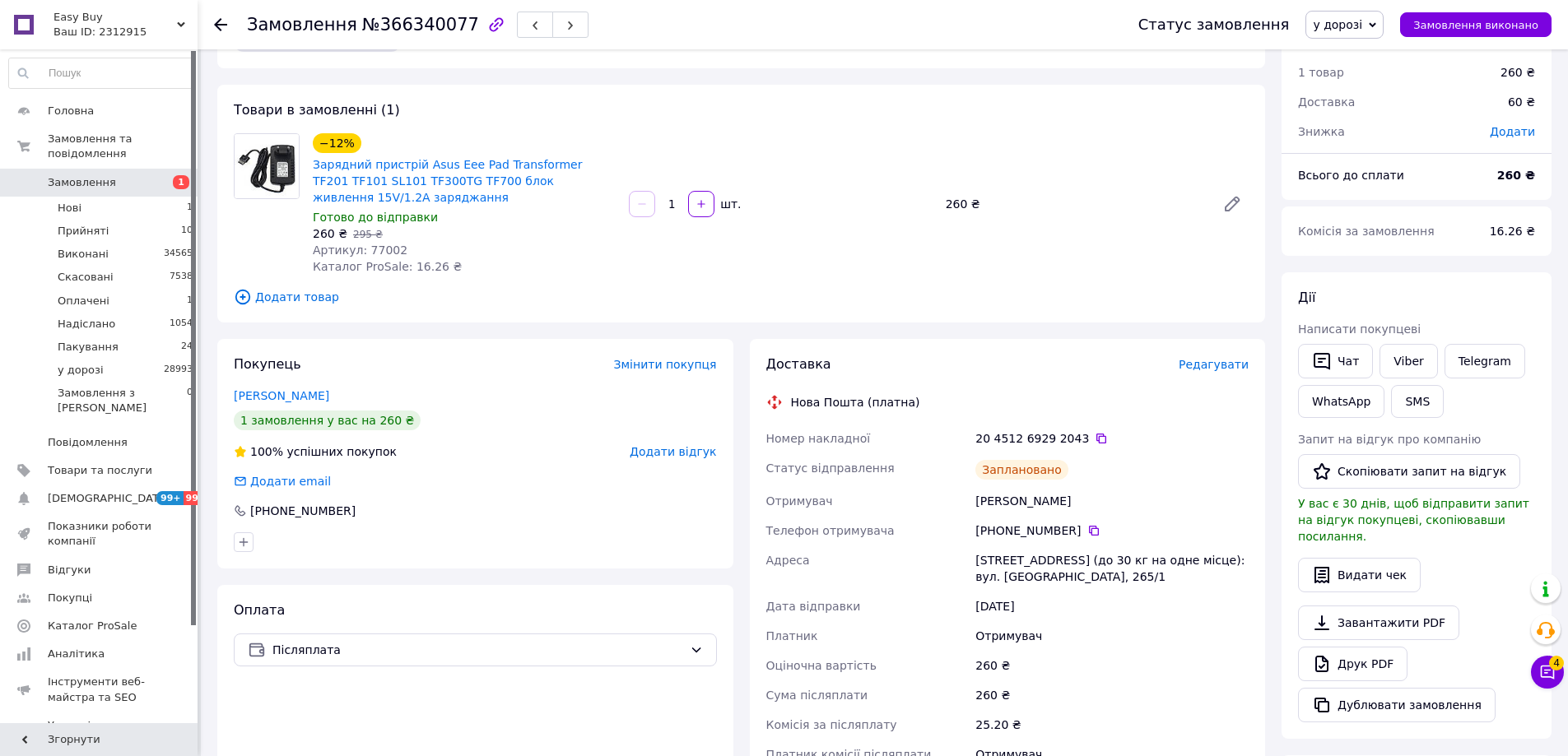
drag, startPoint x: 970, startPoint y: 319, endPoint x: 1114, endPoint y: 337, distance: 145.1
click at [976, 319] on div "Товари в замовленні (1) −12% Зарядний пристрій Asus Eee Pad Transformer TF201 T…" at bounding box center [741, 203] width 1047 height 238
click at [1341, 361] on button "Чат" at bounding box center [1336, 361] width 75 height 34
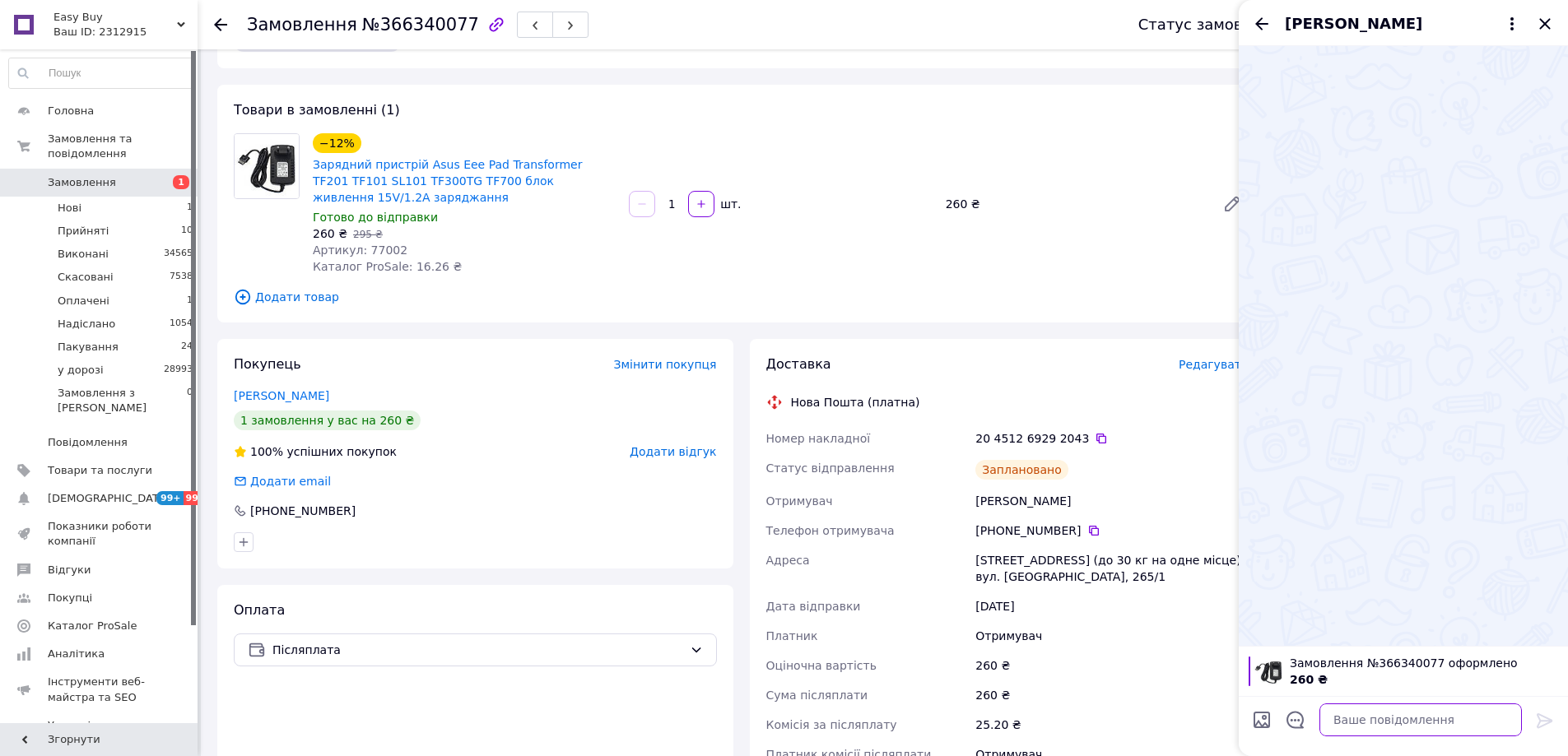
click at [1430, 721] on textarea at bounding box center [1420, 719] width 202 height 33
paste textarea "Відправлення: 20451269292043 Плановий час доставки: [DATE] 18:00 Вартість доста…"
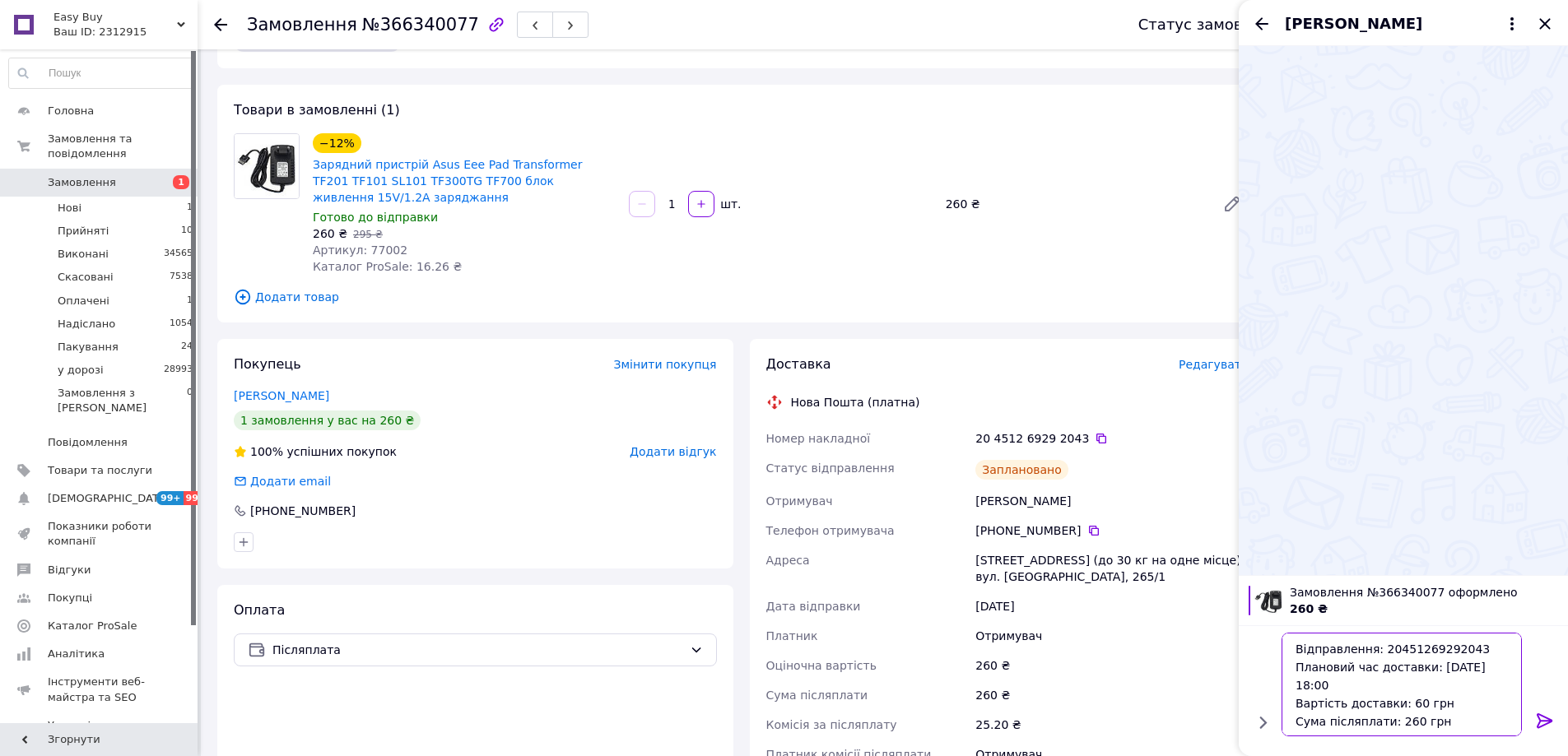
type textarea "Відправлення: 20451269292043 Плановий час доставки: [DATE] 18:00 Вартість доста…"
click at [1546, 719] on icon at bounding box center [1545, 721] width 20 height 20
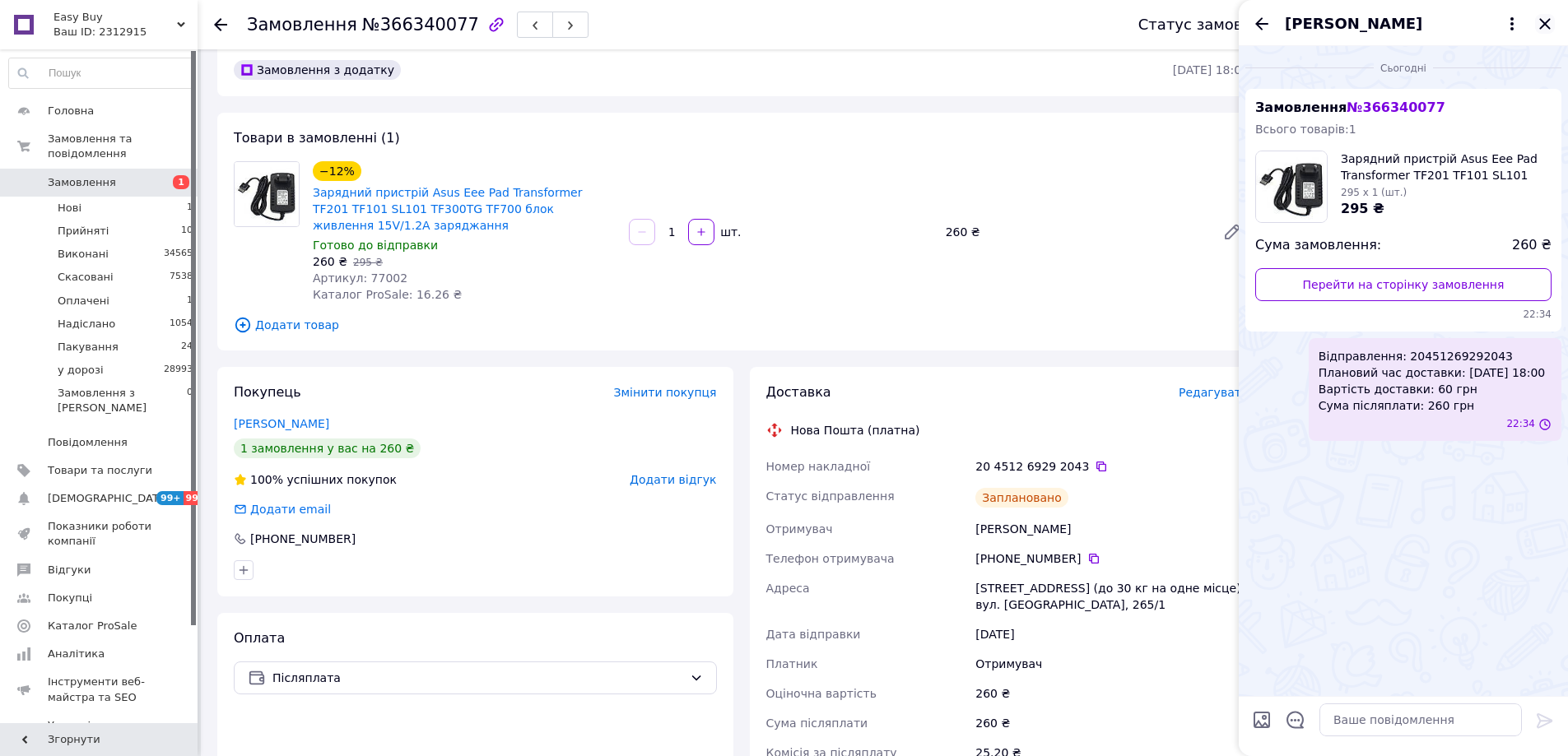
scroll to position [0, 0]
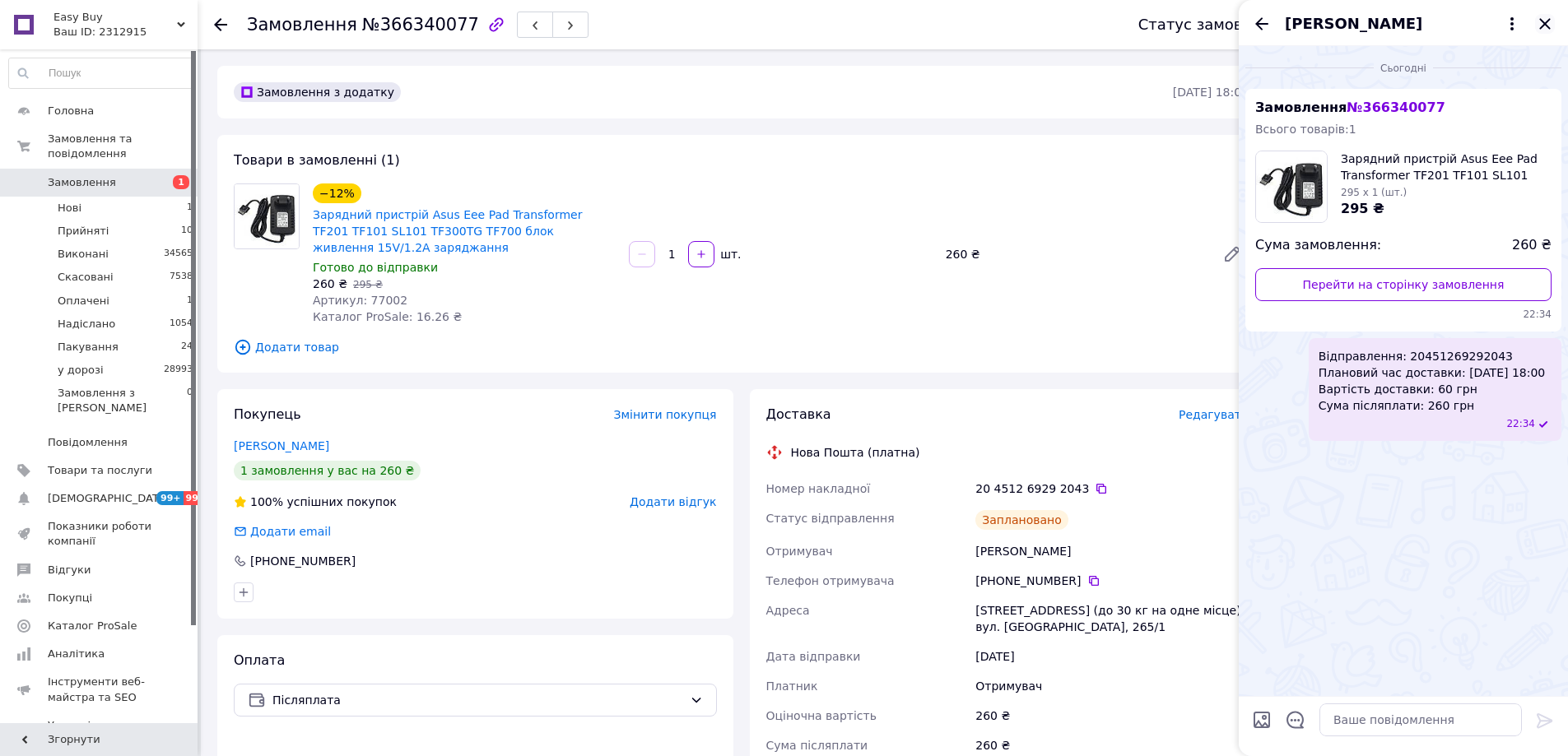
click at [1544, 16] on icon "Закрити" at bounding box center [1545, 24] width 20 height 20
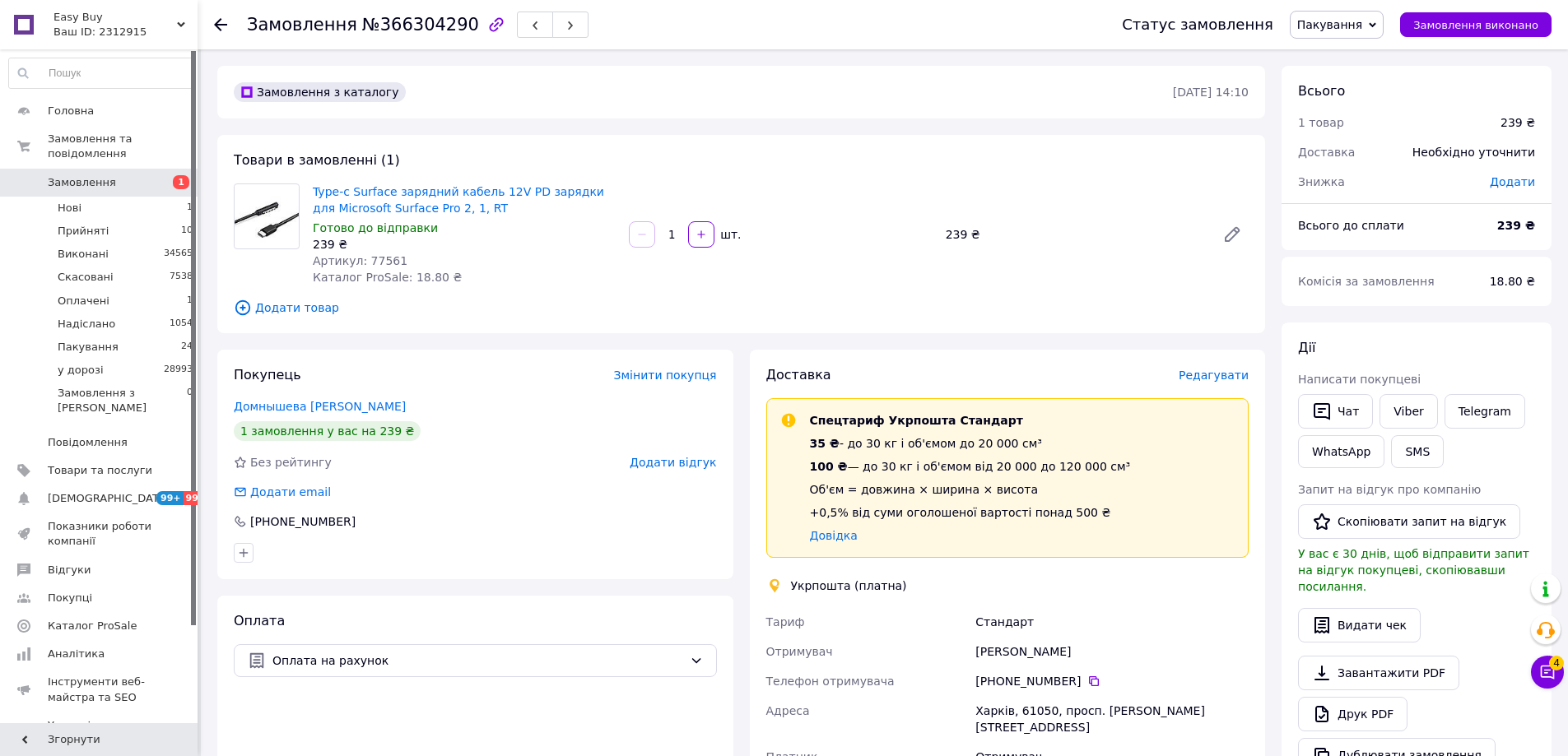
click at [1210, 384] on div "Доставка Редагувати" at bounding box center [1008, 375] width 483 height 19
click at [1216, 371] on span "Редагувати" at bounding box center [1214, 375] width 70 height 13
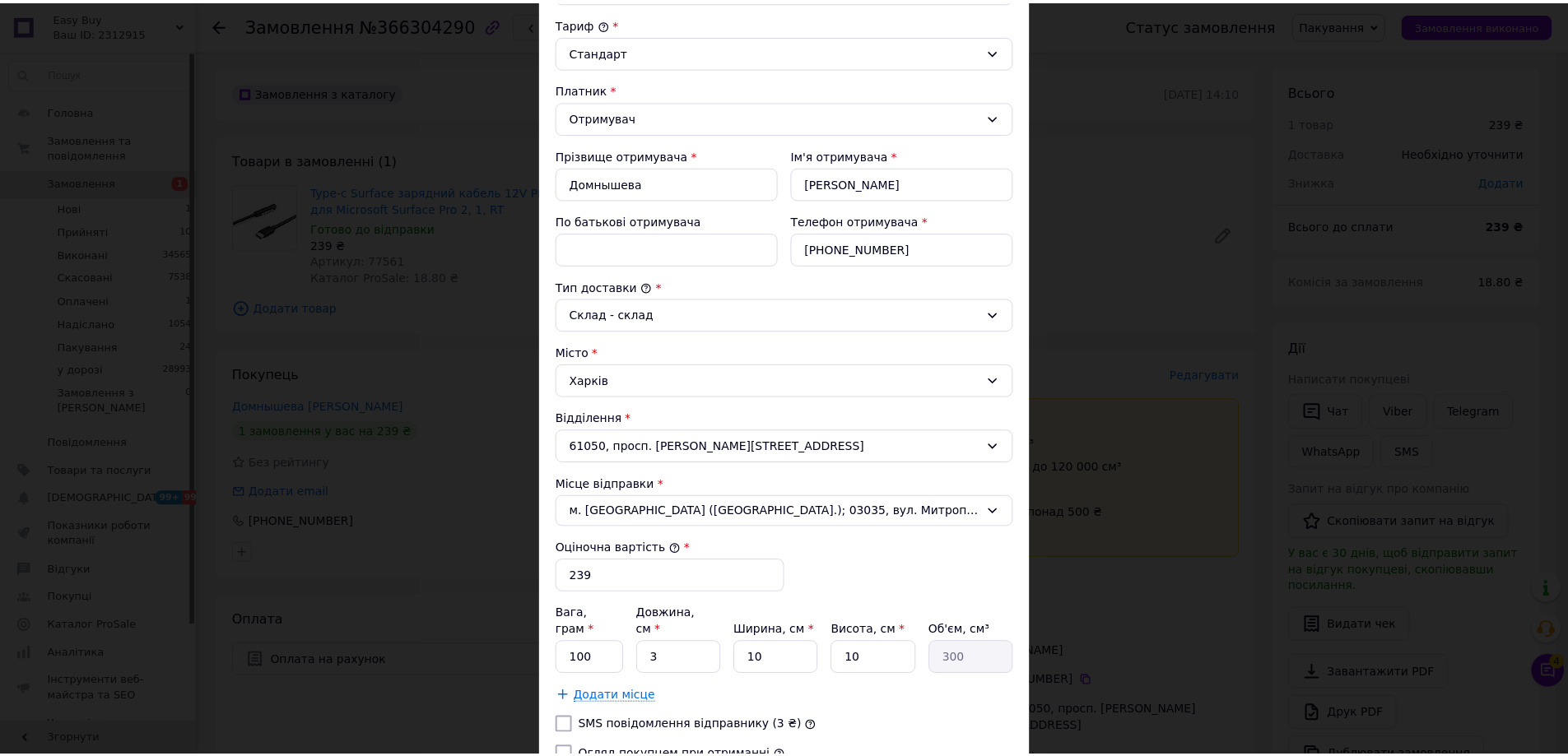
scroll to position [332, 0]
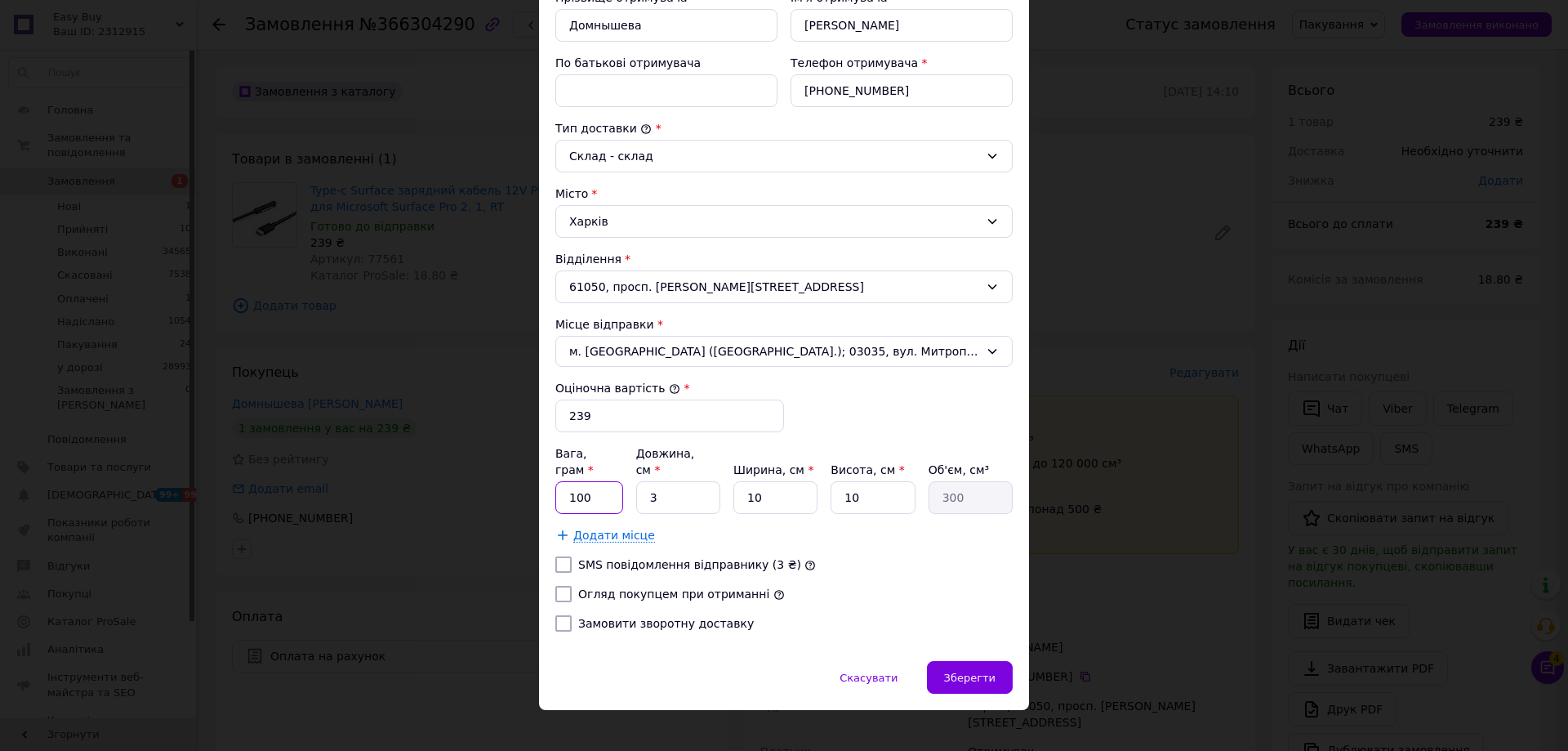
drag, startPoint x: 593, startPoint y: 472, endPoint x: 616, endPoint y: 473, distance: 23.0
click at [594, 481] on input "100" at bounding box center [590, 497] width 68 height 32
type input "60"
type input "1"
type input "100"
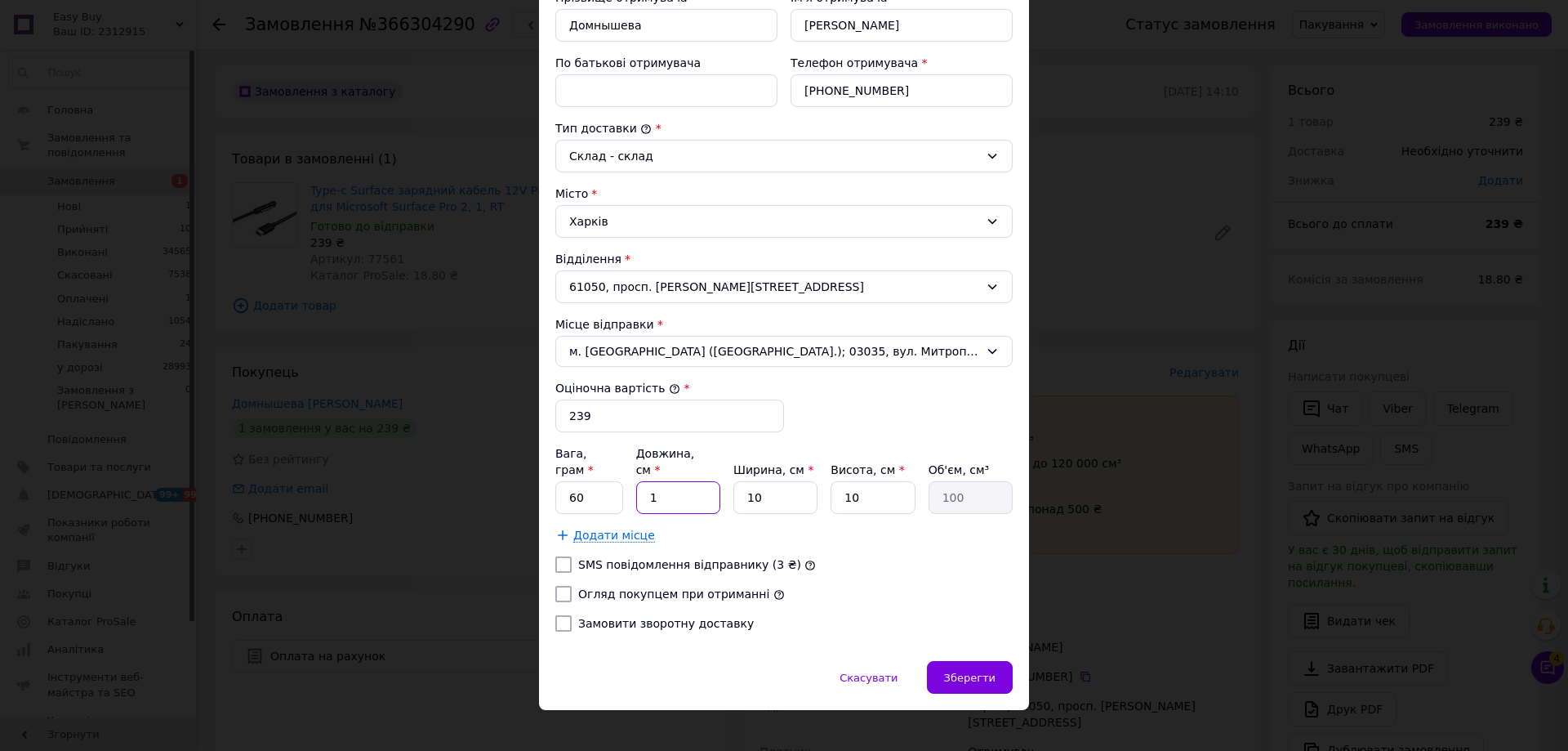
type input "18"
type input "1800"
type input "18"
type input "1"
type input "180"
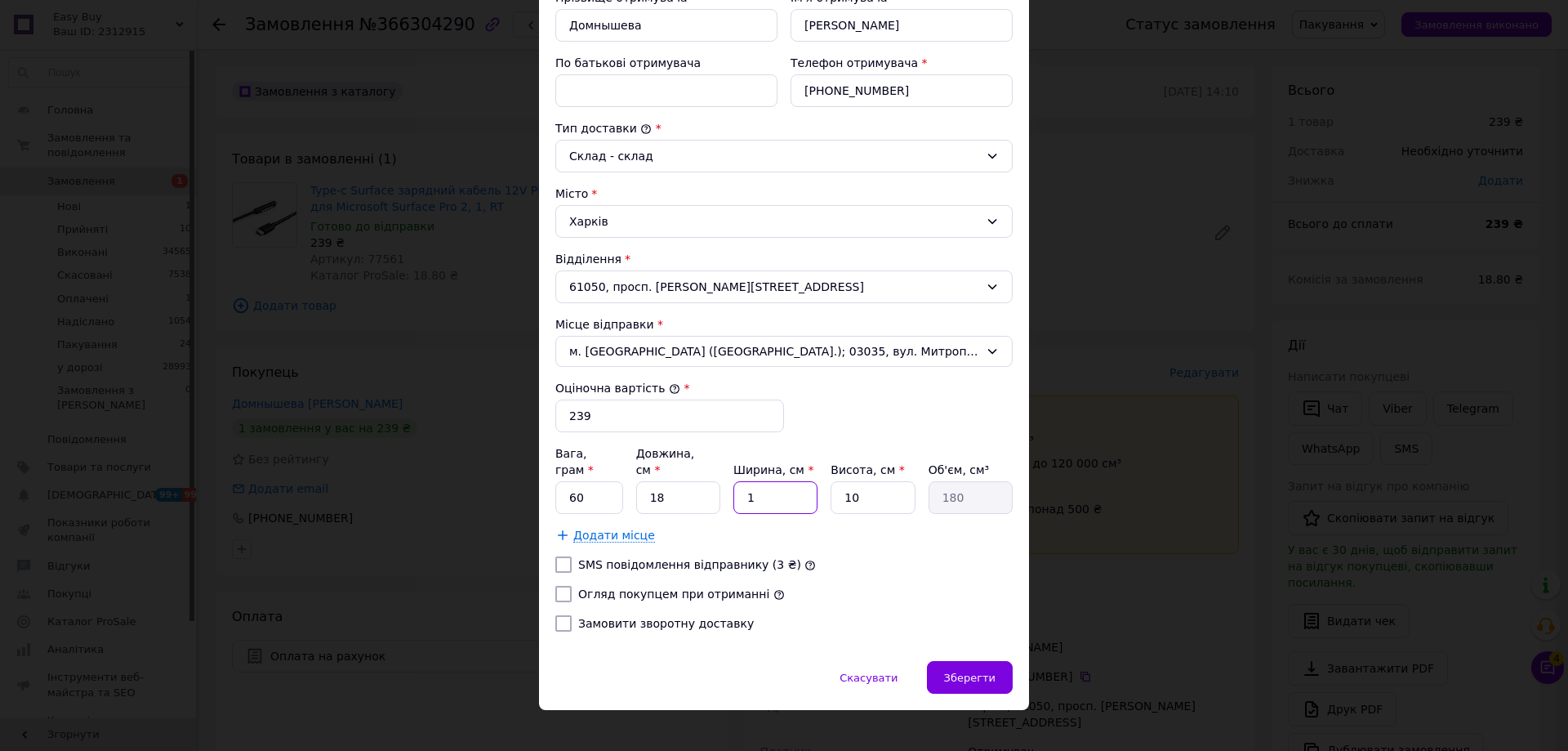
type input "18"
type input "3240"
type input "18"
type input "3"
type input "972"
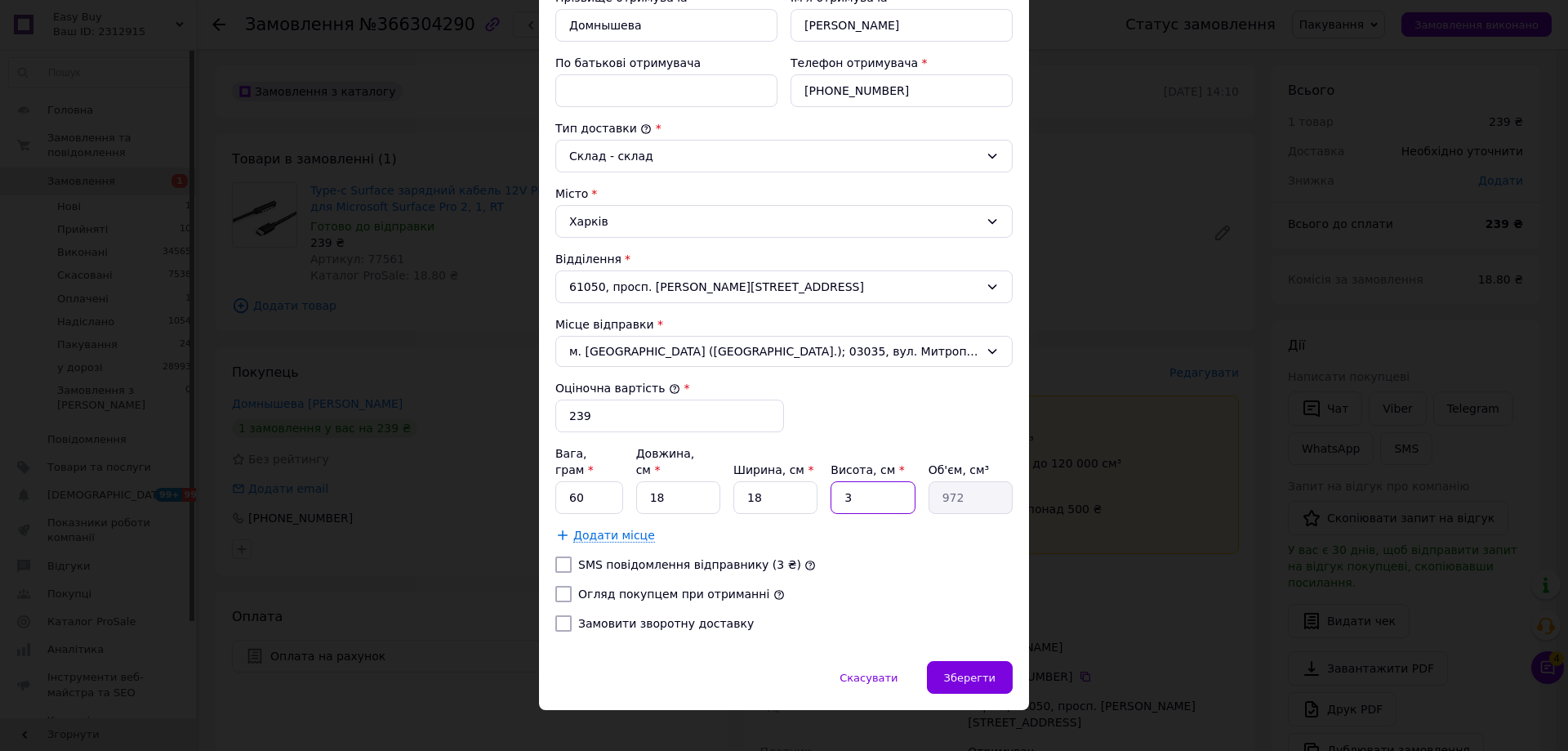
type input "3"
click at [592, 588] on label "Огляд покупцем при отриманні" at bounding box center [674, 594] width 191 height 13
click at [572, 586] on input "Огляд покупцем при отриманні" at bounding box center [564, 594] width 17 height 17
click at [596, 588] on label "Огляд покупцем при отриманні" at bounding box center [674, 594] width 191 height 13
click at [572, 586] on input "Огляд покупцем при отриманні" at bounding box center [564, 594] width 17 height 17
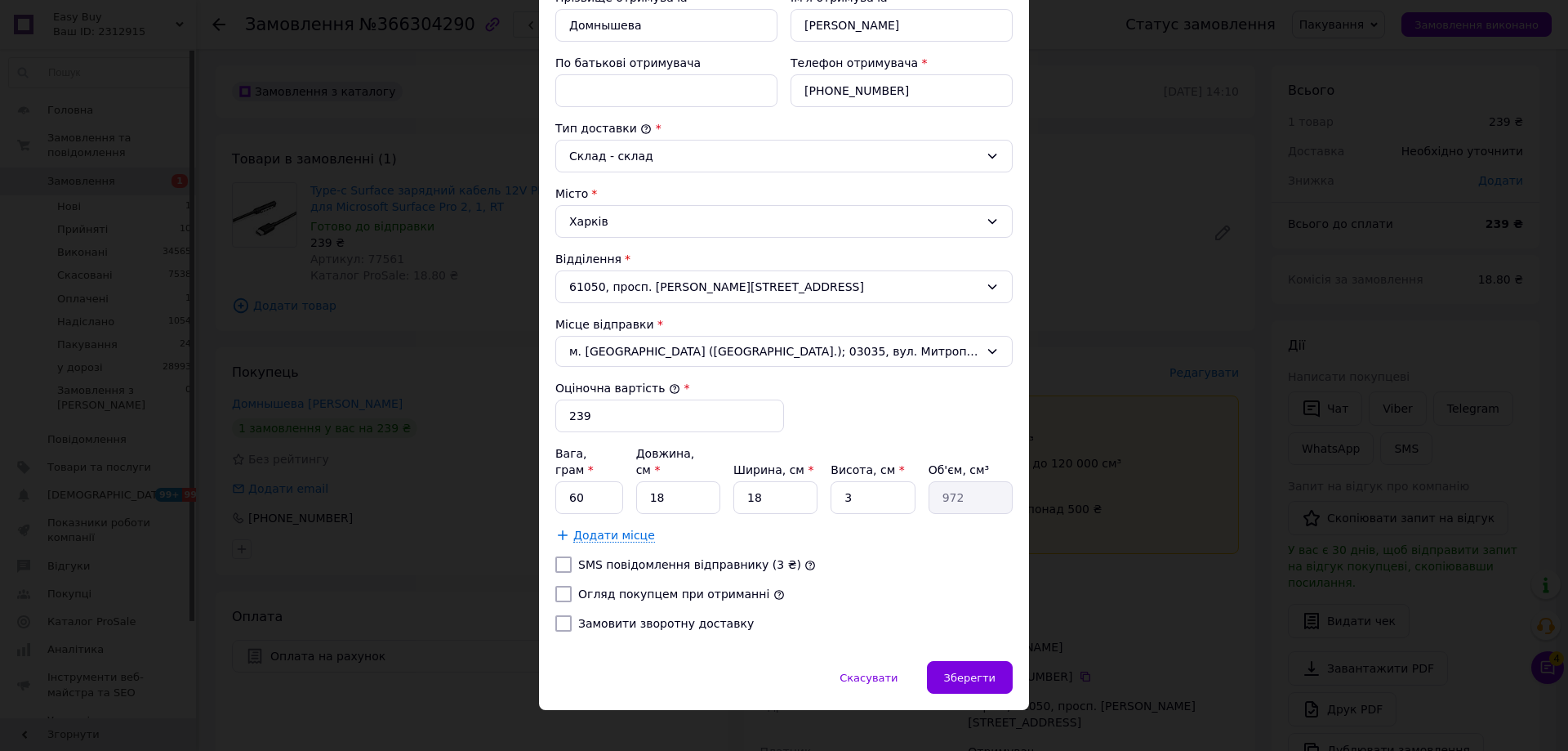
click at [656, 588] on label "Огляд покупцем при отриманні" at bounding box center [674, 594] width 191 height 13
click at [572, 586] on input "Огляд покупцем при отриманні" at bounding box center [564, 594] width 17 height 17
checkbox input "true"
click at [976, 671] on span "Зберегти" at bounding box center [970, 677] width 51 height 12
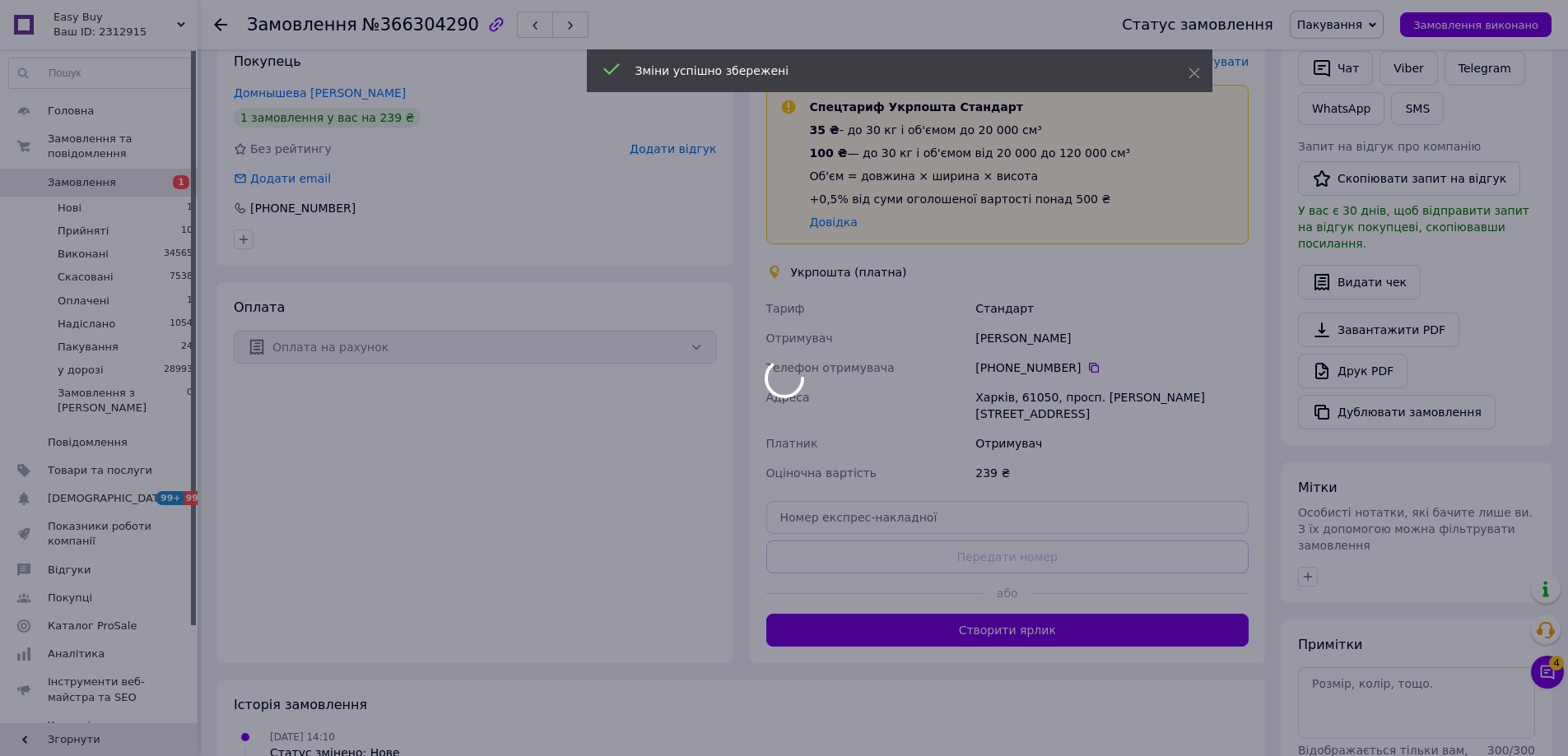
scroll to position [414, 0]
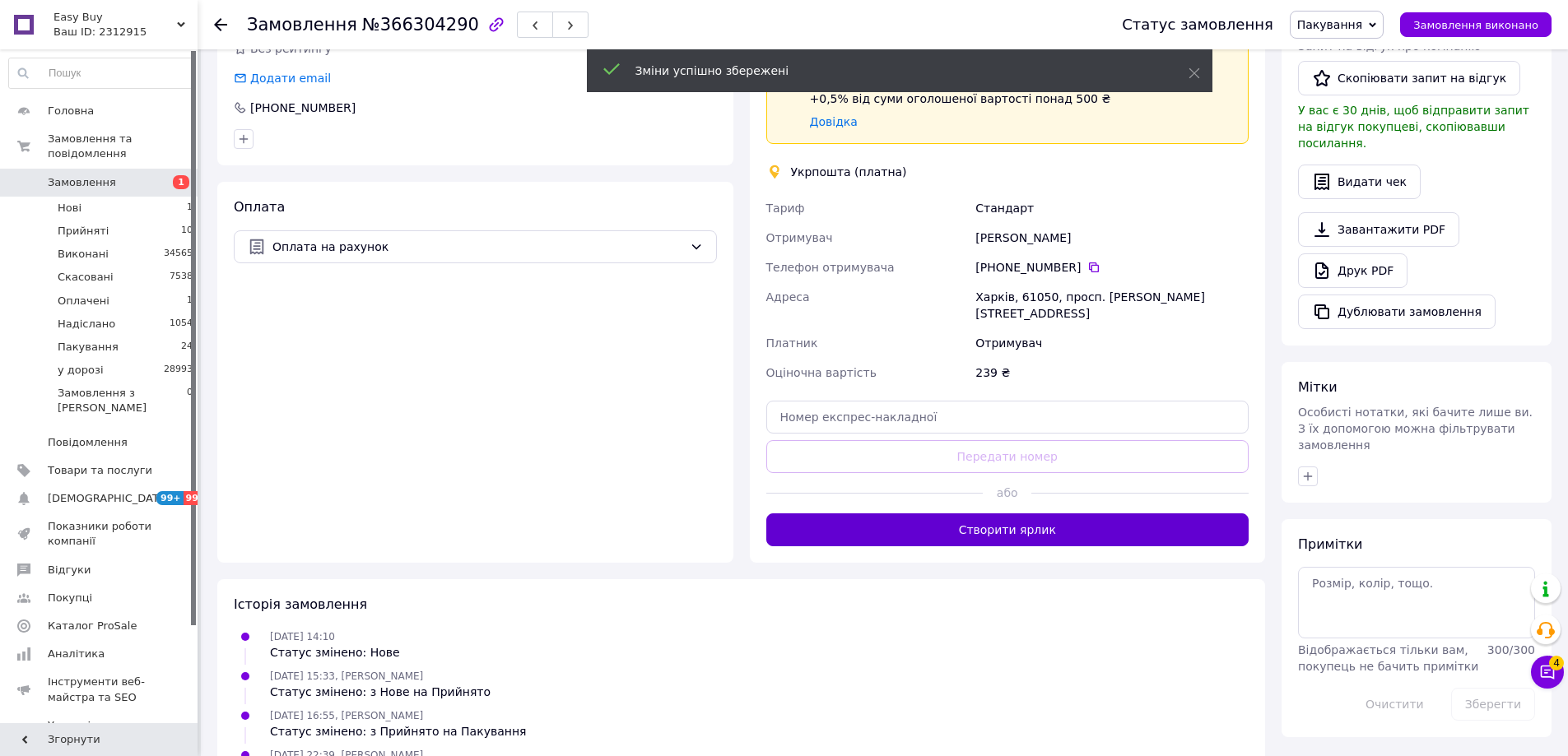
click at [1040, 513] on button "Створити ярлик" at bounding box center [1008, 529] width 483 height 33
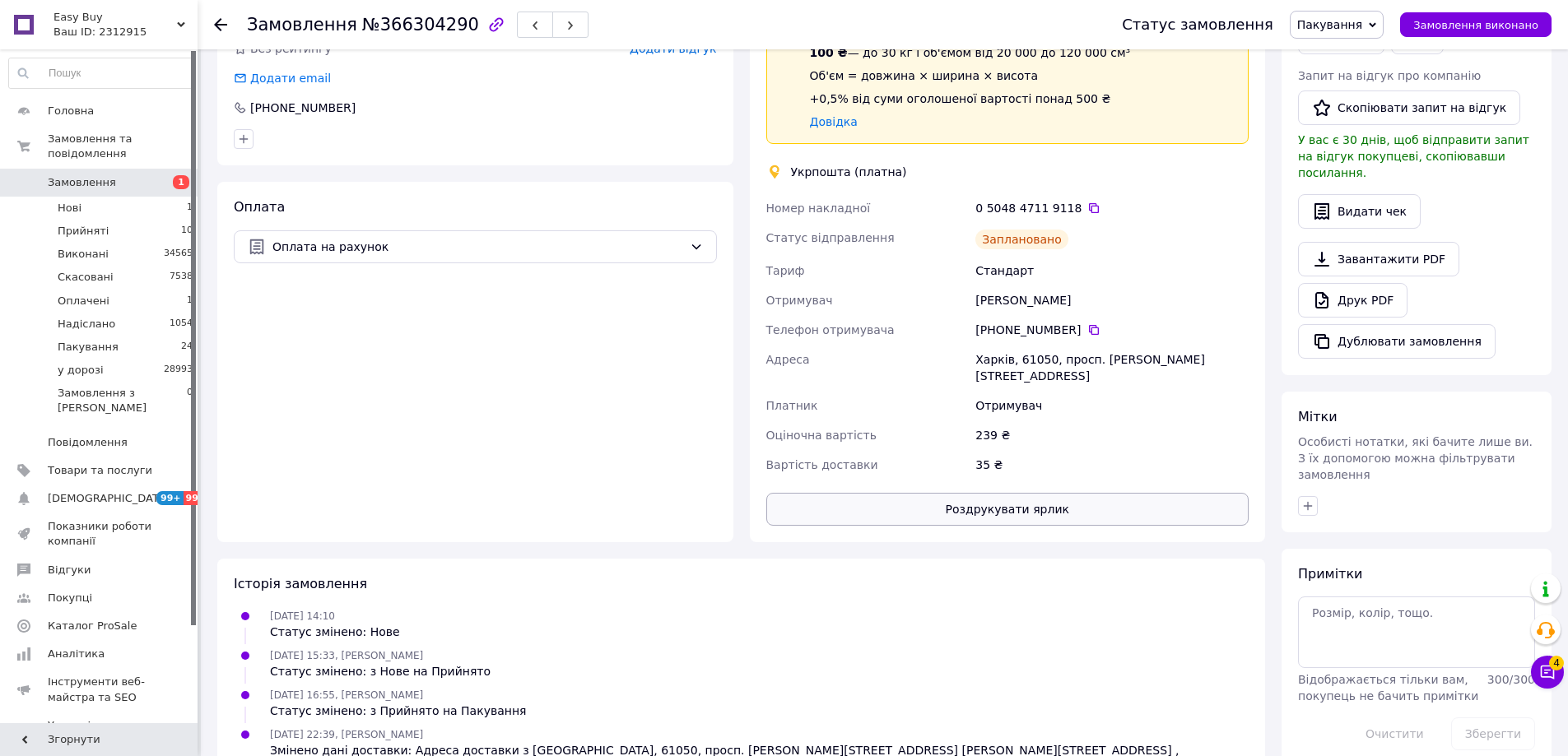
click at [1057, 494] on button "Роздрукувати ярлик" at bounding box center [1008, 509] width 483 height 33
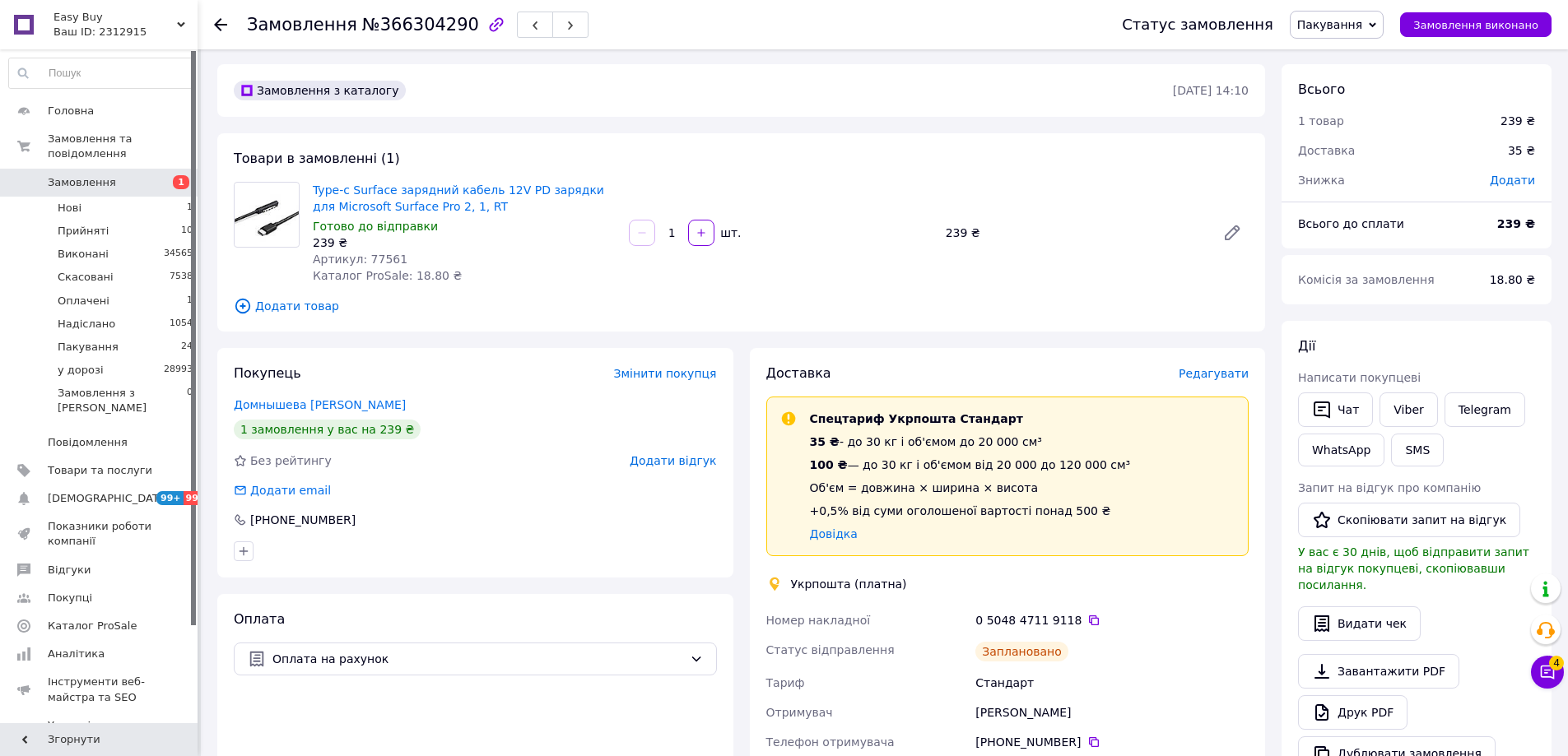
scroll to position [0, 0]
click at [1451, 30] on span "Замовлення виконано" at bounding box center [1476, 25] width 125 height 13
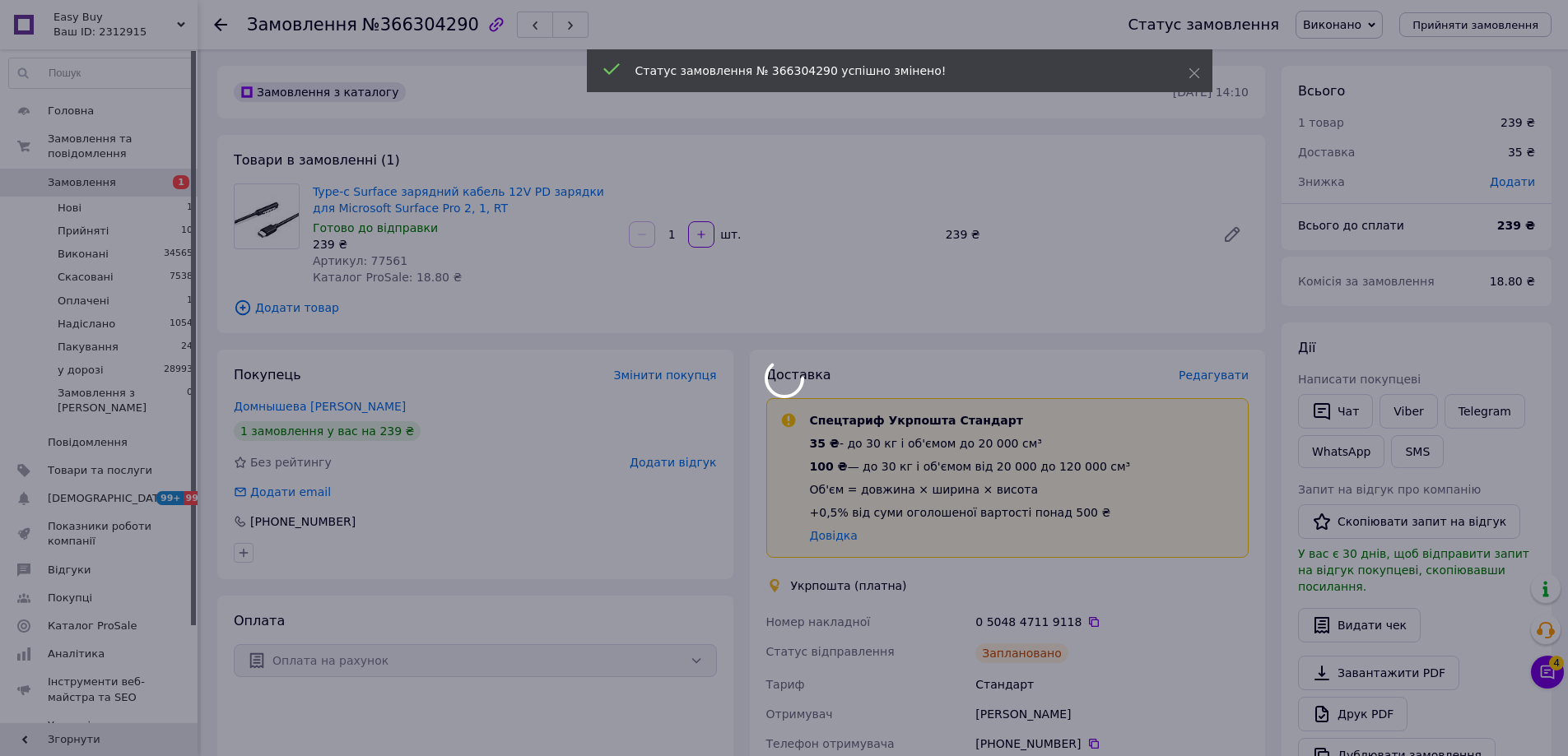
click at [1082, 620] on body "Easy Buy Ваш ID: 2312915 Сайт Easy Buy Кабінет покупця Перевірити стан системи …" at bounding box center [784, 619] width 1568 height 1238
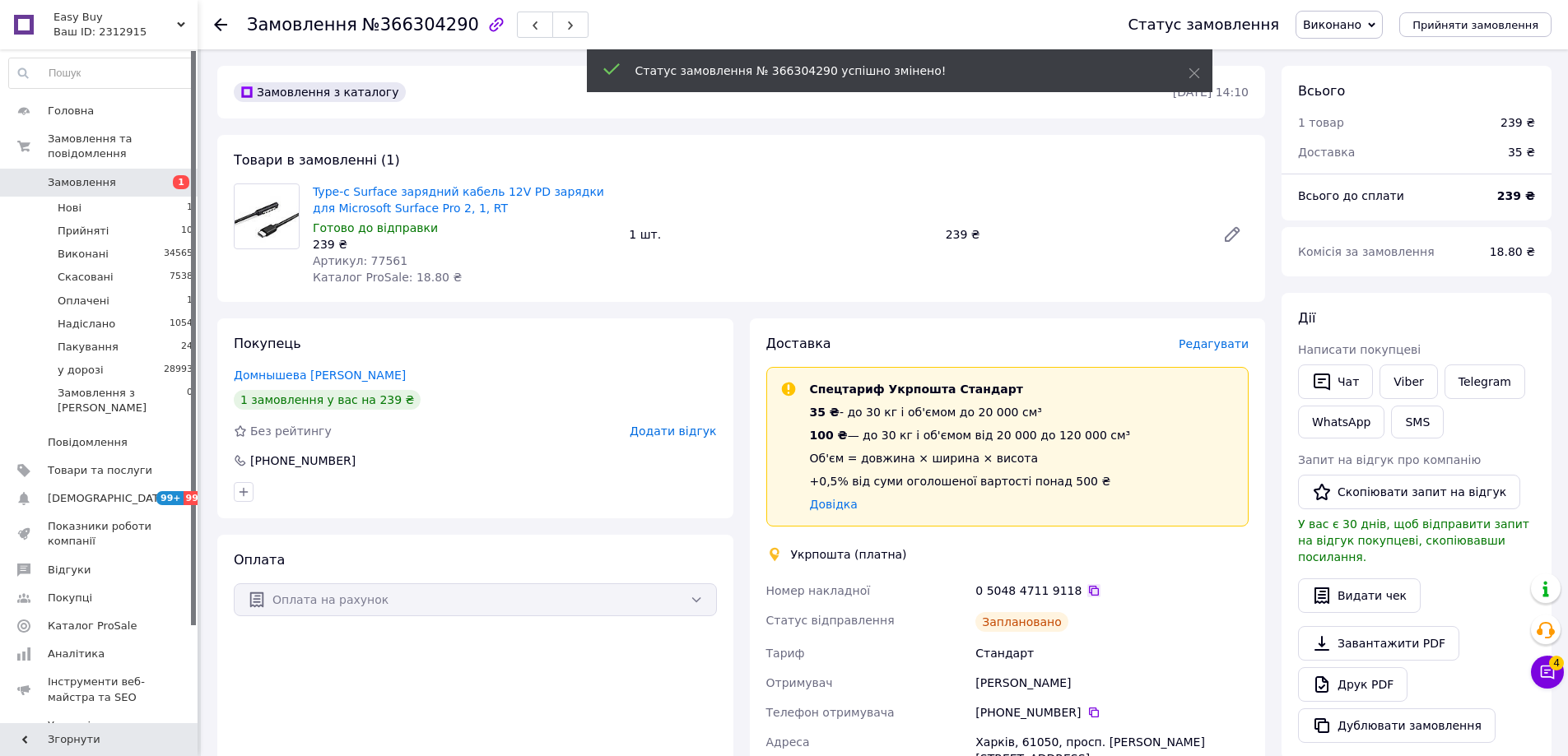
click at [1087, 585] on icon at bounding box center [1094, 591] width 13 height 13
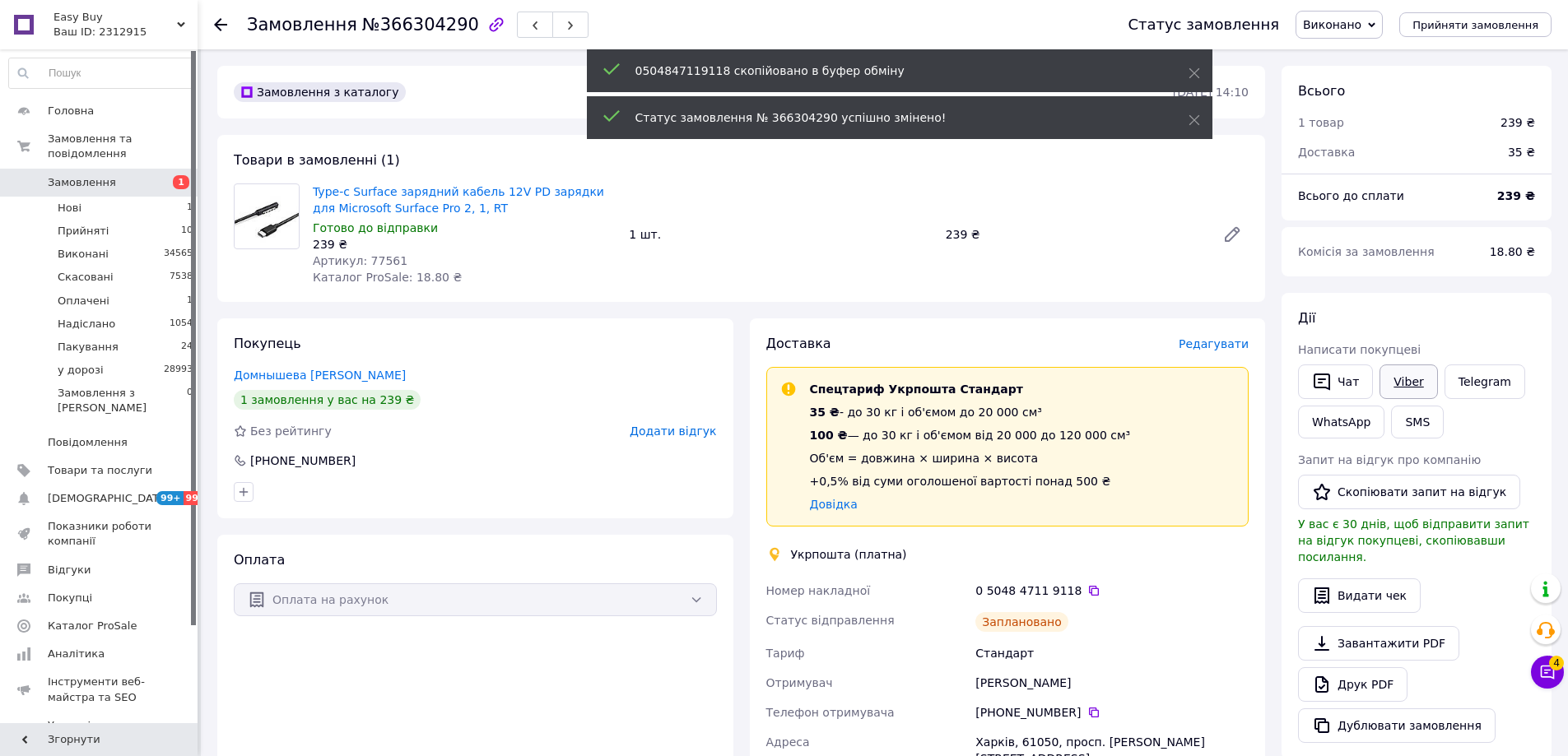
click at [1409, 378] on link "Viber" at bounding box center [1408, 381] width 58 height 34
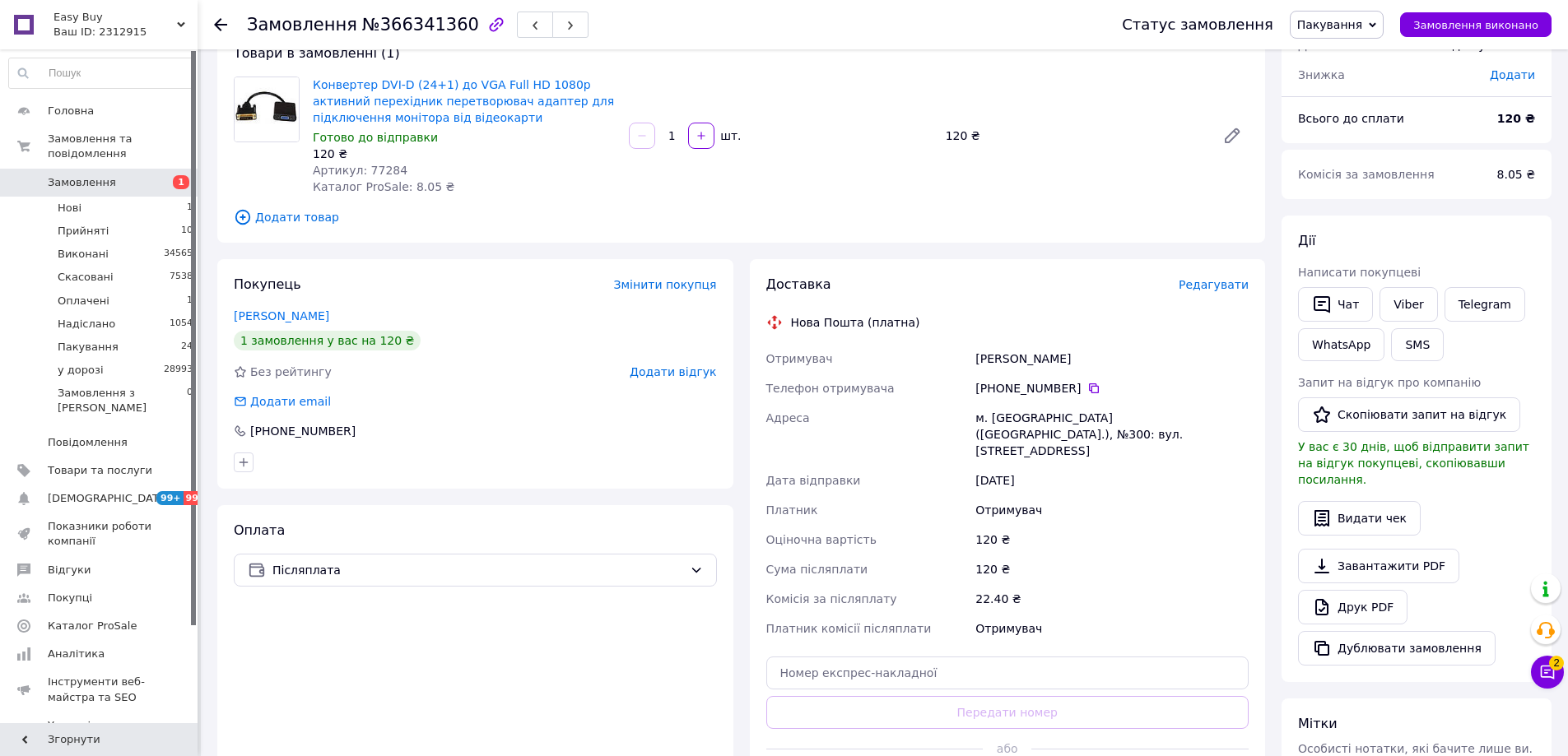
scroll to position [408, 0]
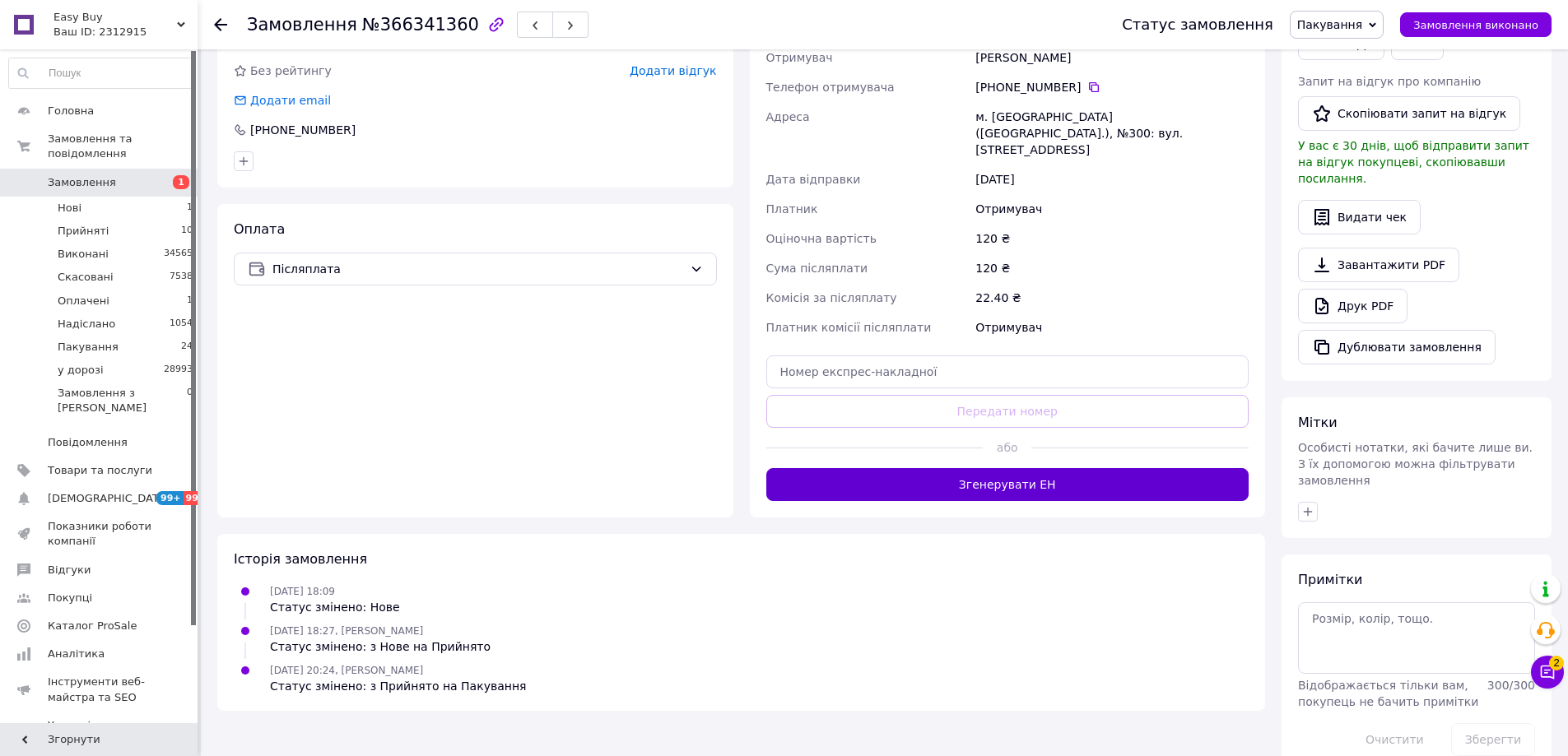
click at [942, 468] on button "Згенерувати ЕН" at bounding box center [1008, 484] width 483 height 33
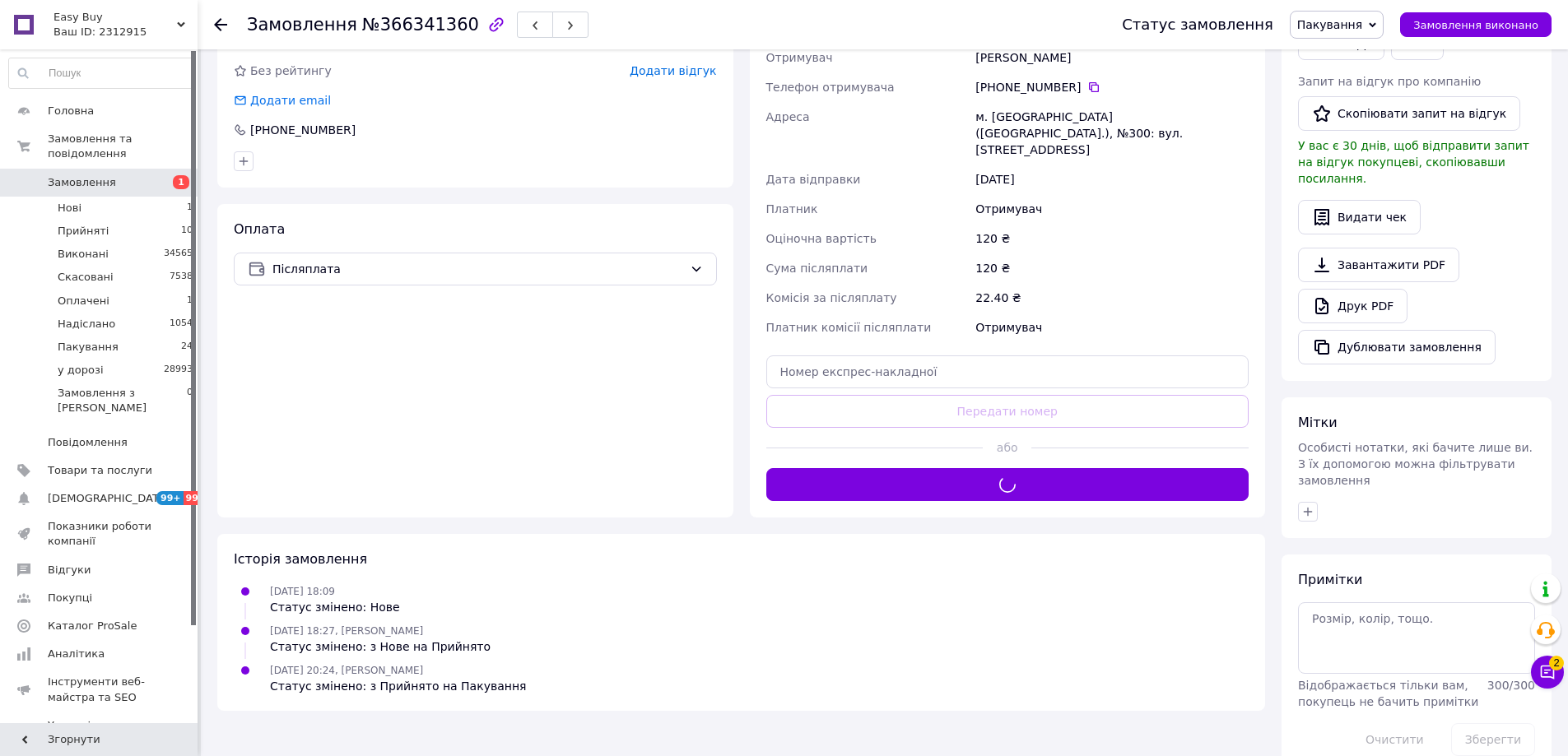
scroll to position [0, 0]
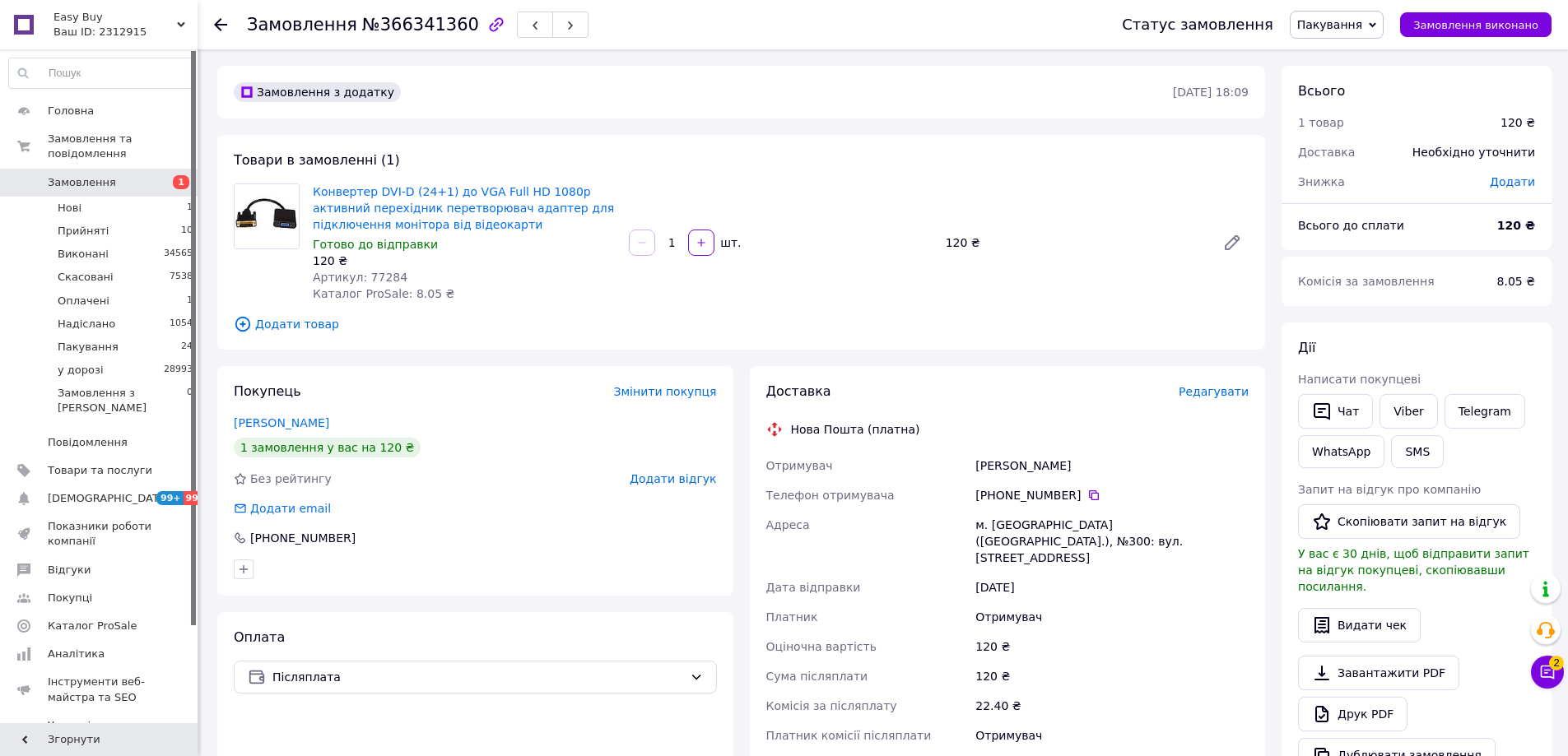
click at [1362, 20] on span "Пакування" at bounding box center [1330, 25] width 65 height 13
click at [1361, 176] on li "у дорозі" at bounding box center [1336, 181] width 92 height 25
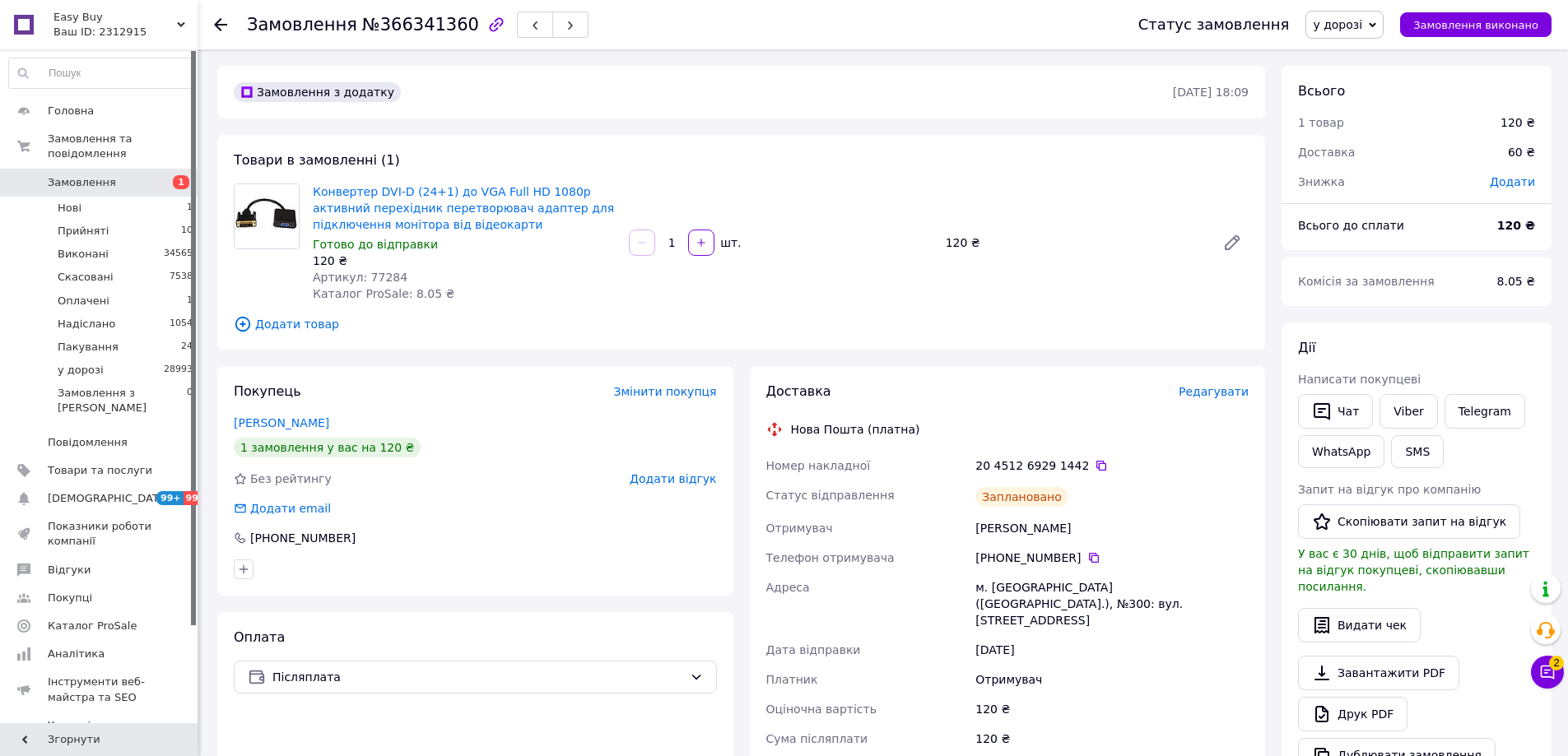
click at [902, 292] on div "Конвертер DVI-D (24+1) до VGA Full HD 1080p активний перехідник перетворювач ад…" at bounding box center [780, 243] width 949 height 125
click at [1332, 421] on button "Чат" at bounding box center [1336, 411] width 75 height 34
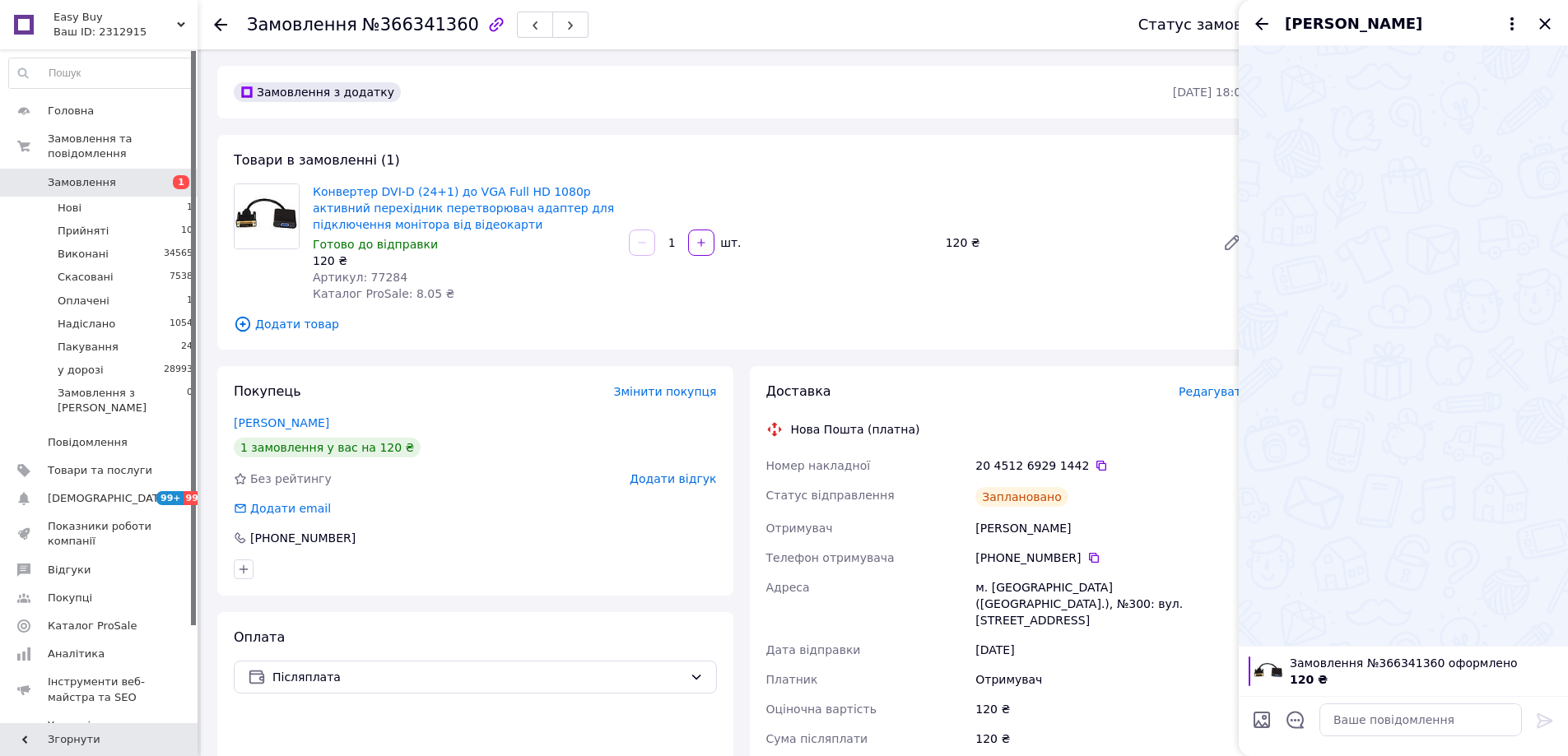
drag, startPoint x: 1446, startPoint y: 704, endPoint x: 1452, endPoint y: 713, distance: 10.8
click at [1449, 710] on div at bounding box center [1420, 719] width 216 height 46
click at [1453, 715] on textarea at bounding box center [1420, 719] width 202 height 33
paste textarea "Відправлення: 20451269291442 Плановий час доставки: 13.10.2025 15:00 Вартість д…"
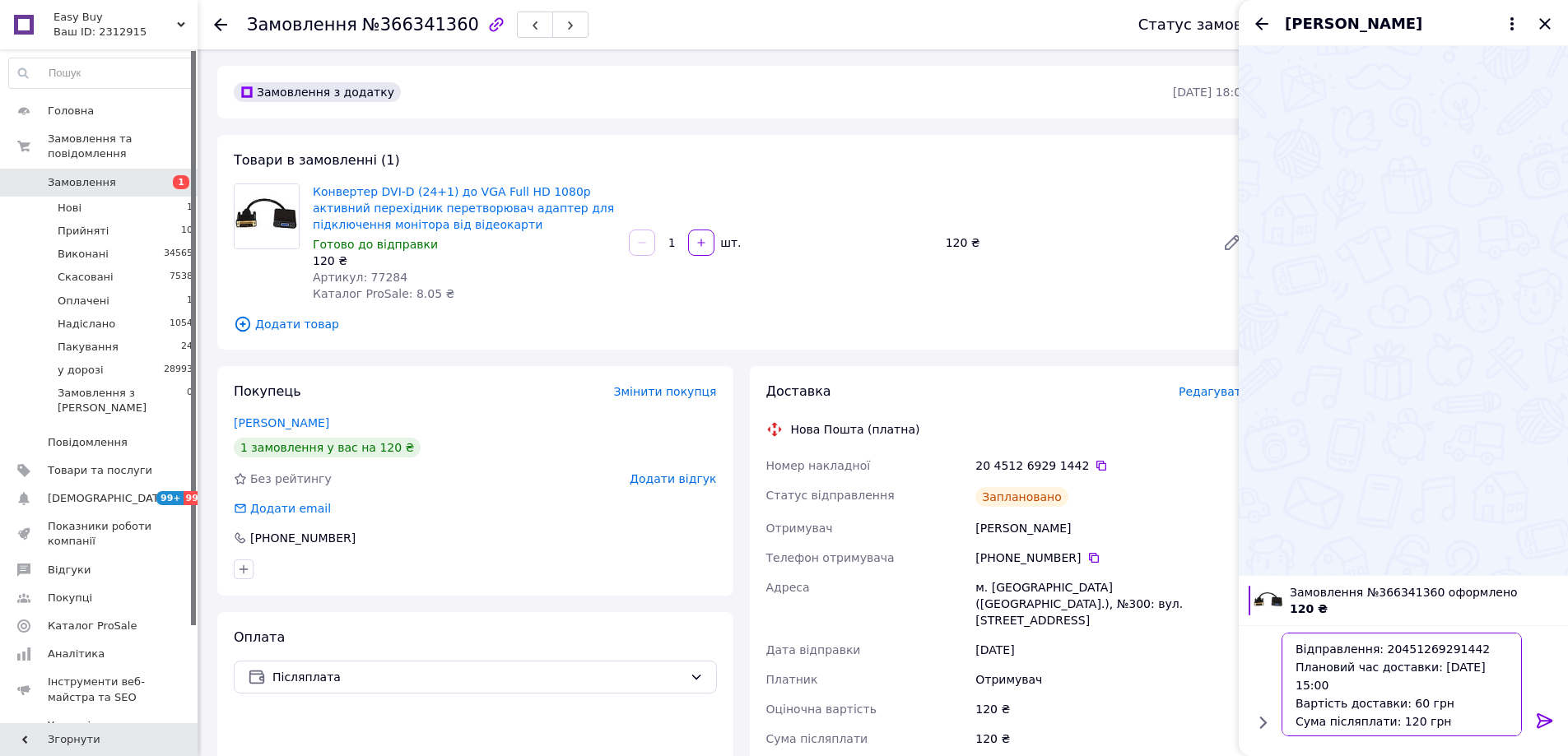
type textarea "Відправлення: 20451269291442 Плановий час доставки: 13.10.2025 15:00 Вартість д…"
click at [1545, 721] on icon at bounding box center [1544, 721] width 16 height 15
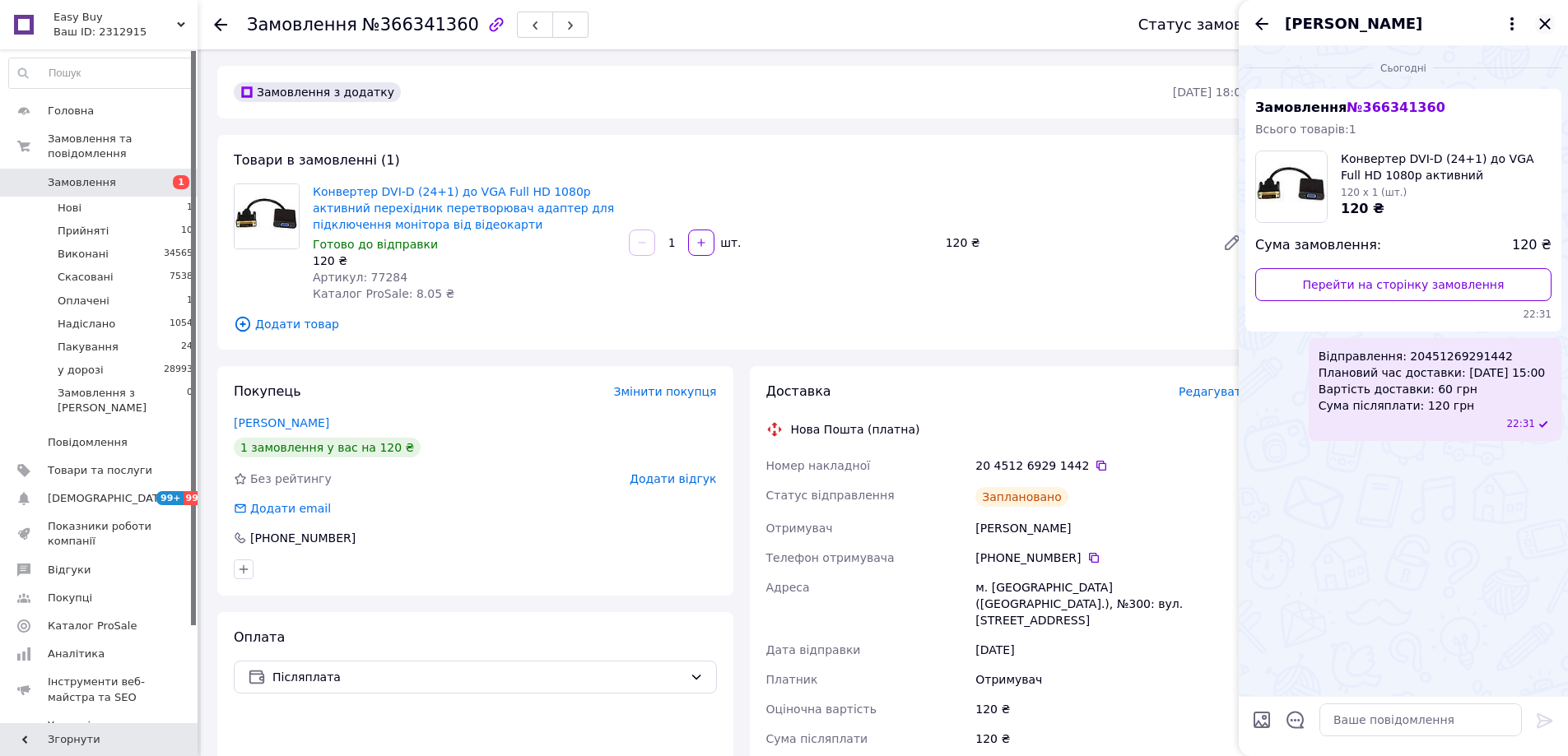
click at [1547, 27] on icon "Закрити" at bounding box center [1544, 23] width 11 height 11
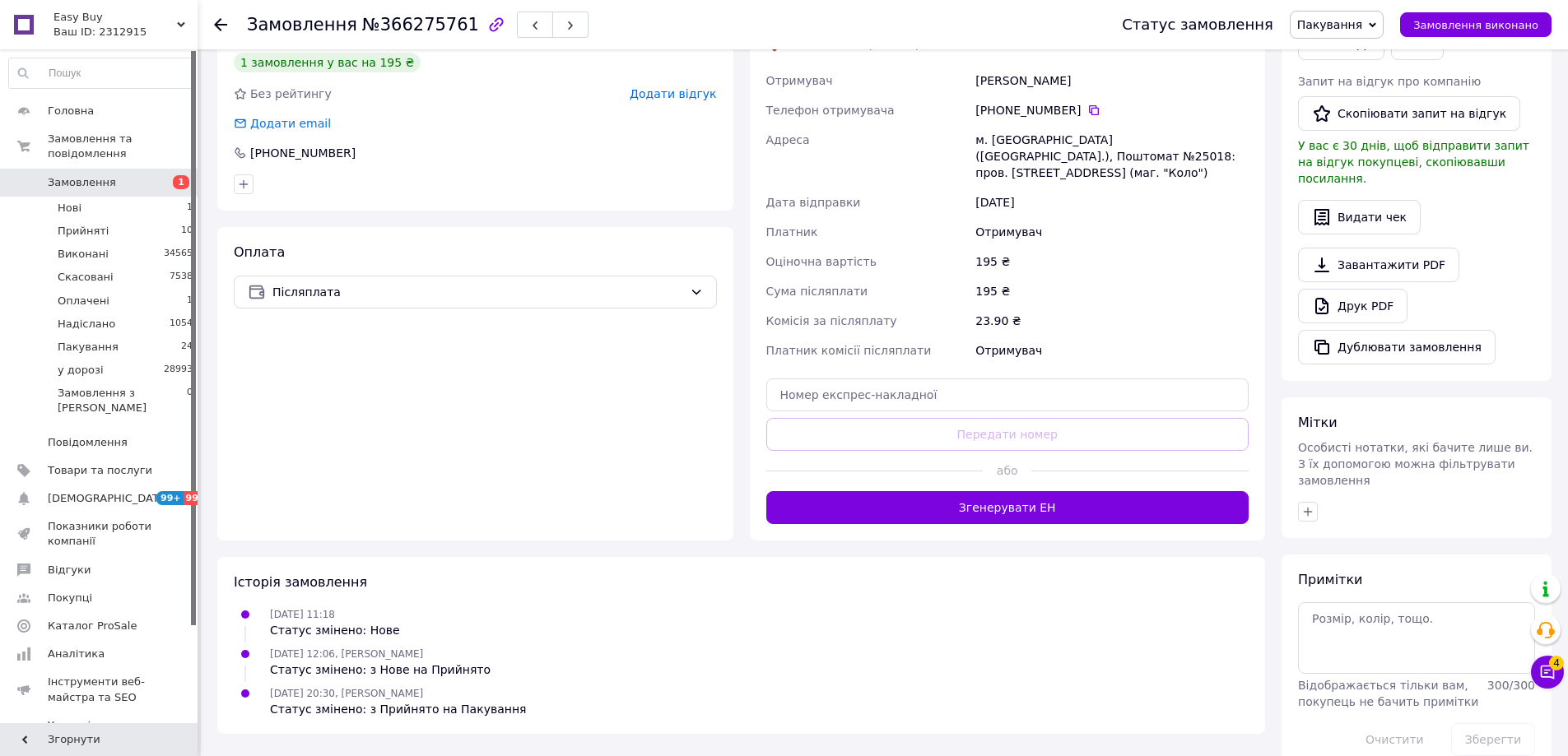
click at [1069, 505] on button "Згенерувати ЕН" at bounding box center [1008, 507] width 483 height 33
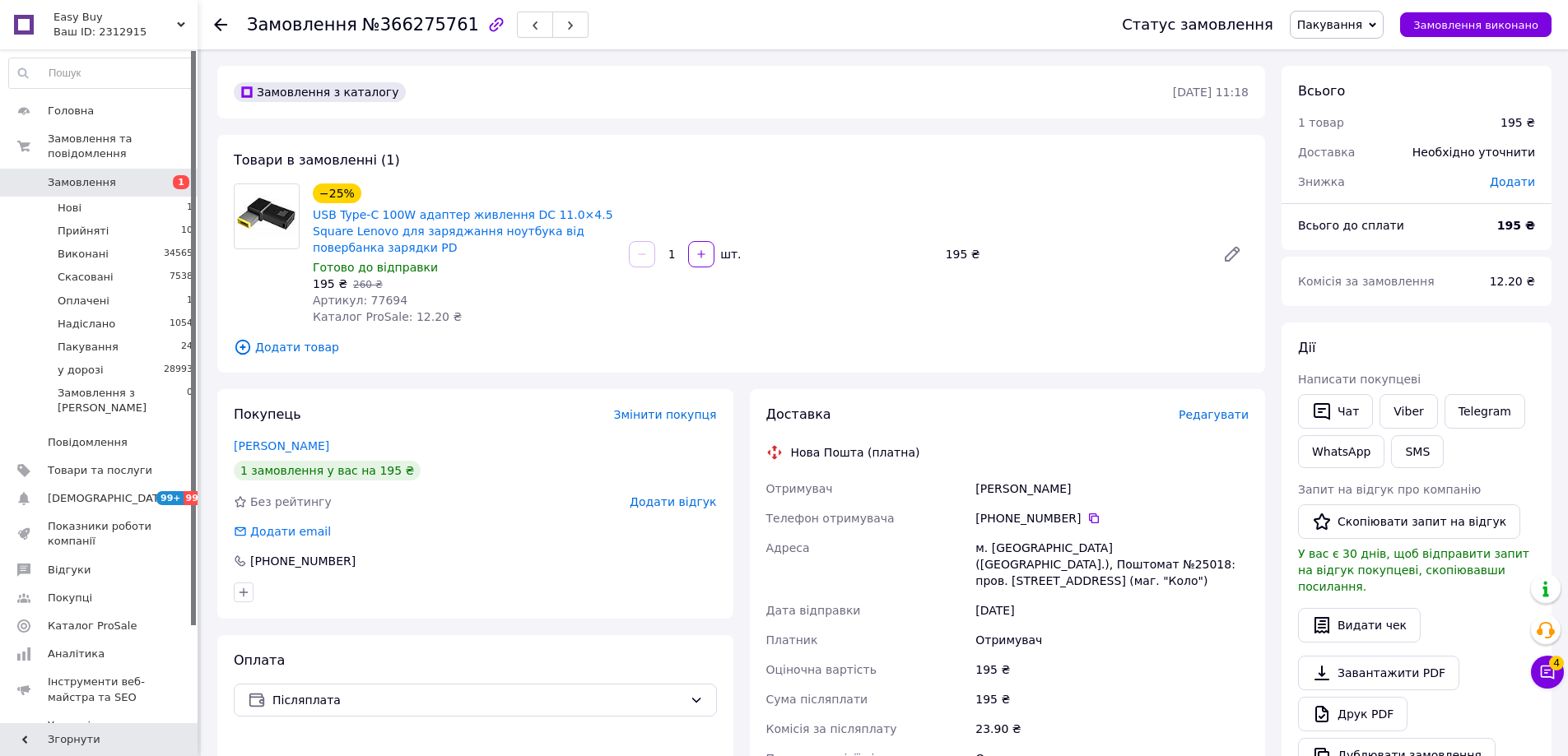
click at [1346, 15] on span "Пакування" at bounding box center [1336, 24] width 94 height 28
click at [1353, 180] on li "у дорозі" at bounding box center [1336, 181] width 92 height 25
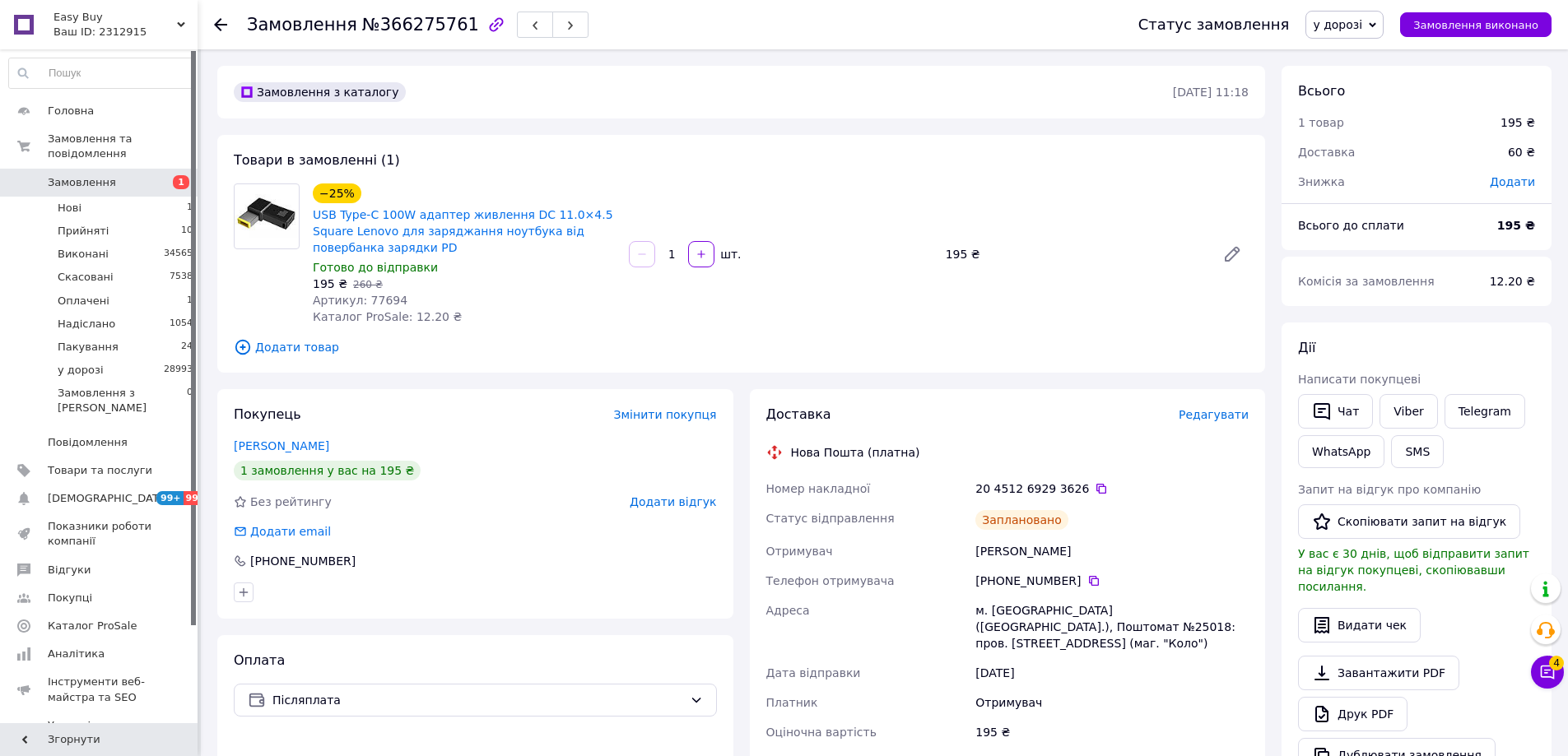
click at [976, 306] on div "−25% USB Type-C 100W адаптер живлення DC 11.0×4.5 Square Lenovo для заряджання …" at bounding box center [780, 254] width 949 height 148
click at [1352, 414] on button "Чат" at bounding box center [1336, 411] width 75 height 34
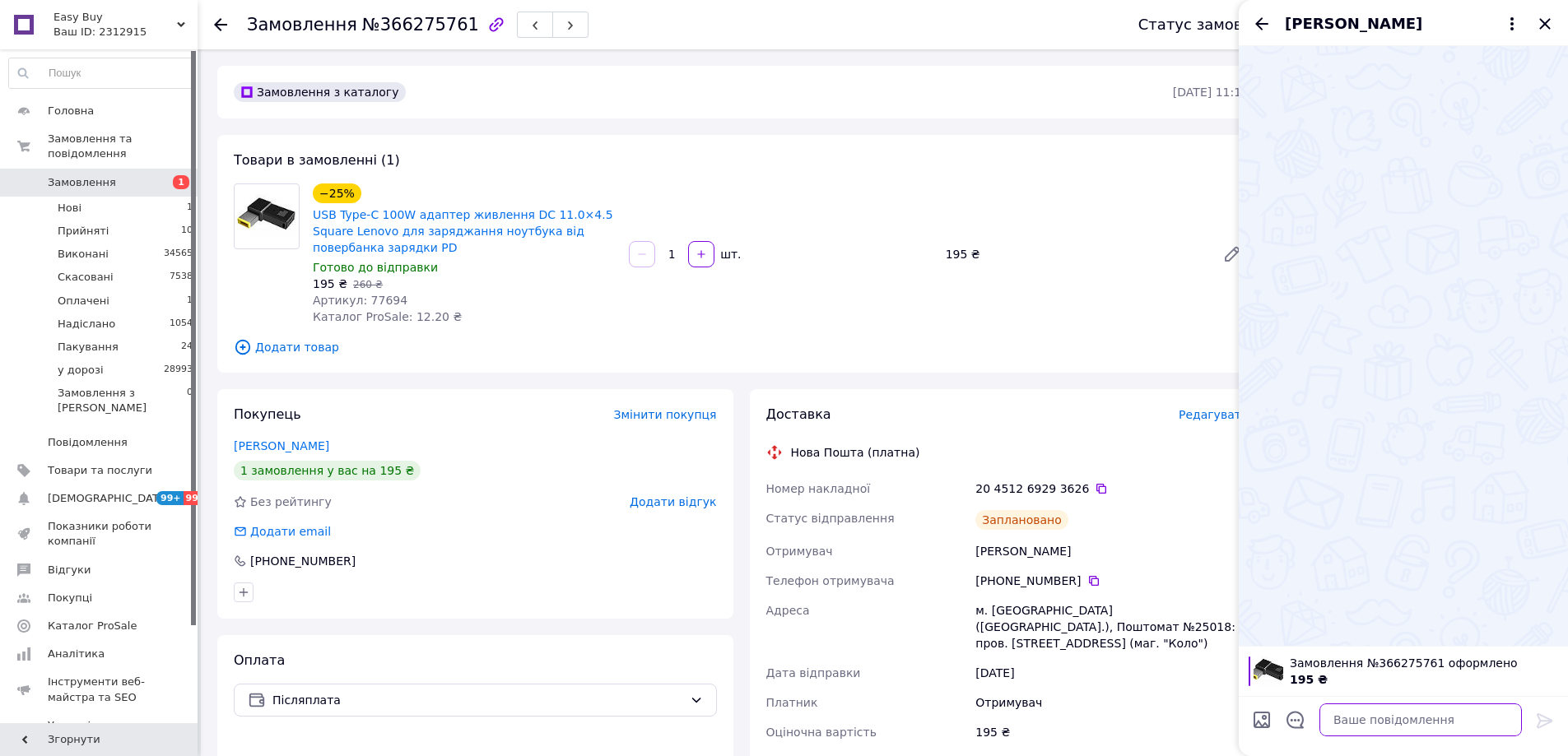
click at [1489, 728] on textarea at bounding box center [1420, 719] width 202 height 33
paste textarea "Відправлення: 20451269293626 Плановий час доставки: 13.10.2025 18:00 Вартість д…"
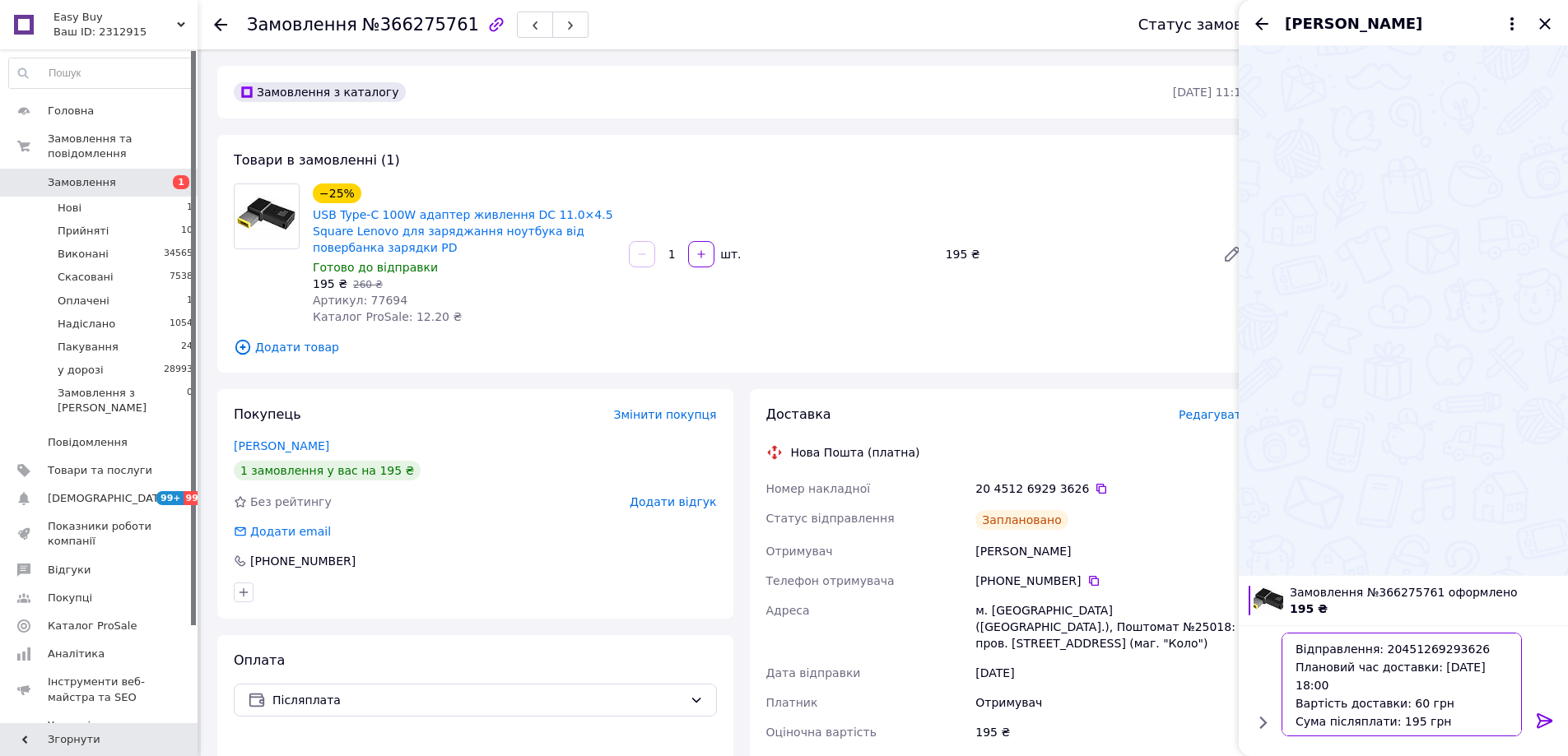
type textarea "Відправлення: 20451269293626 Плановий час доставки: 13.10.2025 18:00 Вартість д…"
click at [1545, 719] on icon at bounding box center [1545, 721] width 20 height 20
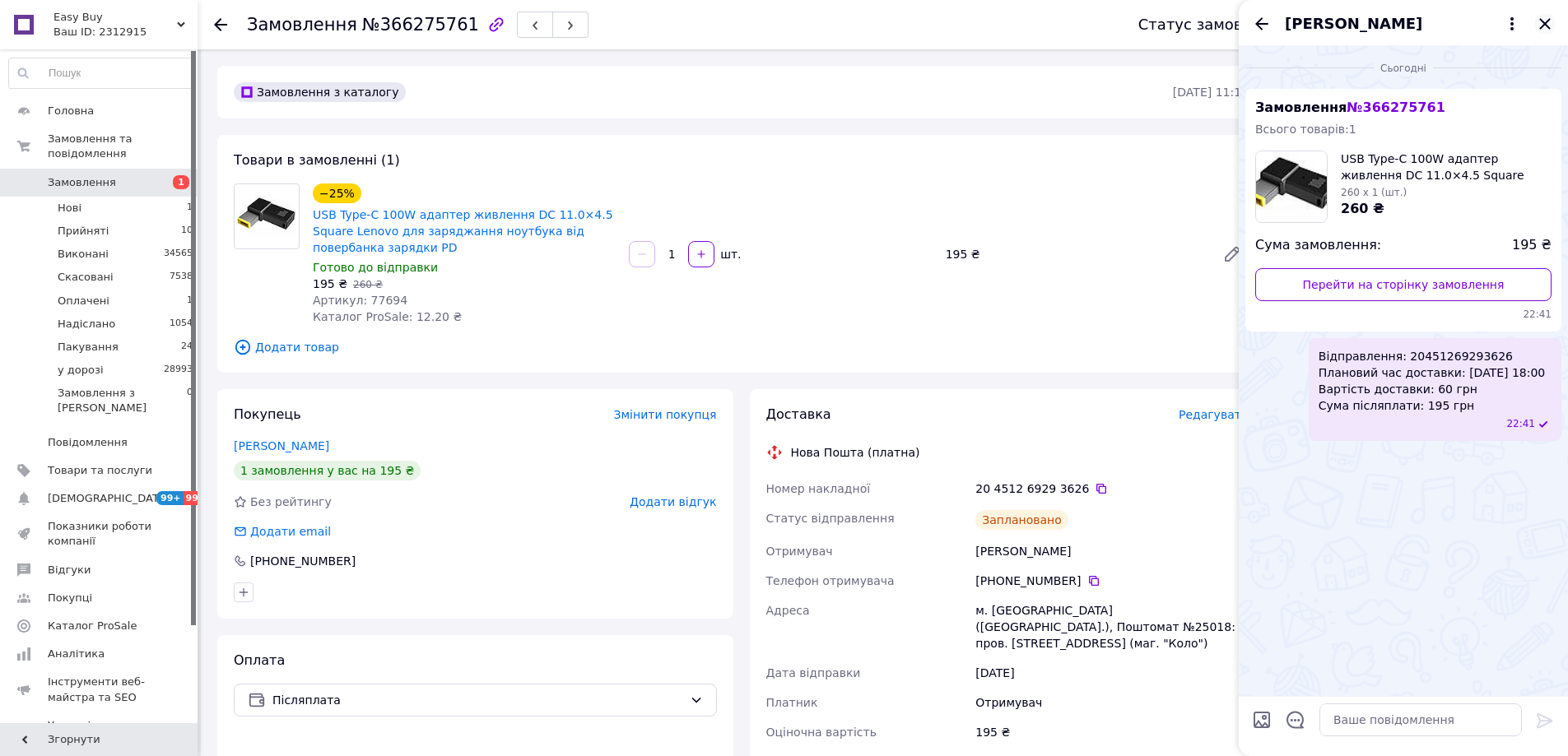
click at [1538, 21] on icon "Закрити" at bounding box center [1545, 24] width 20 height 20
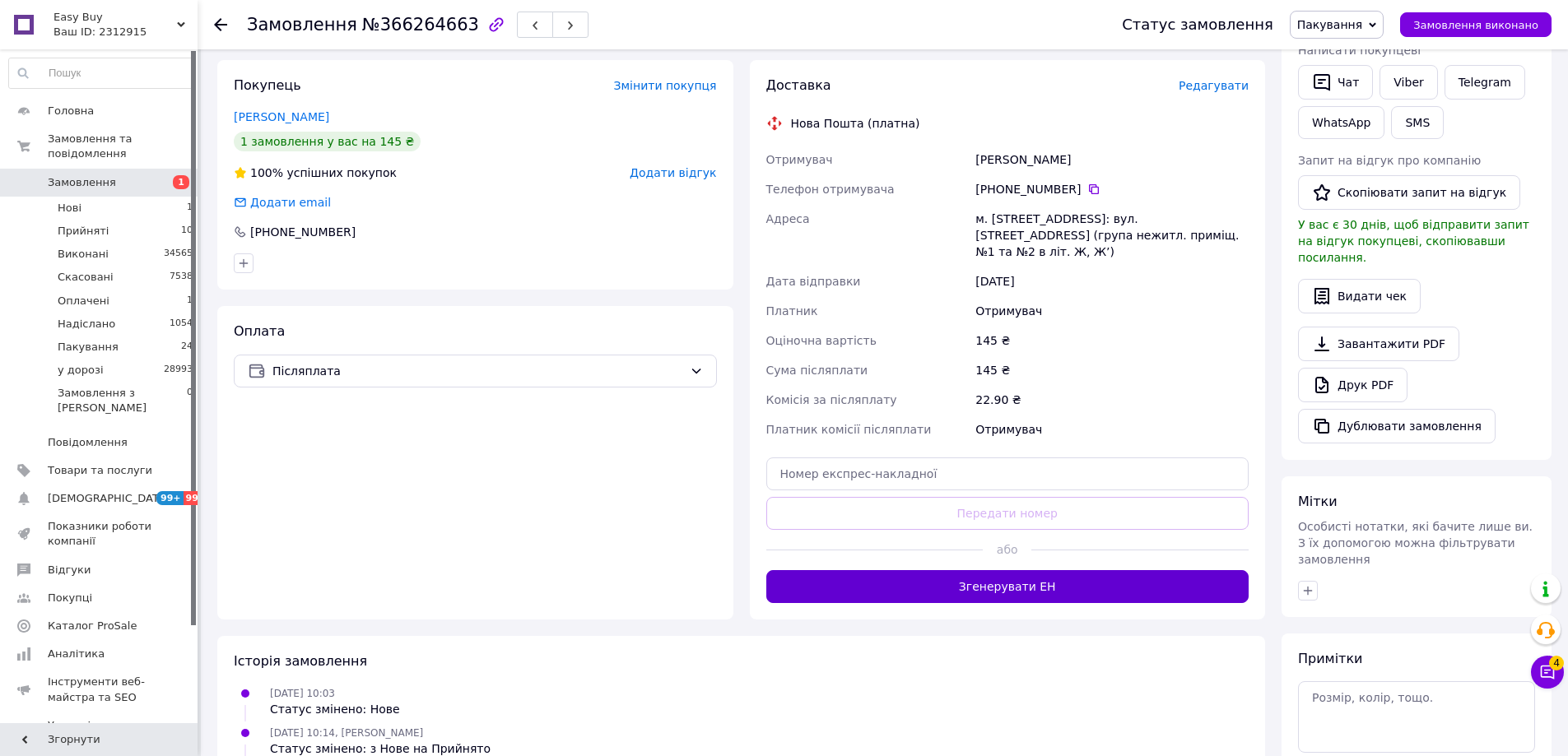
click at [1072, 570] on button "Згенерувати ЕН" at bounding box center [1008, 586] width 483 height 33
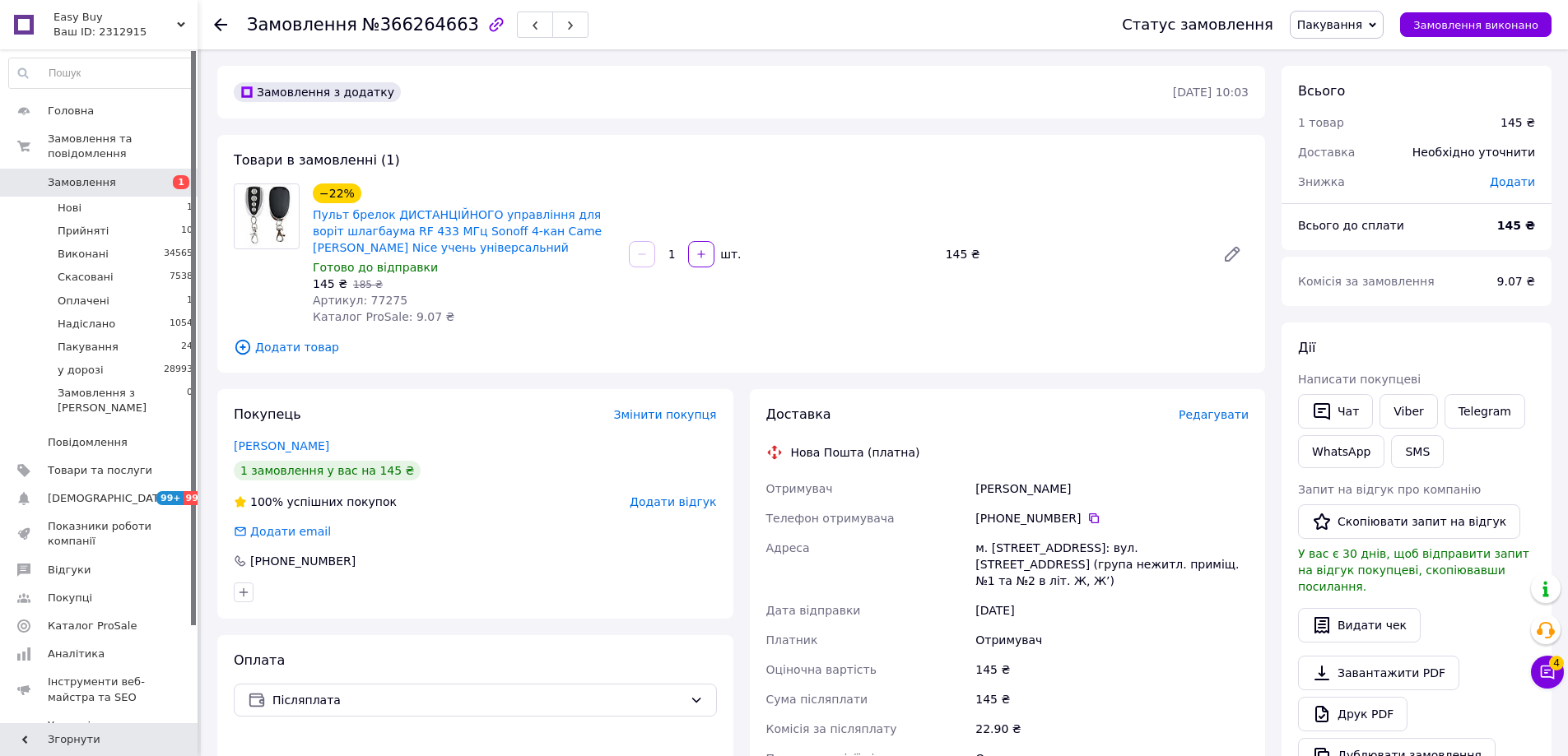
drag, startPoint x: 1345, startPoint y: 18, endPoint x: 1367, endPoint y: 54, distance: 42.2
click at [1346, 18] on span "Пакування" at bounding box center [1330, 25] width 65 height 13
click at [1337, 181] on li "у дорозі" at bounding box center [1336, 181] width 92 height 25
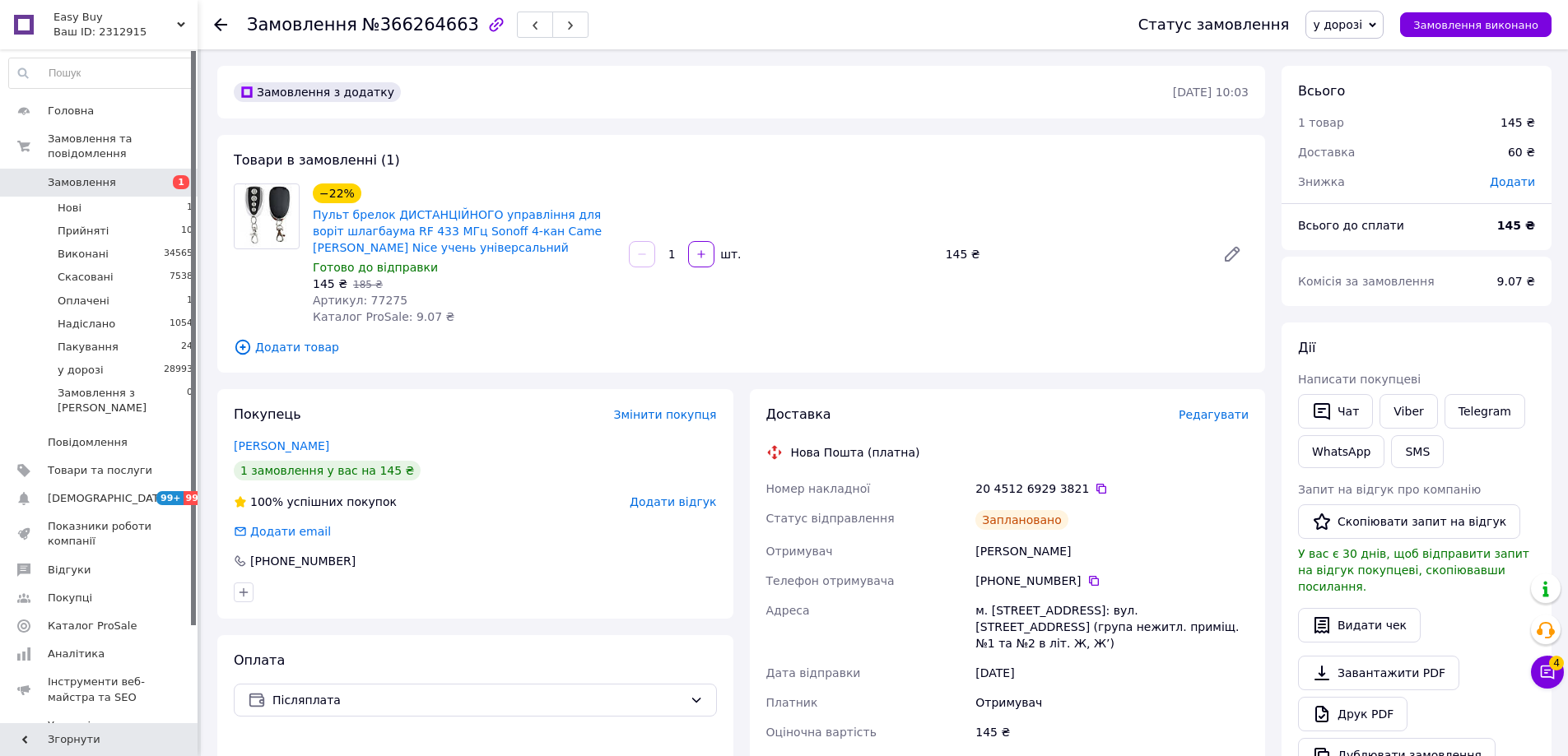
drag, startPoint x: 1102, startPoint y: 296, endPoint x: 1189, endPoint y: 313, distance: 88.6
click at [1102, 296] on div "−22% Пульт брелок ДИСТАНЦІЙНОГО управління для воріт шлагбаума RF 433 МГц Sonof…" at bounding box center [780, 254] width 949 height 148
click at [1347, 409] on button "Чат" at bounding box center [1336, 411] width 75 height 34
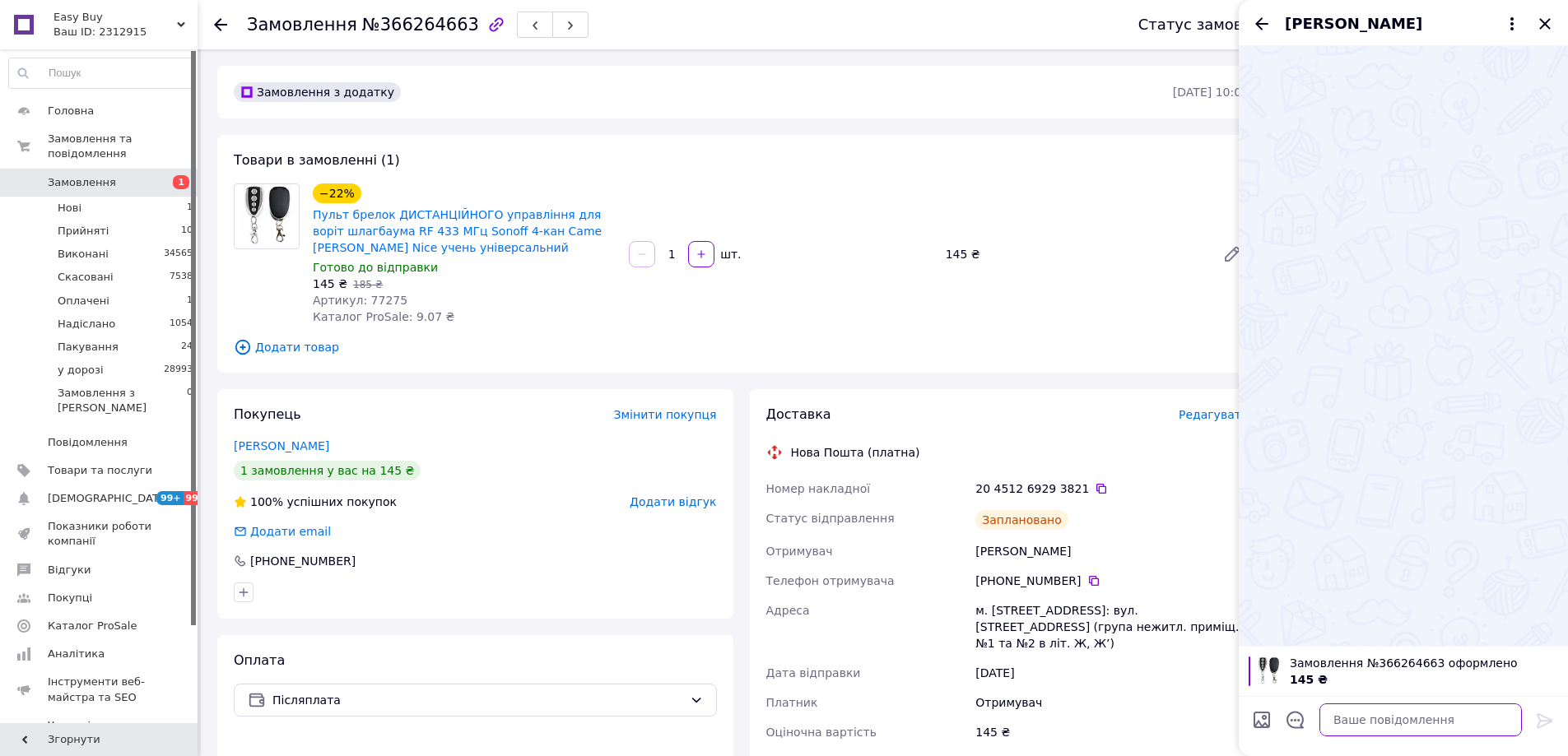
click at [1443, 725] on textarea at bounding box center [1420, 719] width 202 height 33
paste textarea "Відправлення: 20451269293821 Плановий час доставки: 13.10.2025 15:00 Вартість д…"
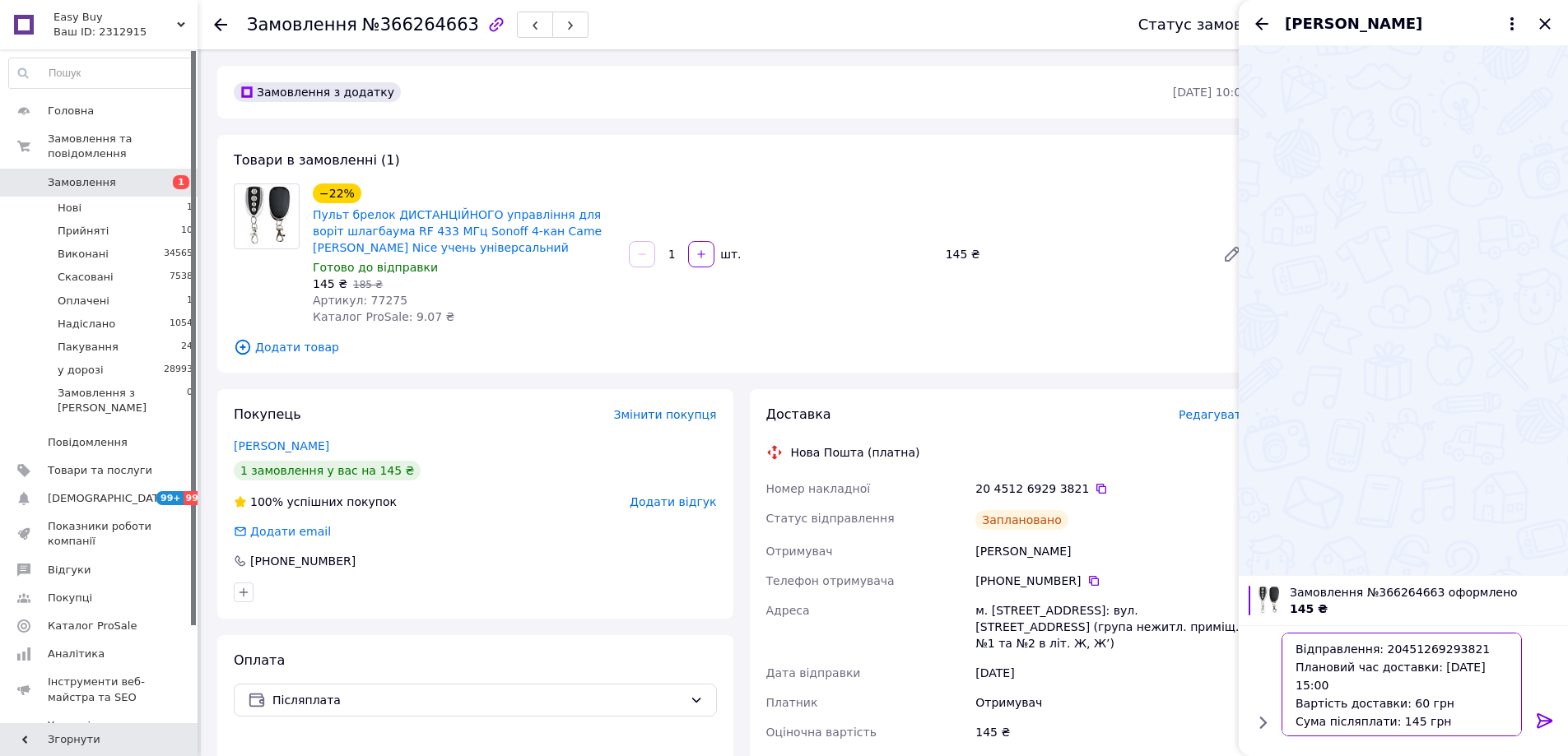
type textarea "Відправлення: 20451269293821 Плановий час доставки: 13.10.2025 15:00 Вартість д…"
drag, startPoint x: 1545, startPoint y: 721, endPoint x: 1511, endPoint y: 479, distance: 244.4
click at [1545, 720] on icon at bounding box center [1544, 721] width 16 height 15
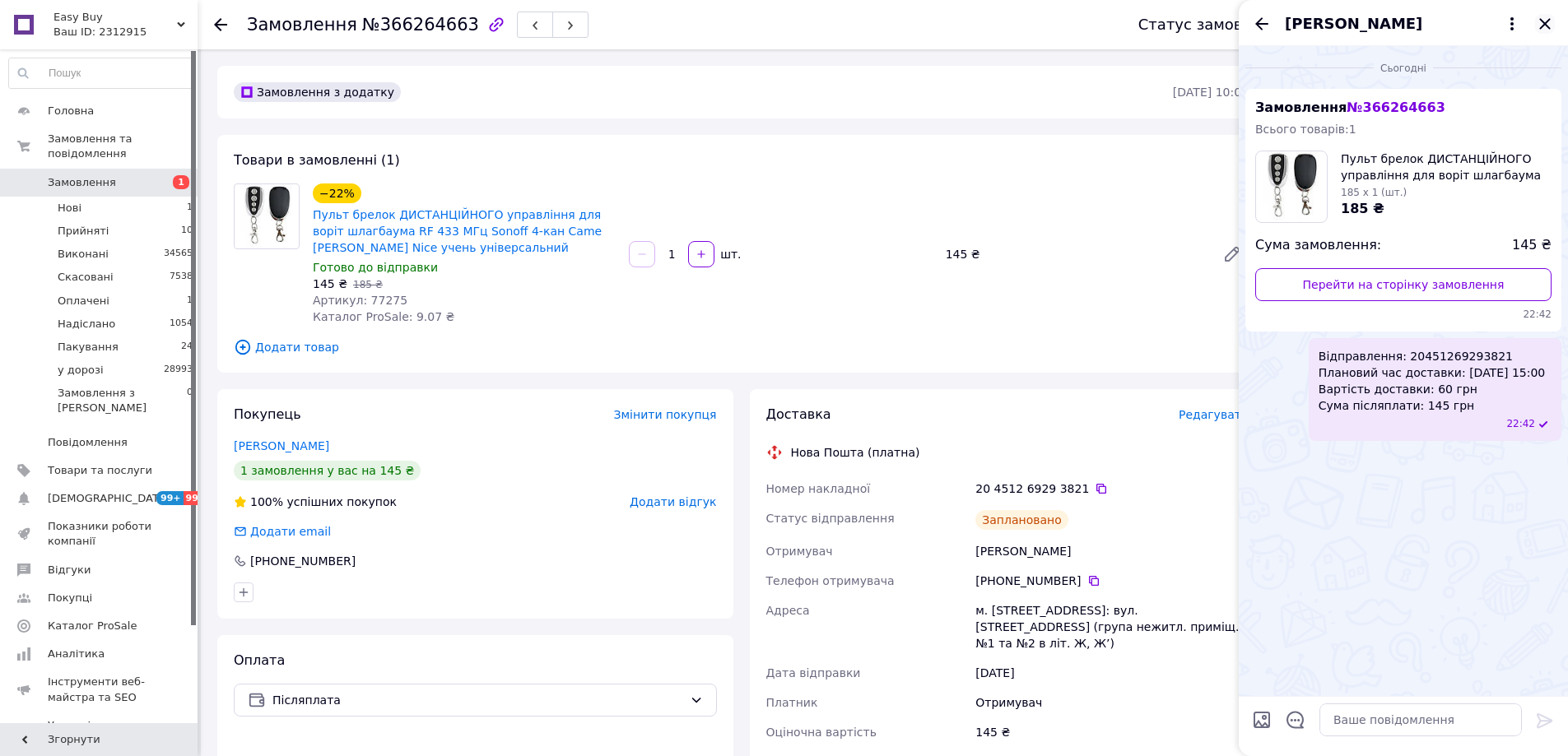
click at [1542, 24] on icon "Закрити" at bounding box center [1545, 24] width 20 height 20
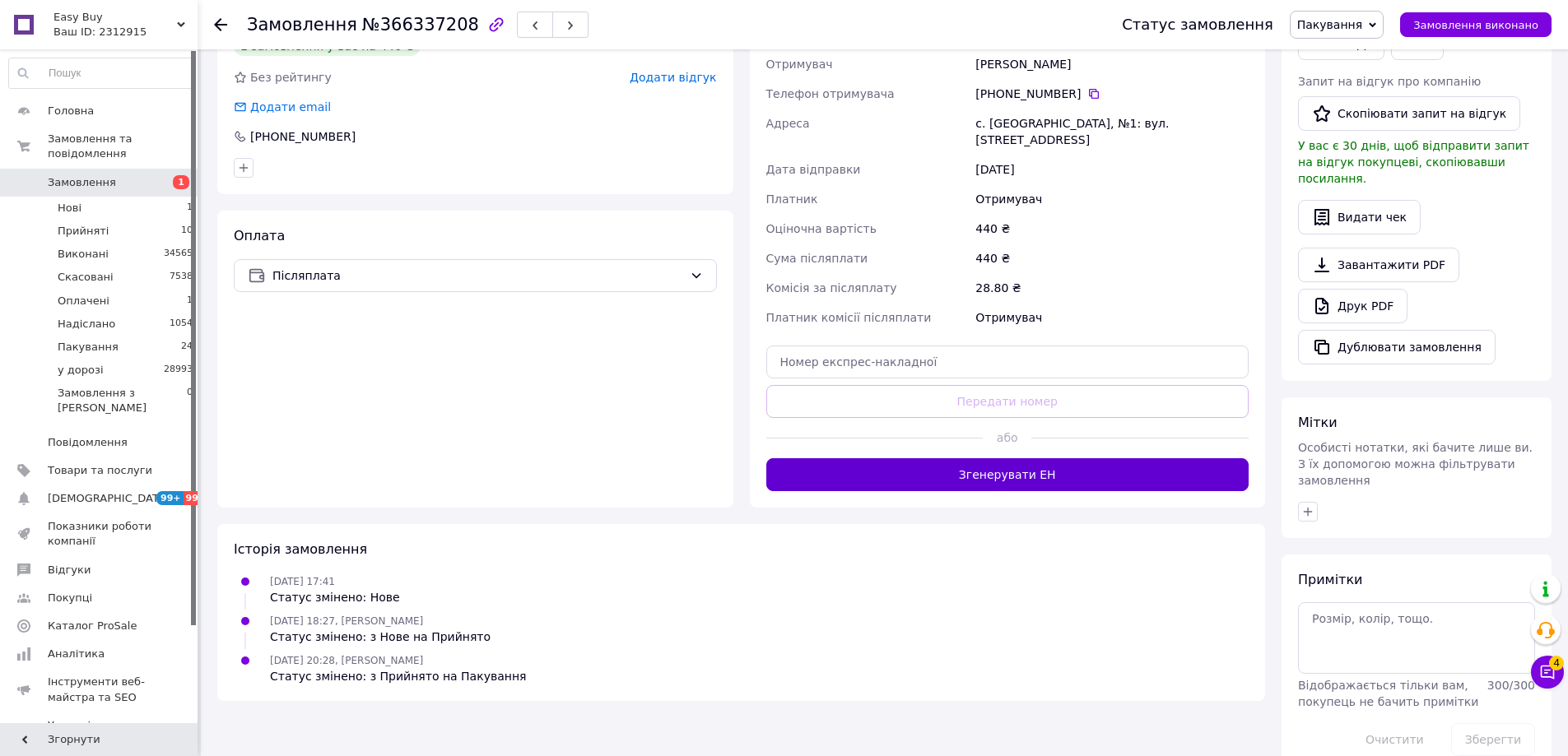
click at [1075, 466] on button "Згенерувати ЕН" at bounding box center [1008, 474] width 483 height 33
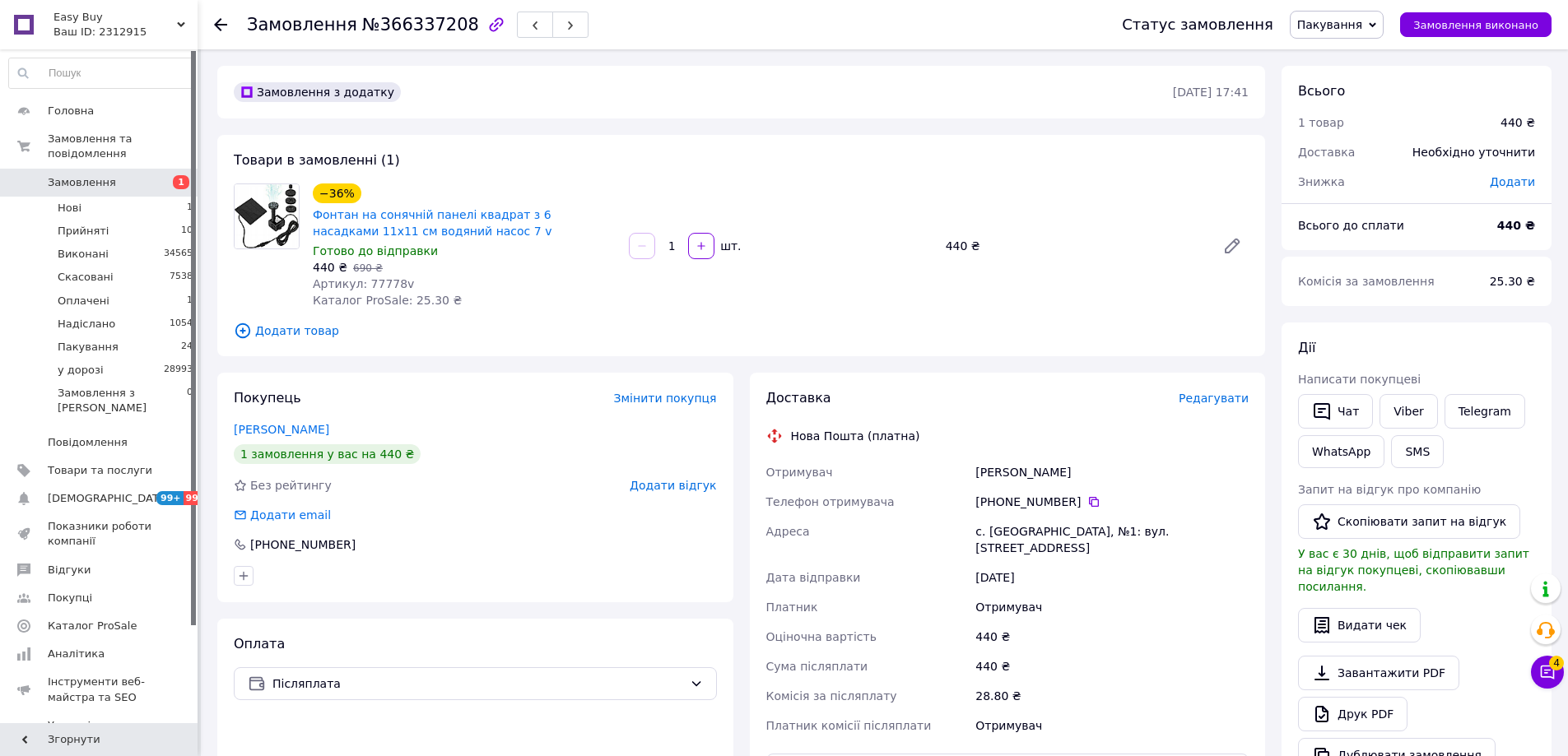
click at [1343, 8] on div "Статус замовлення Пакування Прийнято Виконано Скасовано Оплачено Надіслано у до…" at bounding box center [1320, 24] width 462 height 49
click at [1350, 32] on span "Пакування" at bounding box center [1336, 24] width 94 height 28
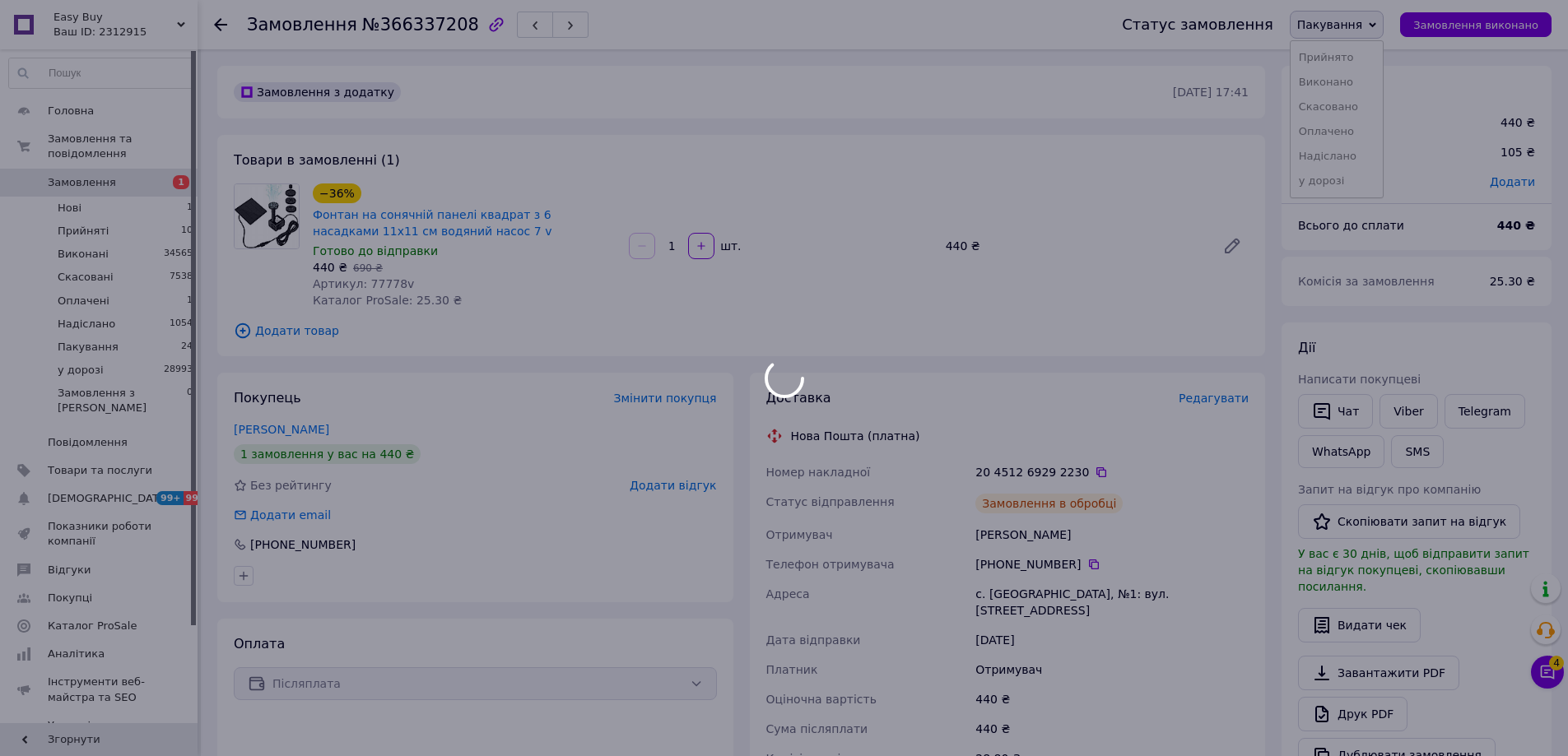
click at [1344, 176] on li "у дорозі" at bounding box center [1336, 181] width 92 height 25
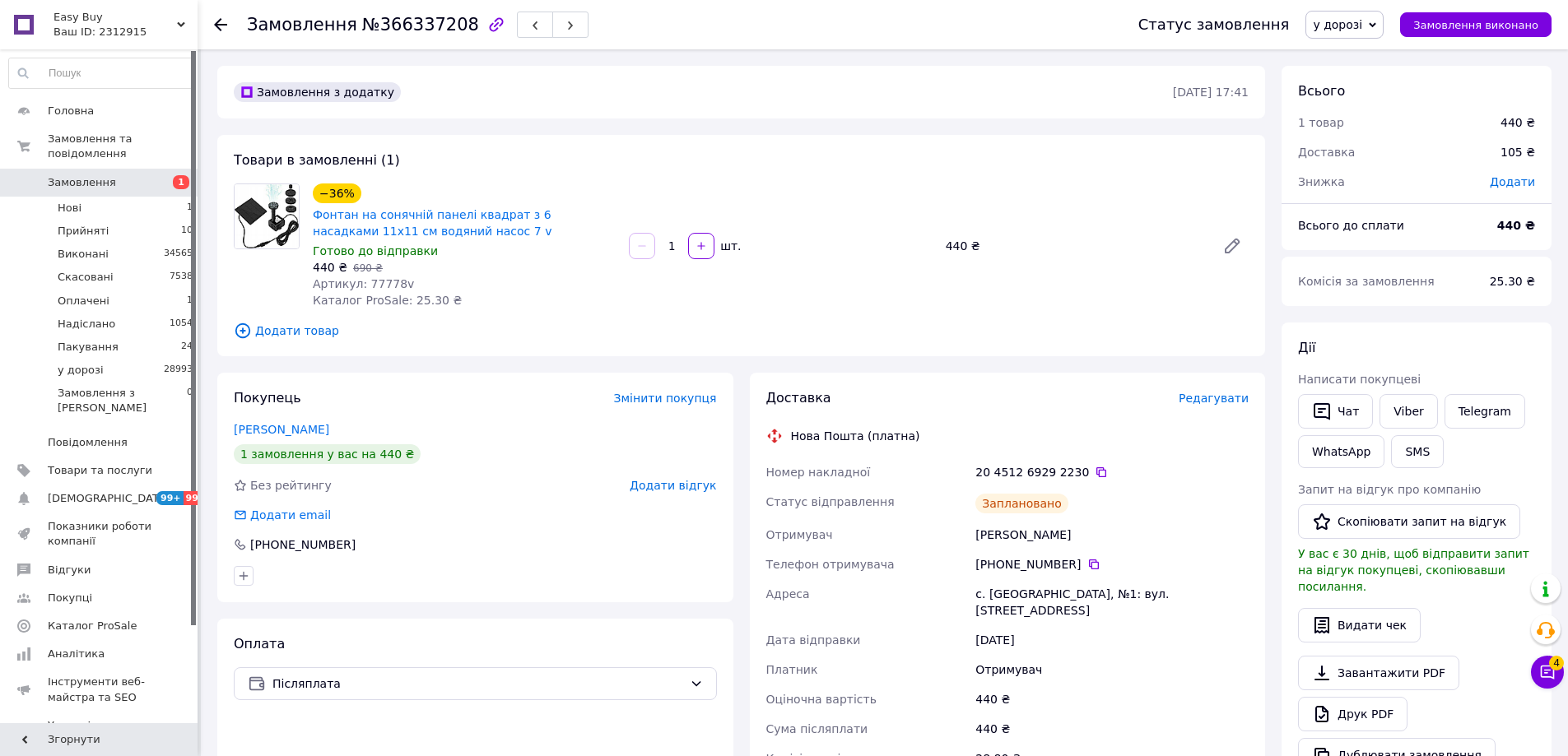
click at [1125, 331] on span "Додати товар" at bounding box center [741, 331] width 1015 height 18
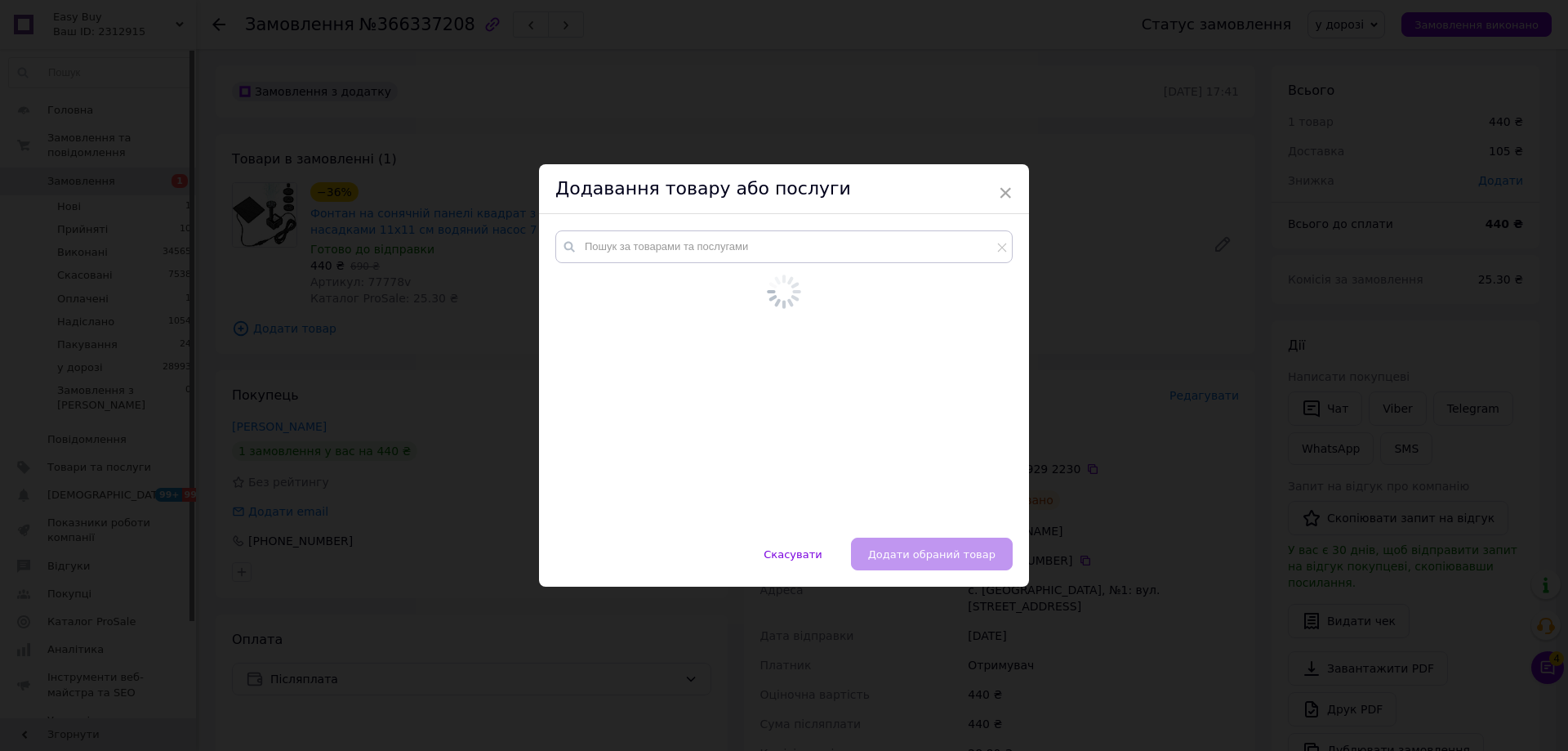
click at [1350, 397] on div "× Додавання товару або послуги Скасувати   Додати обраний товар" at bounding box center [784, 375] width 1568 height 751
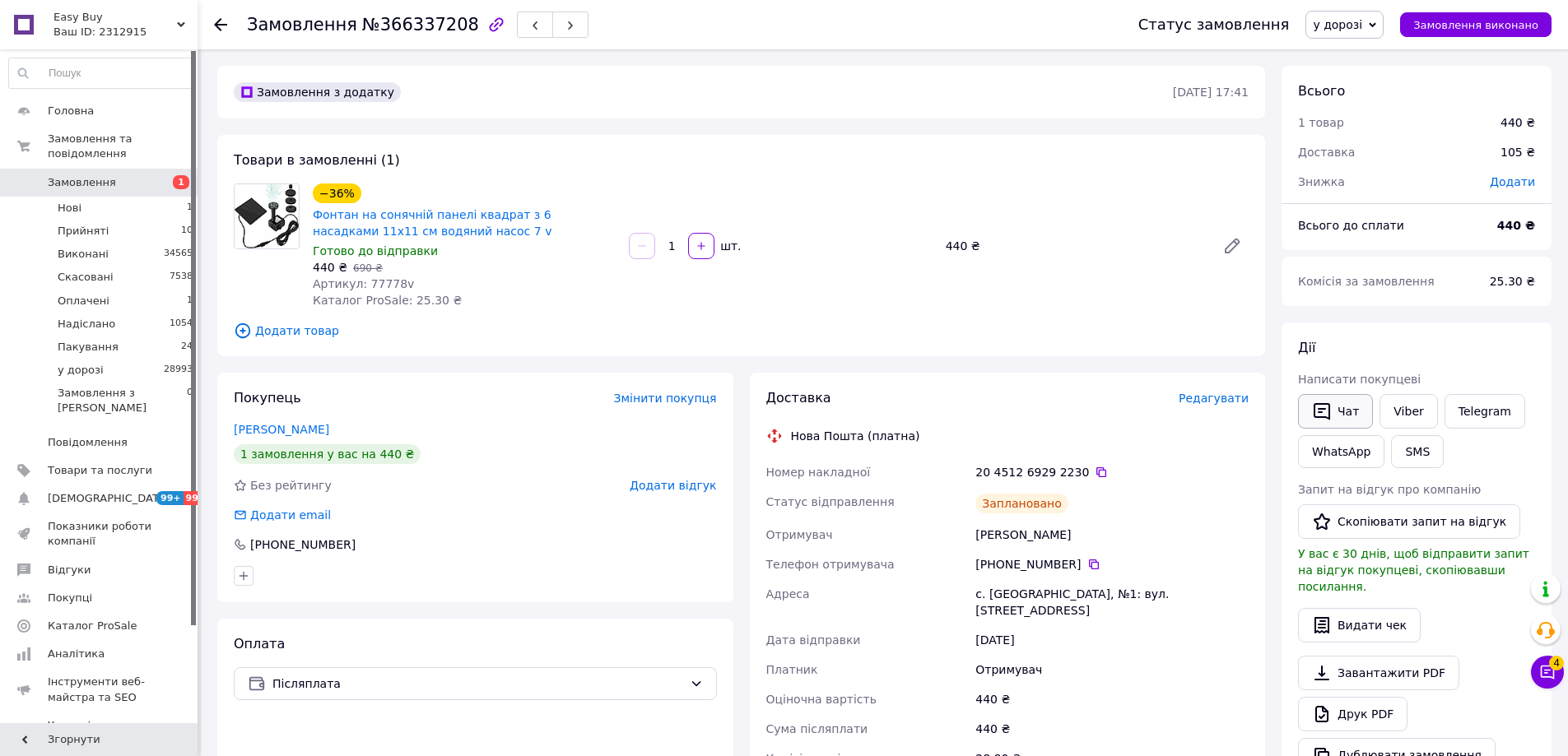
click at [1350, 408] on button "Чат" at bounding box center [1336, 411] width 75 height 34
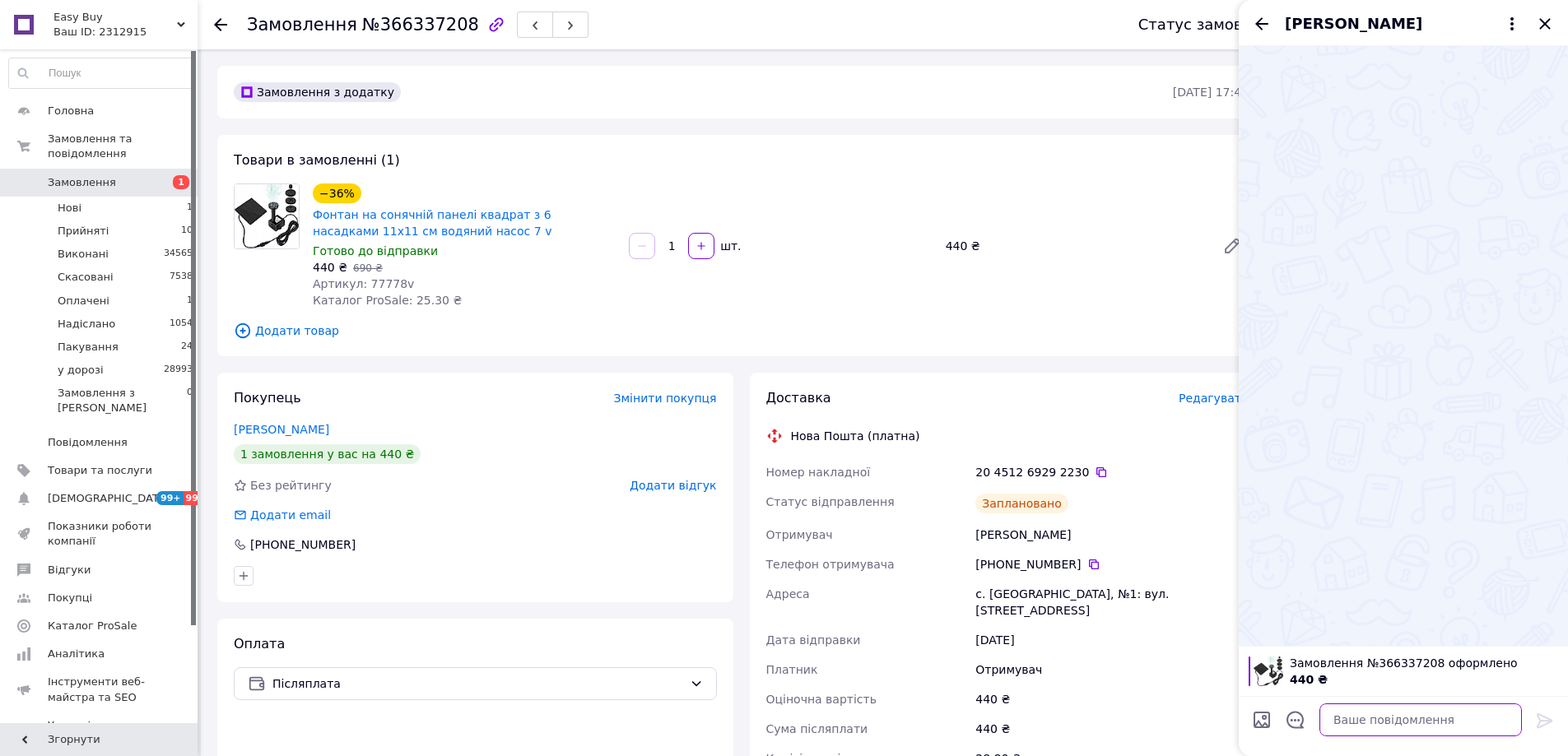
drag, startPoint x: 1433, startPoint y: 716, endPoint x: 1525, endPoint y: 718, distance: 92.0
click at [1433, 717] on textarea at bounding box center [1420, 719] width 202 height 33
paste textarea "Відправлення: 20451269292230 Плановий час доставки: 14.10.2025 12:00 Вартість д…"
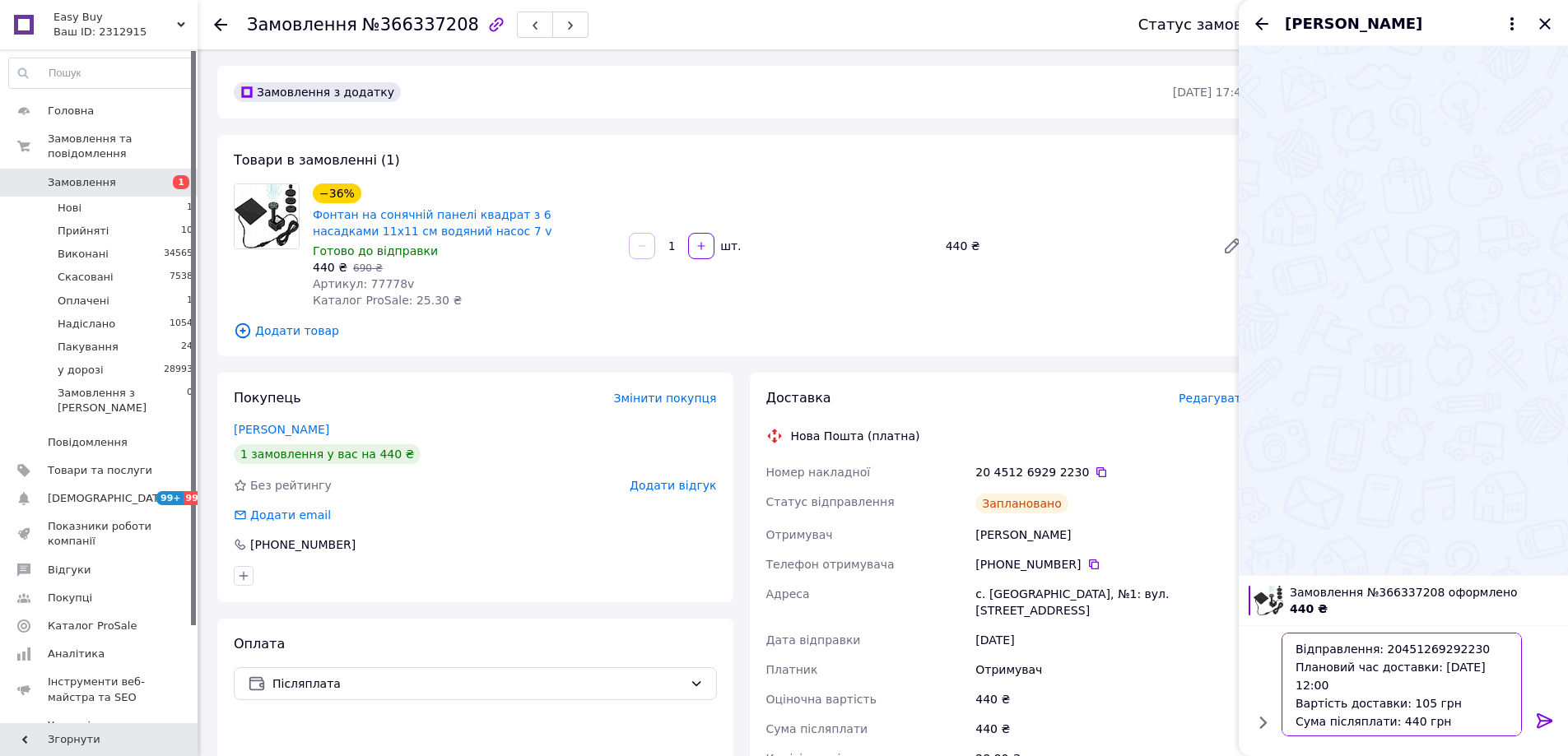
type textarea "Відправлення: 20451269292230 Плановий час доставки: 14.10.2025 12:00 Вартість д…"
drag, startPoint x: 1550, startPoint y: 719, endPoint x: 1579, endPoint y: 166, distance: 553.8
click at [1550, 718] on icon at bounding box center [1544, 721] width 16 height 15
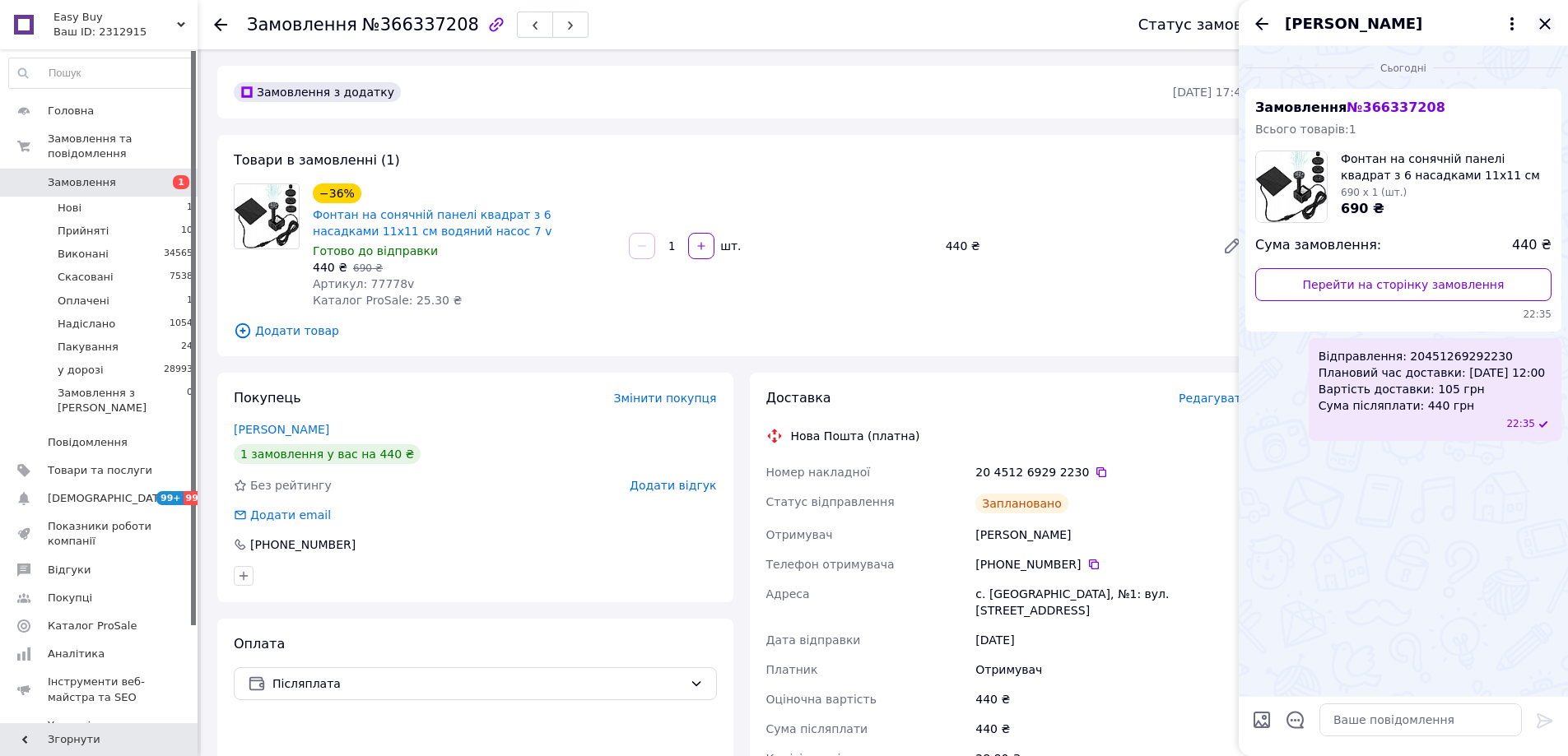
click at [1548, 26] on icon "Закрити" at bounding box center [1545, 24] width 20 height 20
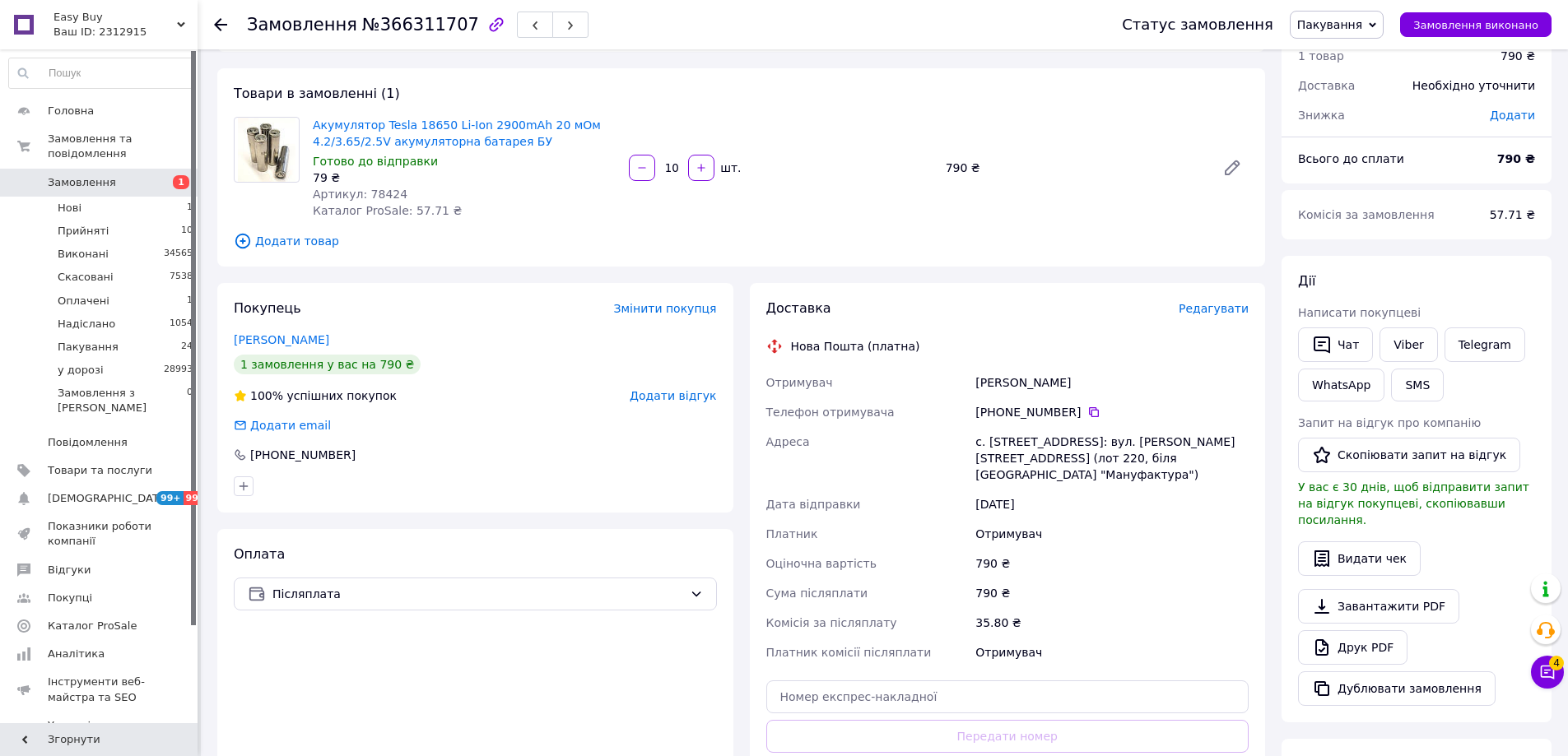
scroll to position [329, 0]
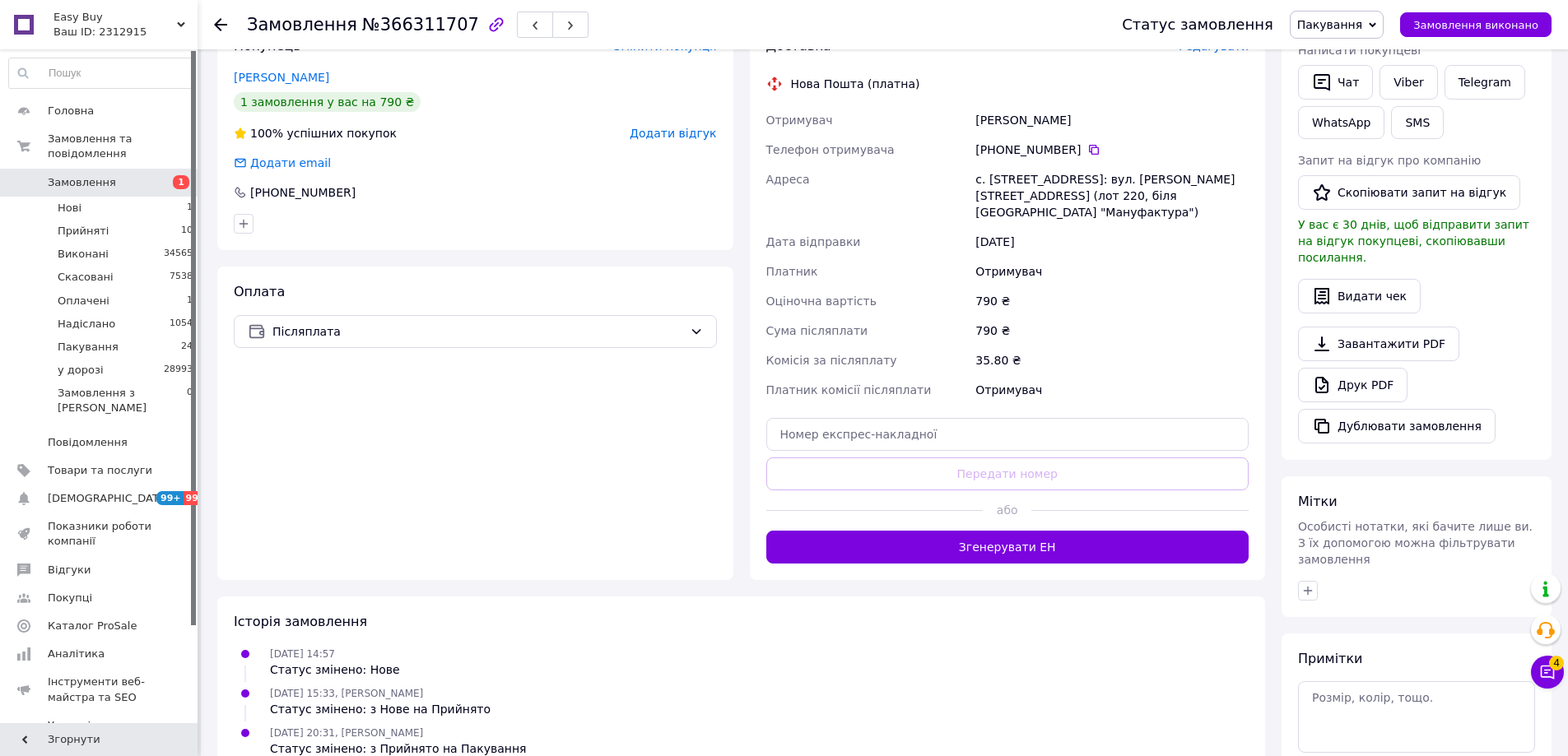
click at [1026, 511] on div "або" at bounding box center [1008, 510] width 483 height 40
click at [1031, 530] on button "Згенерувати ЕН" at bounding box center [1008, 546] width 483 height 33
click at [1350, 23] on span "Пакування" at bounding box center [1330, 25] width 65 height 13
click at [1374, 175] on li "у дорозі" at bounding box center [1336, 181] width 92 height 25
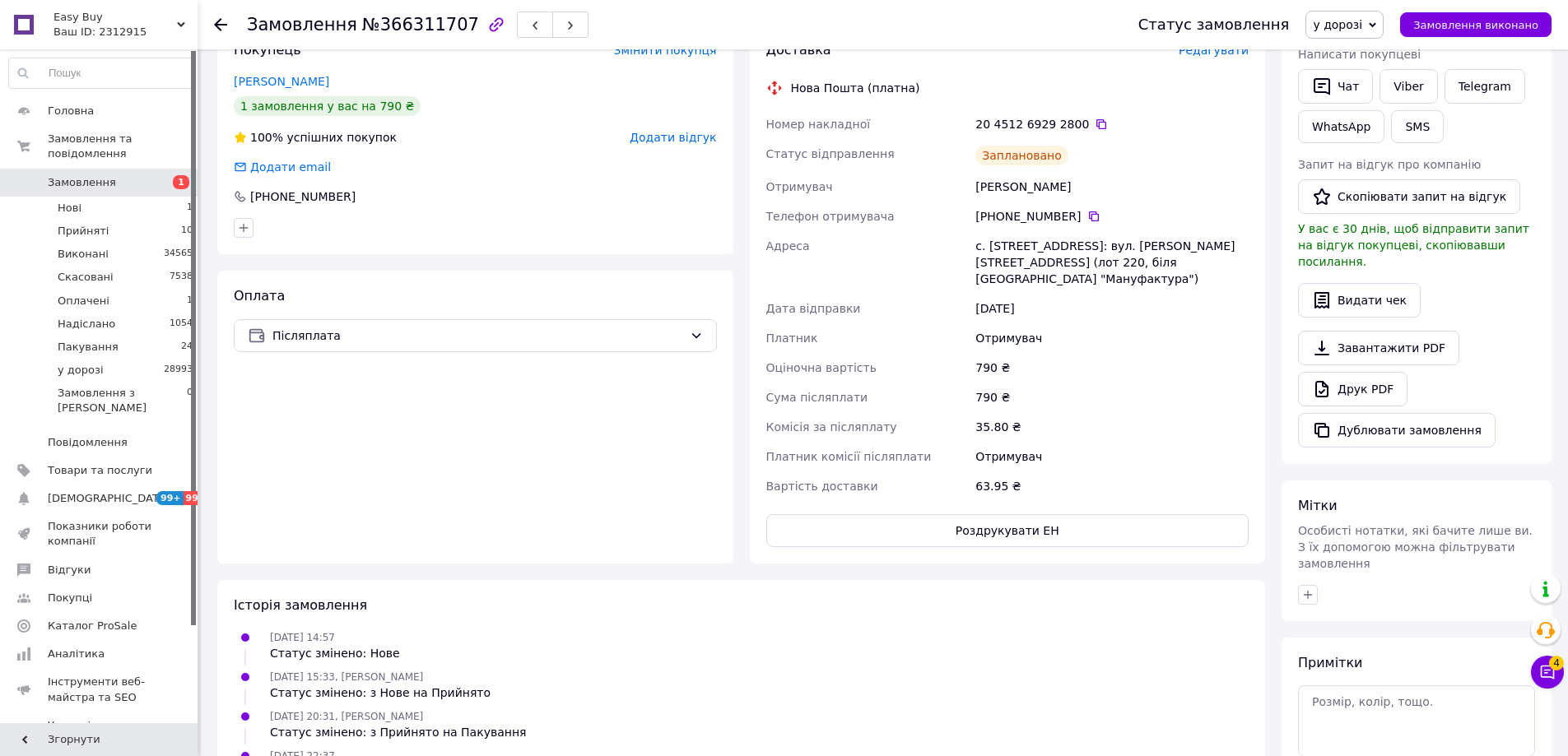
scroll to position [0, 0]
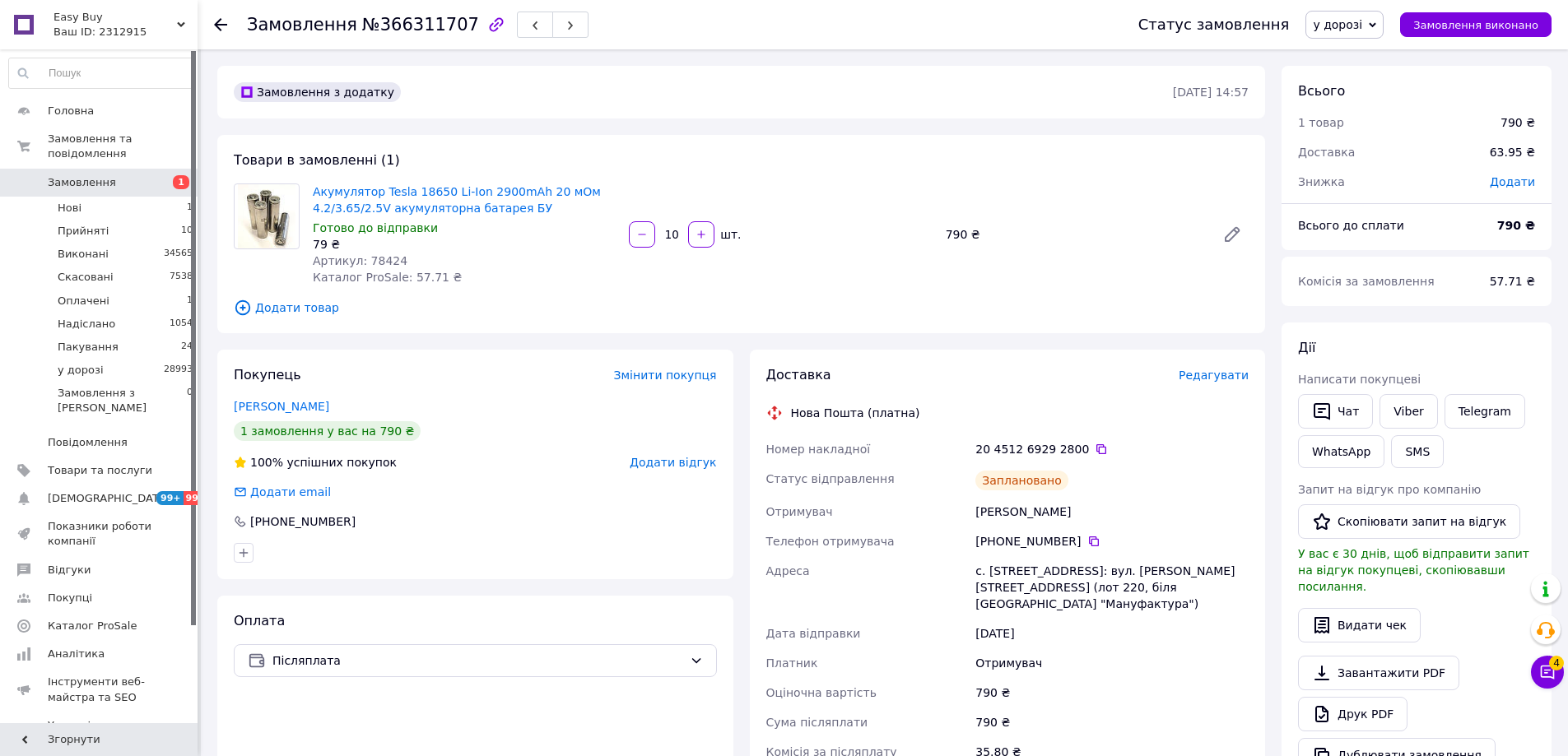
drag, startPoint x: 1121, startPoint y: 374, endPoint x: 1211, endPoint y: 393, distance: 92.0
click at [1123, 374] on div "Доставка" at bounding box center [972, 375] width 412 height 19
click at [1330, 404] on icon "button" at bounding box center [1321, 411] width 20 height 20
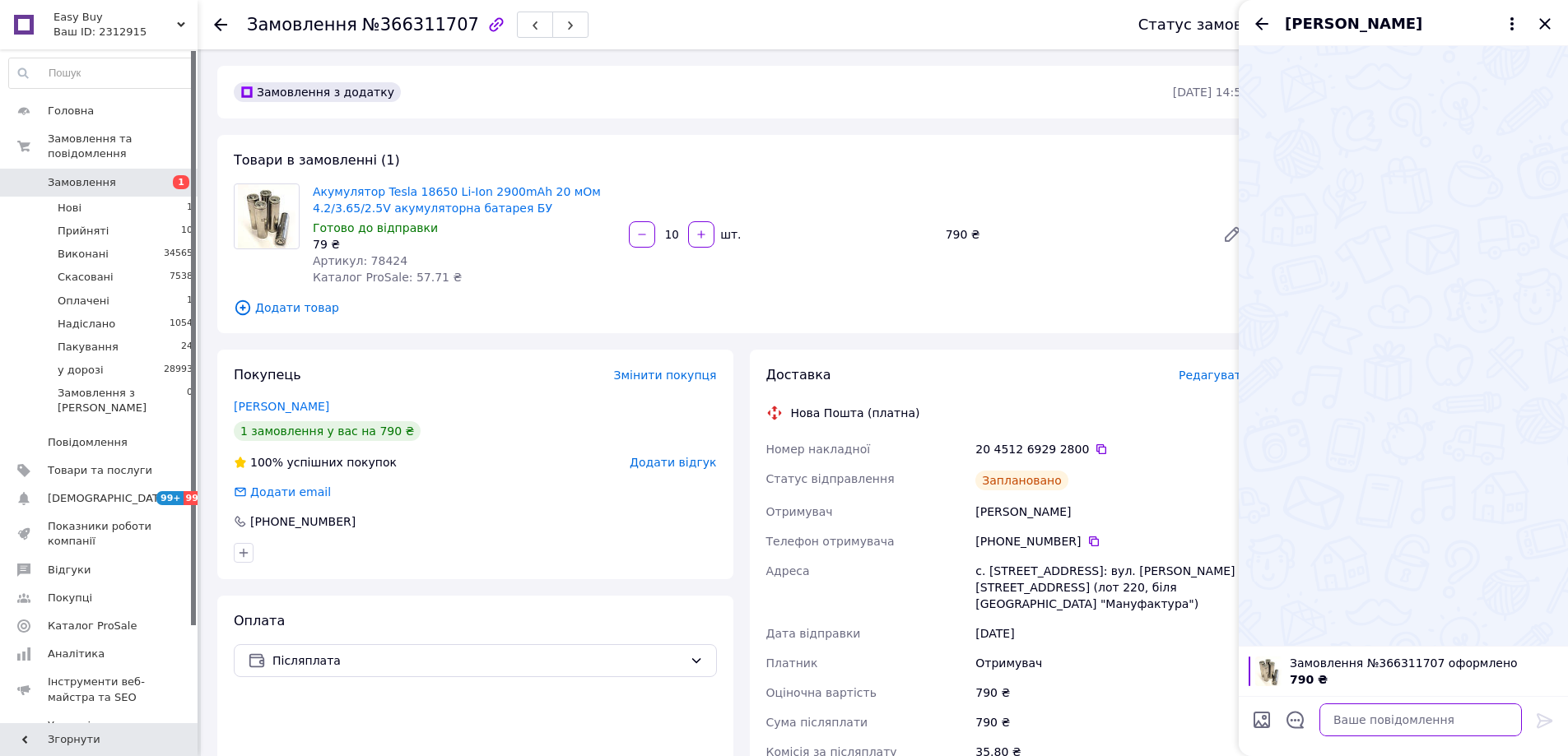
click at [1409, 725] on textarea at bounding box center [1420, 719] width 202 height 33
paste textarea "Відправлення: 20451269292800 Плановий час доставки: 13.10.2025 18:00 Вартість д…"
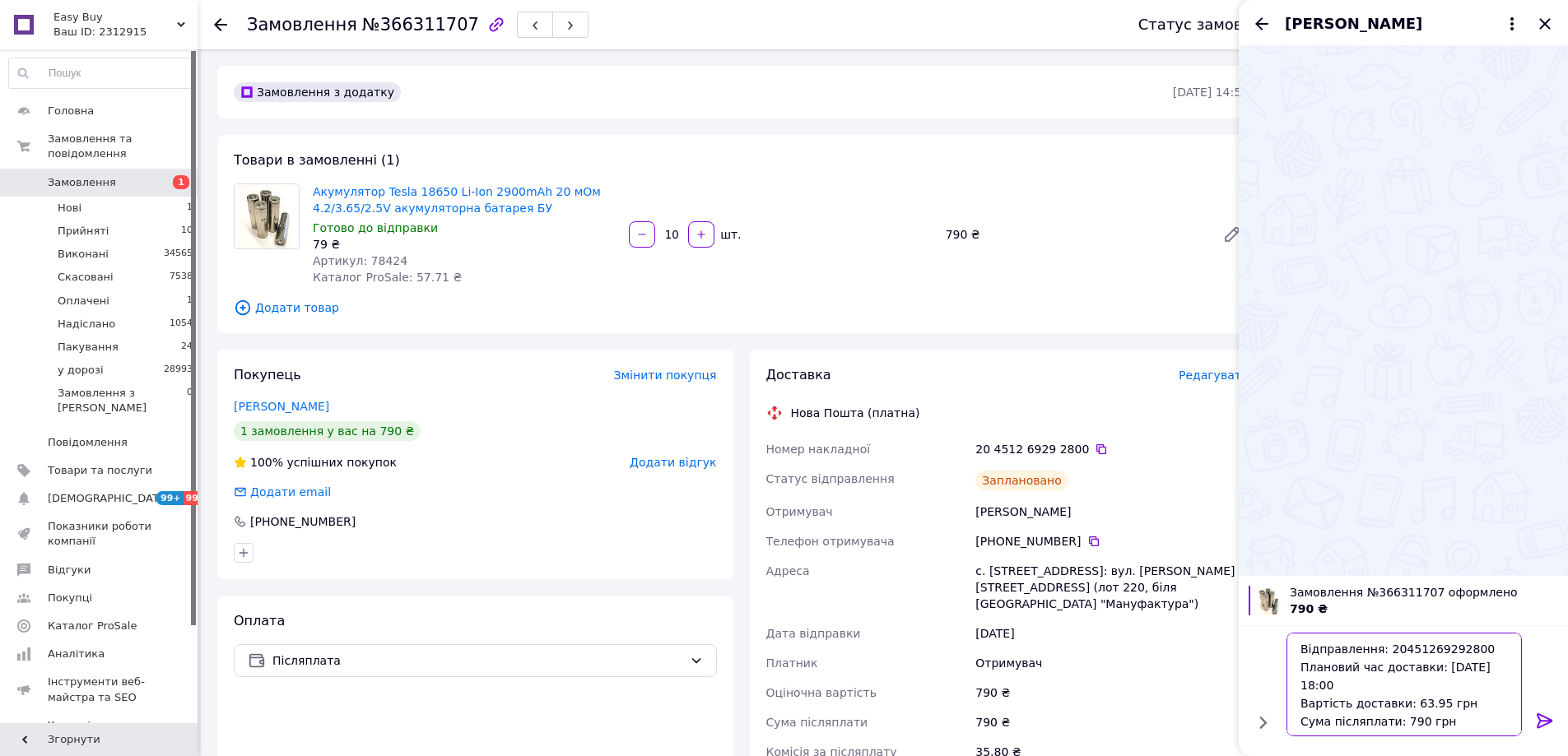
type textarea "Відправлення: 20451269292800 Плановий час доставки: 13.10.2025 18:00 Вартість д…"
drag, startPoint x: 1540, startPoint y: 718, endPoint x: 1572, endPoint y: 505, distance: 215.4
click at [1540, 718] on icon at bounding box center [1545, 721] width 20 height 20
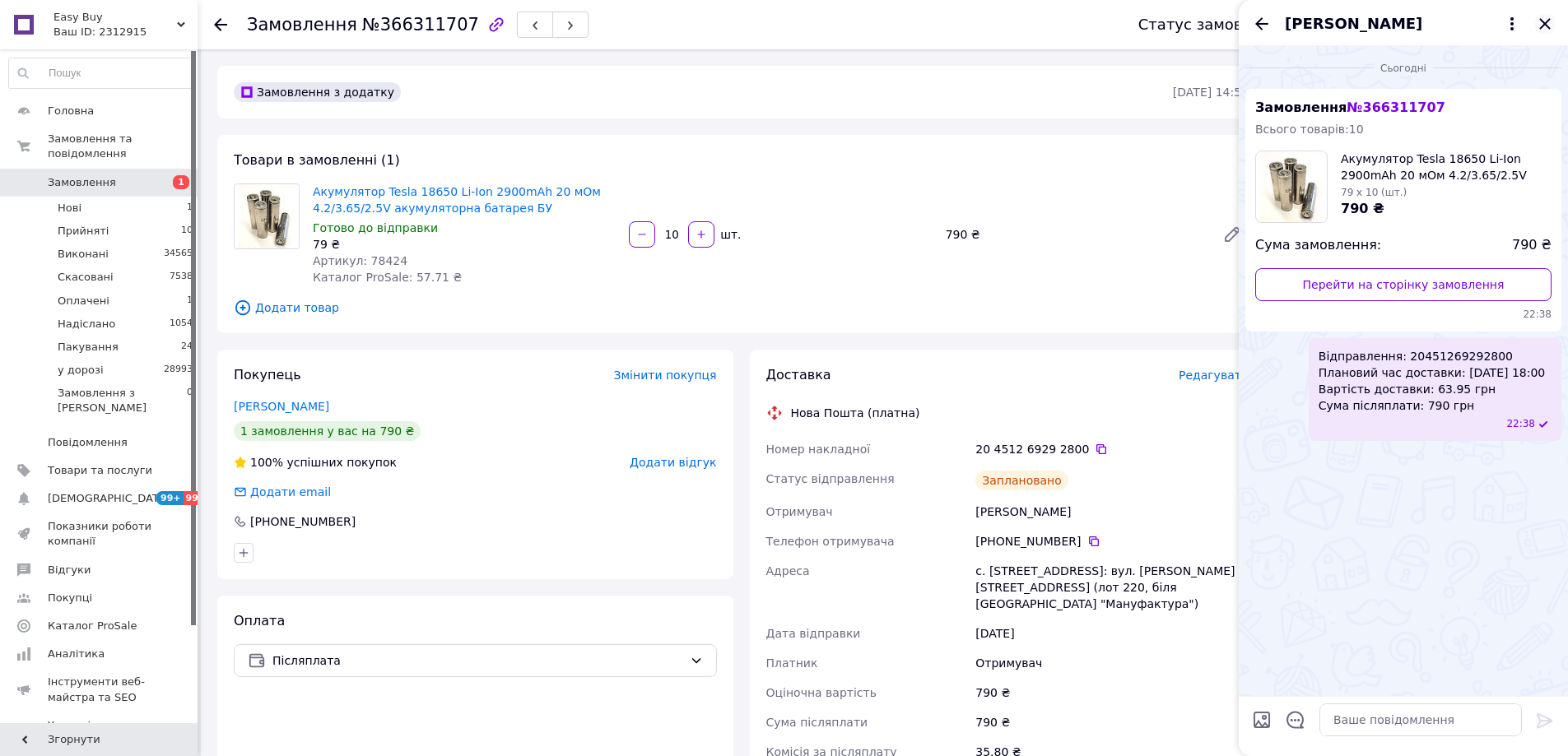
click at [1549, 23] on icon "Закрити" at bounding box center [1545, 24] width 20 height 20
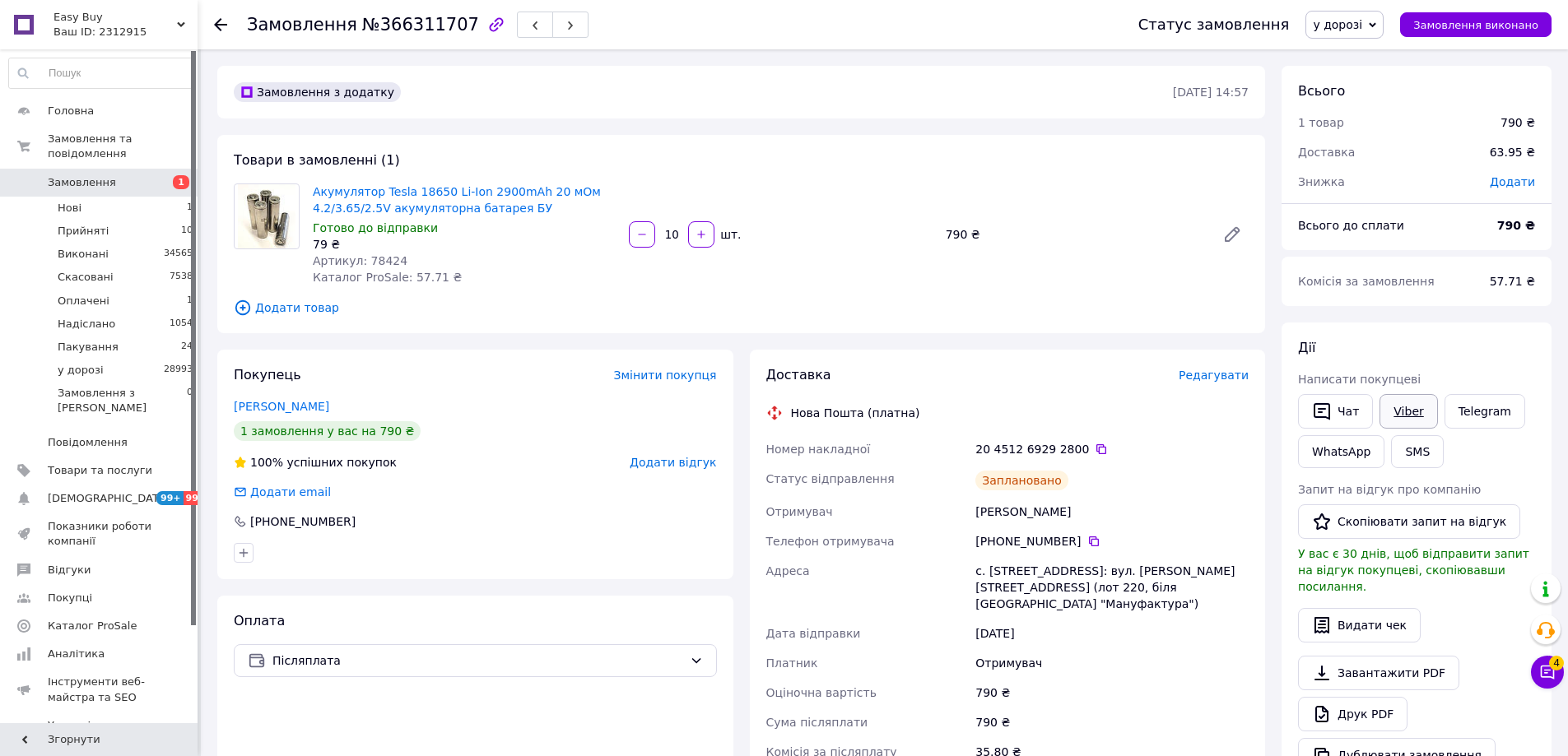
click at [1392, 420] on link "Viber" at bounding box center [1408, 411] width 58 height 34
click at [492, 276] on div "Акумулятор Tesla 18650 Li-Ion 2900mAh 20 мОм 4.2/3.65/2.5V акумуляторна батарея…" at bounding box center [464, 235] width 316 height 109
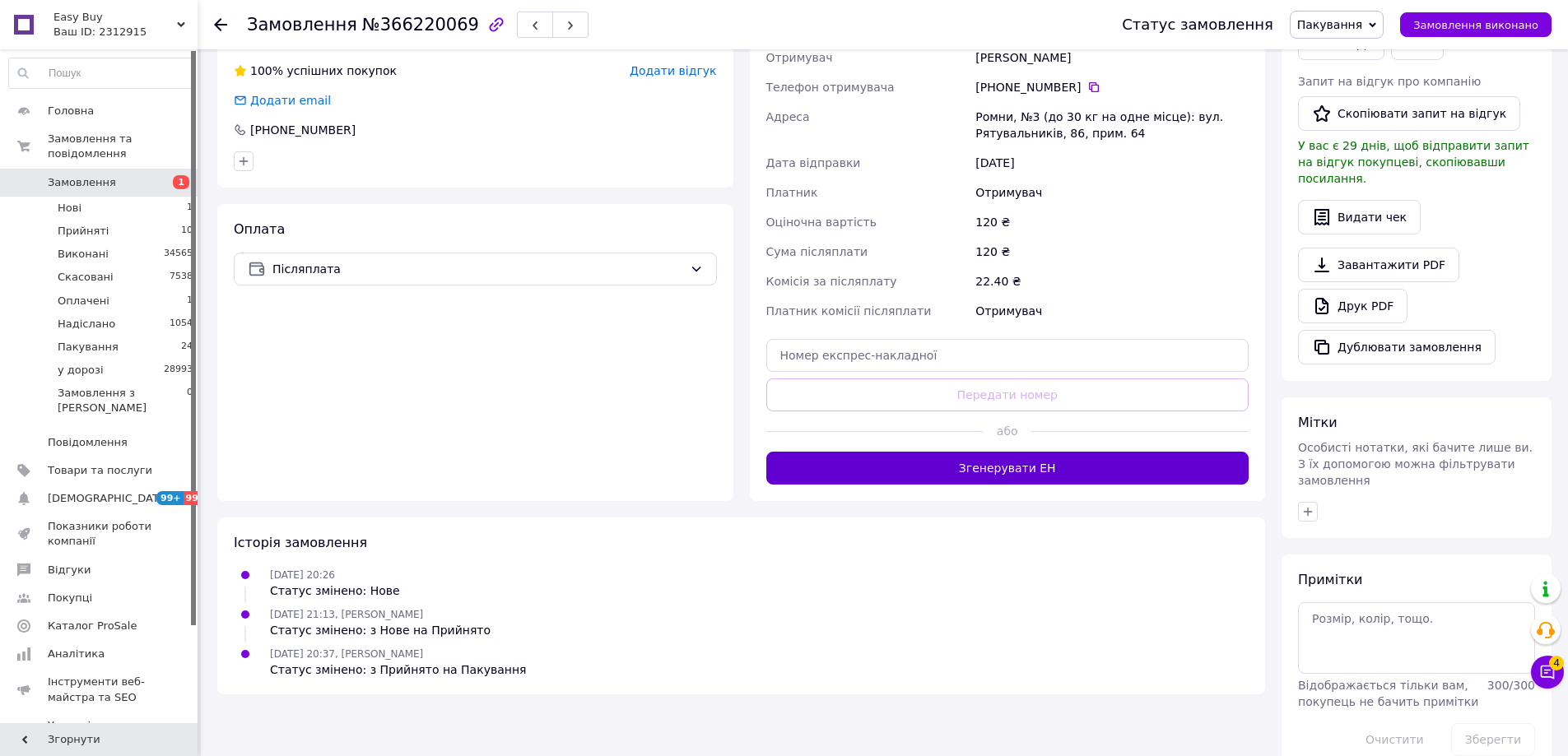
click at [1094, 474] on button "Згенерувати ЕН" at bounding box center [1008, 468] width 483 height 33
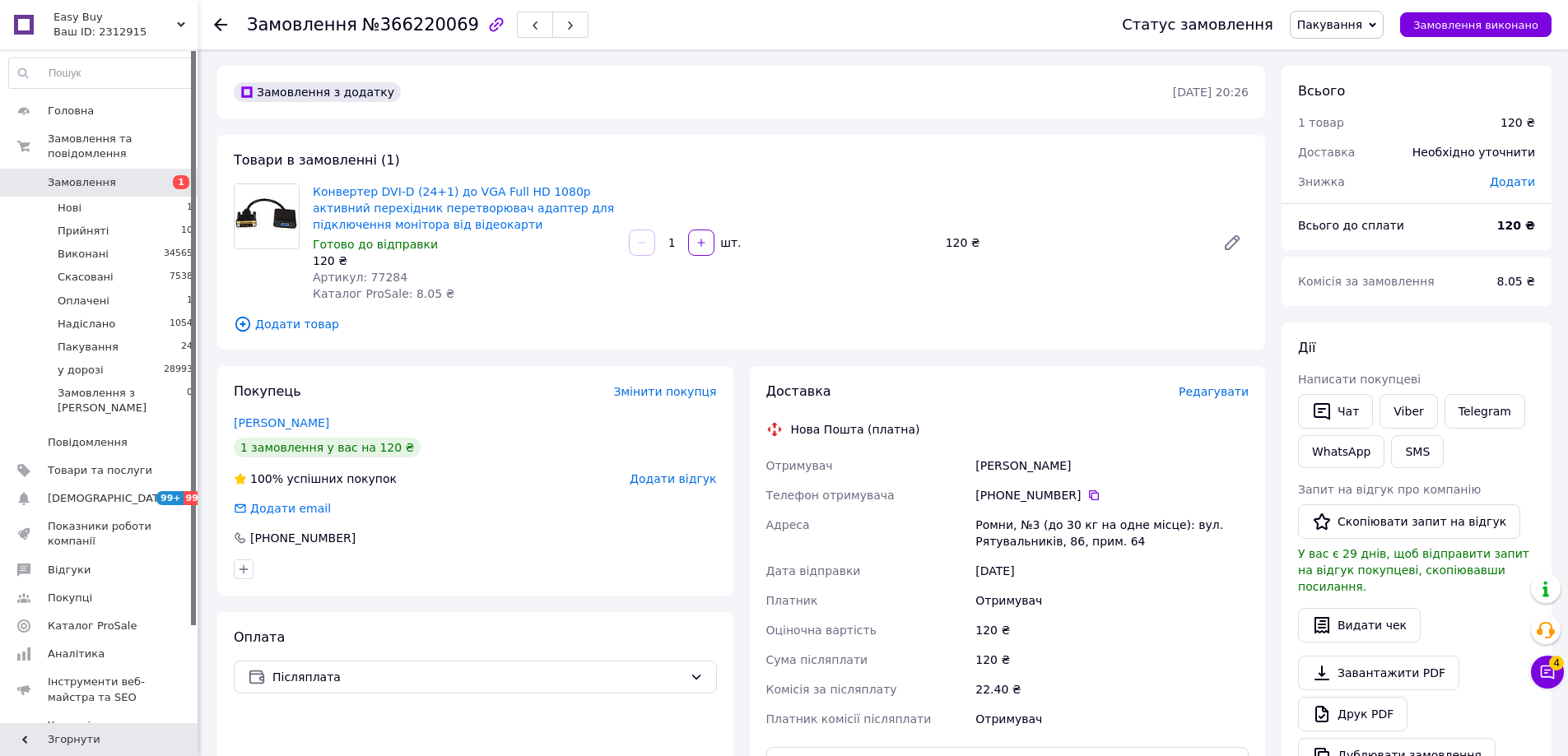
click at [1362, 20] on span "Пакування" at bounding box center [1330, 25] width 65 height 13
click at [1342, 179] on li "у дорозі" at bounding box center [1336, 181] width 92 height 25
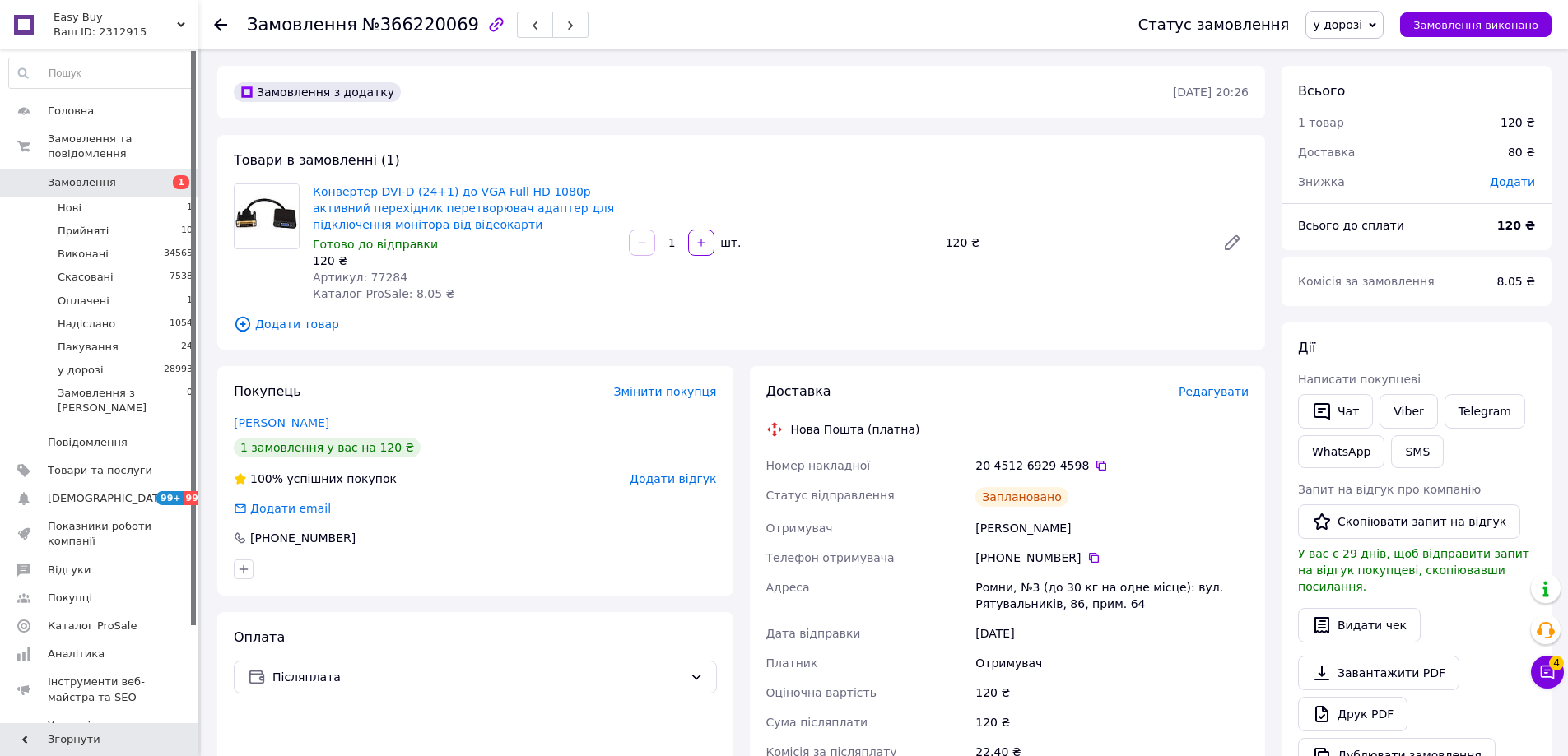
drag, startPoint x: 1067, startPoint y: 337, endPoint x: 1077, endPoint y: 337, distance: 10.0
click at [1070, 337] on div "Товари в замовленні (1) Конвертер DVI-D (24+1) до VGA Full HD 1080p активний пе…" at bounding box center [741, 241] width 1047 height 215
click at [1344, 408] on button "Чат" at bounding box center [1336, 411] width 75 height 34
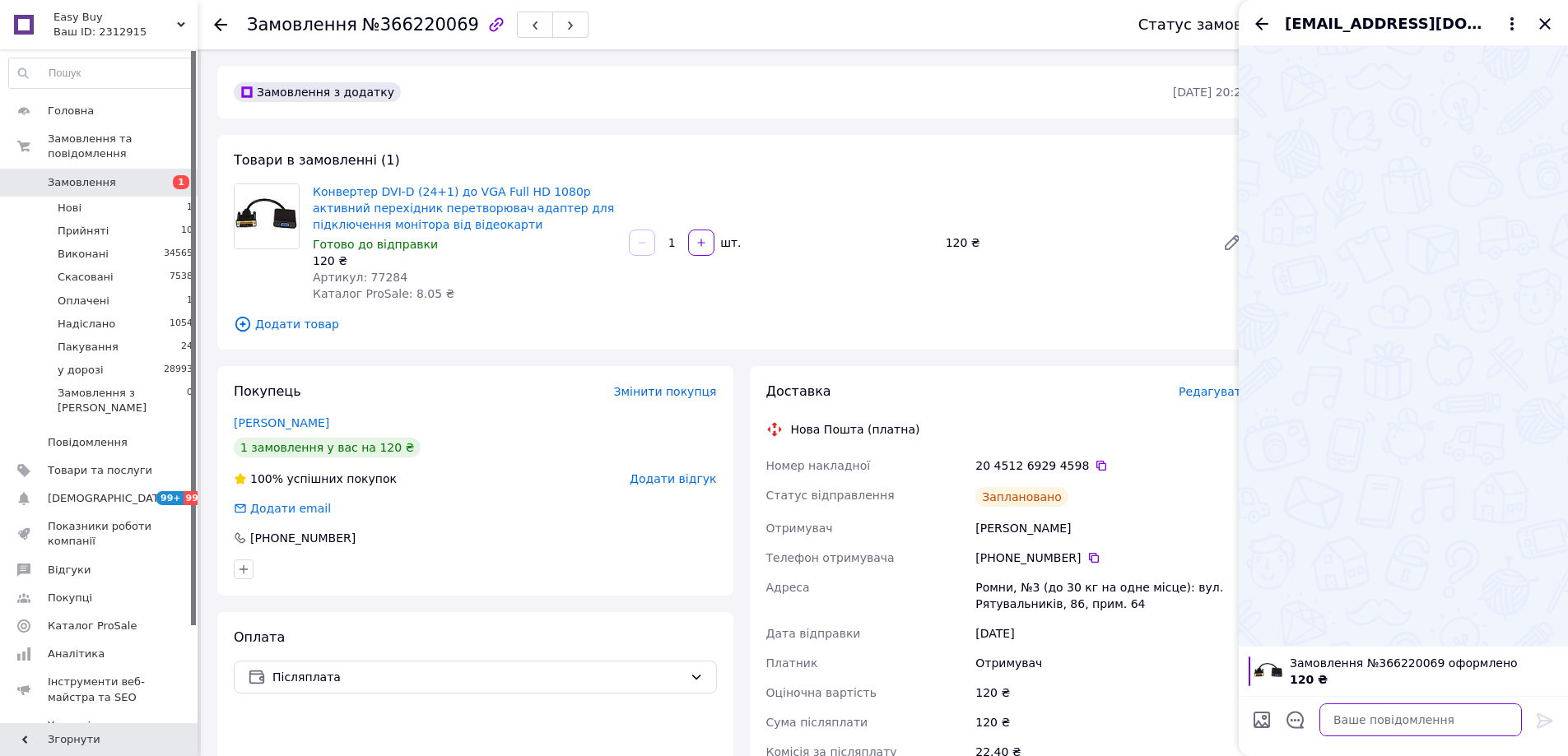
drag, startPoint x: 1473, startPoint y: 720, endPoint x: 1550, endPoint y: 718, distance: 77.0
click at [1474, 720] on textarea at bounding box center [1420, 719] width 202 height 33
paste textarea "Відправлення: 20451269294598 Плановий час доставки: [DATE] 15:00 Вартість доста…"
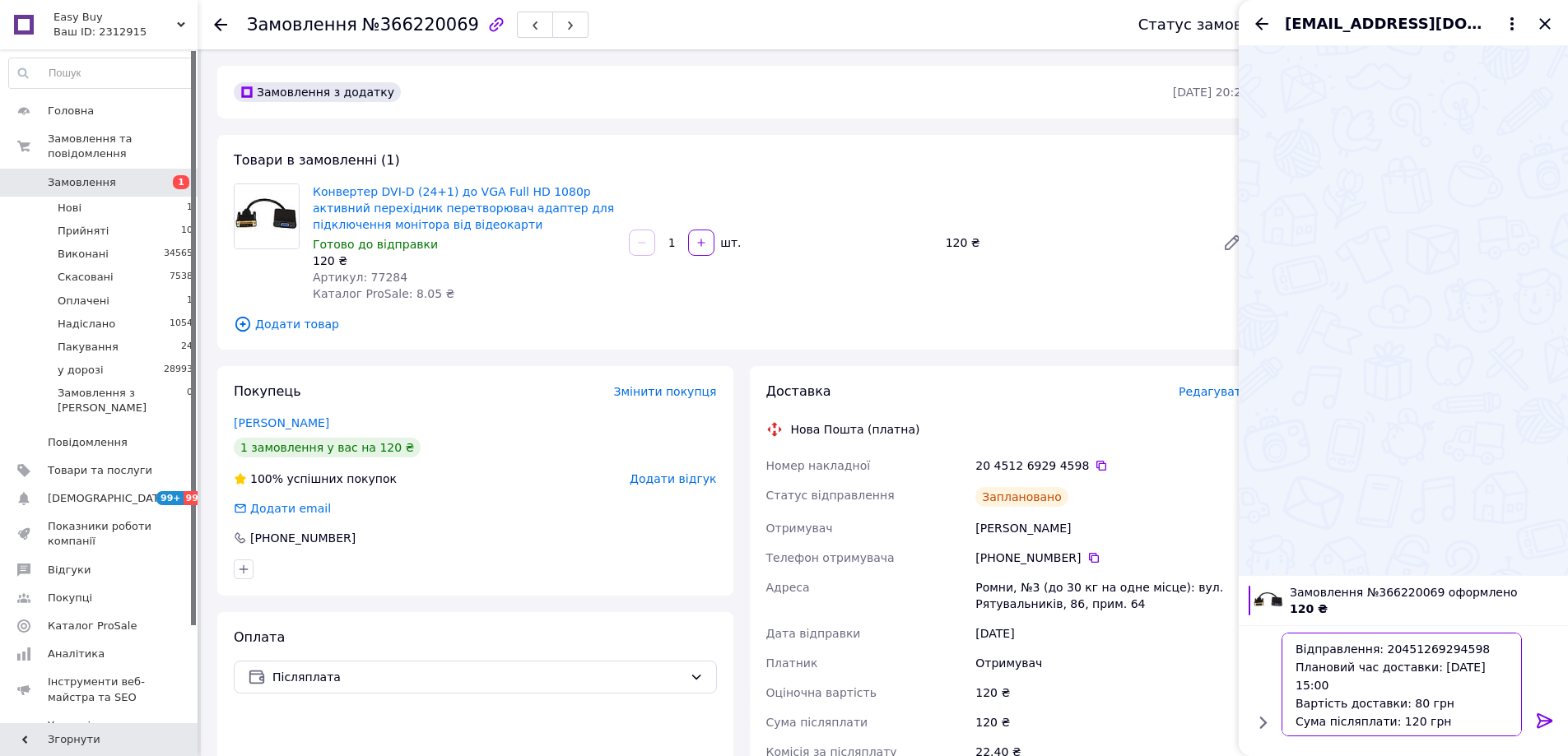
type textarea "Відправлення: 20451269294598 Плановий час доставки: [DATE] 15:00 Вартість доста…"
click at [1555, 717] on div at bounding box center [1544, 723] width 33 height 38
click at [1549, 718] on icon at bounding box center [1544, 721] width 16 height 15
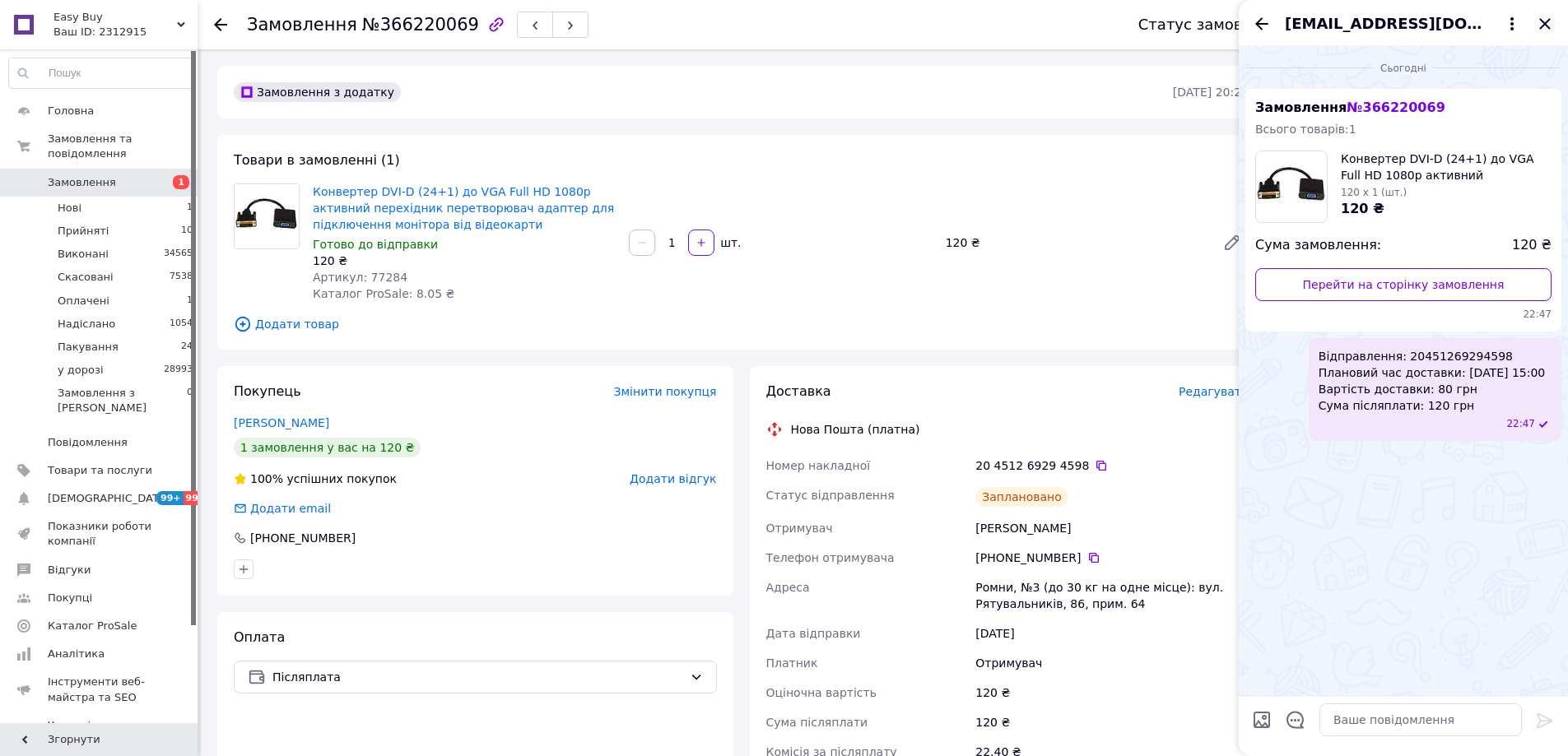
click at [1549, 23] on icon "Закрити" at bounding box center [1545, 24] width 20 height 20
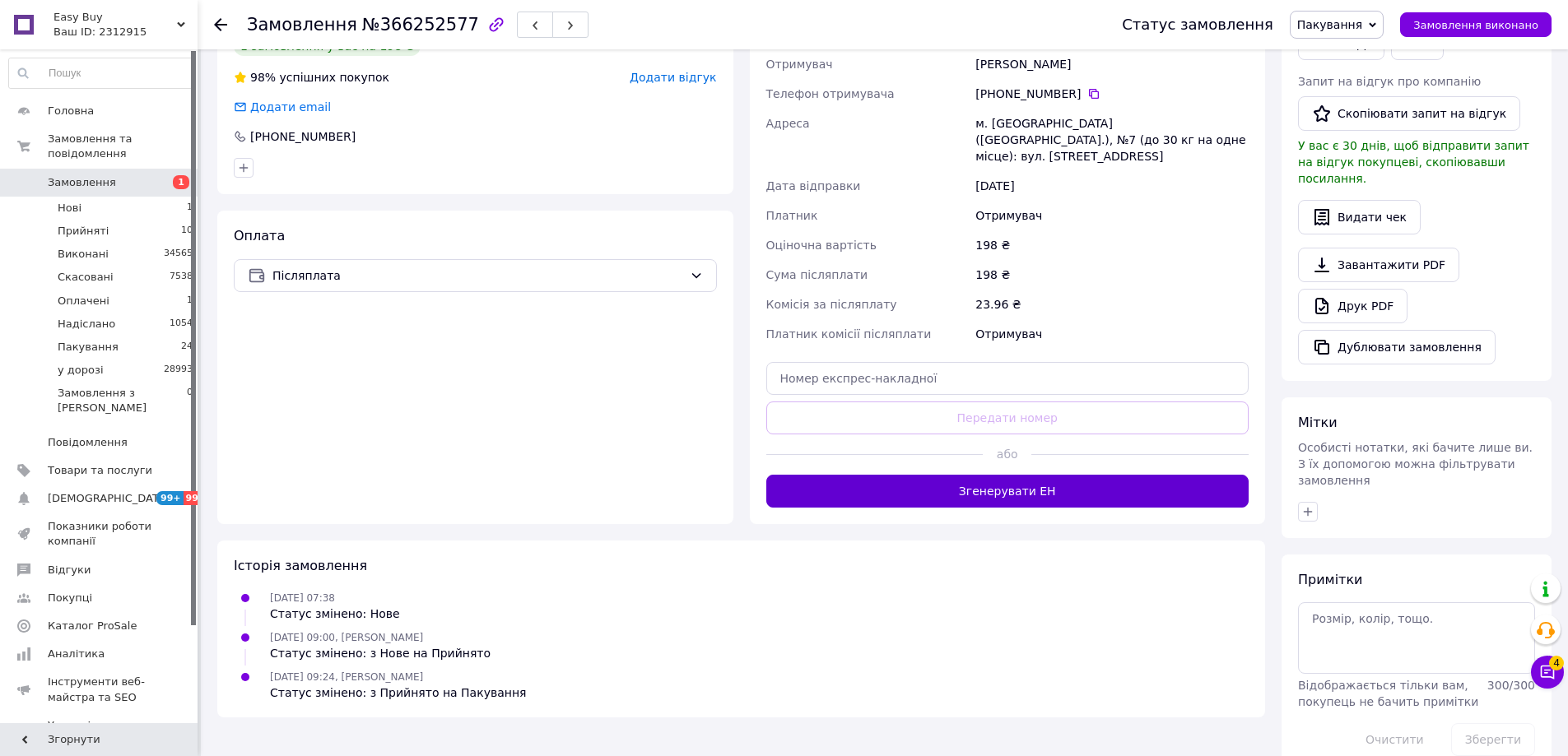
click at [1109, 474] on button "Згенерувати ЕН" at bounding box center [1008, 490] width 483 height 33
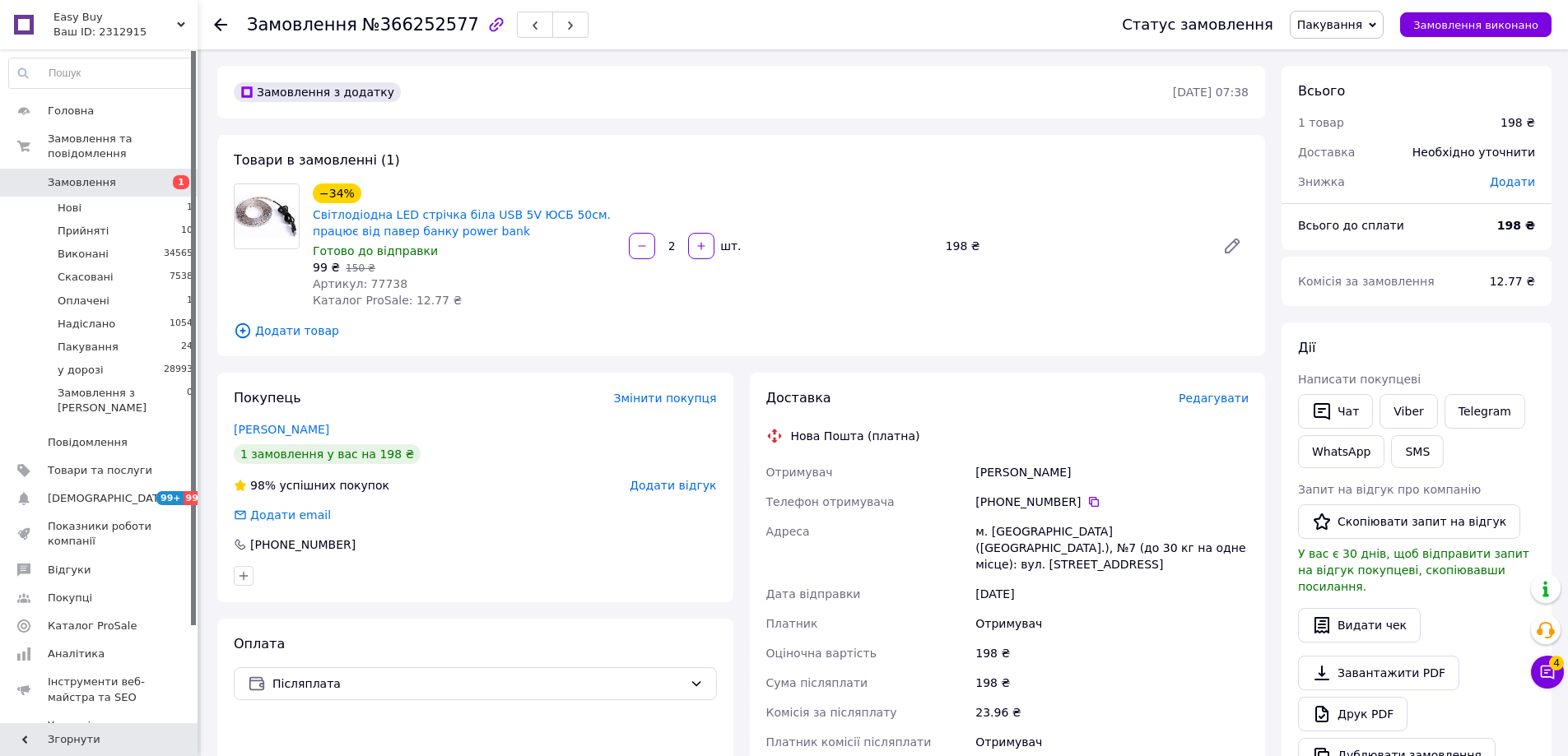
click at [1362, 30] on span "Пакування" at bounding box center [1330, 25] width 65 height 13
click at [1355, 185] on li "у дорозі" at bounding box center [1336, 181] width 92 height 25
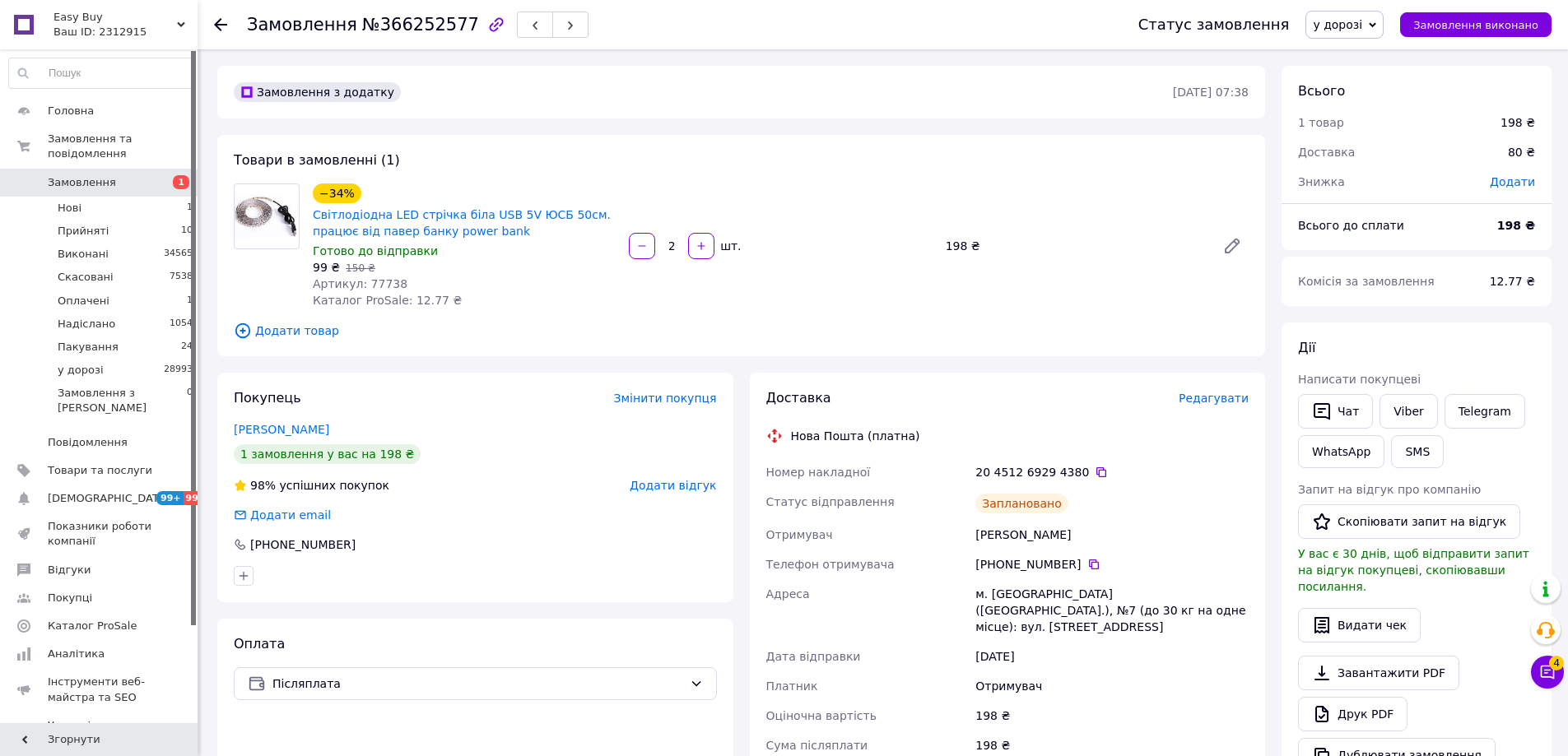
drag, startPoint x: 1032, startPoint y: 301, endPoint x: 1104, endPoint y: 332, distance: 78.4
click at [1032, 301] on div "−34% Світлодіодна LED стрічка біла USB 5V ЮСБ 50см. працює від павер банку powe…" at bounding box center [780, 246] width 949 height 132
click at [1353, 415] on button "Чат" at bounding box center [1336, 411] width 75 height 34
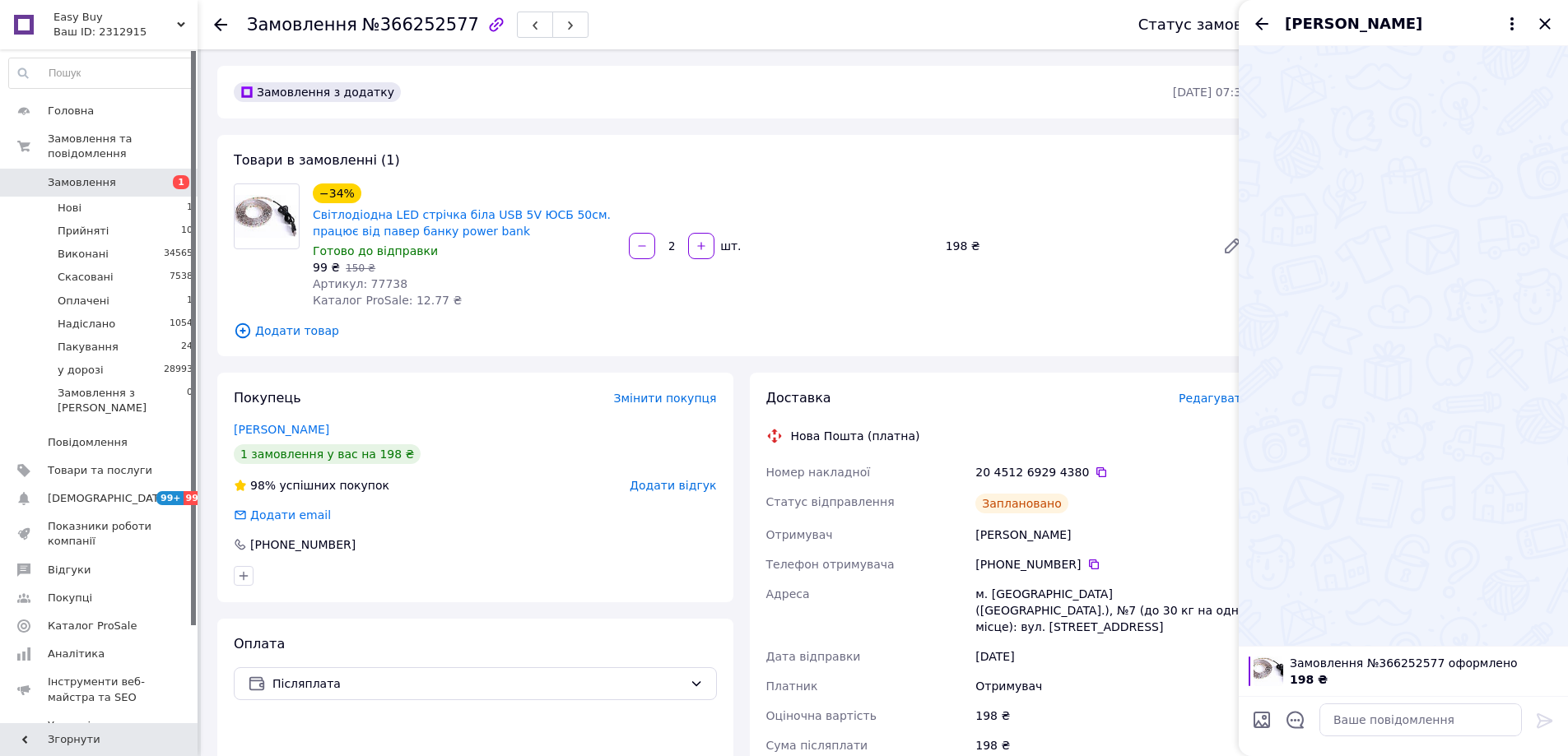
click at [1462, 738] on div at bounding box center [1420, 719] width 216 height 46
click at [1472, 722] on textarea at bounding box center [1420, 719] width 202 height 33
paste textarea "Відправлення: 20451269294380 Плановий час доставки: [DATE] 09:00 Вартість доста…"
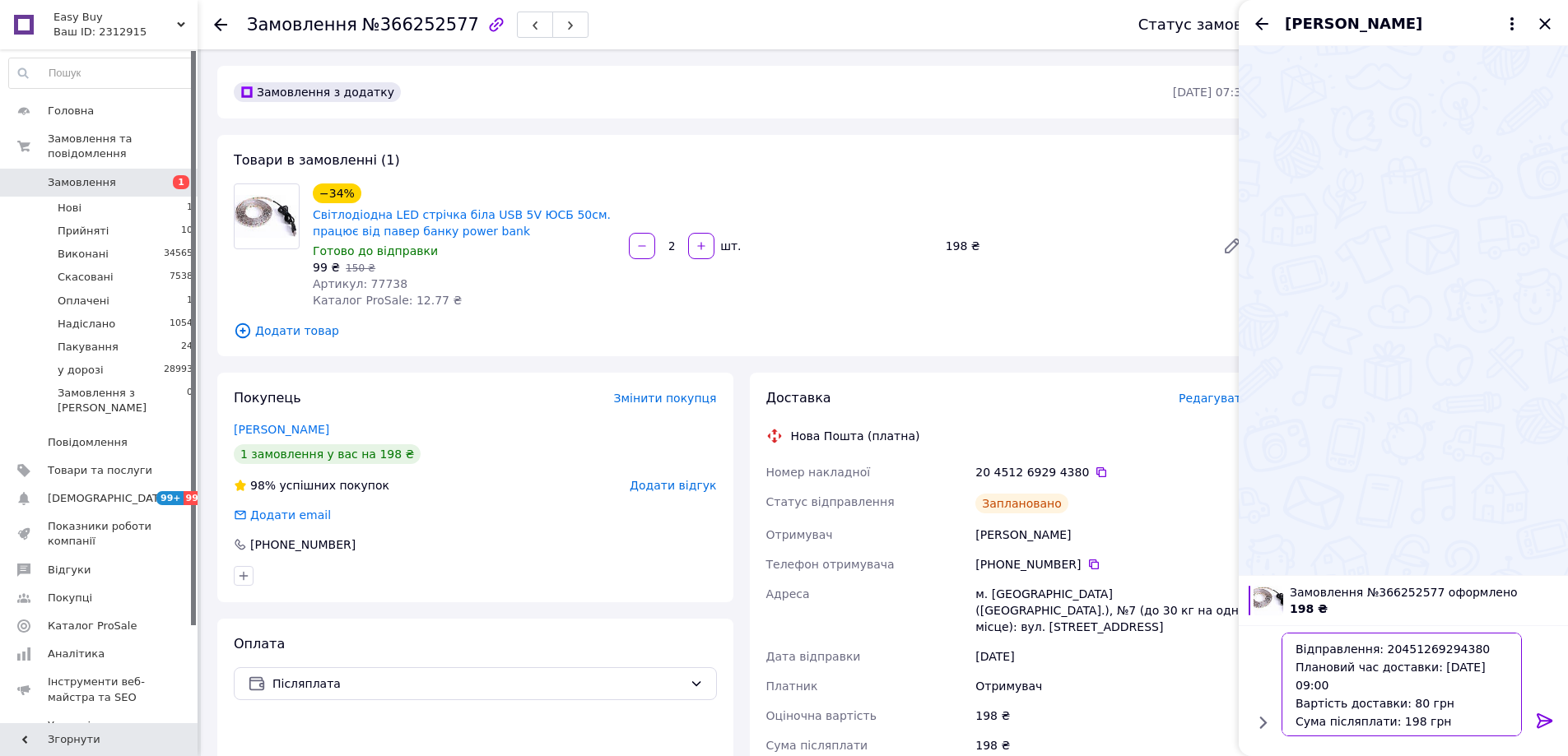
type textarea "Відправлення: 20451269294380 Плановий час доставки: [DATE] 09:00 Вартість доста…"
click at [1541, 722] on icon at bounding box center [1545, 721] width 20 height 20
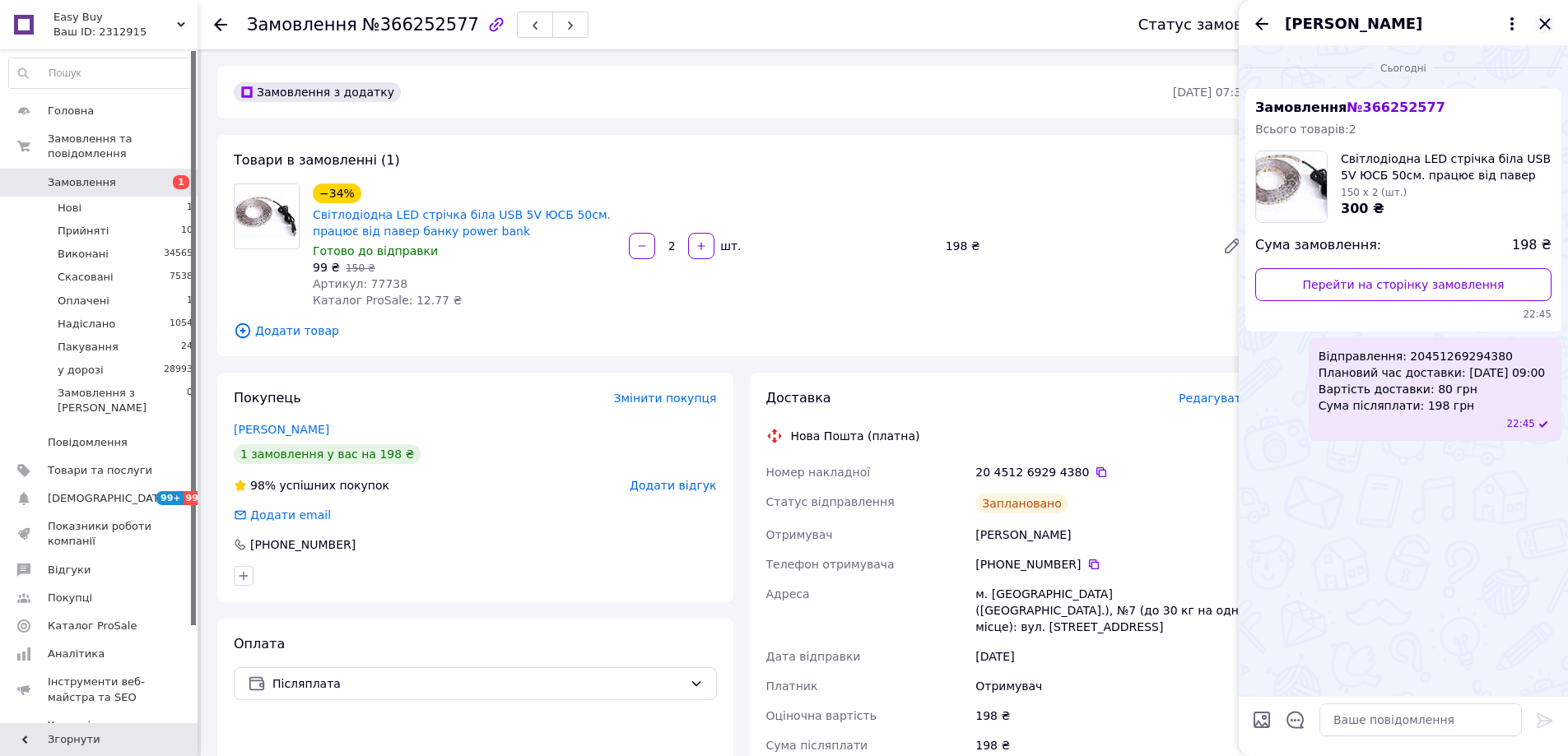
click at [1548, 21] on icon "Закрити" at bounding box center [1544, 23] width 11 height 11
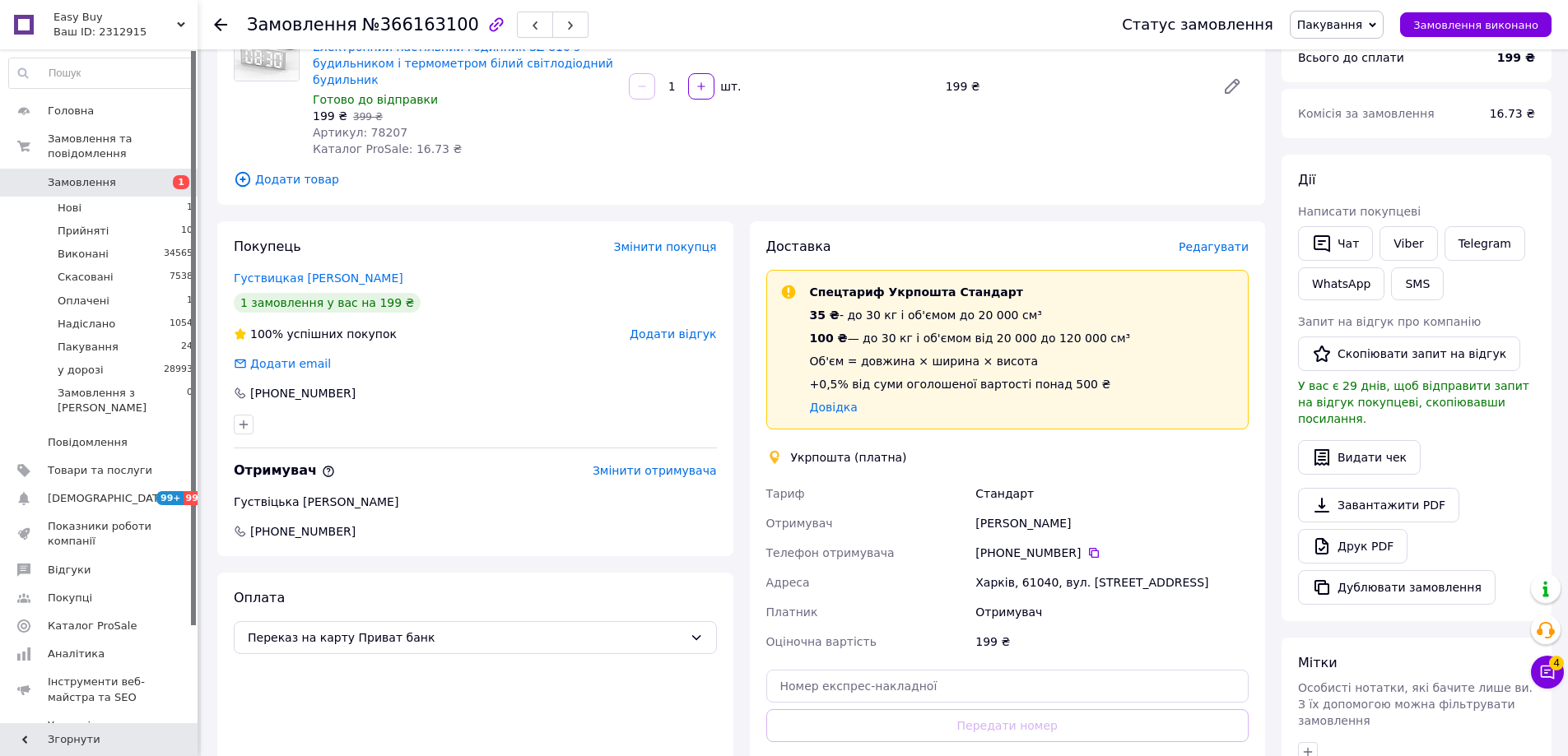
scroll to position [246, 0]
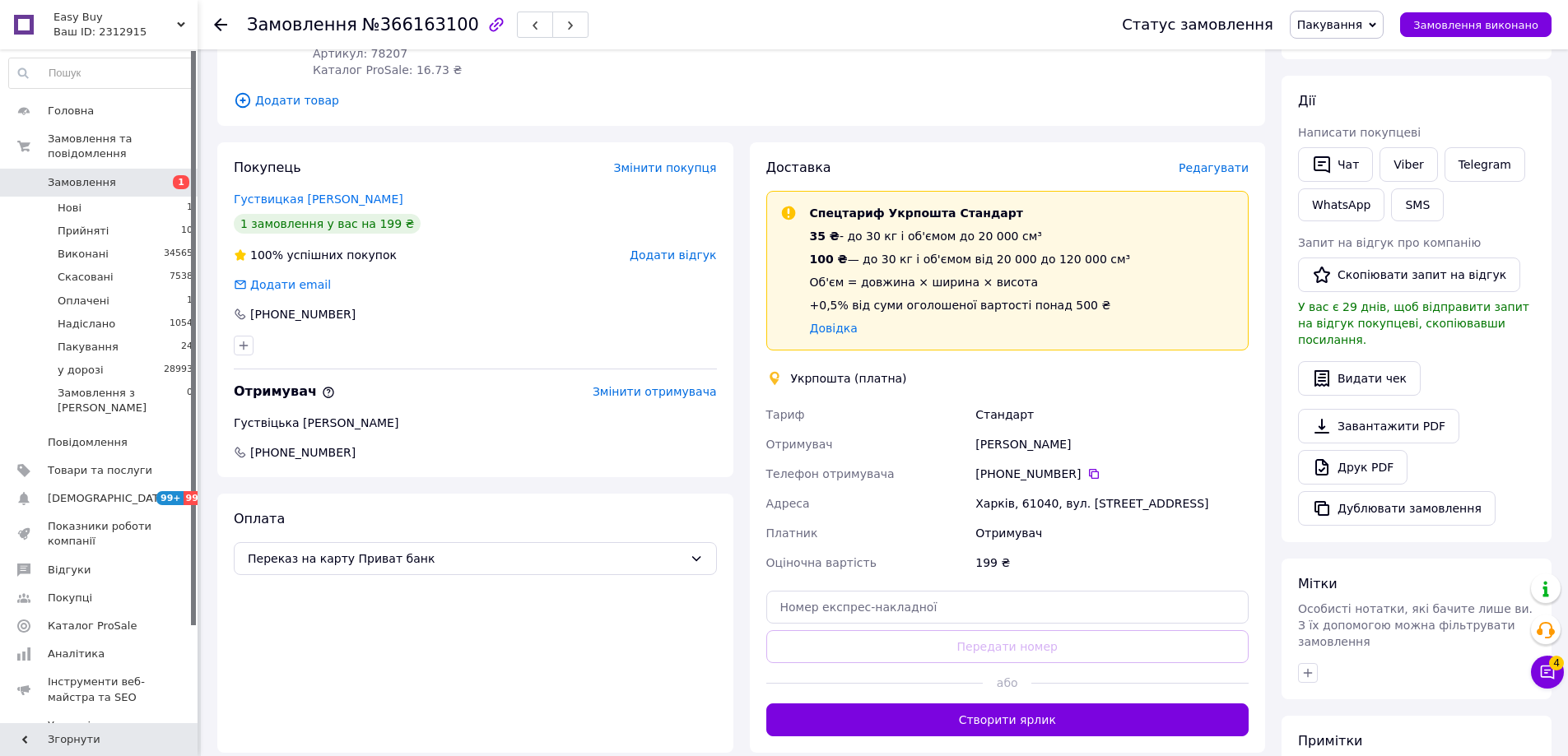
click at [1103, 445] on div "Наталія Густвіцька" at bounding box center [1112, 444] width 280 height 29
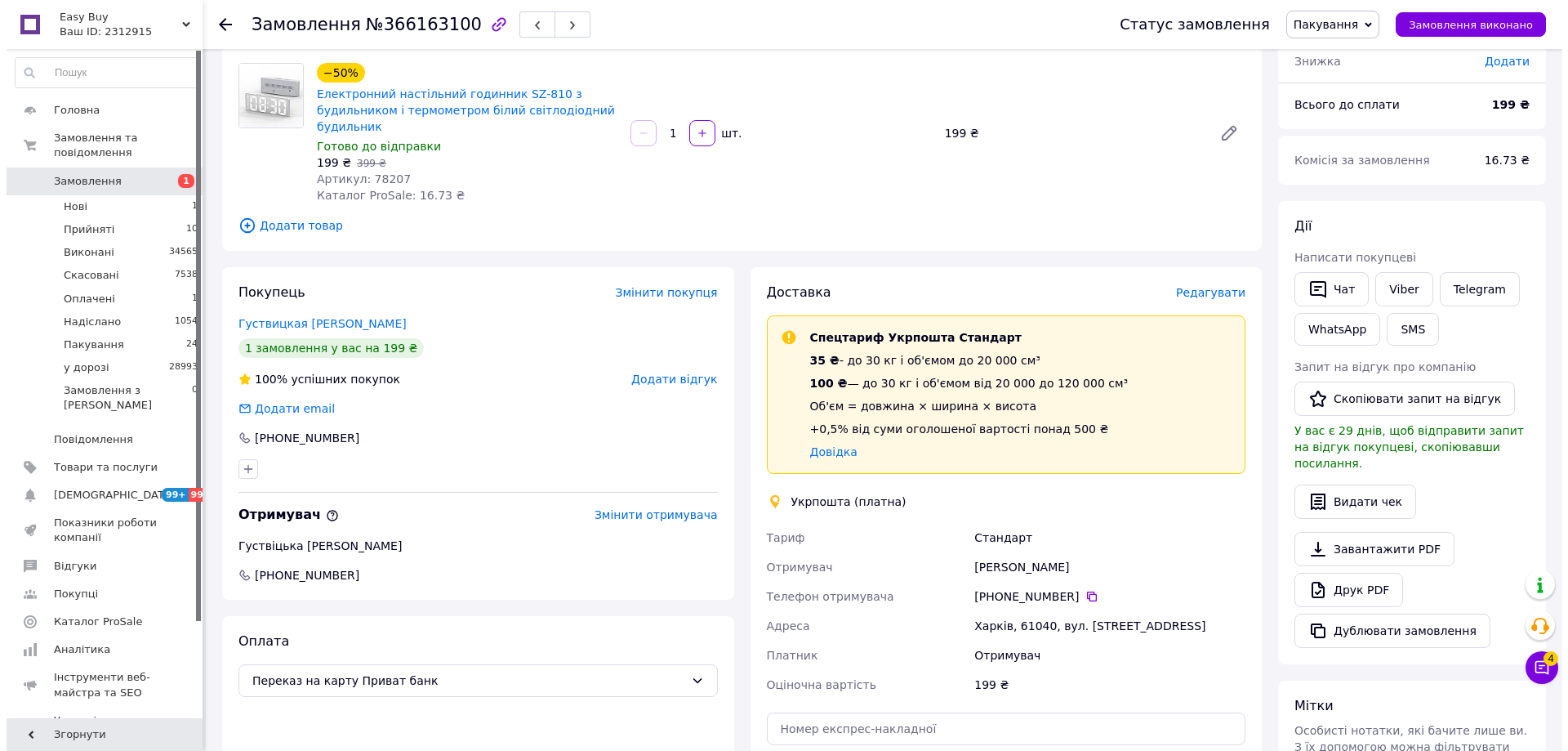
scroll to position [163, 0]
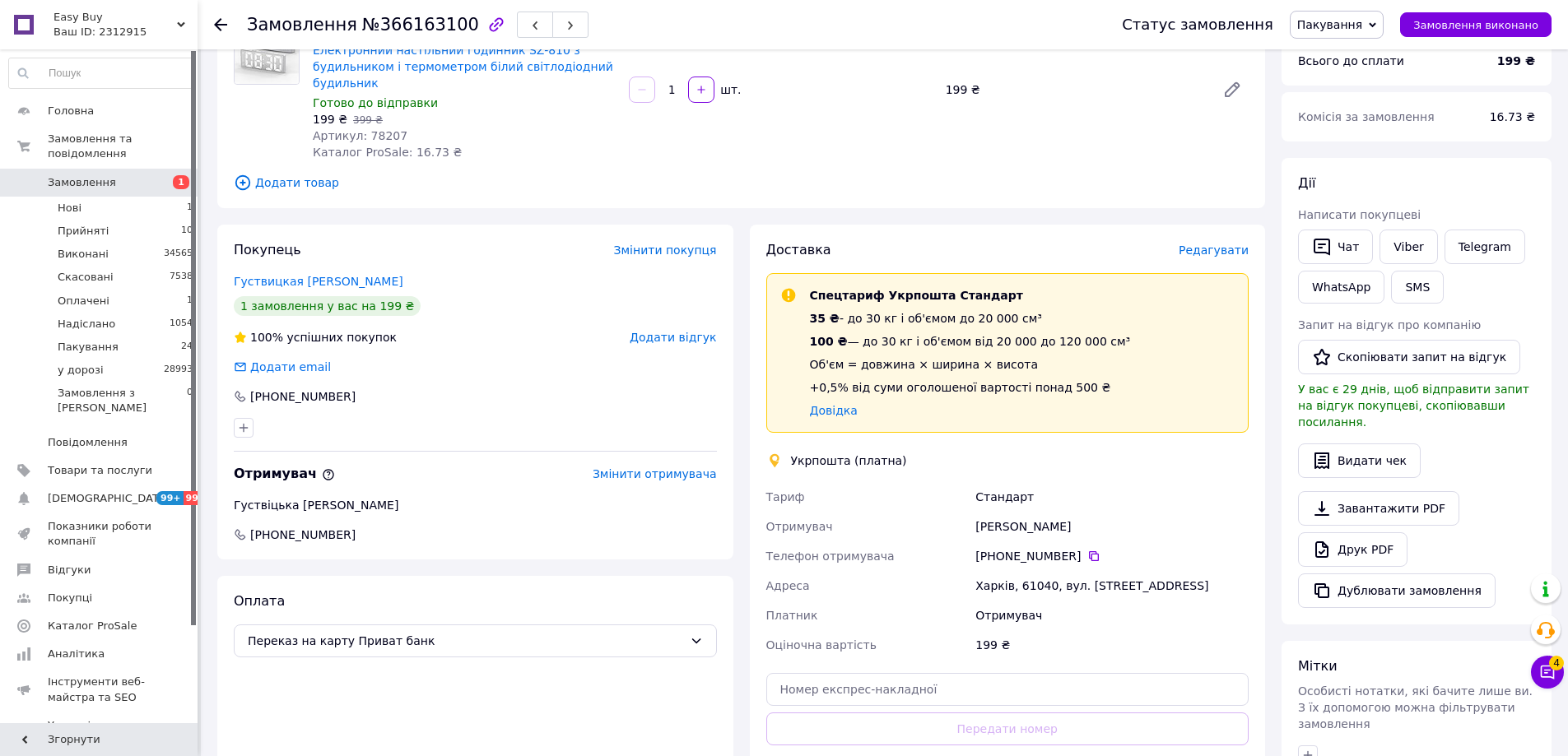
click at [1214, 248] on span "Редагувати" at bounding box center [1214, 250] width 70 height 13
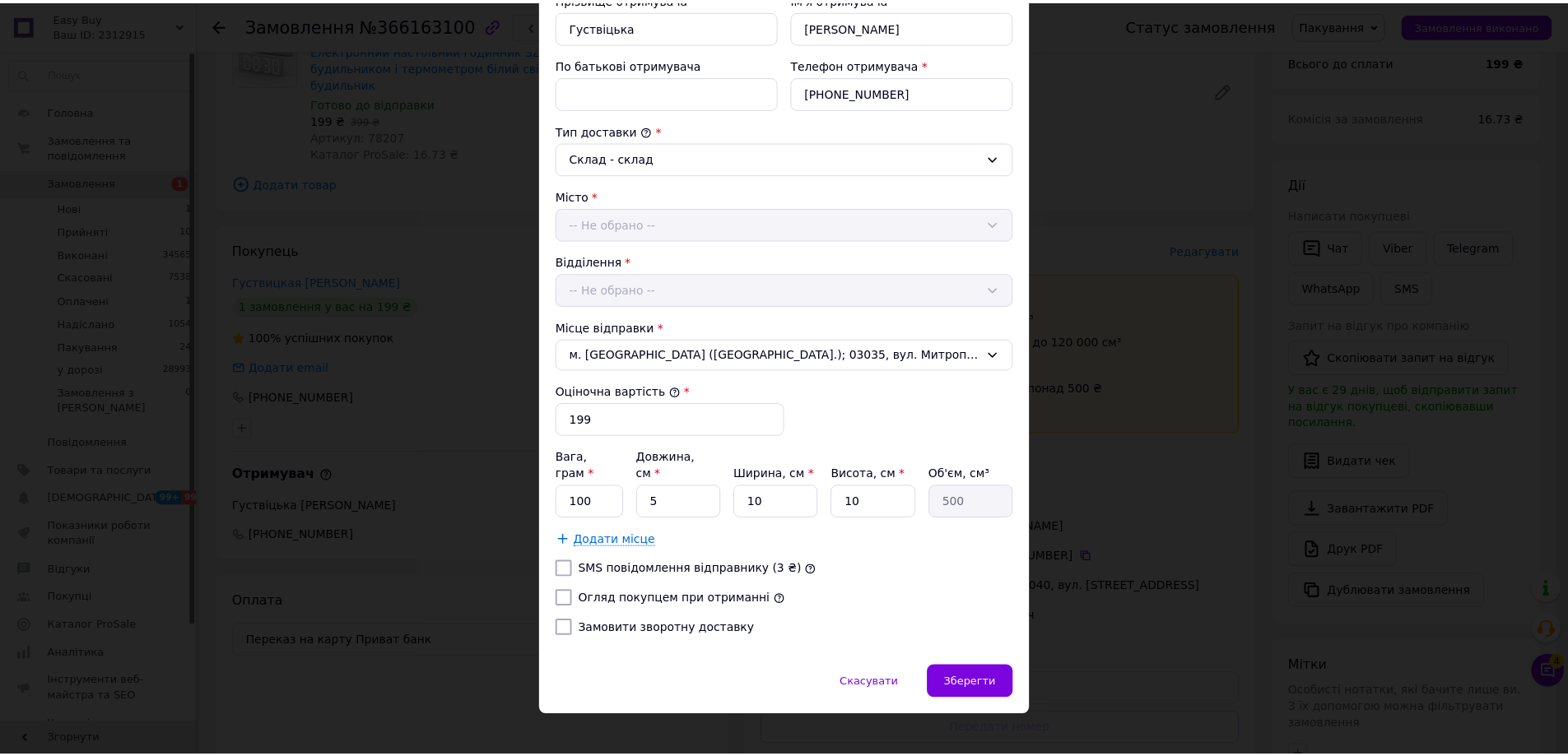
scroll to position [332, 0]
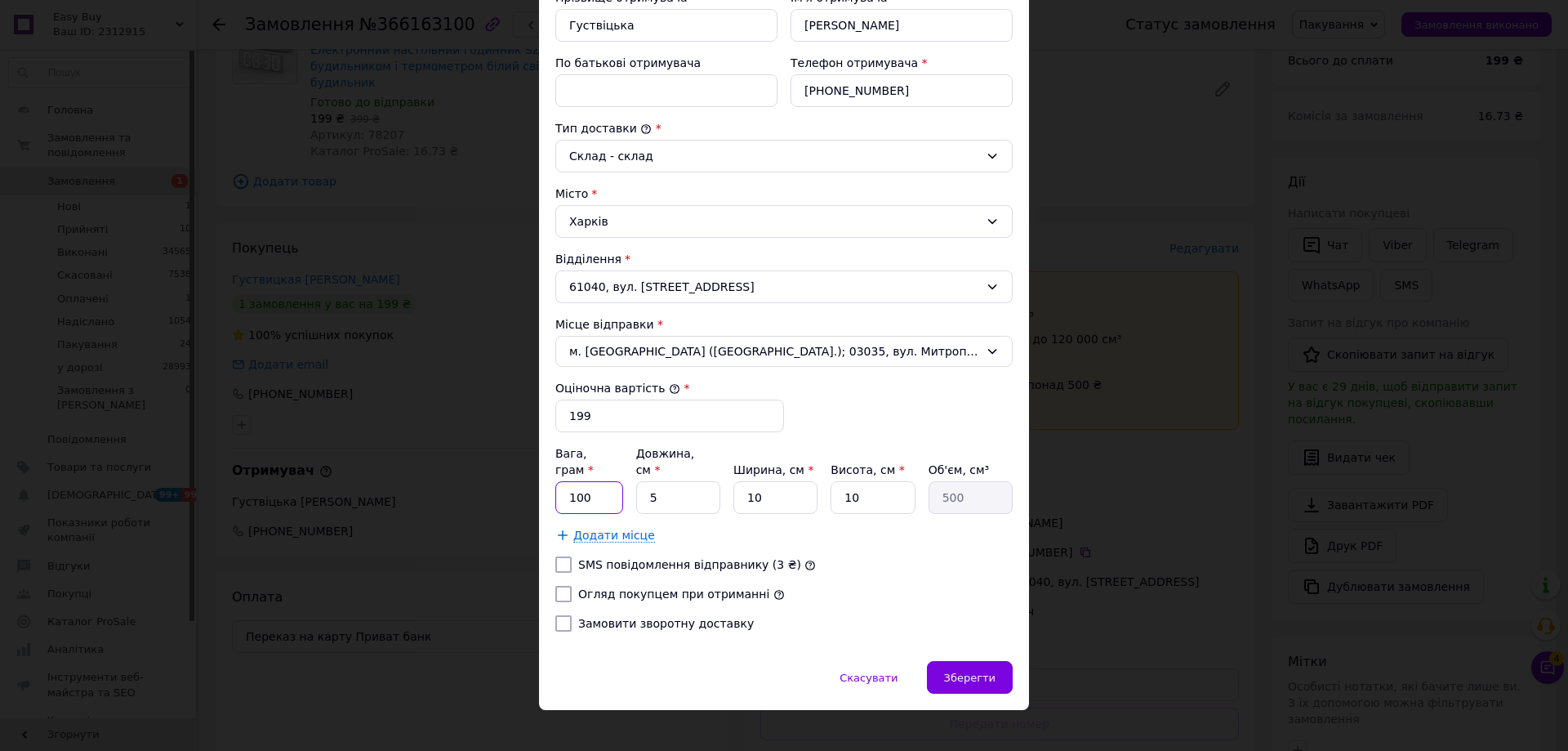
drag, startPoint x: 611, startPoint y: 476, endPoint x: 1033, endPoint y: 504, distance: 422.9
click at [611, 481] on input "100" at bounding box center [590, 497] width 68 height 32
type input "150"
type input "1"
type input "100"
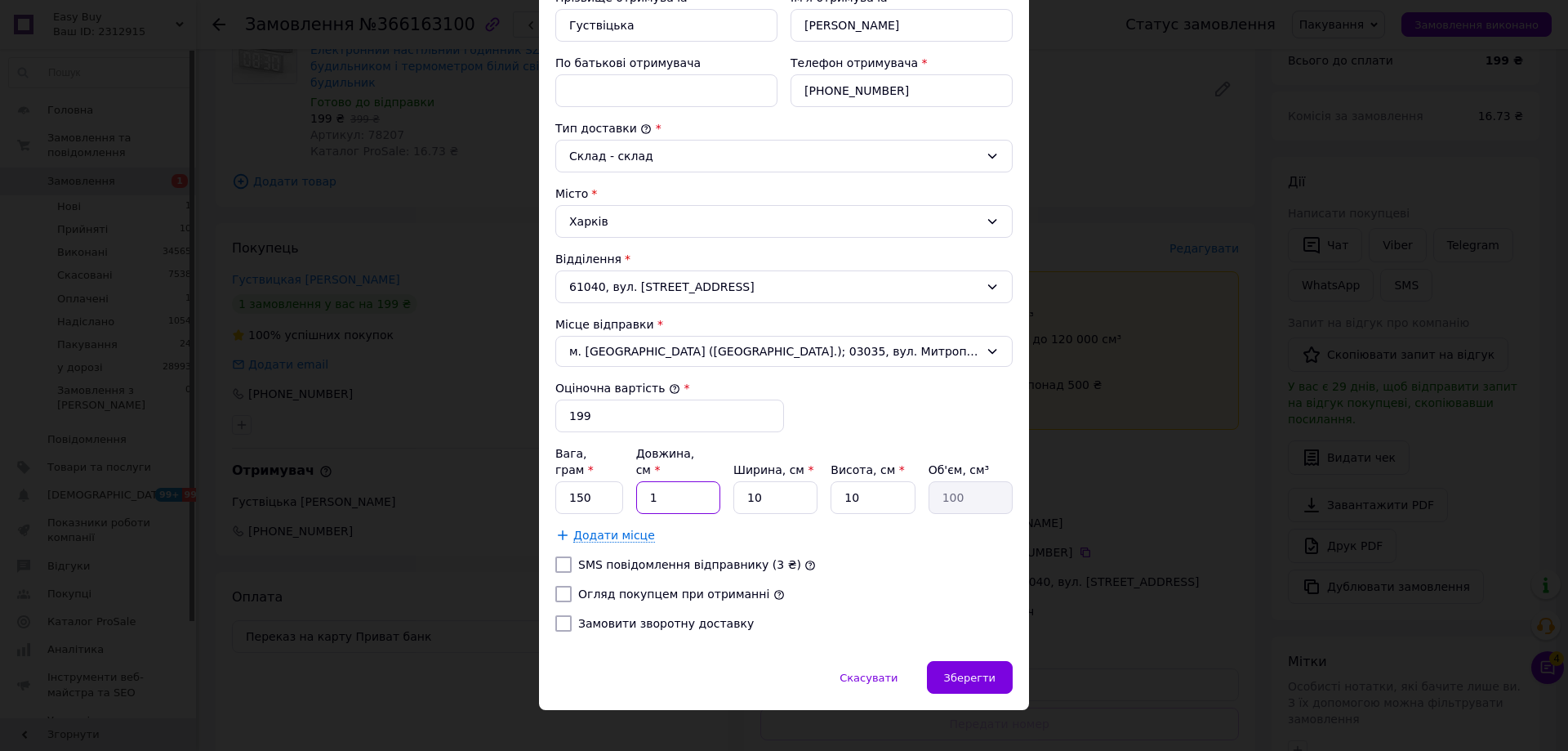
type input "18"
type input "1800"
type input "18"
type input "1"
type input "180"
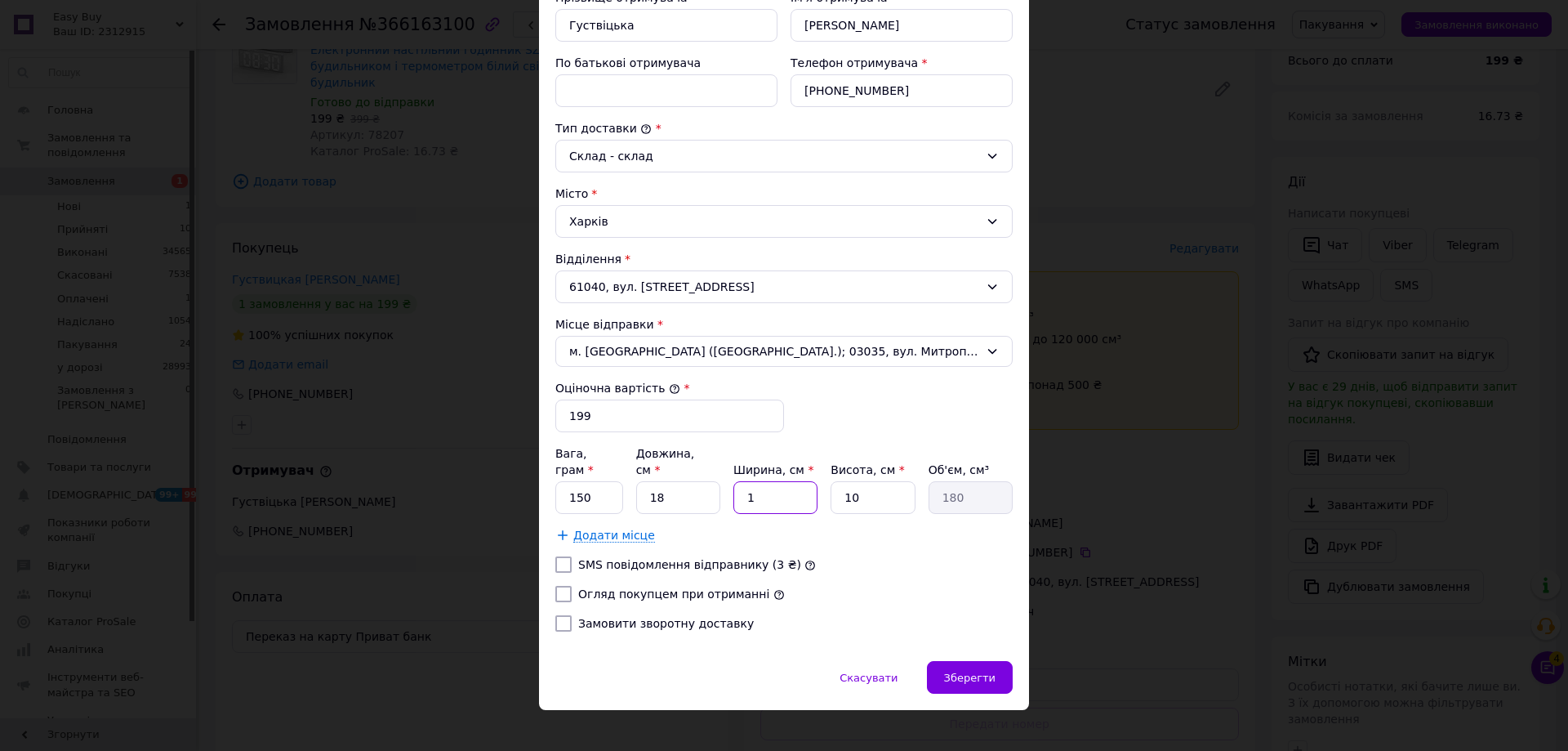
type input "18"
type input "3240"
type input "18"
type input "3"
type input "972"
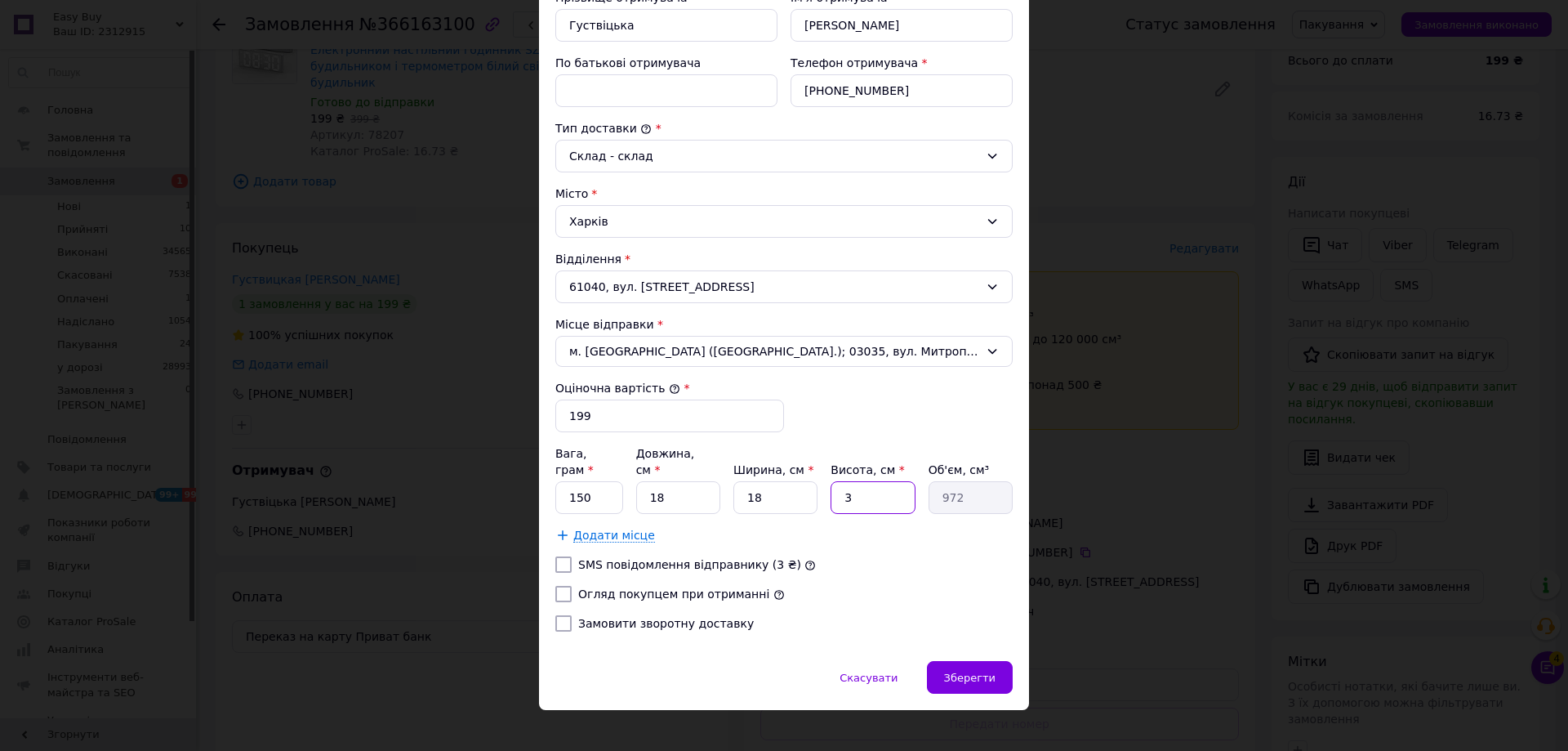
click at [854, 483] on input "3" at bounding box center [872, 497] width 84 height 32
type input "4"
type input "1296"
type input "45"
type input "14580"
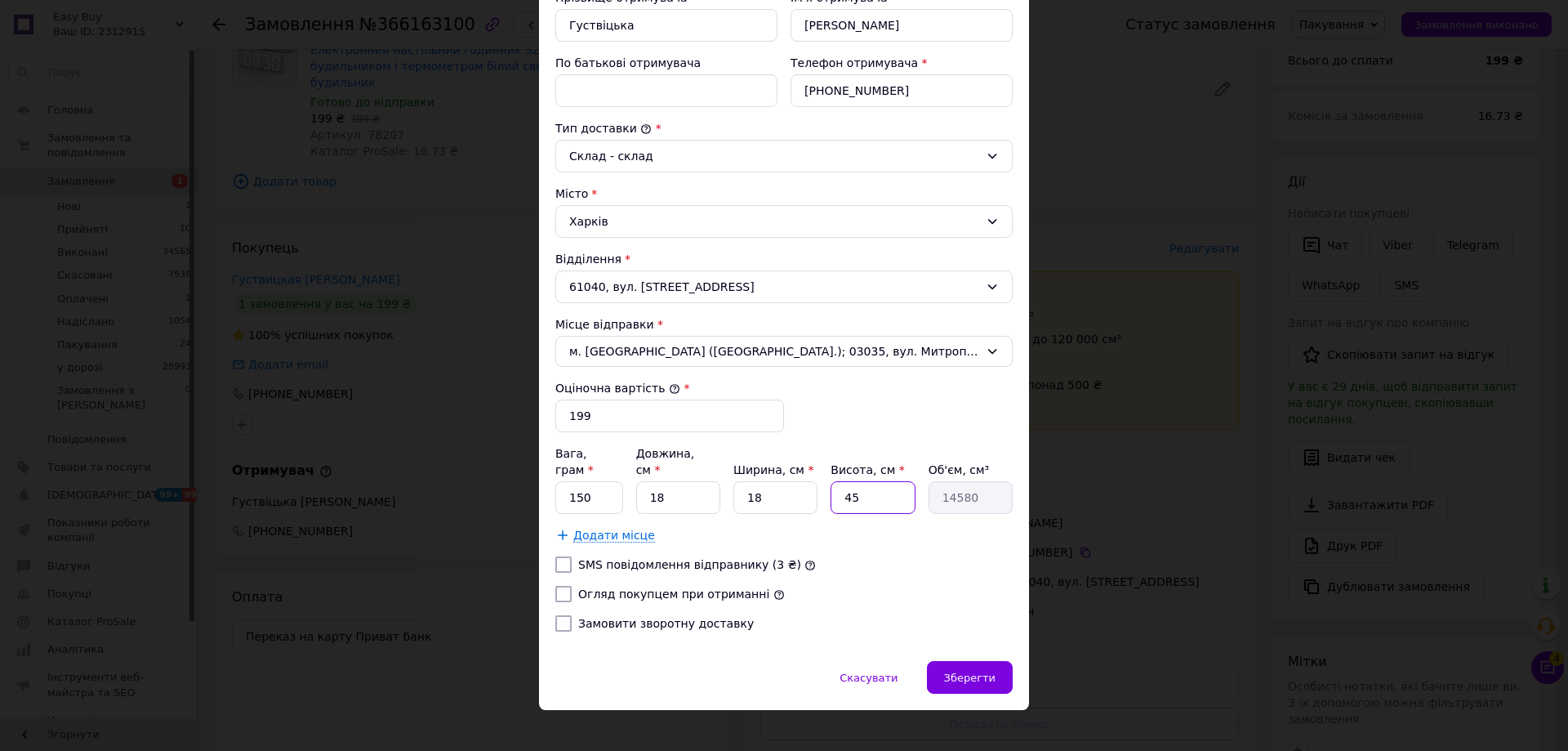
type input "5"
type input "1620"
type input "5"
click at [611, 588] on label "Огляд покупцем при отриманні" at bounding box center [674, 594] width 191 height 13
click at [572, 586] on input "Огляд покупцем при отриманні" at bounding box center [564, 594] width 17 height 17
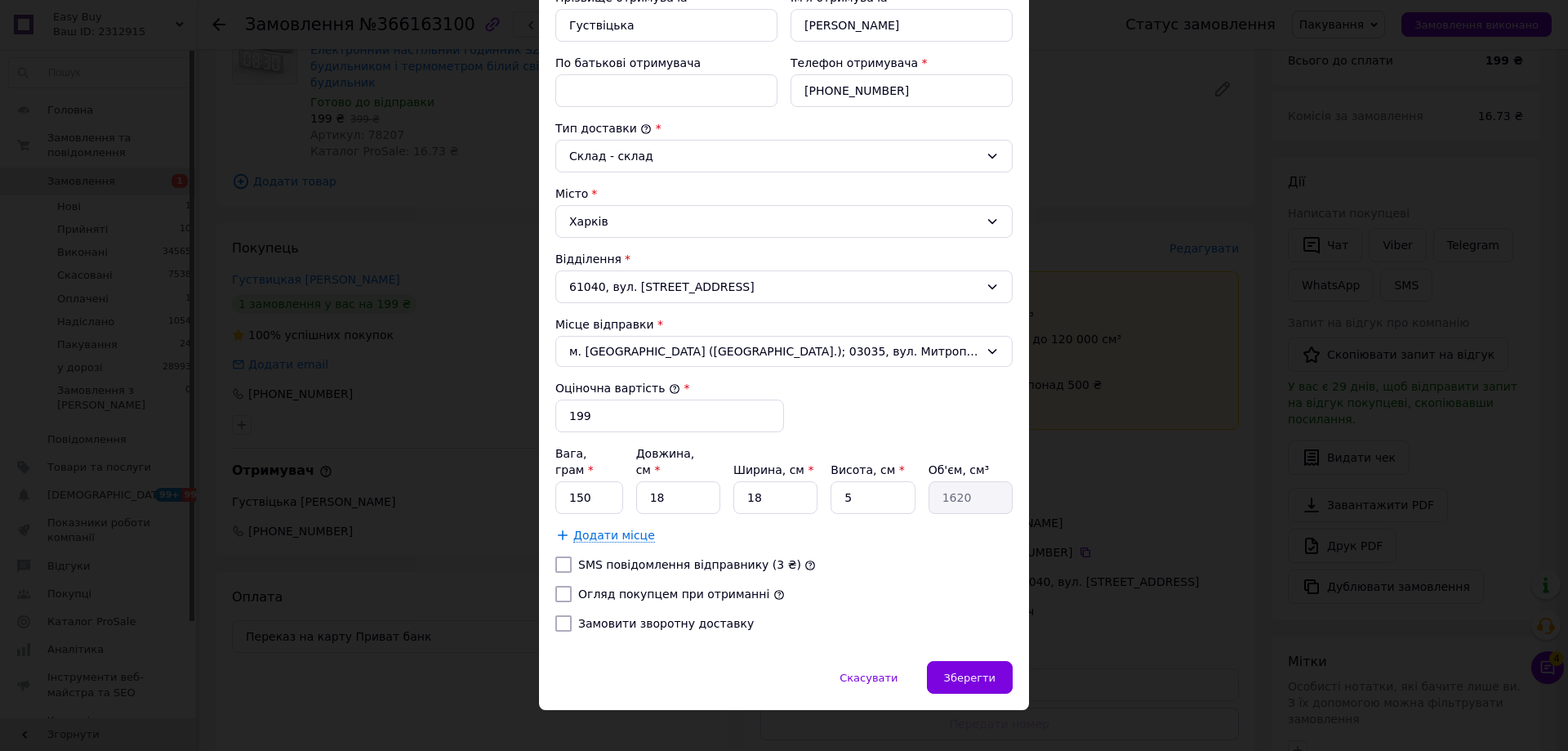
checkbox input "true"
click at [1011, 661] on div "Скасувати   Зберегти" at bounding box center [784, 685] width 490 height 49
click at [999, 661] on div "Зберегти" at bounding box center [970, 677] width 85 height 32
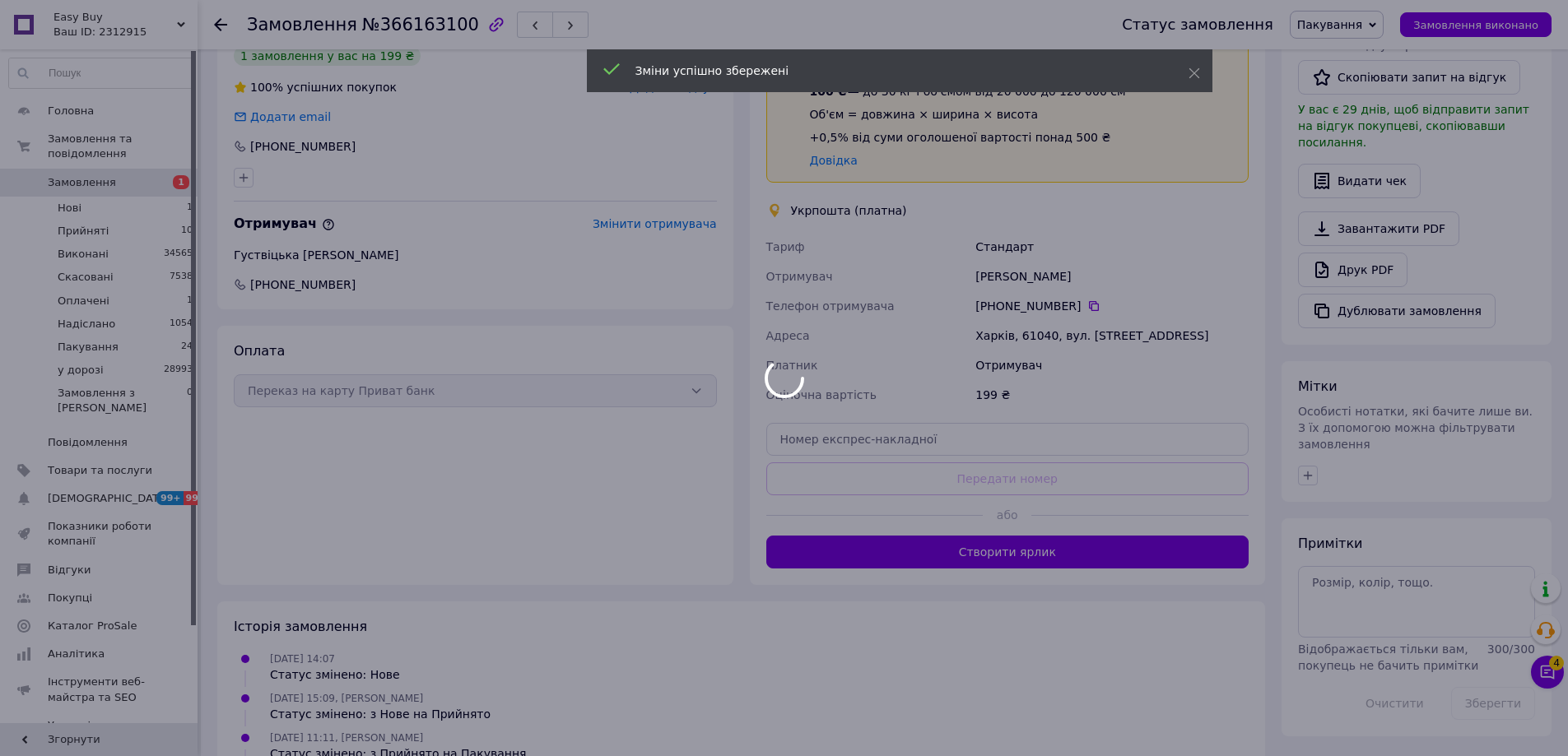
scroll to position [493, 0]
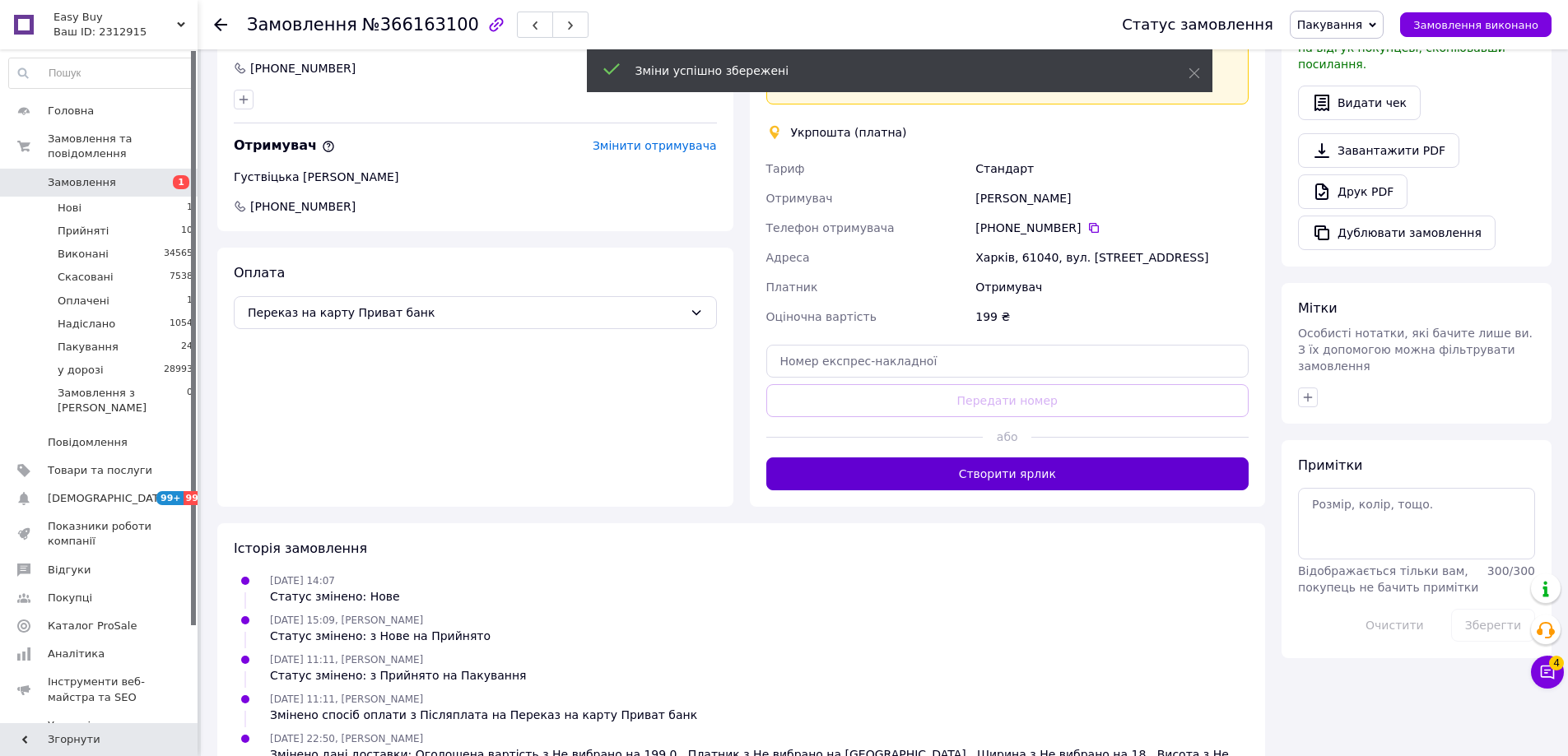
click at [1100, 478] on button "Створити ярлик" at bounding box center [1008, 473] width 483 height 33
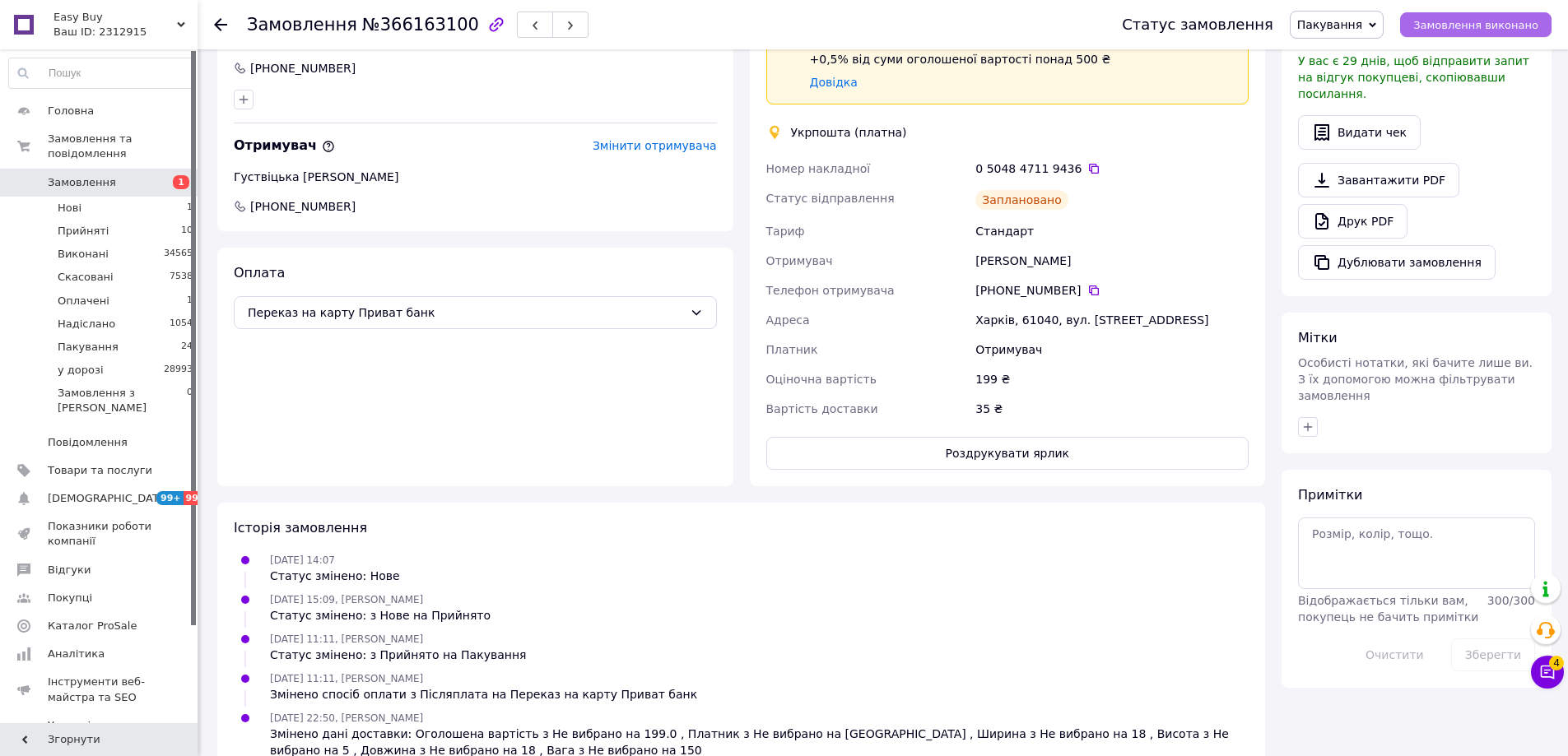
click at [1433, 24] on span "Замовлення виконано" at bounding box center [1476, 25] width 125 height 13
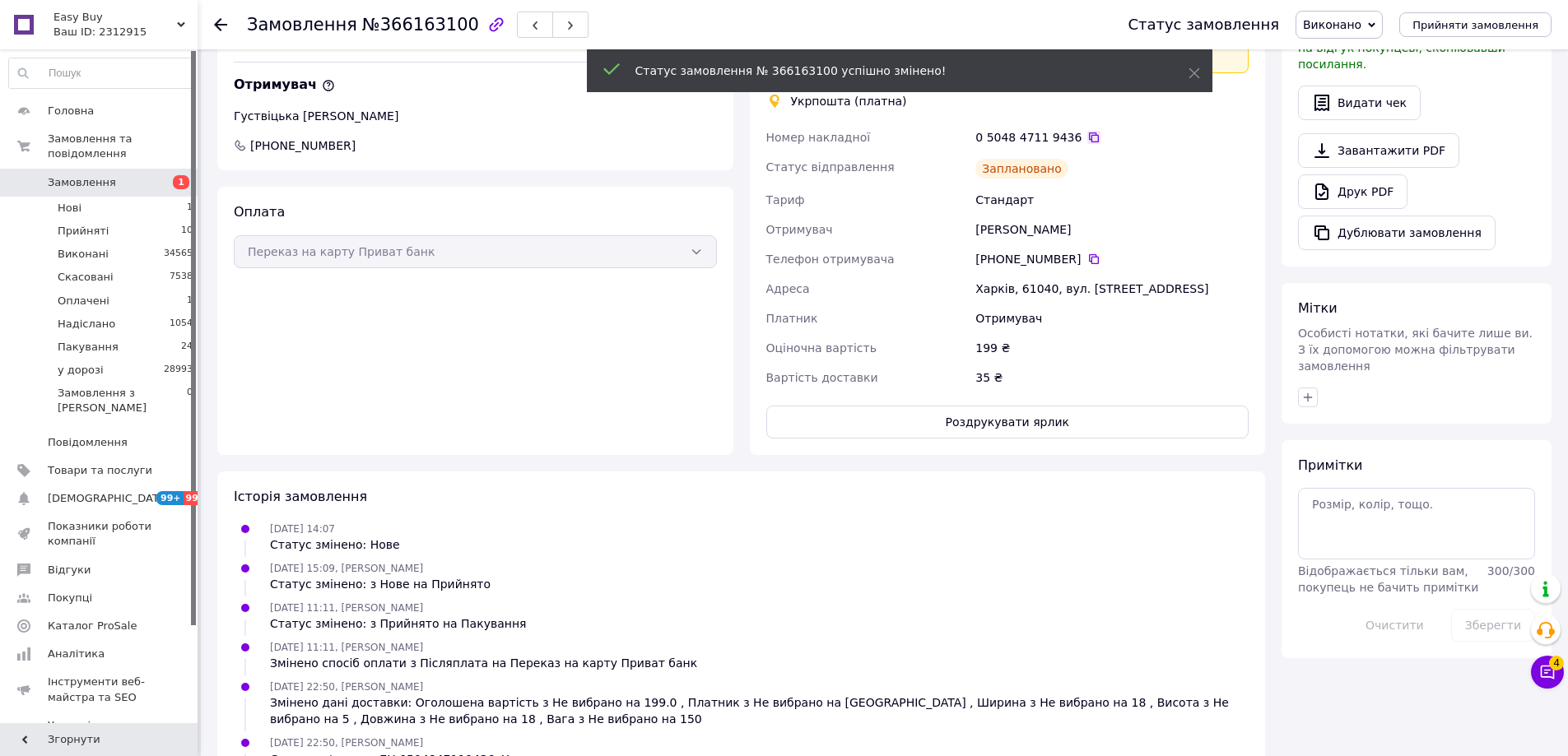
scroll to position [461, 0]
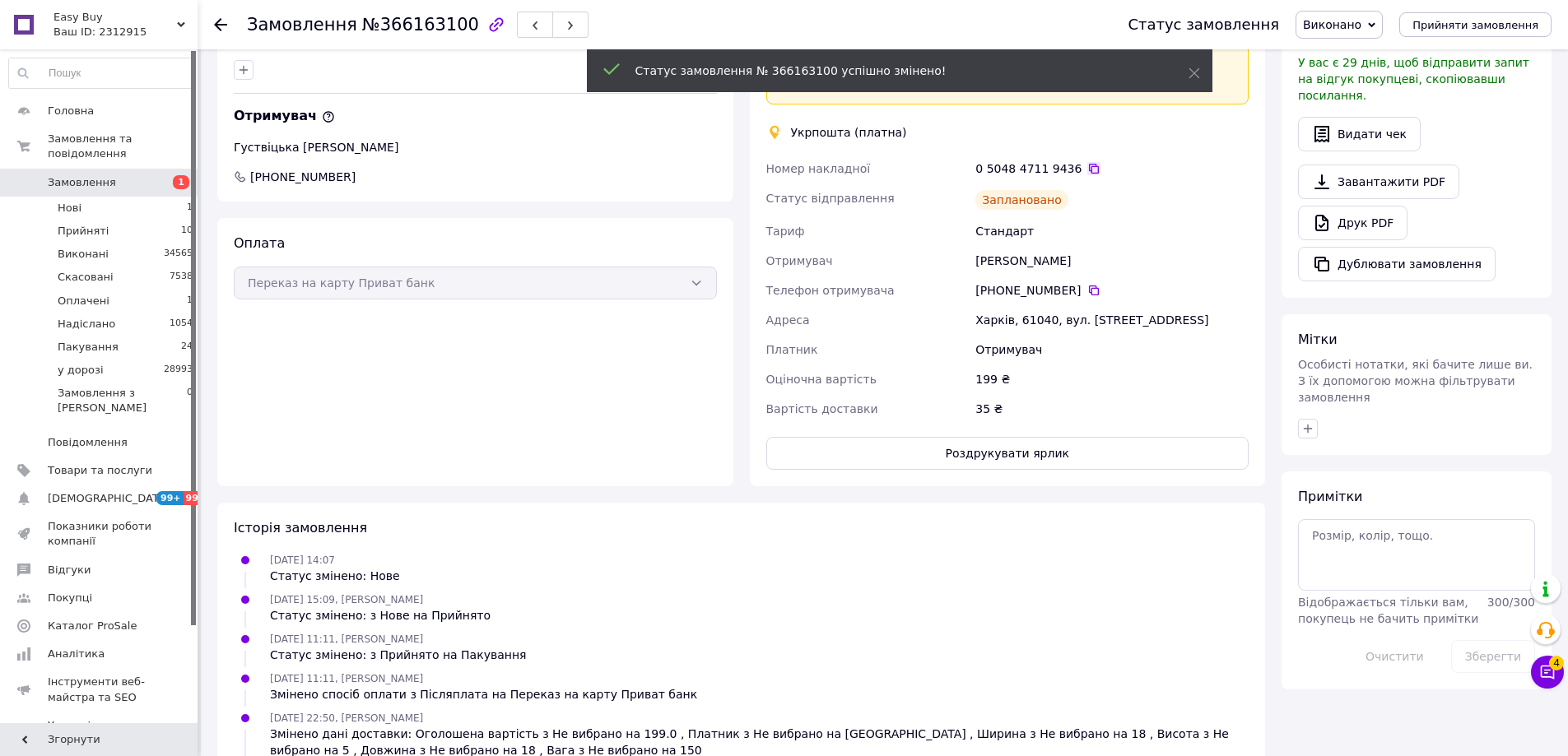
click at [1087, 167] on icon at bounding box center [1094, 169] width 13 height 13
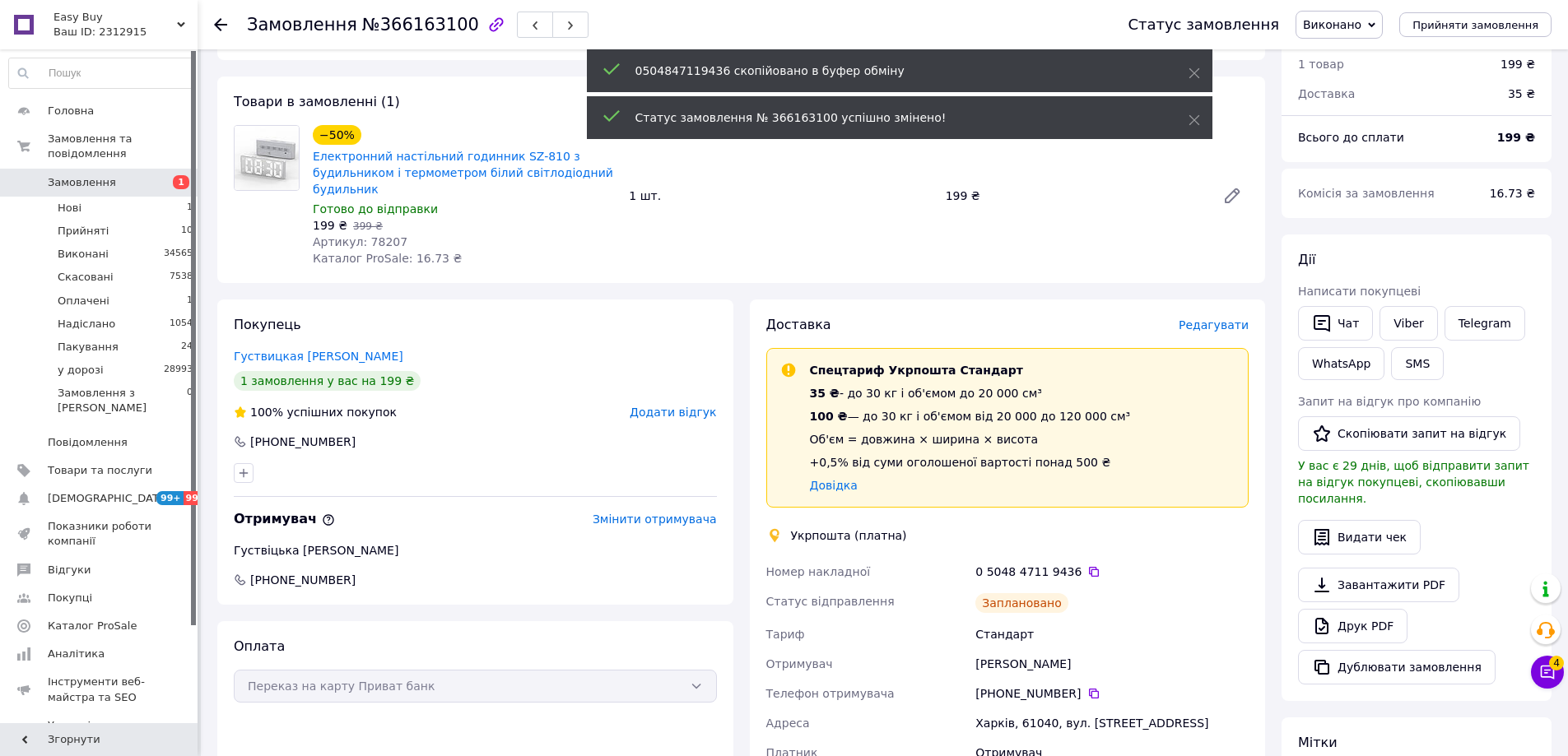
scroll to position [50, 0]
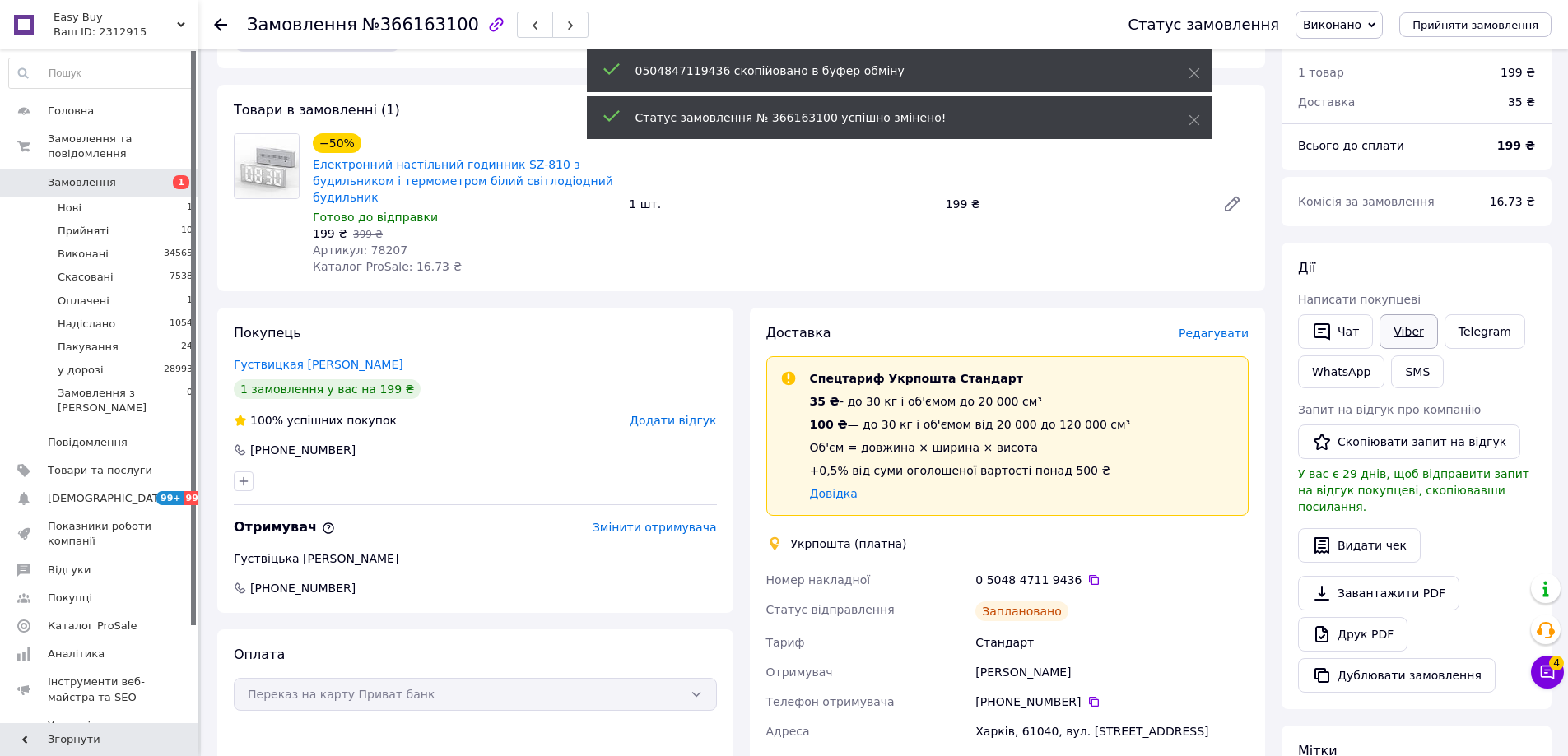
click at [1405, 340] on link "Viber" at bounding box center [1408, 331] width 58 height 34
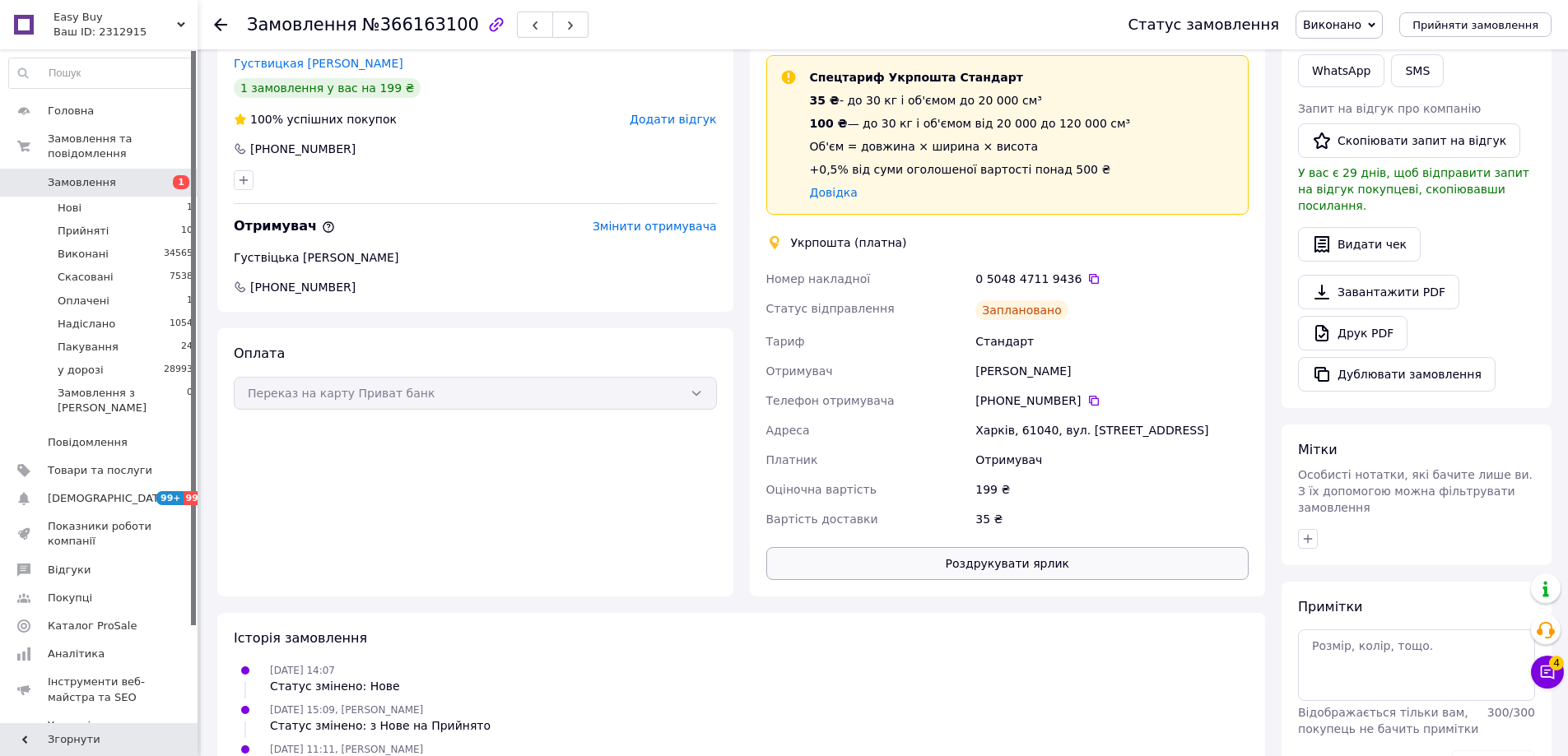
scroll to position [379, 0]
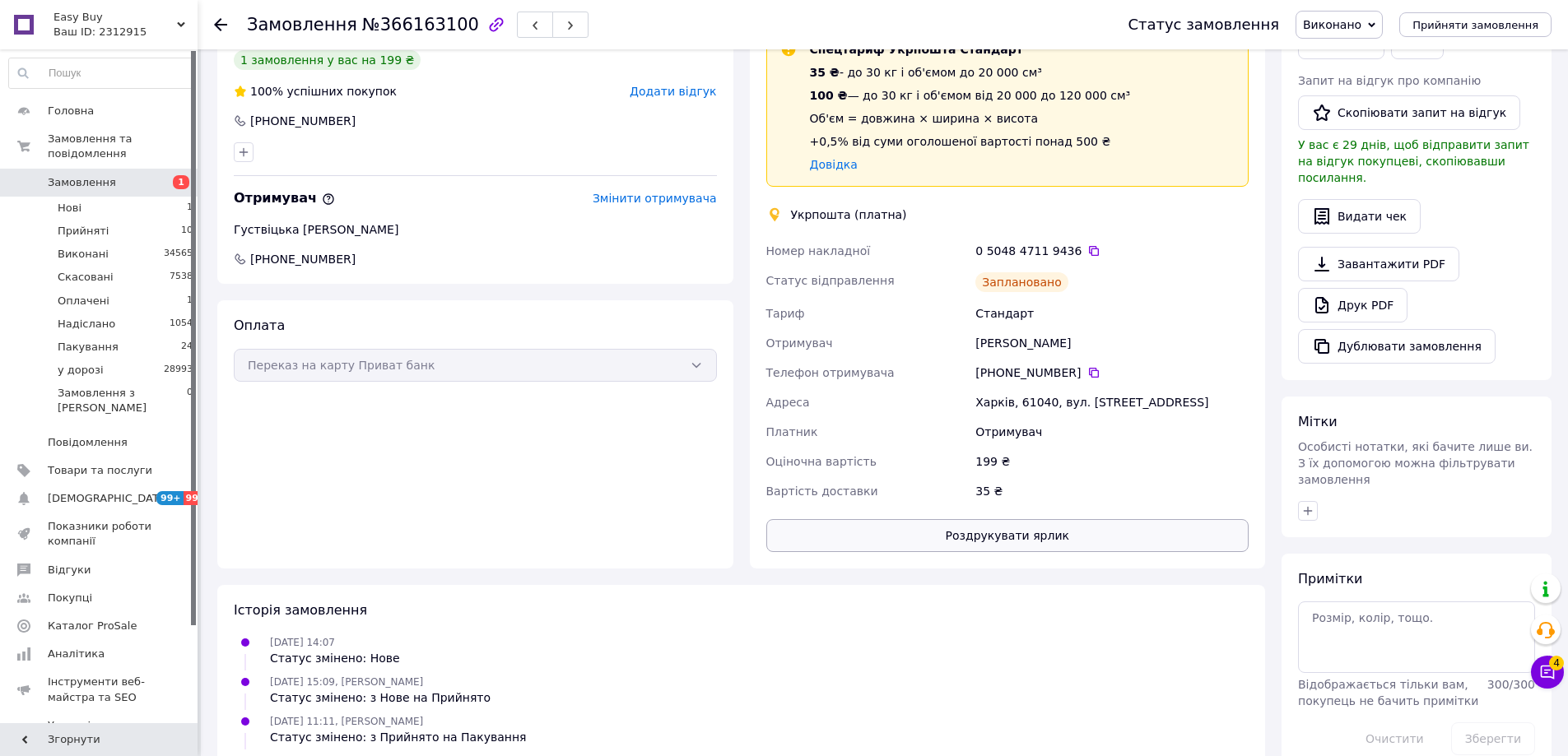
click at [1031, 549] on button "Роздрукувати ярлик" at bounding box center [1008, 535] width 483 height 33
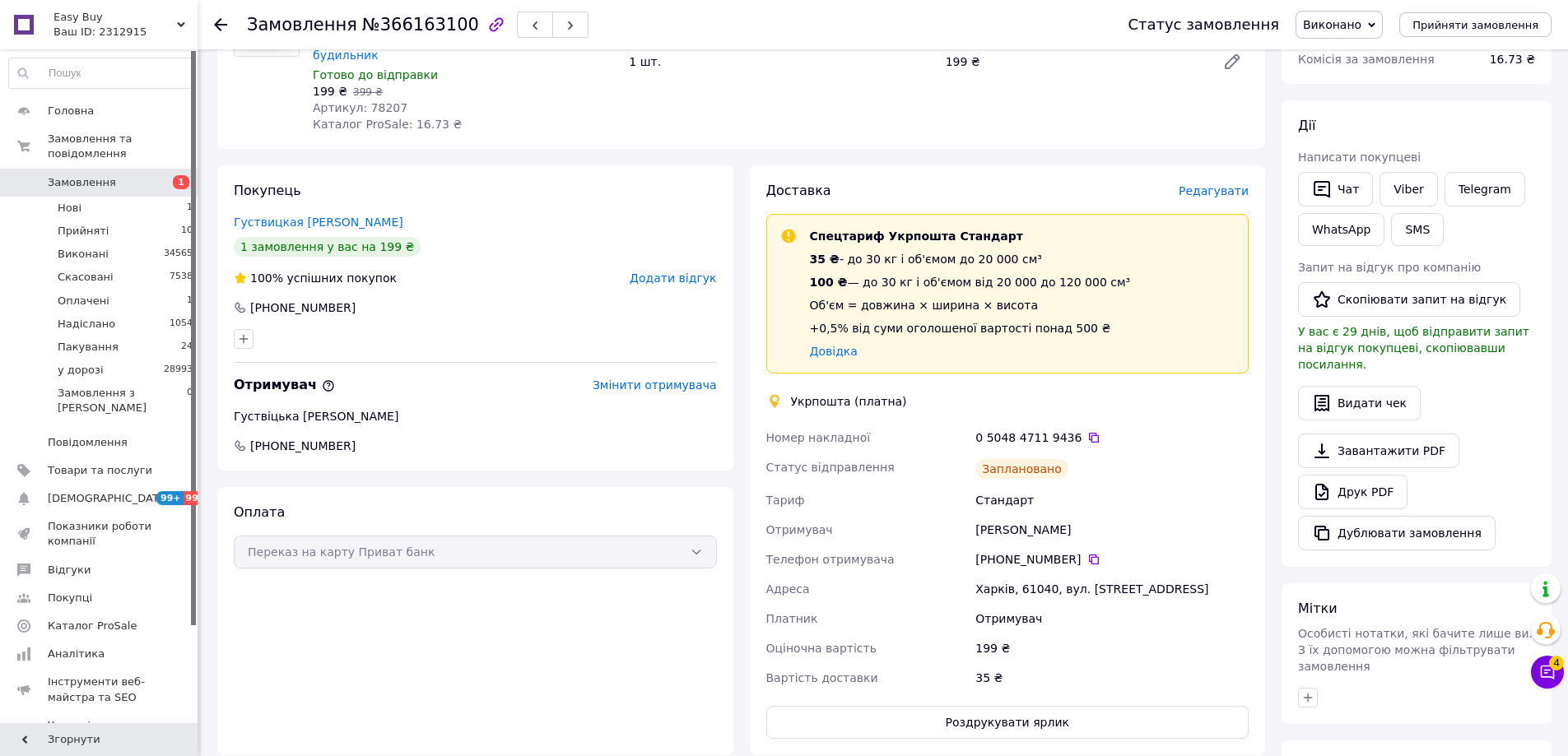
scroll to position [0, 0]
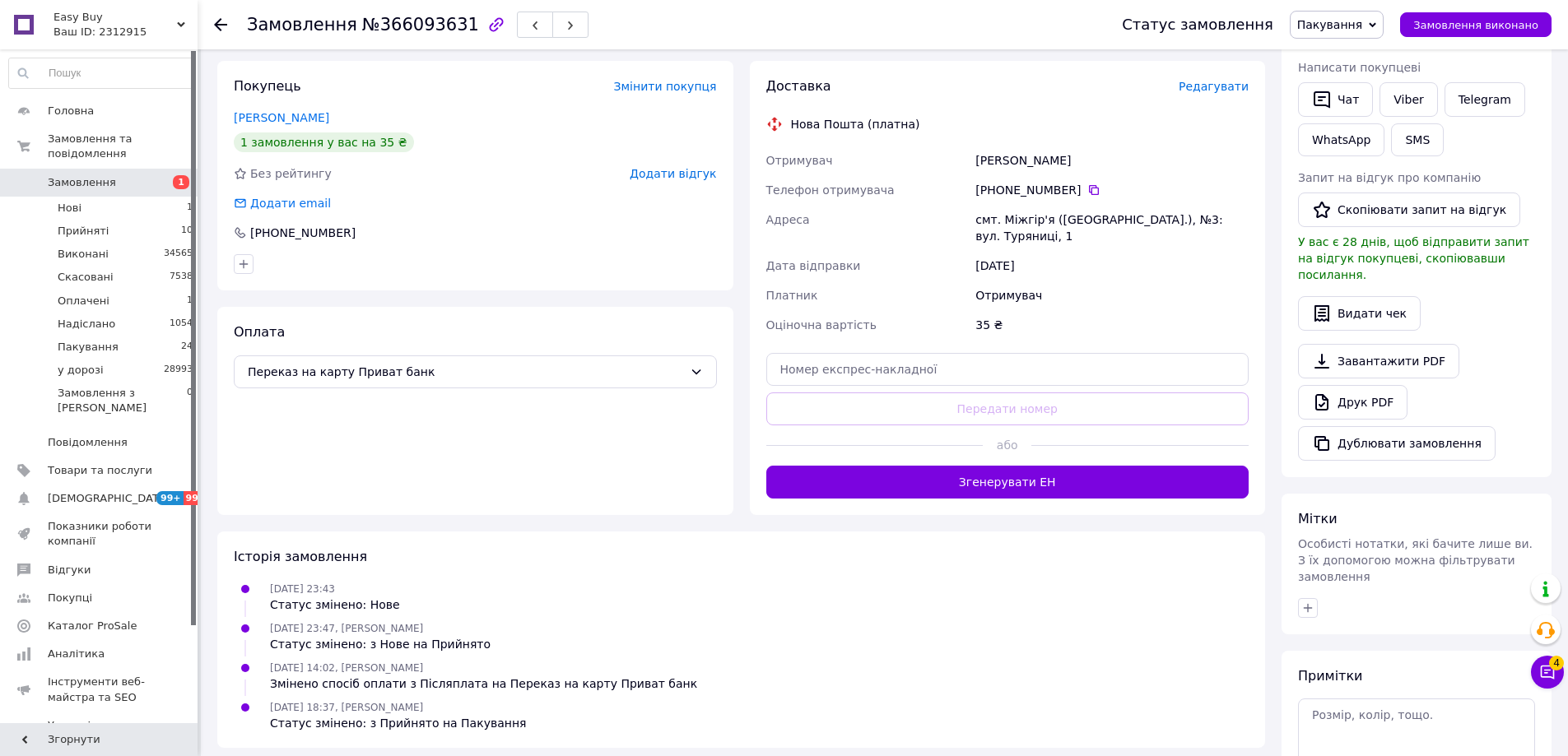
scroll to position [329, 0]
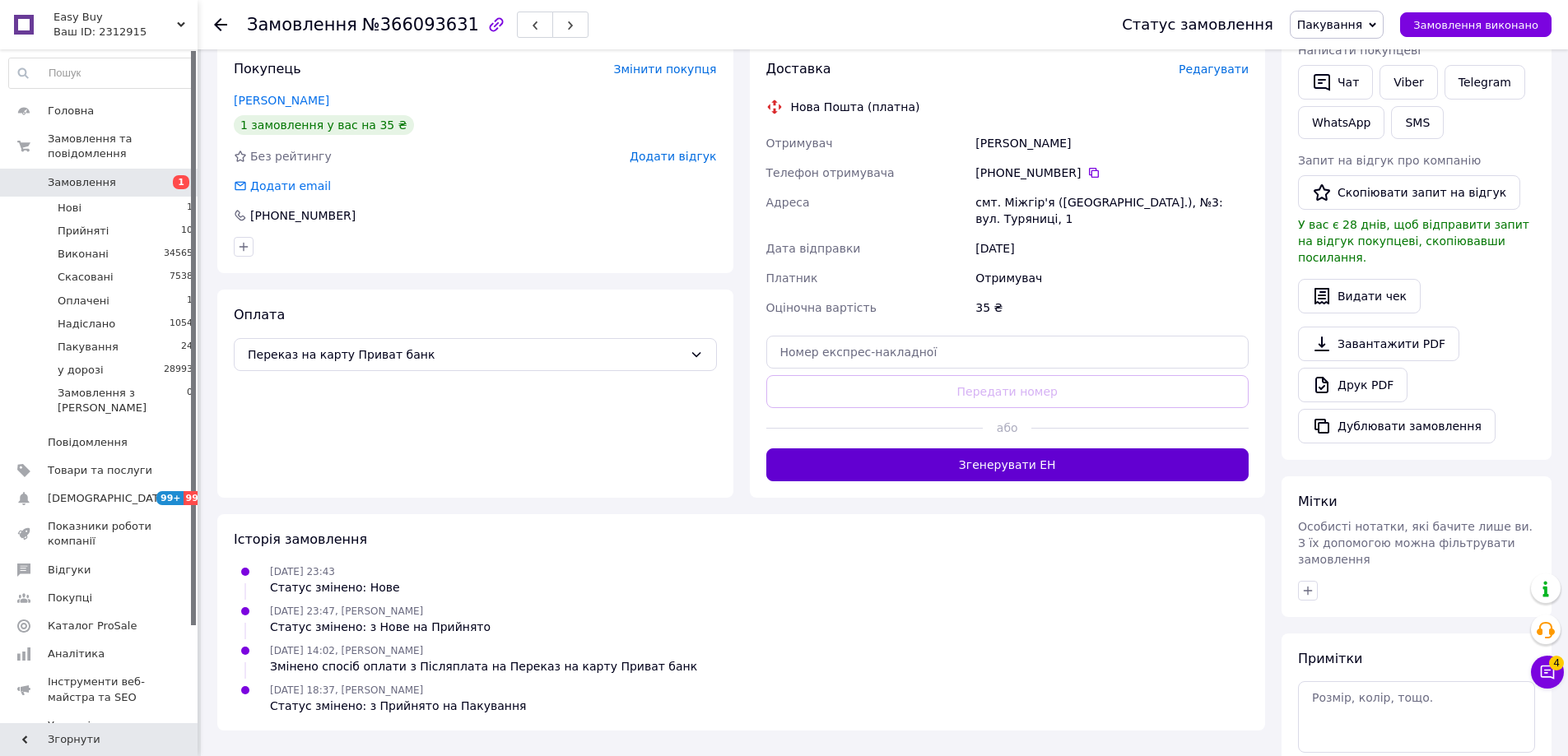
click at [1034, 458] on button "Згенерувати ЕН" at bounding box center [1008, 464] width 483 height 33
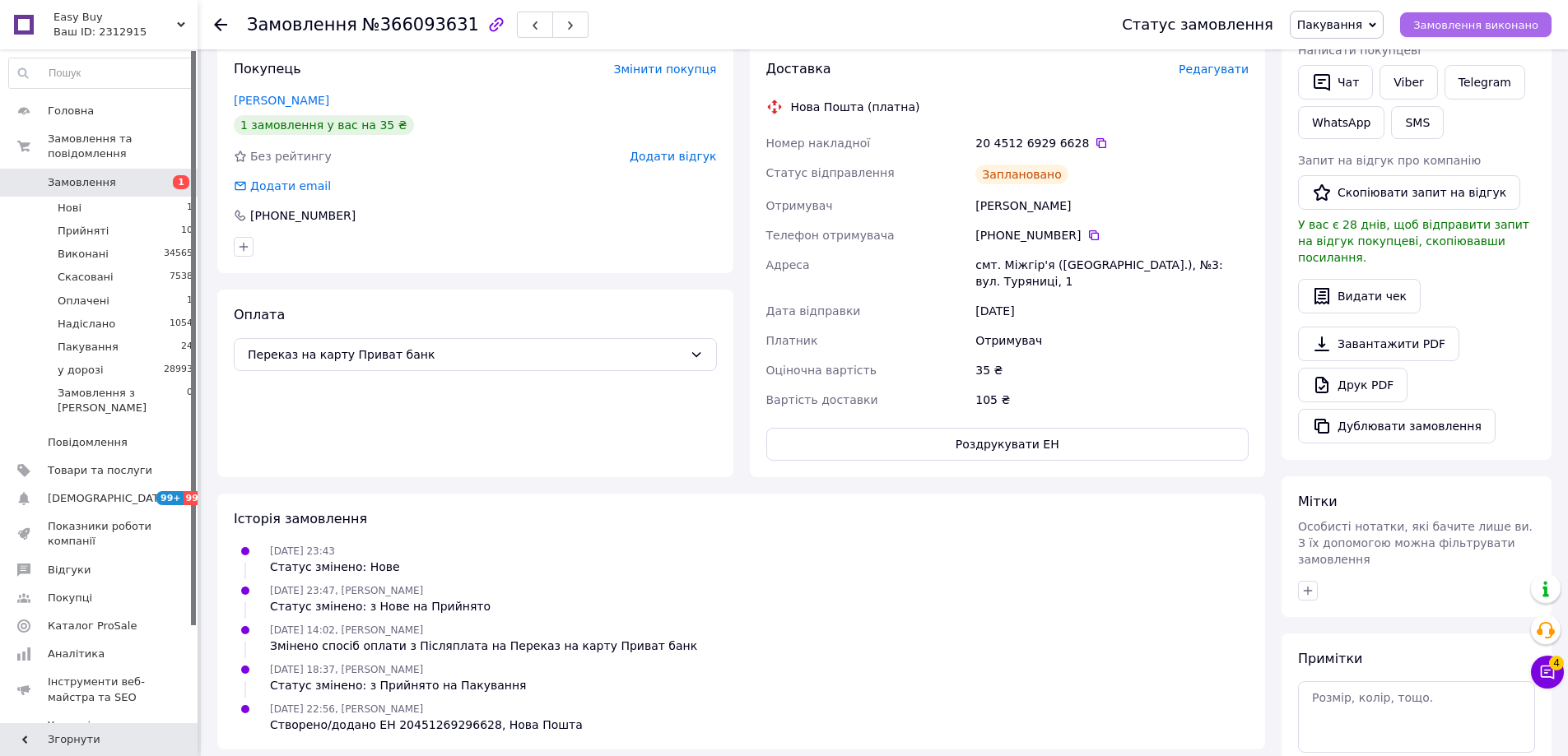
click at [1443, 28] on span "Замовлення виконано" at bounding box center [1476, 25] width 125 height 13
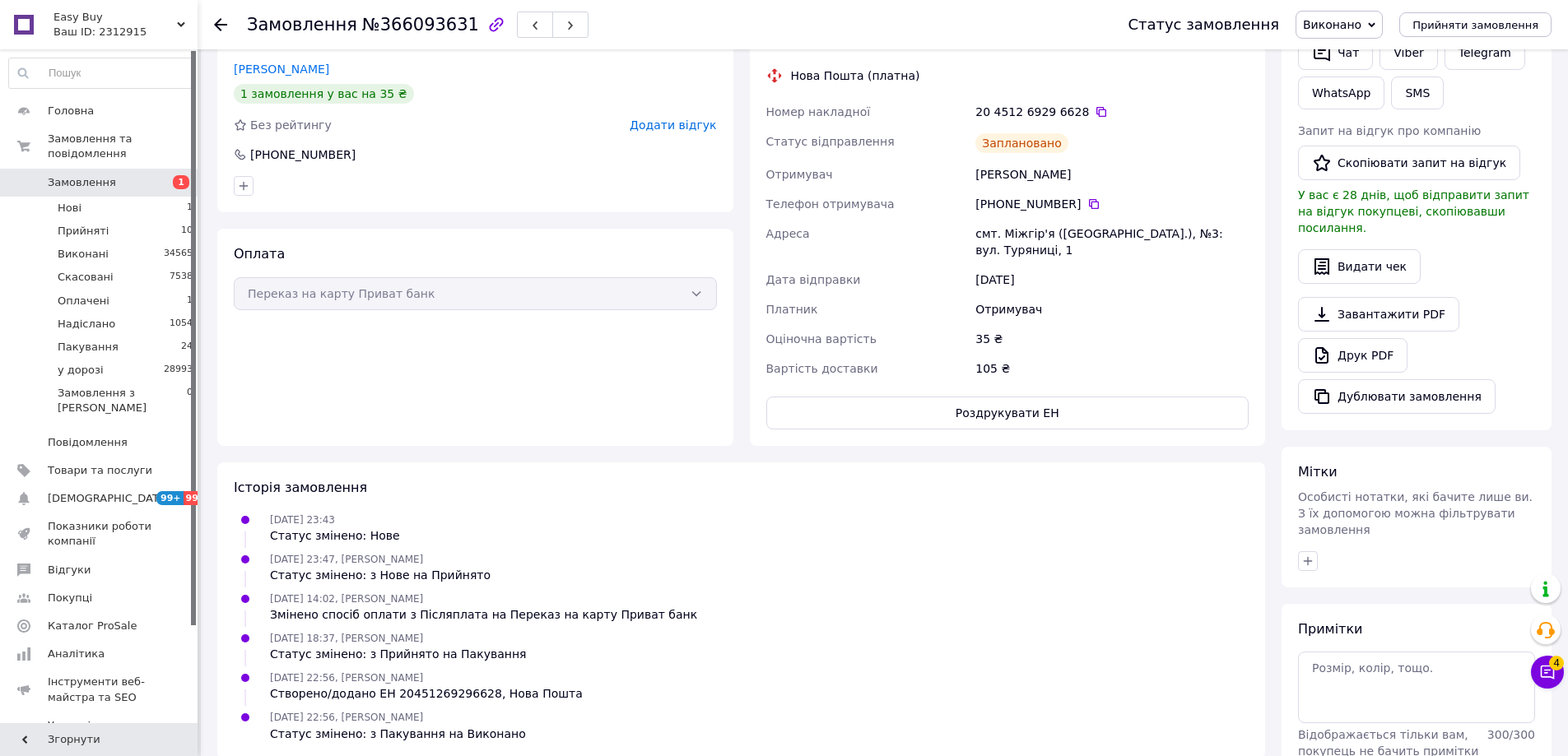
click at [1405, 620] on div "Примітки Відображається тільки вам, покупець не бачить примітки 300 / 300 Очист…" at bounding box center [1417, 713] width 237 height 185
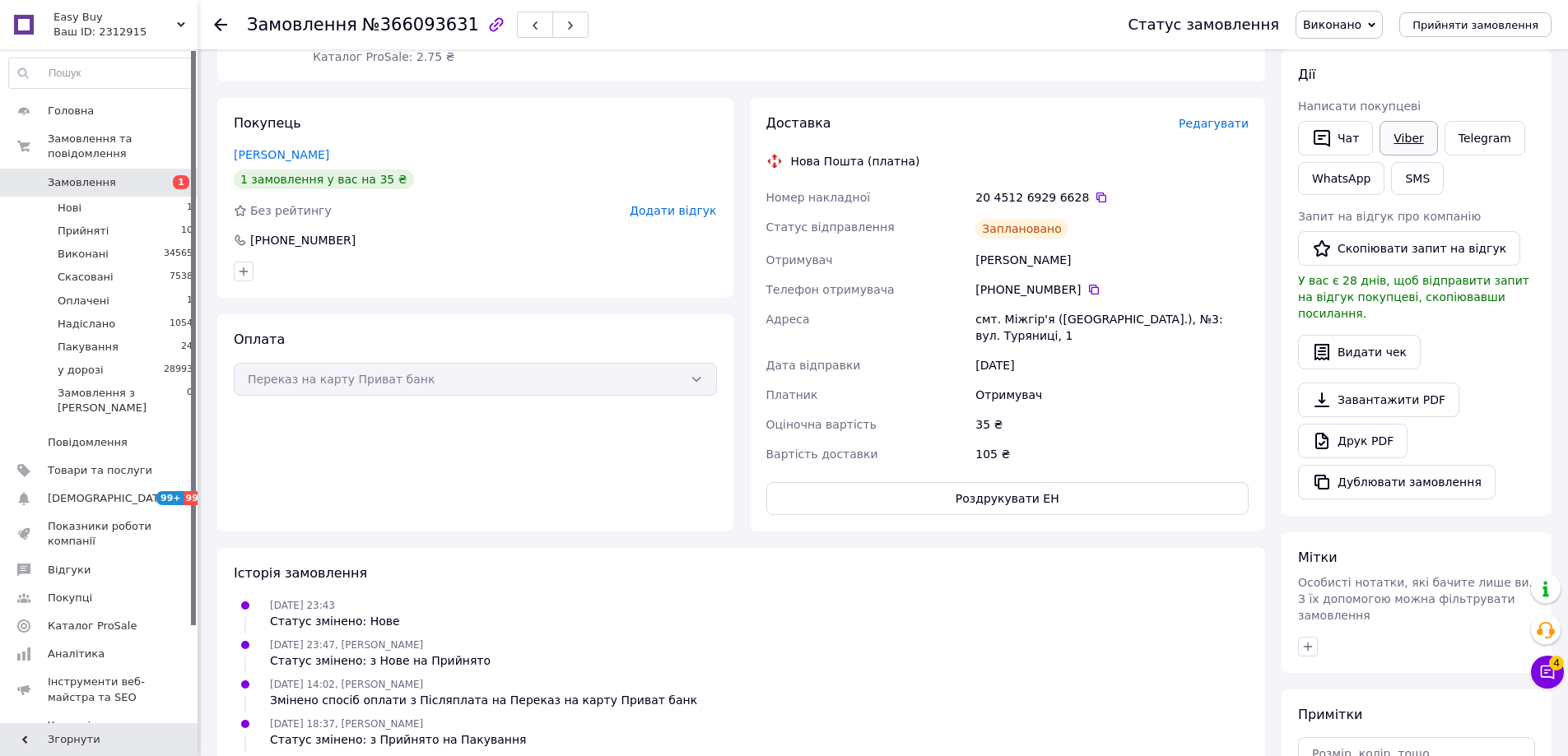
scroll to position [0, 0]
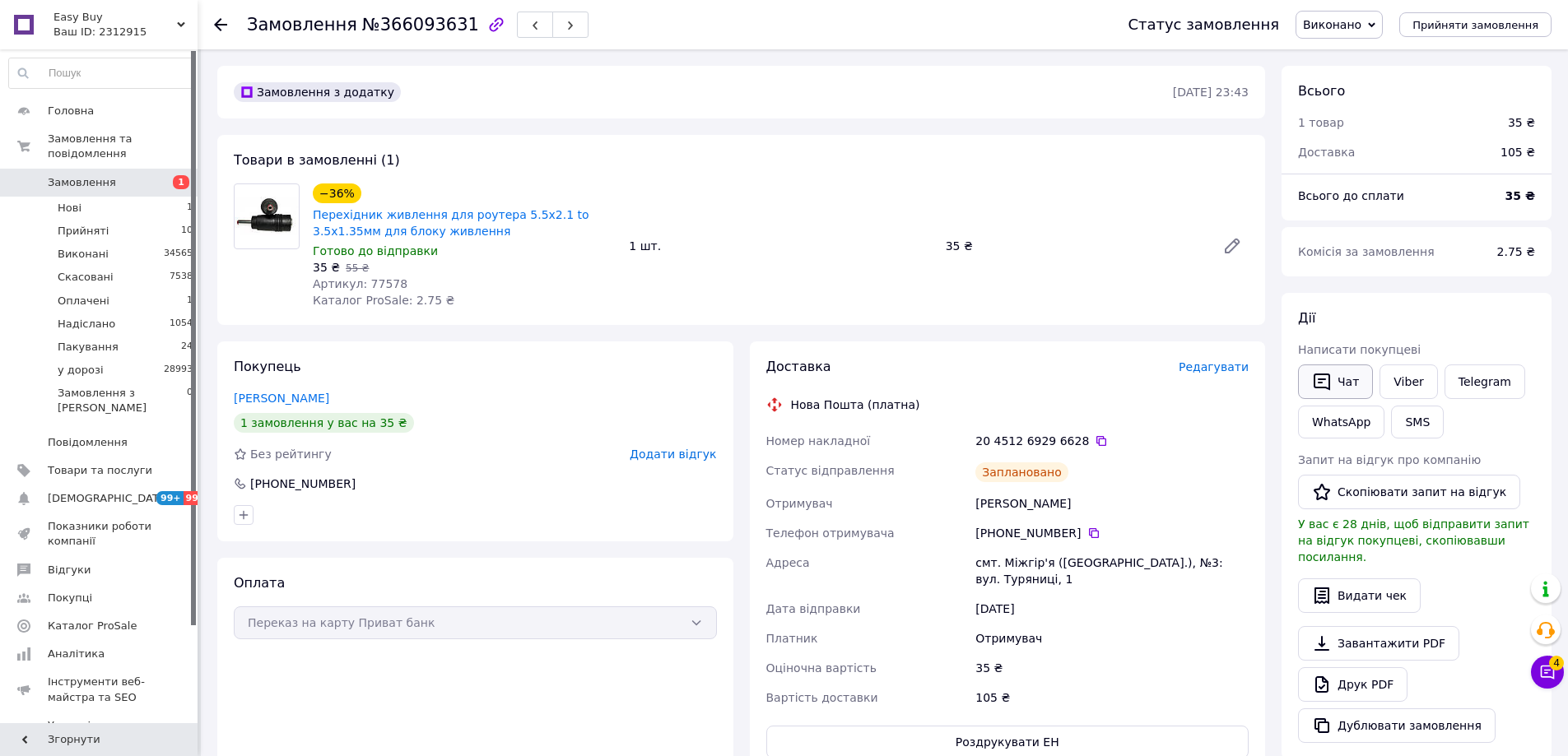
click at [1346, 390] on button "Чат" at bounding box center [1336, 381] width 75 height 34
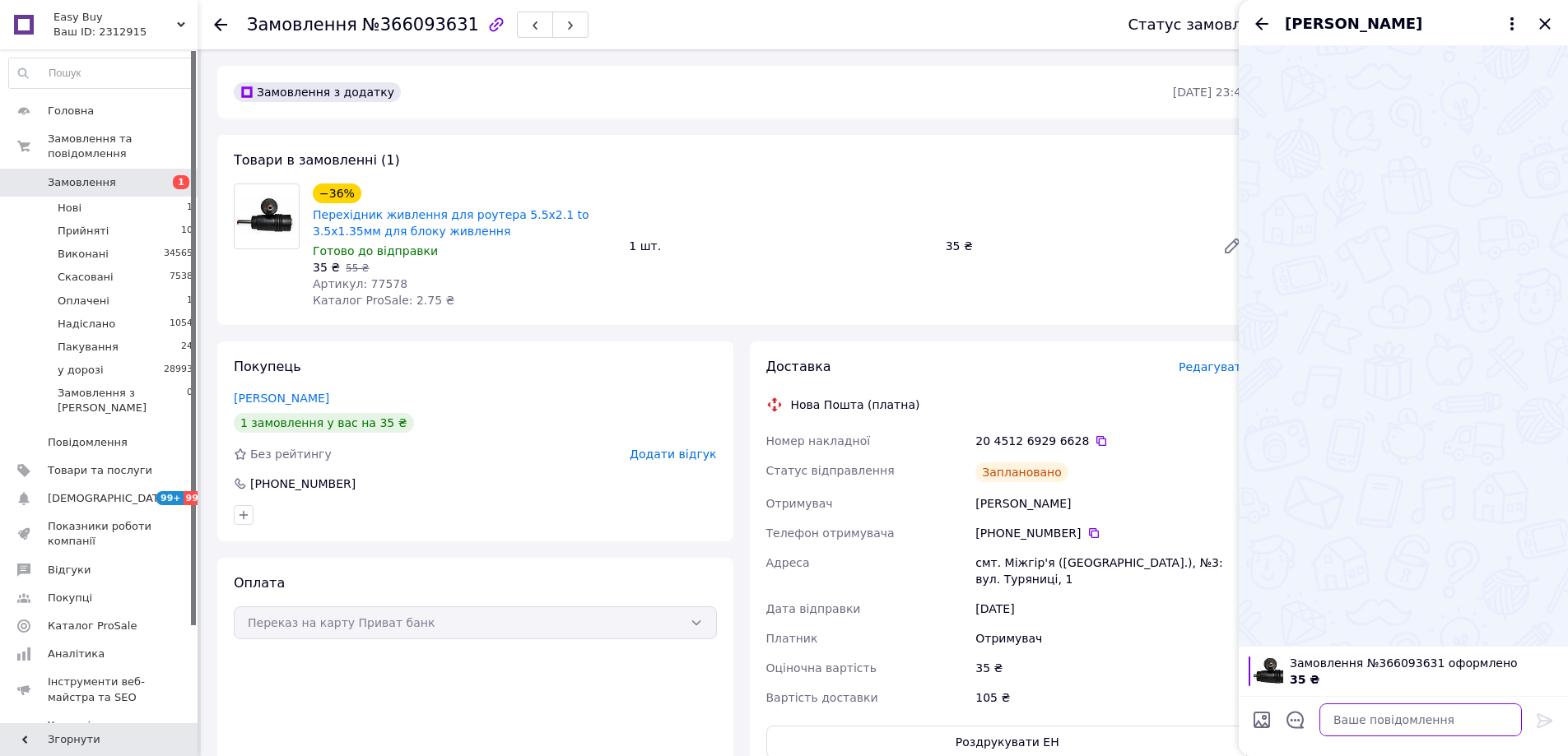
click at [1453, 721] on textarea at bounding box center [1420, 719] width 202 height 33
paste textarea "Відправлення: 20451269296628 Плановий час доставки: 14.10.2025 18:00 Вартість д…"
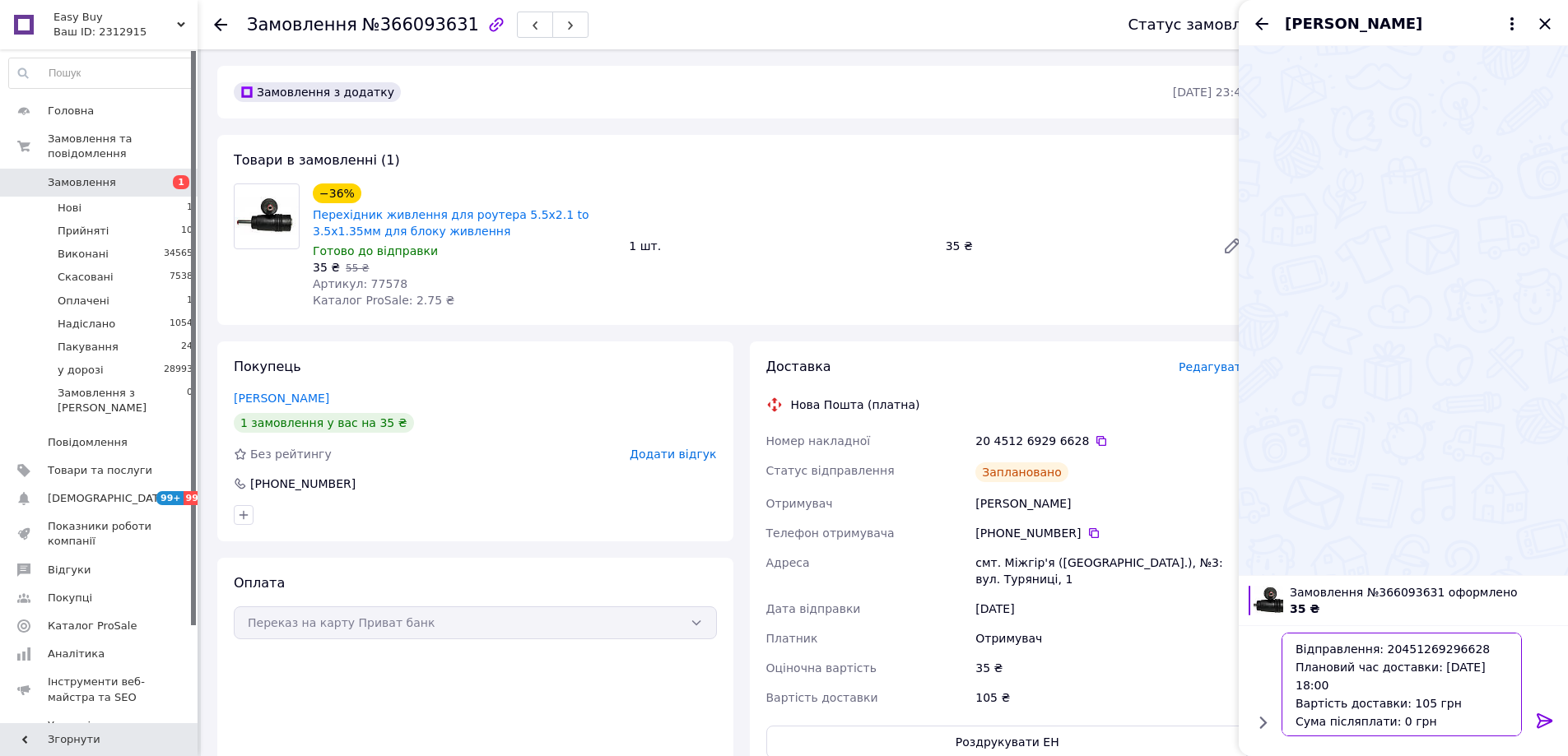
type textarea "Відправлення: 20451269296628 Плановий час доставки: 14.10.2025 18:00 Вартість д…"
click at [1545, 717] on icon at bounding box center [1545, 721] width 20 height 20
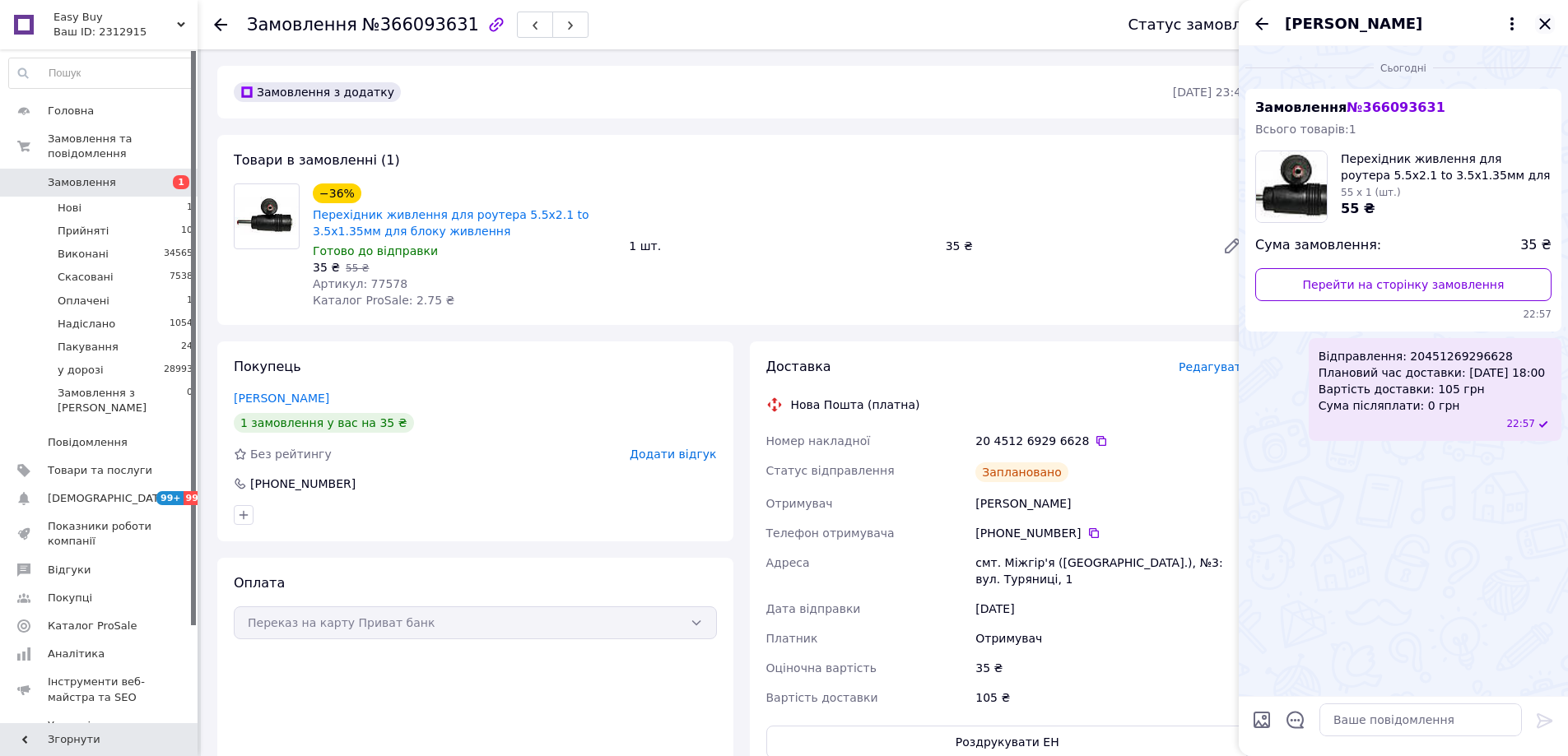
click at [1550, 16] on icon "Закрити" at bounding box center [1545, 24] width 20 height 20
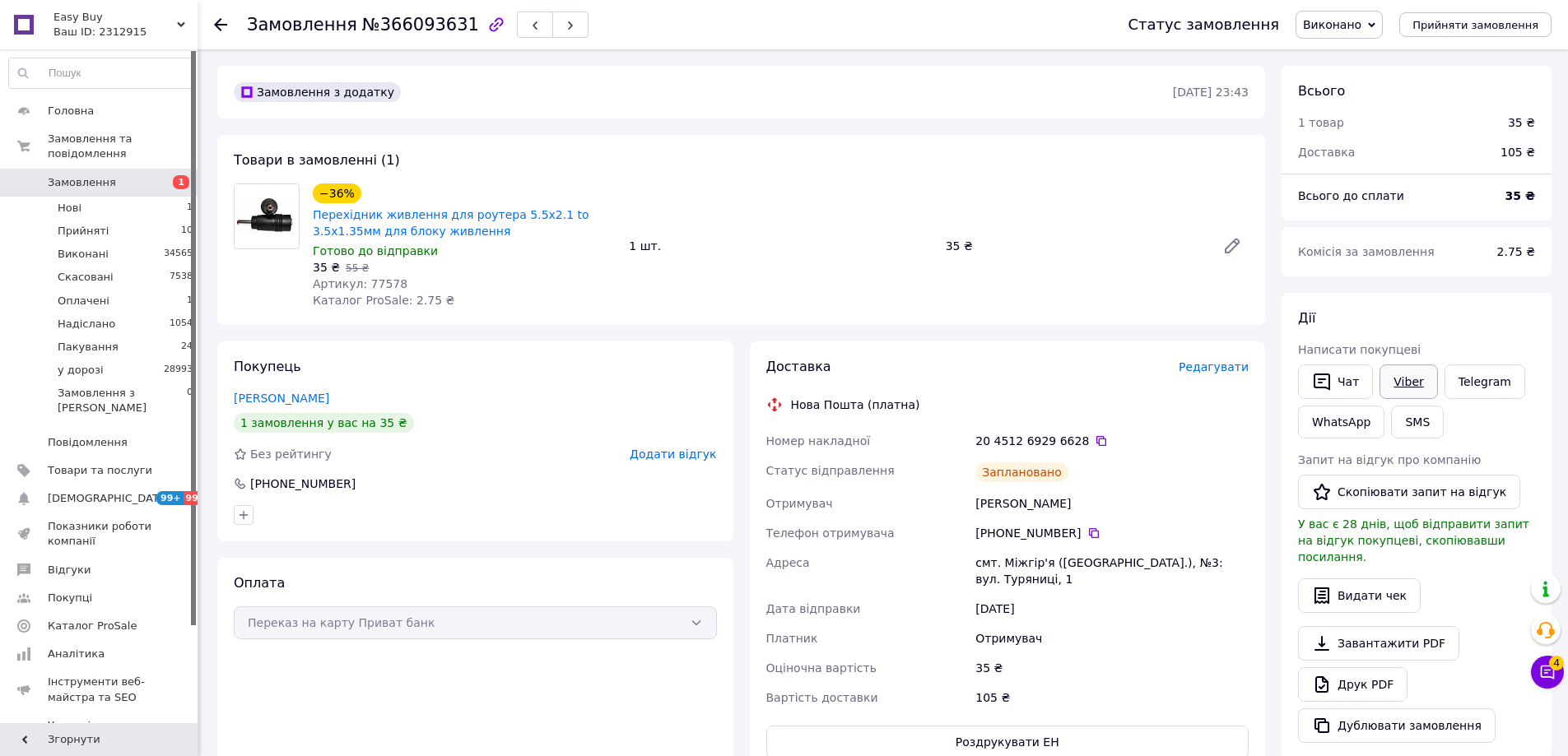
click at [1401, 380] on link "Viber" at bounding box center [1408, 381] width 58 height 34
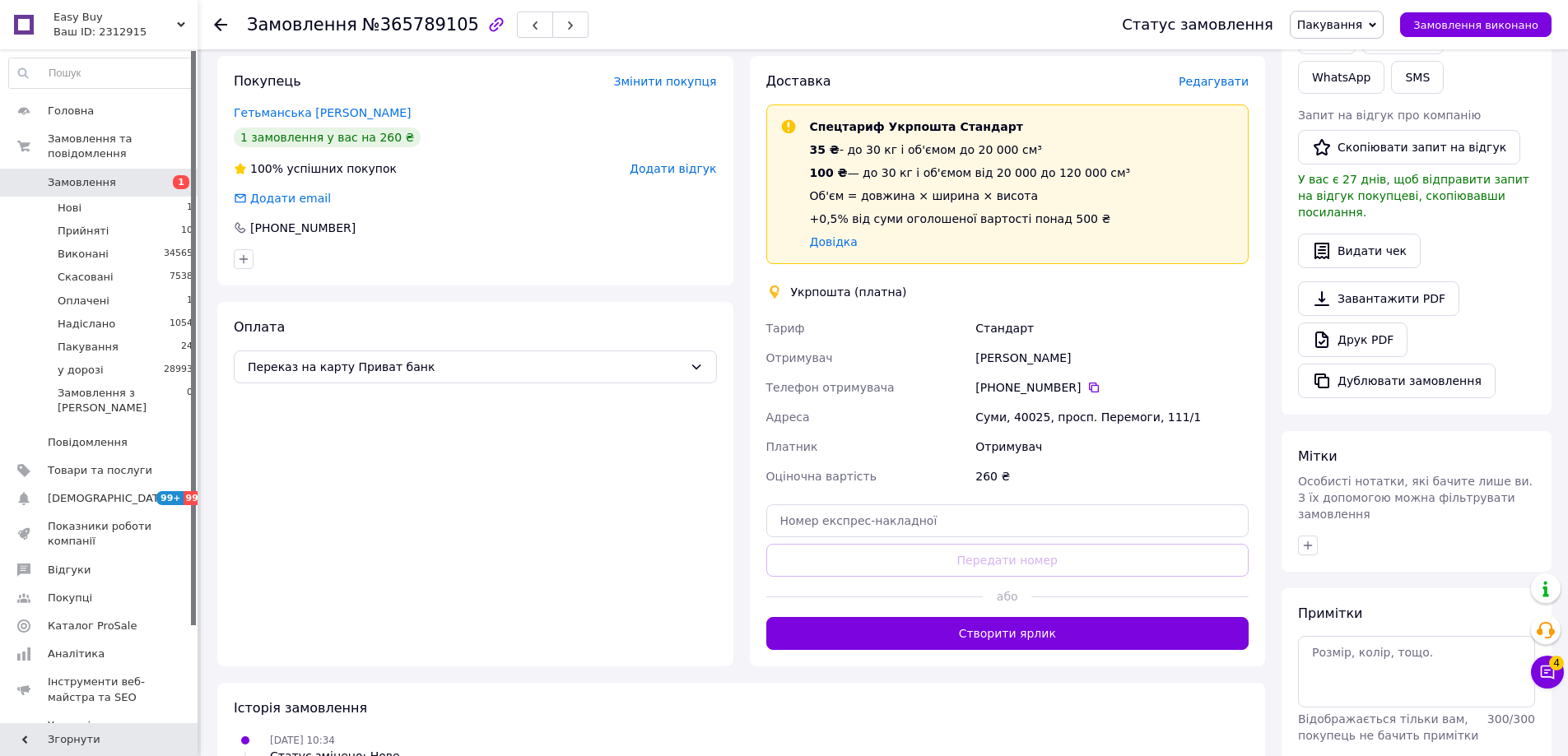
scroll to position [329, 0]
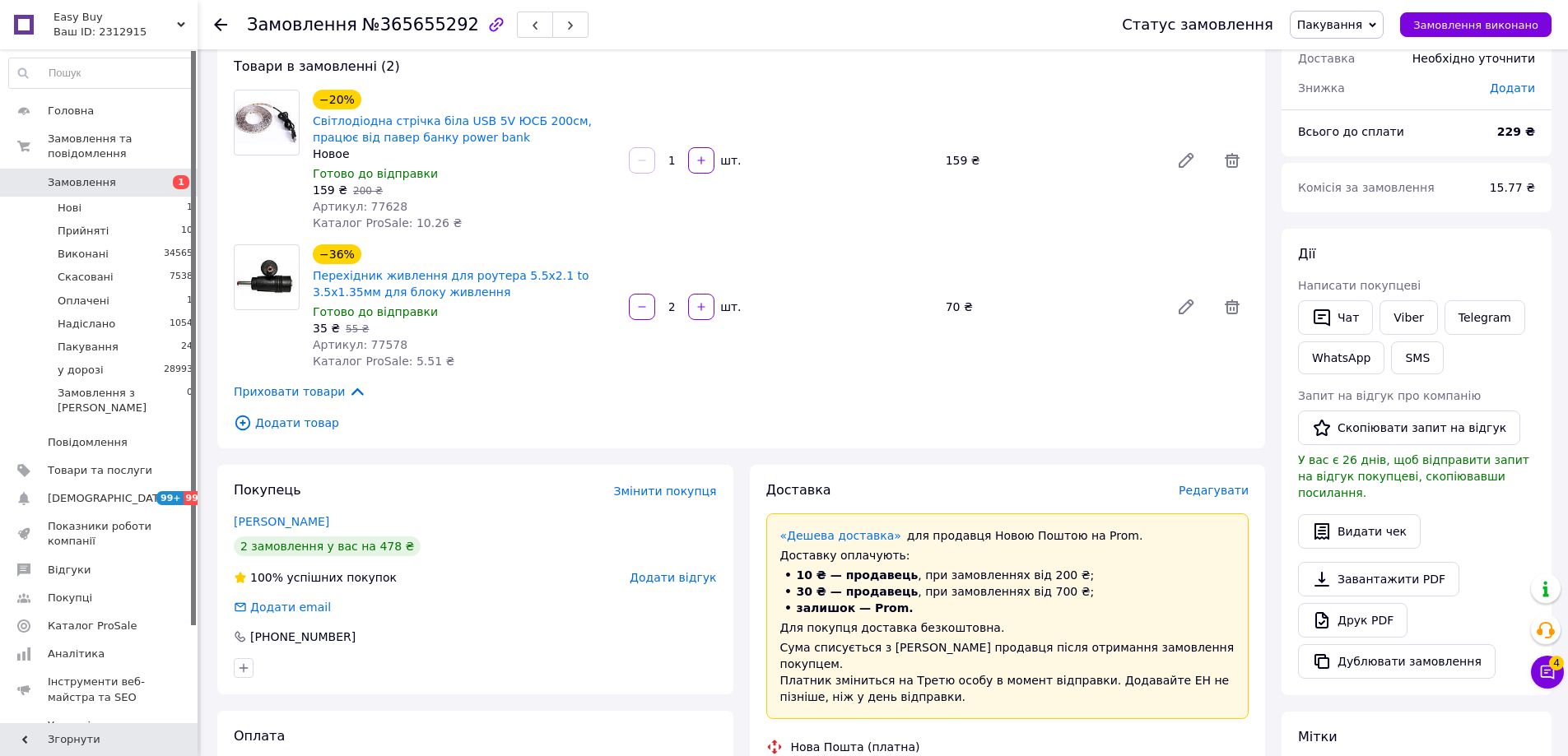
scroll to position [246, 0]
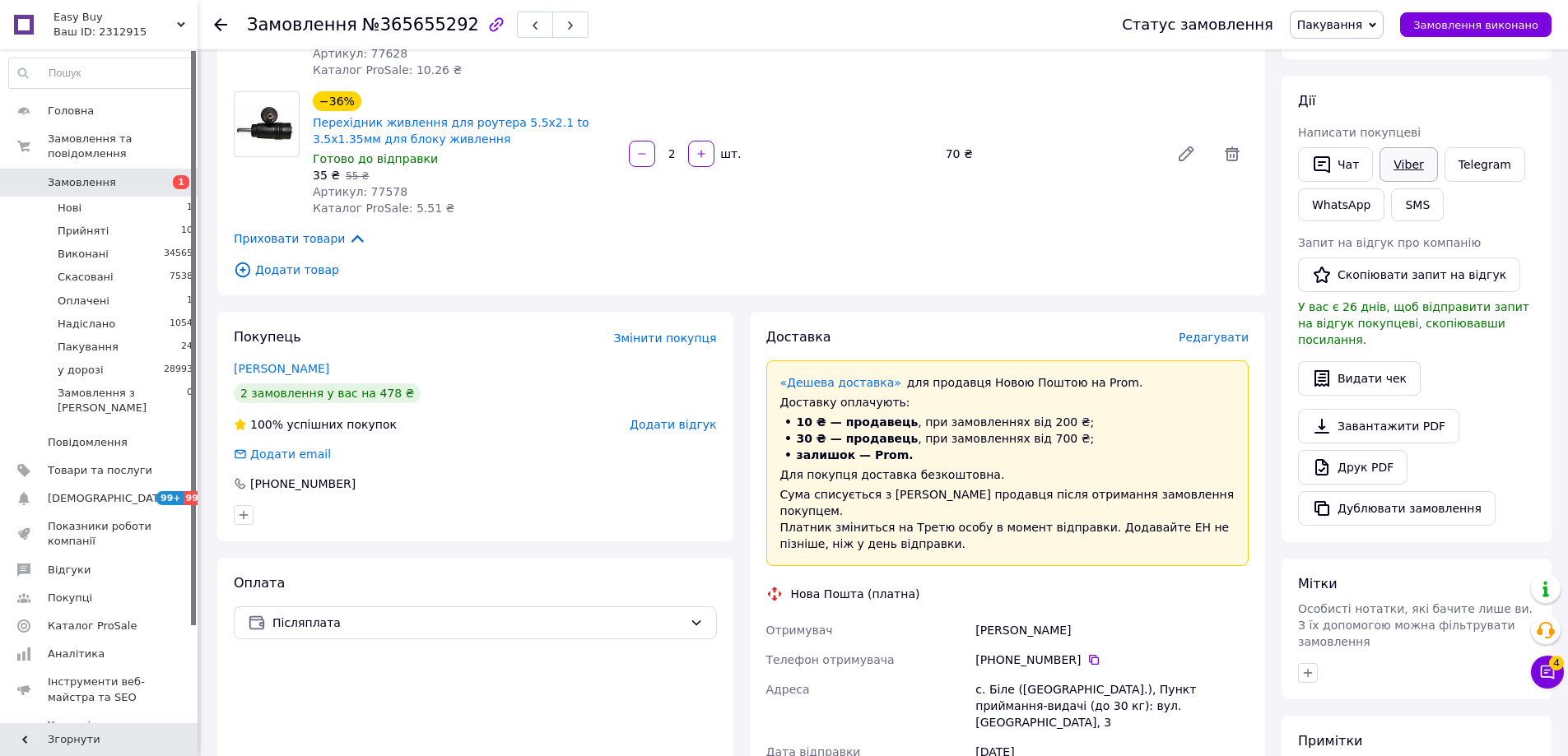
click at [1408, 168] on link "Viber" at bounding box center [1408, 164] width 58 height 34
click at [435, 347] on div "Покупець Змінити покупця [PERSON_NAME] 2 замовлення у вас на 478 ₴ 100% успішни…" at bounding box center [475, 426] width 516 height 230
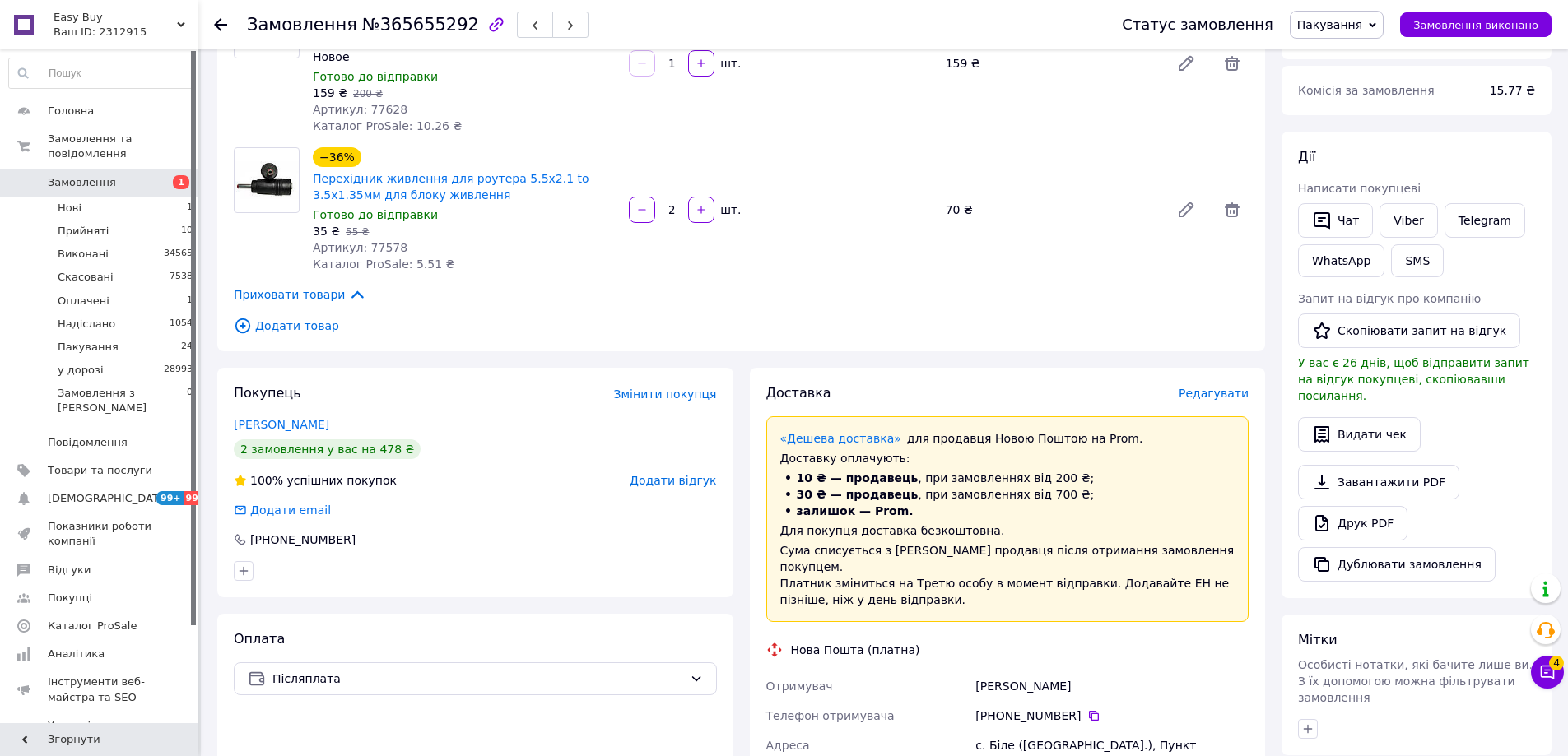
scroll to position [82, 0]
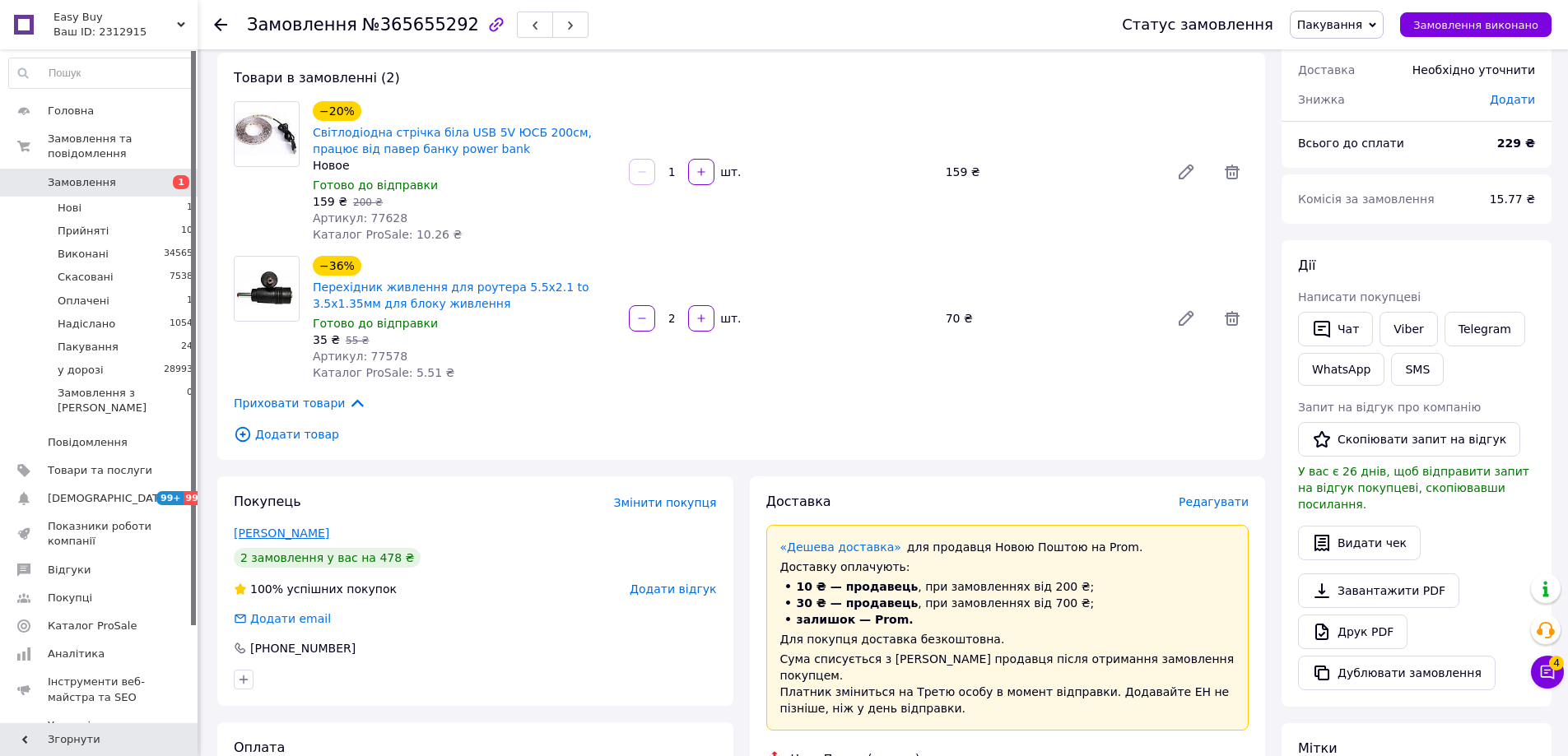
click at [278, 527] on link "[PERSON_NAME]" at bounding box center [282, 533] width 95 height 13
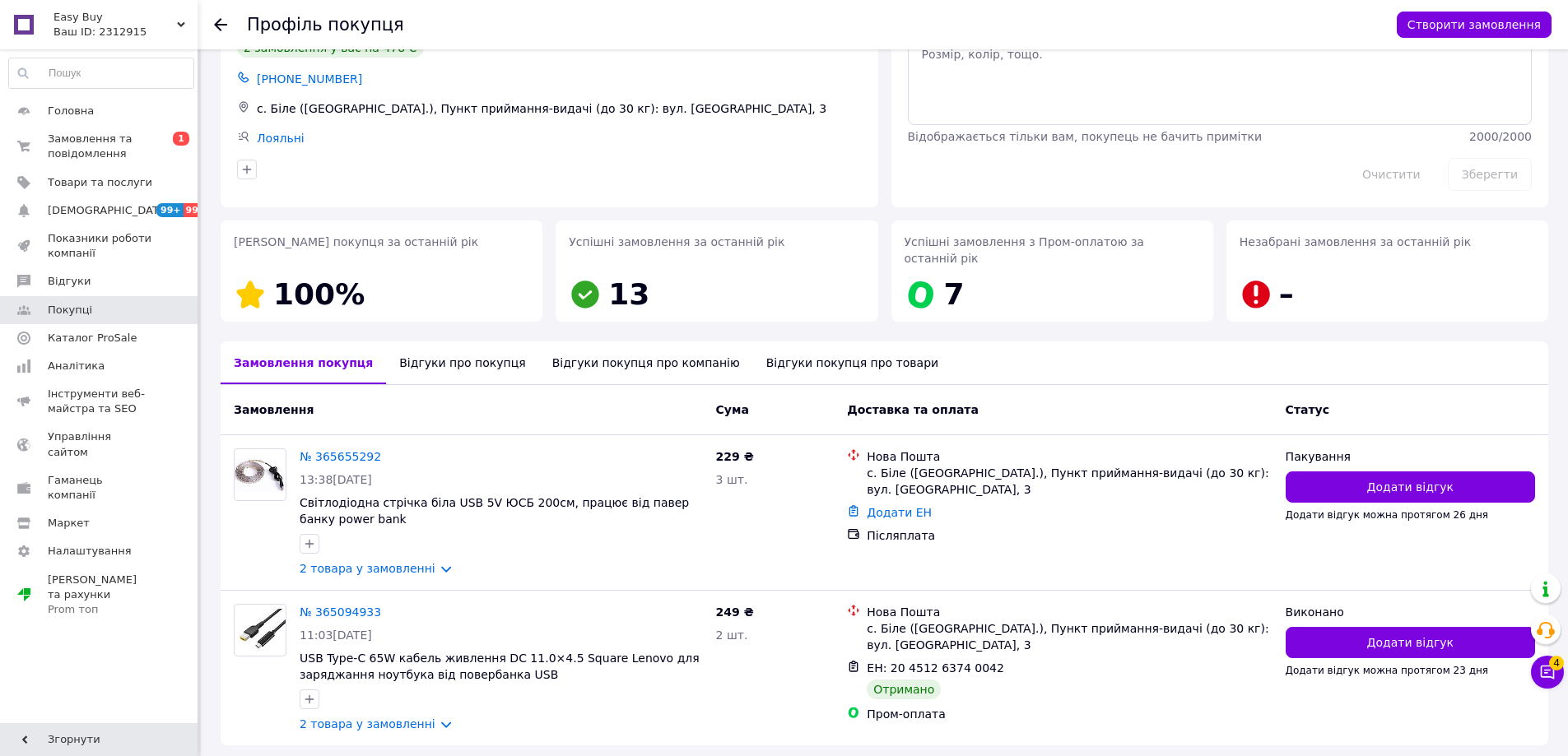
scroll to position [82, 0]
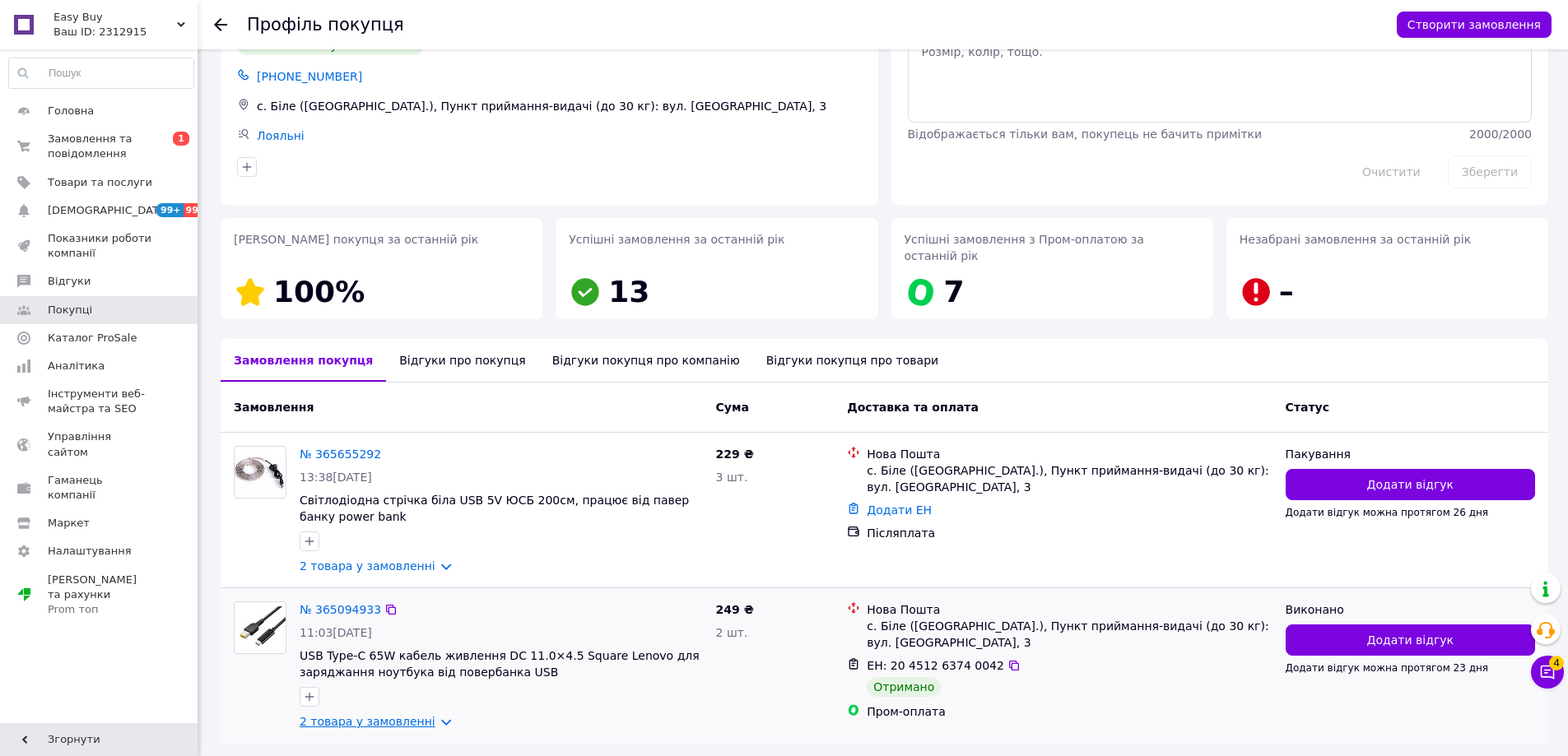
click at [323, 715] on link "2 товара у замовленні" at bounding box center [367, 722] width 135 height 13
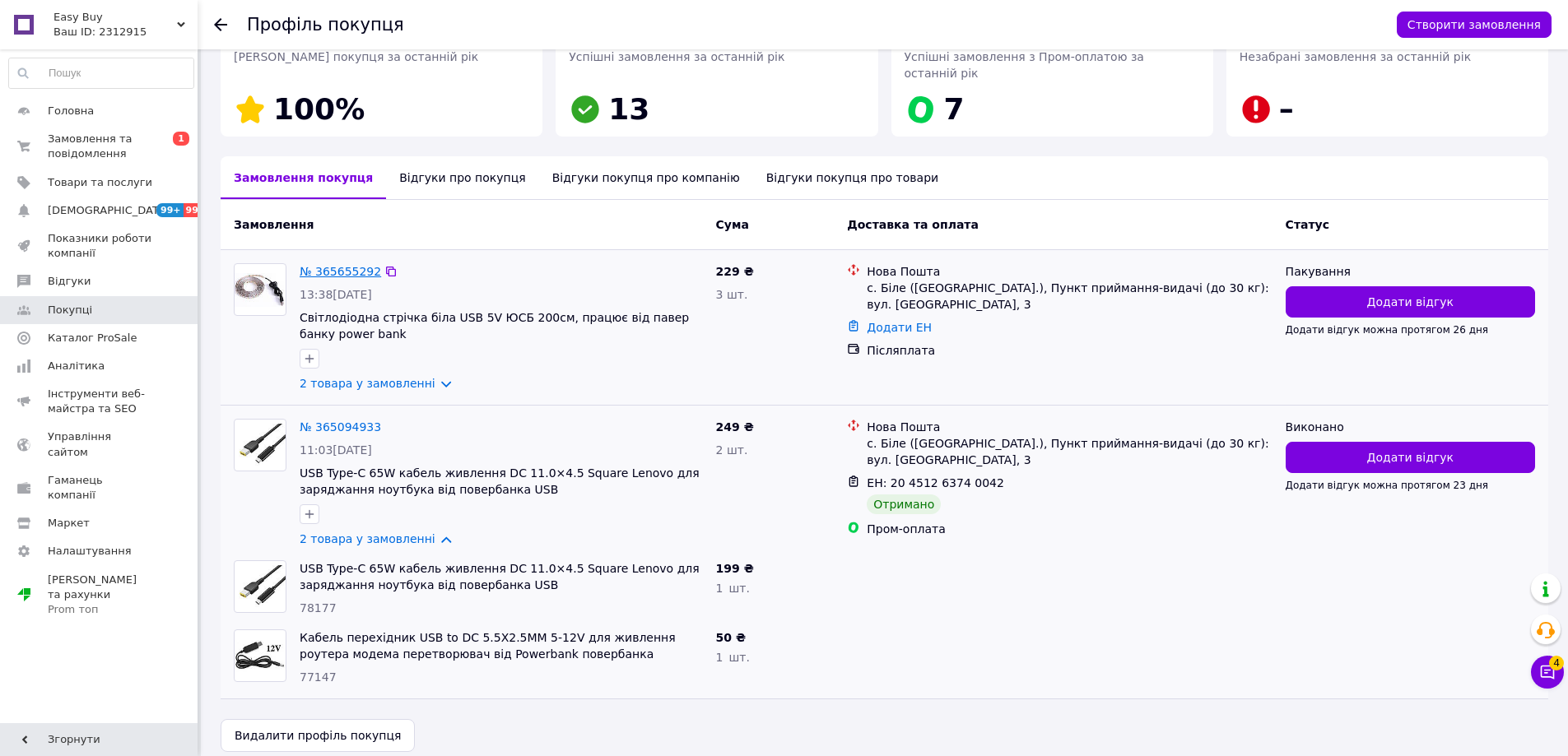
click at [350, 265] on link "№ 365655292" at bounding box center [339, 271] width 81 height 13
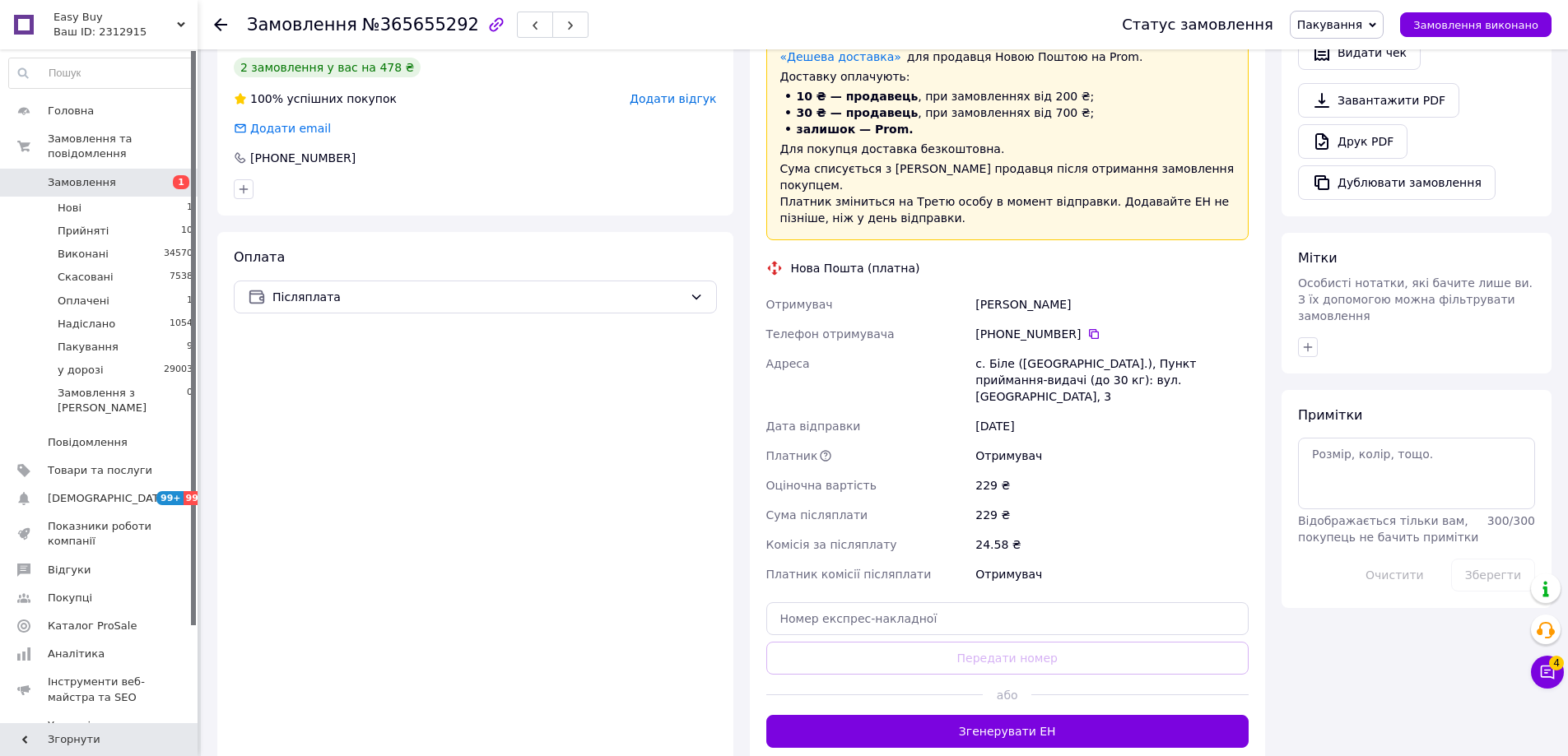
scroll to position [676, 0]
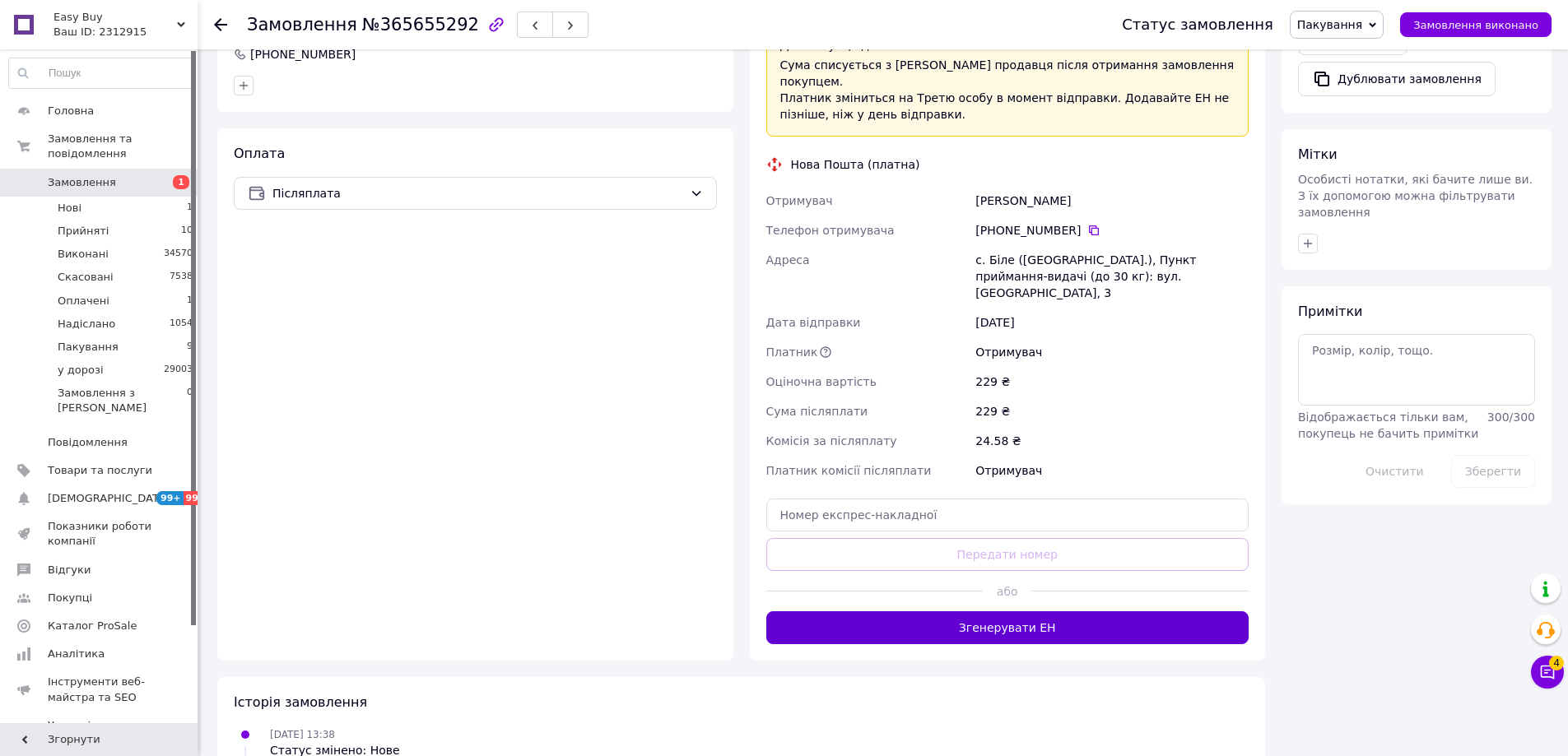
drag, startPoint x: 1021, startPoint y: 619, endPoint x: 1032, endPoint y: 605, distance: 17.8
click at [1023, 616] on div "Доставка Редагувати «Дешева доставка»   для продавця Новою Поштою на Prom. Дост…" at bounding box center [1007, 271] width 516 height 778
click at [1033, 611] on button "Згенерувати ЕН" at bounding box center [1008, 627] width 483 height 33
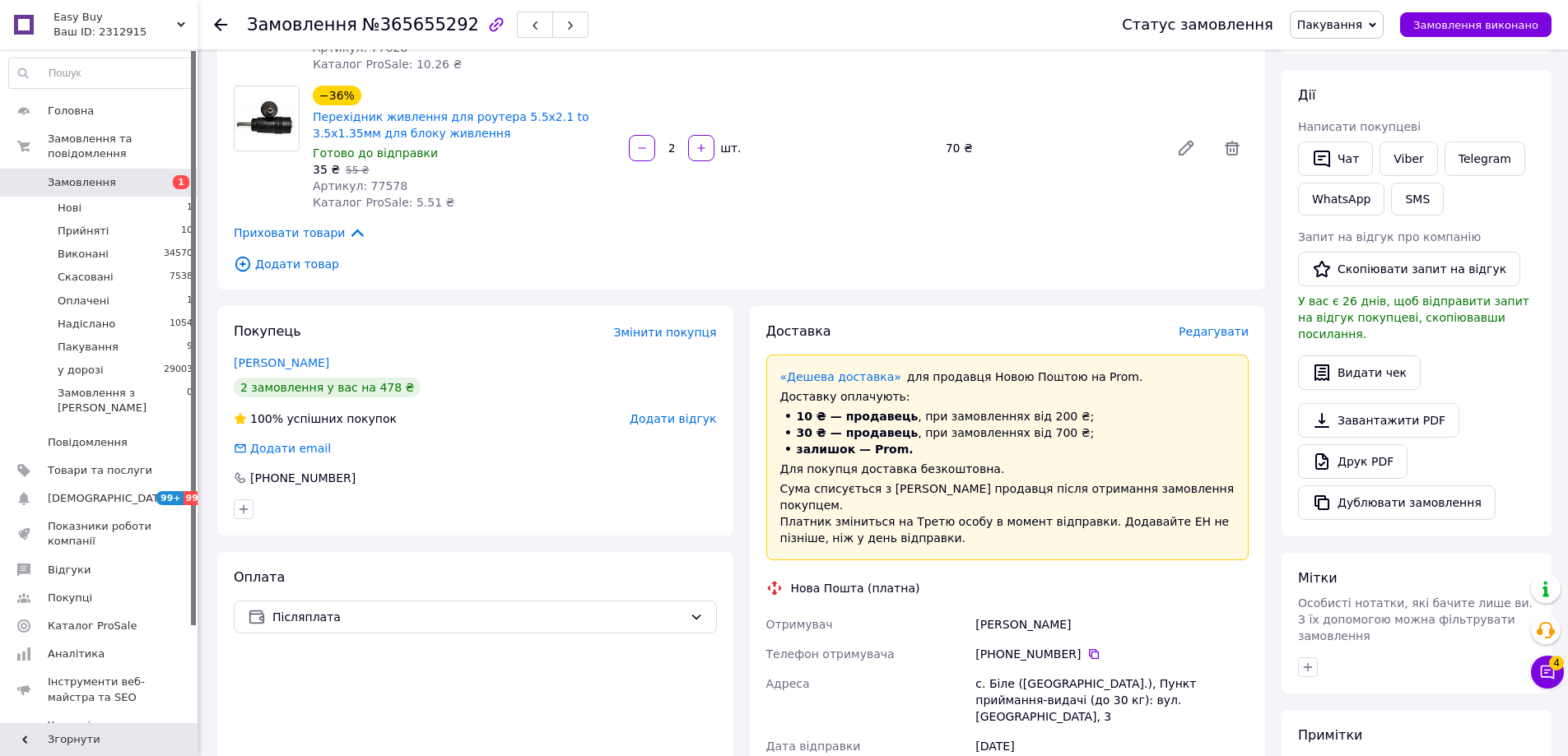
scroll to position [183, 0]
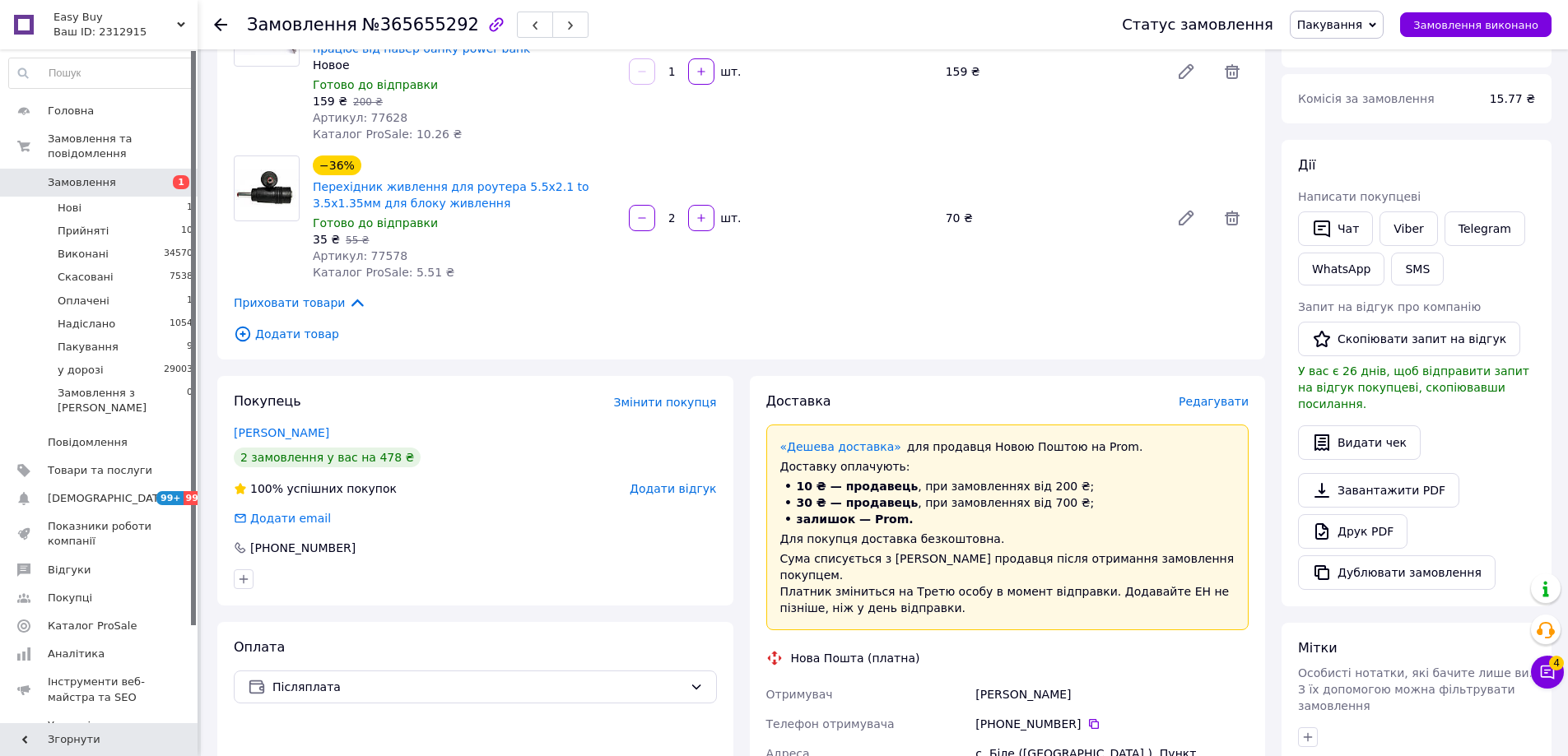
click at [1341, 22] on span "Пакування" at bounding box center [1330, 25] width 65 height 13
click at [1354, 166] on li "Надіслано" at bounding box center [1336, 156] width 92 height 25
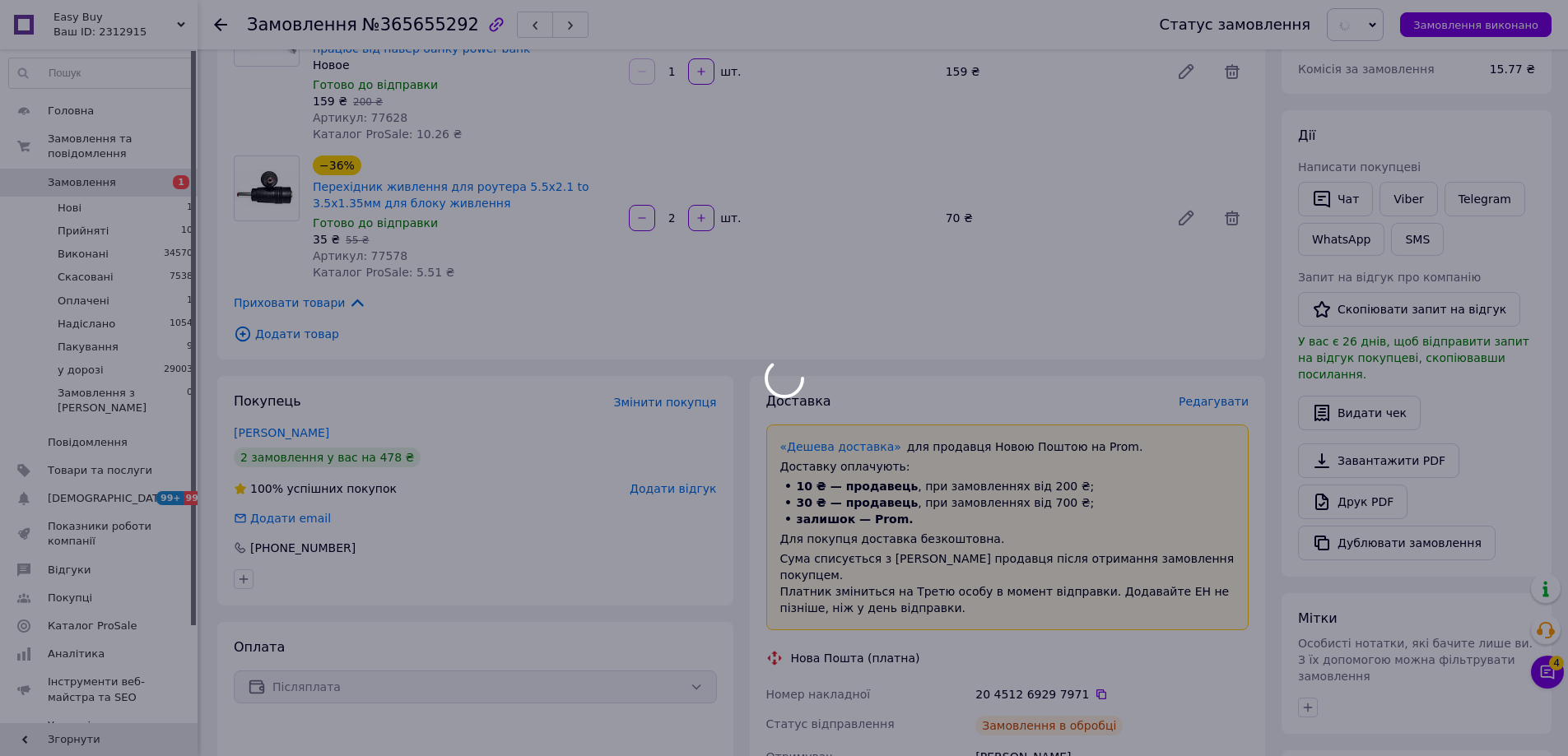
click at [1352, 21] on body "Easy Buy Ваш ID: 2312915 Сайт Easy Buy Кабінет покупця Перевірити стан системи …" at bounding box center [784, 580] width 1568 height 1525
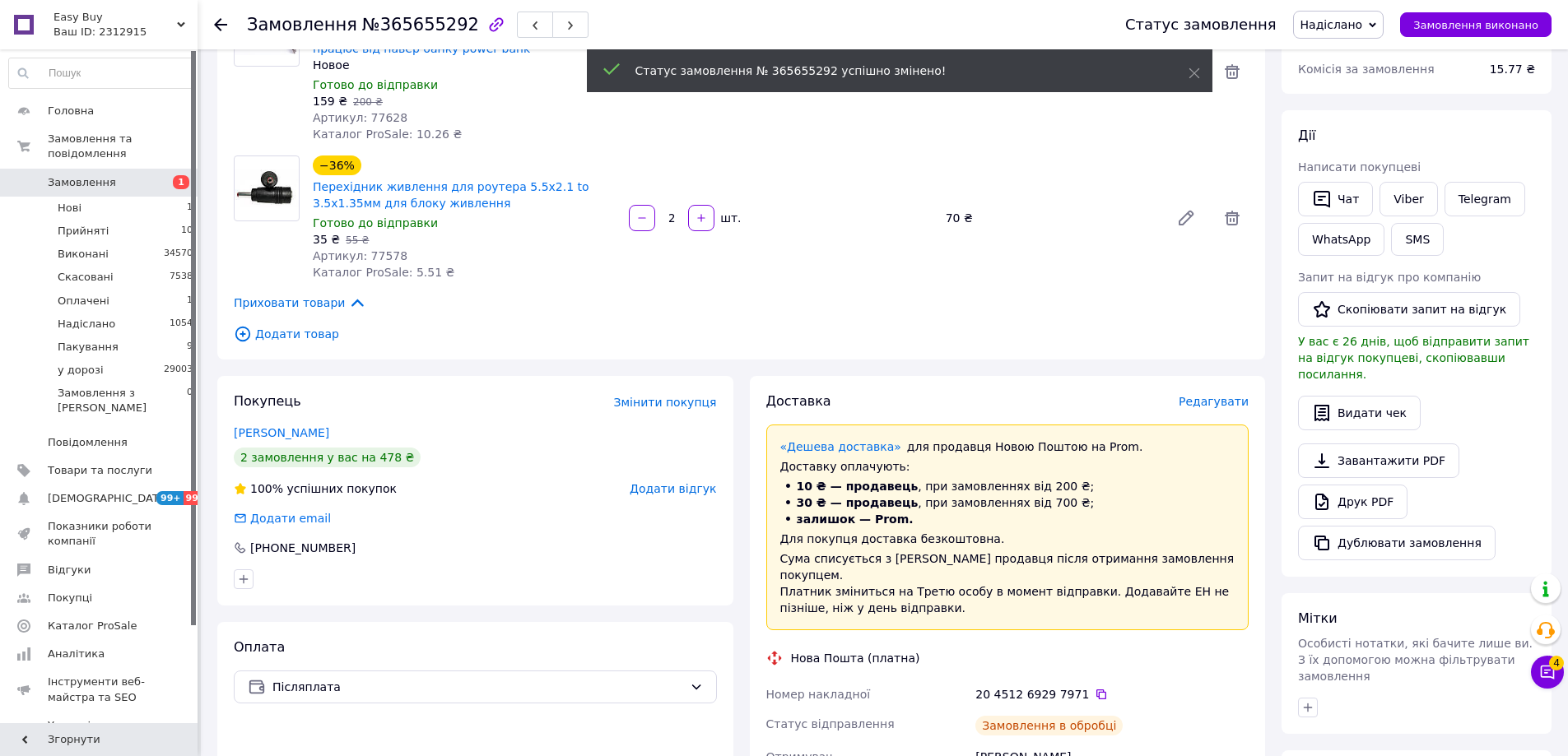
click at [1353, 27] on body "Easy Buy Ваш ID: 2312915 Сайт Easy Buy Кабінет покупця Перевірити стан системи …" at bounding box center [784, 639] width 1568 height 1645
click at [1353, 27] on span "Надіслано" at bounding box center [1331, 25] width 63 height 13
click at [1358, 176] on li "у дорозі" at bounding box center [1338, 181] width 89 height 25
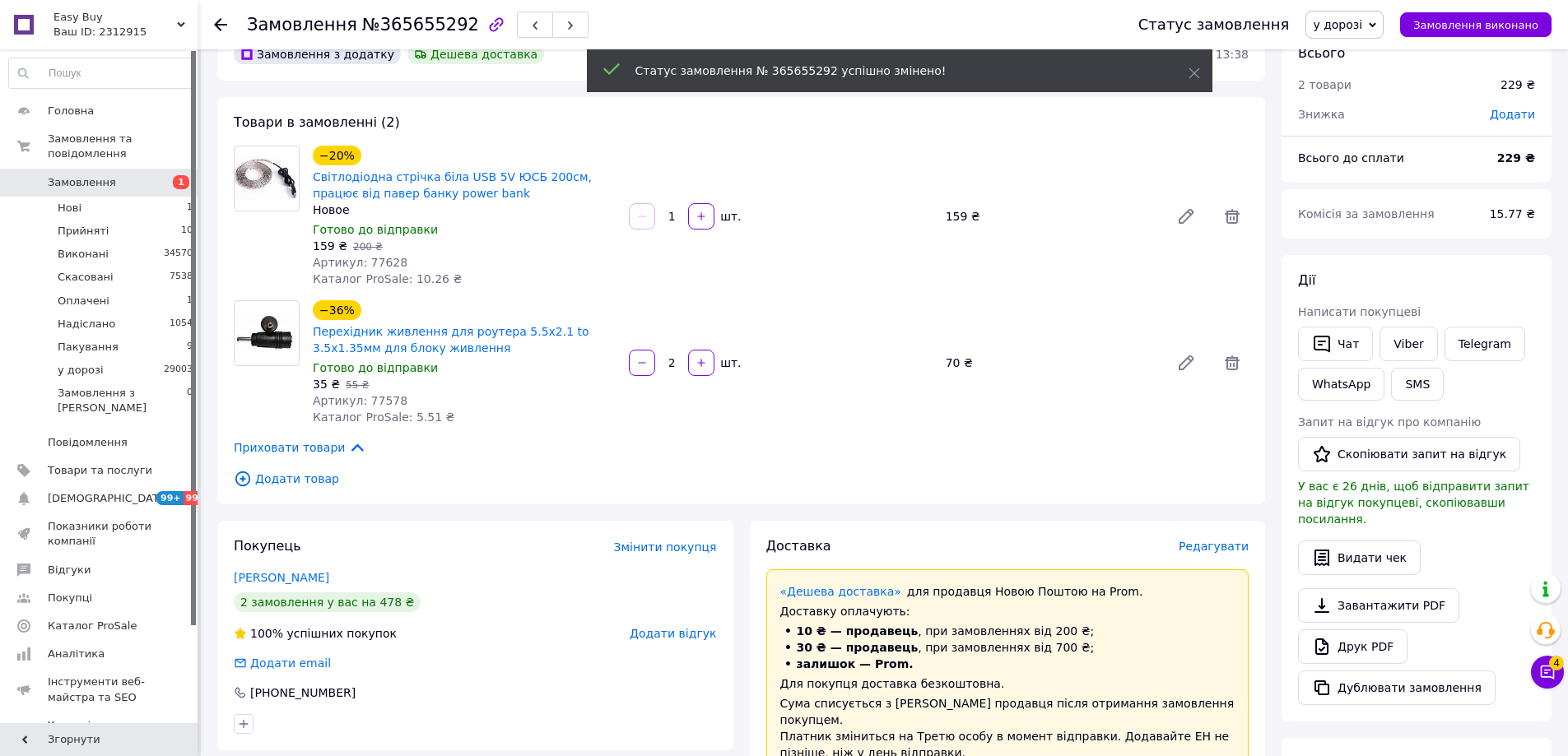
scroll to position [511, 0]
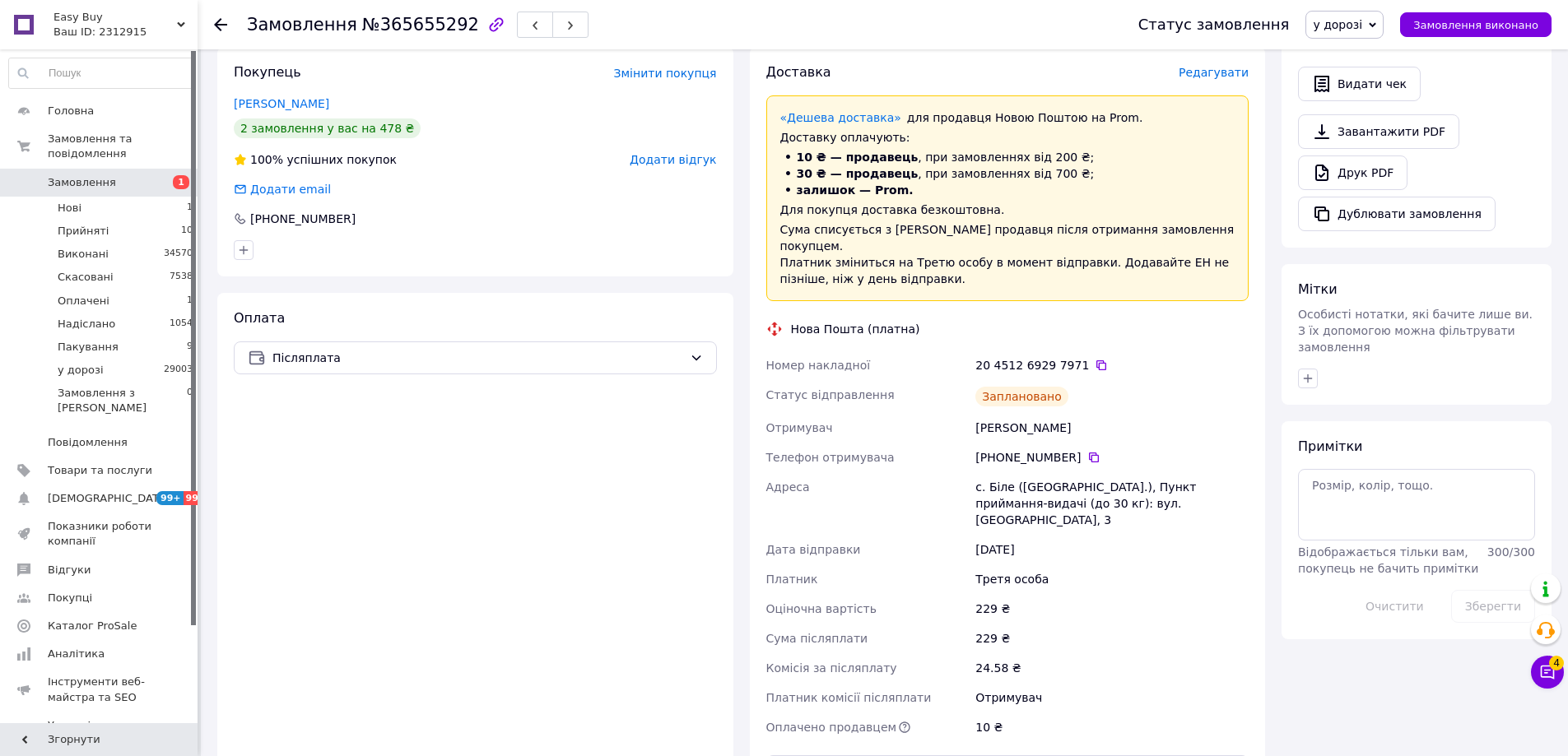
drag, startPoint x: 1179, startPoint y: 390, endPoint x: 1334, endPoint y: 419, distance: 157.7
click at [1181, 390] on div "Заплановано" at bounding box center [1112, 396] width 280 height 33
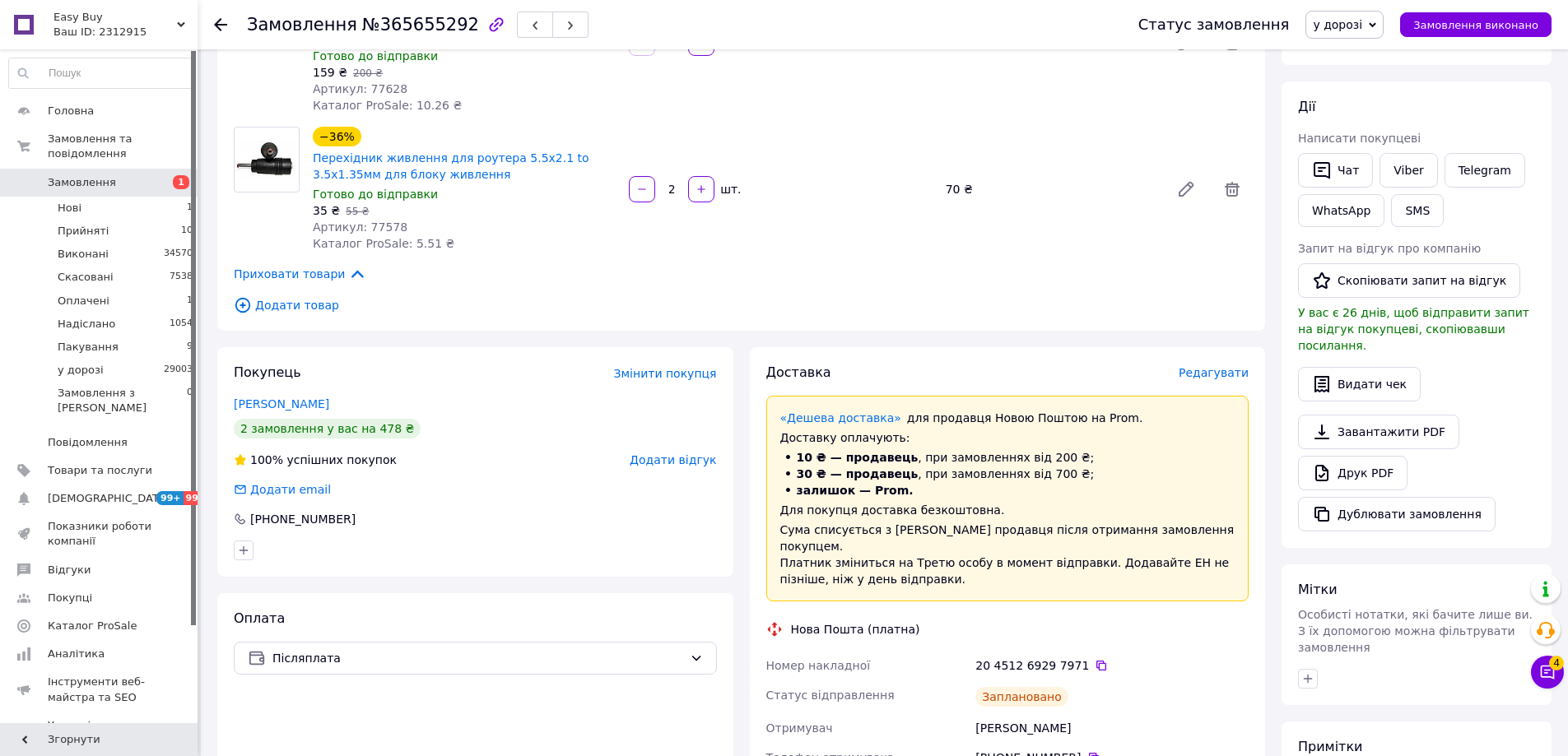
scroll to position [100, 0]
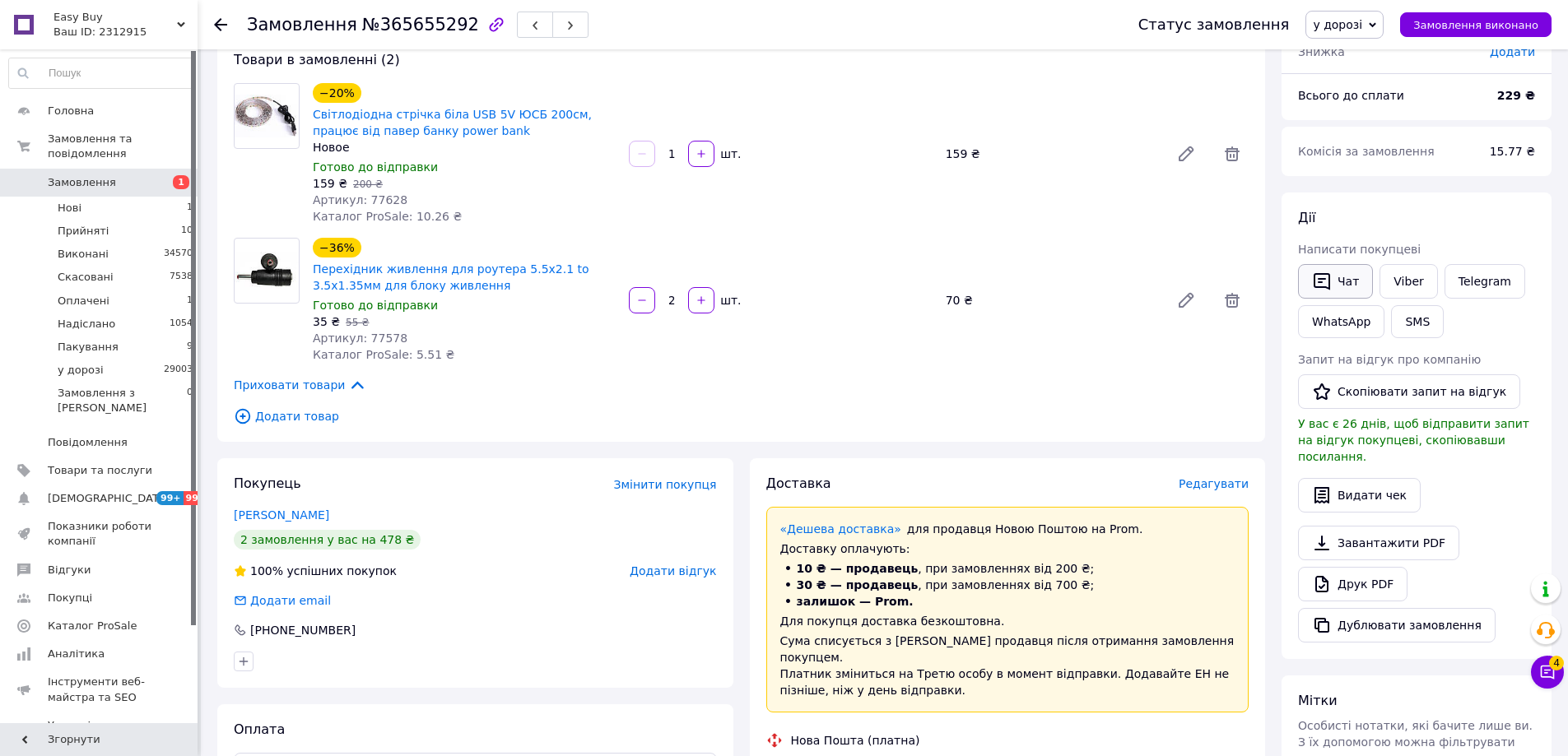
click at [1348, 277] on button "Чат" at bounding box center [1336, 281] width 75 height 34
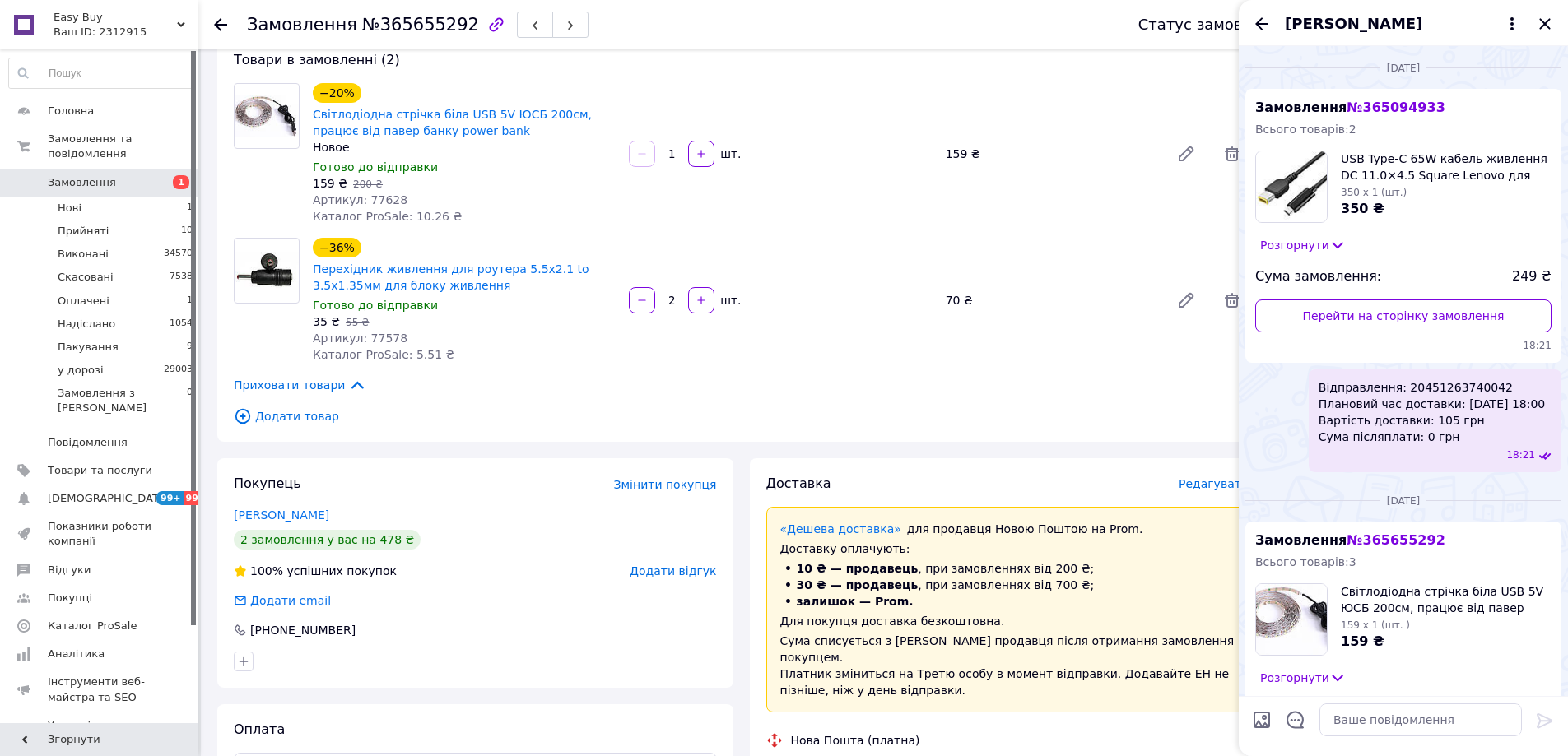
scroll to position [231, 0]
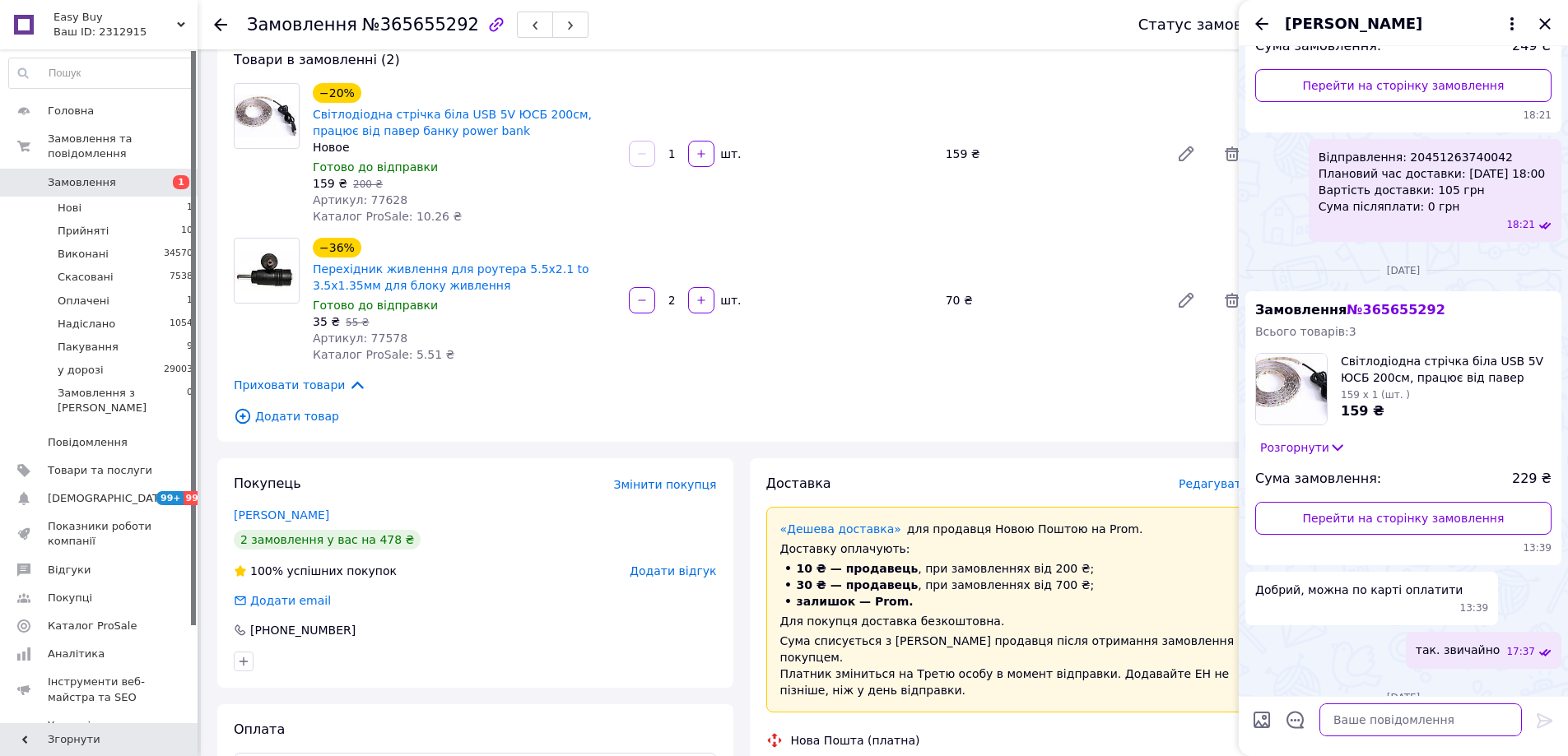
drag, startPoint x: 1443, startPoint y: 729, endPoint x: 1499, endPoint y: 723, distance: 56.3
click at [1444, 730] on textarea at bounding box center [1420, 719] width 202 height 33
paste textarea "Відправлення: 20451269297971 Плановий час доставки: [DATE] 18:00 Вартість доста…"
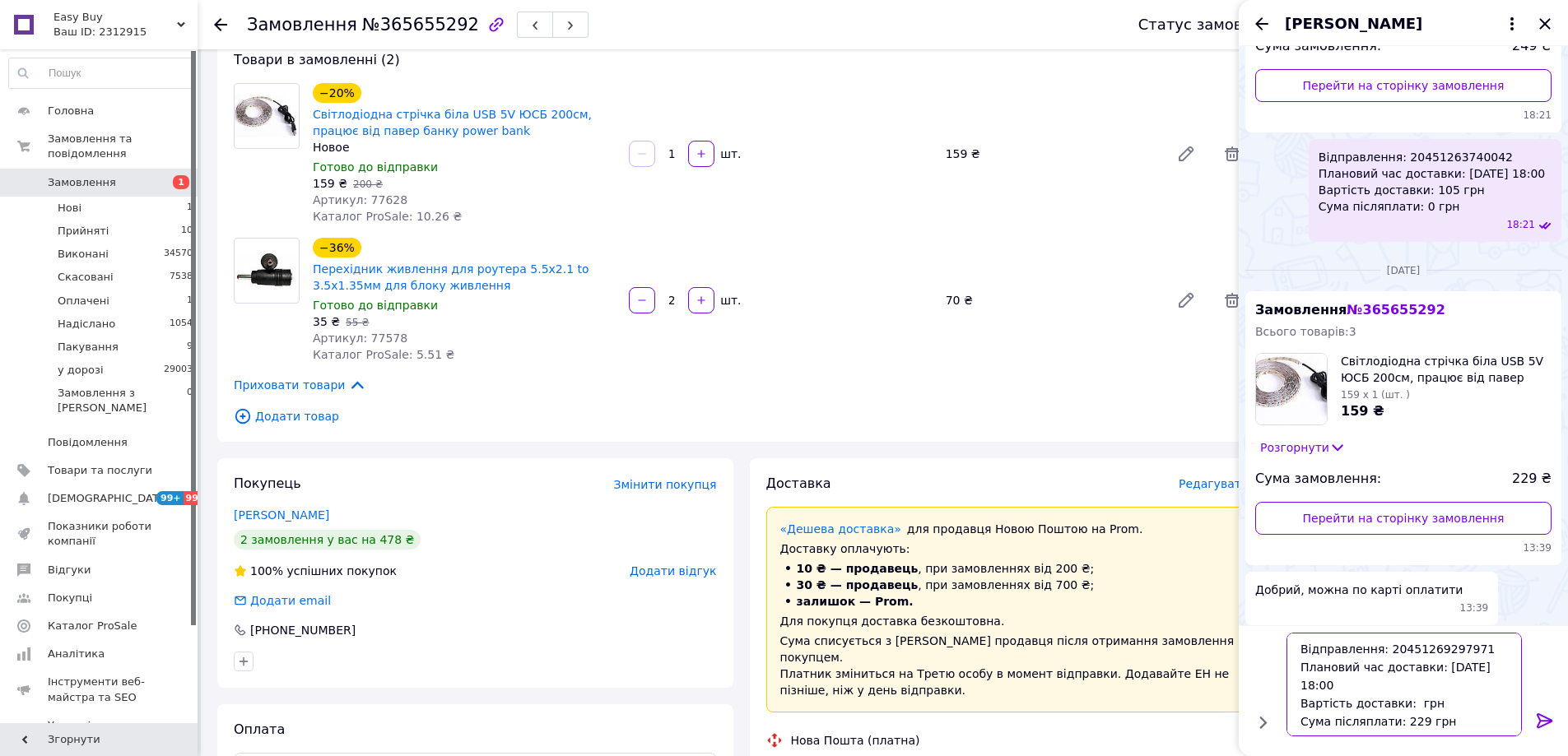
type textarea "Відправлення: 20451269297971 Плановий час доставки: [DATE] 18:00 Вартість доста…"
click at [1543, 713] on icon at bounding box center [1545, 721] width 20 height 20
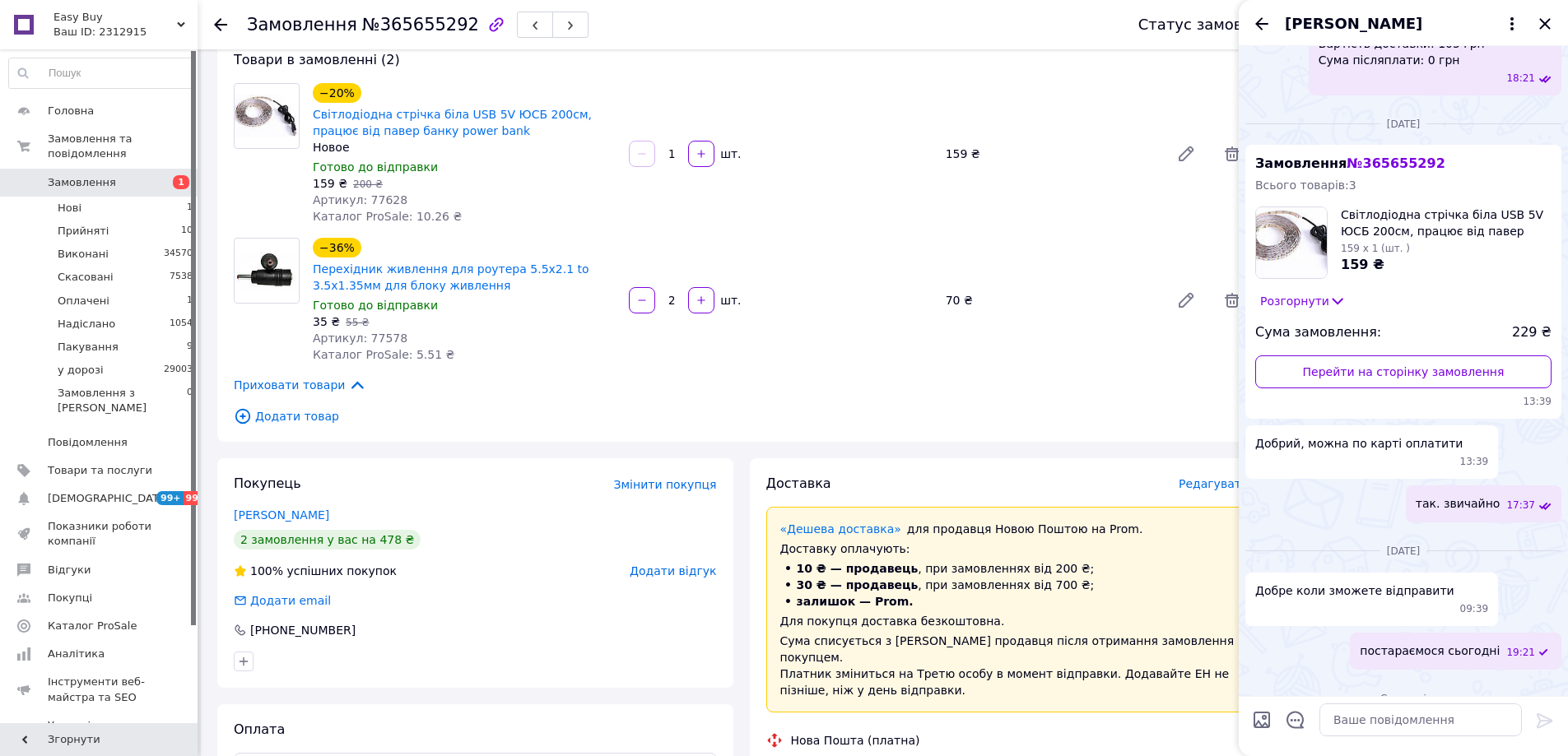
scroll to position [246, 0]
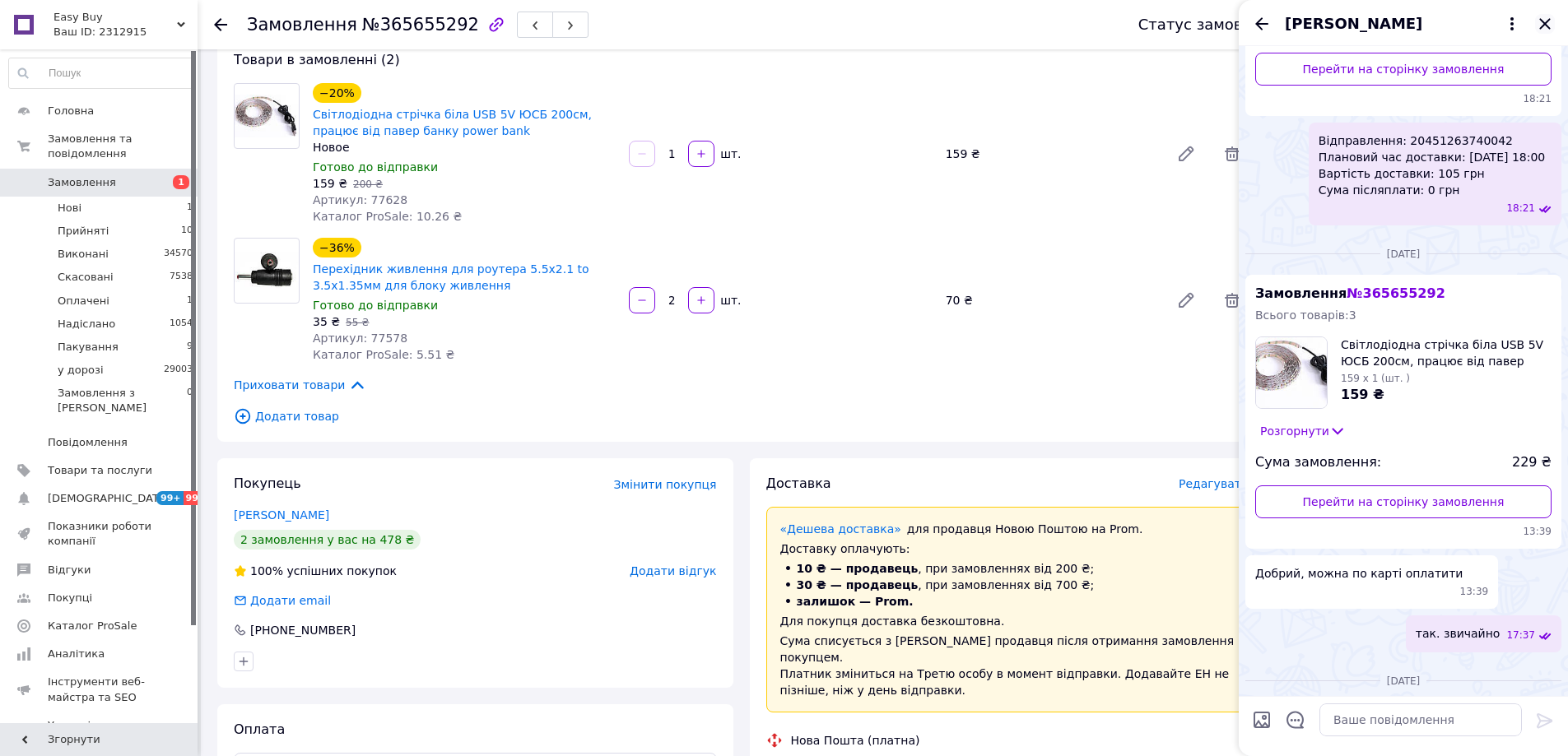
click at [1544, 22] on icon "Закрити" at bounding box center [1545, 24] width 20 height 20
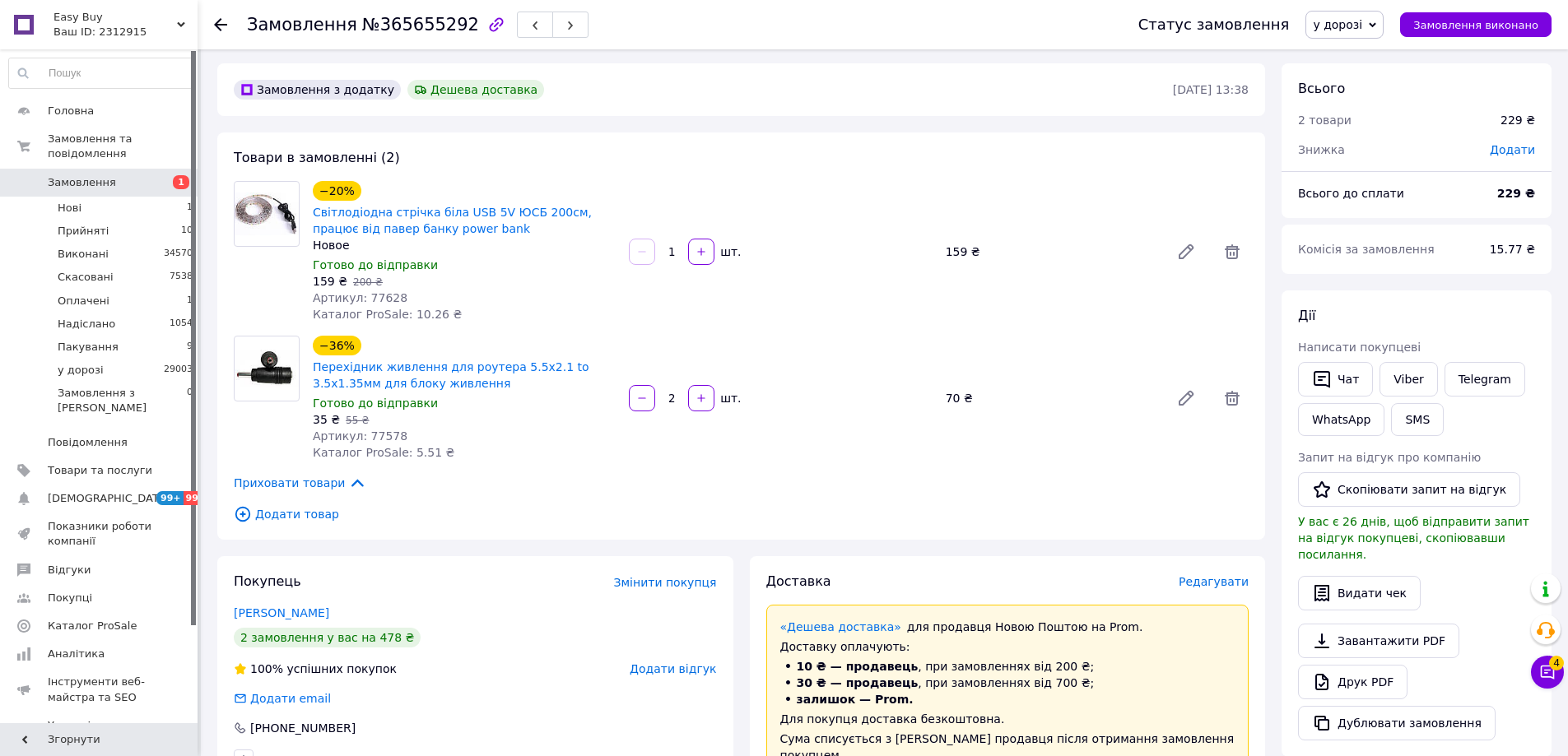
scroll to position [0, 0]
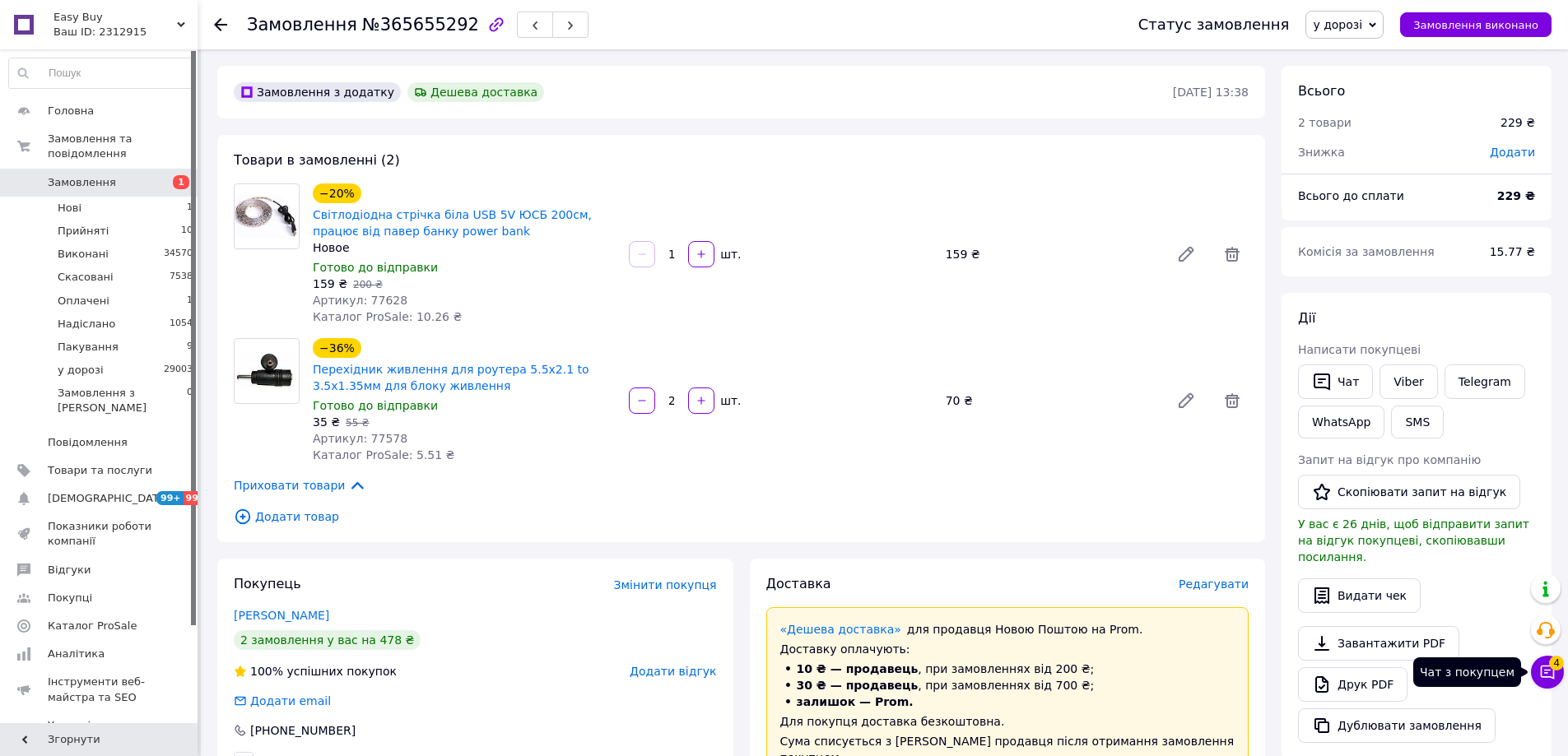
click at [1547, 666] on icon at bounding box center [1547, 672] width 14 height 14
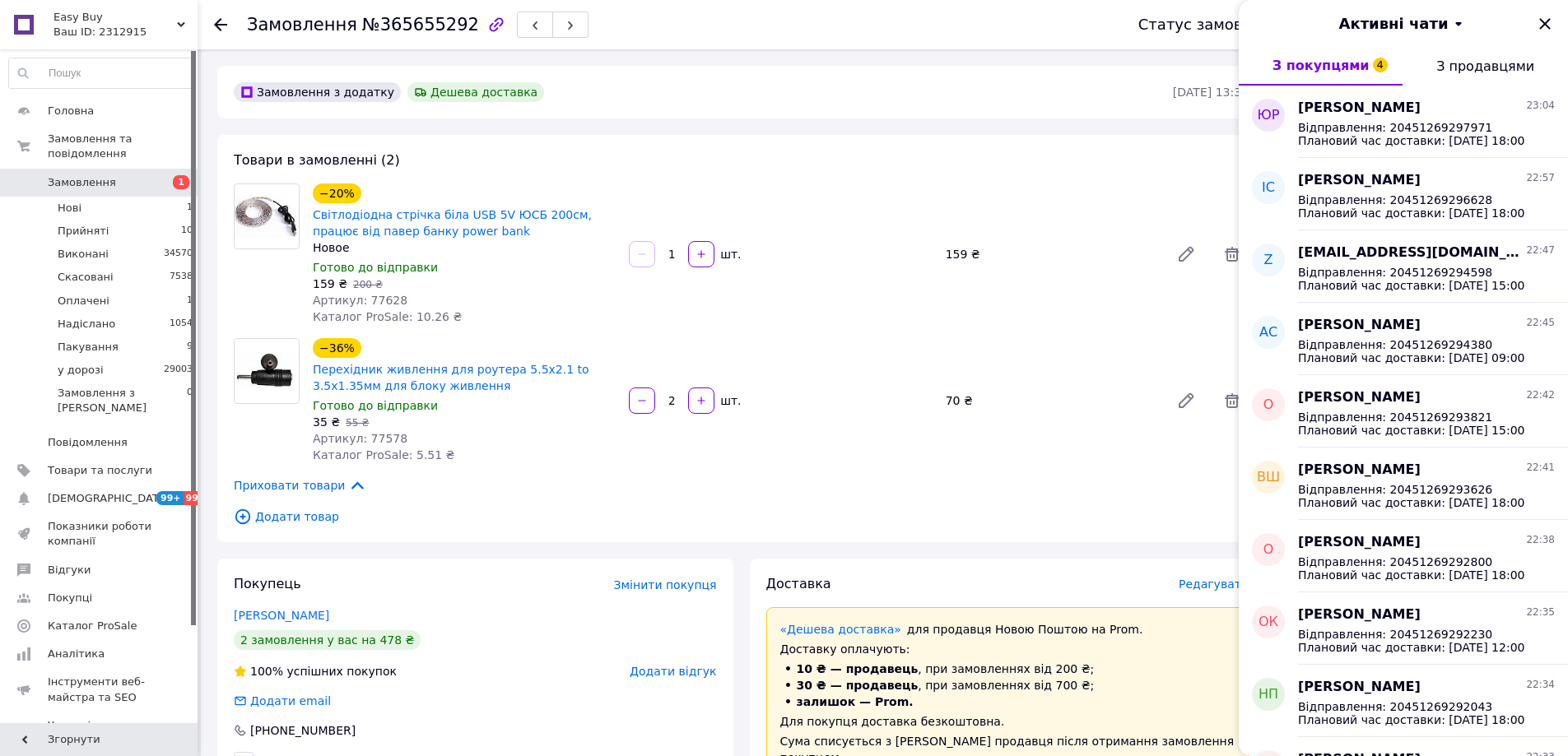
scroll to position [494, 0]
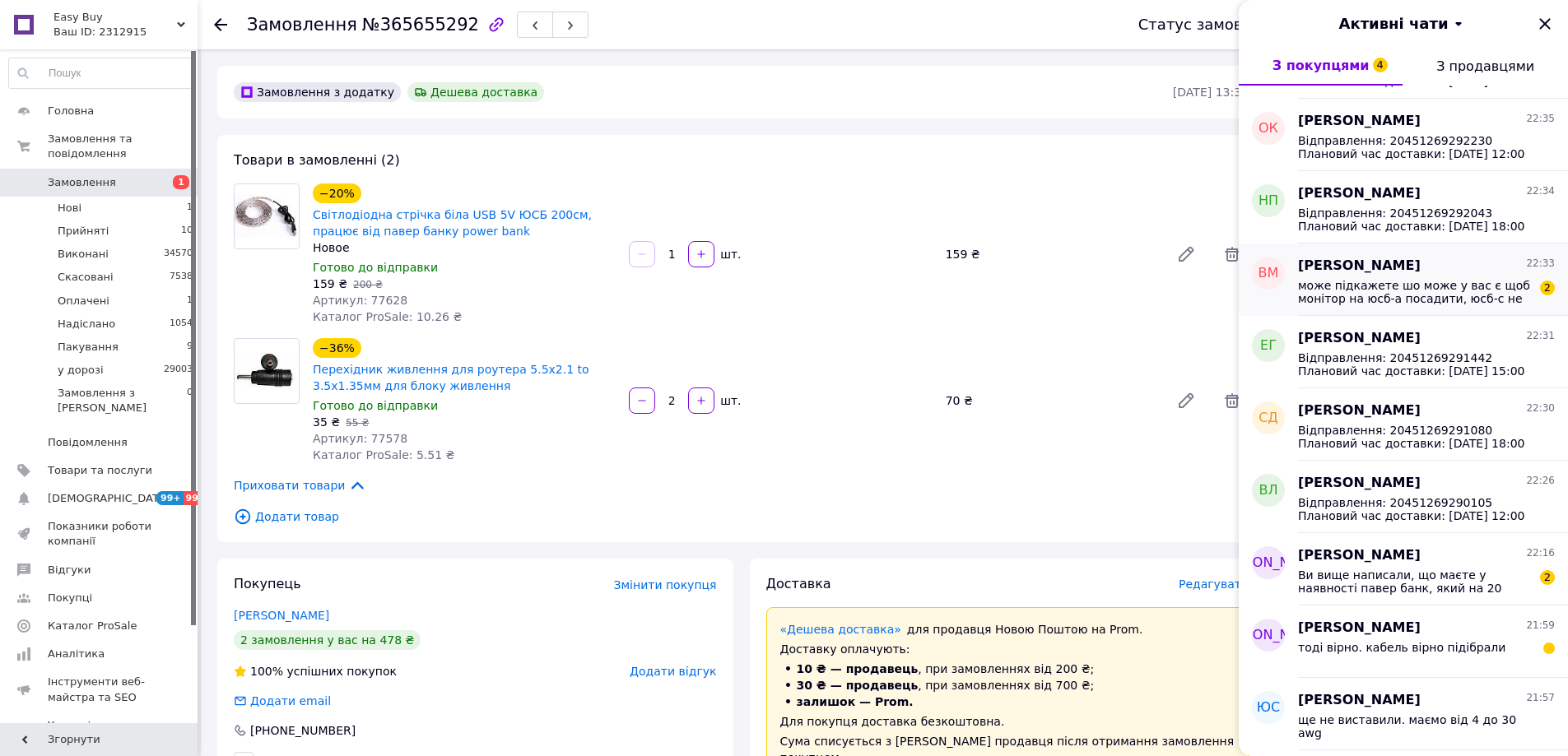
click at [1397, 297] on span "може підкажете шо може у вас є щоб монітор на юсб-а посадити, юсб-с не підходит…" at bounding box center [1415, 292] width 234 height 27
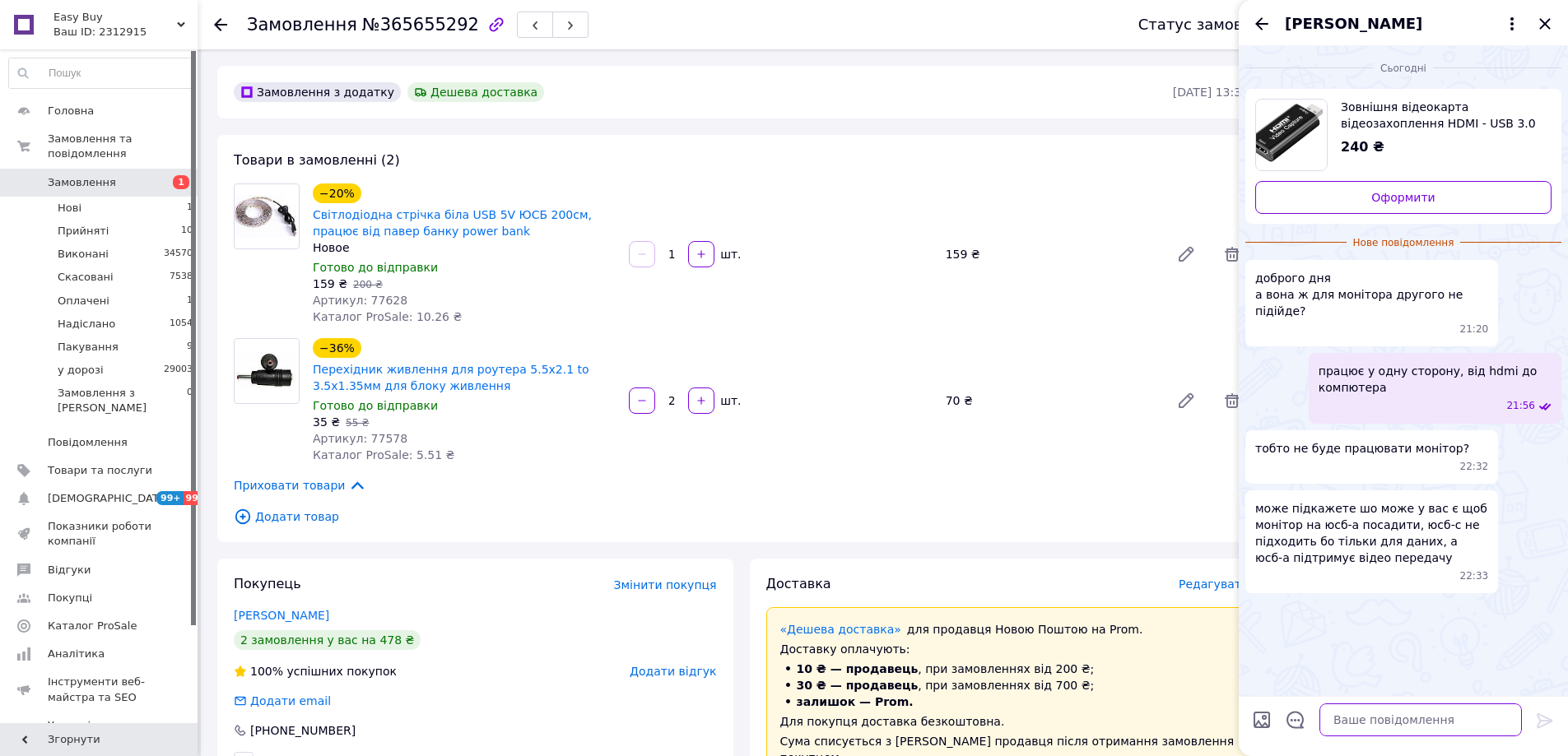
click at [1395, 711] on textarea at bounding box center [1420, 719] width 202 height 33
type textarea "для монітора ось такі маємо"
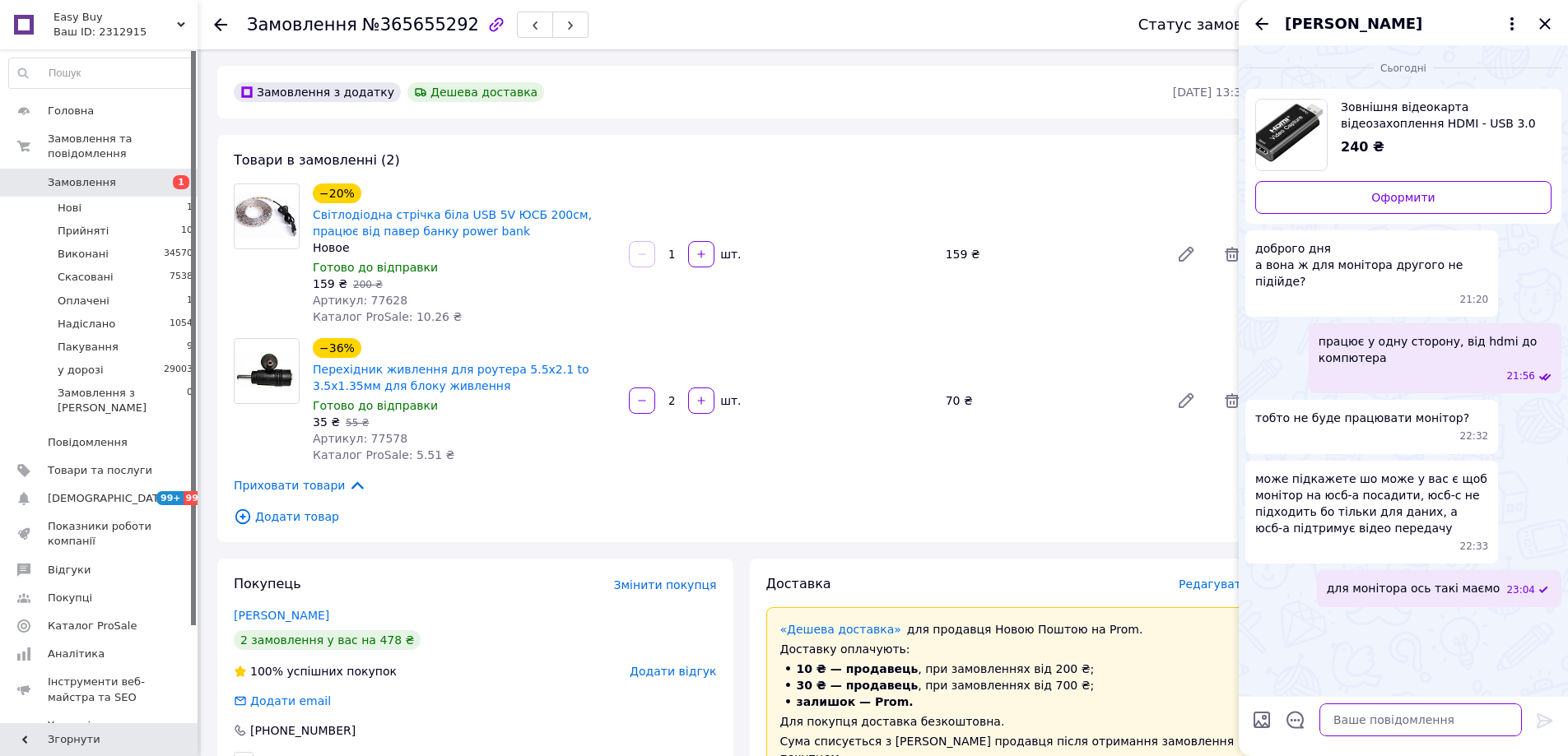
click at [1448, 708] on textarea at bounding box center [1420, 719] width 202 height 33
paste textarea "https://easybuy.com.ua/ua/p1785641643-adapter-usb-hdmi.html"
type textarea "https://easybuy.com.ua/ua/p1785641643-adapter-usb-hdmi.html"
click at [1538, 716] on icon at bounding box center [1544, 721] width 16 height 15
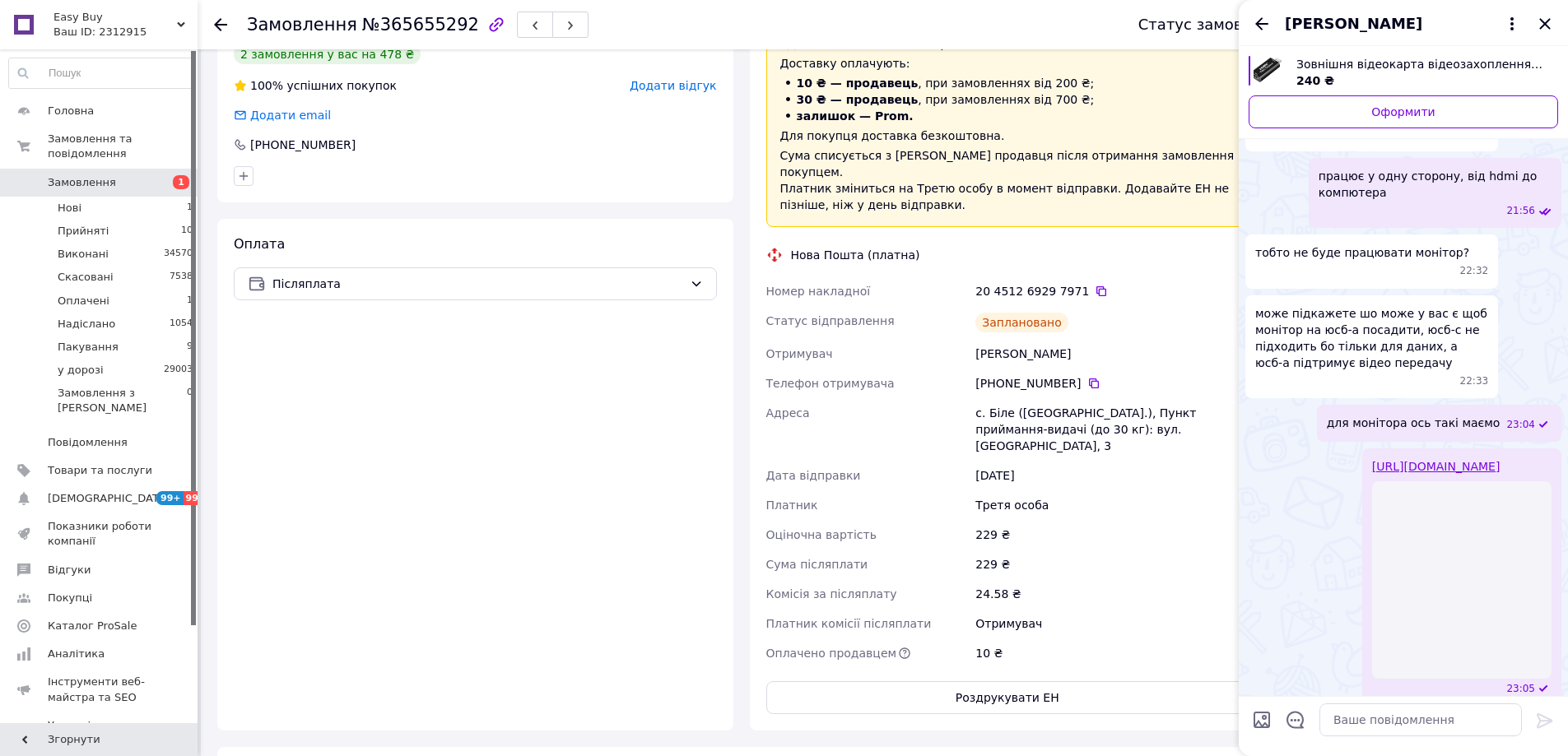
scroll to position [662, 0]
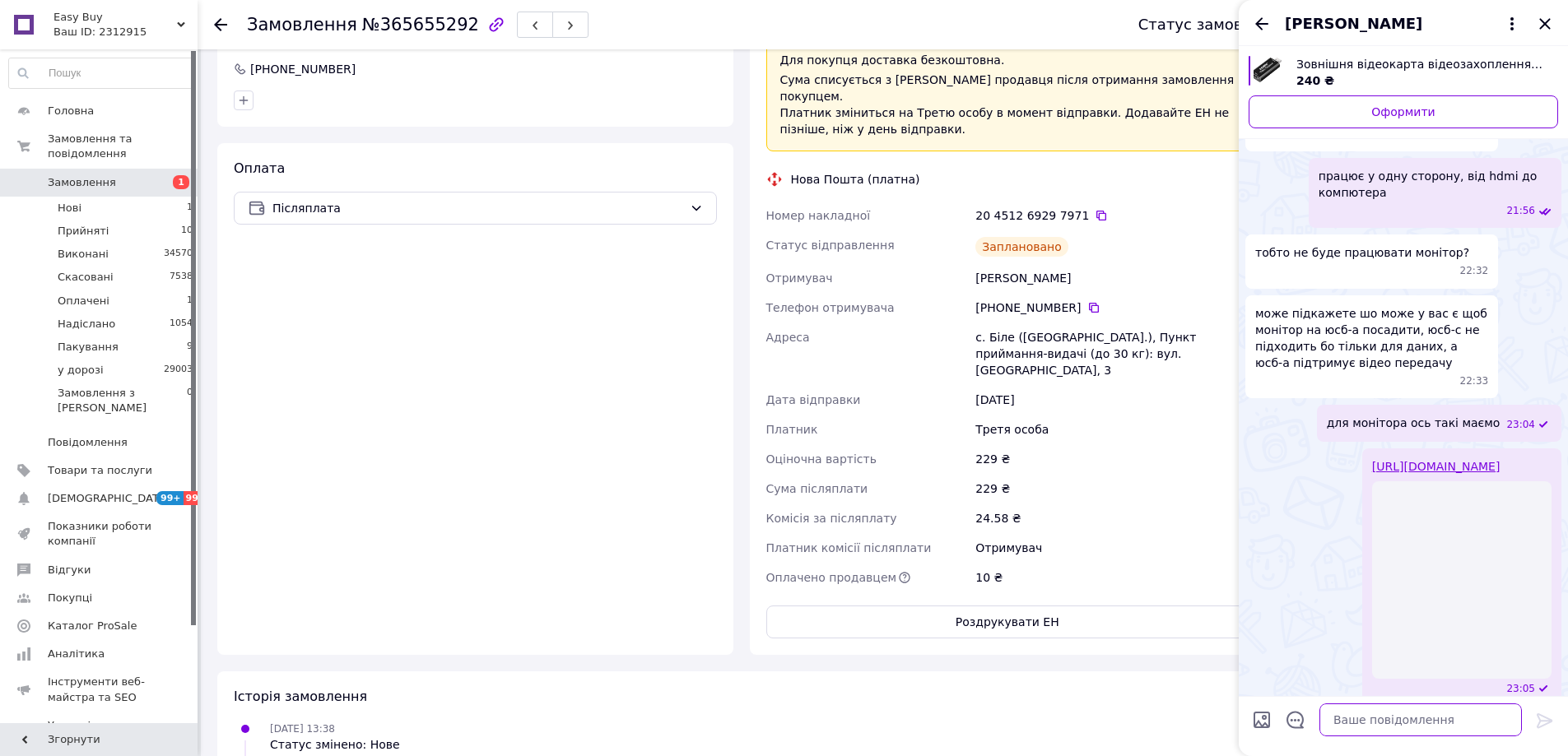
click at [1433, 722] on textarea at bounding box center [1420, 719] width 202 height 33
type textarea "v"
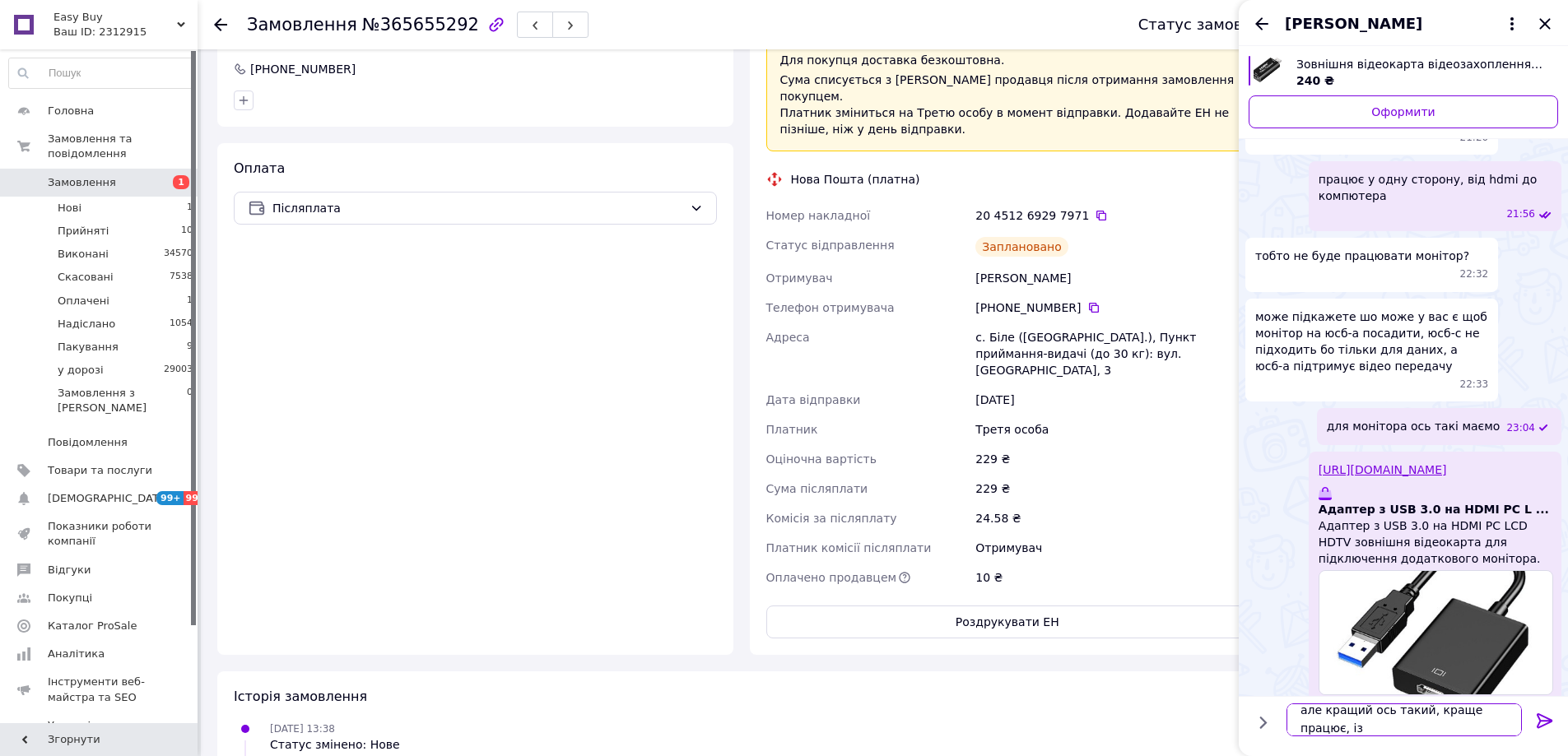
scroll to position [2, 0]
type textarea "але кращий ось такий, краще працює, із меншою затримкою"
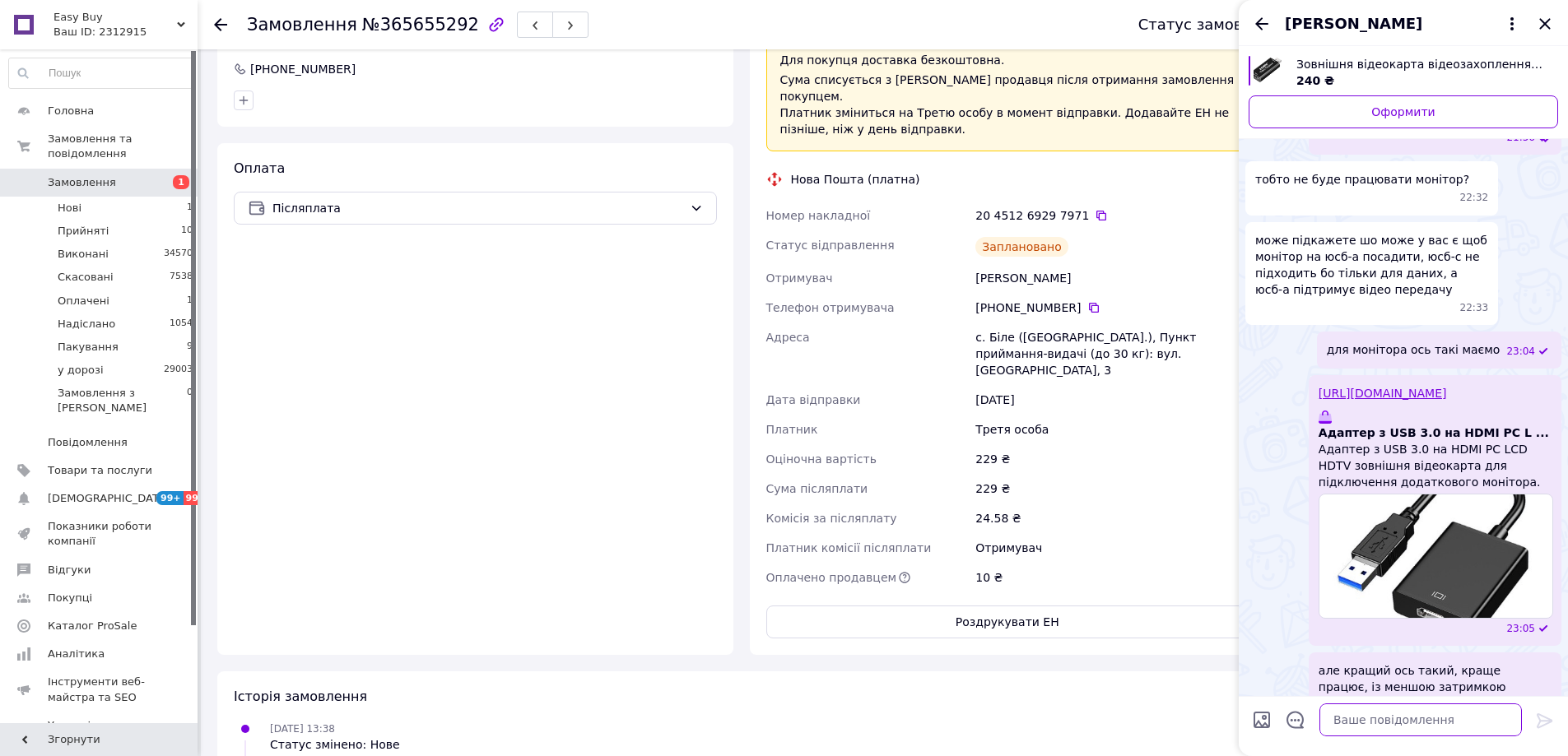
drag, startPoint x: 1383, startPoint y: 719, endPoint x: 1520, endPoint y: 722, distance: 137.0
click at [1384, 719] on textarea at bounding box center [1420, 719] width 202 height 33
paste textarea "[URL][DOMAIN_NAME]"
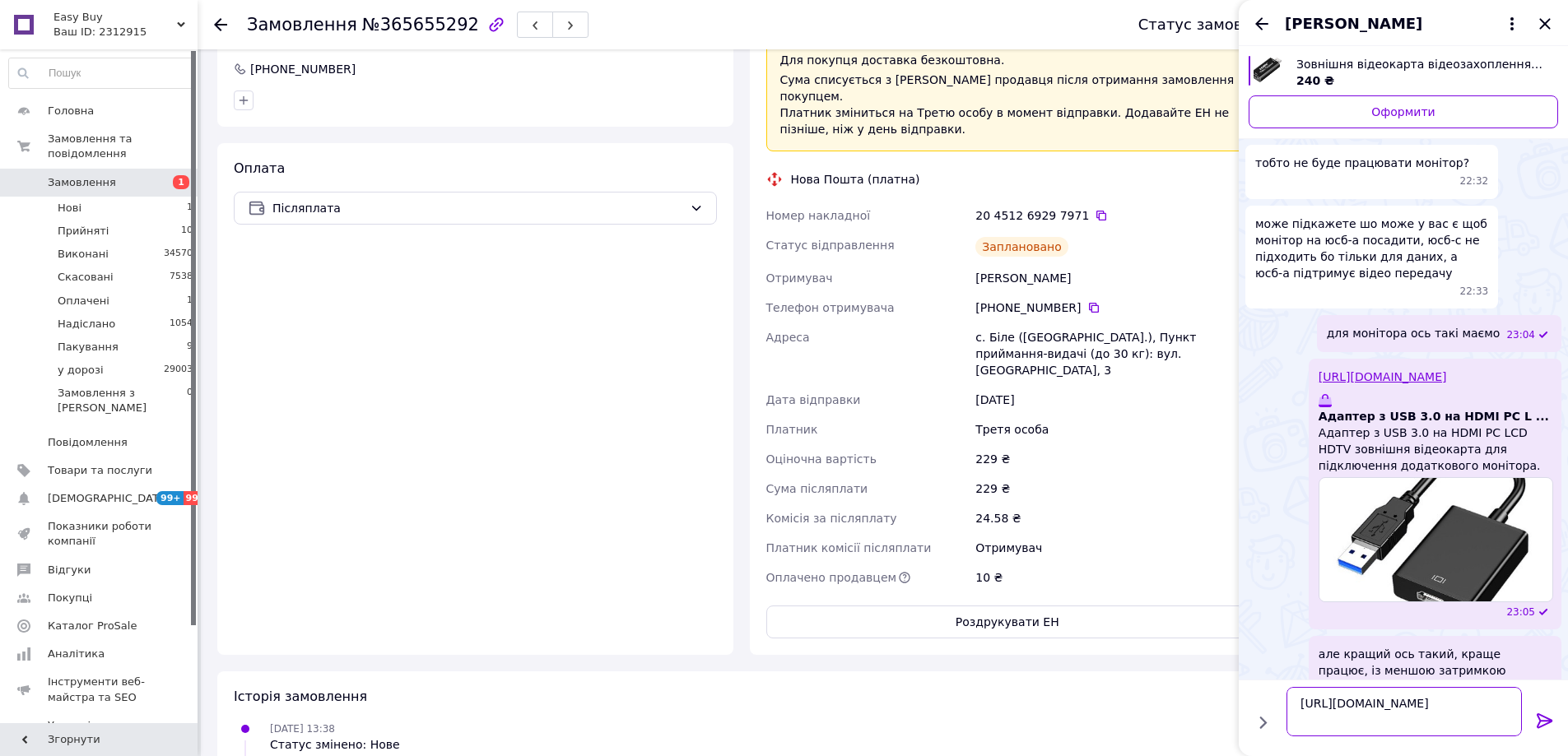
type textarea "[URL][DOMAIN_NAME]"
click at [1543, 718] on icon at bounding box center [1545, 721] width 20 height 20
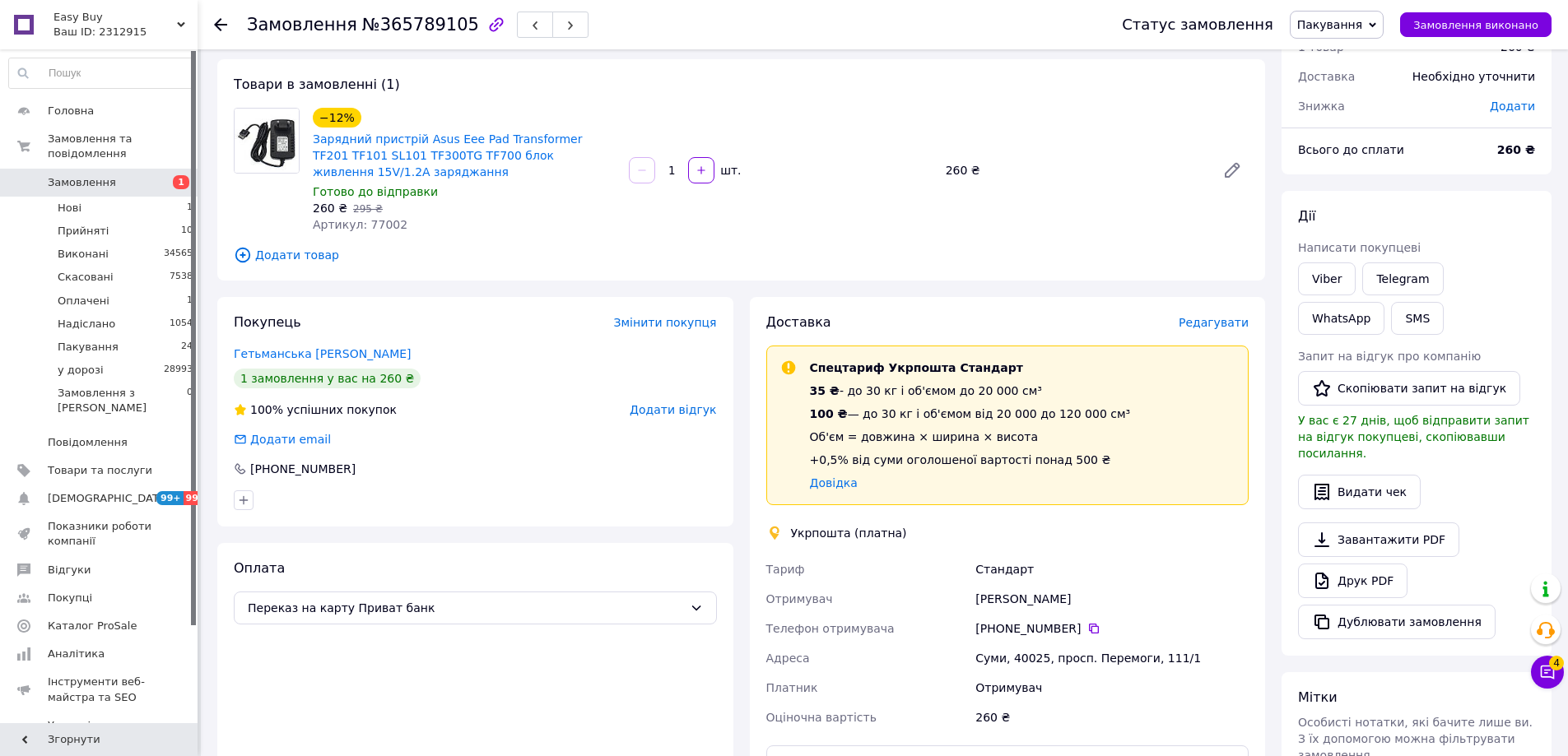
scroll to position [82, 0]
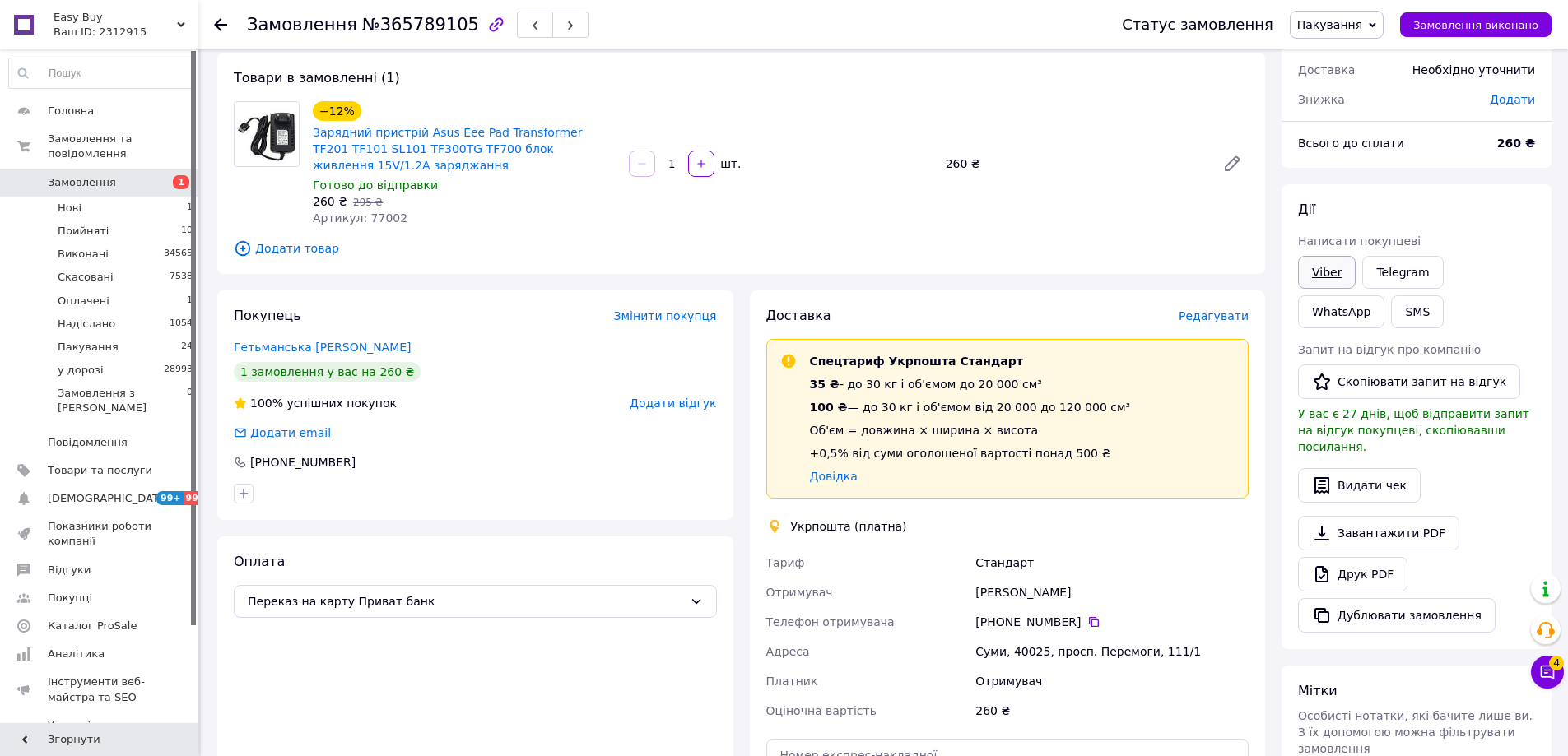
click at [1335, 272] on link "Viber" at bounding box center [1326, 271] width 58 height 33
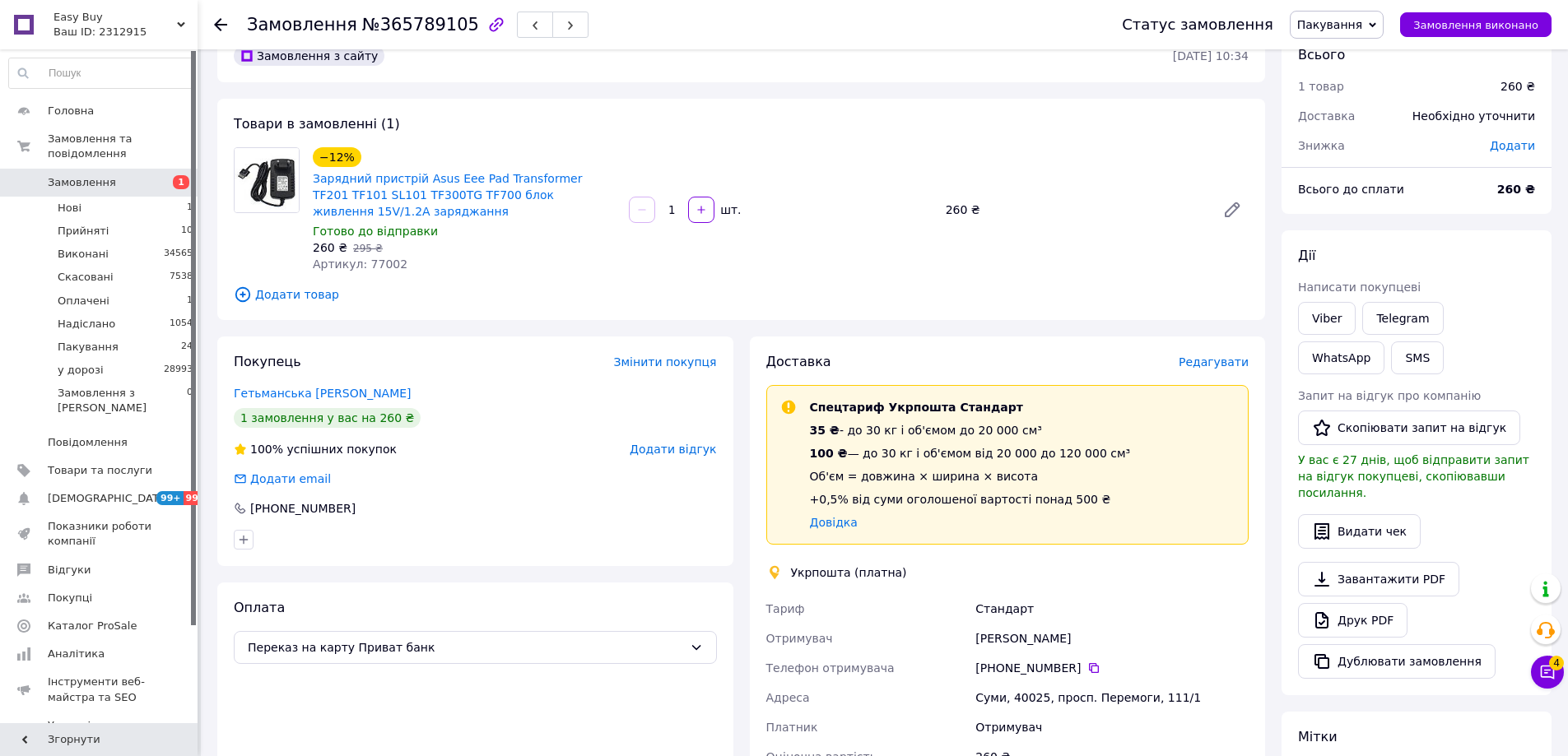
scroll to position [0, 0]
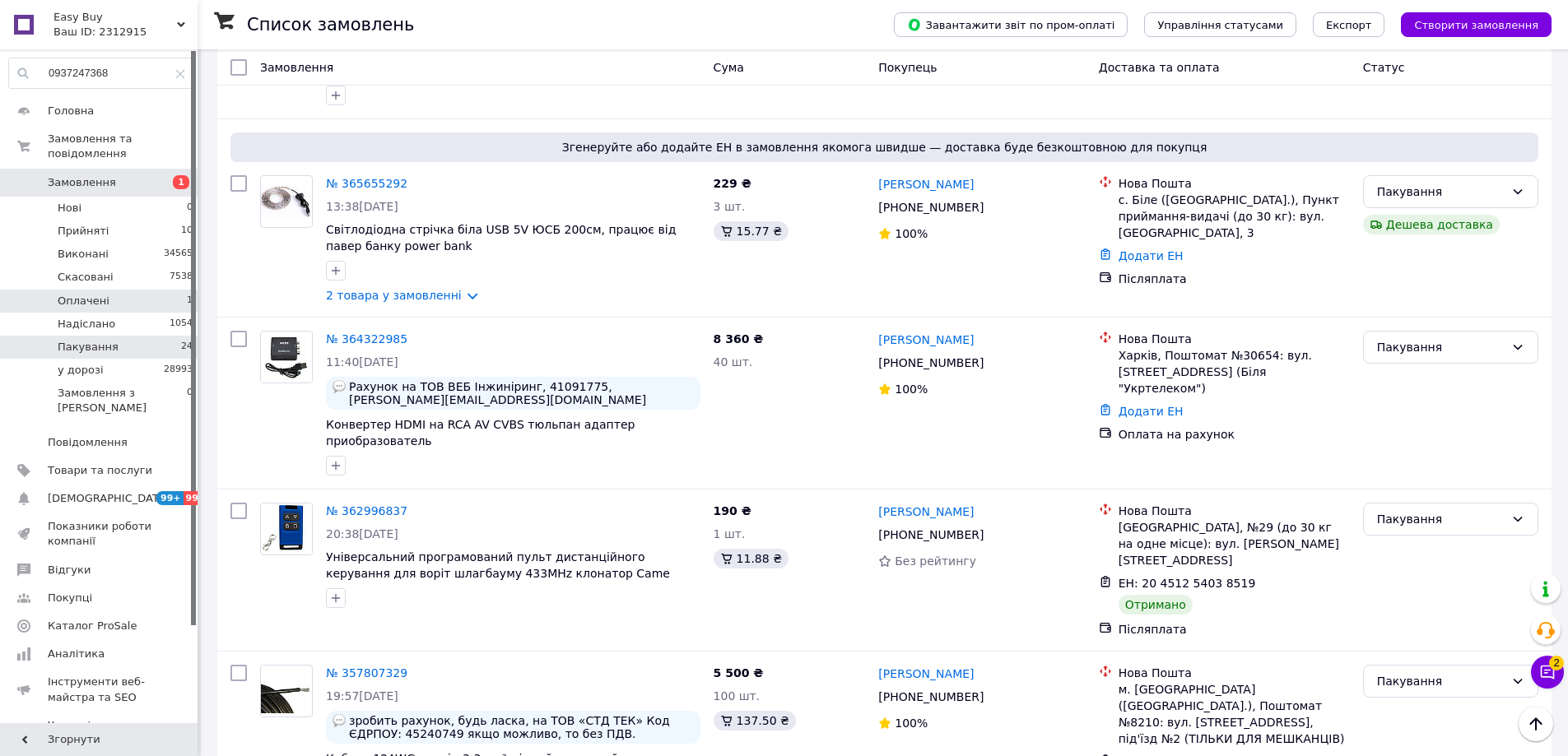
scroll to position [3047, 0]
click at [173, 290] on li "Оплачені 1" at bounding box center [101, 302] width 202 height 23
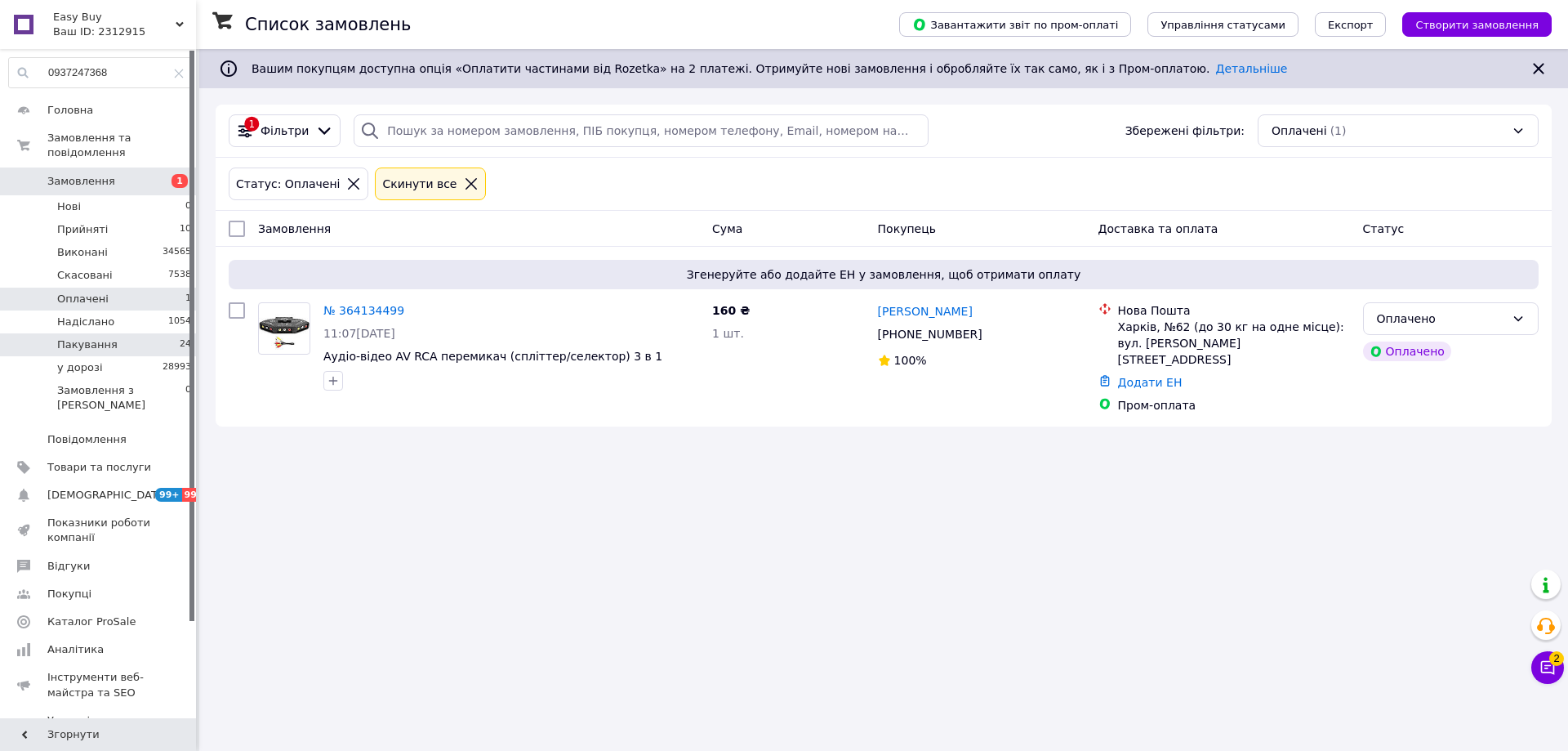
click at [154, 334] on li "Пакування 24" at bounding box center [100, 345] width 201 height 23
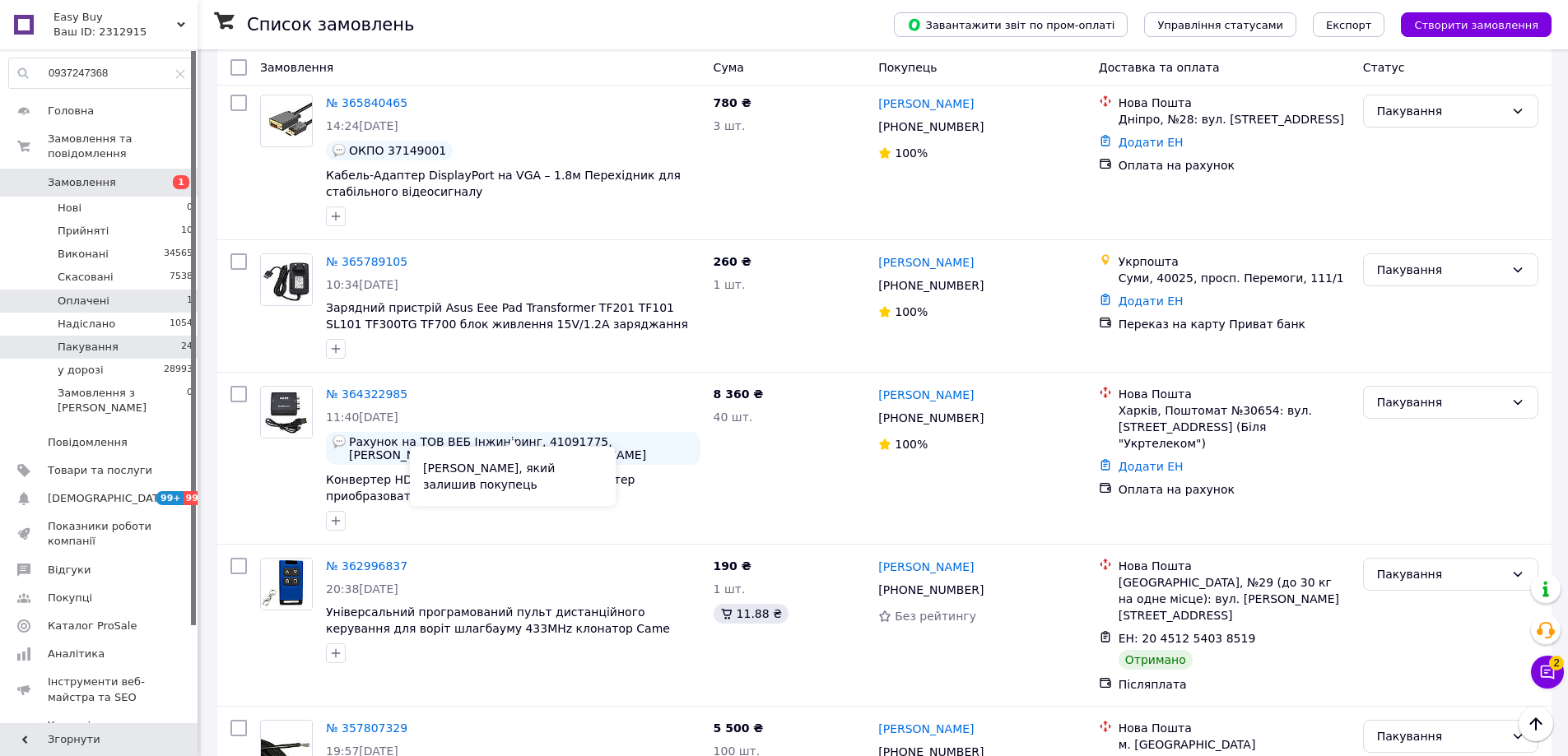
scroll to position [241, 0]
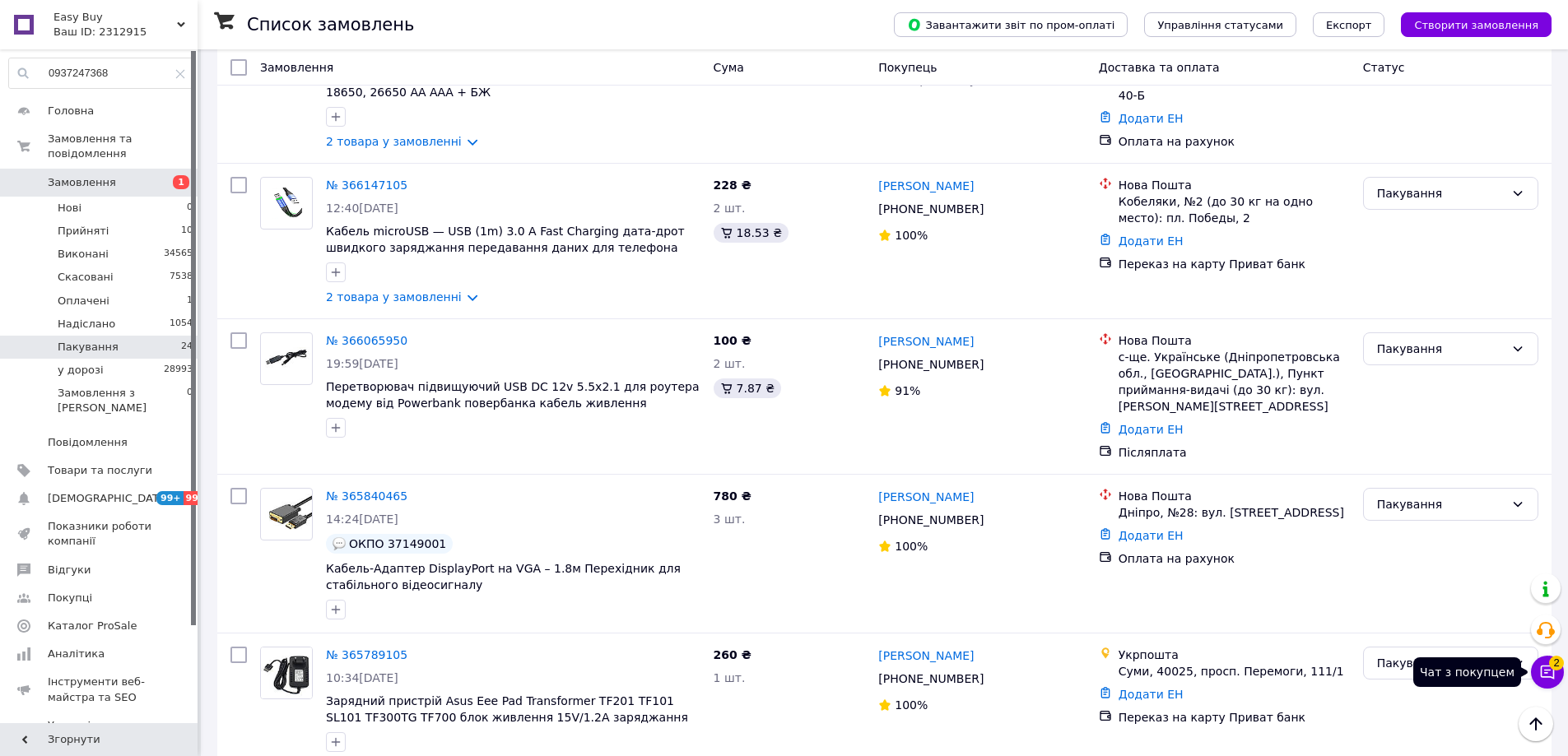
click at [1555, 663] on span "2" at bounding box center [1556, 663] width 15 height 15
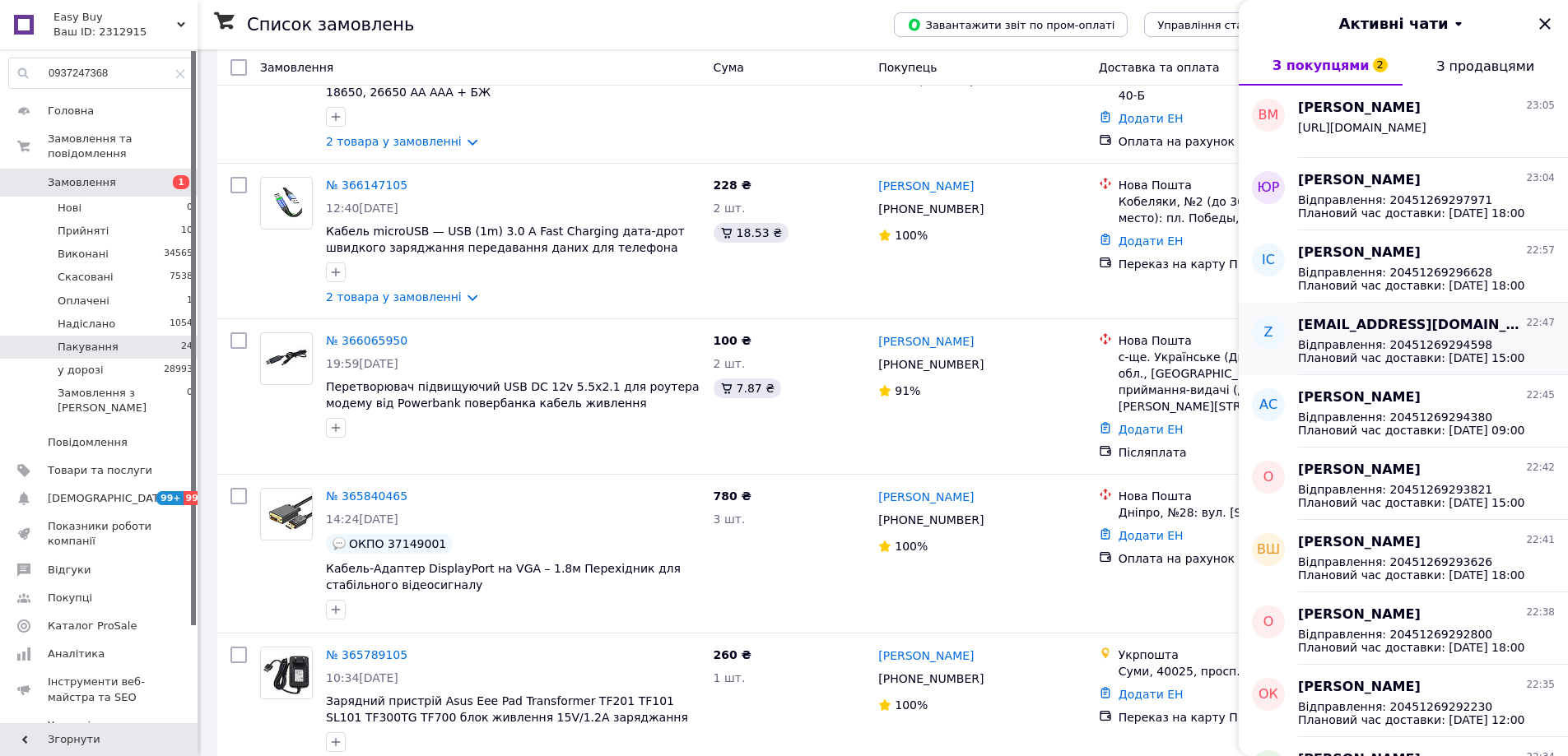
scroll to position [2727, 0]
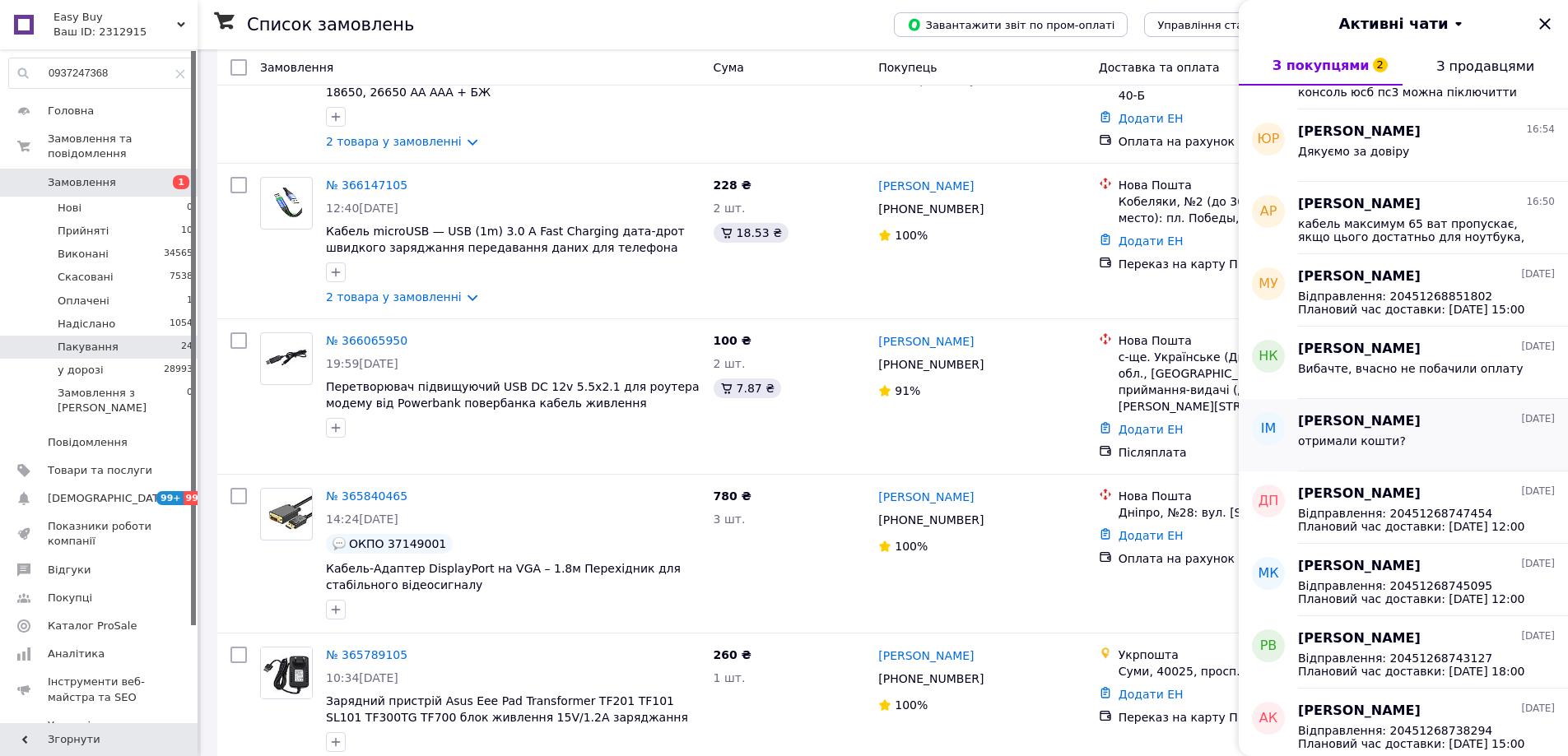
click at [1387, 415] on div "[PERSON_NAME] [DATE]" at bounding box center [1426, 421] width 257 height 19
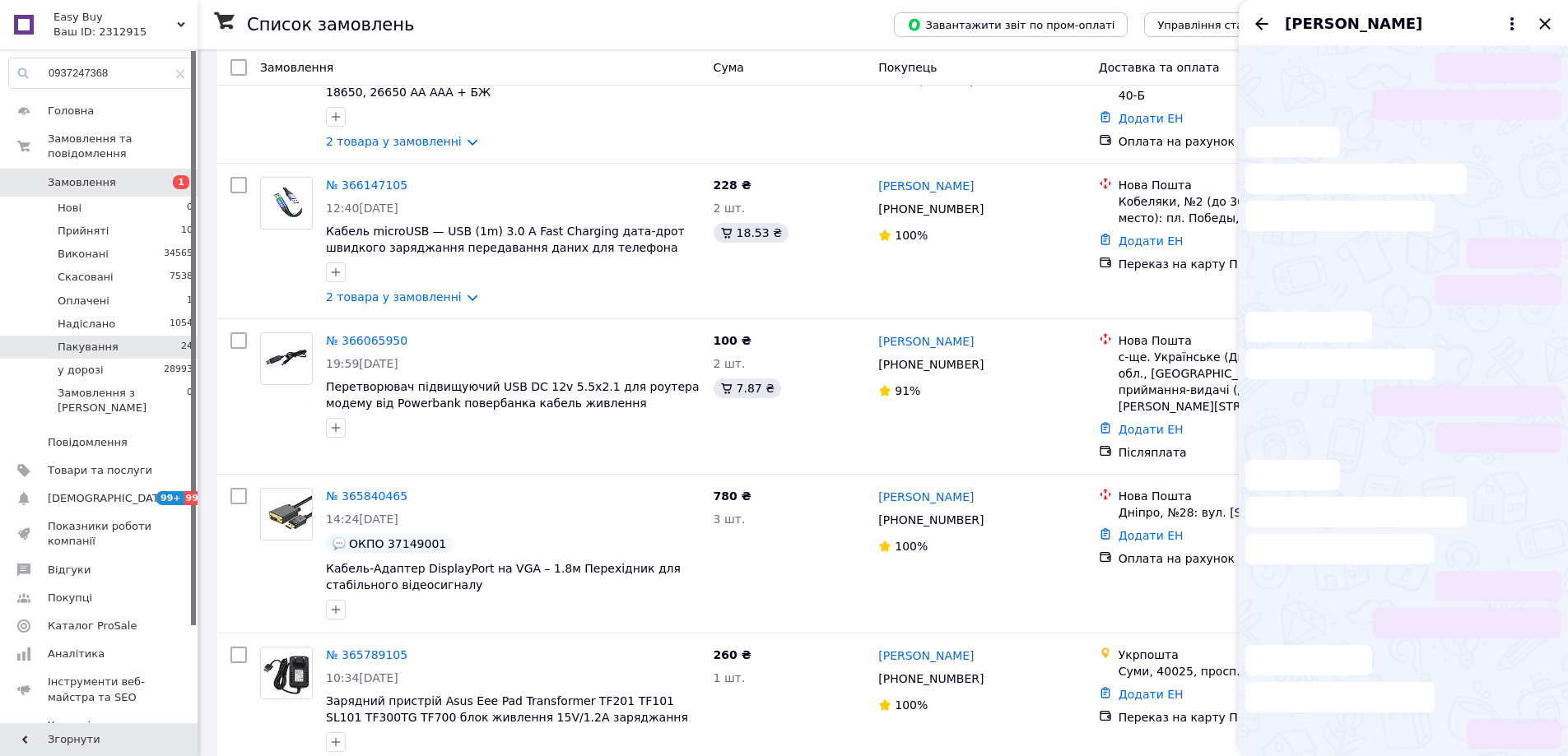
scroll to position [1571, 0]
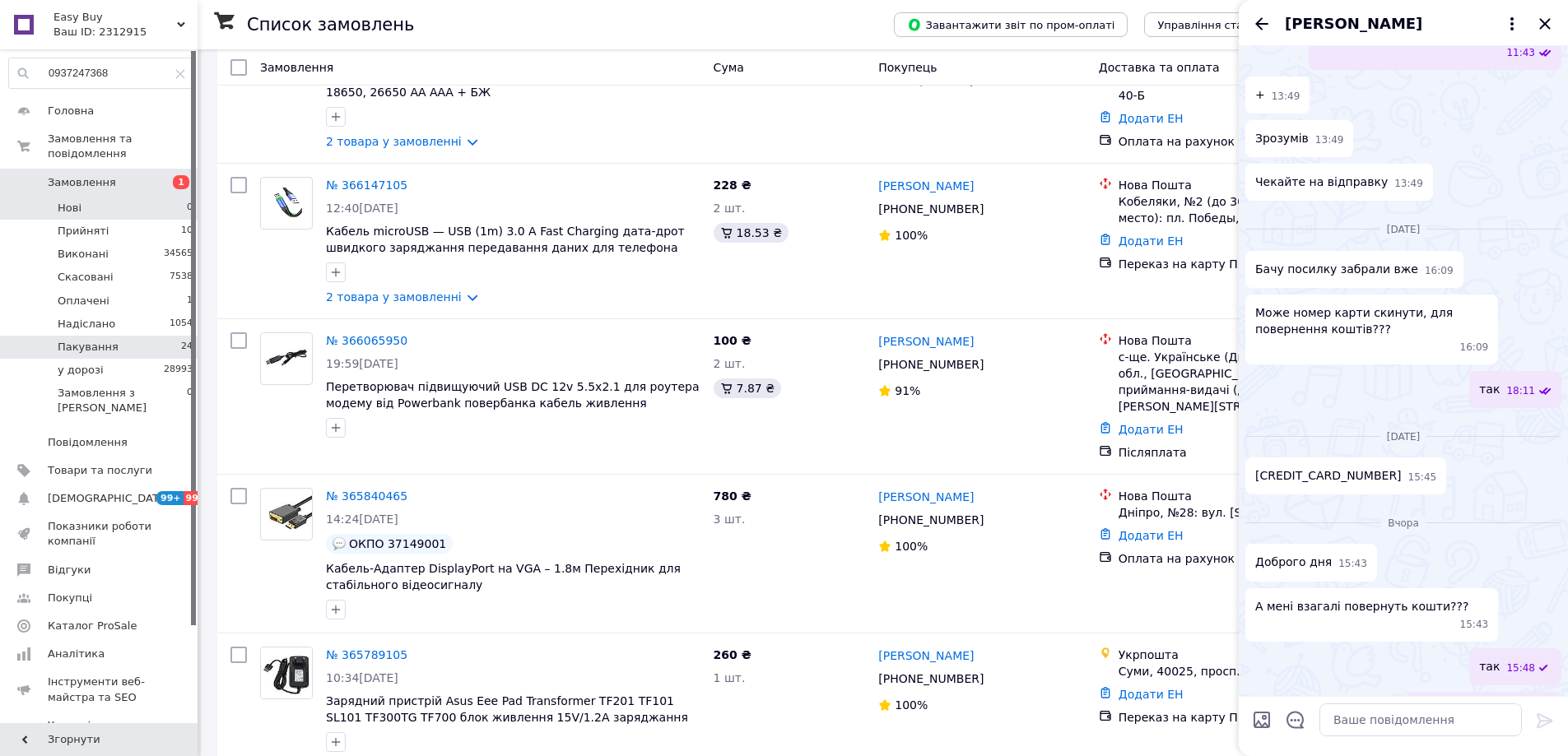
click at [116, 196] on li "Нові 0" at bounding box center [101, 208] width 202 height 23
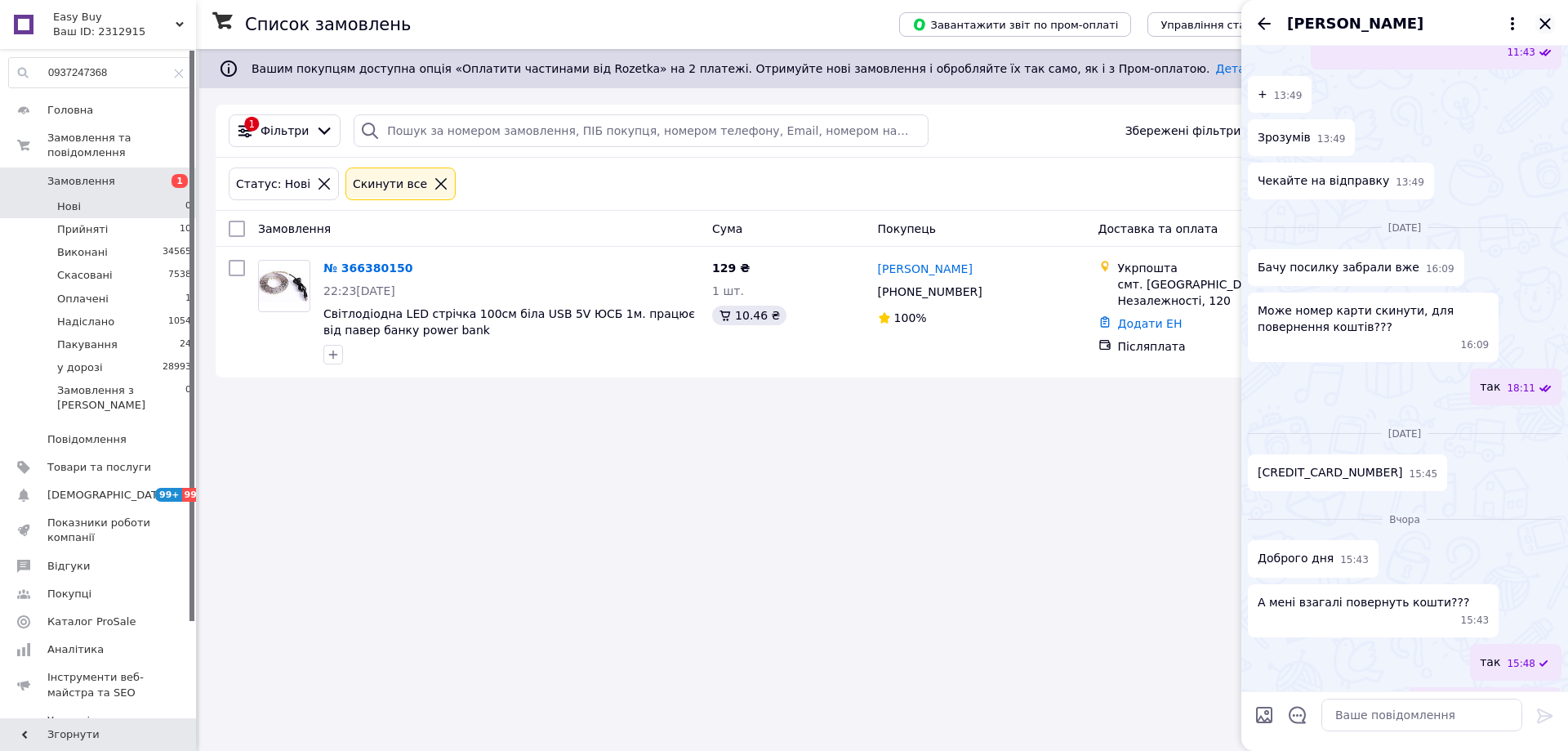
click at [1550, 22] on icon "Закрити" at bounding box center [1546, 24] width 20 height 20
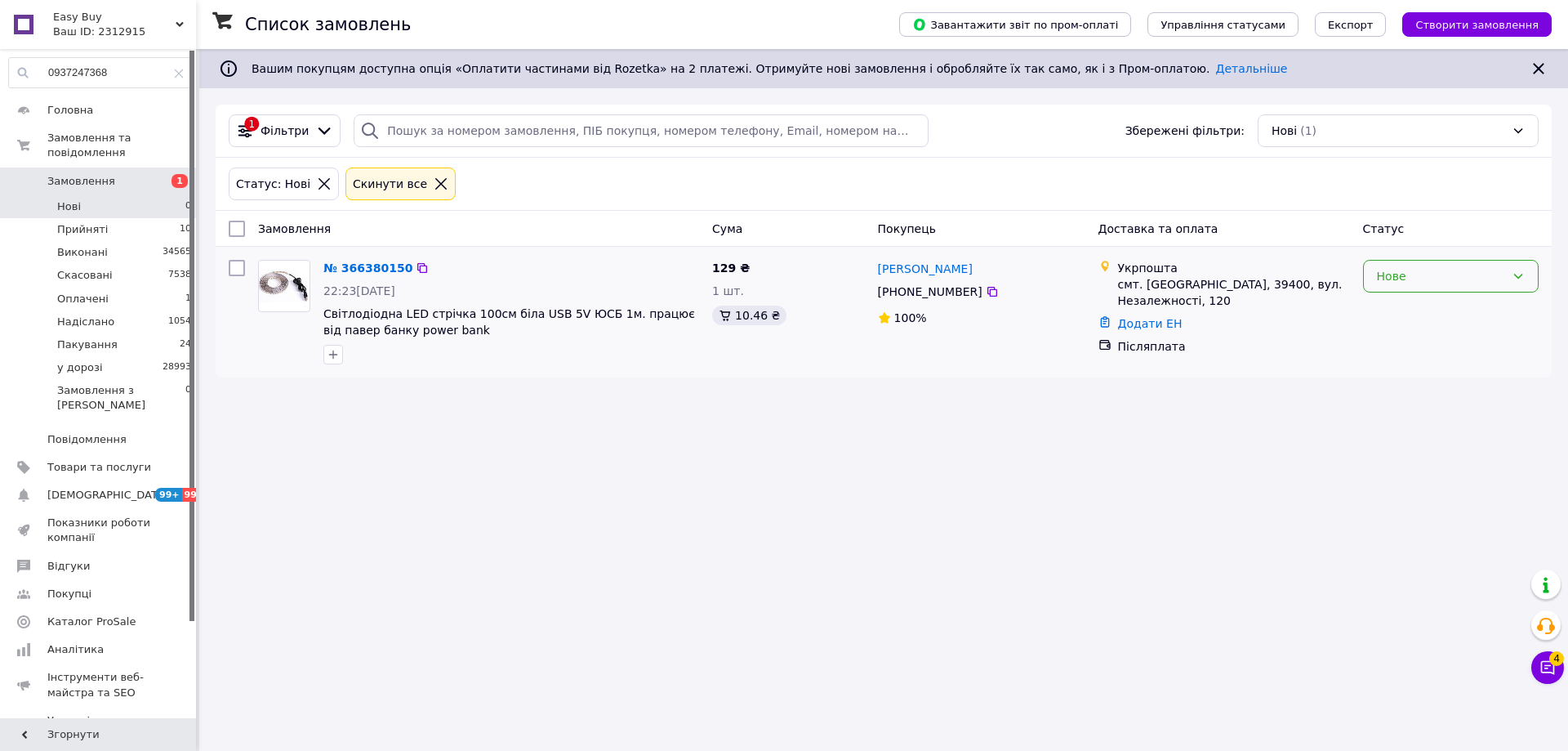
click at [1408, 273] on div "Нове" at bounding box center [1441, 276] width 129 height 18
click at [1400, 303] on li "Прийнято" at bounding box center [1451, 311] width 174 height 29
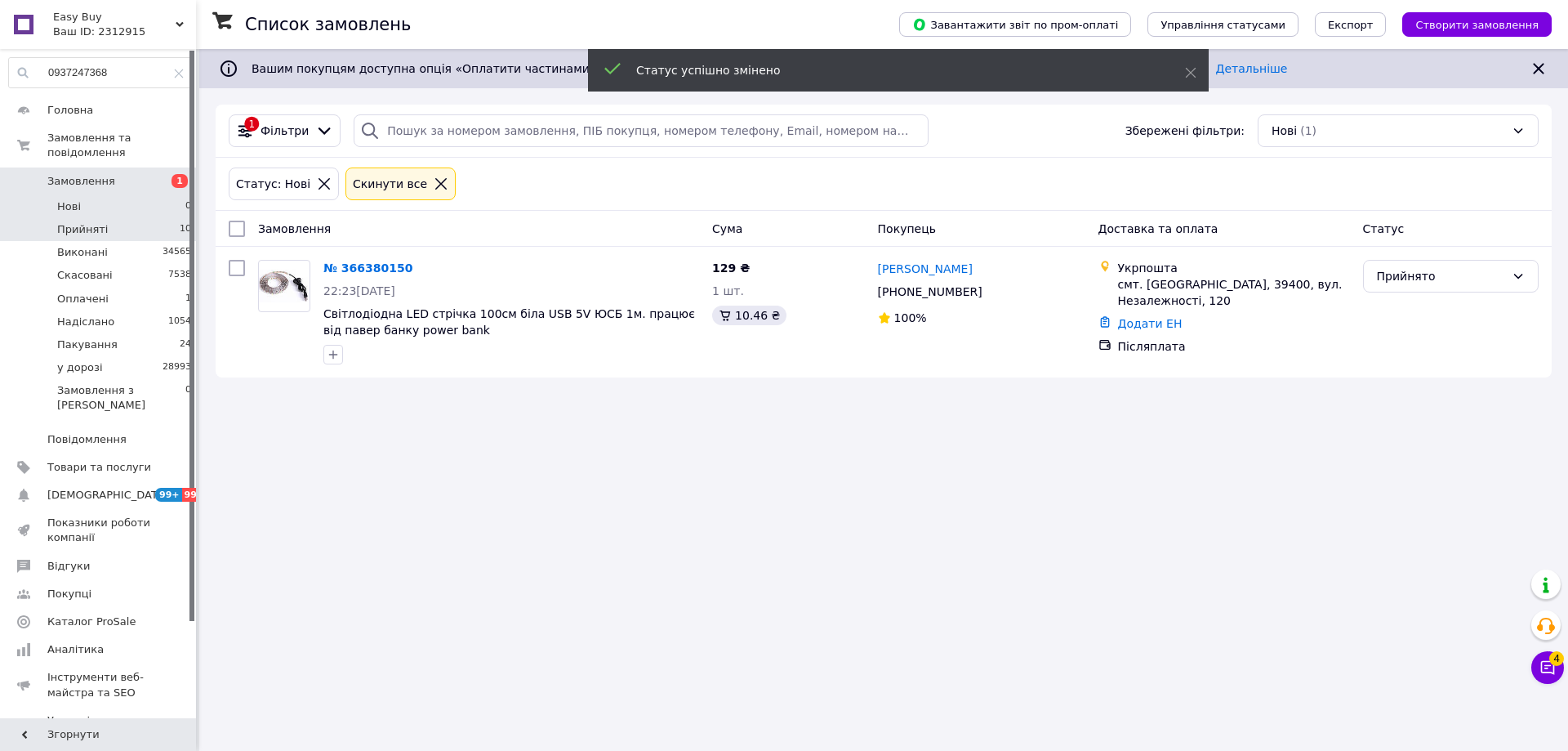
click at [143, 218] on li "Прийняті 10" at bounding box center [100, 230] width 201 height 23
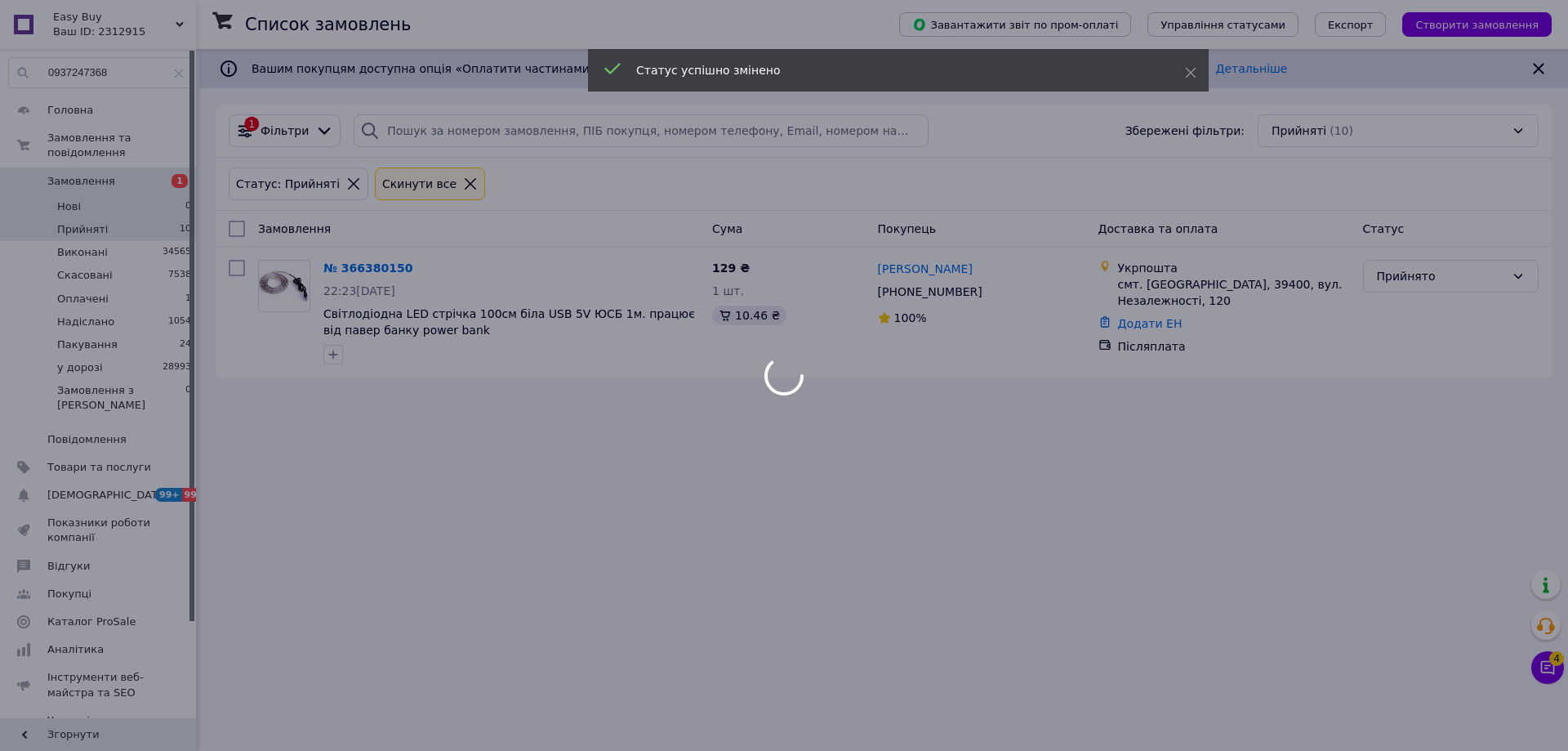
click at [156, 192] on div at bounding box center [784, 375] width 1568 height 751
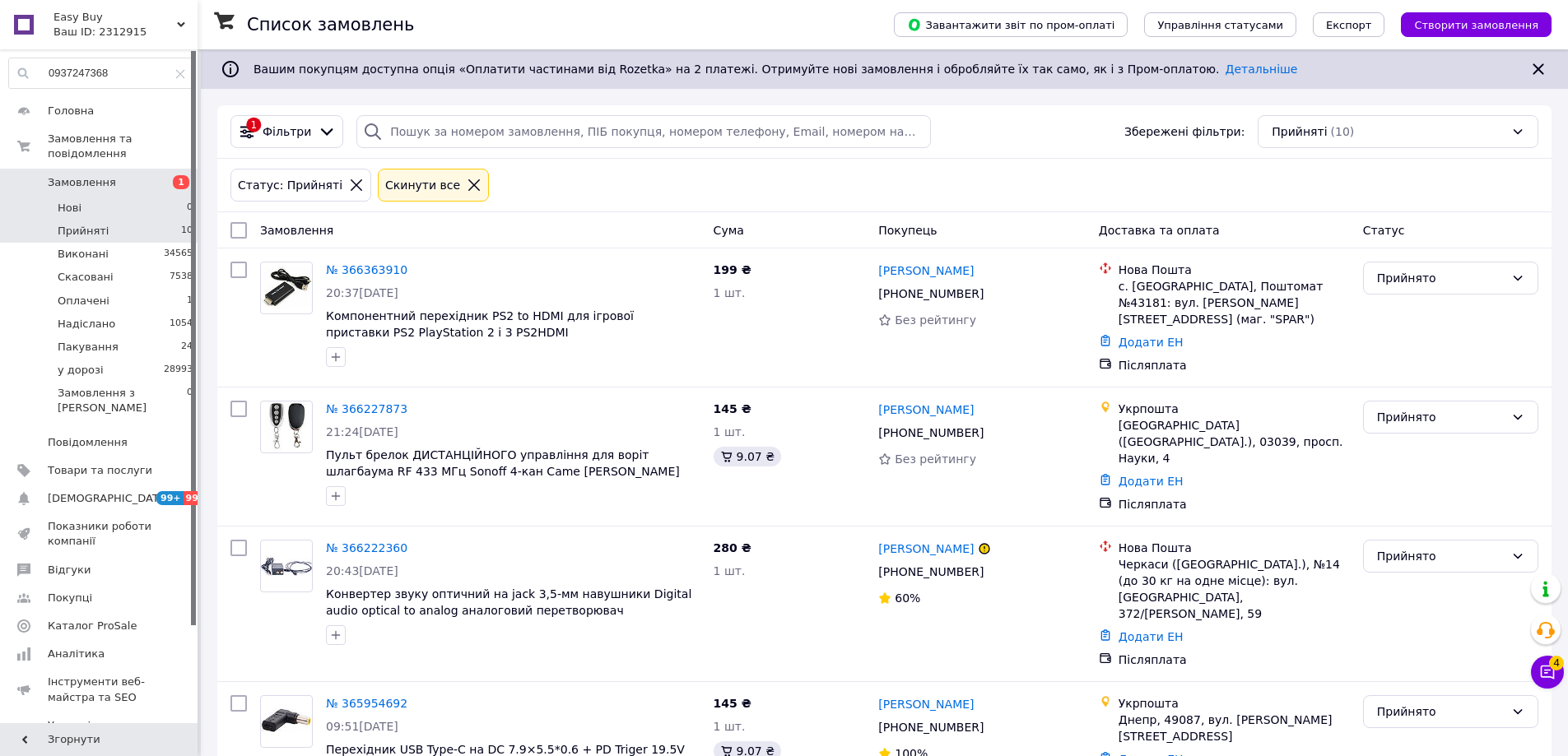
click at [157, 196] on li "Нові 0" at bounding box center [101, 208] width 202 height 23
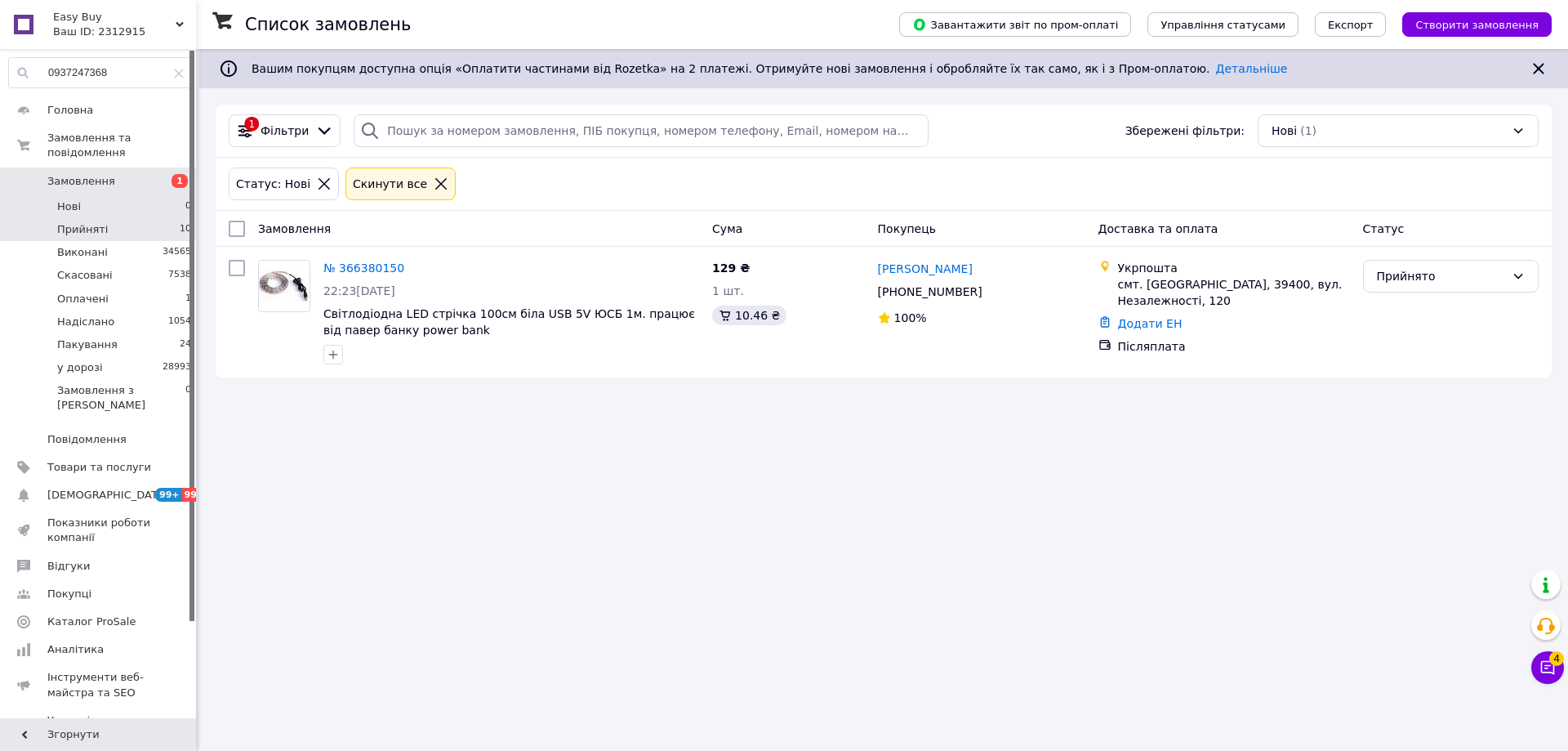
click at [142, 219] on li "Прийняті 10" at bounding box center [100, 230] width 201 height 23
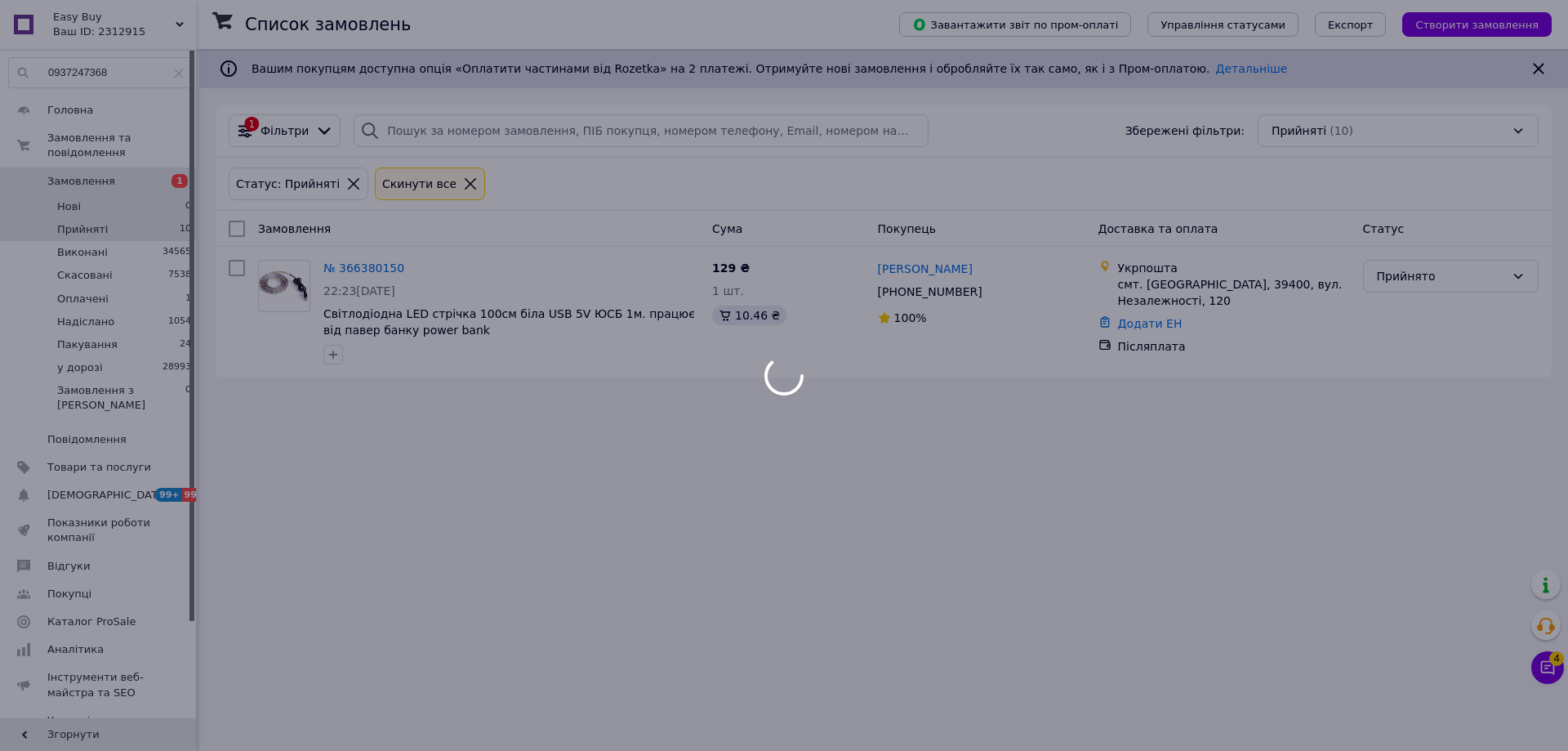
click at [158, 194] on body "Easy Buy Ваш ID: 2312915 Сайт Easy Buy Кабінет покупця Перевірити стан системи …" at bounding box center [784, 375] width 1568 height 751
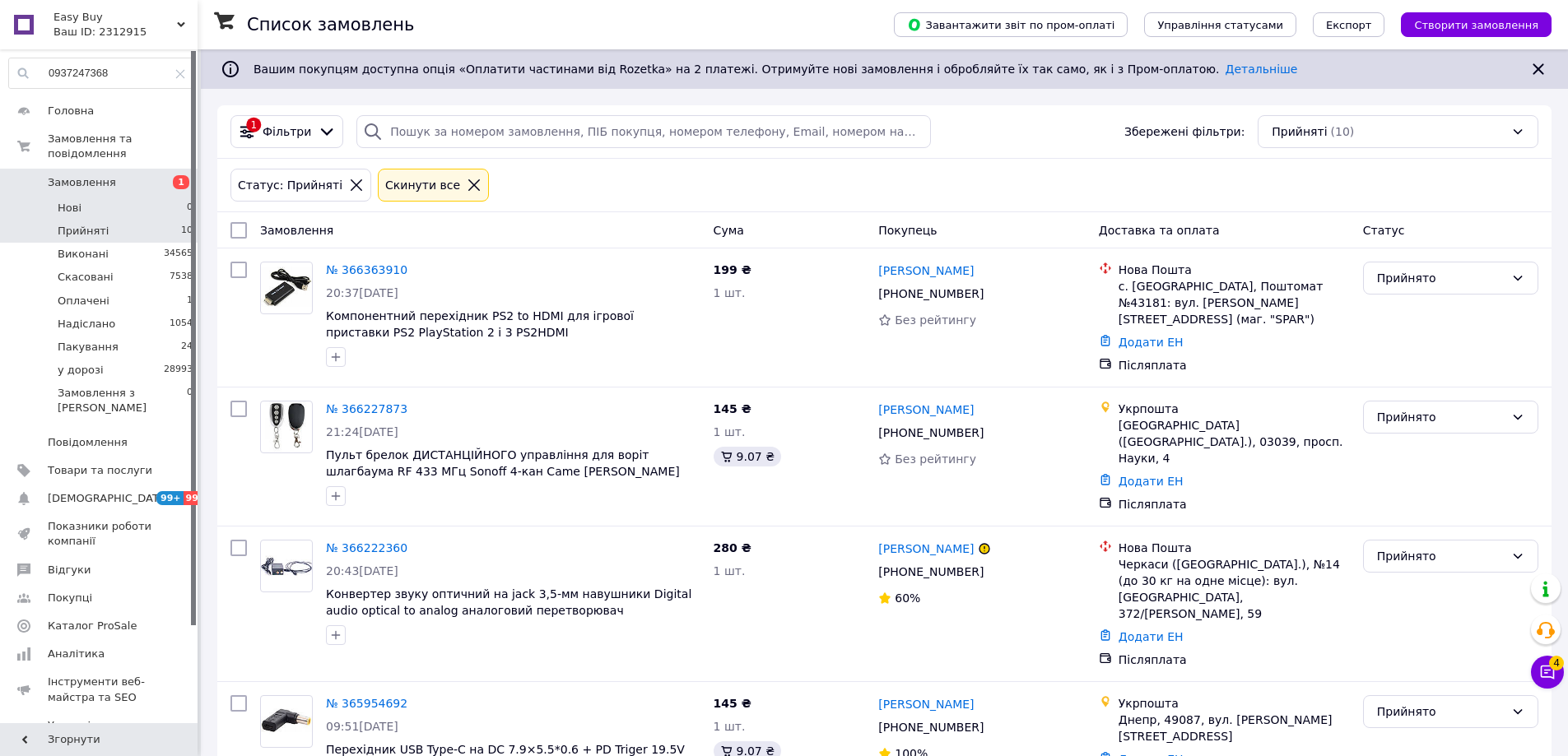
click at [181, 196] on li "Нові 0" at bounding box center [101, 208] width 202 height 23
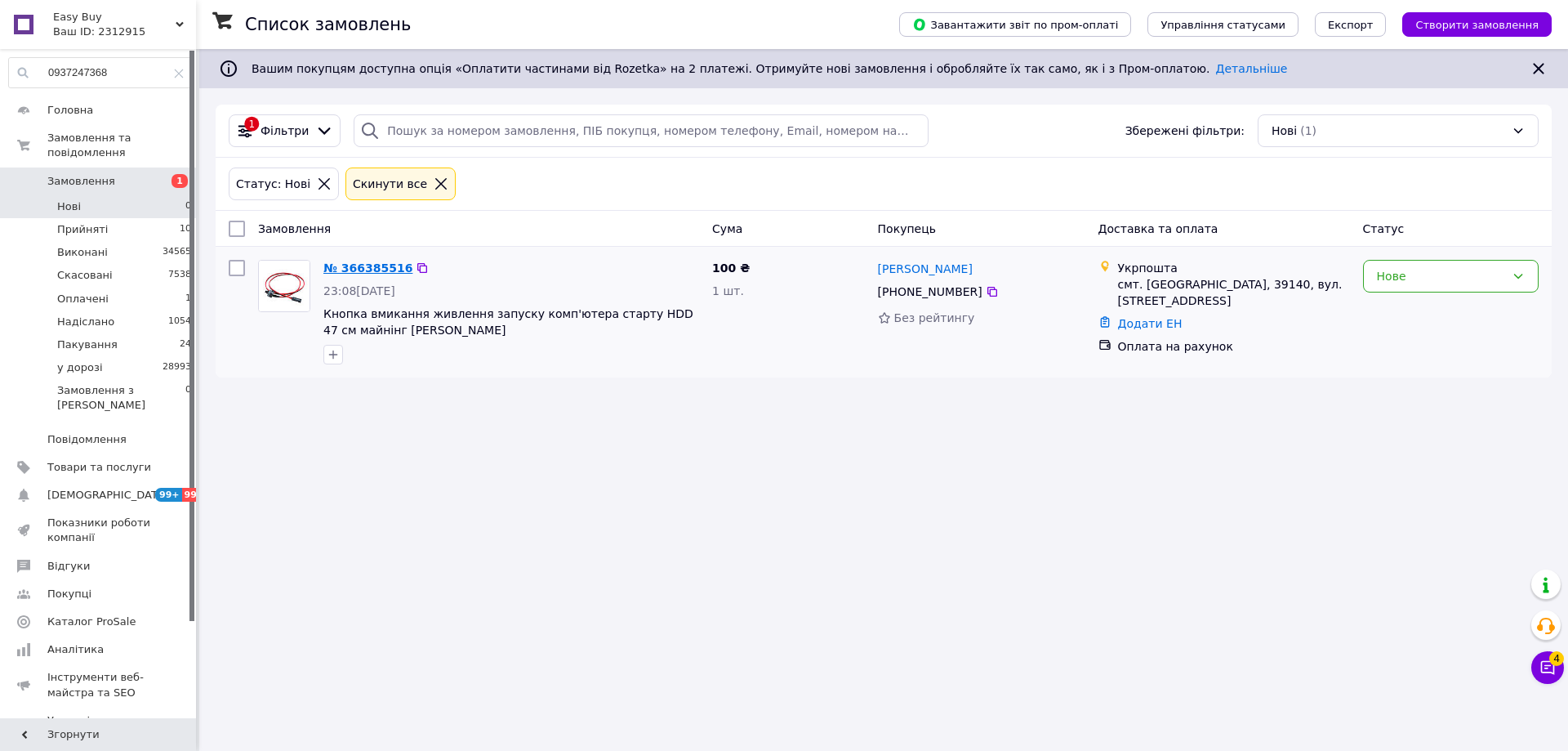
click at [368, 269] on link "№ 366385516" at bounding box center [368, 268] width 89 height 13
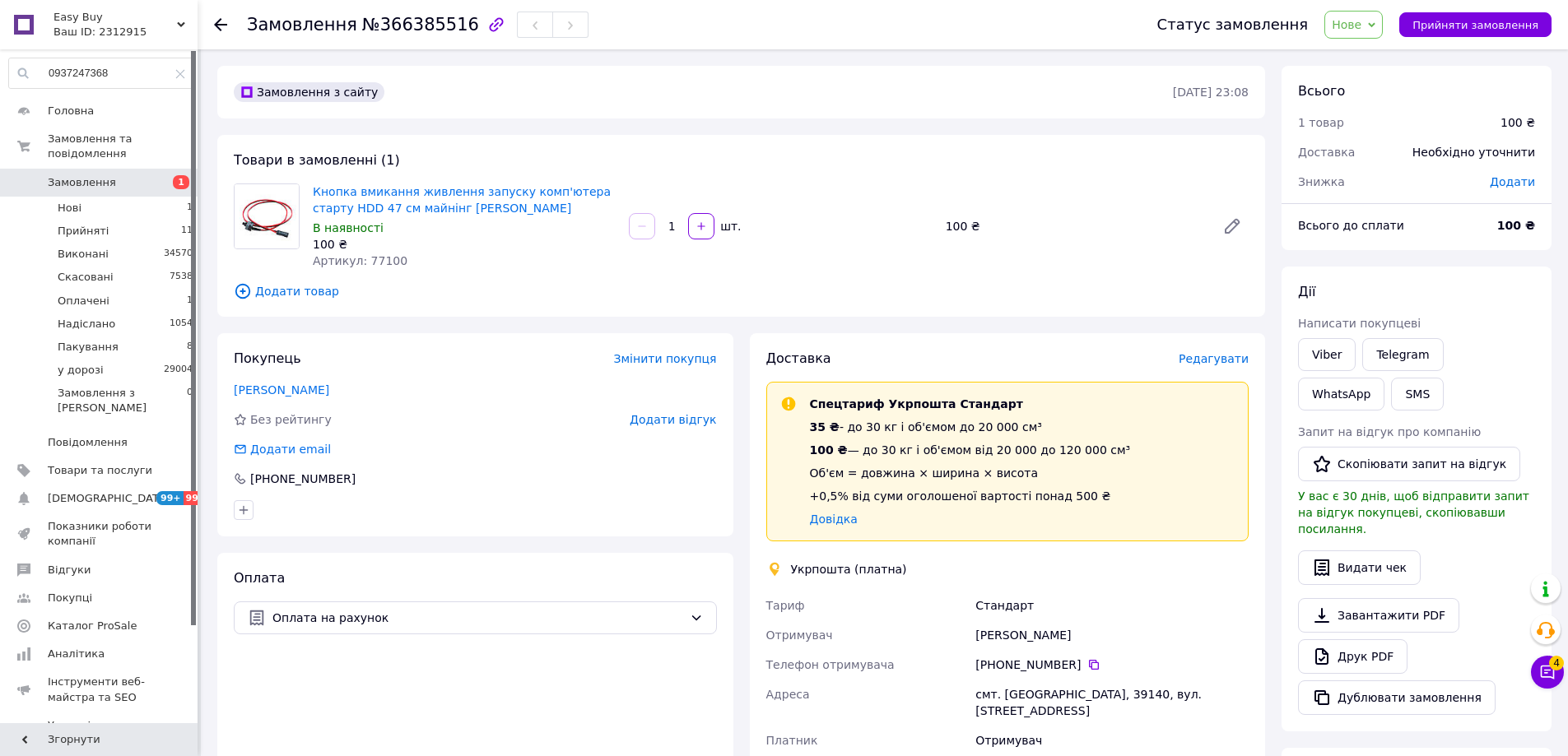
click at [1213, 358] on span "Редагувати" at bounding box center [1214, 358] width 70 height 13
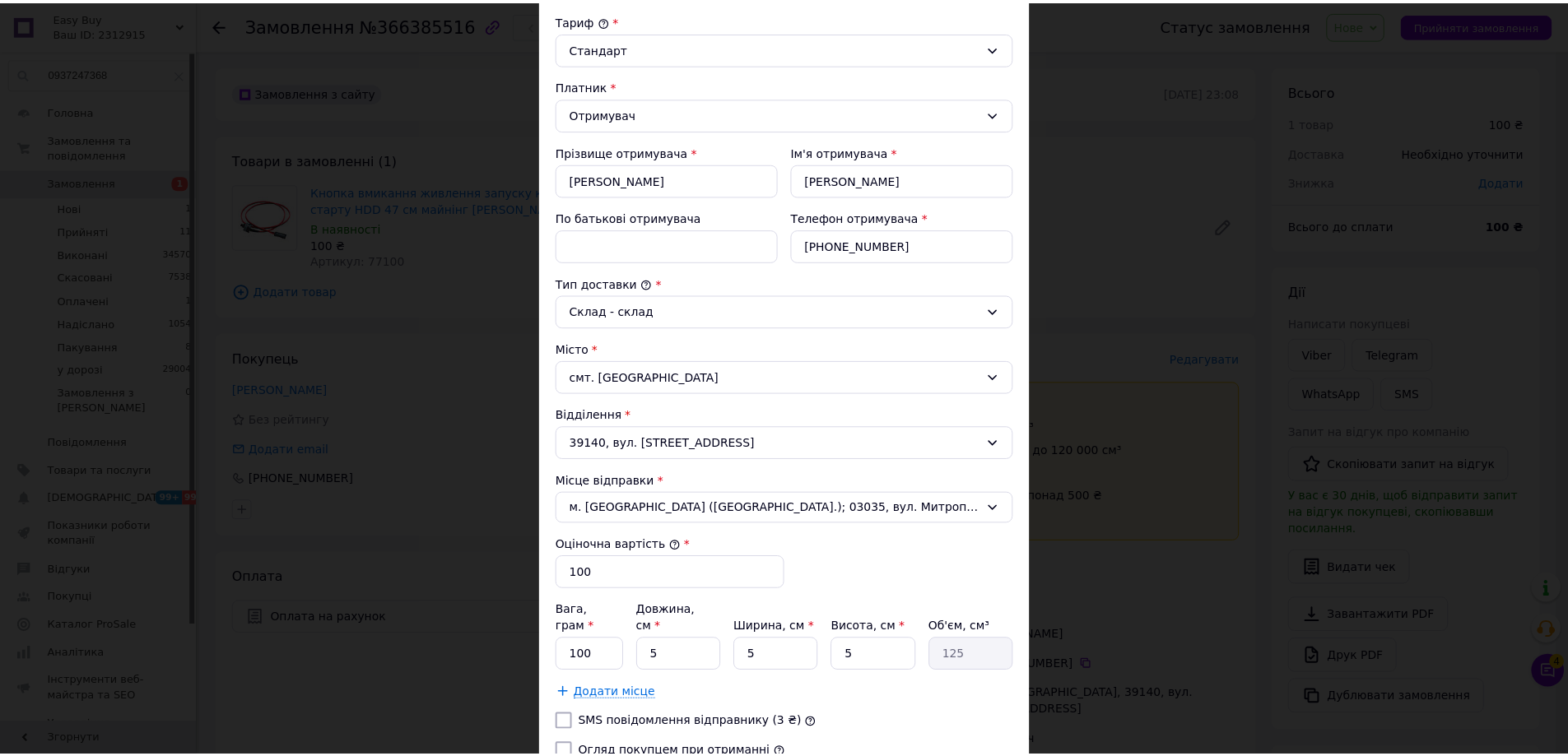
scroll to position [332, 0]
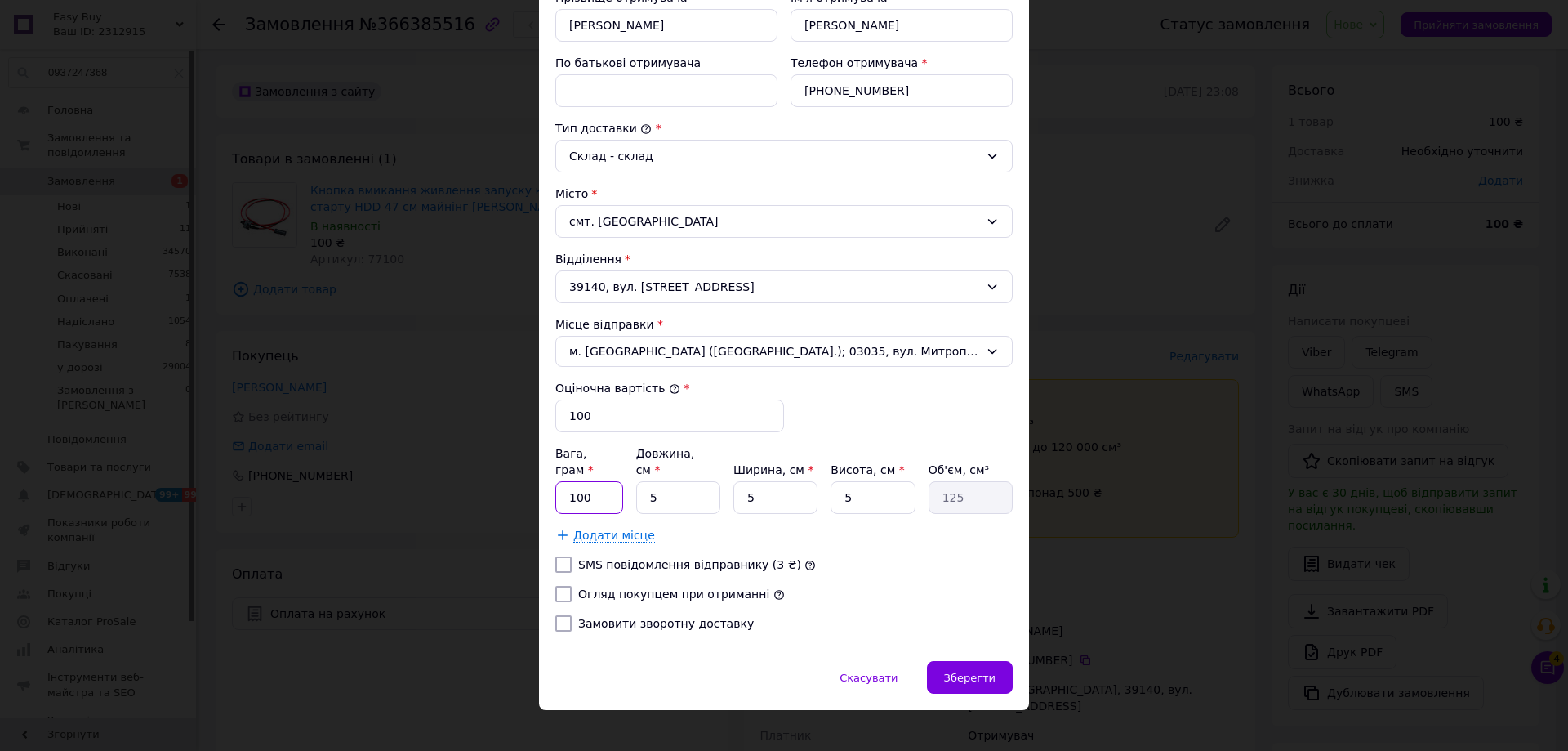
click at [605, 481] on input "100" at bounding box center [590, 497] width 68 height 32
type input "30"
type input "1"
type input "25"
type input "18"
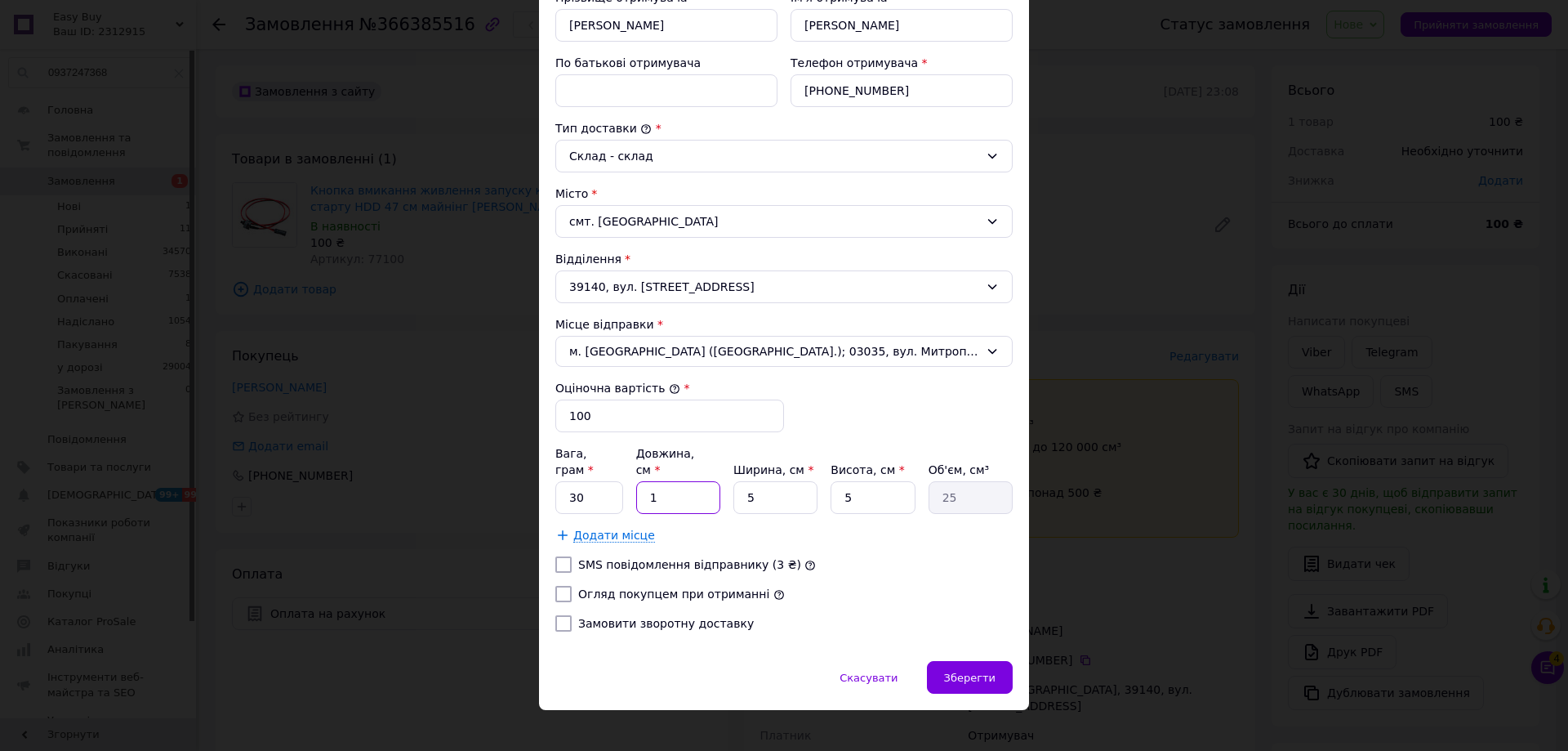
type input "450"
type input "18"
type input "1"
type input "90"
type input "18"
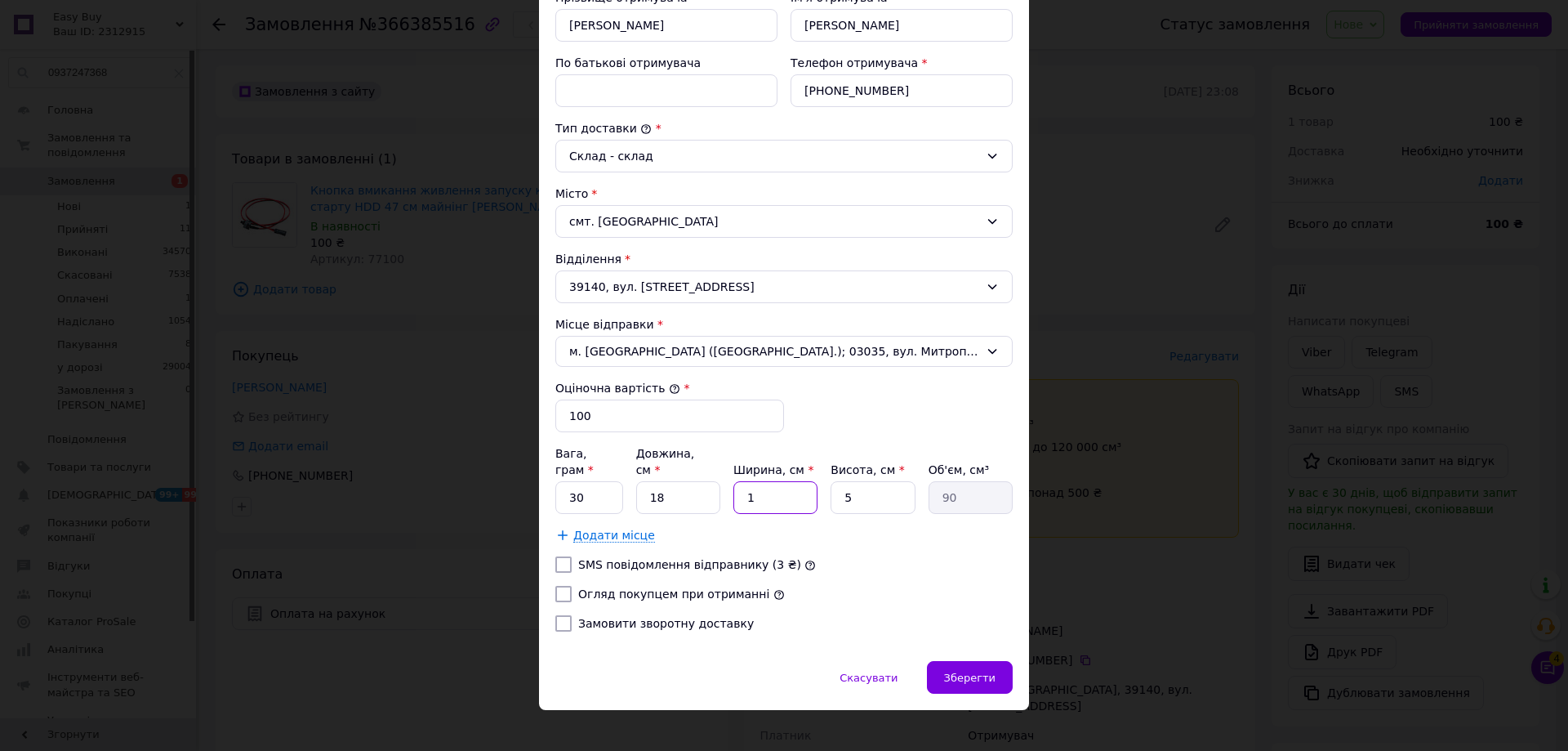
type input "1620"
type input "18"
type input "3"
type input "972"
type input "3"
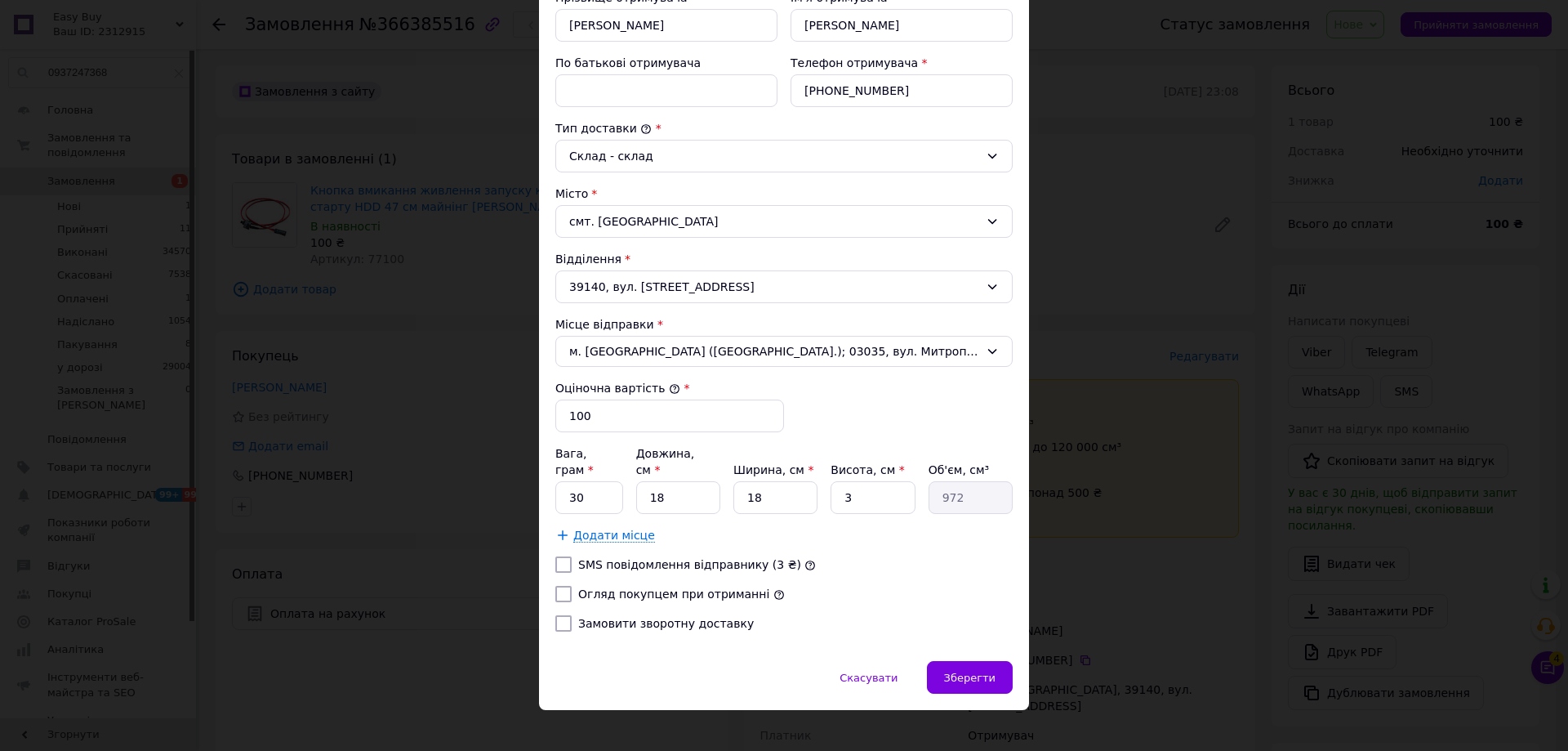
drag, startPoint x: 596, startPoint y: 581, endPoint x: 606, endPoint y: 578, distance: 10.4
click at [597, 588] on label "Огляд покупцем при отриманні" at bounding box center [674, 594] width 191 height 13
click at [572, 586] on input "Огляд покупцем при отриманні" at bounding box center [564, 594] width 17 height 17
checkbox input "true"
click at [664, 432] on div "[PERSON_NAME] * [PERSON_NAME] * Отримувач Прізвище отримувача * [PERSON_NAME] І…" at bounding box center [784, 251] width 457 height 786
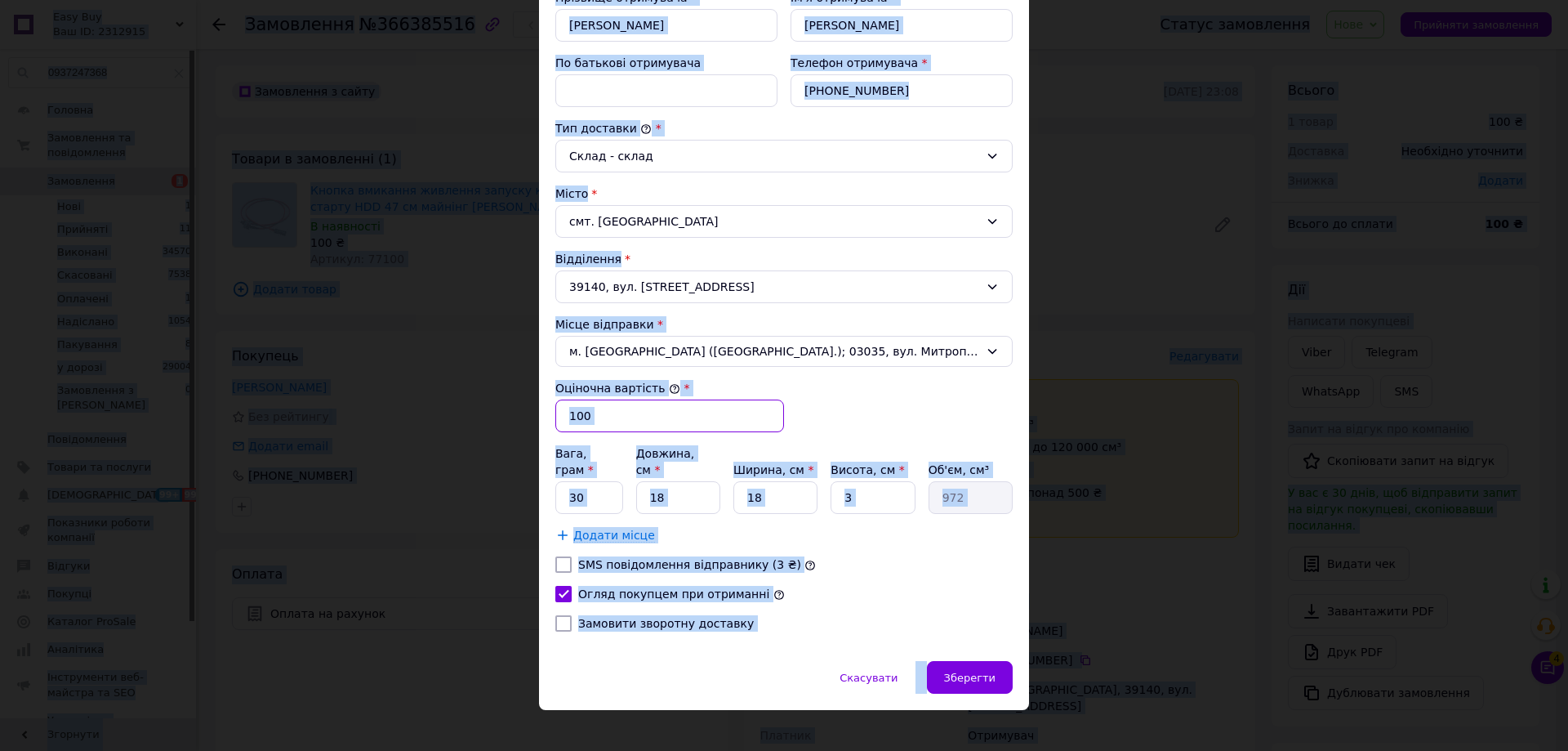
click at [655, 423] on input "100" at bounding box center [670, 415] width 229 height 32
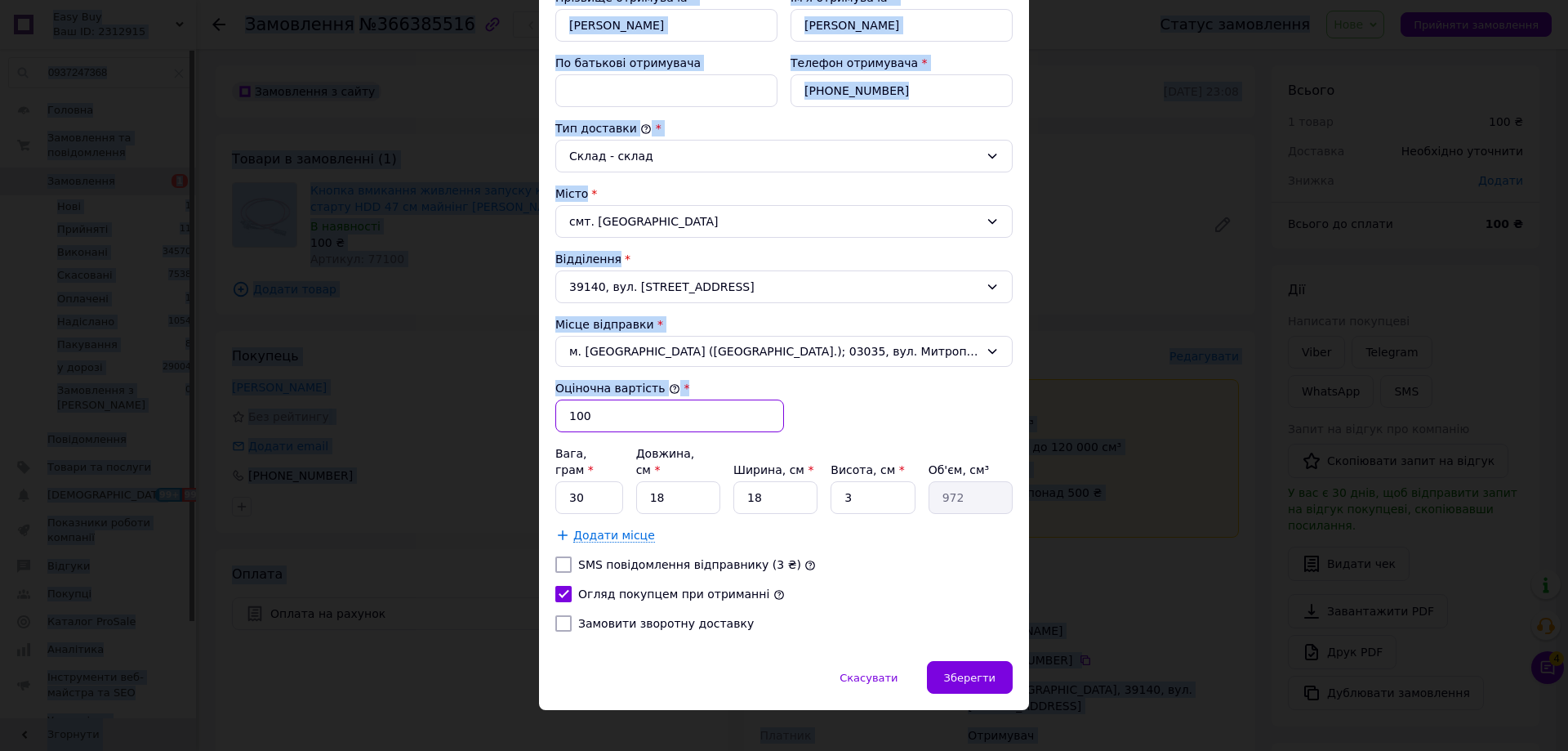
click at [654, 422] on input "100" at bounding box center [670, 415] width 229 height 32
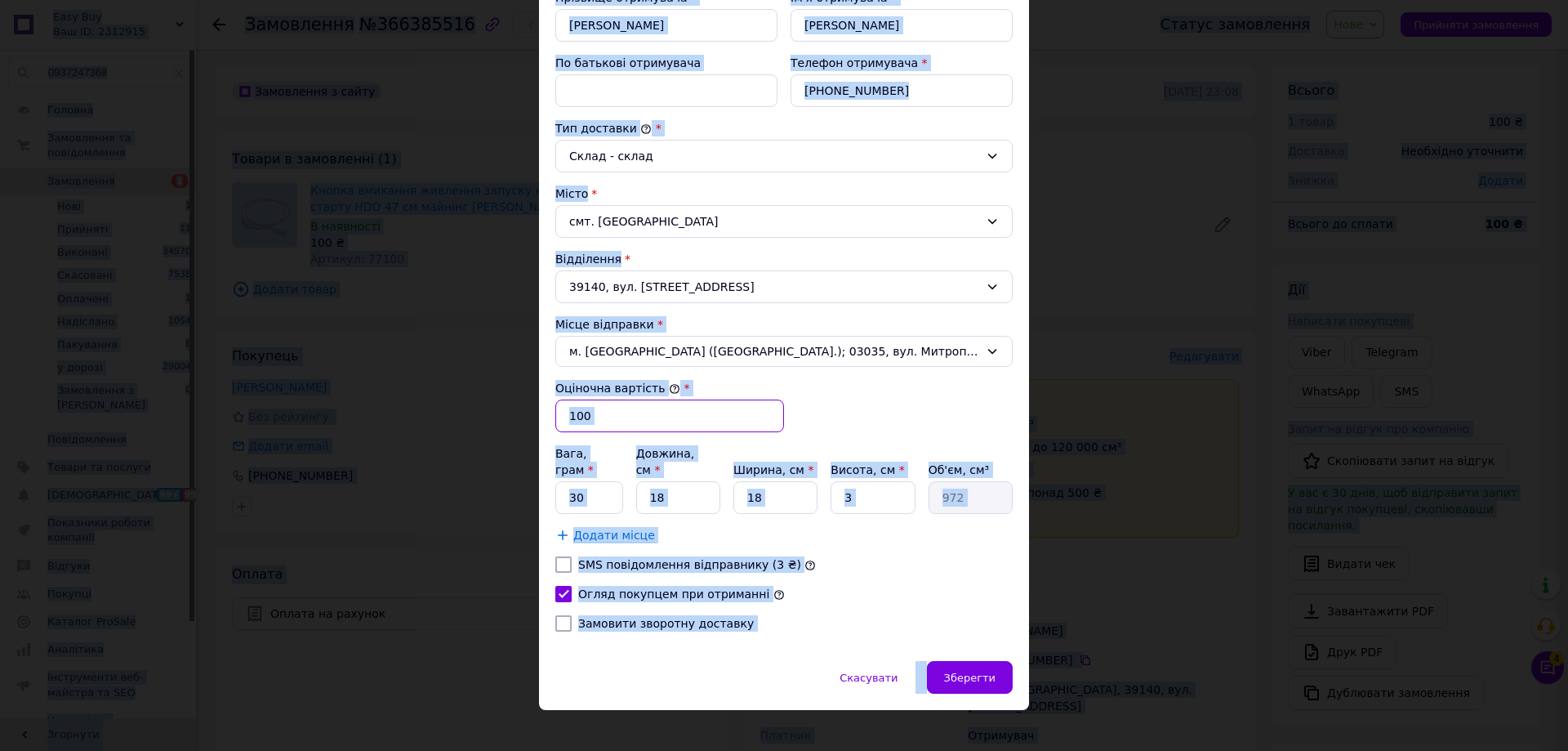
click at [606, 420] on input "100" at bounding box center [670, 415] width 229 height 32
click at [606, 417] on input "100" at bounding box center [670, 415] width 229 height 32
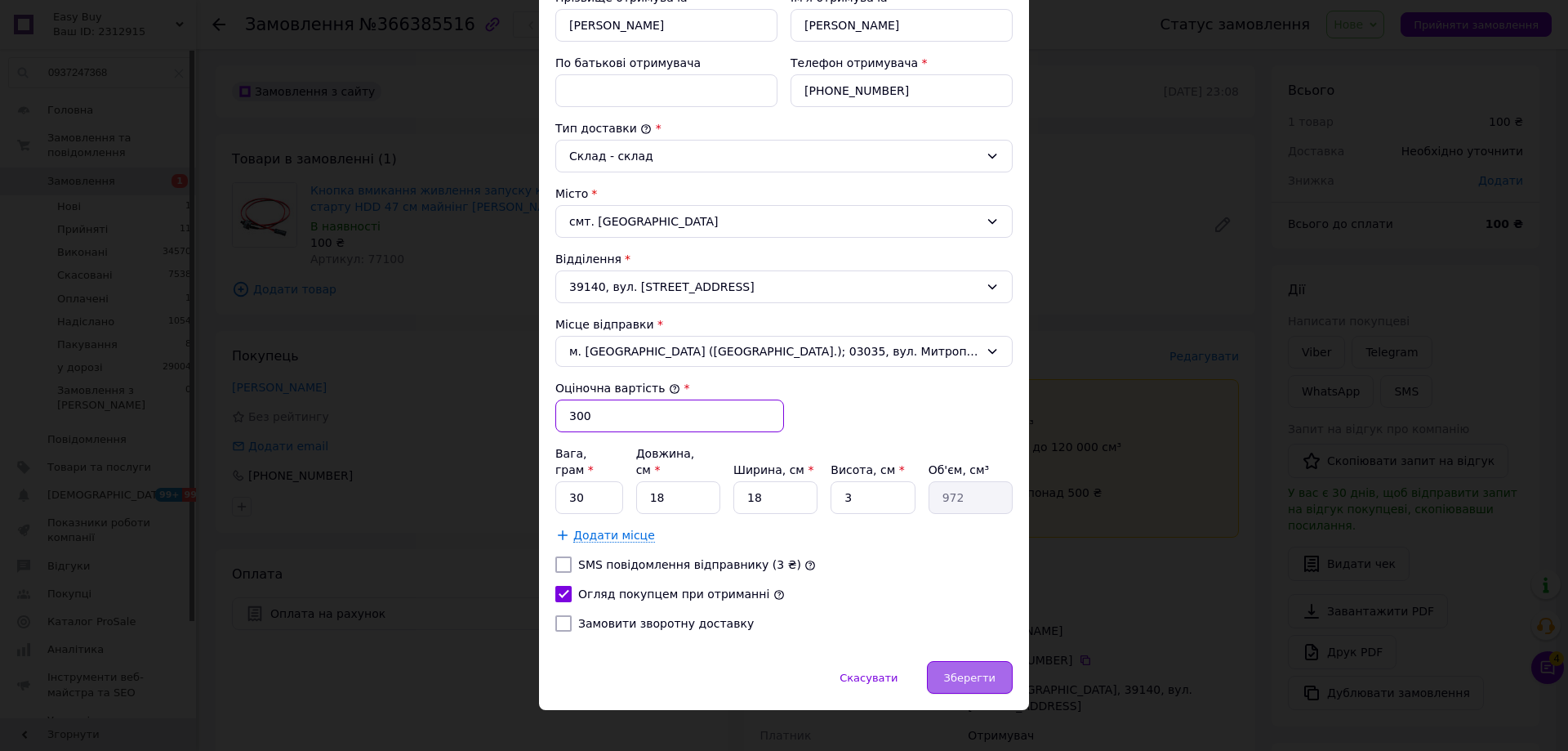
type input "300"
click at [985, 661] on div "Зберегти" at bounding box center [970, 677] width 85 height 32
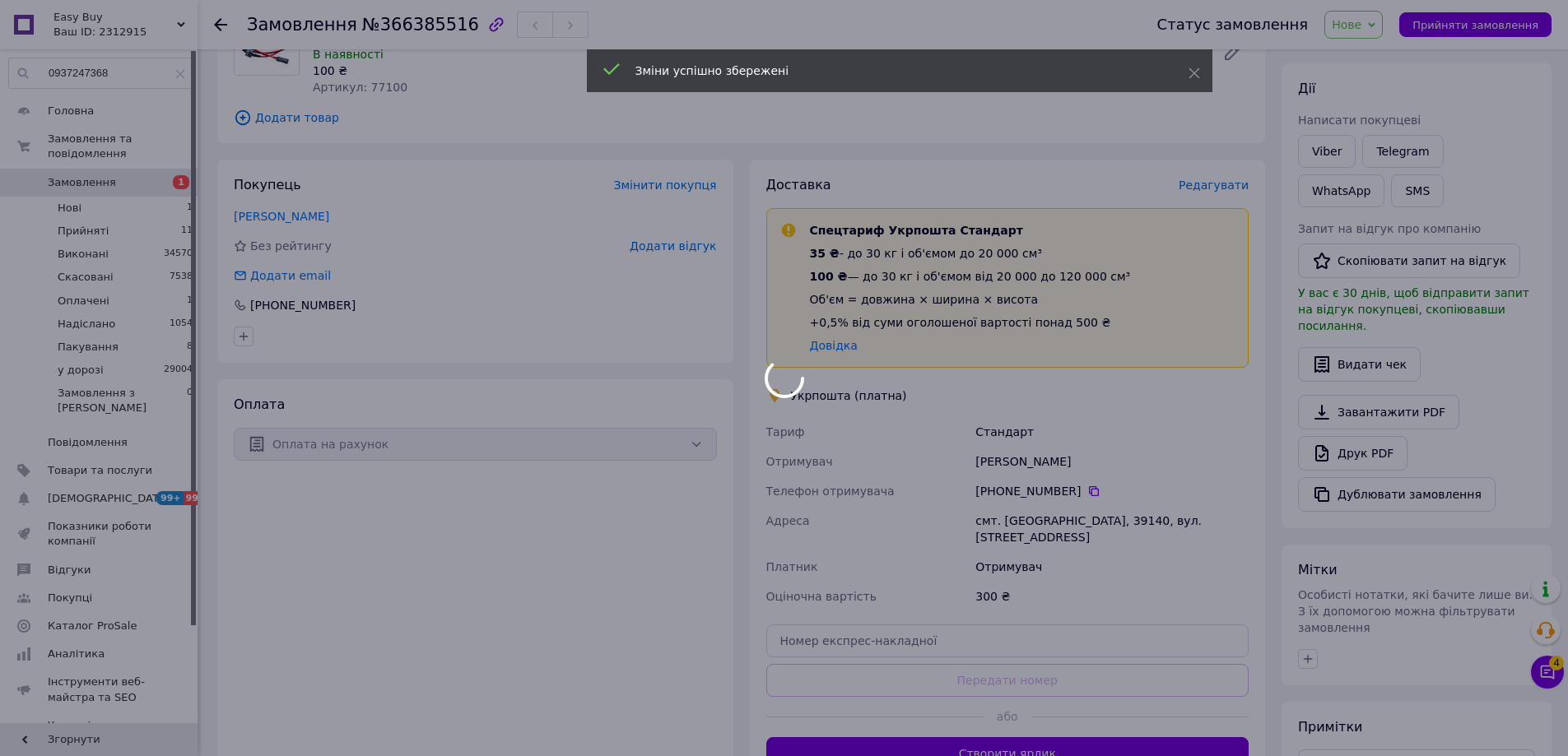
scroll to position [321, 0]
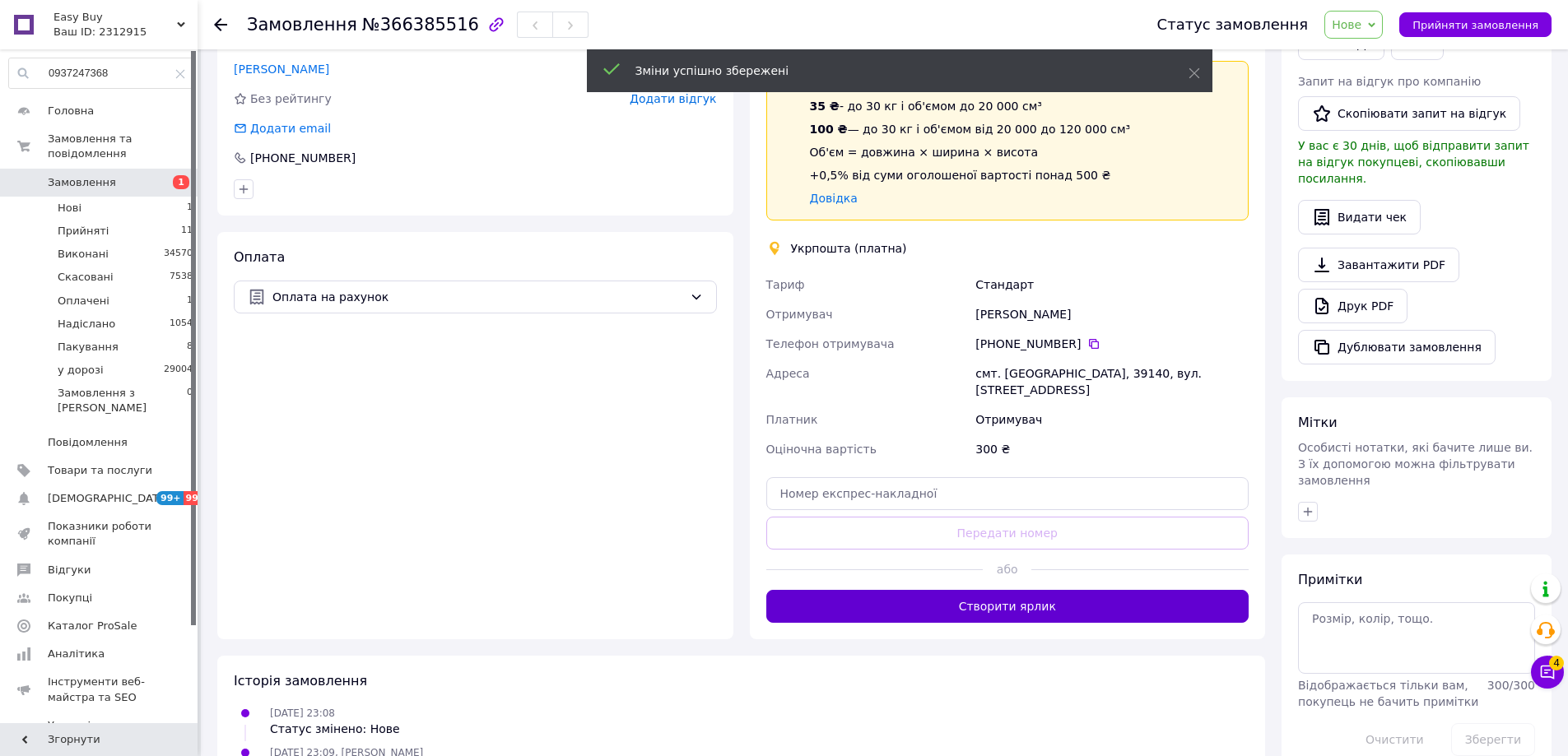
click at [1079, 590] on button "Створити ярлик" at bounding box center [1008, 606] width 483 height 33
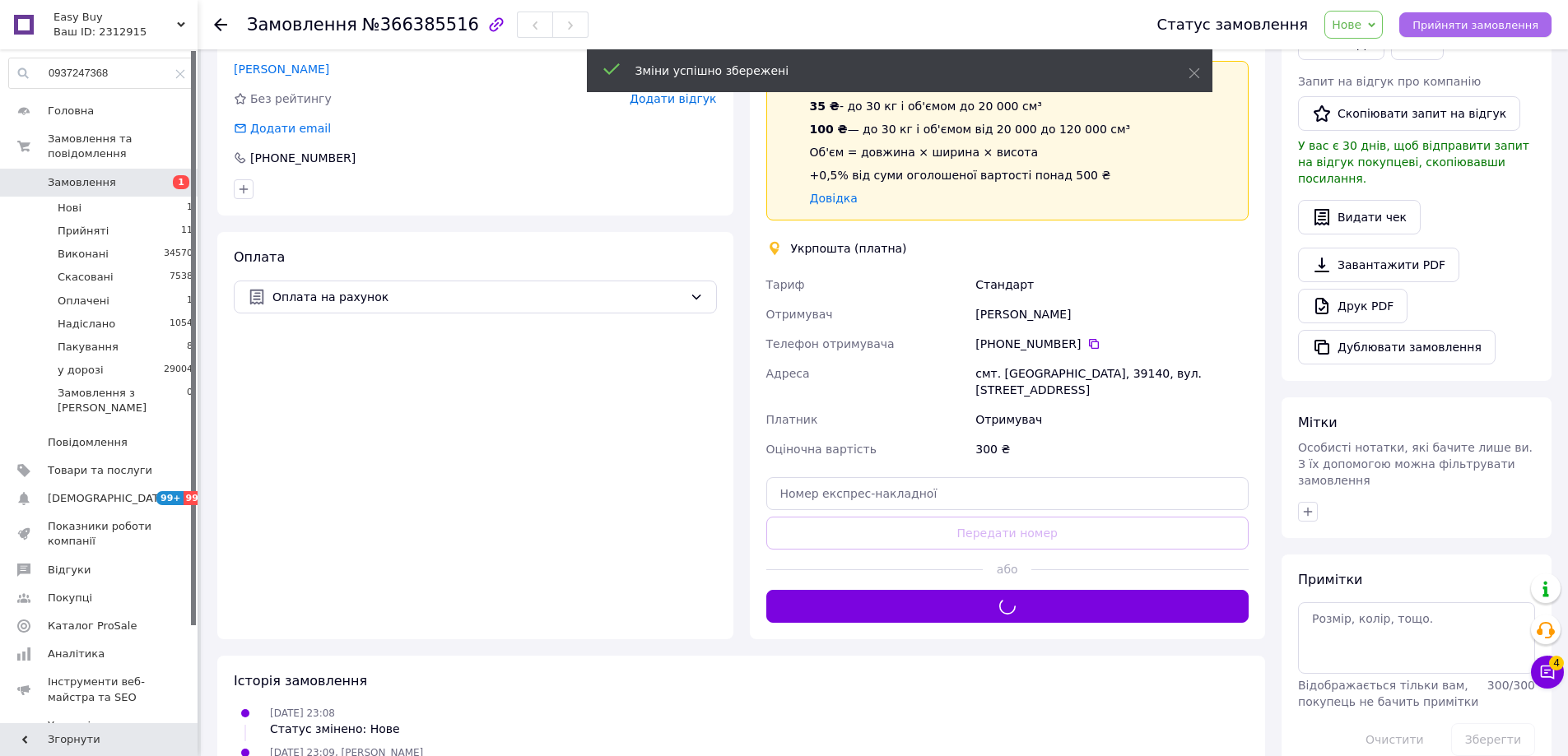
click at [1459, 28] on span "Прийняти замовлення" at bounding box center [1475, 25] width 126 height 13
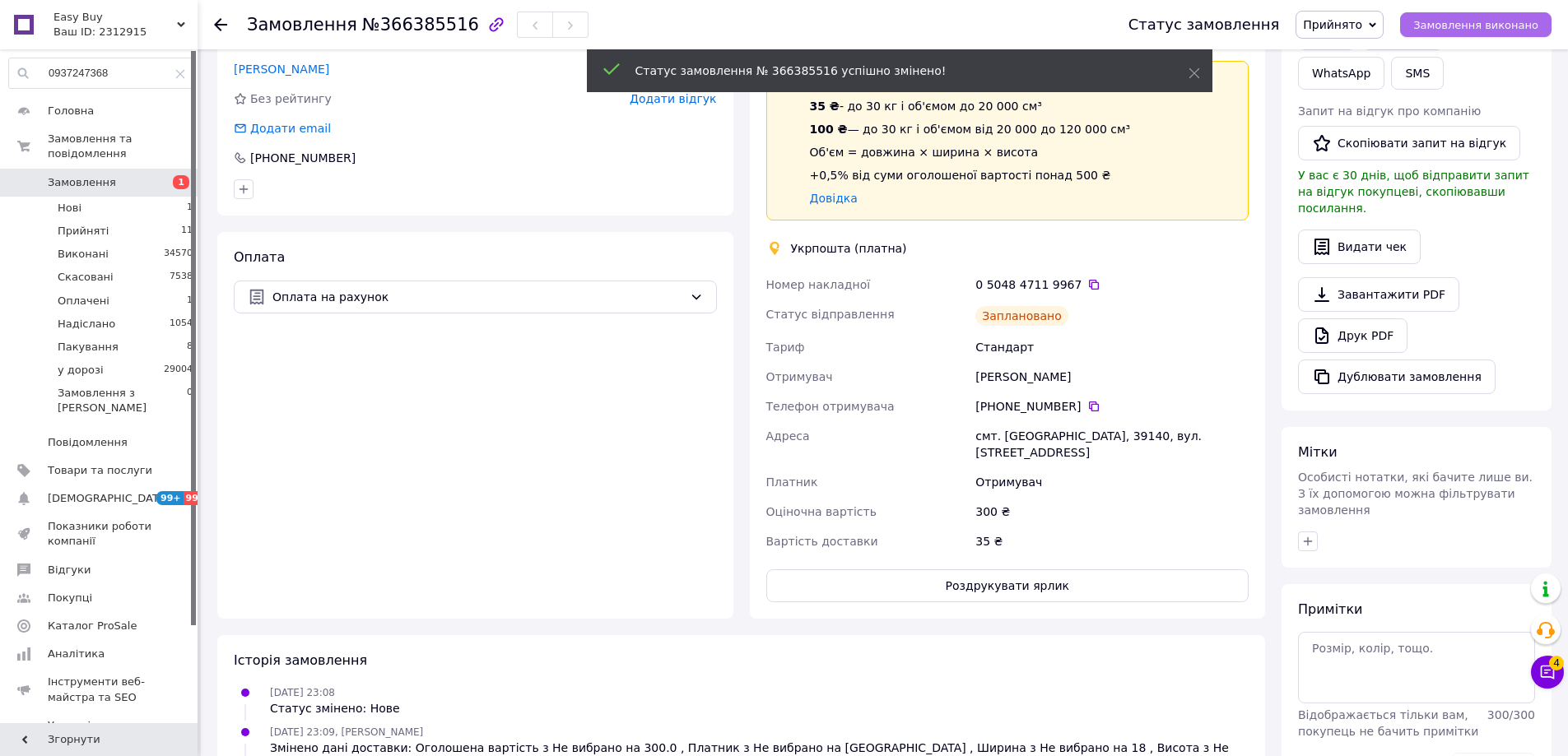
click at [1459, 28] on span "Замовлення виконано" at bounding box center [1476, 25] width 125 height 13
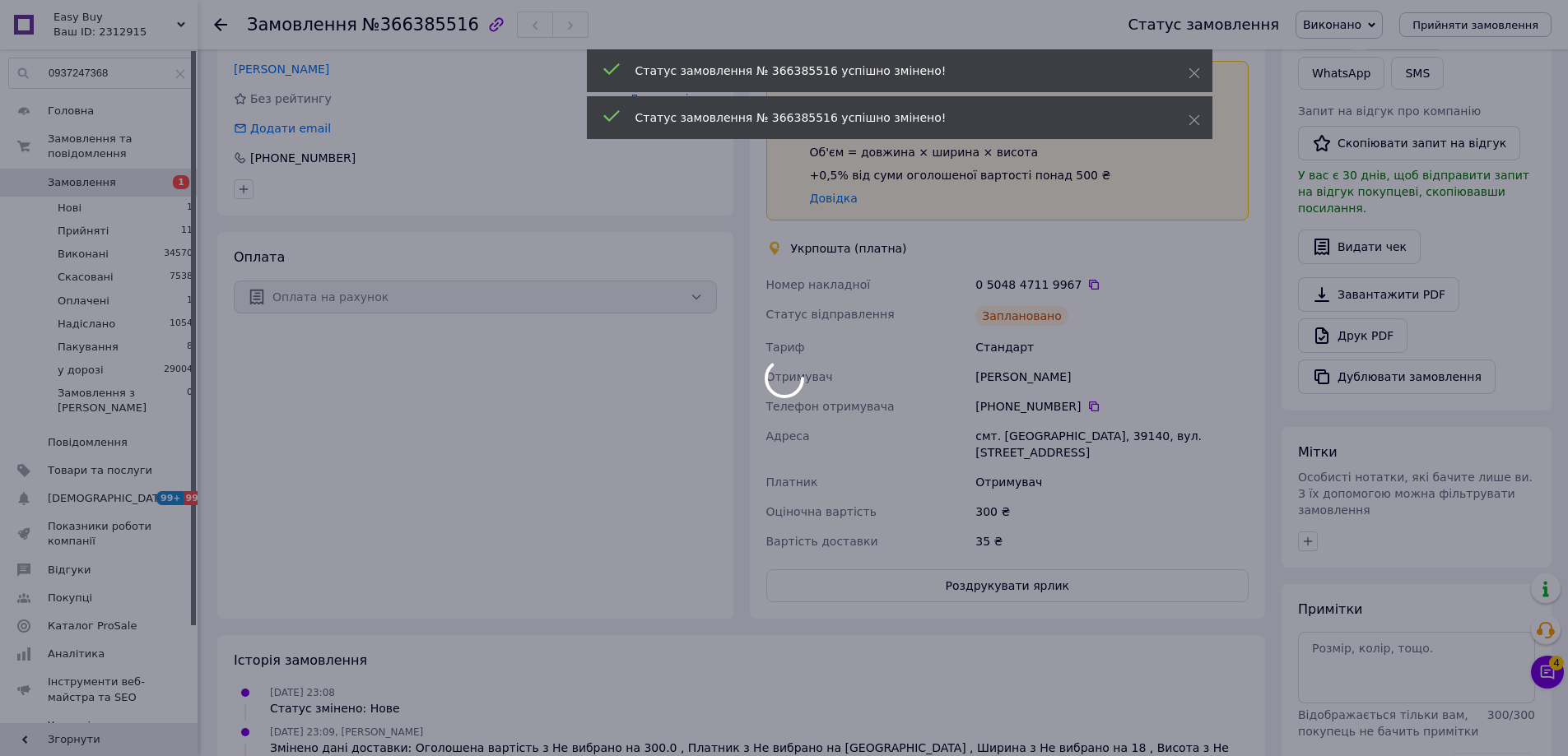
click at [1070, 284] on div at bounding box center [784, 378] width 1568 height 756
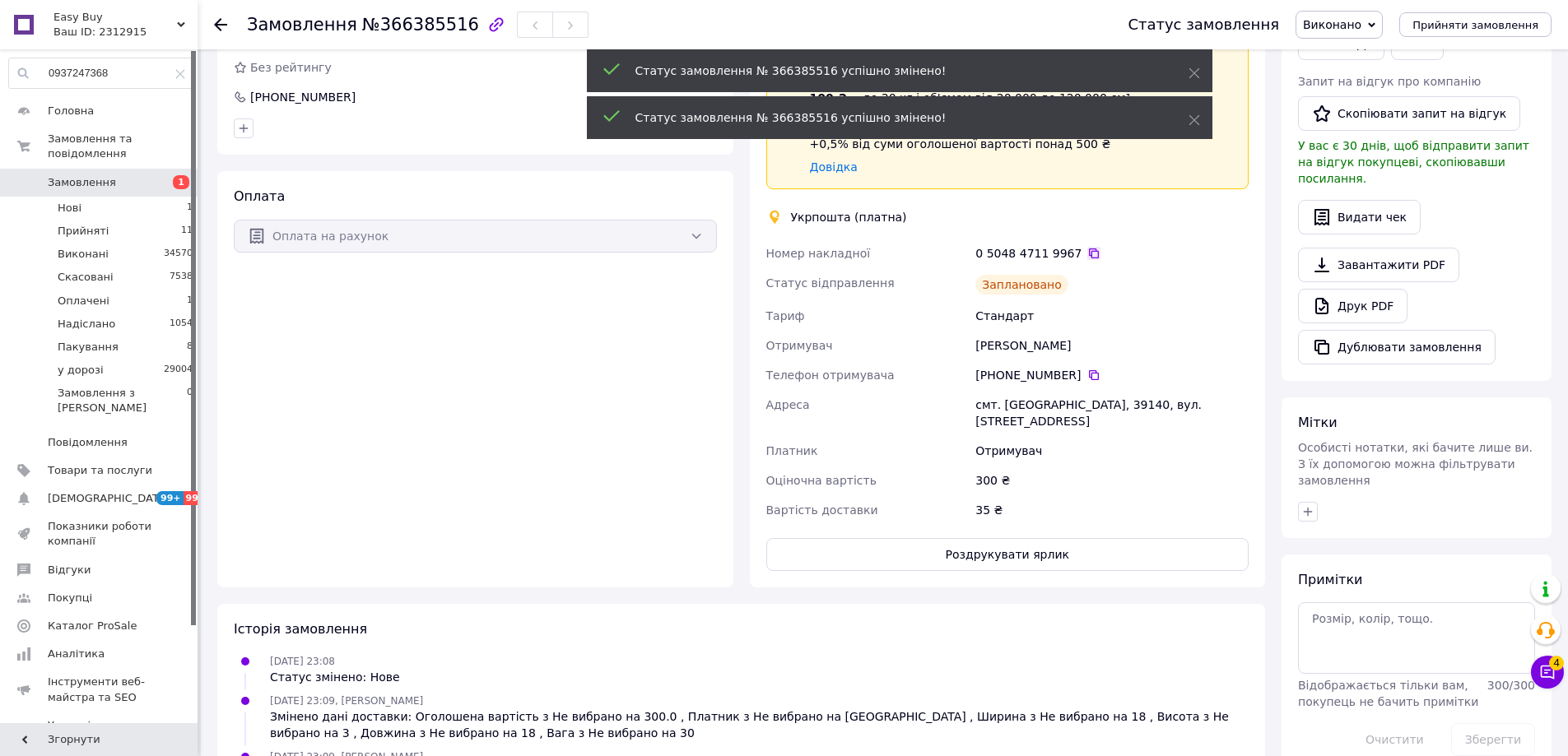
scroll to position [290, 0]
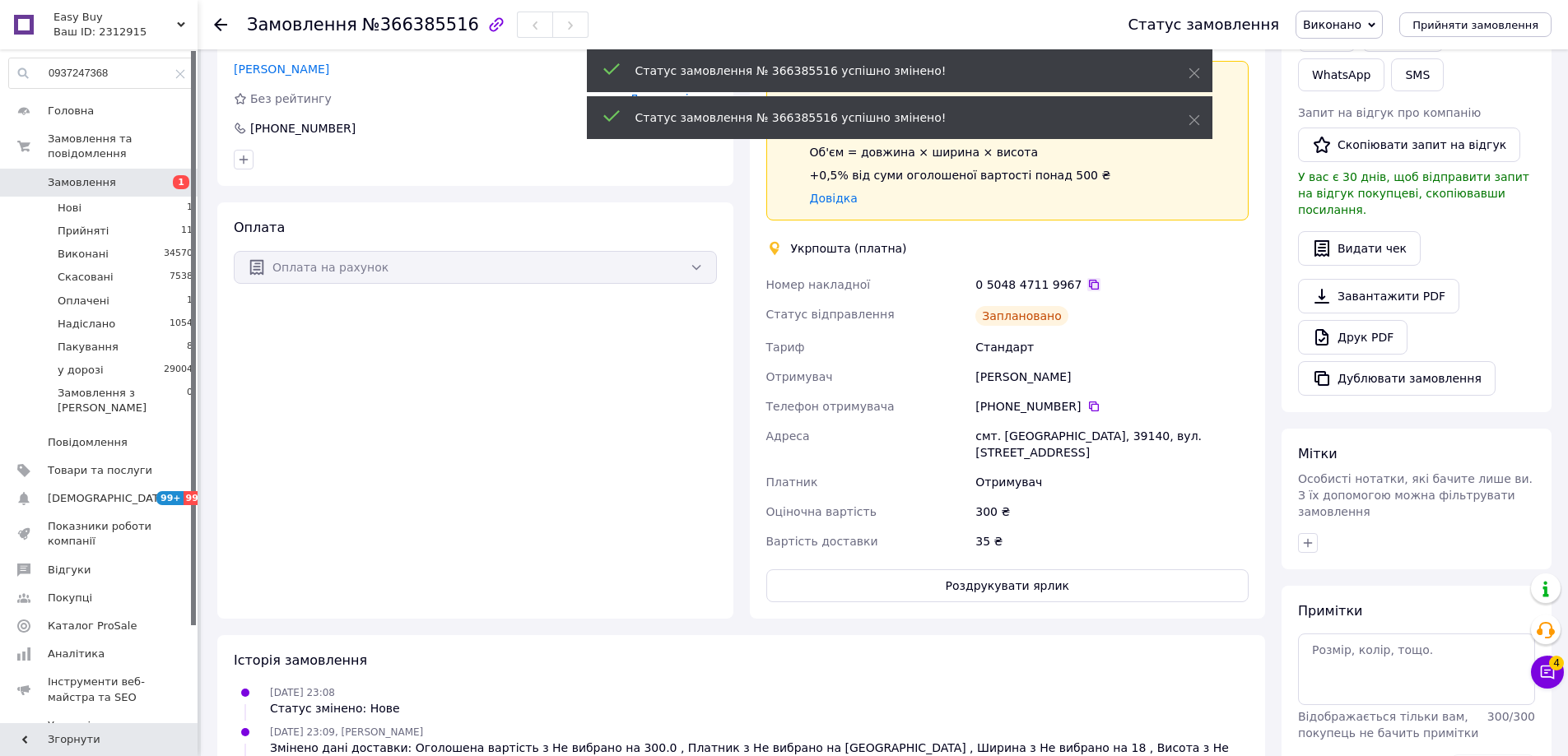
click at [1089, 282] on icon at bounding box center [1094, 285] width 10 height 10
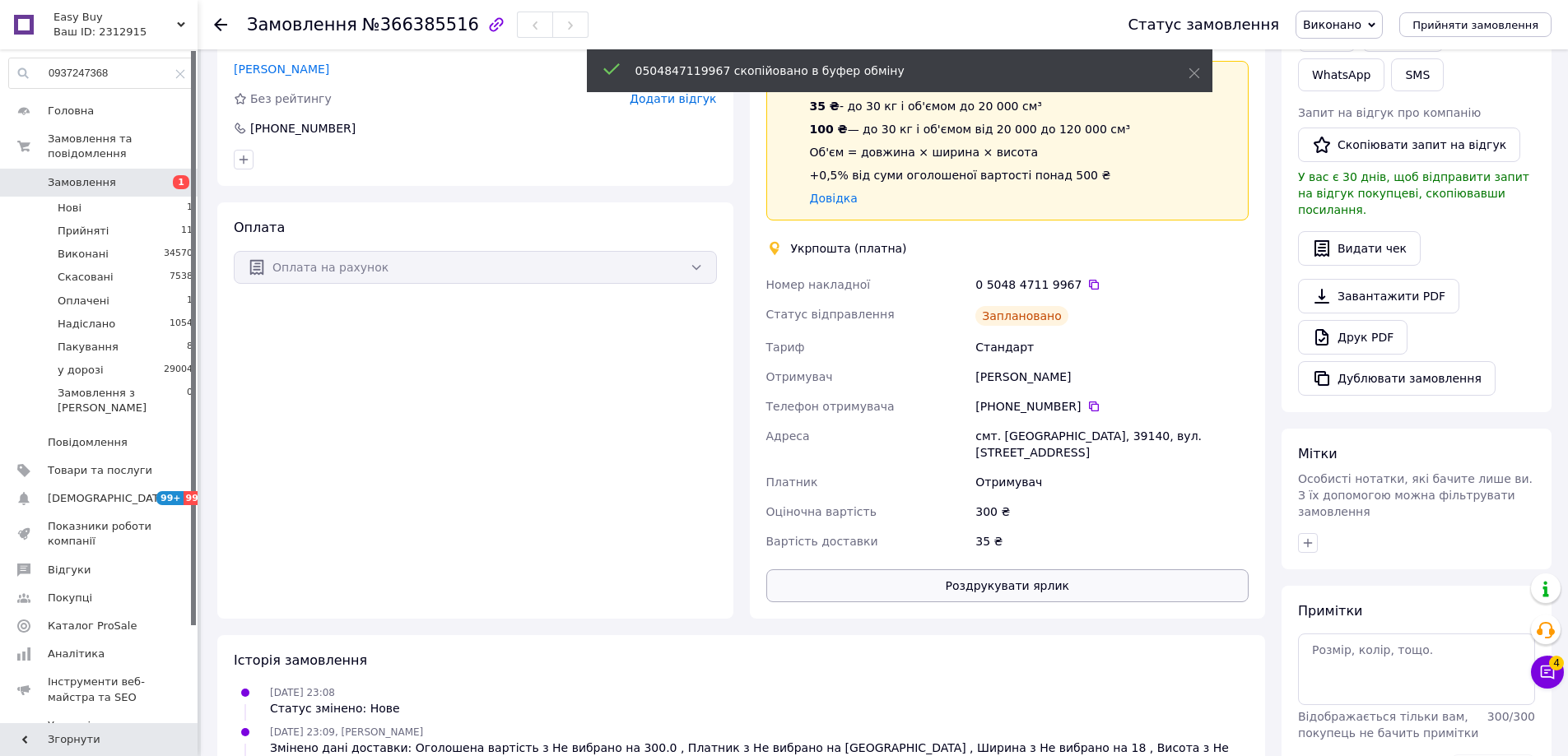
click at [1032, 569] on button "Роздрукувати ярлик" at bounding box center [1008, 585] width 483 height 33
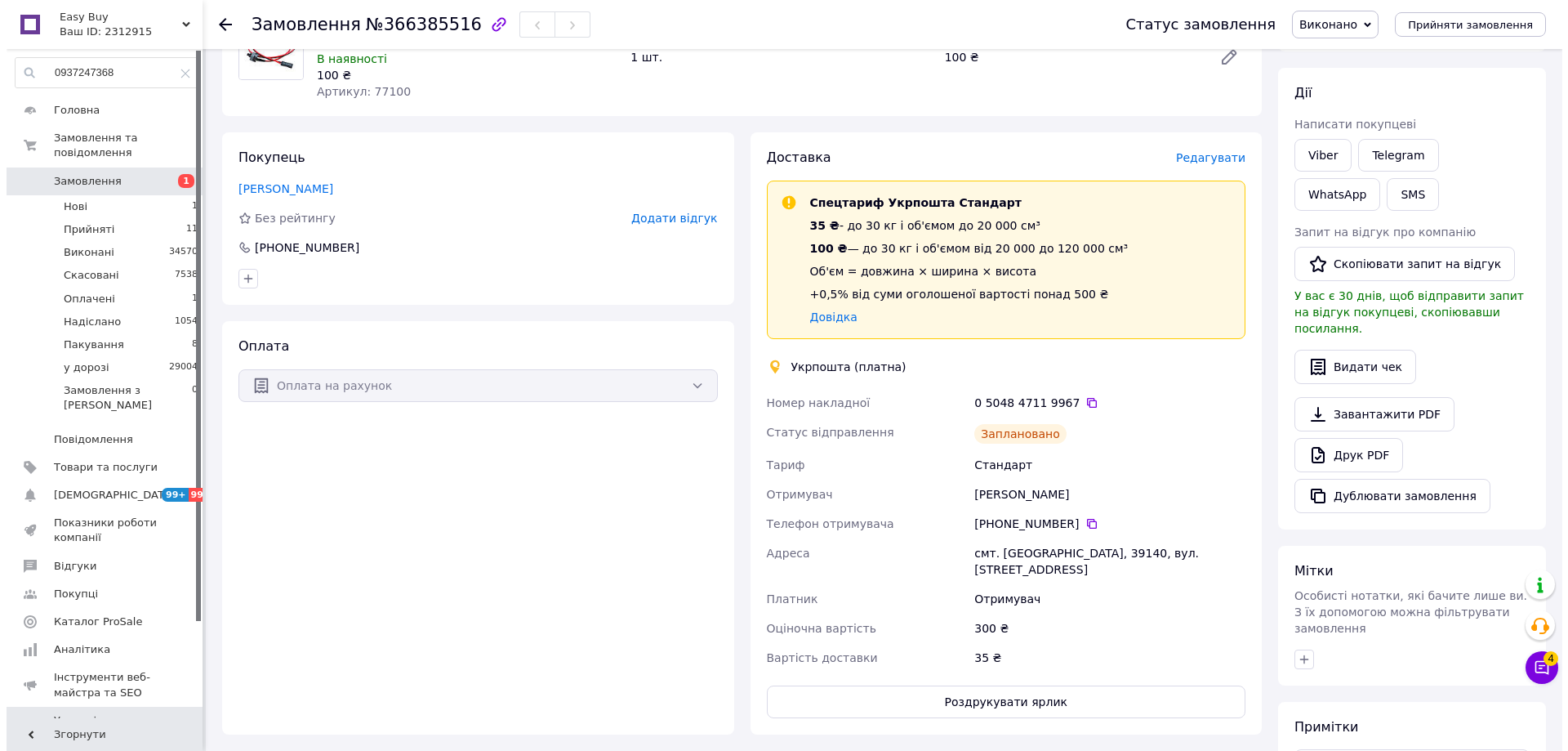
scroll to position [0, 0]
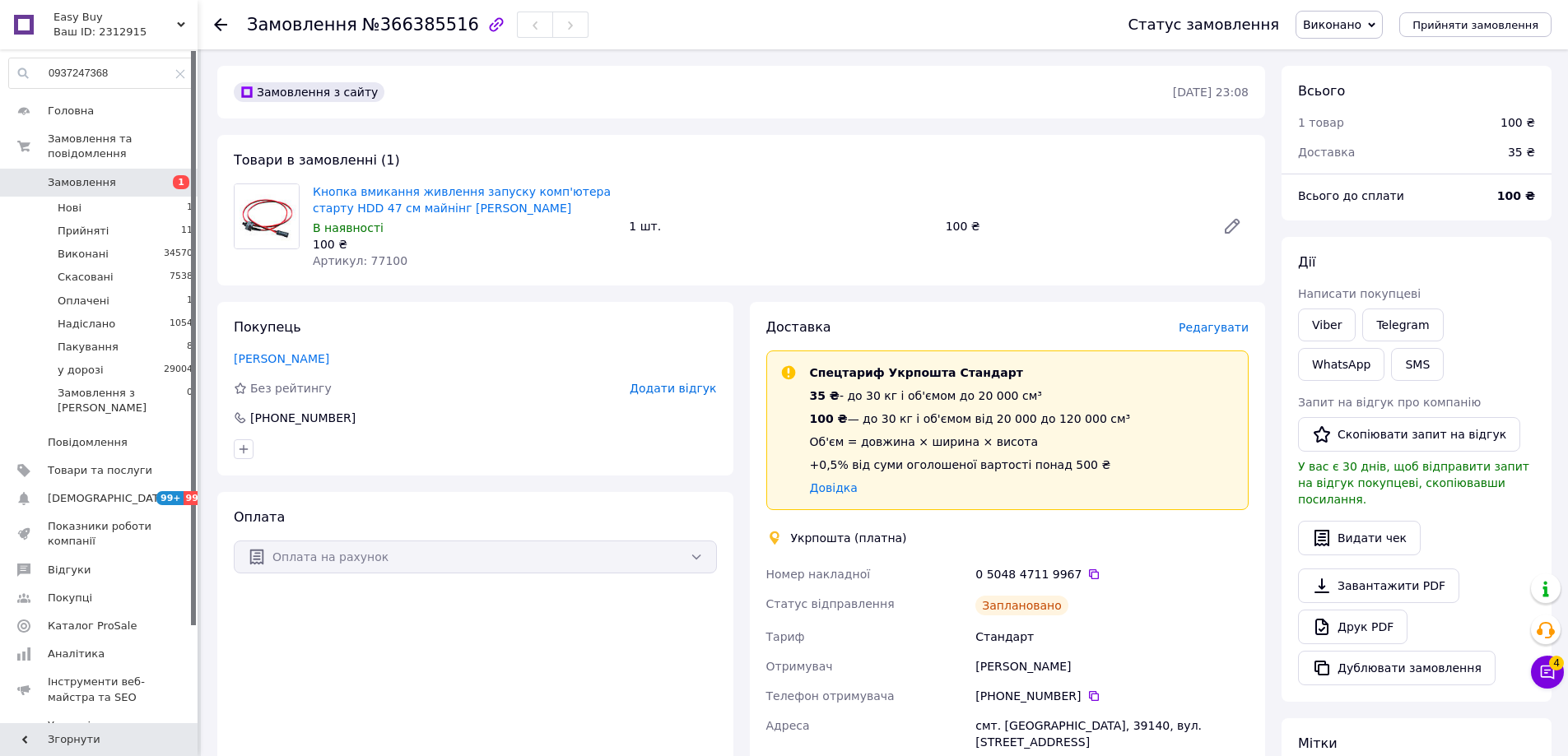
click at [434, 278] on div "Товари в замовленні (1) Кнопка вмикання живлення запуску комп'ютера старту HDD …" at bounding box center [741, 210] width 1047 height 150
click at [77, 463] on span "Товари та послуги" at bounding box center [99, 470] width 104 height 15
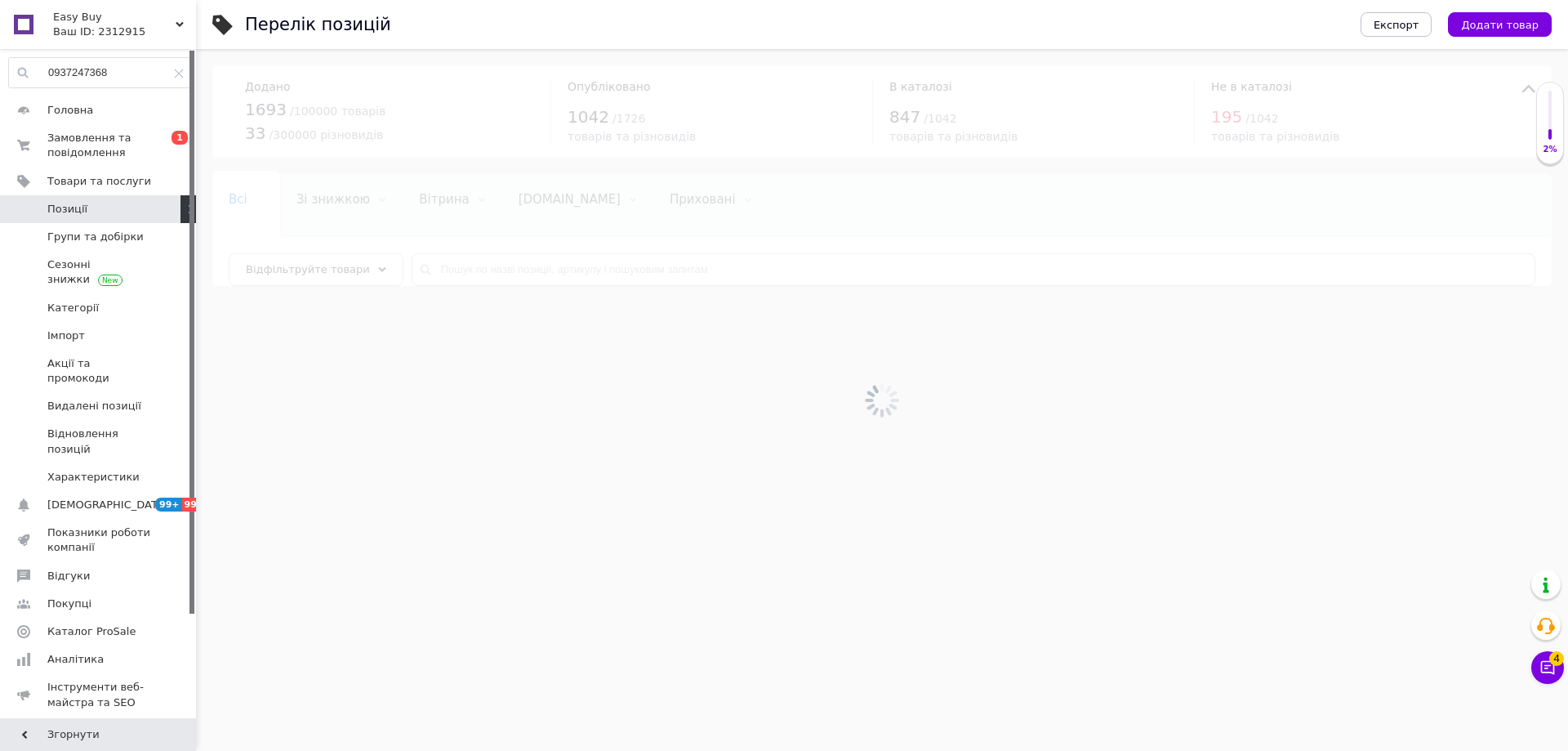
click at [484, 253] on div at bounding box center [882, 400] width 1372 height 702
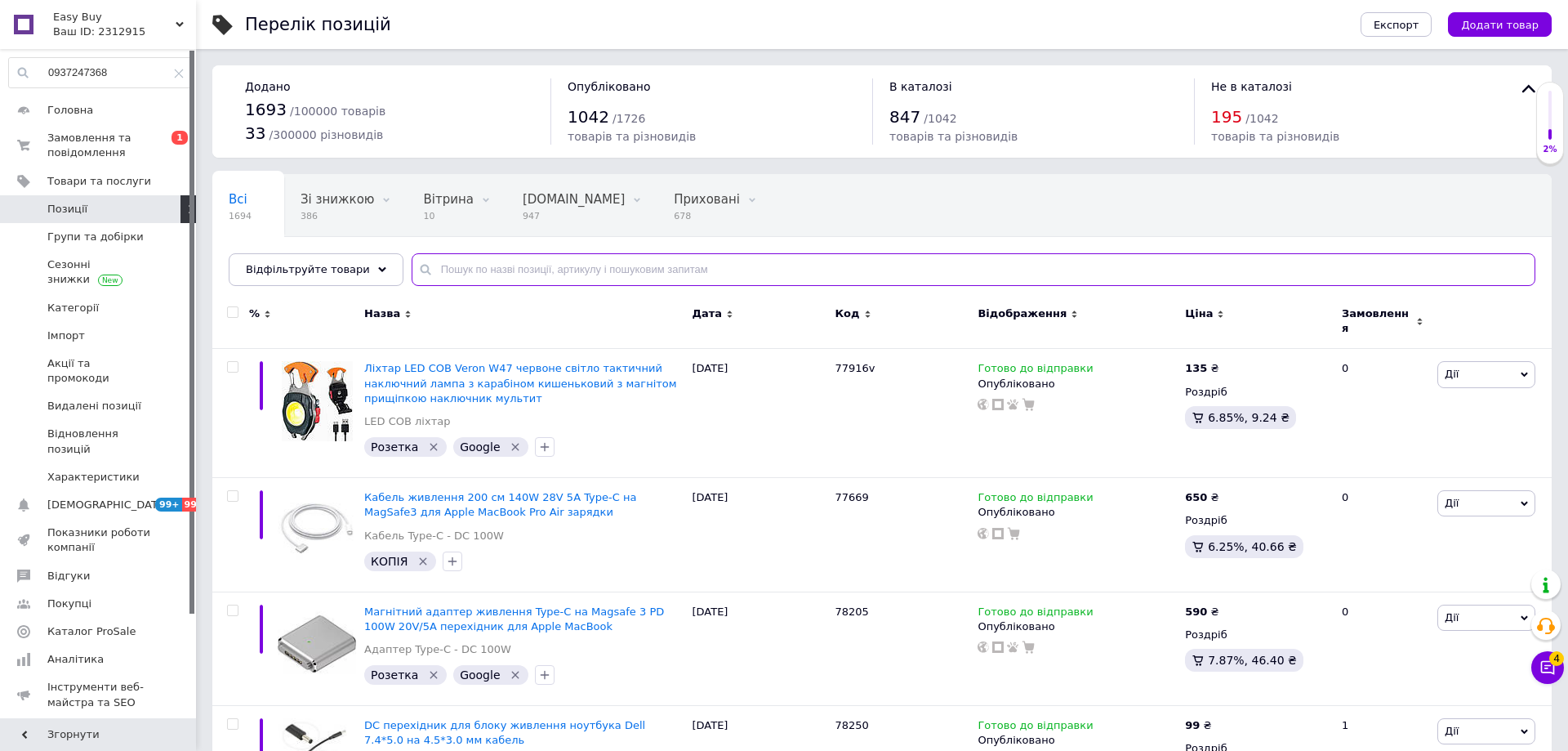
click at [495, 269] on input "text" at bounding box center [973, 269] width 1124 height 32
click at [495, 269] on input "text" at bounding box center [967, 269] width 1112 height 32
paste input "8011"
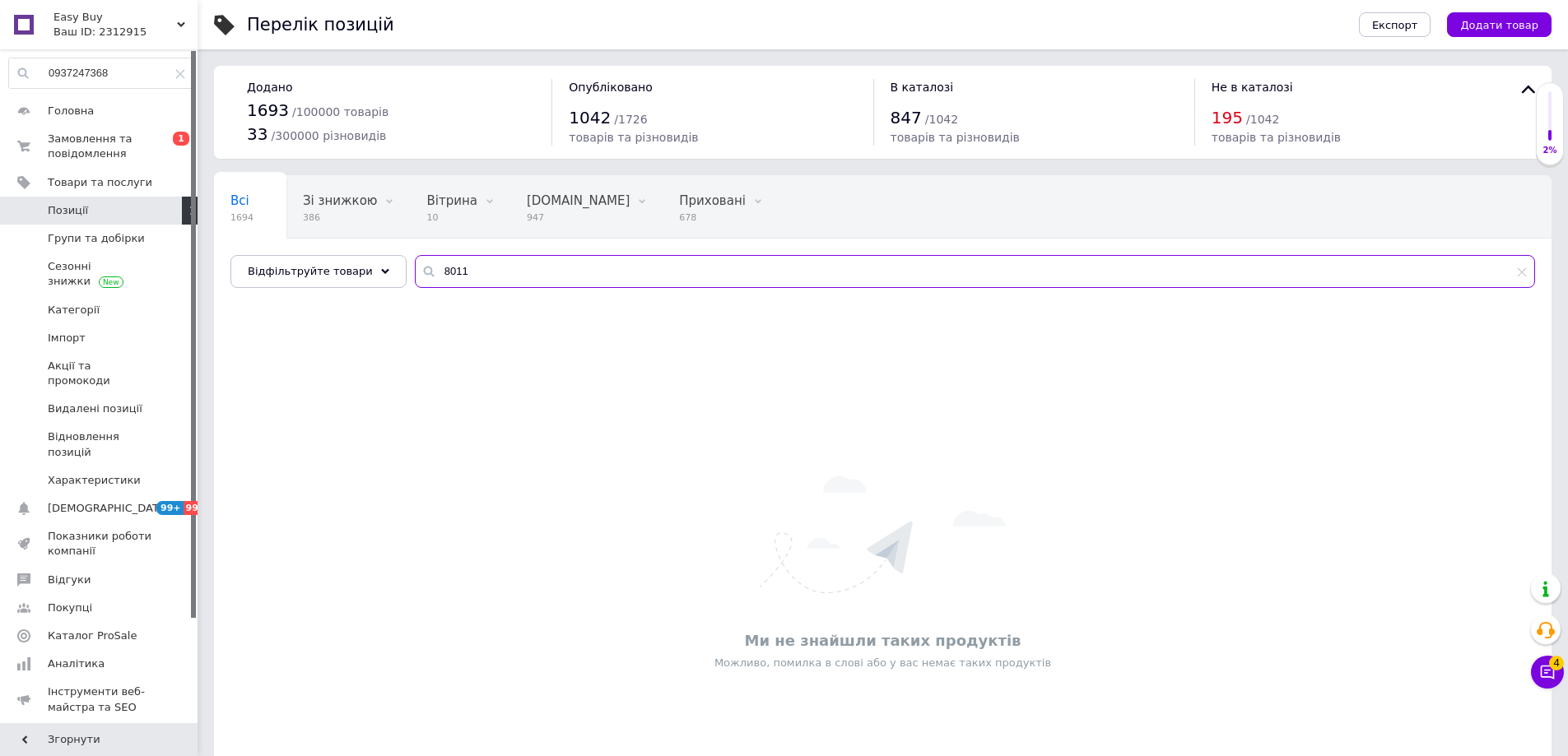
click at [498, 263] on input "8011" at bounding box center [975, 271] width 1120 height 33
click at [496, 263] on input "8011" at bounding box center [975, 271] width 1120 height 33
type input "78011"
